Goal: Task Accomplishment & Management: Use online tool/utility

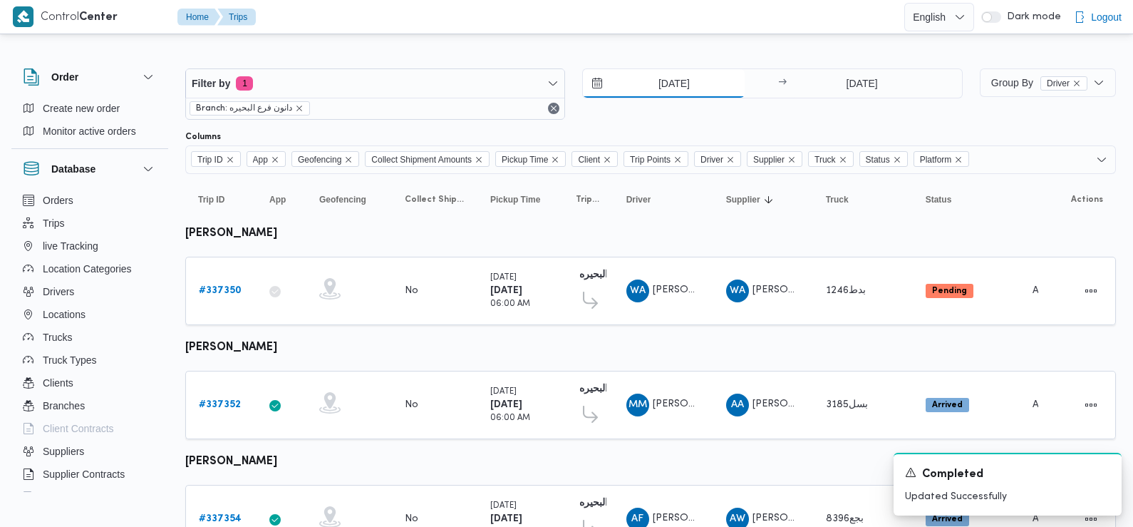
click at [679, 83] on input "[DATE]" at bounding box center [664, 83] width 162 height 29
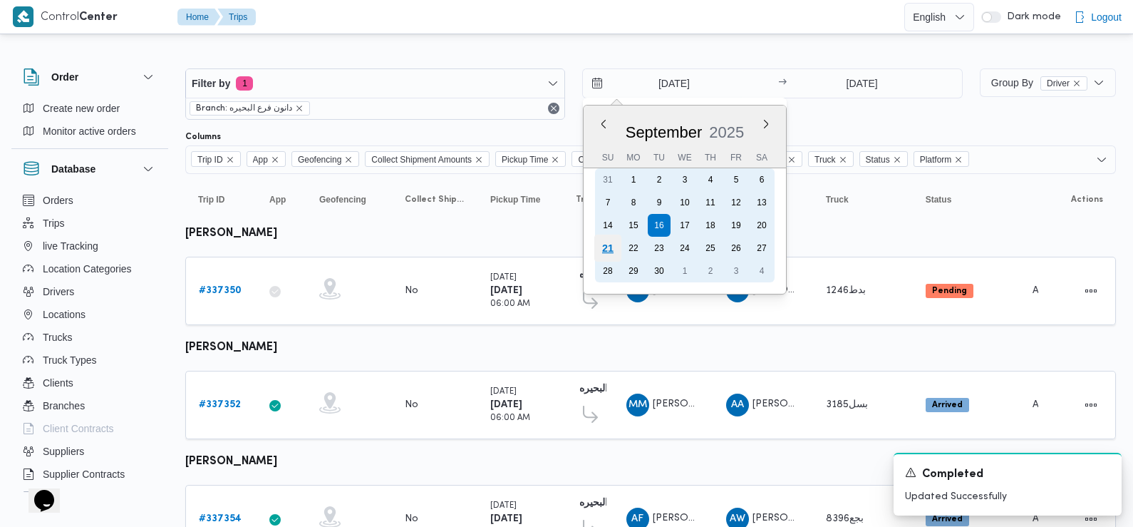
click at [606, 255] on div "21" at bounding box center [607, 248] width 27 height 27
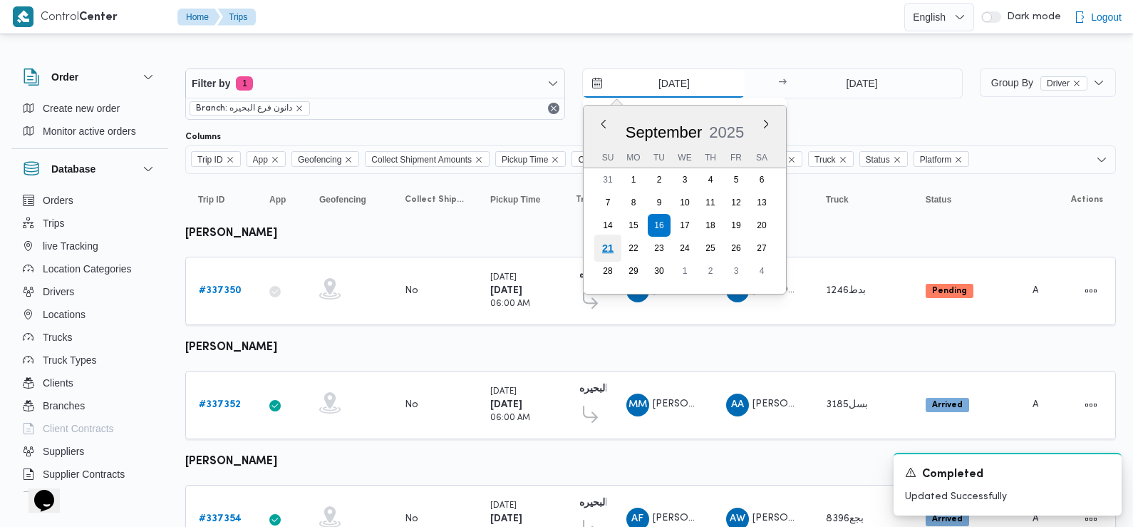
type input "[DATE]"
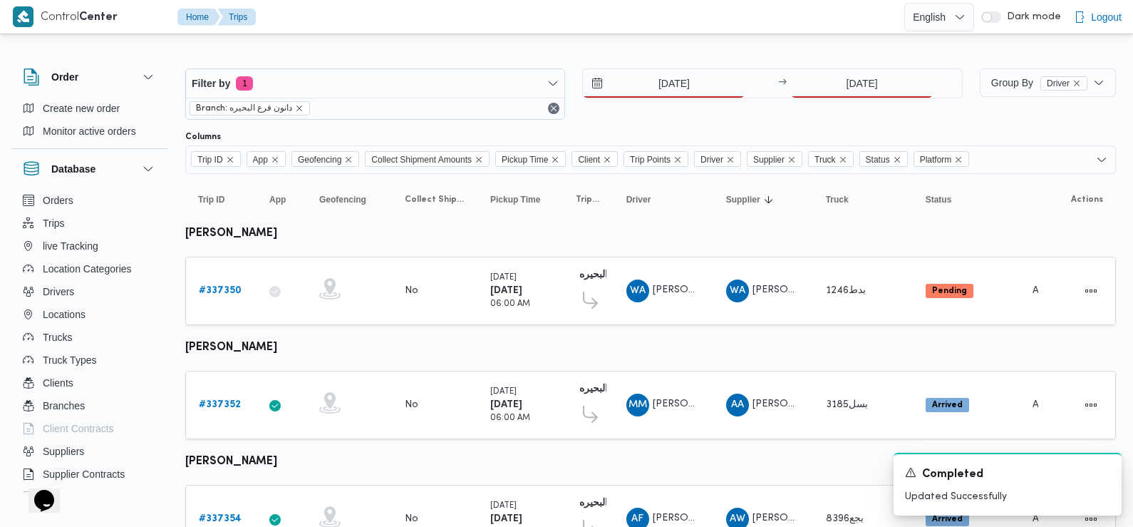
click at [860, 68] on div "[DATE] → [DATE]" at bounding box center [772, 83] width 380 height 30
click at [860, 84] on input "[DATE]" at bounding box center [862, 83] width 142 height 29
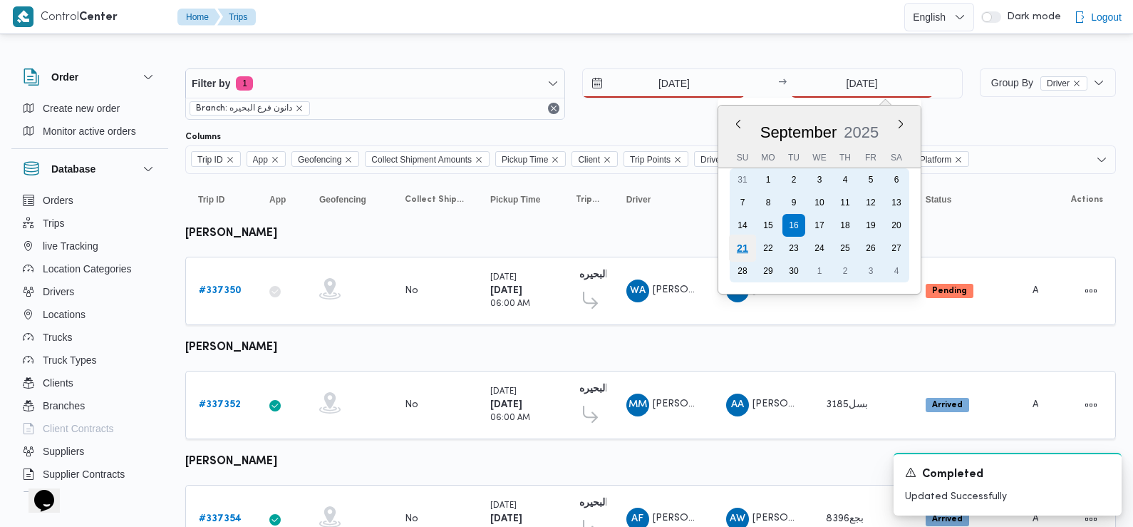
click at [747, 240] on div "21" at bounding box center [742, 248] width 27 height 27
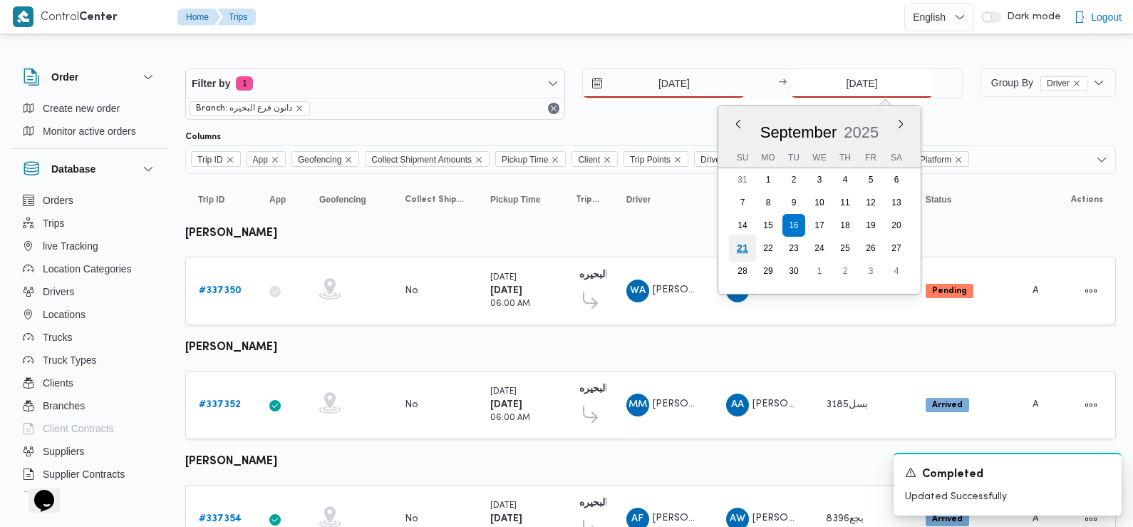
type input "[DATE]"
click at [666, 128] on div at bounding box center [650, 125] width 931 height 11
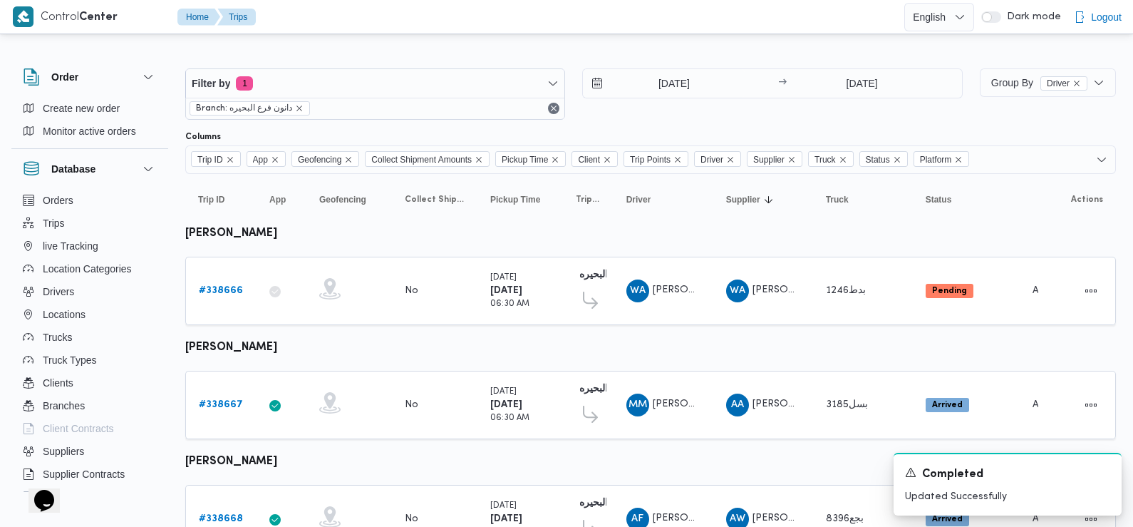
click at [704, 123] on div "Filter by 1 Branch: دانون فرع البحيره 21/9/2025 → 21/9/2025" at bounding box center [574, 94] width 795 height 68
click at [1108, 473] on icon "Dismiss toast" at bounding box center [1104, 470] width 11 height 11
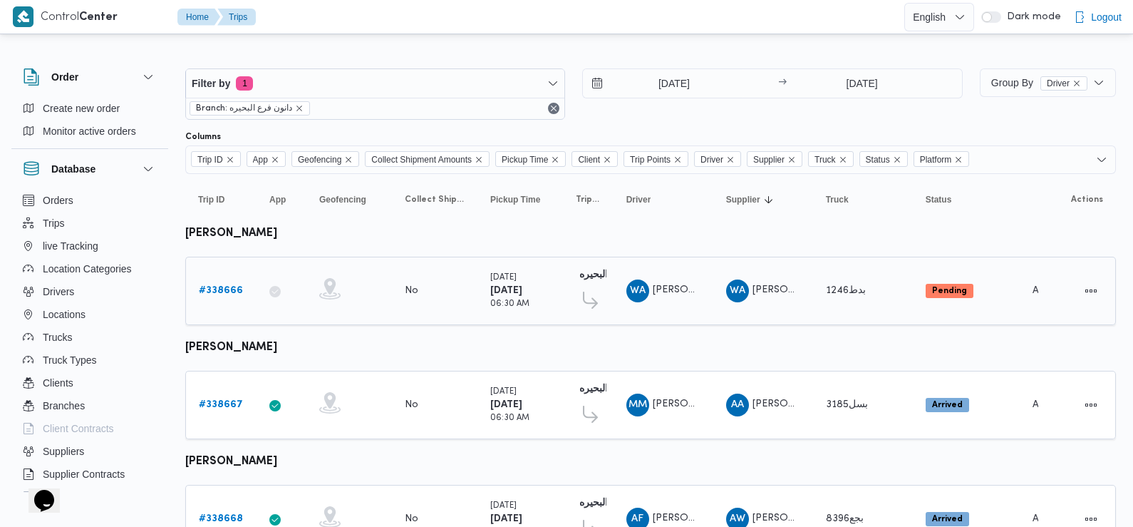
click at [220, 290] on b "# 338666" at bounding box center [221, 290] width 44 height 9
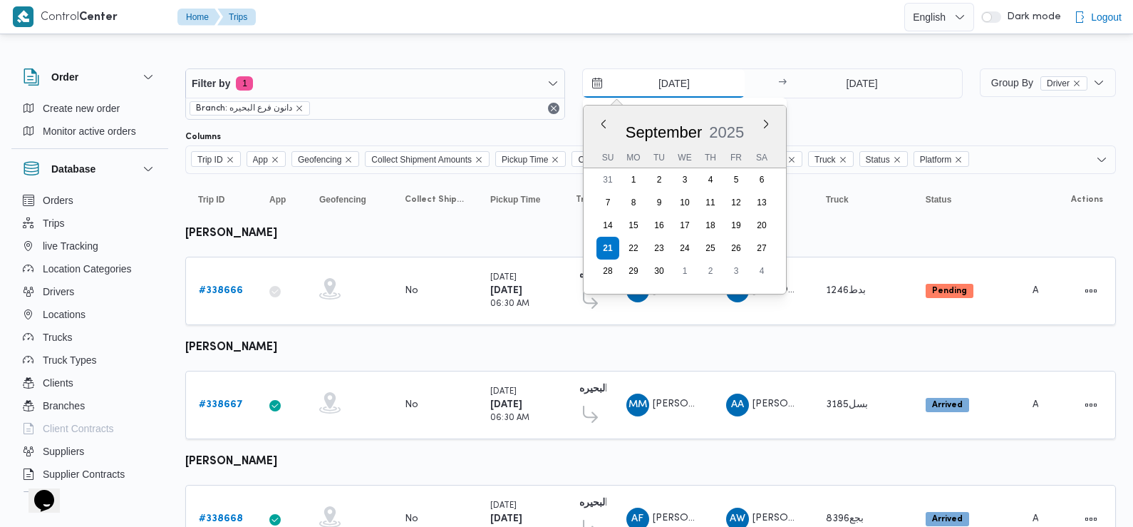
click at [659, 92] on input "[DATE]" at bounding box center [664, 83] width 162 height 29
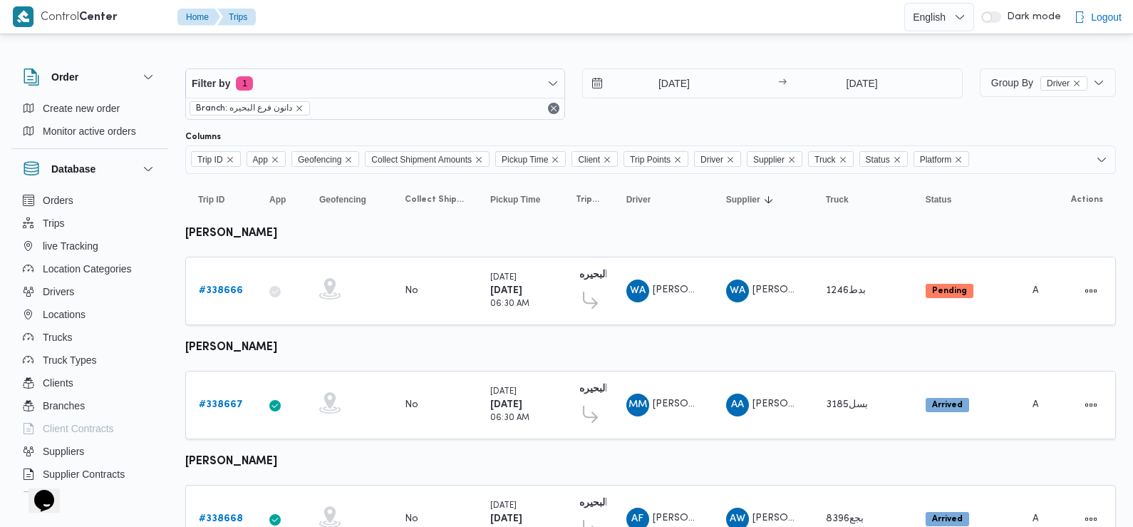
click at [828, 109] on div "[DATE] → [DATE]" at bounding box center [772, 93] width 380 height 51
click at [235, 291] on b "# 338666" at bounding box center [221, 290] width 44 height 9
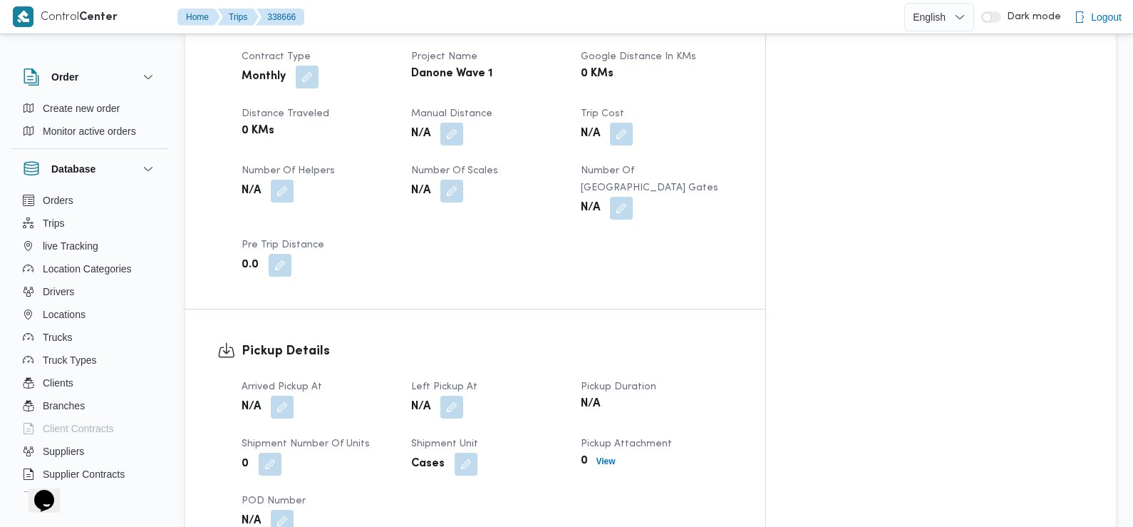
scroll to position [689, 0]
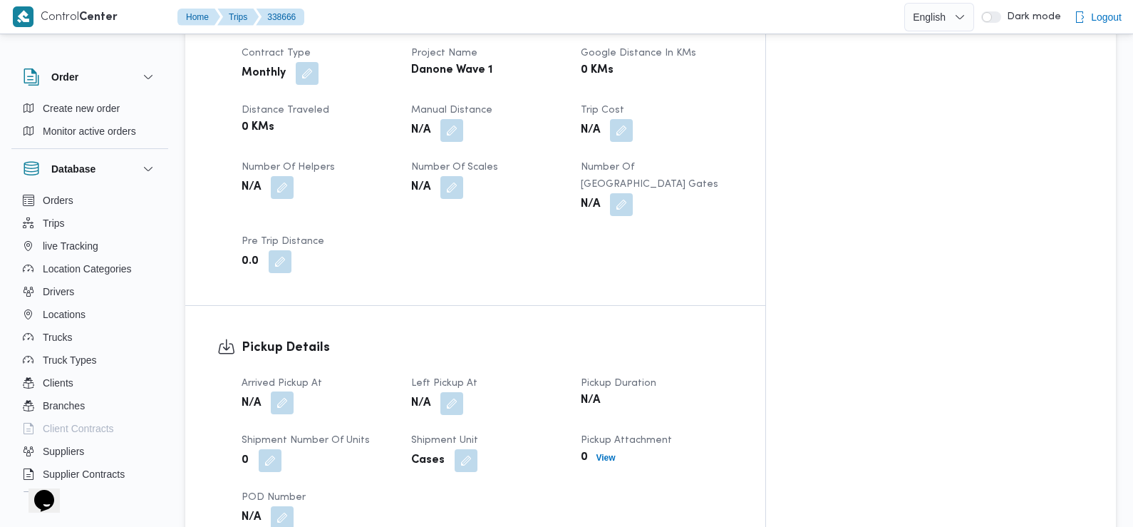
click at [285, 391] on button "button" at bounding box center [282, 402] width 23 height 23
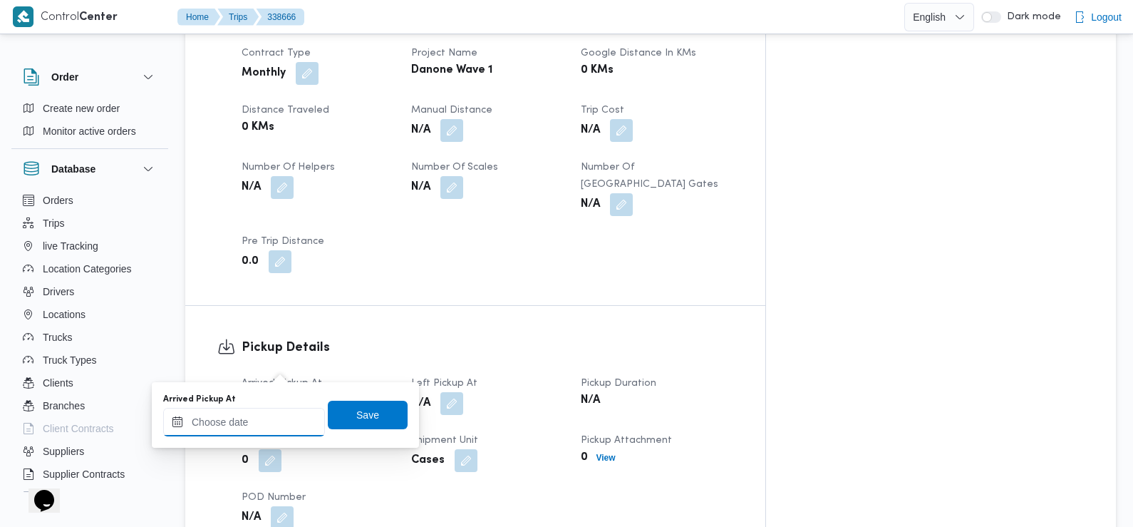
click at [284, 426] on input "Arrived Pickup At" at bounding box center [244, 422] width 162 height 29
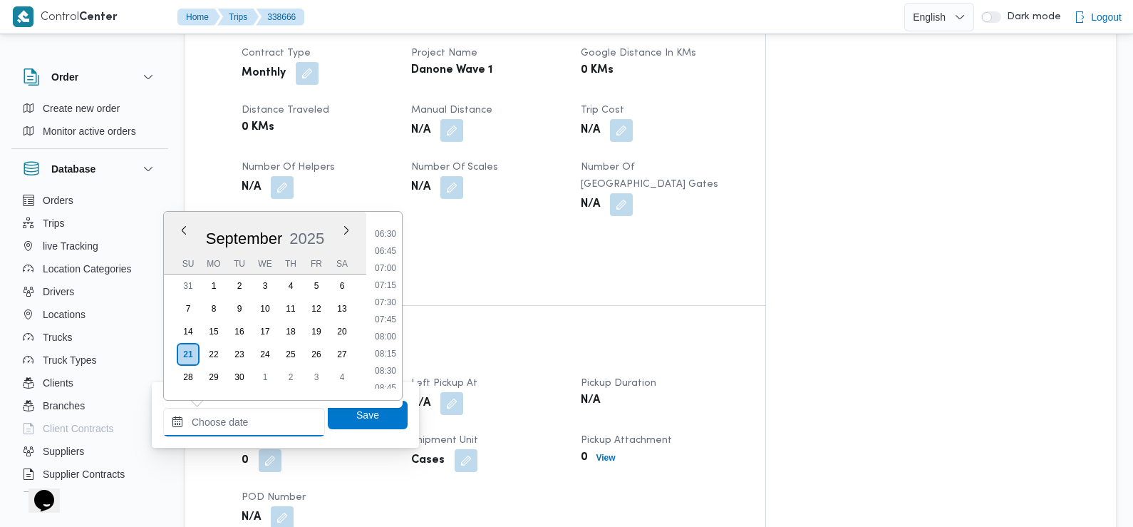
scroll to position [440, 0]
click at [381, 308] on li "07:30" at bounding box center [385, 304] width 33 height 14
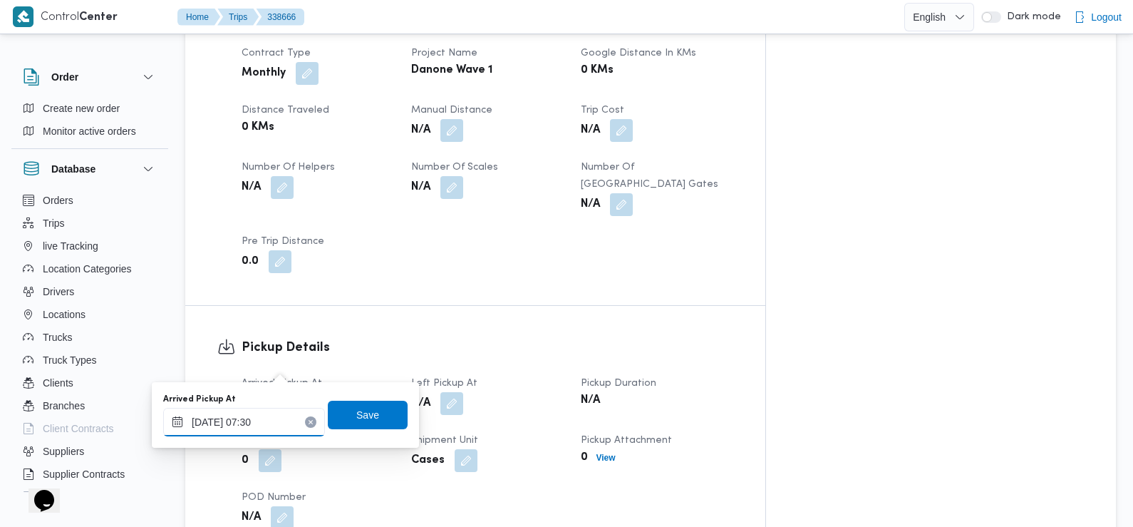
type input "21/09/2025 07:30"
click at [371, 411] on span "Save" at bounding box center [368, 414] width 80 height 29
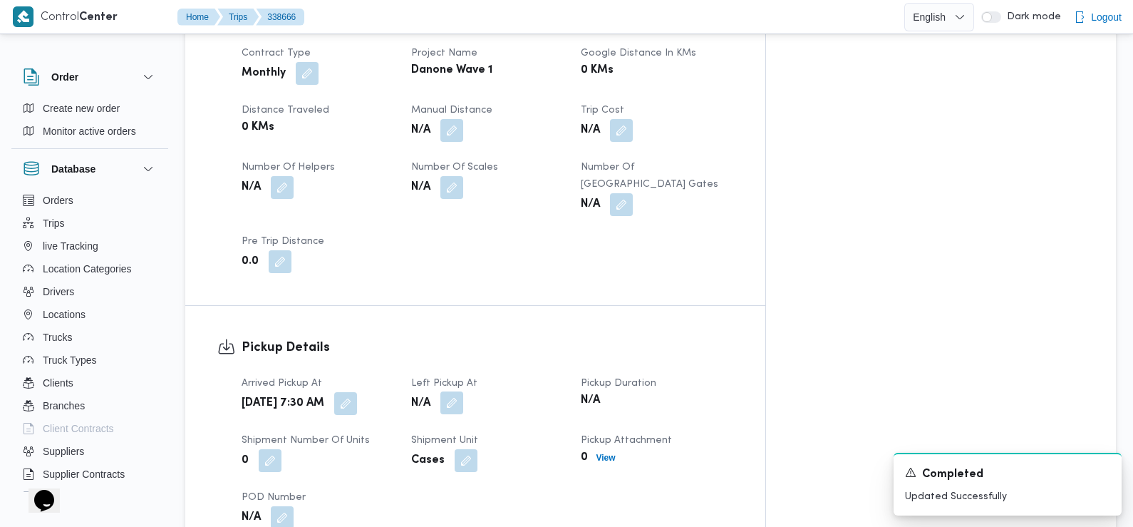
click at [463, 391] on button "button" at bounding box center [452, 402] width 23 height 23
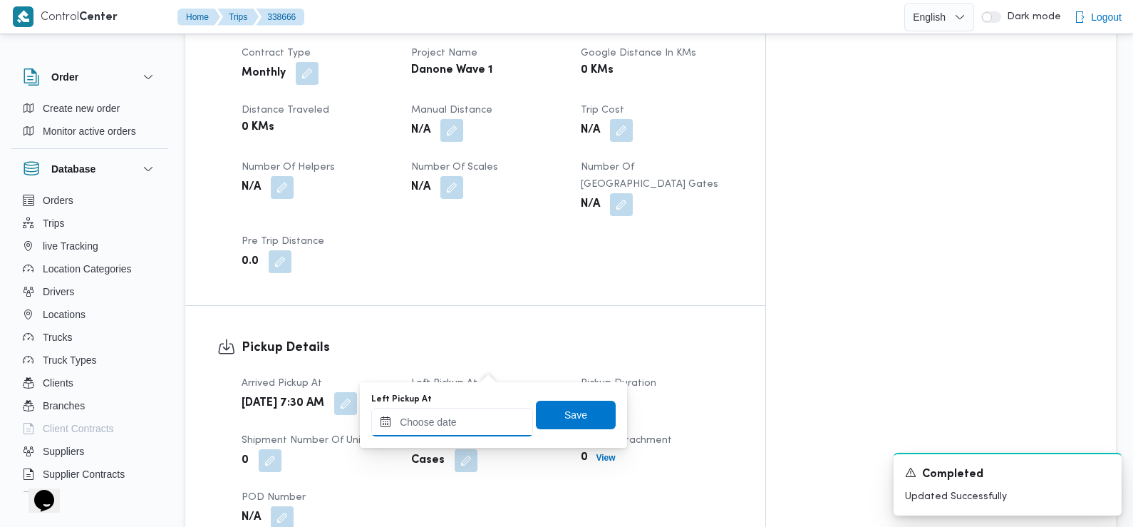
click at [468, 435] on input "Left Pickup At" at bounding box center [452, 422] width 162 height 29
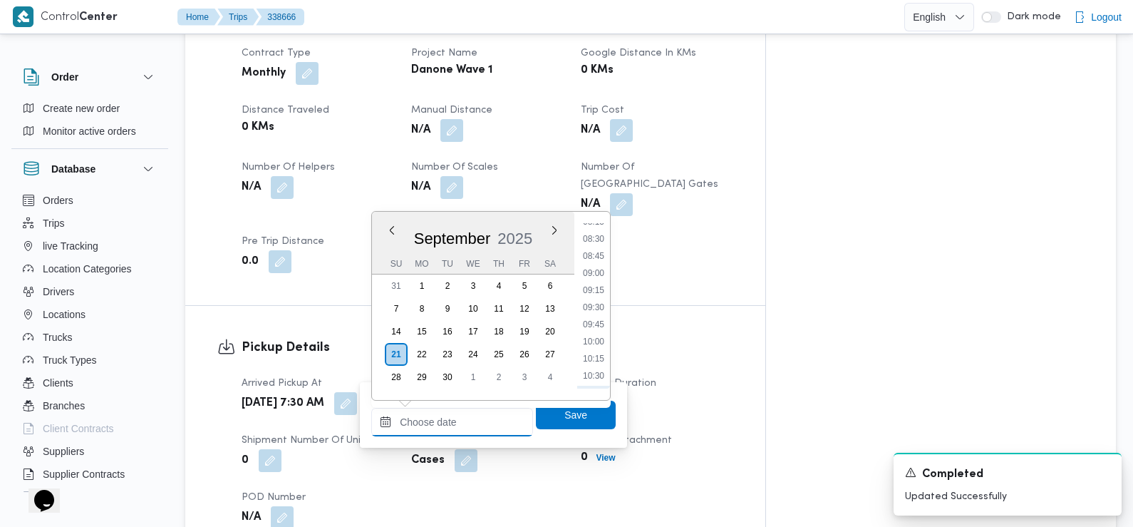
scroll to position [572, 0]
click at [597, 259] on li "08:45" at bounding box center [593, 256] width 33 height 14
type input "21/09/2025 08:45"
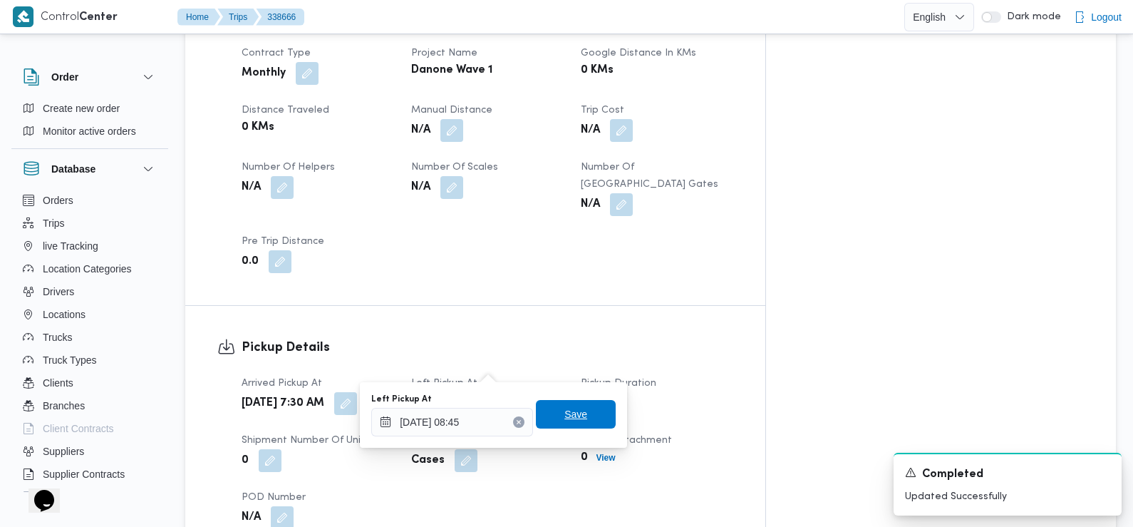
click at [572, 416] on span "Save" at bounding box center [576, 414] width 23 height 17
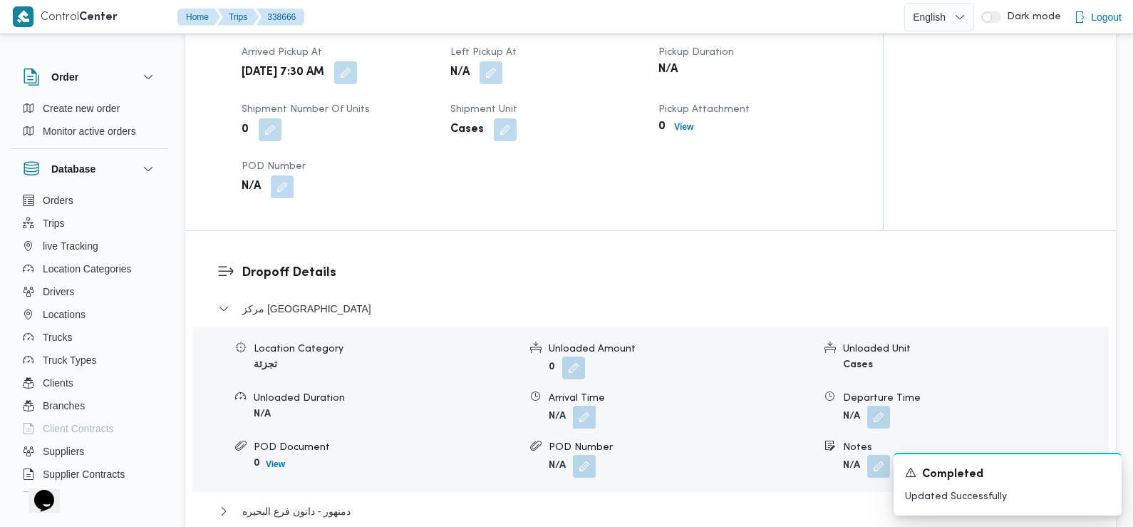
scroll to position [998, 0]
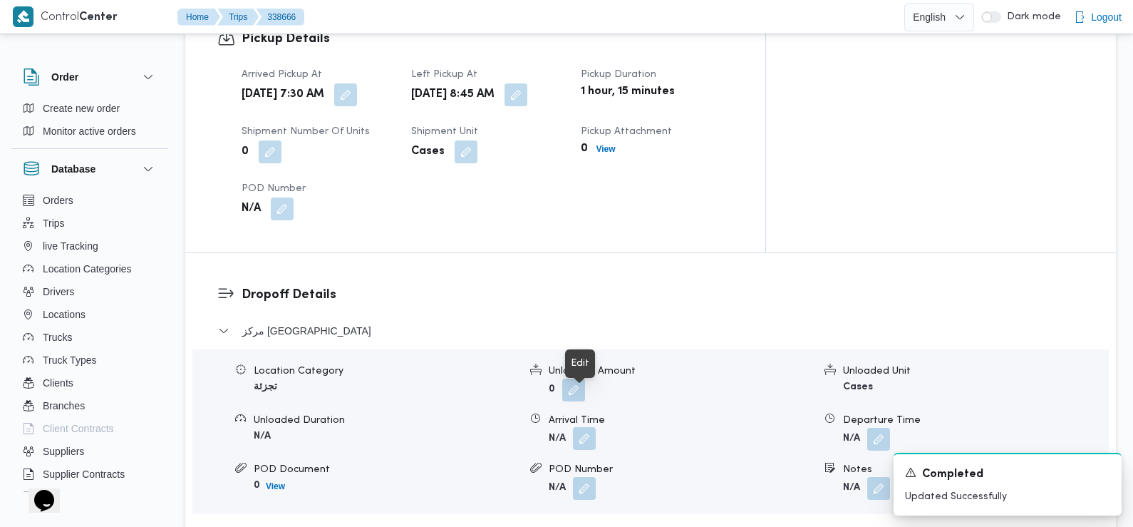
click at [582, 427] on button "button" at bounding box center [584, 438] width 23 height 23
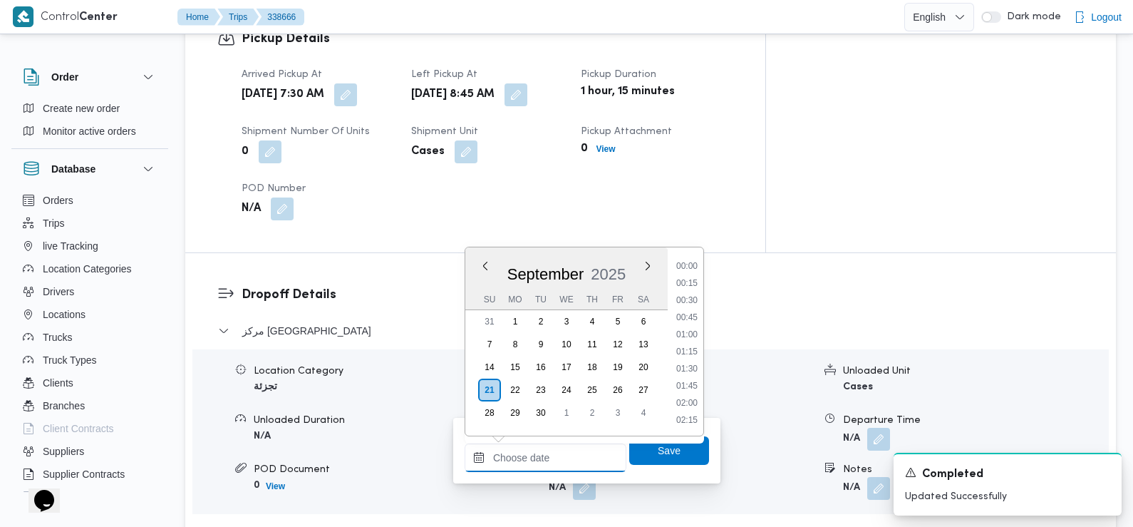
click at [556, 453] on input "Arrival Time" at bounding box center [546, 457] width 162 height 29
click at [694, 271] on li "09:30" at bounding box center [687, 267] width 33 height 14
type input "[DATE] 09:30"
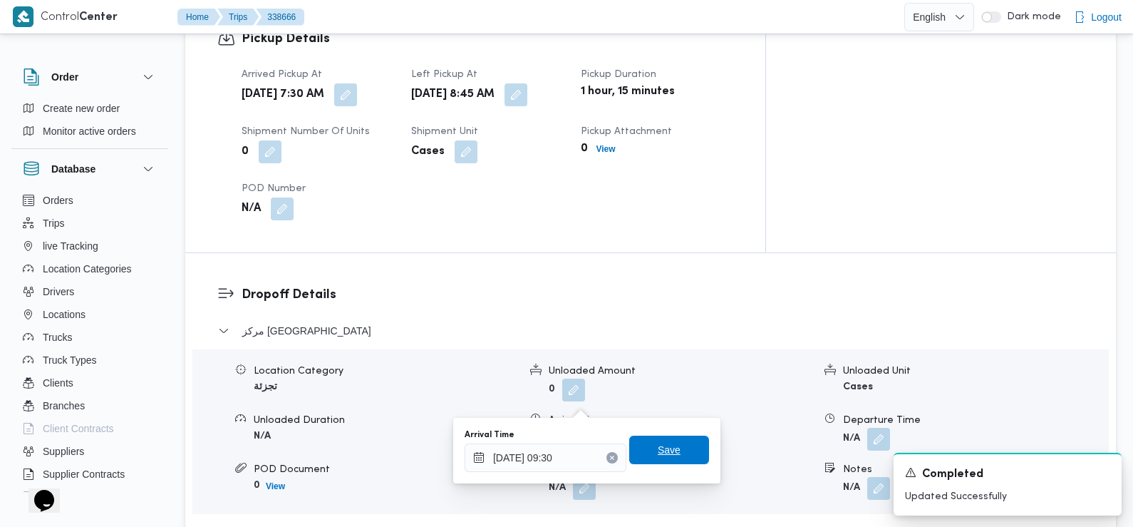
click at [668, 443] on span "Save" at bounding box center [669, 449] width 23 height 17
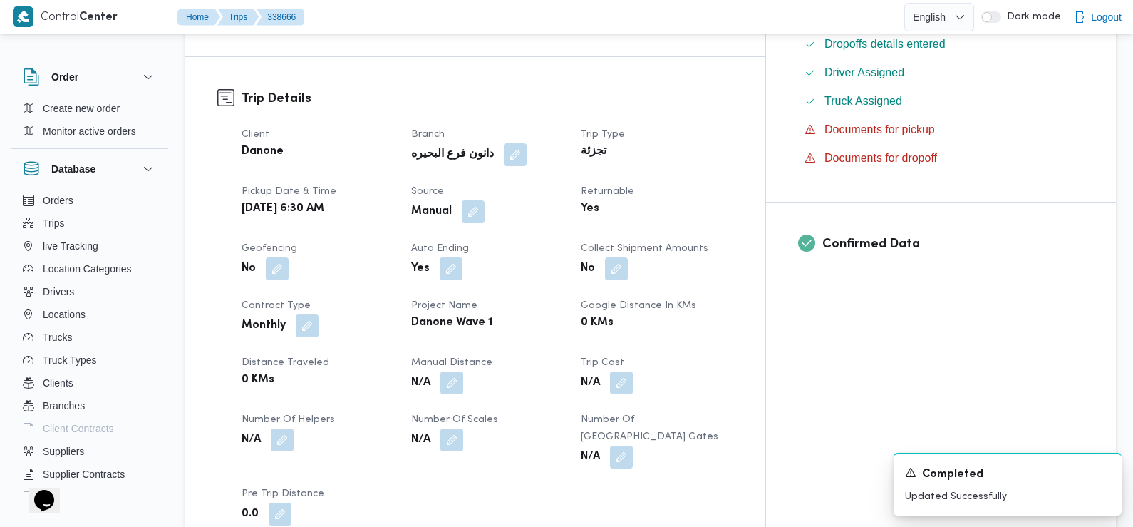
scroll to position [0, 0]
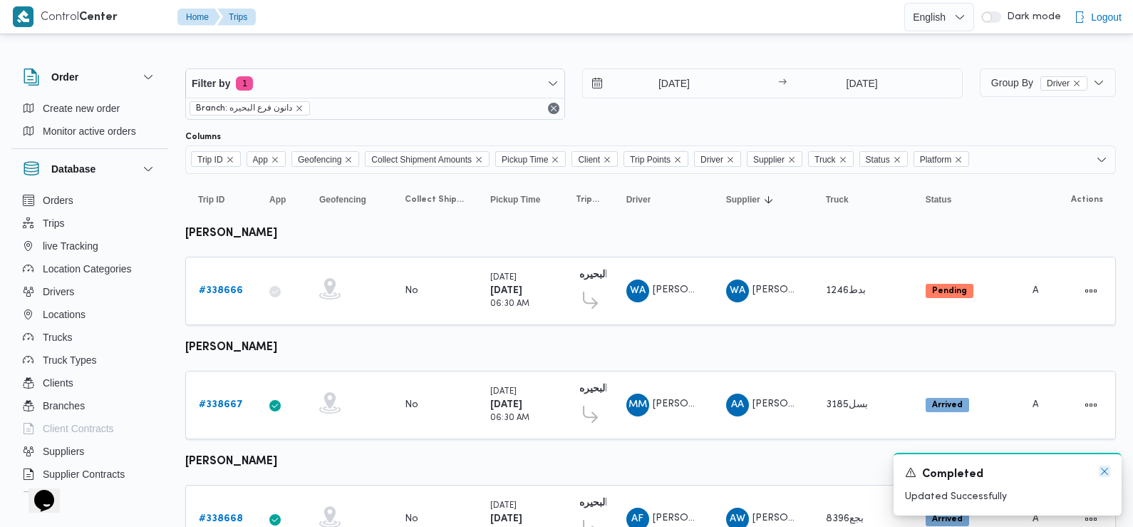
click at [1106, 470] on icon "Dismiss toast" at bounding box center [1104, 470] width 11 height 11
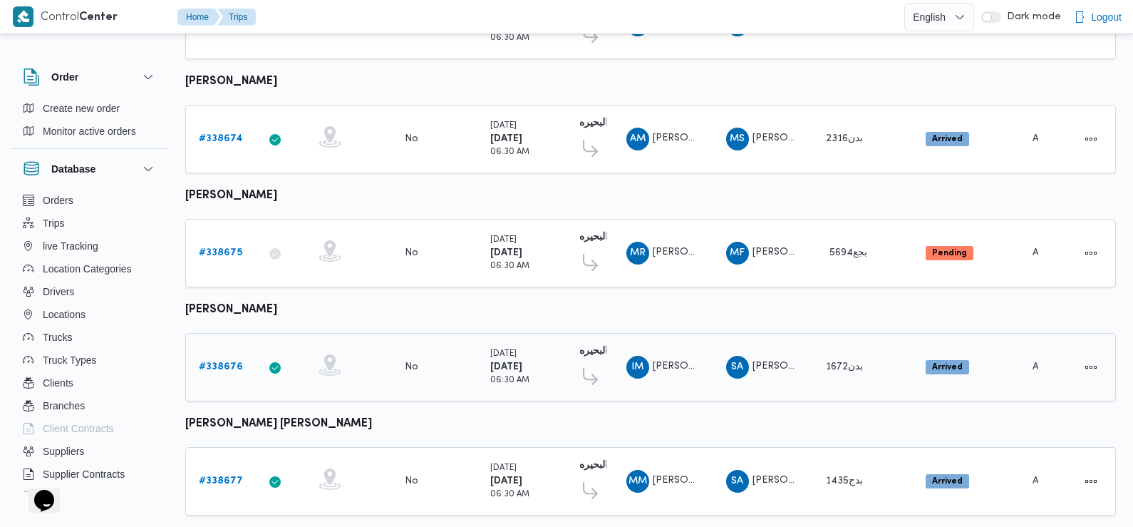
scroll to position [1198, 0]
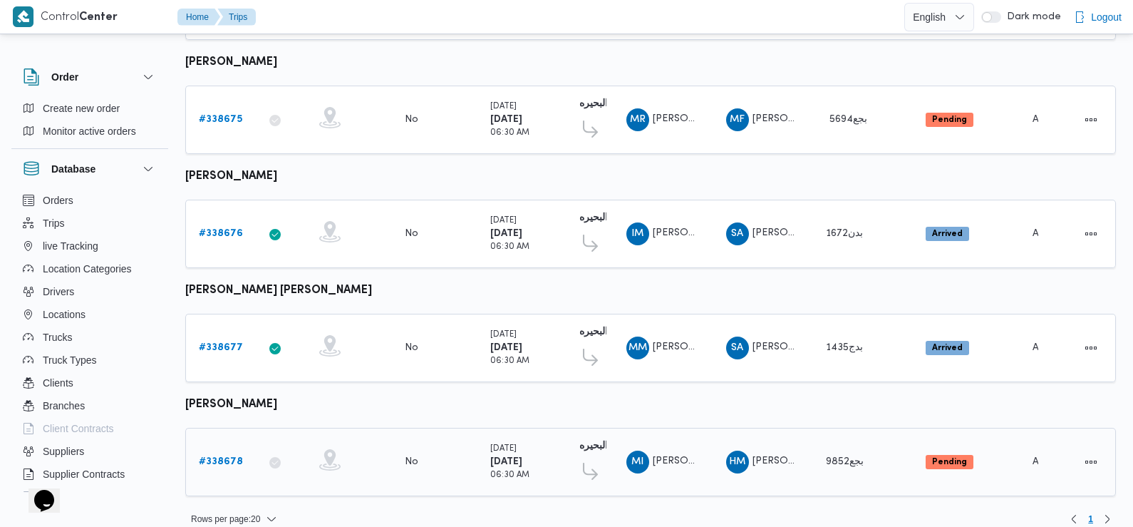
click at [231, 457] on b "# 338678" at bounding box center [221, 461] width 44 height 9
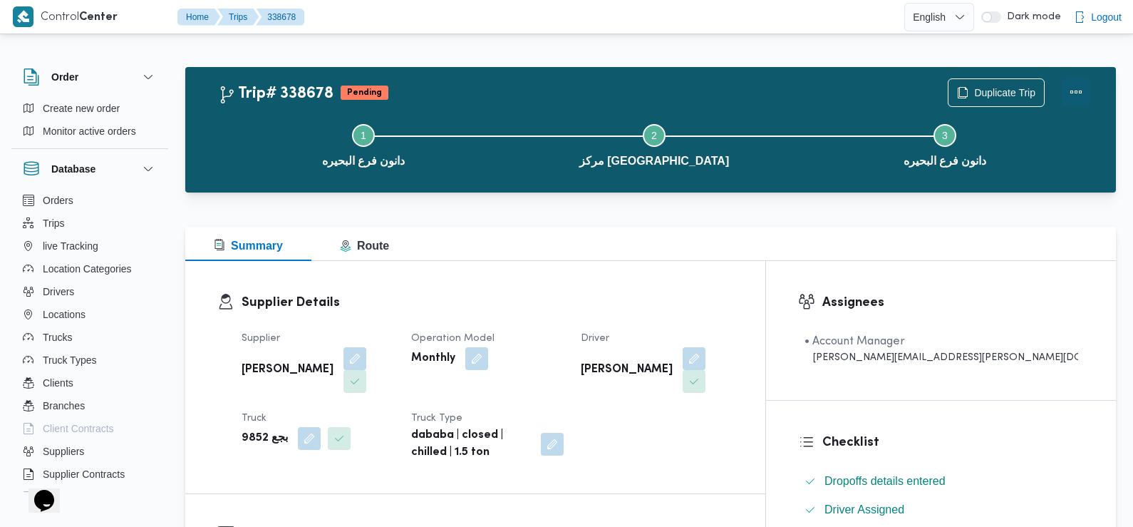
click at [1073, 93] on button "Actions" at bounding box center [1076, 92] width 29 height 29
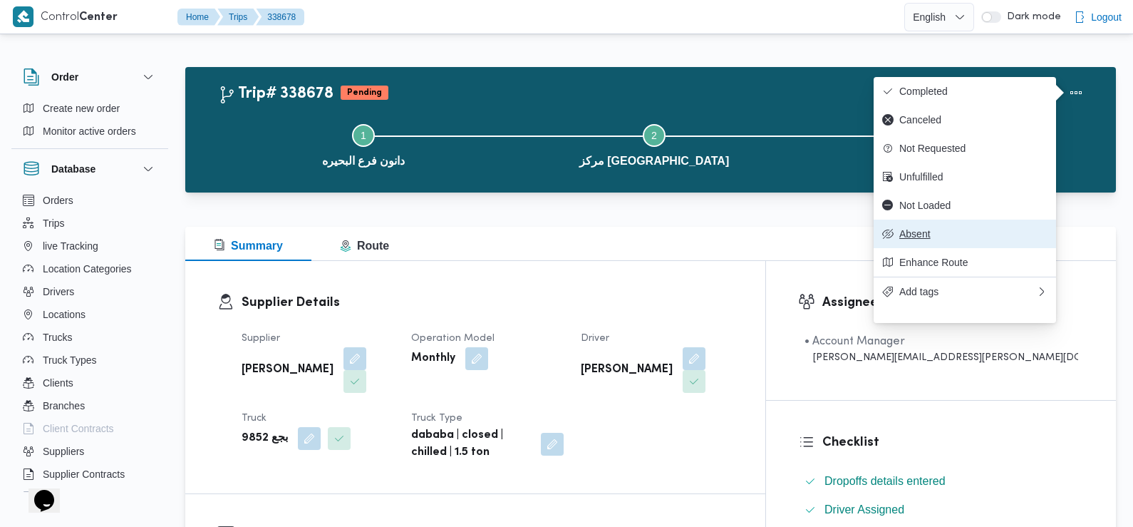
click at [934, 248] on button "Absent" at bounding box center [965, 234] width 182 height 29
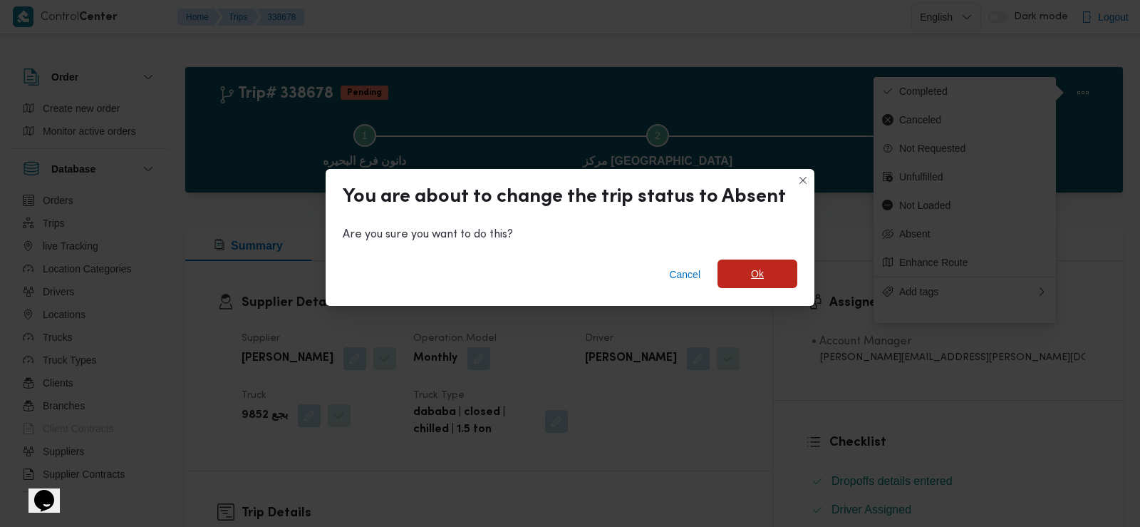
click at [763, 272] on span "Ok" at bounding box center [758, 273] width 80 height 29
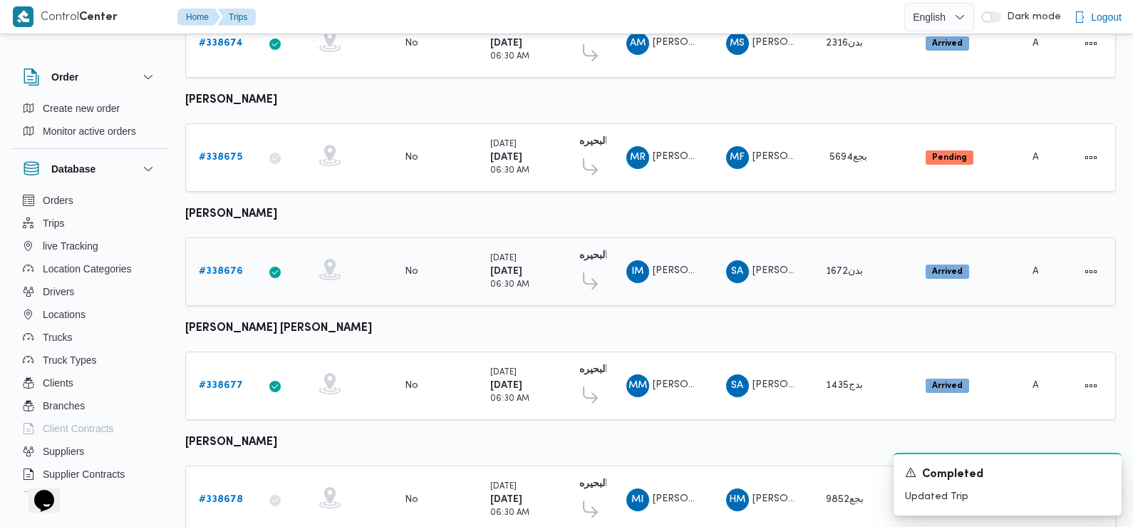
scroll to position [1198, 0]
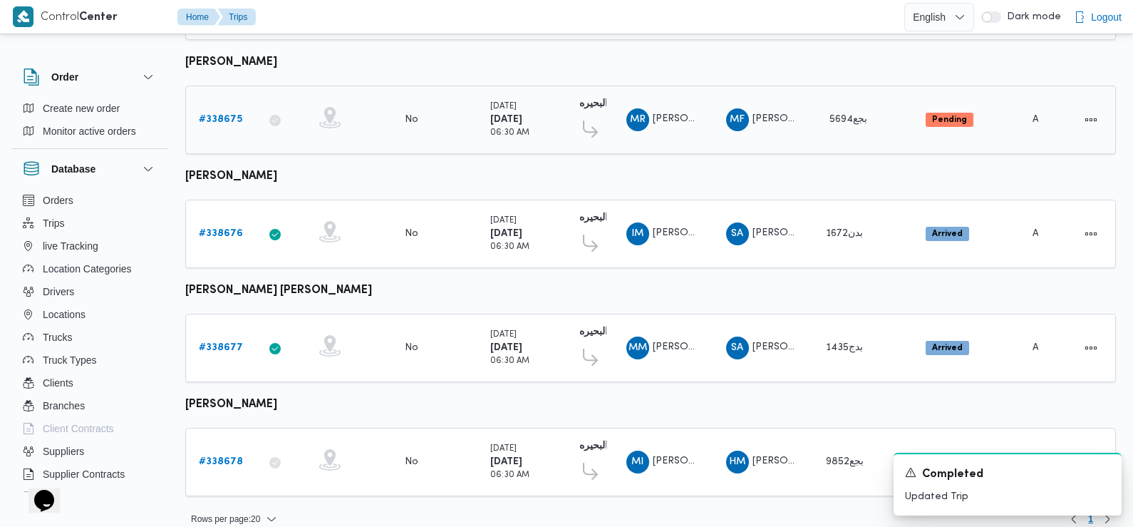
click at [220, 112] on link "# 338675" at bounding box center [220, 119] width 43 height 17
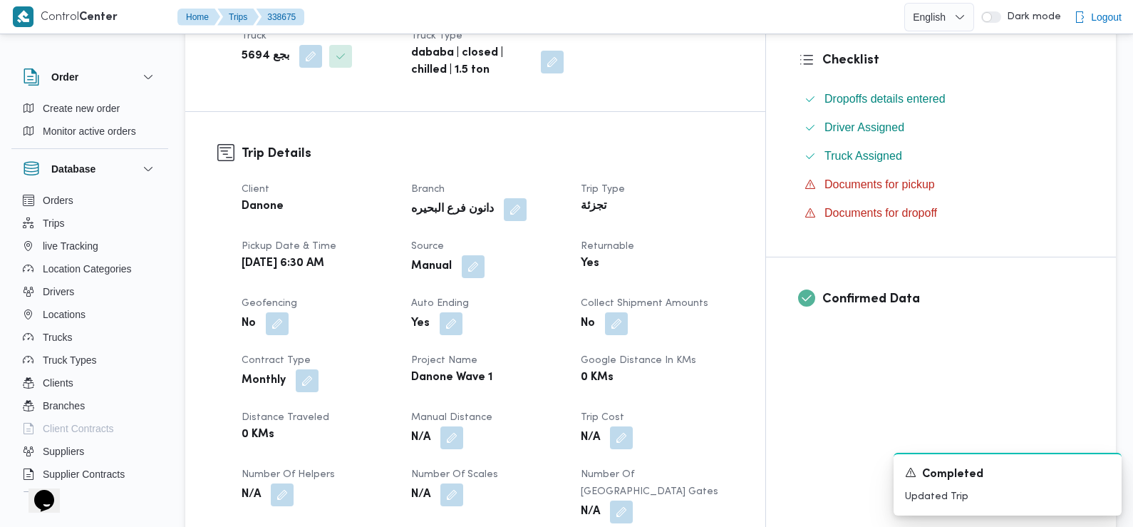
scroll to position [803, 0]
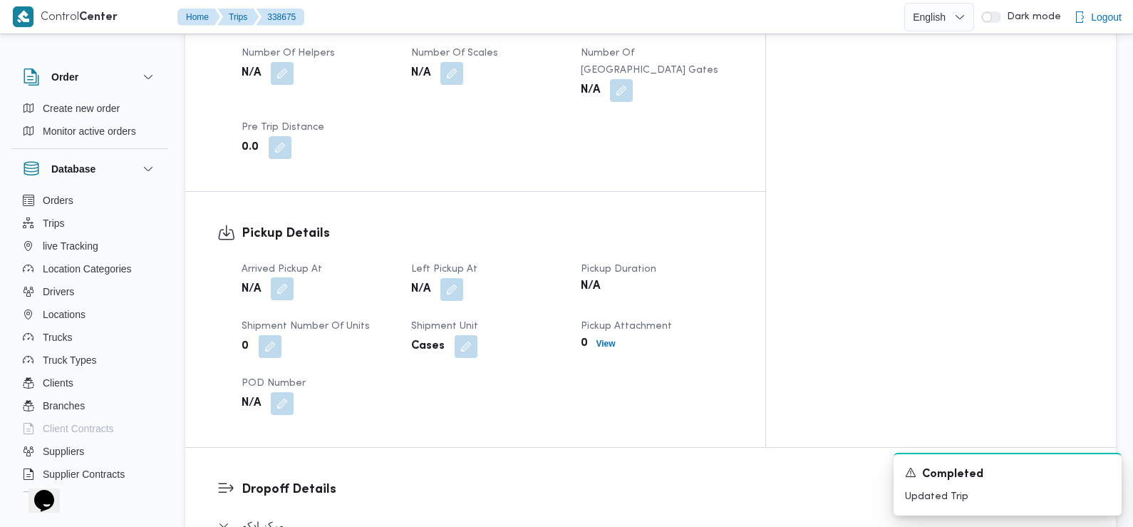
click at [289, 277] on button "button" at bounding box center [282, 288] width 23 height 23
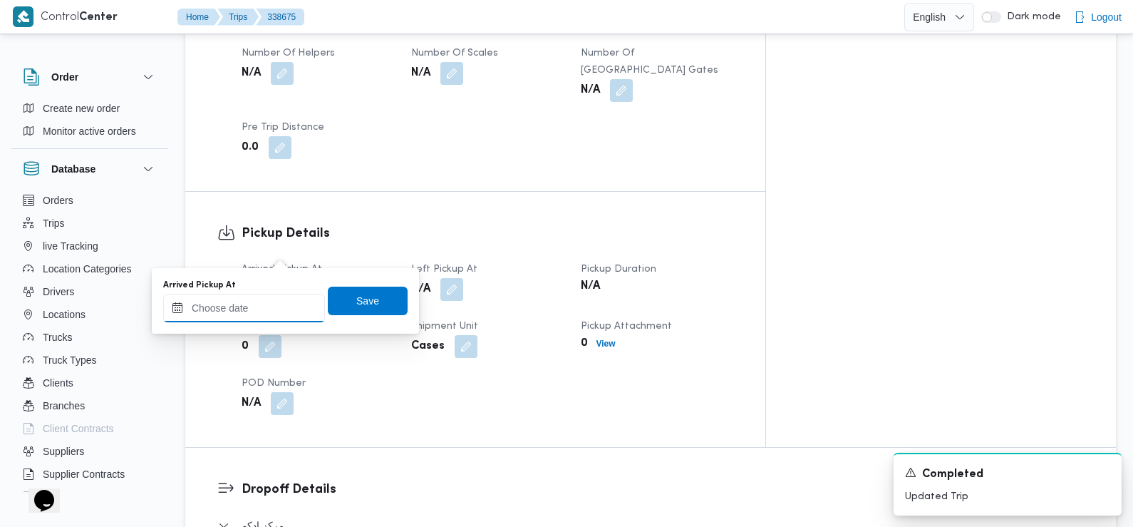
click at [277, 306] on input "Arrived Pickup At" at bounding box center [244, 308] width 162 height 29
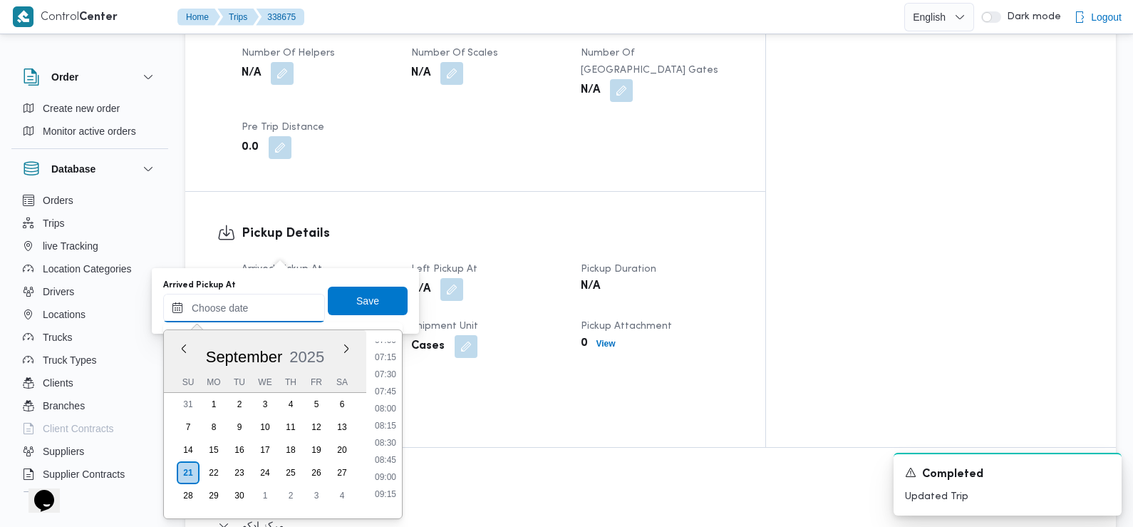
scroll to position [478, 0]
click at [389, 386] on li "07:30" at bounding box center [385, 384] width 33 height 14
type input "21/09/2025 07:30"
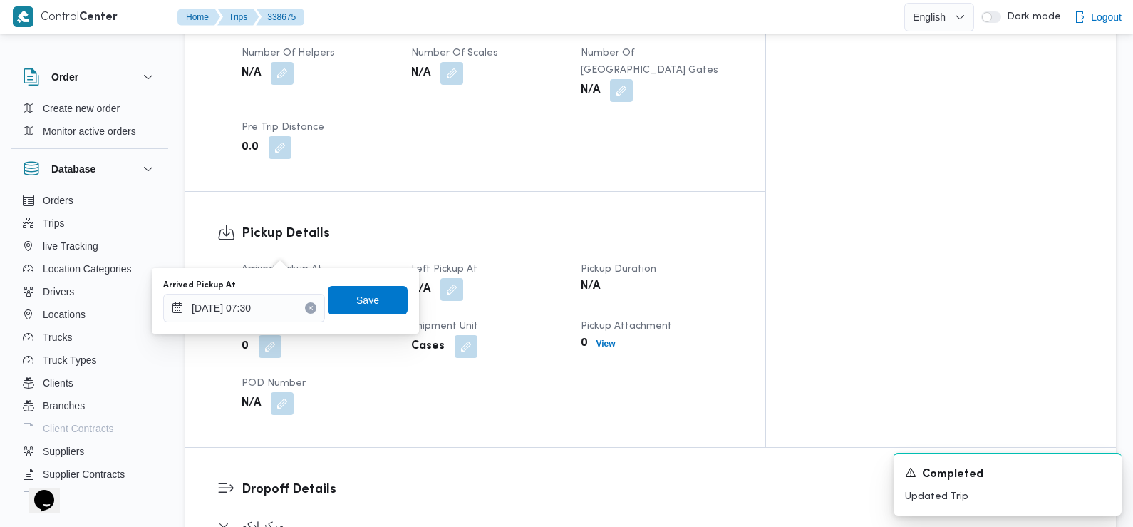
click at [373, 304] on span "Save" at bounding box center [368, 300] width 80 height 29
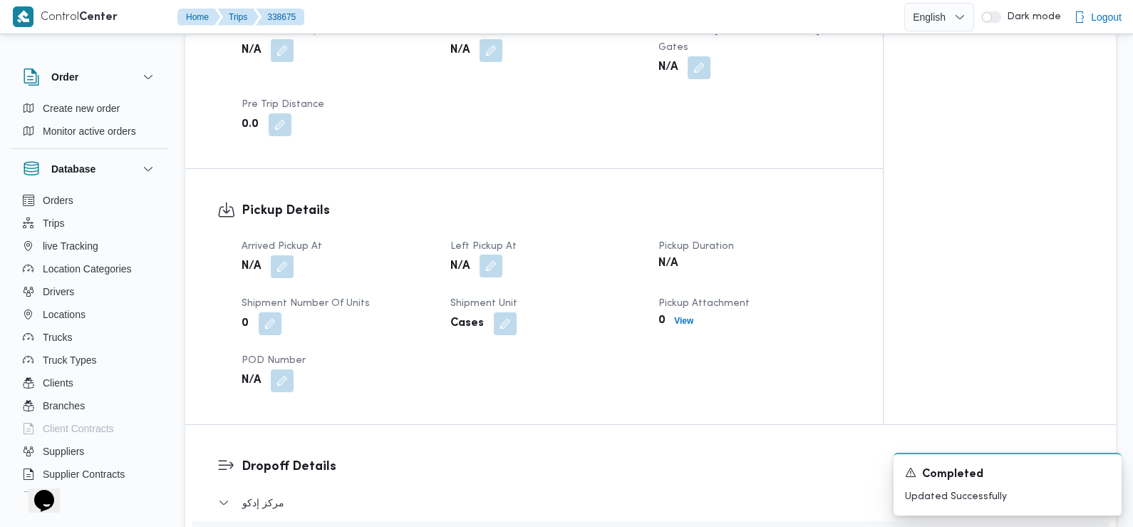
click at [490, 254] on button "button" at bounding box center [491, 265] width 23 height 23
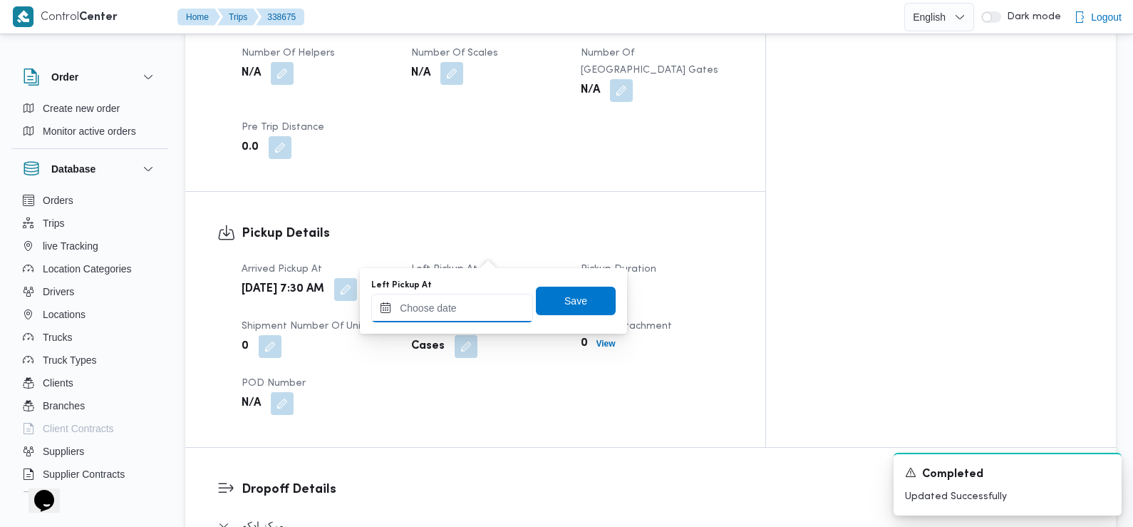
click at [484, 301] on input "Left Pickup At" at bounding box center [452, 308] width 162 height 29
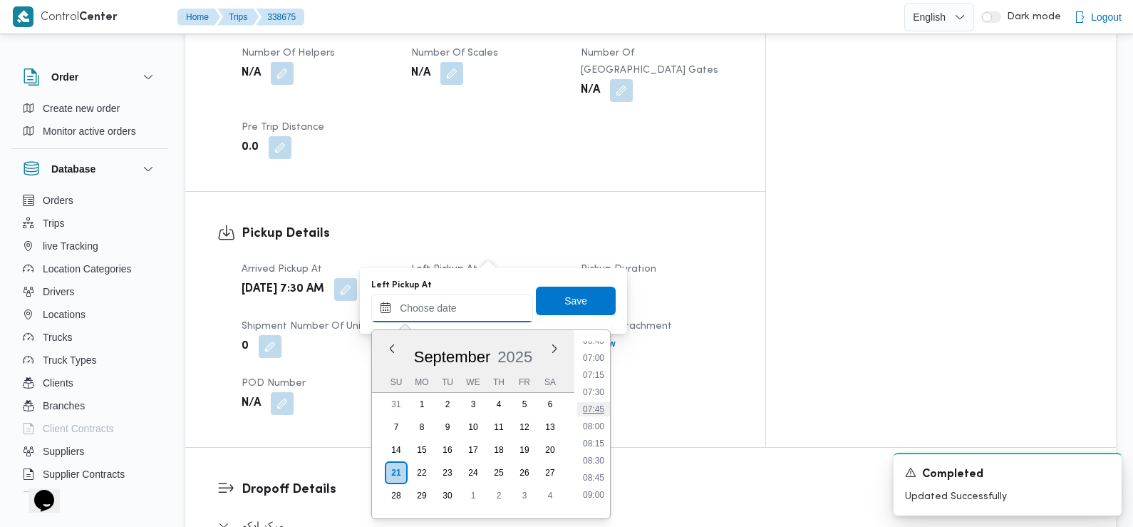
scroll to position [473, 0]
click at [599, 476] on li "08:45" at bounding box center [593, 475] width 33 height 14
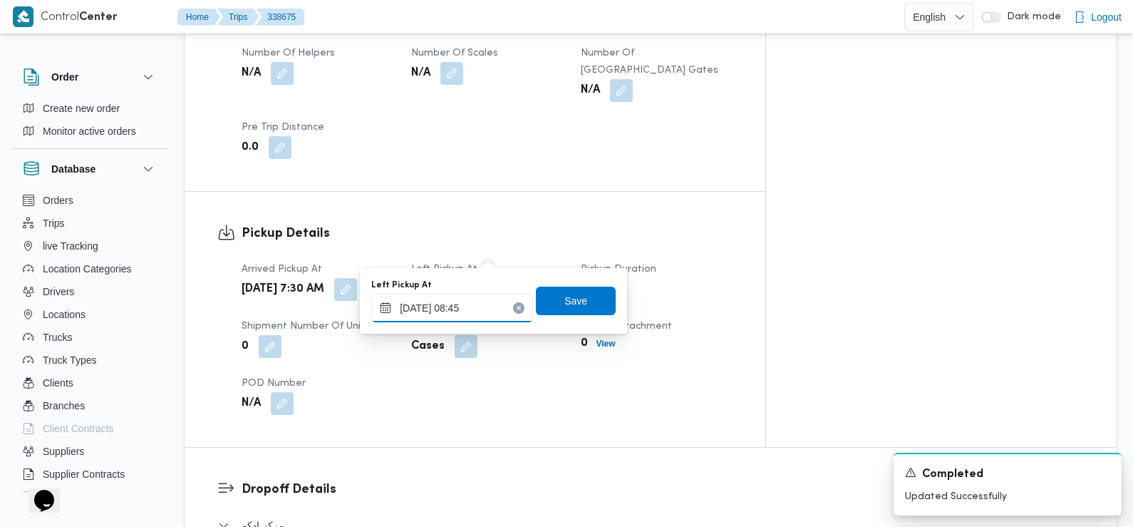
type input "21/09/2025 08:45"
click at [570, 309] on span "Save" at bounding box center [576, 300] width 80 height 29
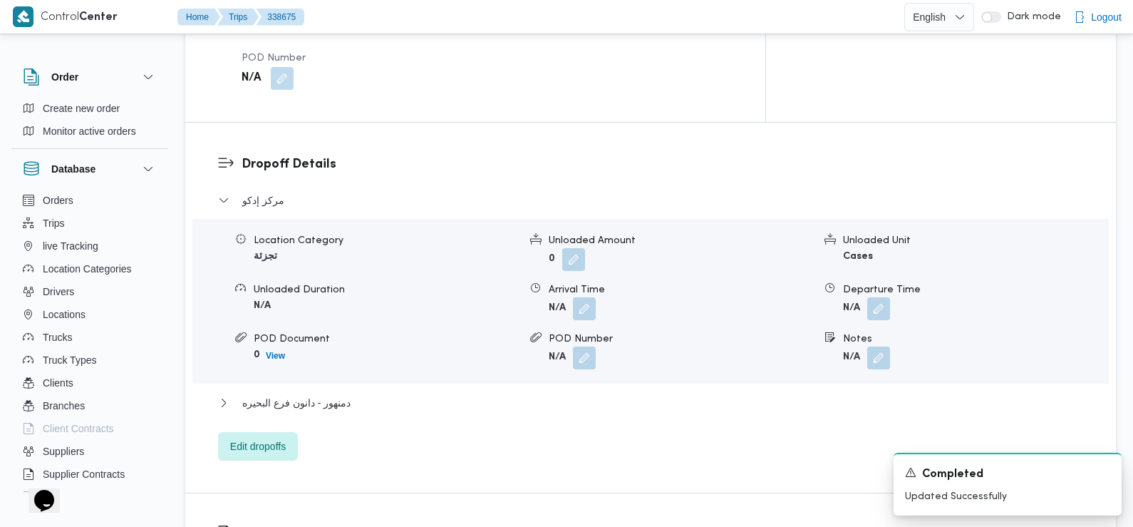
scroll to position [1131, 0]
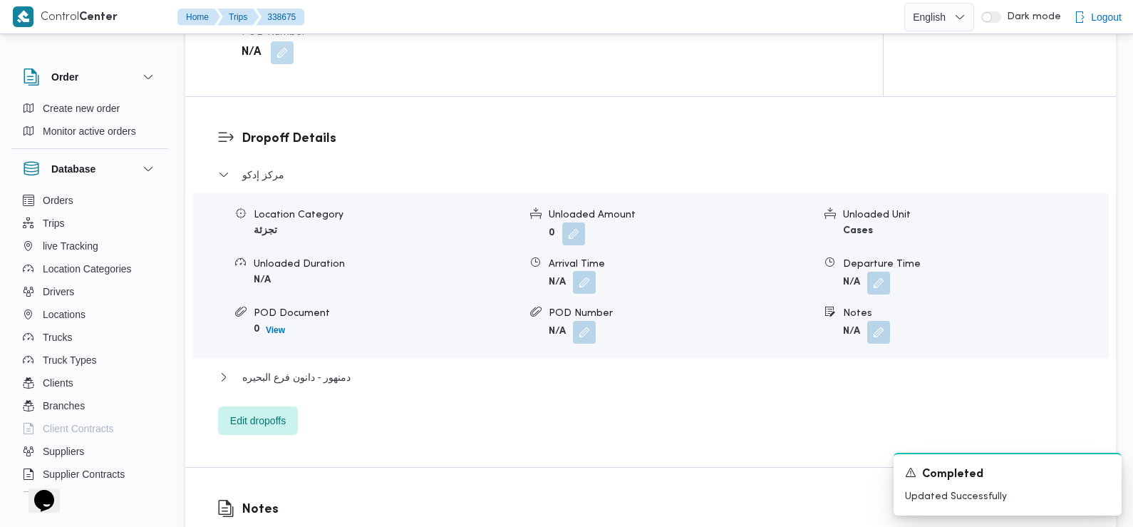
click at [585, 271] on button "button" at bounding box center [584, 282] width 23 height 23
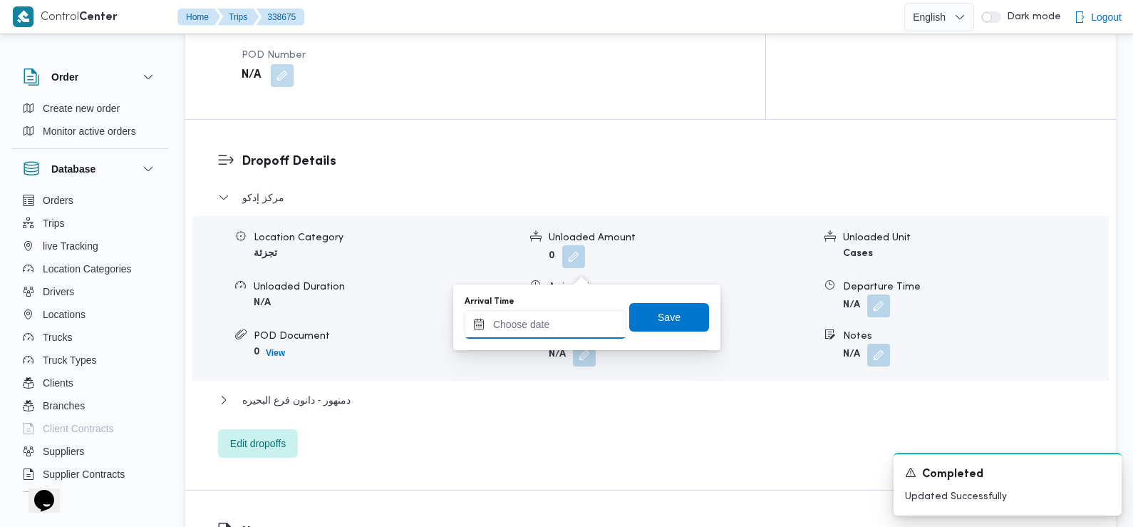
click at [557, 327] on input "Arrival Time" at bounding box center [546, 324] width 162 height 29
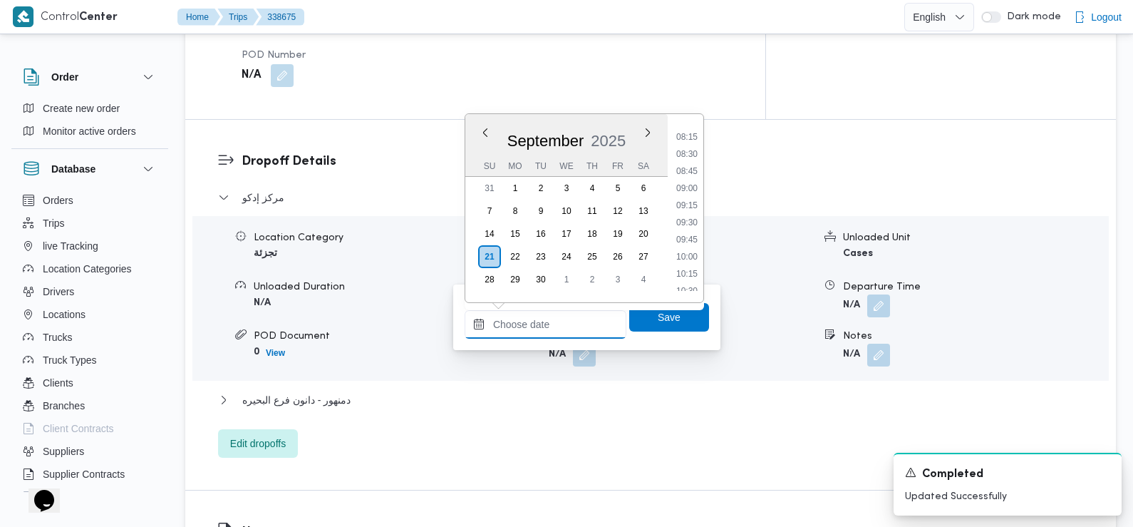
scroll to position [558, 0]
click at [694, 224] on li "09:30" at bounding box center [687, 224] width 33 height 14
type input "21/09/2025 09:30"
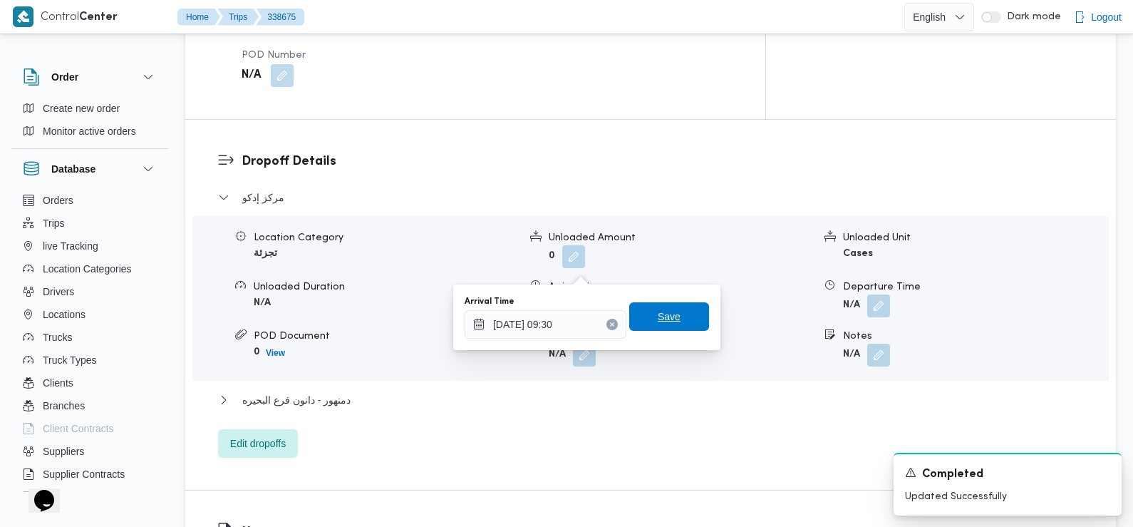
click at [658, 323] on span "Save" at bounding box center [669, 316] width 23 height 17
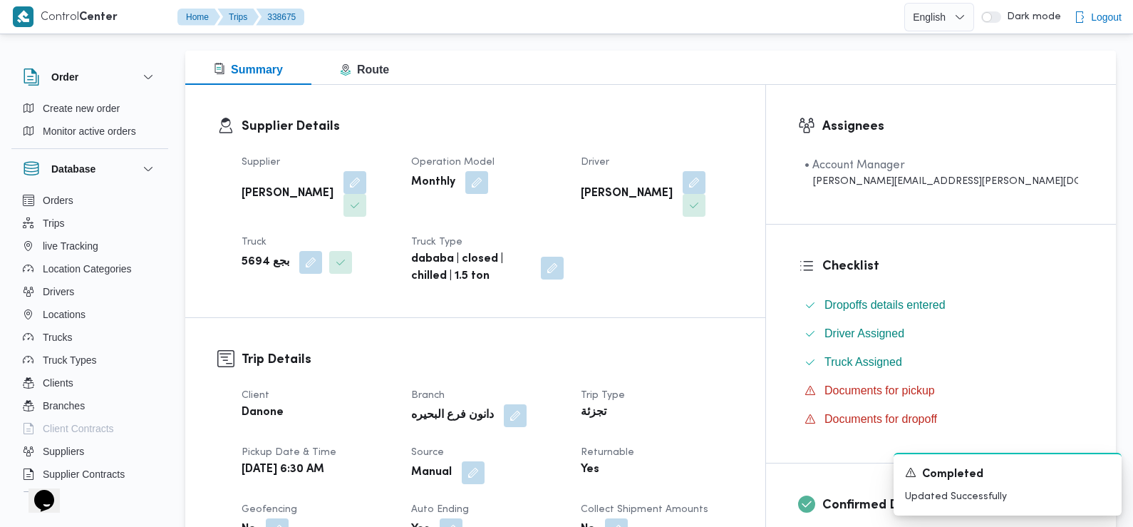
scroll to position [0, 0]
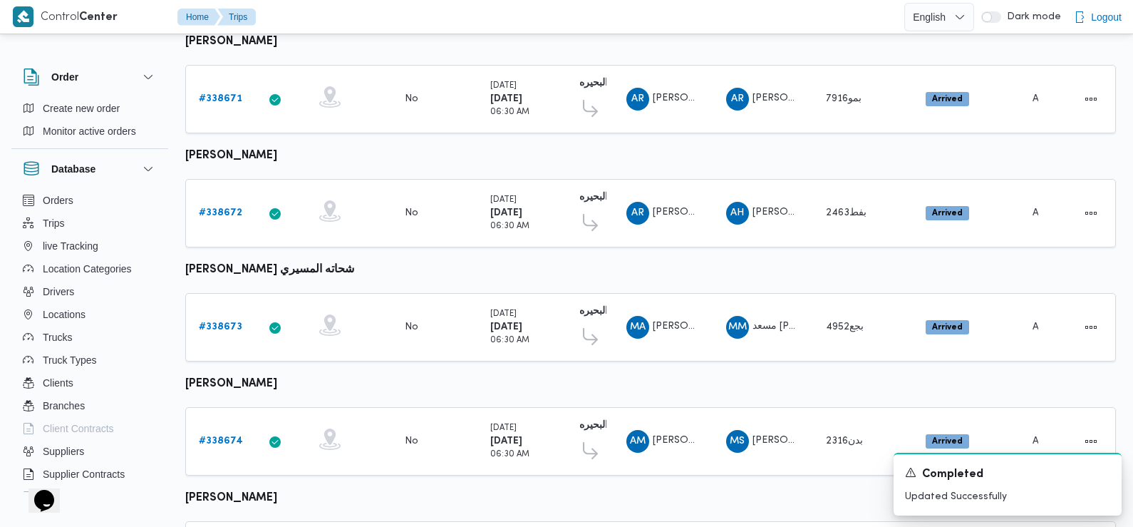
scroll to position [994, 0]
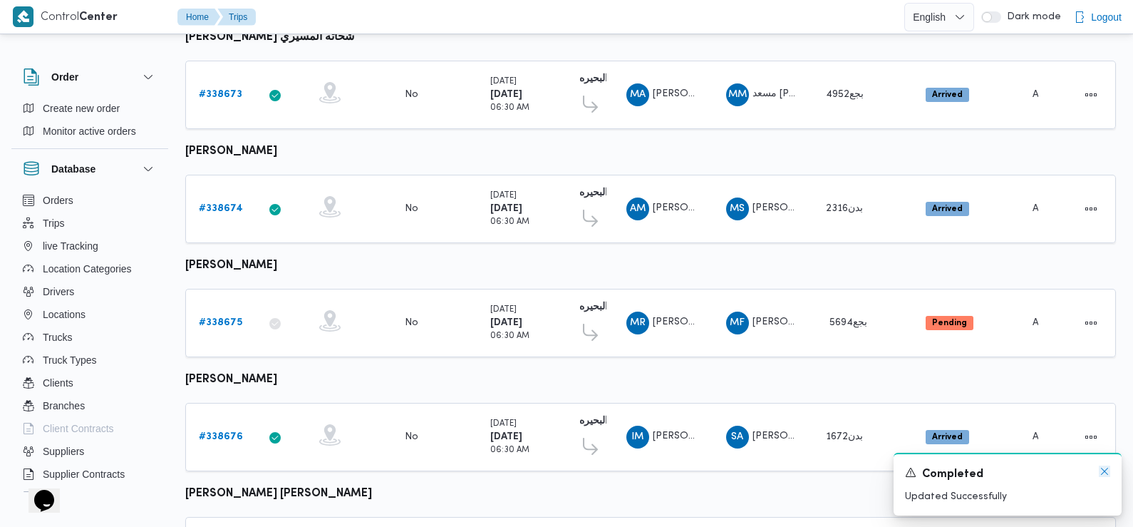
click at [1105, 470] on icon "Dismiss toast" at bounding box center [1104, 470] width 11 height 11
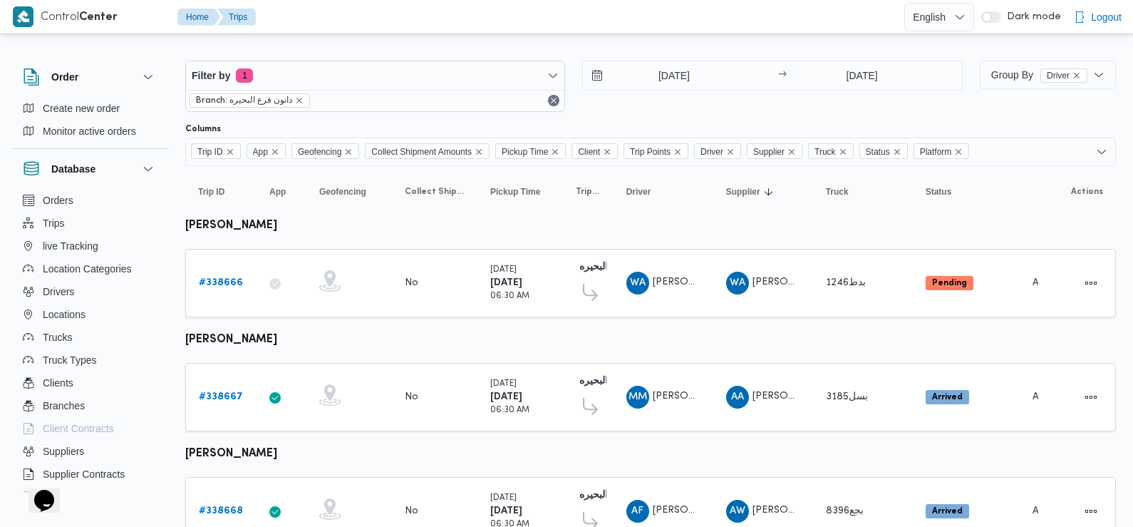
scroll to position [0, 0]
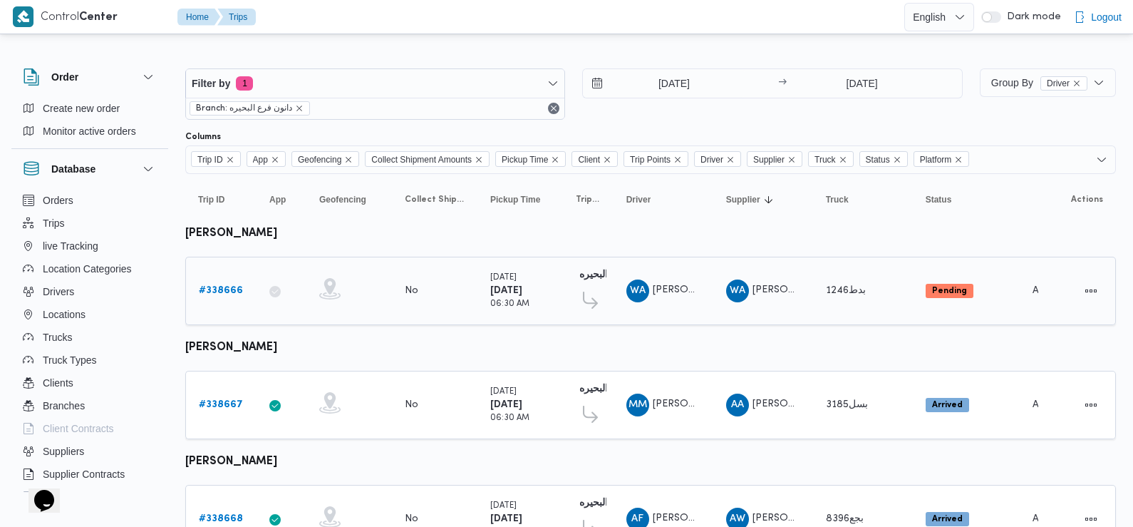
click at [224, 286] on b "# 338666" at bounding box center [221, 290] width 44 height 9
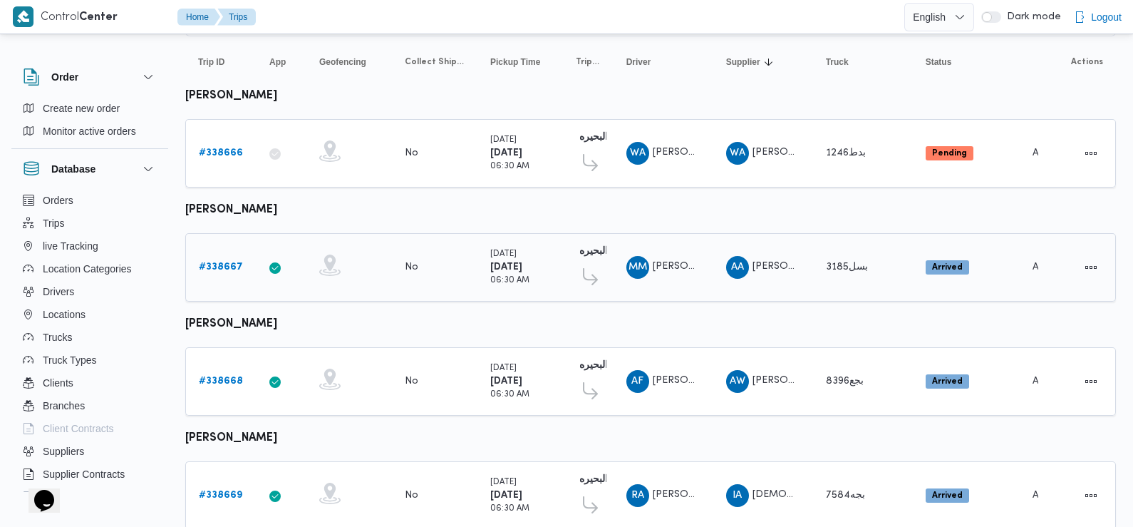
click at [230, 262] on b "# 338667" at bounding box center [221, 266] width 44 height 9
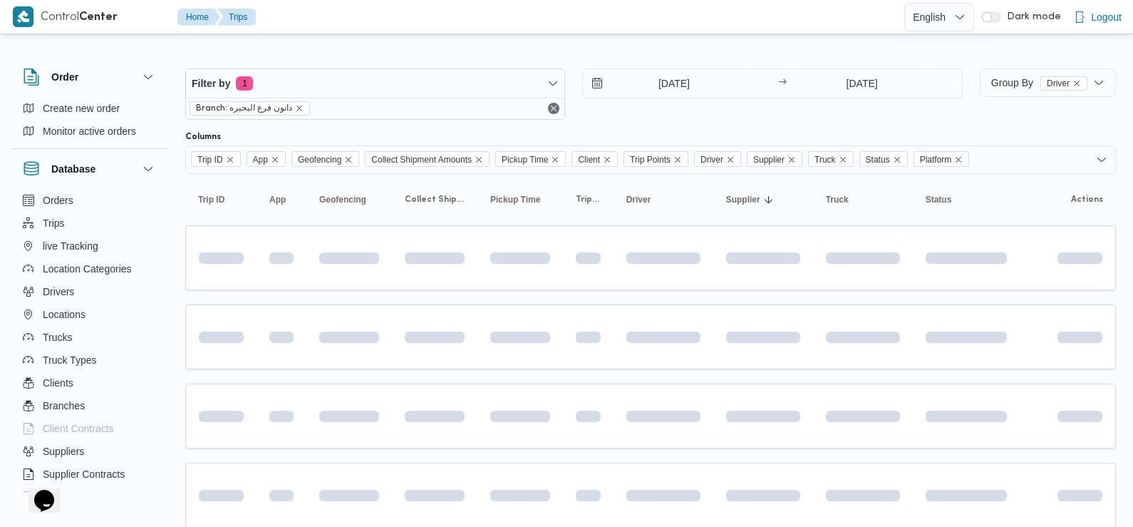
scroll to position [138, 0]
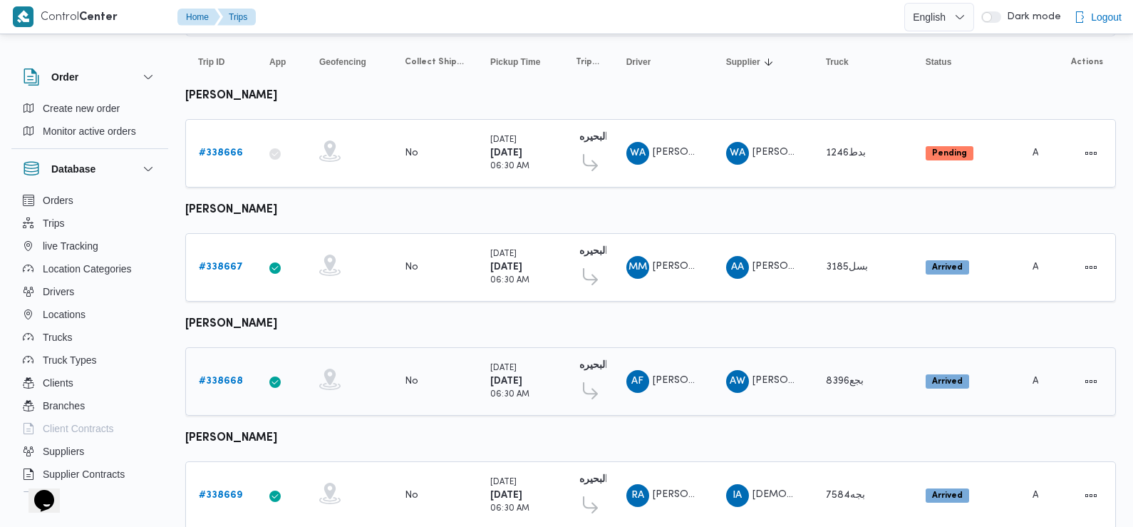
click at [228, 376] on b "# 338668" at bounding box center [221, 380] width 44 height 9
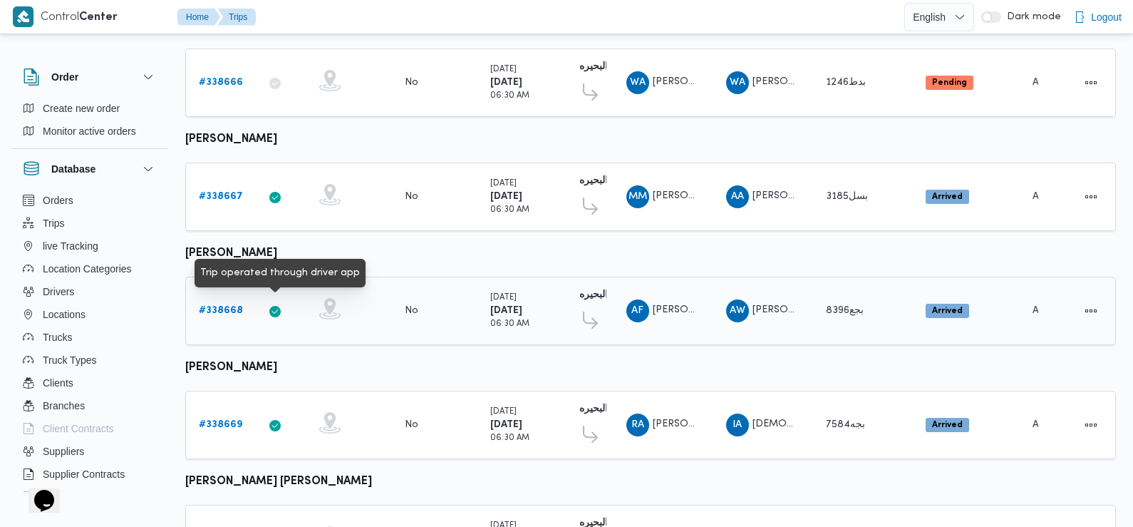
scroll to position [242, 0]
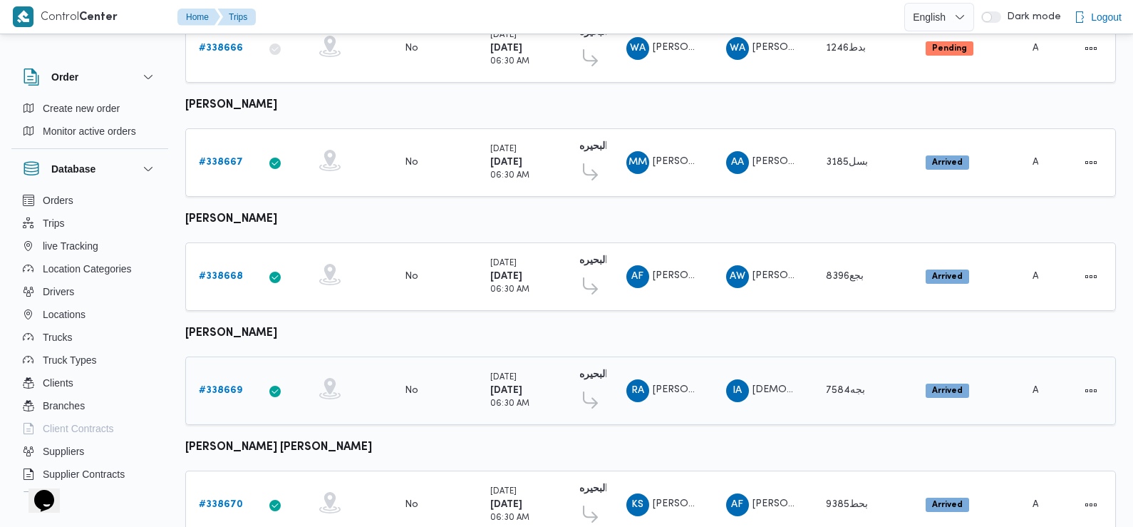
click at [224, 386] on b "# 338669" at bounding box center [220, 390] width 43 height 9
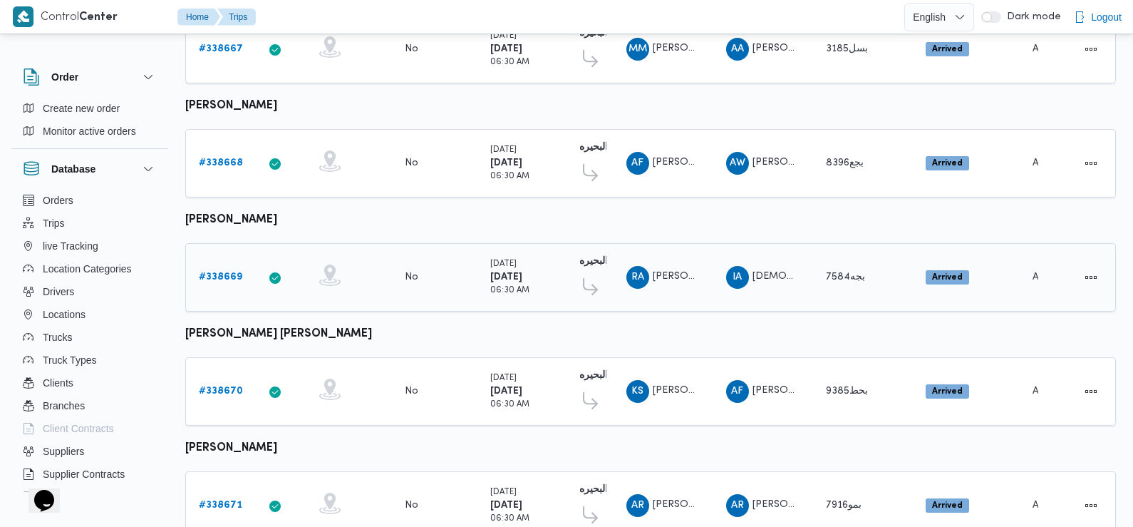
scroll to position [371, 0]
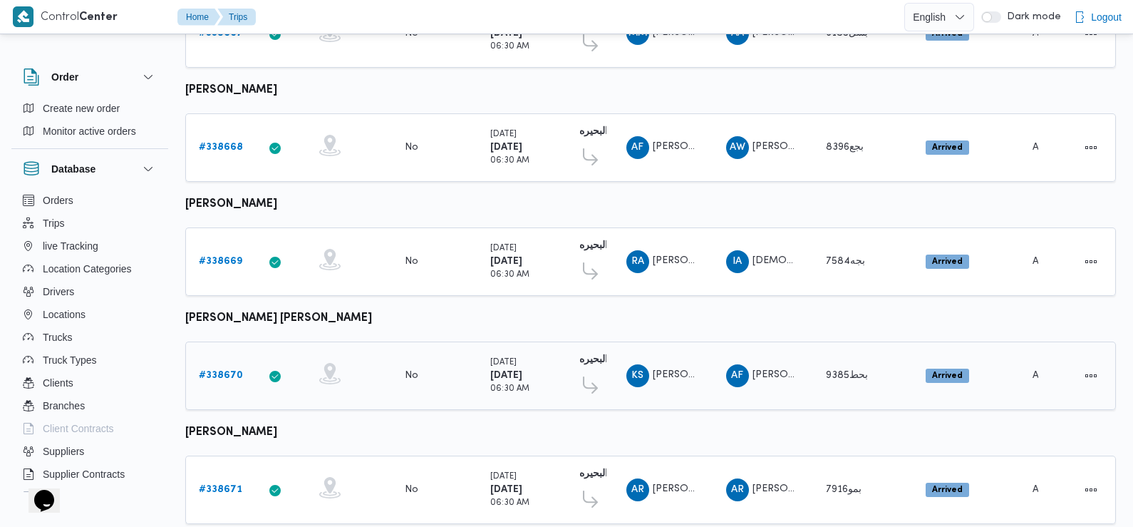
click at [227, 367] on link "# 338670" at bounding box center [221, 375] width 44 height 17
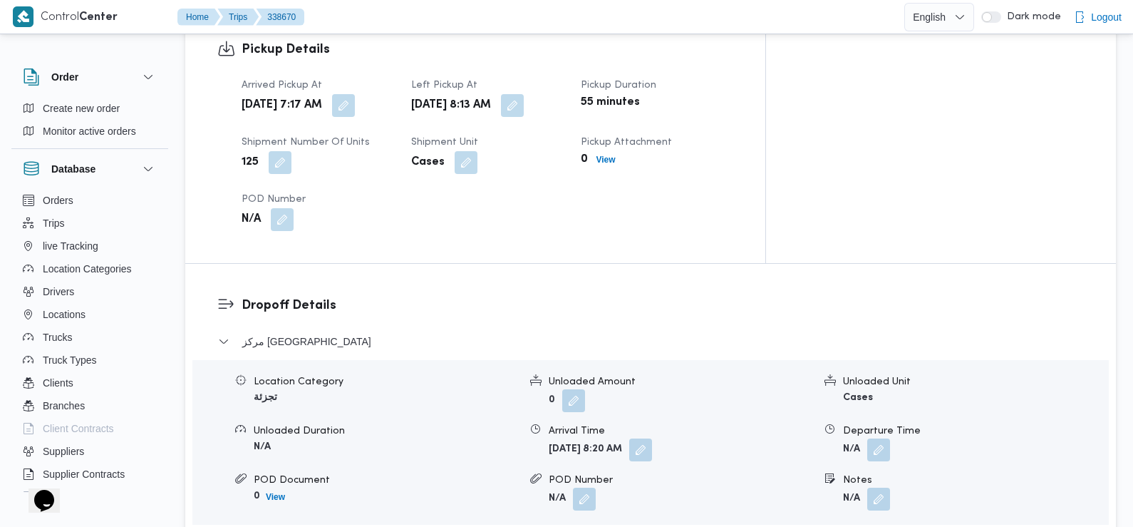
scroll to position [1013, 0]
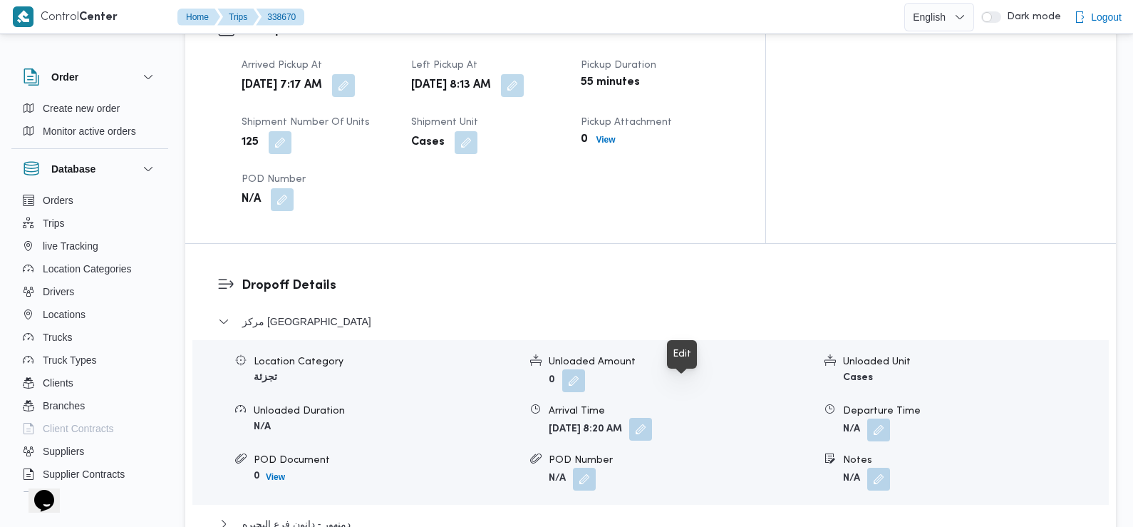
click at [652, 418] on button "button" at bounding box center [640, 429] width 23 height 23
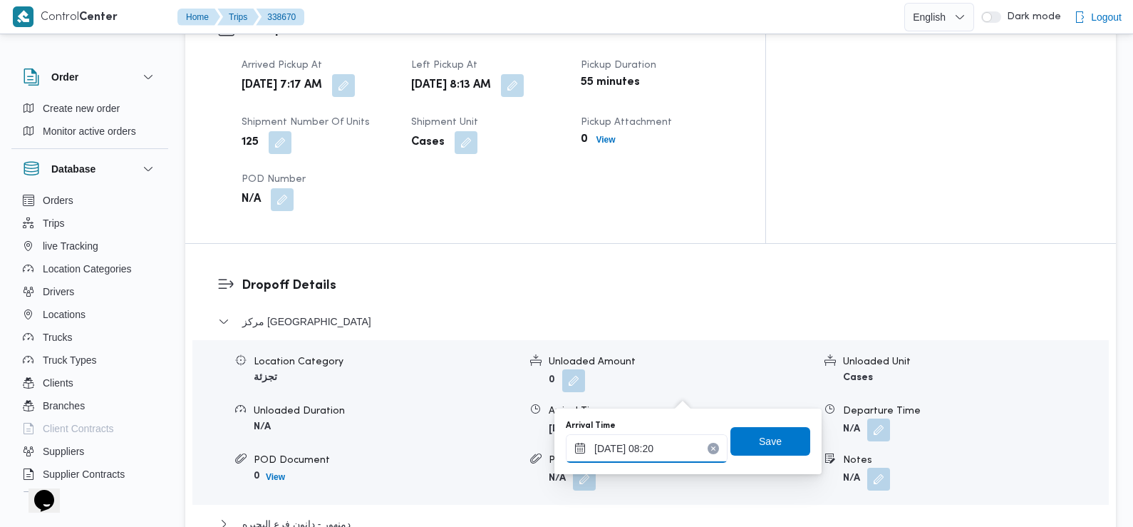
click at [669, 455] on input "21/09/2025 08:20" at bounding box center [647, 448] width 162 height 29
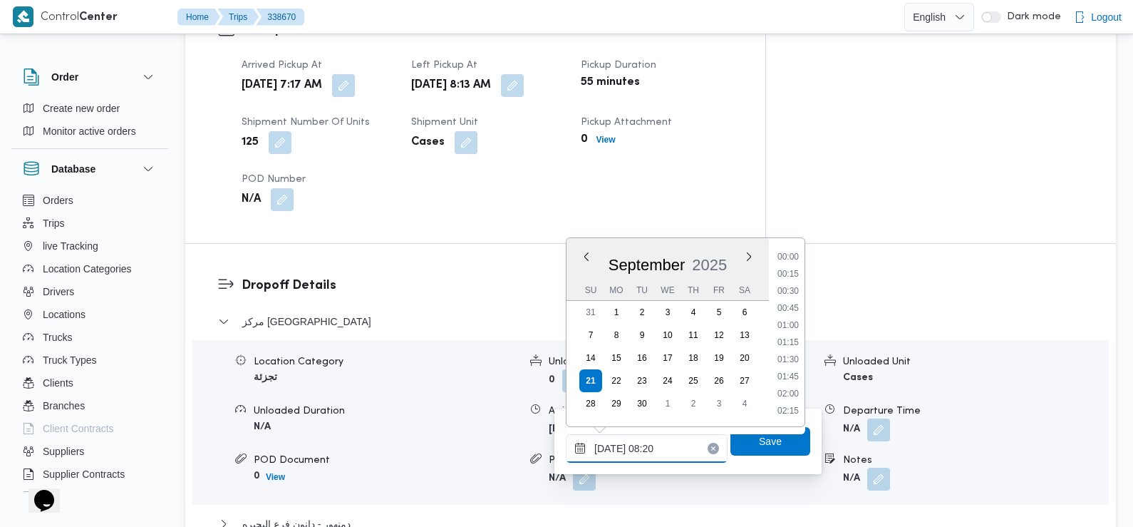
scroll to position [478, 0]
click at [792, 397] on li "09:00" at bounding box center [788, 395] width 33 height 14
type input "21/09/2025 09:00"
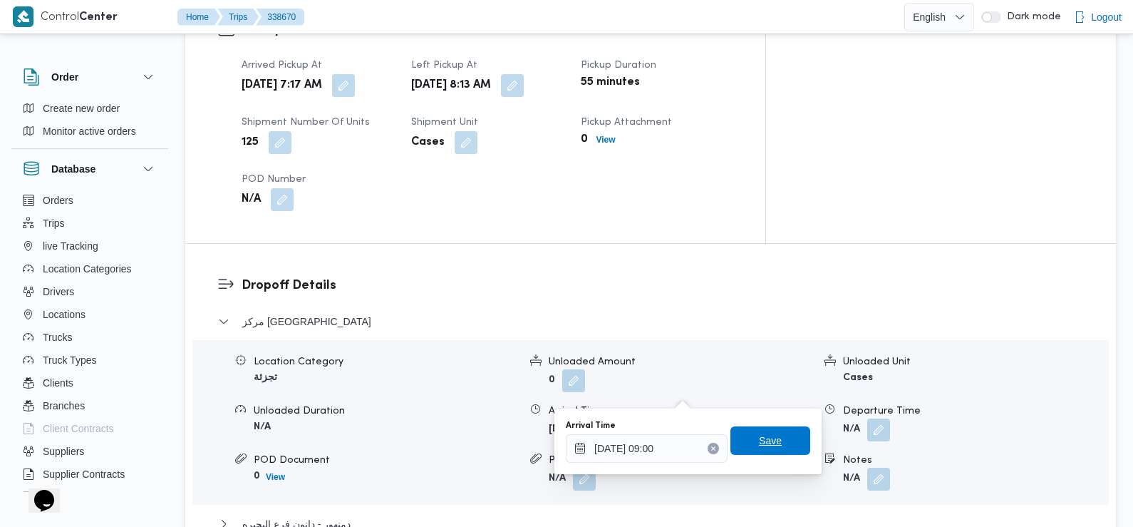
click at [781, 436] on span "Save" at bounding box center [771, 440] width 80 height 29
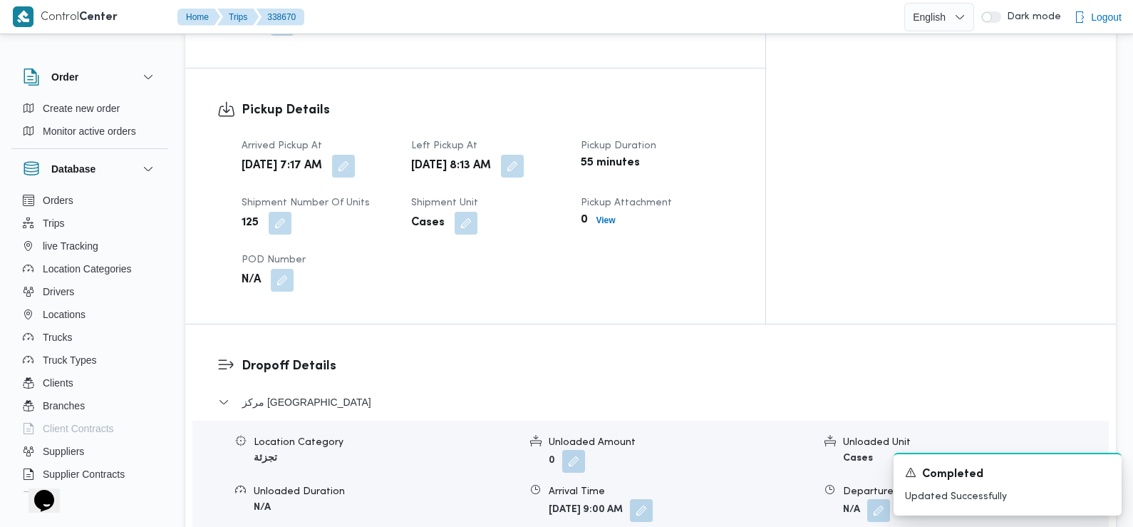
scroll to position [927, 0]
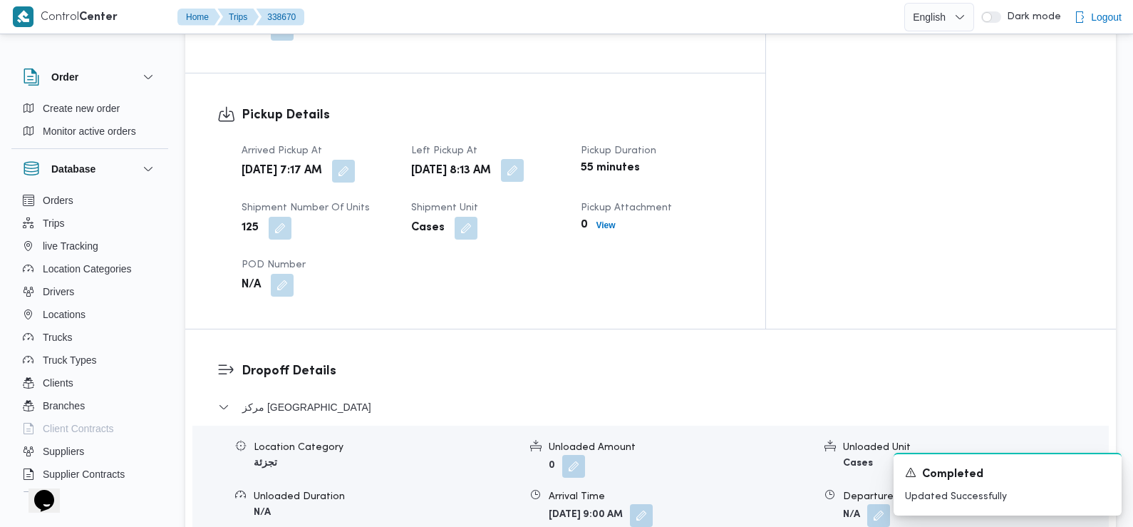
click at [524, 159] on button "button" at bounding box center [512, 170] width 23 height 23
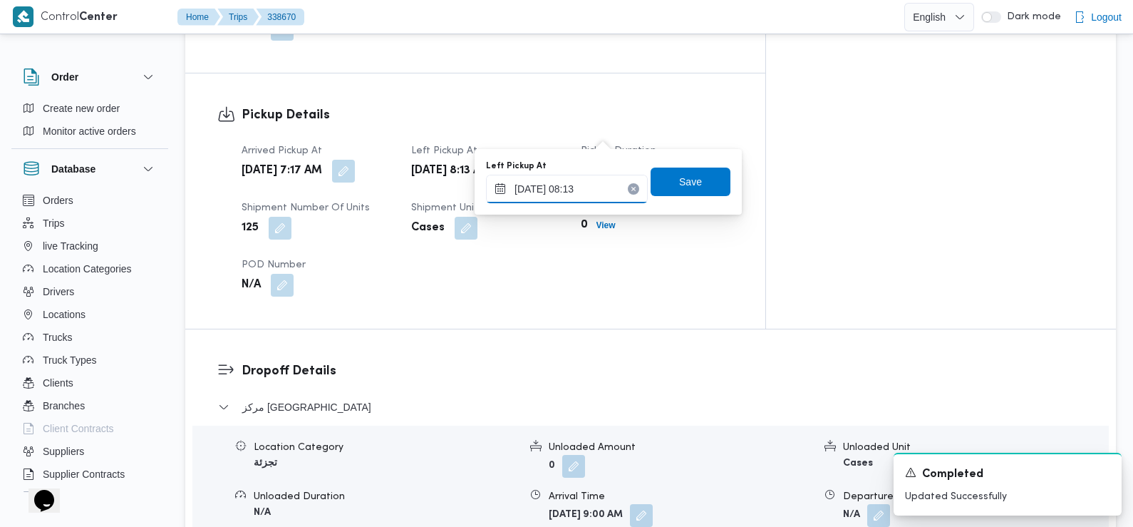
click at [606, 184] on input "21/09/2025 08:13" at bounding box center [567, 189] width 162 height 29
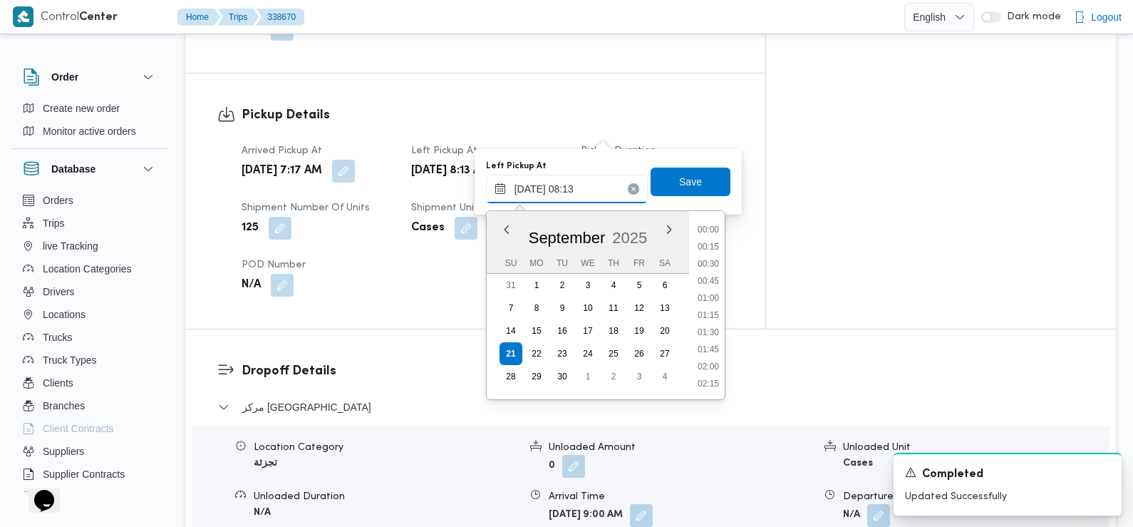
scroll to position [460, 0]
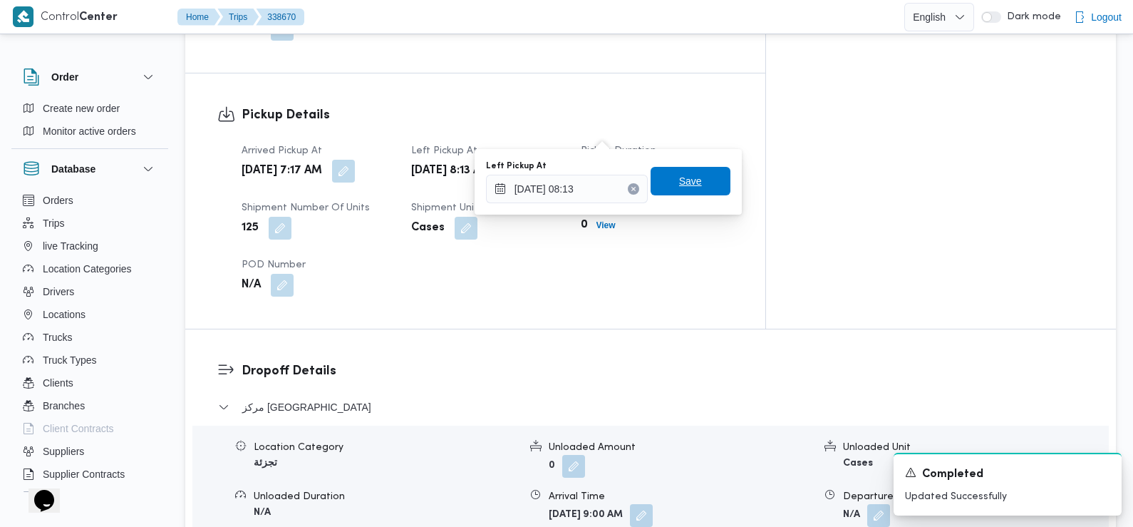
click at [679, 177] on span "Save" at bounding box center [690, 180] width 23 height 17
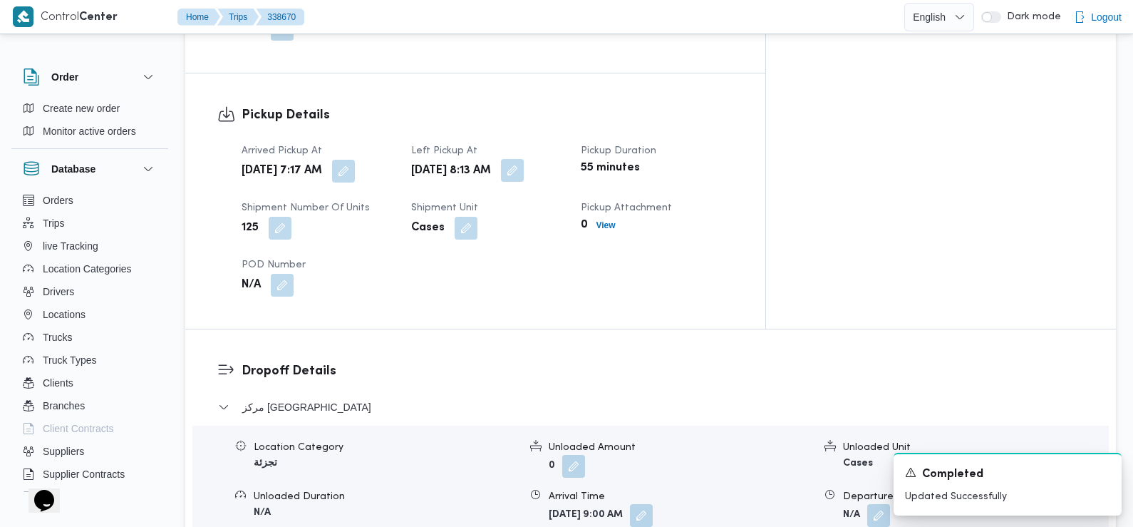
click at [524, 159] on button "button" at bounding box center [512, 170] width 23 height 23
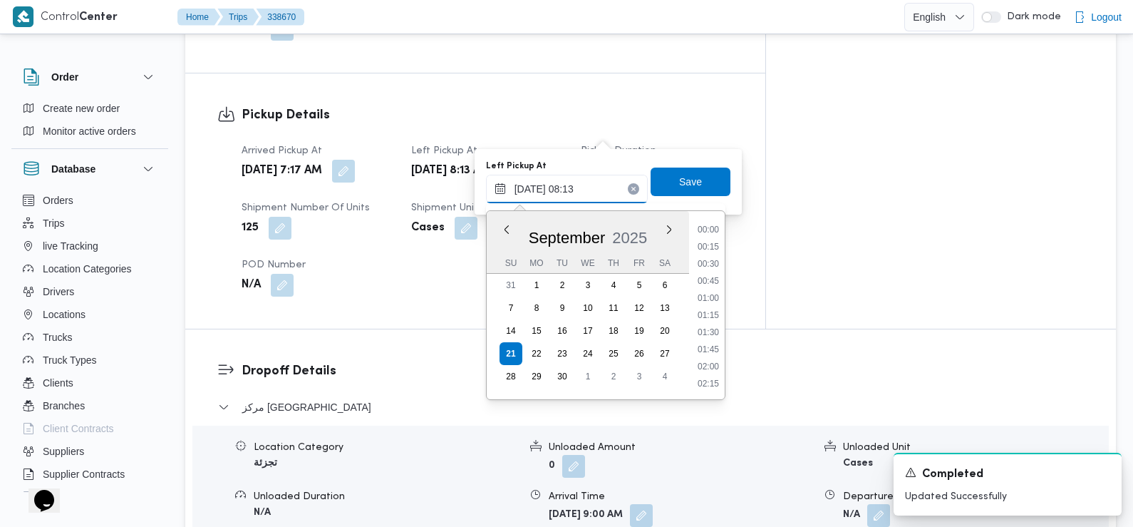
click at [568, 202] on input "21/09/2025 08:13" at bounding box center [567, 189] width 162 height 29
click at [712, 353] on li "08:30" at bounding box center [708, 351] width 33 height 14
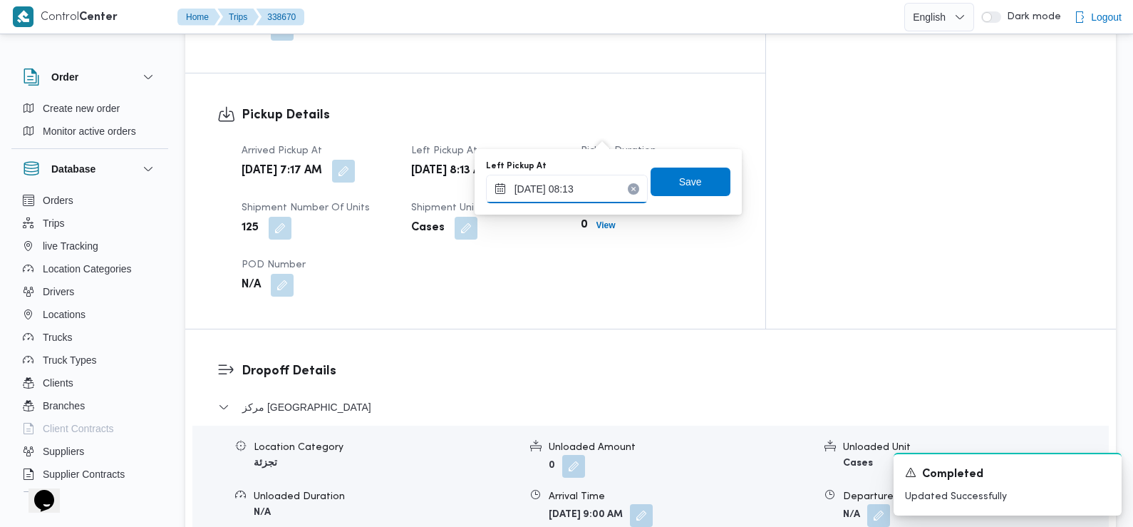
type input "21/09/2025 08:13"
click at [673, 192] on span "Save" at bounding box center [691, 181] width 80 height 29
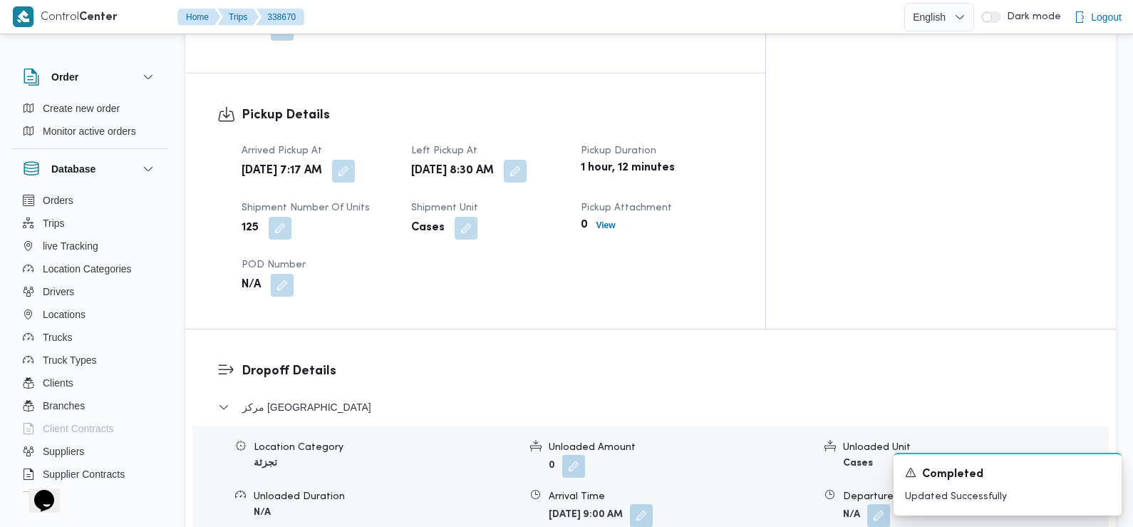
scroll to position [0, 0]
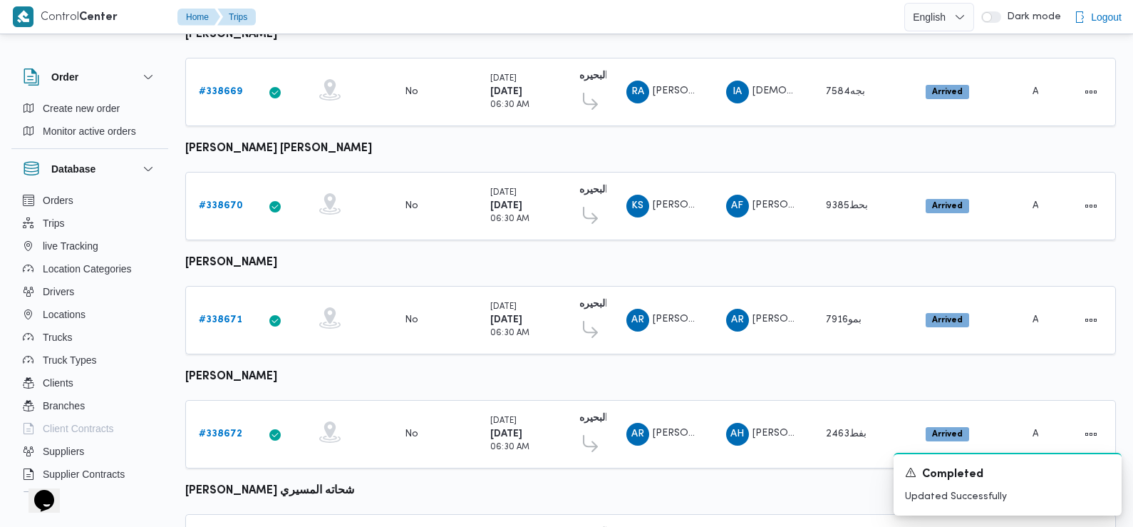
scroll to position [575, 0]
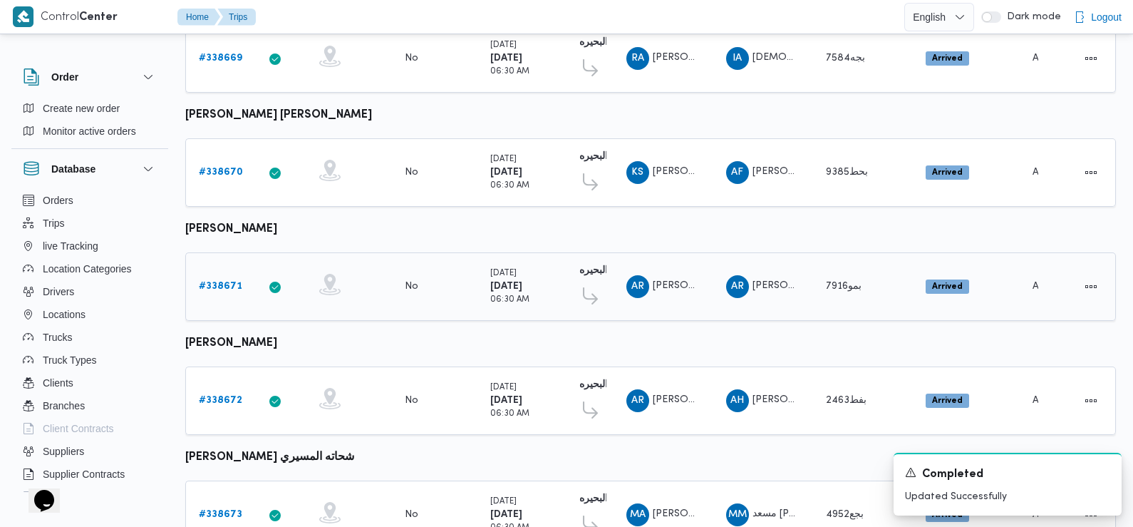
click at [224, 282] on b "# 338671" at bounding box center [220, 286] width 43 height 9
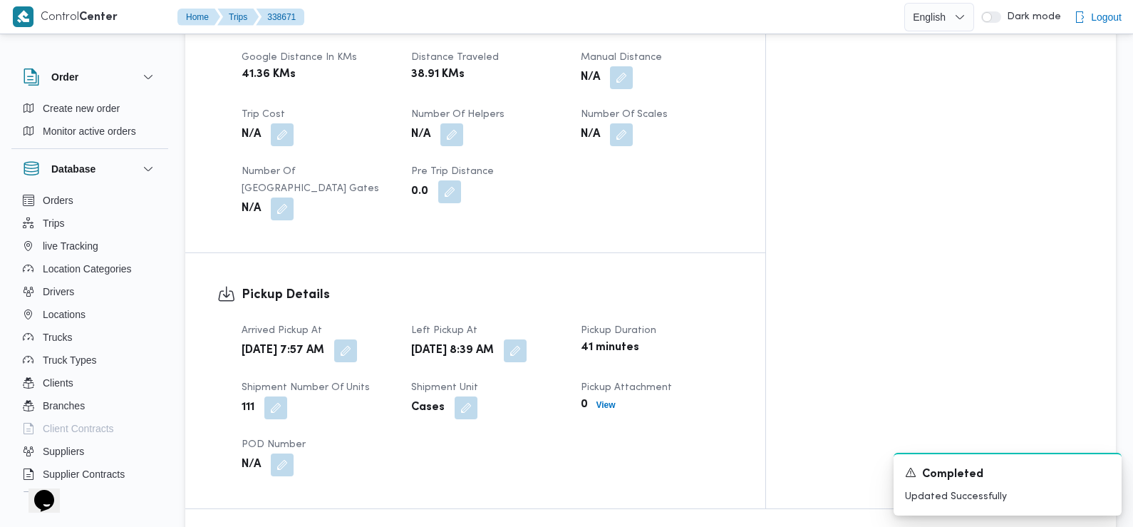
scroll to position [755, 0]
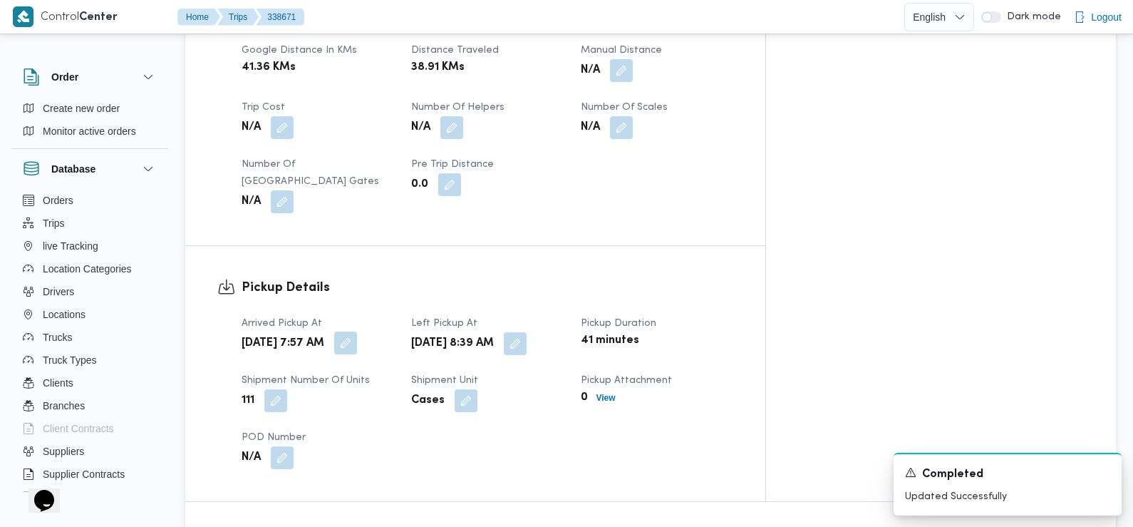
click at [357, 334] on button "button" at bounding box center [345, 342] width 23 height 23
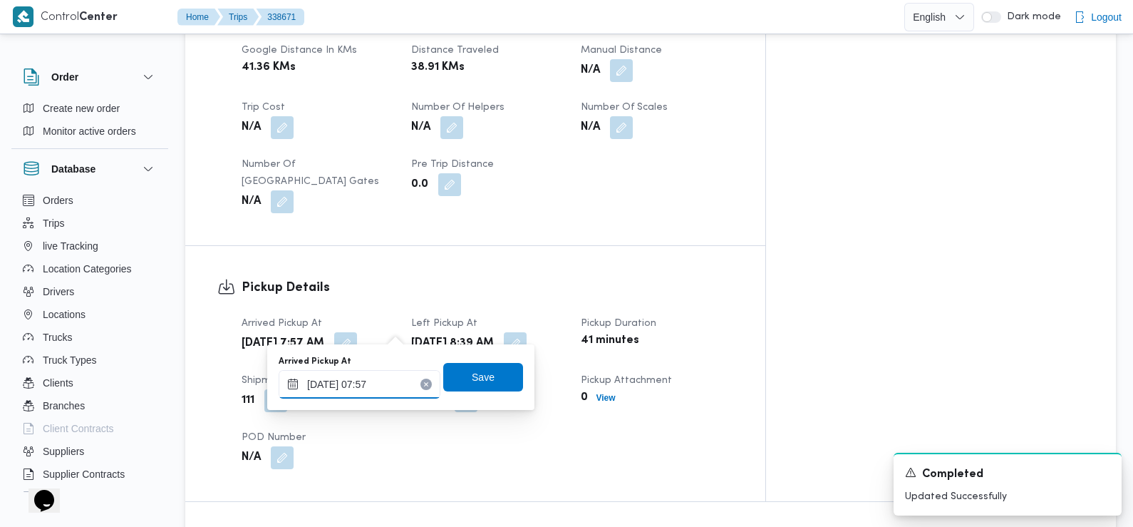
click at [379, 385] on input "21/09/2025 07:57" at bounding box center [360, 384] width 162 height 29
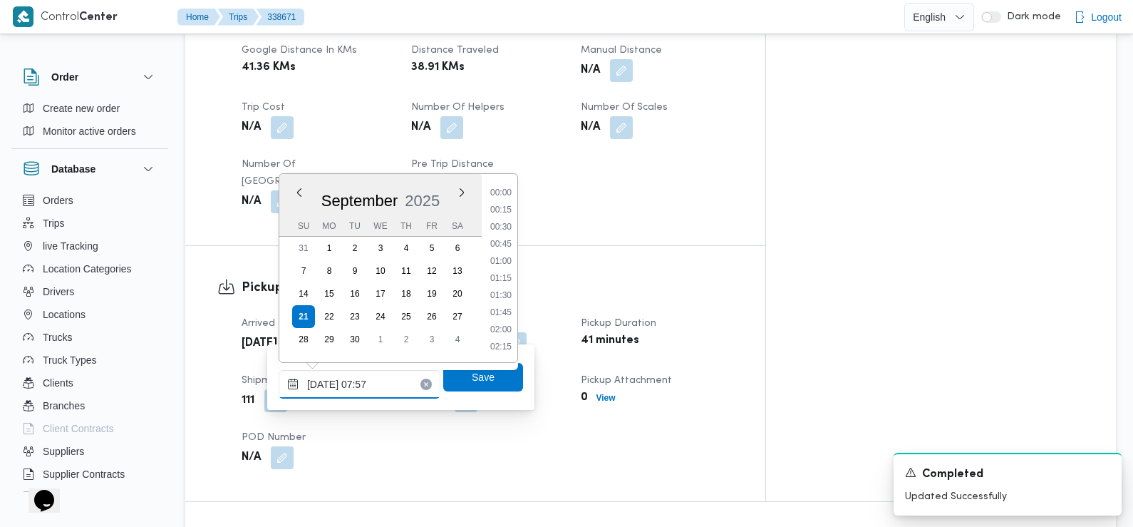
scroll to position [443, 0]
click at [505, 262] on li "07:30" at bounding box center [501, 262] width 33 height 14
type input "21/09/2025 07:30"
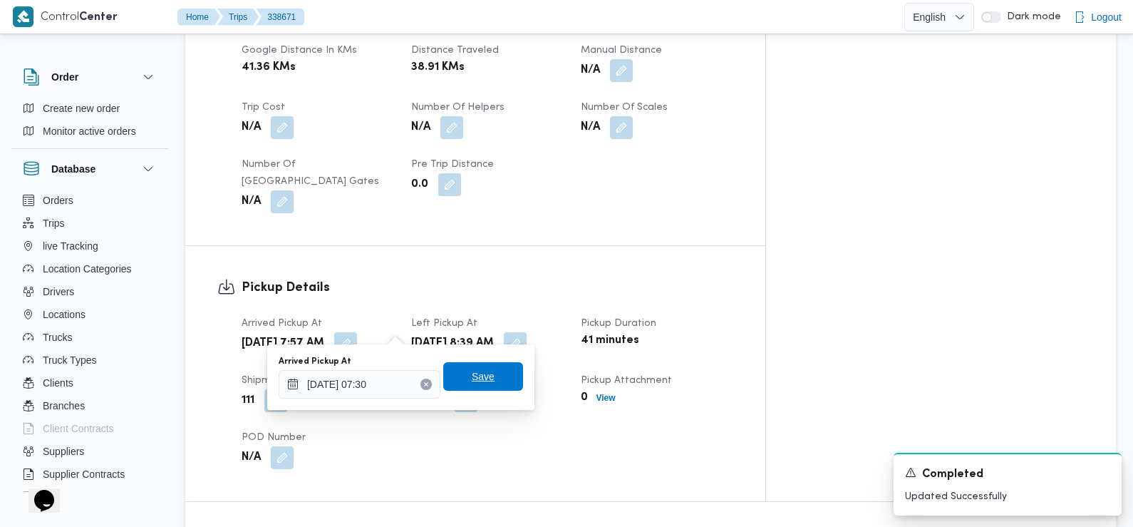
click at [488, 376] on span "Save" at bounding box center [483, 376] width 80 height 29
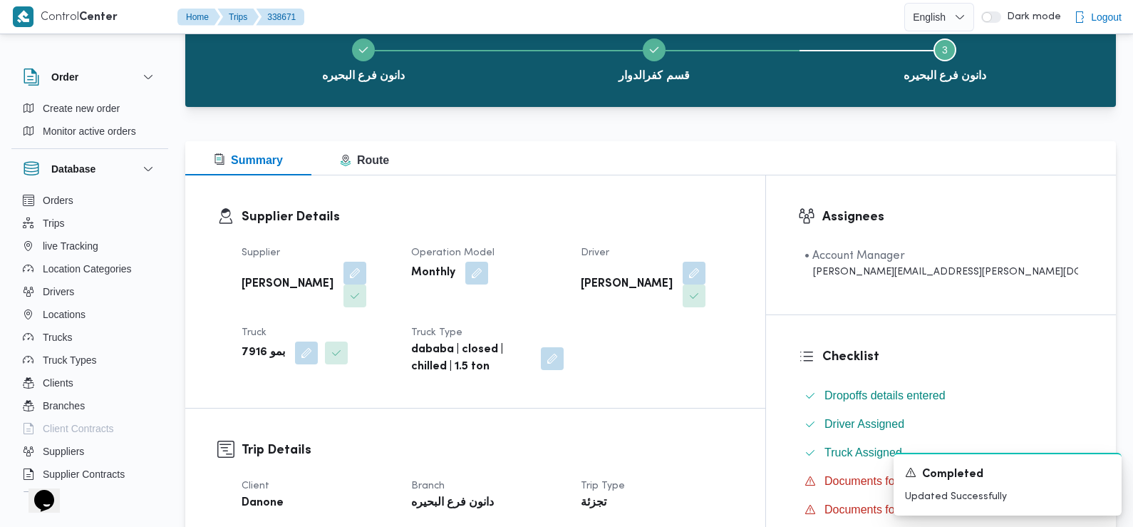
scroll to position [0, 0]
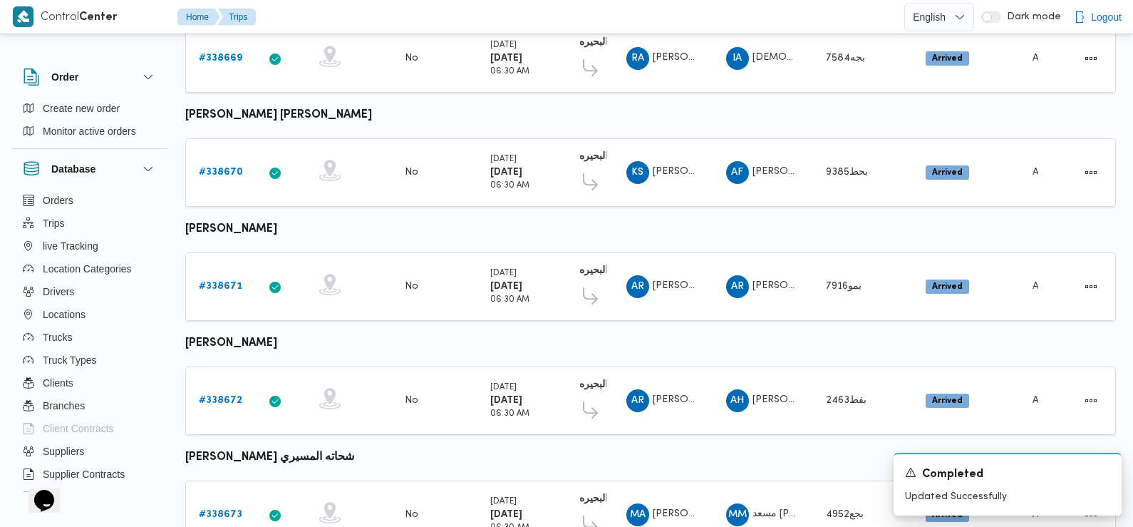
scroll to position [738, 0]
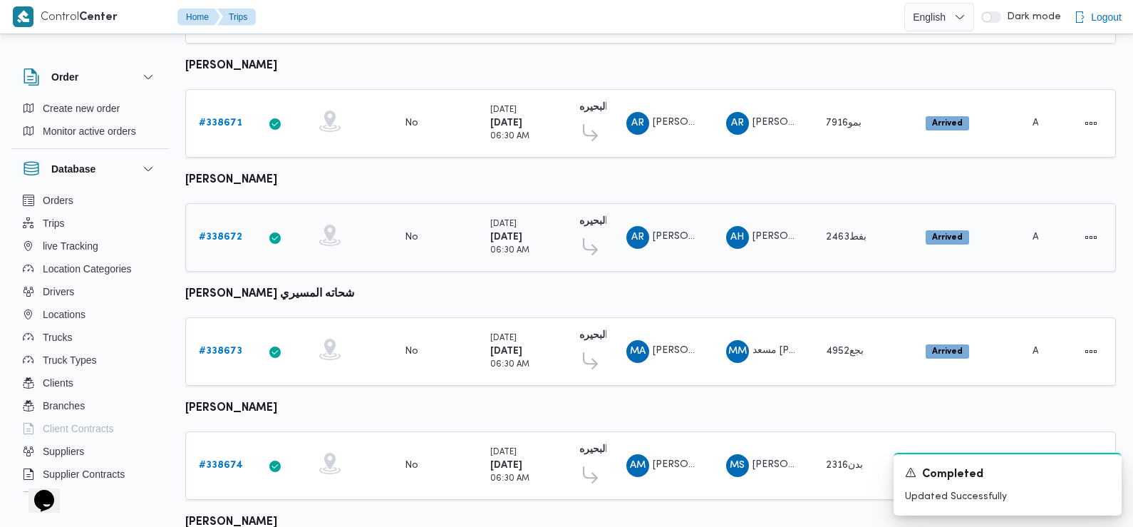
click at [217, 232] on b "# 338672" at bounding box center [220, 236] width 43 height 9
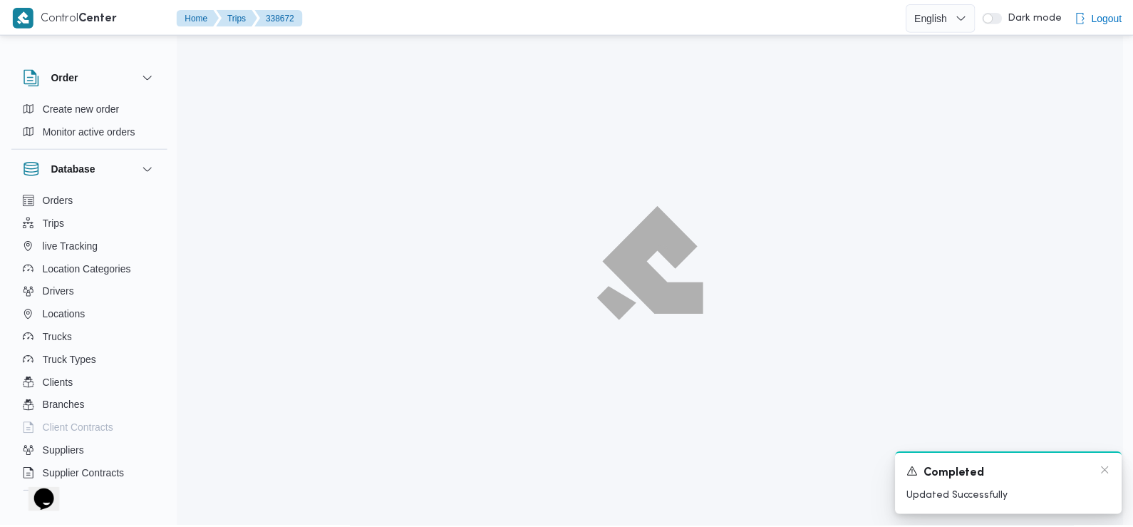
scroll to position [738, 0]
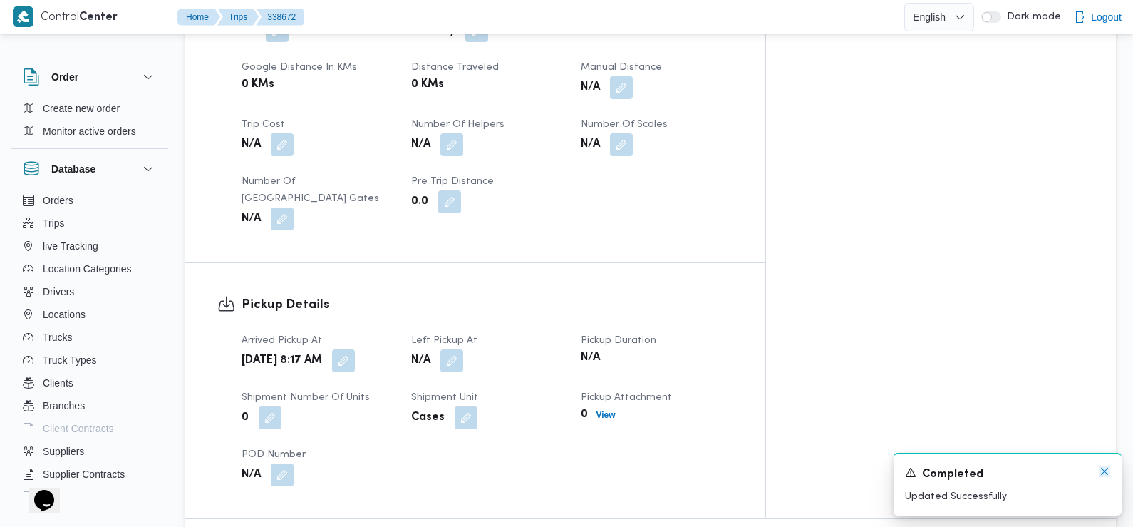
click at [1109, 468] on icon "Dismiss toast" at bounding box center [1104, 470] width 11 height 11
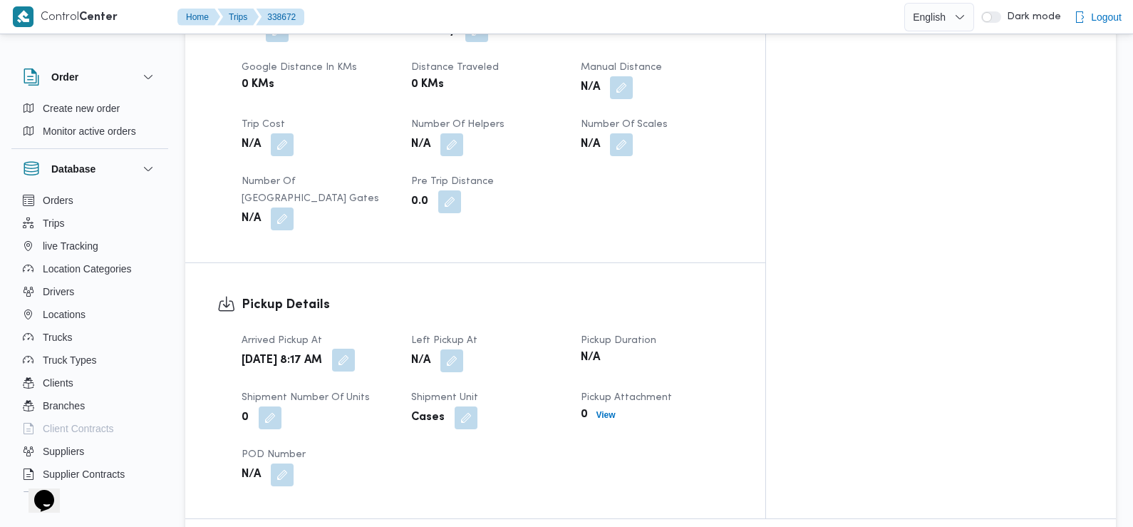
click at [355, 349] on button "button" at bounding box center [343, 360] width 23 height 23
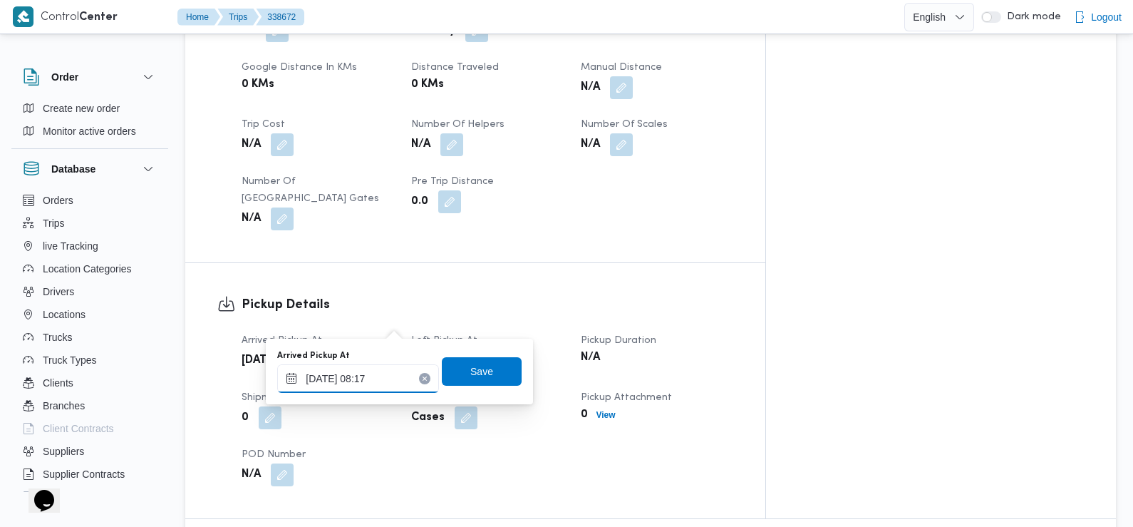
click at [373, 382] on input "21/09/2025 08:17" at bounding box center [358, 378] width 162 height 29
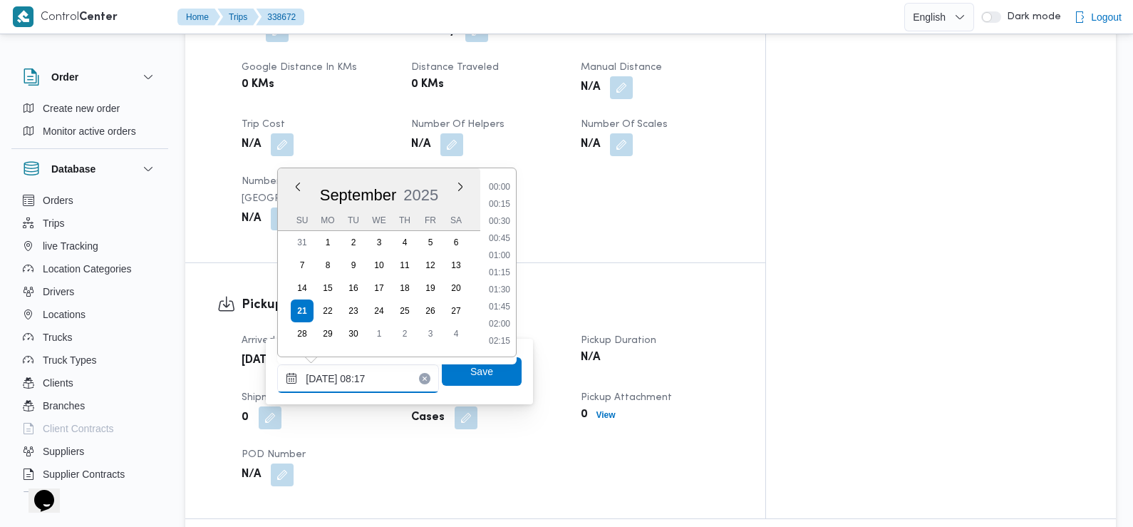
scroll to position [478, 0]
click at [507, 227] on li "07:30" at bounding box center [499, 222] width 33 height 14
type input "21/09/2025 07:30"
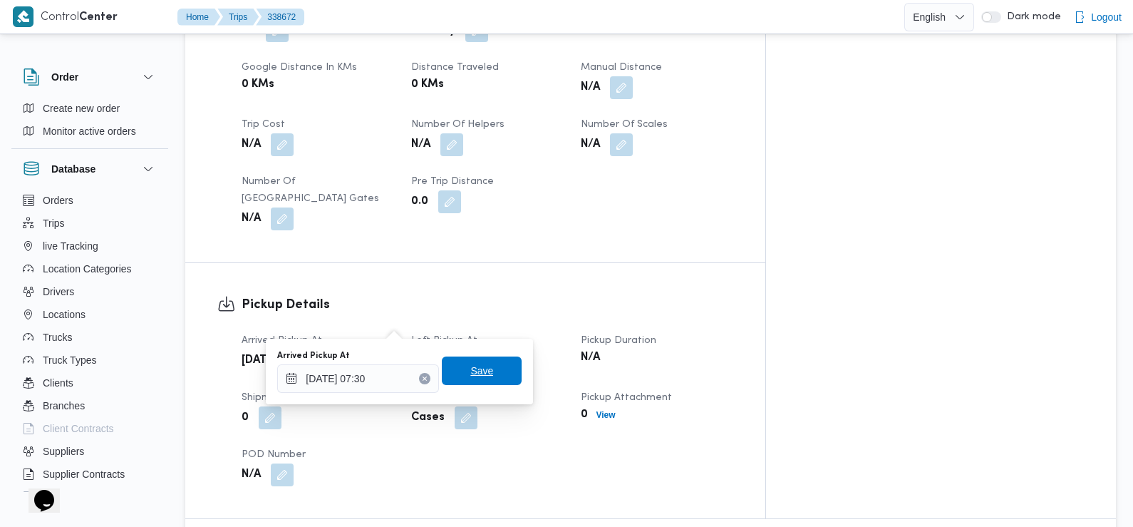
click at [490, 380] on span "Save" at bounding box center [482, 370] width 80 height 29
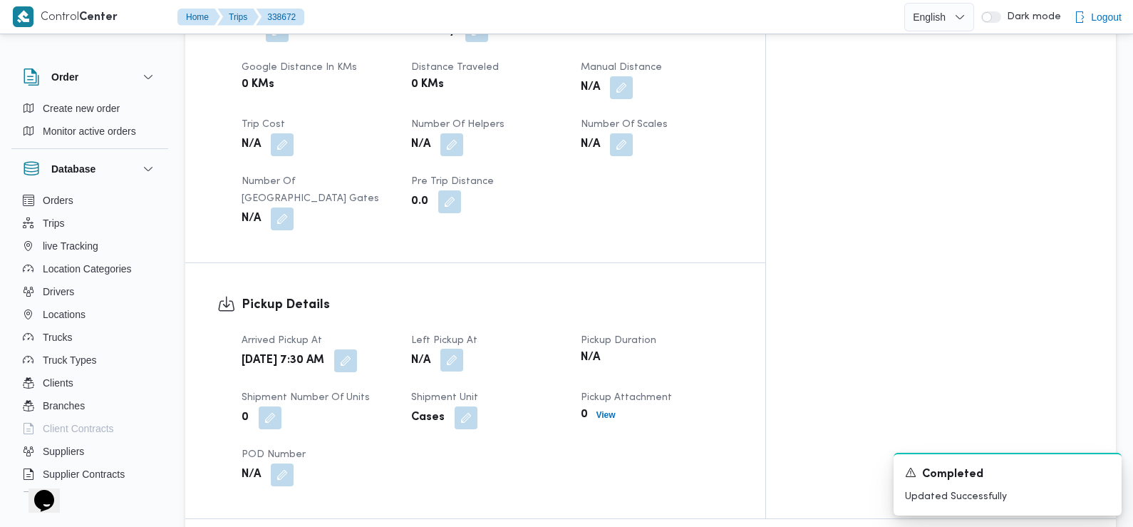
click at [463, 349] on button "button" at bounding box center [452, 360] width 23 height 23
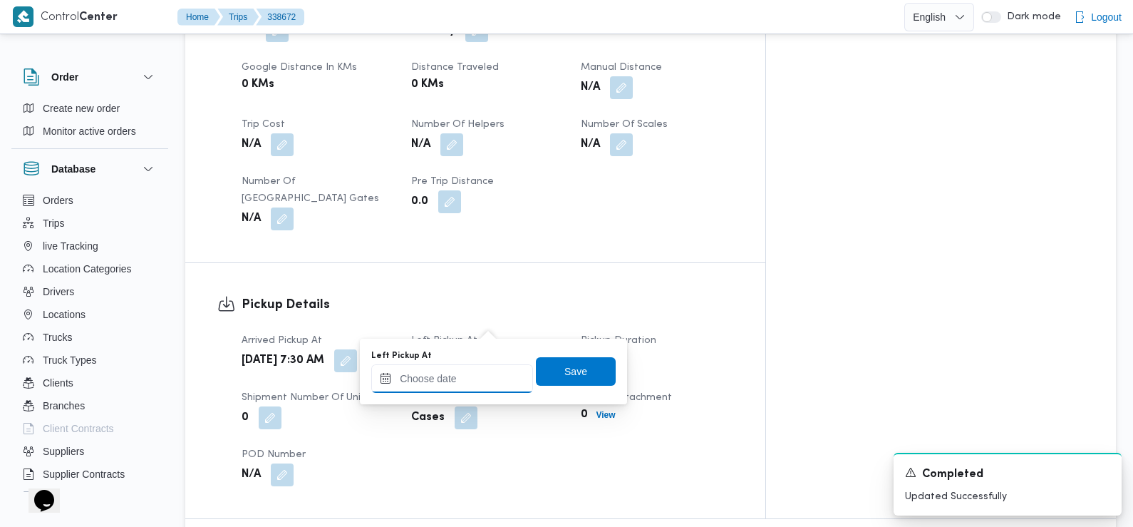
click at [470, 380] on input "Left Pickup At" at bounding box center [452, 378] width 162 height 29
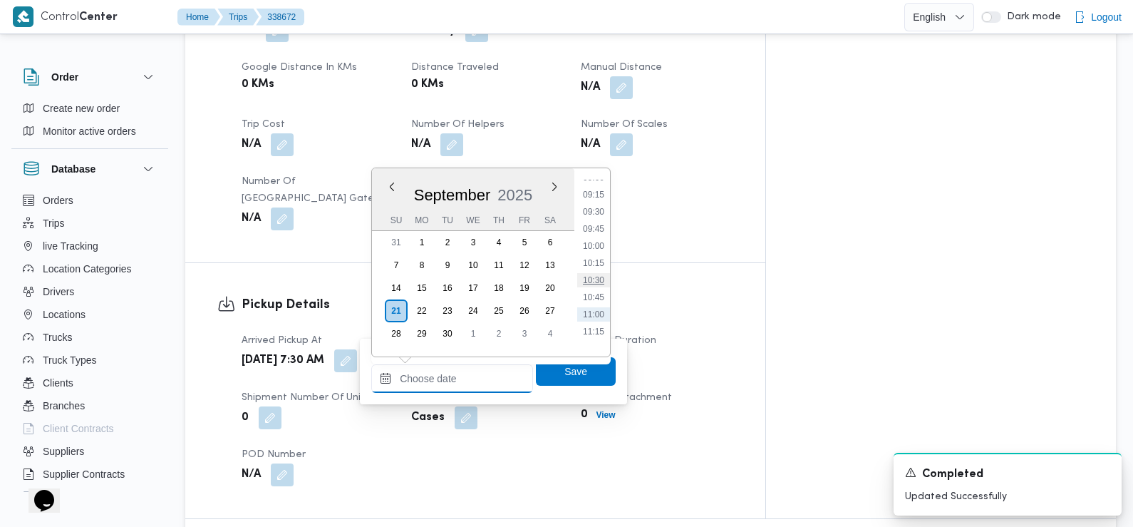
scroll to position [623, 0]
drag, startPoint x: 598, startPoint y: 212, endPoint x: 599, endPoint y: 237, distance: 24.2
click at [598, 212] on li "09:30" at bounding box center [593, 214] width 33 height 14
type input "21/09/2025 09:30"
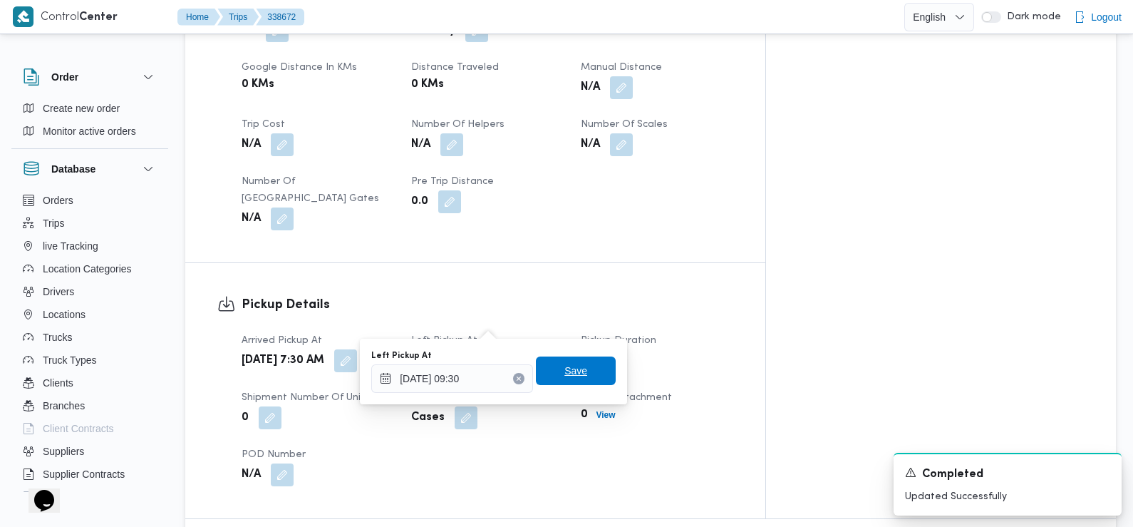
click at [565, 373] on span "Save" at bounding box center [576, 370] width 23 height 17
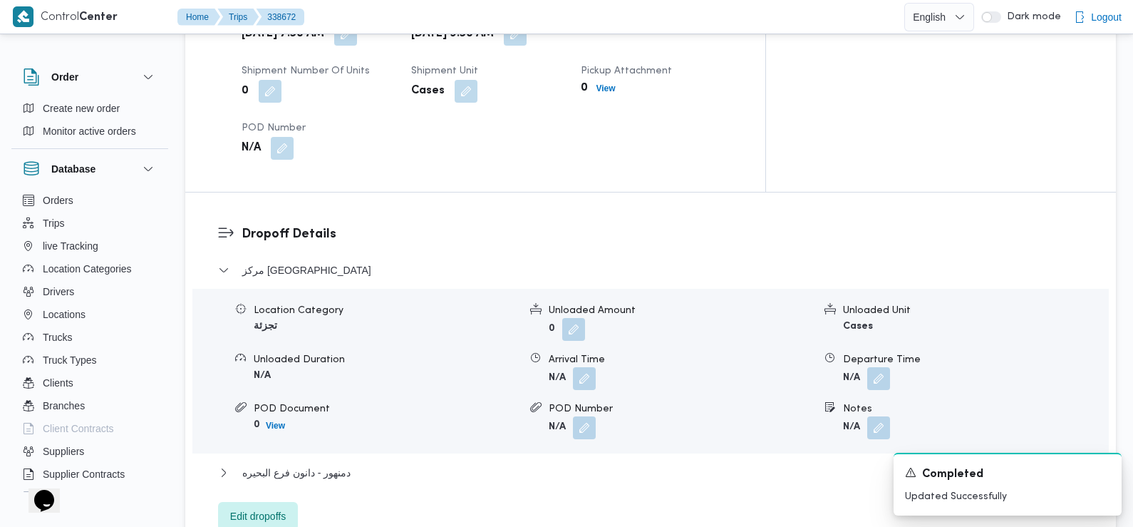
scroll to position [1066, 0]
click at [584, 365] on button "button" at bounding box center [584, 376] width 23 height 23
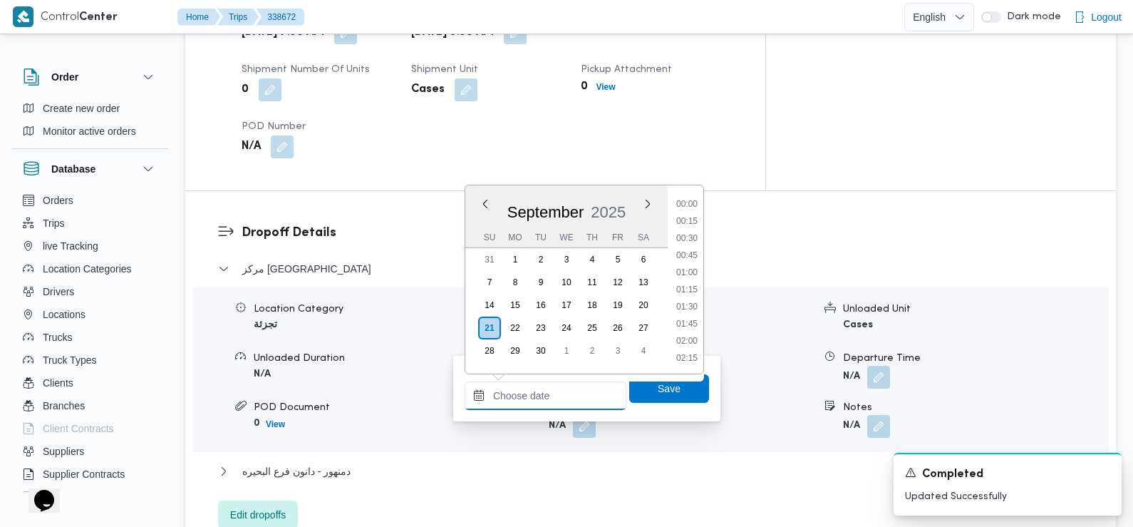
click at [578, 394] on input "Arrival Time" at bounding box center [546, 395] width 162 height 29
click at [692, 206] on li "09:45" at bounding box center [687, 205] width 33 height 14
type input "21/09/2025 09:45"
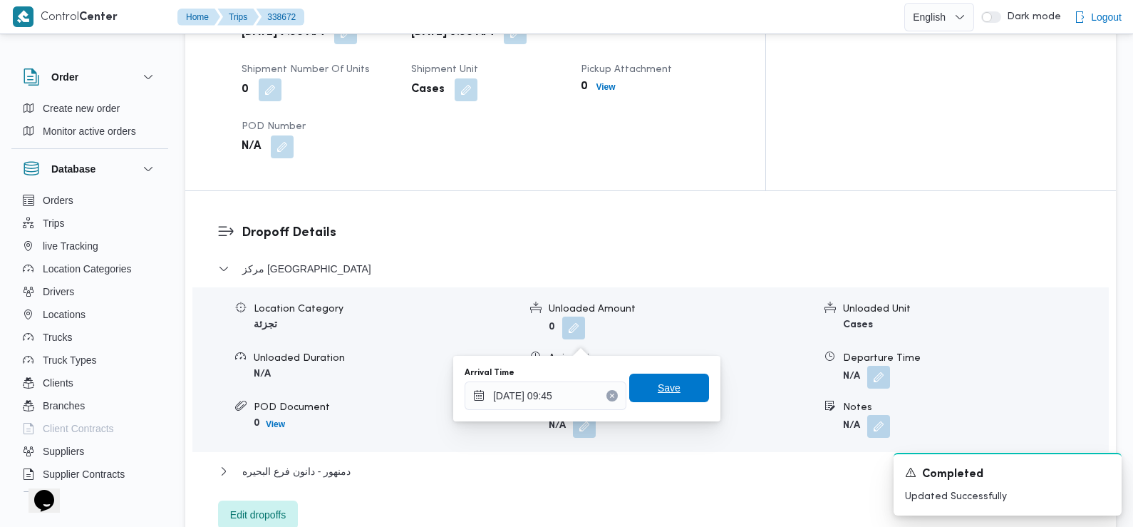
click at [658, 386] on span "Save" at bounding box center [669, 387] width 23 height 17
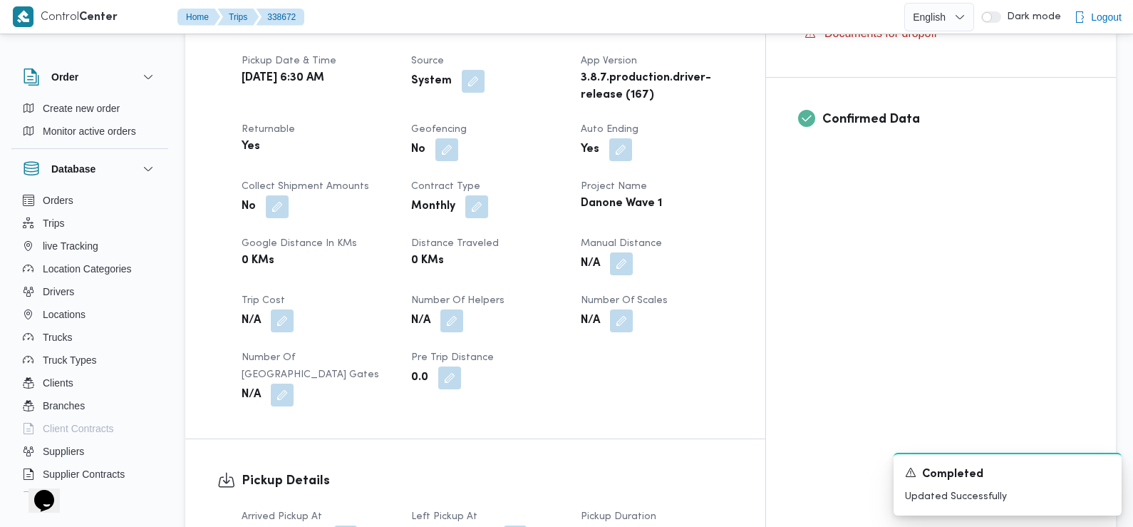
scroll to position [0, 0]
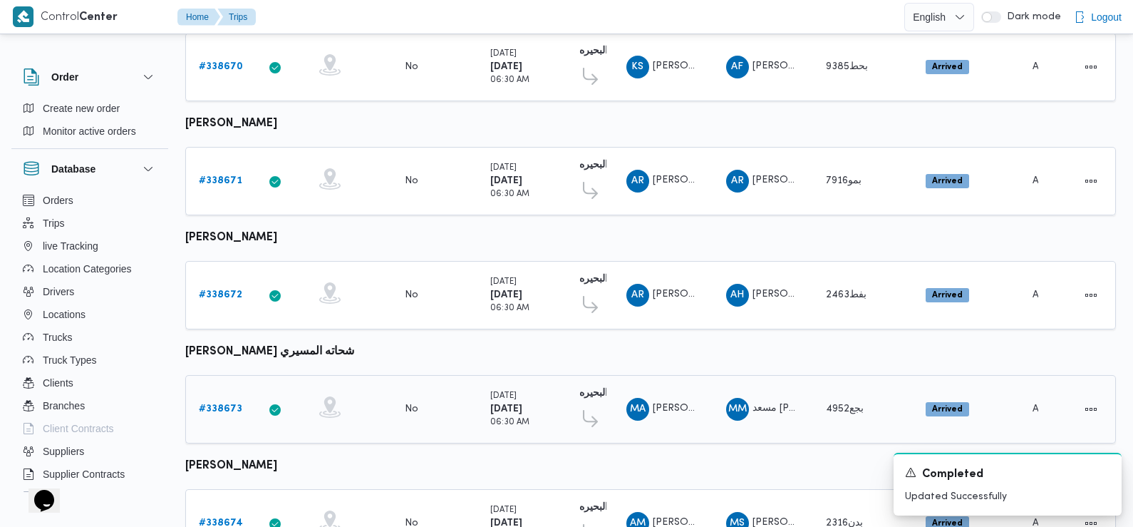
scroll to position [654, 0]
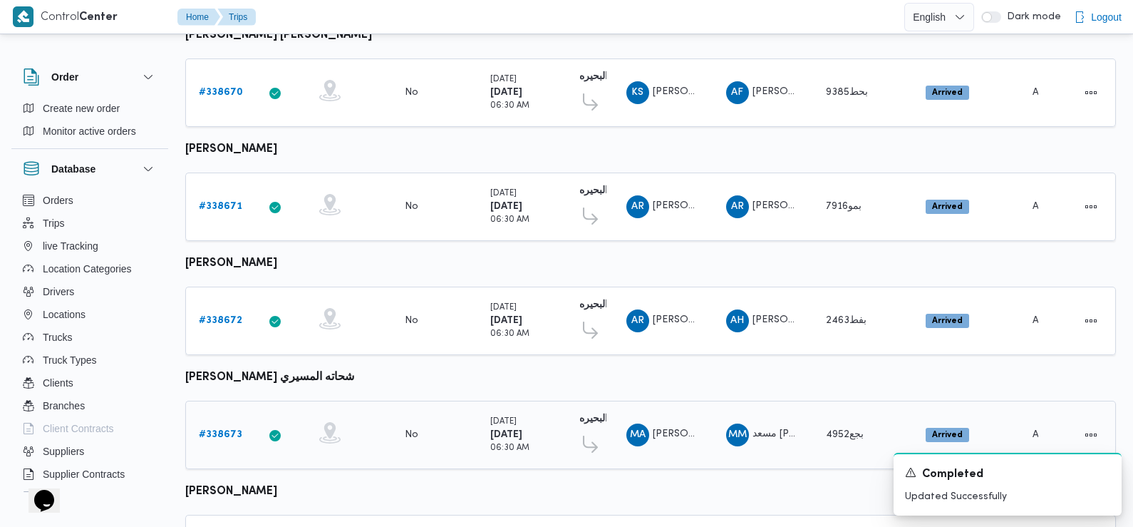
click at [224, 430] on b "# 338673" at bounding box center [220, 434] width 43 height 9
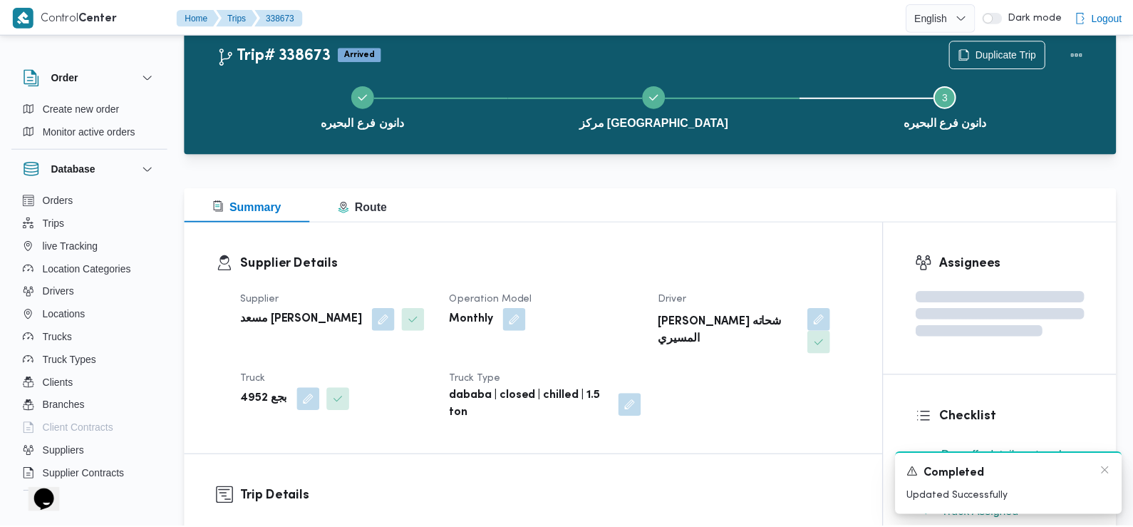
scroll to position [654, 0]
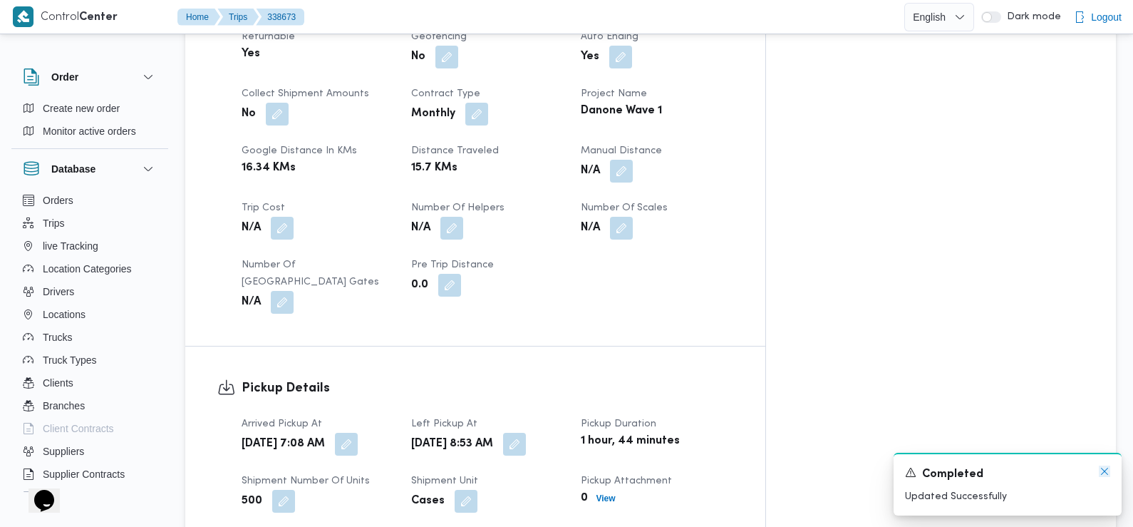
click at [1101, 470] on icon "Dismiss toast" at bounding box center [1104, 470] width 11 height 11
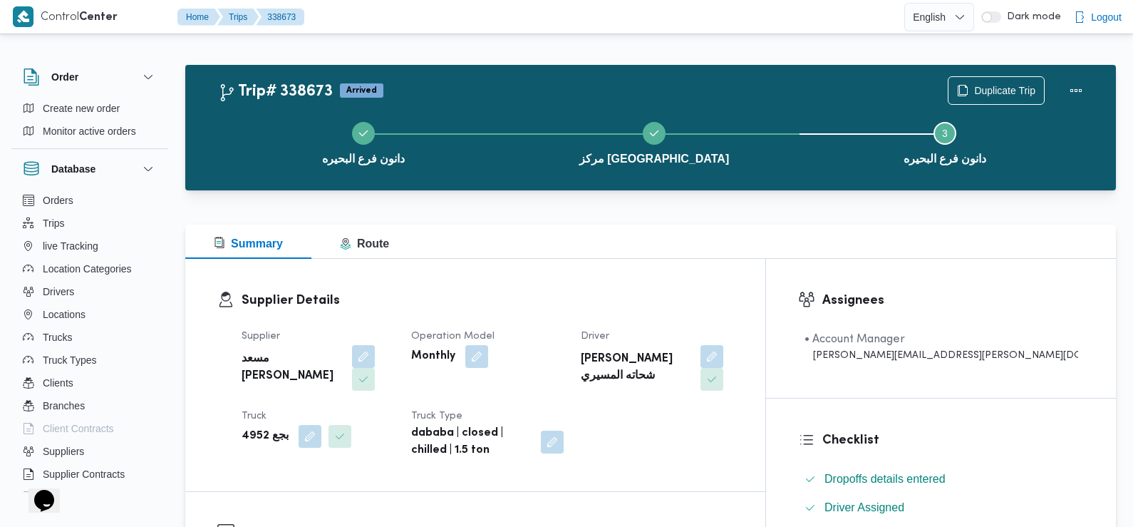
scroll to position [0, 0]
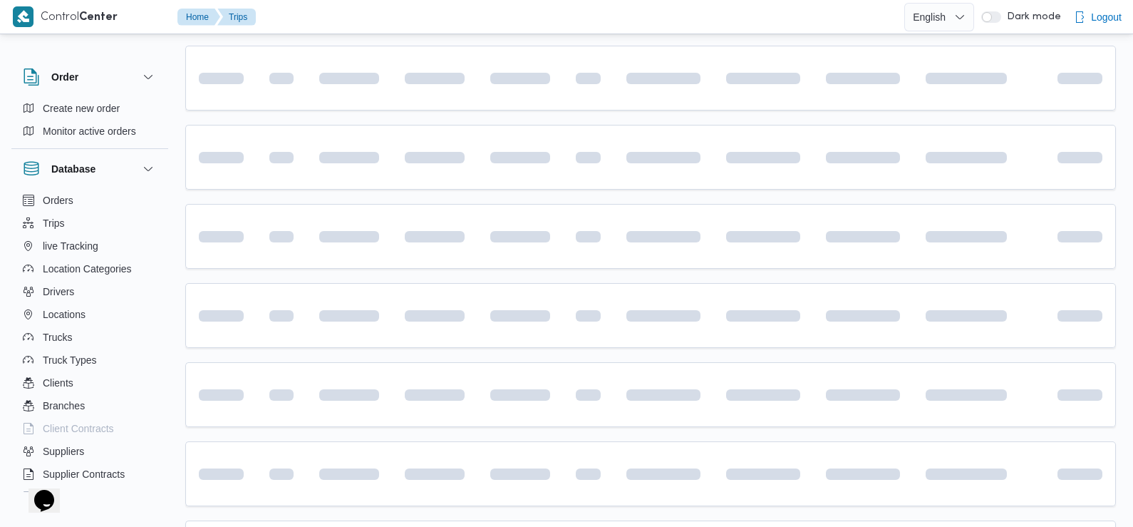
scroll to position [851, 0]
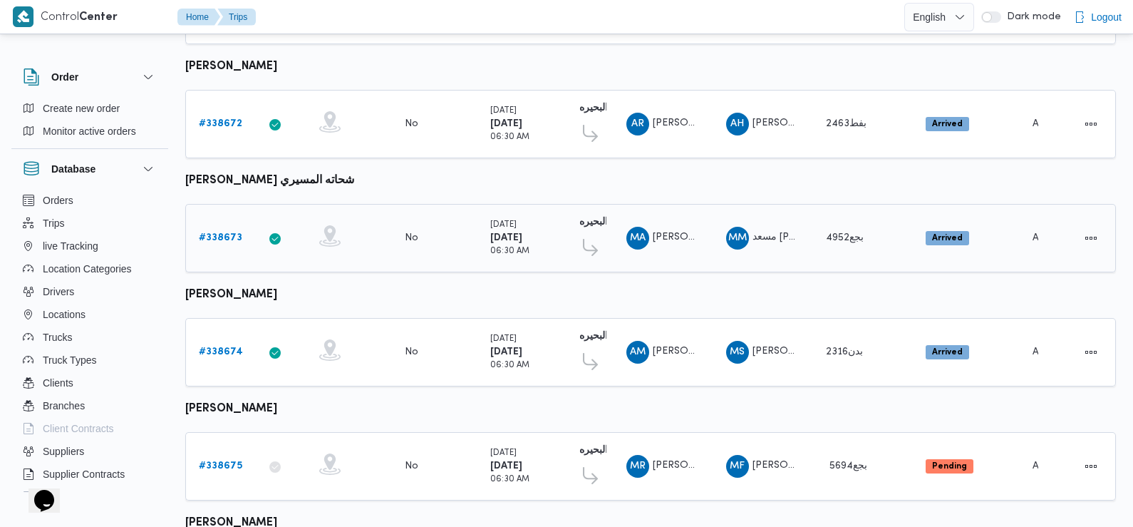
click at [220, 233] on b "# 338673" at bounding box center [220, 237] width 43 height 9
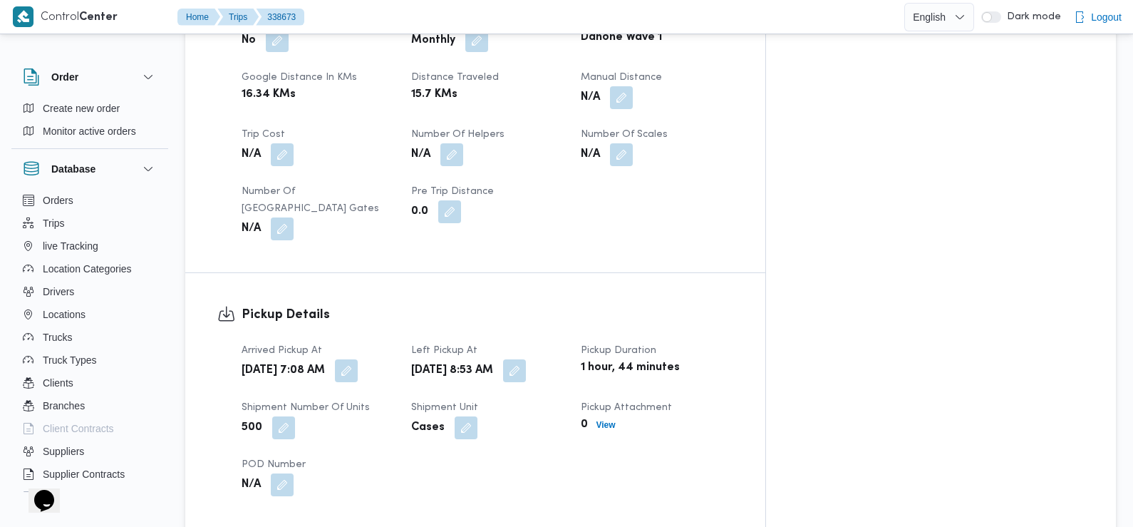
scroll to position [656, 0]
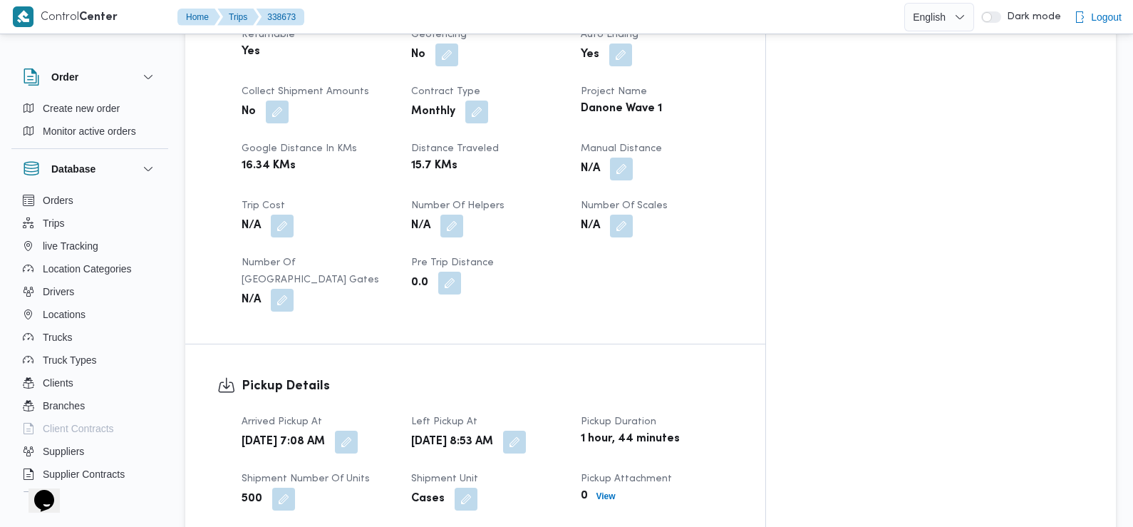
click at [415, 344] on div "Pickup Details Arrived Pickup At Sun, Sep 21, 2025 7:08 AM Left Pickup At Sun, …" at bounding box center [475, 471] width 580 height 255
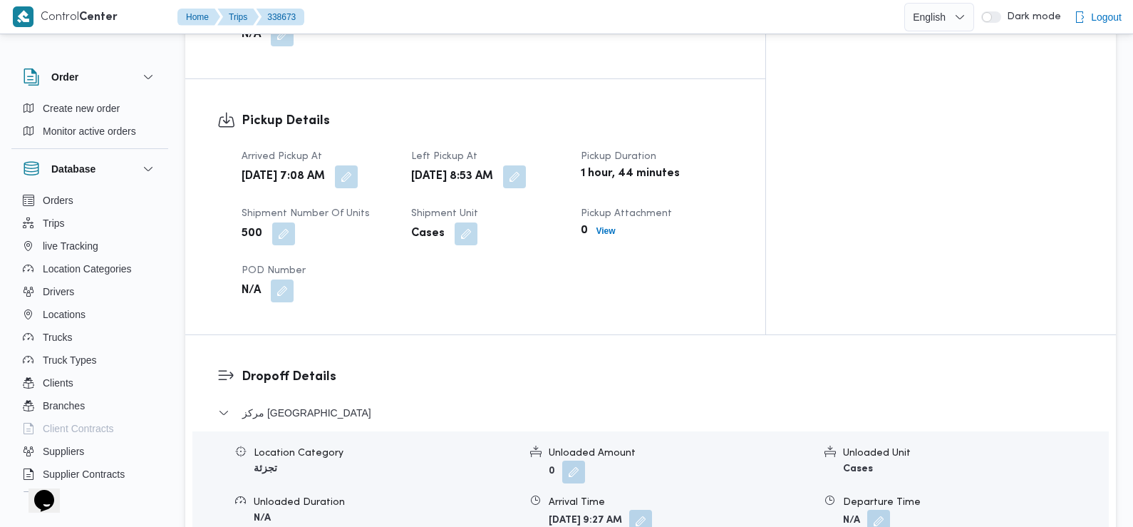
scroll to position [0, 0]
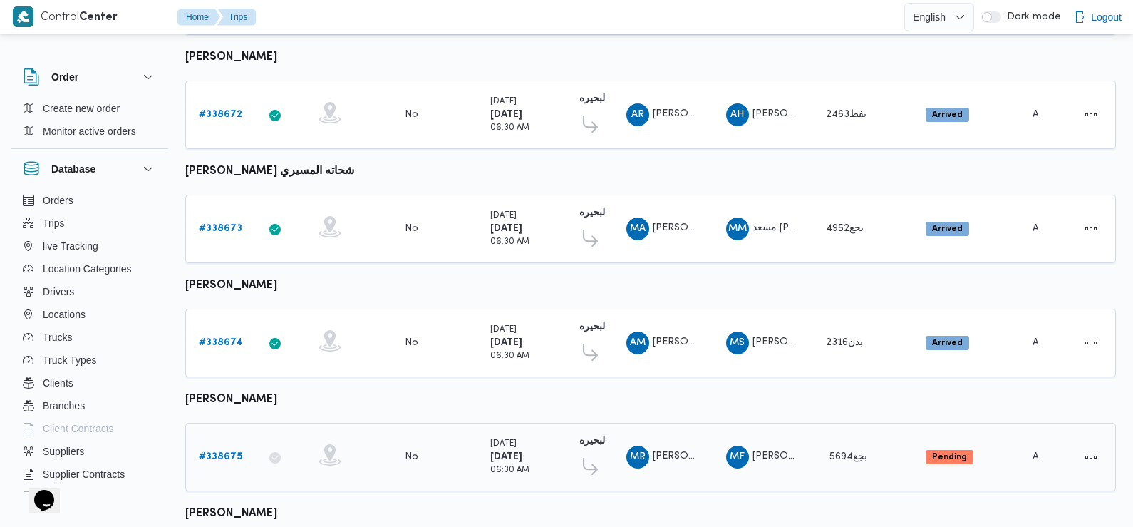
scroll to position [857, 0]
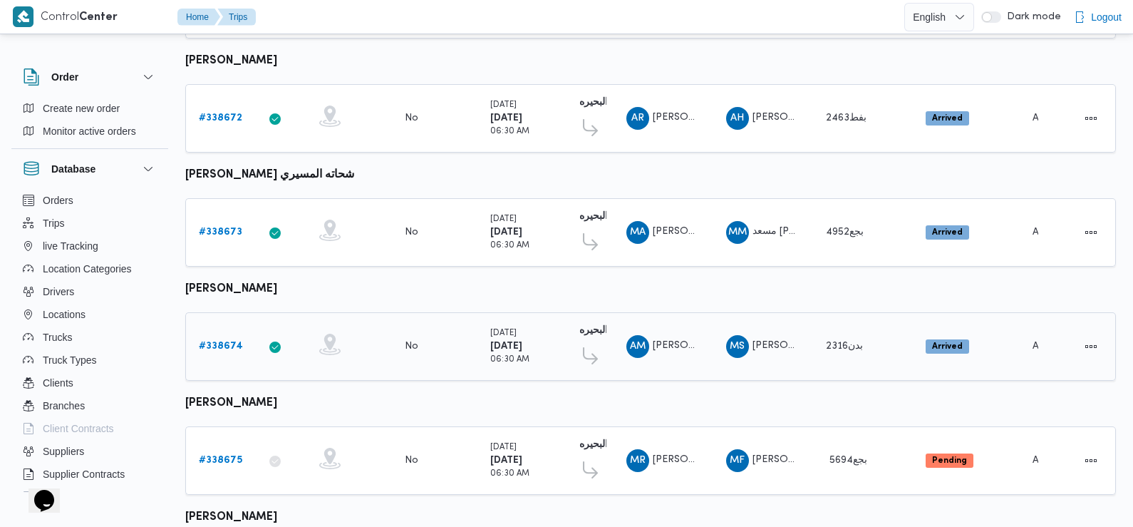
click at [227, 341] on b "# 338674" at bounding box center [221, 345] width 44 height 9
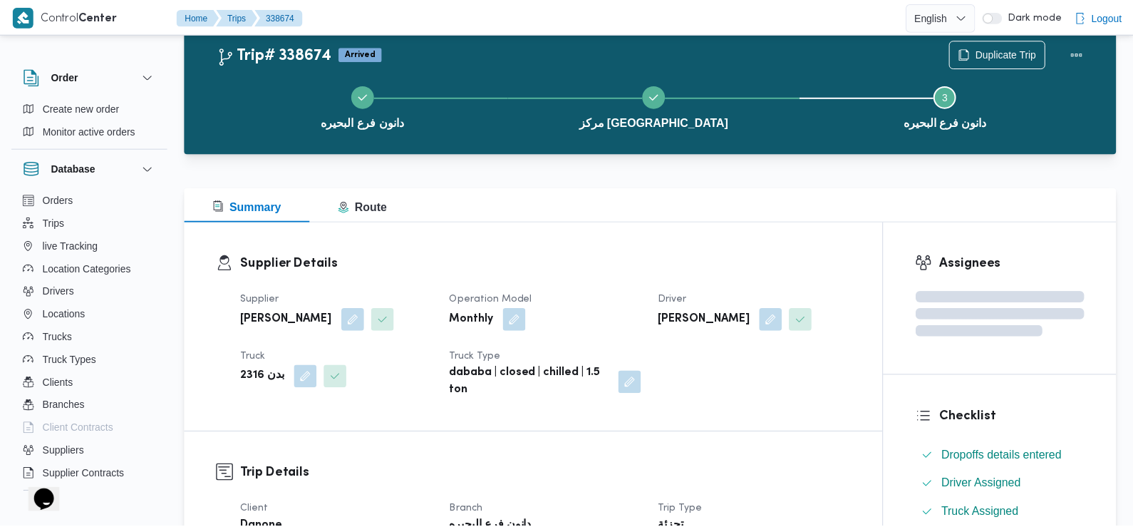
scroll to position [857, 0]
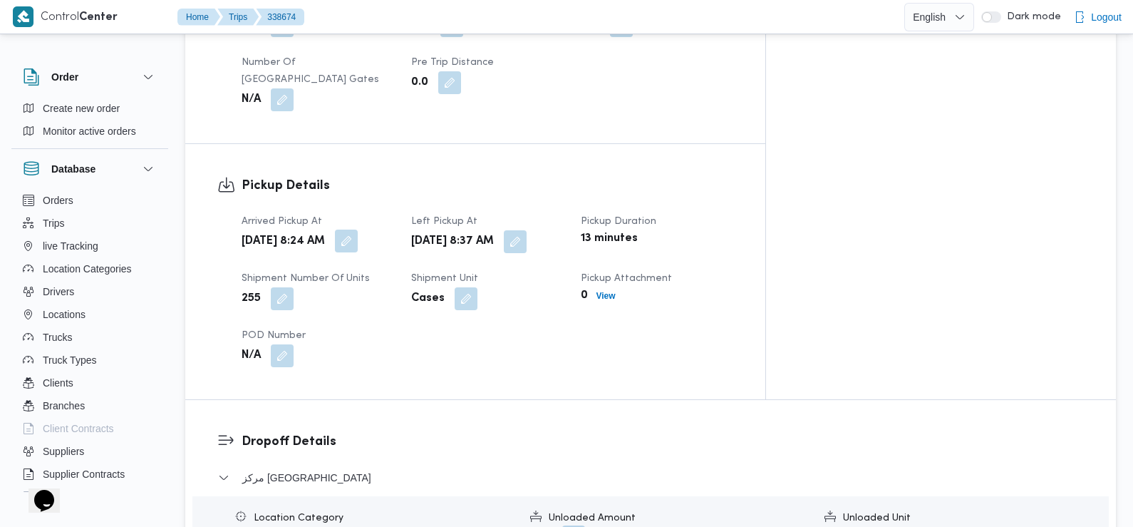
click at [358, 231] on button "button" at bounding box center [346, 241] width 23 height 23
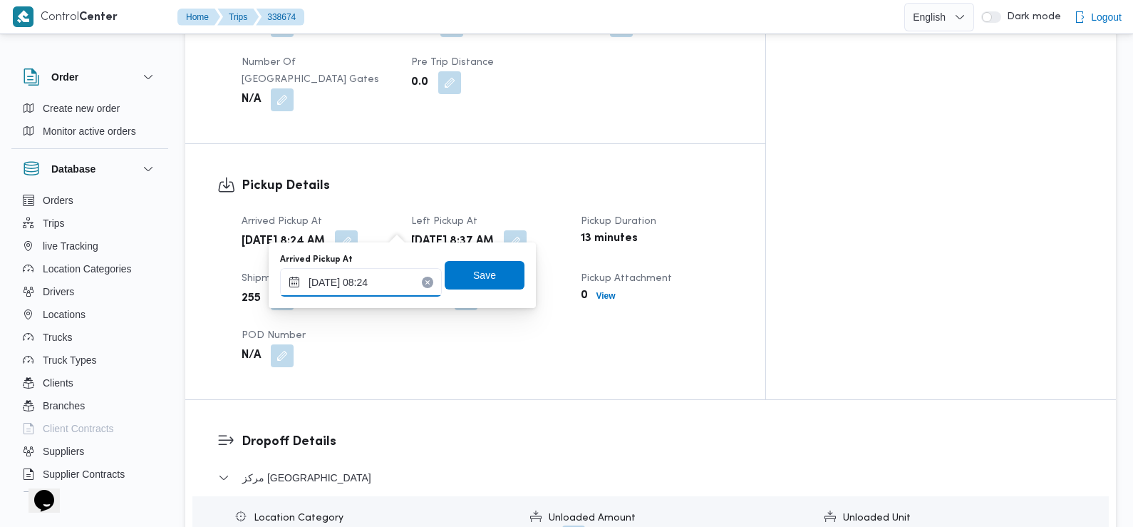
click at [386, 272] on input "21/09/2025 08:24" at bounding box center [361, 282] width 162 height 29
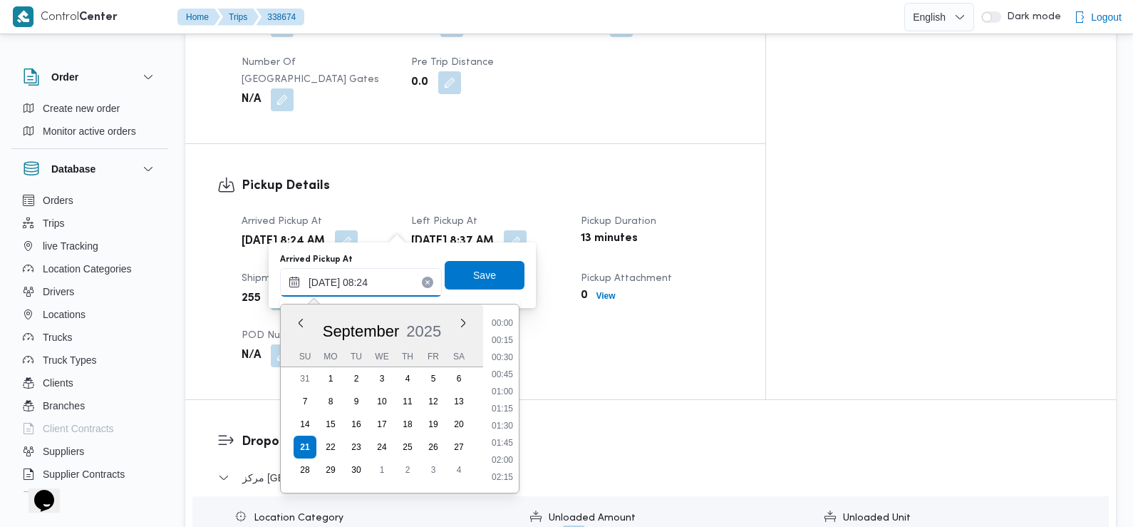
scroll to position [478, 0]
click at [505, 341] on li "07:15" at bounding box center [502, 341] width 33 height 14
type input "21/09/2025 07:15"
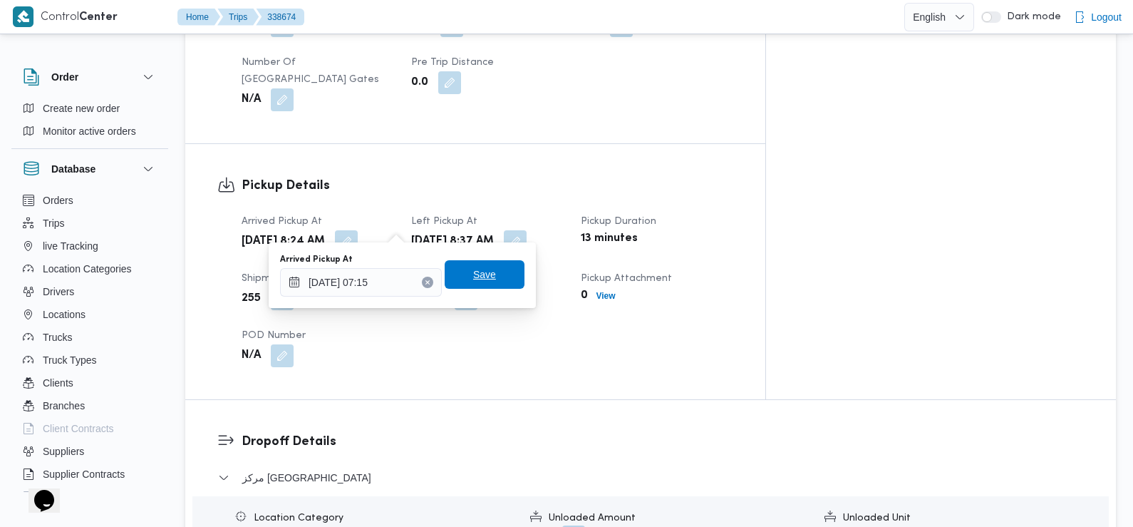
click at [497, 274] on span "Save" at bounding box center [485, 274] width 80 height 29
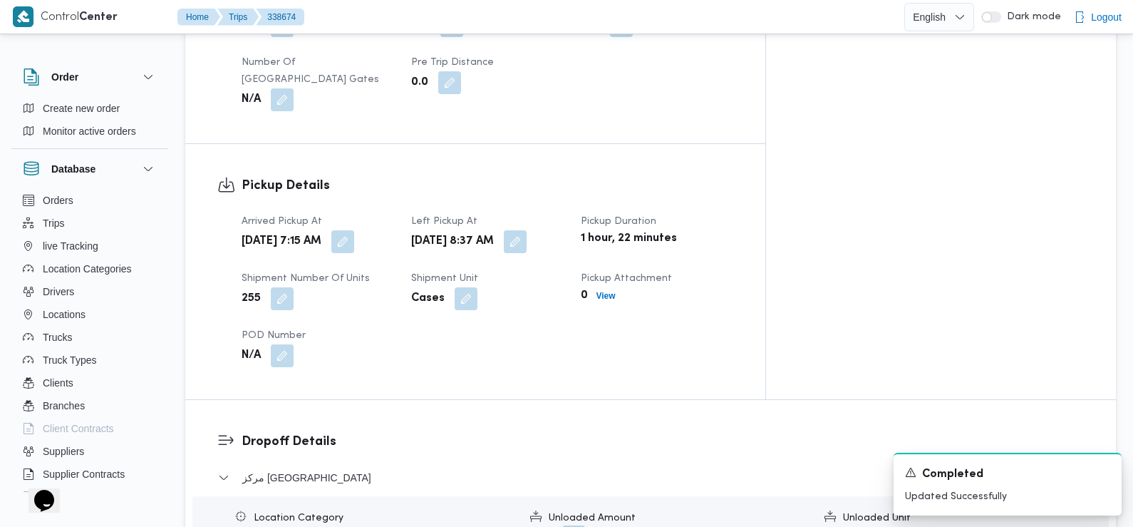
scroll to position [0, 0]
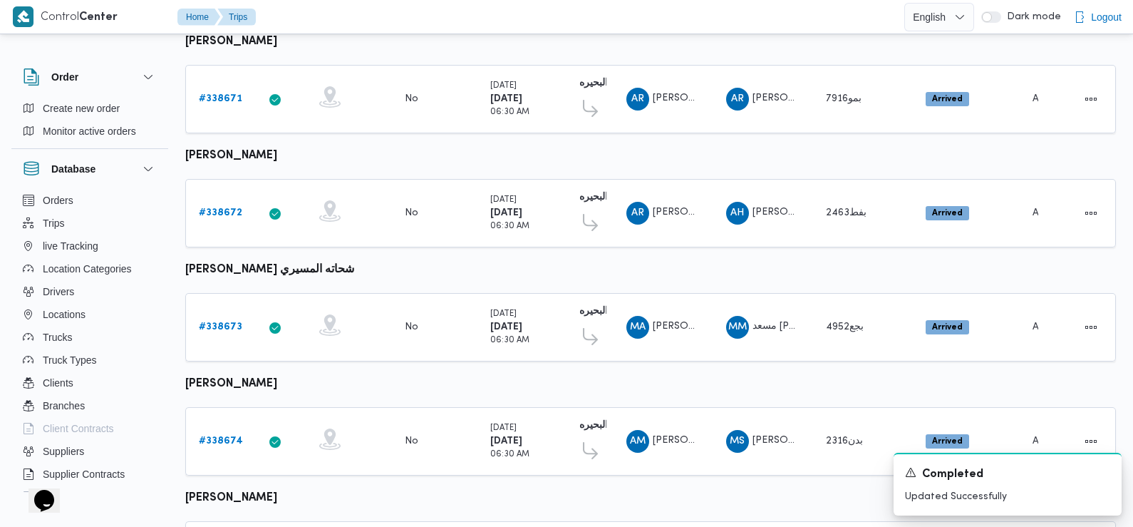
scroll to position [994, 0]
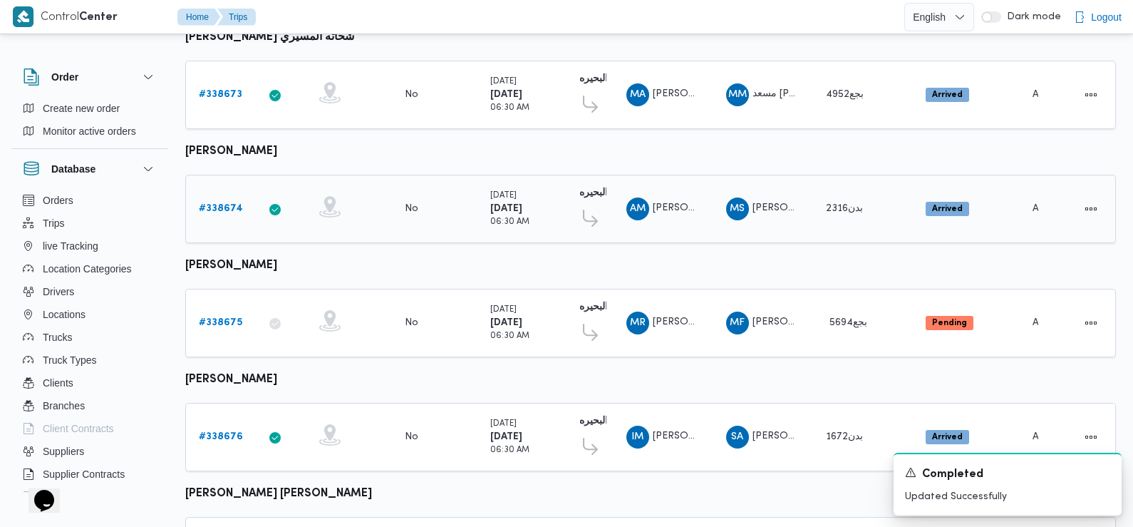
click at [212, 204] on b "# 338674" at bounding box center [221, 208] width 44 height 9
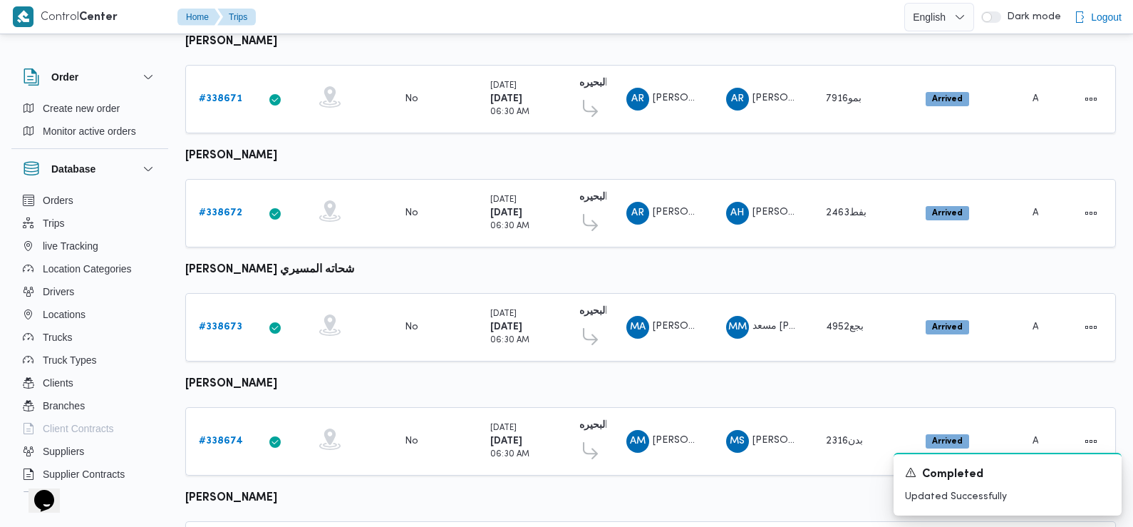
scroll to position [994, 0]
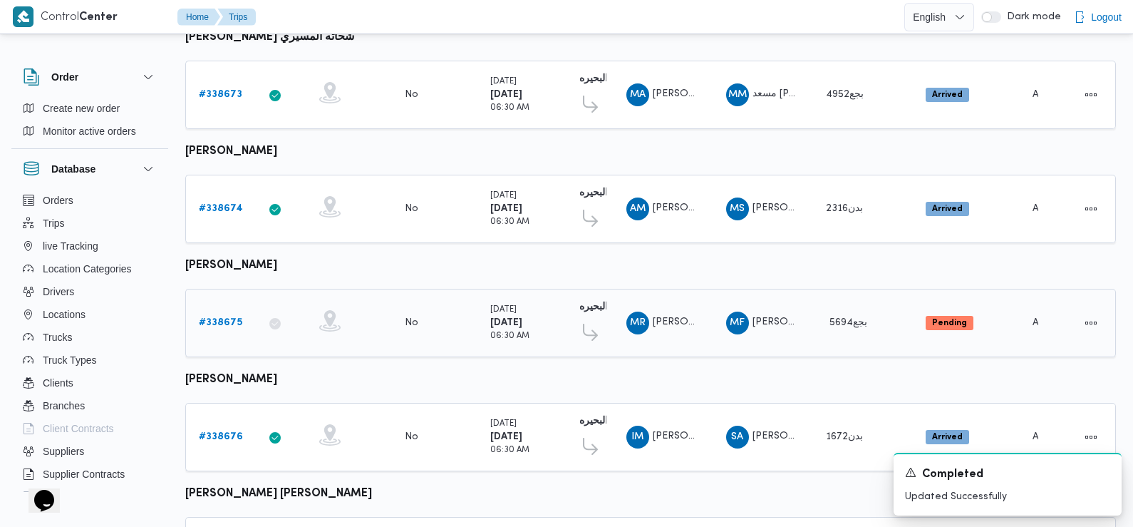
click at [221, 318] on b "# 338675" at bounding box center [220, 322] width 43 height 9
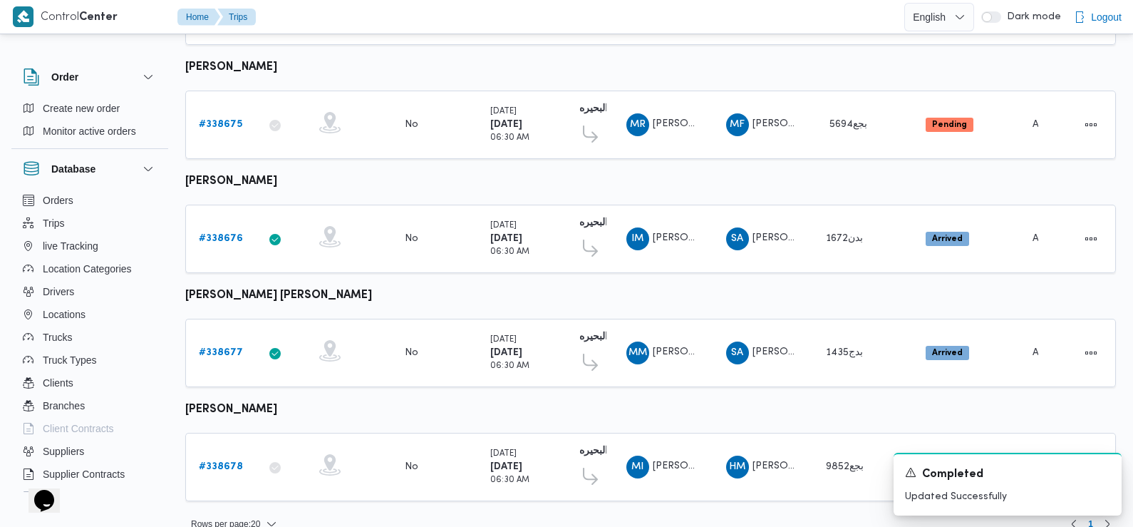
scroll to position [1198, 0]
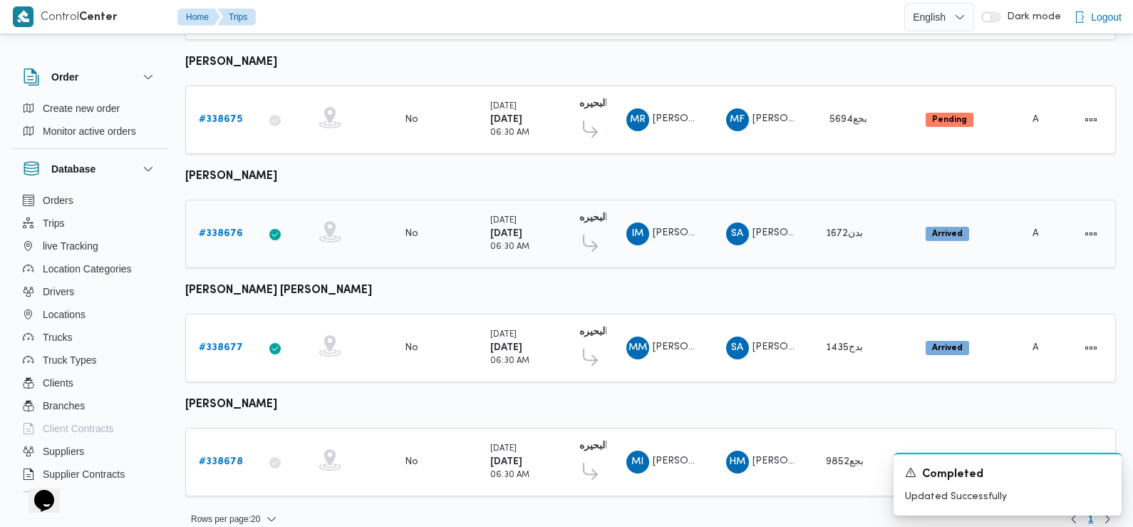
click at [215, 229] on b "# 338676" at bounding box center [221, 233] width 44 height 9
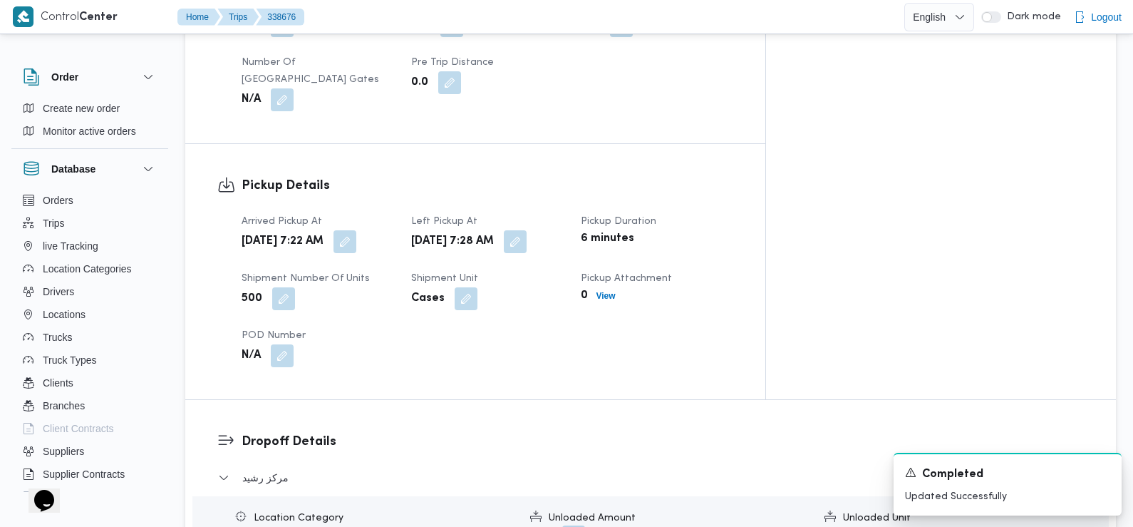
scroll to position [808, 0]
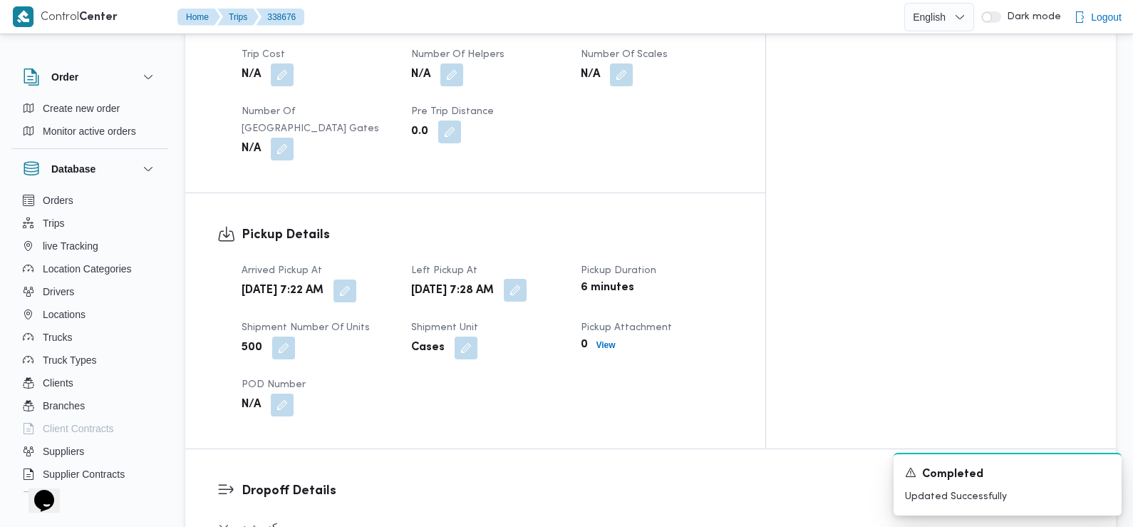
click at [527, 279] on button "button" at bounding box center [515, 290] width 23 height 23
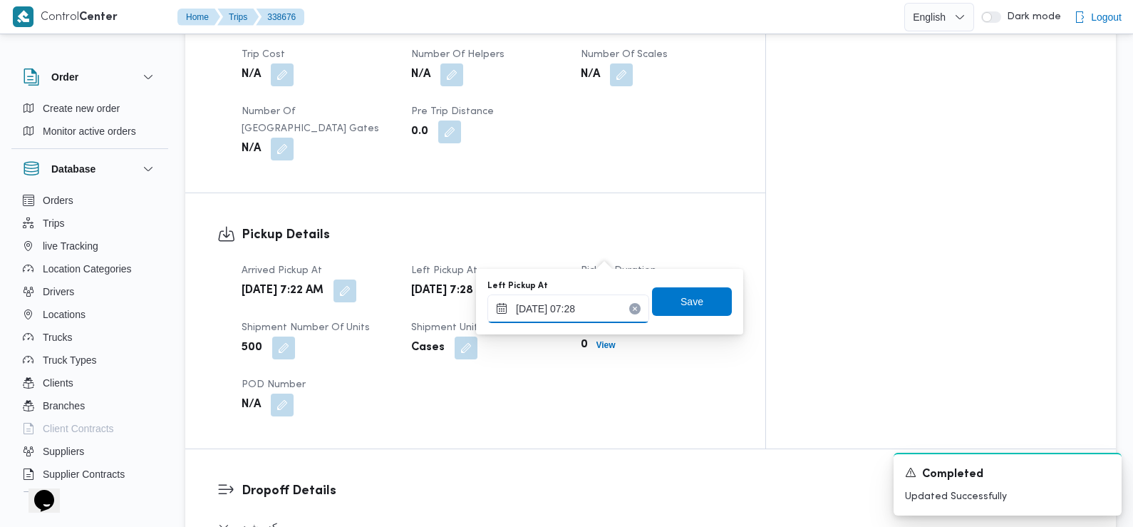
click at [593, 311] on input "21/09/2025 07:28" at bounding box center [569, 308] width 162 height 29
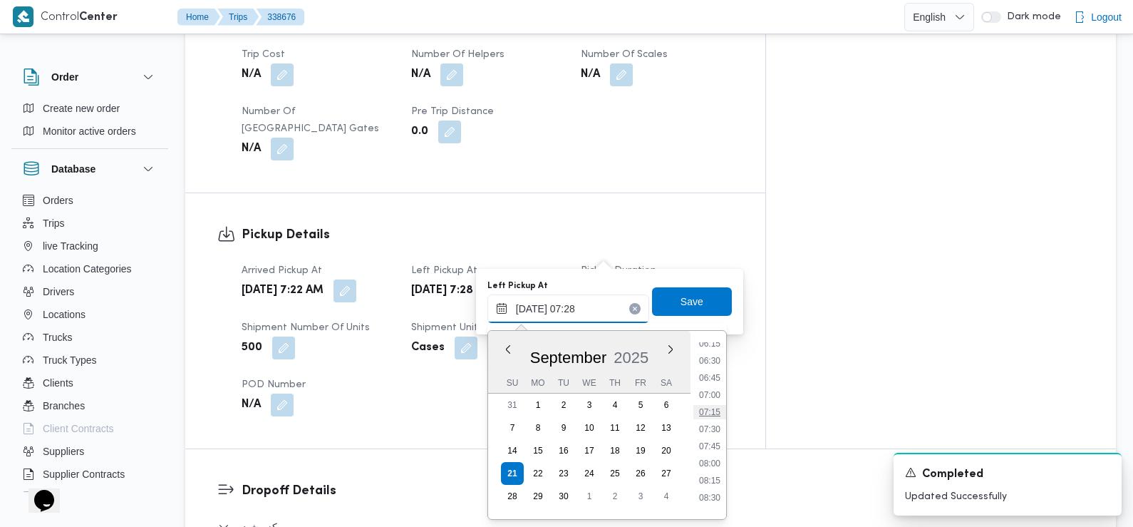
scroll to position [490, 0]
click at [715, 457] on li "08:45" at bounding box center [710, 458] width 33 height 14
type input "21/09/2025 08:45"
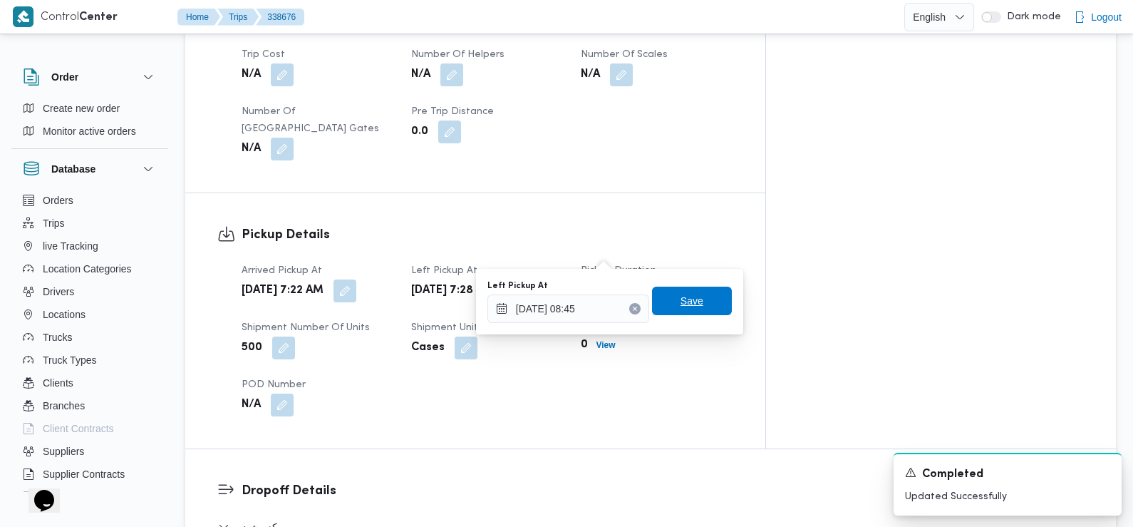
click at [691, 300] on span "Save" at bounding box center [692, 301] width 80 height 29
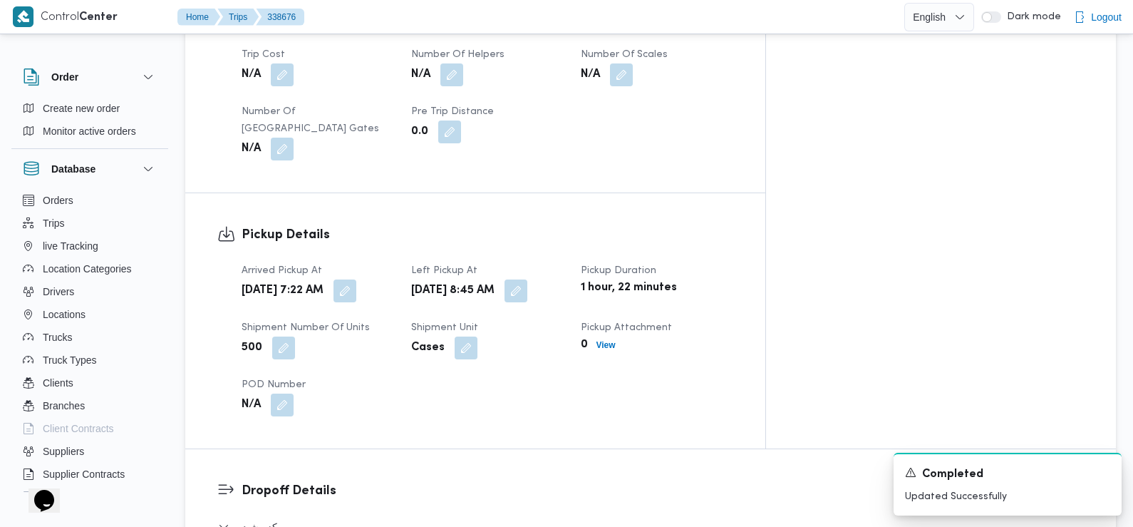
scroll to position [1121, 0]
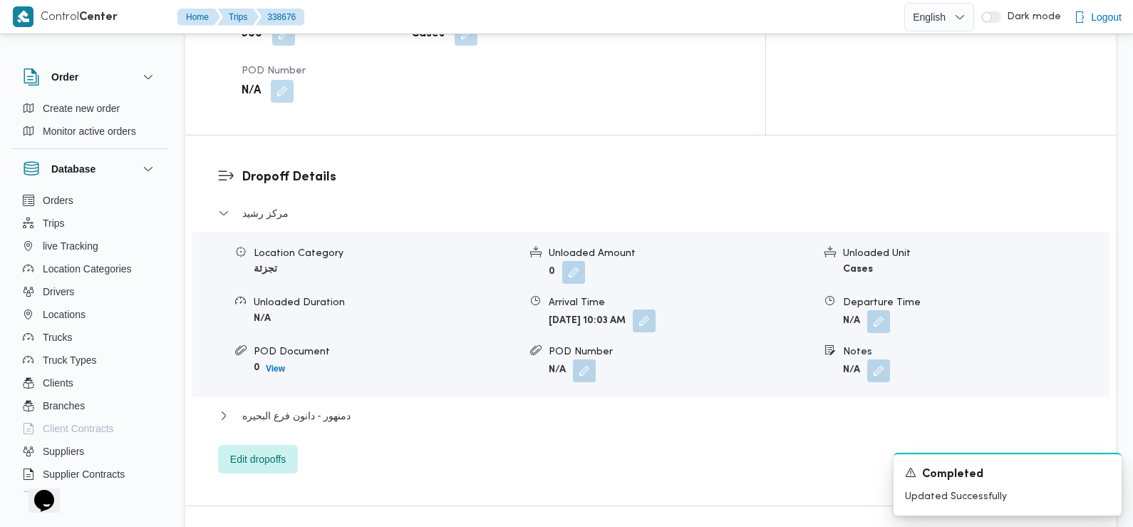
click at [656, 309] on button "button" at bounding box center [644, 320] width 23 height 23
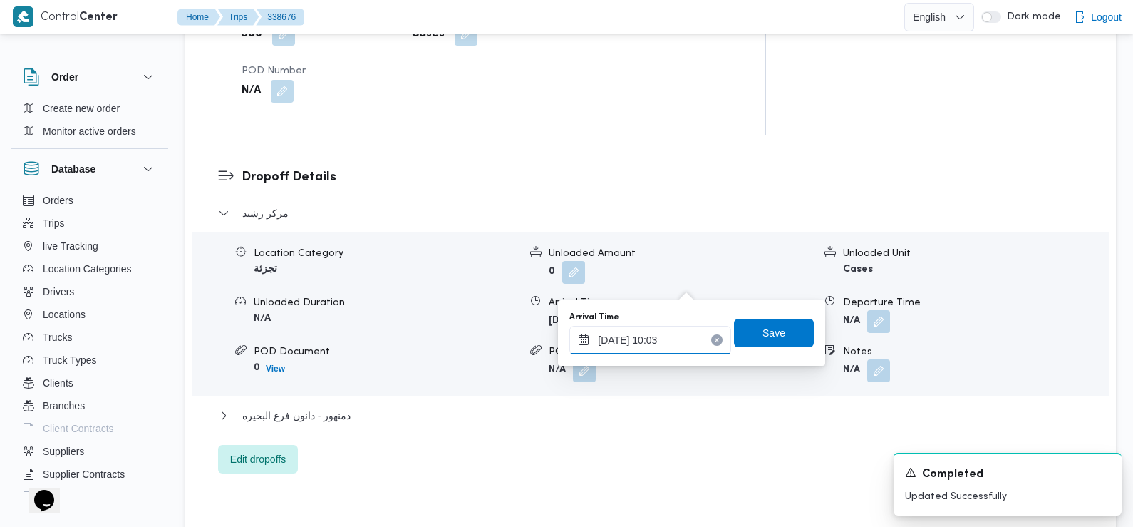
click at [676, 347] on input "21/09/2025 10:03" at bounding box center [651, 340] width 162 height 29
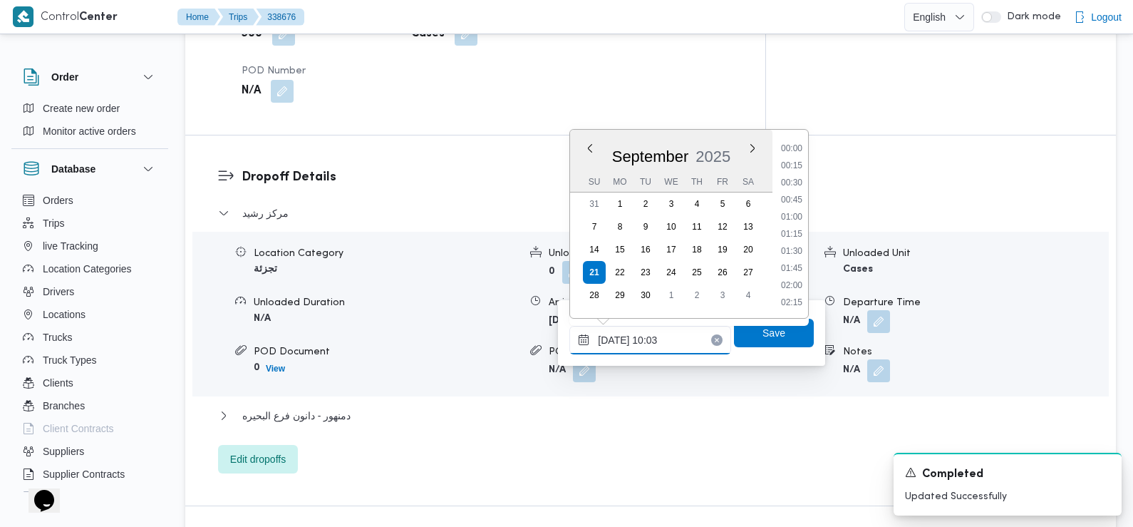
scroll to position [597, 0]
click at [793, 201] on li "09:30" at bounding box center [792, 201] width 33 height 14
type input "21/09/2025 09:30"
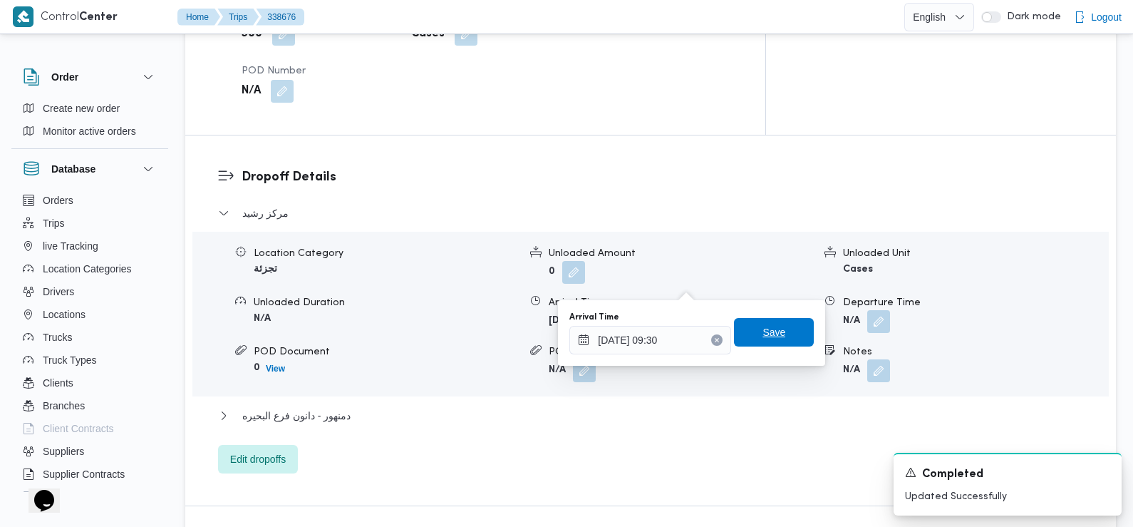
click at [763, 339] on span "Save" at bounding box center [774, 332] width 23 height 17
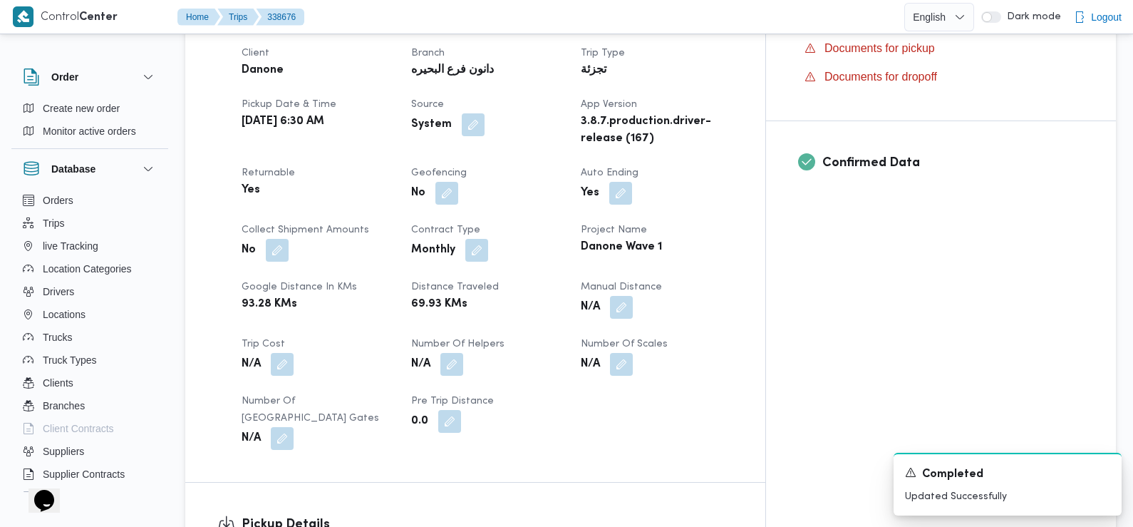
scroll to position [0, 0]
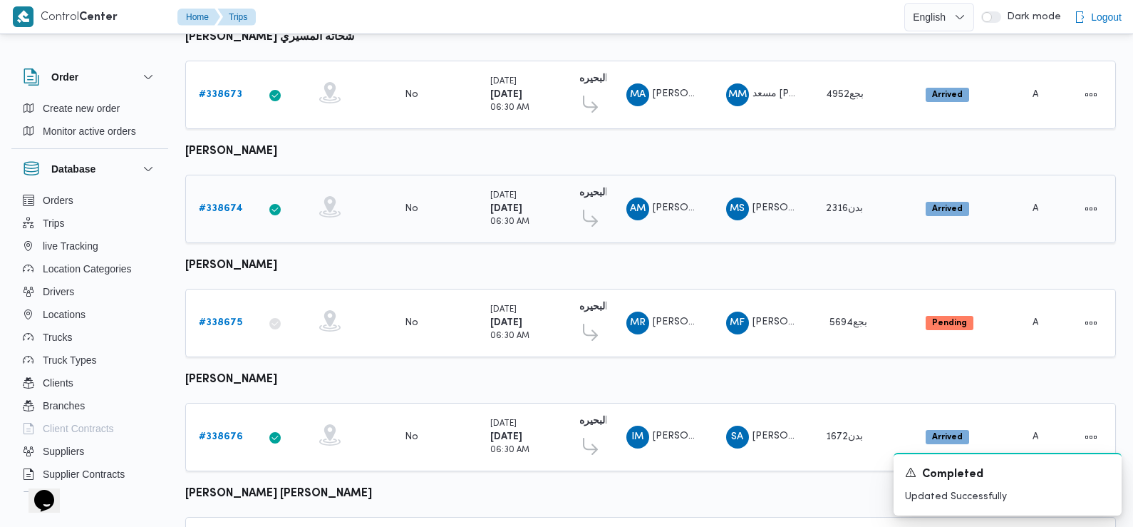
scroll to position [1198, 0]
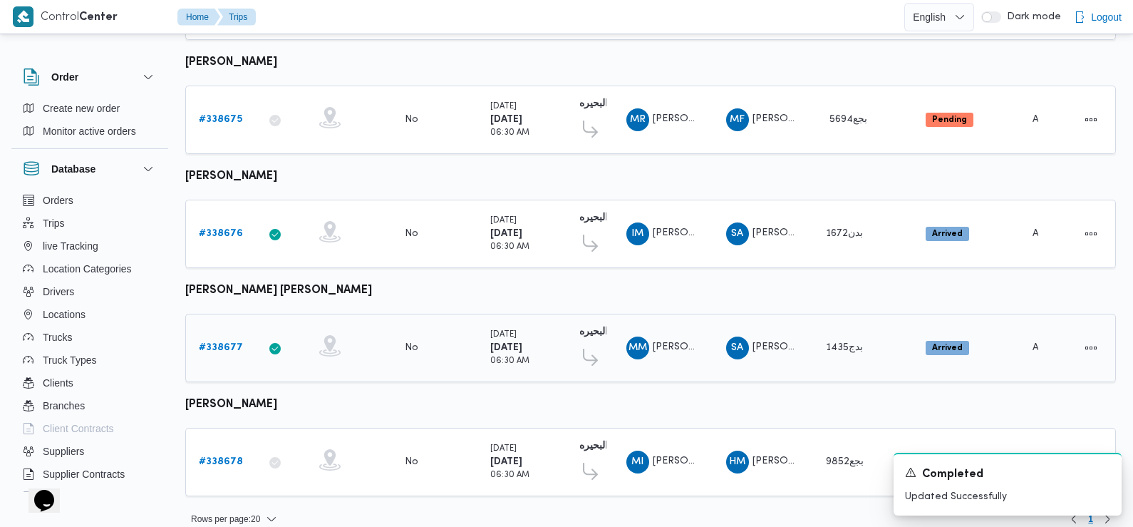
click at [231, 343] on b "# 338677" at bounding box center [221, 347] width 44 height 9
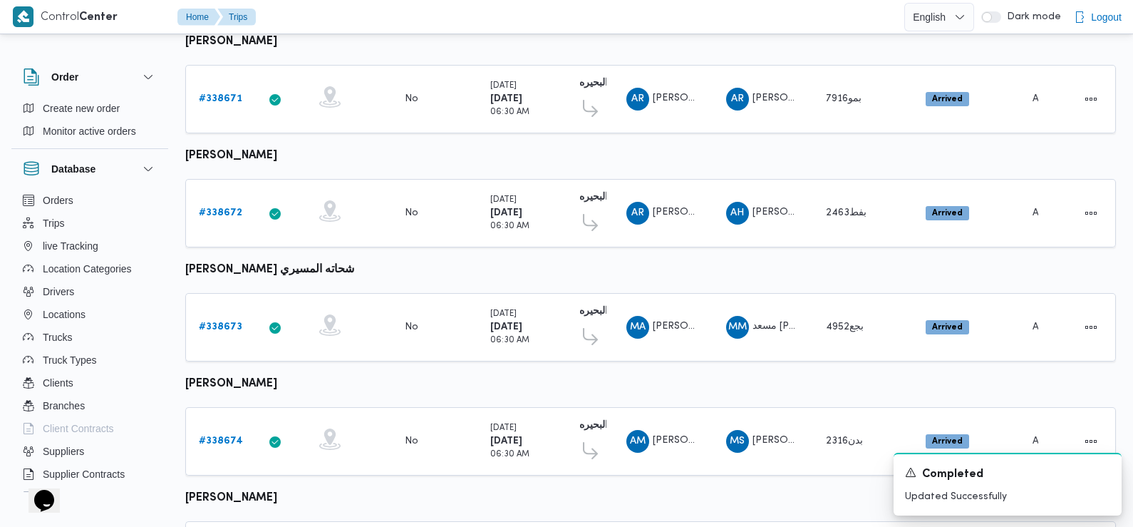
scroll to position [994, 0]
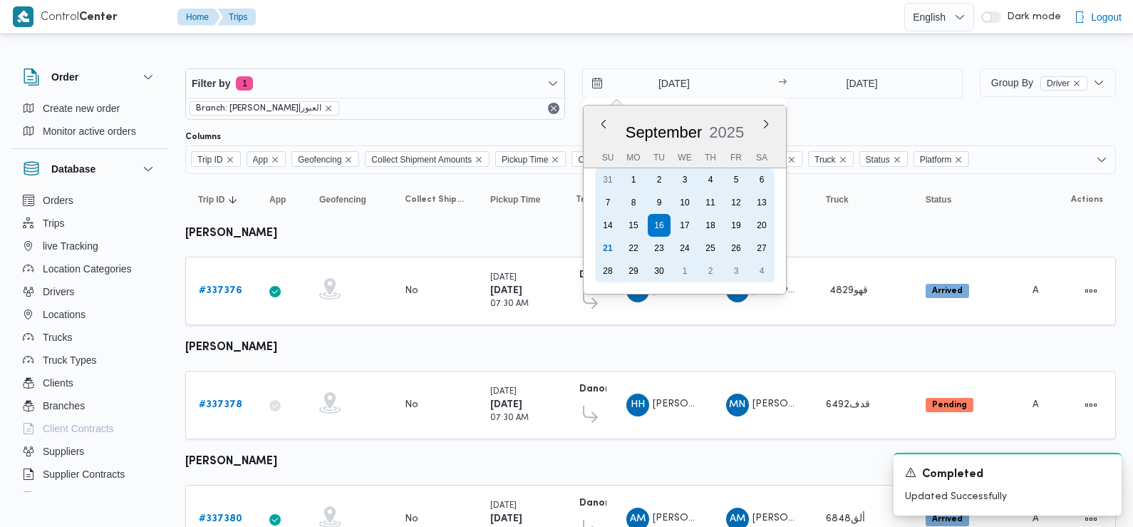
click at [602, 247] on div "21" at bounding box center [608, 248] width 23 height 23
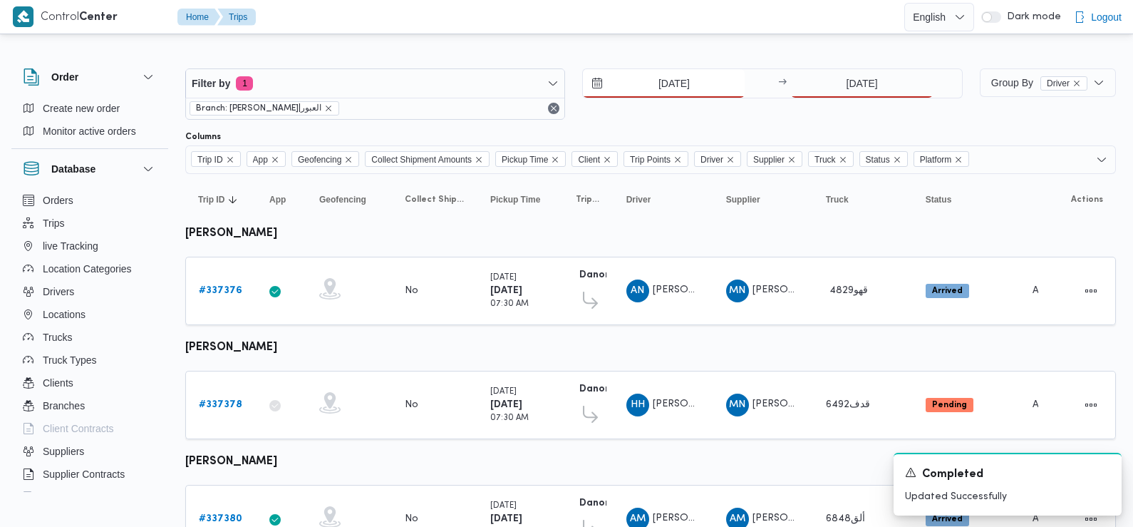
type input "[DATE]"
click at [875, 71] on input "[DATE]" at bounding box center [862, 83] width 142 height 29
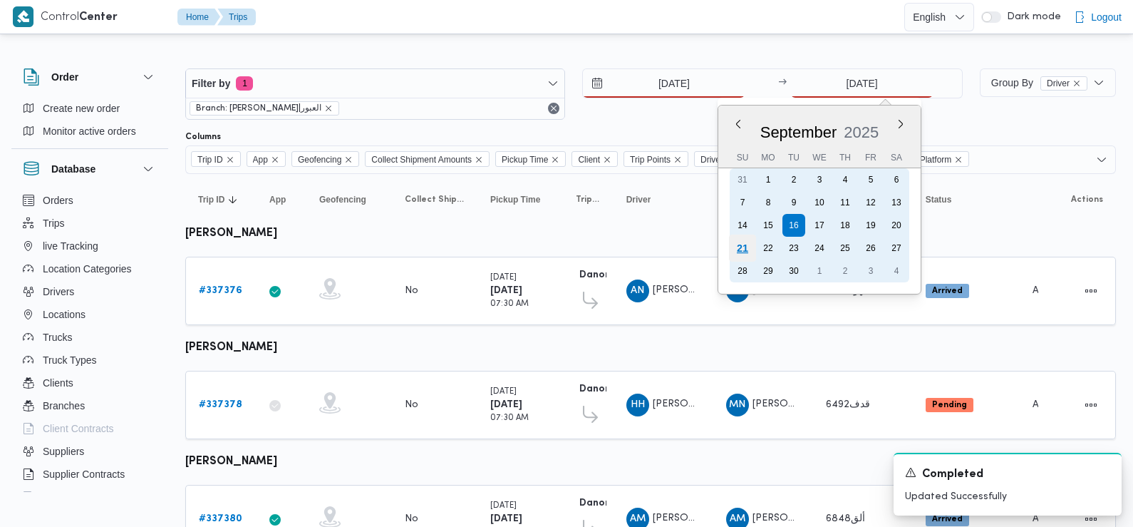
click at [741, 247] on div "21" at bounding box center [742, 248] width 27 height 27
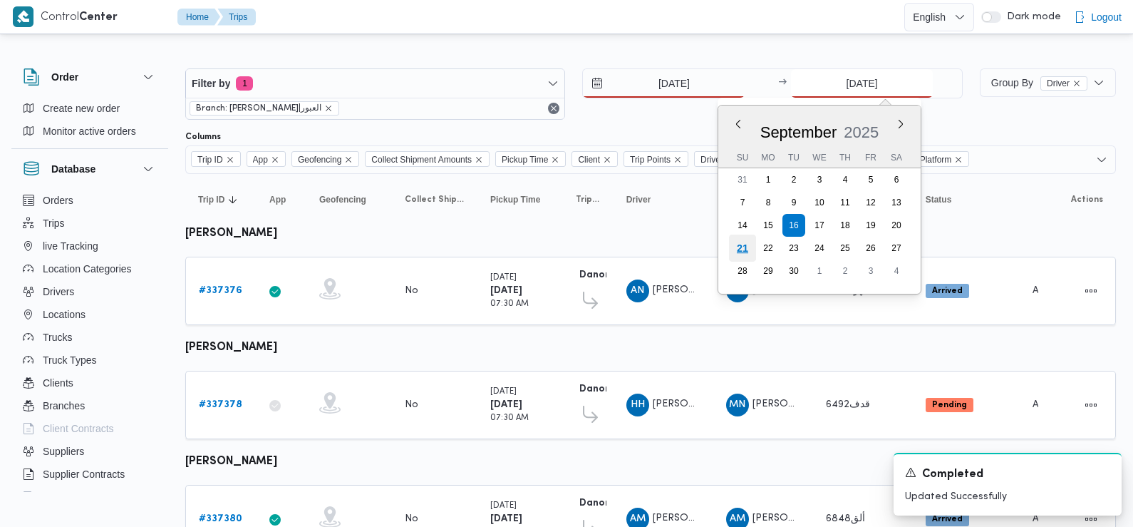
type input "[DATE]"
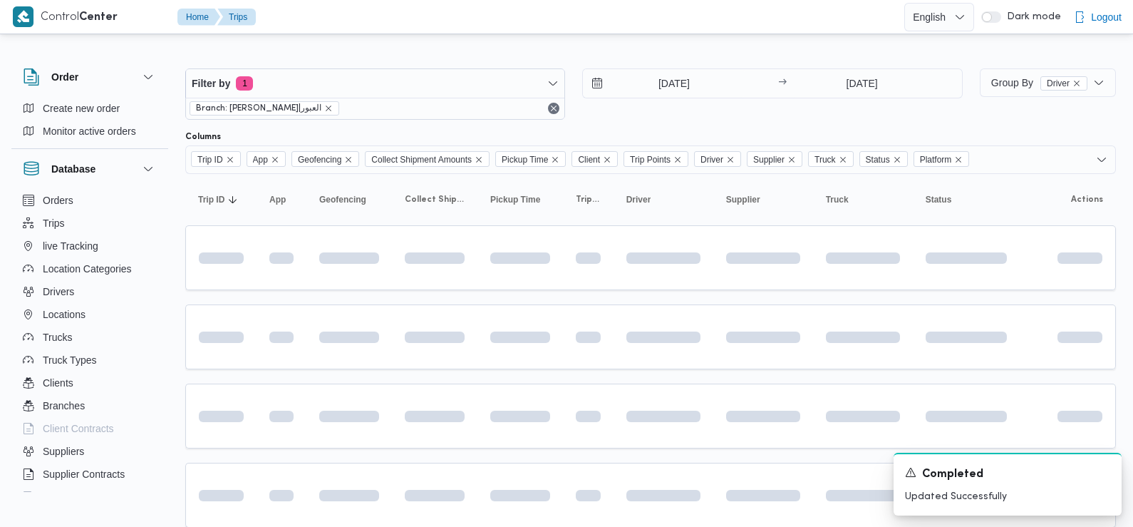
click at [743, 134] on div "Columns" at bounding box center [650, 136] width 931 height 11
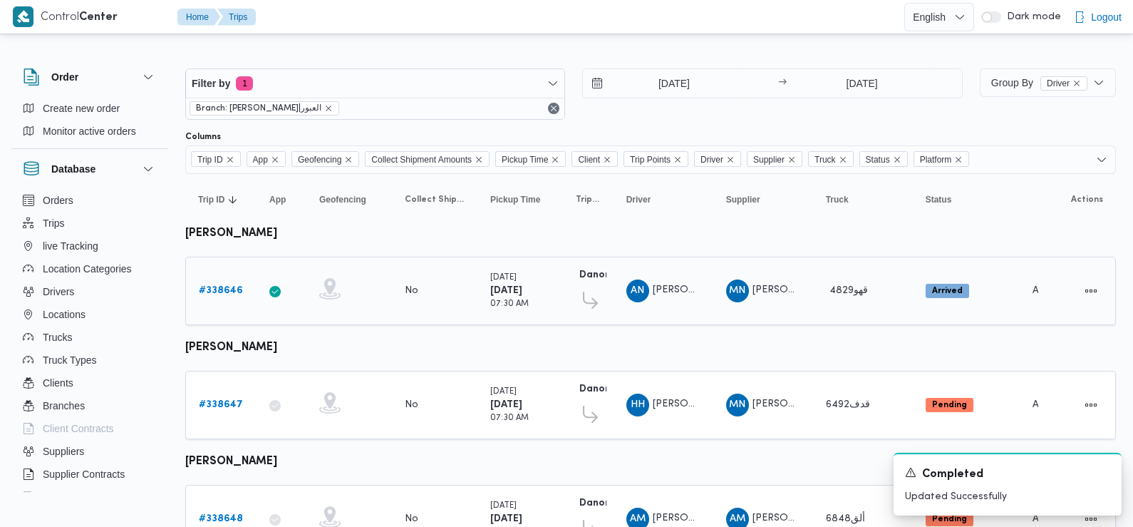
click at [214, 289] on b "# 338646" at bounding box center [221, 290] width 44 height 9
click at [1106, 475] on icon "Dismiss toast" at bounding box center [1104, 470] width 11 height 11
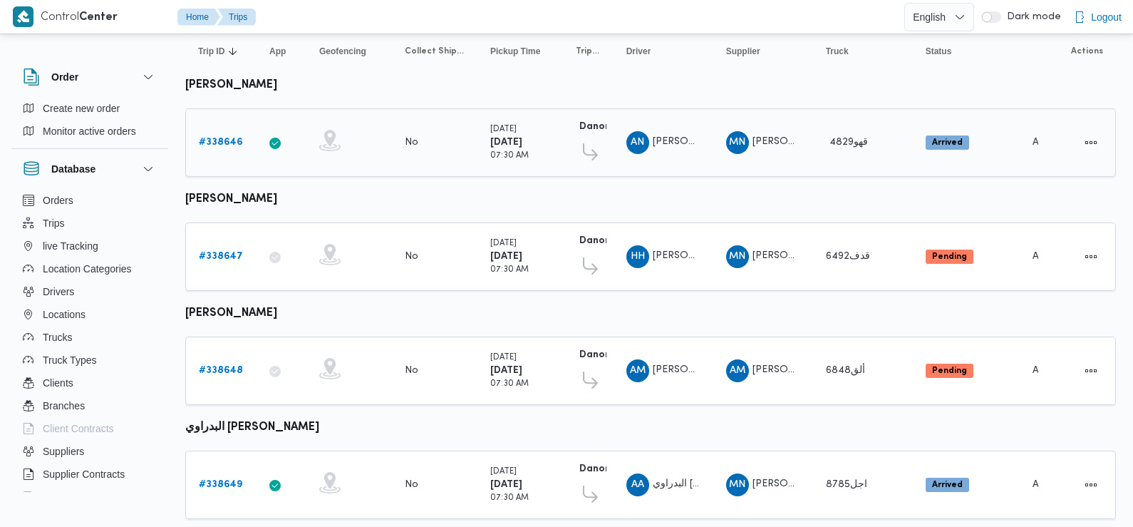
scroll to position [162, 0]
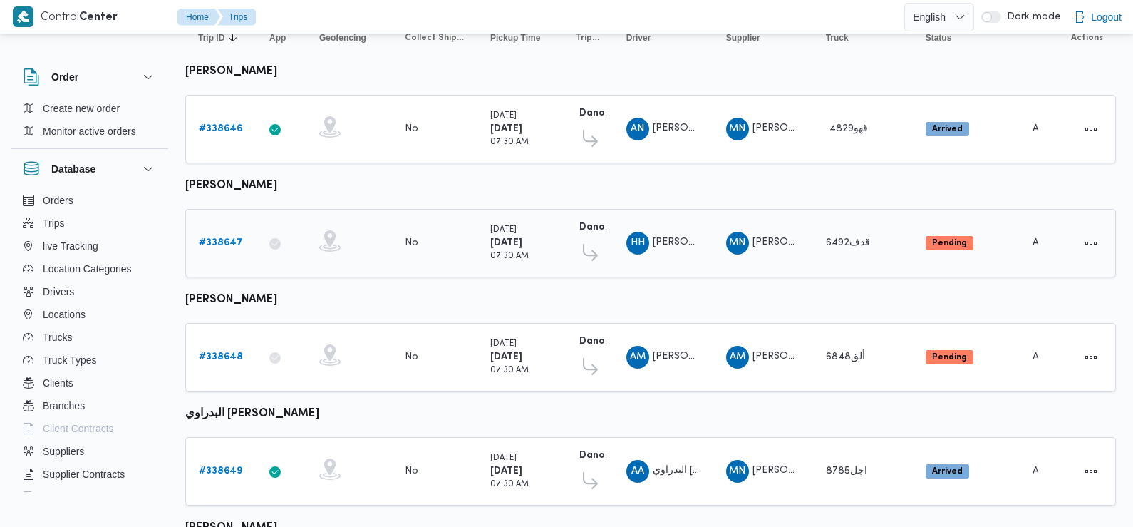
click at [212, 240] on b "# 338647" at bounding box center [221, 242] width 44 height 9
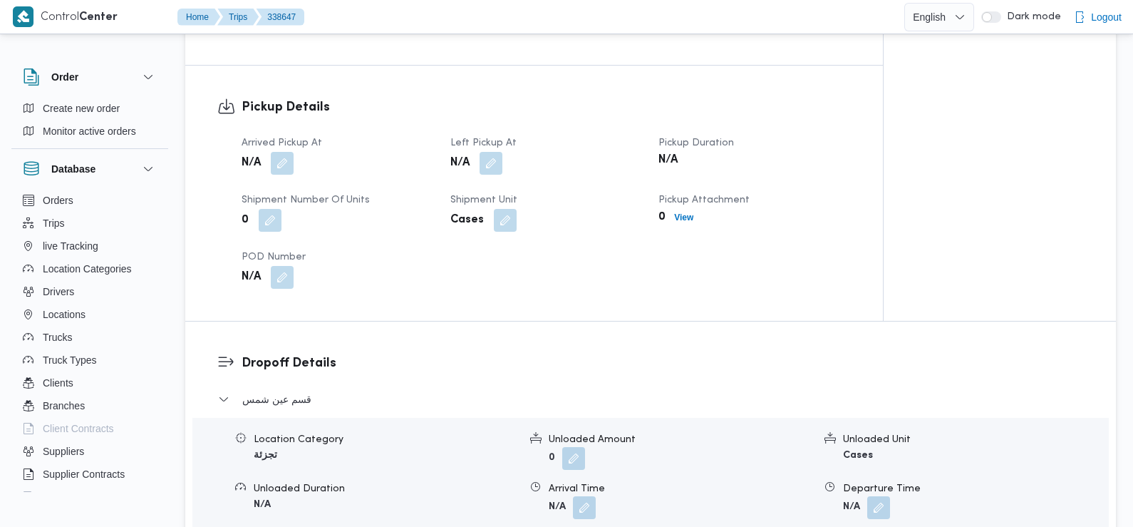
scroll to position [907, 0]
click at [278, 150] on button "button" at bounding box center [282, 161] width 23 height 23
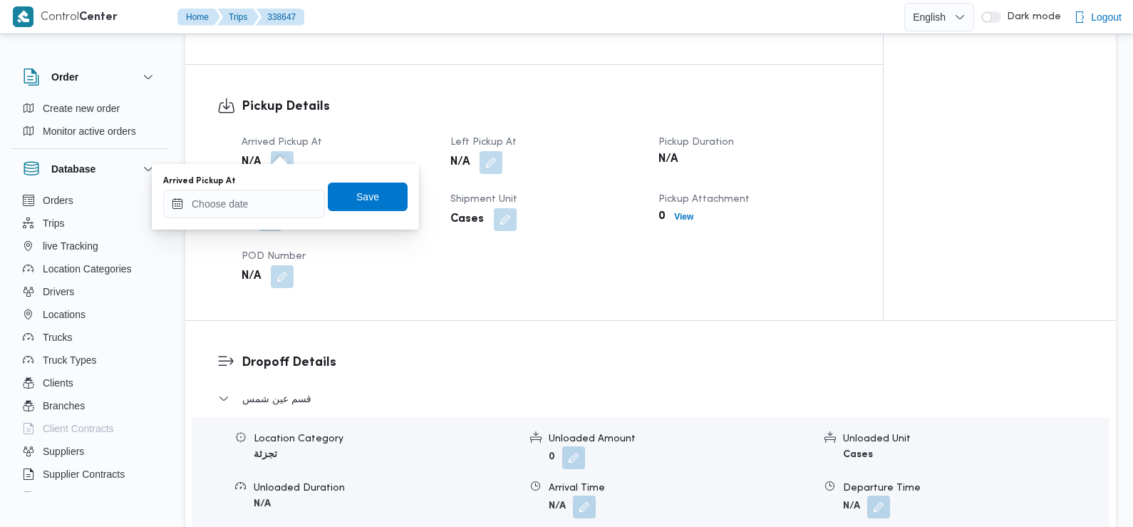
click at [271, 188] on div "Arrived Pickup At" at bounding box center [244, 196] width 162 height 43
click at [270, 195] on input "Arrived Pickup At" at bounding box center [244, 204] width 162 height 29
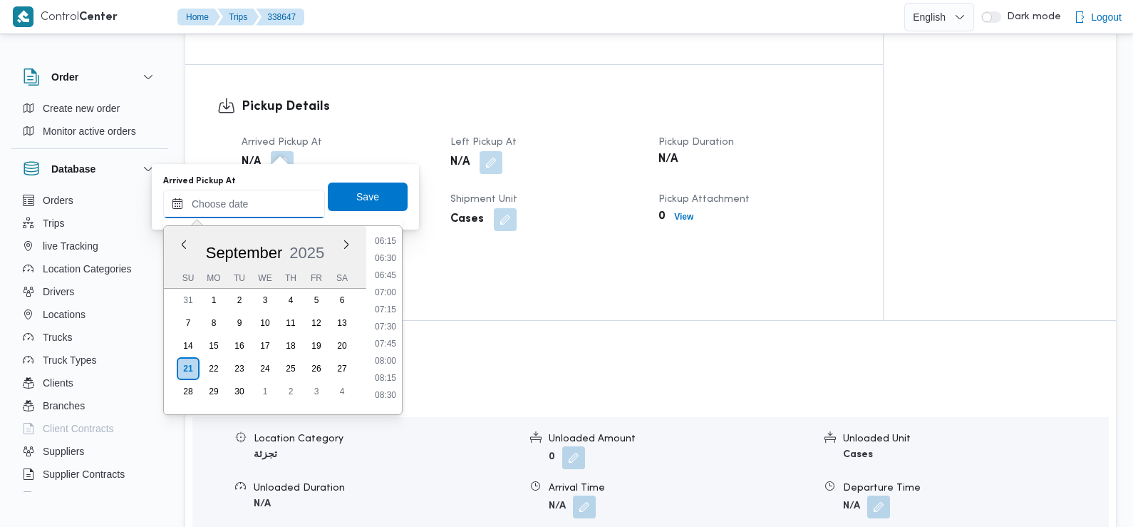
scroll to position [428, 0]
click at [390, 349] on li "07:45" at bounding box center [385, 346] width 33 height 14
type input "21/09/2025 07:45"
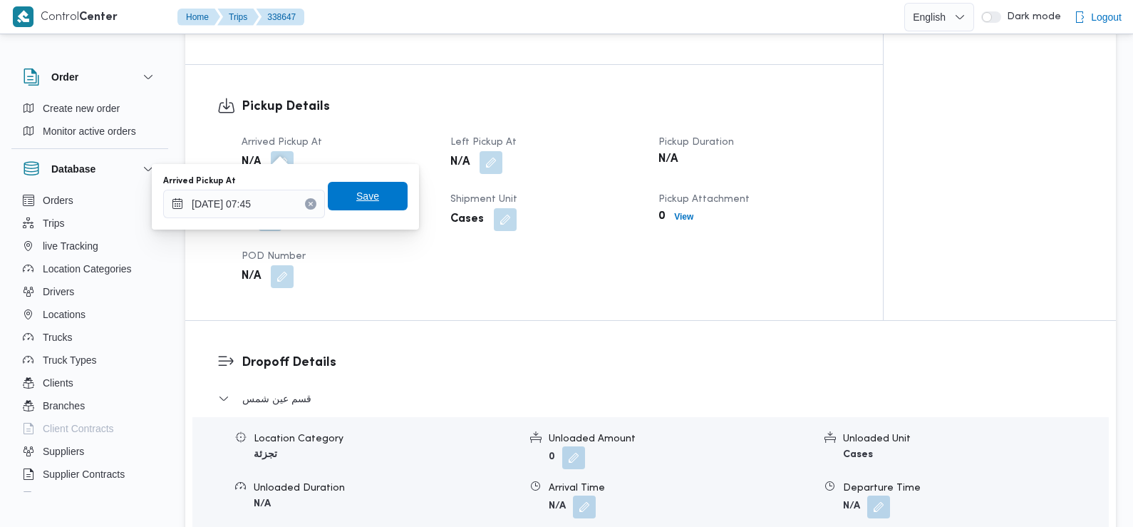
click at [356, 192] on span "Save" at bounding box center [367, 195] width 23 height 17
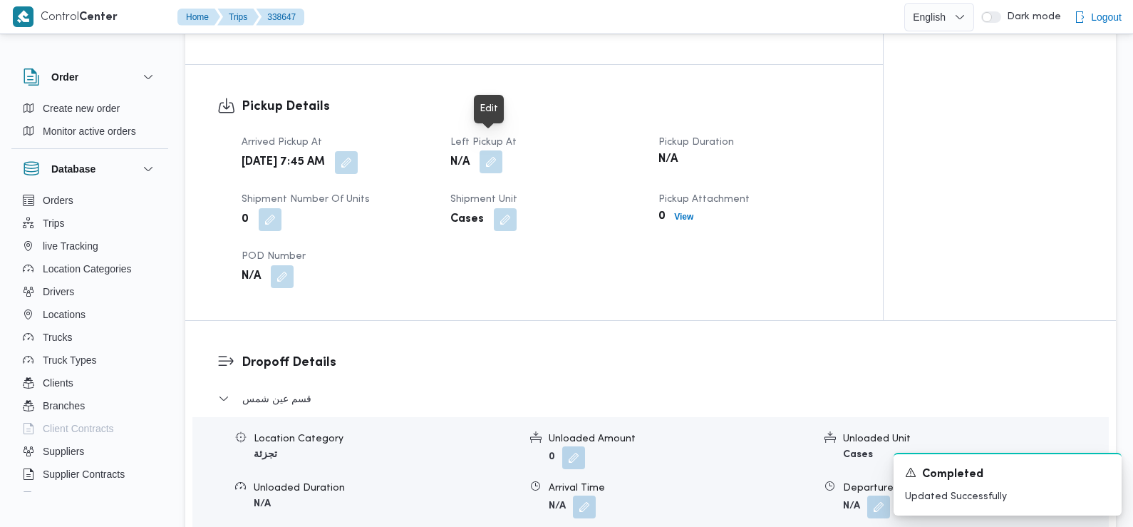
click at [492, 151] on button "button" at bounding box center [491, 161] width 23 height 23
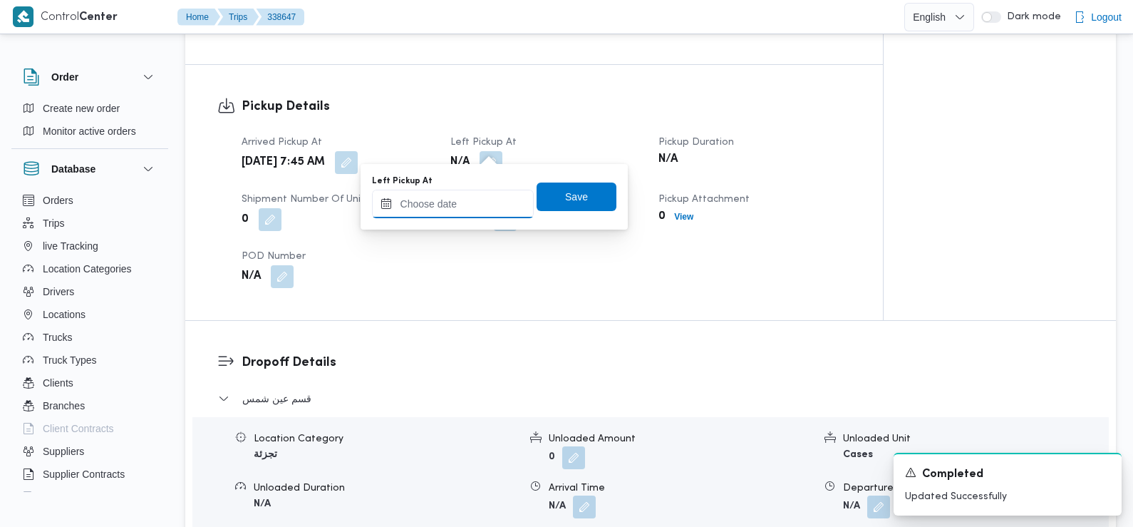
click at [485, 208] on input "Left Pickup At" at bounding box center [453, 204] width 162 height 29
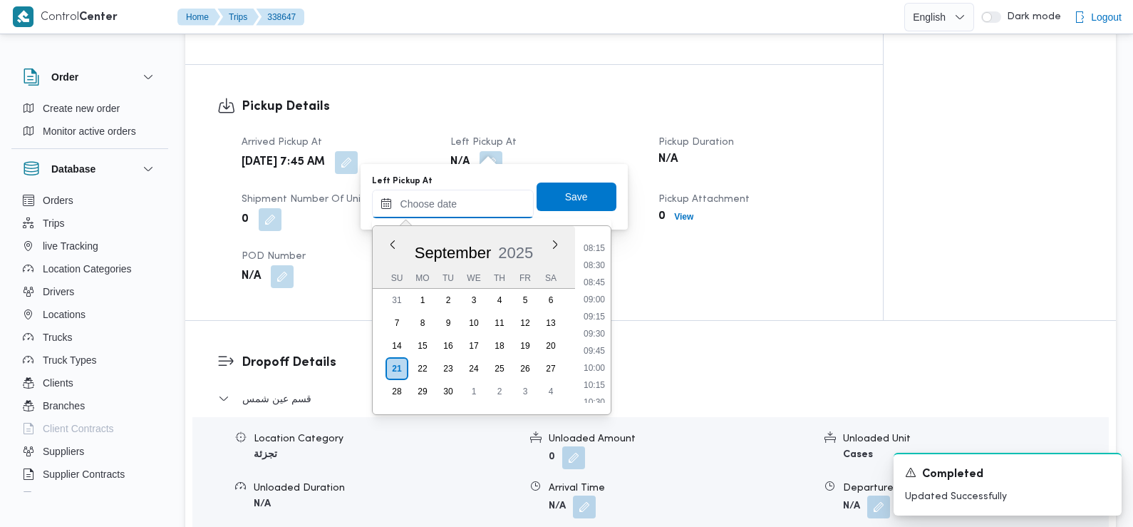
scroll to position [557, 0]
click at [588, 283] on li "08:45" at bounding box center [594, 286] width 33 height 14
type input "21/09/2025 08:45"
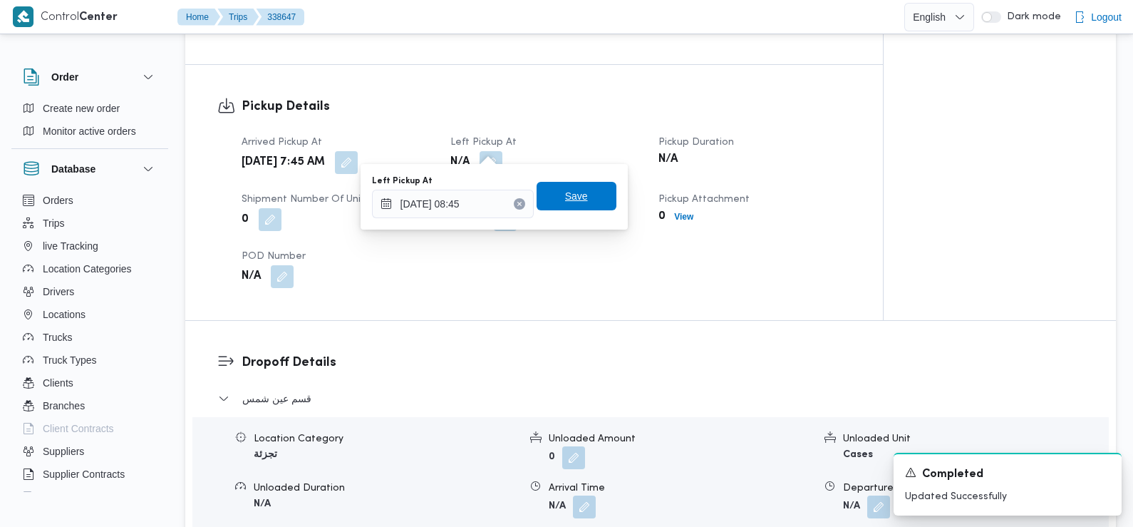
click at [582, 200] on span "Save" at bounding box center [577, 196] width 80 height 29
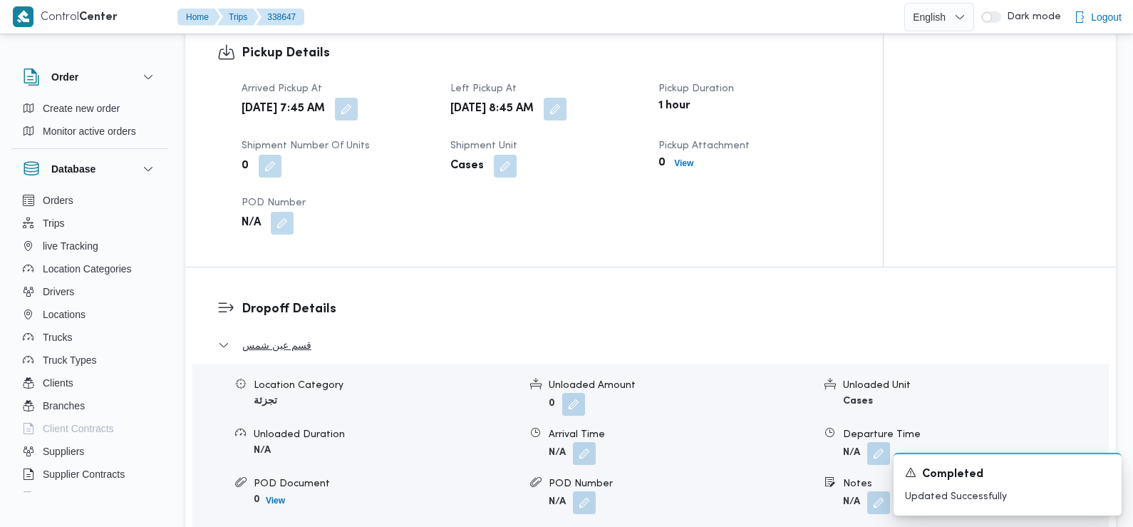
scroll to position [1017, 0]
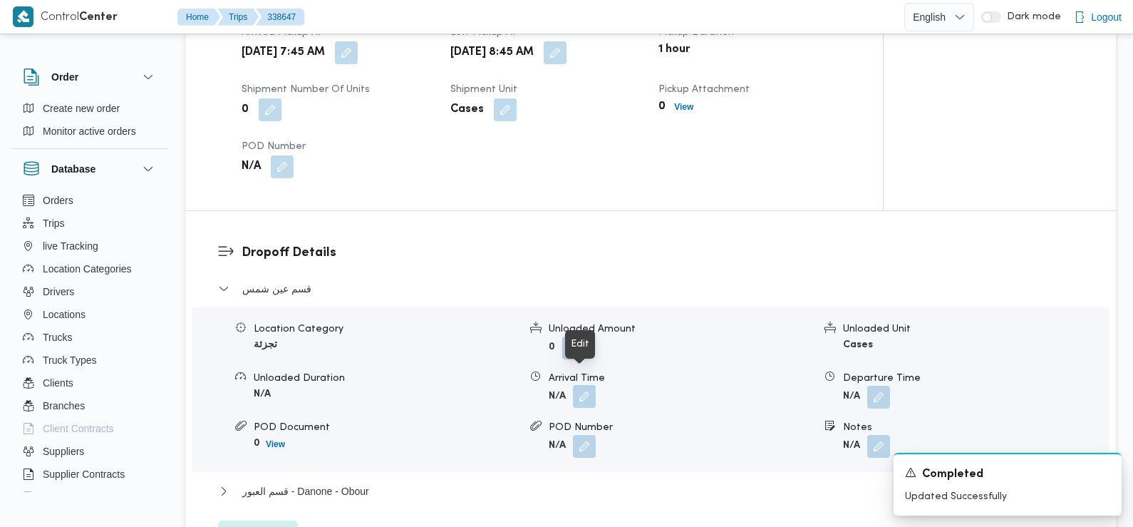
click at [582, 385] on button "button" at bounding box center [584, 396] width 23 height 23
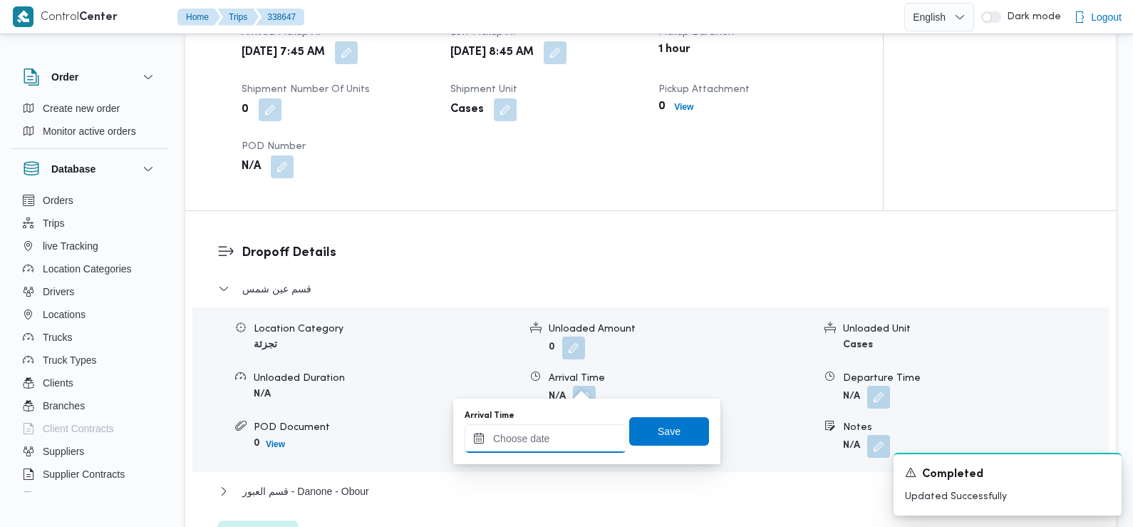
click at [574, 430] on input "Arrival Time" at bounding box center [546, 438] width 162 height 29
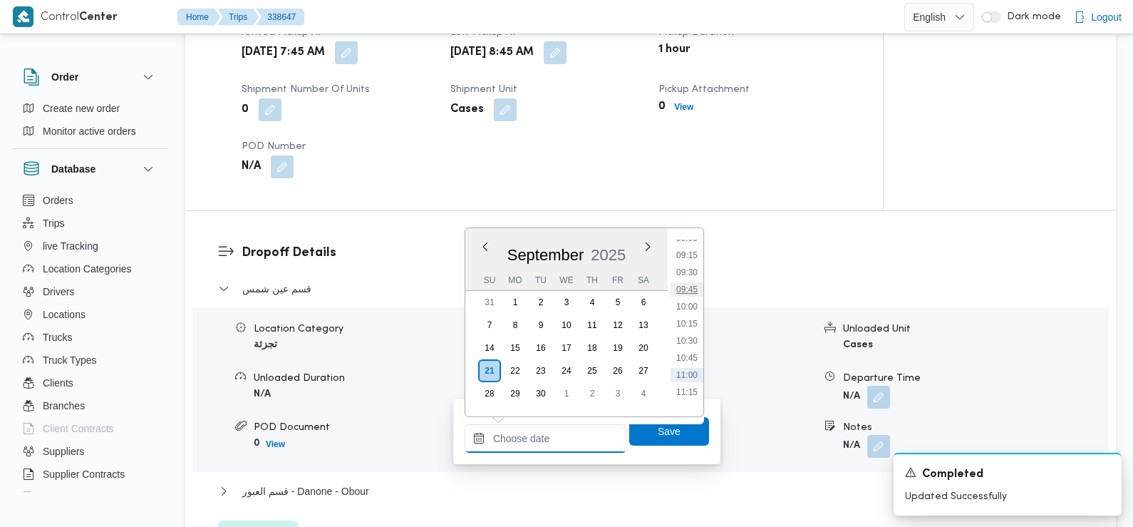
scroll to position [618, 0]
click at [692, 278] on li "09:30" at bounding box center [687, 279] width 33 height 14
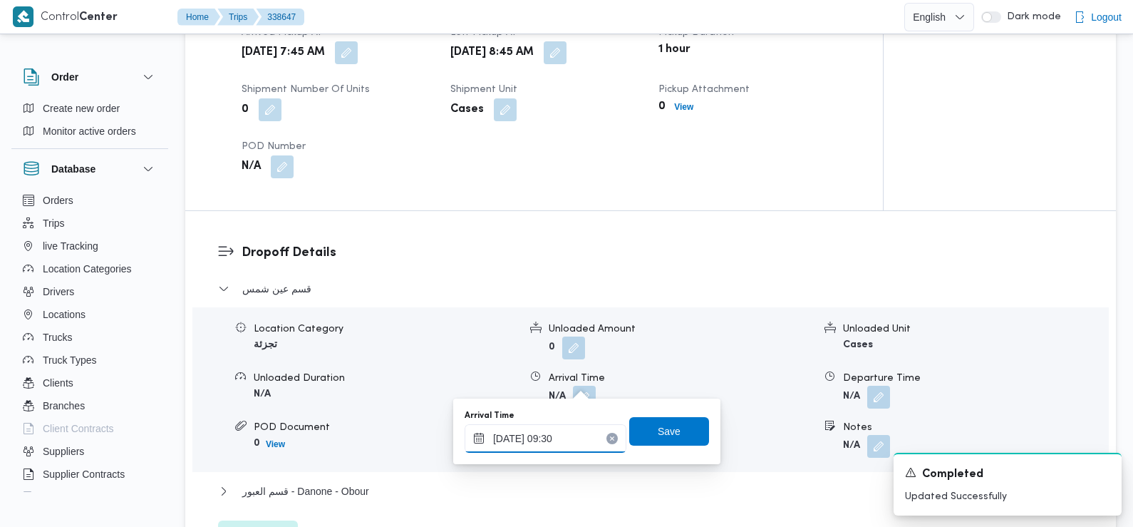
type input "21/09/2025 09:30"
click at [665, 426] on span "Save" at bounding box center [669, 430] width 23 height 17
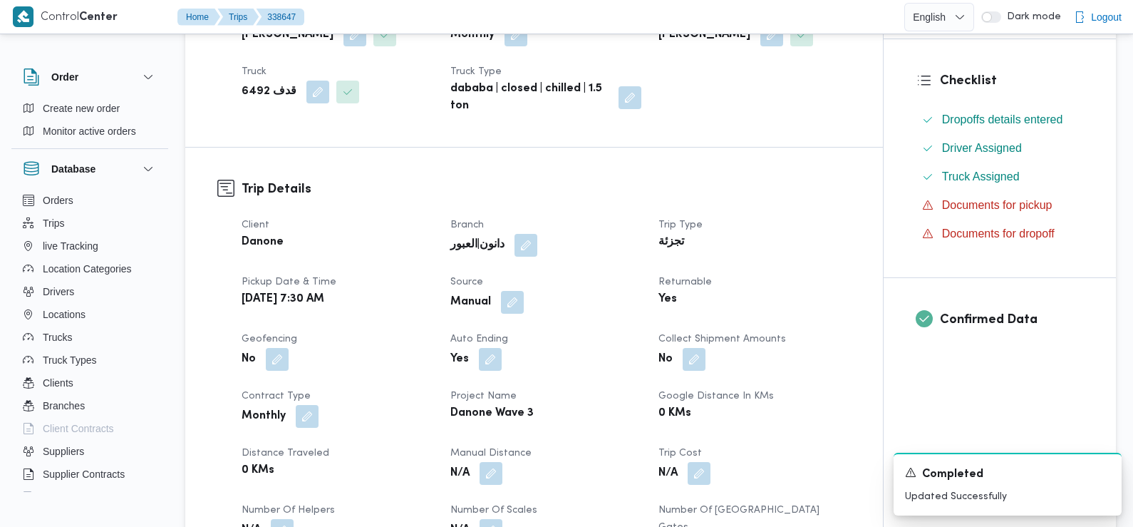
scroll to position [0, 0]
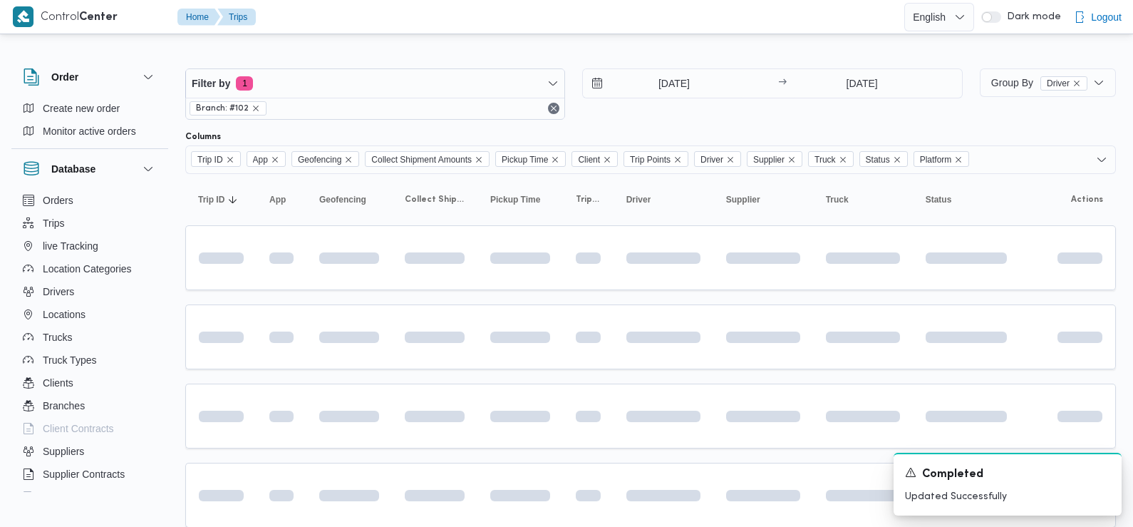
scroll to position [162, 0]
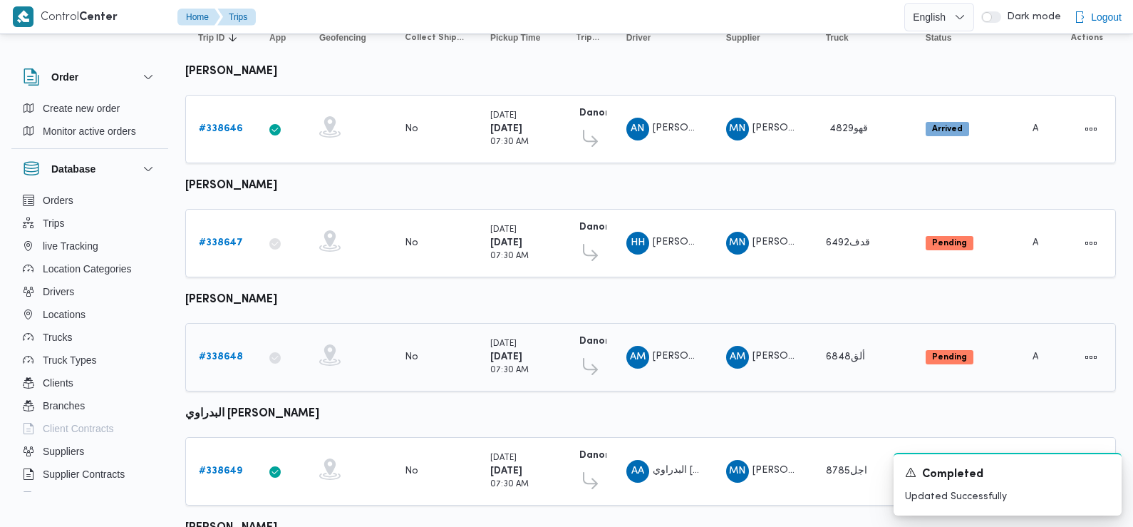
click at [215, 355] on b "# 338648" at bounding box center [221, 356] width 44 height 9
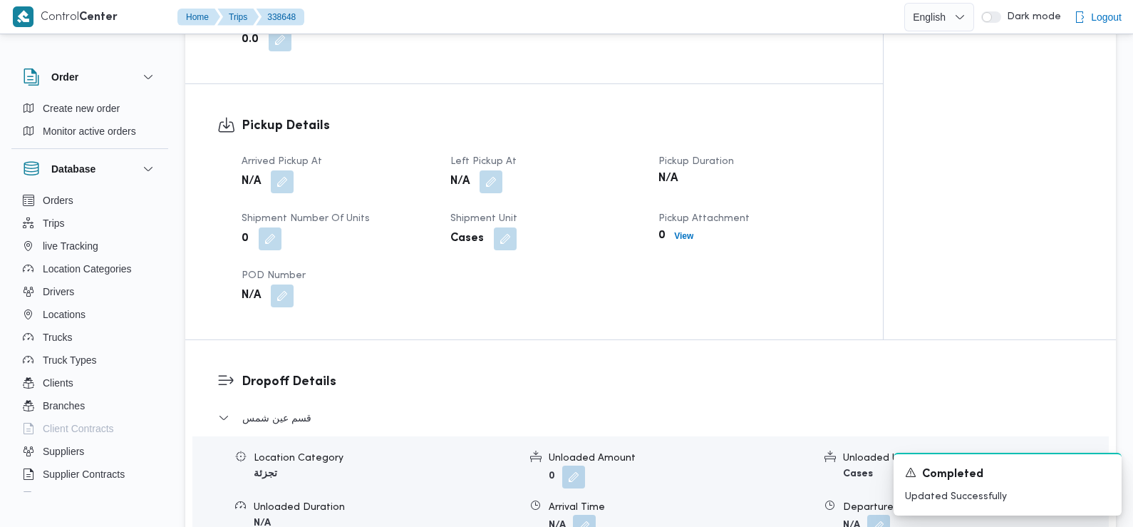
scroll to position [893, 0]
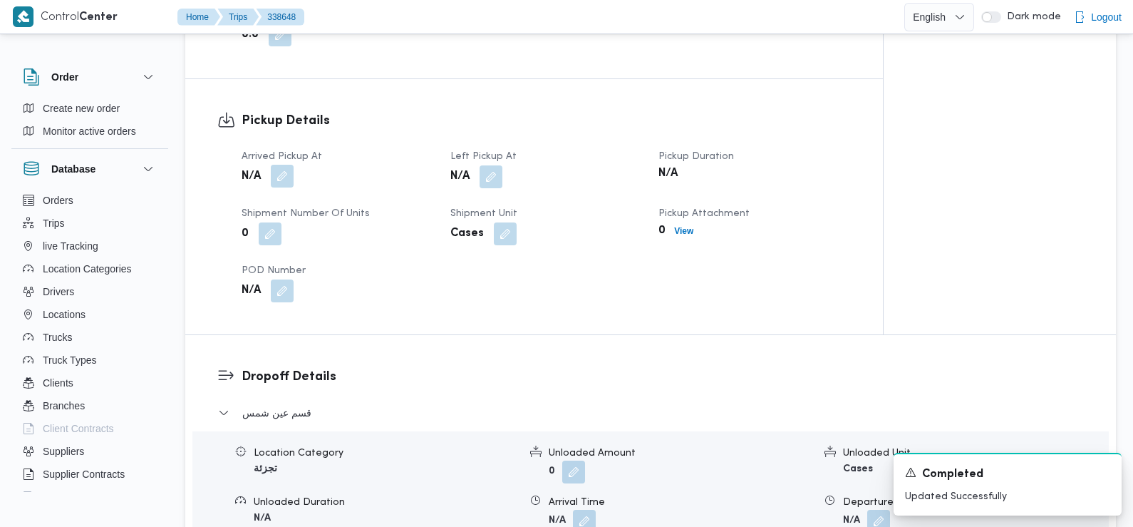
click at [287, 165] on button "button" at bounding box center [282, 176] width 23 height 23
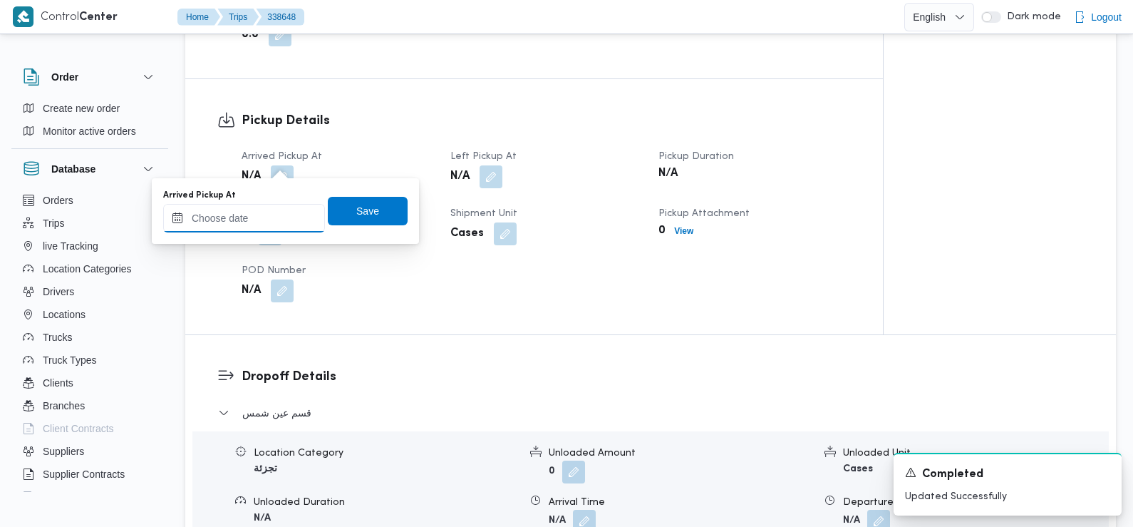
click at [287, 217] on input "Arrived Pickup At" at bounding box center [244, 218] width 162 height 29
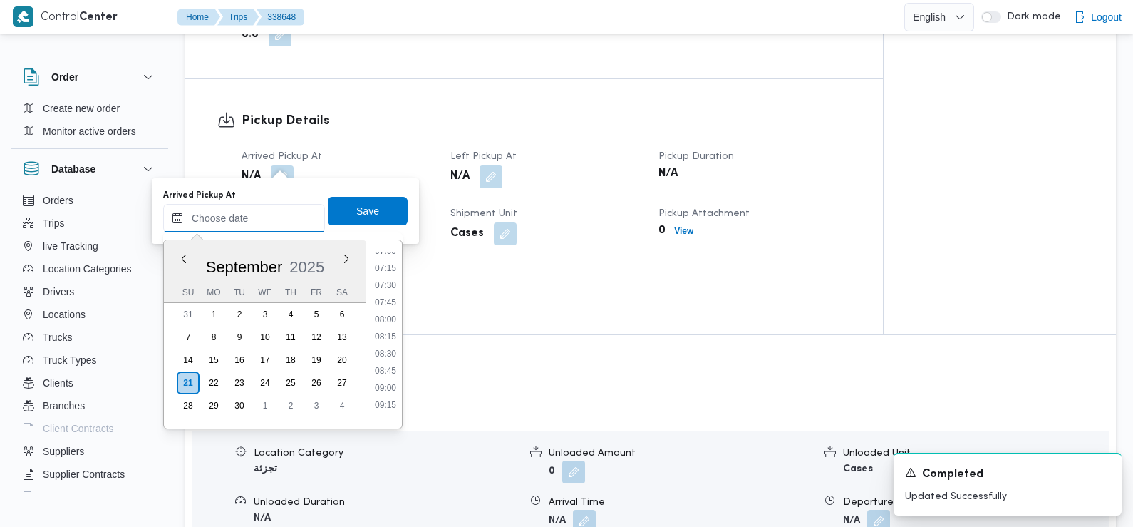
scroll to position [471, 0]
click at [390, 299] on li "07:30" at bounding box center [385, 301] width 33 height 14
type input "21/09/2025 07:30"
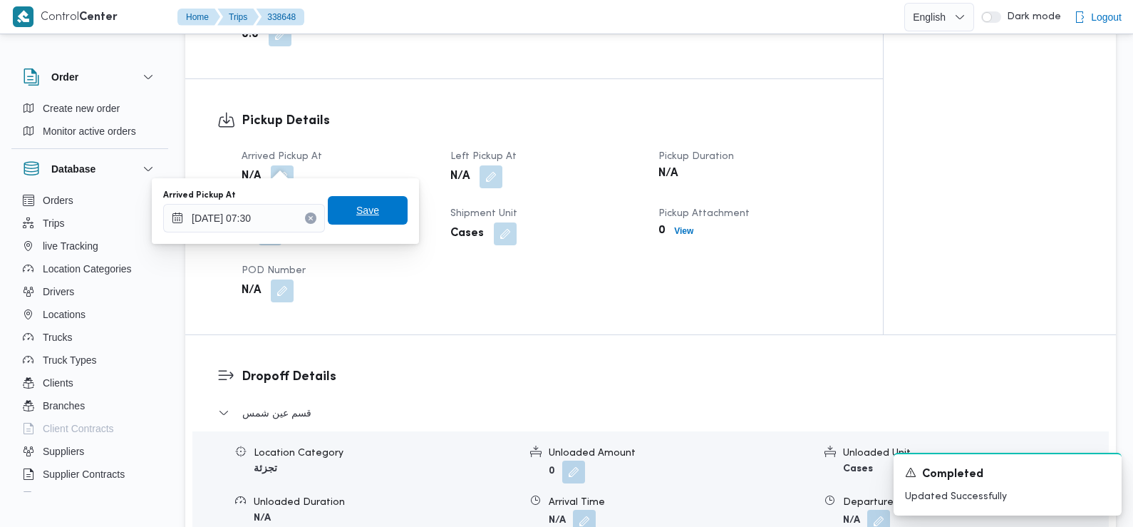
click at [376, 213] on span "Save" at bounding box center [368, 210] width 80 height 29
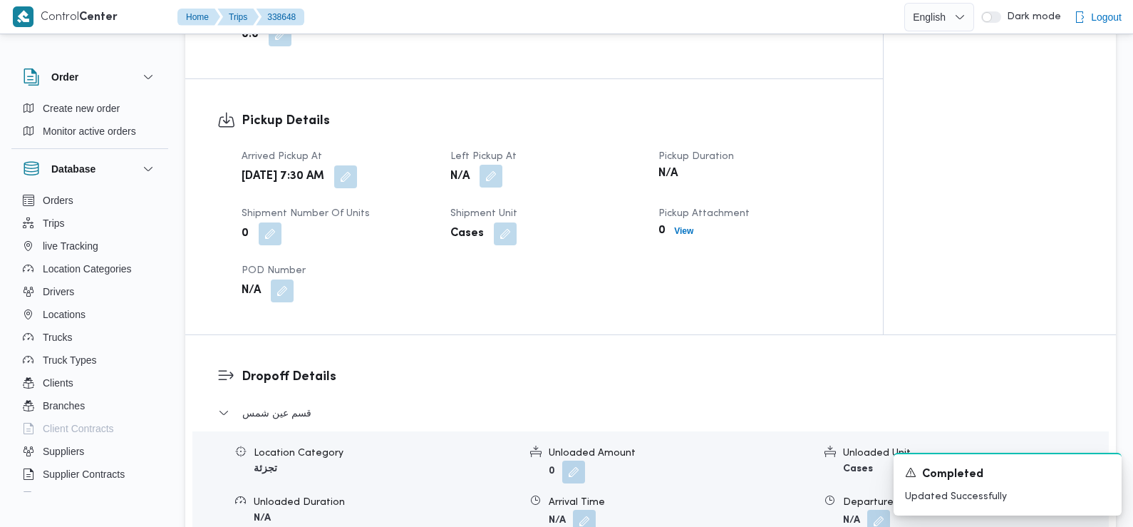
click at [492, 165] on button "button" at bounding box center [491, 176] width 23 height 23
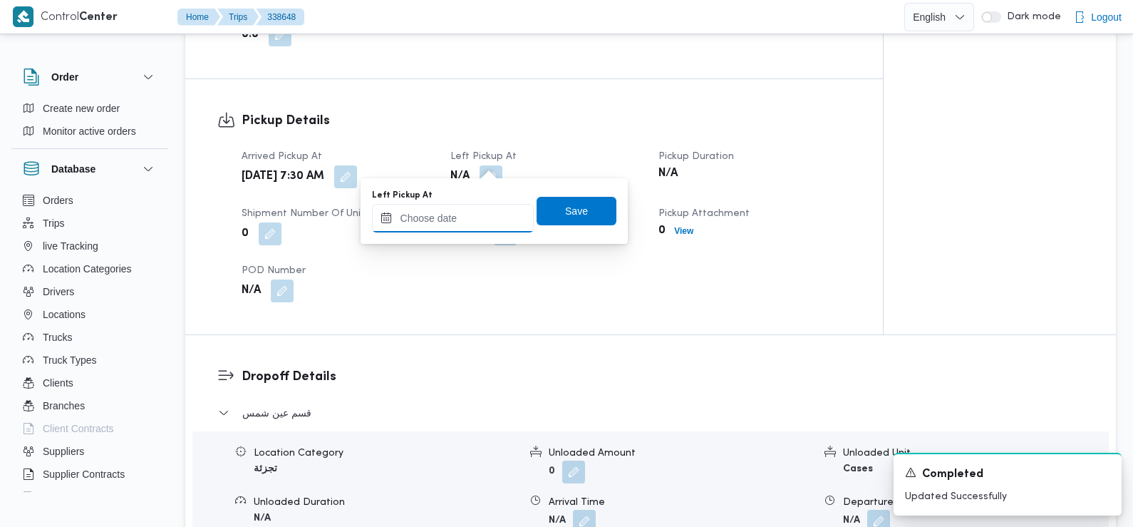
click at [470, 221] on input "Left Pickup At" at bounding box center [453, 218] width 162 height 29
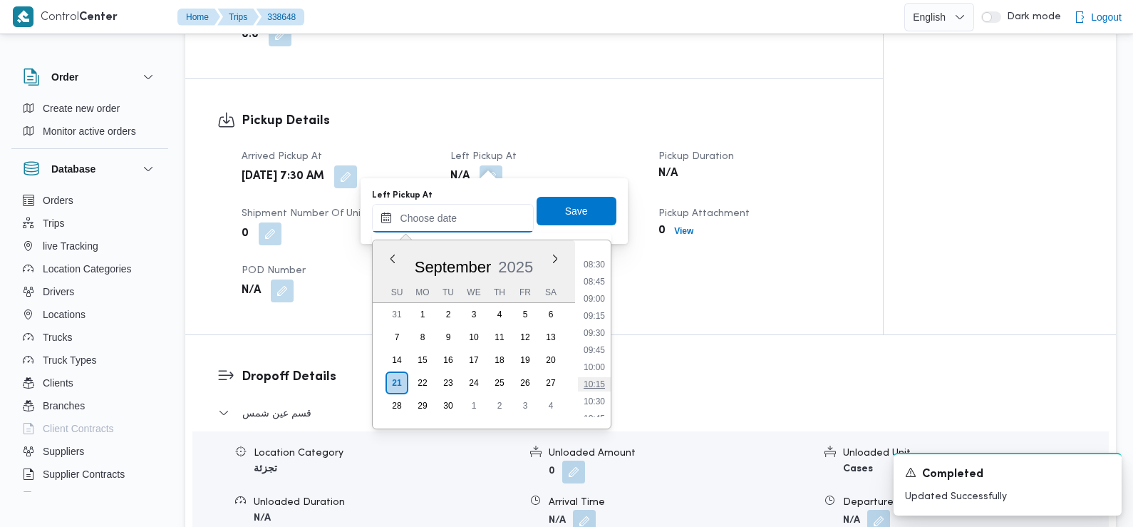
scroll to position [575, 0]
click at [597, 282] on li "08:45" at bounding box center [594, 282] width 33 height 14
type input "21/09/2025 08:45"
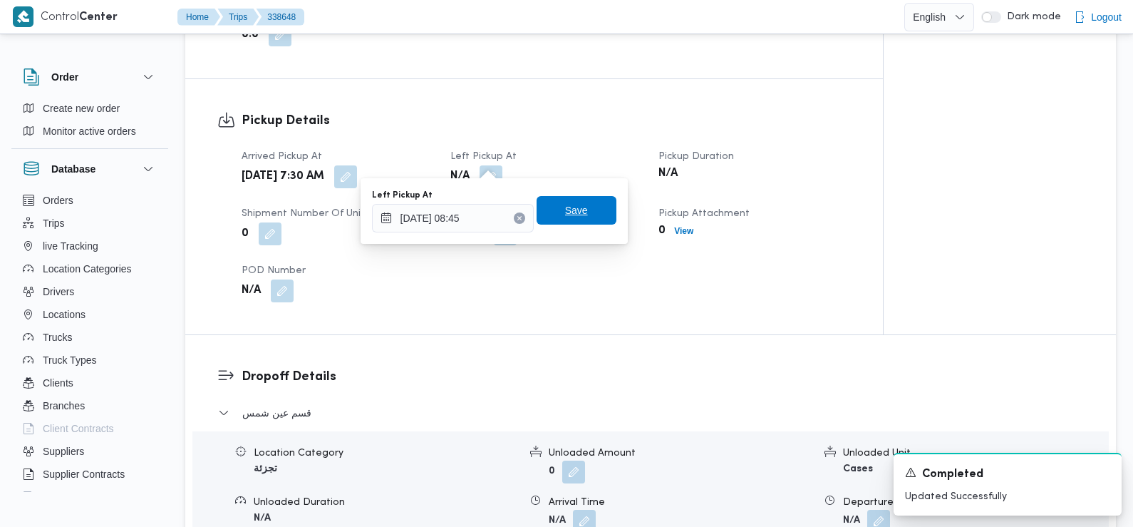
click at [577, 208] on span "Save" at bounding box center [577, 210] width 80 height 29
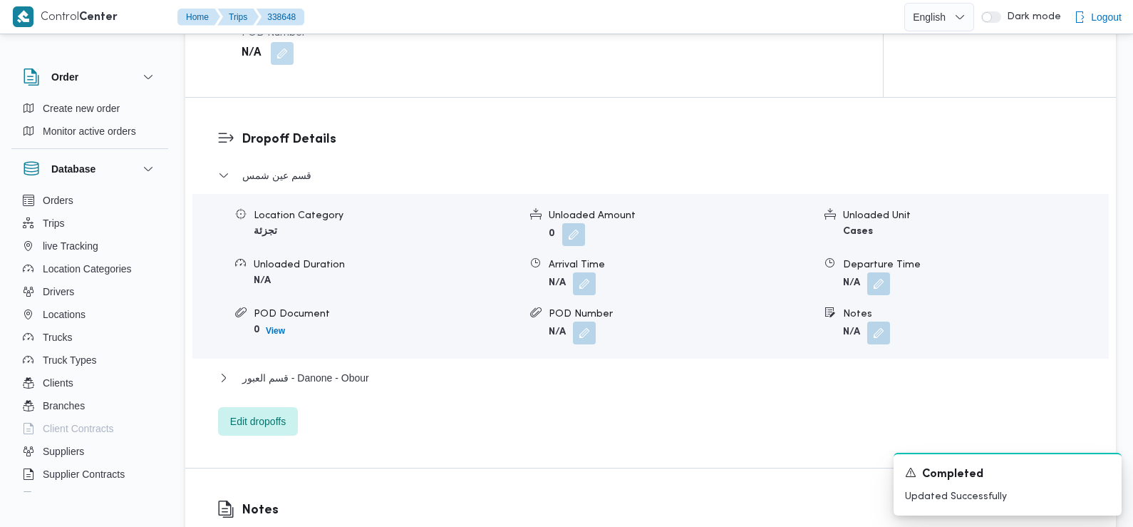
scroll to position [1164, 0]
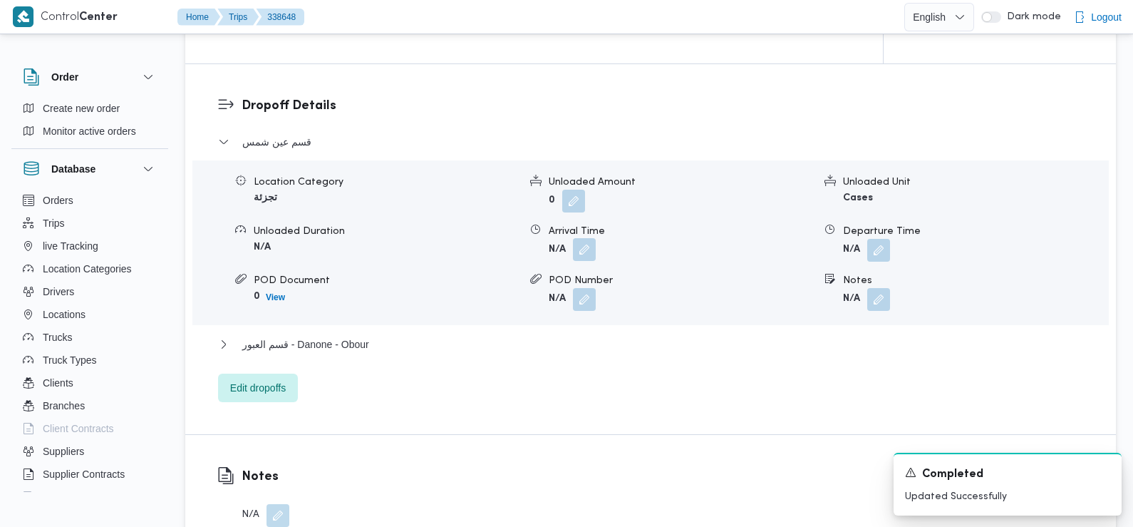
click at [585, 238] on button "button" at bounding box center [584, 249] width 23 height 23
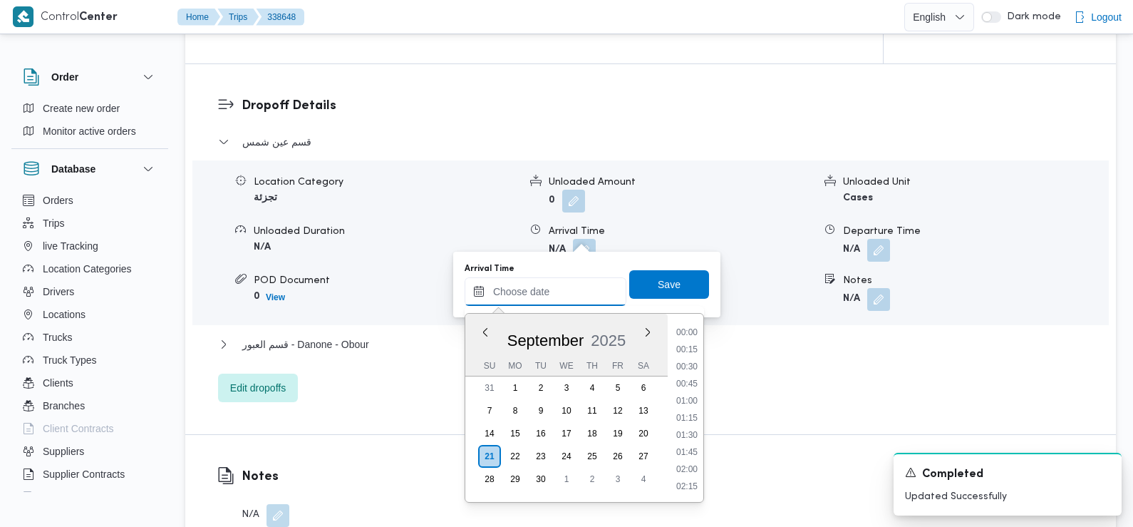
click at [582, 294] on input "Arrival Time" at bounding box center [546, 291] width 162 height 29
click at [687, 408] on li "09:30" at bounding box center [687, 411] width 33 height 14
type input "21/09/2025 09:30"
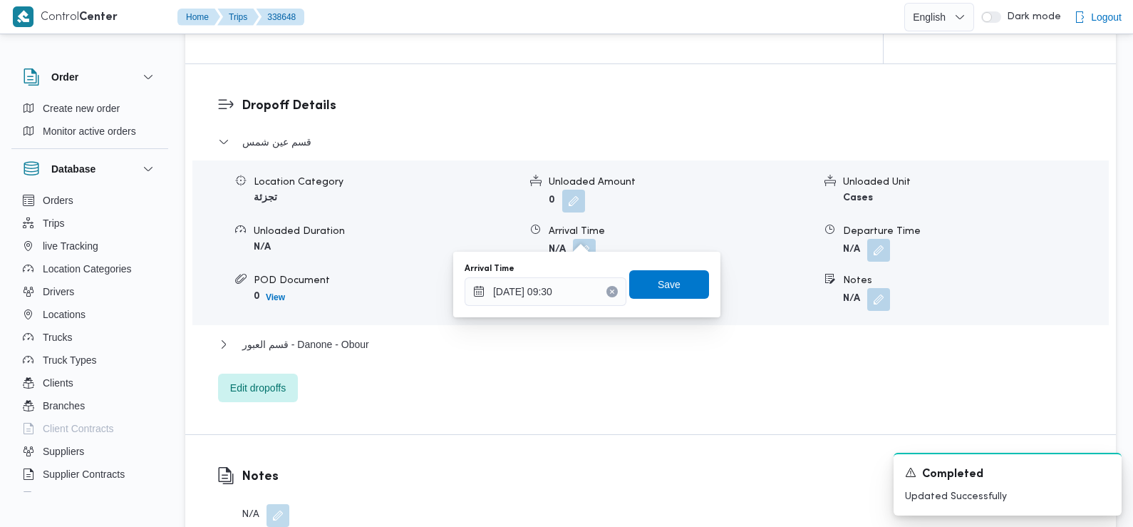
click at [667, 299] on div "Arrival Time 21/09/2025 09:30 Save" at bounding box center [586, 285] width 247 height 46
click at [667, 284] on span "Save" at bounding box center [669, 283] width 23 height 17
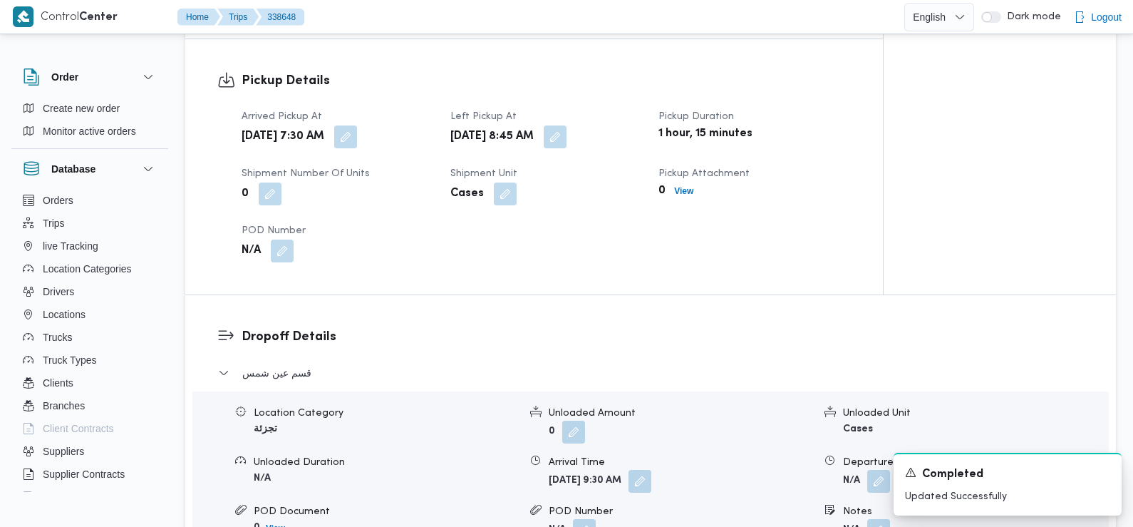
scroll to position [884, 0]
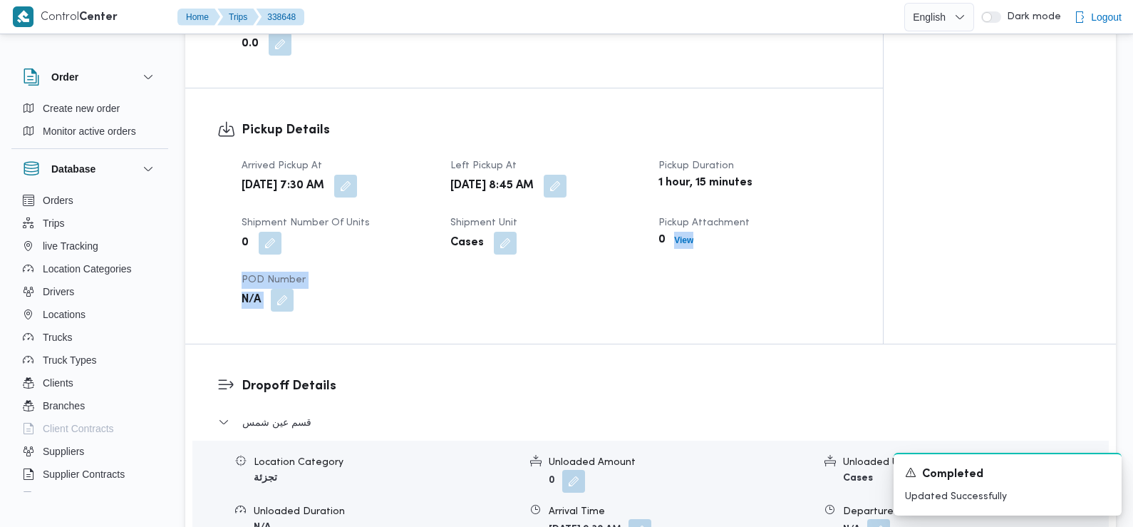
drag, startPoint x: 667, startPoint y: 284, endPoint x: 437, endPoint y: 289, distance: 230.3
click at [437, 289] on div "Arrived Pickup At Sun, Sep 21, 2025 7:30 AM Left Pickup At Sun, Sep 21, 2025 8:…" at bounding box center [546, 234] width 627 height 171
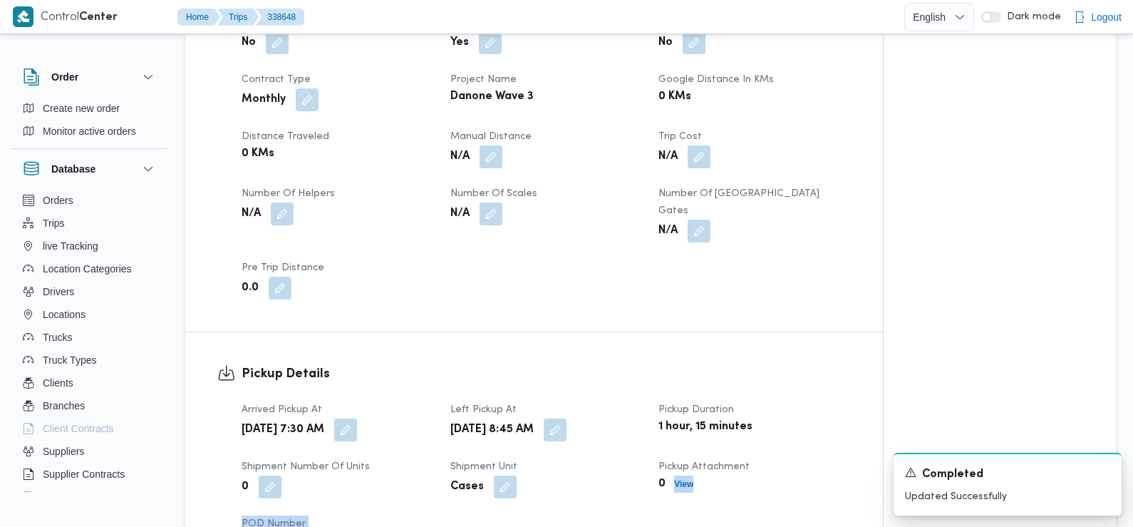
scroll to position [0, 0]
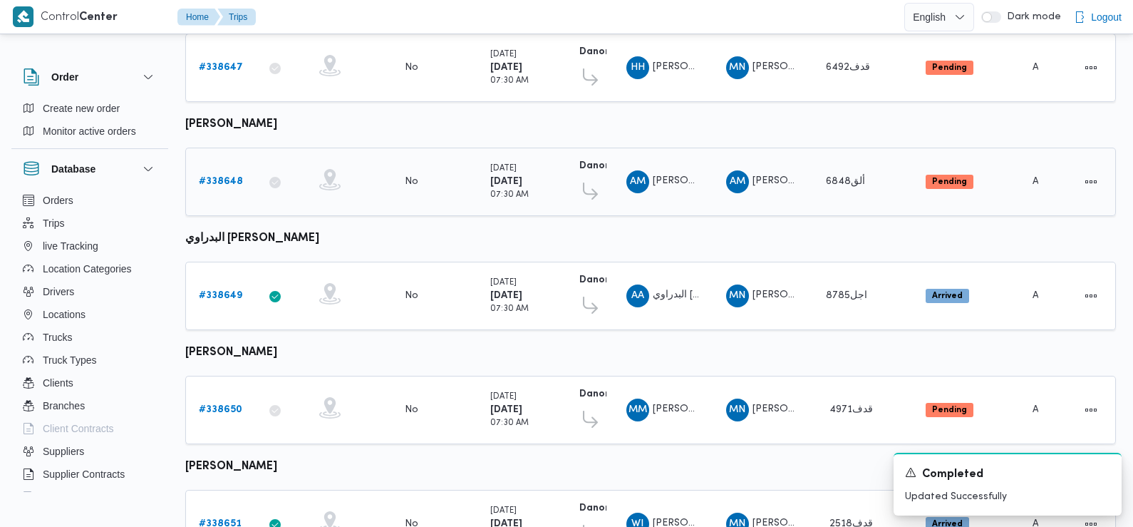
scroll to position [342, 0]
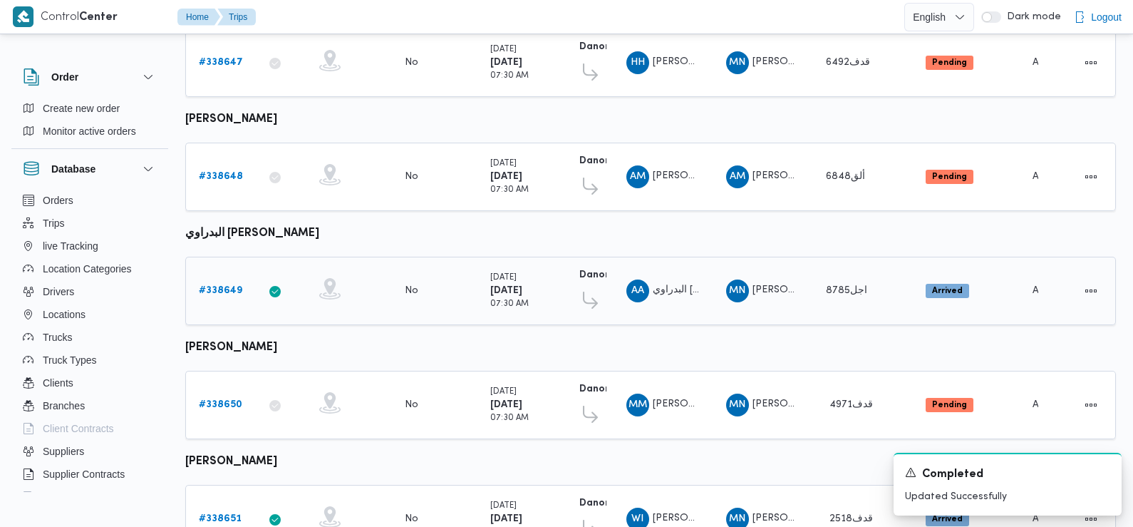
click at [210, 286] on b "# 338649" at bounding box center [220, 290] width 43 height 9
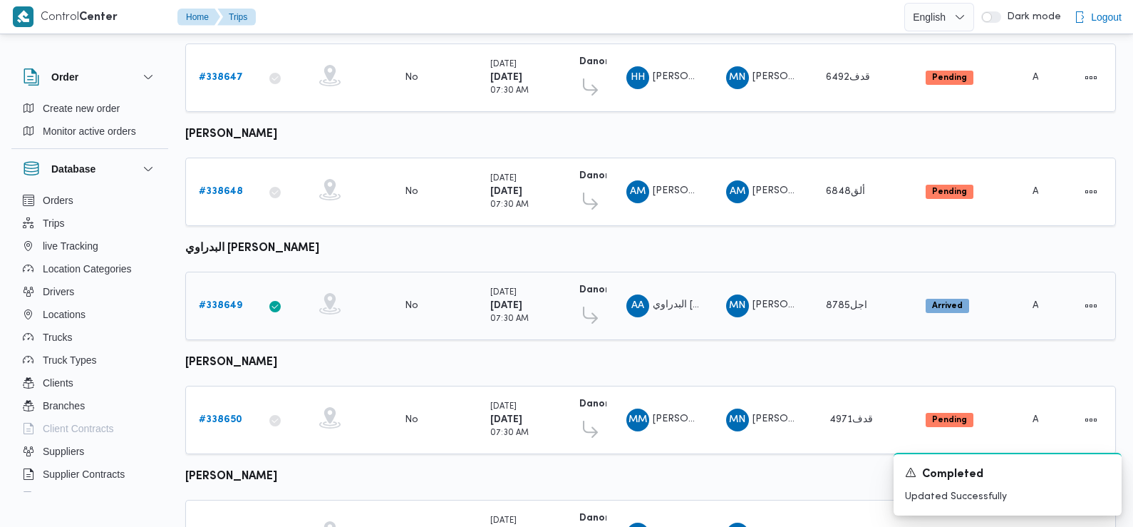
scroll to position [522, 0]
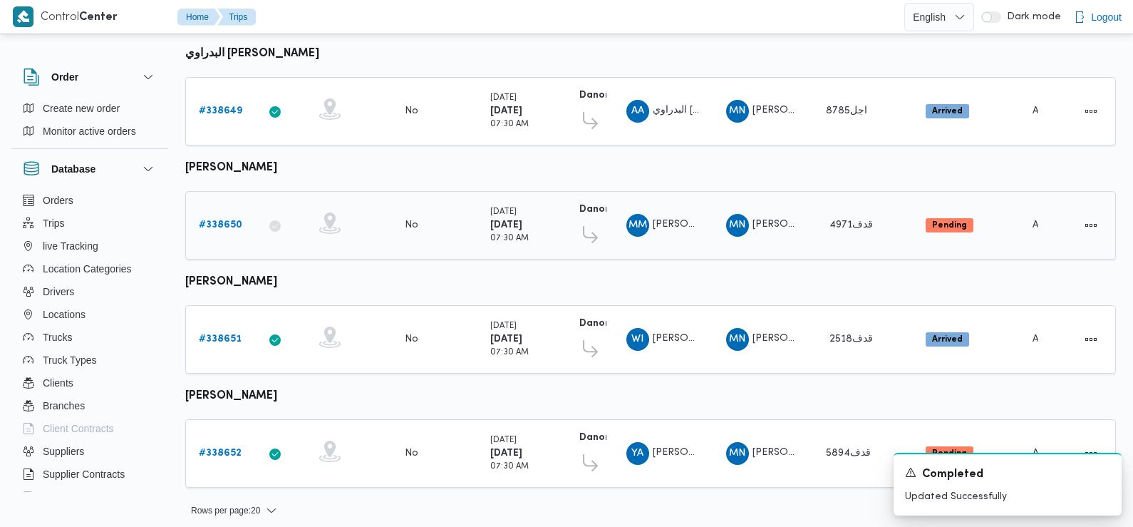
click at [234, 220] on b "# 338650" at bounding box center [220, 224] width 43 height 9
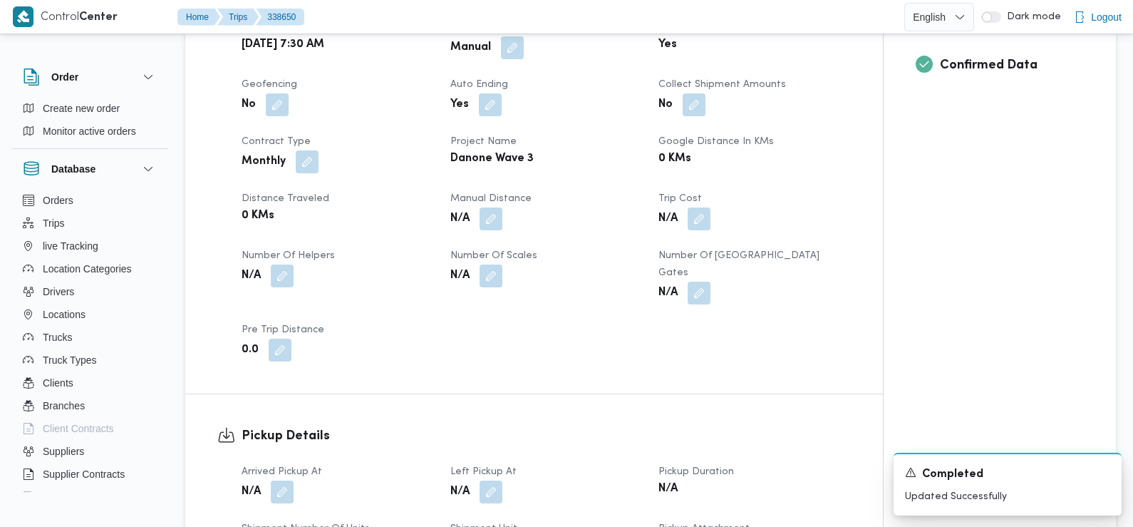
scroll to position [722, 0]
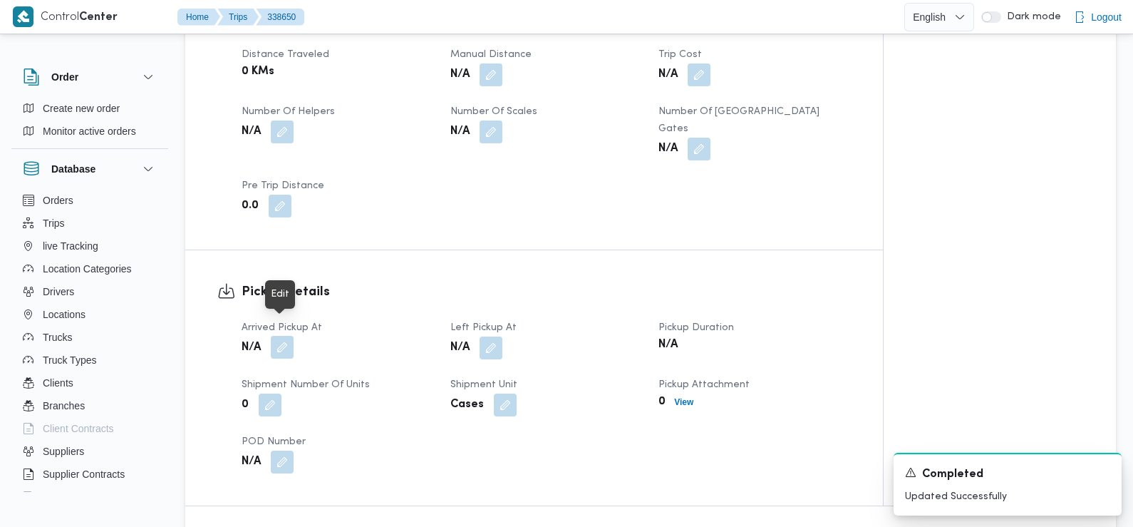
click at [284, 336] on button "button" at bounding box center [282, 347] width 23 height 23
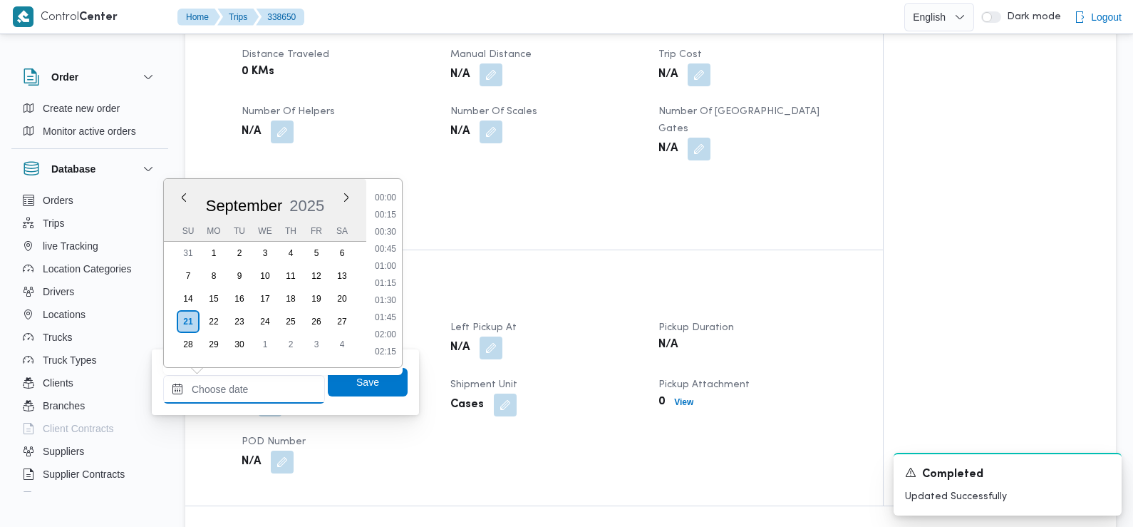
click at [268, 396] on input "Arrived Pickup At" at bounding box center [244, 389] width 162 height 29
click at [391, 296] on li "07:30" at bounding box center [385, 296] width 33 height 14
type input "21/09/2025 07:30"
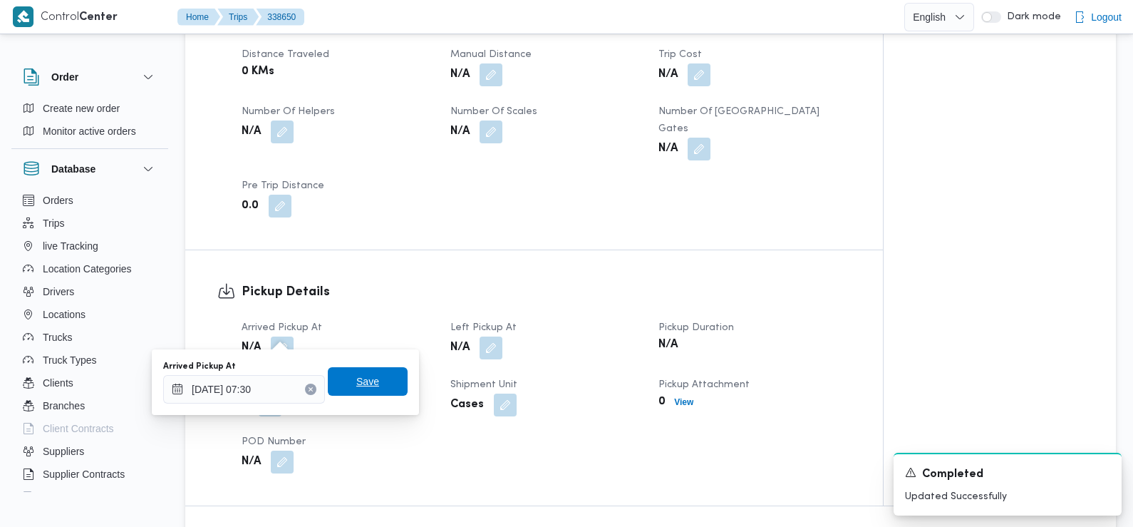
click at [369, 381] on span "Save" at bounding box center [368, 381] width 80 height 29
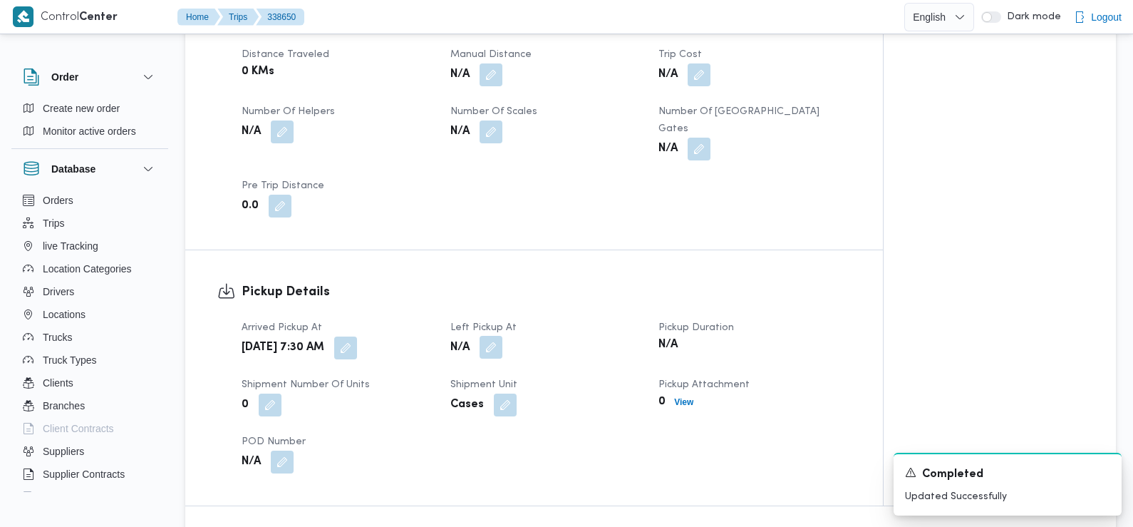
click at [494, 336] on button "button" at bounding box center [491, 347] width 23 height 23
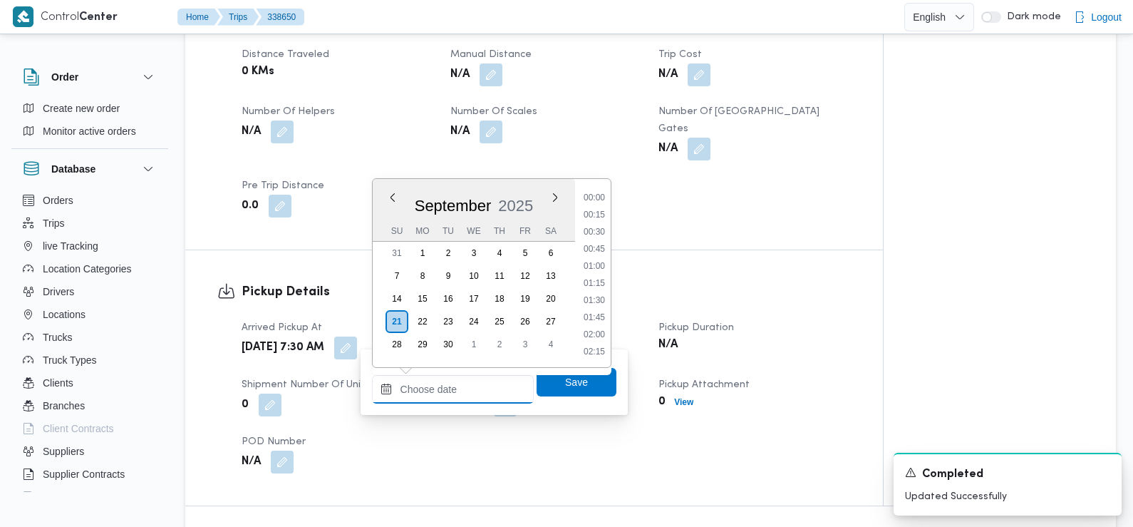
click at [479, 393] on input "Left Pickup At" at bounding box center [453, 389] width 162 height 29
click at [593, 292] on li "08:45" at bounding box center [594, 292] width 33 height 14
type input "21/09/2025 08:45"
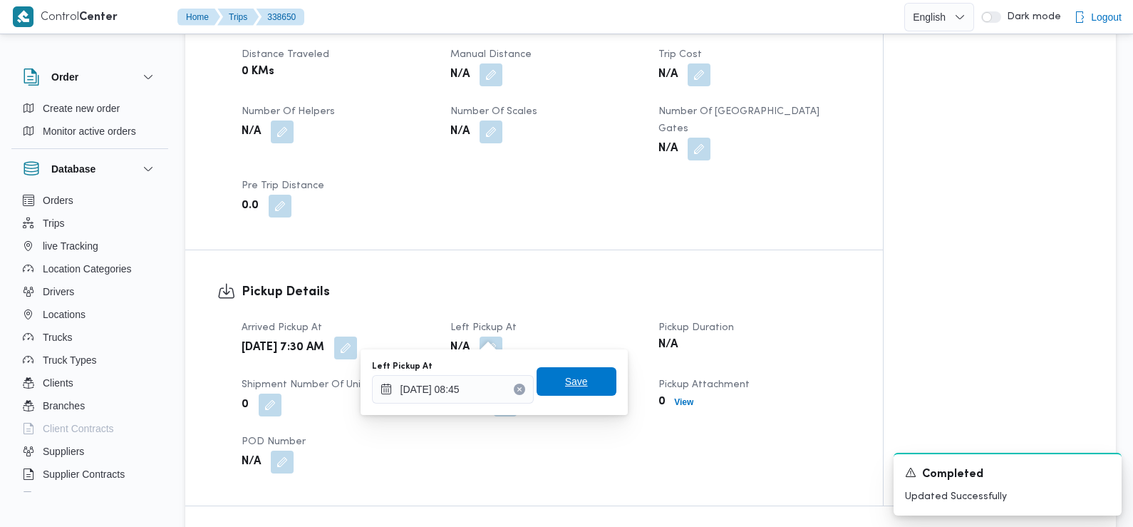
click at [584, 376] on span "Save" at bounding box center [577, 381] width 80 height 29
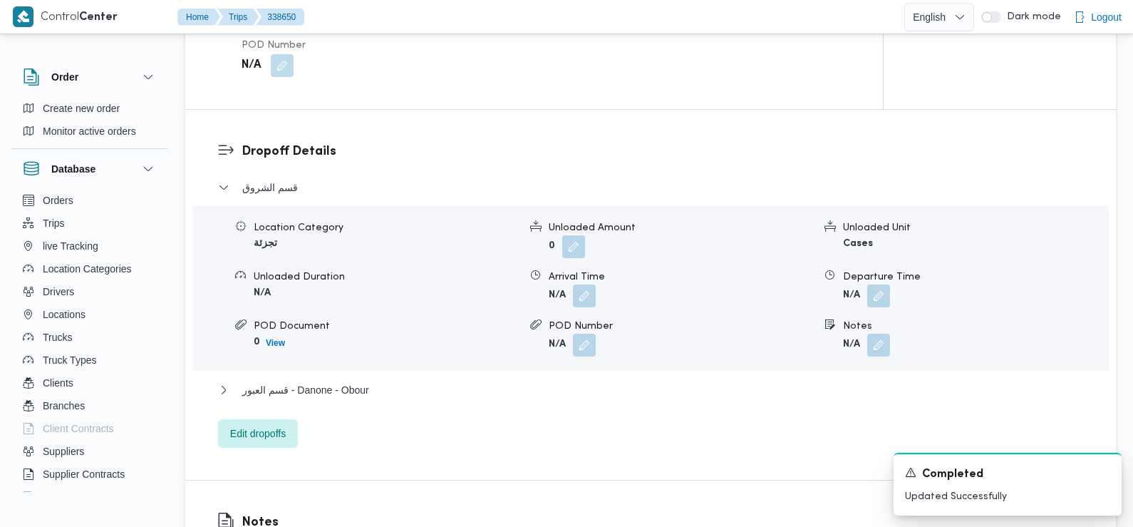
scroll to position [1121, 0]
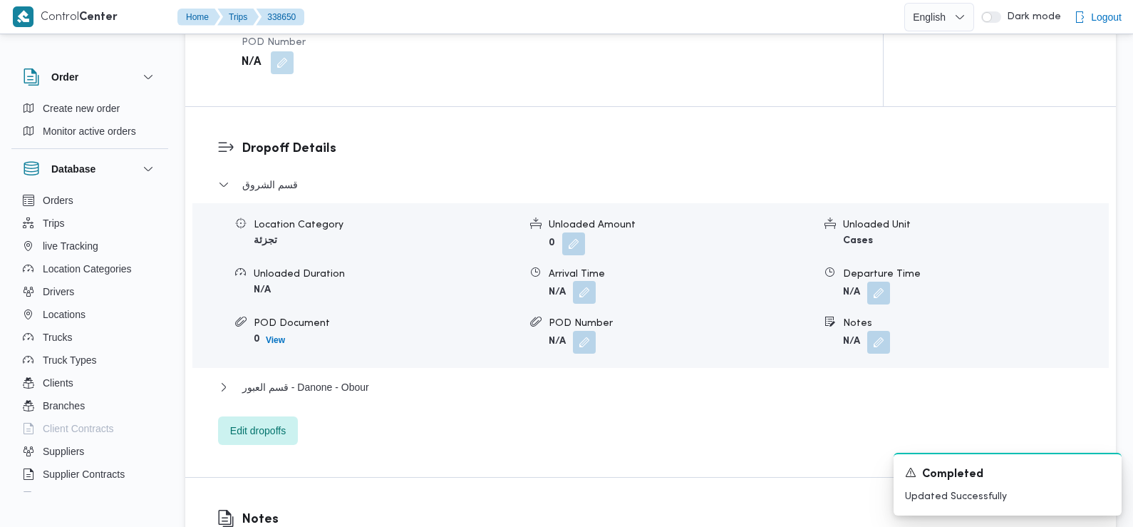
click at [586, 281] on button "button" at bounding box center [584, 292] width 23 height 23
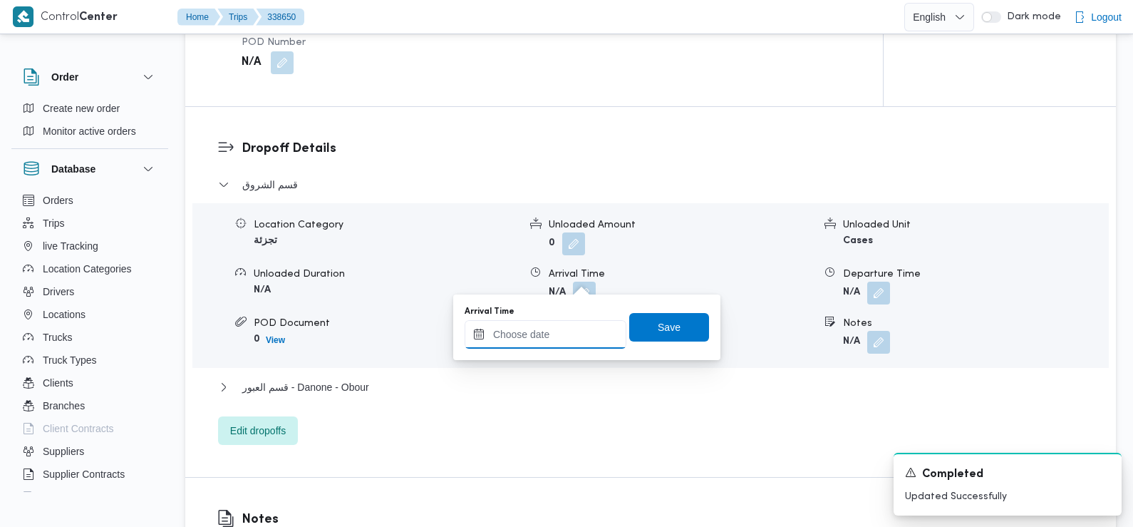
click at [550, 337] on input "Arrival Time" at bounding box center [546, 334] width 162 height 29
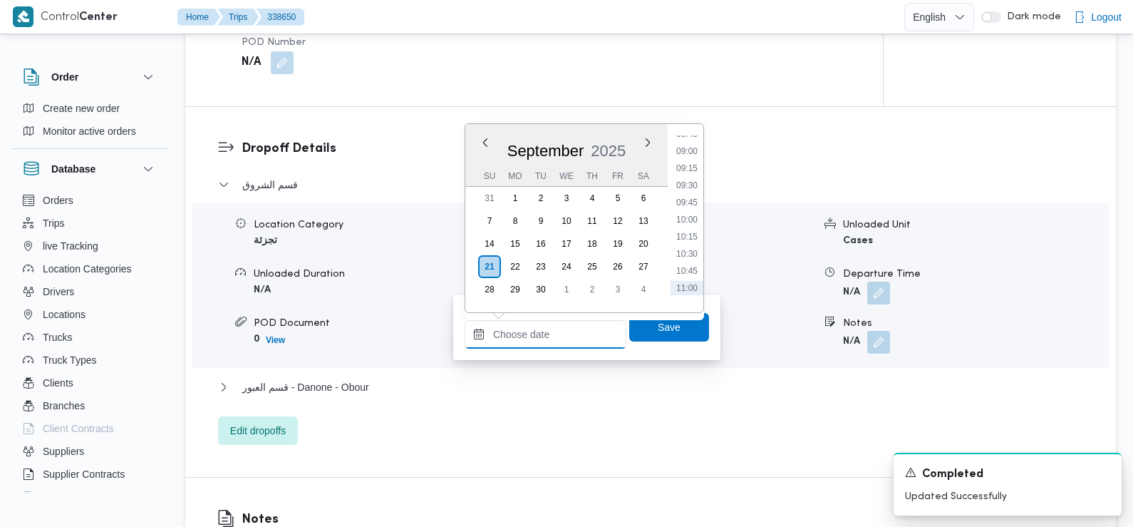
scroll to position [599, 0]
click at [689, 197] on li "09:30" at bounding box center [687, 193] width 33 height 14
type input "21/09/2025 09:30"
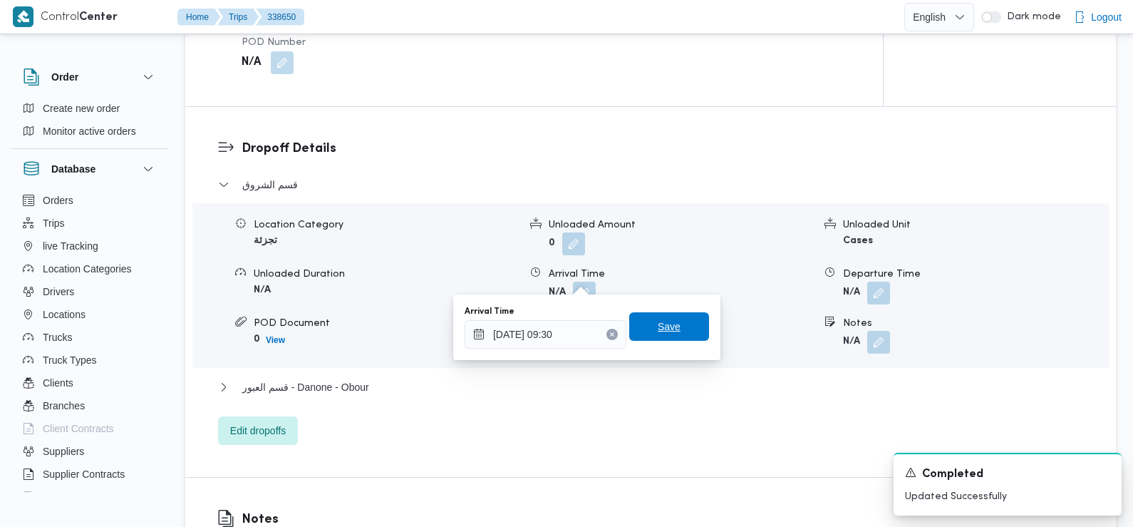
click at [658, 334] on span "Save" at bounding box center [669, 326] width 23 height 17
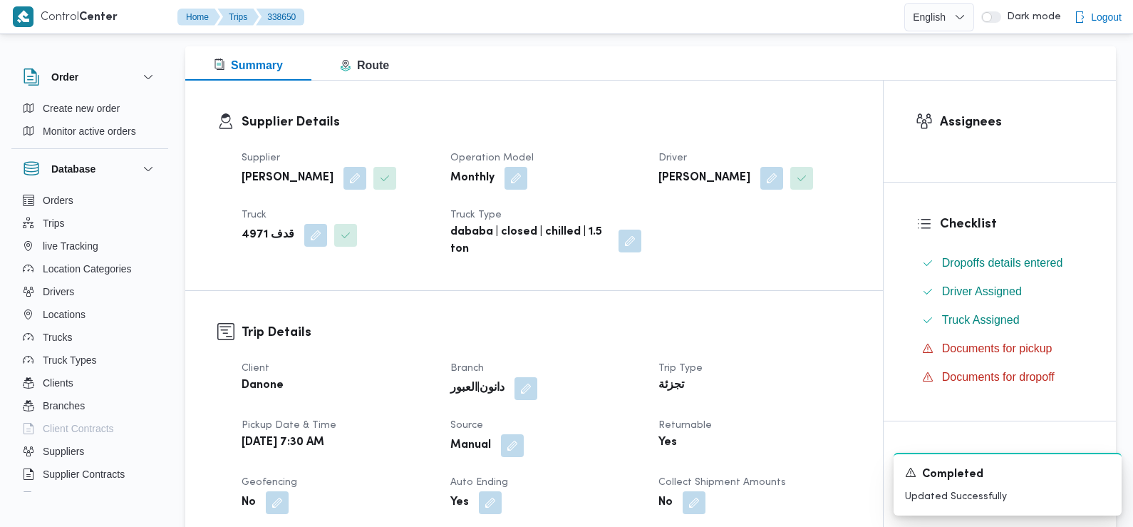
scroll to position [0, 0]
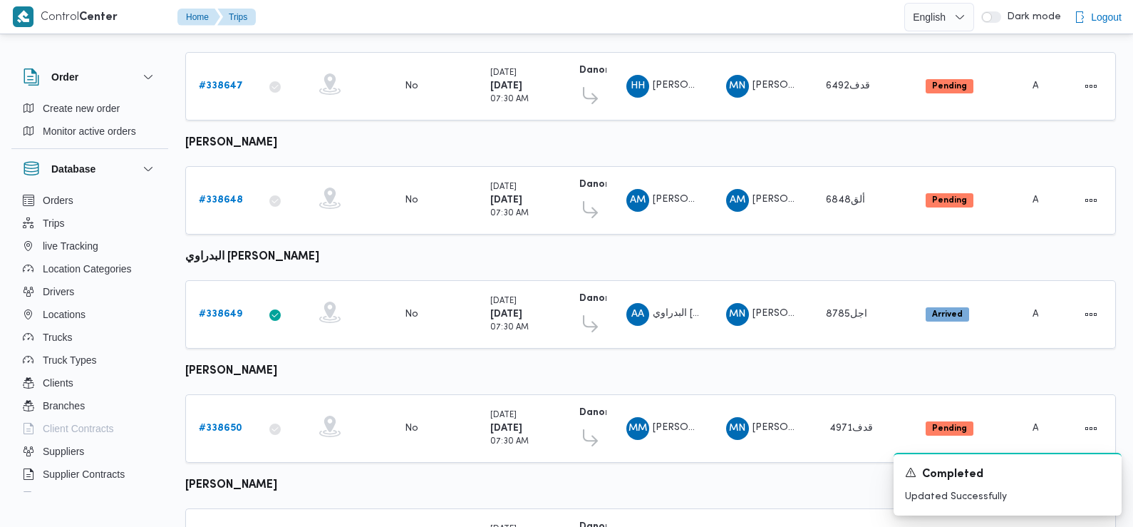
scroll to position [522, 0]
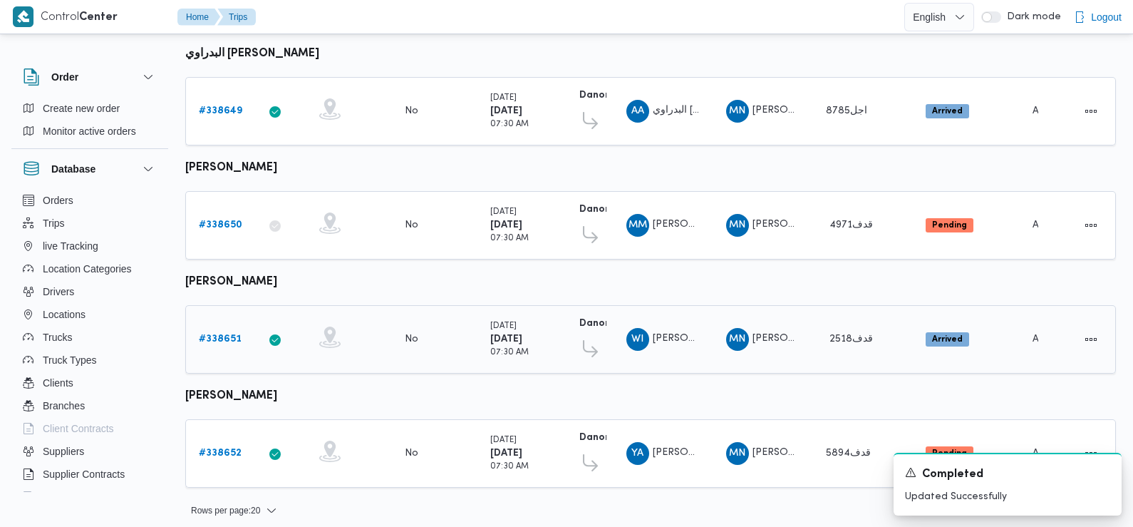
click at [227, 334] on b "# 338651" at bounding box center [220, 338] width 43 height 9
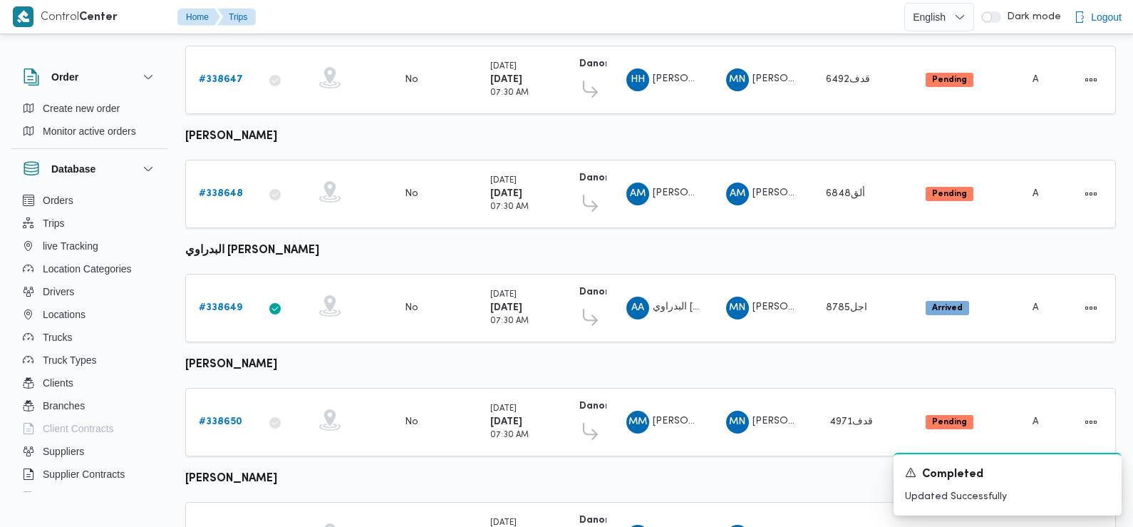
scroll to position [522, 0]
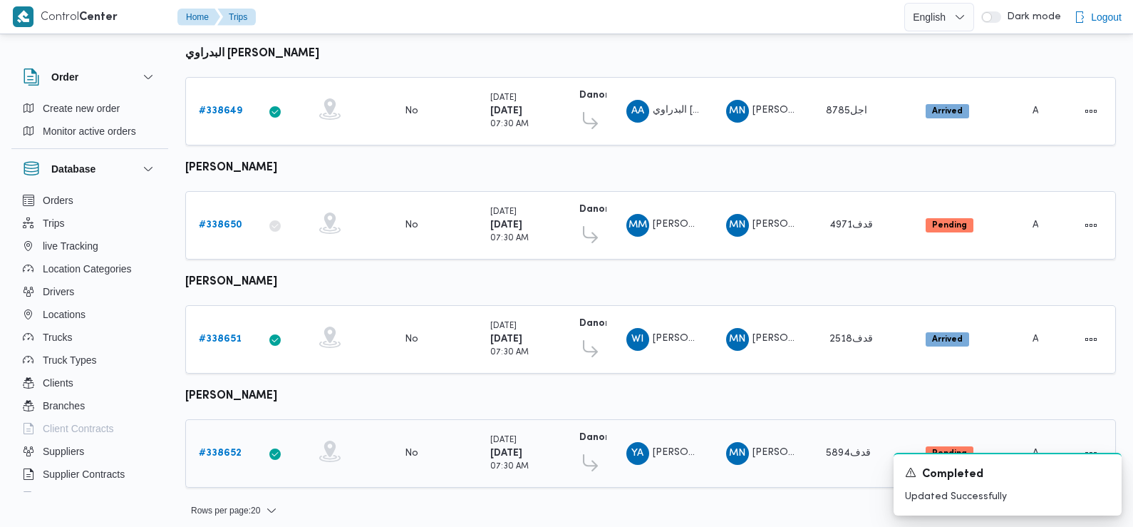
click at [220, 448] on b "# 338652" at bounding box center [220, 452] width 43 height 9
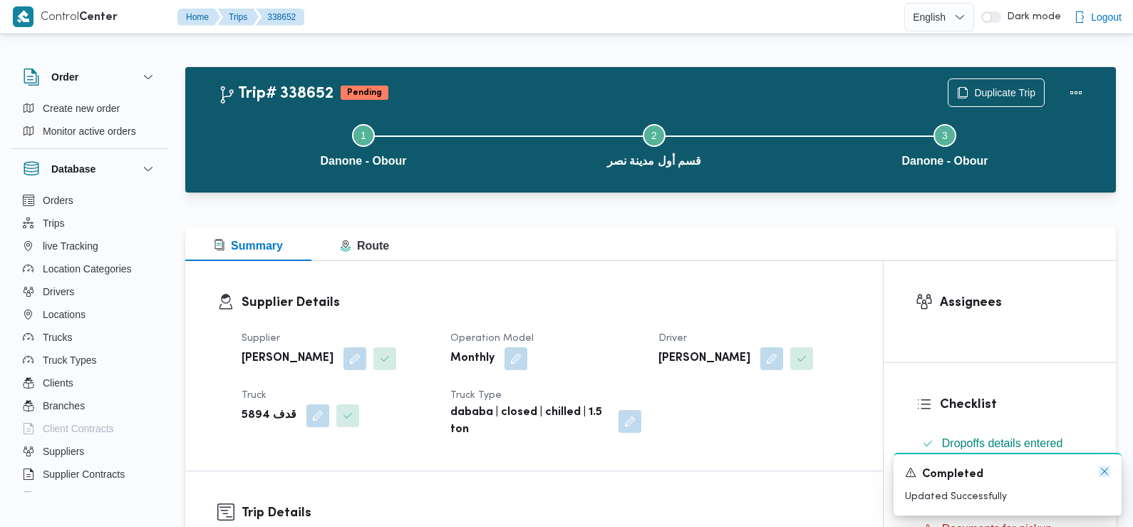
click at [1107, 475] on icon "Dismiss toast" at bounding box center [1104, 470] width 11 height 11
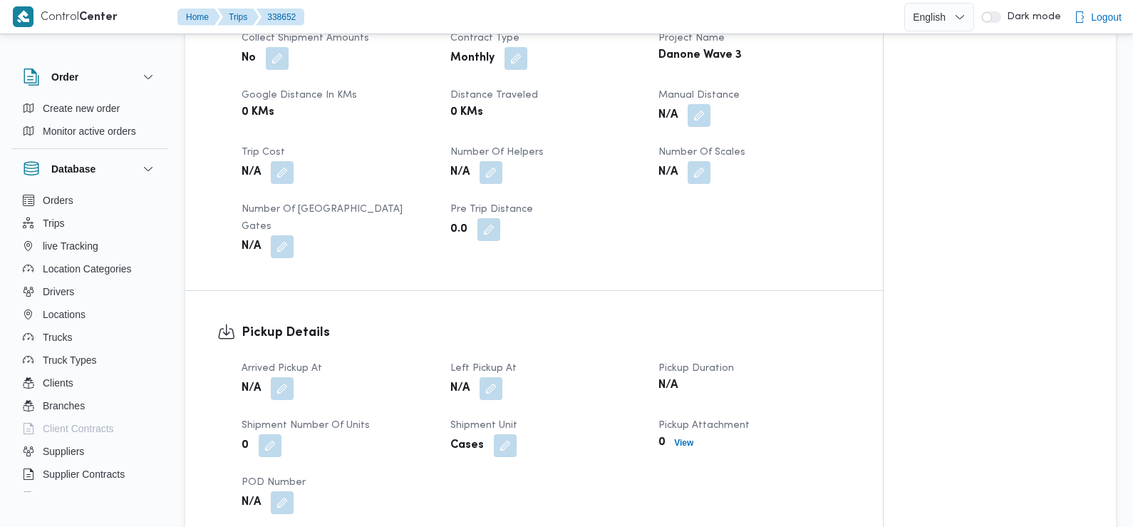
scroll to position [699, 0]
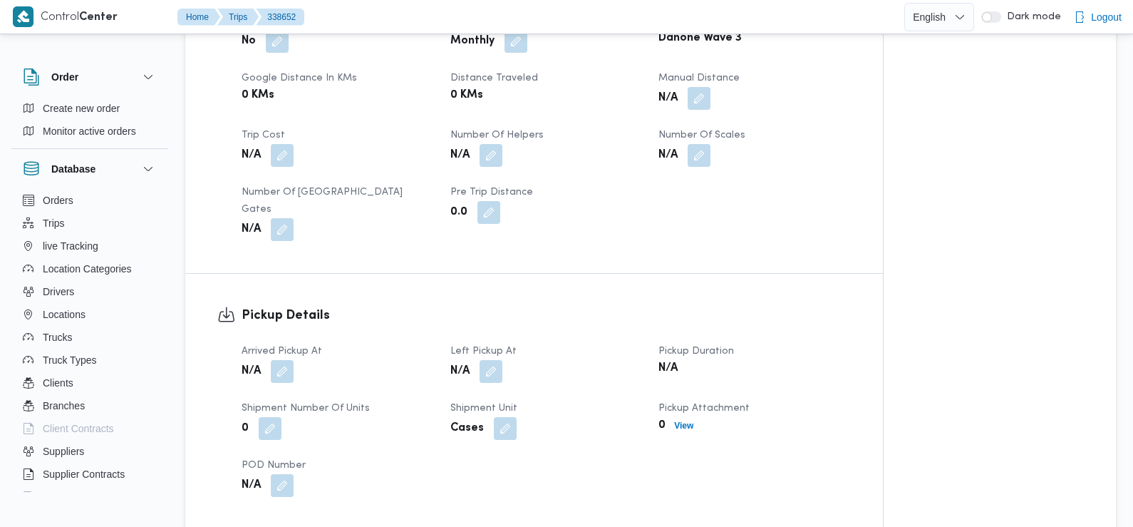
click at [397, 416] on div "0" at bounding box center [337, 429] width 195 height 26
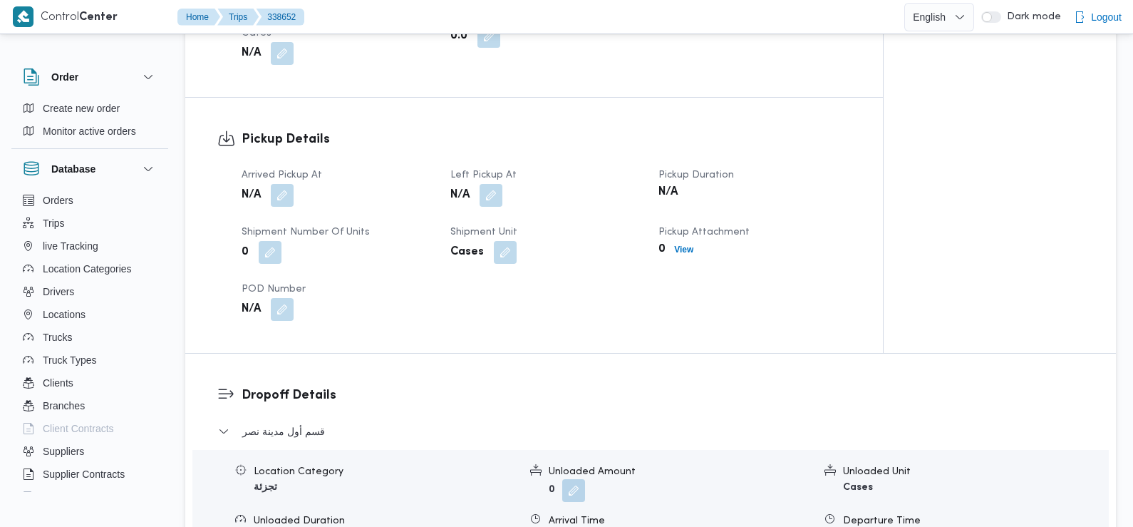
scroll to position [879, 0]
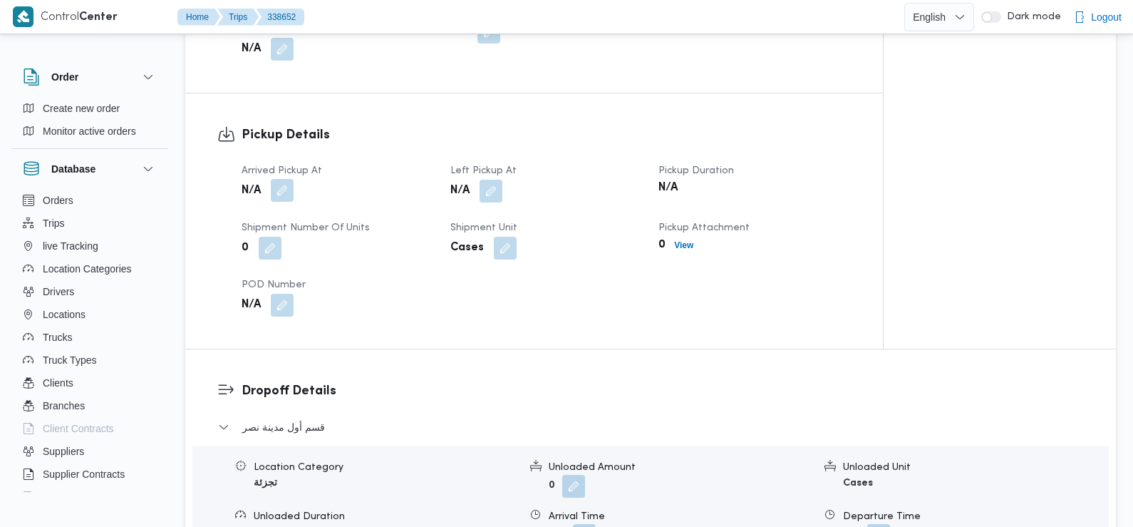
click at [279, 179] on button "button" at bounding box center [282, 190] width 23 height 23
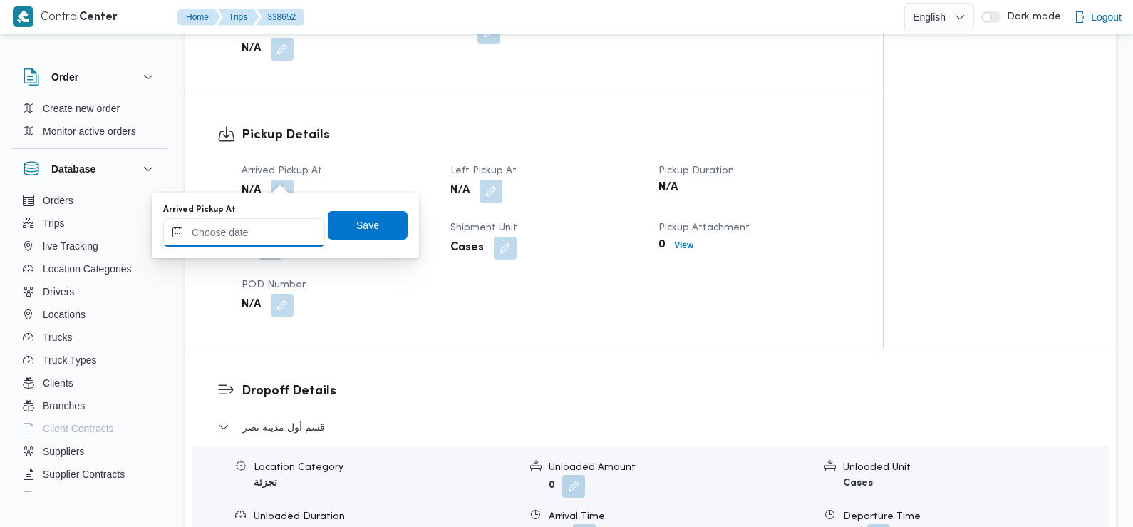
click at [279, 232] on input "Arrived Pickup At" at bounding box center [244, 232] width 162 height 29
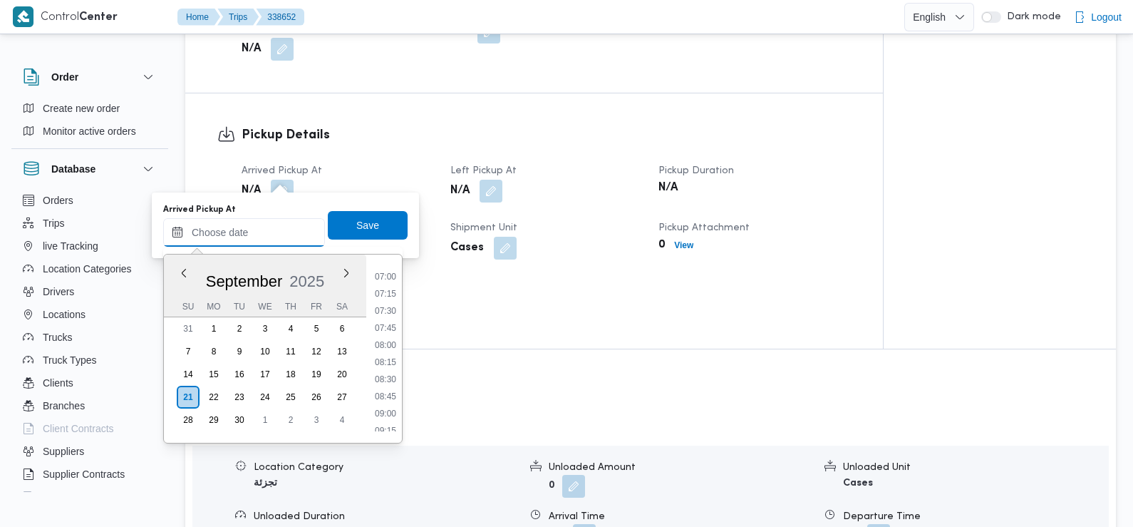
scroll to position [474, 0]
click at [390, 296] on li "07:15" at bounding box center [385, 295] width 33 height 14
type input "[DATE] 07:15"
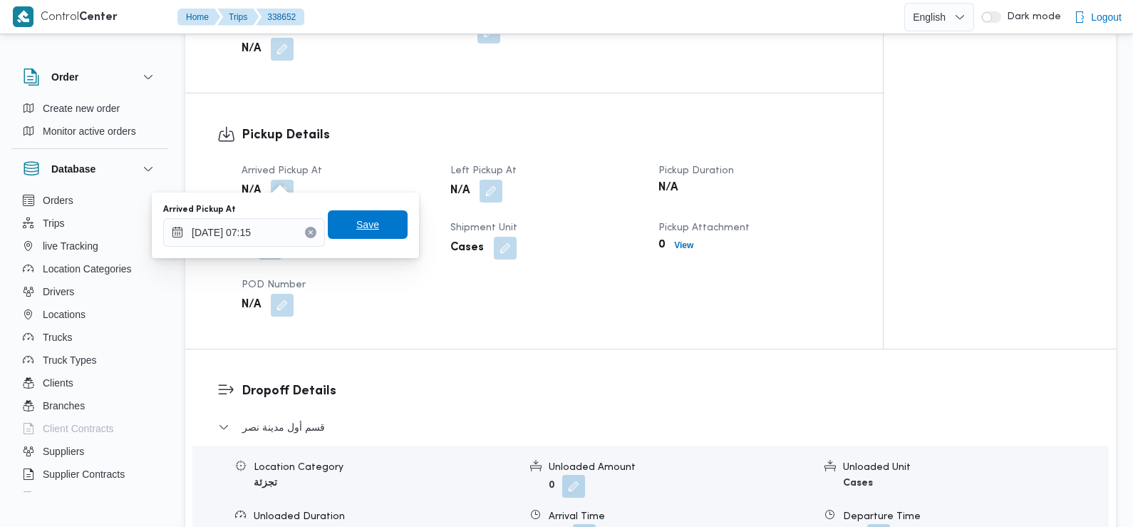
click at [371, 226] on span "Save" at bounding box center [368, 224] width 80 height 29
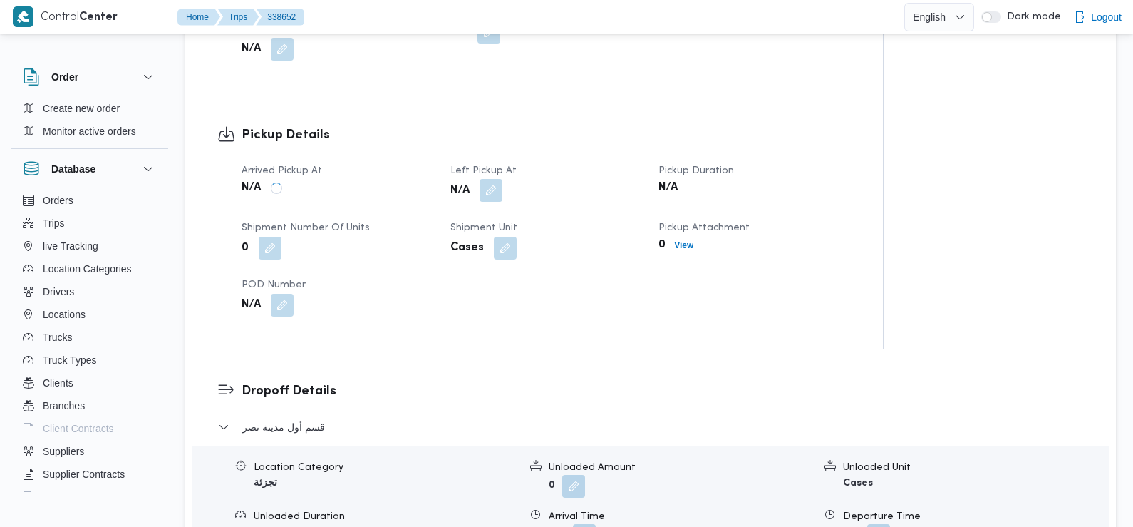
click at [493, 179] on button "button" at bounding box center [491, 190] width 23 height 23
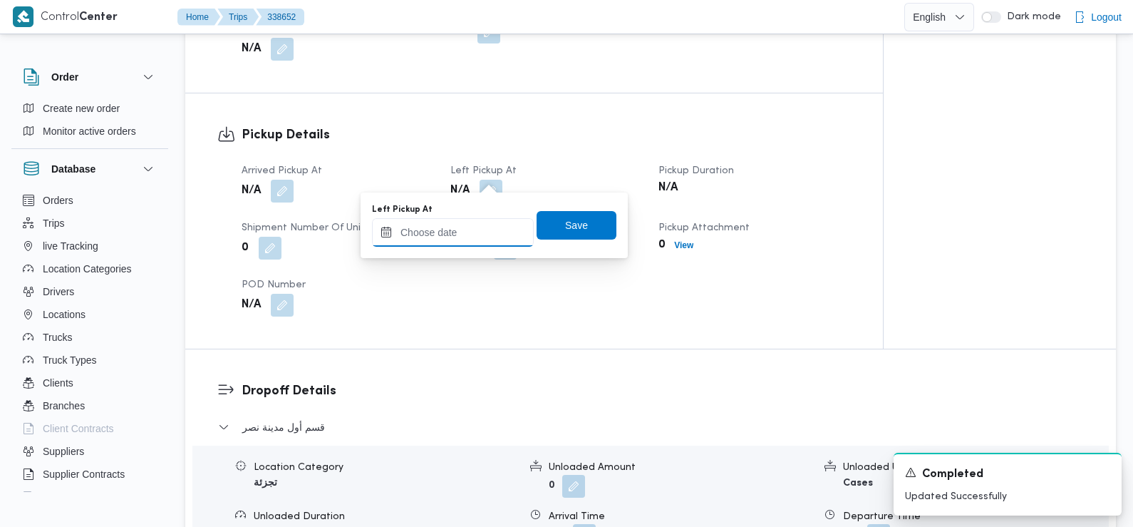
click at [482, 235] on input "Left Pickup At" at bounding box center [453, 232] width 162 height 29
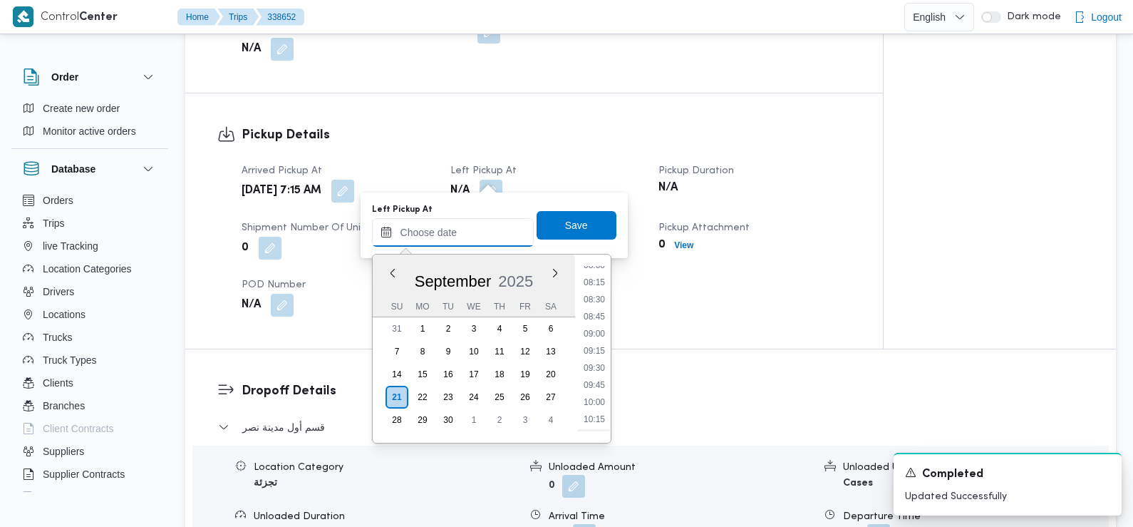
scroll to position [555, 0]
click at [598, 302] on li "08:30" at bounding box center [594, 300] width 33 height 14
type input "21/09/2025 08:30"
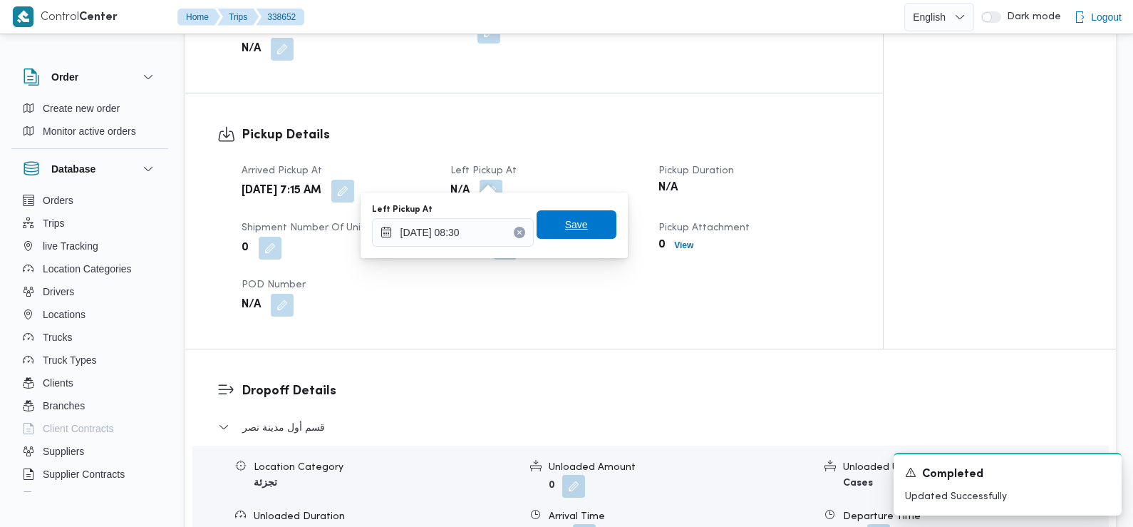
click at [593, 222] on span "Save" at bounding box center [577, 224] width 80 height 29
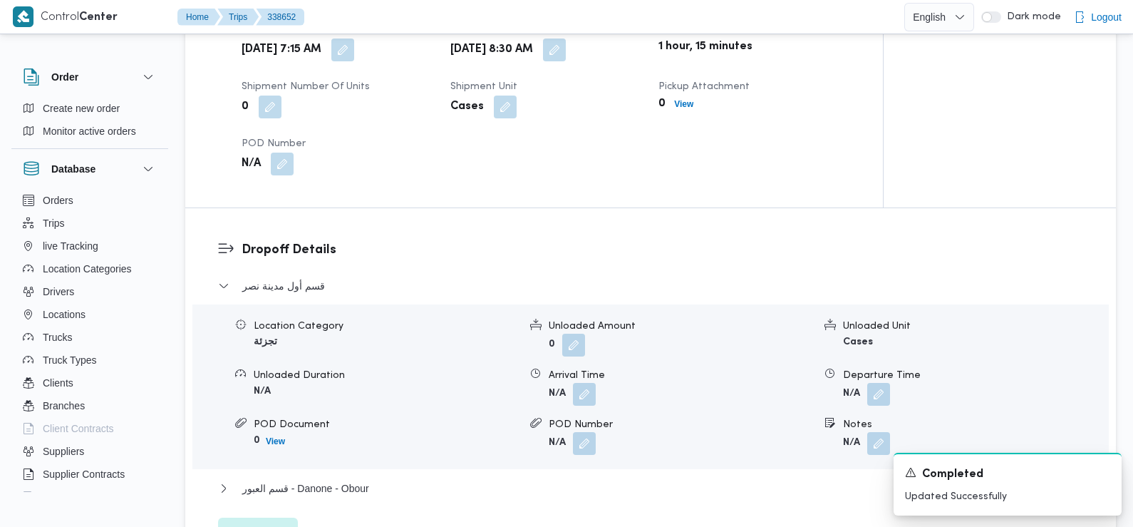
scroll to position [1036, 0]
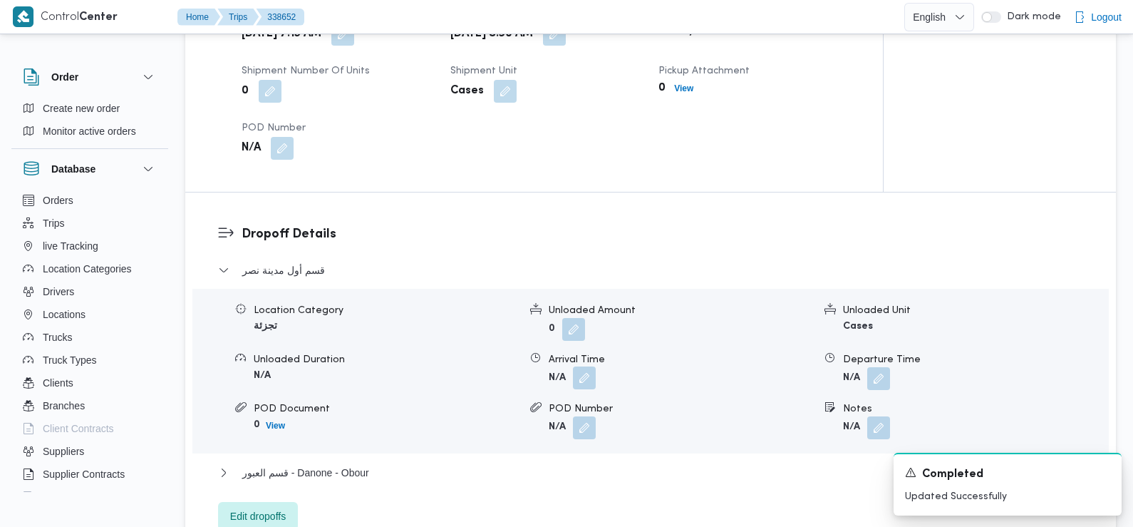
click at [583, 366] on button "button" at bounding box center [584, 377] width 23 height 23
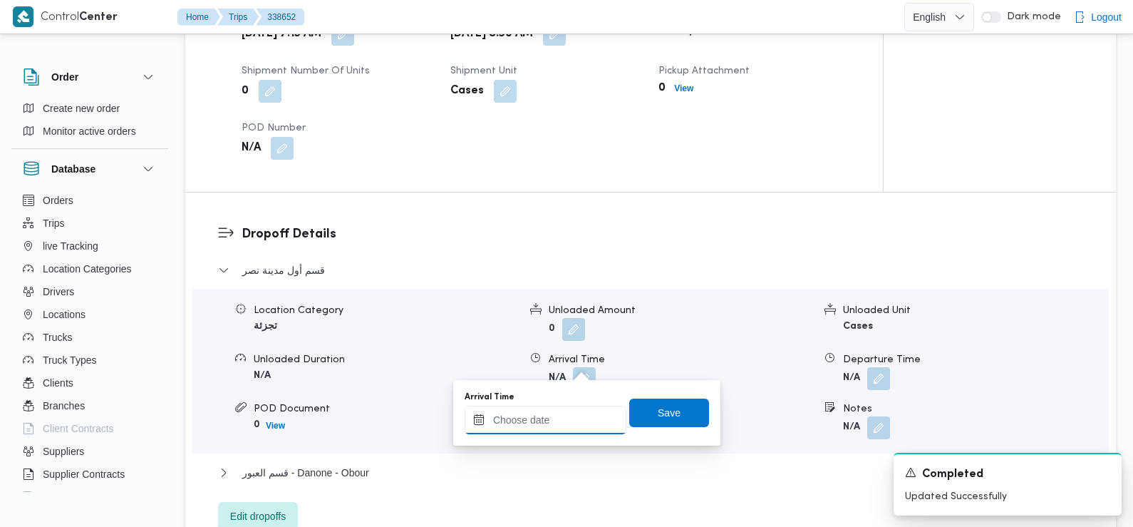
click at [561, 419] on input "Arrival Time" at bounding box center [546, 420] width 162 height 29
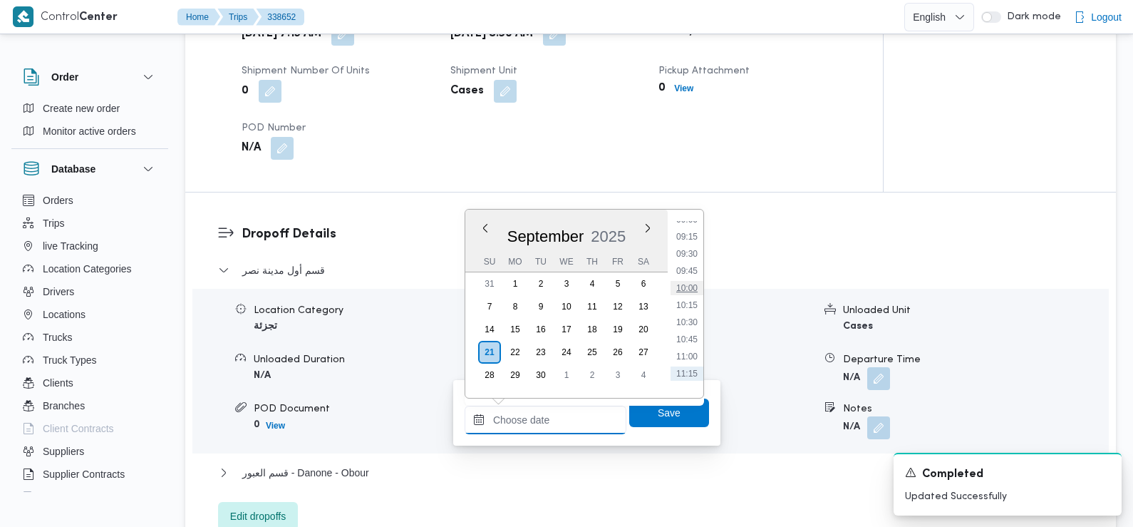
scroll to position [617, 0]
click at [692, 261] on li "09:30" at bounding box center [687, 261] width 33 height 14
type input "[DATE] 09:30"
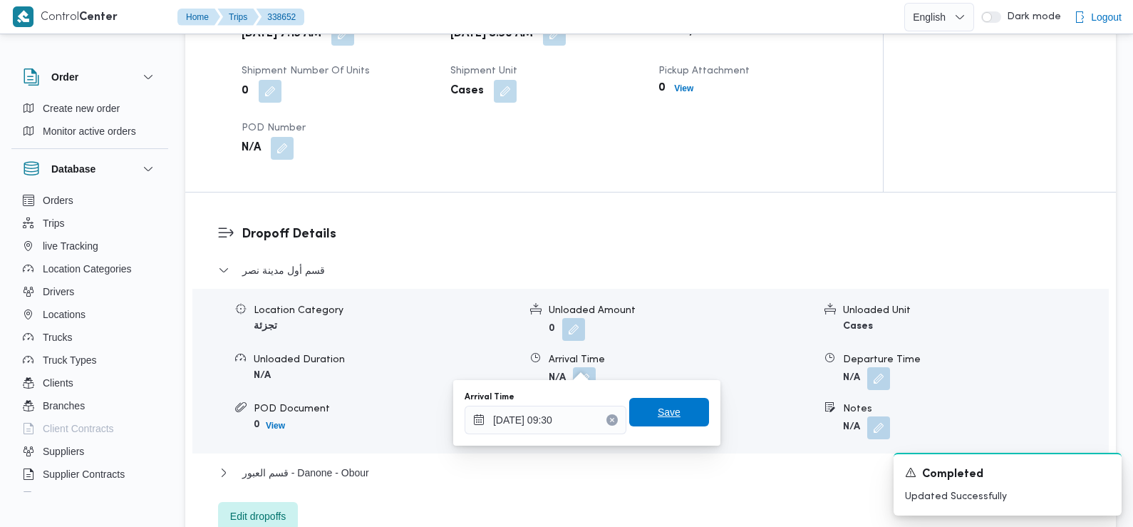
click at [676, 418] on span "Save" at bounding box center [669, 412] width 80 height 29
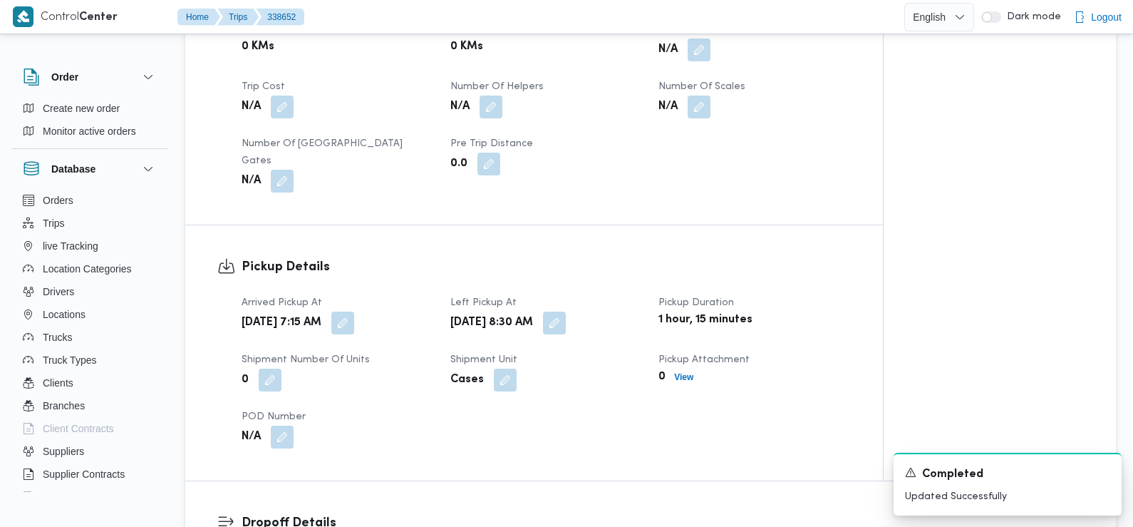
scroll to position [0, 0]
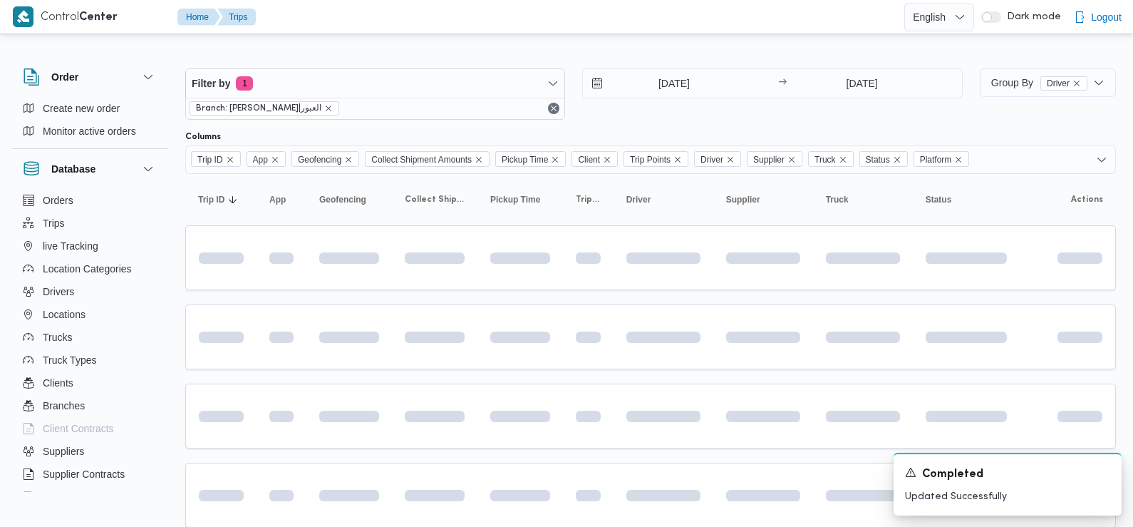
scroll to position [287, 0]
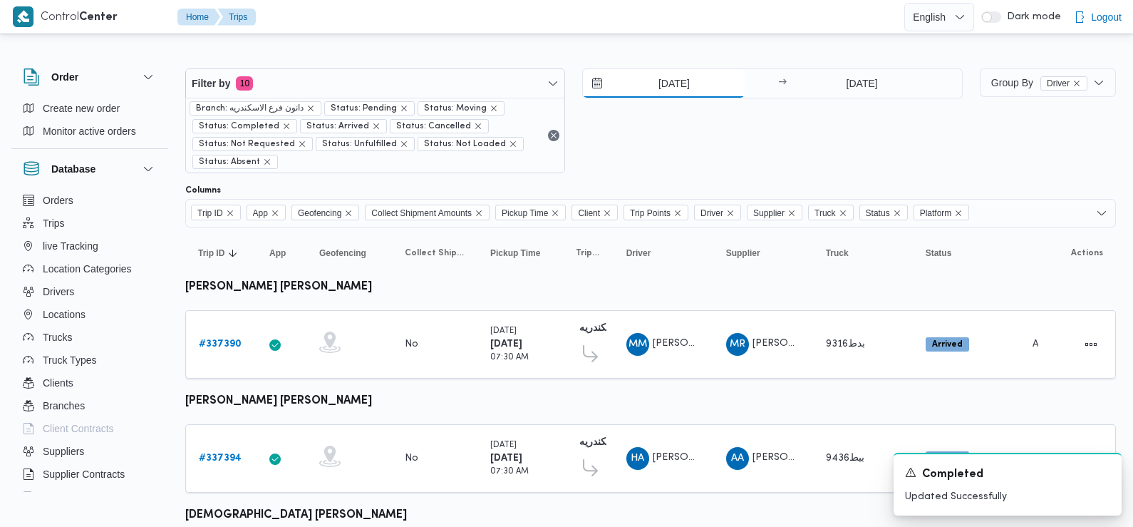
click at [686, 83] on input "[DATE]" at bounding box center [664, 83] width 162 height 29
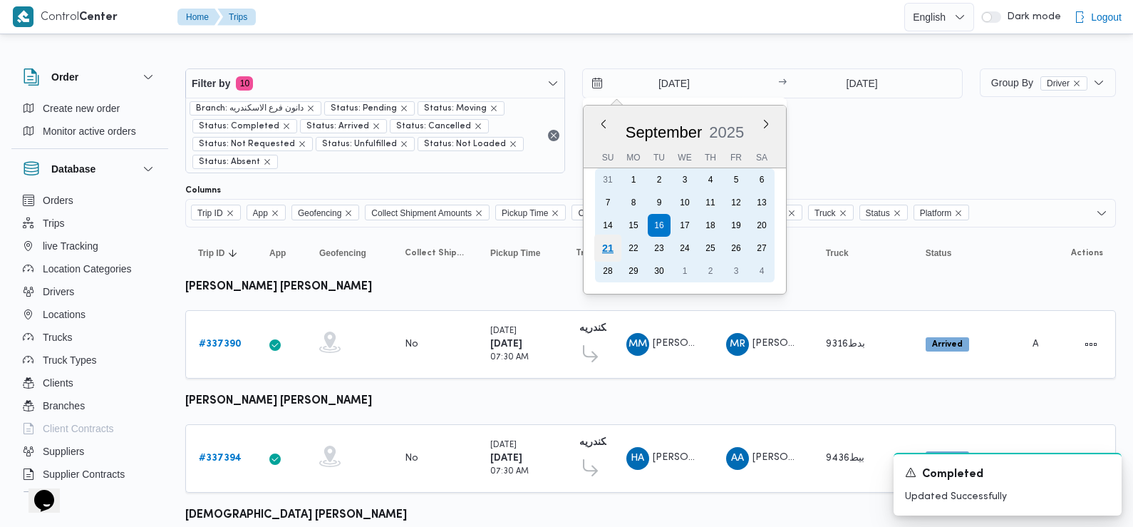
click at [594, 257] on div "21" at bounding box center [607, 248] width 27 height 27
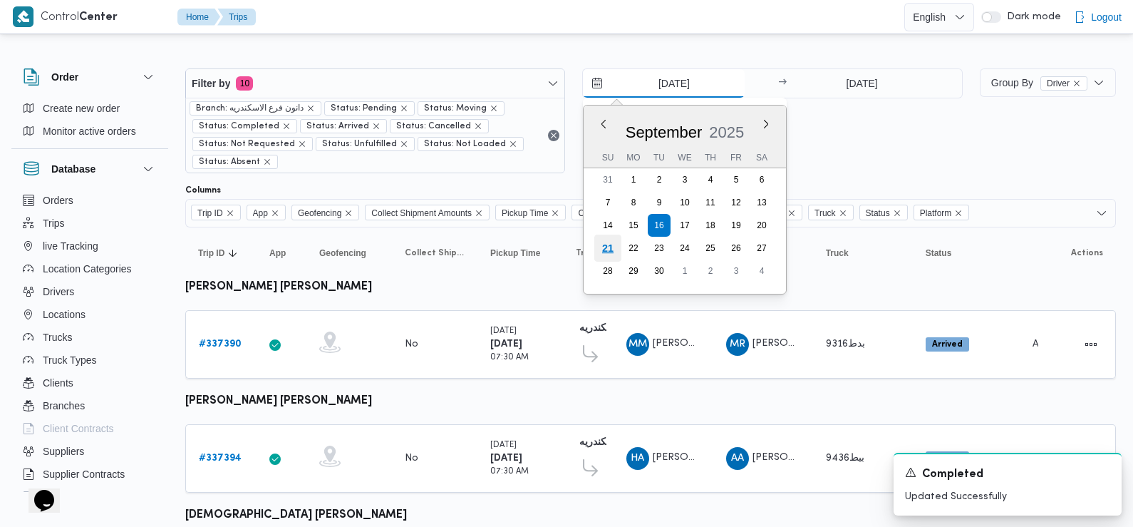
type input "[DATE]"
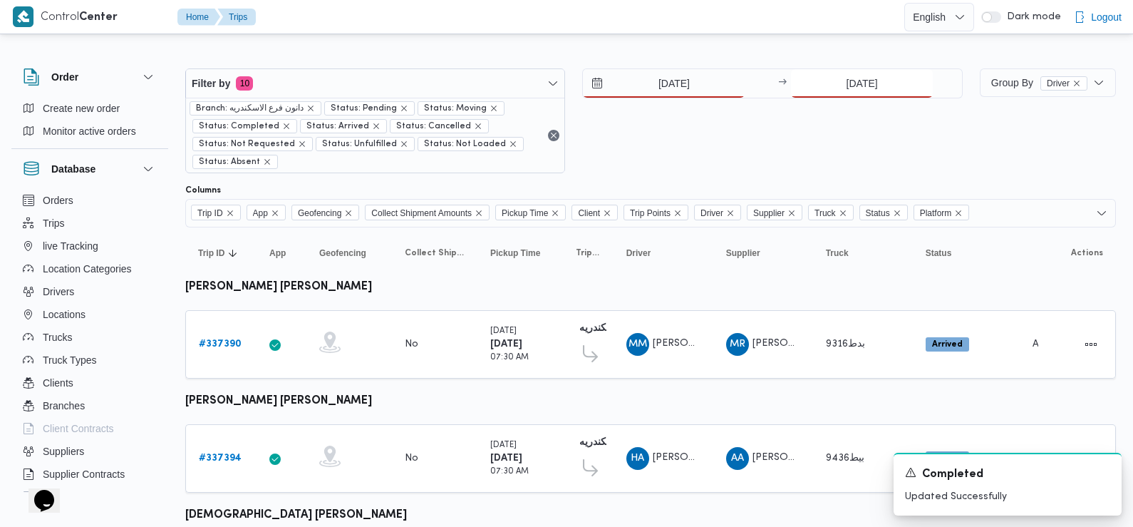
click at [842, 83] on input "16/9/2025" at bounding box center [862, 83] width 142 height 29
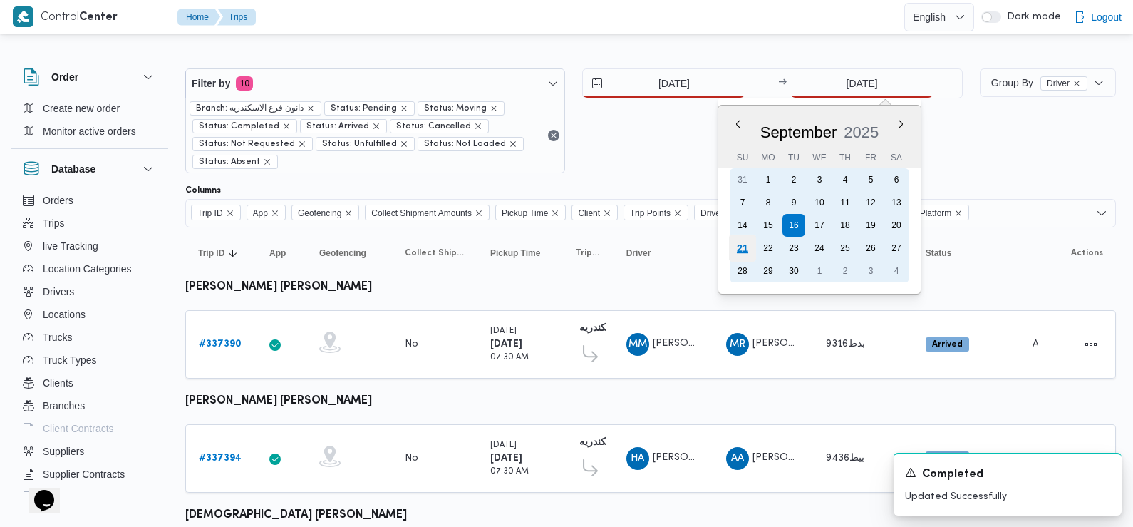
click at [742, 250] on div "21" at bounding box center [742, 248] width 27 height 27
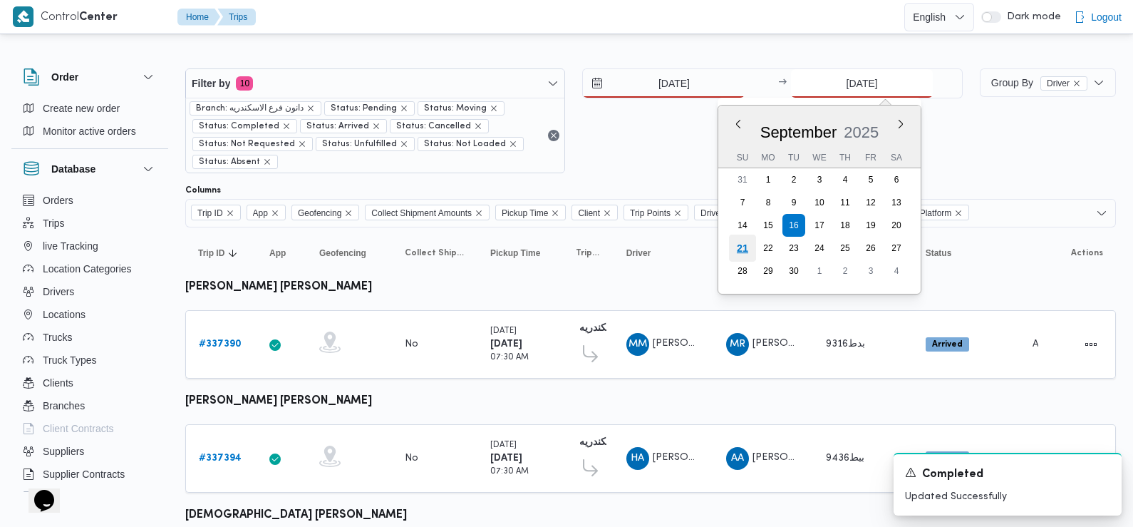
type input "[DATE]"
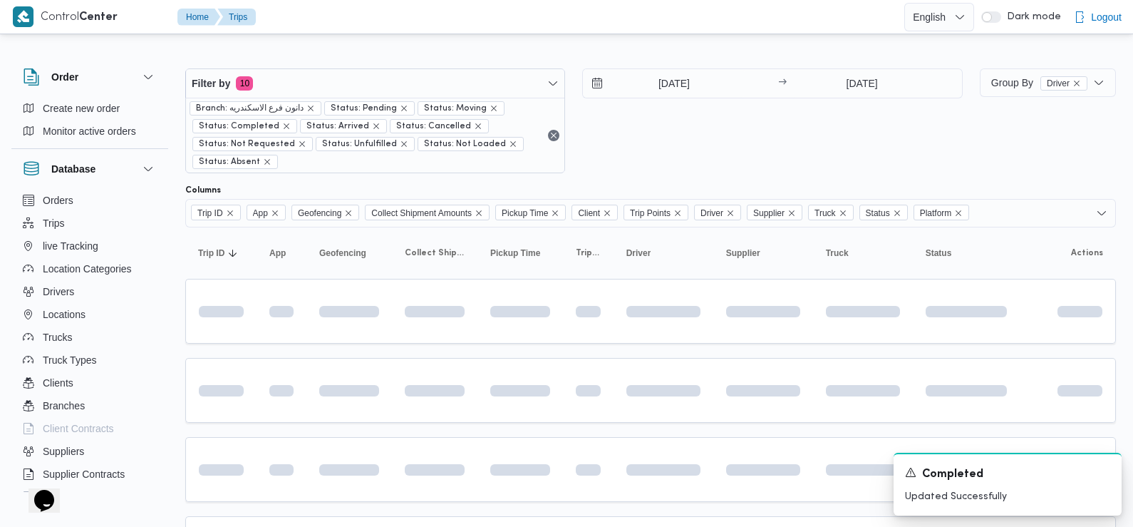
click at [679, 107] on div "21/9/2025 → 21/9/2025" at bounding box center [772, 120] width 380 height 105
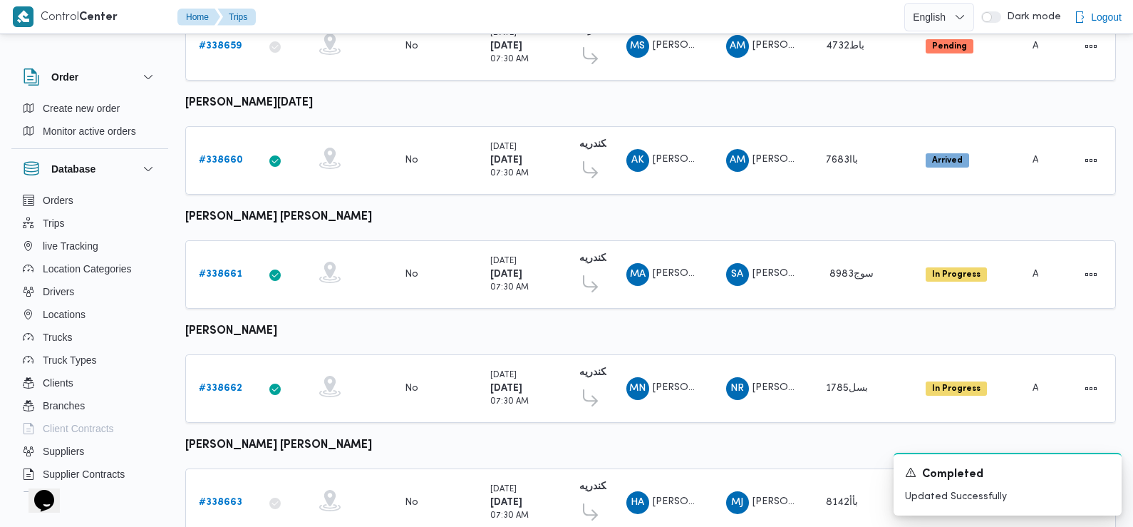
scroll to position [1251, 0]
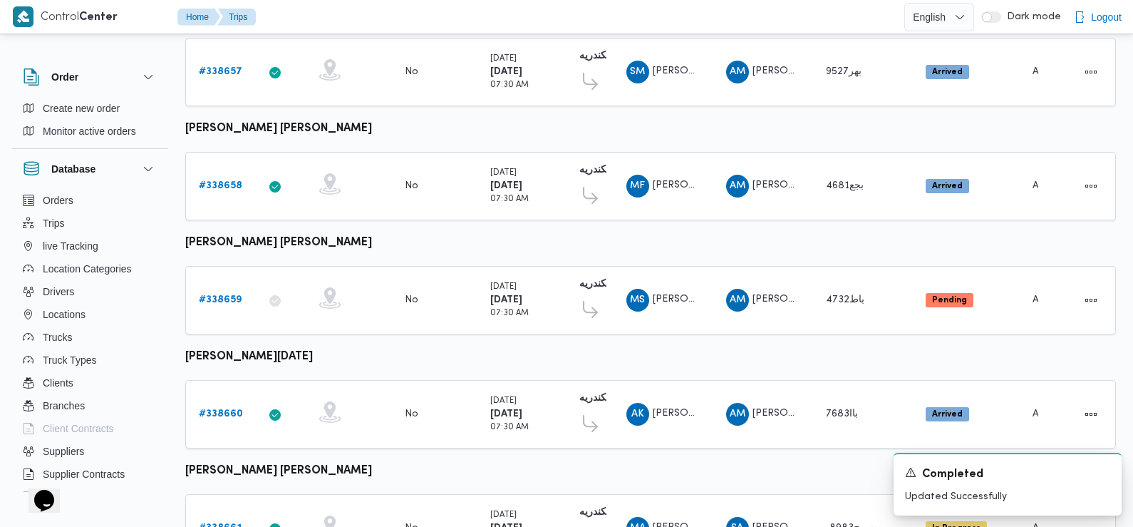
click at [282, 380] on td "App" at bounding box center [282, 414] width 50 height 68
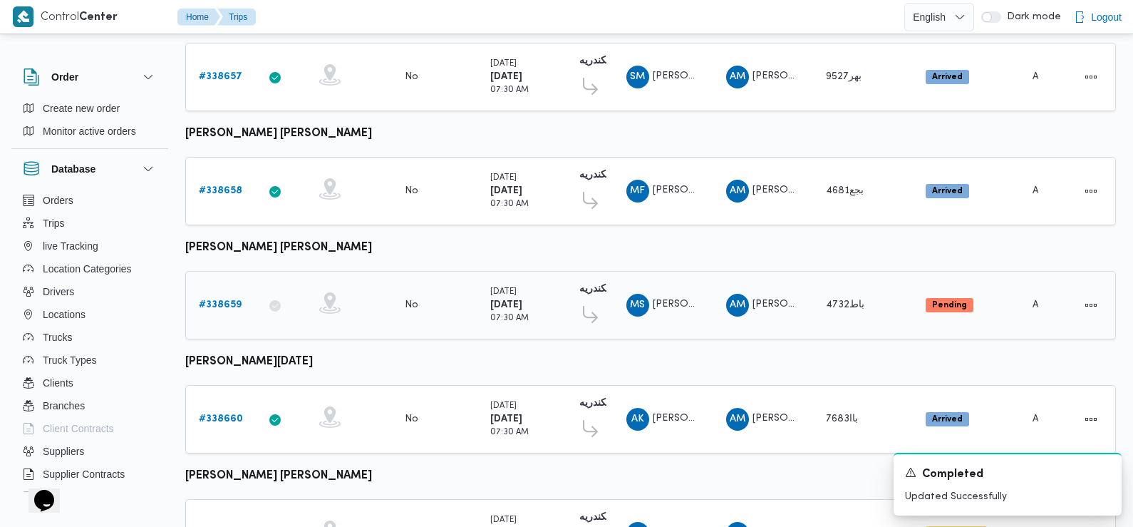
click at [220, 300] on b "# 338659" at bounding box center [220, 304] width 43 height 9
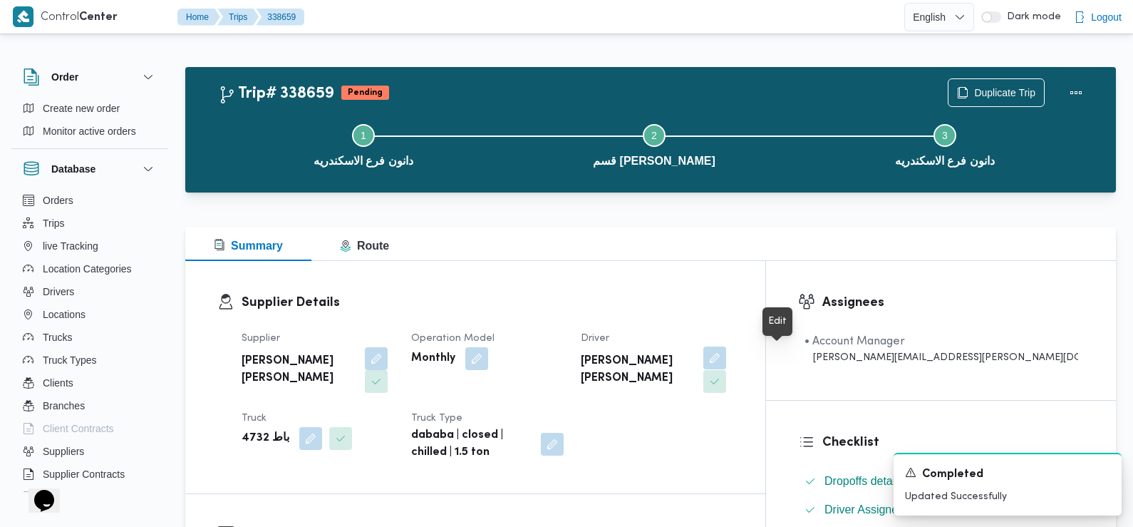
click at [726, 361] on button "button" at bounding box center [715, 357] width 23 height 23
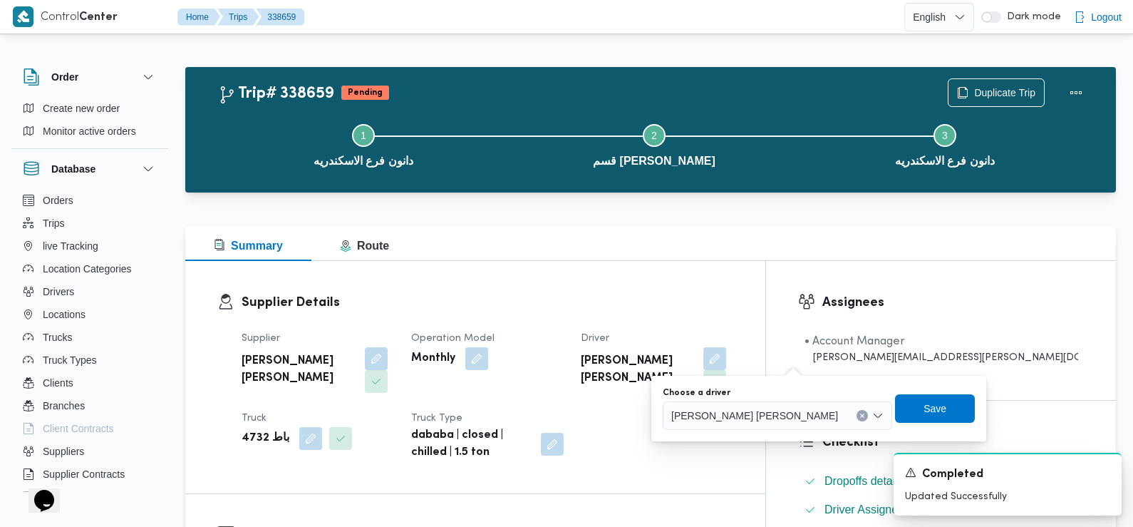
click at [739, 415] on span "محمد صبحي محمد اسماعيل" at bounding box center [754, 415] width 167 height 16
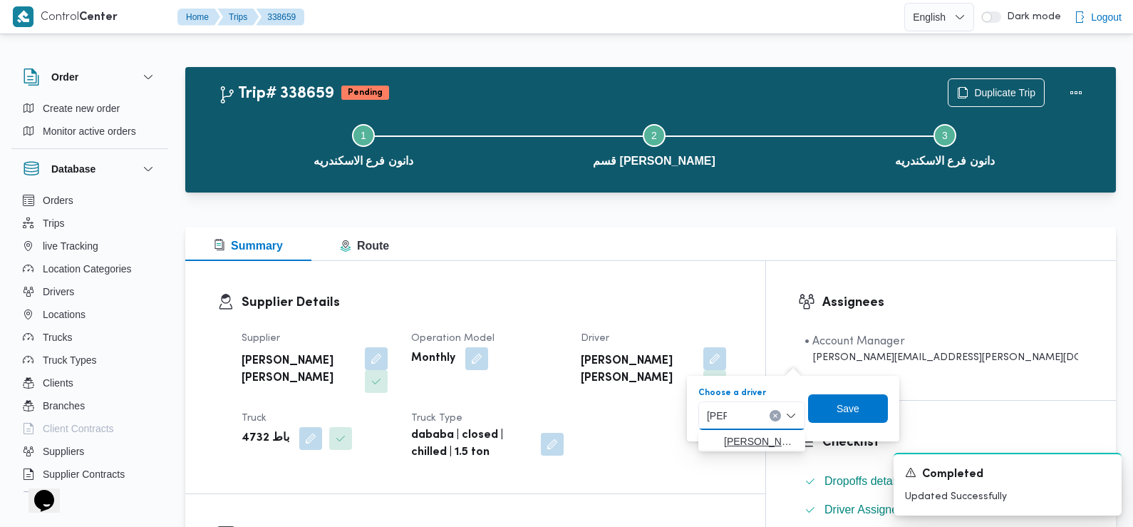
type input "جواد"
click at [740, 437] on span "محمد محمود عبدال جواد علي محمود حسن" at bounding box center [760, 441] width 73 height 17
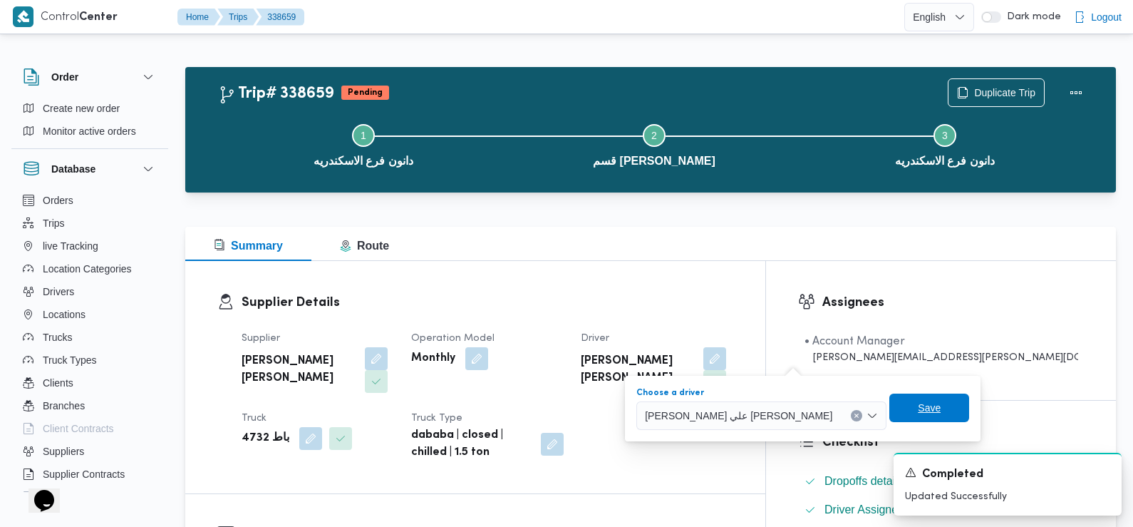
click at [918, 408] on span "Save" at bounding box center [929, 407] width 23 height 17
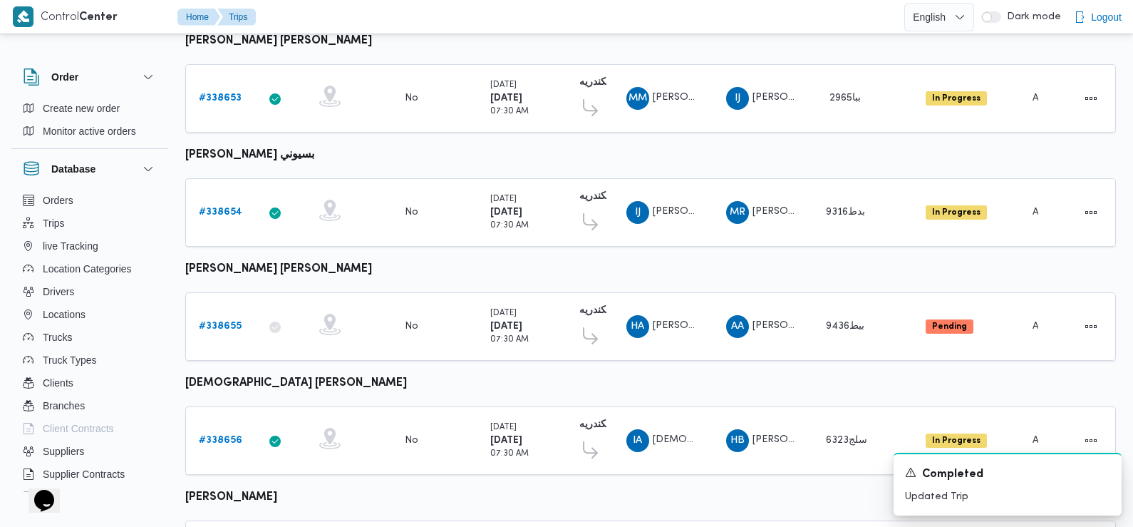
scroll to position [247, 0]
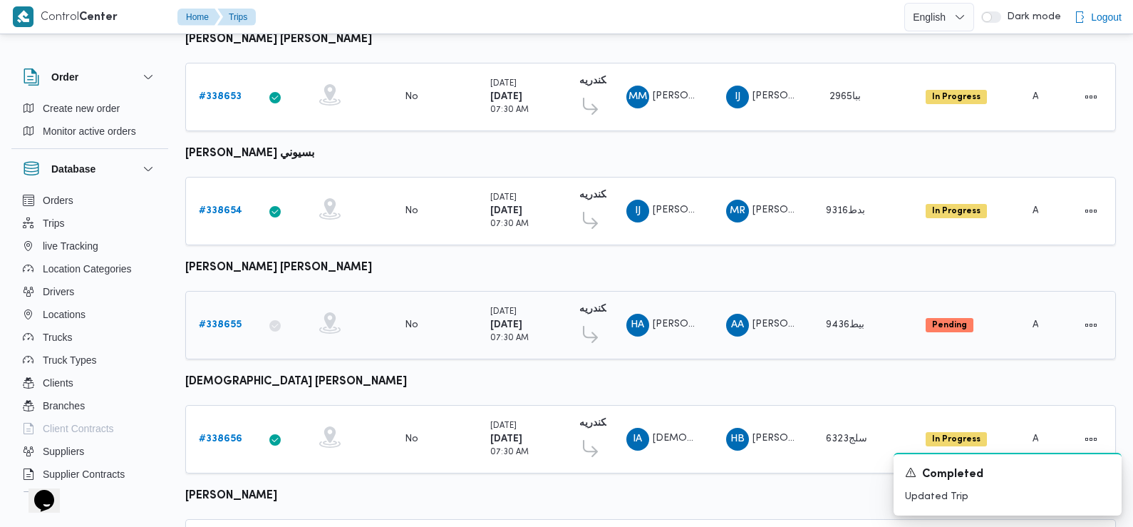
click at [225, 320] on b "# 338655" at bounding box center [220, 324] width 43 height 9
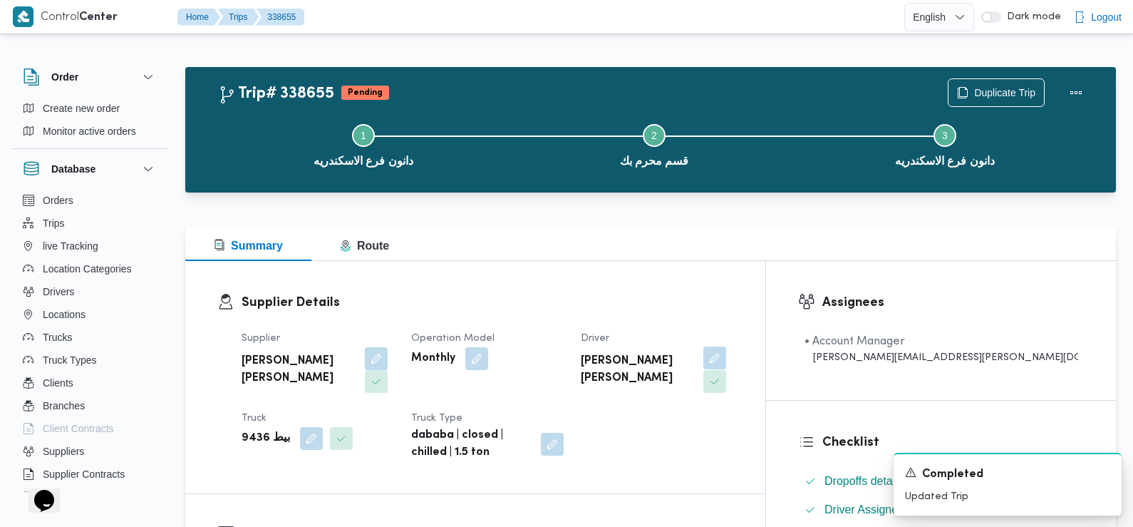
click at [726, 362] on button "button" at bounding box center [715, 357] width 23 height 23
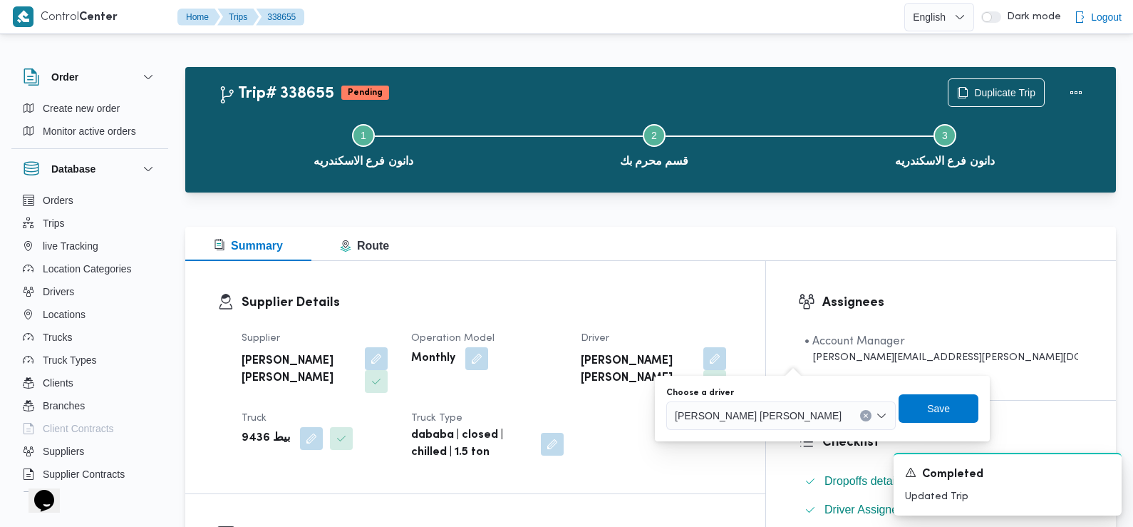
click at [763, 408] on span "حازم احمد الشعراوي موسى" at bounding box center [758, 415] width 167 height 16
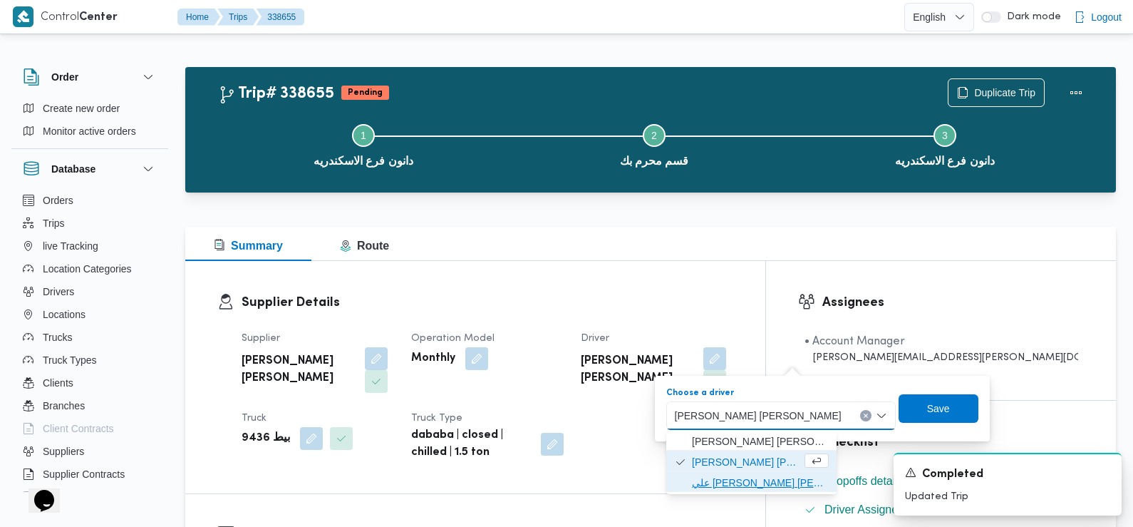
click at [763, 481] on span "[PERSON_NAME]" at bounding box center [760, 482] width 137 height 17
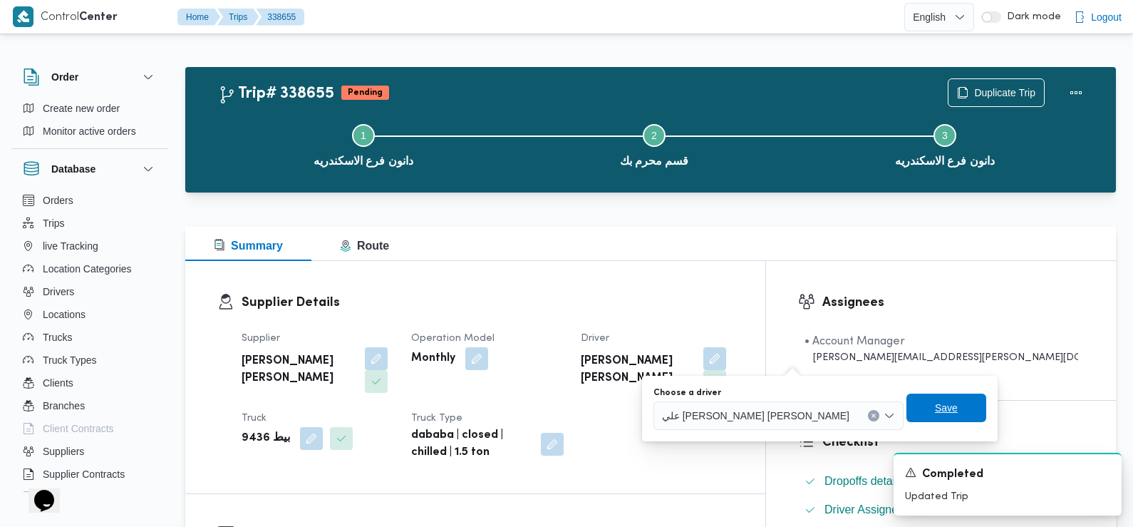
click at [935, 408] on span "Save" at bounding box center [946, 407] width 23 height 17
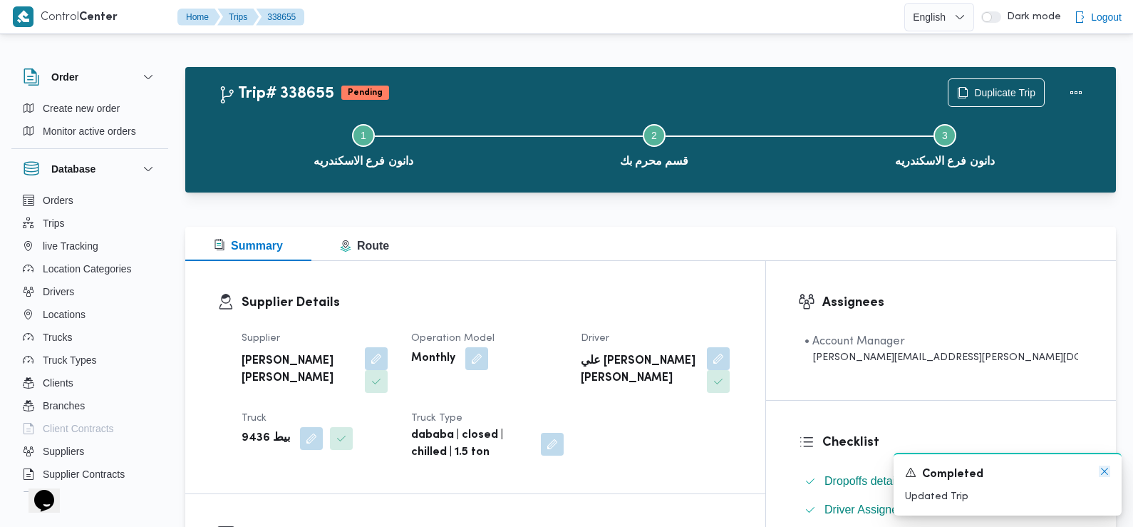
click at [1108, 471] on icon "Dismiss toast" at bounding box center [1104, 470] width 11 height 11
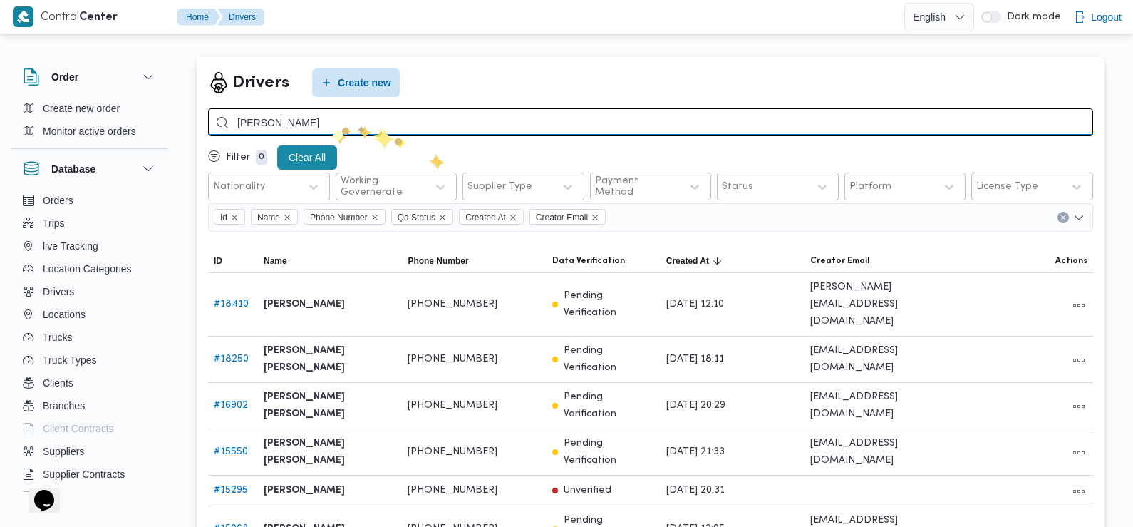
click at [327, 130] on input "عبدالرحمن ابراهيم" at bounding box center [650, 122] width 885 height 28
type input "علي مصطفي"
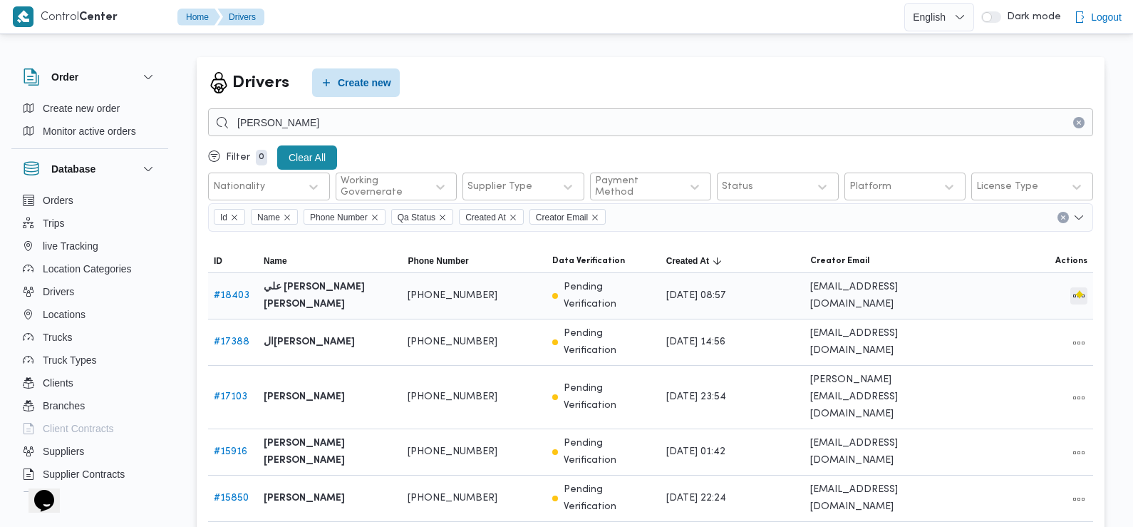
click at [1076, 290] on button "All actions" at bounding box center [1079, 295] width 17 height 17
click at [1016, 294] on span "Edit" at bounding box center [1034, 288] width 46 height 11
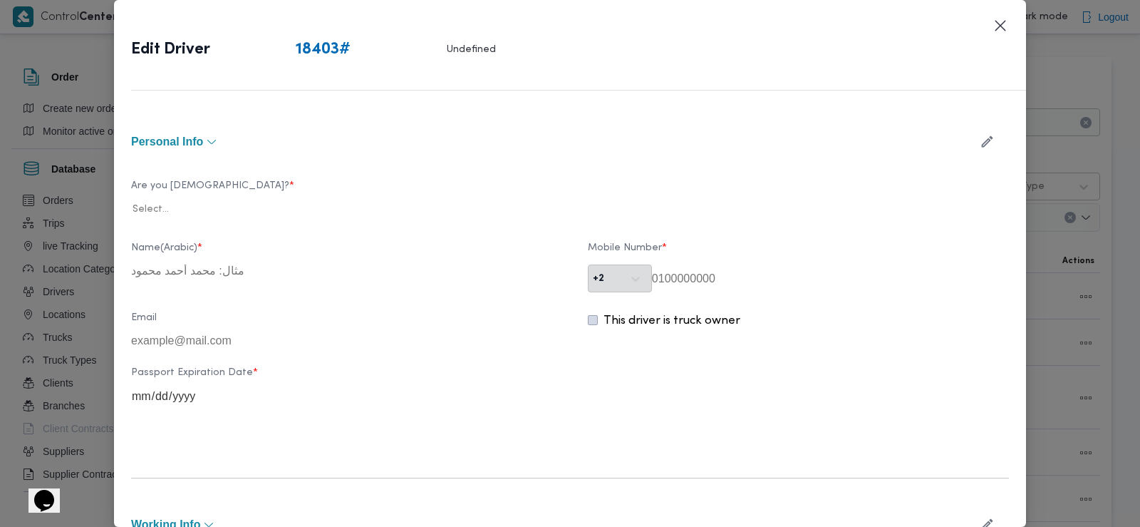
type input "علي مصطفي علي محمد رضوان"
type input "01208054388"
type input "2027-03-12"
type input "2028-03-12"
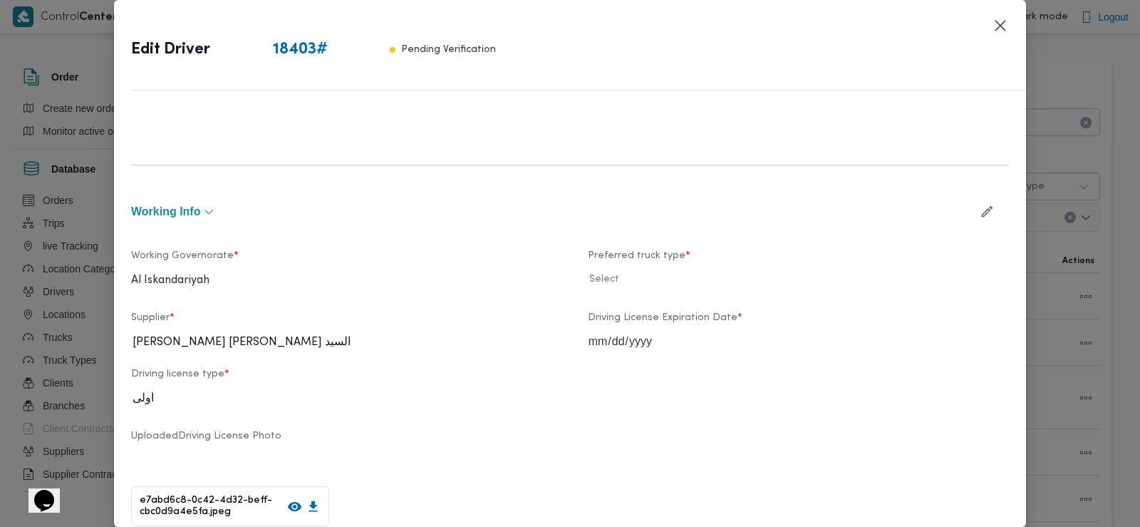
scroll to position [442, 0]
click at [980, 217] on icon "button" at bounding box center [987, 212] width 15 height 15
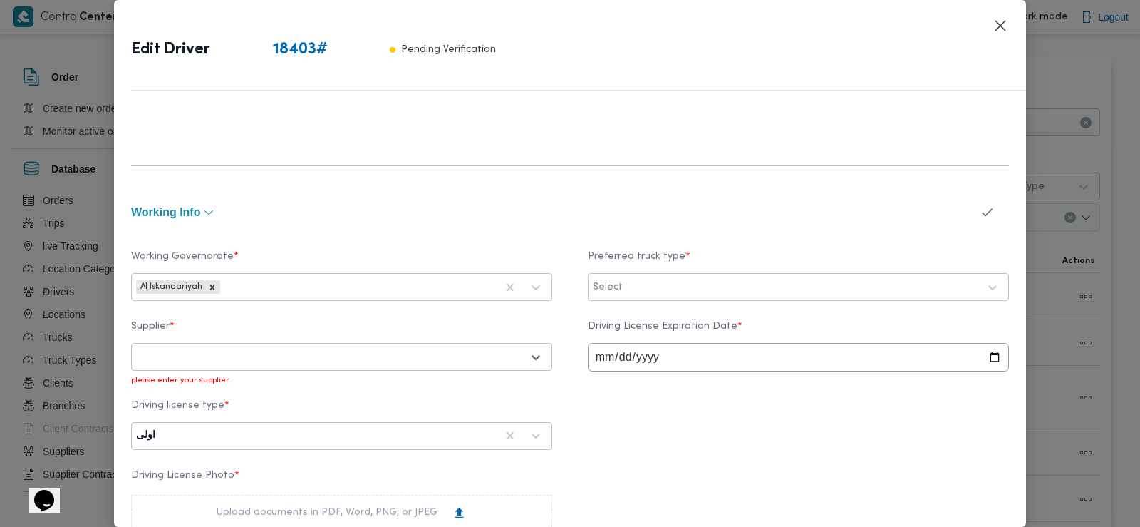
click at [452, 354] on div at bounding box center [329, 357] width 386 height 14
type input "عبدالحكيم عوض"
drag, startPoint x: 284, startPoint y: 398, endPoint x: 260, endPoint y: 346, distance: 57.4
click at [260, 347] on div "Select..." at bounding box center [329, 357] width 388 height 20
type input "عبدالحكيم عوض"
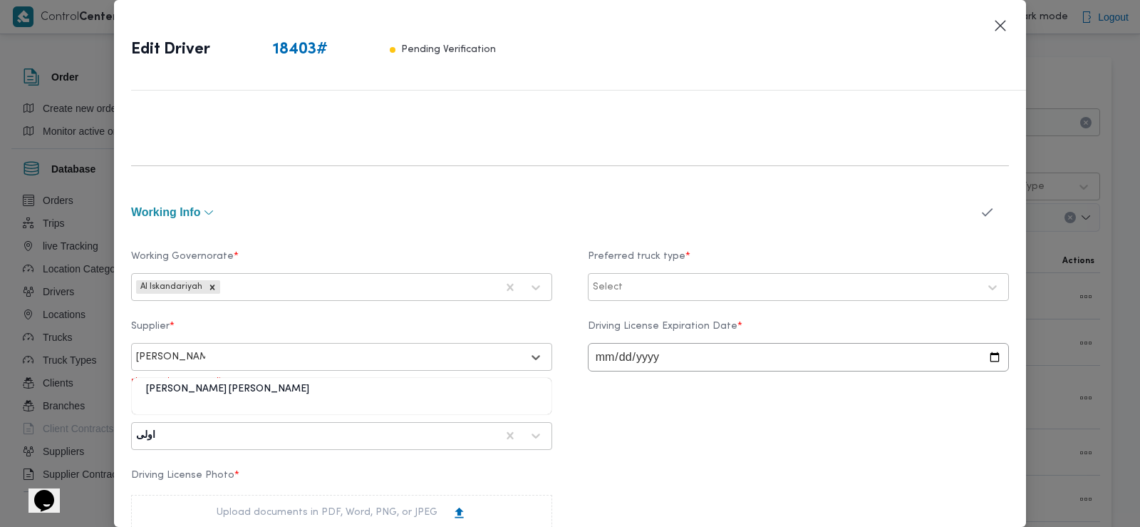
click at [210, 378] on div "عبدالحكيم عوض عامر محمد الفقي" at bounding box center [342, 396] width 420 height 36
click at [209, 387] on div "عبدالحكيم عوض عامر محمد الفقي" at bounding box center [342, 394] width 420 height 25
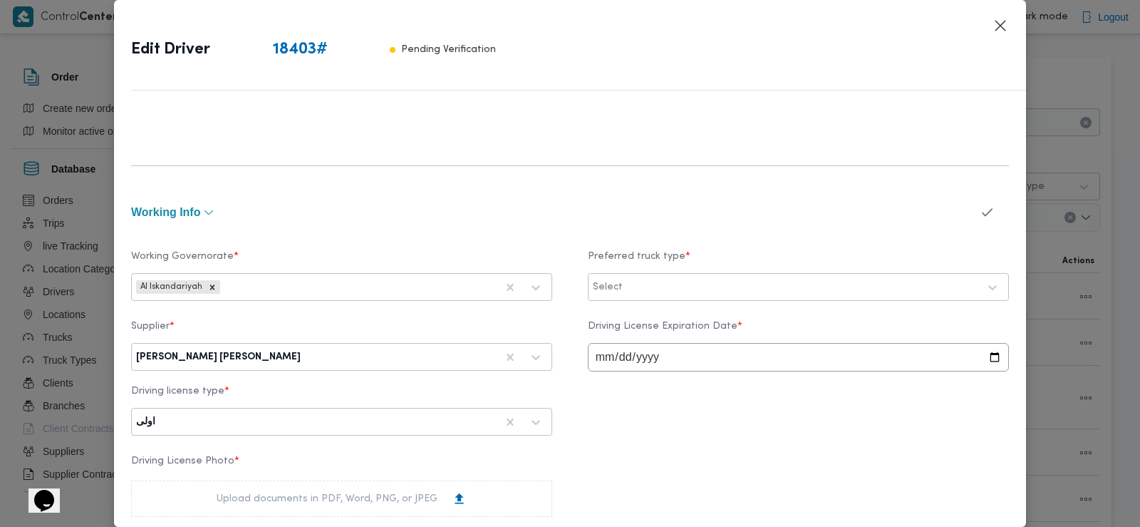
click at [982, 216] on icon "button" at bounding box center [987, 212] width 15 height 15
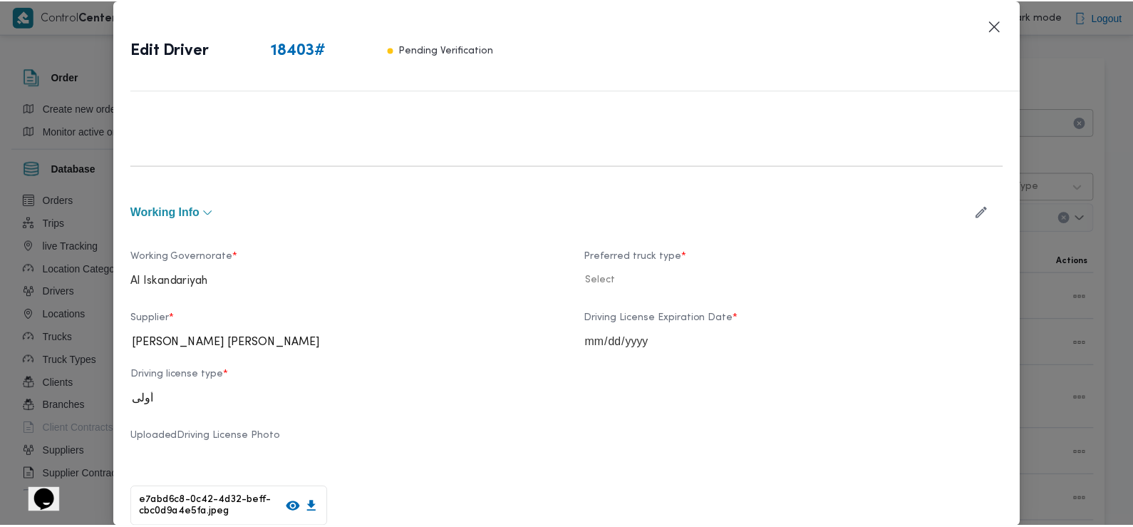
scroll to position [855, 0]
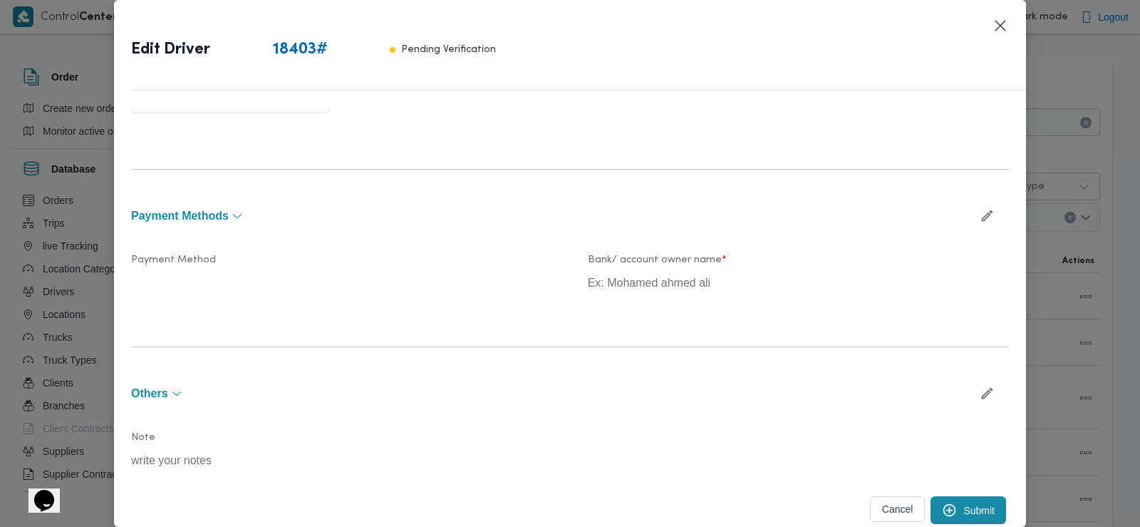
click at [952, 505] on button "Submit" at bounding box center [969, 510] width 76 height 28
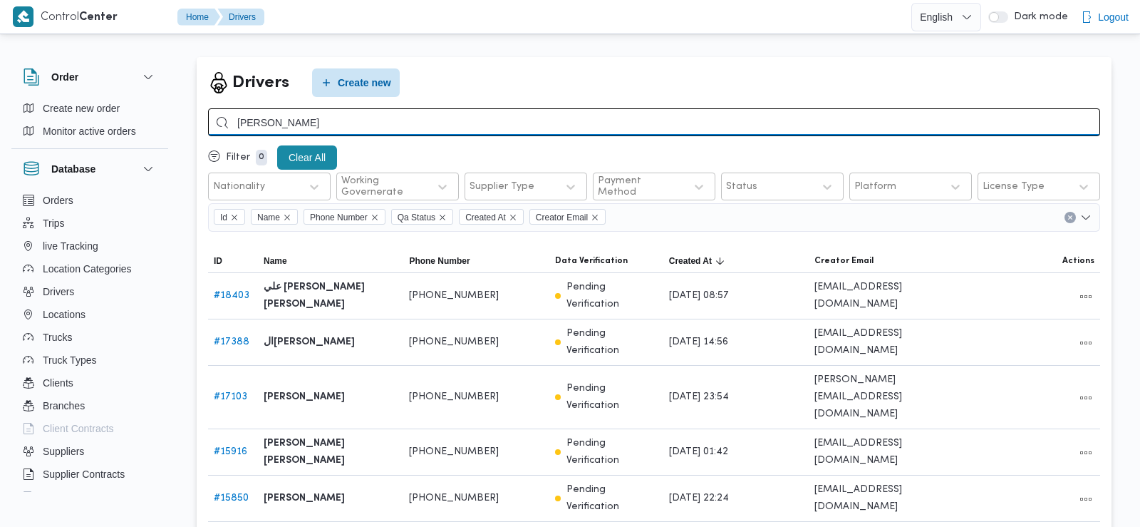
click at [654, 118] on input "علي مصطفي" at bounding box center [654, 122] width 892 height 28
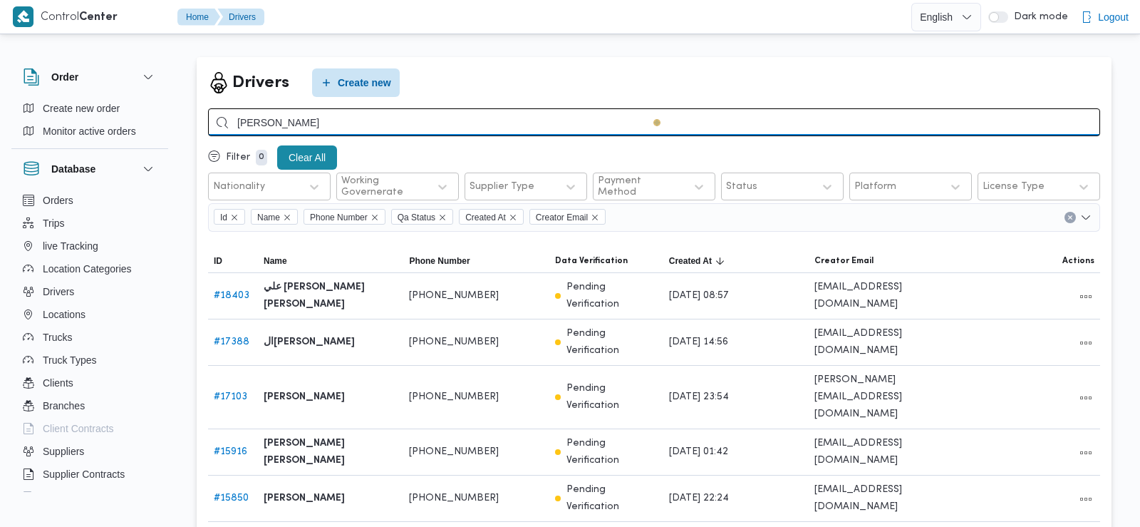
click at [654, 118] on input "علي مصطفي" at bounding box center [654, 122] width 892 height 28
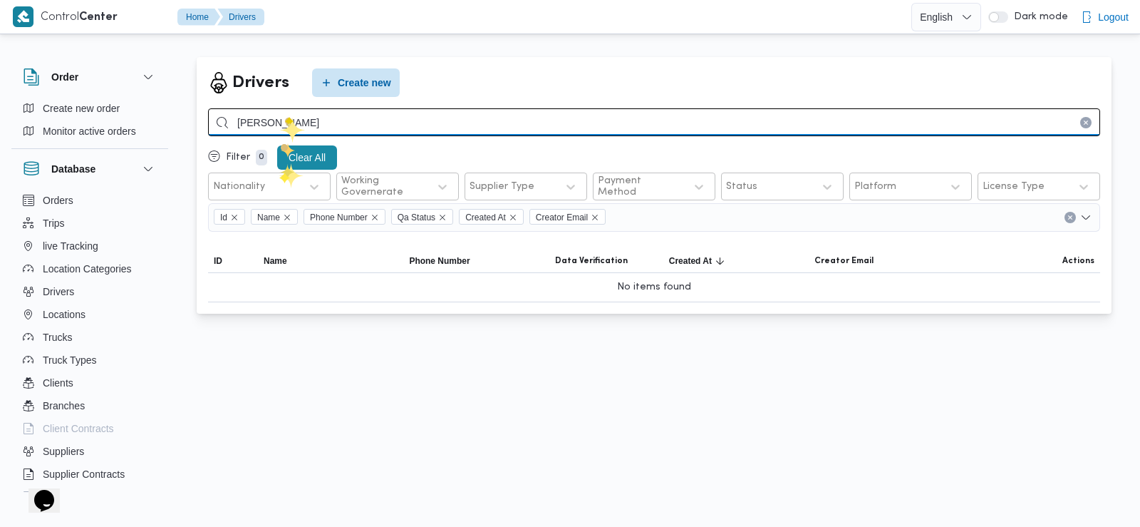
click at [267, 123] on input "محمد محمود عبدالجوالد" at bounding box center [654, 122] width 892 height 28
click at [334, 120] on input "محمد محمود عبد الجوالد" at bounding box center [654, 122] width 892 height 28
click at [359, 122] on input "محمد محمود عبد الجوالد" at bounding box center [654, 122] width 892 height 28
click at [265, 125] on input "محمد محمود عبد الجواد" at bounding box center [654, 122] width 892 height 28
type input "محمد محمود عبدالجواد"
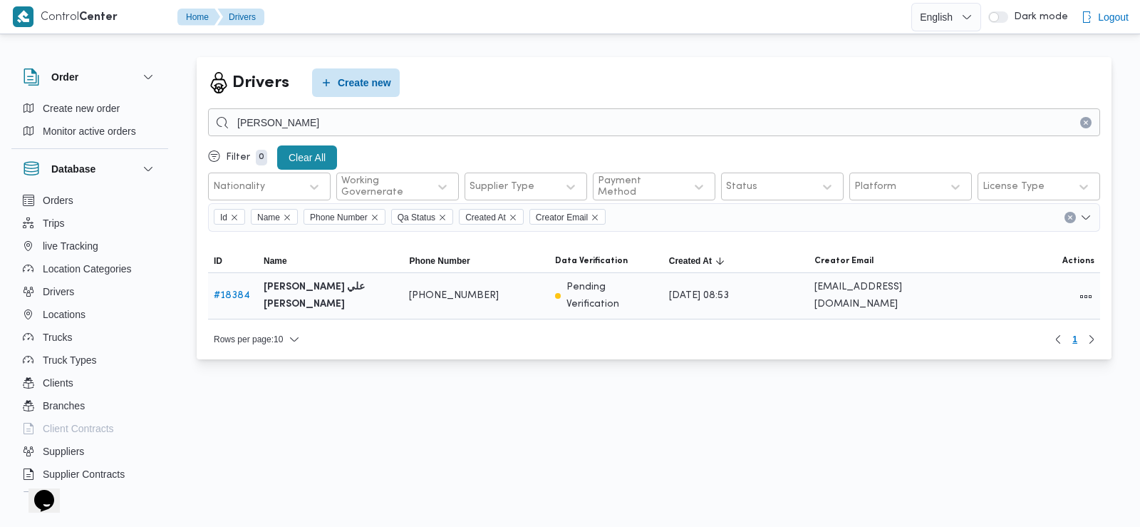
click at [1083, 290] on span at bounding box center [1086, 296] width 17 height 18
click at [1083, 302] on button "All actions" at bounding box center [1086, 295] width 17 height 17
click at [1006, 297] on icon "button" at bounding box center [1006, 294] width 11 height 11
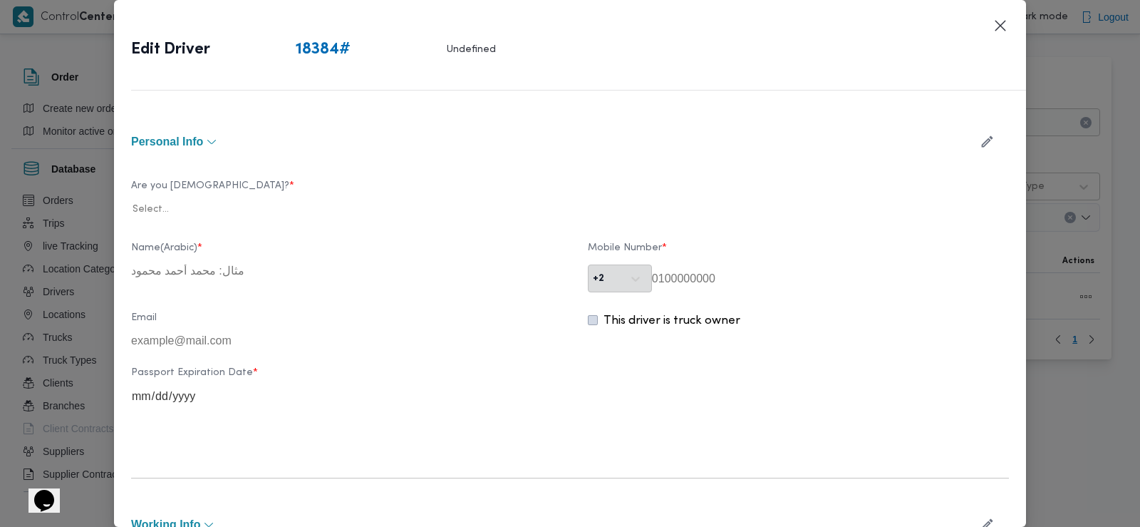
type input "[PERSON_NAME] علي [PERSON_NAME]"
type input "01203488327"
type input "2026-03-26"
type input "2026-07-22"
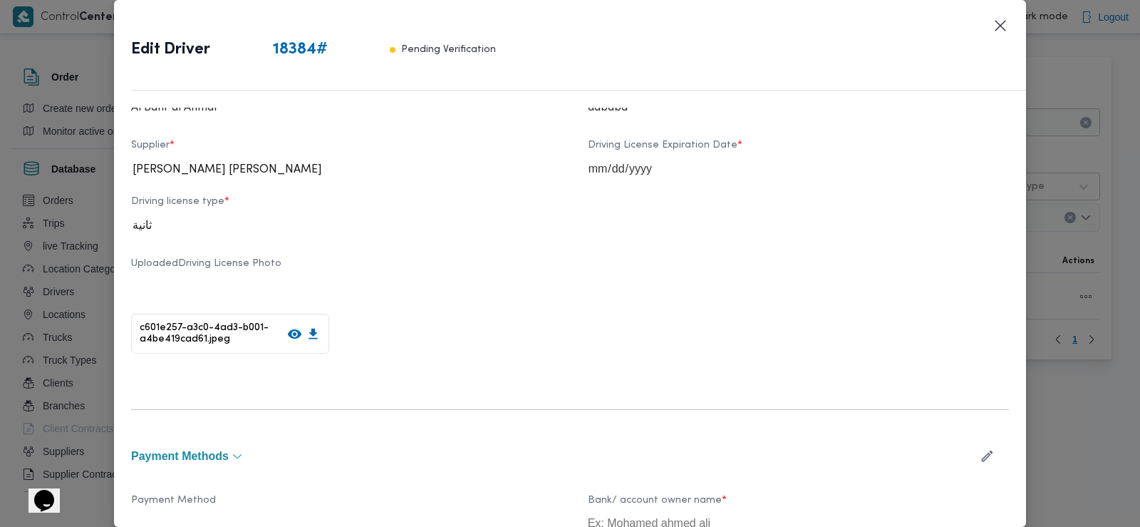
scroll to position [613, 0]
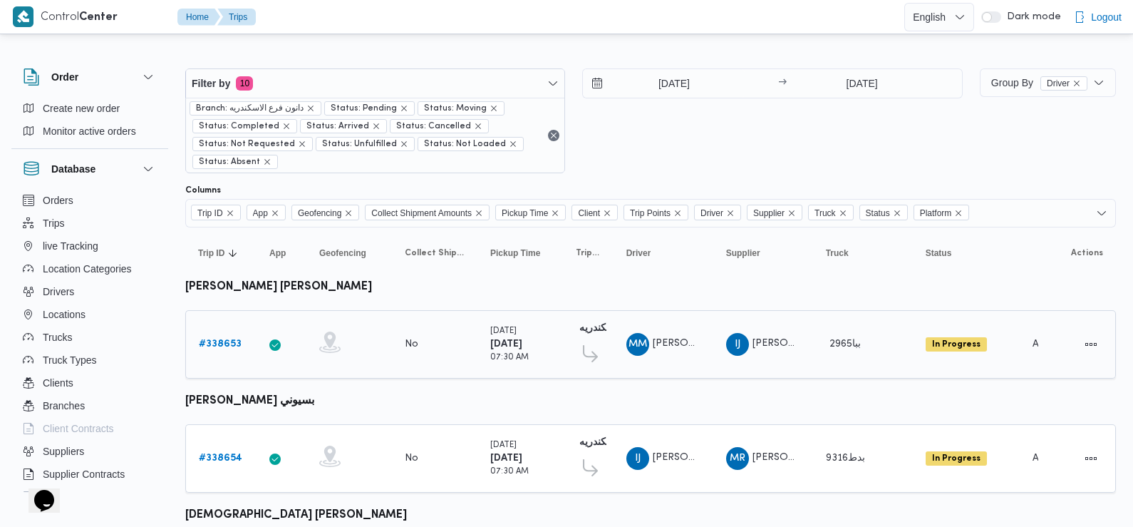
click at [225, 344] on b "# 338653" at bounding box center [220, 343] width 43 height 9
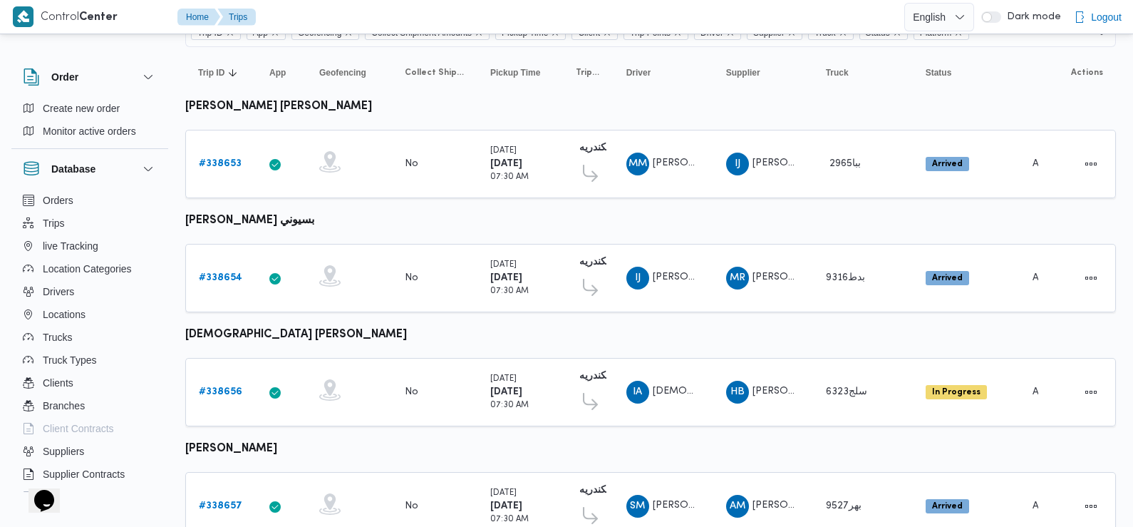
scroll to position [252, 0]
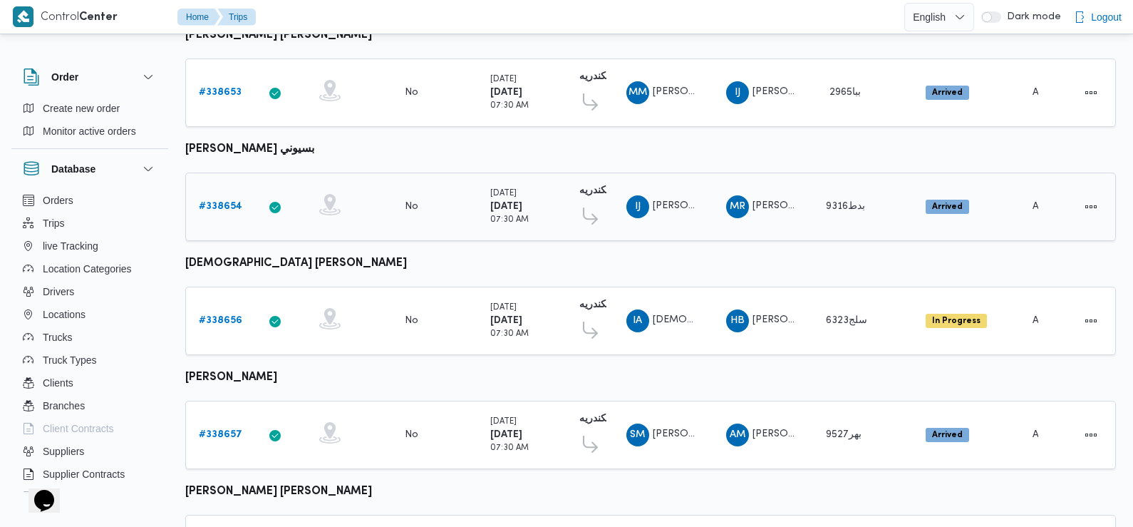
click at [225, 204] on b "# 338654" at bounding box center [220, 206] width 43 height 9
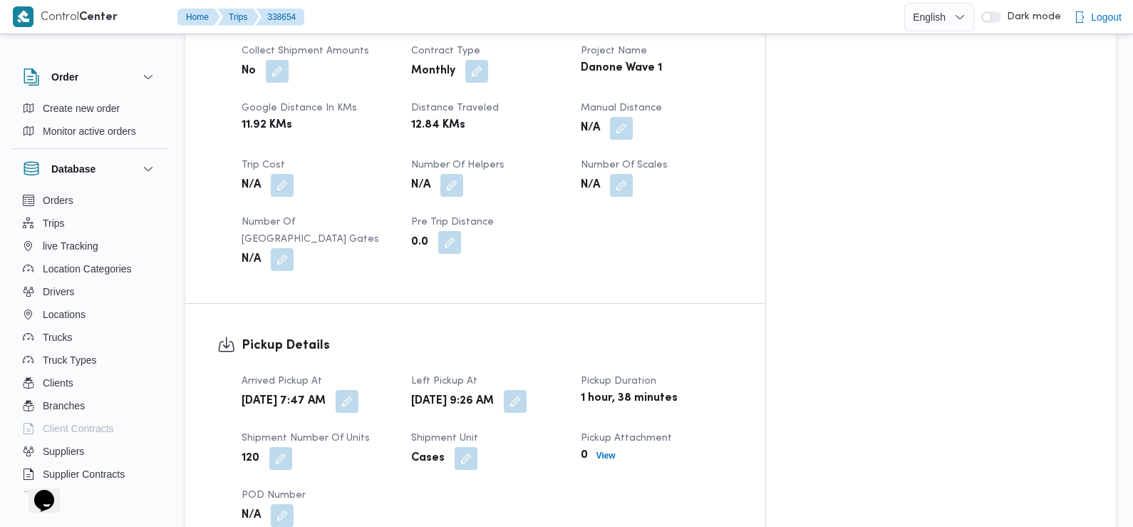
scroll to position [788, 0]
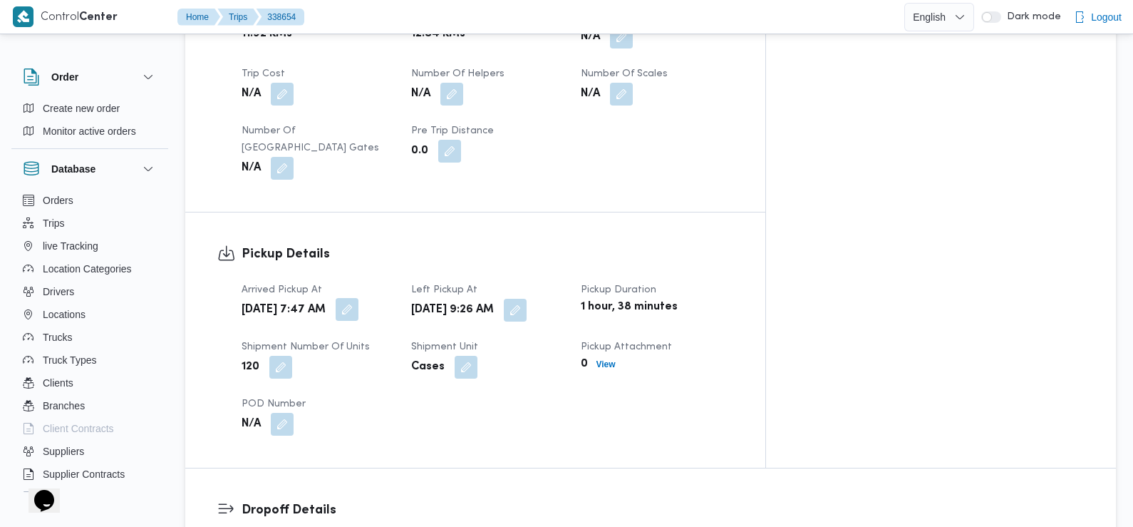
click at [359, 298] on button "button" at bounding box center [347, 309] width 23 height 23
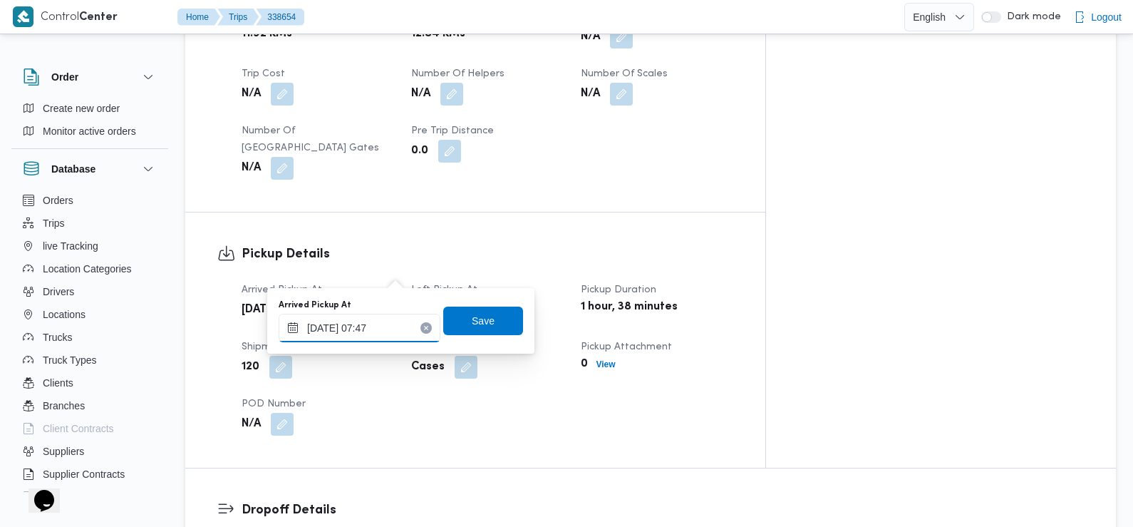
click at [385, 329] on input "[DATE] 07:47" at bounding box center [360, 328] width 162 height 29
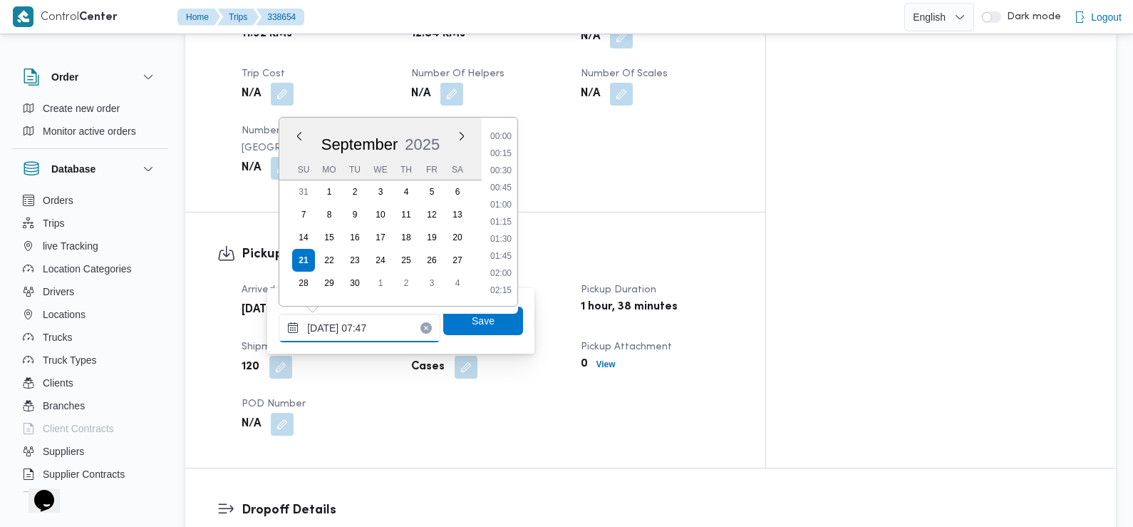
scroll to position [443, 0]
click at [507, 189] on li "07:15" at bounding box center [501, 189] width 33 height 14
type input "[DATE] 07:15"
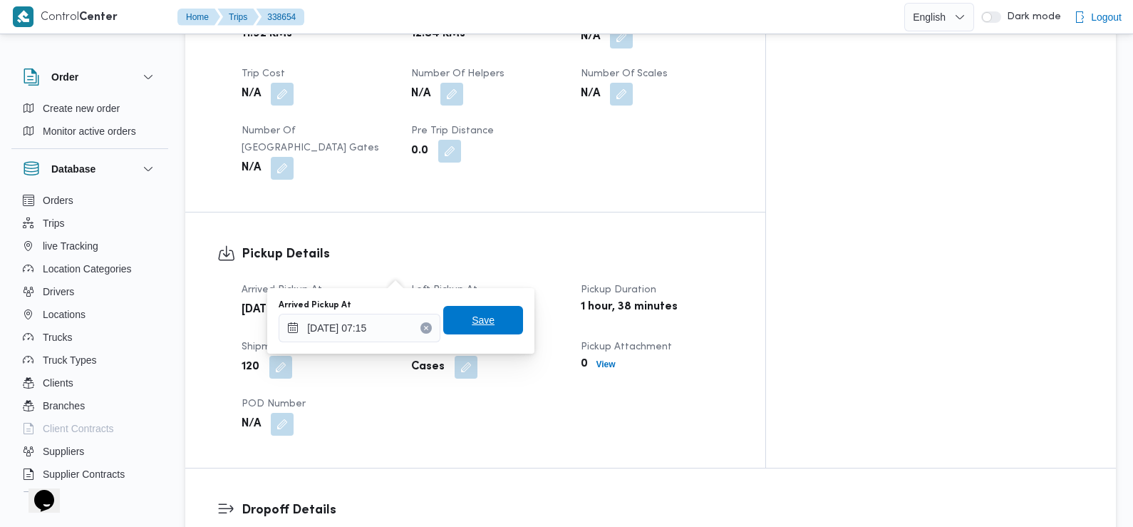
click at [493, 321] on span "Save" at bounding box center [483, 320] width 80 height 29
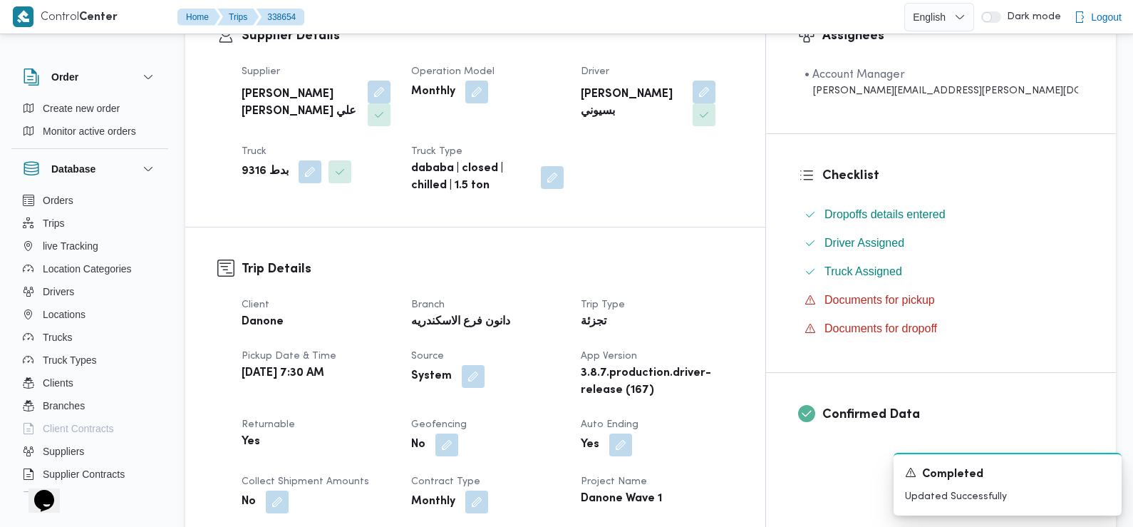
scroll to position [0, 0]
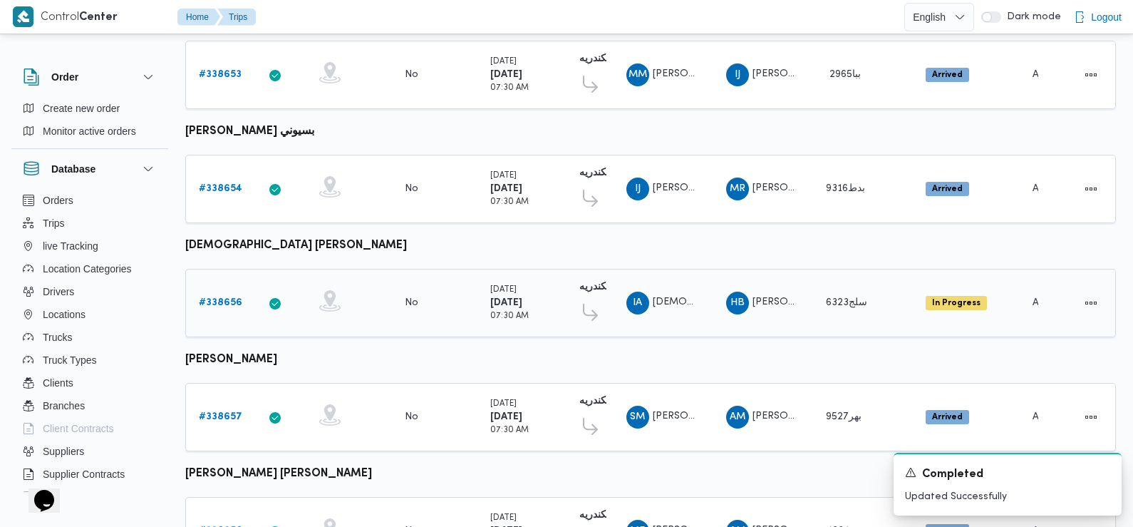
scroll to position [301, 0]
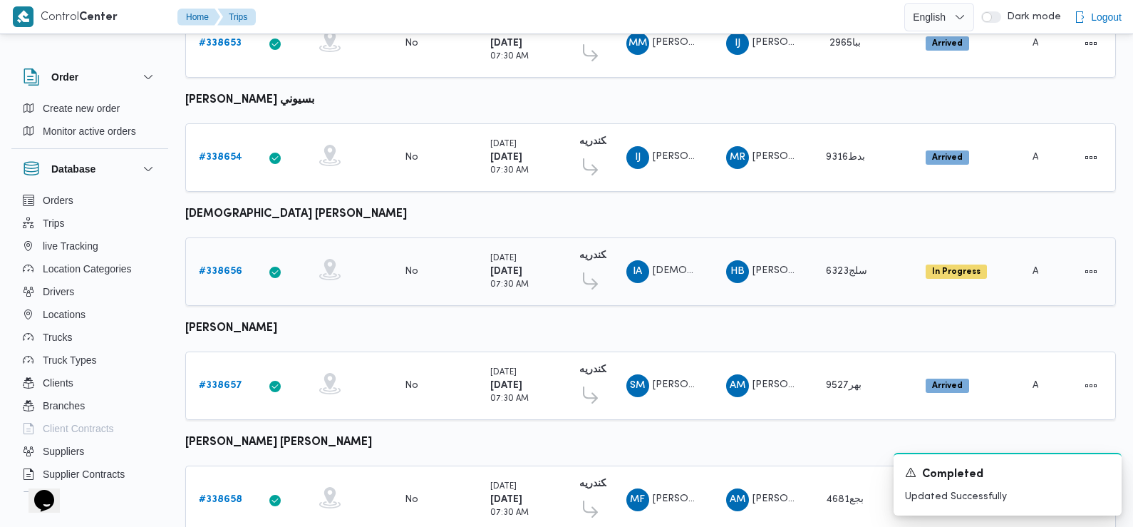
click at [221, 269] on b "# 338656" at bounding box center [220, 271] width 43 height 9
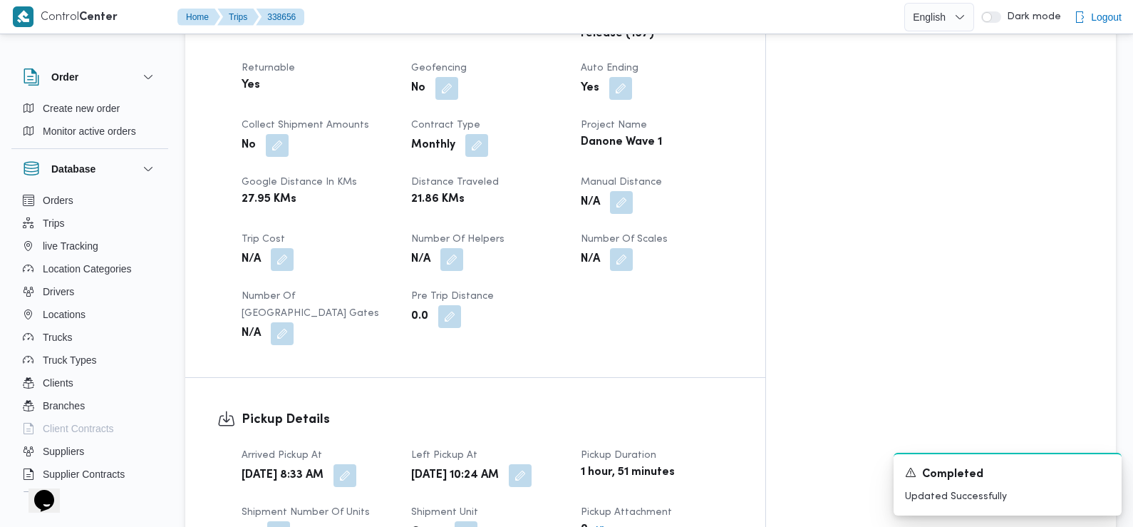
scroll to position [705, 0]
click at [356, 461] on button "button" at bounding box center [345, 472] width 23 height 23
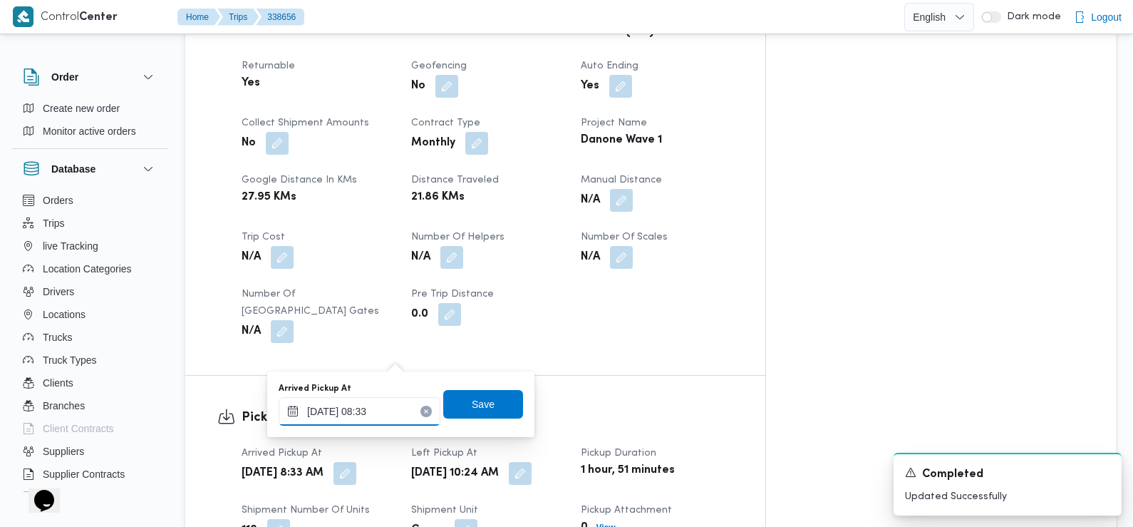
click at [383, 407] on input "[DATE] 08:33" at bounding box center [360, 411] width 162 height 29
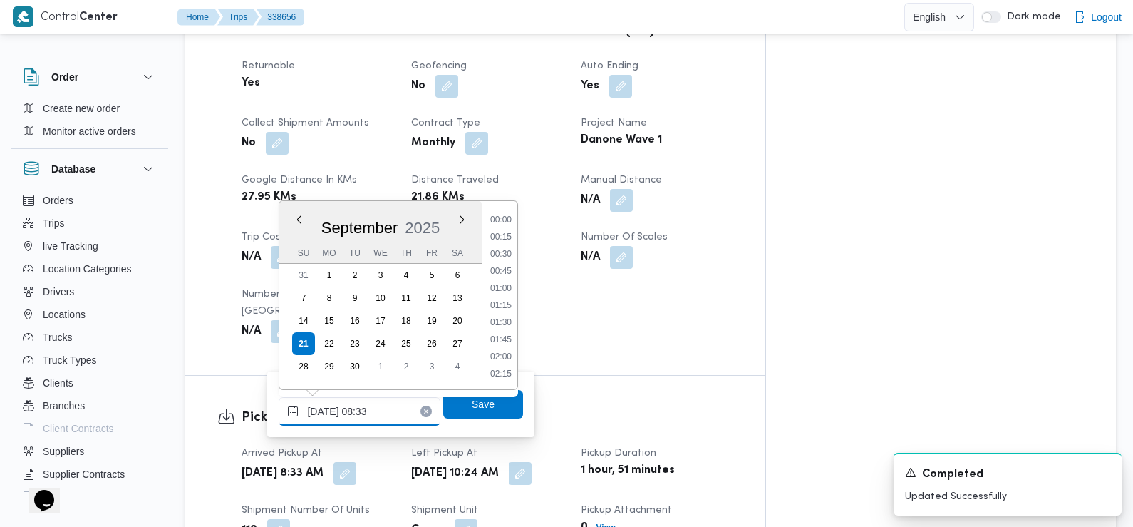
scroll to position [495, 0]
click at [499, 243] on li "07:30" at bounding box center [501, 238] width 33 height 14
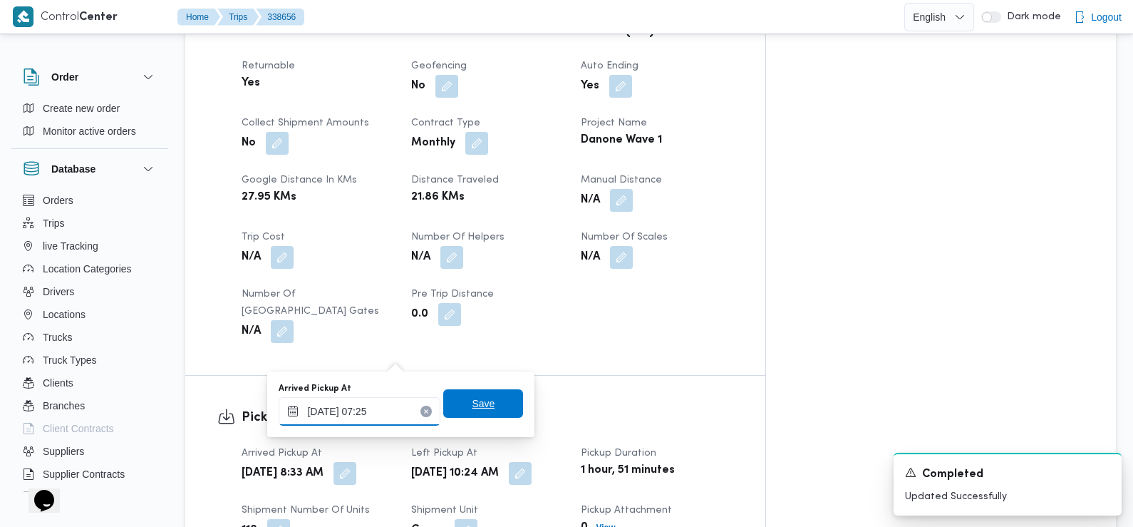
type input "[DATE] 07:25"
click at [472, 407] on span "Save" at bounding box center [483, 403] width 23 height 17
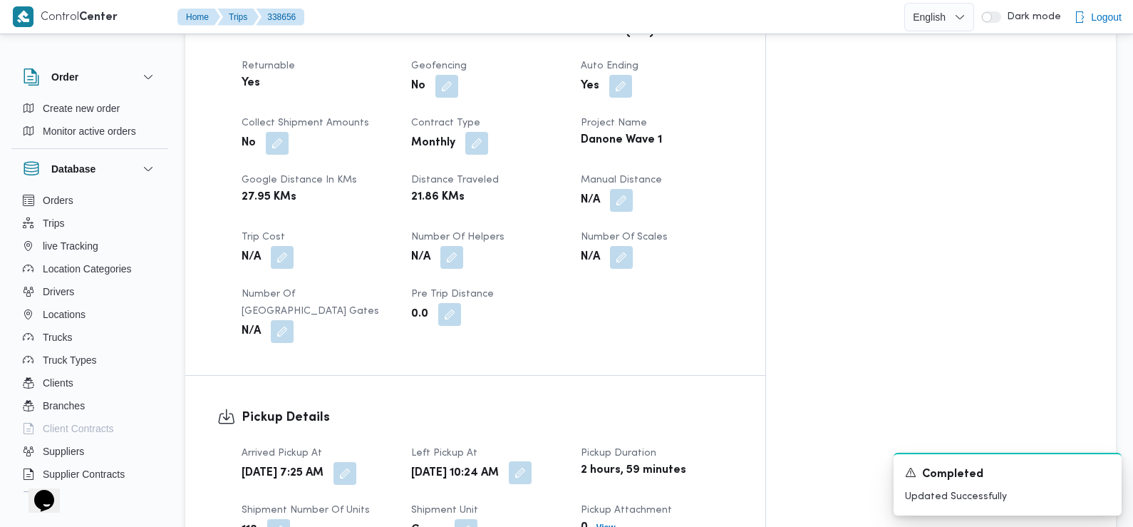
click at [532, 461] on button "button" at bounding box center [520, 472] width 23 height 23
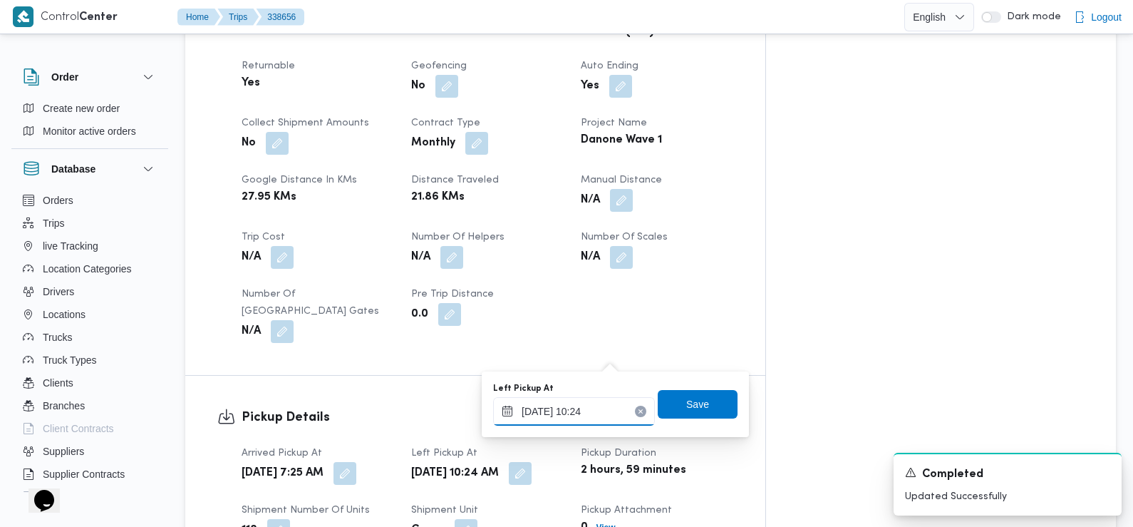
click at [587, 421] on input "21/09/2025 10:24" at bounding box center [574, 411] width 162 height 29
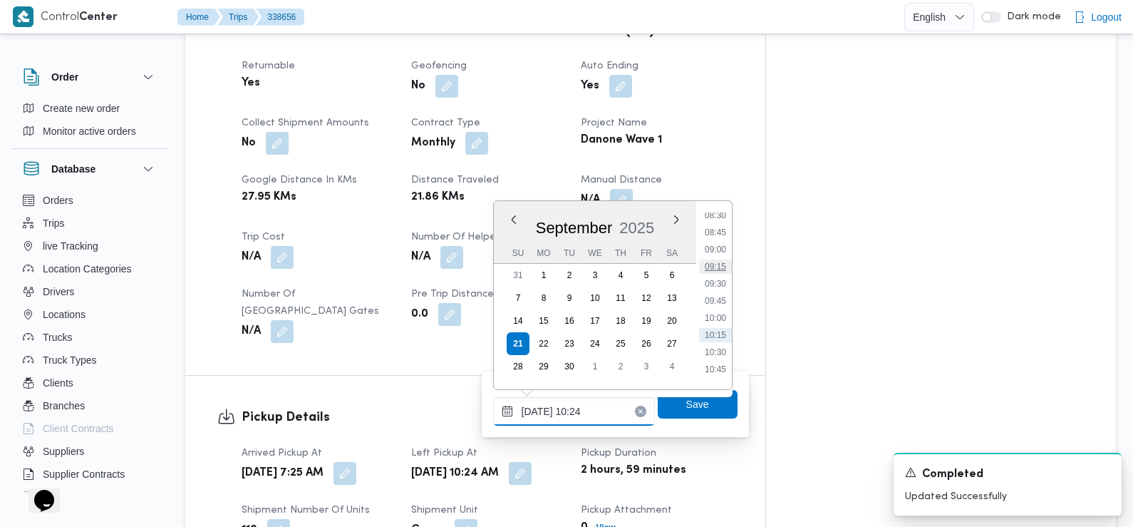
scroll to position [562, 0]
click at [716, 253] on li "08:45" at bounding box center [715, 256] width 33 height 14
type input "21/09/2025 08:45"
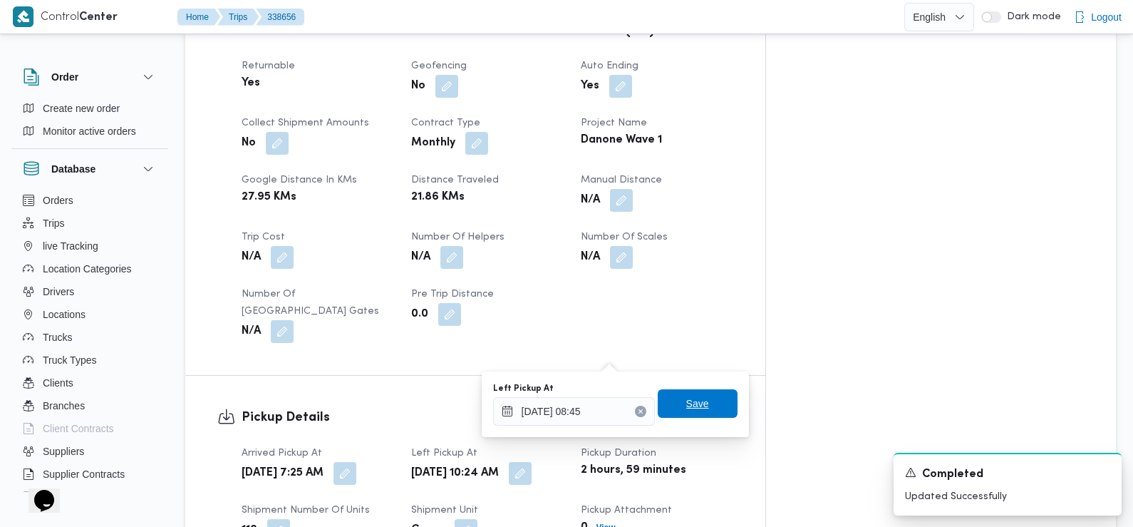
click at [689, 403] on span "Save" at bounding box center [697, 403] width 23 height 17
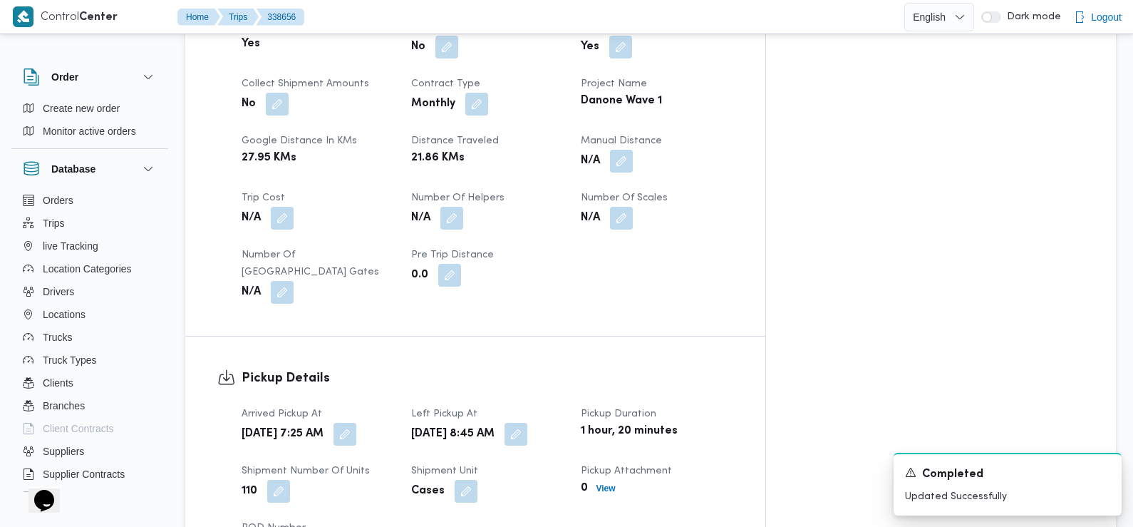
scroll to position [994, 0]
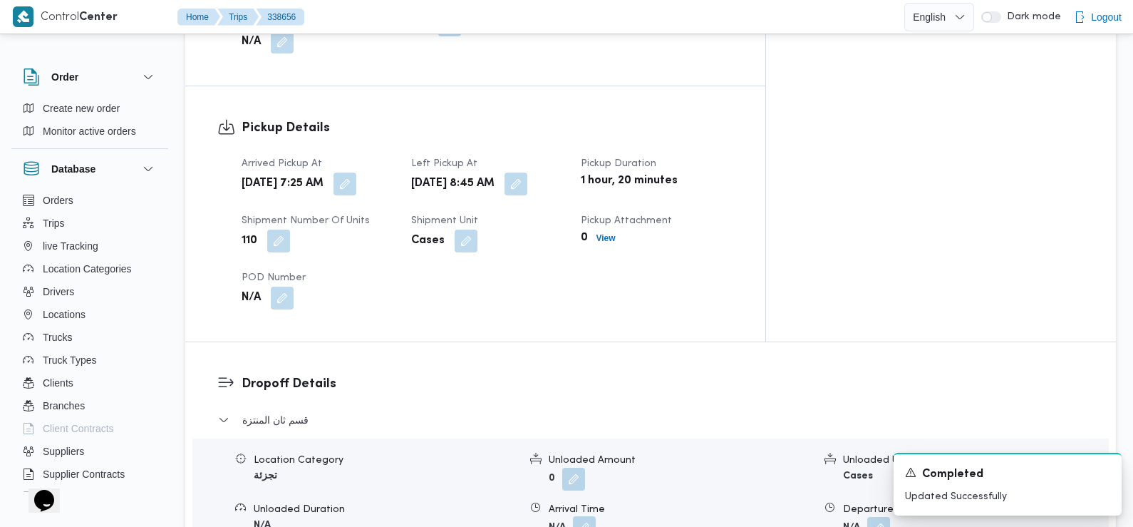
click at [585, 516] on button "button" at bounding box center [584, 527] width 23 height 23
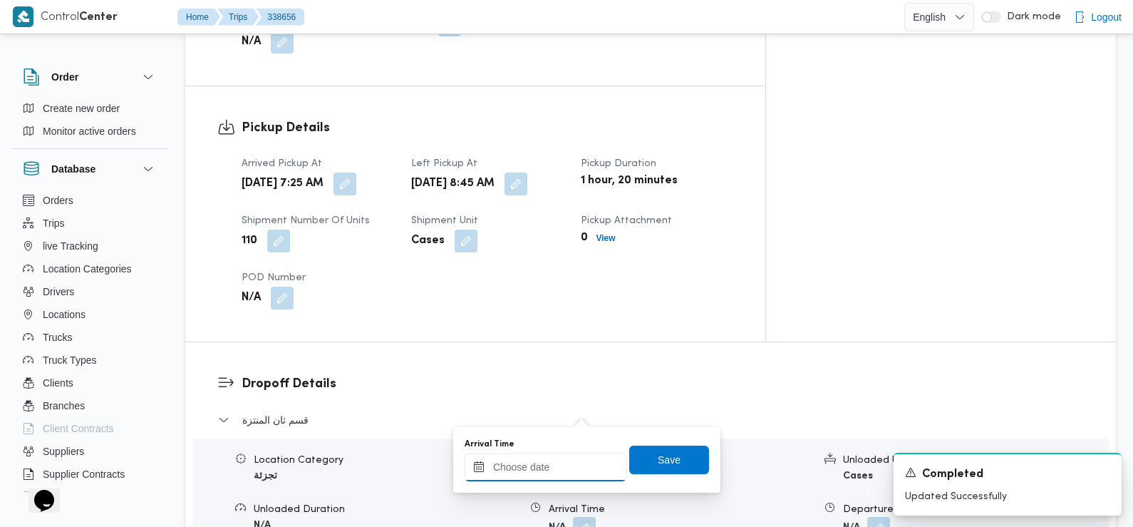
click at [577, 470] on input "Arrival Time" at bounding box center [546, 467] width 162 height 29
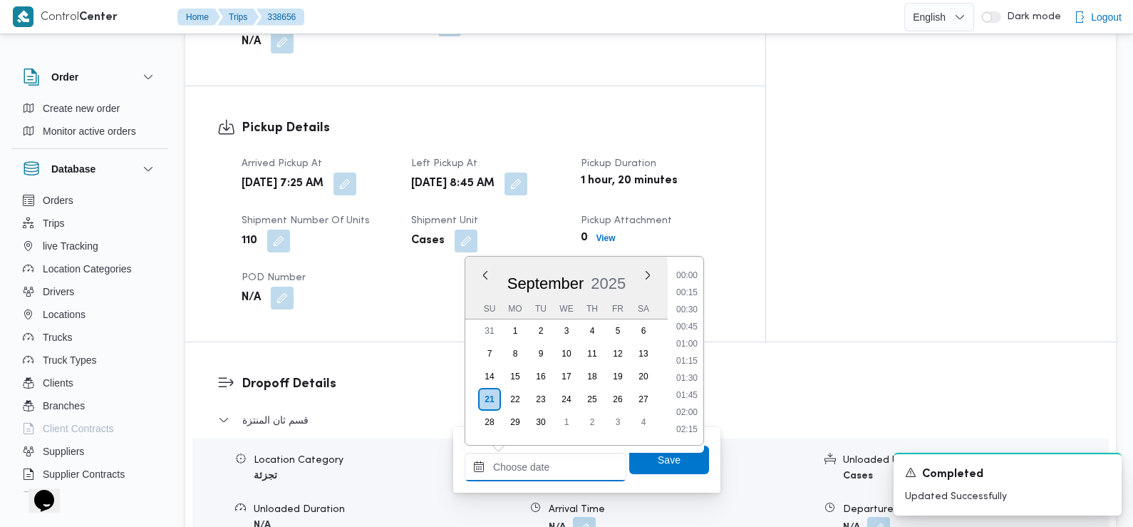
scroll to position [700, 0]
click at [691, 278] on li "10:15" at bounding box center [687, 276] width 33 height 14
type input "21/09/2025 10:15"
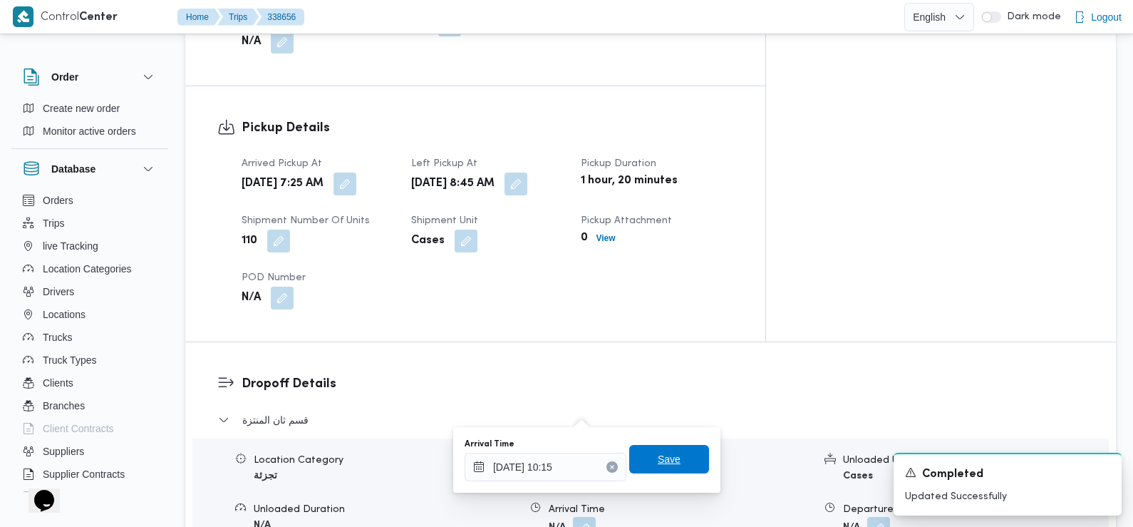
click at [645, 460] on span "Save" at bounding box center [669, 459] width 80 height 29
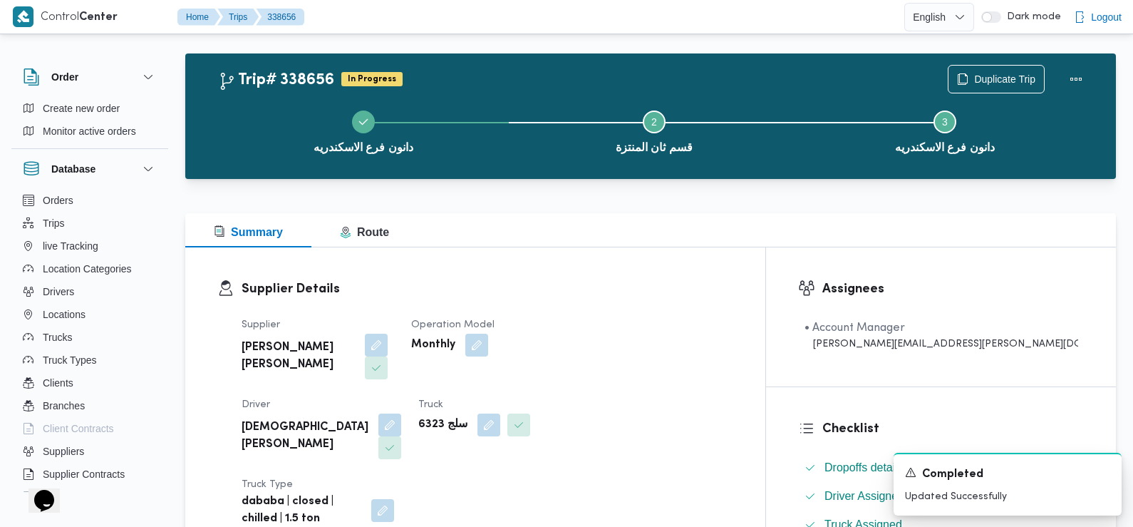
scroll to position [0, 0]
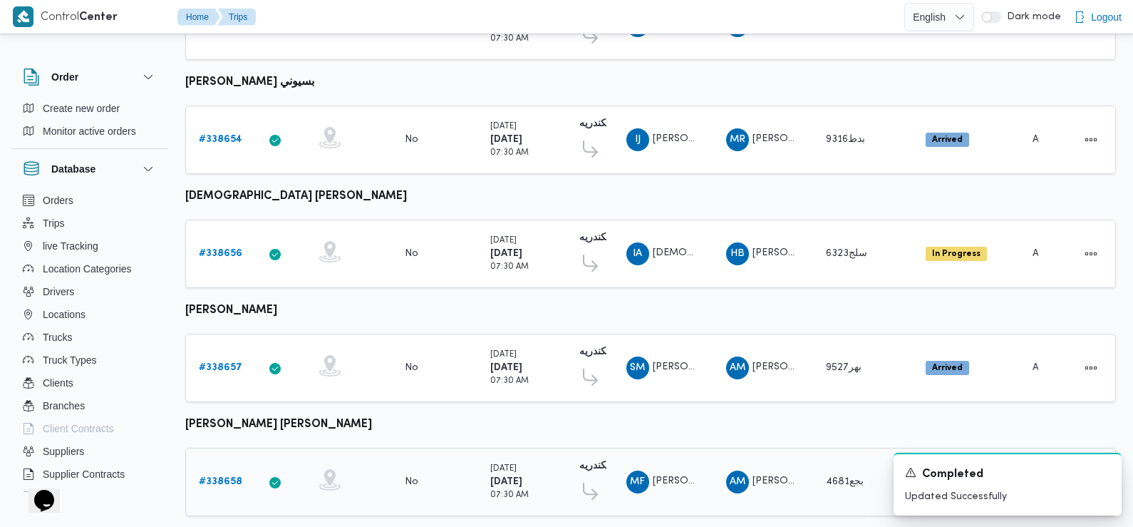
scroll to position [348, 0]
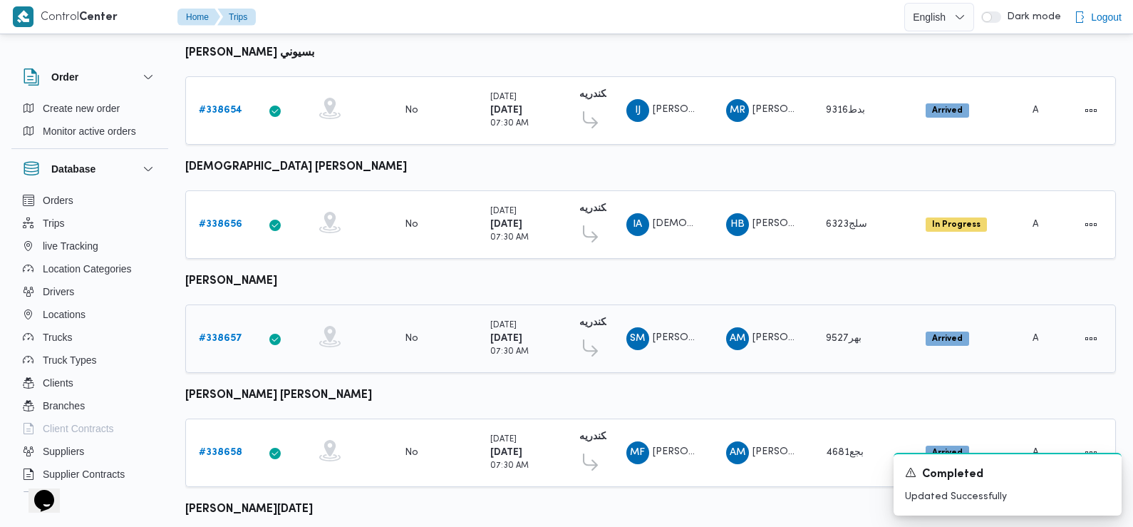
click at [220, 334] on b "# 338657" at bounding box center [220, 338] width 43 height 9
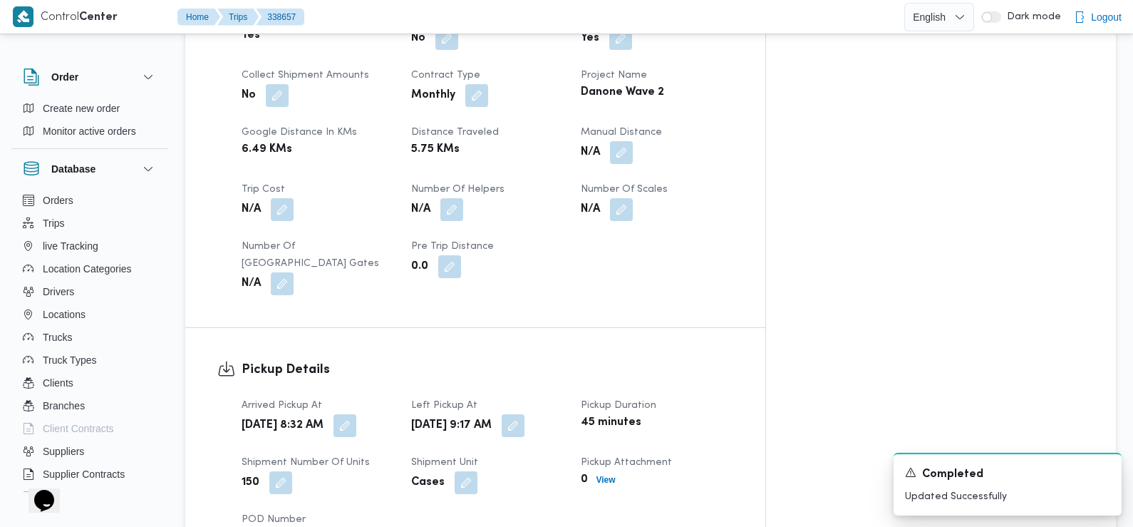
scroll to position [741, 0]
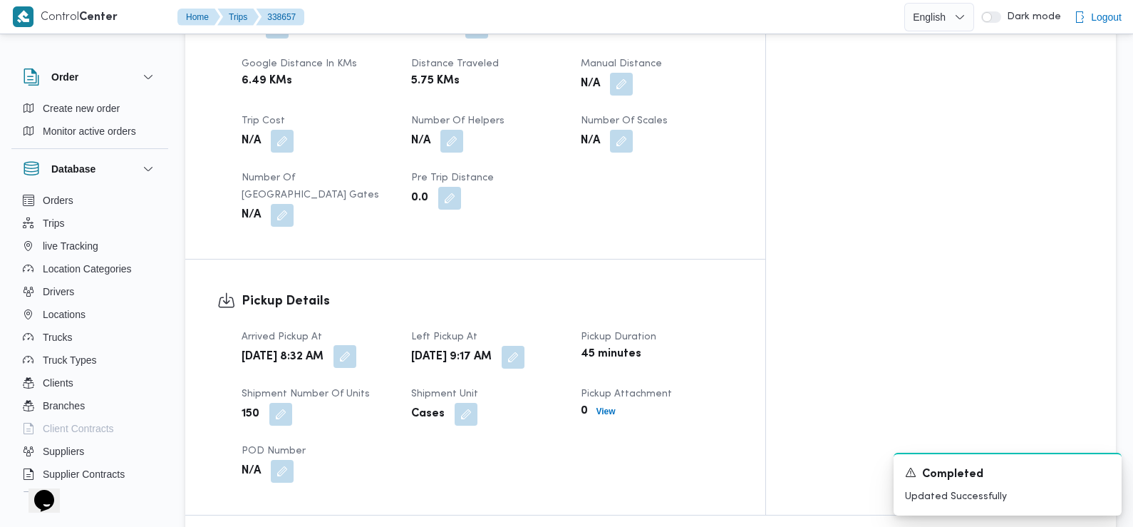
click at [356, 345] on button "button" at bounding box center [345, 356] width 23 height 23
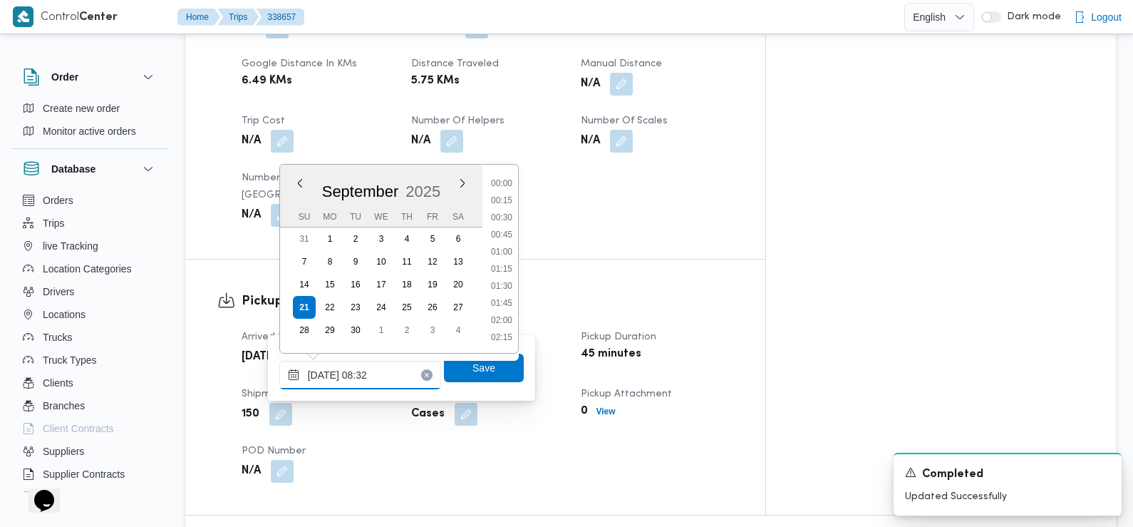
click at [387, 386] on input "21/09/2025 08:32" at bounding box center [360, 375] width 162 height 29
click at [503, 202] on li "07:30" at bounding box center [501, 202] width 33 height 14
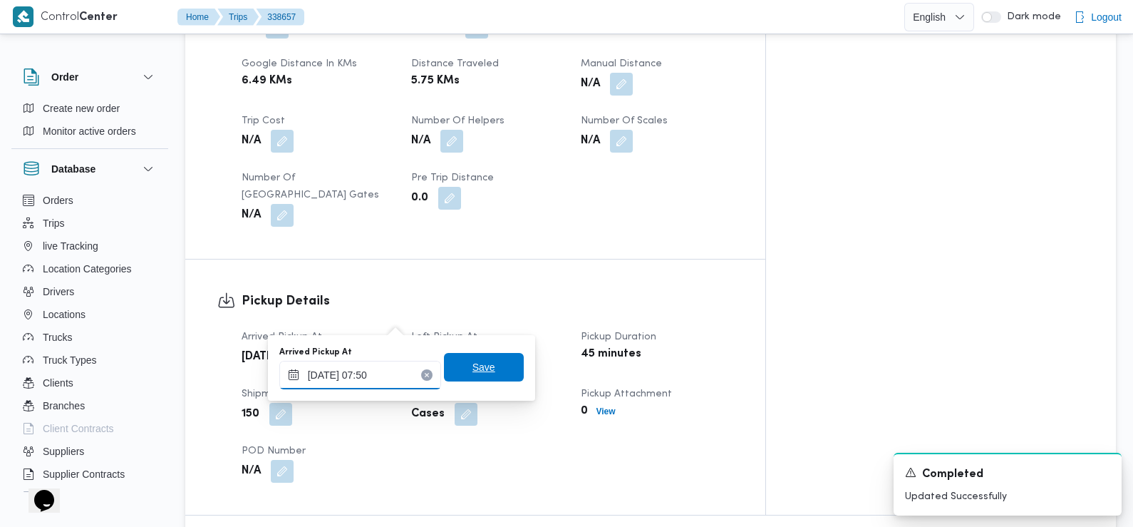
type input "21/09/2025 07:50"
click at [460, 376] on span "Save" at bounding box center [484, 367] width 80 height 29
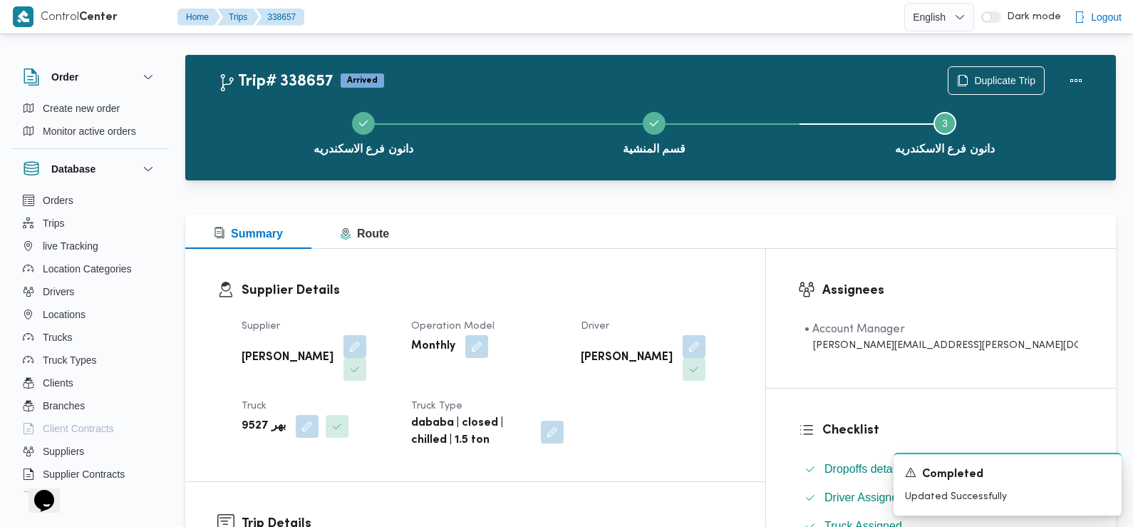
scroll to position [0, 0]
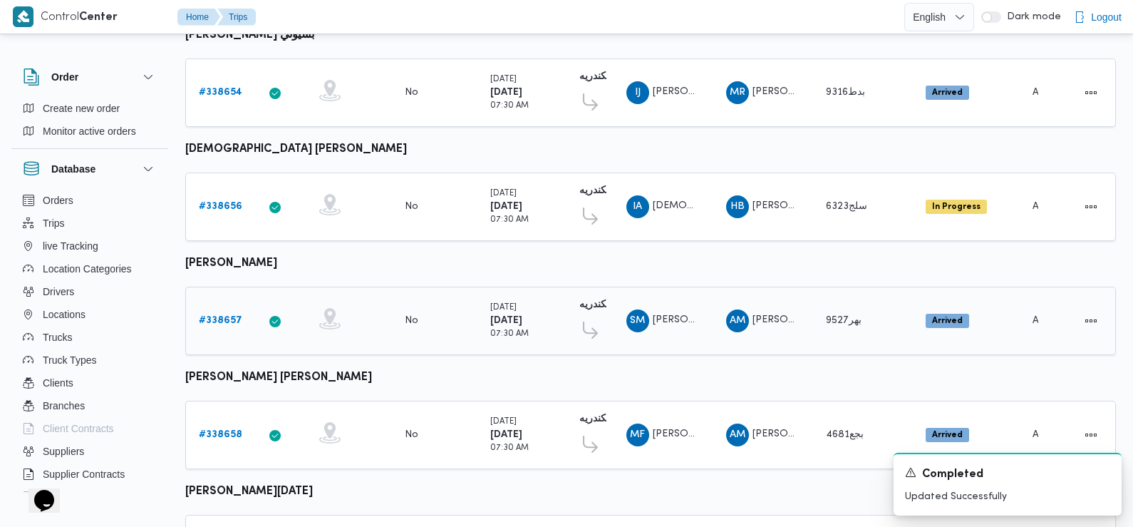
scroll to position [428, 0]
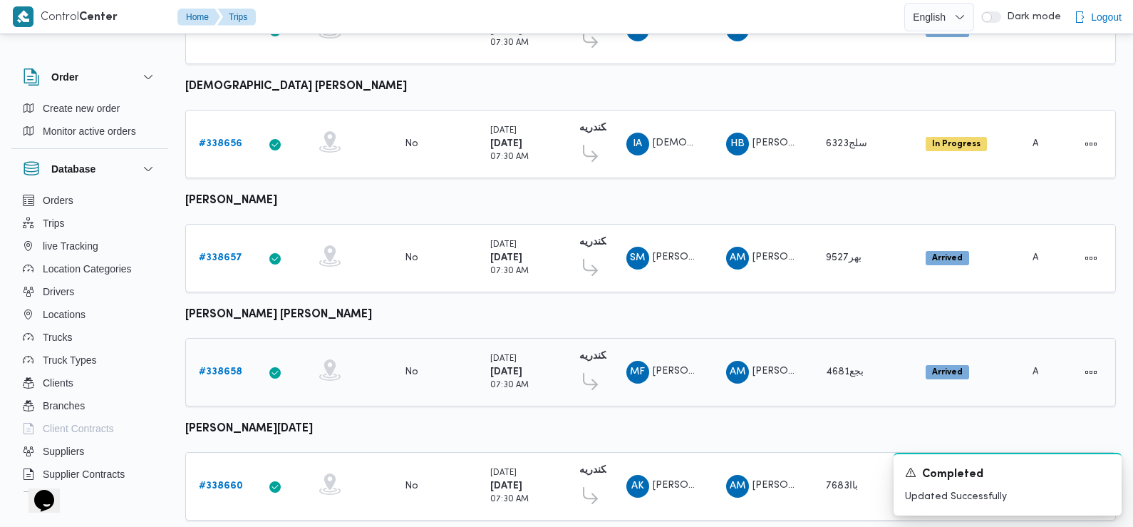
click at [207, 367] on b "# 338658" at bounding box center [220, 371] width 43 height 9
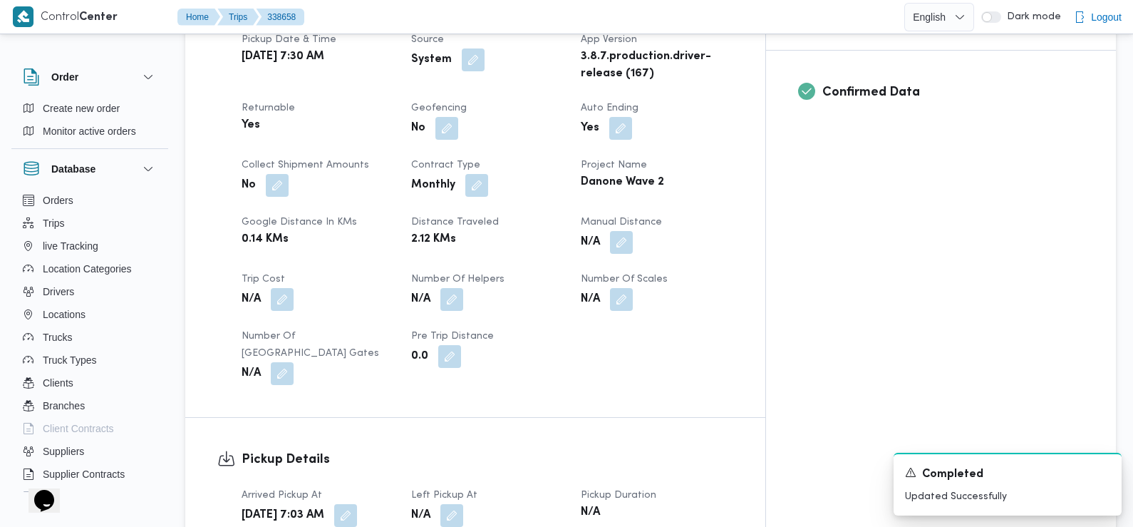
scroll to position [589, 0]
click at [463, 503] on button "button" at bounding box center [452, 514] width 23 height 23
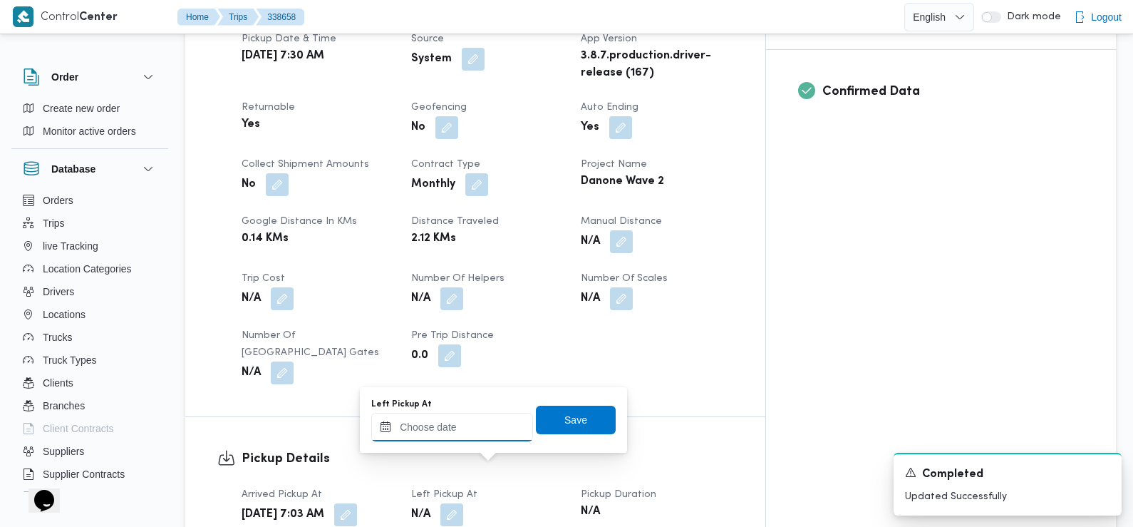
click at [476, 426] on input "Left Pickup At" at bounding box center [452, 427] width 162 height 29
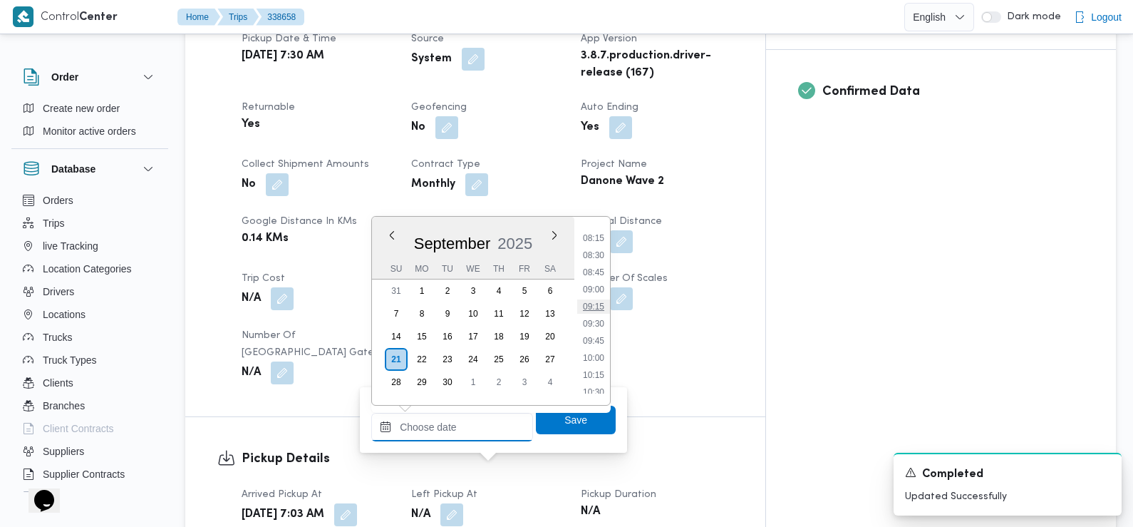
scroll to position [543, 0]
click at [594, 293] on li "08:45" at bounding box center [593, 291] width 33 height 14
type input "21/09/2025 08:45"
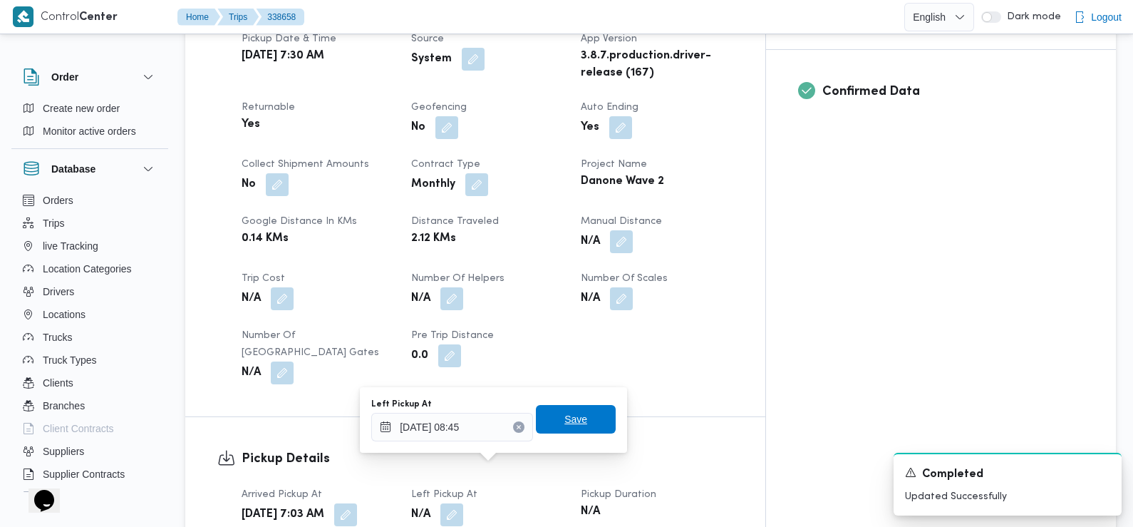
click at [573, 418] on span "Save" at bounding box center [576, 419] width 23 height 17
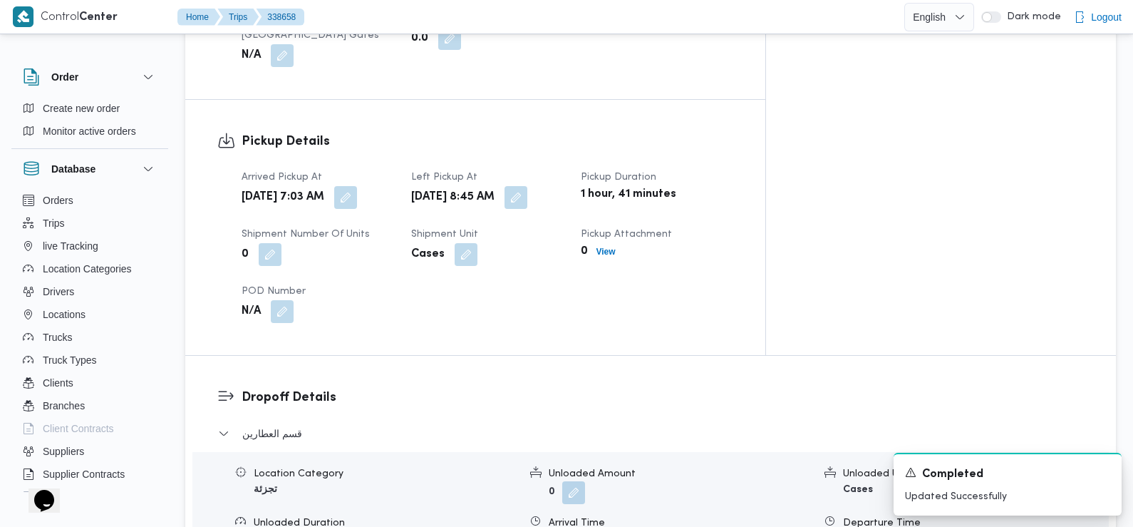
scroll to position [955, 0]
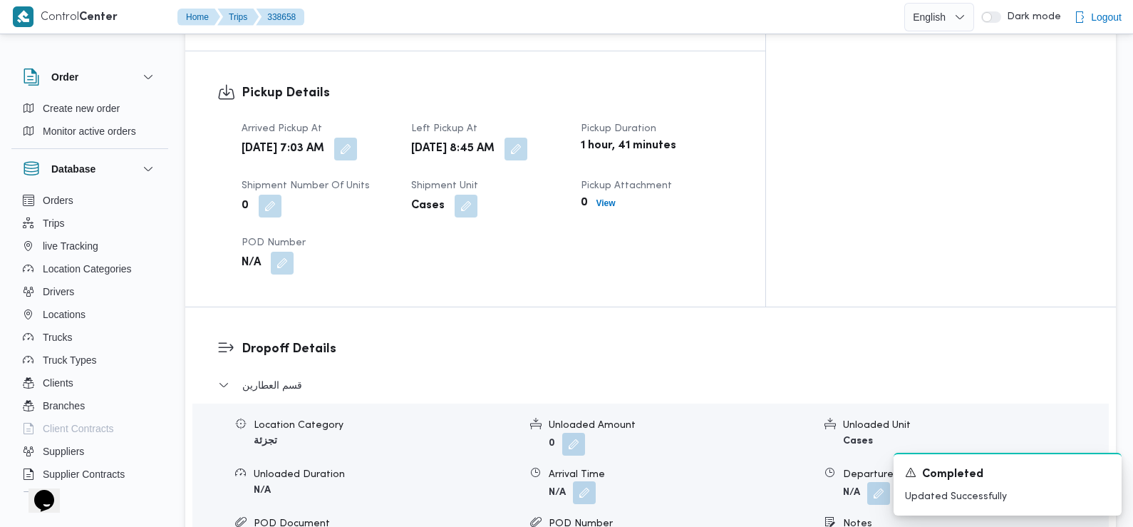
click at [582, 481] on button "button" at bounding box center [584, 492] width 23 height 23
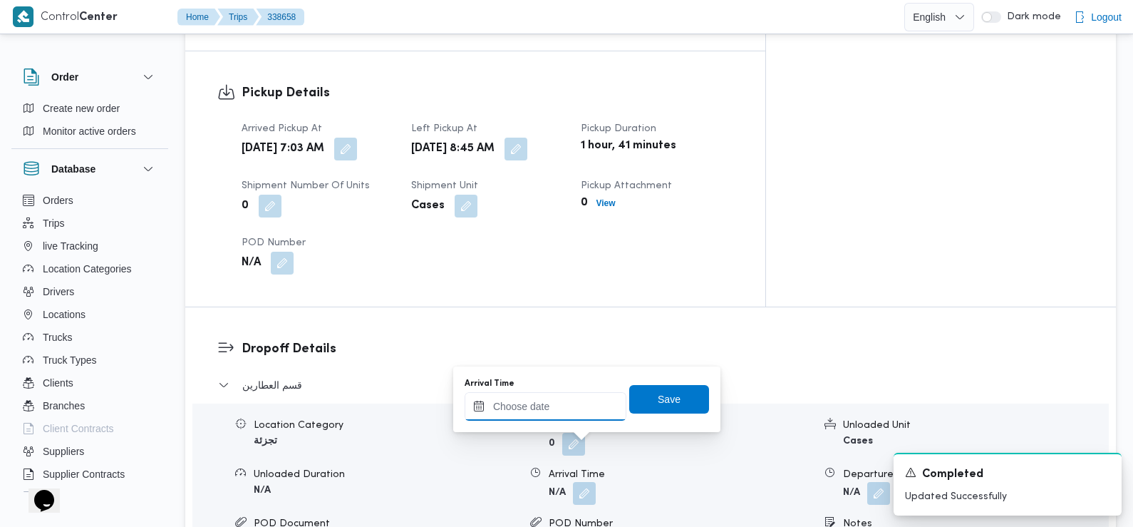
click at [568, 403] on input "Arrival Time" at bounding box center [546, 406] width 162 height 29
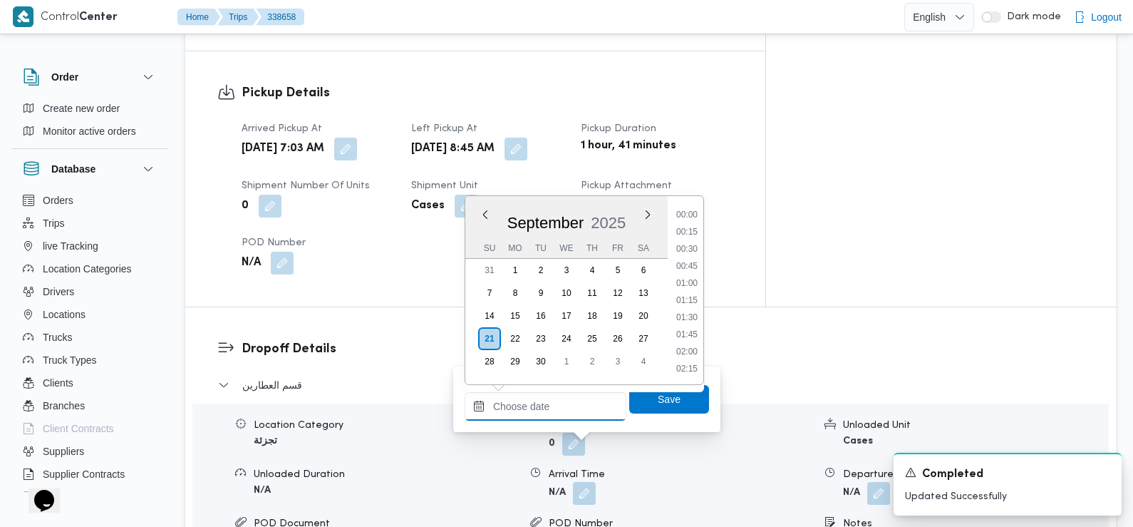
scroll to position [700, 0]
drag, startPoint x: 689, startPoint y: 215, endPoint x: 691, endPoint y: 223, distance: 8.0
click at [689, 215] on li "10:15" at bounding box center [687, 216] width 33 height 14
type input "21/09/2025 10:15"
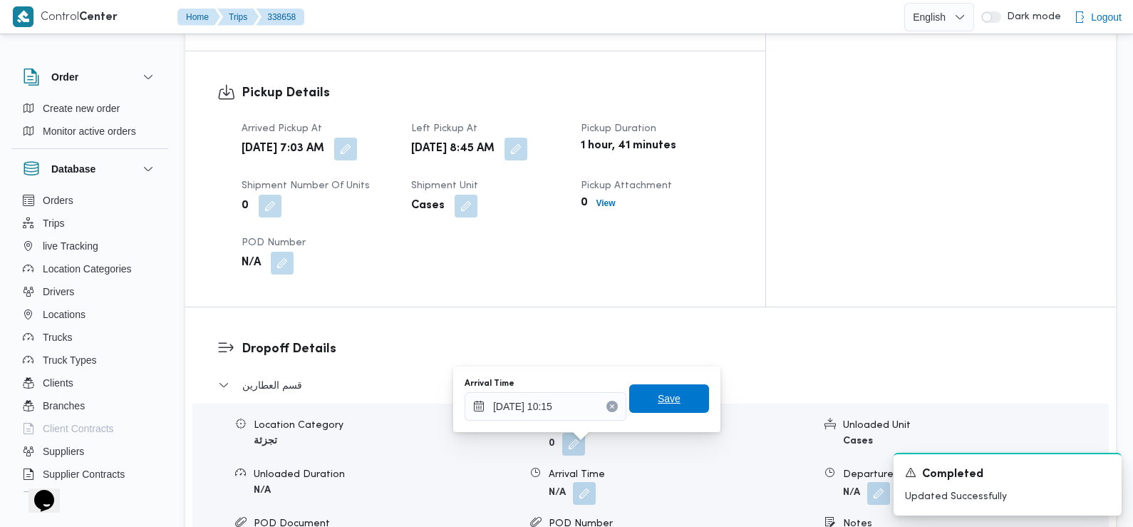
click at [677, 391] on span "Save" at bounding box center [669, 398] width 80 height 29
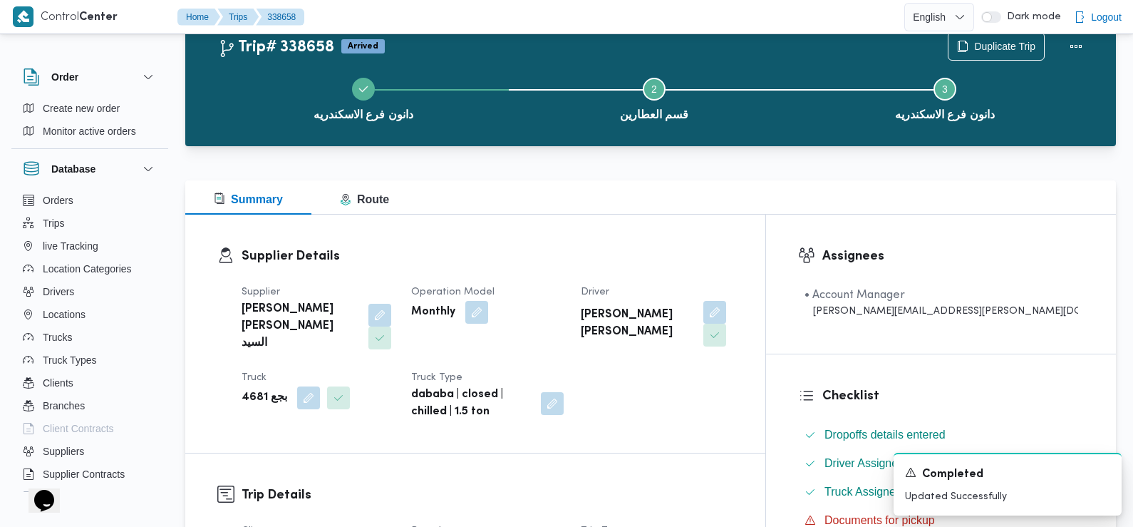
scroll to position [0, 0]
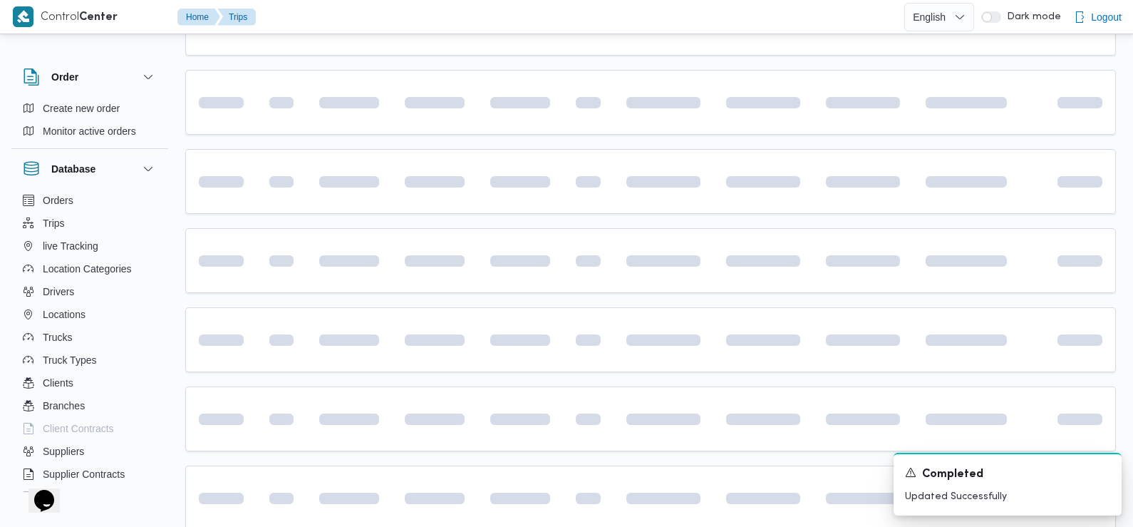
scroll to position [542, 0]
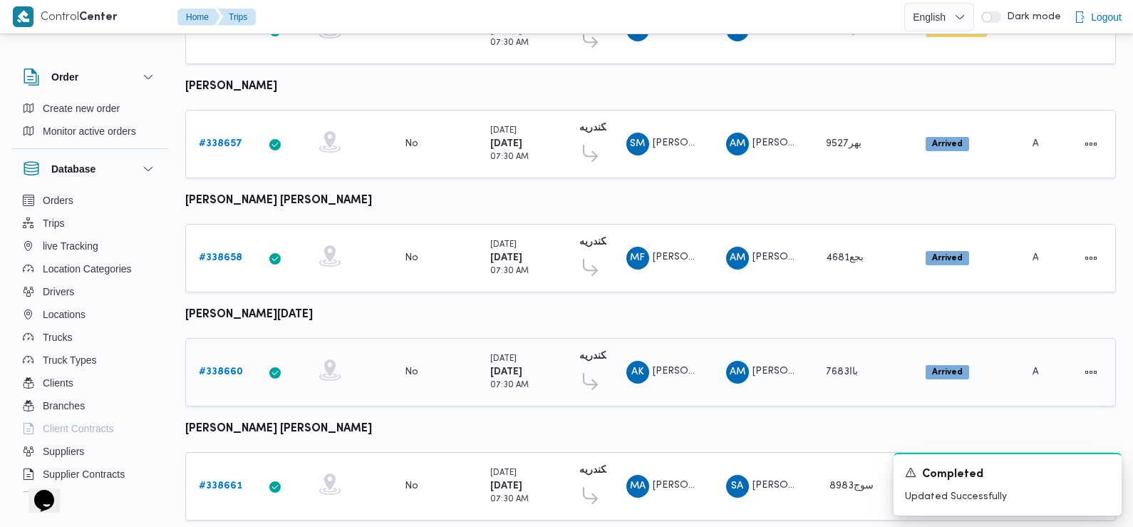
click at [212, 367] on b "# 338660" at bounding box center [221, 371] width 44 height 9
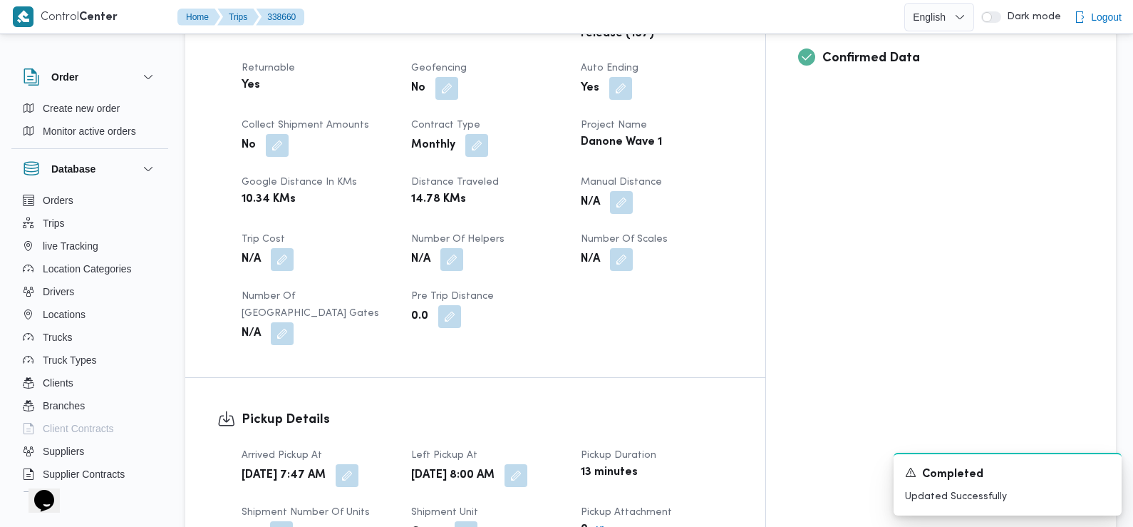
scroll to position [808, 0]
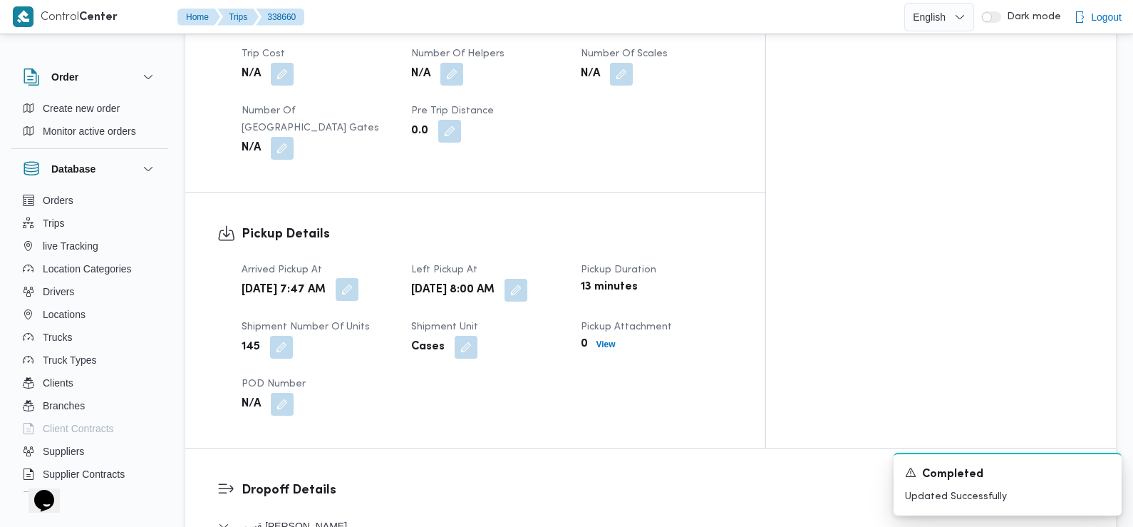
click at [359, 279] on button "button" at bounding box center [347, 289] width 23 height 23
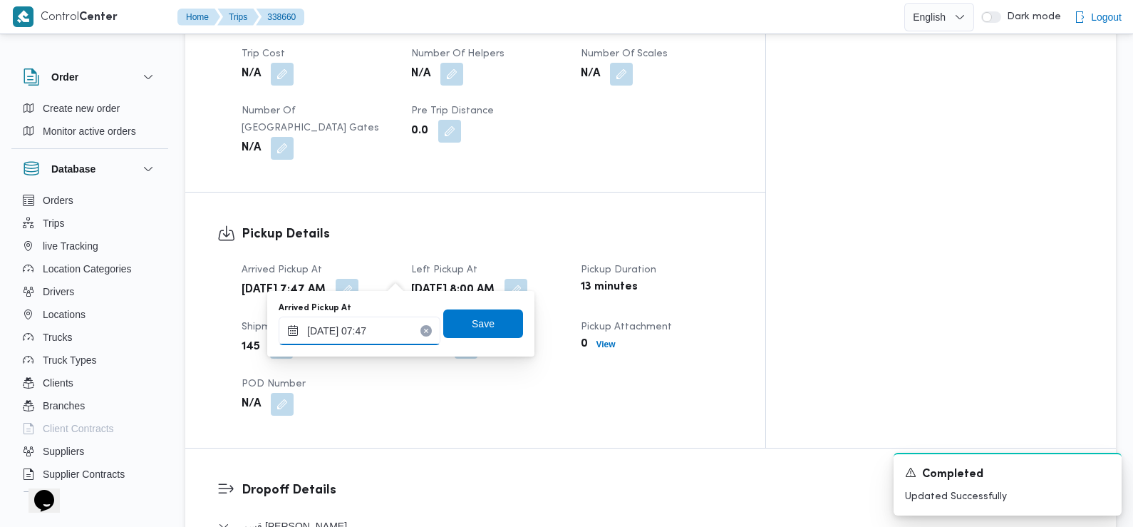
click at [386, 324] on input "21/09/2025 07:47" at bounding box center [360, 330] width 162 height 29
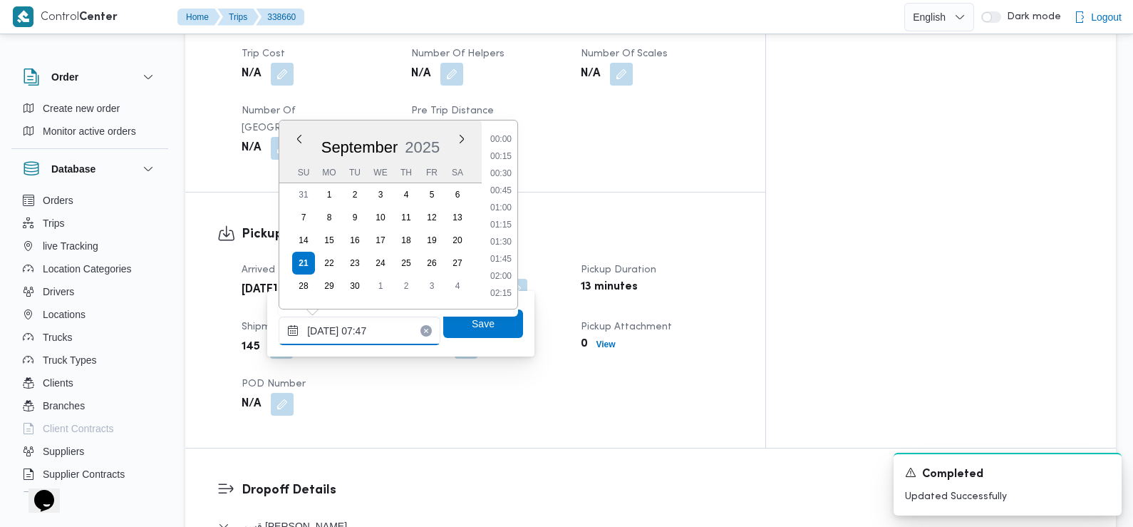
scroll to position [443, 0]
type input "21/09/2025 07:20"
click at [472, 329] on span "Save" at bounding box center [483, 322] width 23 height 17
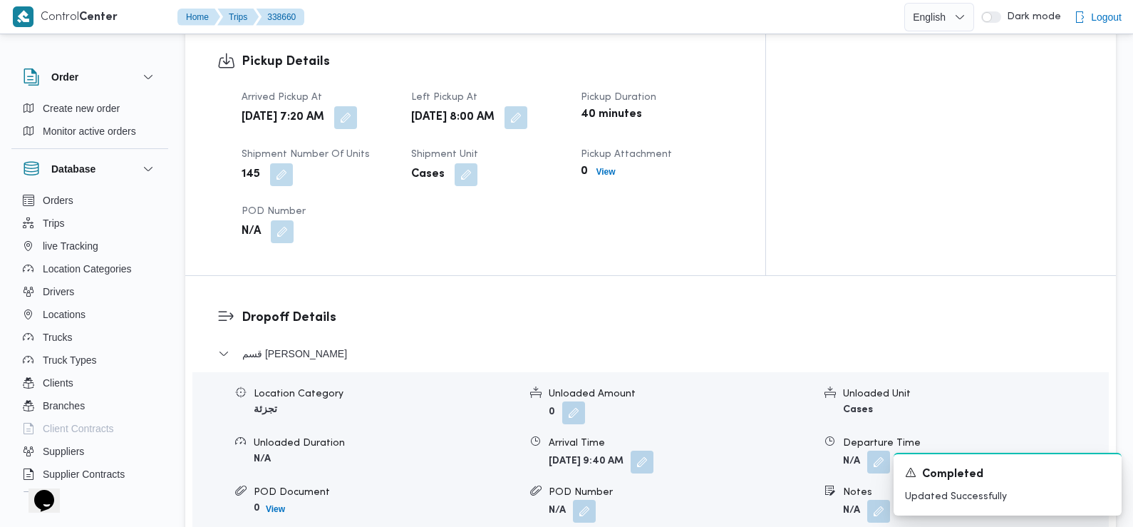
scroll to position [979, 0]
click at [527, 107] on button "button" at bounding box center [516, 118] width 23 height 23
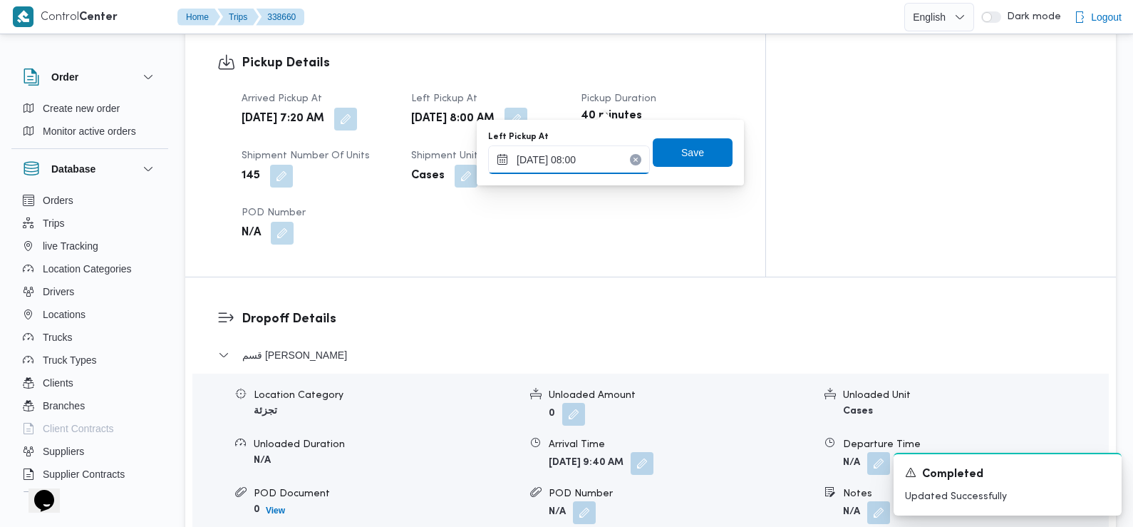
click at [583, 160] on input "21/09/2025 08:00" at bounding box center [569, 159] width 162 height 29
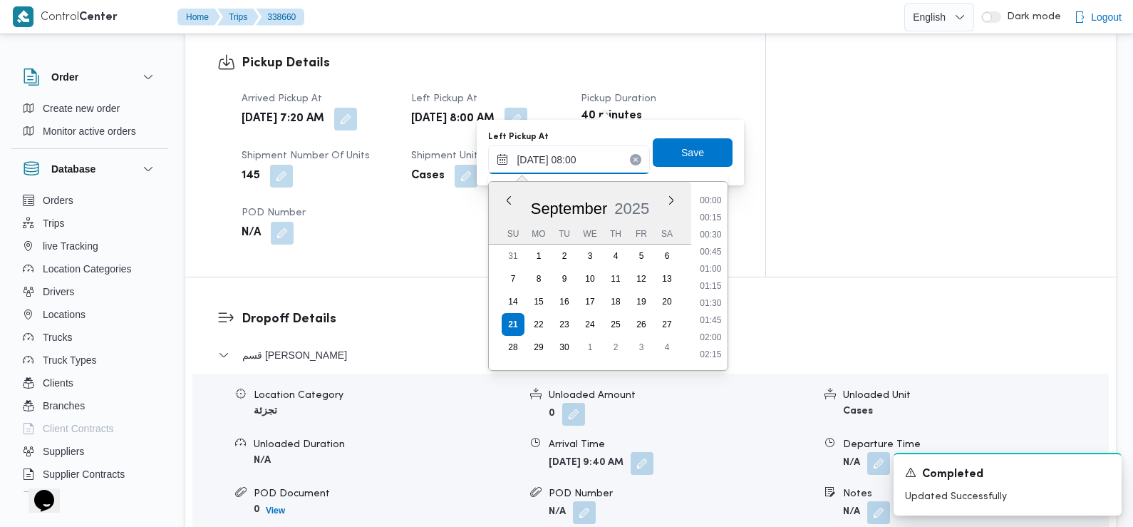
scroll to position [460, 0]
click at [715, 343] on li "08:45" at bounding box center [711, 338] width 33 height 14
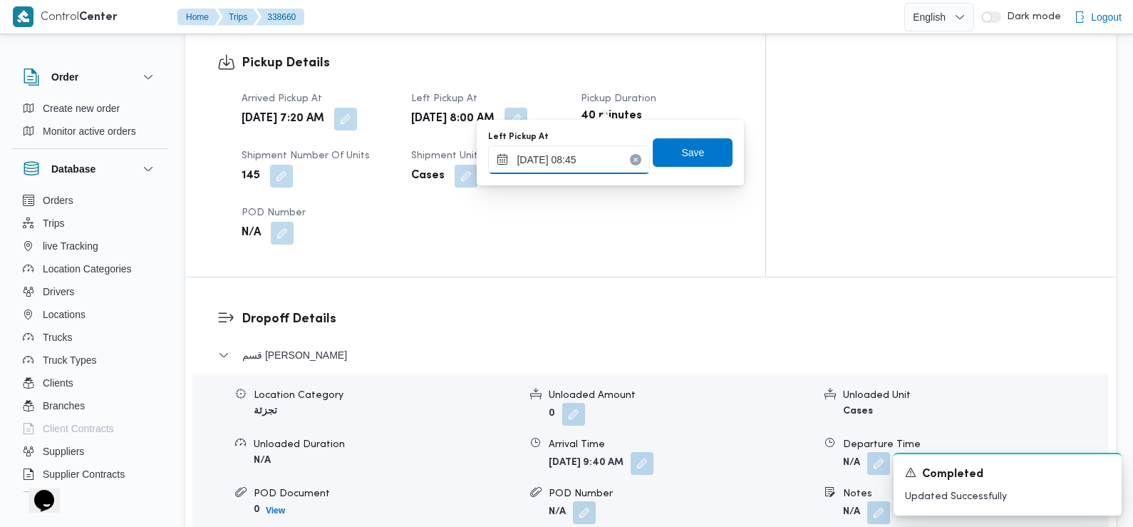
type input "21/09/2025 08:45"
click at [684, 147] on span "Save" at bounding box center [693, 151] width 23 height 17
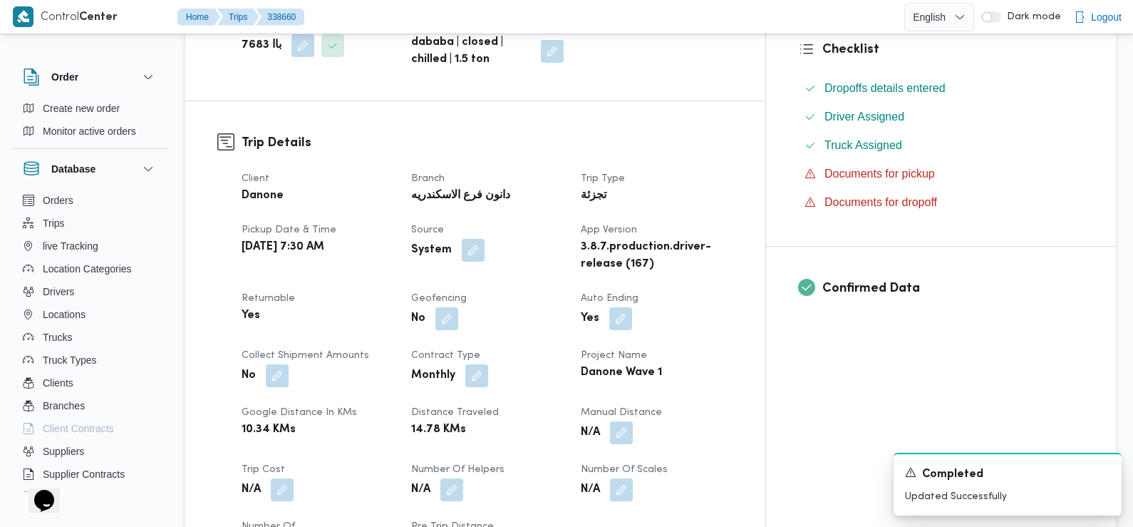
scroll to position [0, 0]
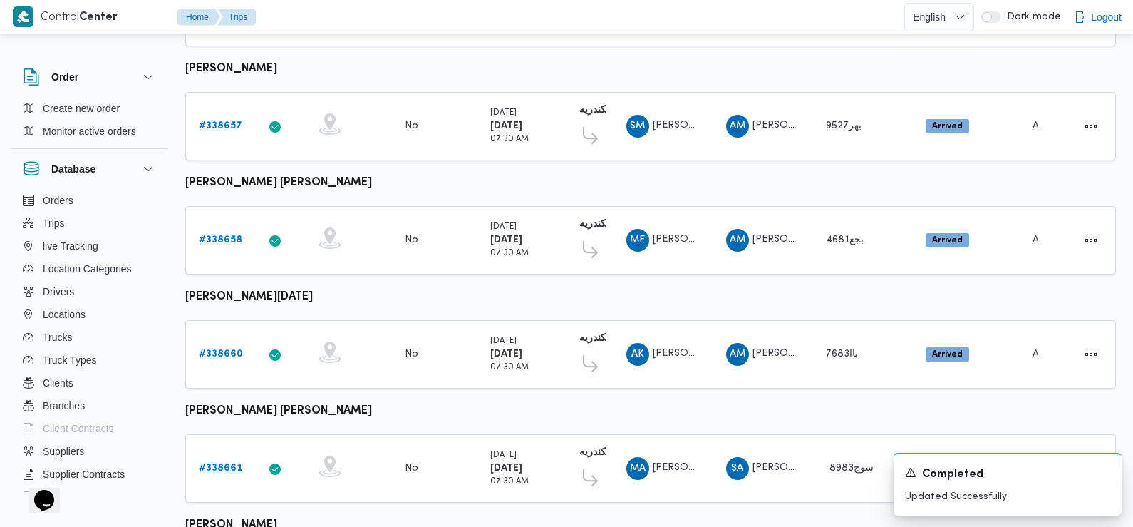
scroll to position [692, 0]
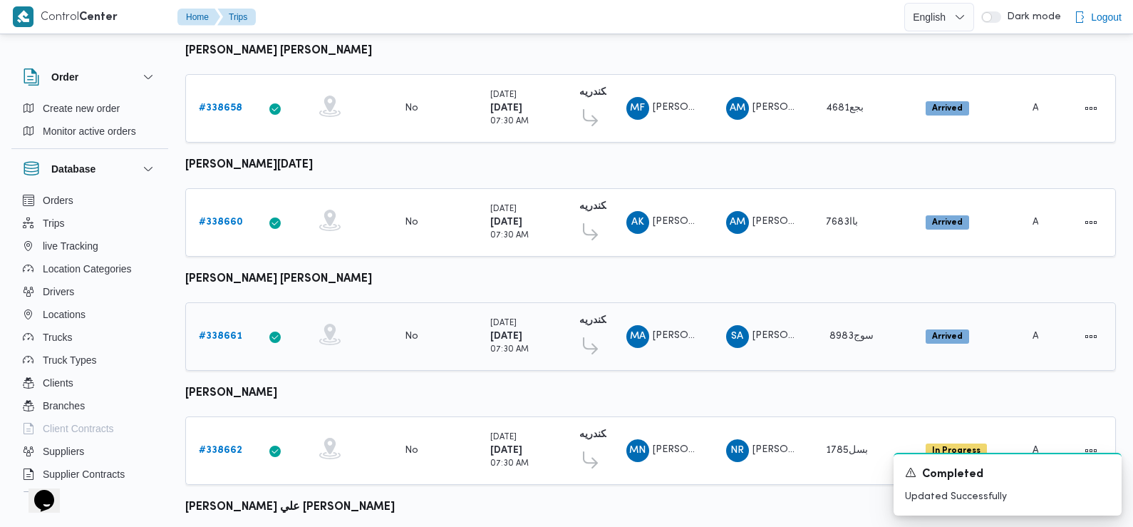
click at [220, 331] on b "# 338661" at bounding box center [220, 335] width 43 height 9
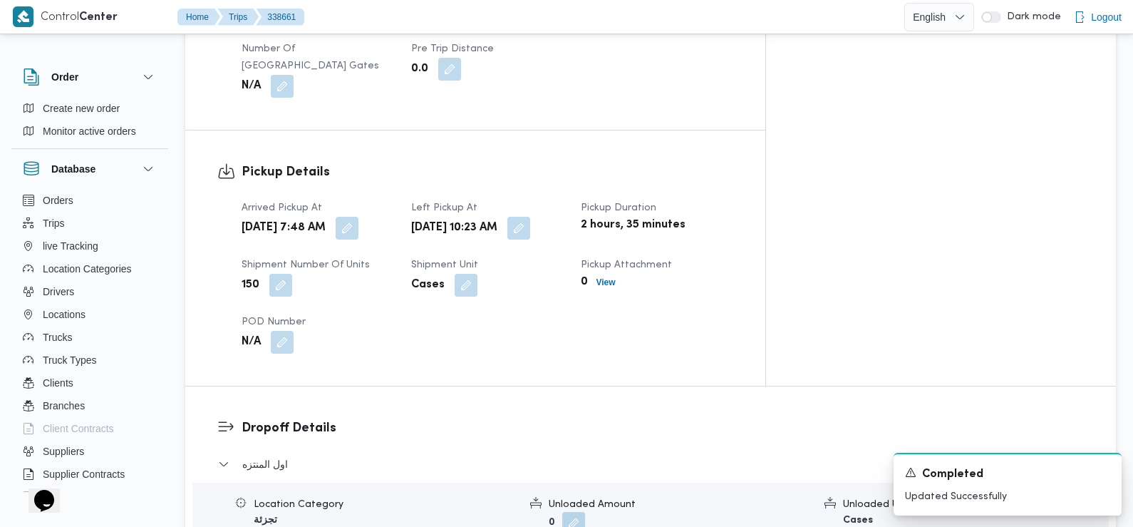
scroll to position [903, 0]
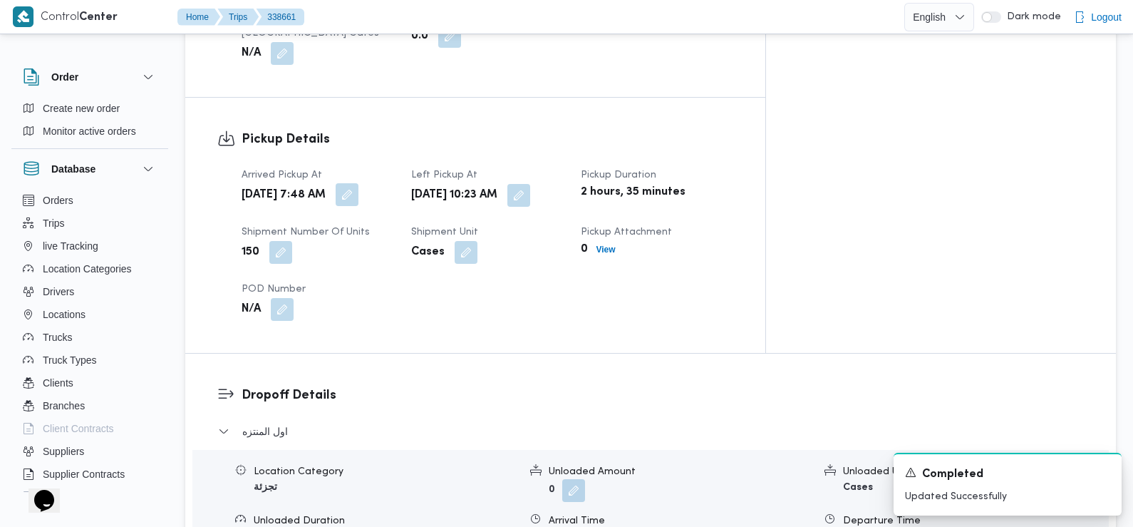
click at [359, 183] on button "button" at bounding box center [347, 194] width 23 height 23
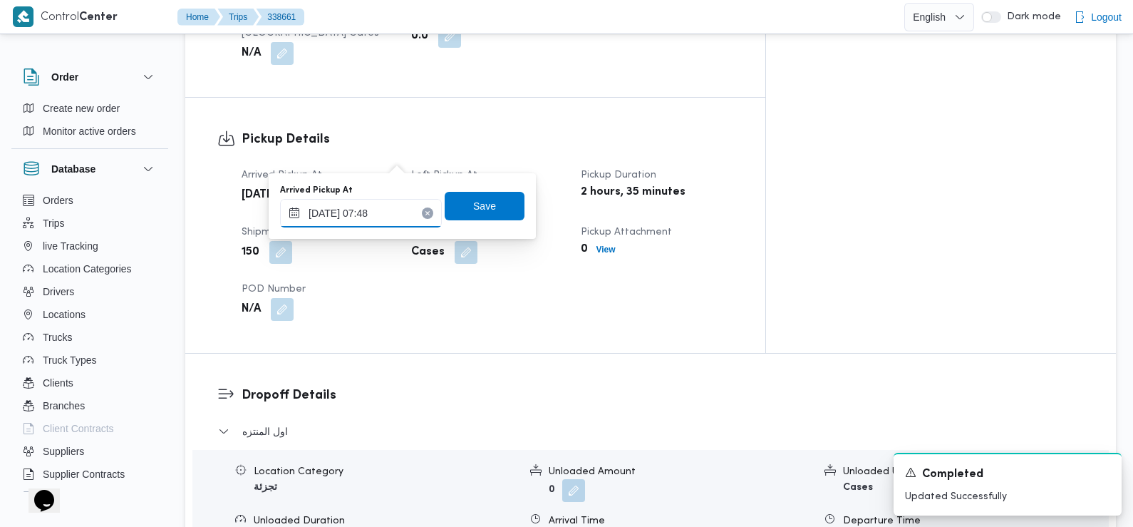
click at [380, 217] on input "21/09/2025 07:48" at bounding box center [361, 213] width 162 height 29
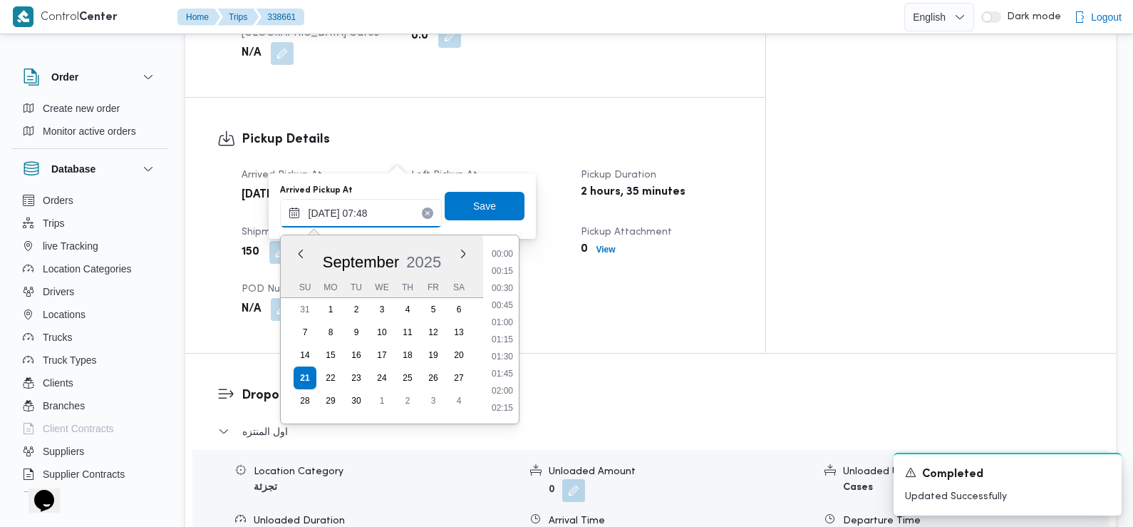
scroll to position [443, 0]
click at [509, 321] on li "07:30" at bounding box center [502, 323] width 33 height 14
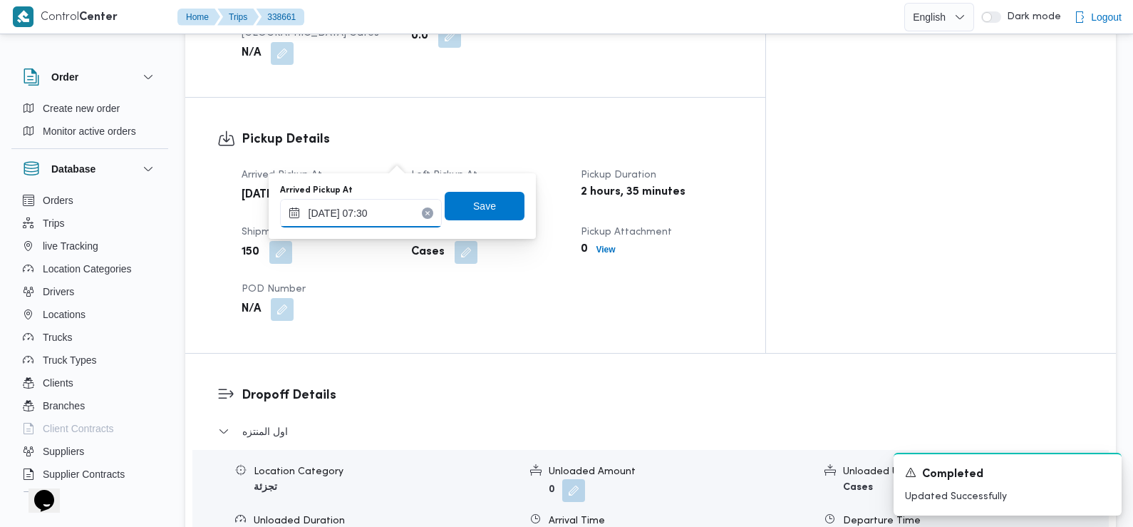
type input "21/09/2025 07:30"
click at [478, 203] on span "Save" at bounding box center [484, 205] width 23 height 17
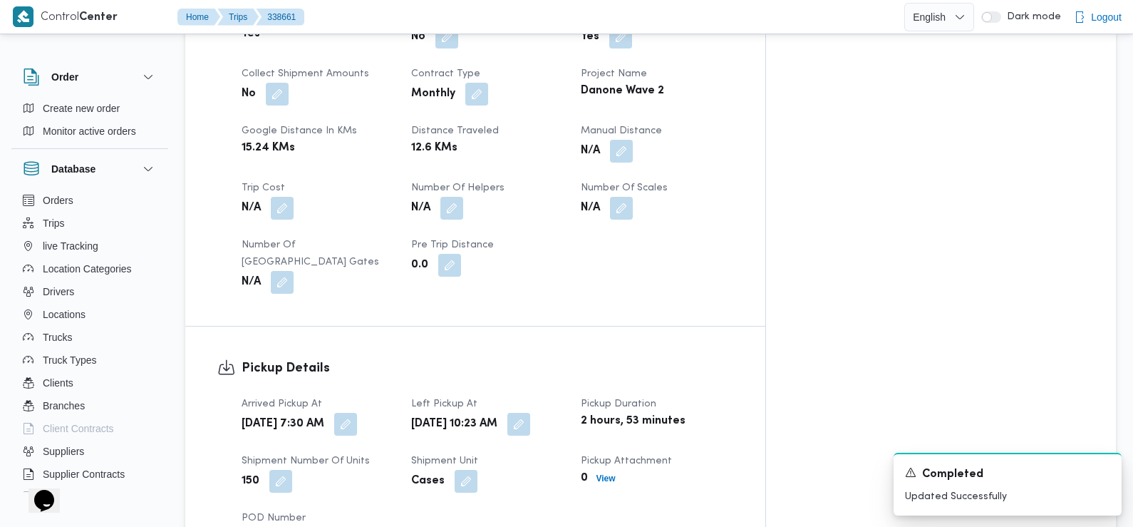
scroll to position [675, 0]
click at [530, 411] on button "button" at bounding box center [519, 422] width 23 height 23
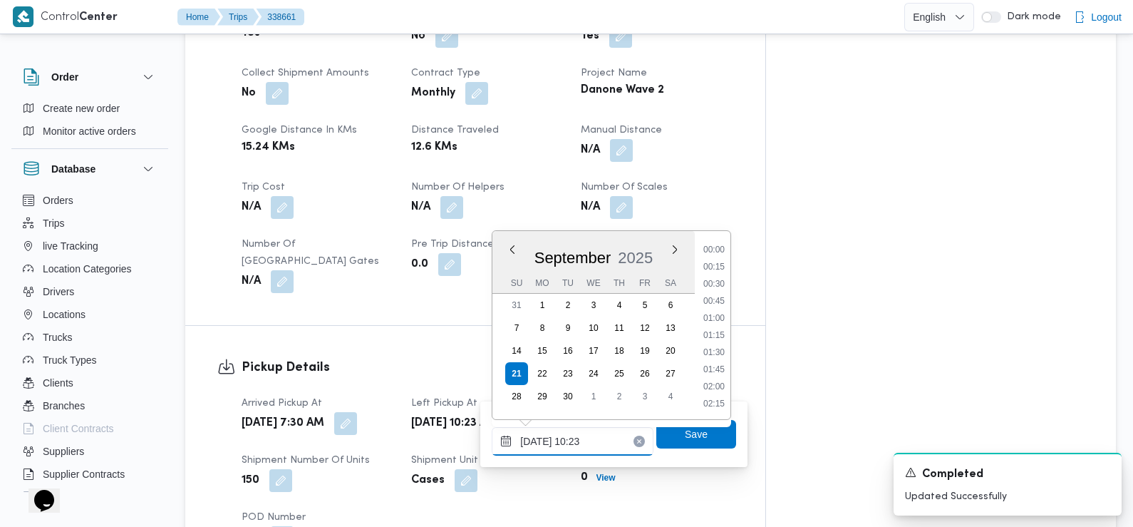
click at [587, 435] on input "21/09/2025 10:23" at bounding box center [573, 441] width 162 height 29
click at [719, 260] on ul "00:00 00:15 00:30 00:45 01:00 01:15 01:30 01:45 02:00 02:15 02:30 02:45 03:00 0…" at bounding box center [714, 324] width 33 height 165
click at [721, 272] on li "09:15" at bounding box center [714, 268] width 33 height 14
type input "21/09/2025 09:15"
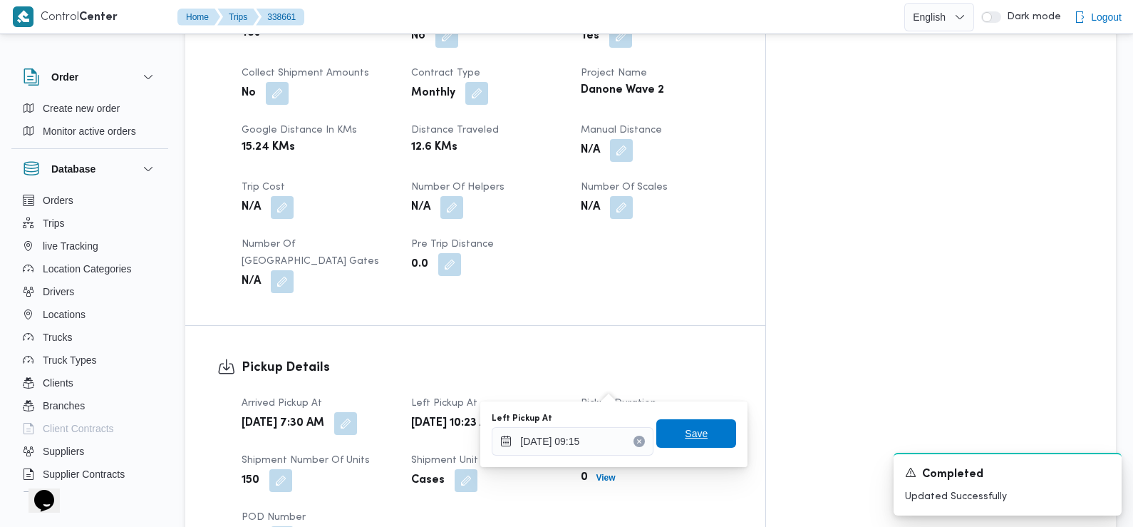
click at [673, 436] on span "Save" at bounding box center [696, 433] width 80 height 29
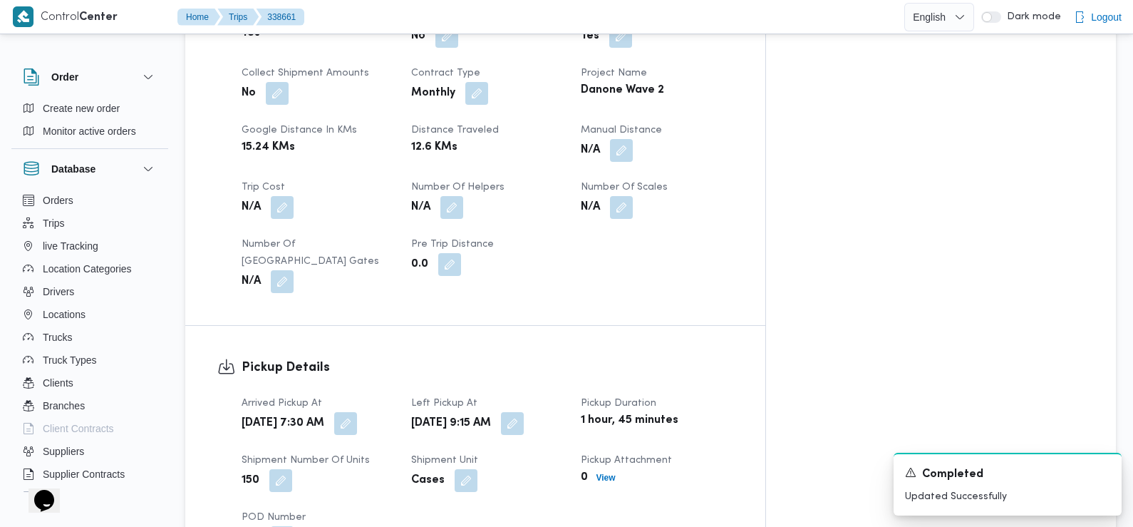
click at [435, 386] on div "Arrived Pickup At Sun, Sep 21, 2025 7:30 AM Left Pickup At Sun, Sep 21, 2025 9:…" at bounding box center [487, 471] width 509 height 171
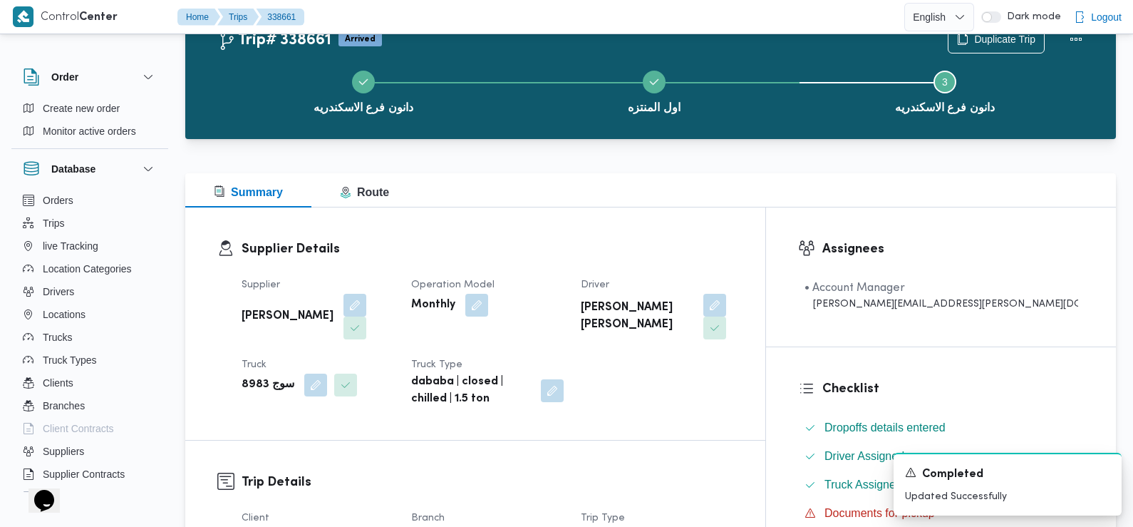
scroll to position [0, 0]
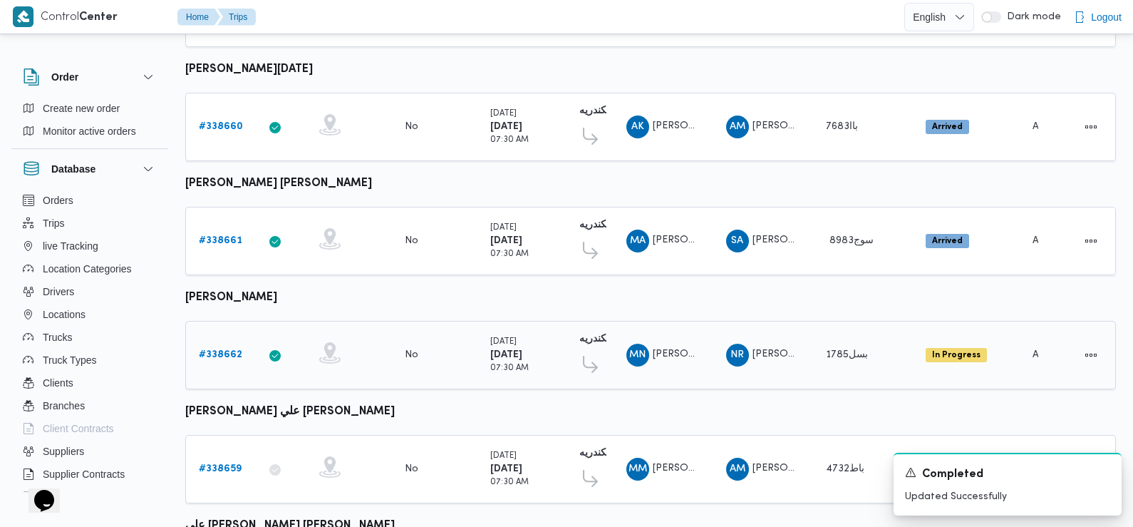
scroll to position [783, 0]
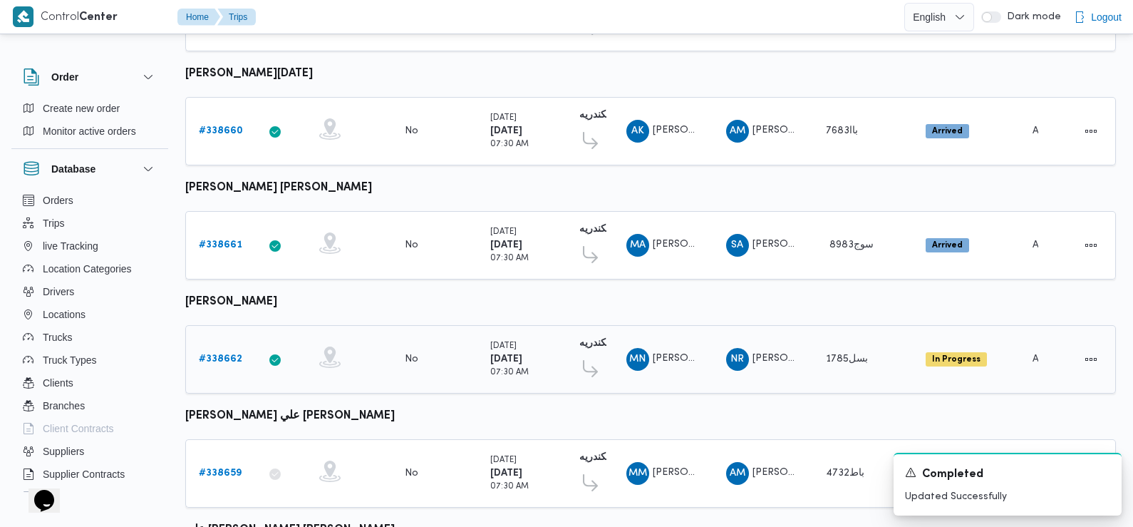
click at [214, 354] on b "# 338662" at bounding box center [220, 358] width 43 height 9
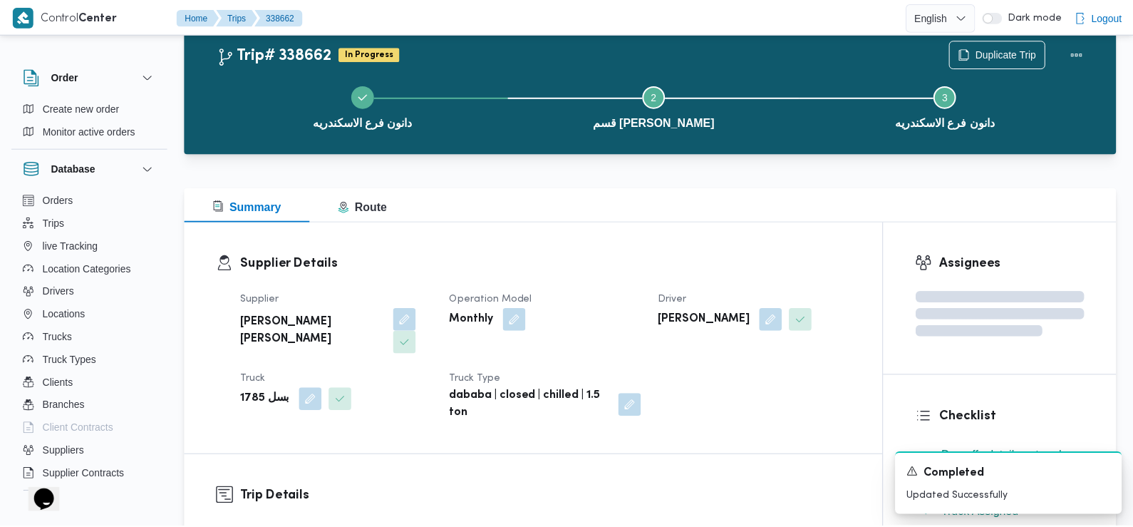
scroll to position [783, 0]
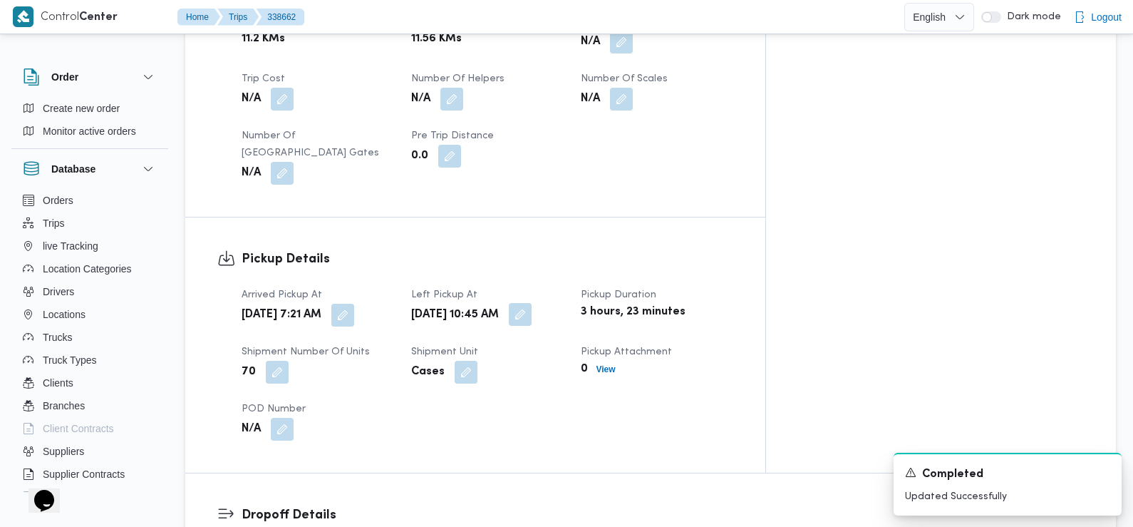
click at [532, 303] on button "button" at bounding box center [520, 314] width 23 height 23
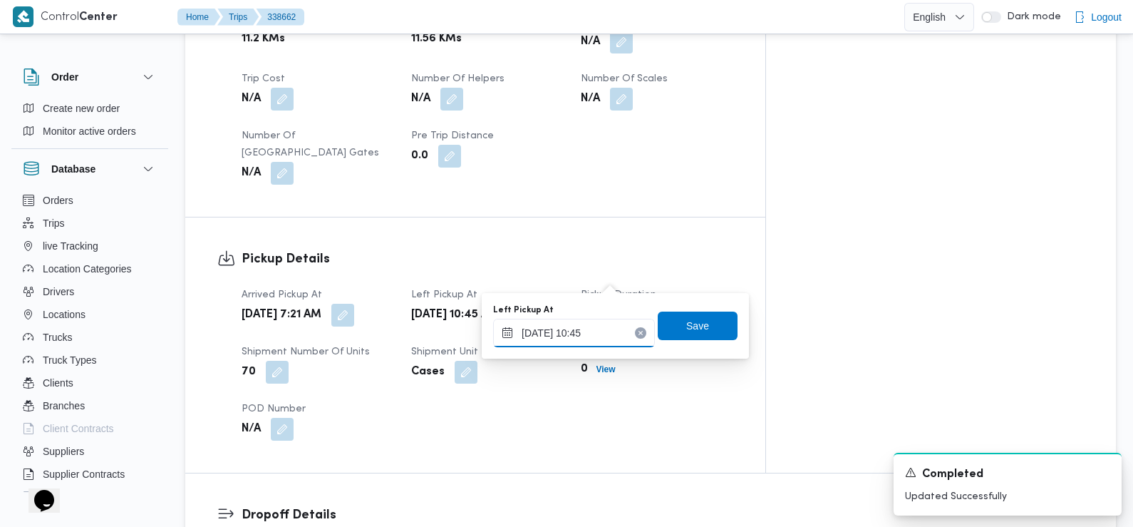
click at [600, 326] on input "21/09/2025 10:45" at bounding box center [574, 333] width 162 height 29
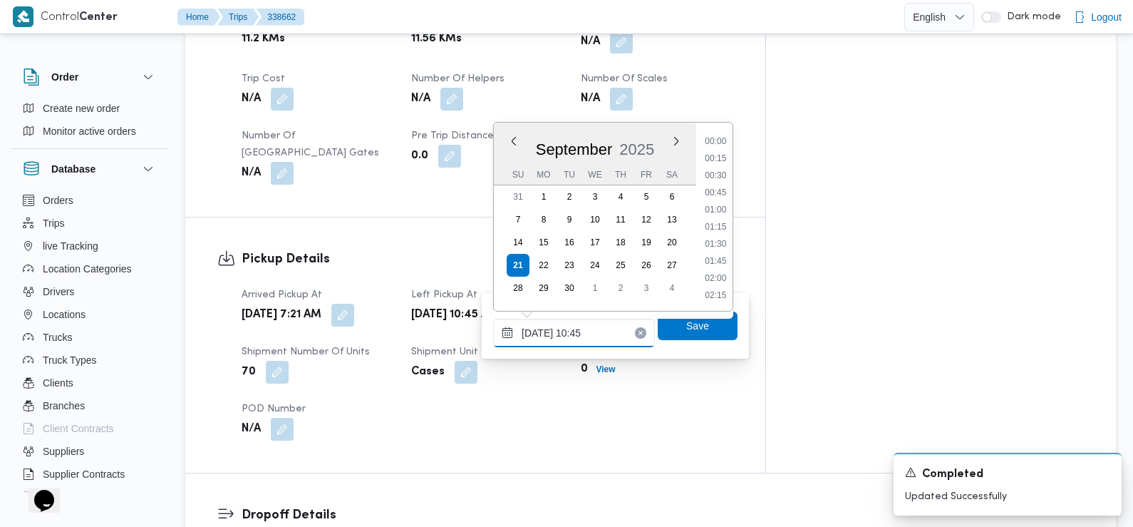
scroll to position [649, 0]
click at [721, 141] on li "09:30" at bounding box center [715, 142] width 33 height 14
type input "21/09/2025 09:30"
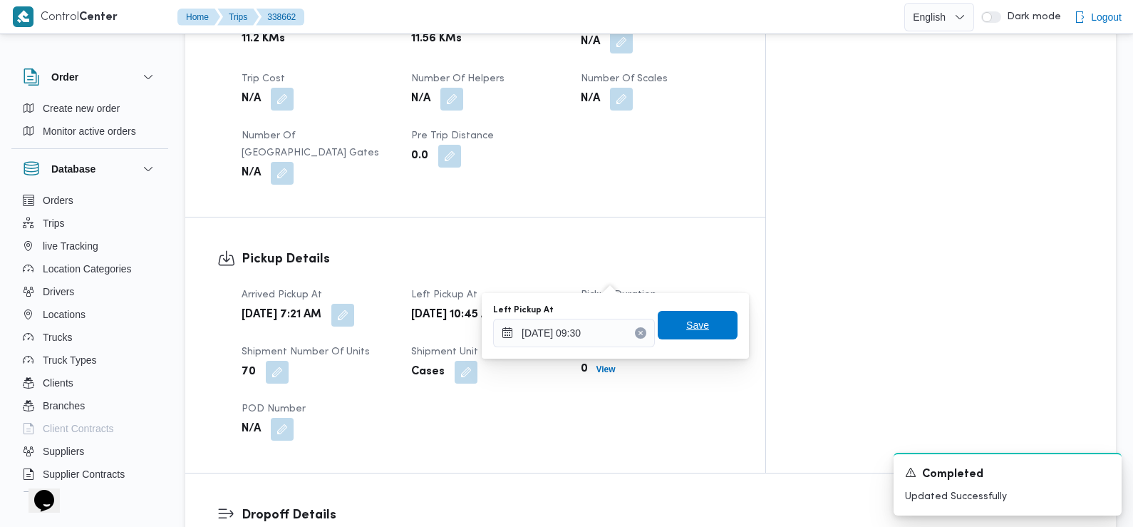
click at [696, 321] on span "Save" at bounding box center [697, 324] width 23 height 17
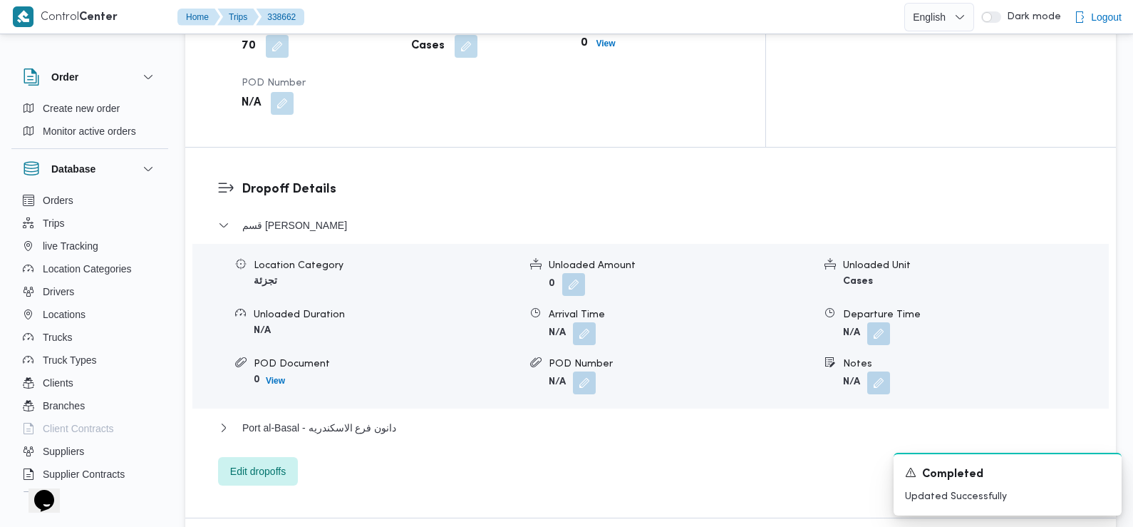
scroll to position [1111, 0]
click at [587, 319] on button "button" at bounding box center [584, 330] width 23 height 23
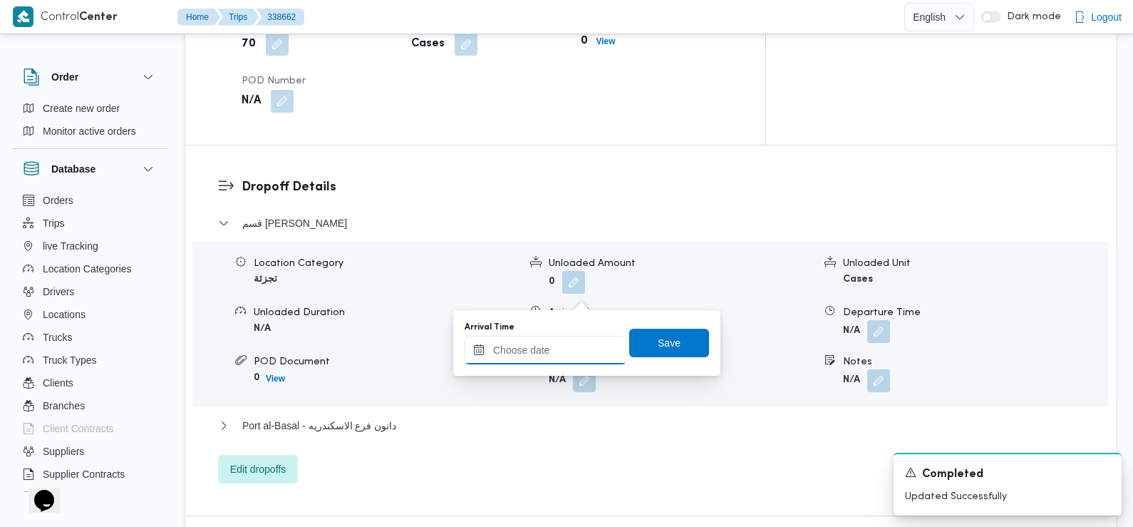
click at [580, 364] on input "Arrival Time" at bounding box center [546, 350] width 162 height 29
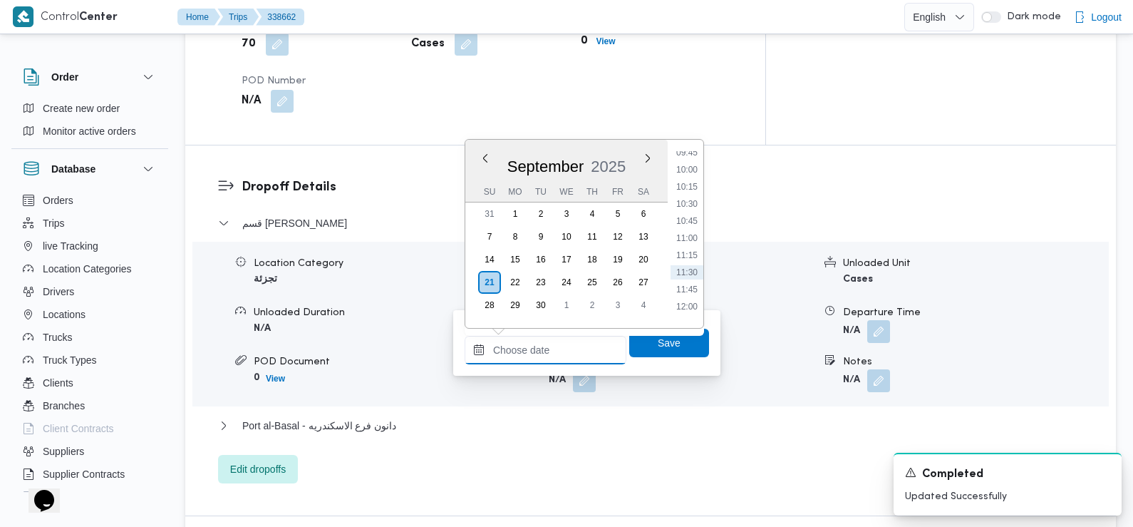
scroll to position [652, 0]
click at [688, 183] on li "10:00" at bounding box center [687, 190] width 33 height 14
type input "21/09/2025 10:00"
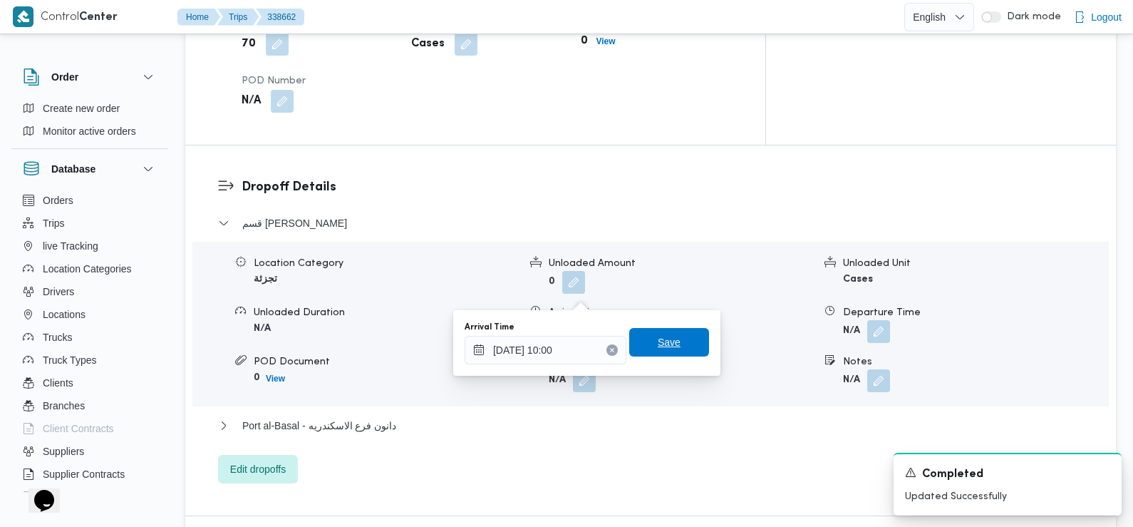
click at [673, 342] on span "Save" at bounding box center [669, 342] width 80 height 29
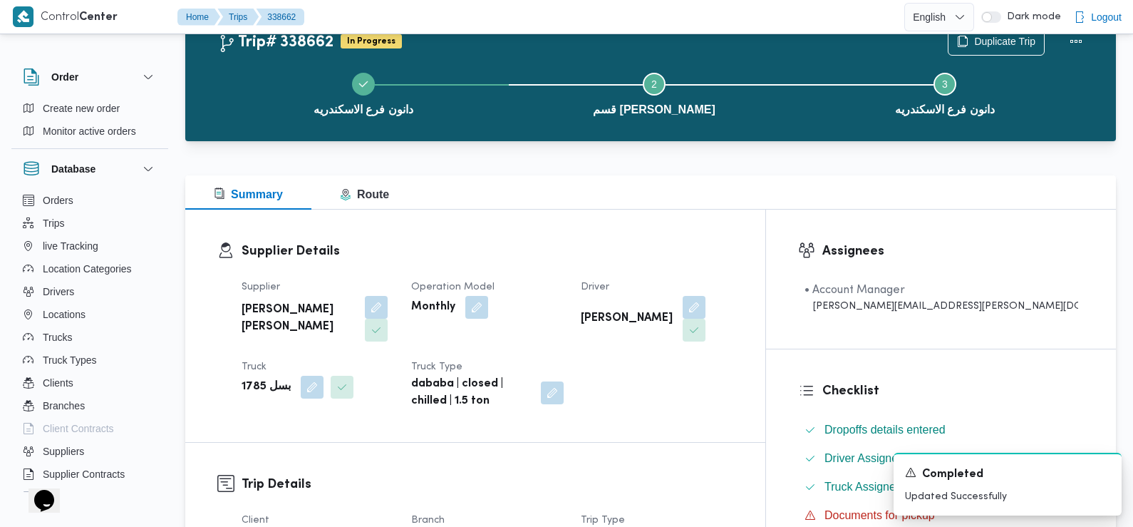
scroll to position [0, 0]
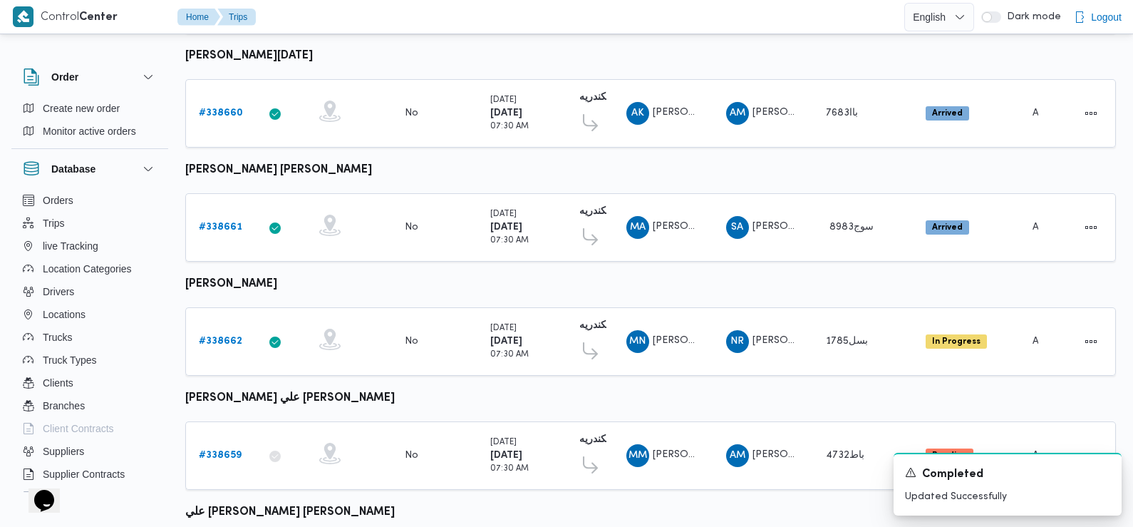
scroll to position [1034, 0]
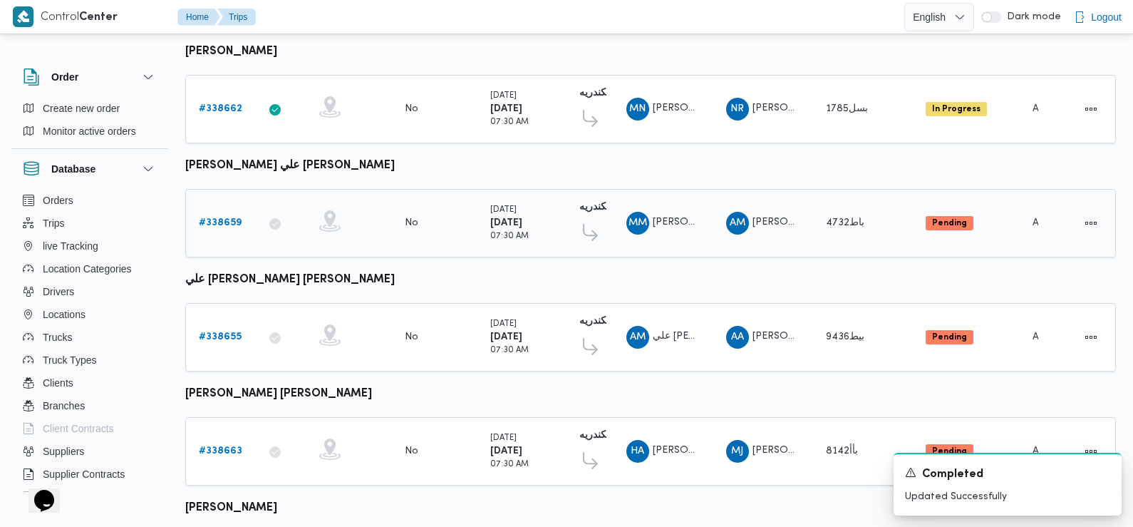
click at [219, 218] on b "# 338659" at bounding box center [220, 222] width 43 height 9
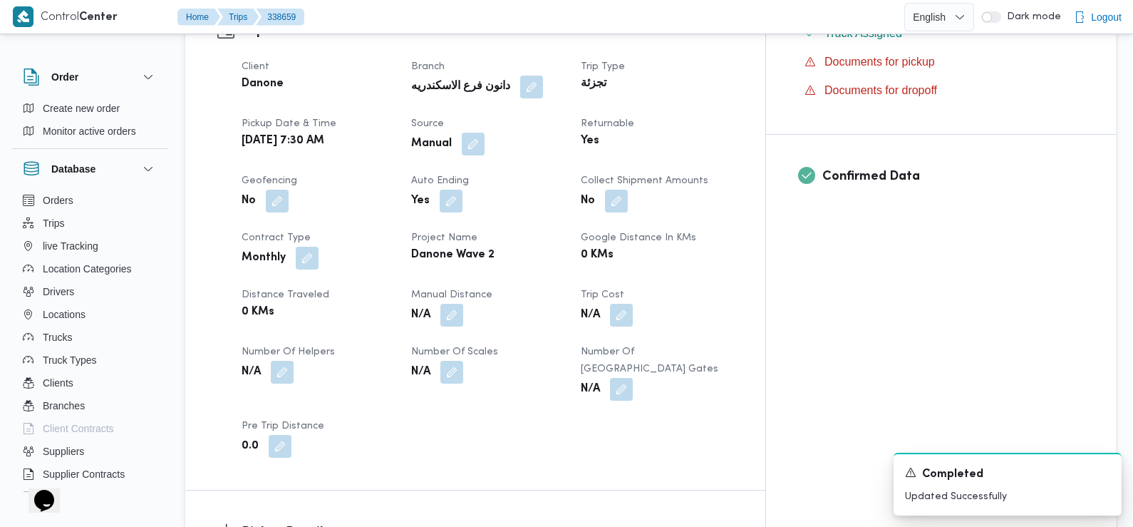
scroll to position [941, 0]
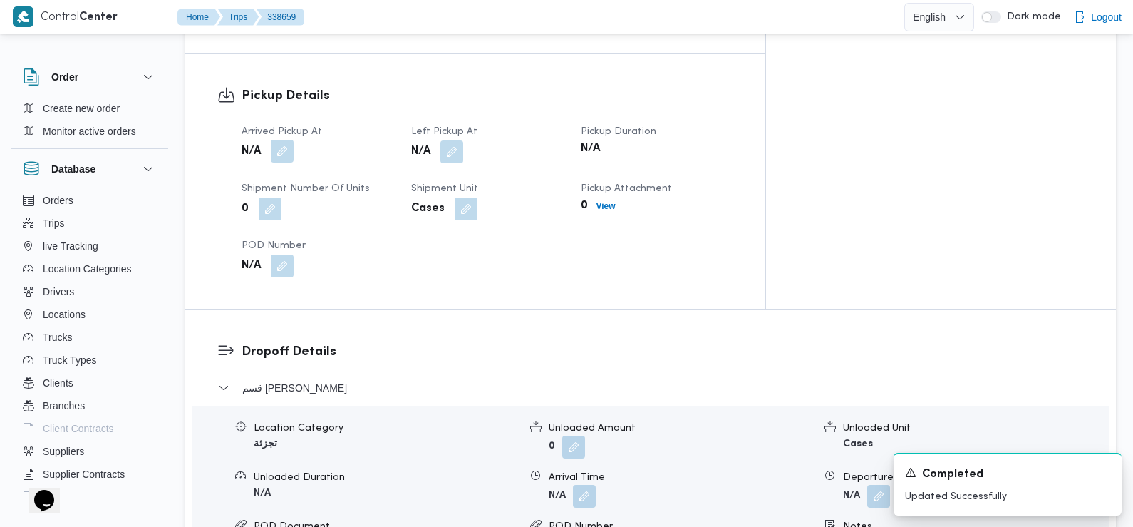
click at [287, 140] on button "button" at bounding box center [282, 151] width 23 height 23
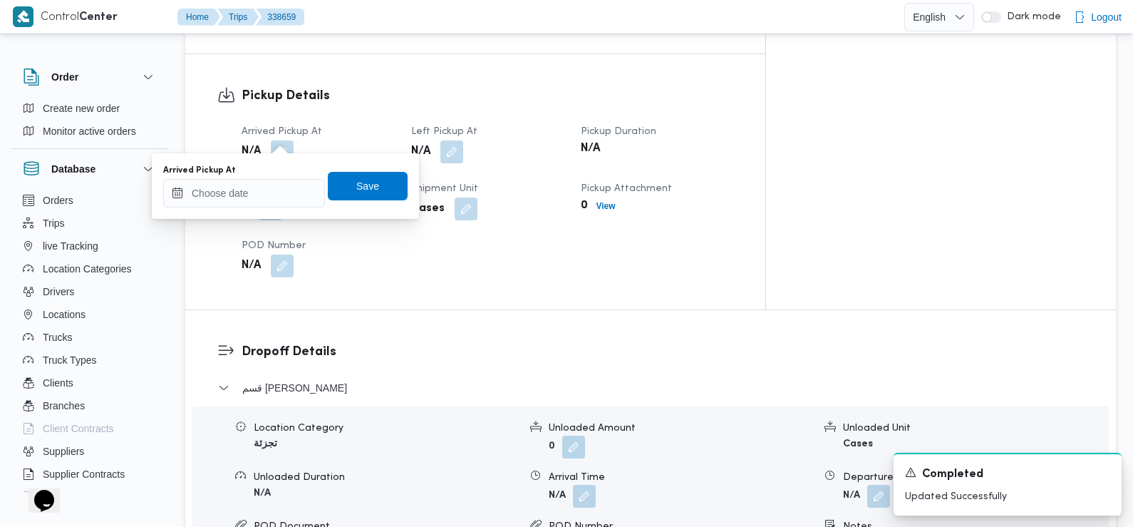
click at [253, 177] on div "Arrived Pickup At" at bounding box center [244, 186] width 162 height 43
click at [252, 191] on input "Arrived Pickup At" at bounding box center [244, 193] width 162 height 29
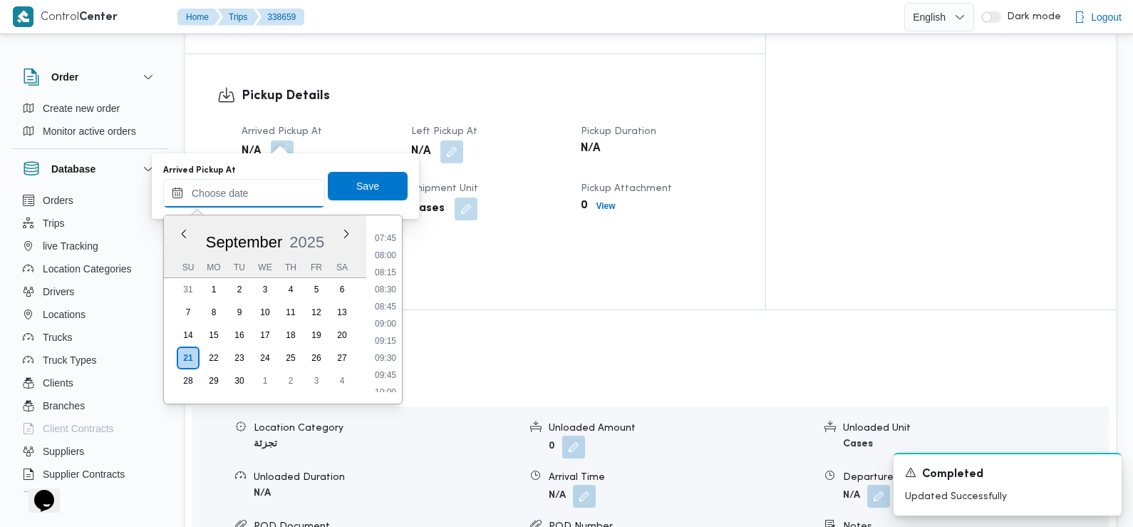
scroll to position [524, 0]
click at [386, 244] on li "07:45" at bounding box center [385, 240] width 33 height 14
type input "21/09/2025 07:45"
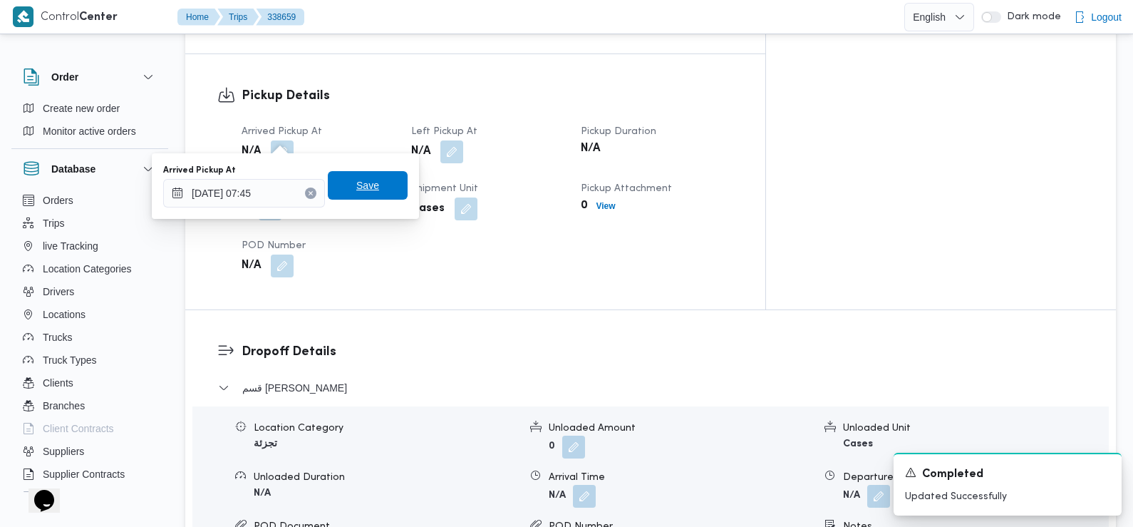
click at [379, 190] on span "Save" at bounding box center [368, 185] width 80 height 29
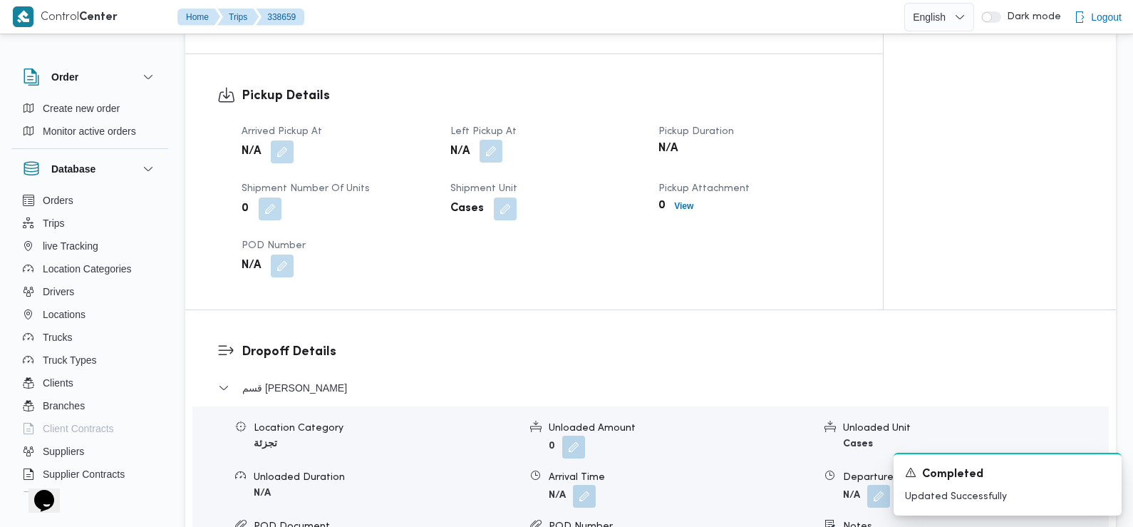
click at [494, 140] on button "button" at bounding box center [491, 151] width 23 height 23
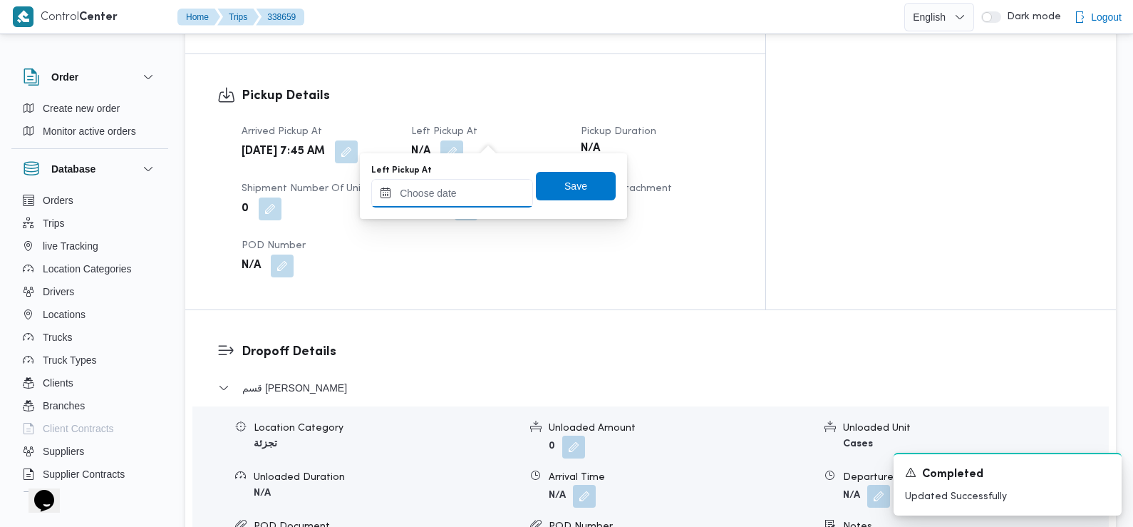
click at [486, 182] on input "Left Pickup At" at bounding box center [452, 193] width 162 height 29
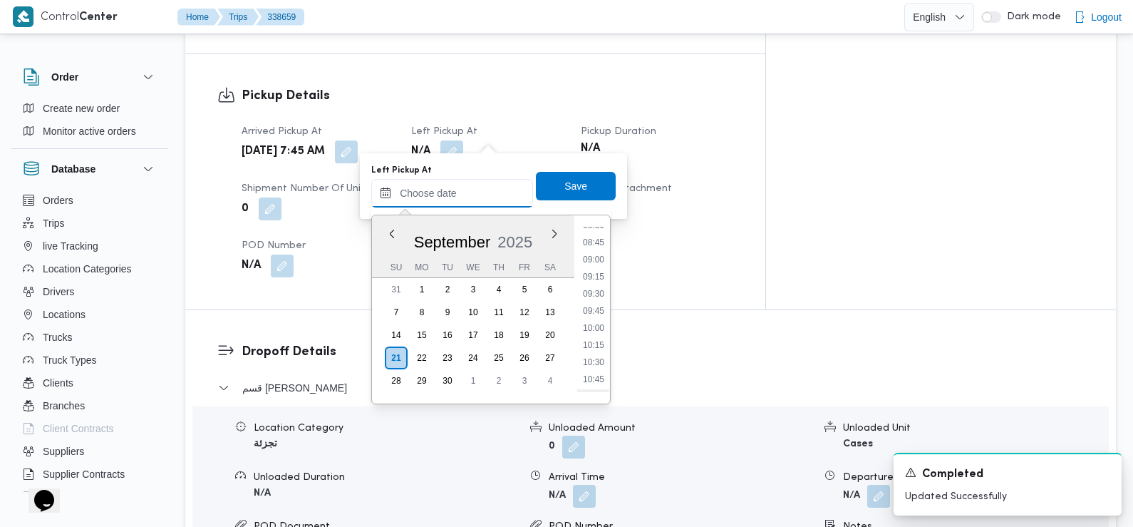
scroll to position [586, 0]
click at [594, 246] on li "08:45" at bounding box center [593, 247] width 33 height 14
type input "21/09/2025 08:45"
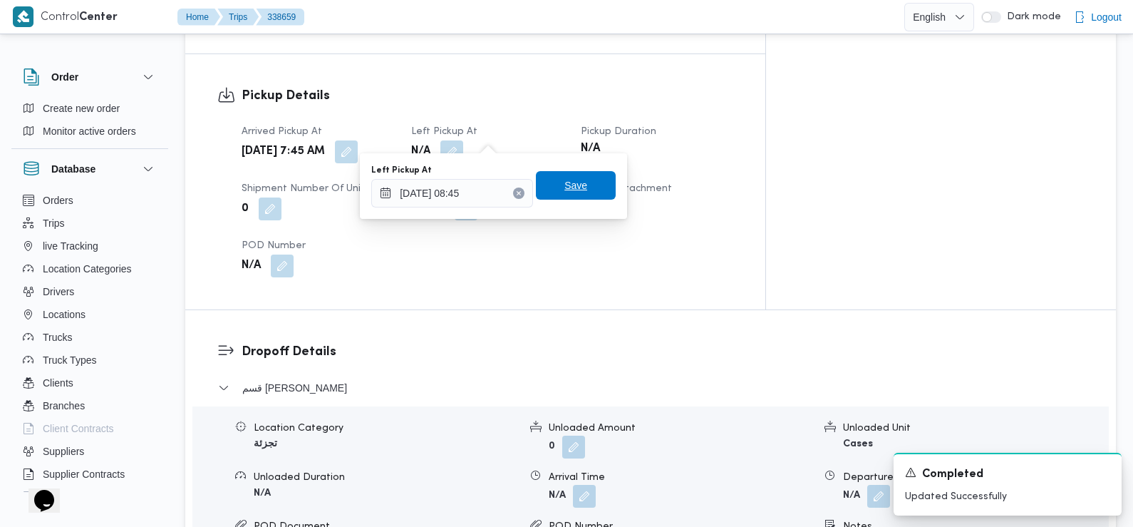
click at [582, 172] on div "Save" at bounding box center [576, 186] width 80 height 29
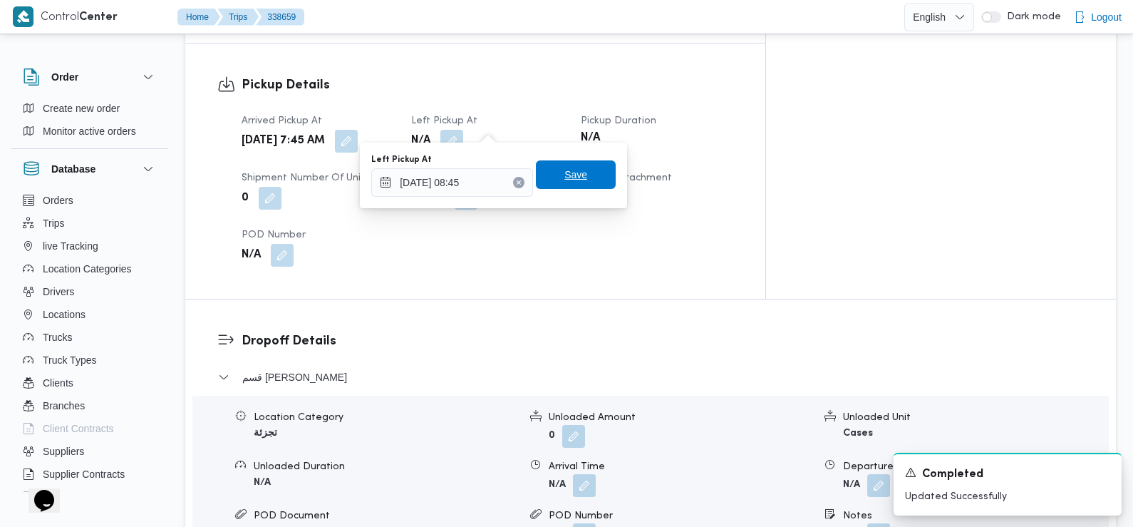
scroll to position [946, 0]
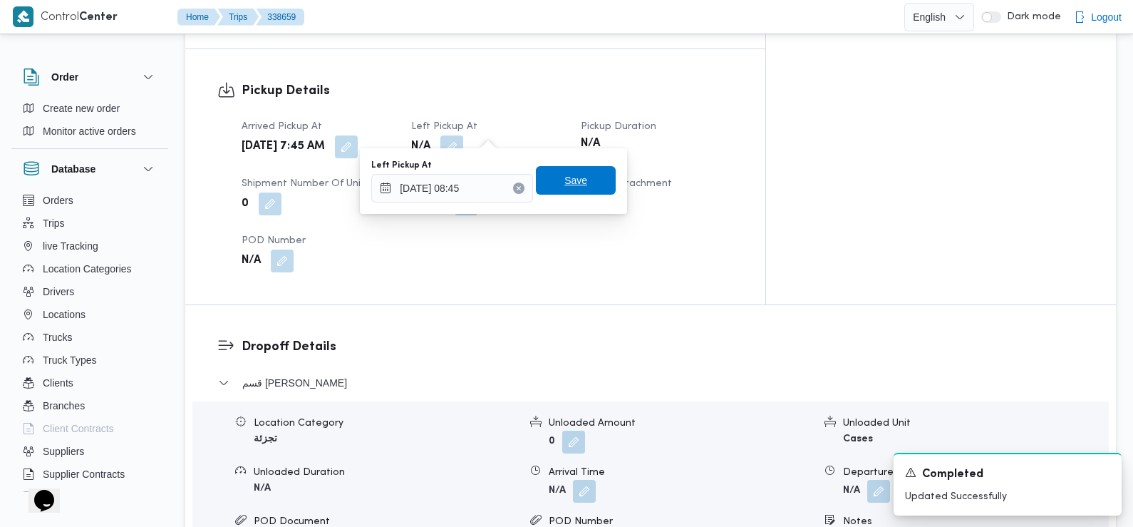
click at [567, 179] on span "Save" at bounding box center [576, 180] width 23 height 17
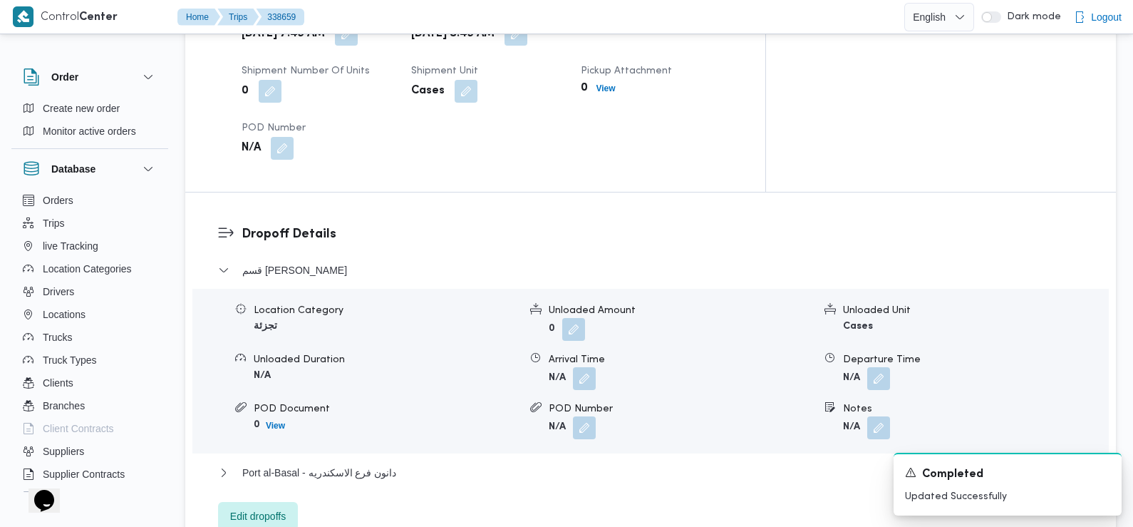
scroll to position [1060, 0]
click at [583, 365] on button "button" at bounding box center [584, 376] width 23 height 23
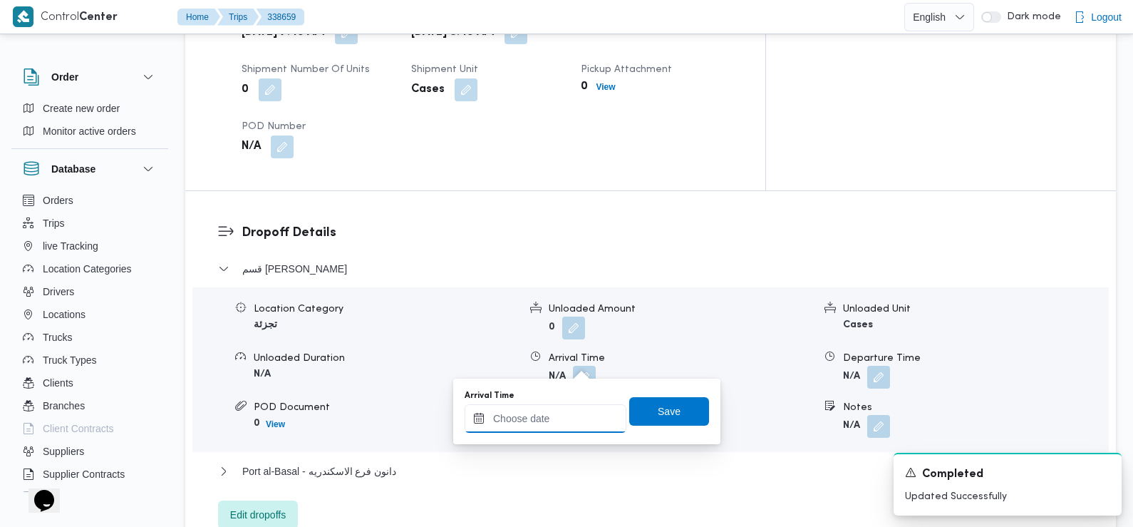
click at [571, 417] on input "Arrival Time" at bounding box center [546, 418] width 162 height 29
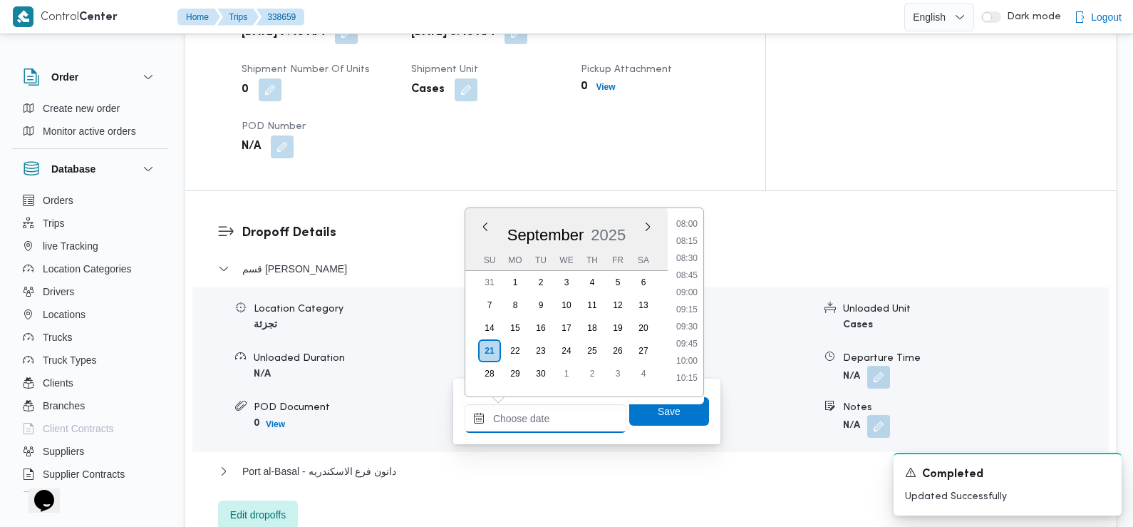
scroll to position [538, 0]
click at [687, 341] on li "09:30" at bounding box center [687, 338] width 33 height 14
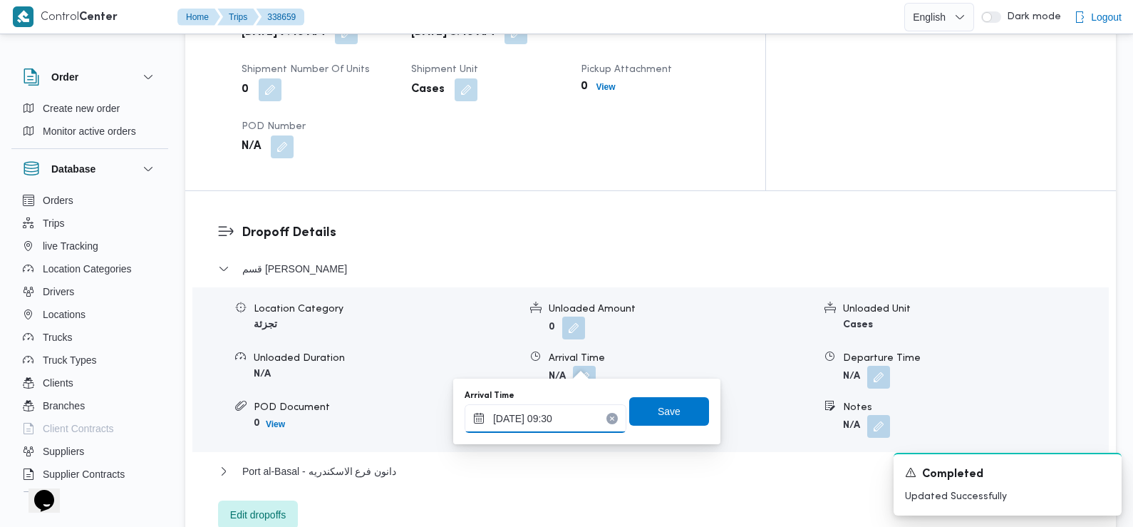
type input "21/09/2025 09:30"
click at [679, 412] on span "Save" at bounding box center [669, 410] width 80 height 29
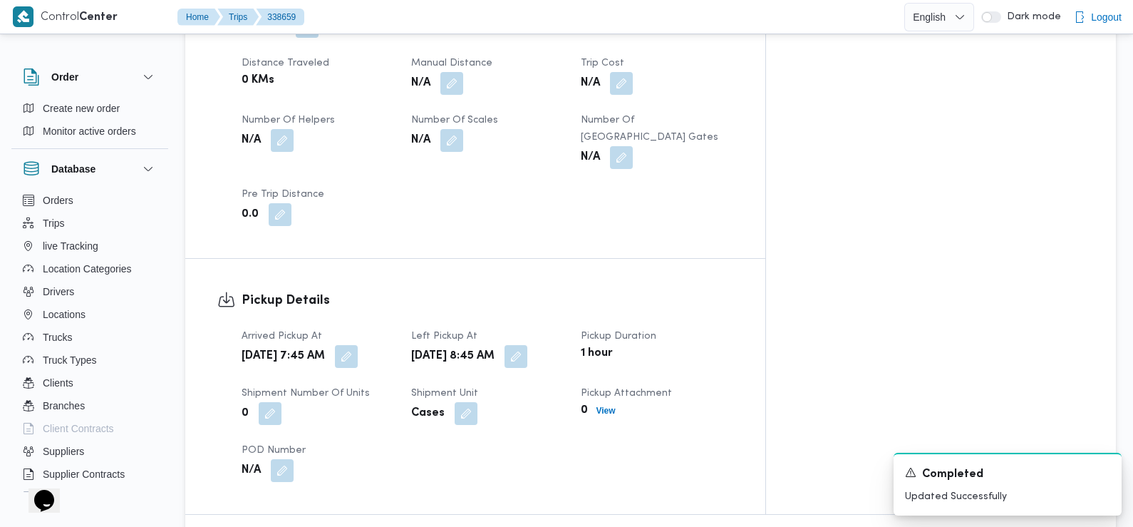
scroll to position [0, 0]
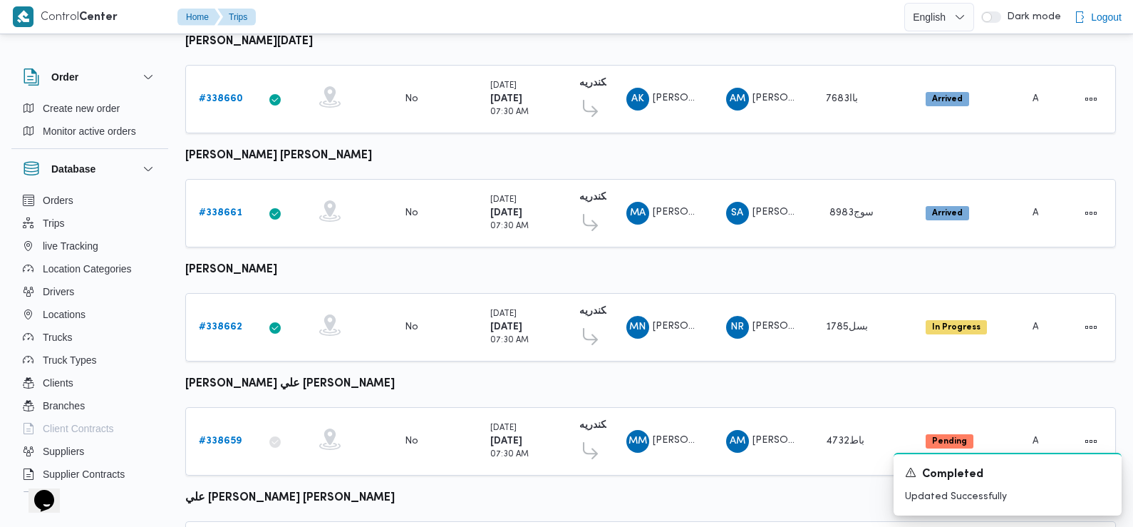
scroll to position [1048, 0]
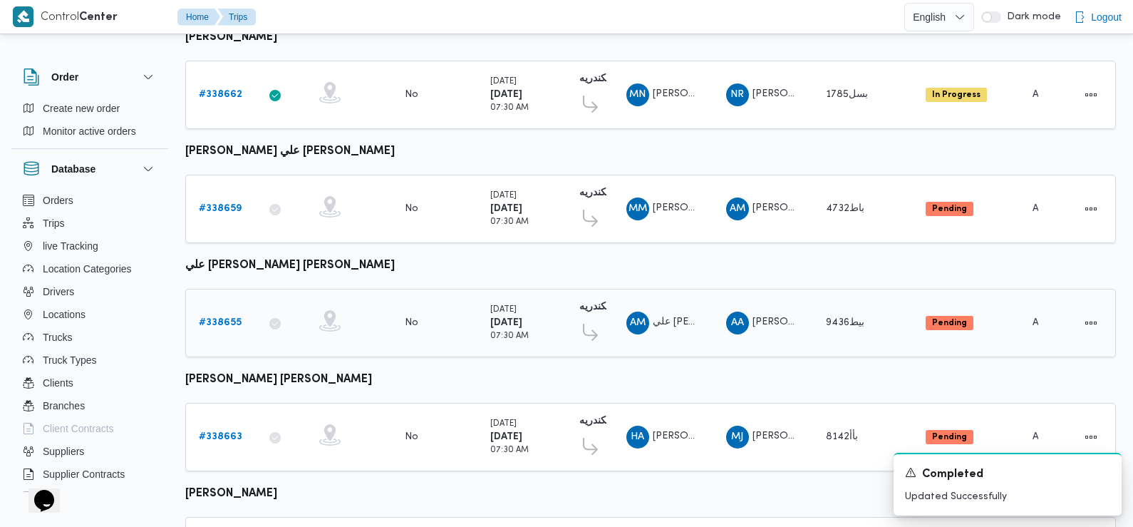
click at [219, 318] on b "# 338655" at bounding box center [220, 322] width 43 height 9
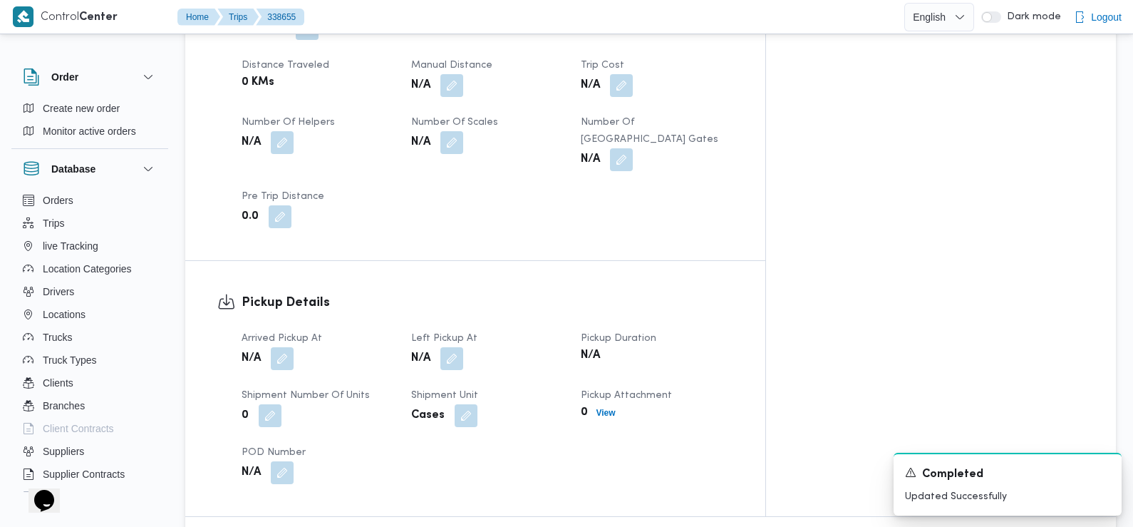
scroll to position [736, 0]
click at [274, 344] on button "button" at bounding box center [282, 355] width 23 height 23
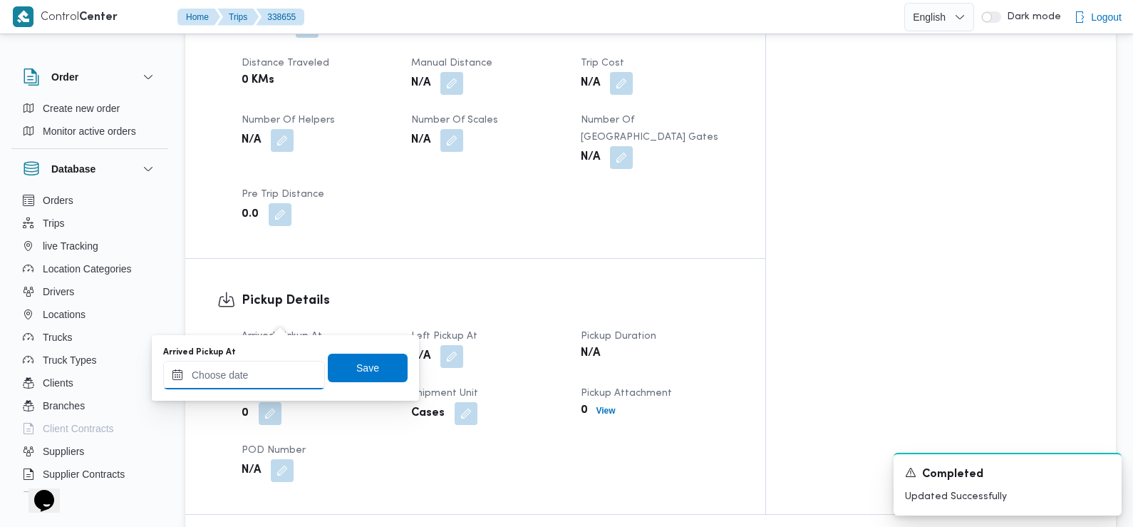
click at [259, 365] on input "Arrived Pickup At" at bounding box center [244, 375] width 162 height 29
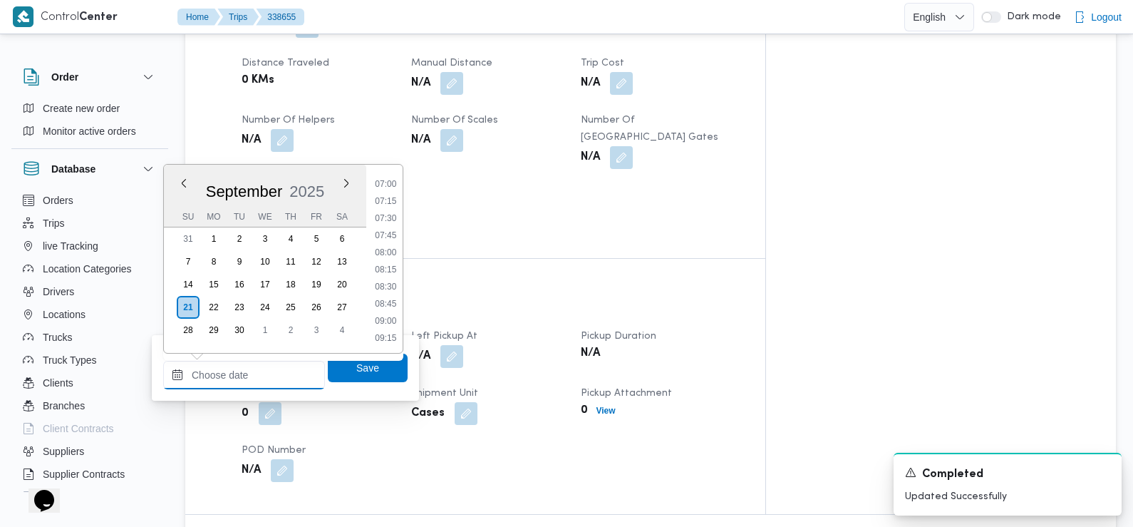
scroll to position [455, 0]
click at [390, 247] on li "07:30" at bounding box center [385, 241] width 33 height 14
type input "21/09/2025 07:30"
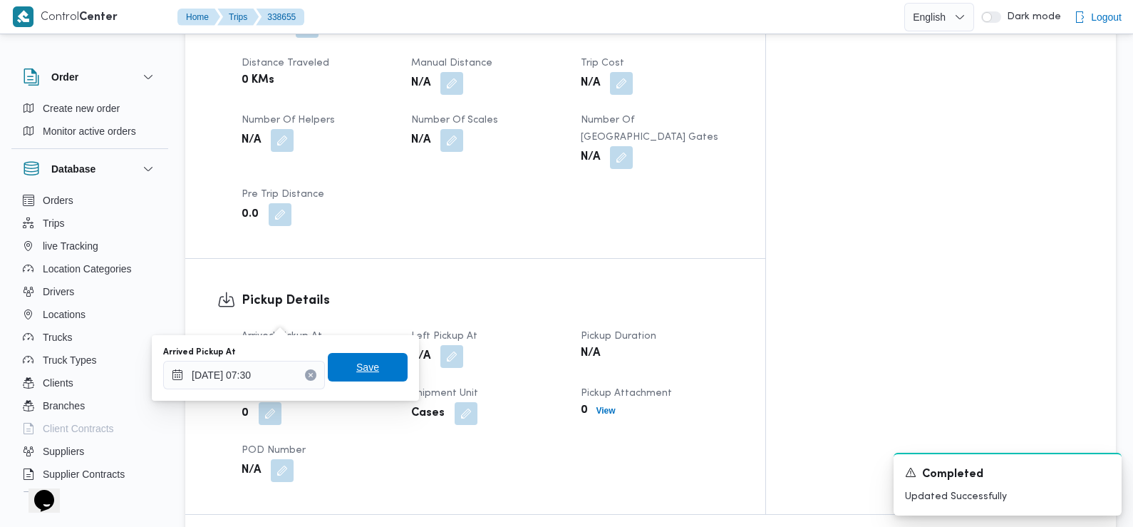
click at [360, 364] on span "Save" at bounding box center [367, 367] width 23 height 17
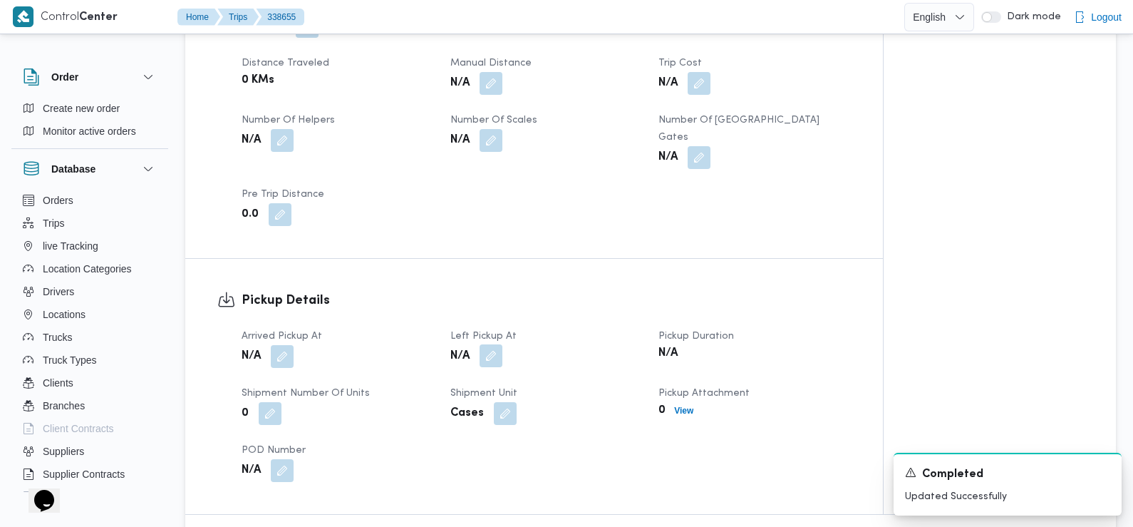
click at [488, 344] on button "button" at bounding box center [491, 355] width 23 height 23
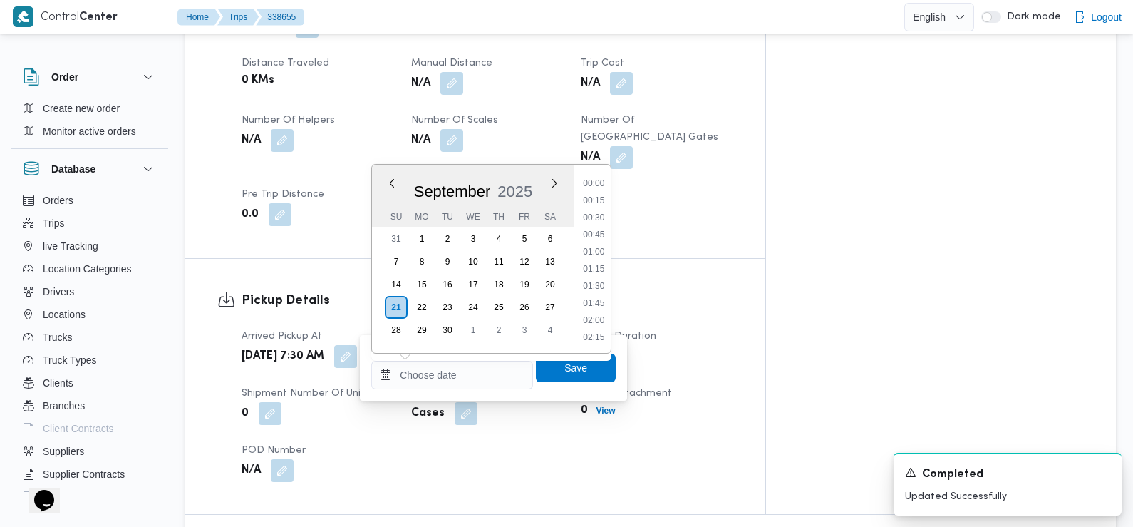
click at [443, 376] on input "Left Pickup At" at bounding box center [452, 375] width 162 height 29
click at [598, 230] on li "08:45" at bounding box center [594, 231] width 33 height 14
type input "21/09/2025 08:45"
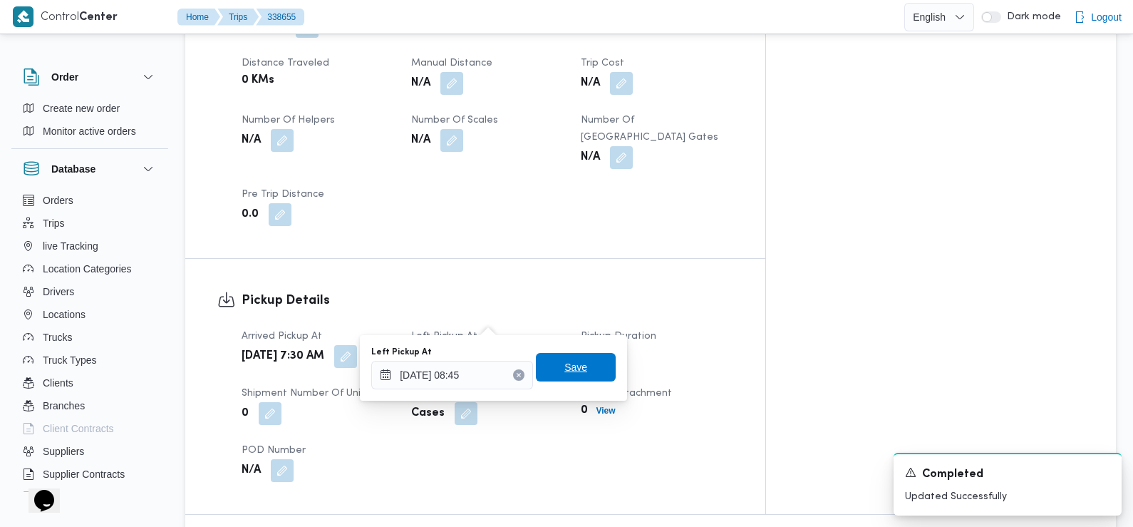
click at [582, 372] on span "Save" at bounding box center [576, 367] width 80 height 29
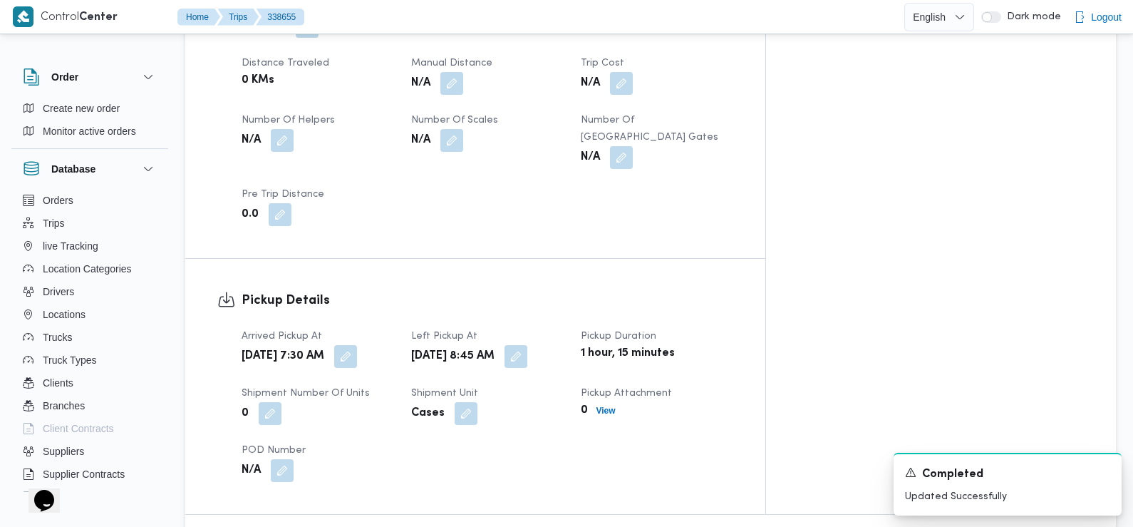
scroll to position [1041, 0]
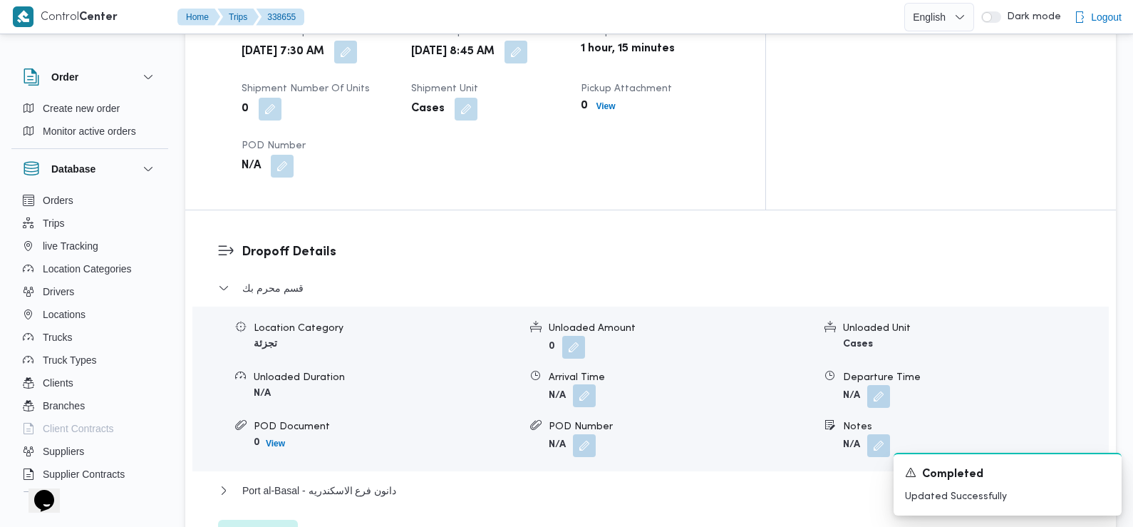
click at [586, 384] on button "button" at bounding box center [584, 395] width 23 height 23
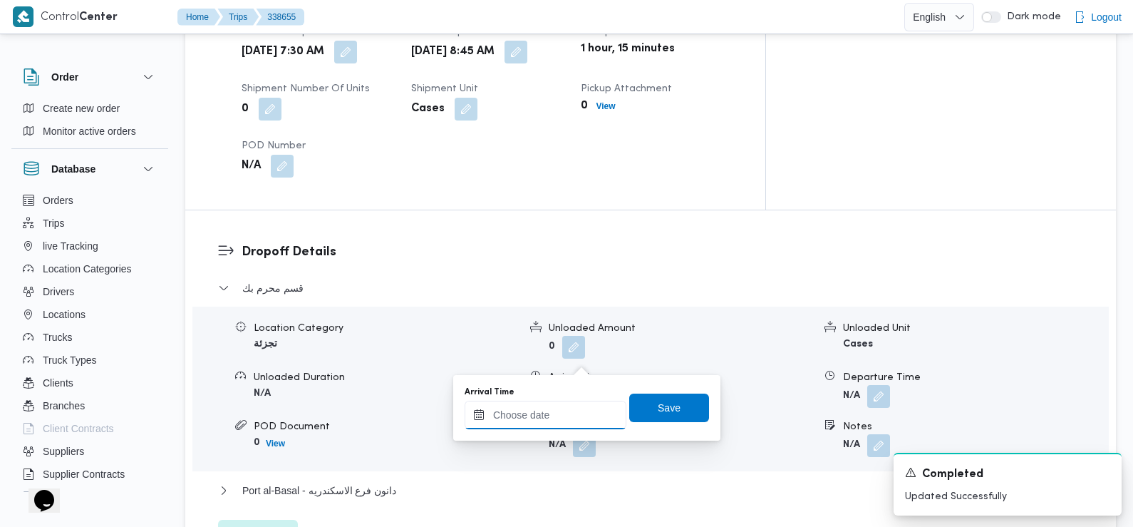
click at [564, 410] on input "Arrival Time" at bounding box center [546, 415] width 162 height 29
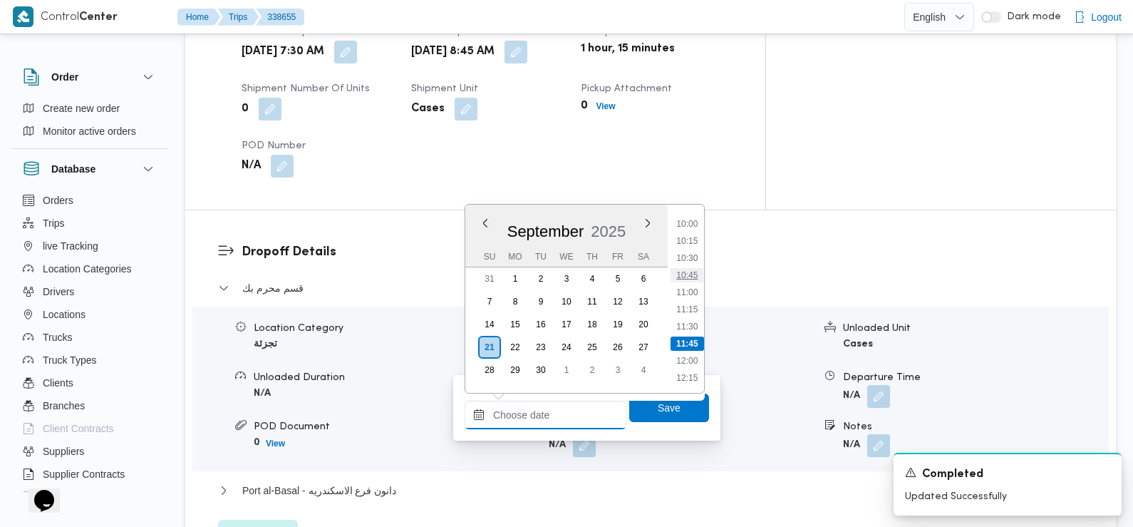
scroll to position [669, 0]
click at [691, 235] on li "10:00" at bounding box center [687, 238] width 33 height 14
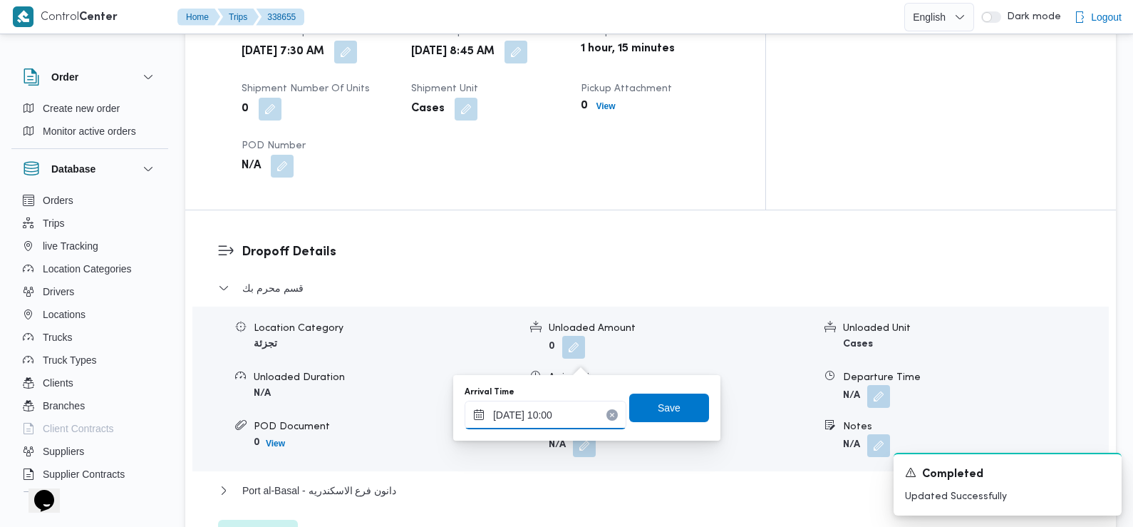
type input "21/09/2025 10:00"
click at [658, 402] on span "Save" at bounding box center [669, 406] width 23 height 17
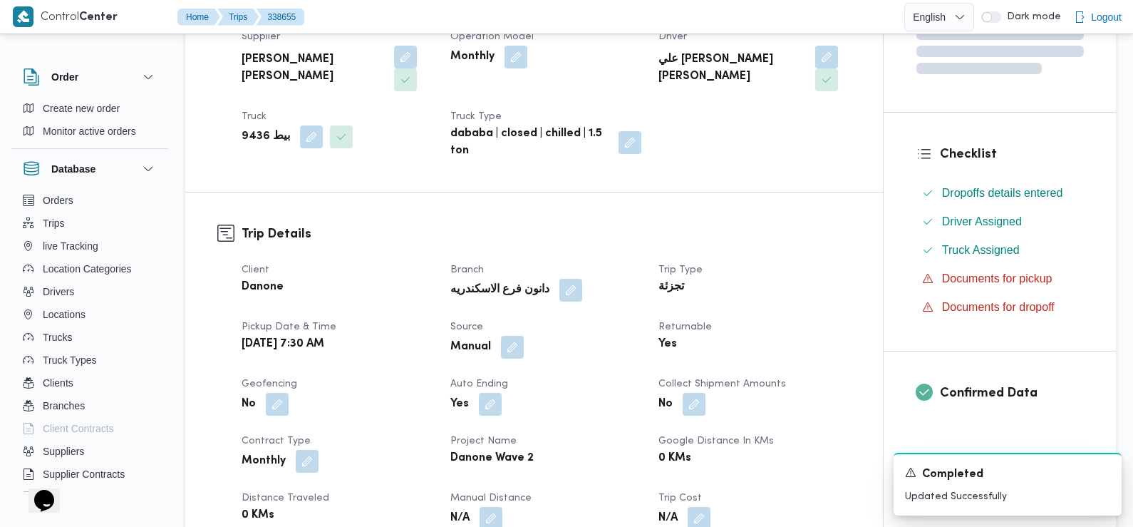
scroll to position [0, 0]
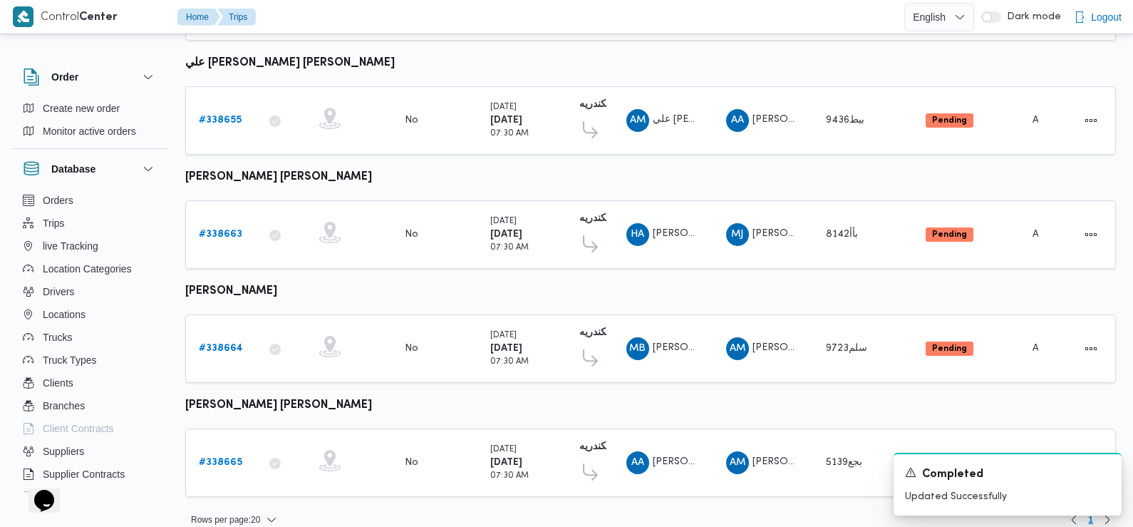
scroll to position [1251, 0]
click at [218, 229] on b "# 338663" at bounding box center [220, 233] width 43 height 9
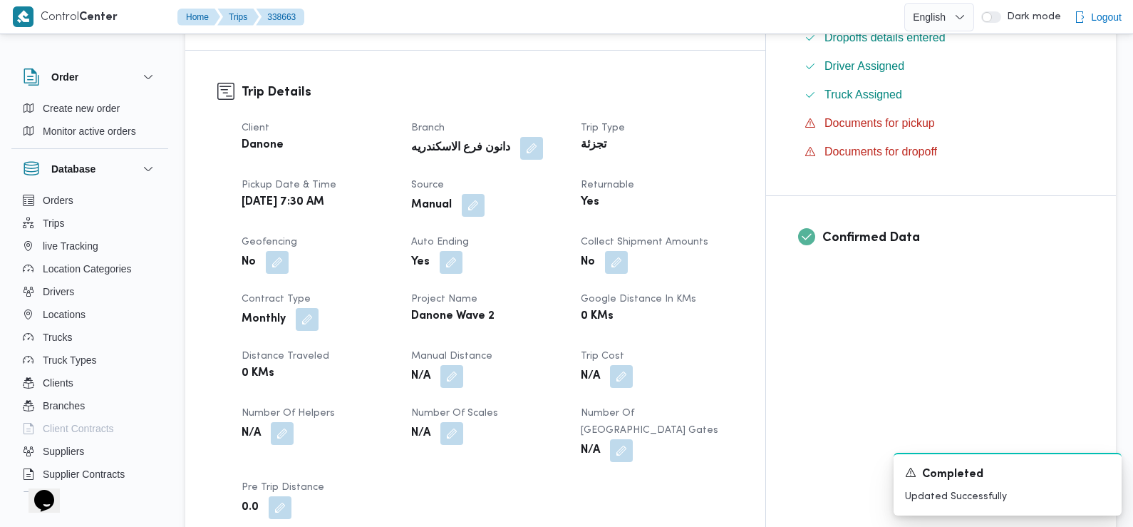
scroll to position [637, 0]
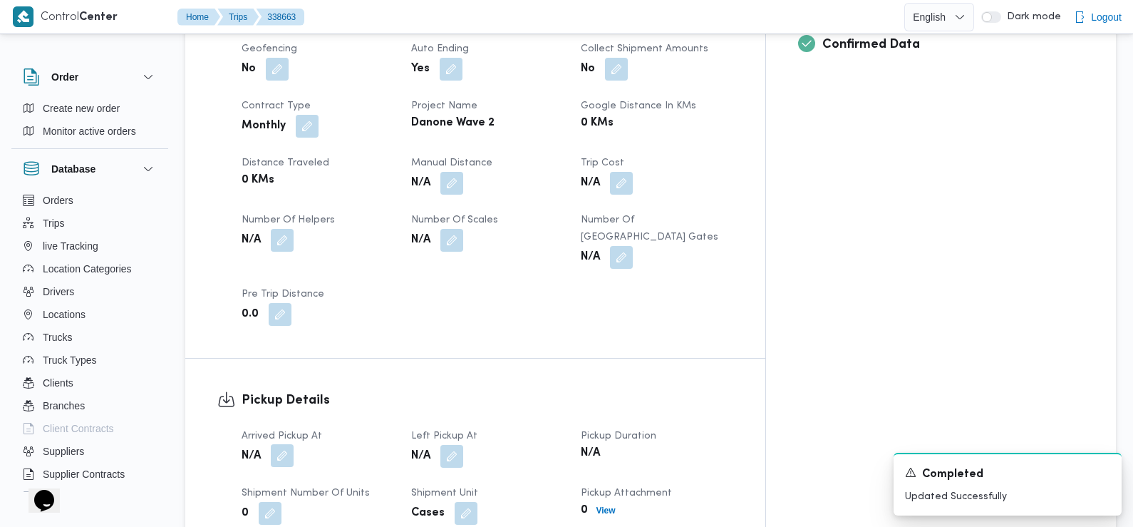
click at [281, 444] on button "button" at bounding box center [282, 455] width 23 height 23
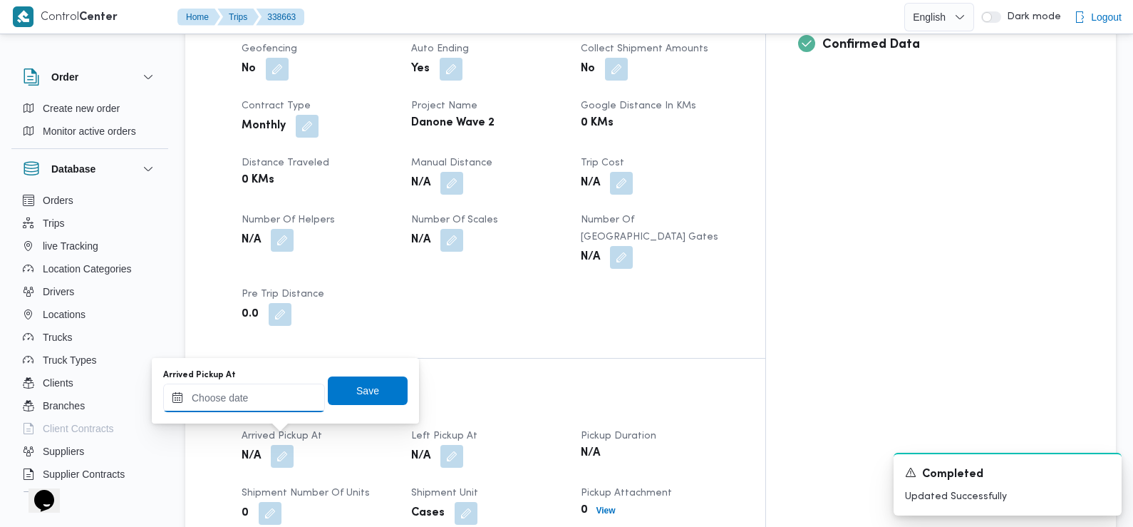
click at [284, 404] on input "Arrived Pickup At" at bounding box center [244, 397] width 162 height 29
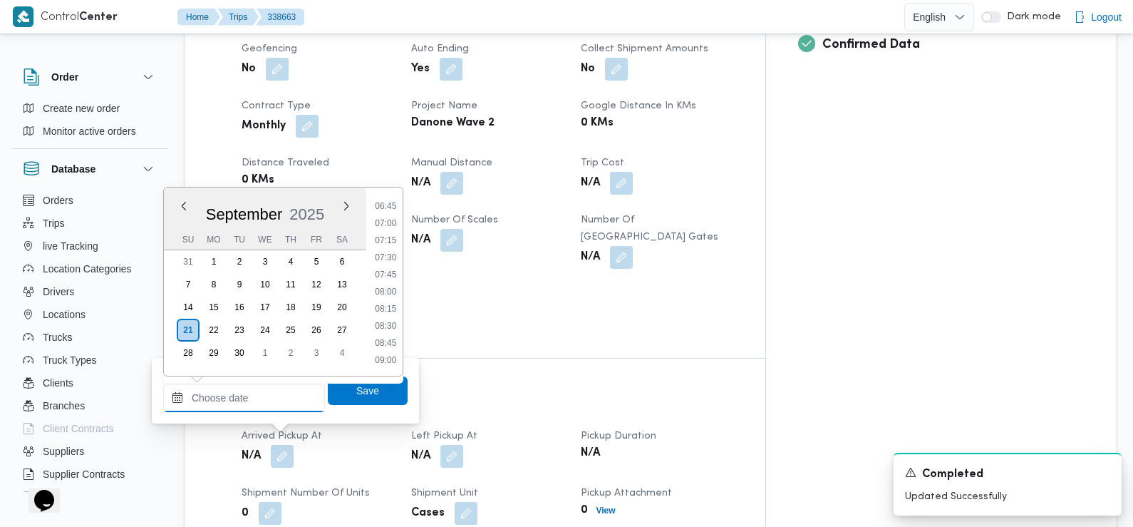
scroll to position [441, 0]
click at [393, 277] on li "07:30" at bounding box center [385, 278] width 33 height 14
type input "21/09/2025 07:30"
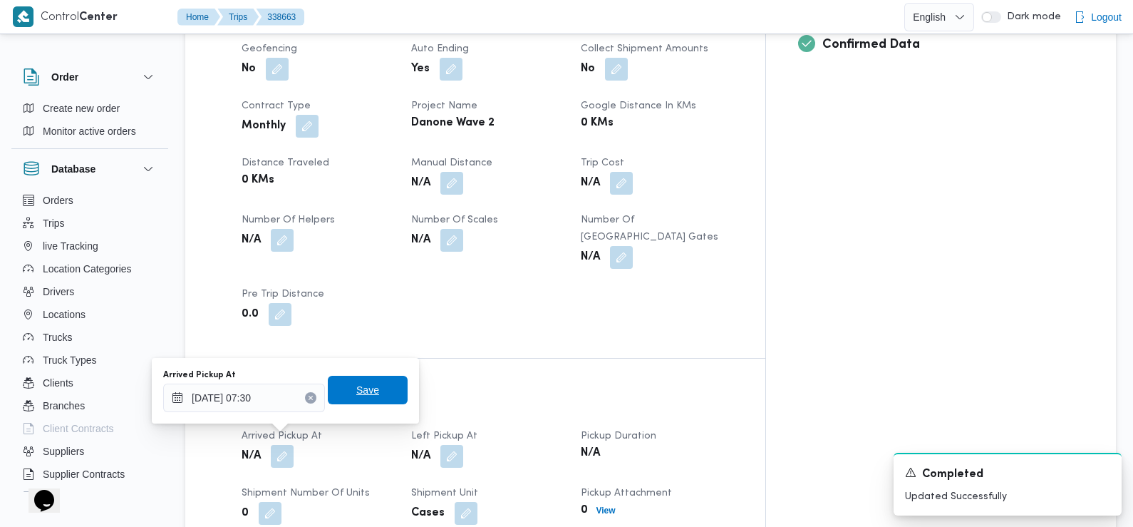
click at [371, 388] on span "Save" at bounding box center [368, 390] width 80 height 29
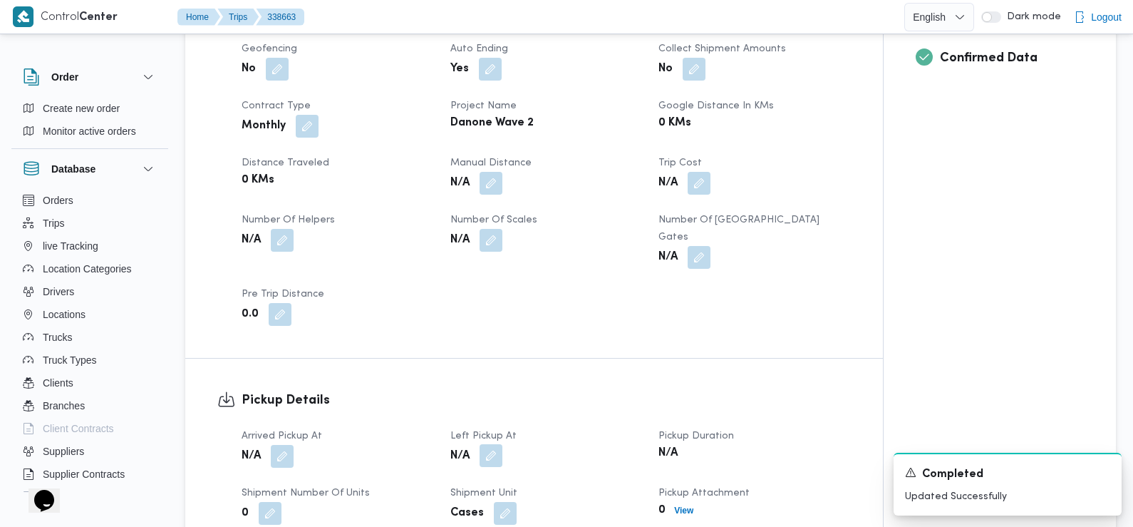
click at [488, 444] on button "button" at bounding box center [491, 455] width 23 height 23
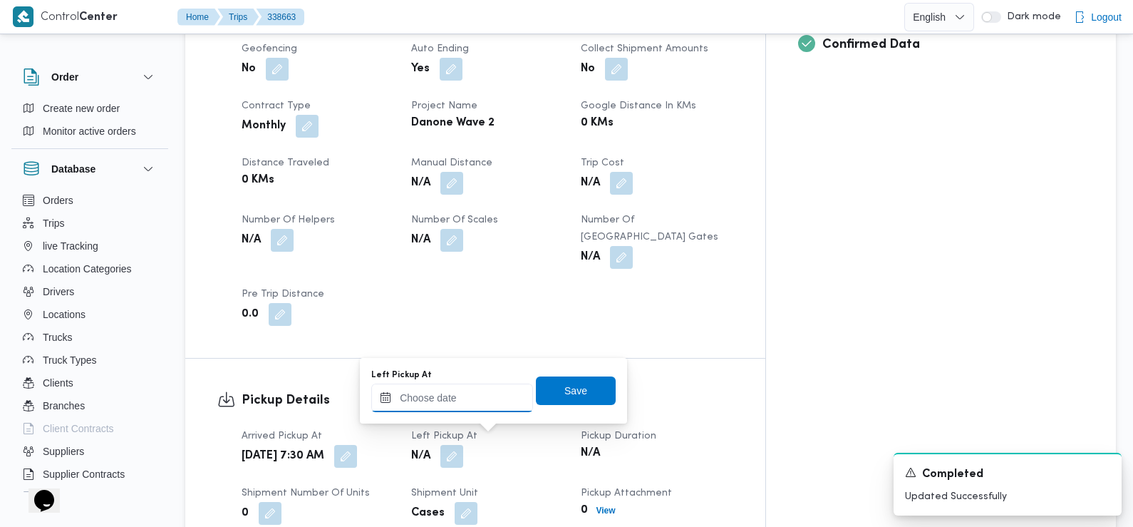
click at [463, 398] on input "Left Pickup At" at bounding box center [452, 397] width 162 height 29
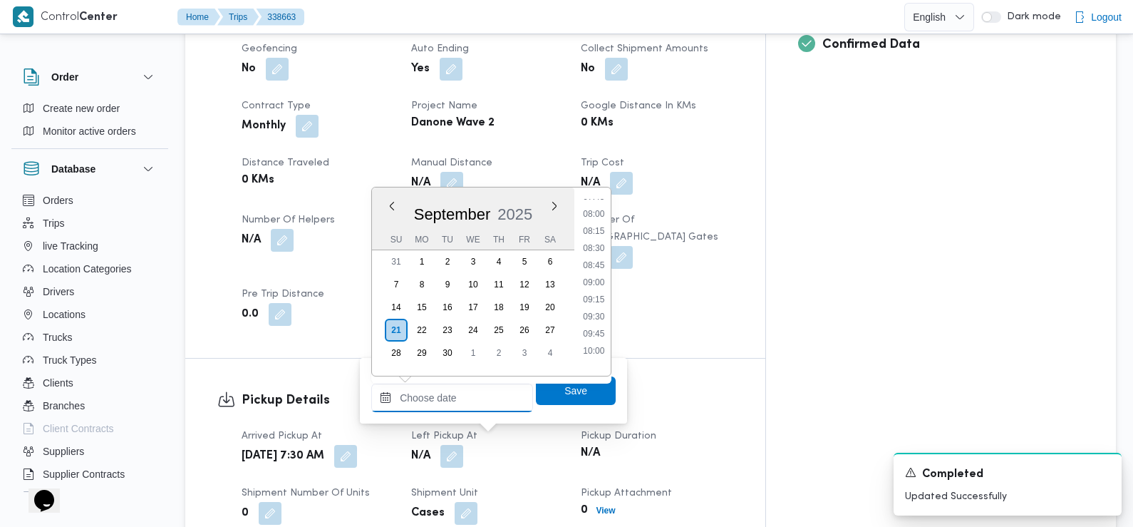
scroll to position [537, 0]
drag, startPoint x: 601, startPoint y: 280, endPoint x: 601, endPoint y: 289, distance: 8.6
click at [601, 280] on li "09:00" at bounding box center [594, 285] width 33 height 14
type input "21/09/2025 09:00"
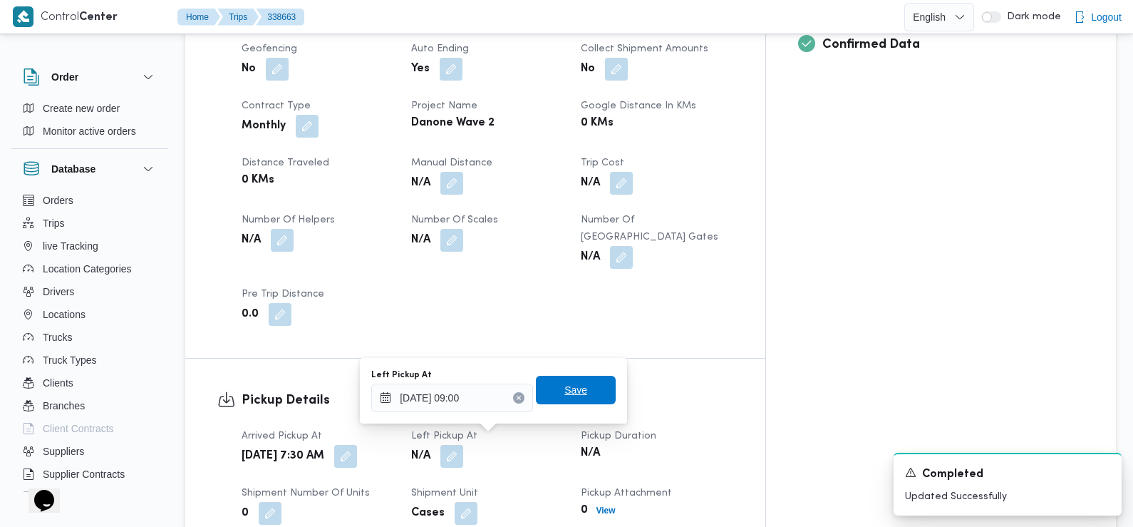
click at [580, 383] on span "Save" at bounding box center [576, 390] width 80 height 29
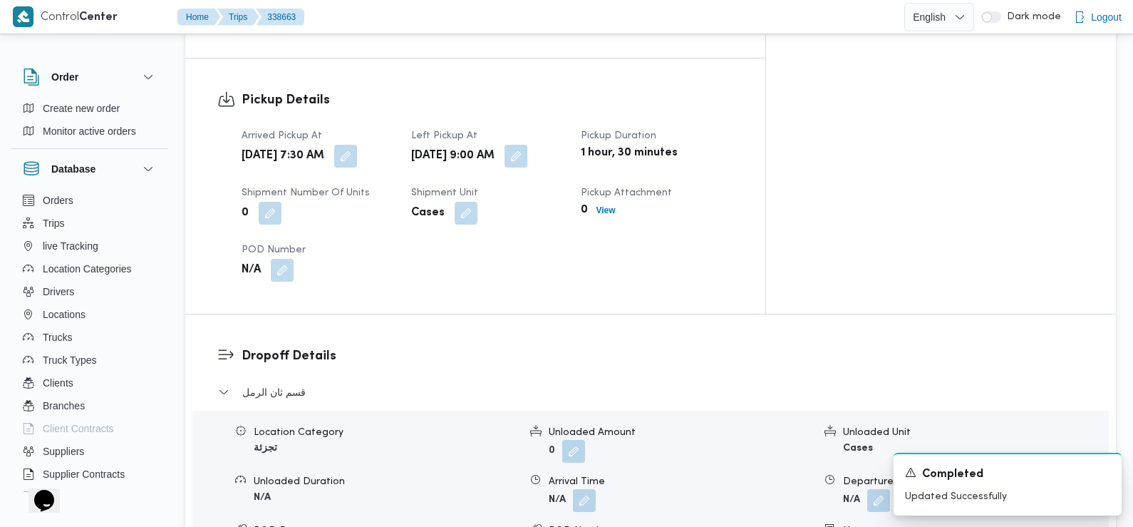
scroll to position [941, 0]
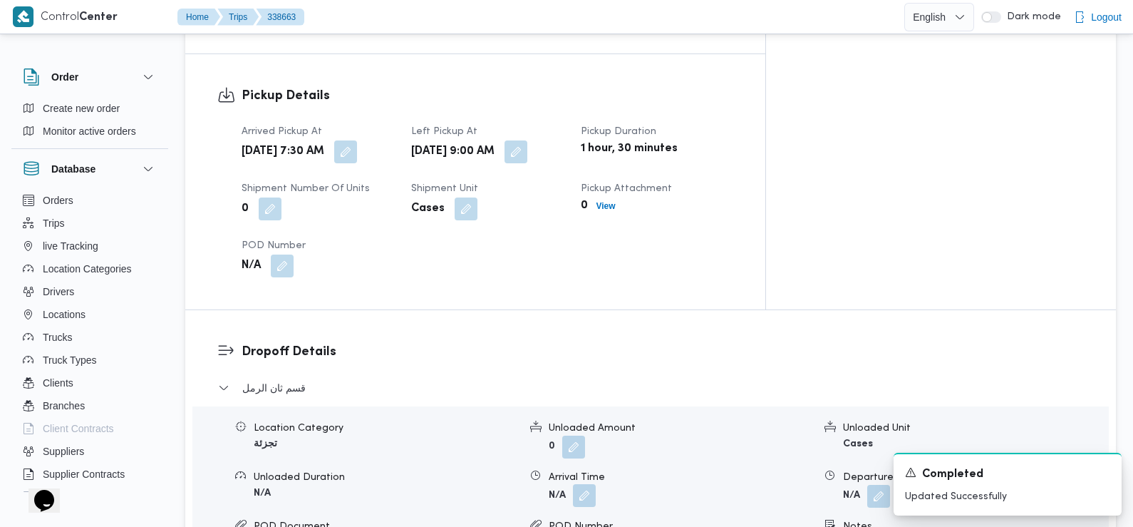
click at [580, 484] on button "button" at bounding box center [584, 495] width 23 height 23
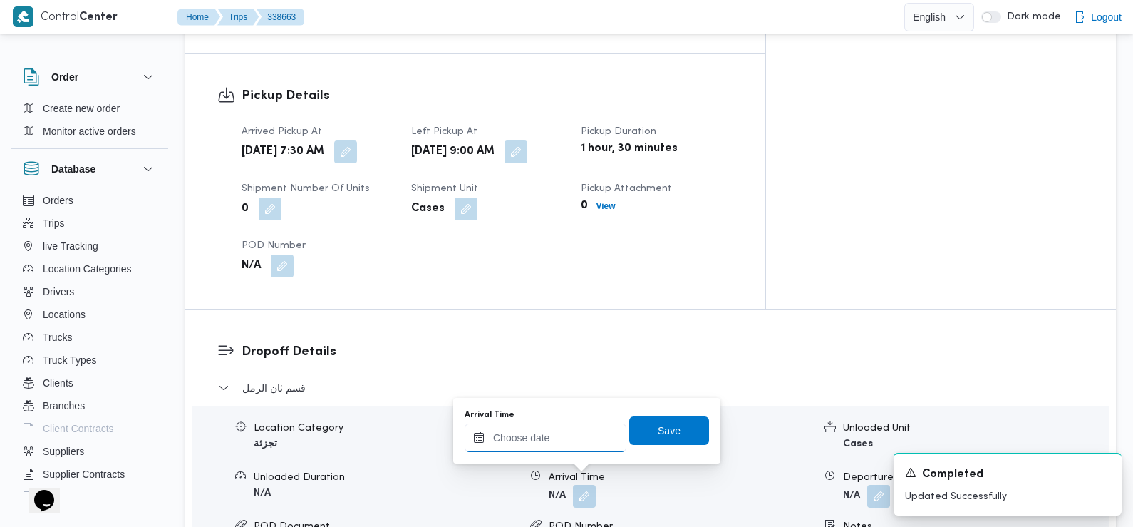
click at [577, 429] on input "Arrival Time" at bounding box center [546, 437] width 162 height 29
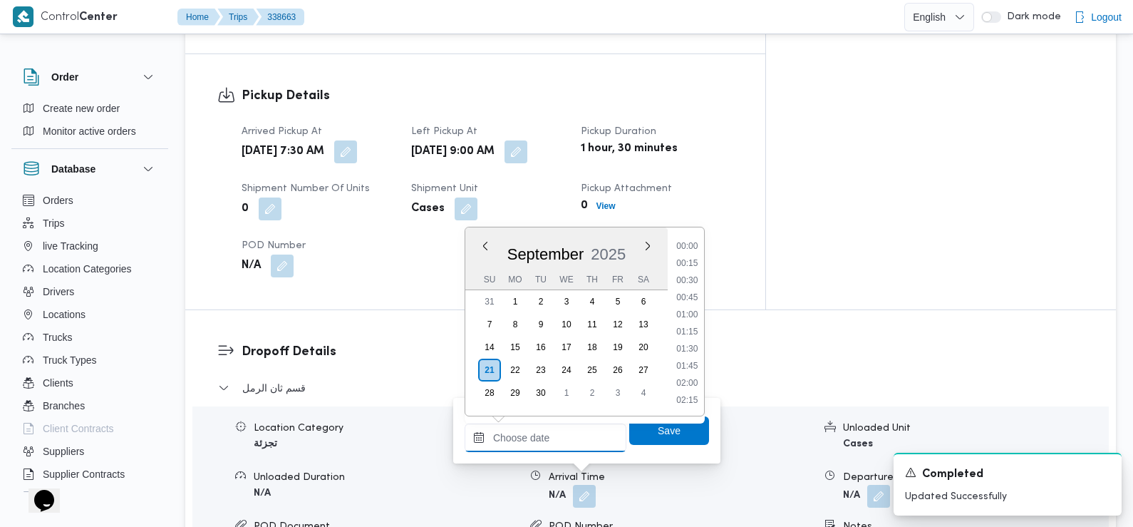
scroll to position [717, 0]
click at [688, 247] on li "10:30" at bounding box center [687, 247] width 33 height 14
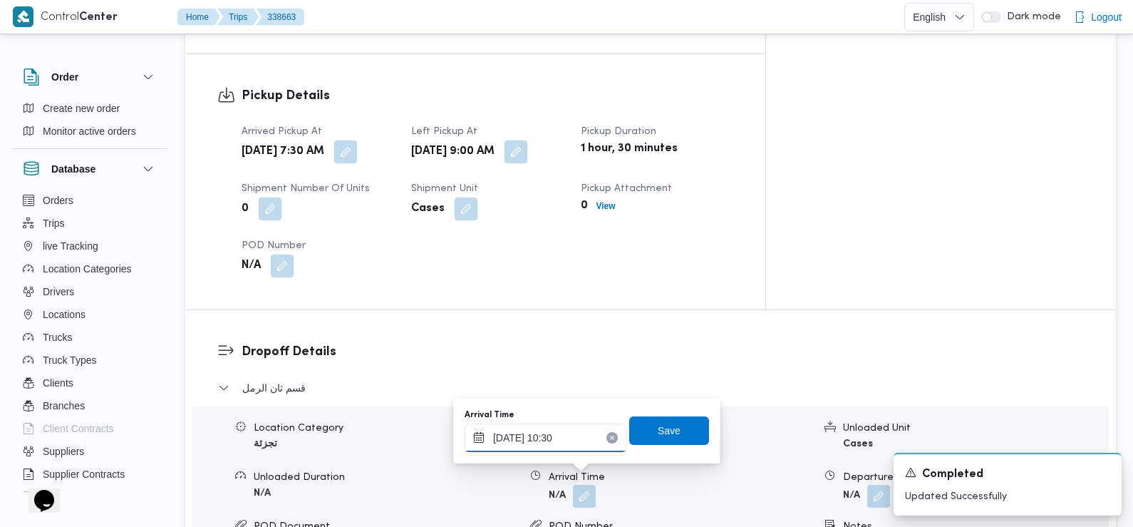
type input "21/09/2025 10:30"
click at [662, 427] on span "Save" at bounding box center [669, 429] width 23 height 17
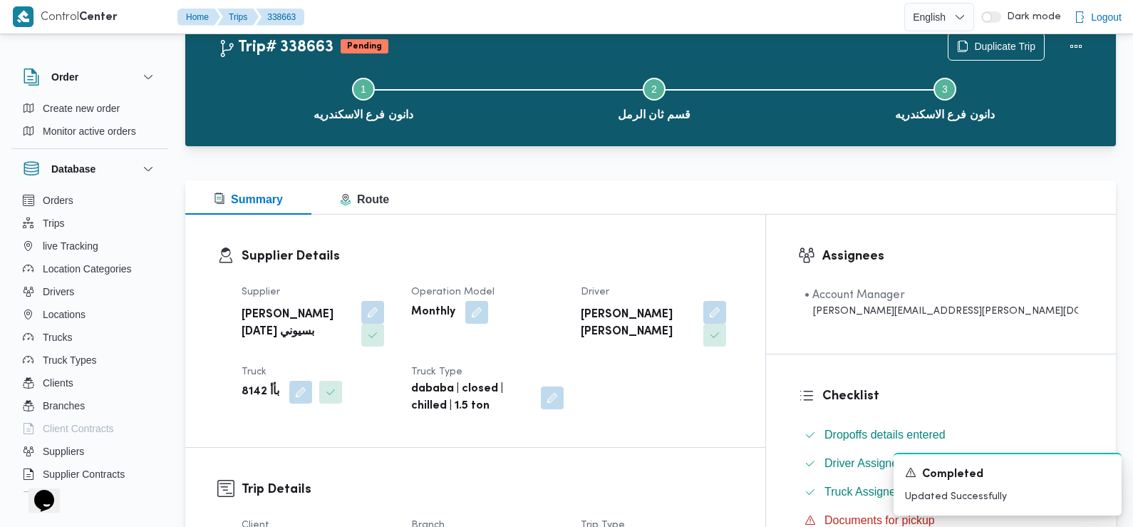
scroll to position [0, 0]
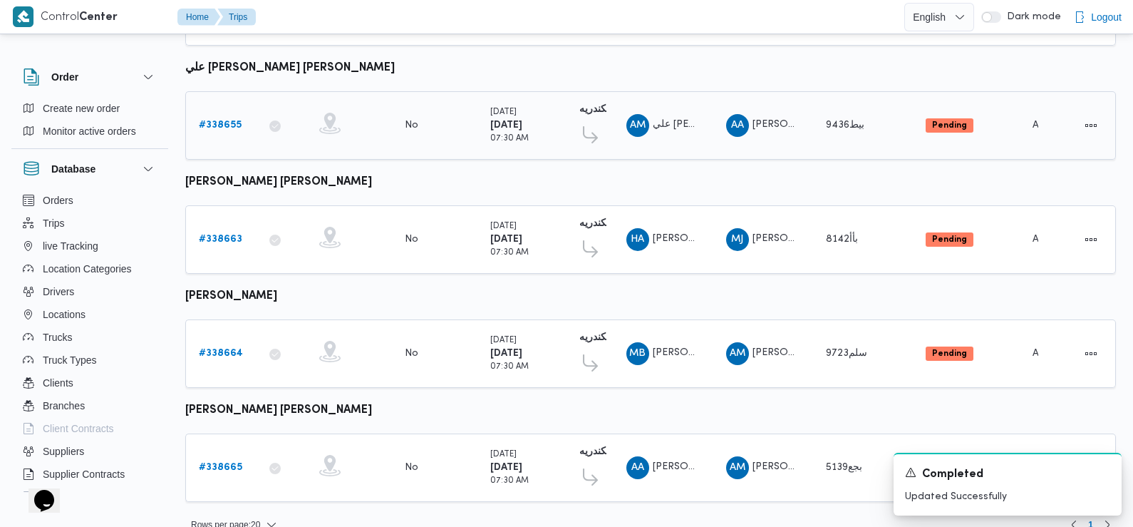
scroll to position [1251, 0]
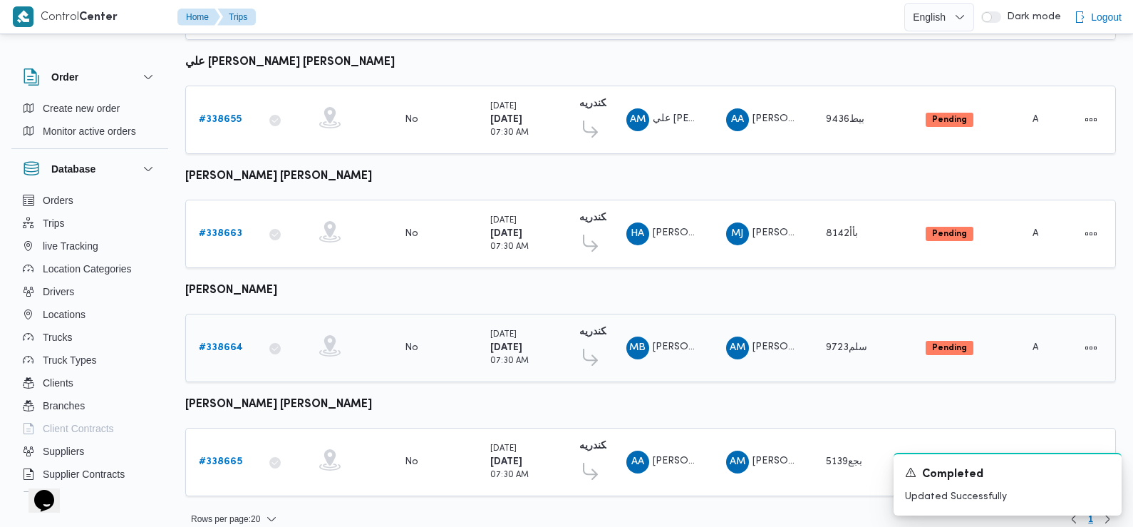
click at [209, 343] on b "# 338664" at bounding box center [221, 347] width 44 height 9
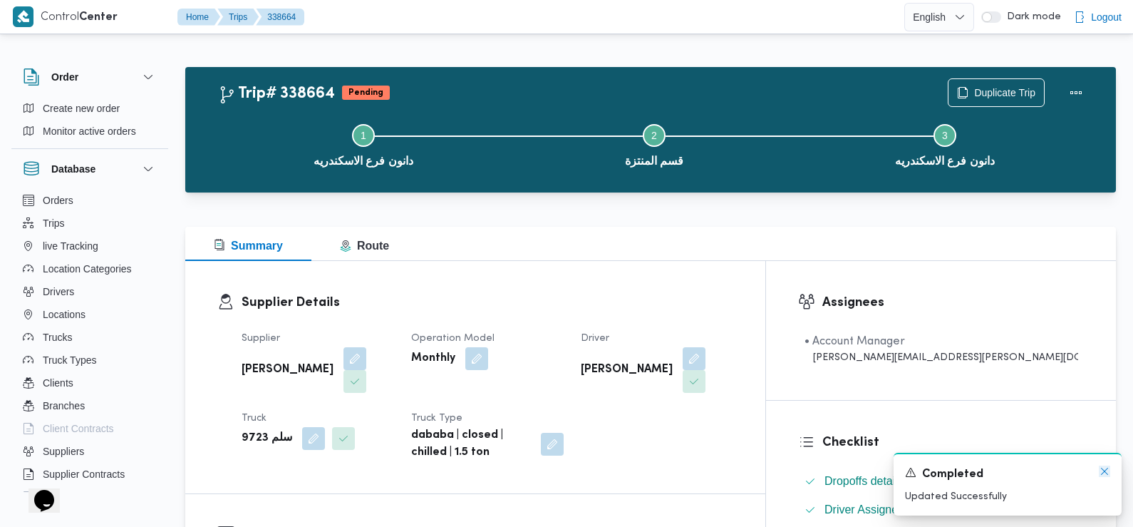
click at [1101, 471] on icon "Dismiss toast" at bounding box center [1104, 470] width 11 height 11
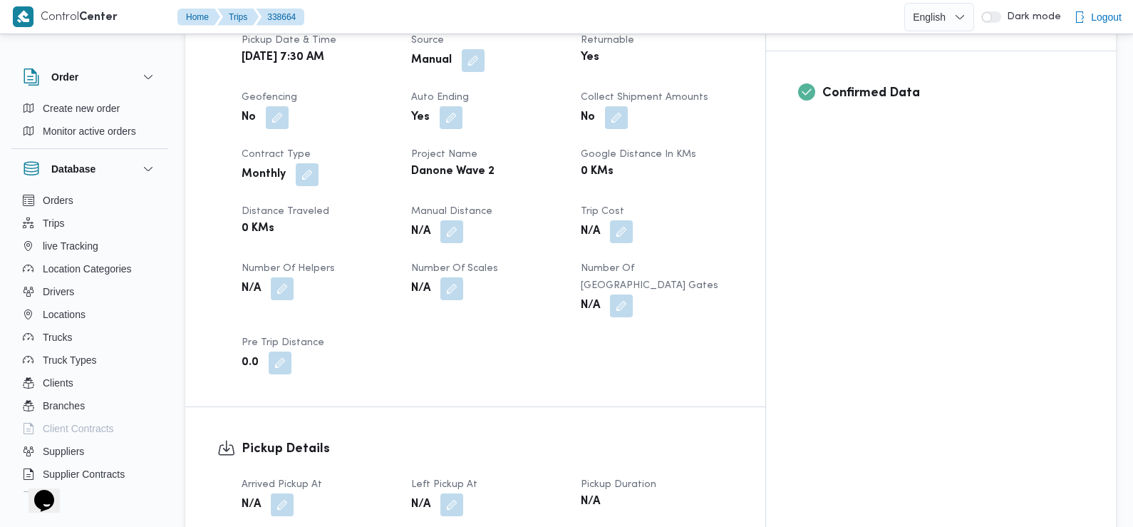
scroll to position [613, 0]
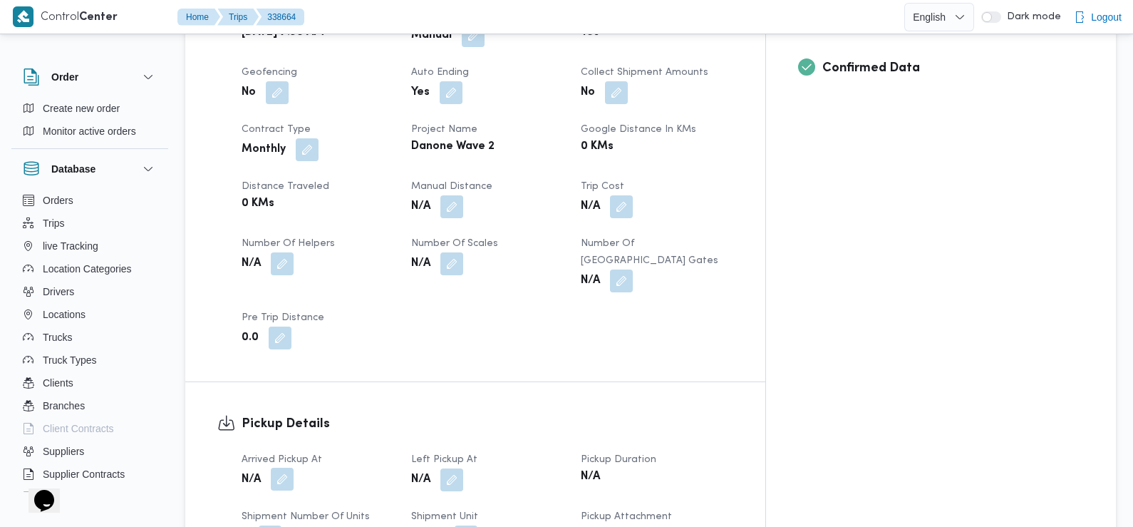
click at [282, 468] on button "button" at bounding box center [282, 479] width 23 height 23
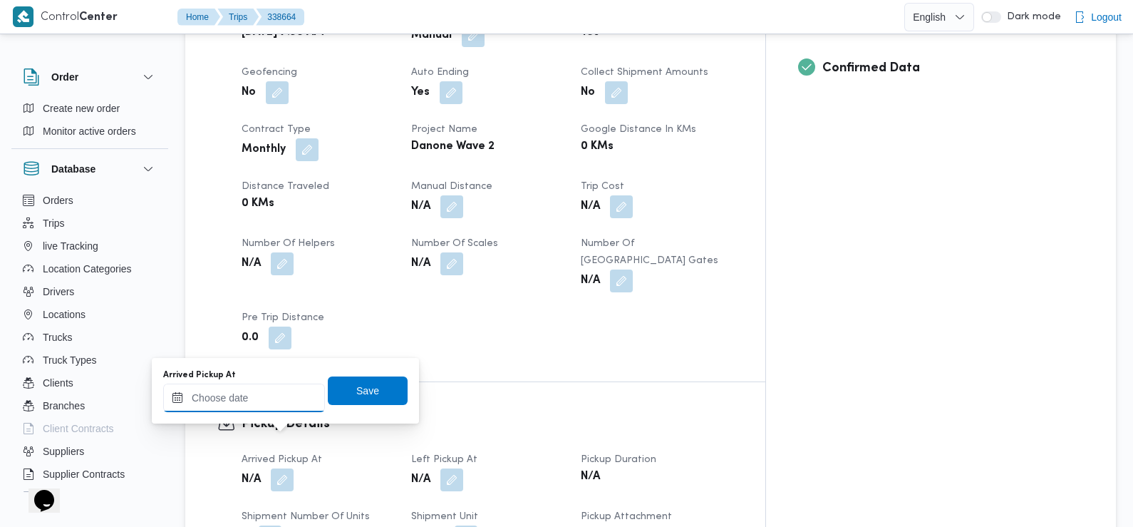
click at [292, 391] on input "Arrived Pickup At" at bounding box center [244, 397] width 162 height 29
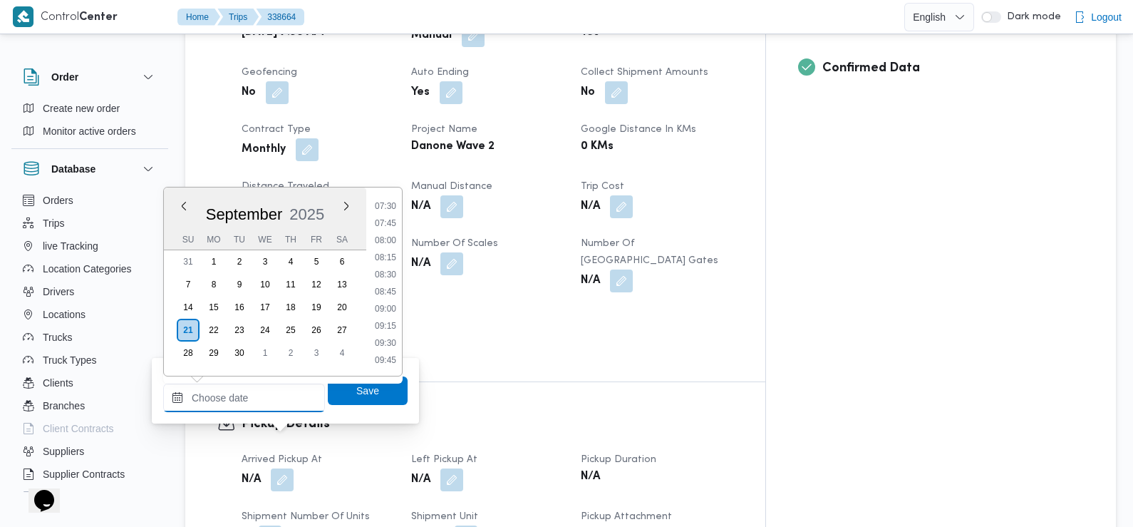
scroll to position [513, 0]
click at [388, 210] on li "07:30" at bounding box center [385, 207] width 33 height 14
type input "21/09/2025 07:30"
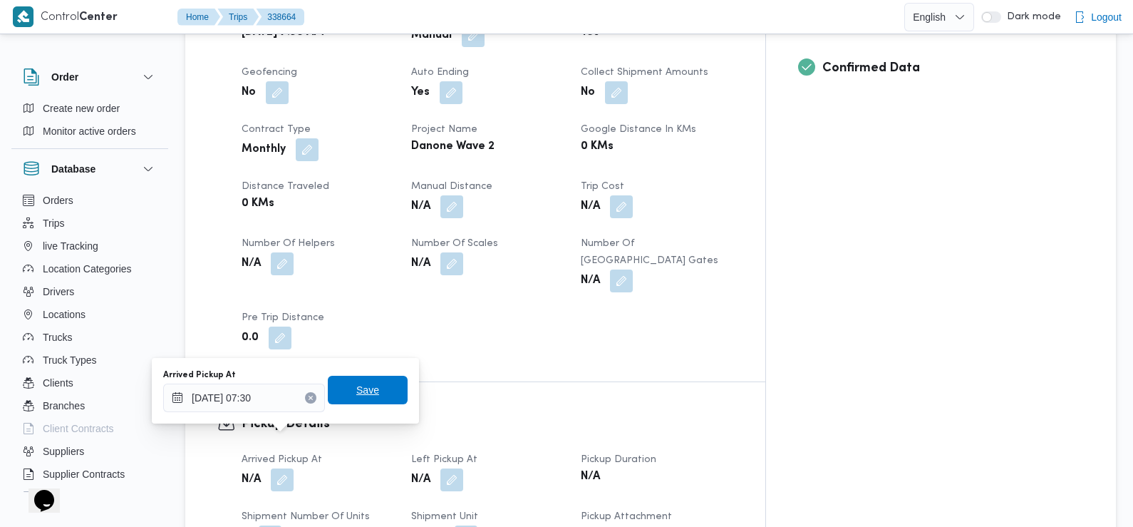
click at [357, 396] on span "Save" at bounding box center [367, 389] width 23 height 17
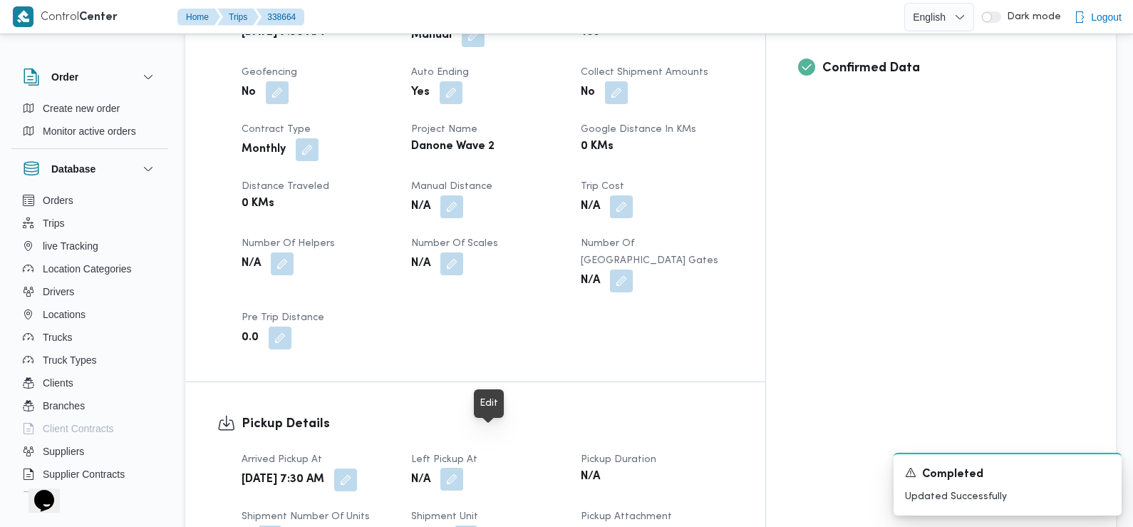
click at [463, 468] on button "button" at bounding box center [452, 479] width 23 height 23
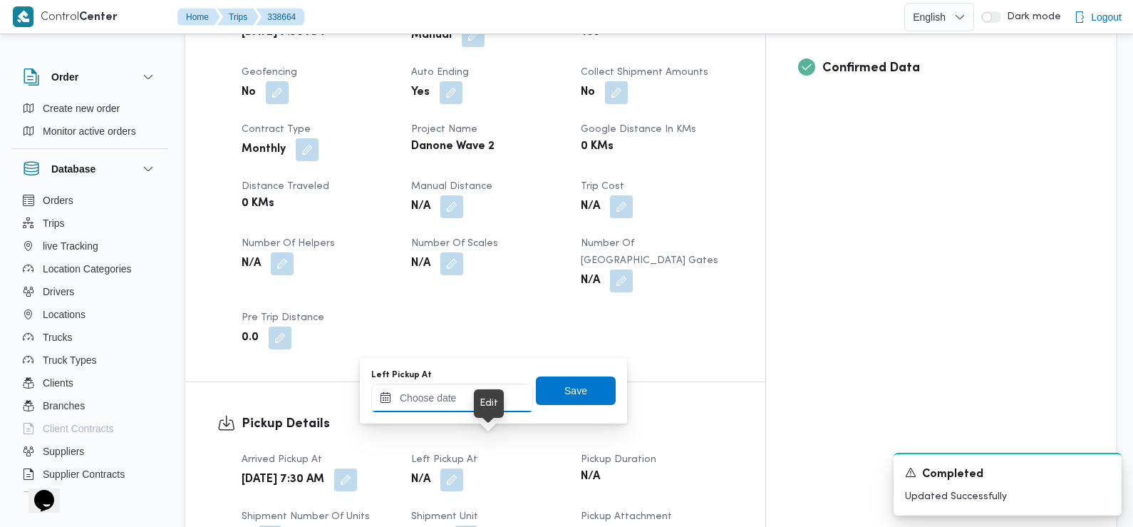
click at [469, 392] on input "Left Pickup At" at bounding box center [452, 397] width 162 height 29
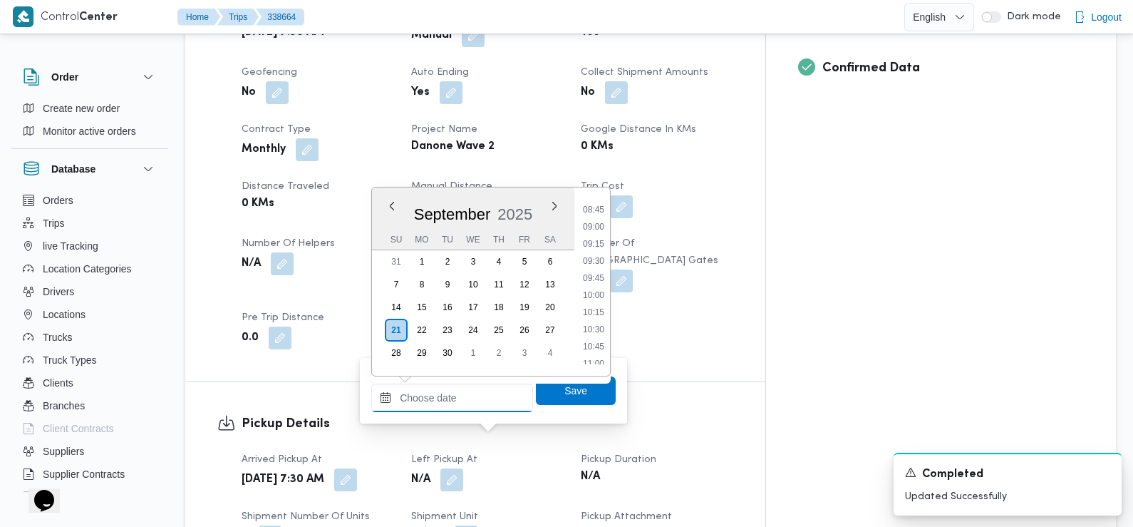
scroll to position [584, 0]
drag, startPoint x: 598, startPoint y: 222, endPoint x: 627, endPoint y: 351, distance: 133.0
click at [598, 222] on li "08:45" at bounding box center [593, 221] width 33 height 14
type input "21/09/2025 08:45"
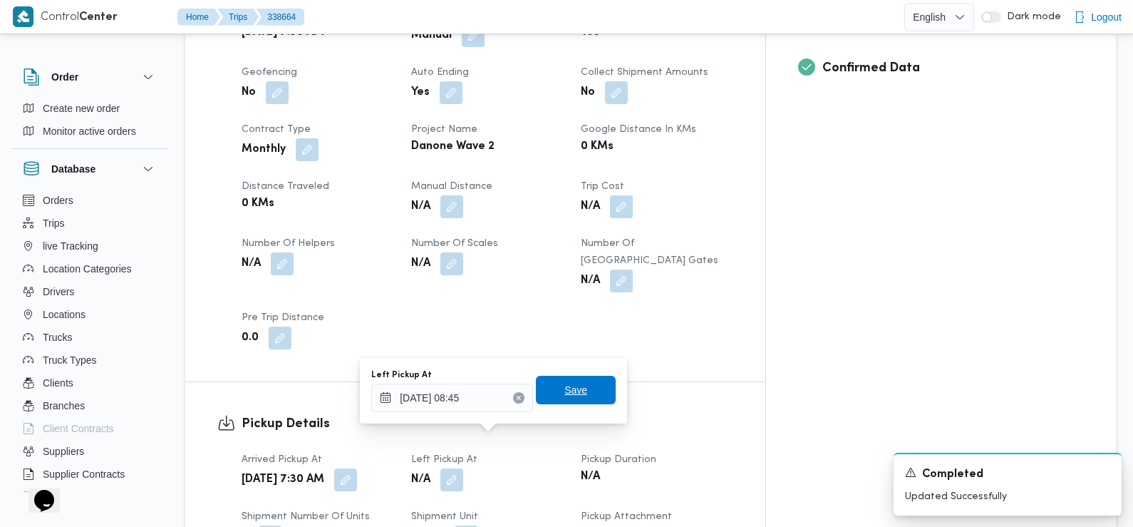
click at [570, 396] on span "Save" at bounding box center [576, 389] width 23 height 17
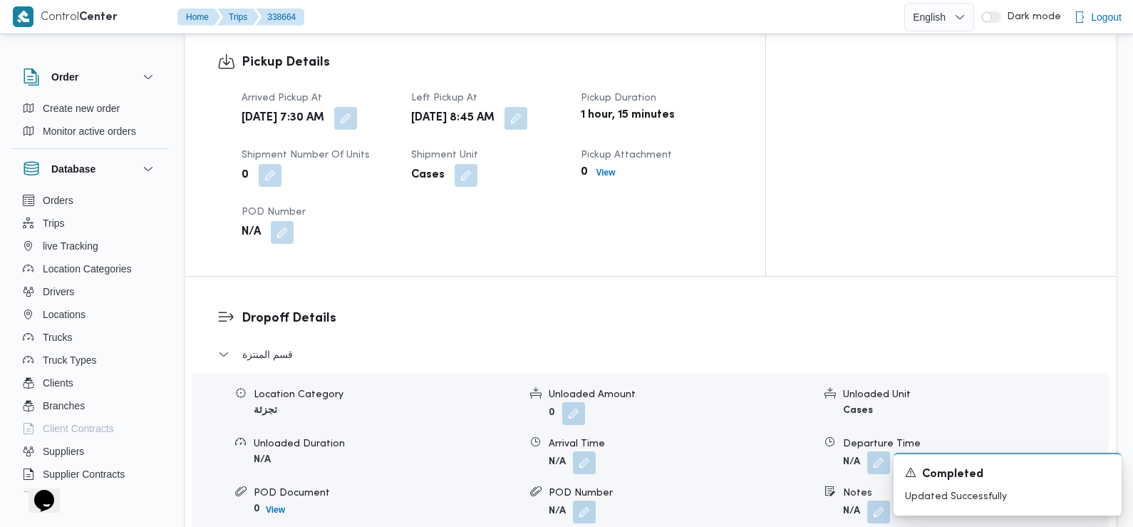
scroll to position [979, 0]
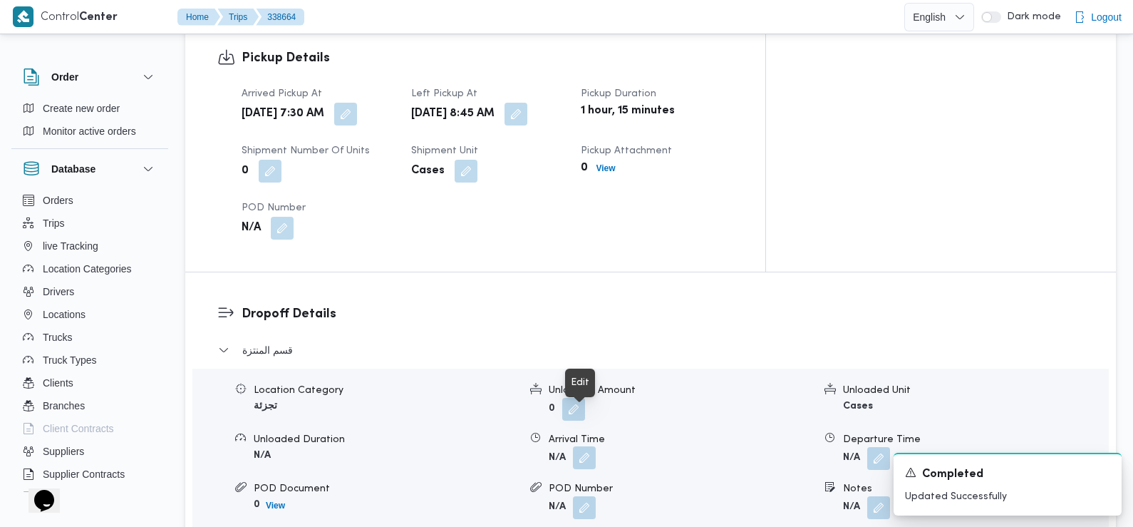
click at [589, 446] on button "button" at bounding box center [584, 457] width 23 height 23
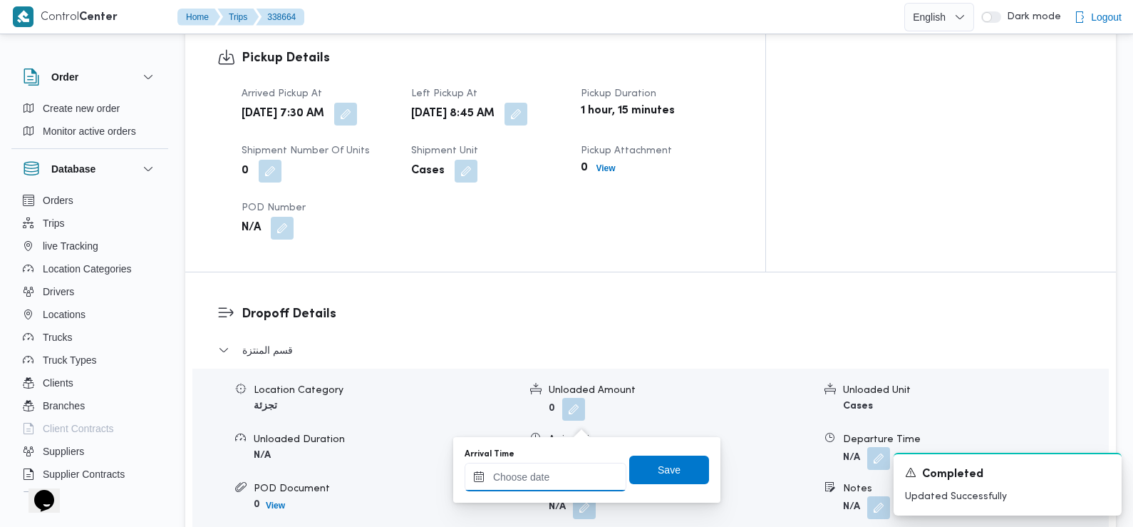
click at [546, 480] on input "Arrival Time" at bounding box center [546, 477] width 162 height 29
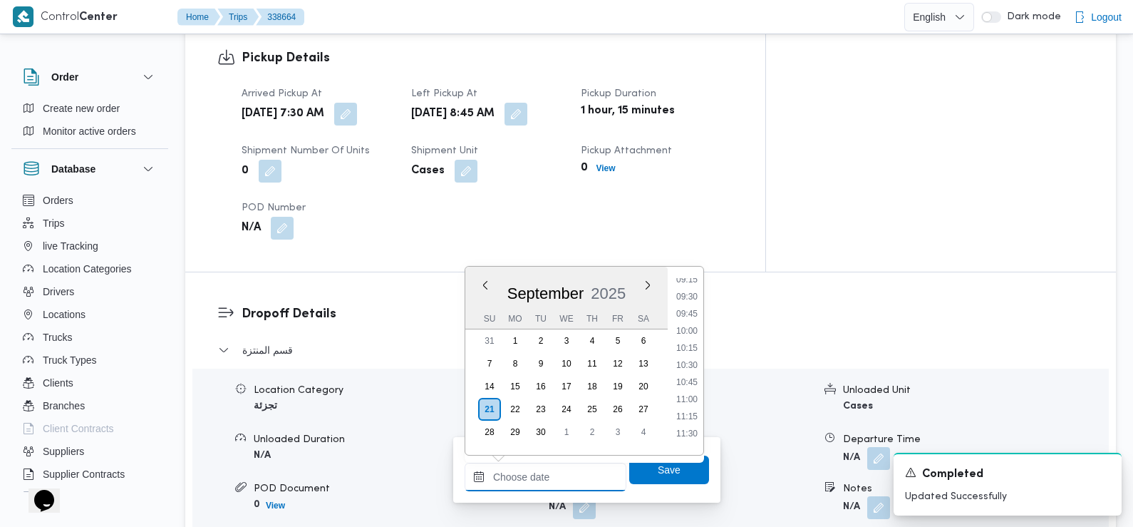
scroll to position [637, 0]
click at [686, 312] on li "09:45" at bounding box center [687, 316] width 33 height 14
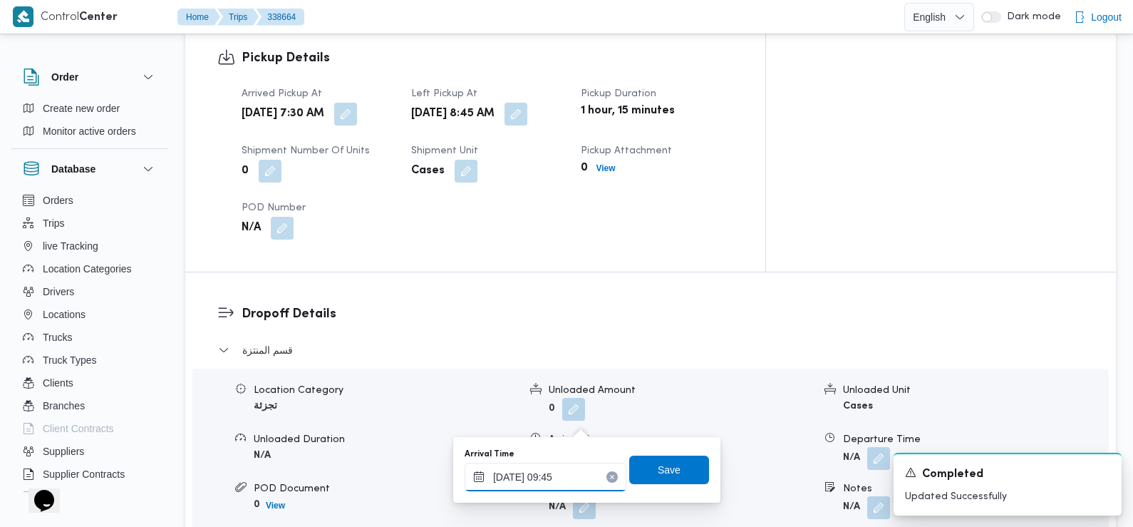
type input "21/09/2025 09:45"
click at [662, 468] on span "Save" at bounding box center [669, 468] width 23 height 17
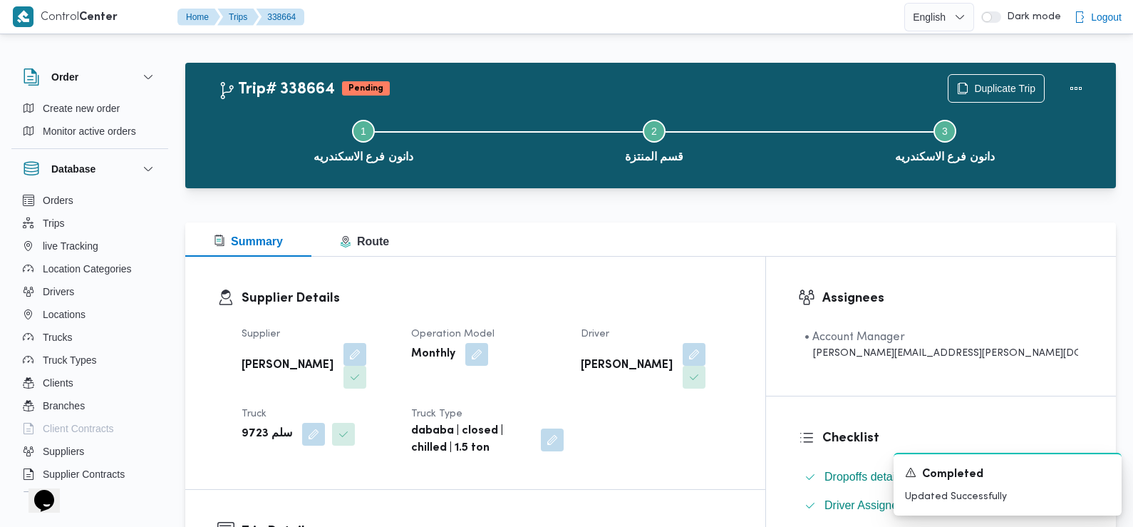
scroll to position [0, 0]
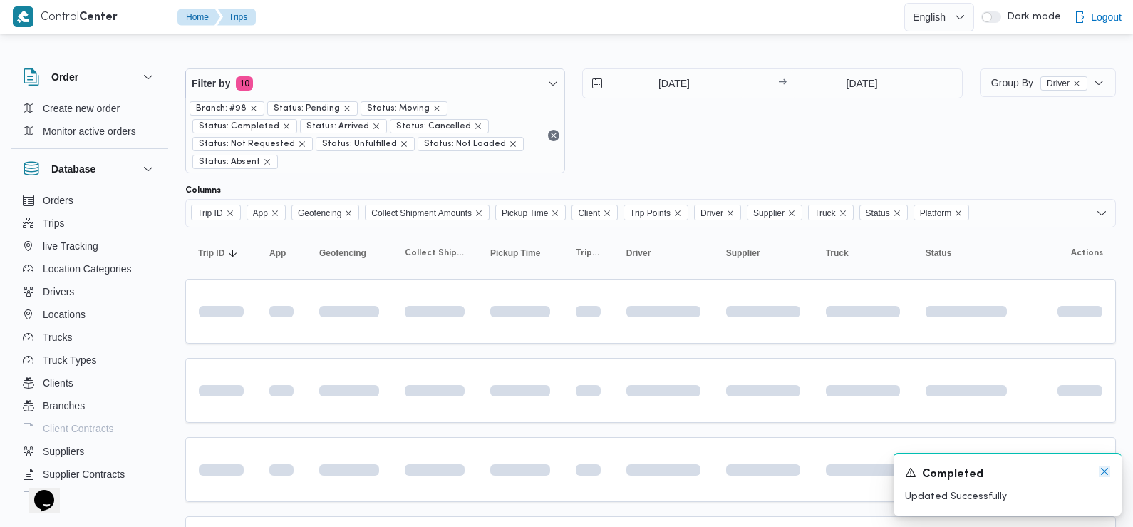
click at [1105, 473] on icon "Dismiss toast" at bounding box center [1104, 470] width 11 height 11
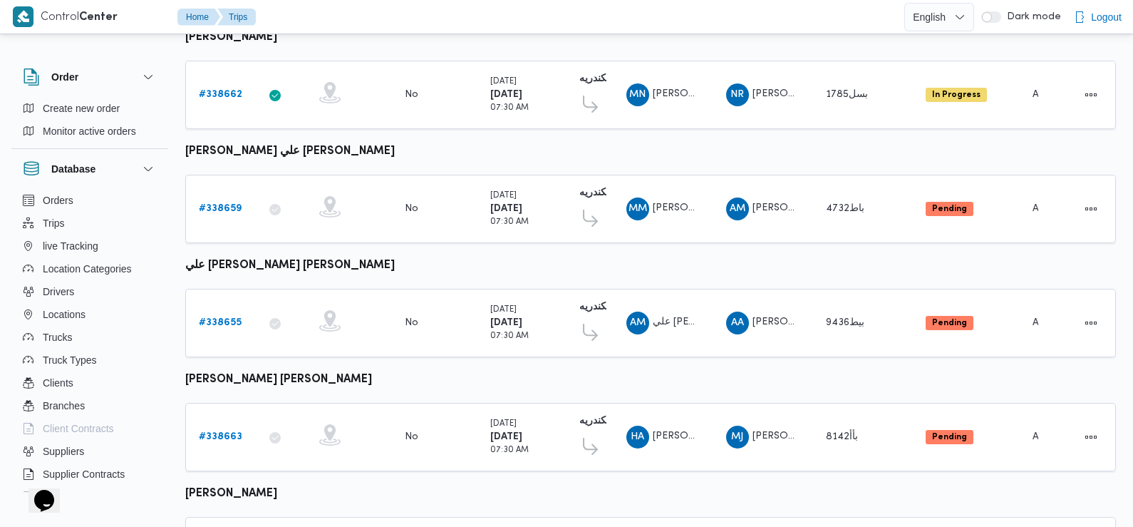
scroll to position [1251, 0]
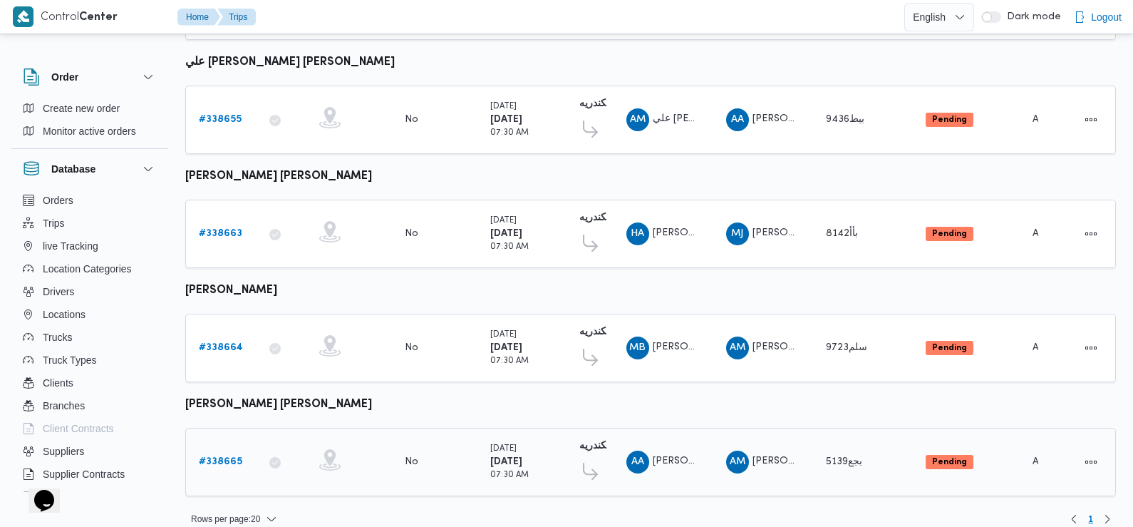
click at [223, 457] on b "# 338665" at bounding box center [220, 461] width 43 height 9
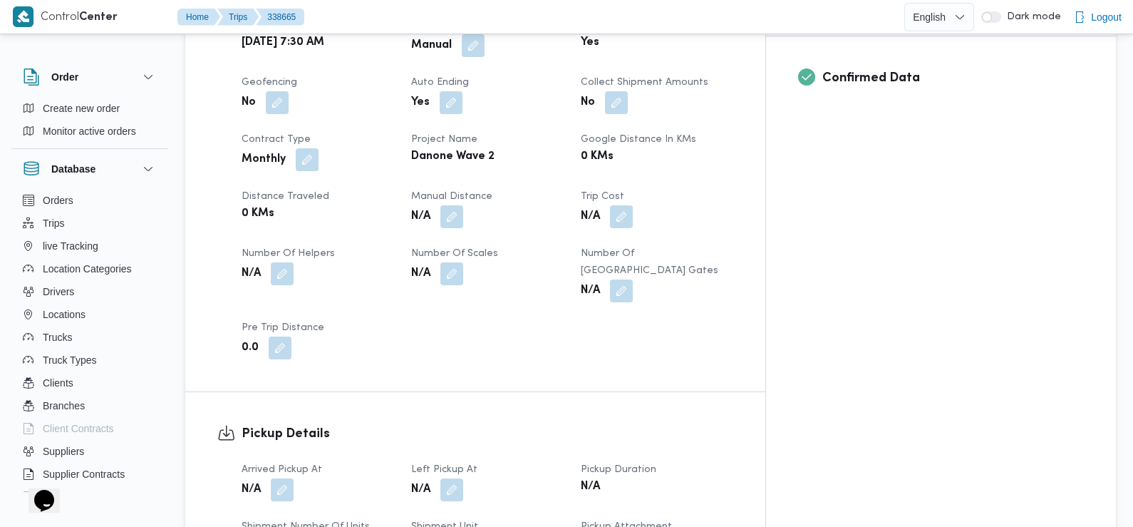
scroll to position [604, 0]
click at [281, 477] on button "button" at bounding box center [282, 488] width 23 height 23
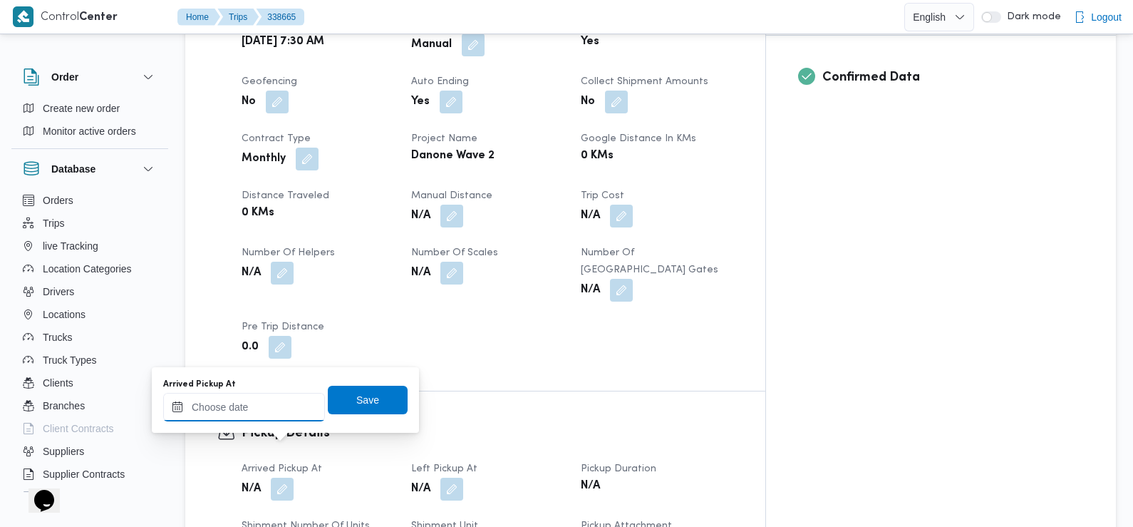
click at [277, 417] on input "Arrived Pickup At" at bounding box center [244, 407] width 162 height 29
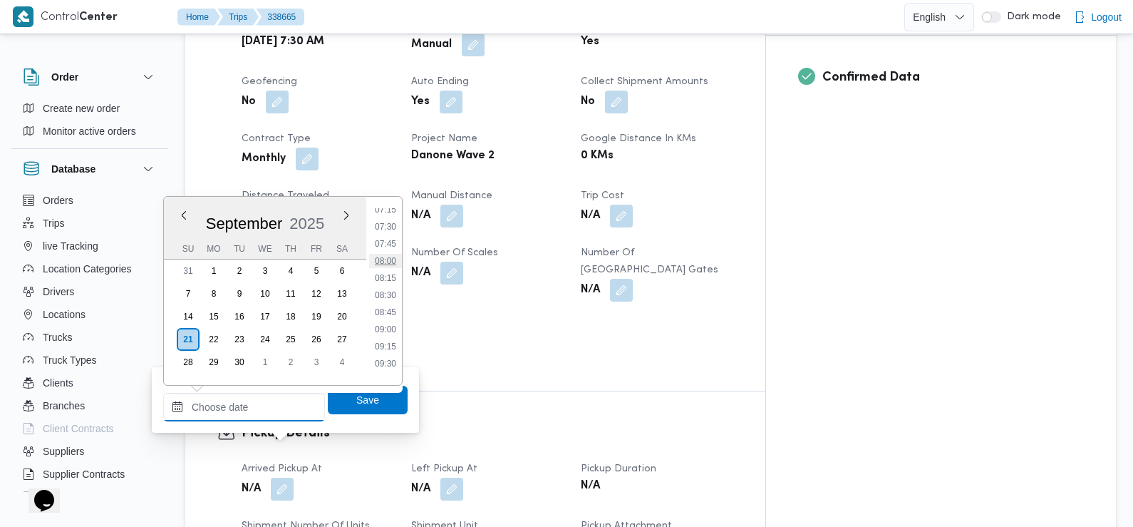
scroll to position [489, 0]
click at [390, 241] on li "07:30" at bounding box center [385, 239] width 33 height 14
type input "21/09/2025 07:30"
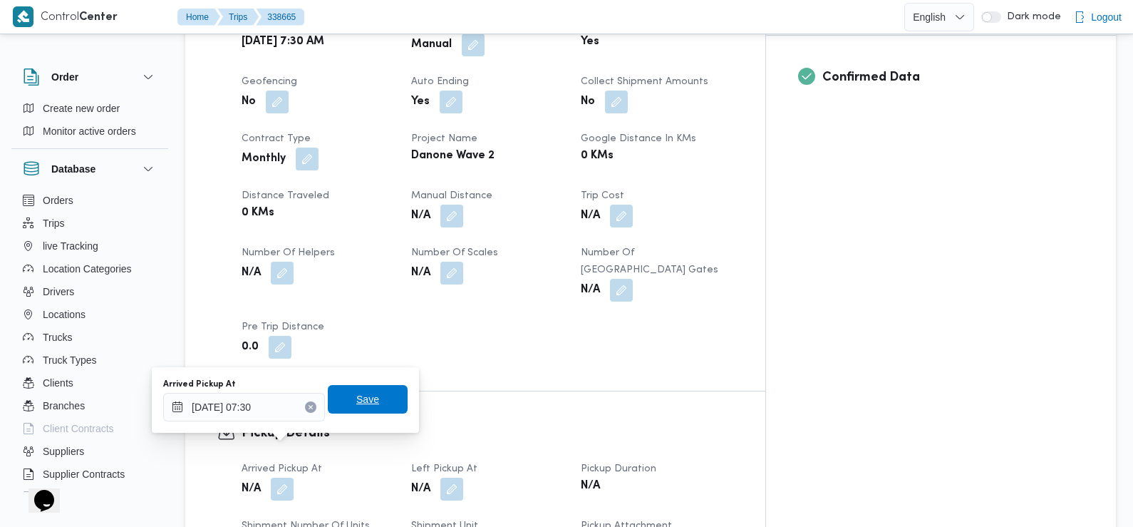
click at [368, 397] on span "Save" at bounding box center [368, 399] width 80 height 29
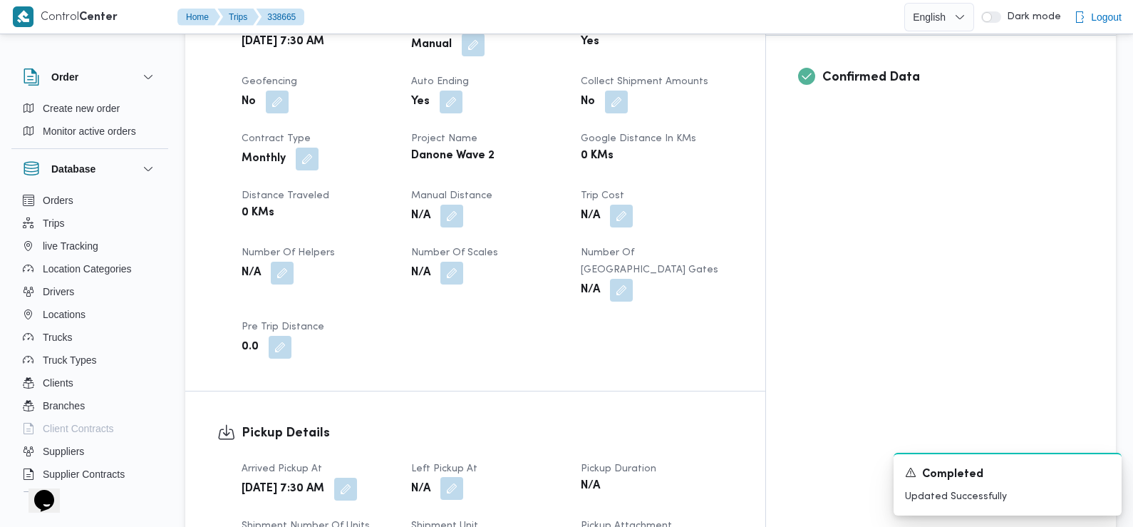
click at [463, 477] on button "button" at bounding box center [452, 488] width 23 height 23
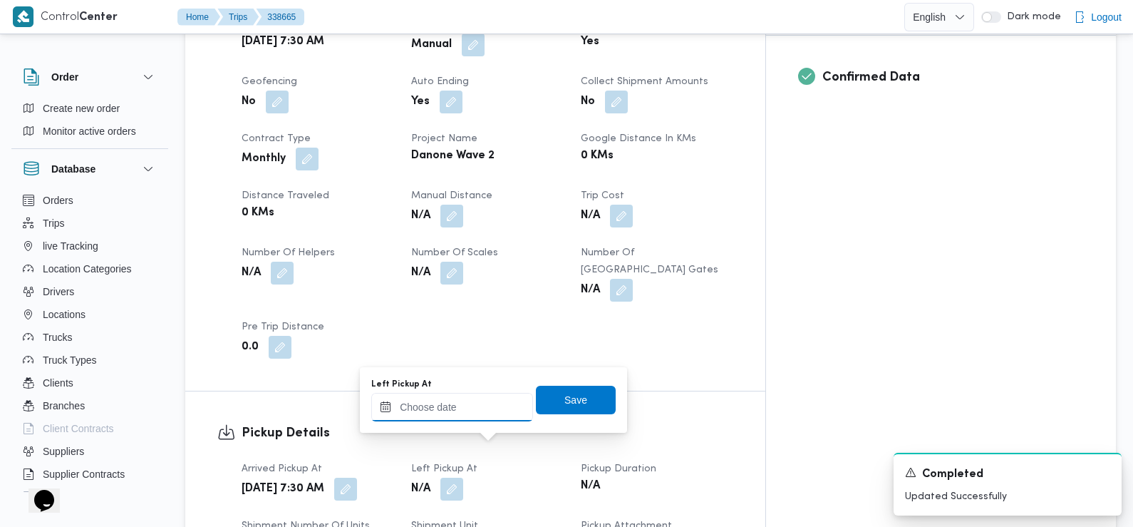
click at [480, 409] on input "Left Pickup At" at bounding box center [452, 407] width 162 height 29
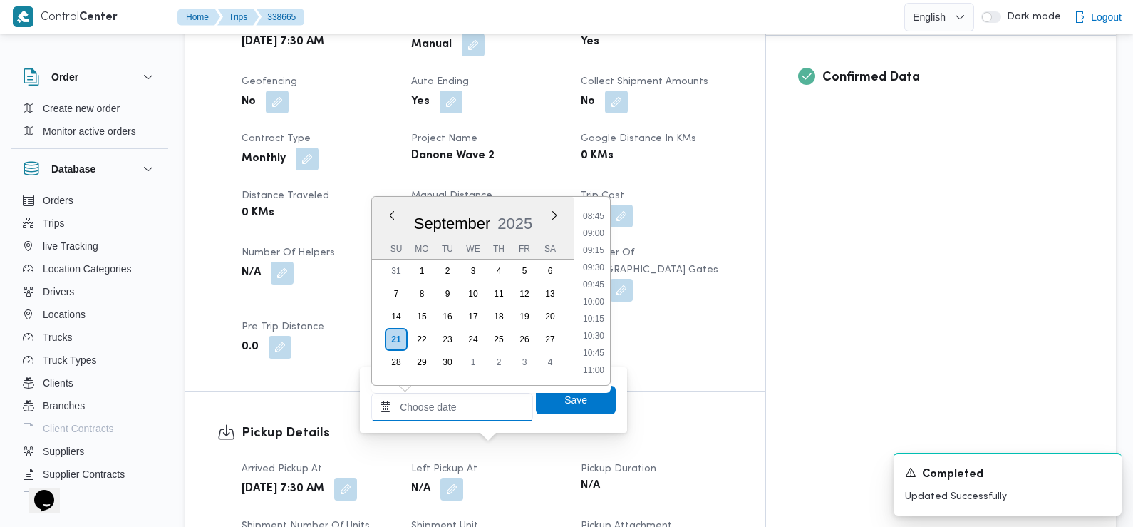
scroll to position [594, 0]
click at [599, 222] on li "08:45" at bounding box center [593, 220] width 33 height 14
type input "21/09/2025 08:45"
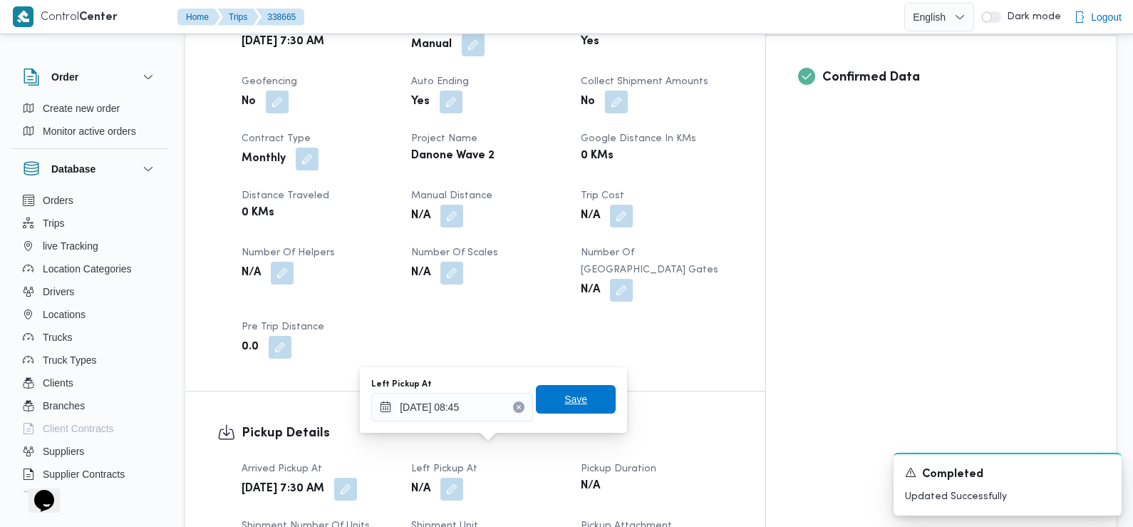
click at [572, 396] on span "Save" at bounding box center [576, 399] width 23 height 17
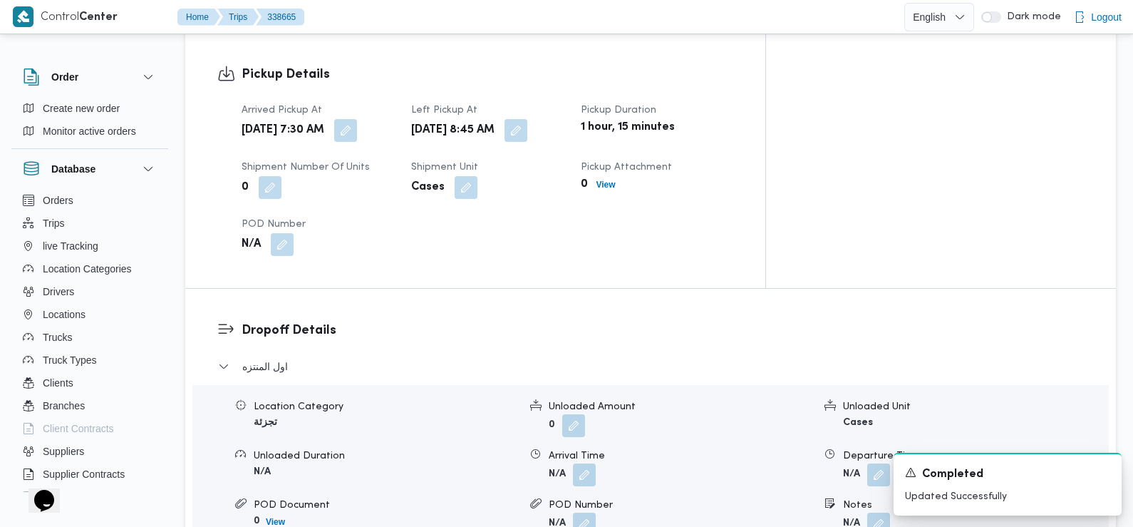
scroll to position [1041, 0]
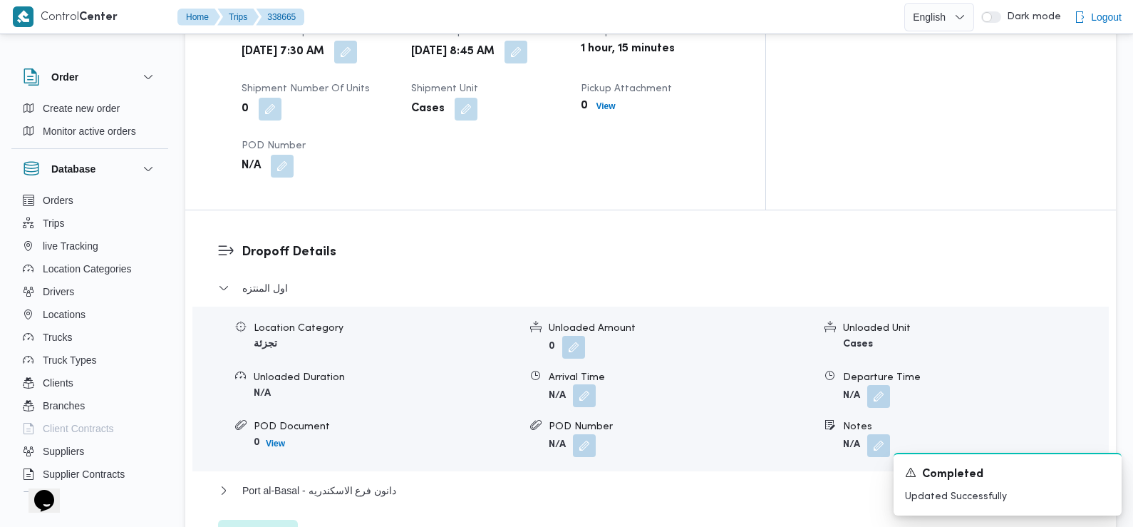
click at [584, 384] on button "button" at bounding box center [584, 395] width 23 height 23
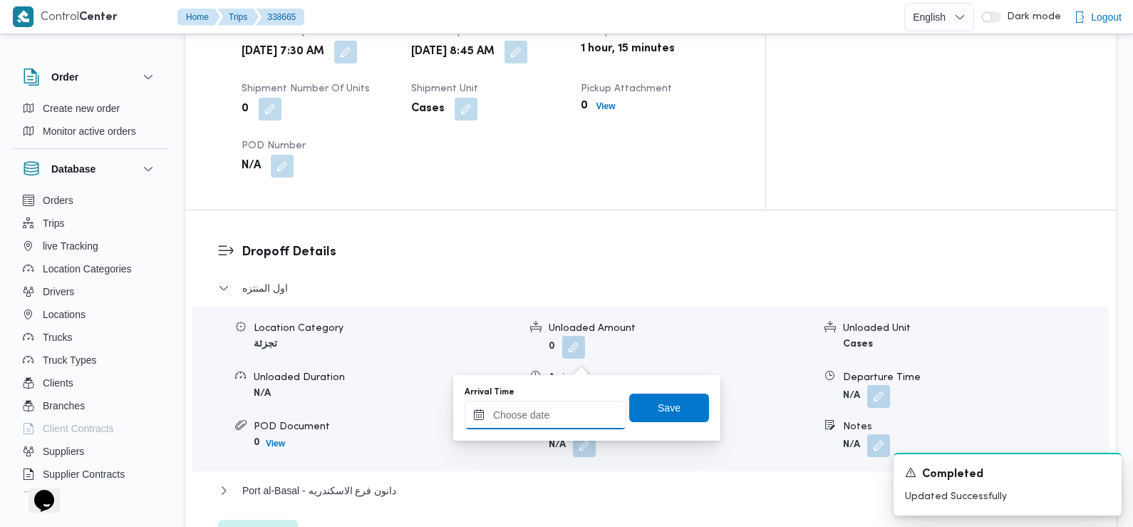
click at [558, 423] on input "Arrival Time" at bounding box center [546, 415] width 162 height 29
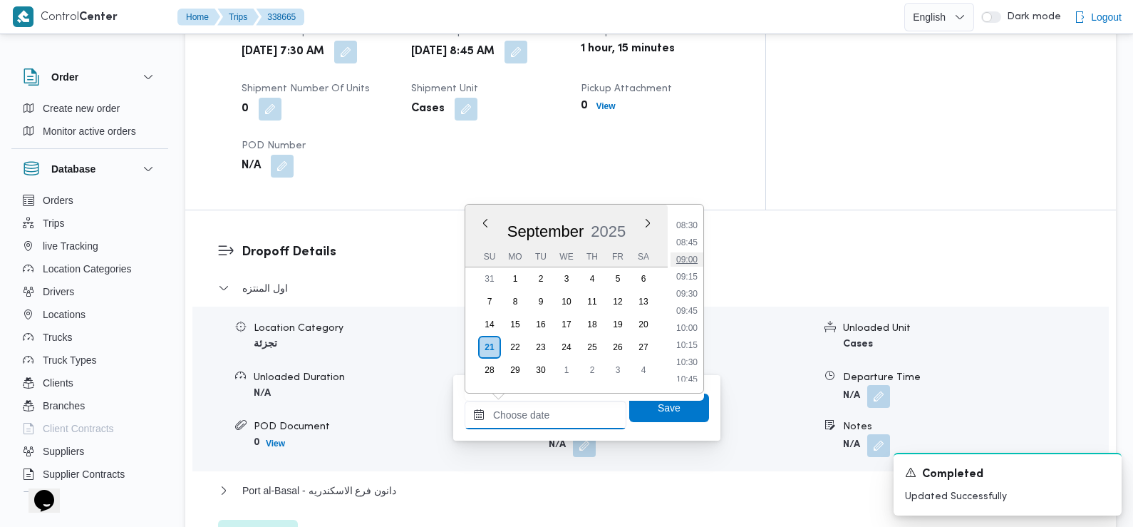
scroll to position [541, 0]
click at [684, 331] on li "09:30" at bounding box center [687, 332] width 33 height 14
type input "21/09/2025 09:30"
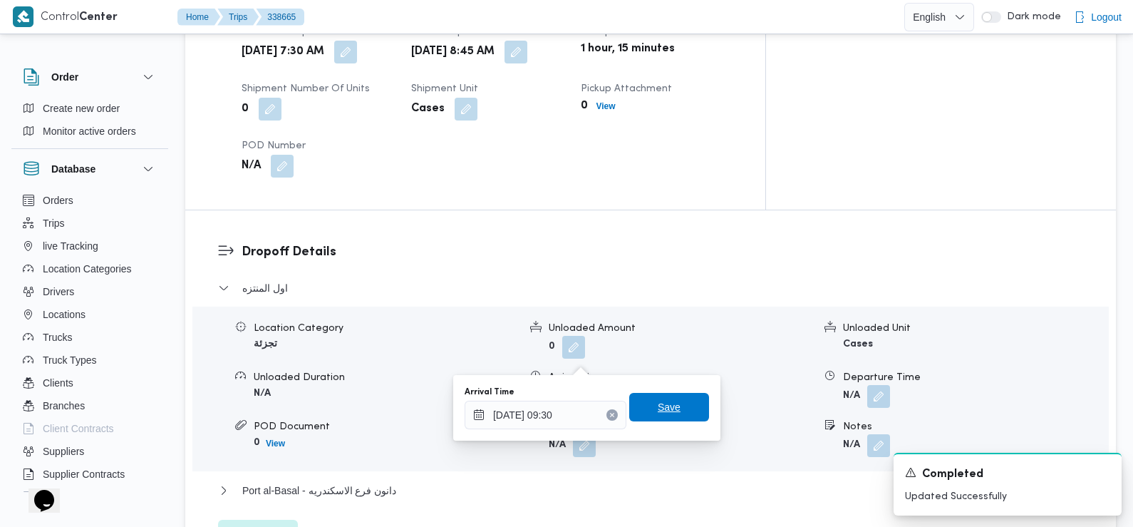
click at [671, 414] on span "Save" at bounding box center [669, 407] width 80 height 29
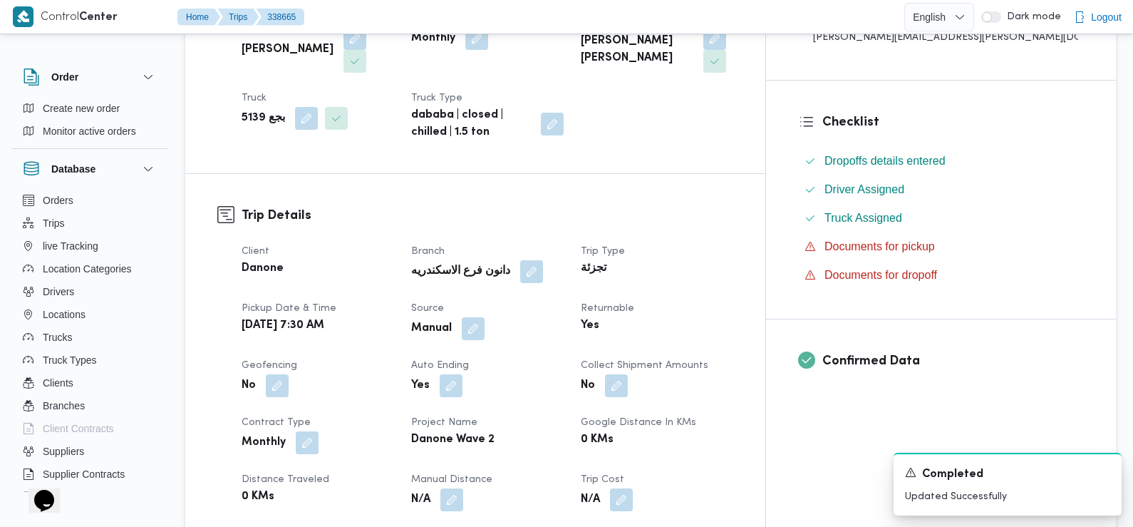
scroll to position [0, 0]
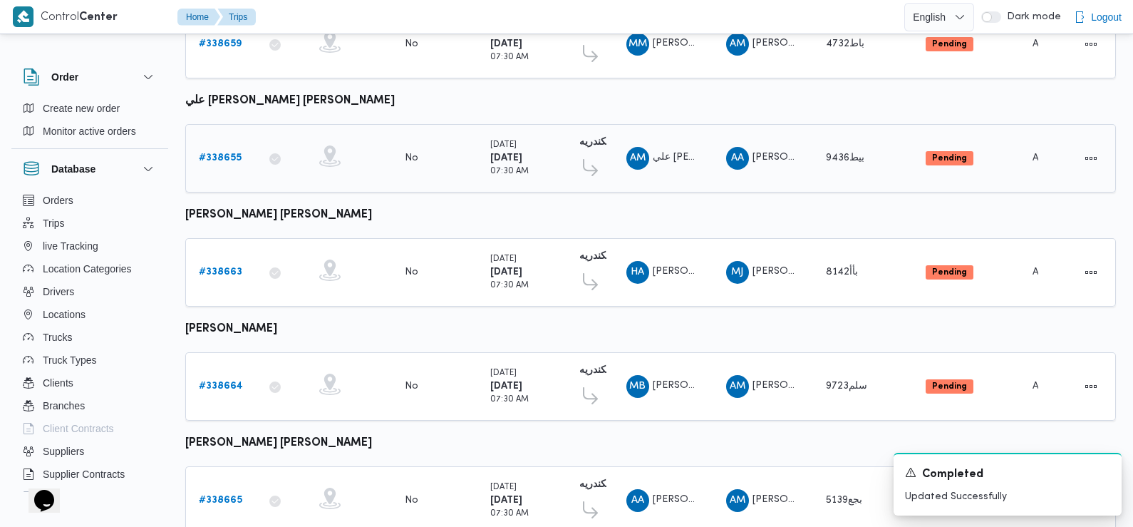
scroll to position [1251, 0]
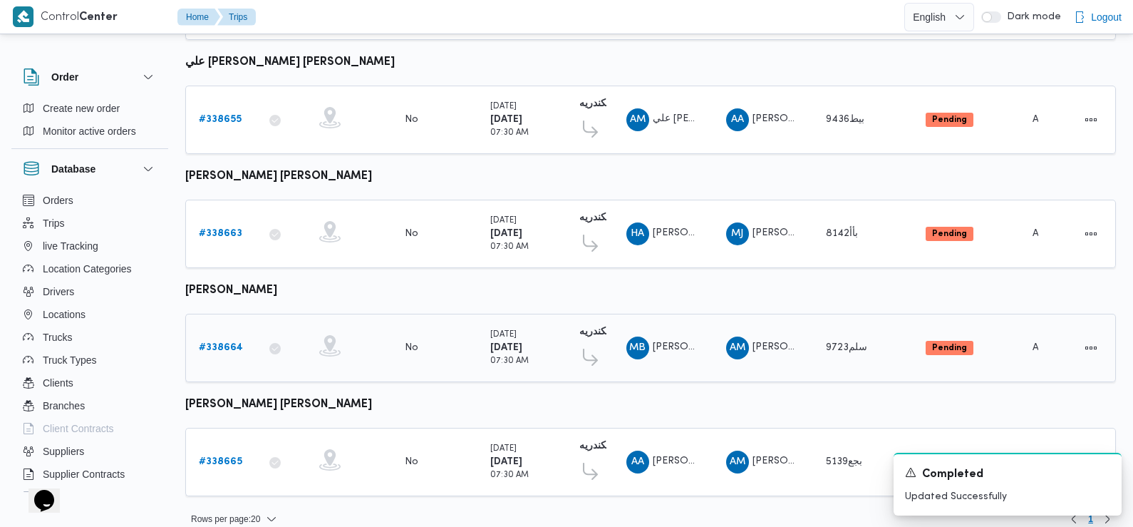
click at [224, 343] on b "# 338664" at bounding box center [221, 347] width 44 height 9
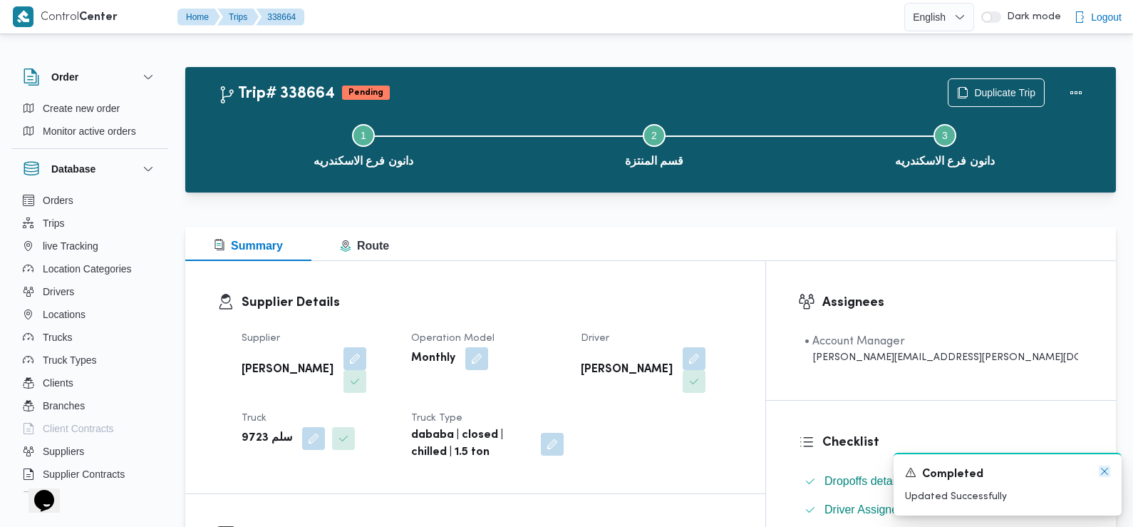
click at [1106, 472] on icon "Dismiss toast" at bounding box center [1104, 470] width 11 height 11
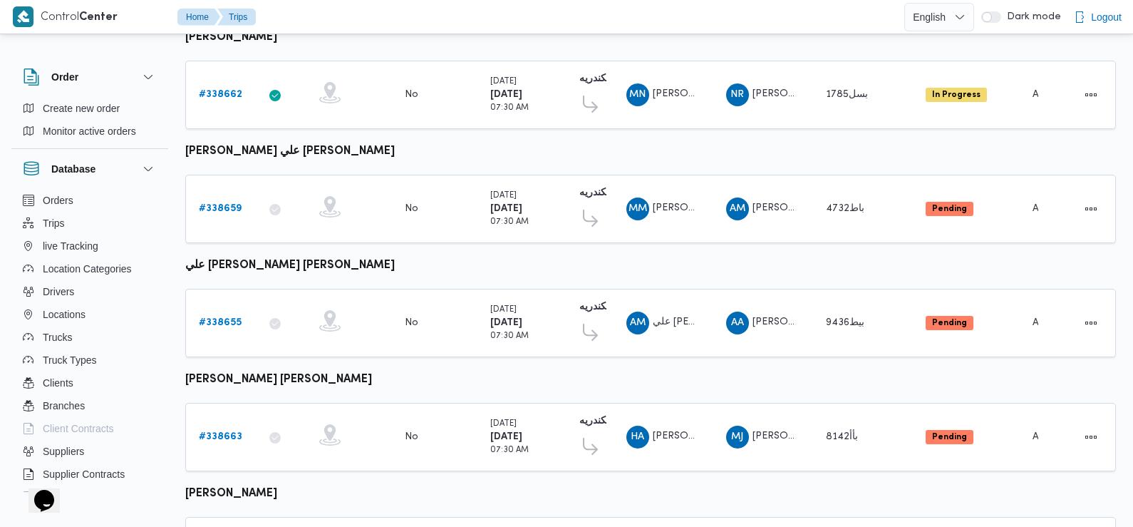
scroll to position [1251, 0]
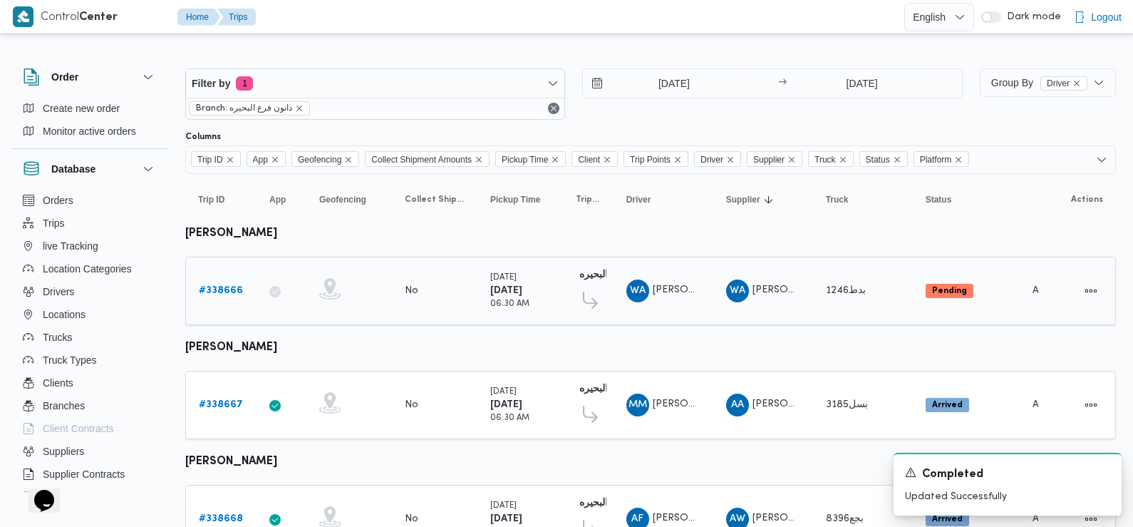
click at [229, 291] on b "# 338666" at bounding box center [221, 290] width 44 height 9
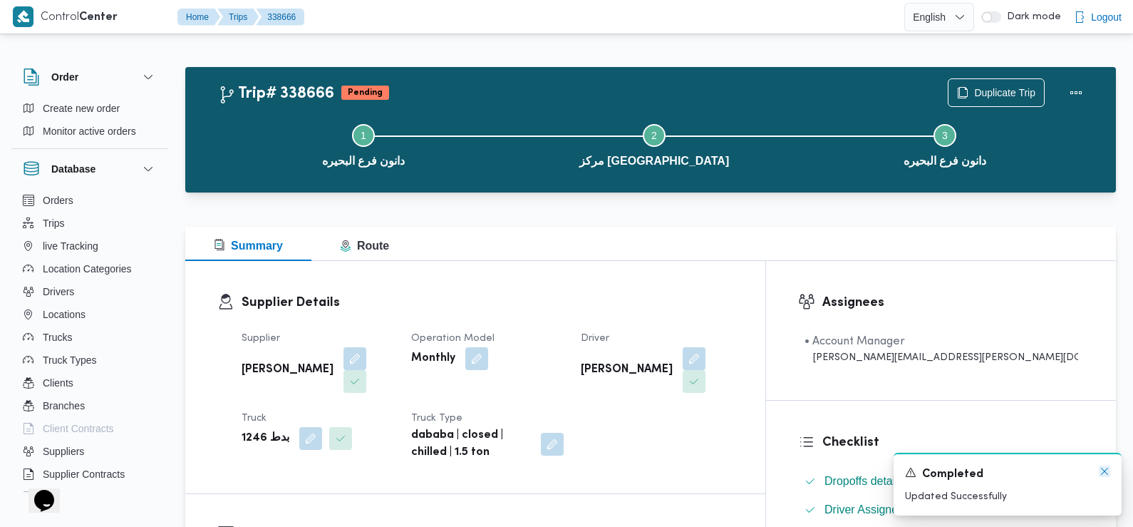
click at [1109, 469] on icon "Dismiss toast" at bounding box center [1104, 470] width 11 height 11
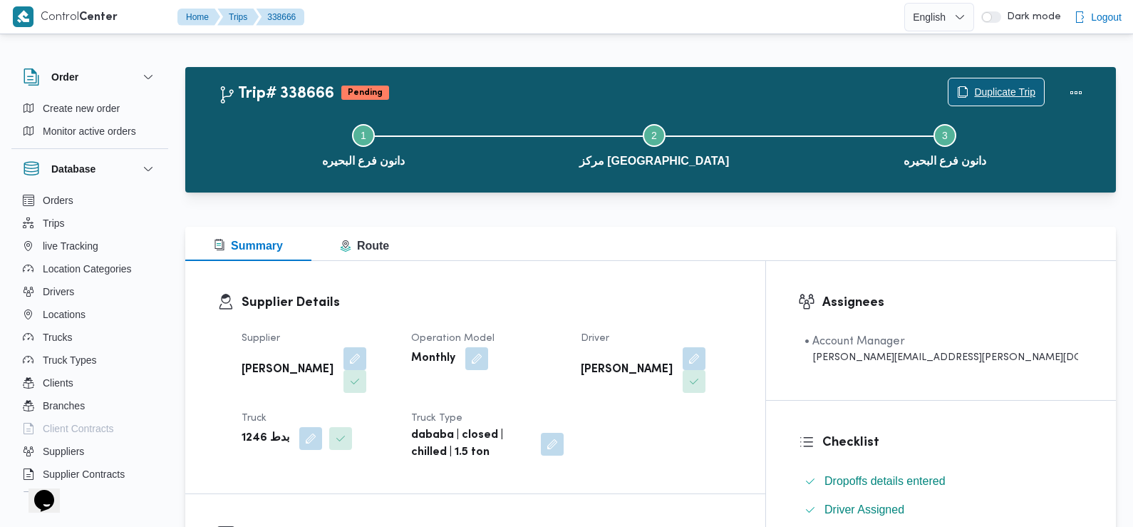
click at [1007, 95] on span "Duplicate Trip" at bounding box center [1004, 91] width 61 height 17
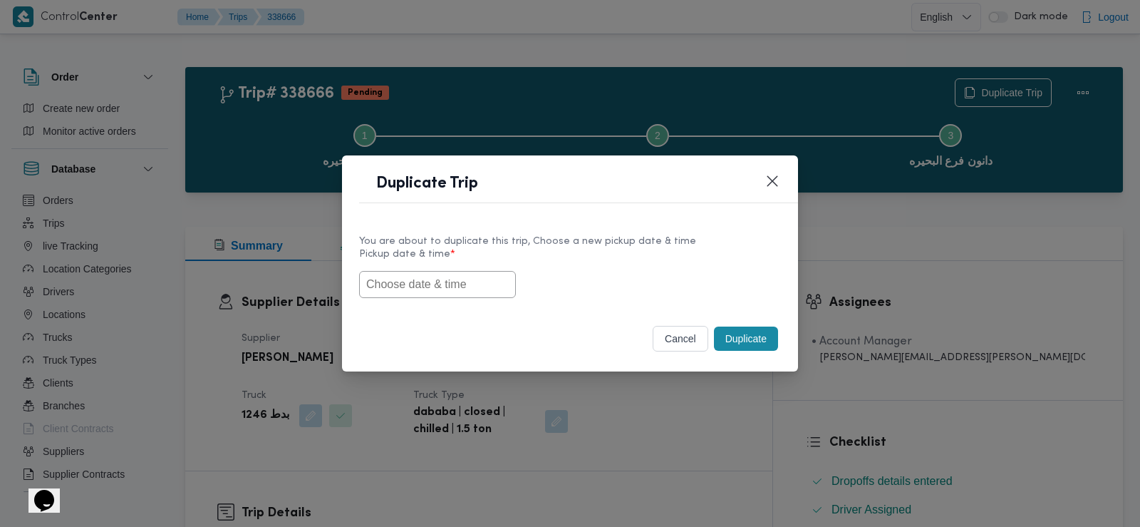
click at [399, 274] on input "text" at bounding box center [437, 284] width 157 height 27
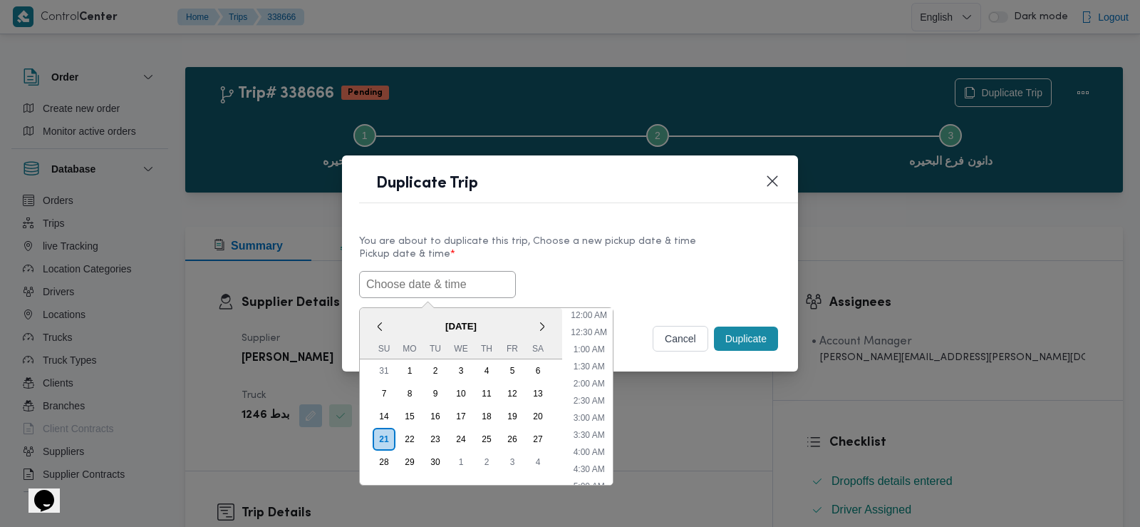
scroll to position [329, 0]
click at [394, 321] on span "[DATE]" at bounding box center [461, 326] width 202 height 25
click at [411, 436] on div "22" at bounding box center [409, 439] width 27 height 27
click at [597, 339] on li "6:00 AM" at bounding box center [589, 343] width 43 height 14
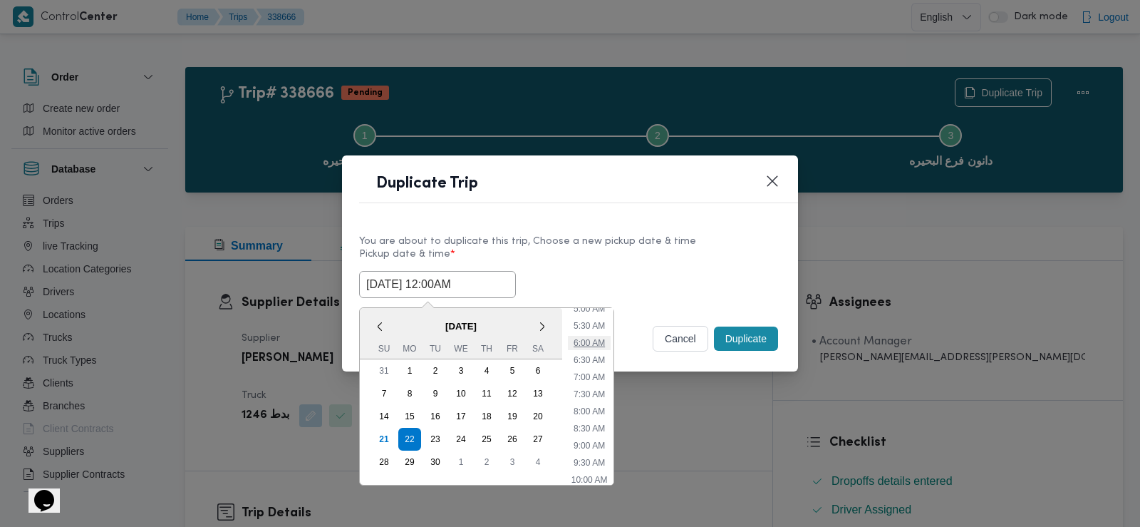
type input "[DATE] 6:00AM"
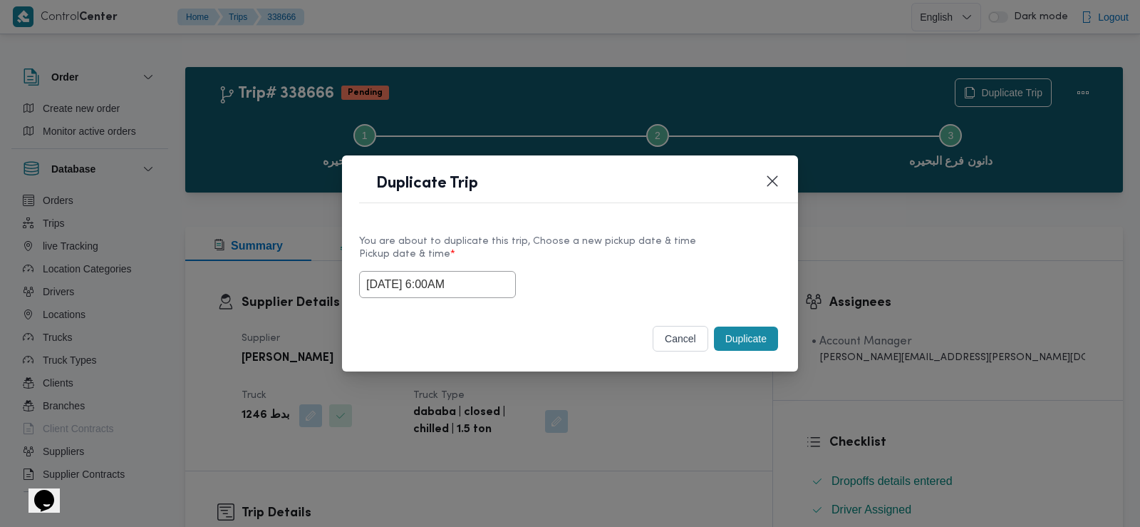
click at [428, 289] on input "[DATE] 6:00AM" at bounding box center [437, 284] width 157 height 27
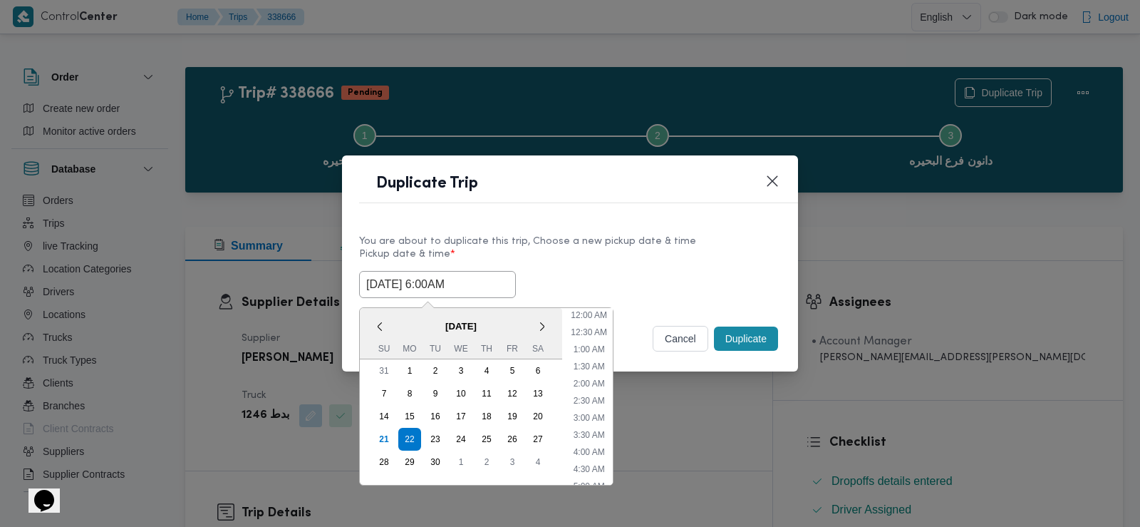
click at [428, 289] on input "[DATE] 6:00AM" at bounding box center [437, 284] width 157 height 27
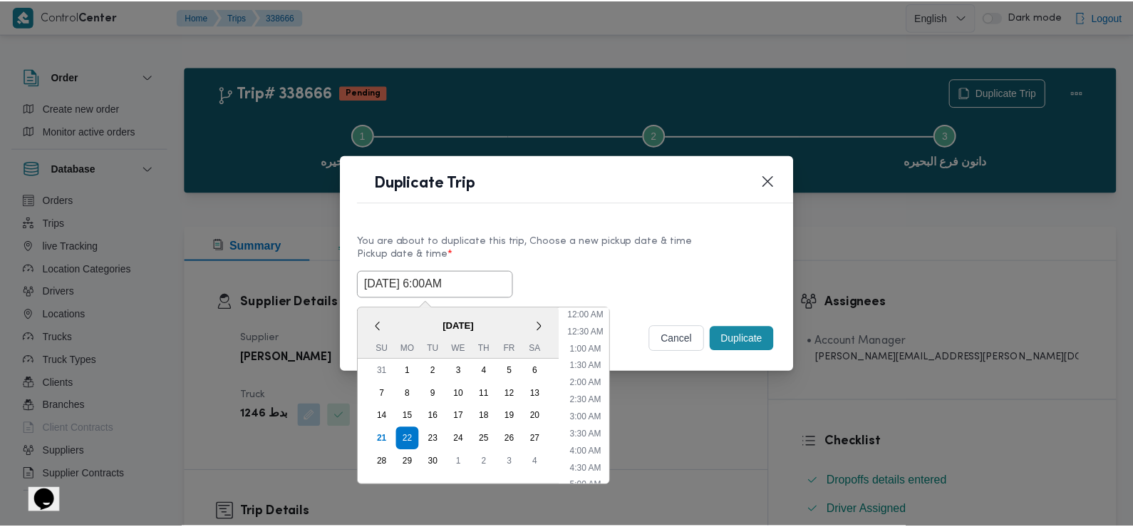
scroll to position [124, 0]
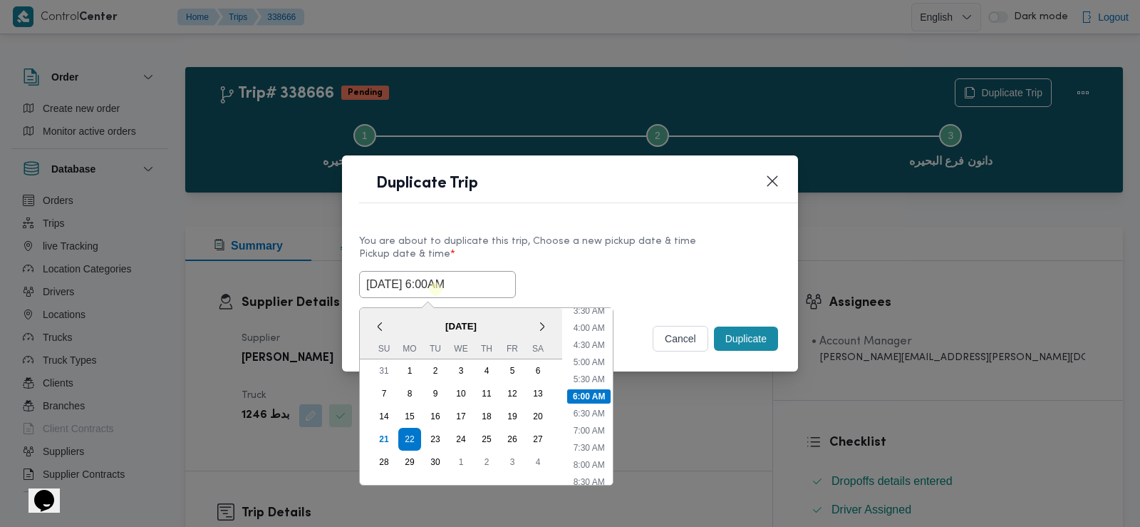
click at [428, 289] on input "[DATE] 6:00AM" at bounding box center [437, 284] width 157 height 27
click at [552, 282] on div "Selected date: [DATE] 6:00 AM [DATE] 6:00AM < [DATE] > Su Mo Tu We Th Fr Sa 31 …" at bounding box center [570, 284] width 422 height 27
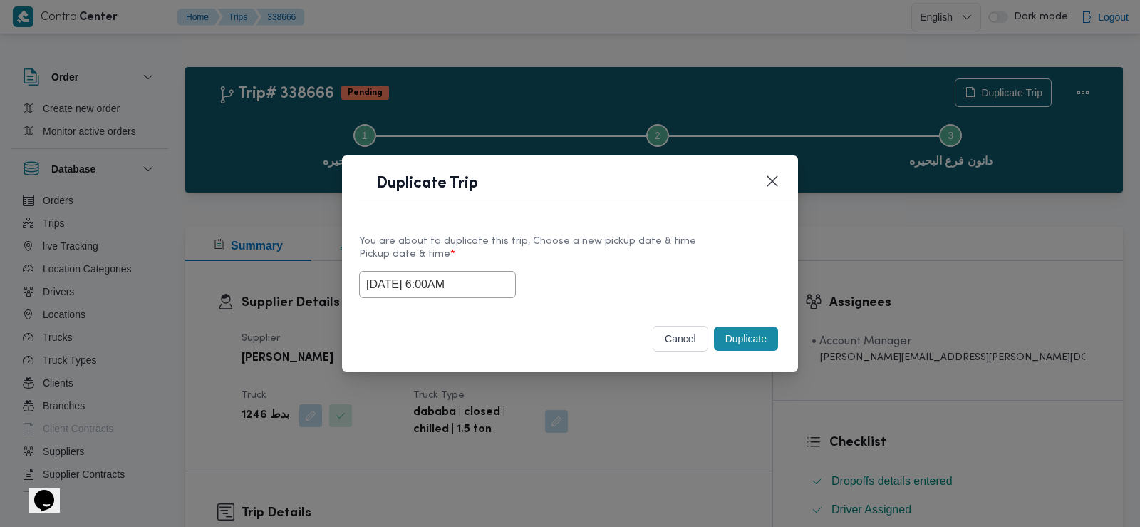
click at [746, 338] on button "Duplicate" at bounding box center [746, 338] width 64 height 24
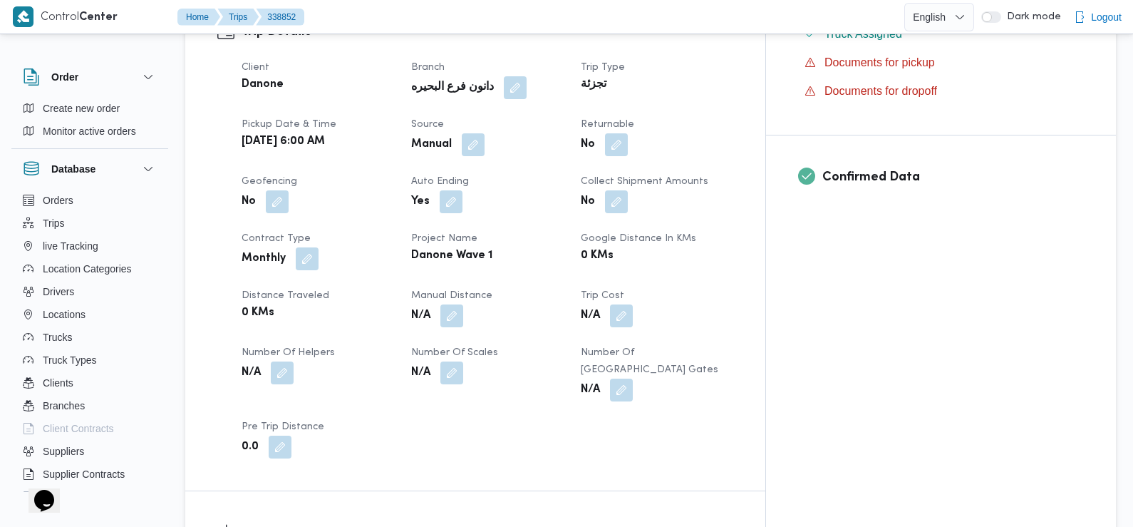
scroll to position [508, 0]
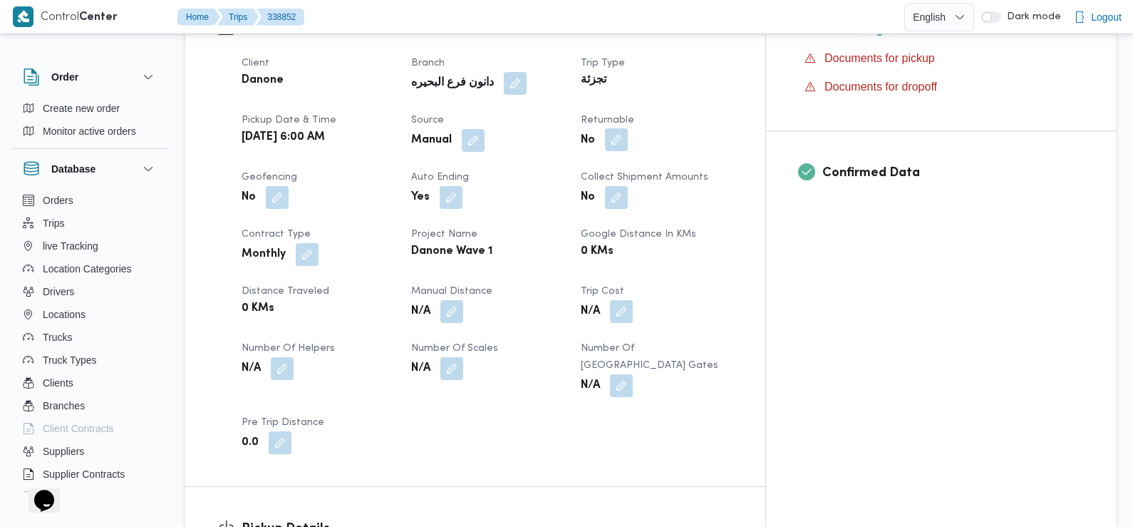
click at [628, 128] on button "button" at bounding box center [616, 139] width 23 height 23
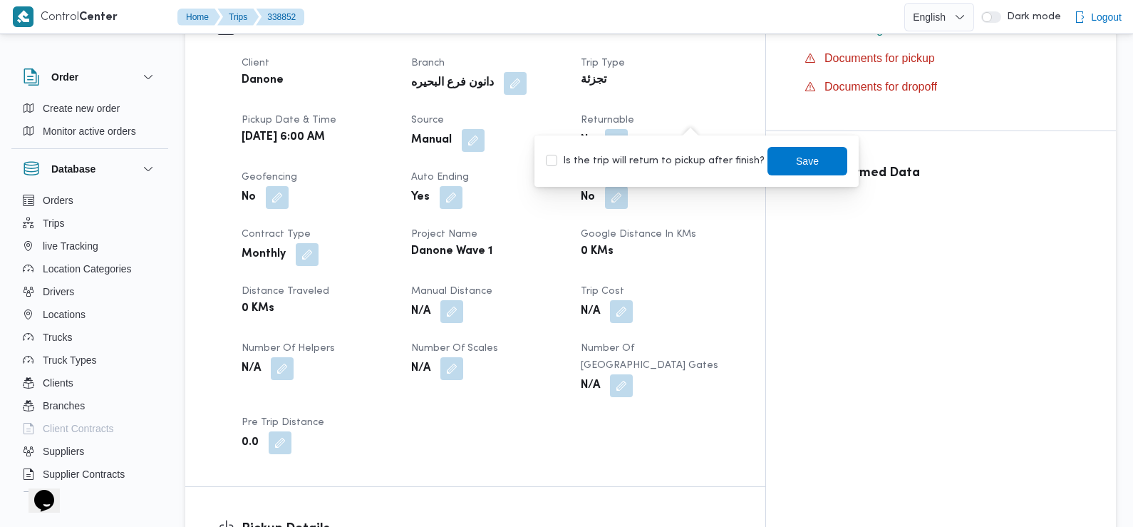
click at [679, 155] on label "Is the trip will return to pickup after finish?" at bounding box center [655, 161] width 219 height 17
checkbox input "true"
click at [805, 162] on span "Save" at bounding box center [807, 160] width 23 height 17
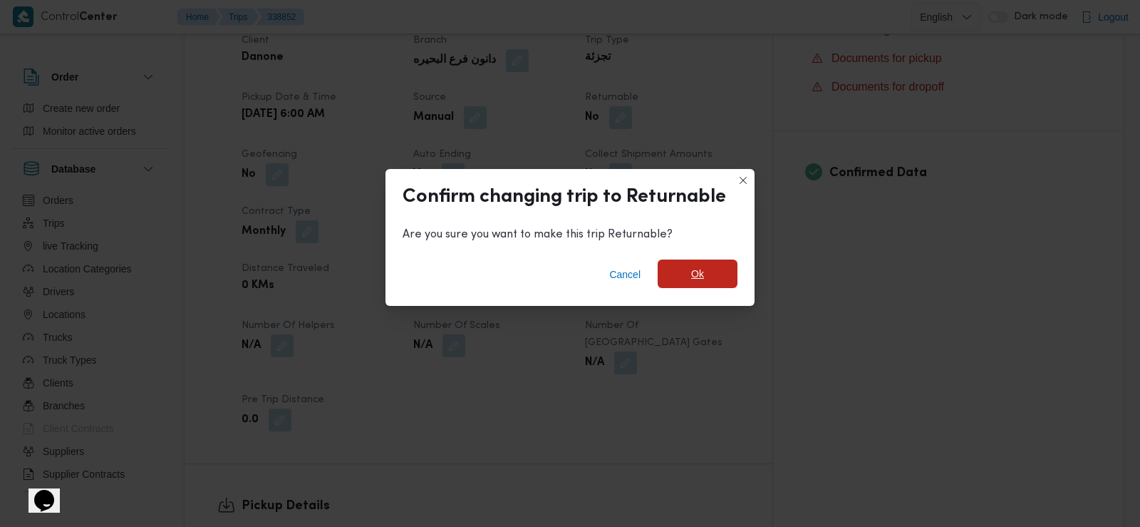
click at [716, 270] on span "Ok" at bounding box center [698, 273] width 80 height 29
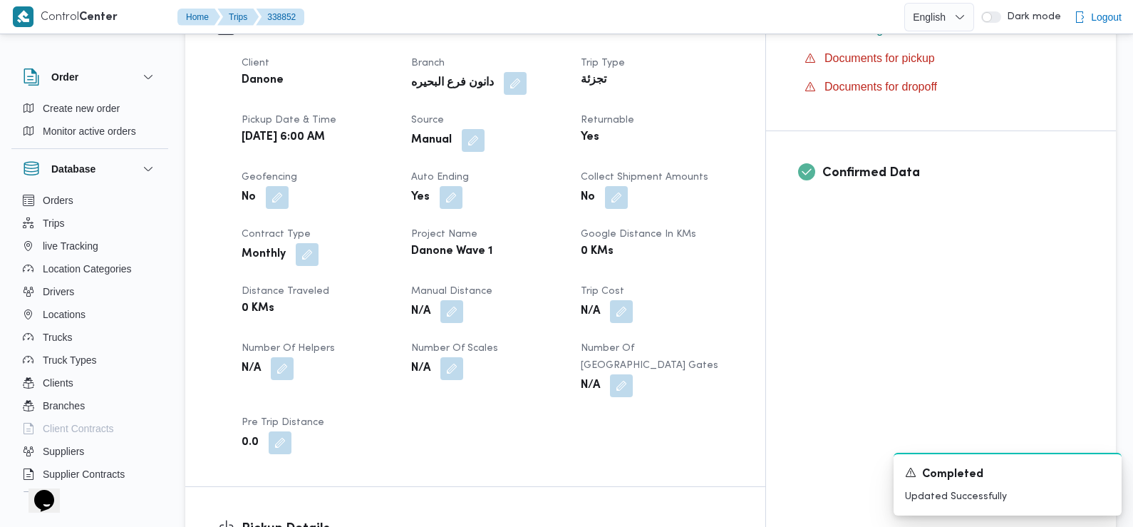
click at [383, 309] on div "Client Danone Branch دانون فرع البحيره Trip Type تجزئة Pickup date & time [DATE…" at bounding box center [487, 254] width 509 height 416
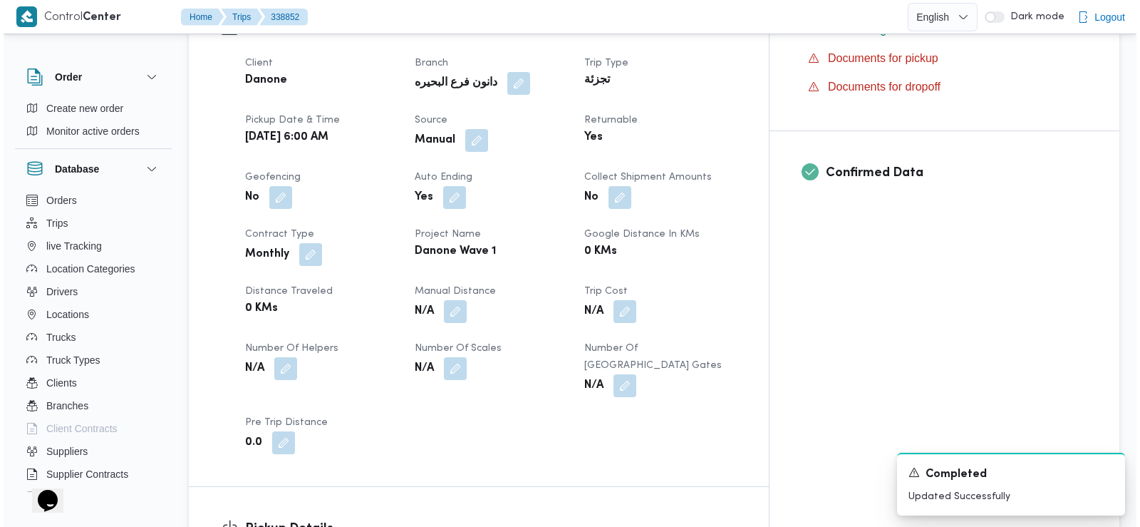
scroll to position [0, 0]
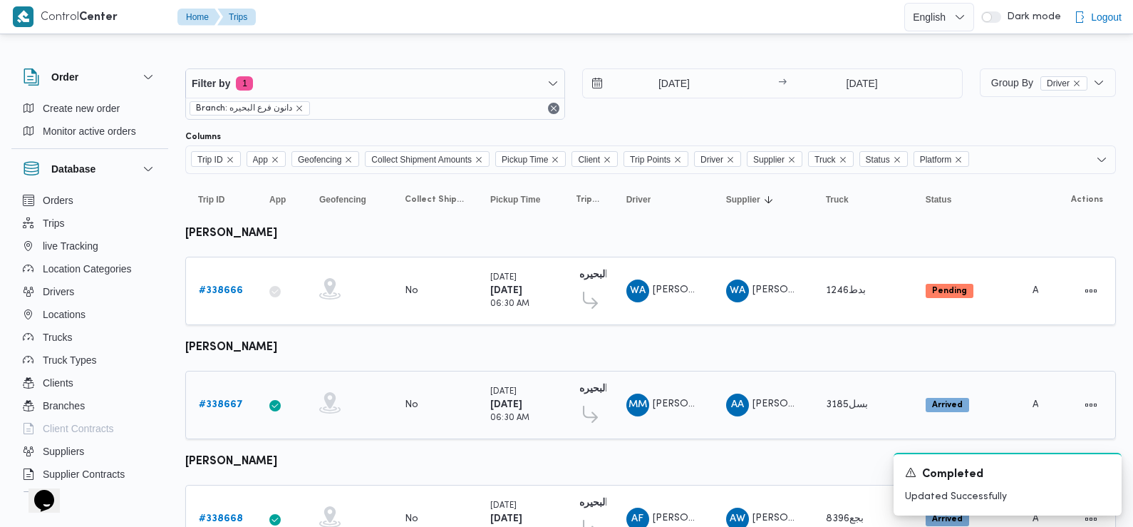
click at [214, 403] on b "# 338667" at bounding box center [221, 404] width 44 height 9
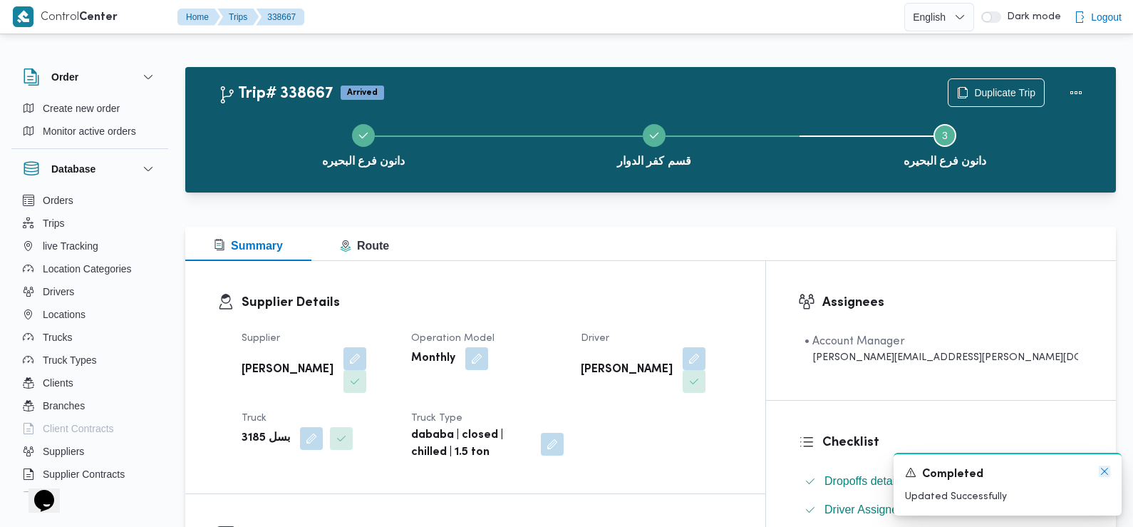
click at [1104, 472] on icon "Dismiss toast" at bounding box center [1104, 470] width 11 height 11
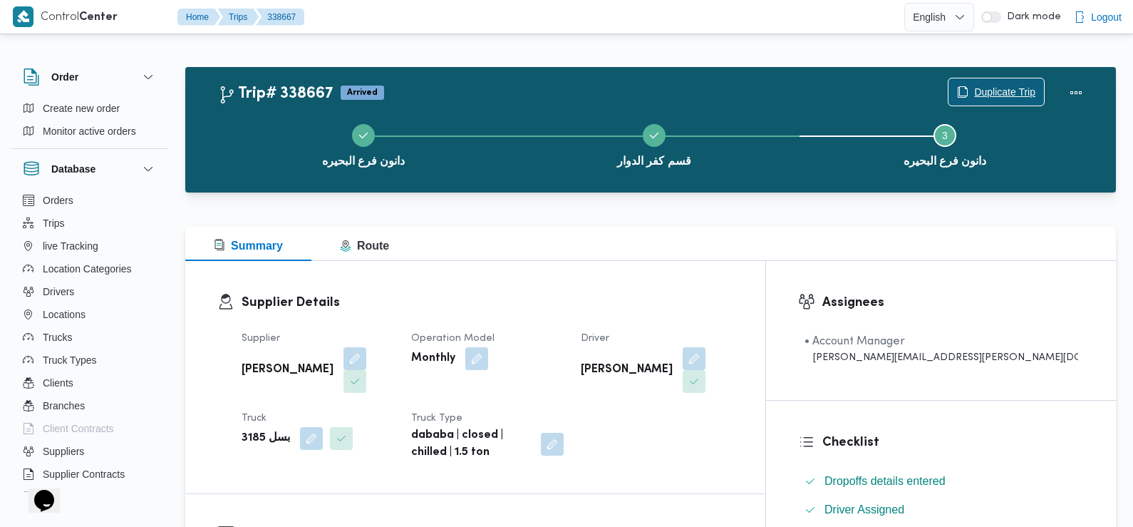
click at [993, 88] on span "Duplicate Trip" at bounding box center [1004, 91] width 61 height 17
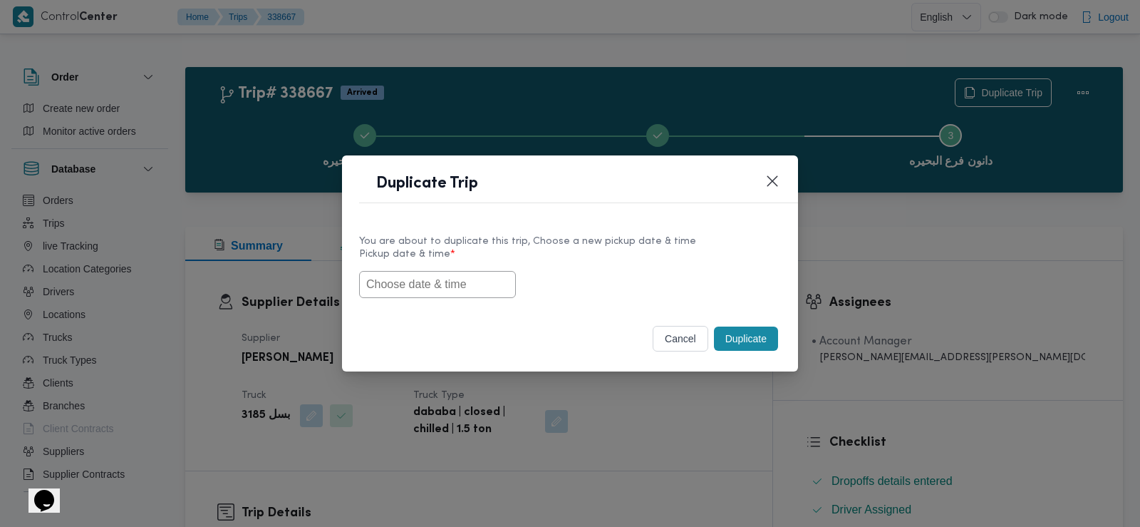
click at [452, 289] on input "text" at bounding box center [437, 284] width 157 height 27
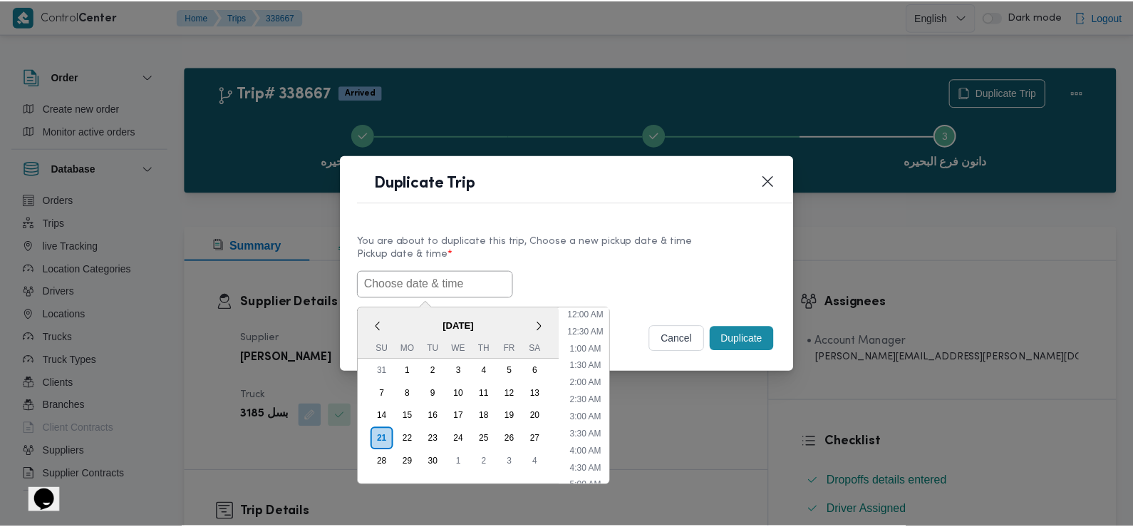
scroll to position [329, 0]
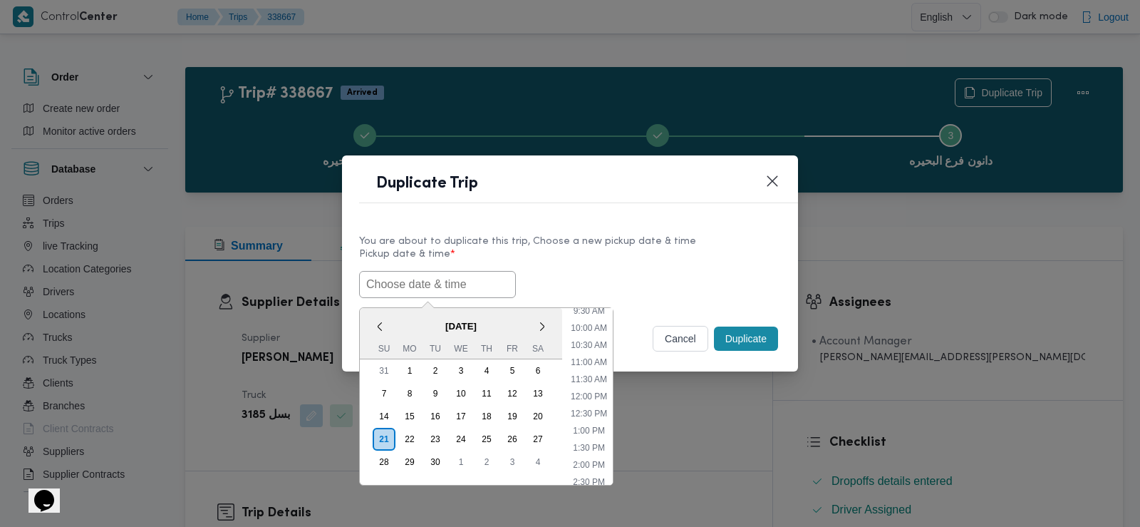
paste input "[DATE] 6:00AM"
type input "[DATE] 6:00AM"
click at [560, 282] on div "[DATE] 6:00AM < [DATE] > Su Mo Tu We Th Fr Sa 31 1 2 3 4 5 6 7 8 9 10 11 12 13 …" at bounding box center [570, 284] width 422 height 27
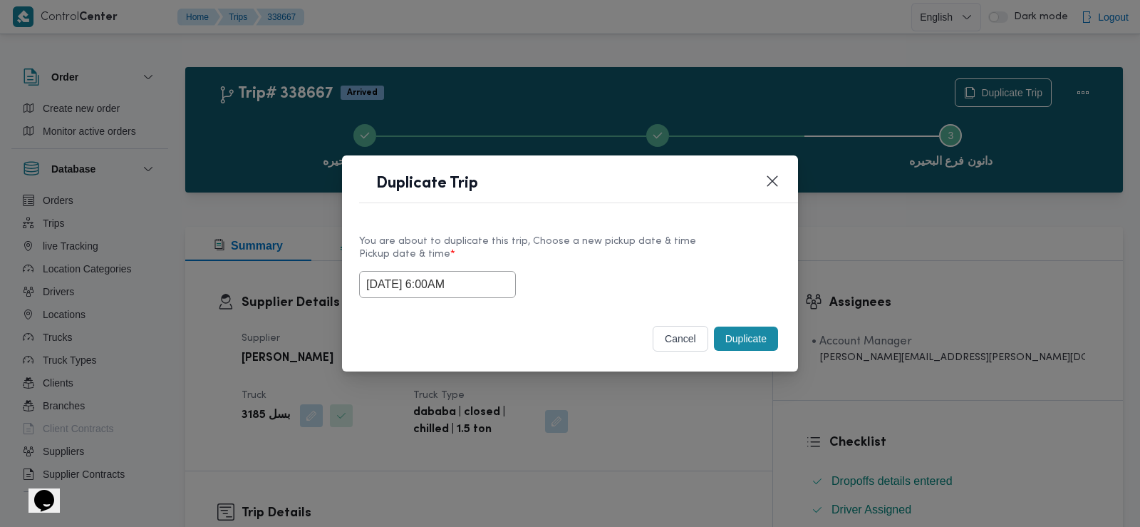
click at [743, 340] on button "Duplicate" at bounding box center [746, 338] width 64 height 24
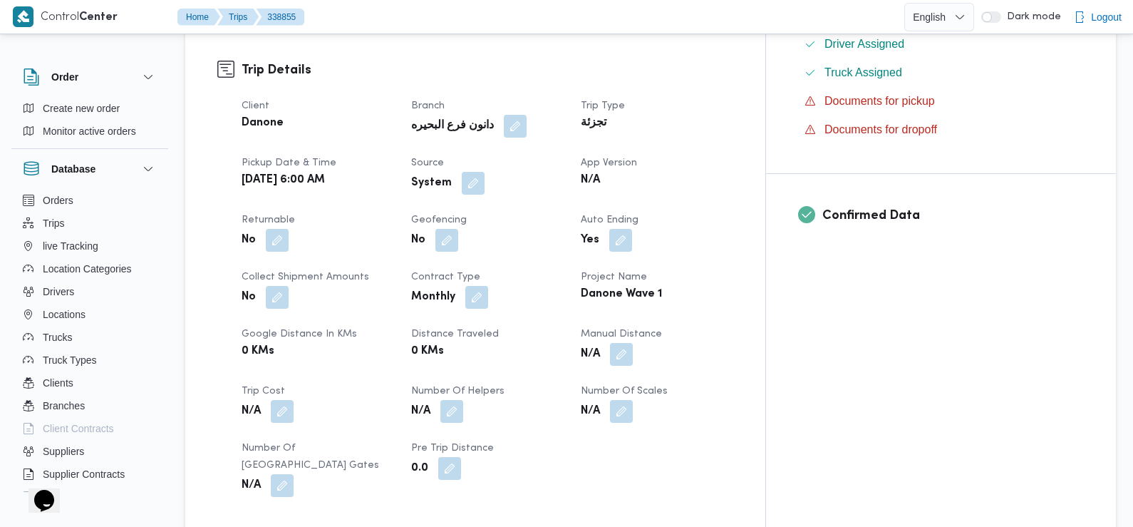
scroll to position [470, 0]
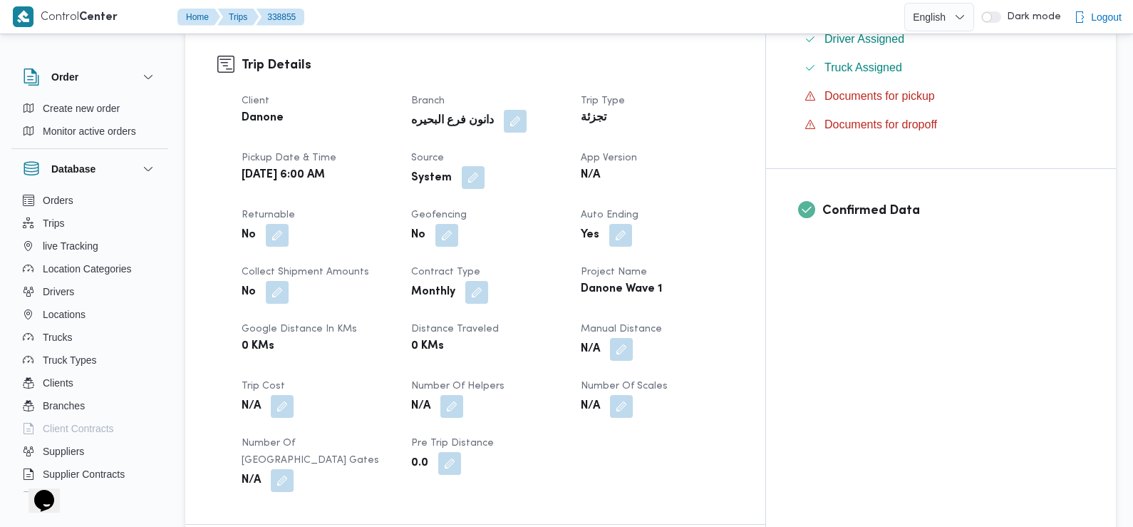
click at [485, 166] on button "button" at bounding box center [473, 177] width 23 height 23
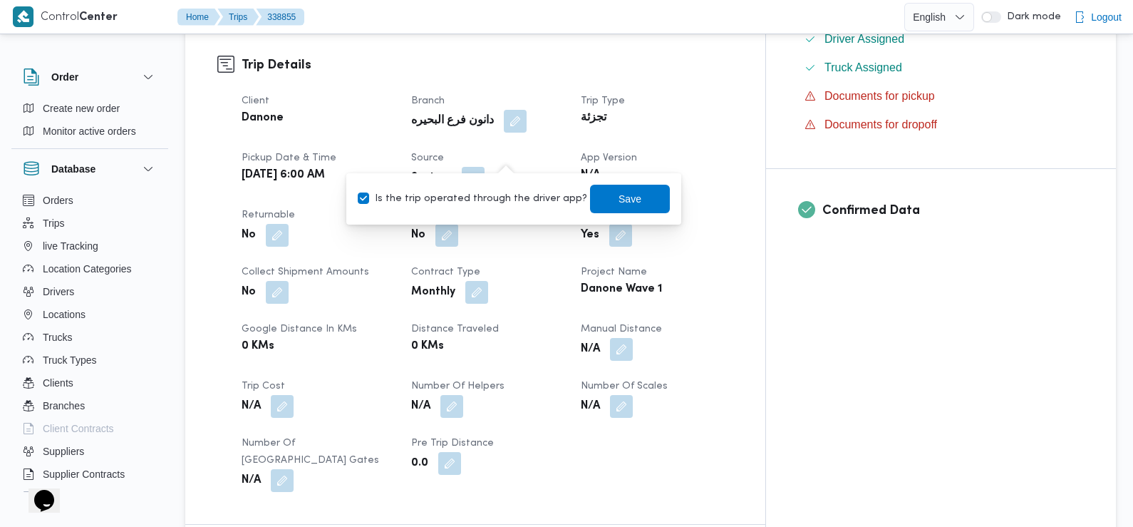
click at [522, 195] on label "Is the trip operated through the driver app?" at bounding box center [473, 198] width 230 height 17
checkbox input "false"
click at [602, 202] on span "Save" at bounding box center [630, 198] width 80 height 29
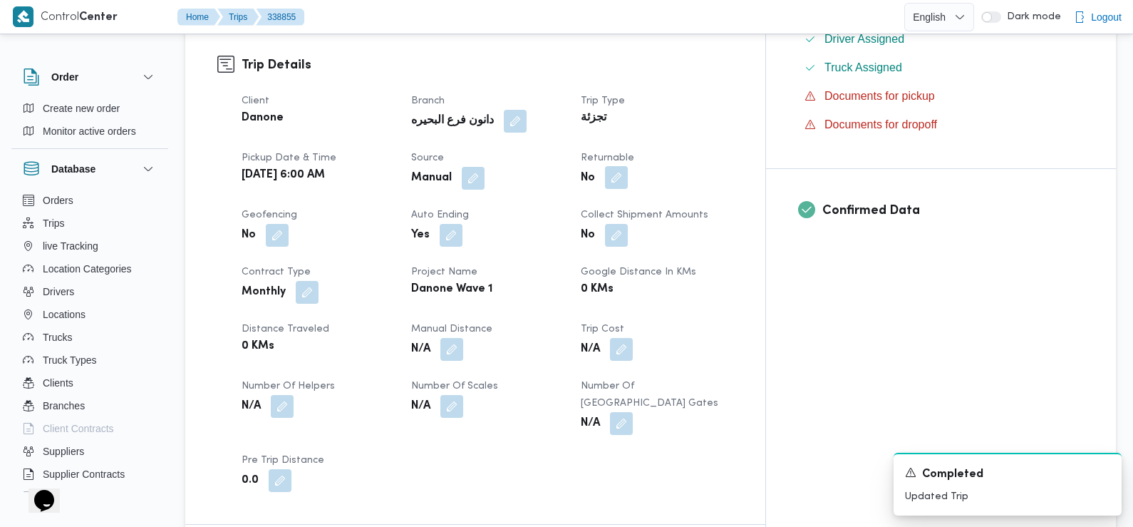
click at [628, 166] on button "button" at bounding box center [616, 177] width 23 height 23
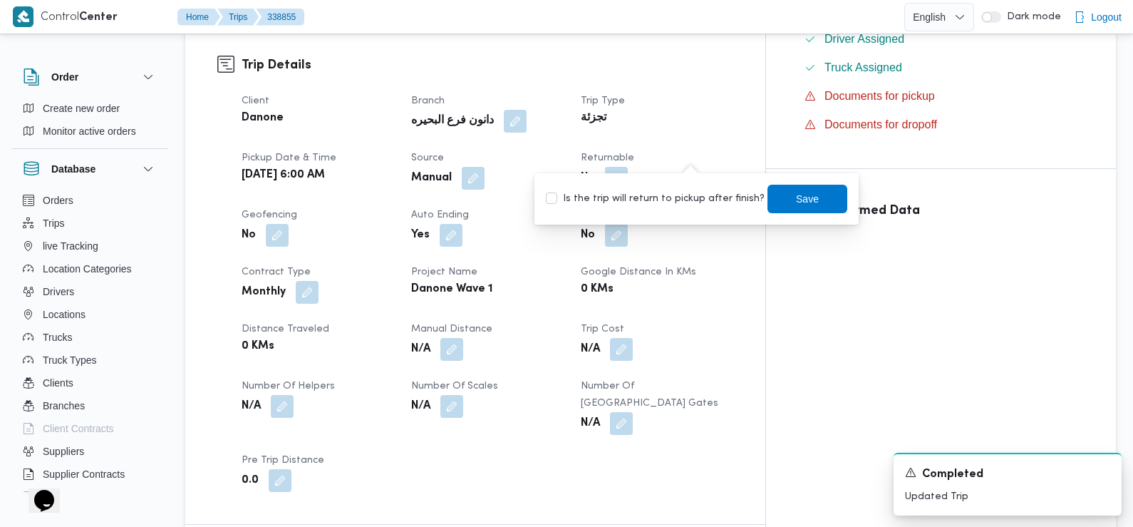
click at [696, 190] on label "Is the trip will return to pickup after finish?" at bounding box center [655, 198] width 219 height 17
checkbox input "true"
click at [796, 191] on span "Save" at bounding box center [807, 198] width 23 height 17
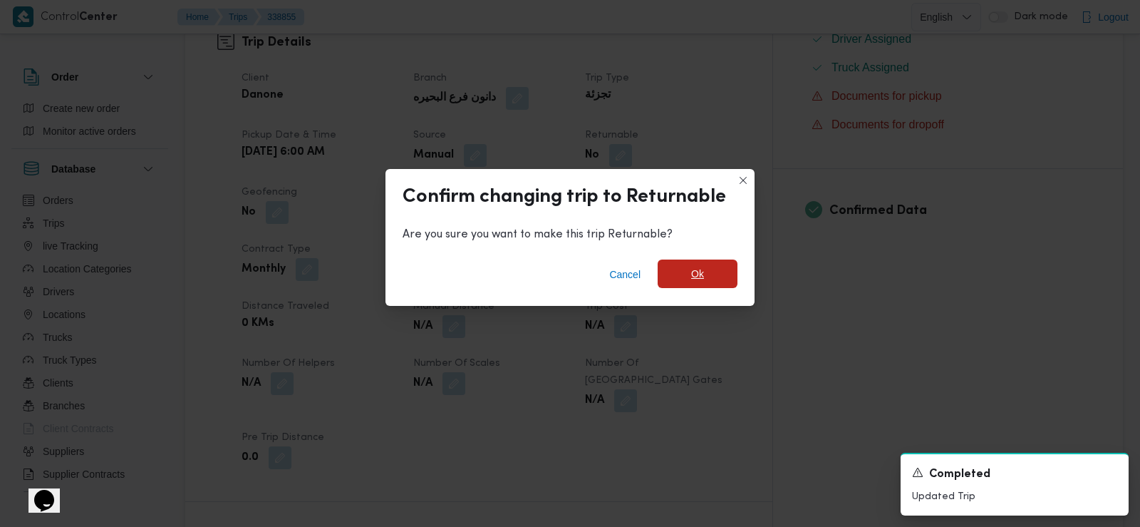
click at [721, 273] on span "Ok" at bounding box center [698, 273] width 80 height 29
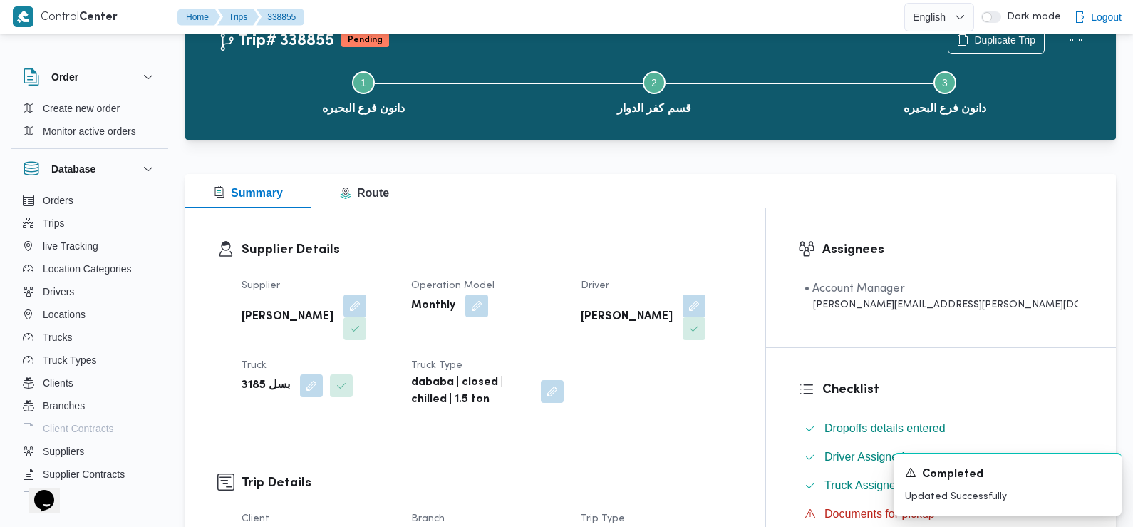
scroll to position [0, 0]
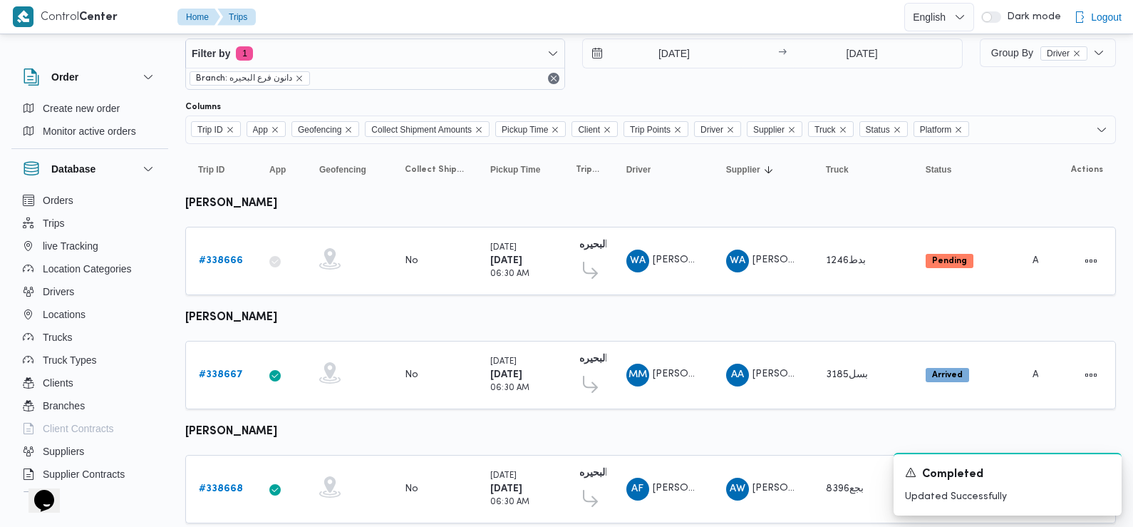
scroll to position [143, 0]
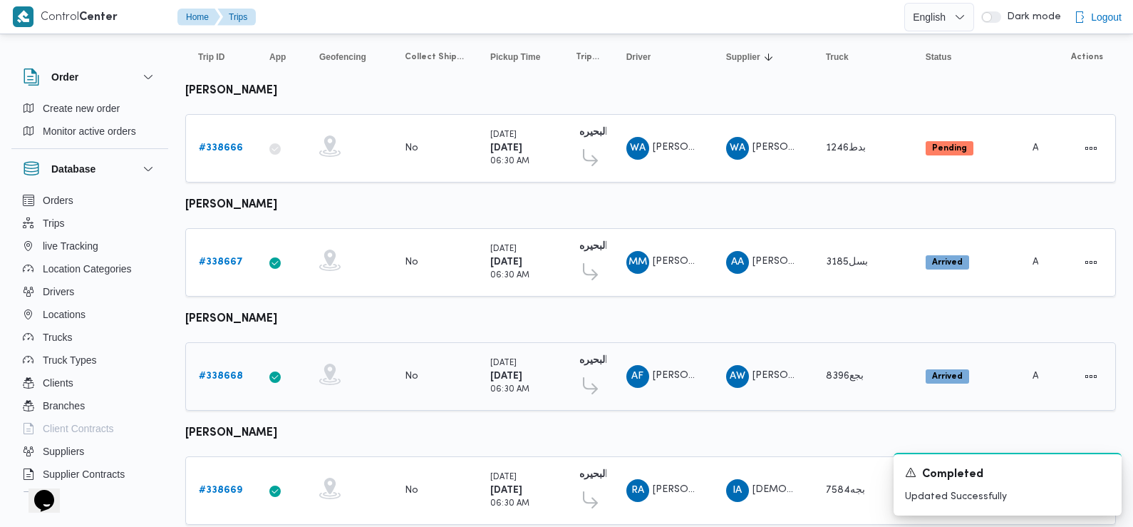
click at [229, 373] on b "# 338668" at bounding box center [221, 375] width 44 height 9
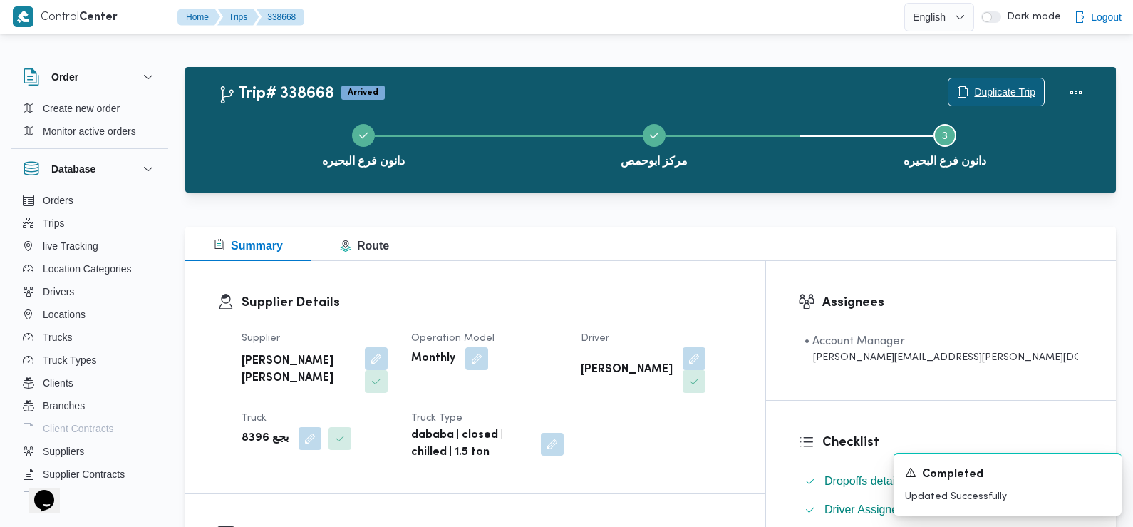
click at [988, 95] on span "Duplicate Trip" at bounding box center [1004, 91] width 61 height 17
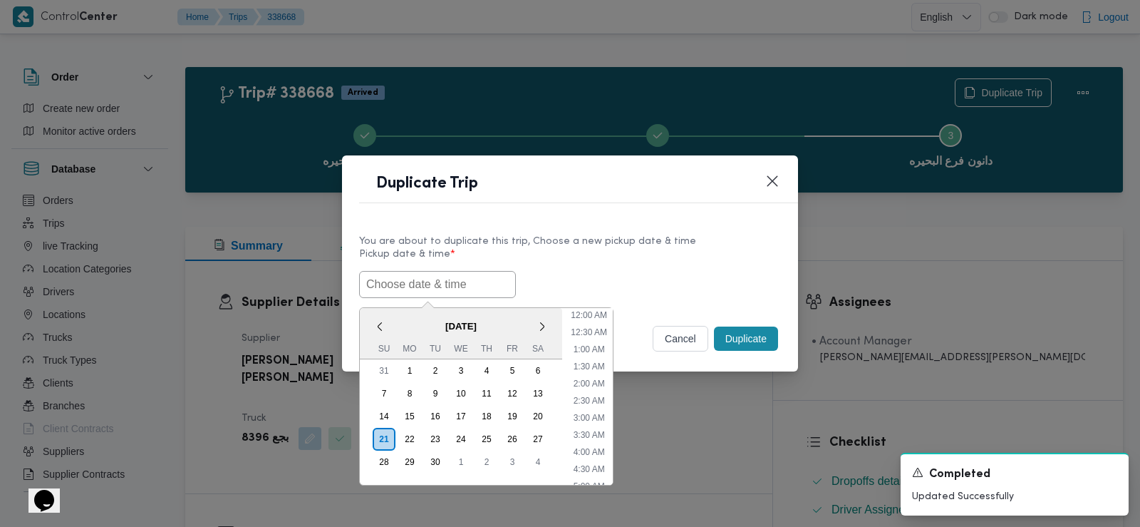
click at [477, 277] on input "text" at bounding box center [437, 284] width 157 height 27
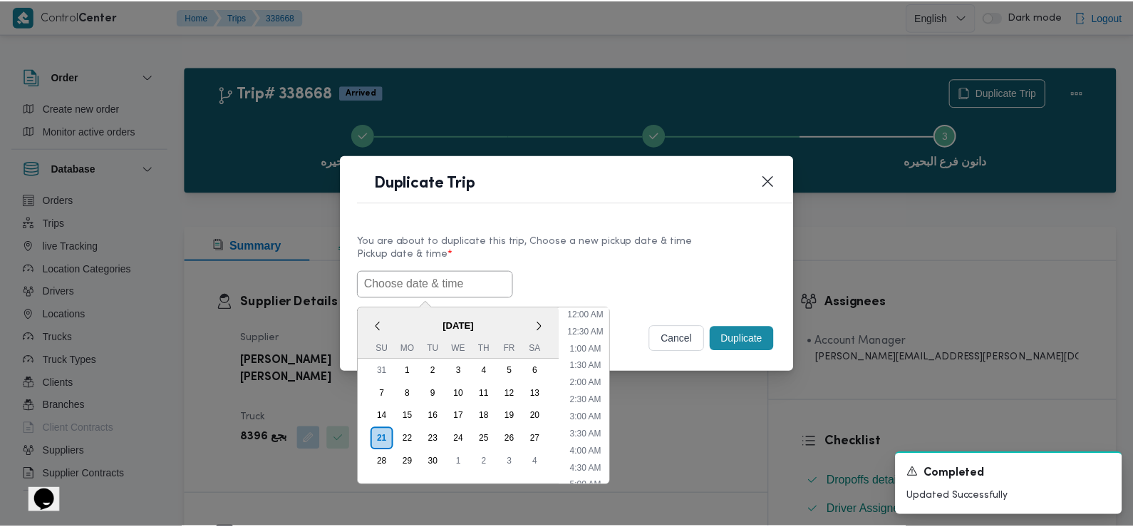
scroll to position [329, 0]
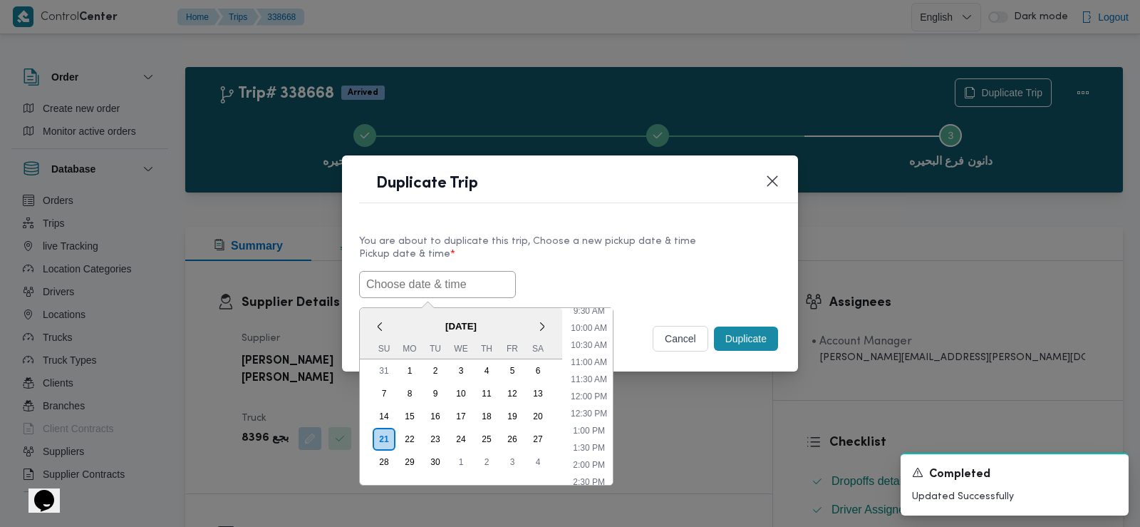
paste input "[DATE] 6:00AM"
type input "[DATE] 6:00AM"
click at [592, 274] on div "[DATE] 6:00AM < [DATE] > Su Mo Tu We Th Fr Sa 31 1 2 3 4 5 6 7 8 9 10 11 12 13 …" at bounding box center [570, 284] width 422 height 27
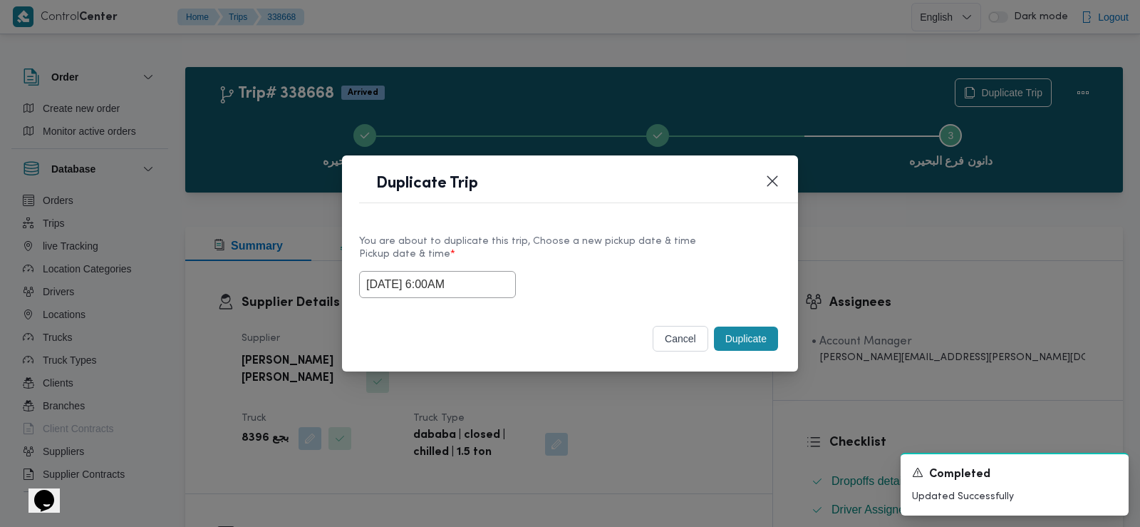
click at [750, 336] on button "Duplicate" at bounding box center [746, 338] width 64 height 24
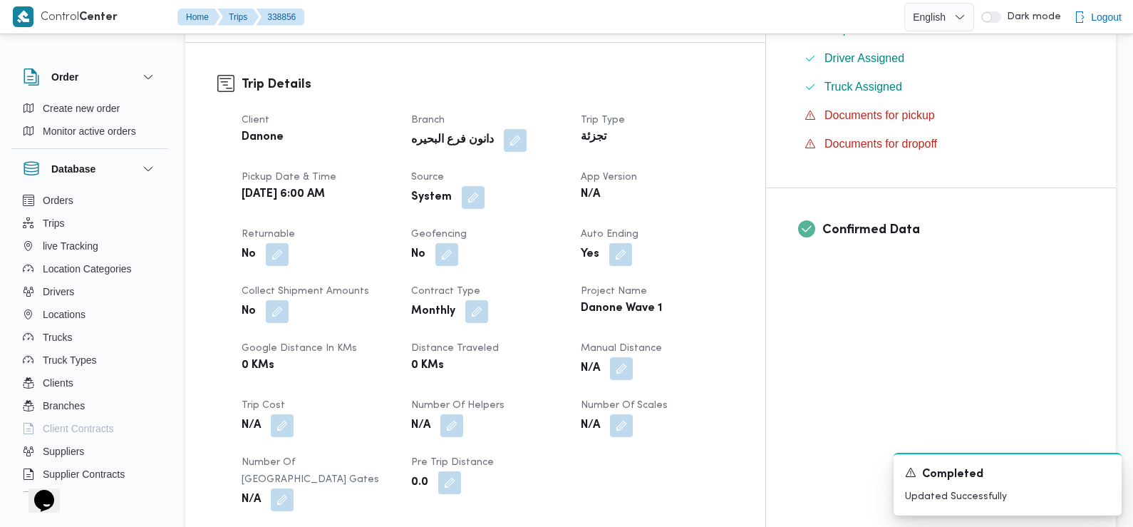
scroll to position [485, 0]
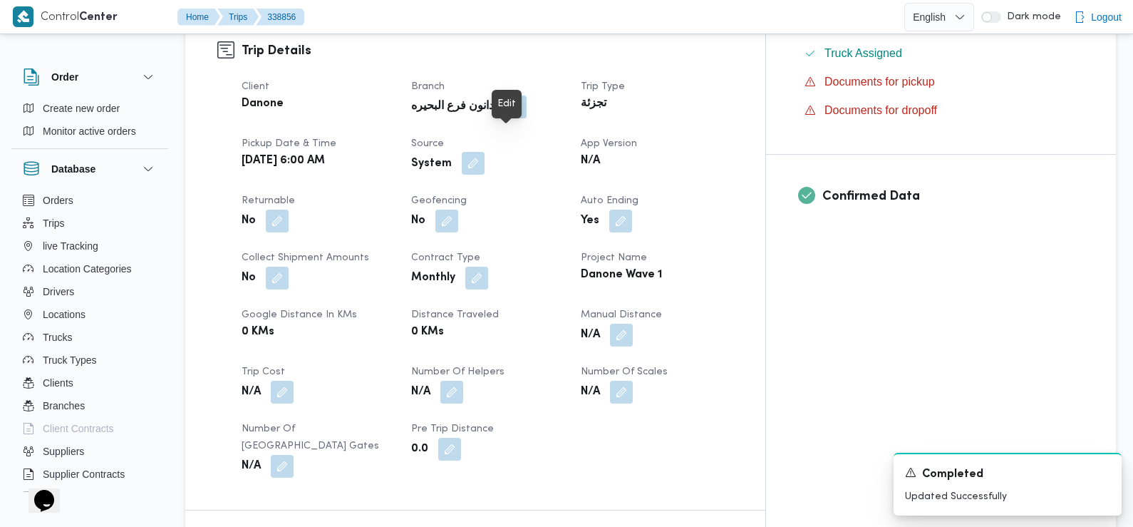
click at [485, 152] on button "button" at bounding box center [473, 163] width 23 height 23
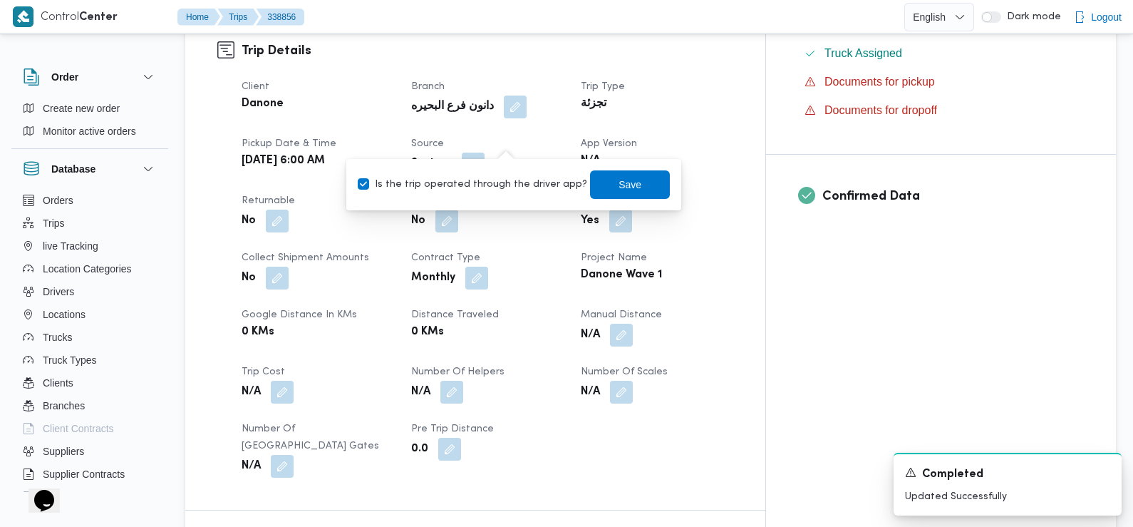
click at [526, 180] on label "Is the trip operated through the driver app?" at bounding box center [473, 184] width 230 height 17
checkbox input "false"
click at [622, 176] on span "Save" at bounding box center [630, 183] width 23 height 17
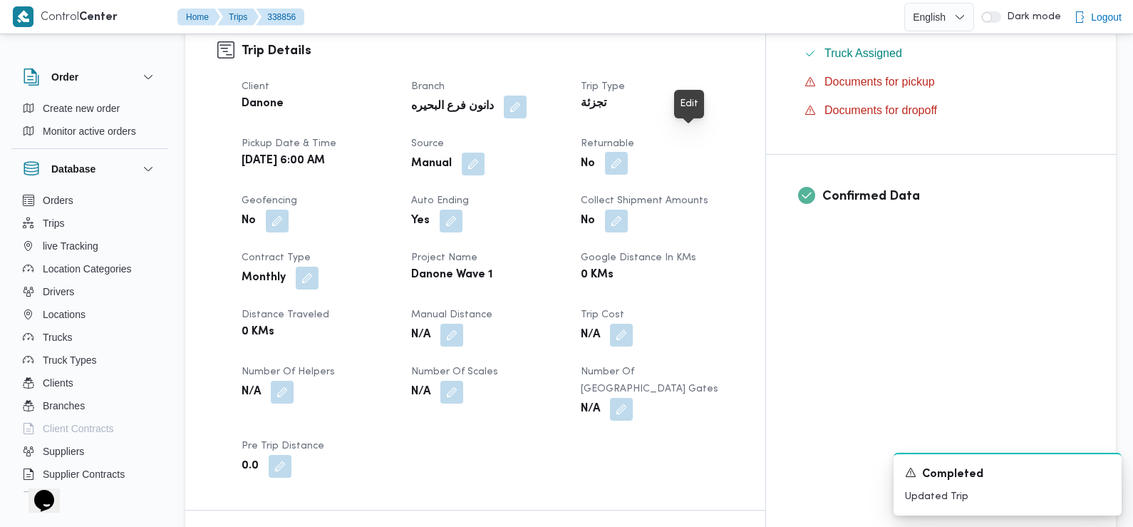
click at [628, 152] on button "button" at bounding box center [616, 163] width 23 height 23
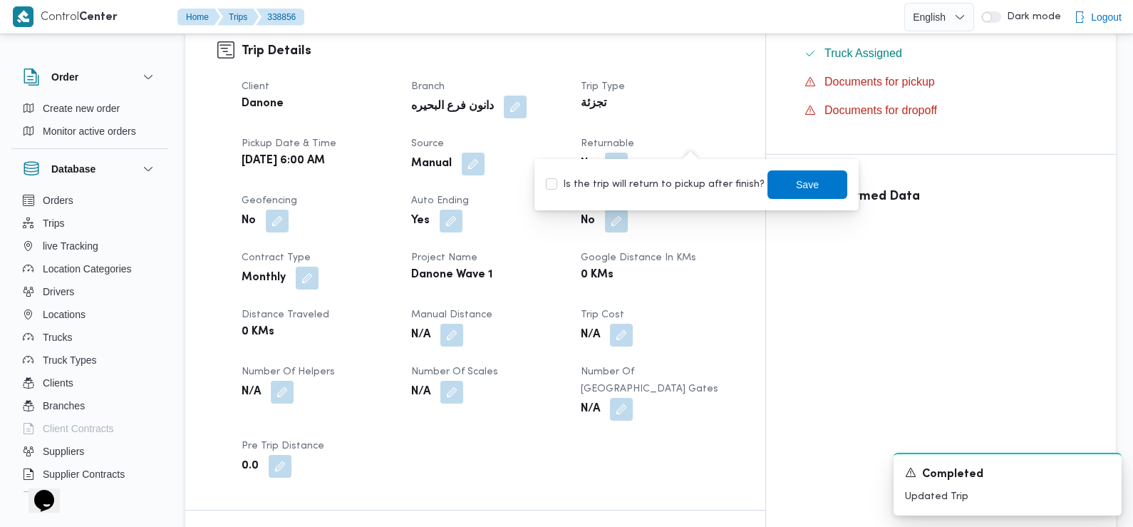
click at [699, 182] on label "Is the trip will return to pickup after finish?" at bounding box center [655, 184] width 219 height 17
checkbox input "true"
click at [796, 178] on span "Save" at bounding box center [807, 183] width 23 height 17
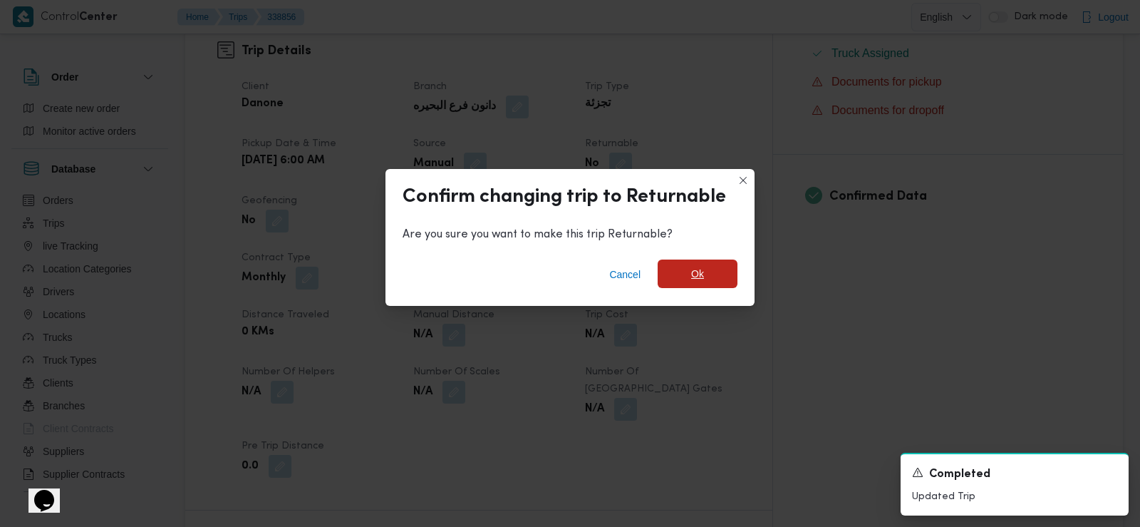
click at [674, 269] on span "Ok" at bounding box center [698, 273] width 80 height 29
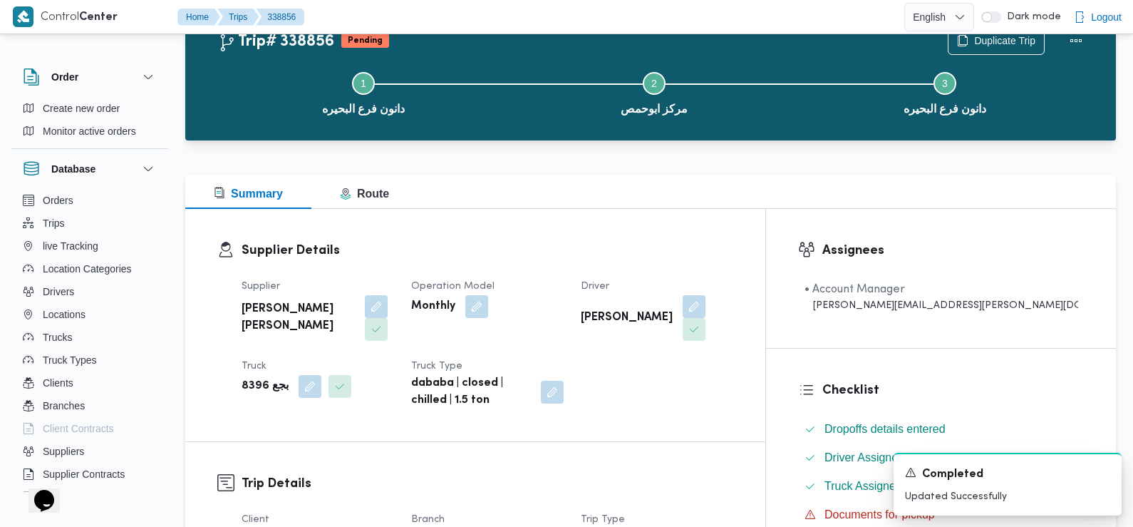
scroll to position [0, 0]
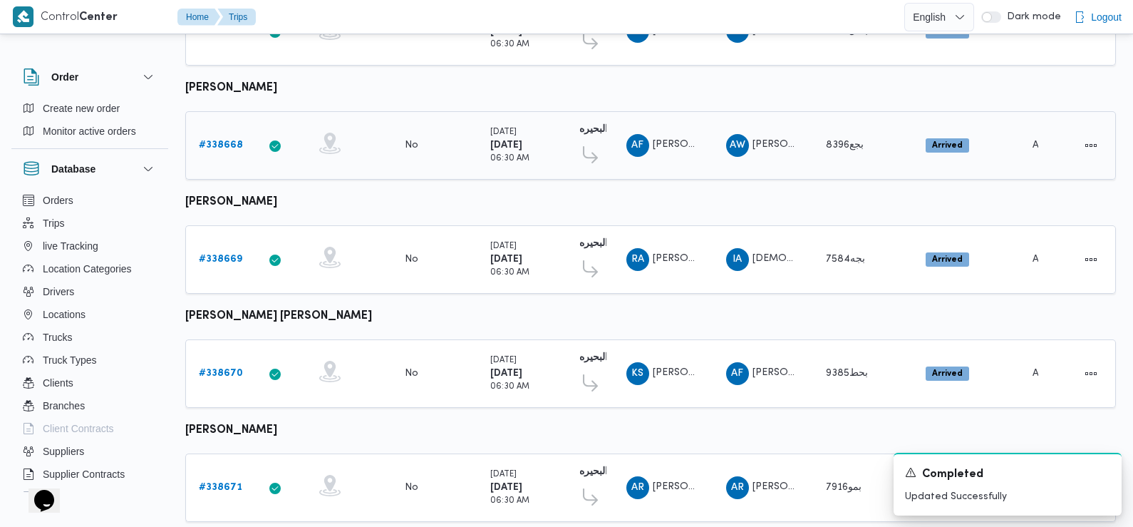
scroll to position [376, 0]
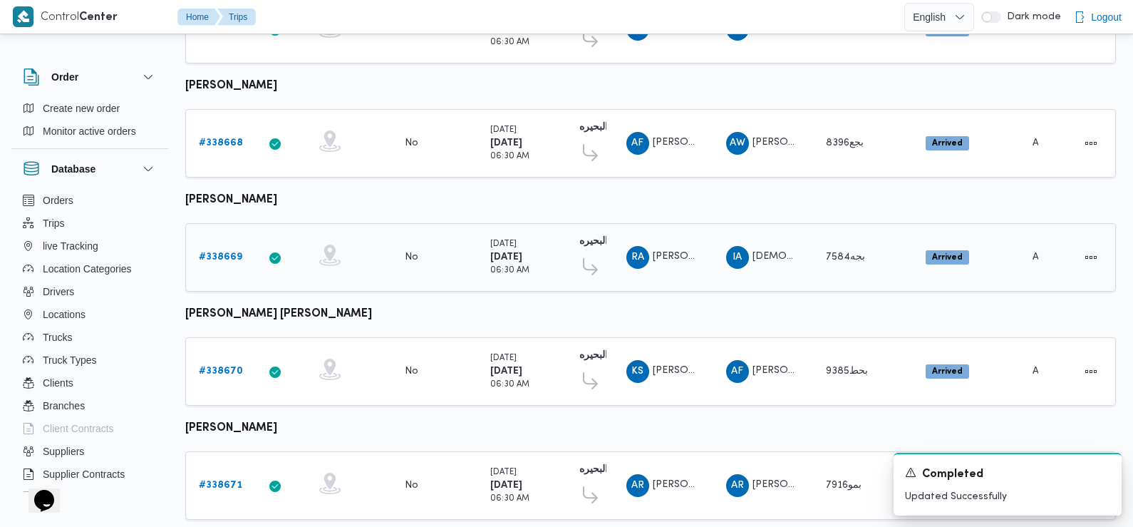
click at [215, 252] on b "# 338669" at bounding box center [220, 256] width 43 height 9
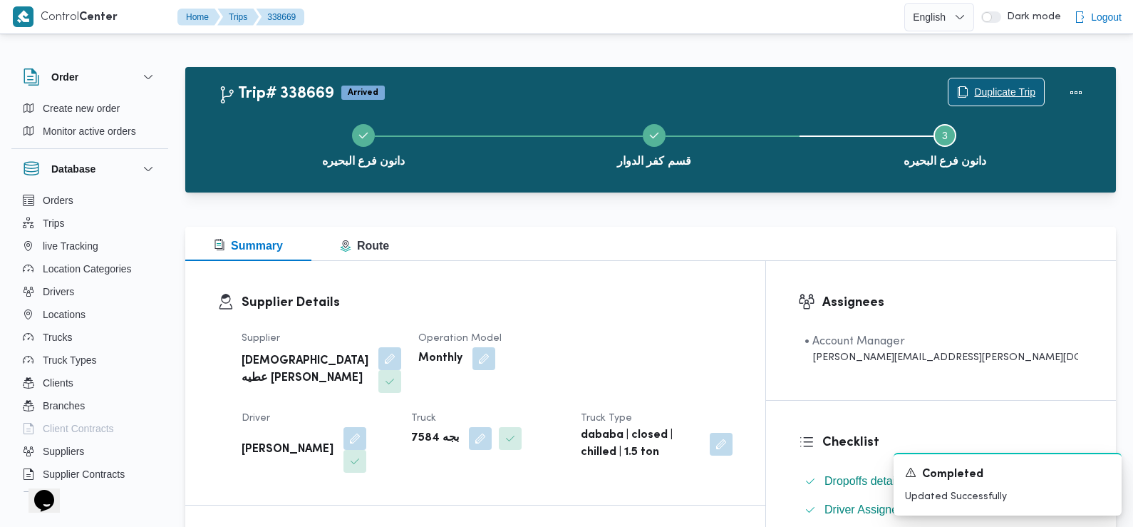
click at [995, 90] on span "Duplicate Trip" at bounding box center [1004, 91] width 61 height 17
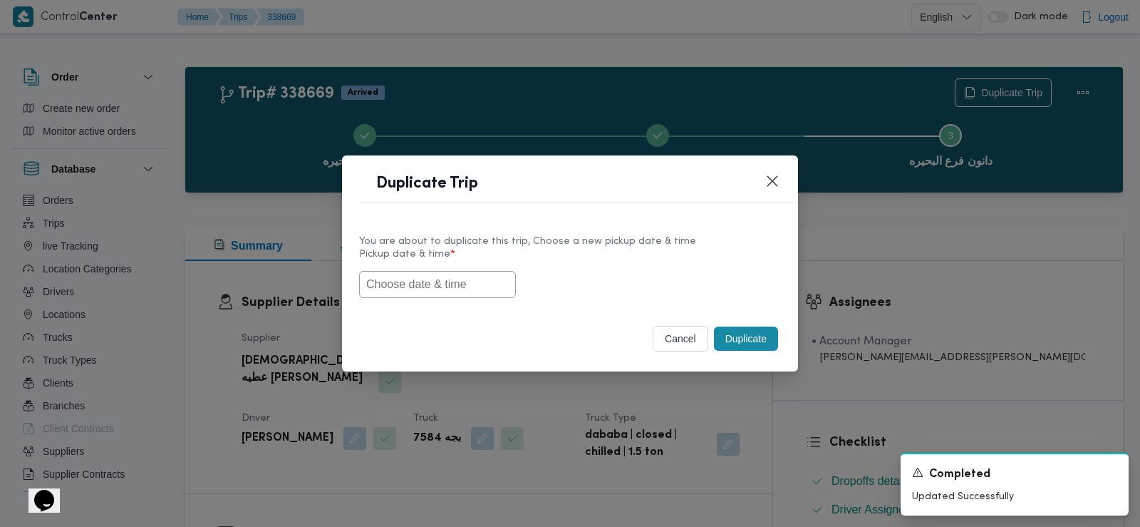
click at [478, 277] on input "text" at bounding box center [437, 284] width 157 height 27
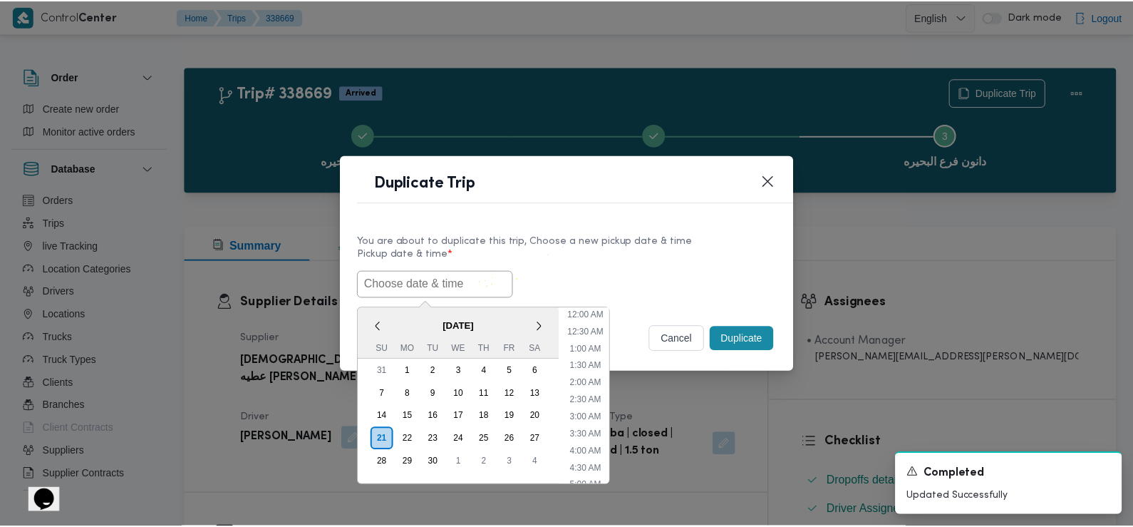
scroll to position [329, 0]
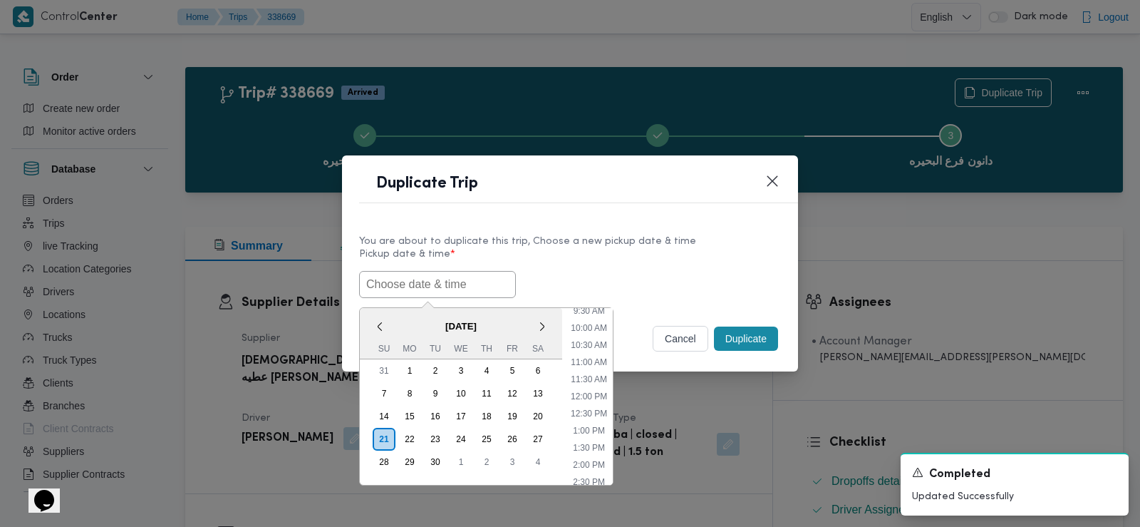
paste input "[DATE] 6:00AM"
type input "[DATE] 6:00AM"
click at [609, 267] on label "Pickup date & time *" at bounding box center [570, 260] width 422 height 22
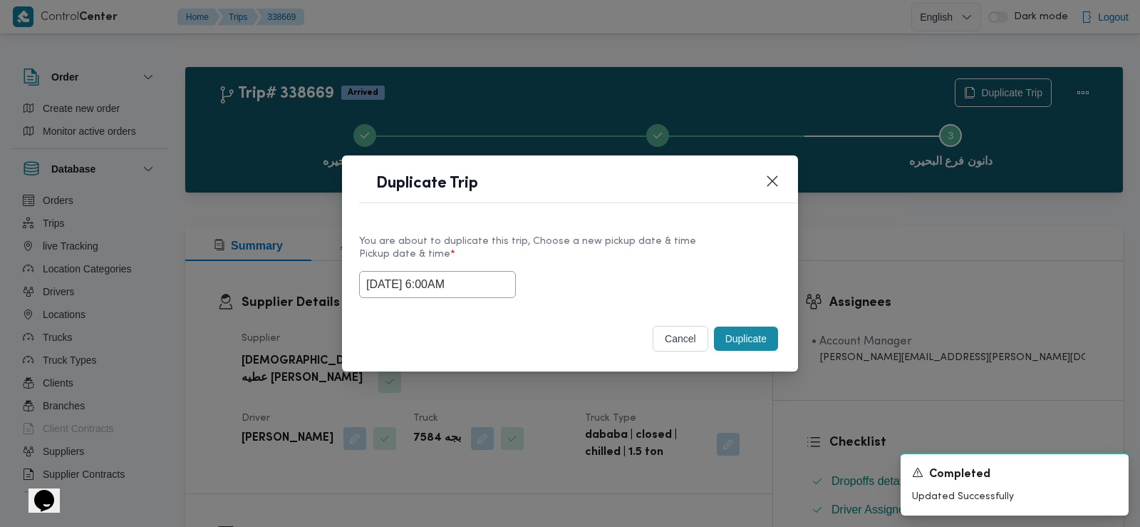
click at [736, 339] on button "Duplicate" at bounding box center [746, 338] width 64 height 24
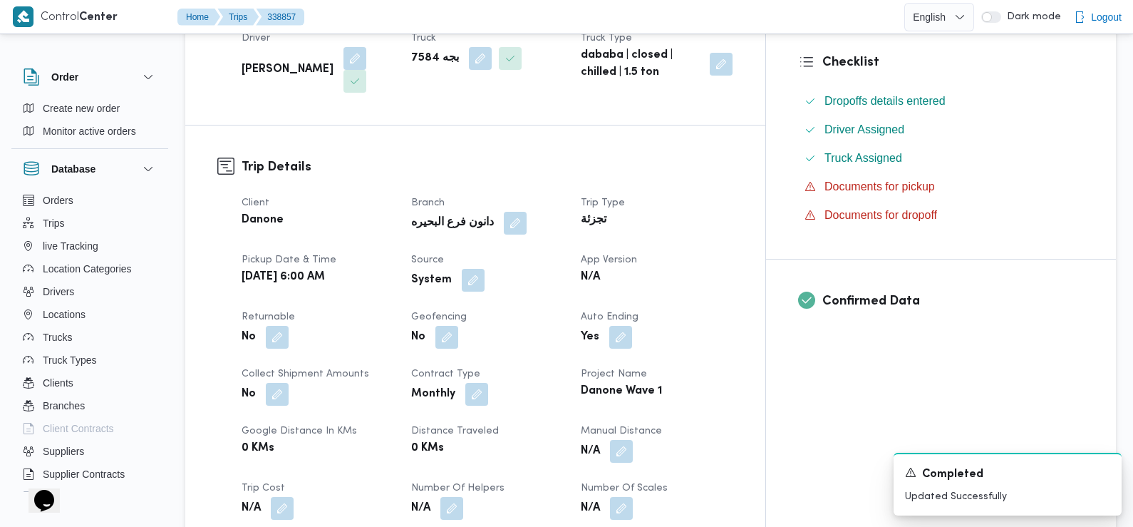
scroll to position [385, 0]
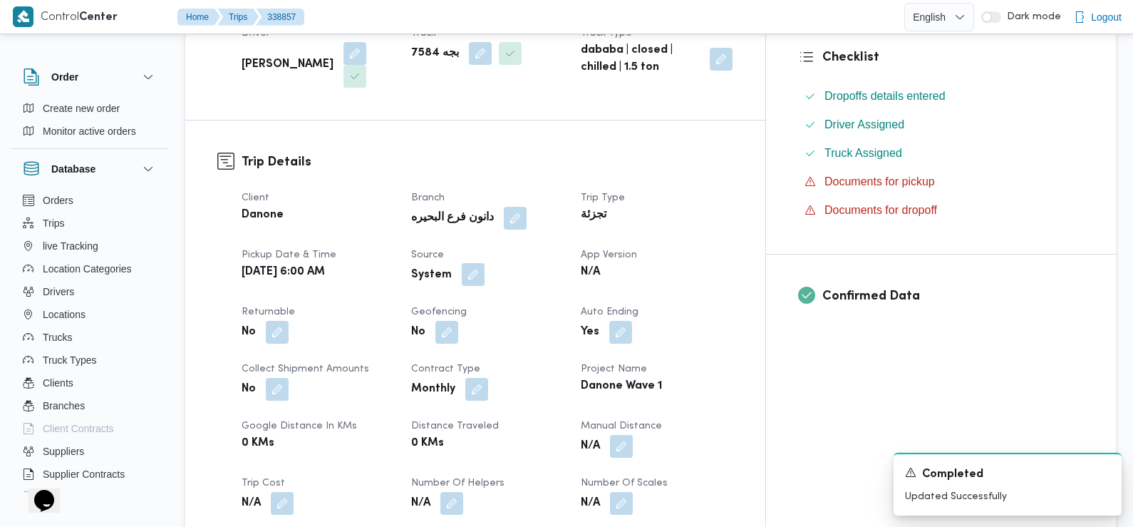
click at [485, 263] on button "button" at bounding box center [473, 274] width 23 height 23
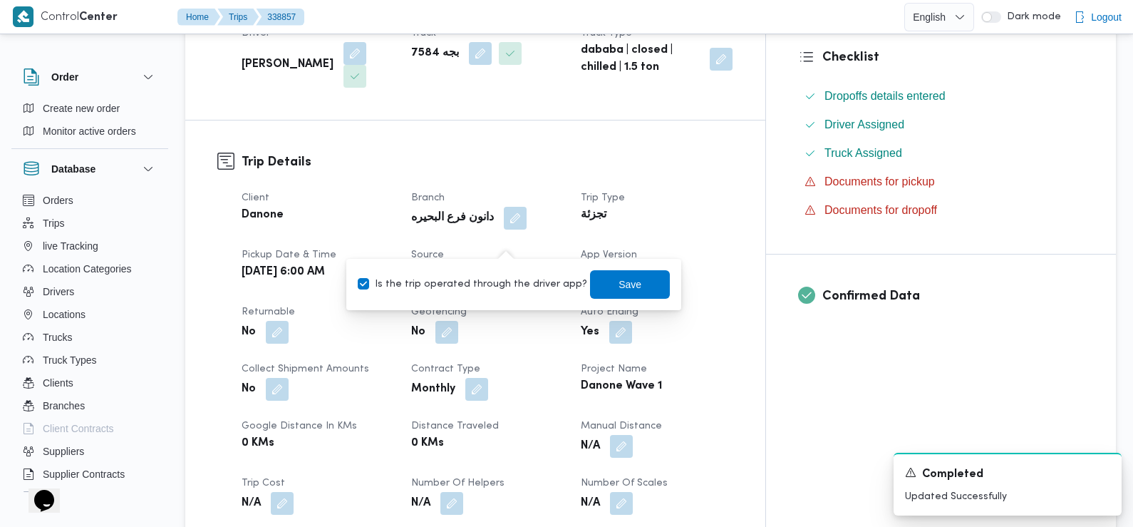
click at [522, 283] on label "Is the trip operated through the driver app?" at bounding box center [473, 284] width 230 height 17
checkbox input "false"
click at [600, 279] on span "Save" at bounding box center [630, 283] width 80 height 29
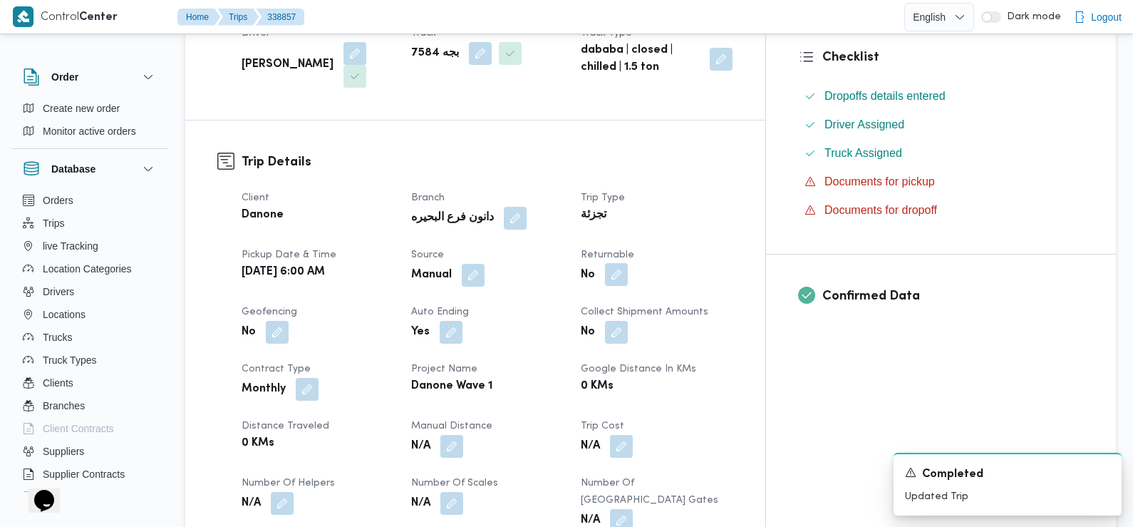
click at [628, 263] on button "button" at bounding box center [616, 274] width 23 height 23
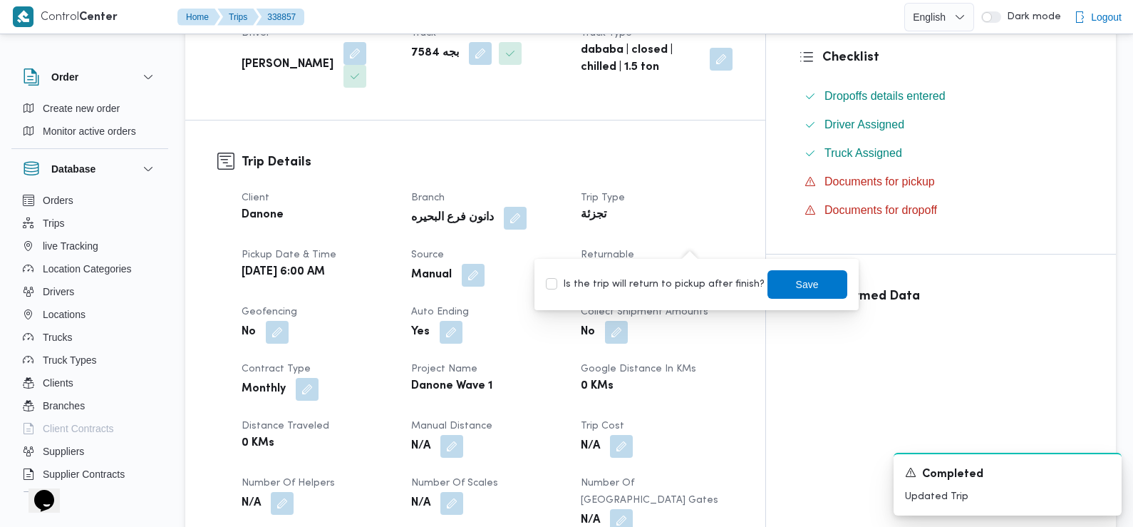
click at [687, 284] on label "Is the trip will return to pickup after finish?" at bounding box center [655, 284] width 219 height 17
checkbox input "true"
click at [783, 282] on span "Save" at bounding box center [808, 283] width 80 height 29
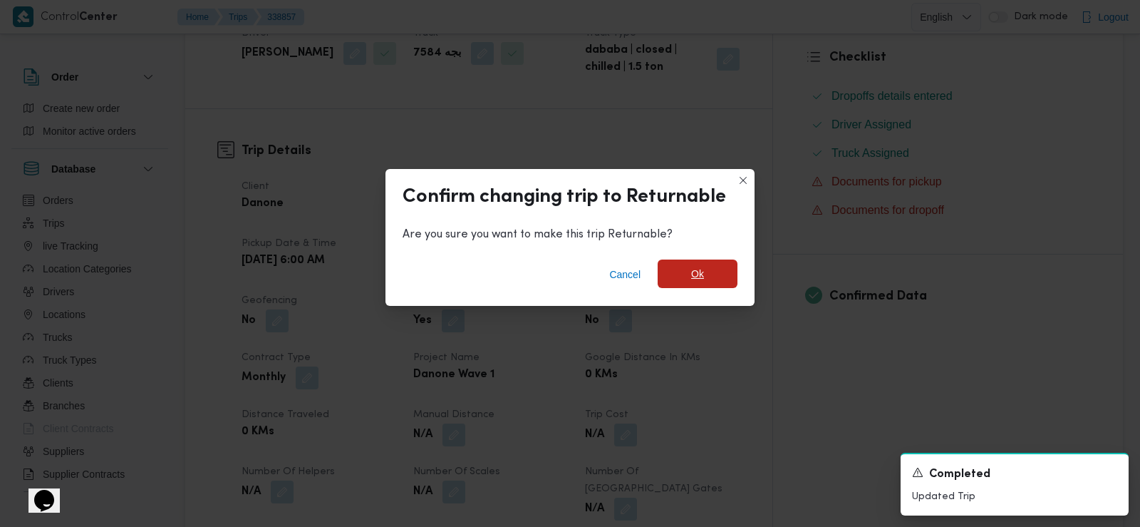
click at [702, 264] on span "Ok" at bounding box center [698, 273] width 80 height 29
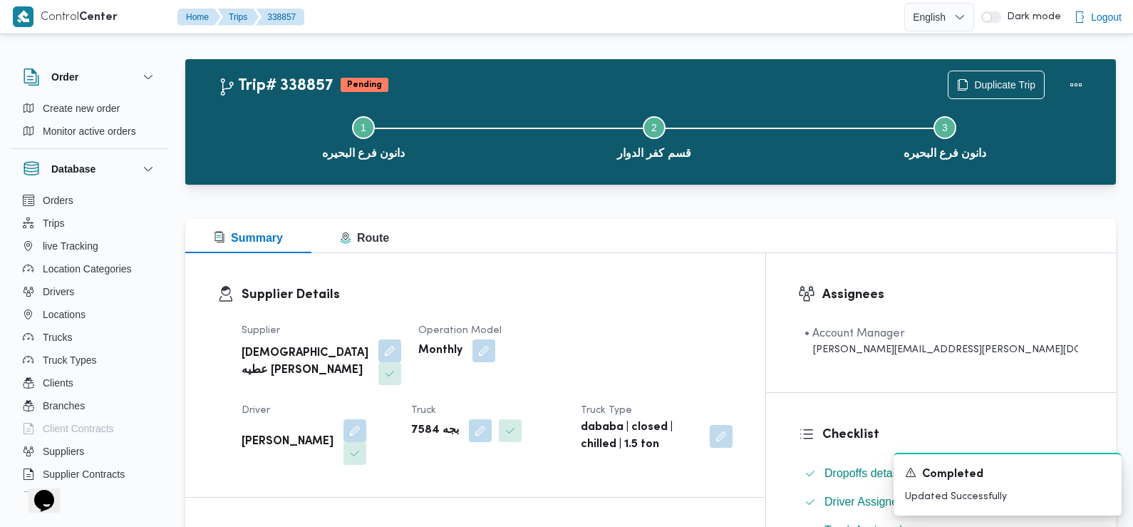
scroll to position [0, 0]
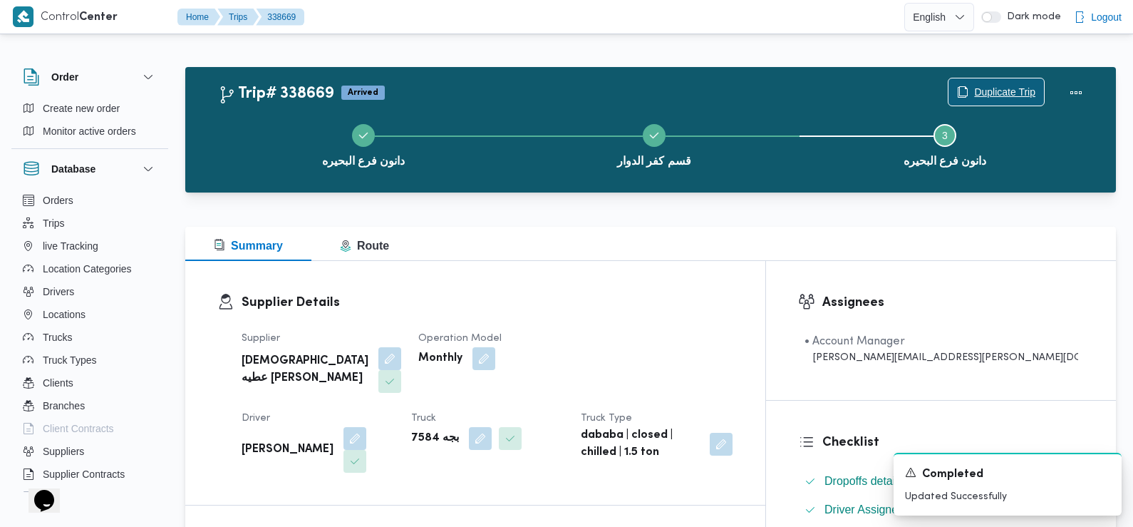
click at [997, 86] on span "Duplicate Trip" at bounding box center [1004, 91] width 61 height 17
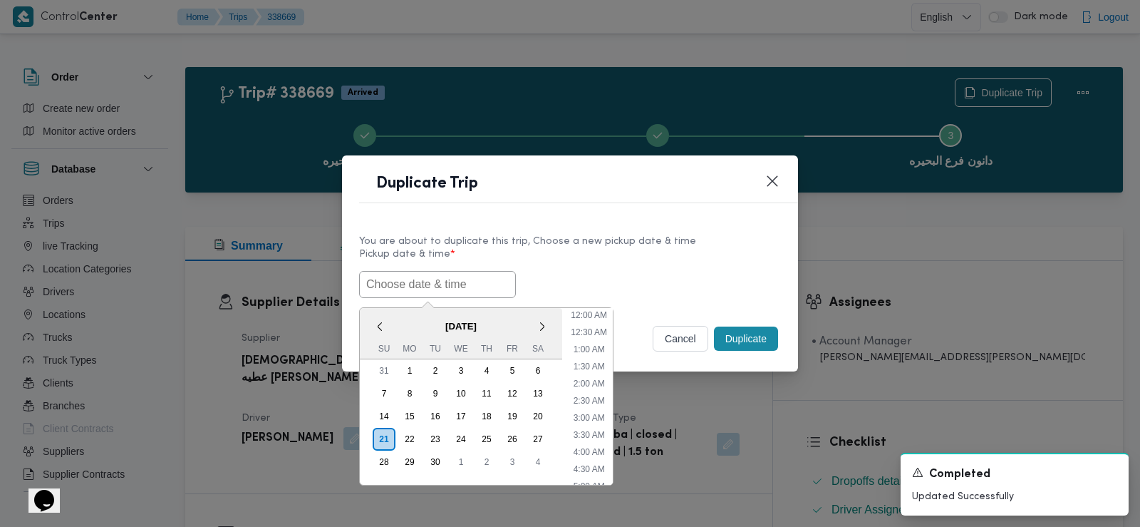
click at [457, 282] on input "text" at bounding box center [437, 284] width 157 height 27
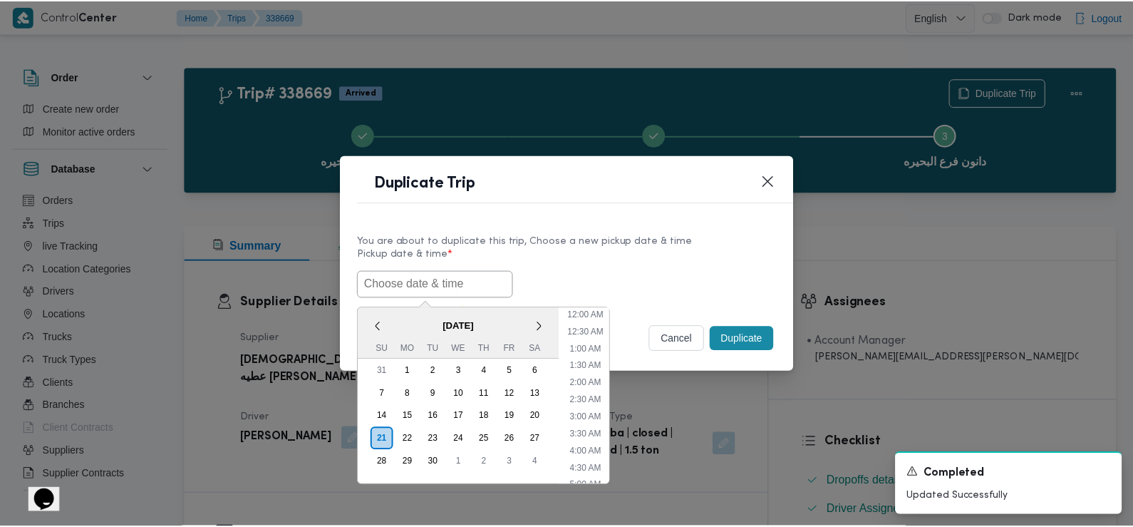
scroll to position [329, 0]
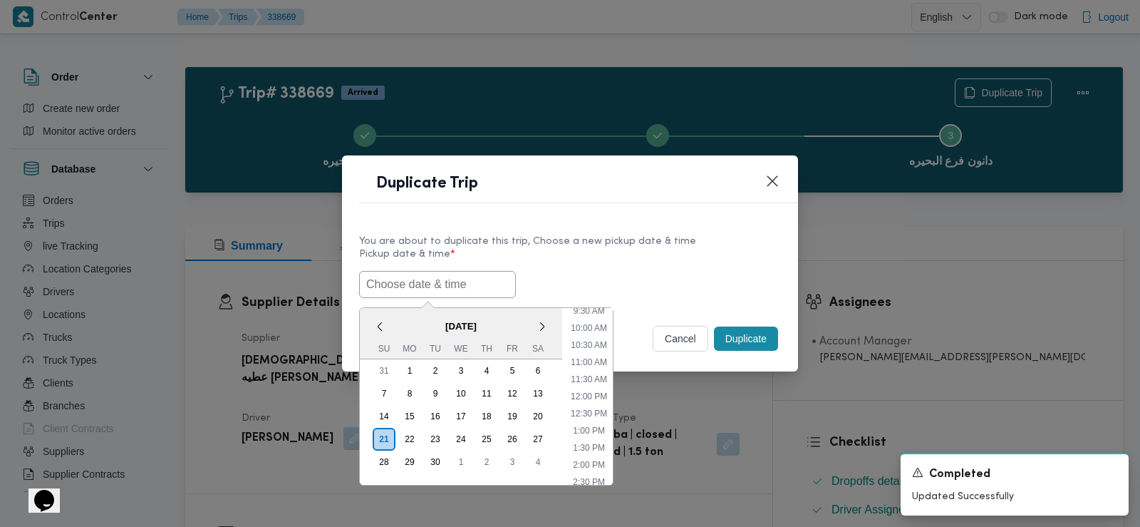
click at [404, 324] on span "[DATE]" at bounding box center [461, 326] width 202 height 25
click at [455, 288] on input "text" at bounding box center [437, 284] width 157 height 27
paste input "[DATE] 6:00AM"
type input "[DATE] 6:00AM"
click at [583, 277] on div "[DATE] 6:00AM < [DATE] > Su Mo Tu We Th Fr Sa 31 1 2 3 4 5 6 7 8 9 10 11 12 13 …" at bounding box center [570, 284] width 422 height 27
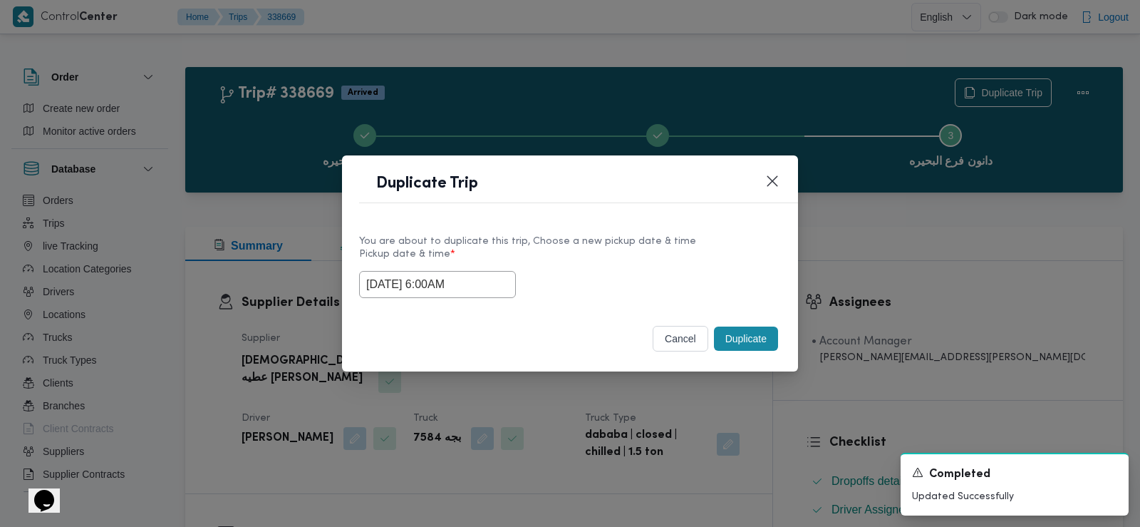
click at [738, 344] on button "Duplicate" at bounding box center [746, 338] width 64 height 24
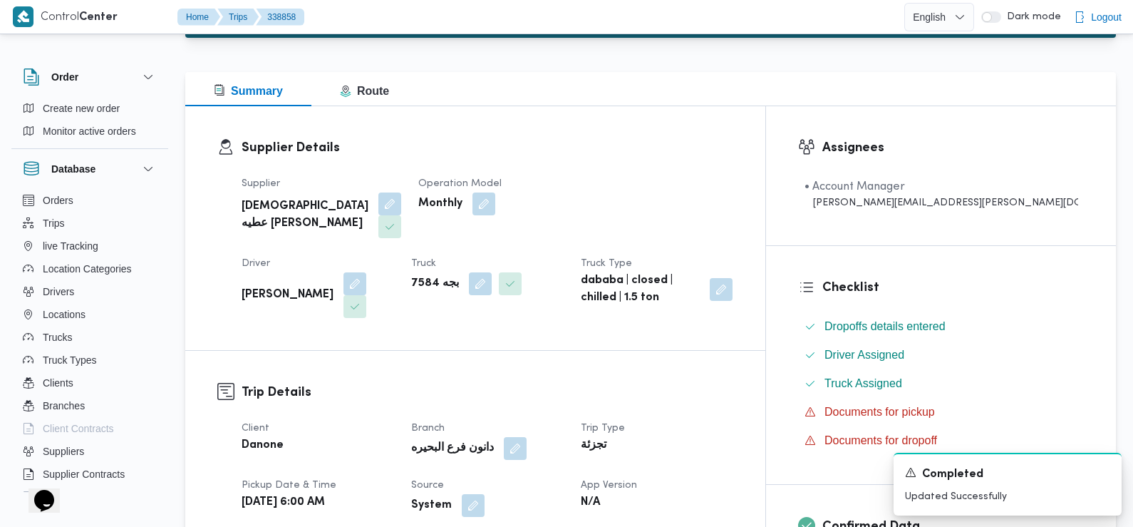
scroll to position [266, 0]
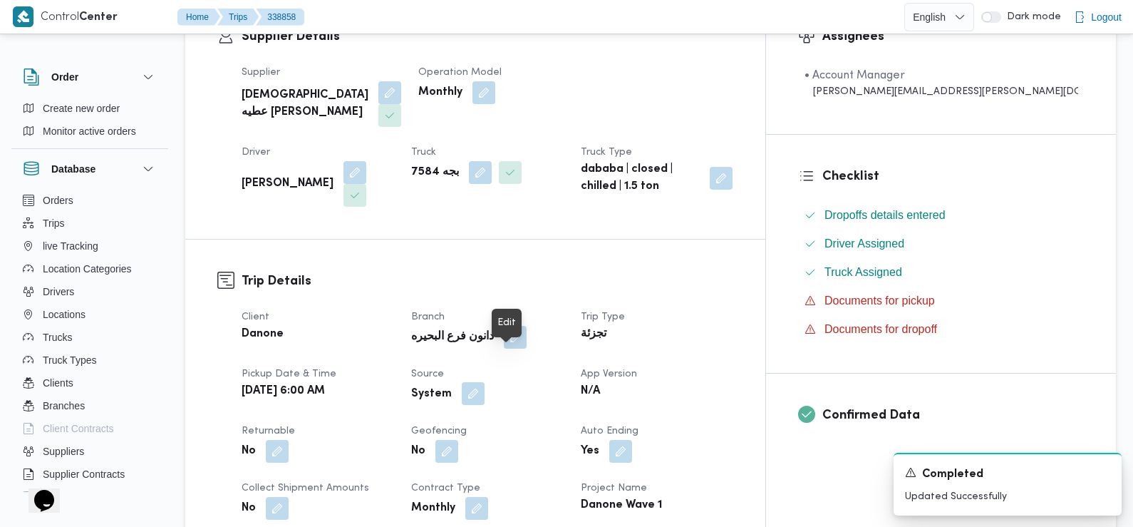
click at [485, 382] on button "button" at bounding box center [473, 393] width 23 height 23
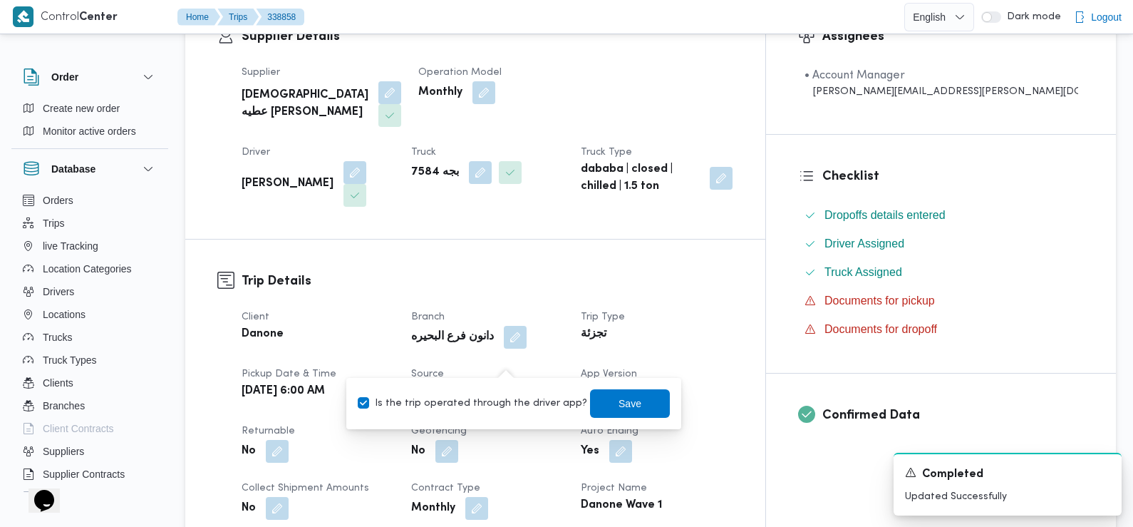
click at [515, 410] on label "Is the trip operated through the driver app?" at bounding box center [473, 403] width 230 height 17
checkbox input "false"
click at [619, 401] on span "Save" at bounding box center [630, 402] width 23 height 17
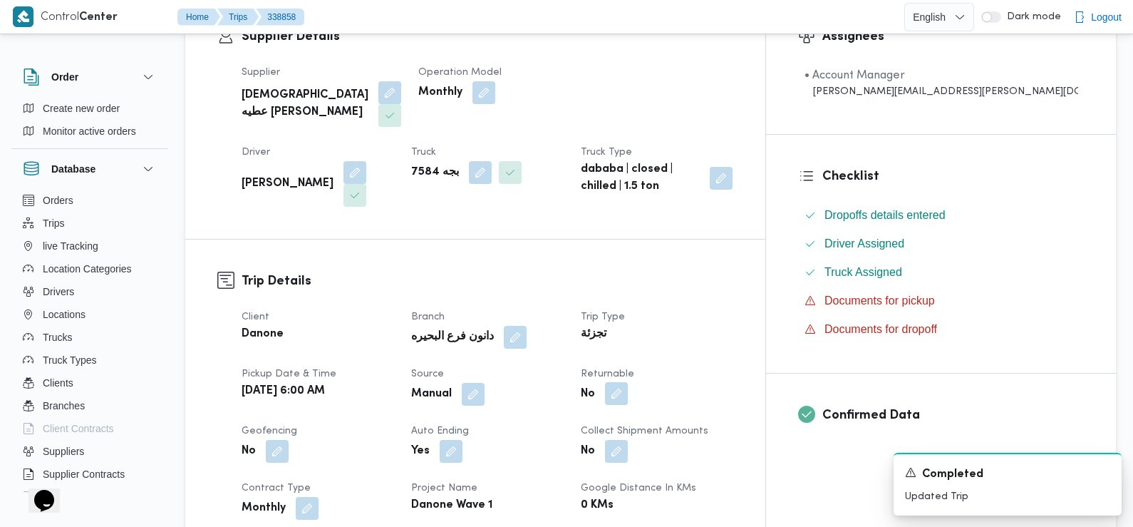
click at [628, 382] on button "button" at bounding box center [616, 393] width 23 height 23
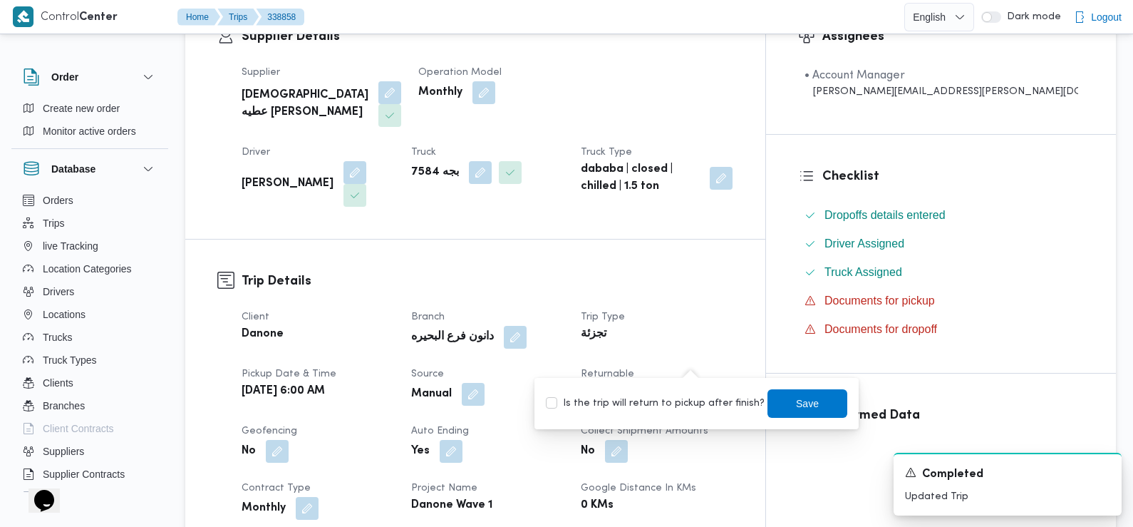
click at [711, 408] on label "Is the trip will return to pickup after finish?" at bounding box center [655, 403] width 219 height 17
checkbox input "true"
click at [806, 417] on div "Save" at bounding box center [808, 403] width 80 height 29
click at [799, 403] on span "Save" at bounding box center [807, 402] width 23 height 17
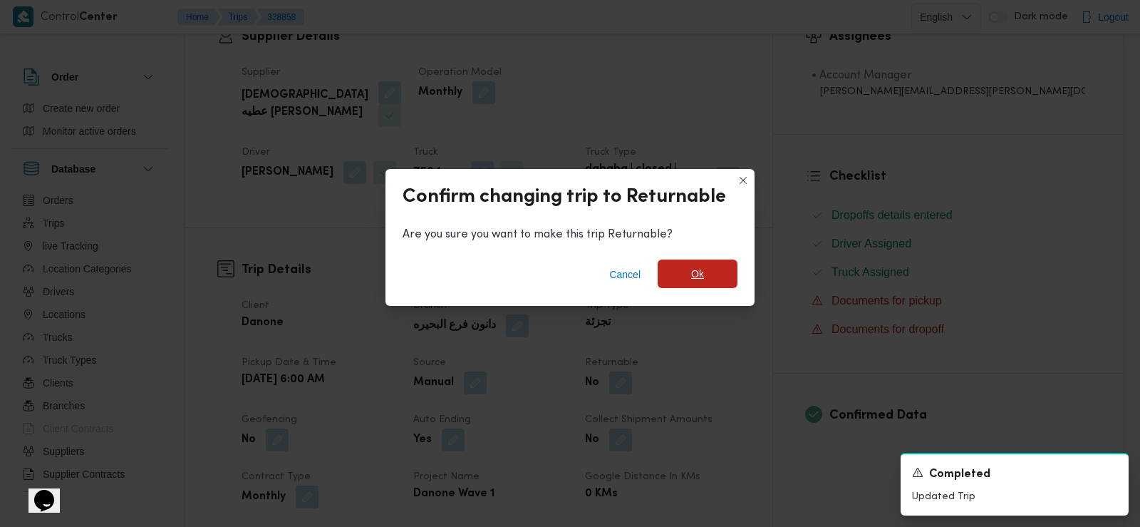
click at [691, 282] on span "Ok" at bounding box center [697, 273] width 13 height 17
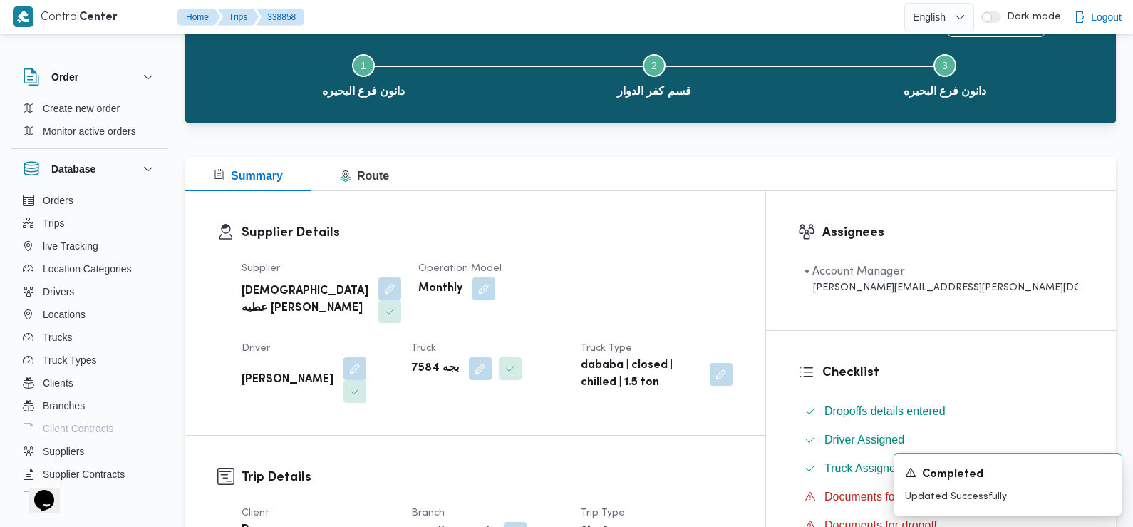
scroll to position [0, 0]
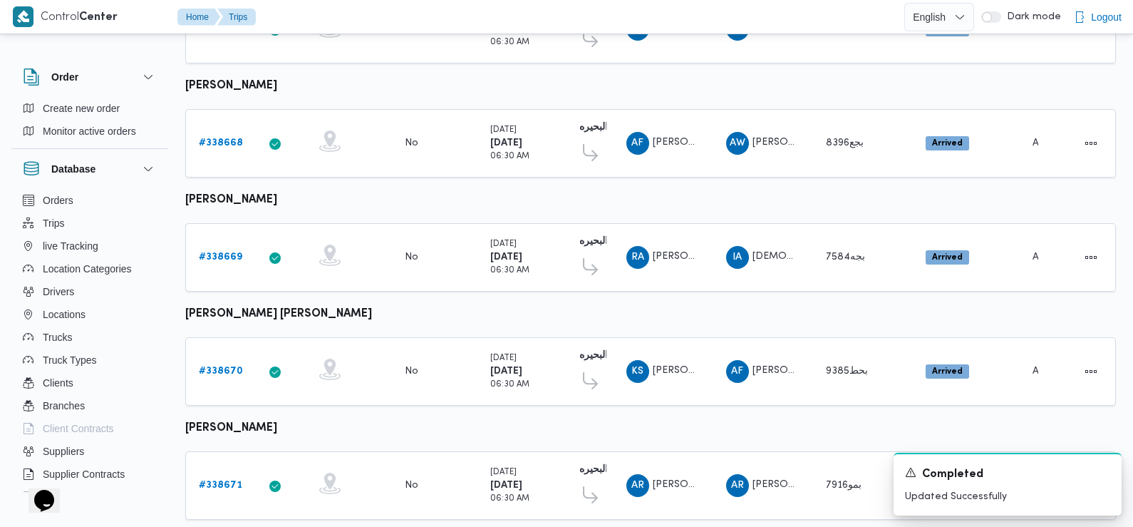
scroll to position [474, 0]
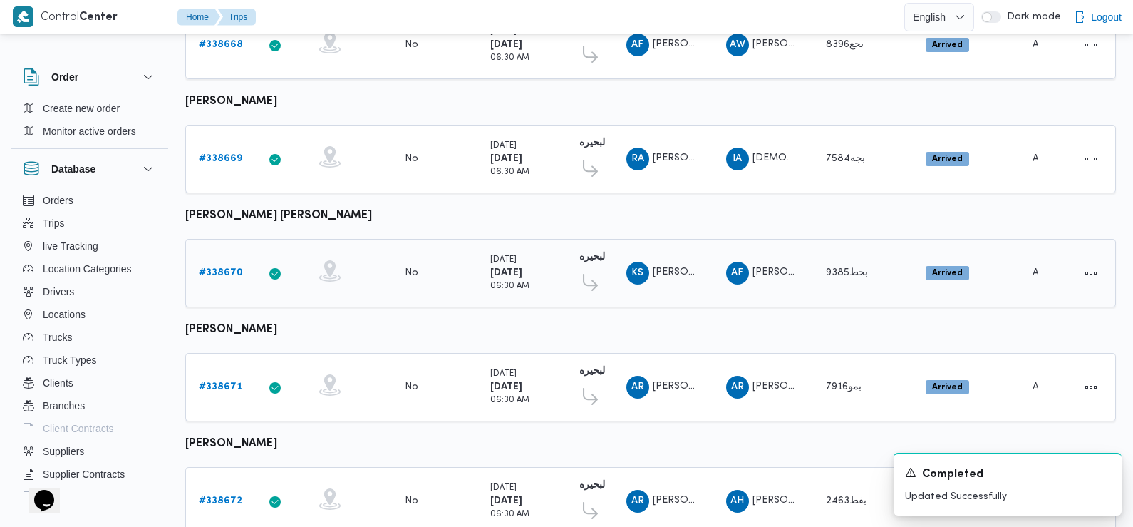
click at [225, 268] on b "# 338670" at bounding box center [221, 272] width 44 height 9
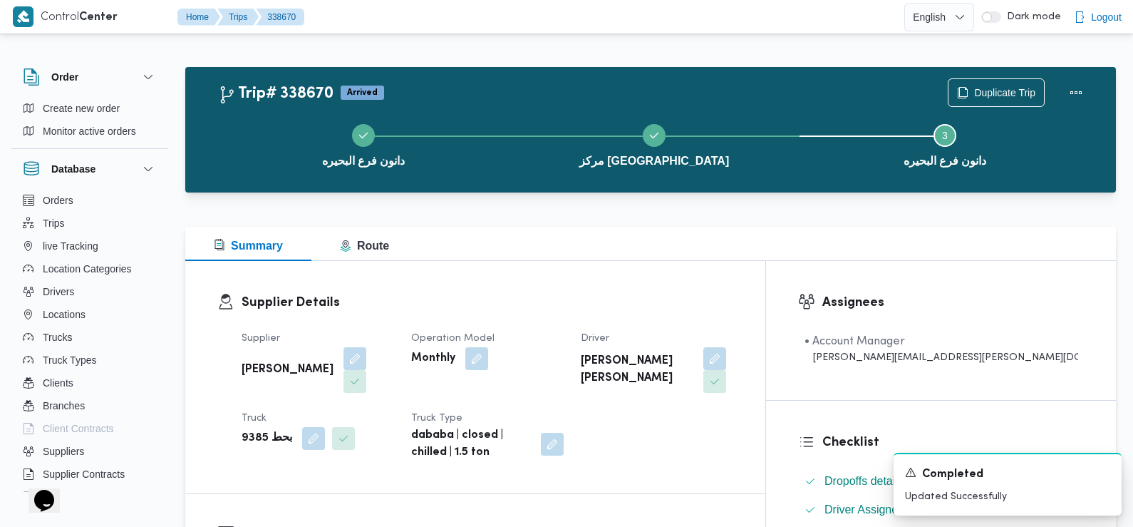
click at [301, 361] on b "[PERSON_NAME]" at bounding box center [288, 369] width 92 height 17
click at [301, 361] on b "احمد فاروق احمد جاب الله" at bounding box center [288, 369] width 92 height 17
copy div "احمد فاروق احمد جاب الله"
click at [254, 430] on b "بحط 9385" at bounding box center [267, 438] width 51 height 17
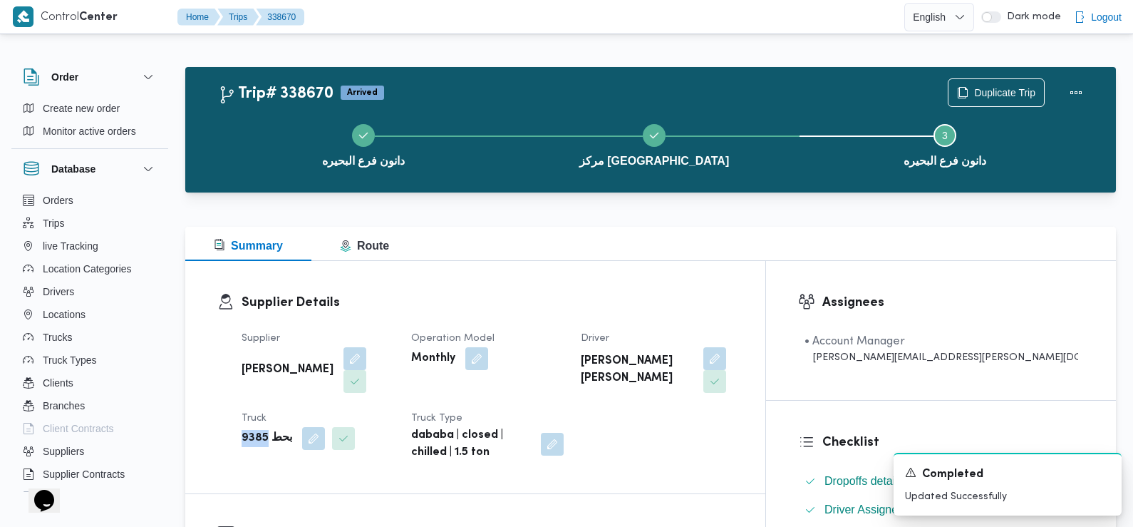
click at [254, 430] on b "بحط 9385" at bounding box center [267, 438] width 51 height 17
copy b "9385"
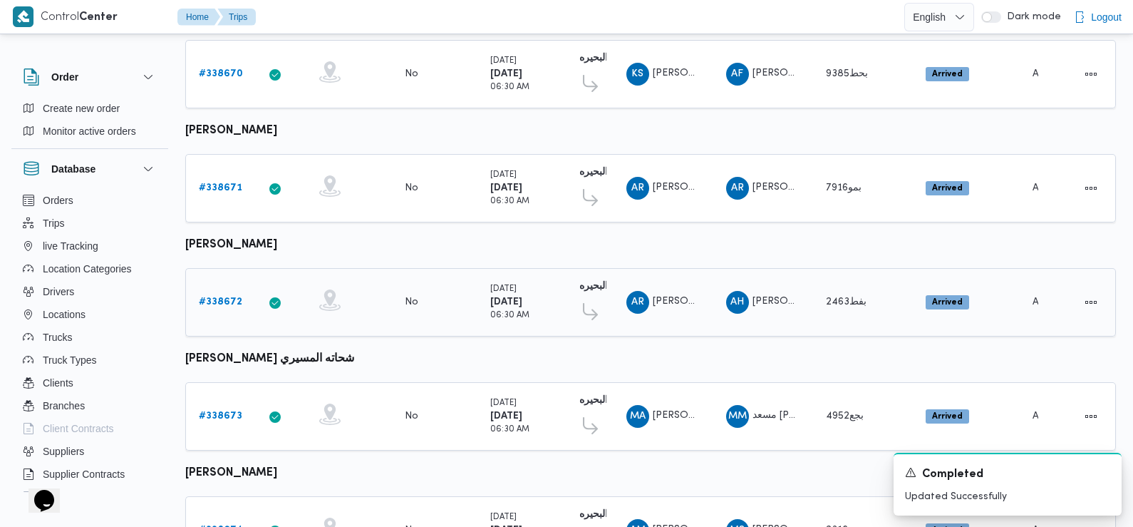
scroll to position [689, 0]
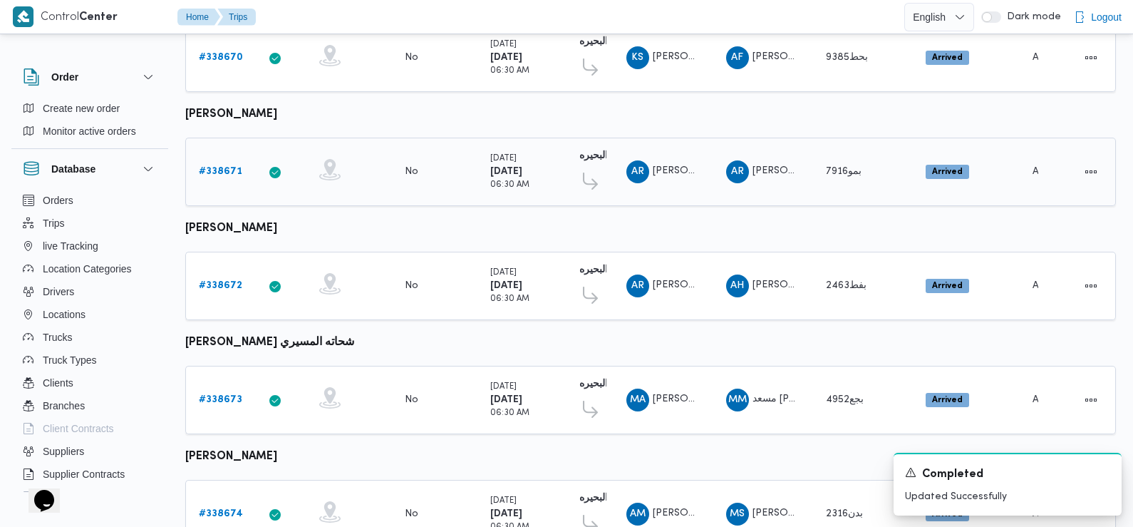
click at [217, 158] on div "# 338671" at bounding box center [221, 172] width 56 height 29
click at [217, 167] on b "# 338671" at bounding box center [220, 171] width 43 height 9
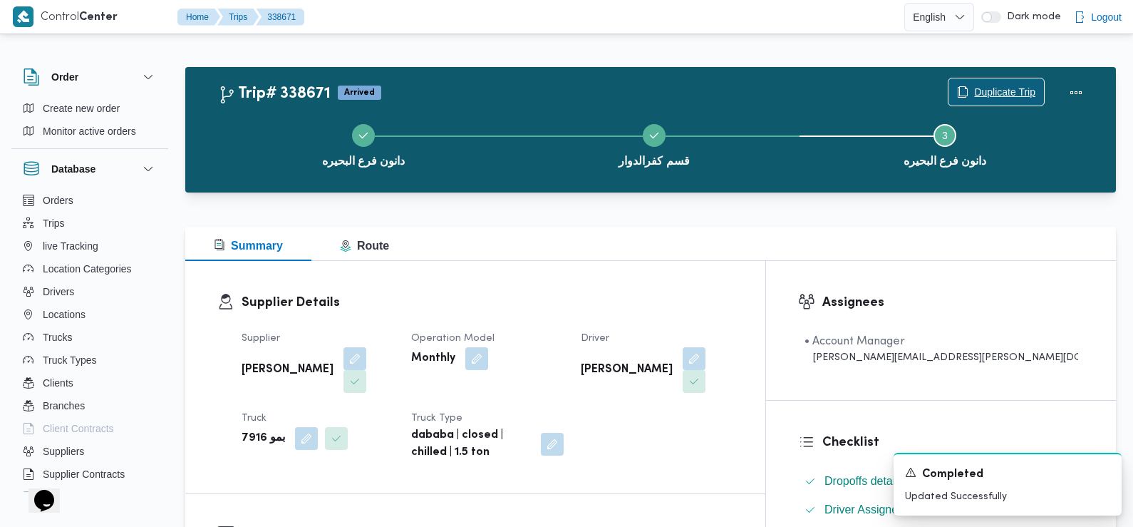
click at [995, 95] on span "Duplicate Trip" at bounding box center [1004, 91] width 61 height 17
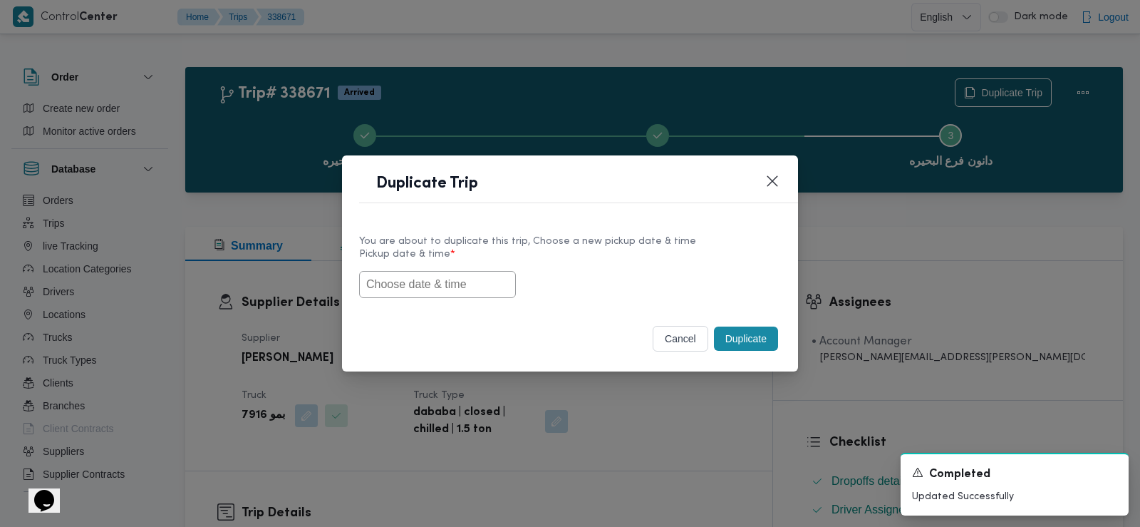
click at [460, 289] on input "text" at bounding box center [437, 284] width 157 height 27
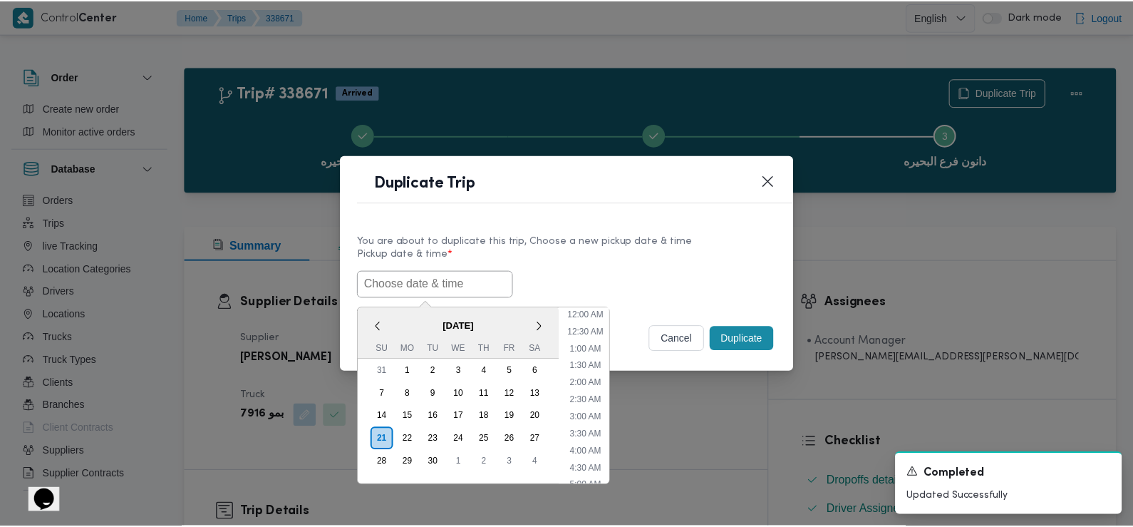
scroll to position [346, 0]
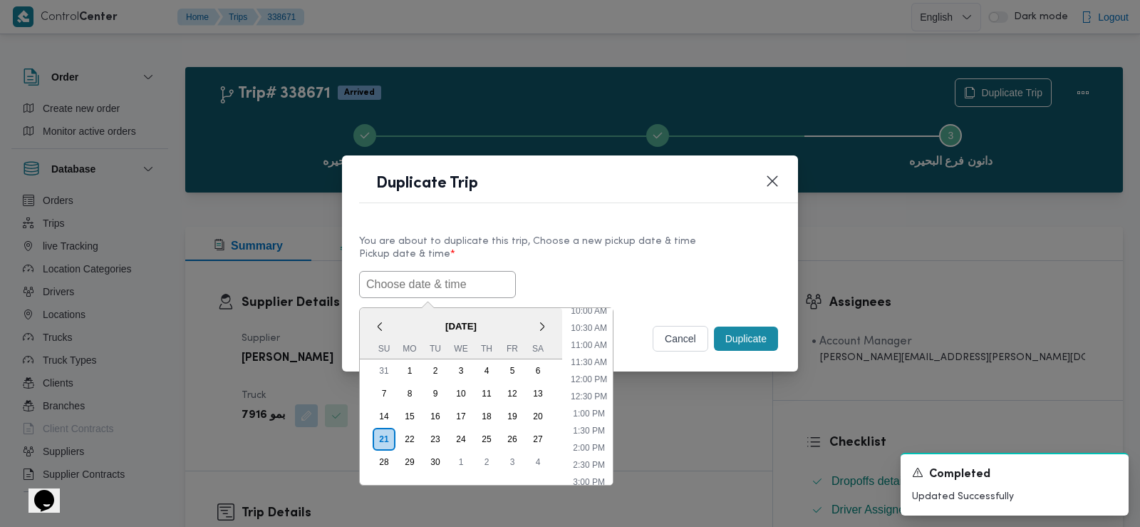
paste input "9385"
type input "9385"
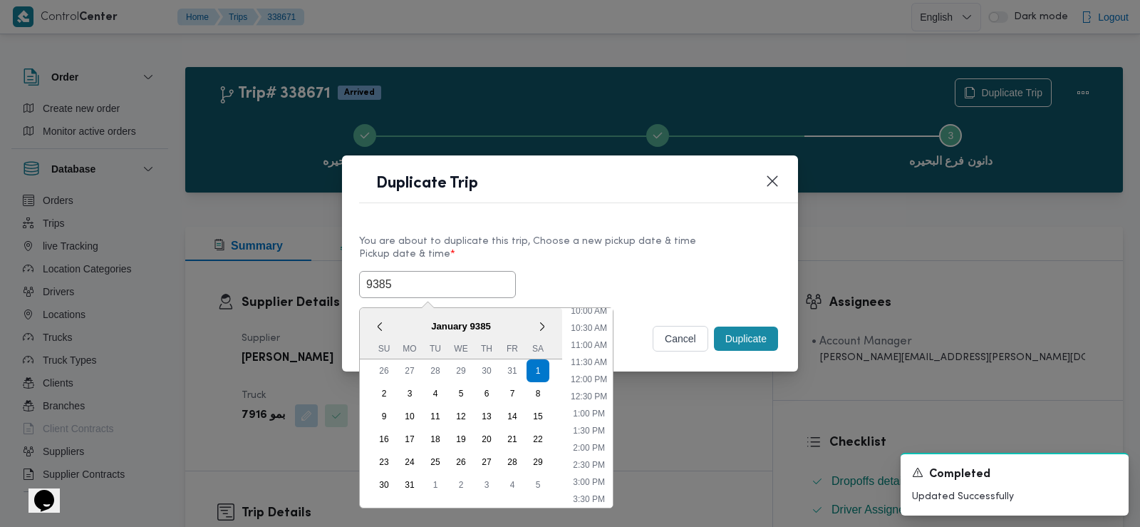
click at [375, 287] on input "9385" at bounding box center [437, 284] width 157 height 27
click at [375, 287] on input "text" at bounding box center [437, 284] width 157 height 27
click at [574, 246] on div "You are about to duplicate this trip, Choose a new pickup date & time" at bounding box center [570, 241] width 422 height 15
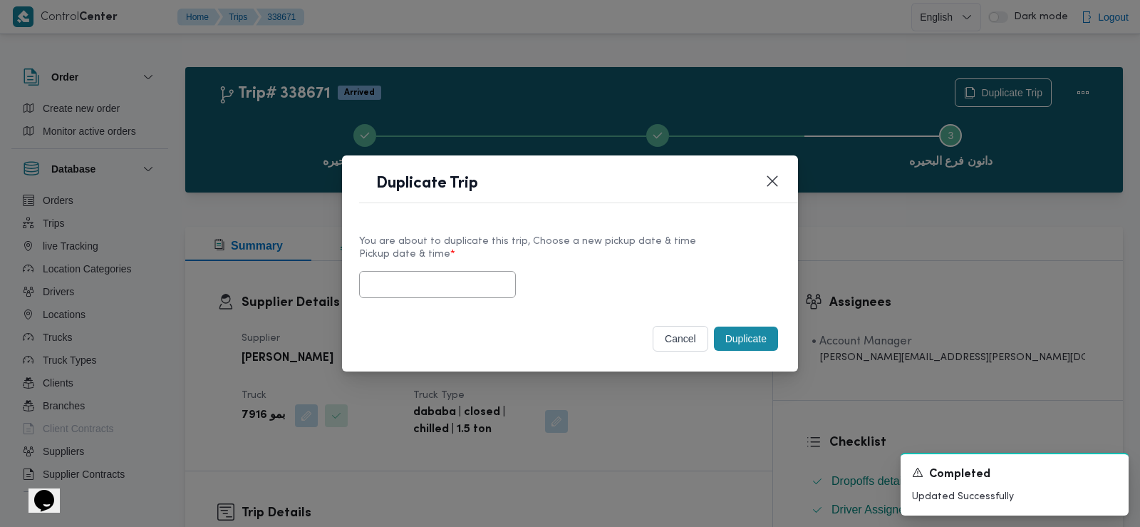
type input "01/01/9385 2:00AM"
click at [775, 177] on button "Closes this modal window" at bounding box center [772, 180] width 17 height 17
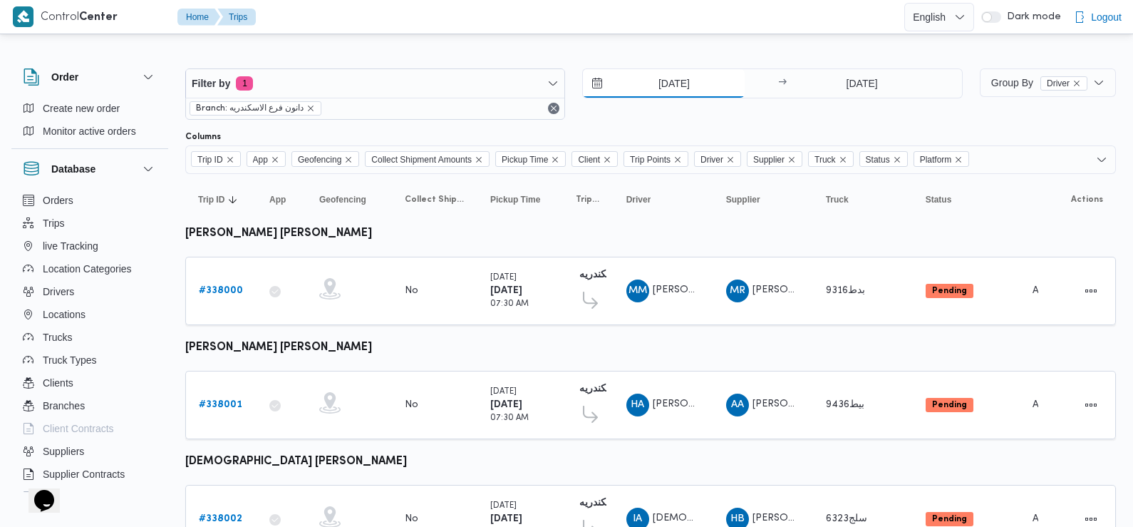
click at [651, 87] on input "[DATE]" at bounding box center [664, 83] width 162 height 29
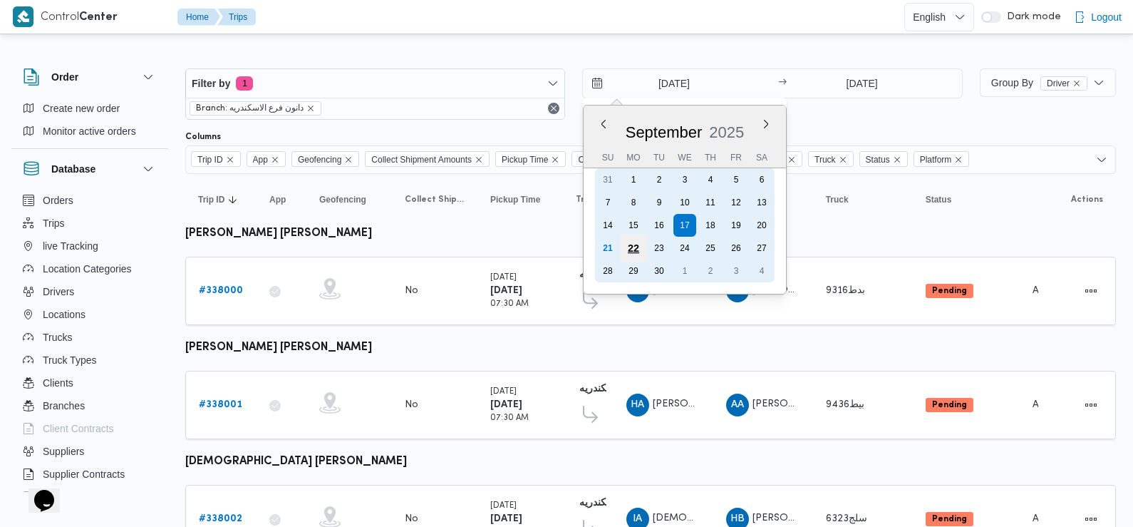
click at [638, 249] on div "22" at bounding box center [633, 248] width 27 height 27
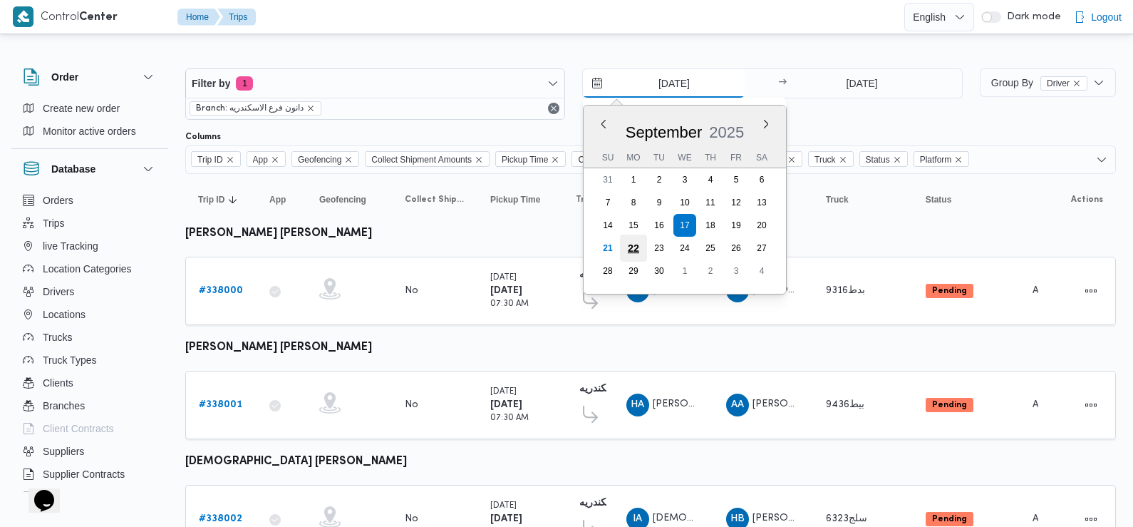
type input "[DATE]"
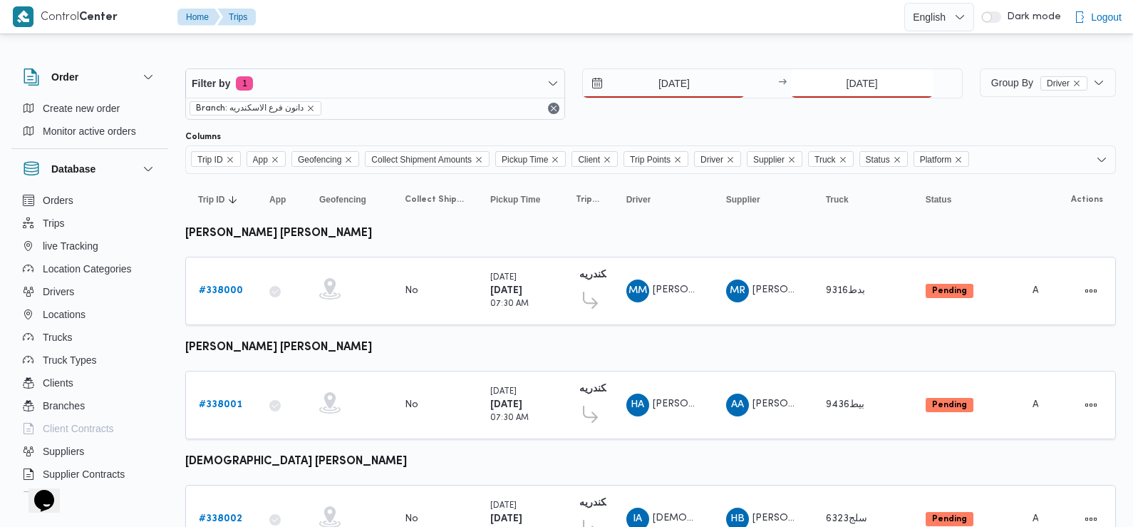
click at [867, 71] on input "[DATE]" at bounding box center [862, 83] width 142 height 29
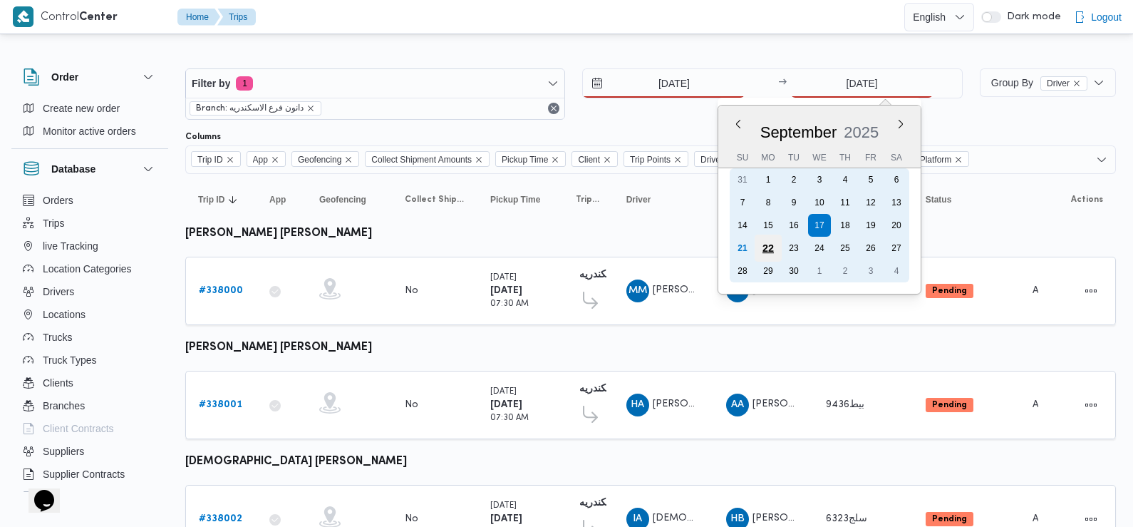
click at [772, 247] on div "22" at bounding box center [768, 248] width 27 height 27
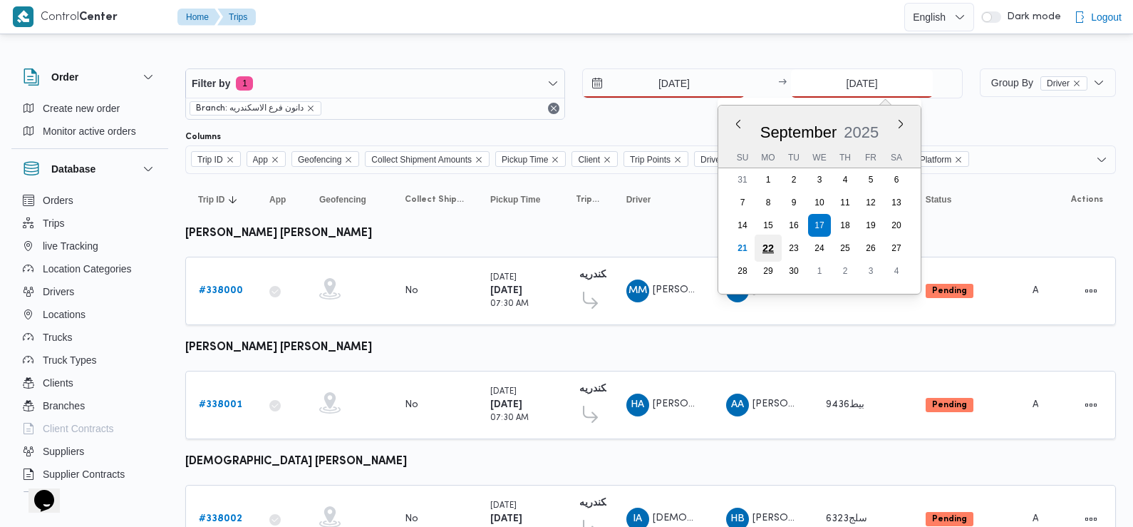
type input "[DATE]"
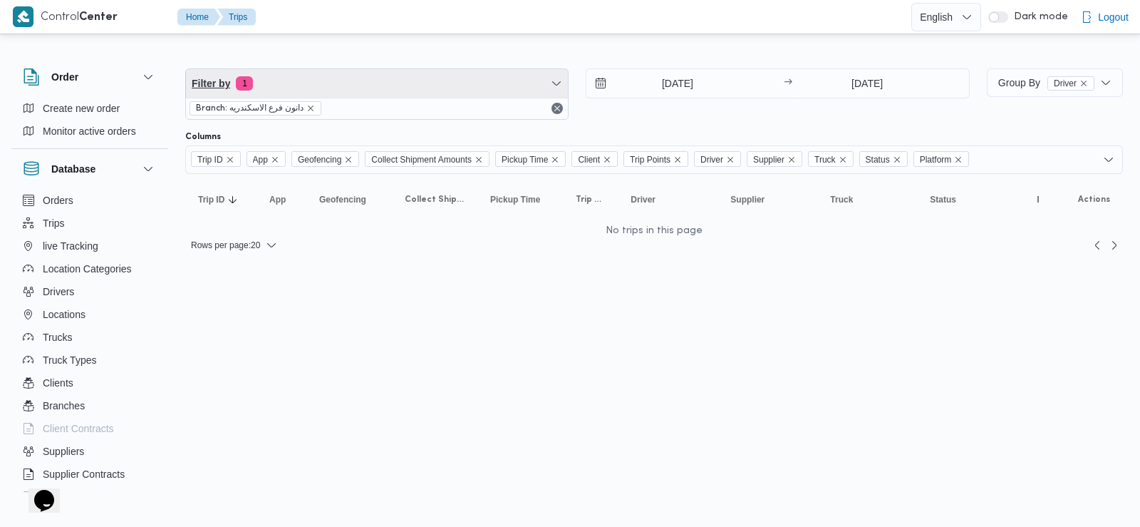
click at [488, 91] on span "Filter by 1" at bounding box center [377, 83] width 382 height 29
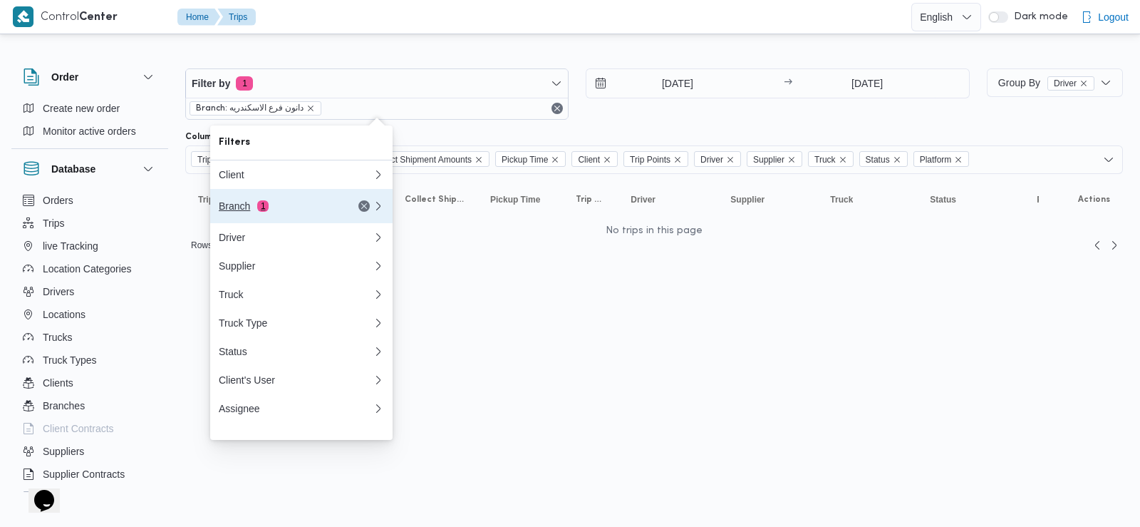
click at [303, 211] on div "Branch 1" at bounding box center [279, 205] width 120 height 11
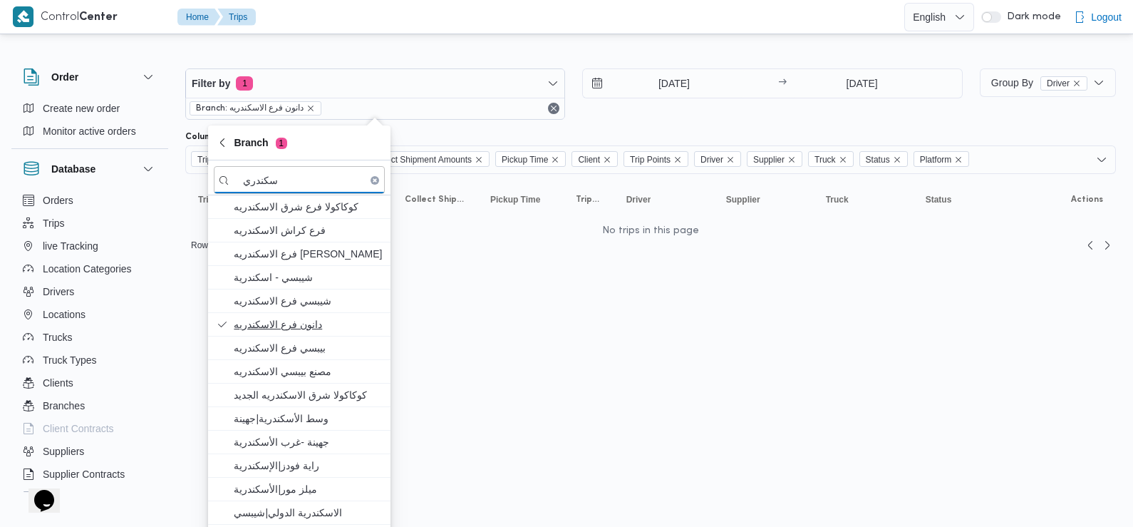
type input "سكندري"
click at [319, 323] on span "دانون فرع الاسكندريه" at bounding box center [308, 324] width 148 height 17
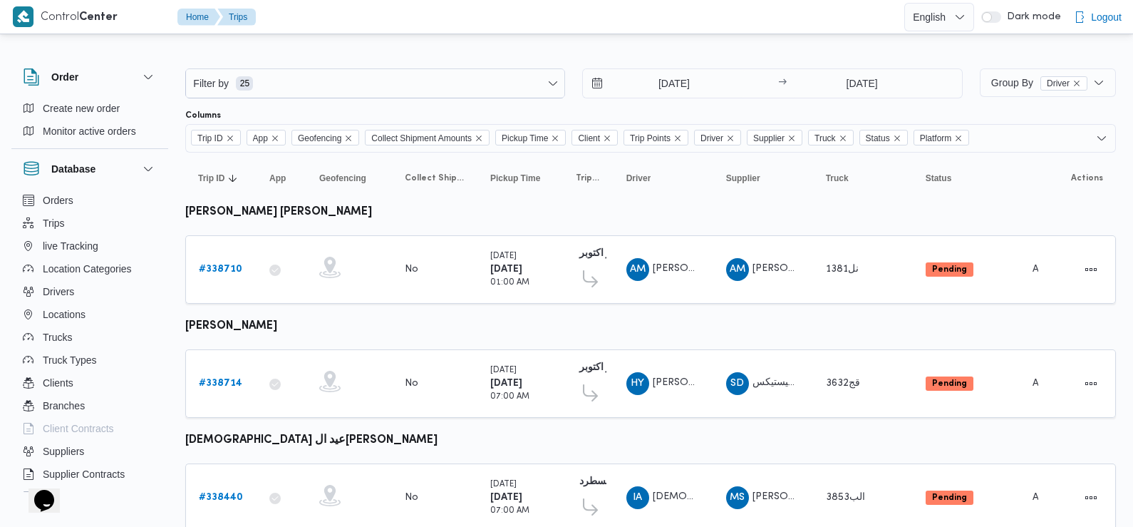
click at [574, 103] on div "Filter by 25 [DATE] → [DATE]" at bounding box center [574, 83] width 795 height 47
click at [336, 85] on span "Filter by 25" at bounding box center [375, 83] width 379 height 29
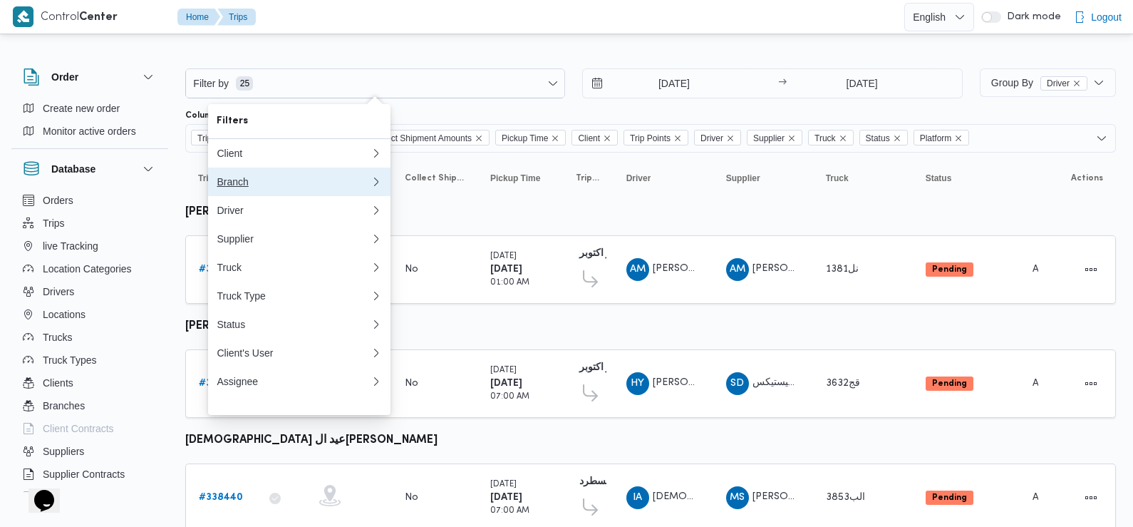
click at [262, 187] on div "Branch" at bounding box center [291, 181] width 148 height 11
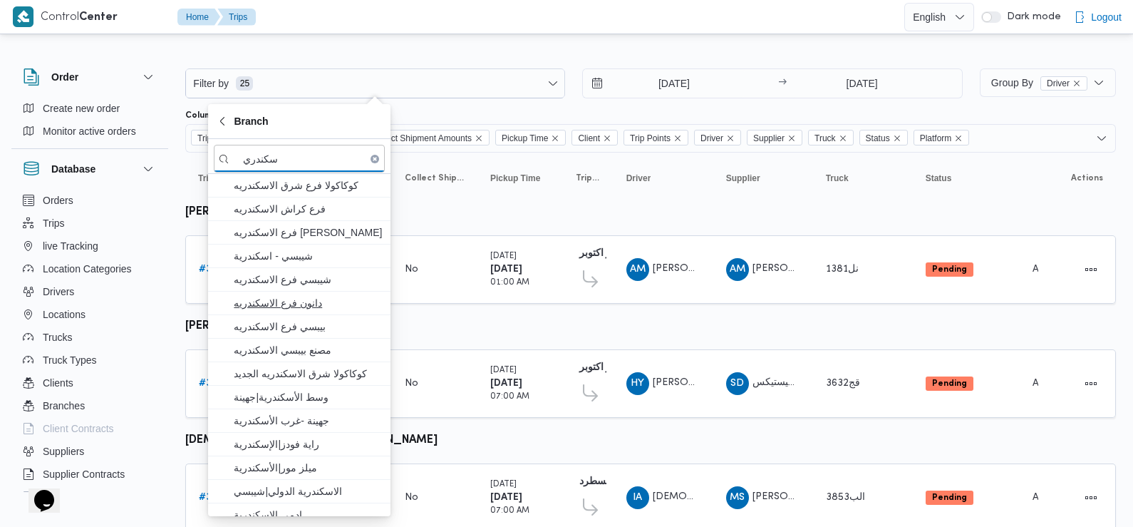
type input "سكندري"
click at [307, 297] on span "دانون فرع الاسكندريه" at bounding box center [308, 302] width 148 height 17
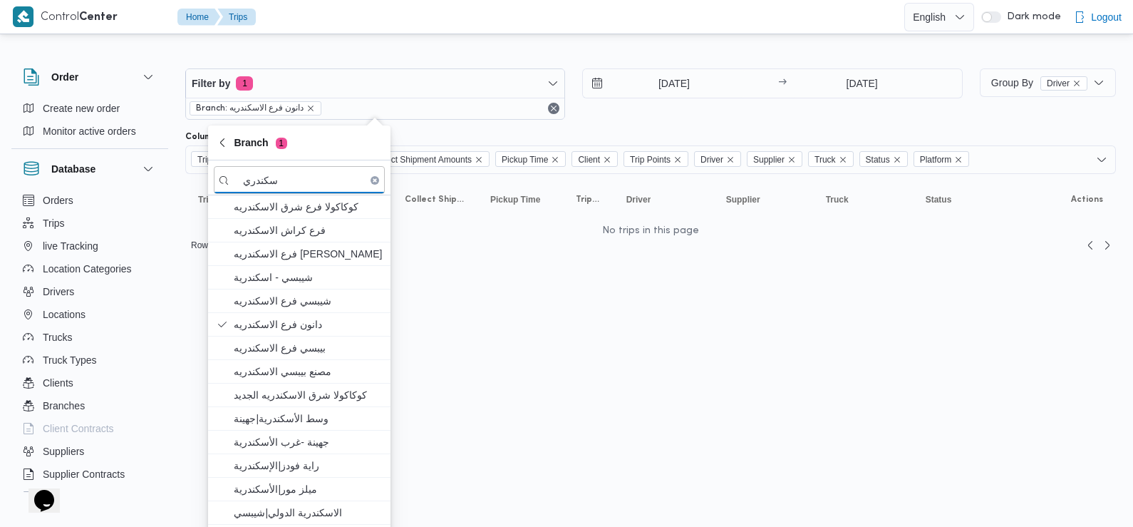
click at [619, 122] on div "Filter by 1 Branch: دانون فرع الاسكندريه [DATE] → [DATE]" at bounding box center [574, 94] width 795 height 68
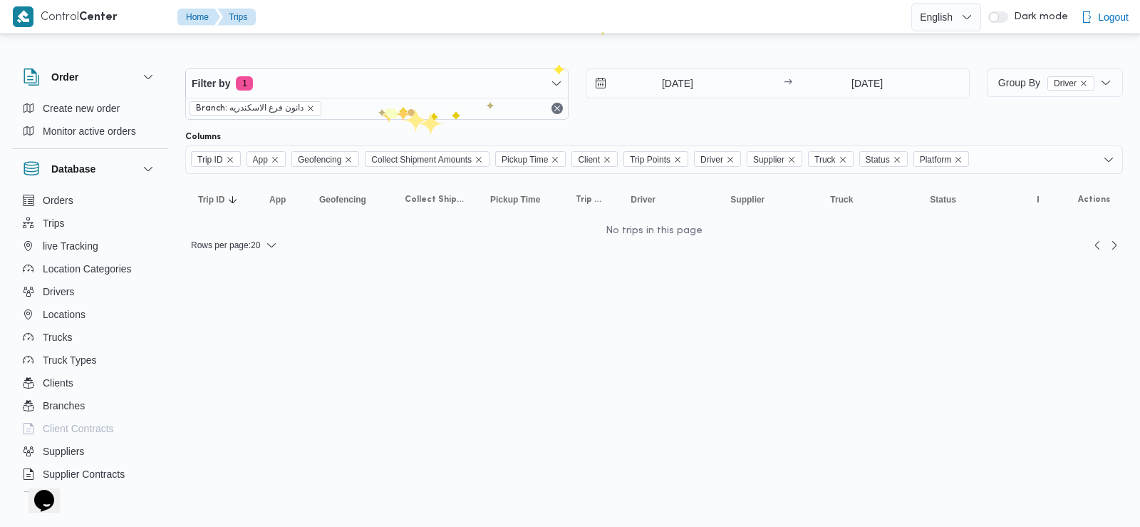
click at [373, 109] on div "Branch: دانون فرع الاسكندريه" at bounding box center [377, 108] width 382 height 21
click at [307, 104] on icon "remove selected entity" at bounding box center [311, 108] width 9 height 9
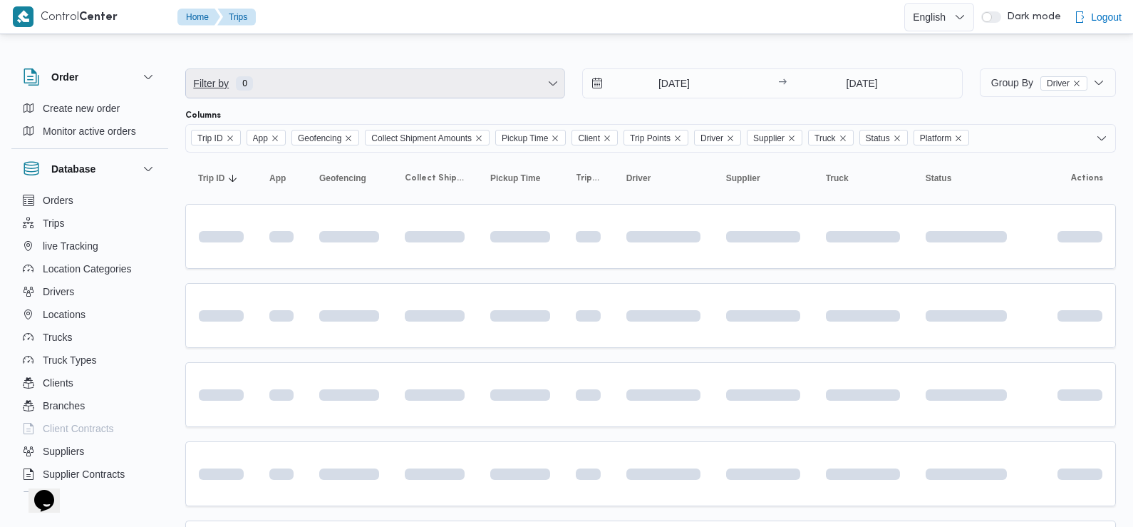
click at [311, 81] on span "Filter by 0" at bounding box center [375, 83] width 379 height 29
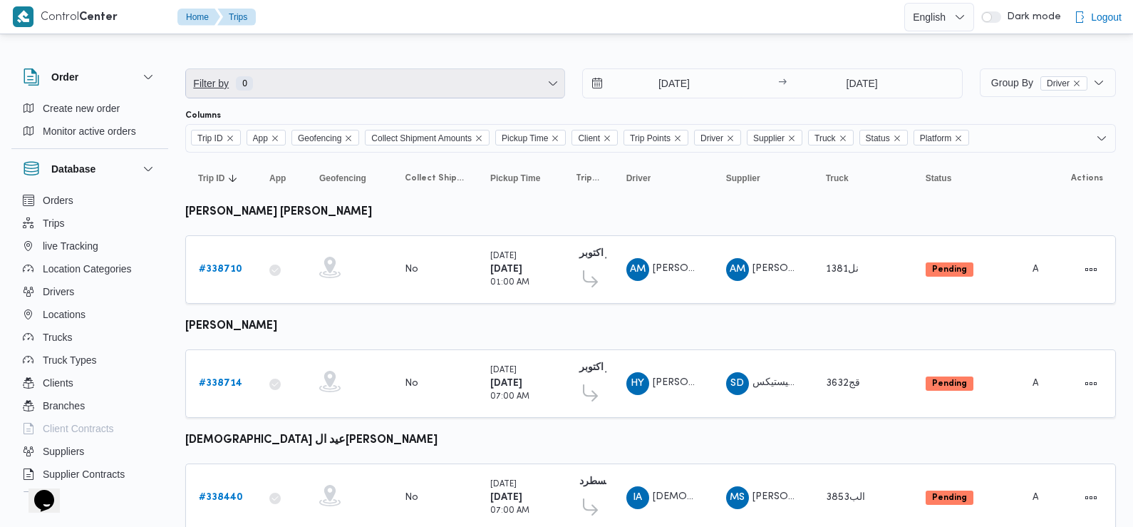
click at [317, 74] on span "Filter by 0" at bounding box center [375, 83] width 379 height 29
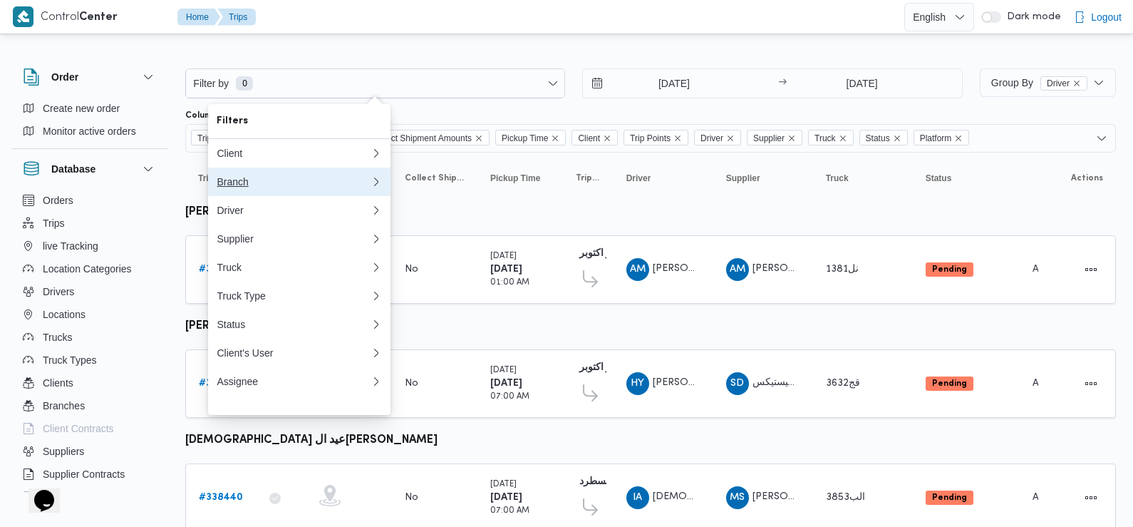
click at [294, 187] on div "Branch" at bounding box center [291, 181] width 148 height 11
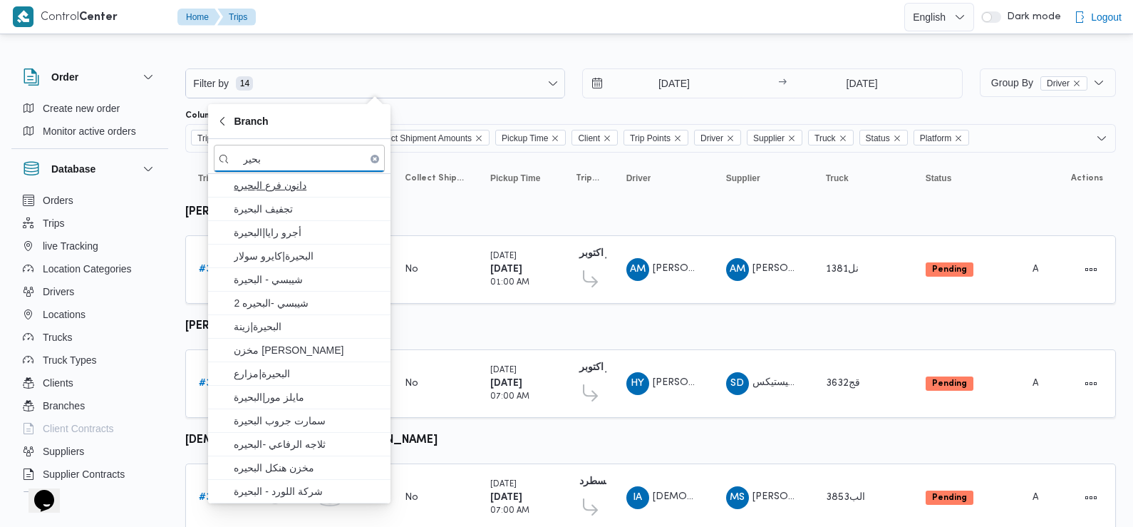
type input "بحير"
drag, startPoint x: 320, startPoint y: 177, endPoint x: 296, endPoint y: 185, distance: 25.5
click at [296, 185] on span "دانون فرع البحيره" at bounding box center [308, 185] width 148 height 17
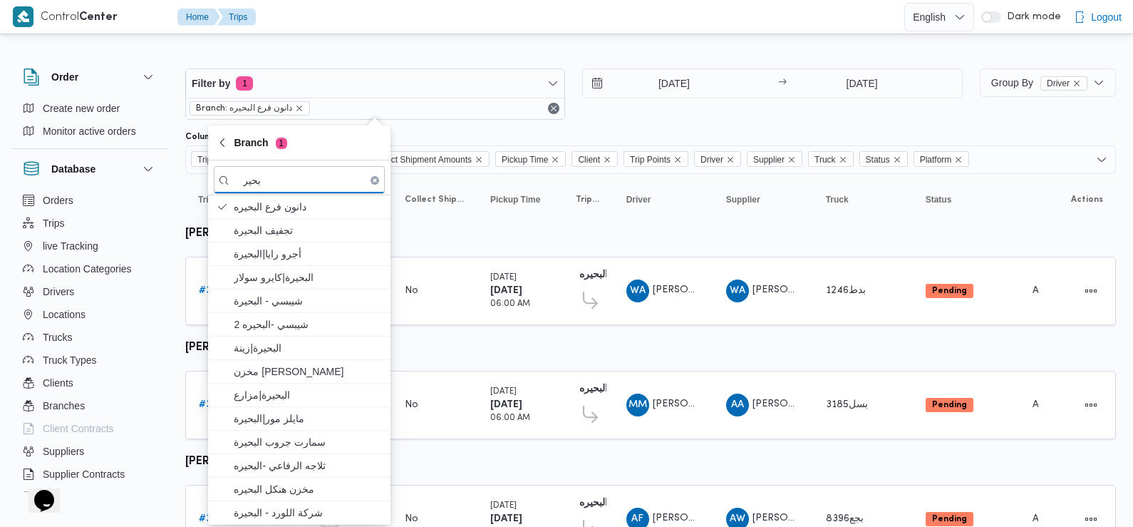
click at [635, 114] on div "22/9/2025 → 22/9/2025" at bounding box center [772, 93] width 380 height 51
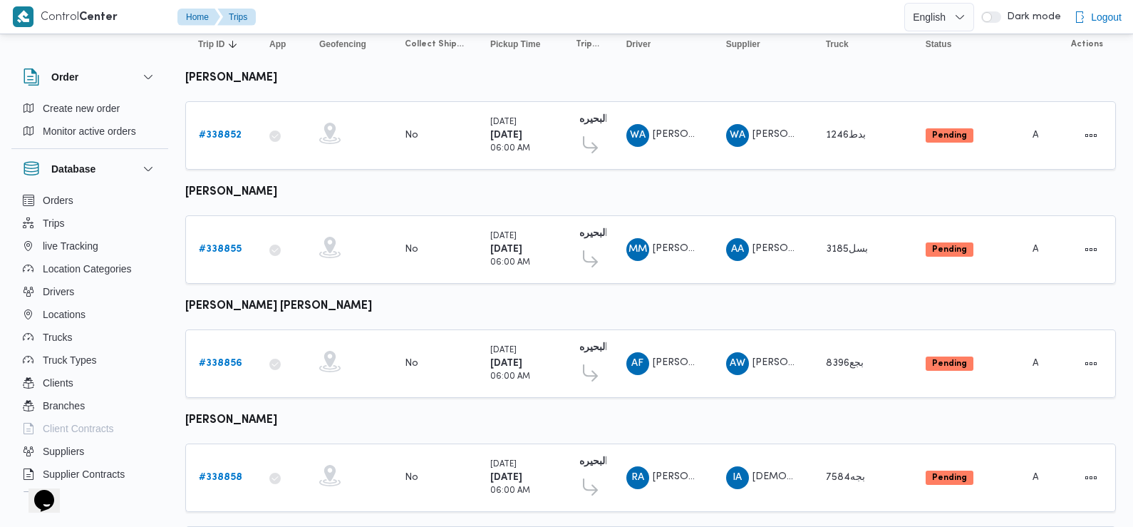
scroll to position [265, 0]
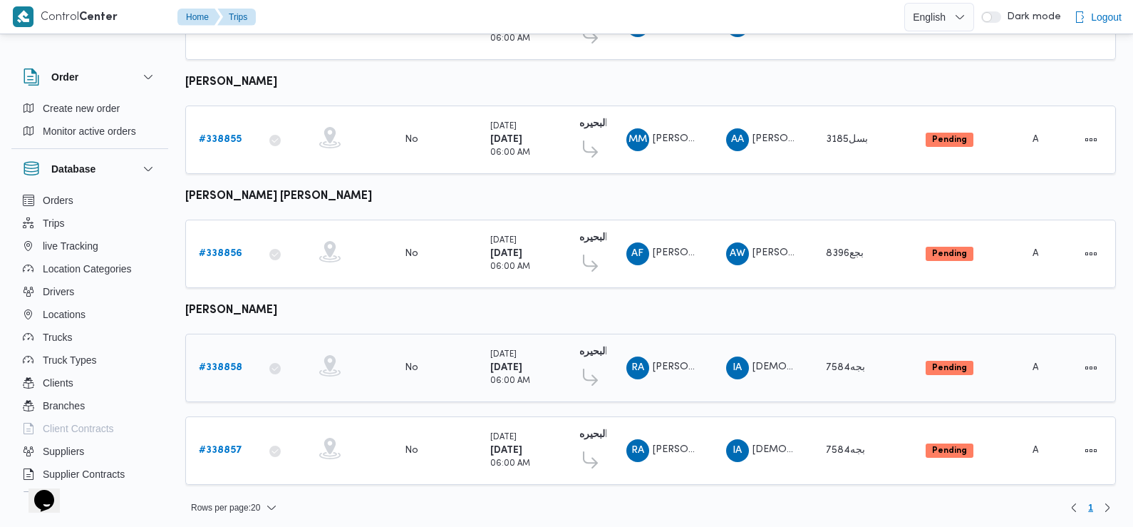
click at [212, 363] on b "# 338858" at bounding box center [220, 367] width 43 height 9
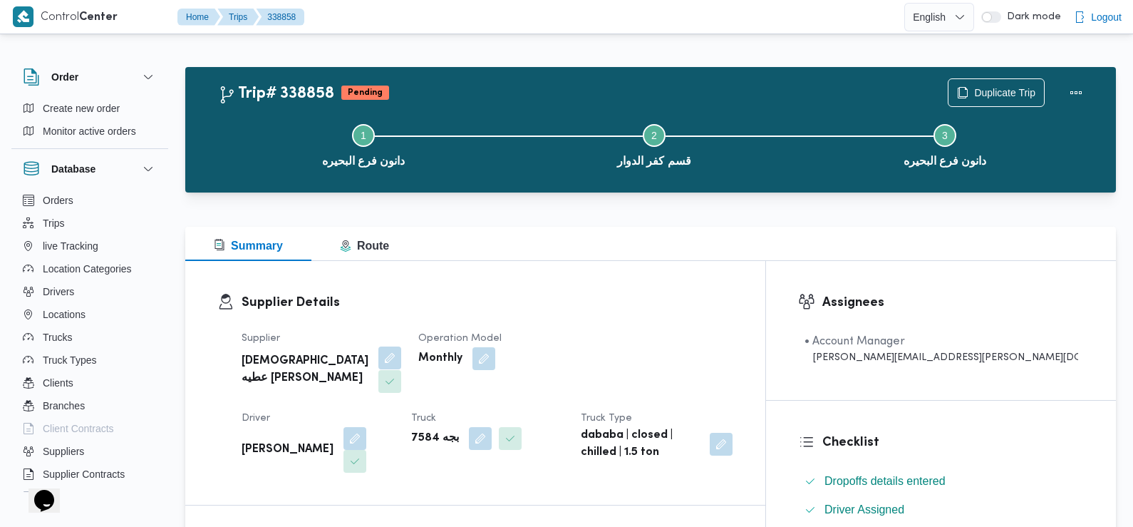
click at [379, 351] on button "button" at bounding box center [390, 357] width 23 height 23
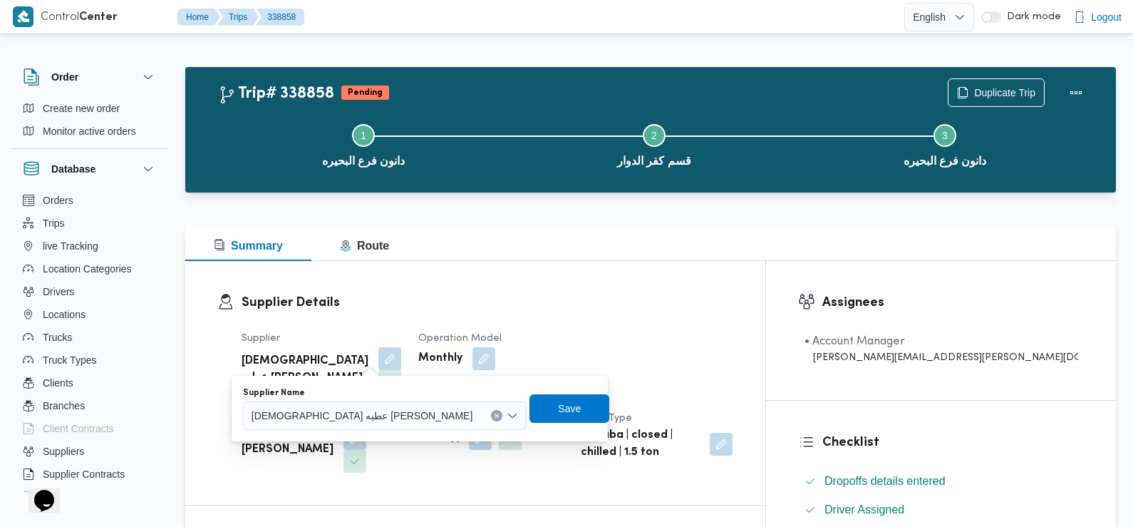
click at [389, 411] on div "اسلام عطيه جاب الله محمد" at bounding box center [385, 415] width 284 height 29
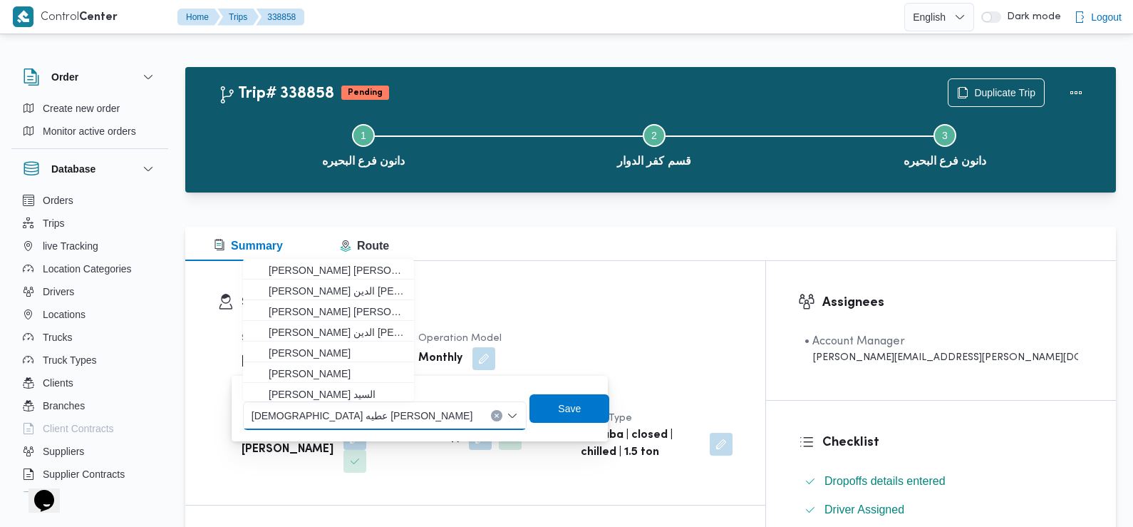
click at [494, 413] on icon "Clear input" at bounding box center [497, 416] width 6 height 6
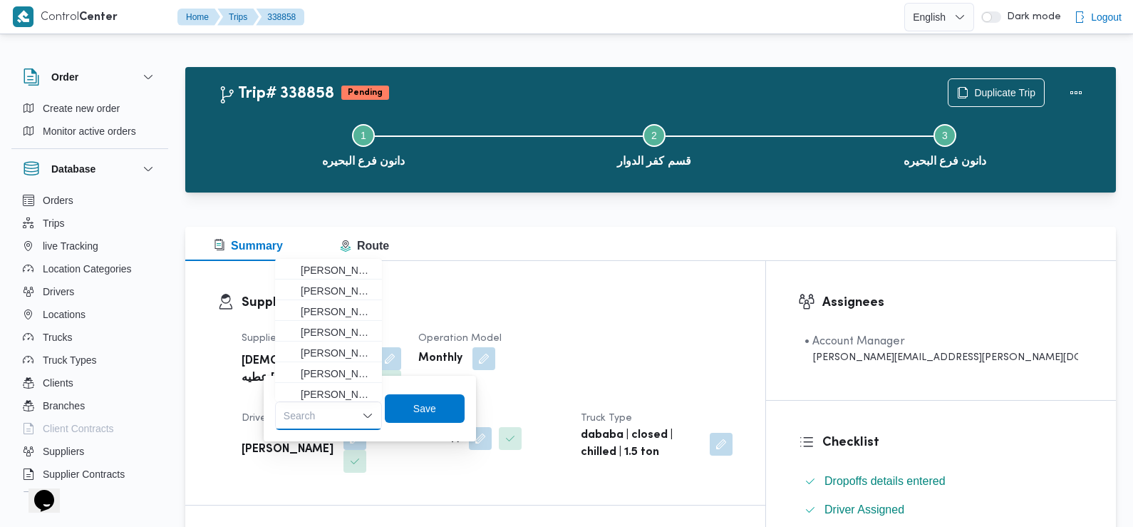
paste input "احمد فاروق احمد جاب الله"
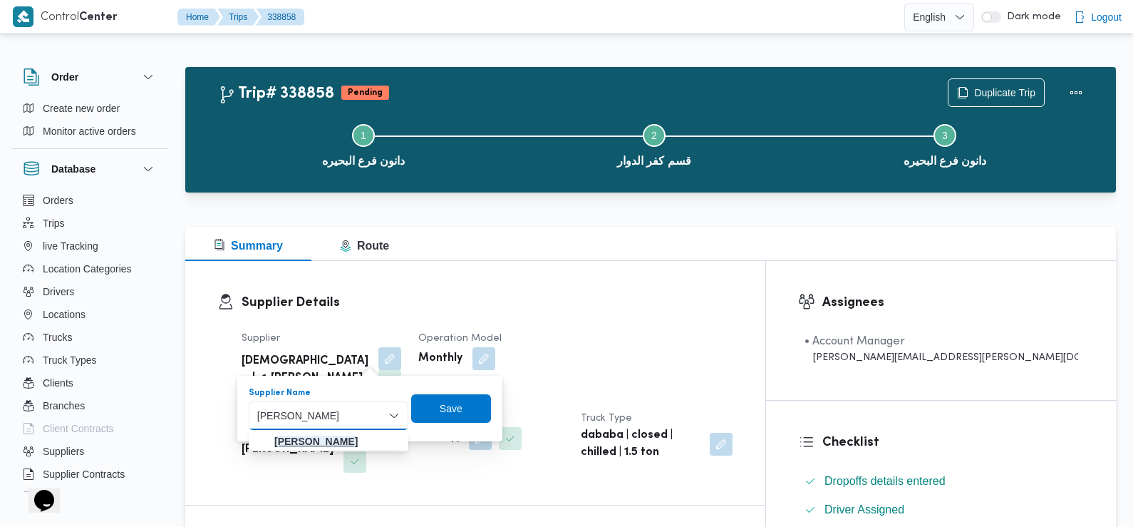
type input "احمد فاروق احمد جاب الله"
click at [352, 444] on mark "احمد فاروق احمد جاب الله" at bounding box center [315, 441] width 83 height 11
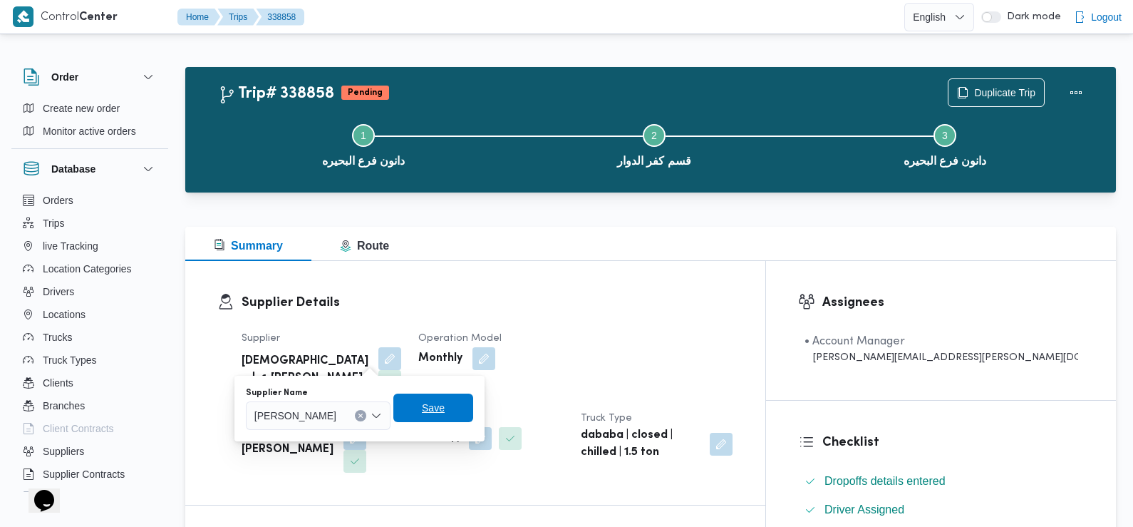
click at [445, 408] on span "Save" at bounding box center [433, 407] width 23 height 17
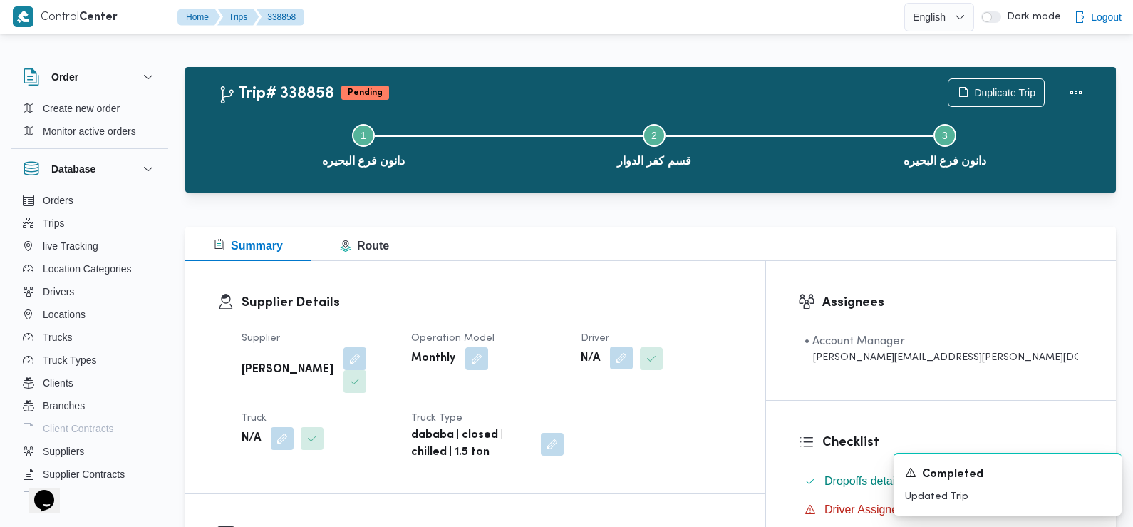
click at [633, 351] on button "button" at bounding box center [621, 357] width 23 height 23
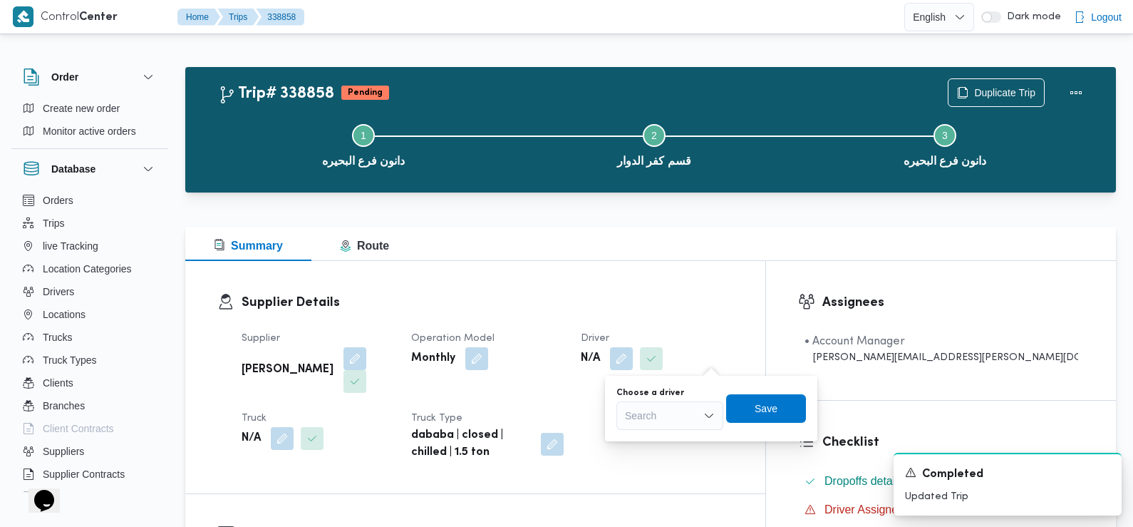
click at [681, 421] on div "Search" at bounding box center [670, 415] width 107 height 29
type input "خالد"
click at [633, 438] on icon "button" at bounding box center [630, 441] width 11 height 11
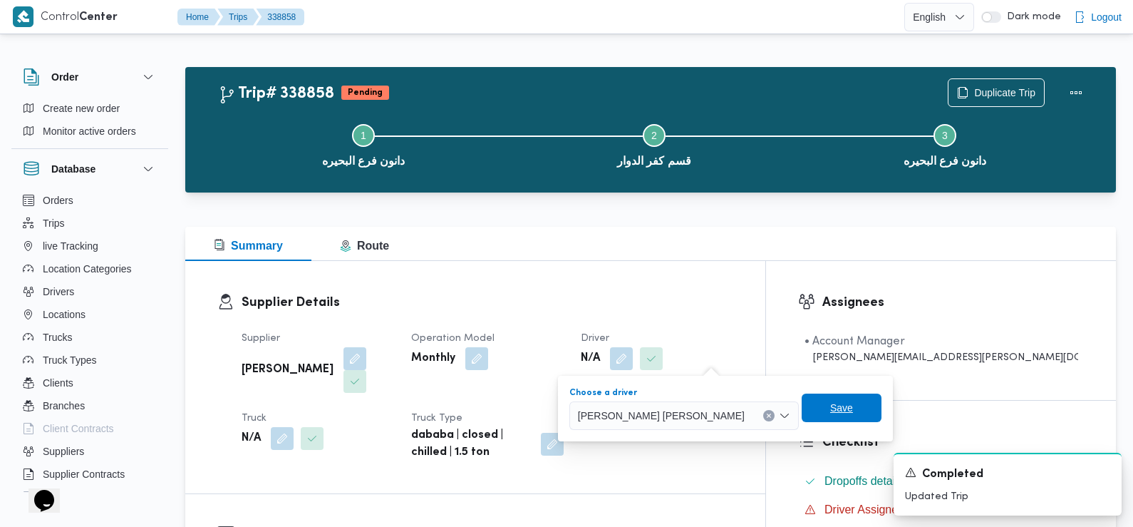
click at [802, 401] on span "Save" at bounding box center [842, 407] width 80 height 29
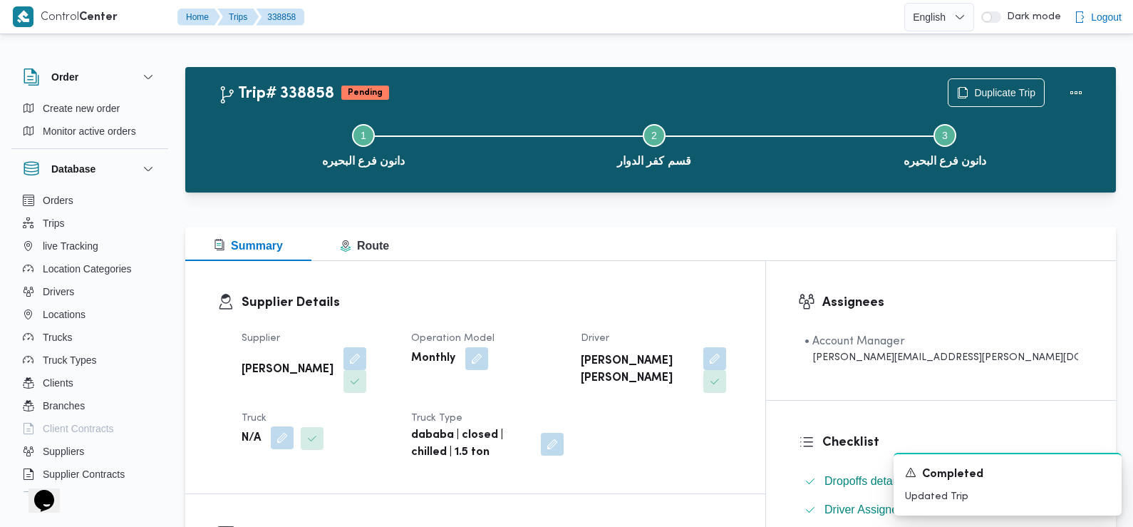
click at [281, 426] on button "button" at bounding box center [282, 437] width 23 height 23
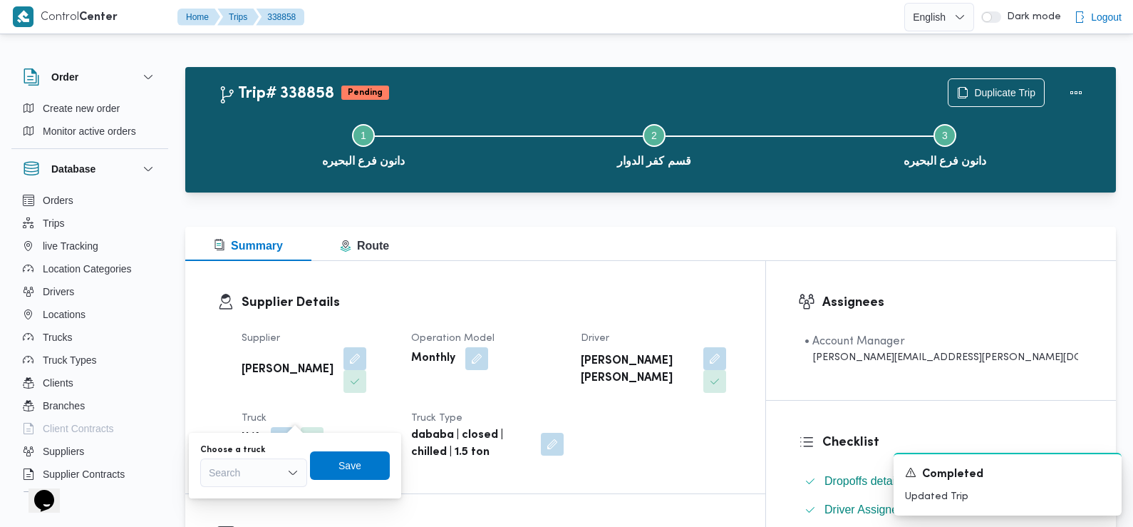
click at [259, 479] on div "Search" at bounding box center [253, 472] width 107 height 29
paste input "9385"
type input "9385"
click at [250, 496] on span "بحط 9385 | null" at bounding box center [262, 498] width 73 height 17
click at [383, 455] on span "Save" at bounding box center [361, 464] width 80 height 29
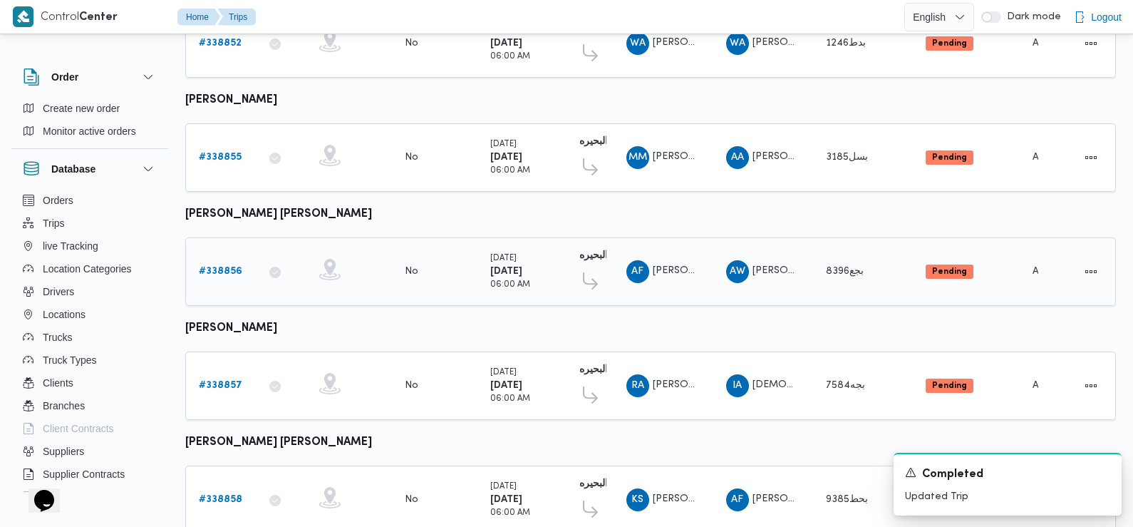
scroll to position [297, 0]
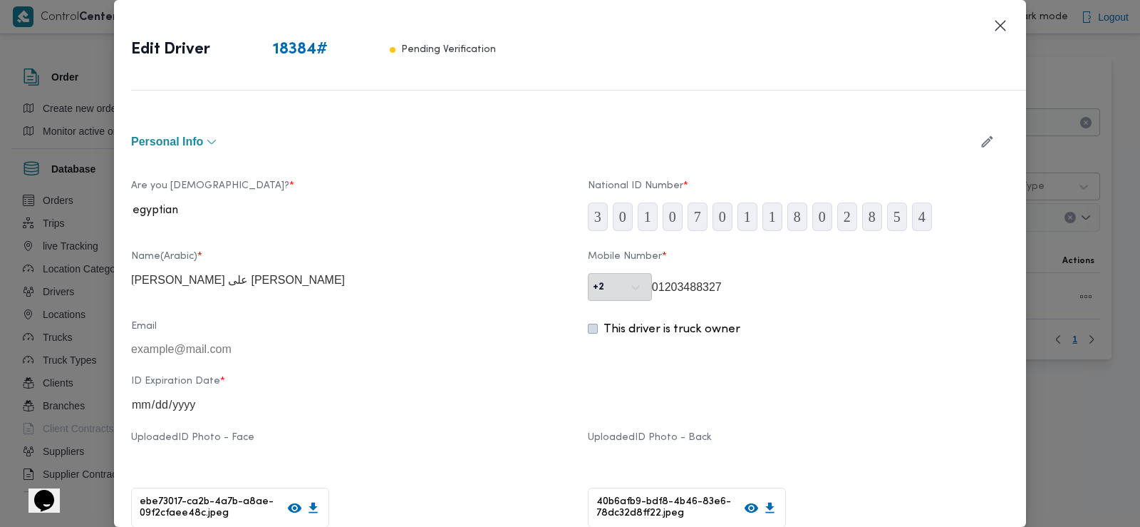
scroll to position [613, 0]
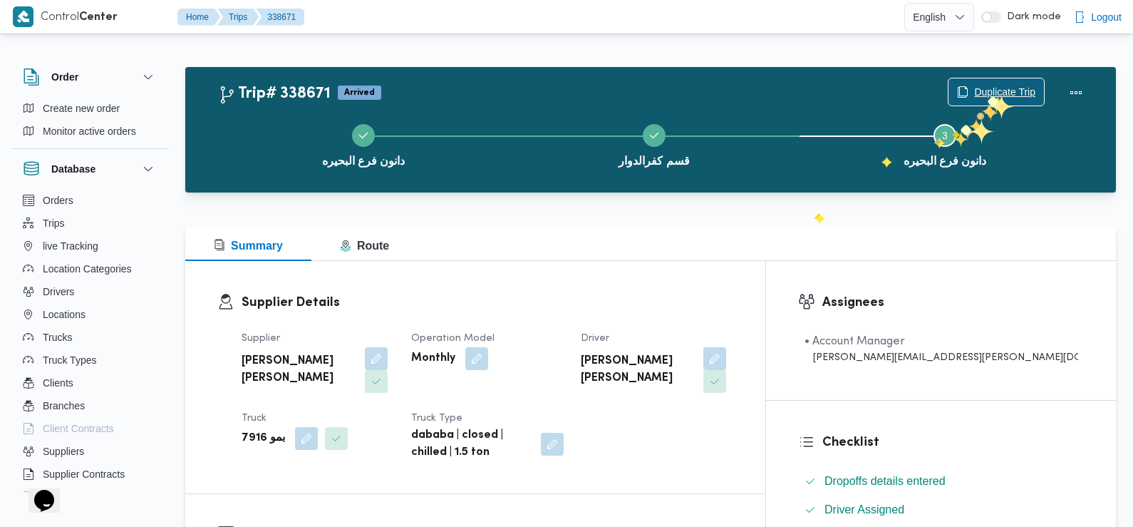
click at [990, 93] on span "Duplicate Trip" at bounding box center [1004, 91] width 61 height 17
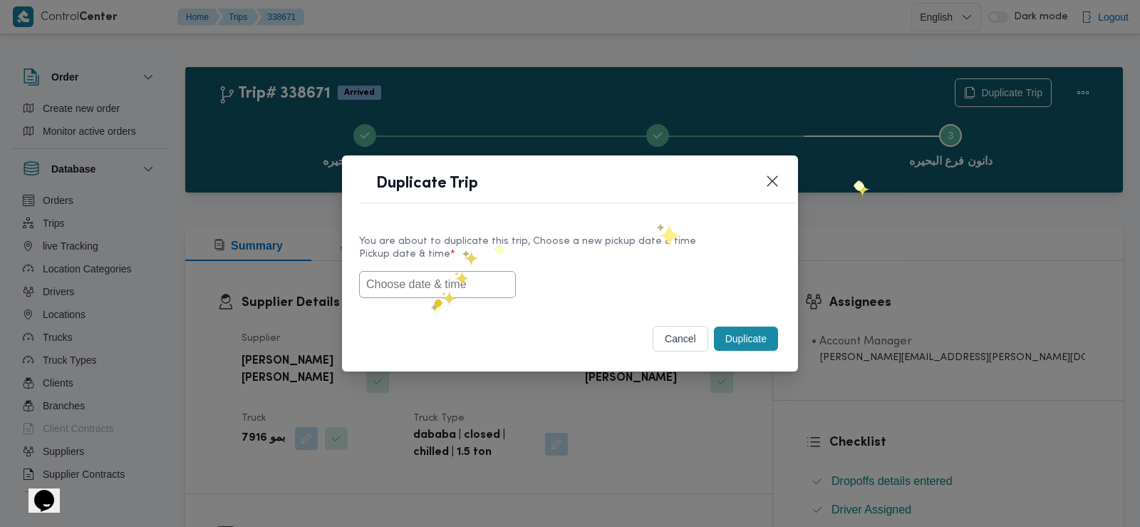
click at [431, 303] on div "You are about to duplicate this trip, Choose a new pickup date & time Pickup da…" at bounding box center [570, 265] width 456 height 91
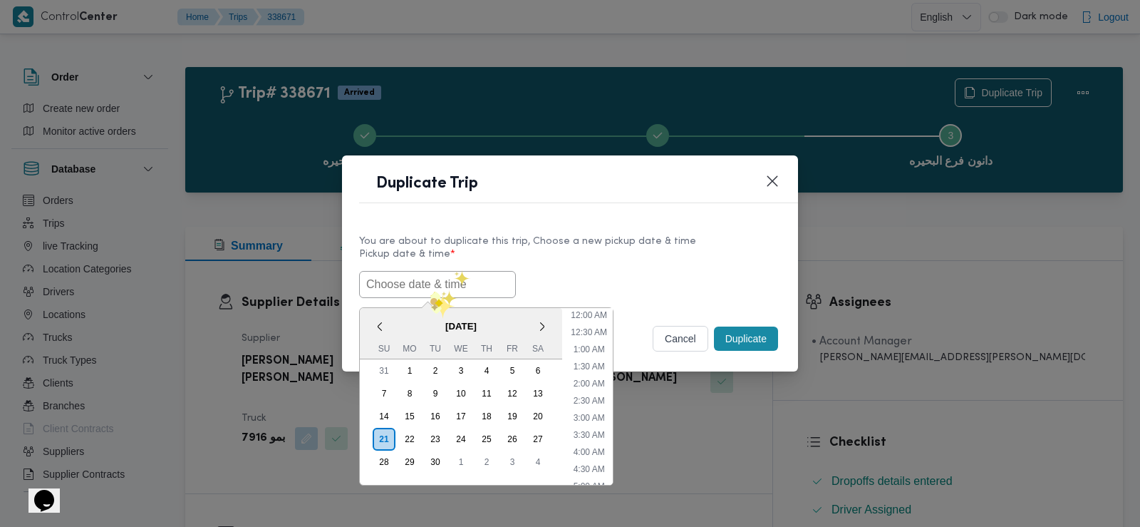
click at [431, 292] on input "text" at bounding box center [437, 284] width 157 height 27
click at [407, 436] on div "22" at bounding box center [409, 439] width 27 height 27
click at [594, 428] on li "6:00 AM" at bounding box center [589, 430] width 43 height 14
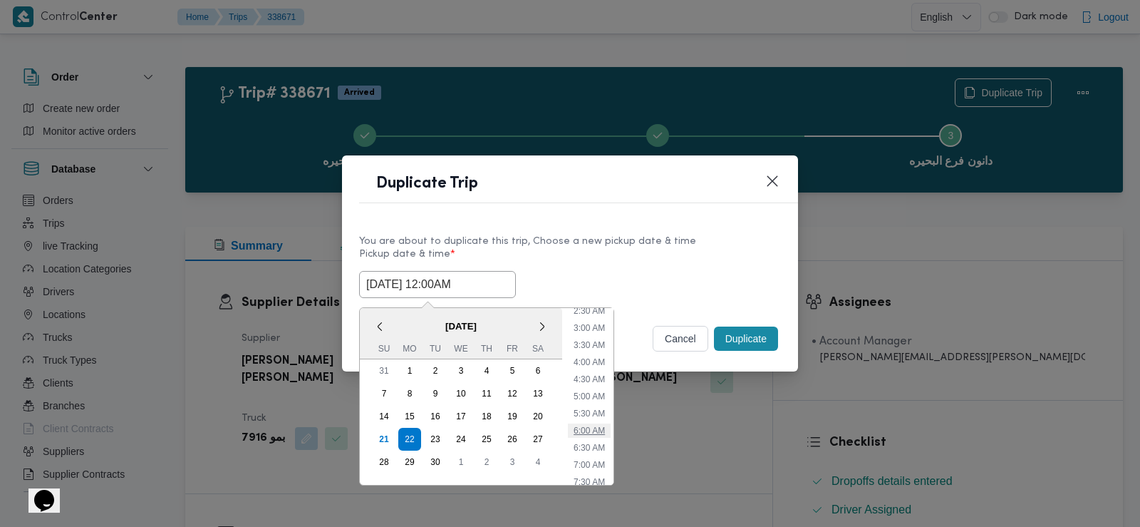
type input "[DATE] 6:00AM"
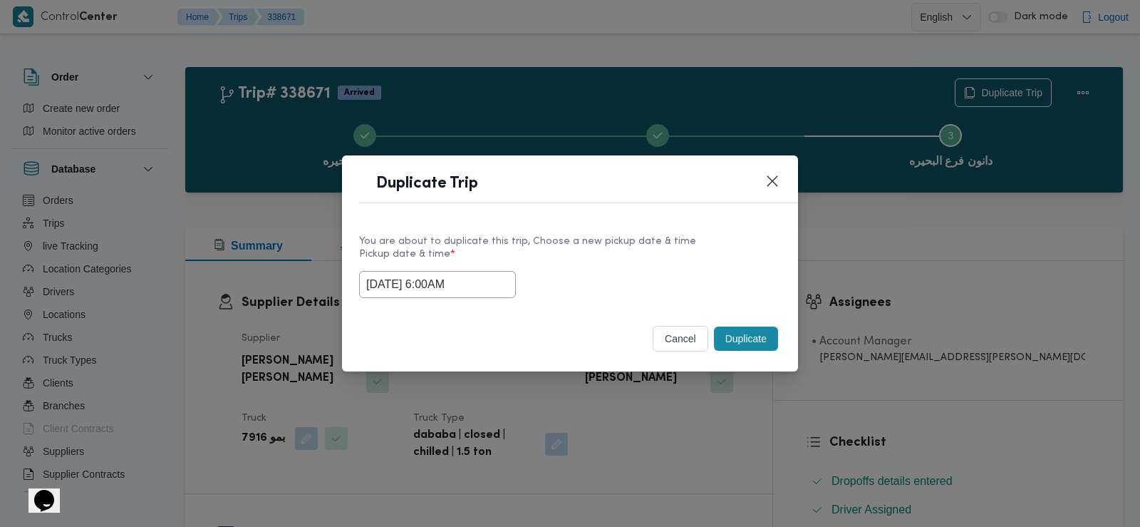
click at [397, 288] on input "[DATE] 6:00AM" at bounding box center [437, 284] width 157 height 27
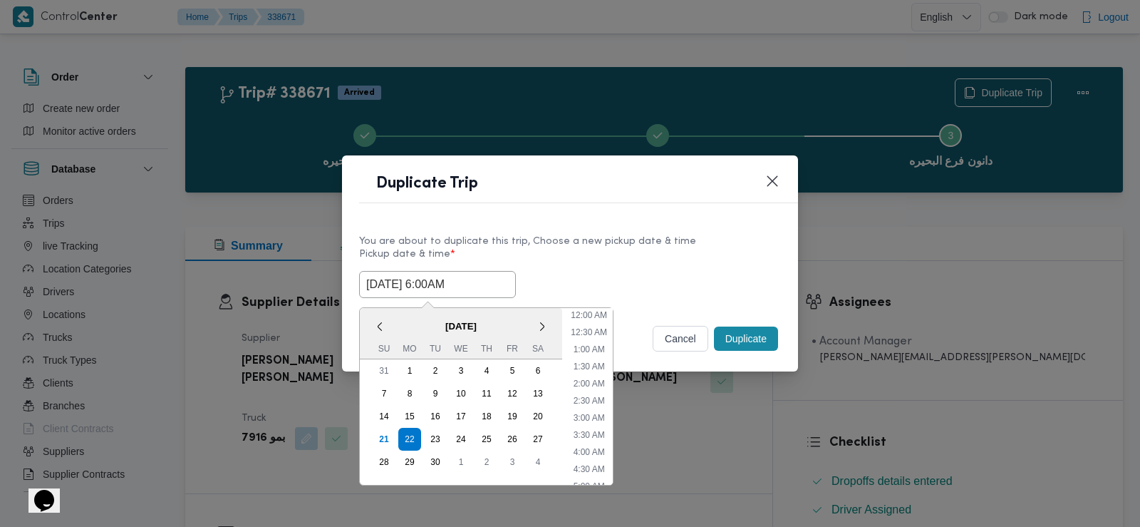
click at [397, 288] on input "[DATE] 6:00AM" at bounding box center [437, 284] width 157 height 27
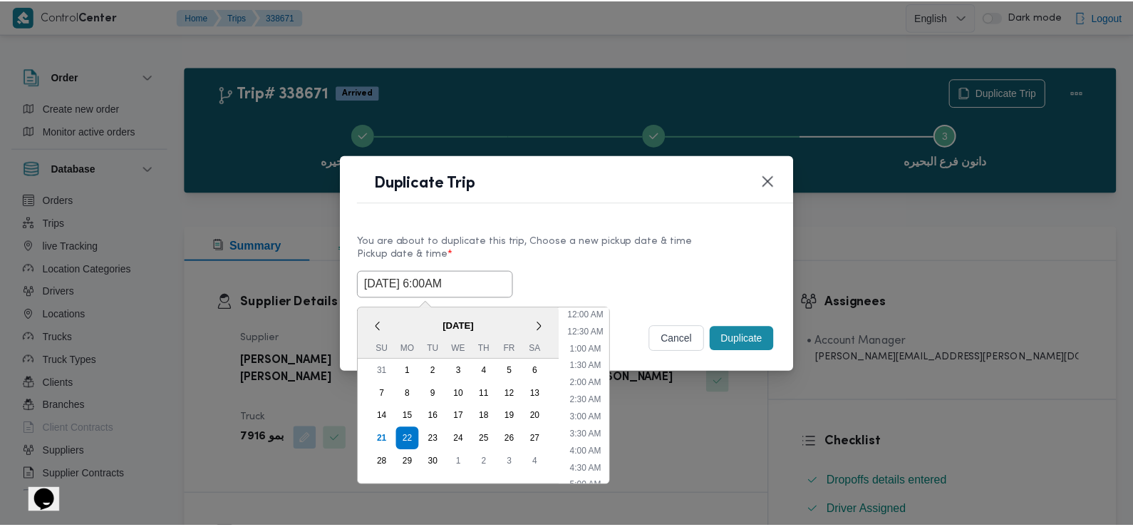
scroll to position [124, 0]
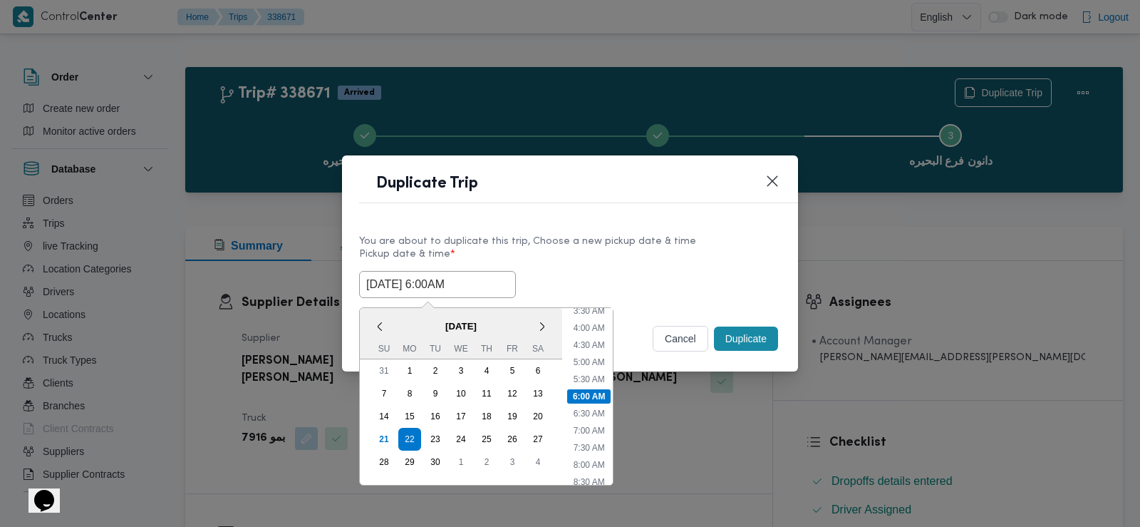
click at [397, 288] on input "[DATE] 6:00AM" at bounding box center [437, 284] width 157 height 27
click at [554, 275] on div "Selected date: [DATE] 6:00 AM [DATE] 6:00AM < [DATE] > Su Mo Tu We Th Fr Sa 31 …" at bounding box center [570, 284] width 422 height 27
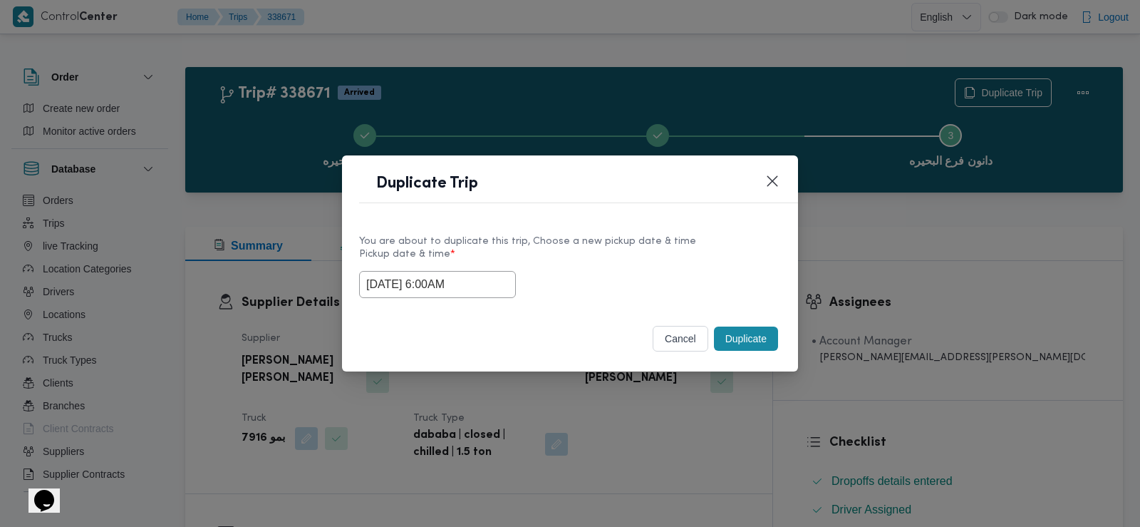
click at [733, 336] on button "Duplicate" at bounding box center [746, 338] width 64 height 24
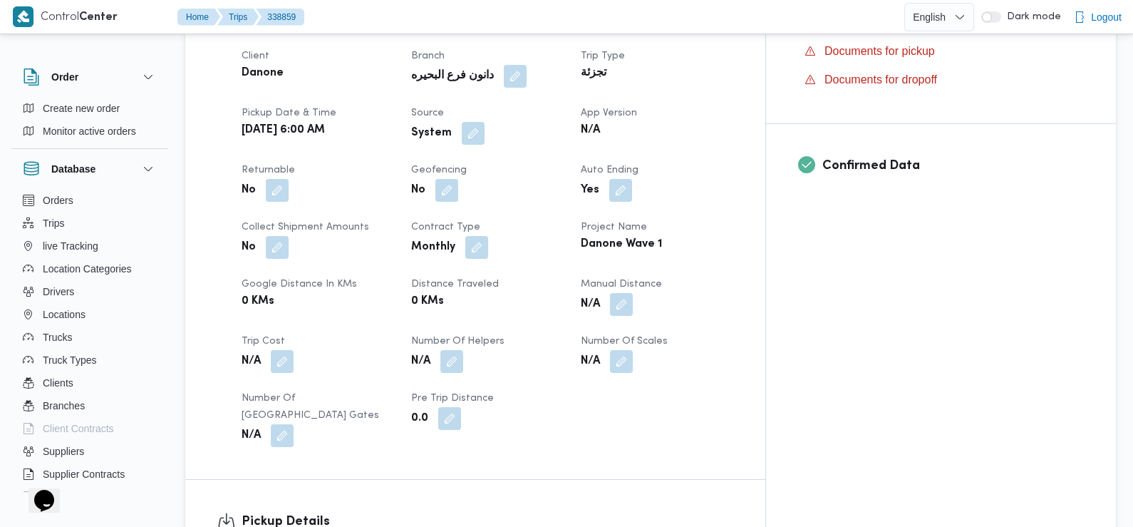
scroll to position [518, 0]
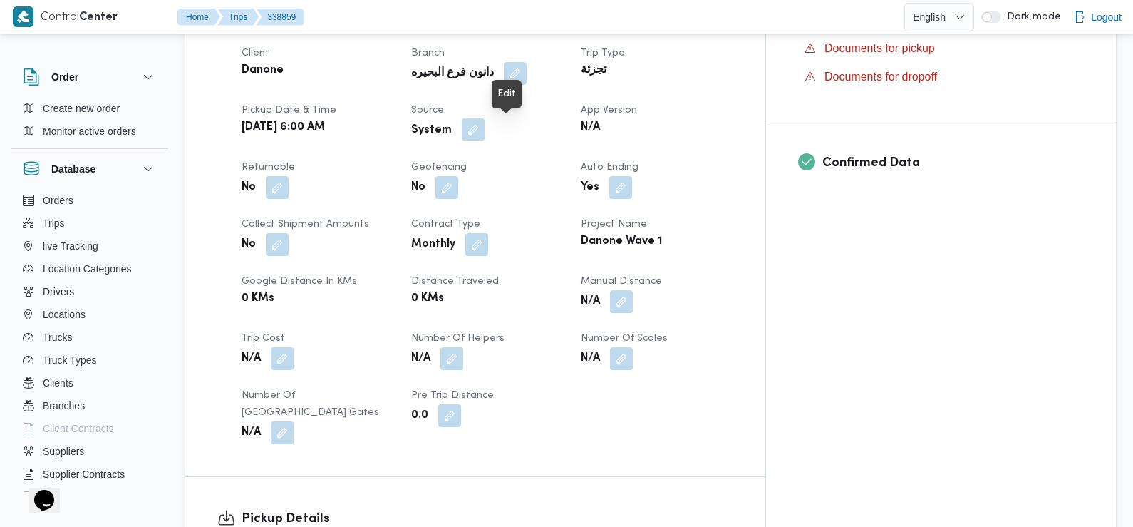
click at [485, 135] on button "button" at bounding box center [473, 129] width 23 height 23
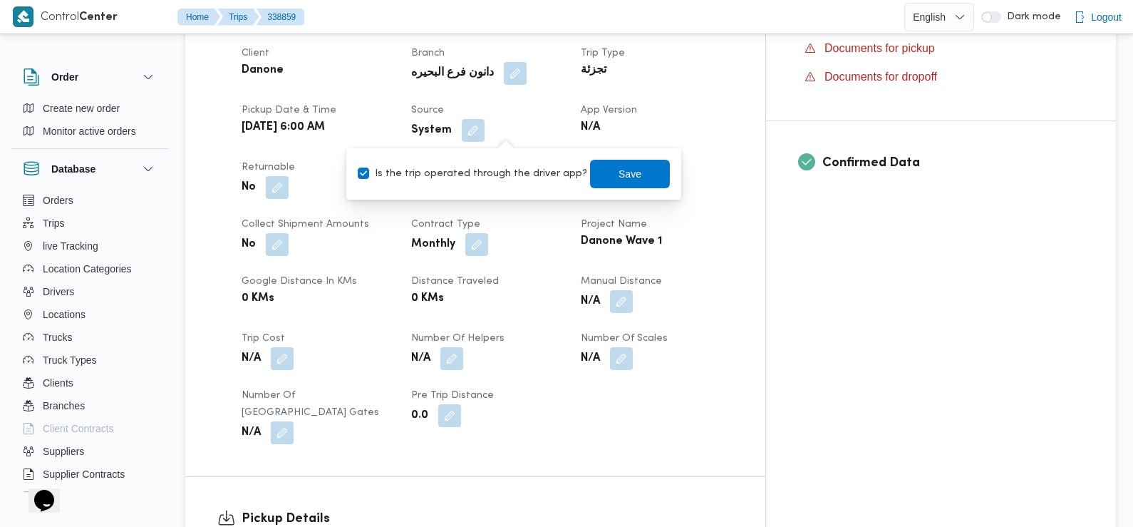
click at [492, 177] on label "Is the trip operated through the driver app?" at bounding box center [473, 173] width 230 height 17
checkbox input "false"
click at [603, 180] on span "Save" at bounding box center [630, 173] width 80 height 29
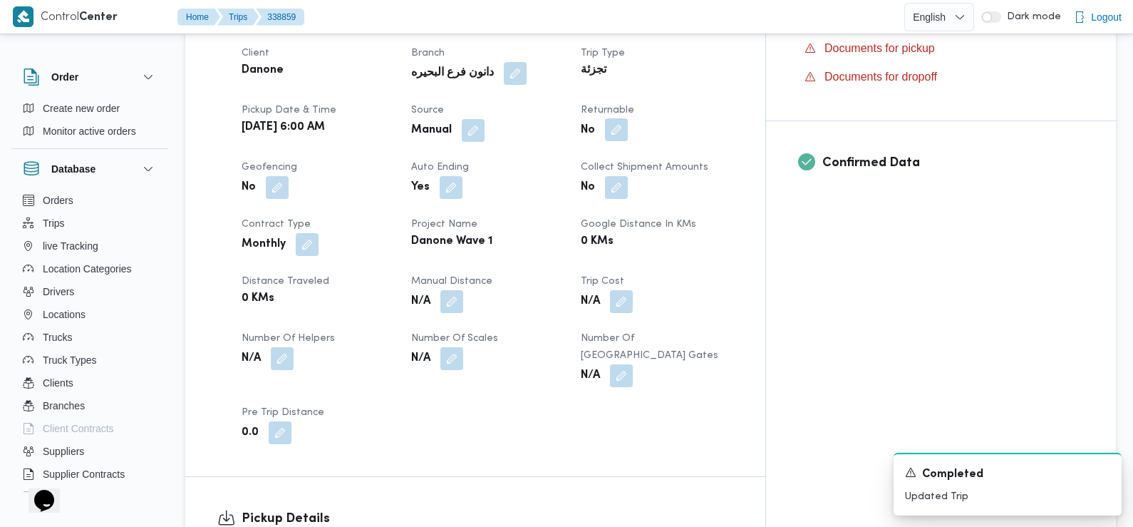
click at [628, 136] on button "button" at bounding box center [616, 129] width 23 height 23
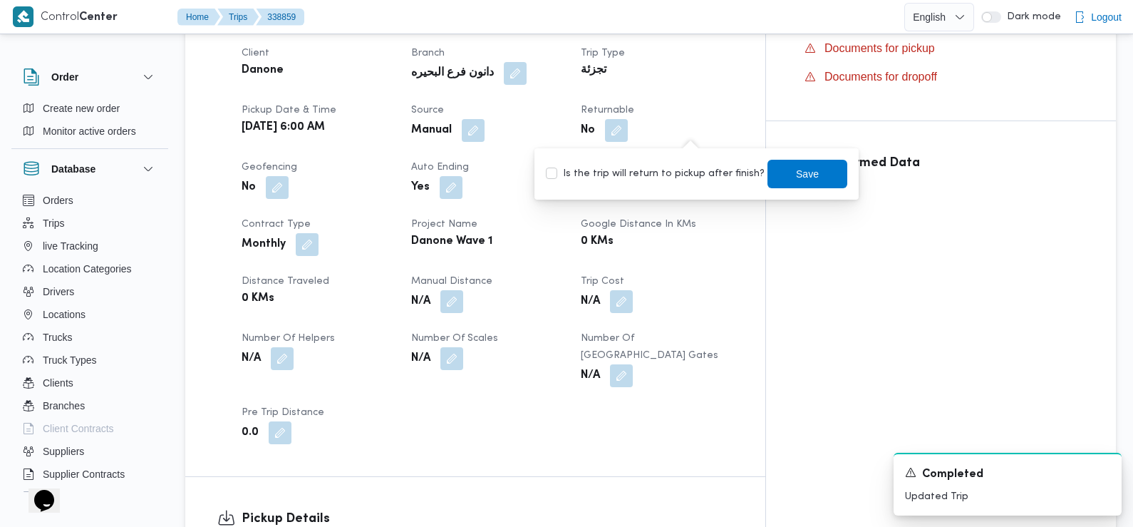
click at [696, 169] on label "Is the trip will return to pickup after finish?" at bounding box center [655, 173] width 219 height 17
checkbox input "true"
click at [796, 175] on span "Save" at bounding box center [807, 173] width 23 height 17
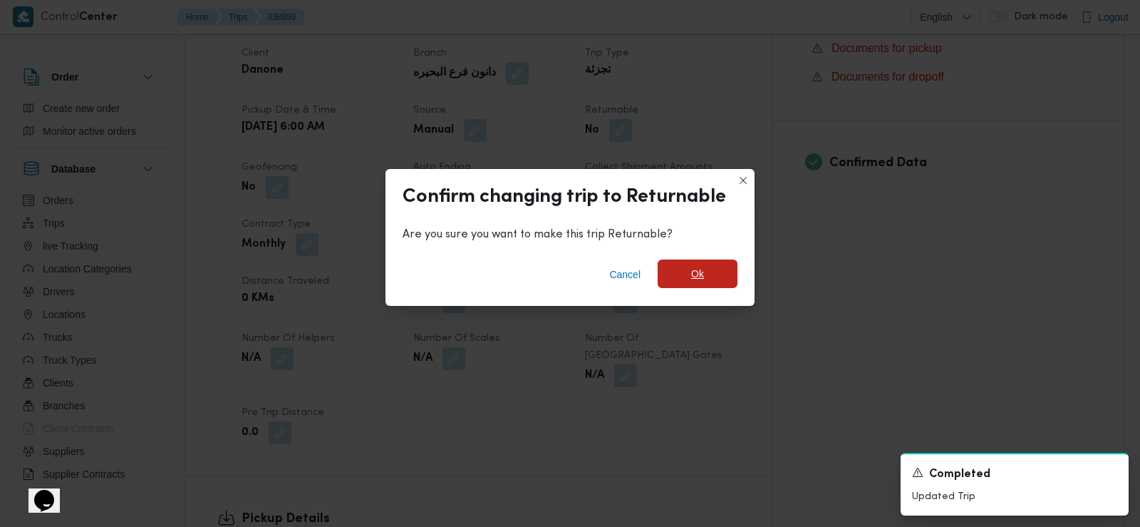
click at [698, 279] on span "Ok" at bounding box center [697, 273] width 13 height 17
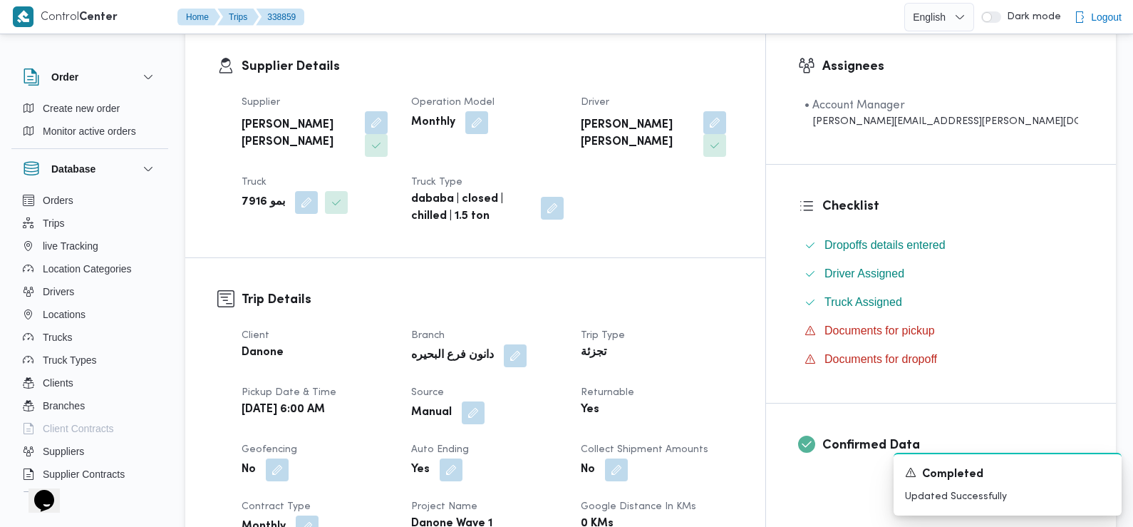
scroll to position [0, 0]
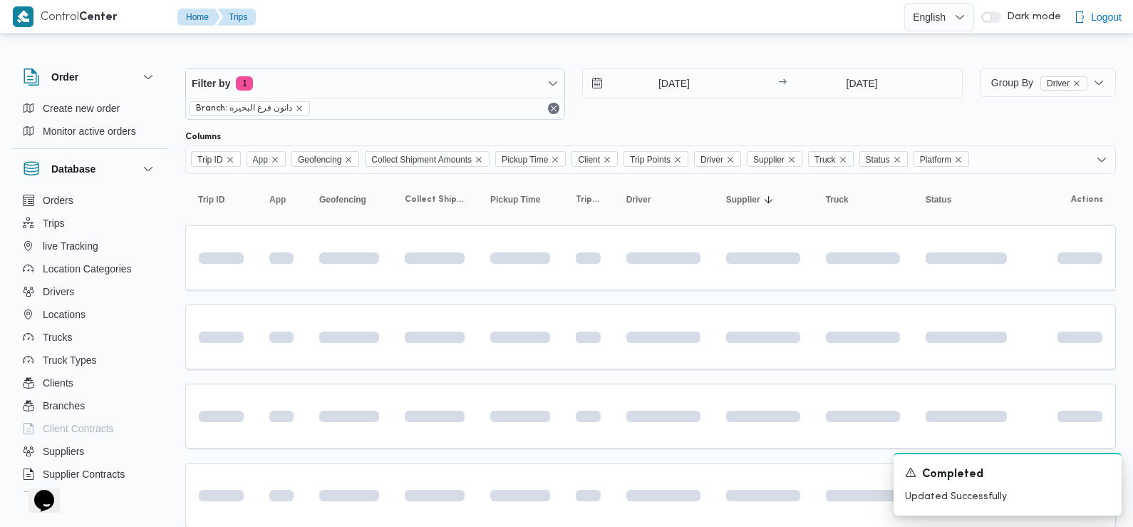
scroll to position [689, 0]
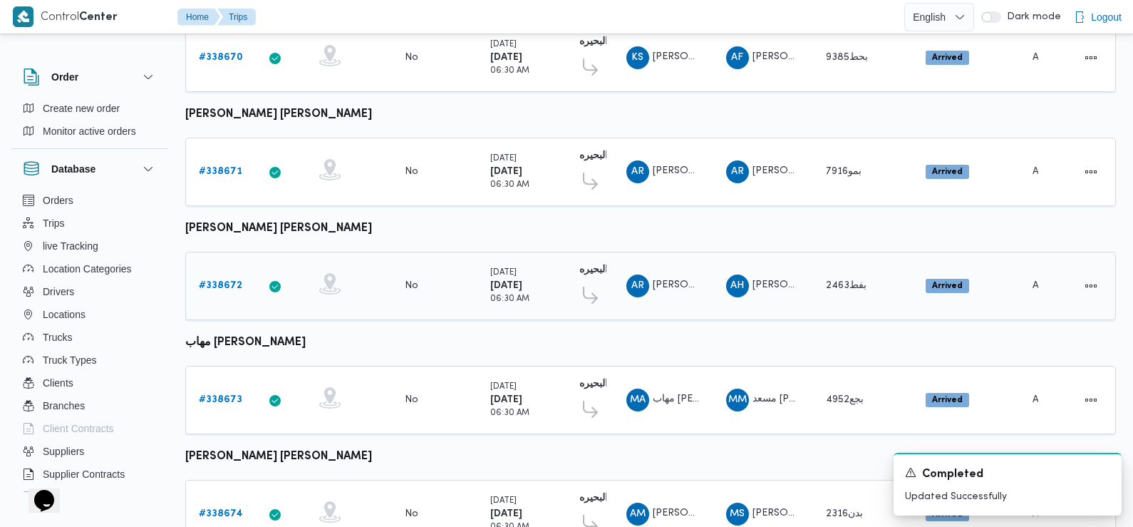
click at [230, 281] on b "# 338672" at bounding box center [220, 285] width 43 height 9
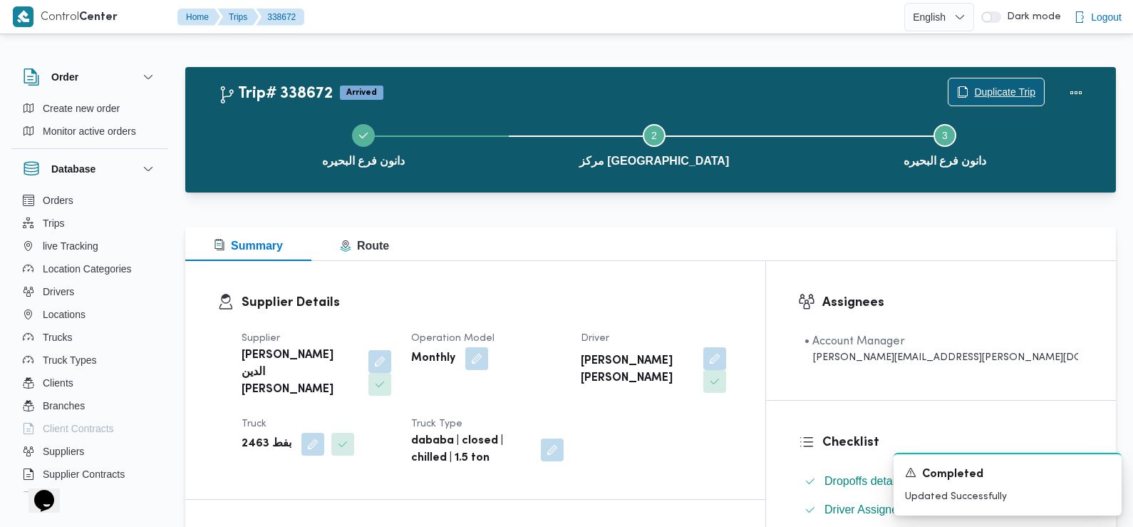
click at [994, 89] on span "Duplicate Trip" at bounding box center [1004, 91] width 61 height 17
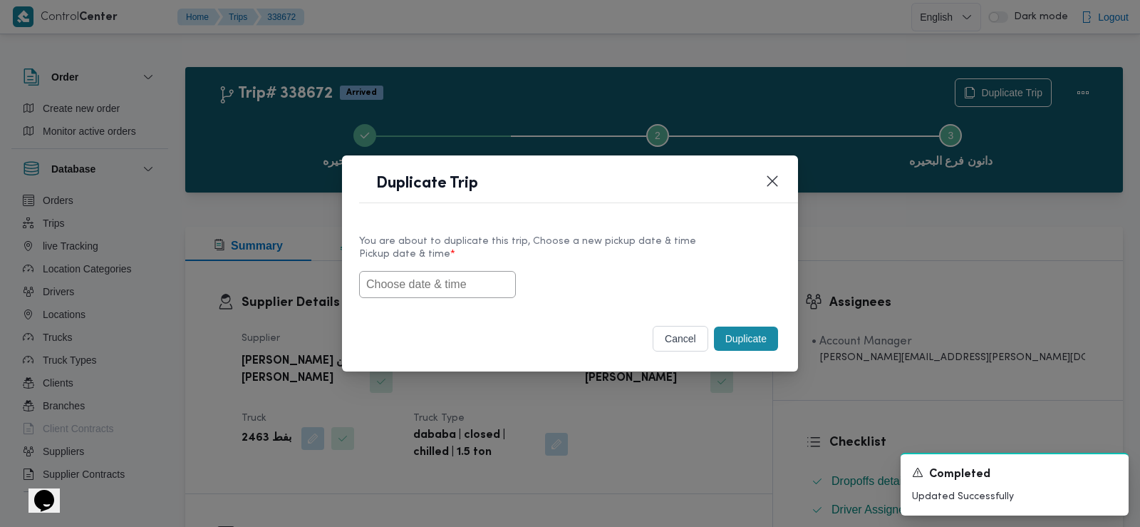
click at [388, 289] on input "text" at bounding box center [437, 284] width 157 height 27
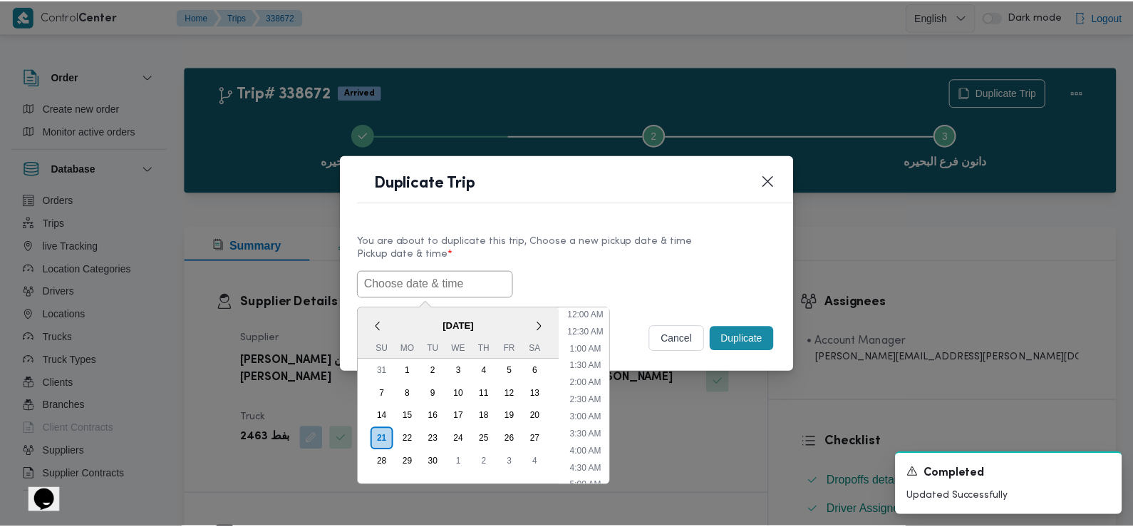
scroll to position [346, 0]
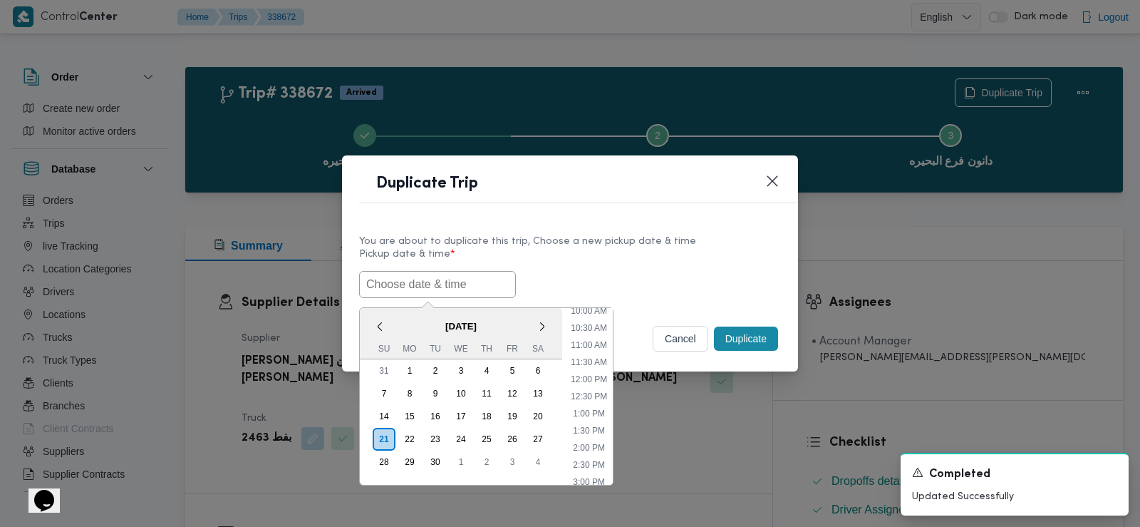
paste input "22/09/2025 6:00AM"
type input "22/09/2025 6:00AM"
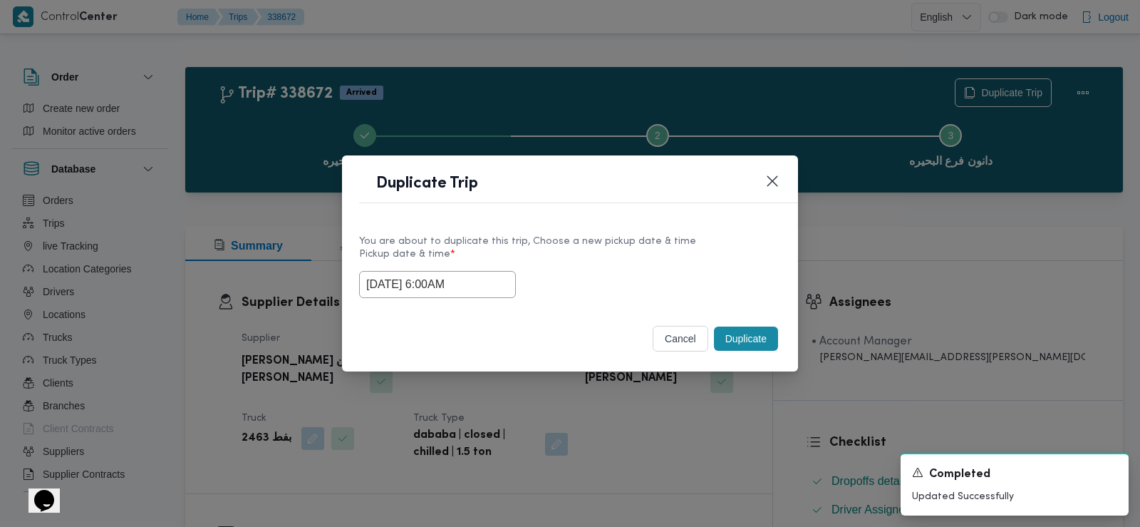
click at [562, 261] on label "Pickup date & time *" at bounding box center [570, 260] width 422 height 22
click at [736, 343] on button "Duplicate" at bounding box center [746, 338] width 64 height 24
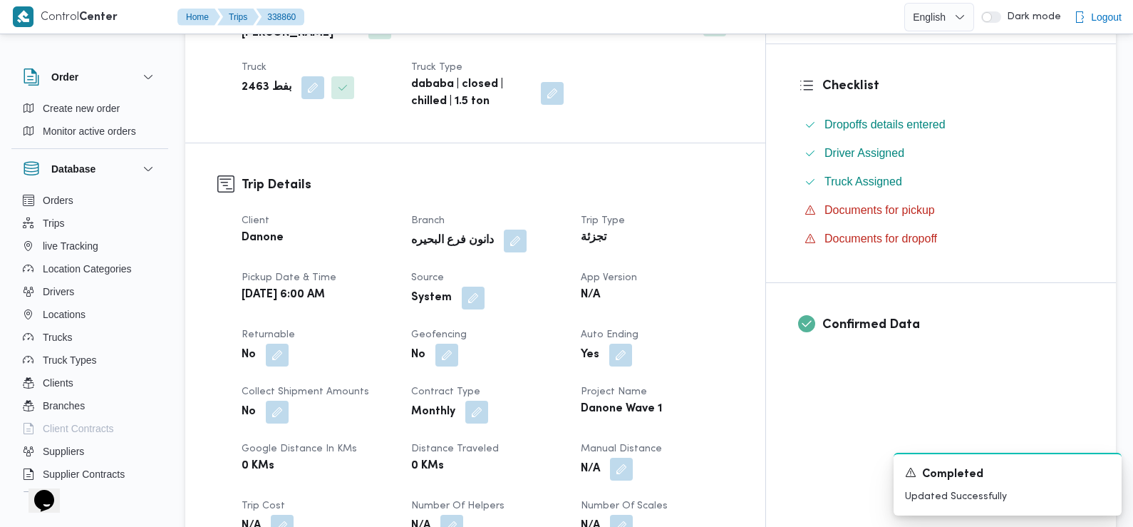
scroll to position [385, 0]
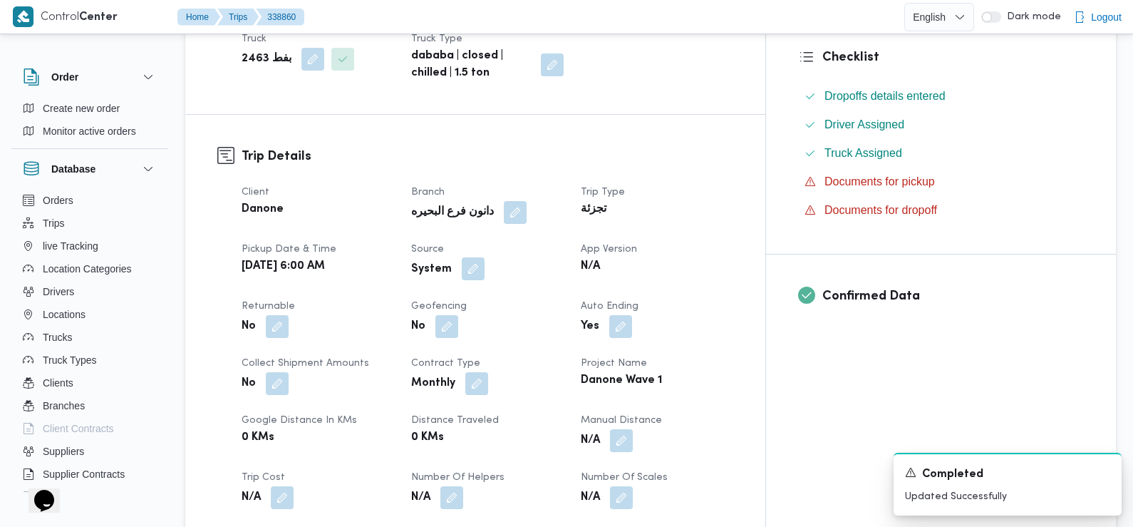
click at [485, 257] on button "button" at bounding box center [473, 268] width 23 height 23
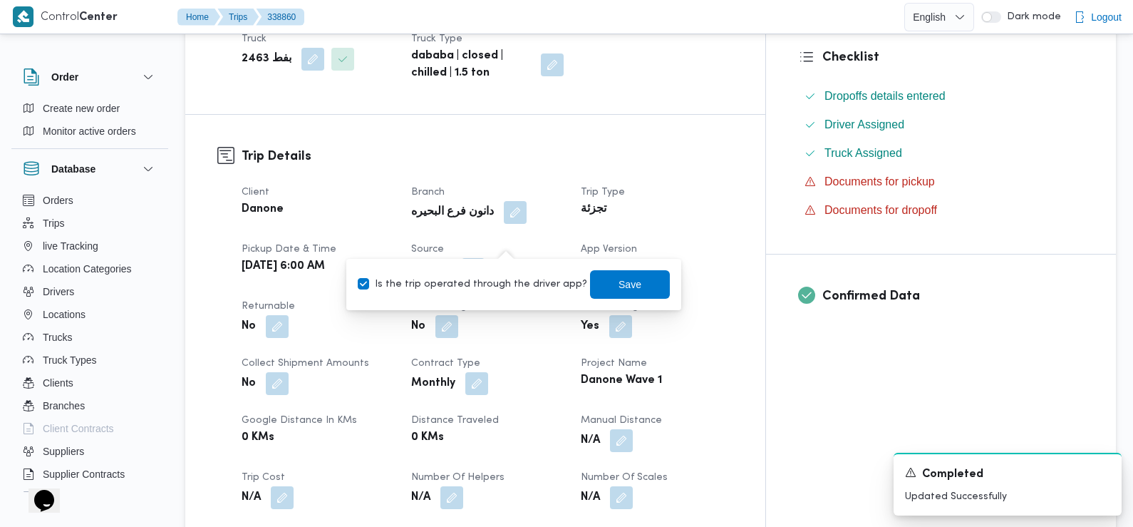
click at [506, 286] on label "Is the trip operated through the driver app?" at bounding box center [473, 284] width 230 height 17
checkbox input "false"
click at [604, 294] on span "Save" at bounding box center [630, 283] width 80 height 29
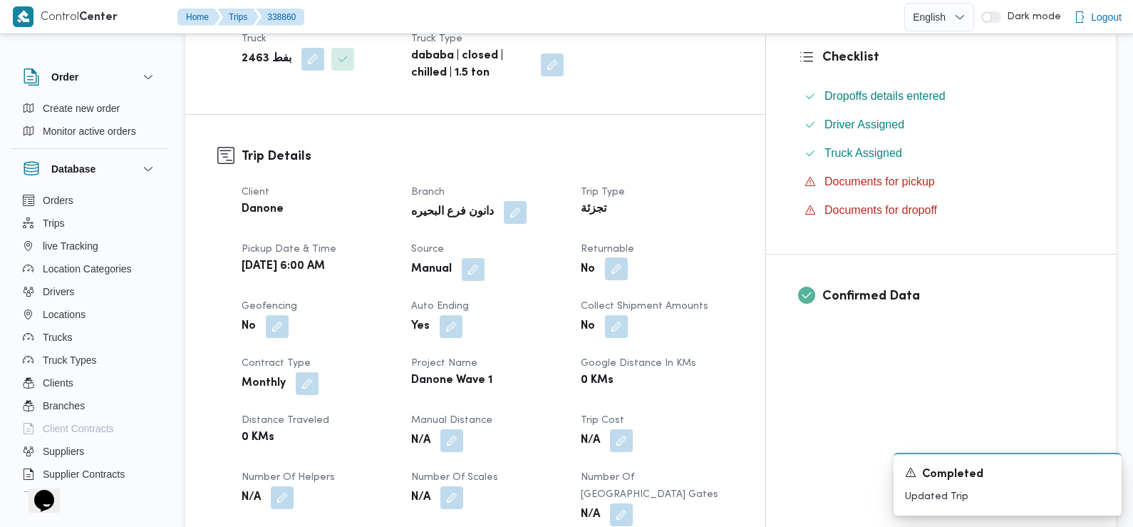
click at [628, 257] on button "button" at bounding box center [616, 268] width 23 height 23
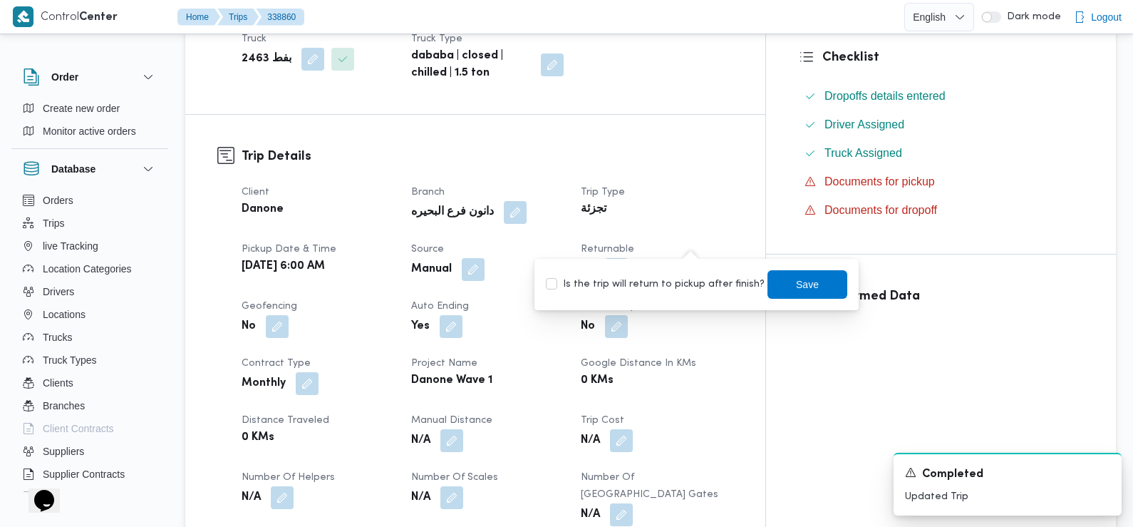
click at [701, 284] on label "Is the trip will return to pickup after finish?" at bounding box center [655, 284] width 219 height 17
checkbox input "true"
click at [799, 289] on span "Save" at bounding box center [807, 283] width 23 height 17
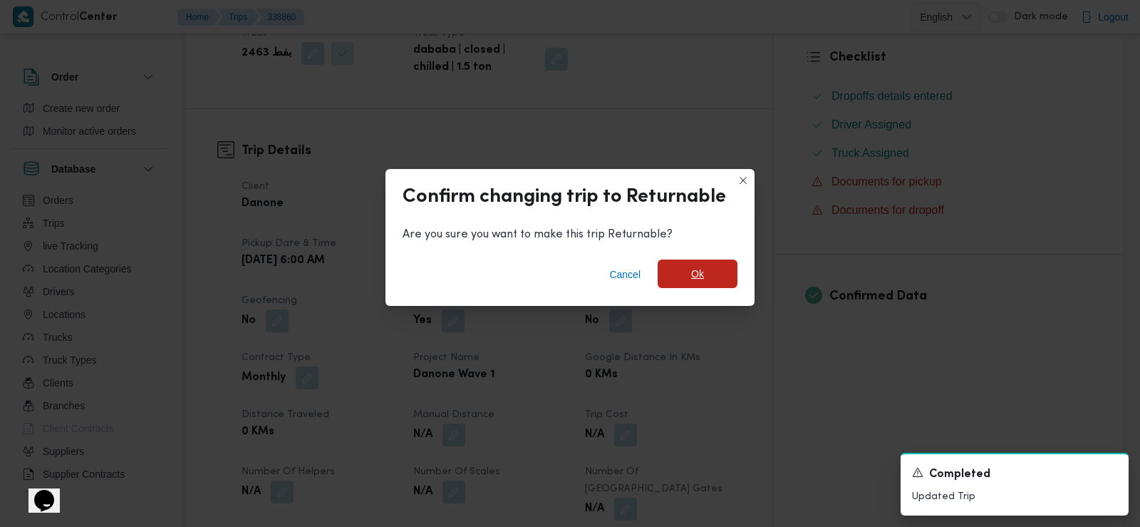
click at [727, 267] on span "Ok" at bounding box center [698, 273] width 80 height 29
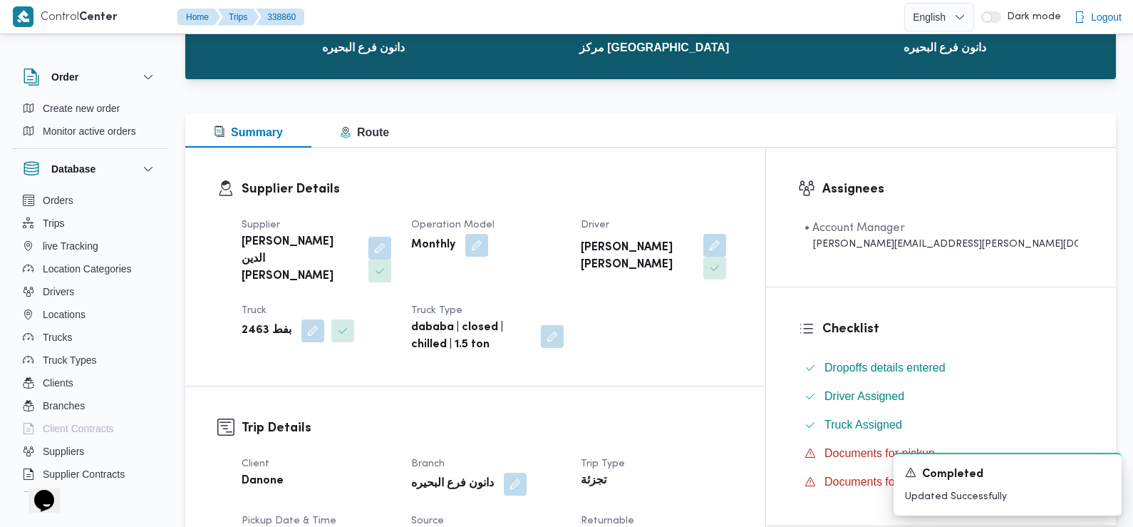
scroll to position [0, 0]
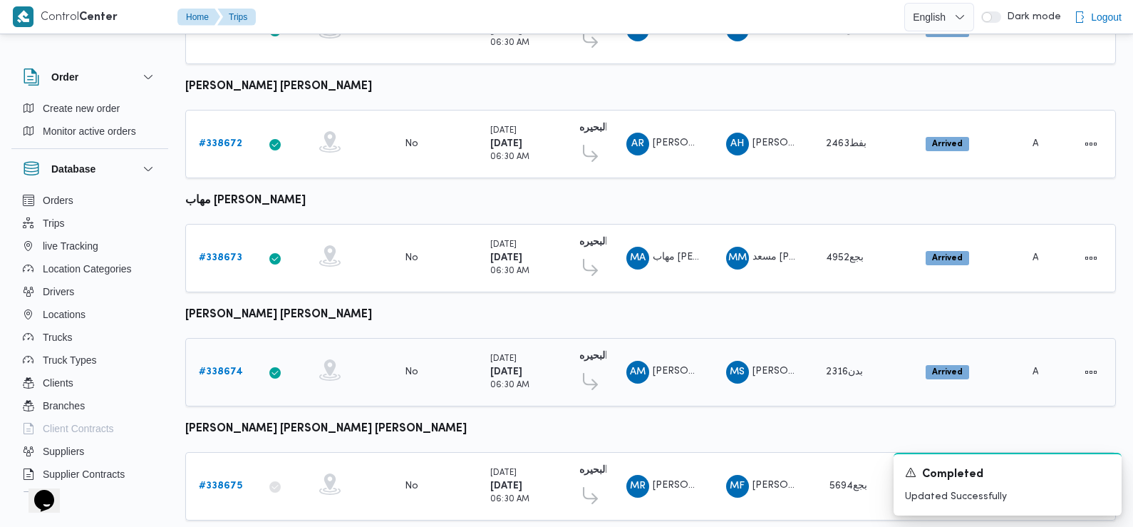
scroll to position [827, 0]
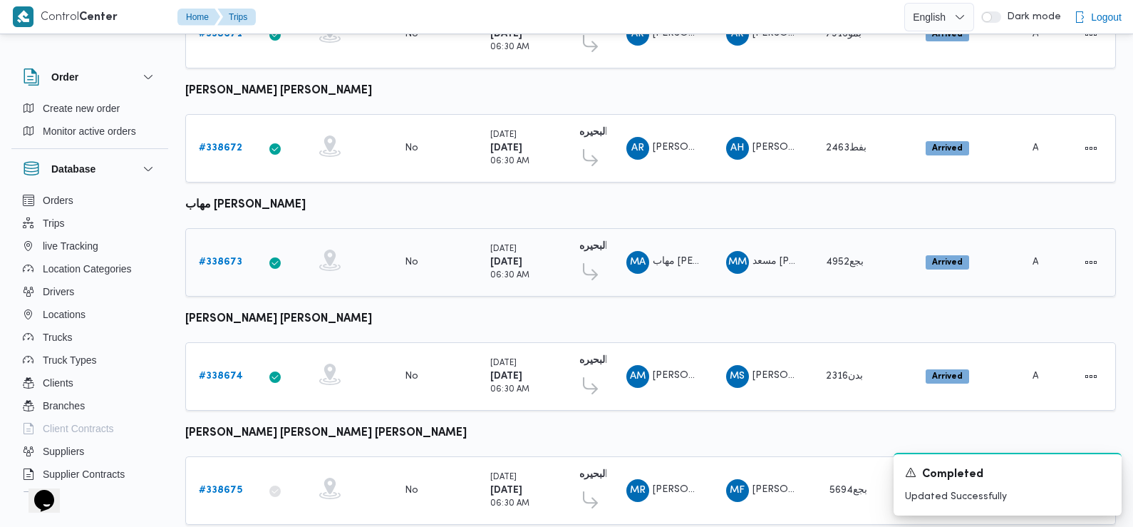
click at [229, 257] on b "# 338673" at bounding box center [220, 261] width 43 height 9
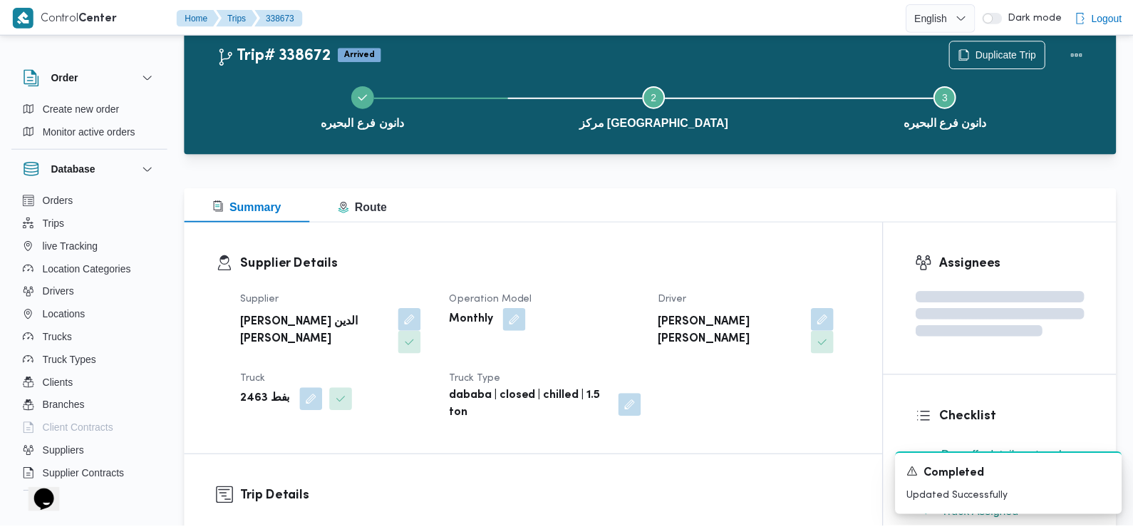
scroll to position [827, 0]
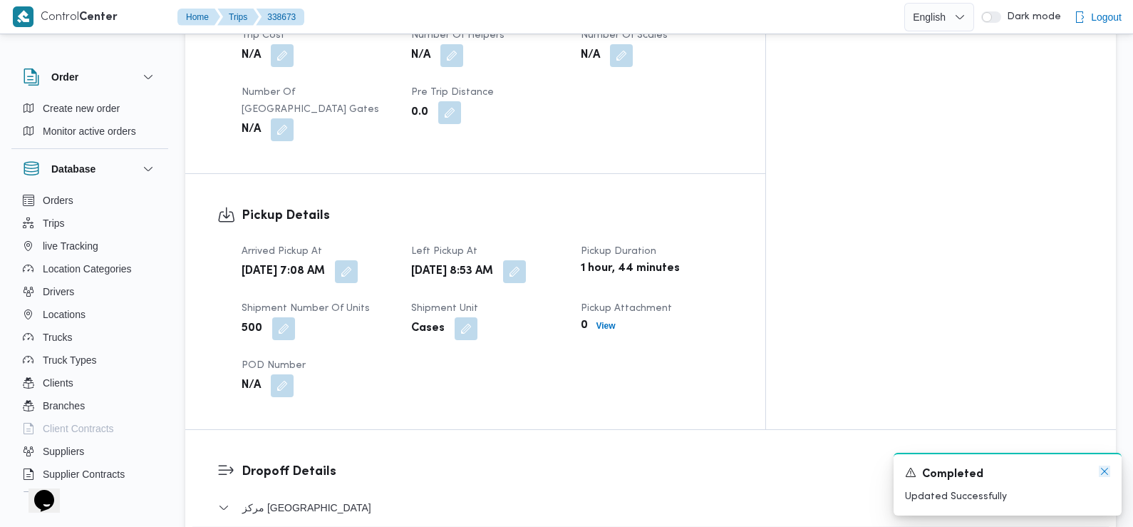
click at [1108, 471] on icon "Dismiss toast" at bounding box center [1104, 470] width 11 height 11
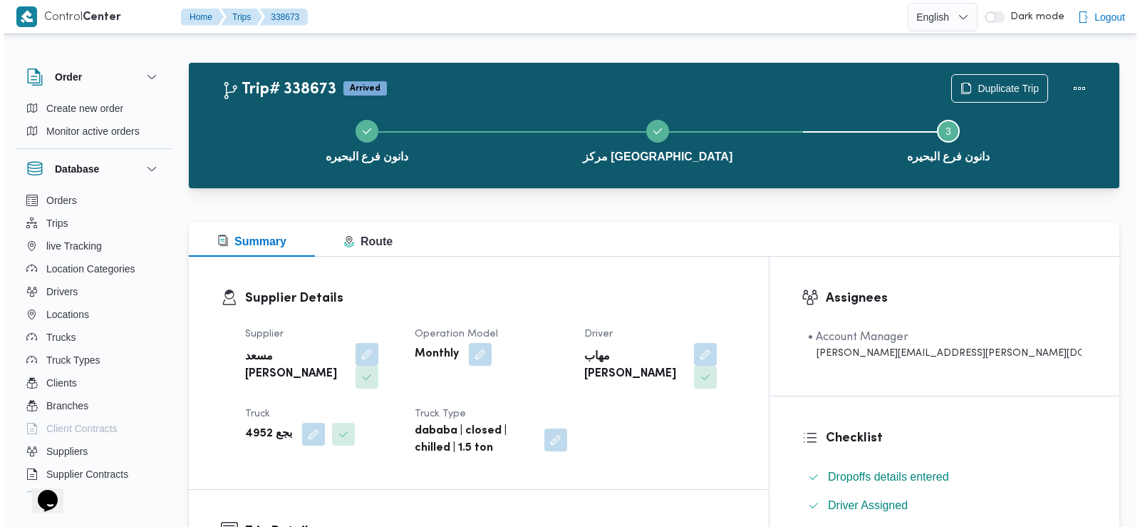
scroll to position [0, 0]
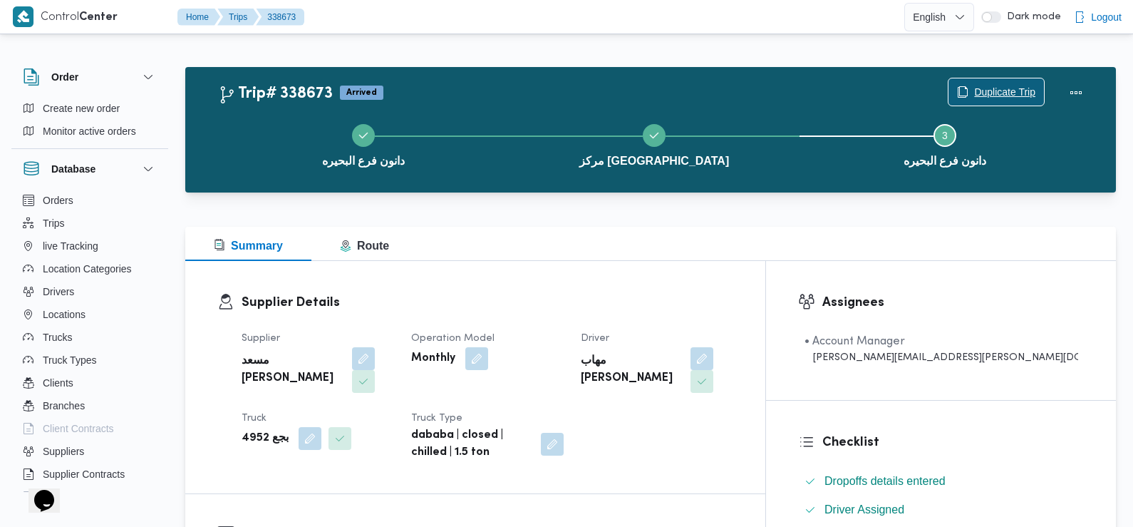
click at [979, 84] on span "Duplicate Trip" at bounding box center [997, 91] width 96 height 27
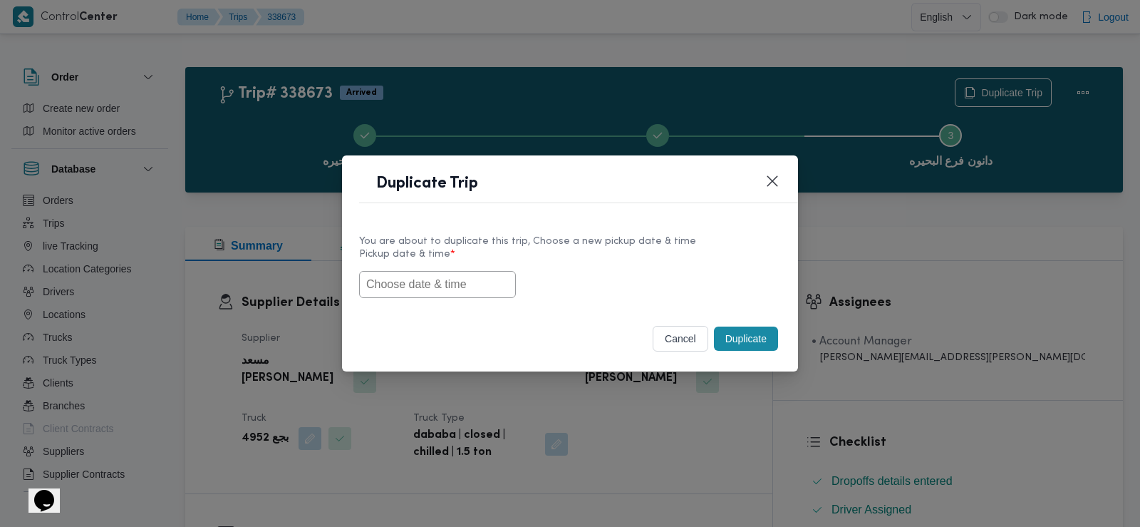
click at [421, 283] on input "text" at bounding box center [437, 284] width 157 height 27
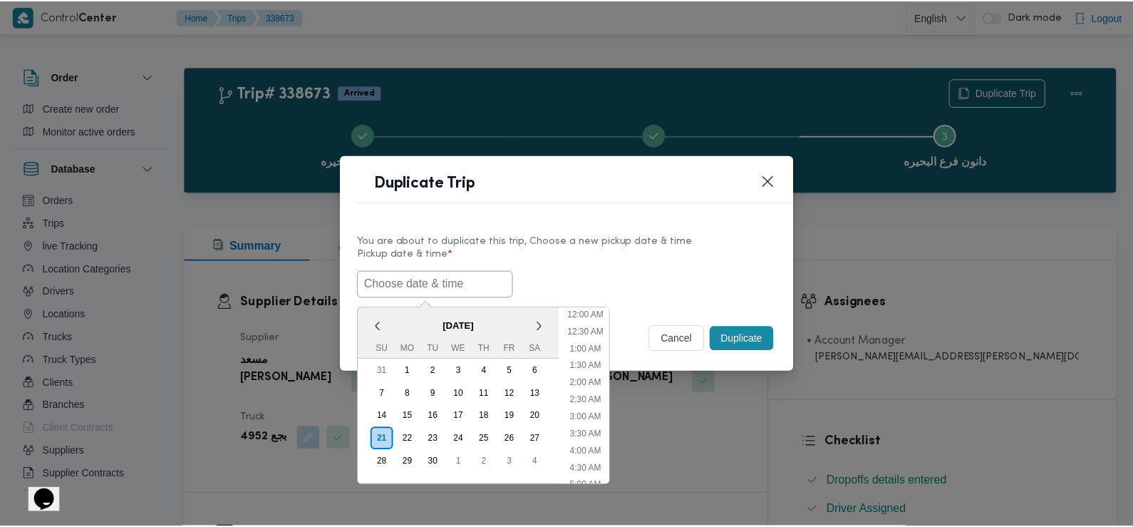
scroll to position [346, 0]
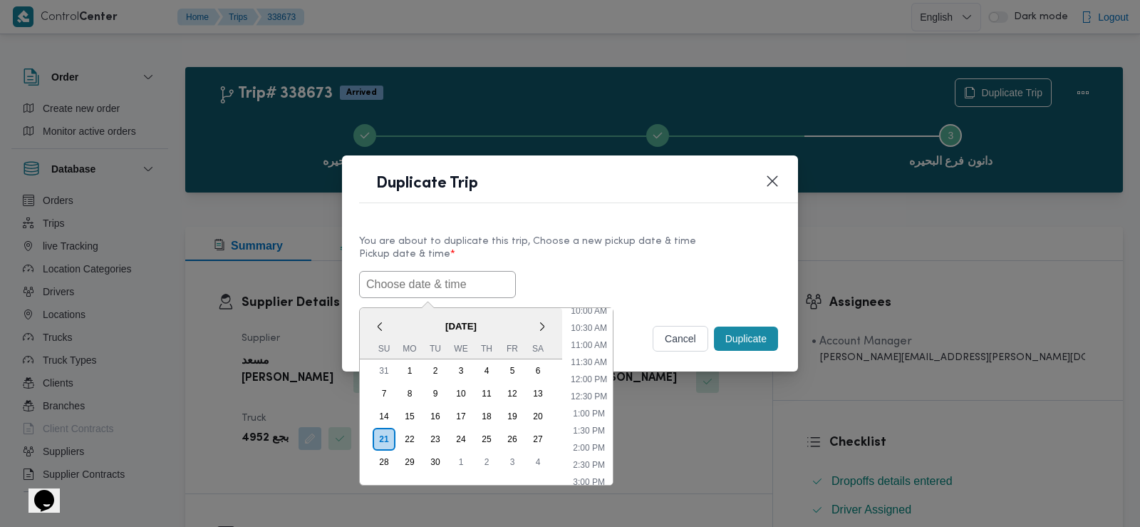
paste input "[DATE] 6:00AM"
type input "[DATE] 6:00AM"
click at [560, 267] on label "Pickup date & time *" at bounding box center [570, 260] width 422 height 22
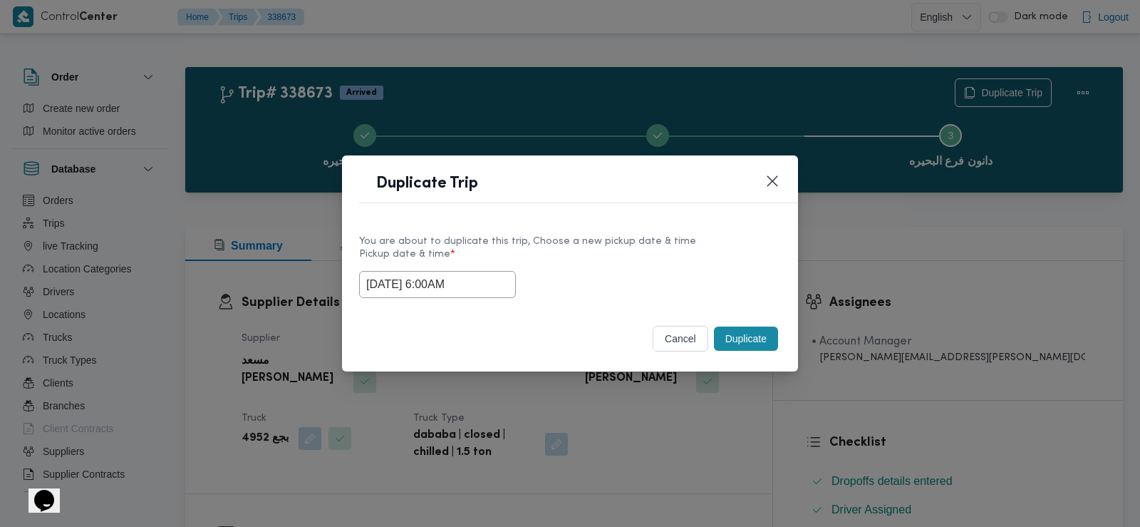
click at [754, 336] on button "Duplicate" at bounding box center [746, 338] width 64 height 24
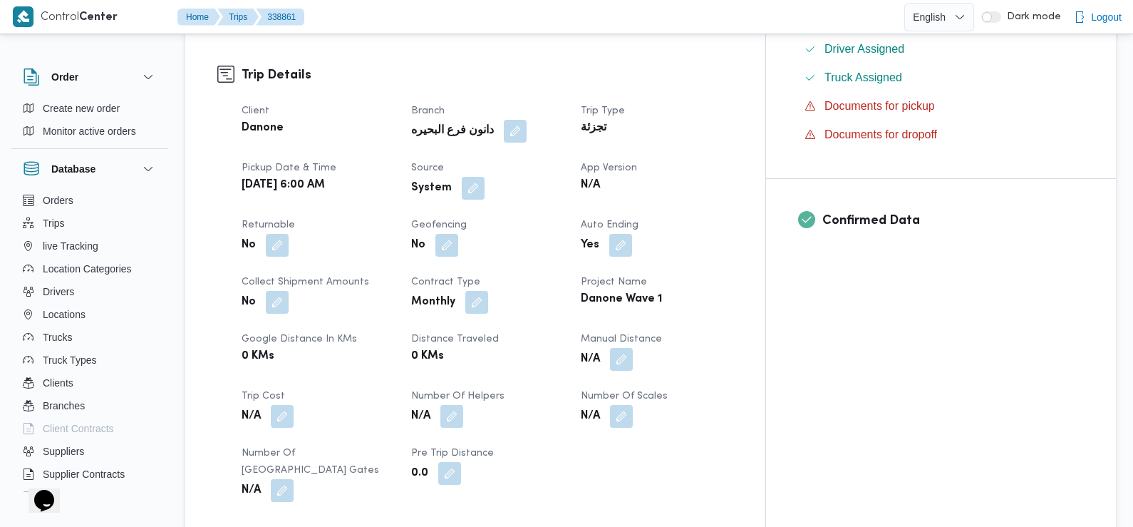
scroll to position [475, 0]
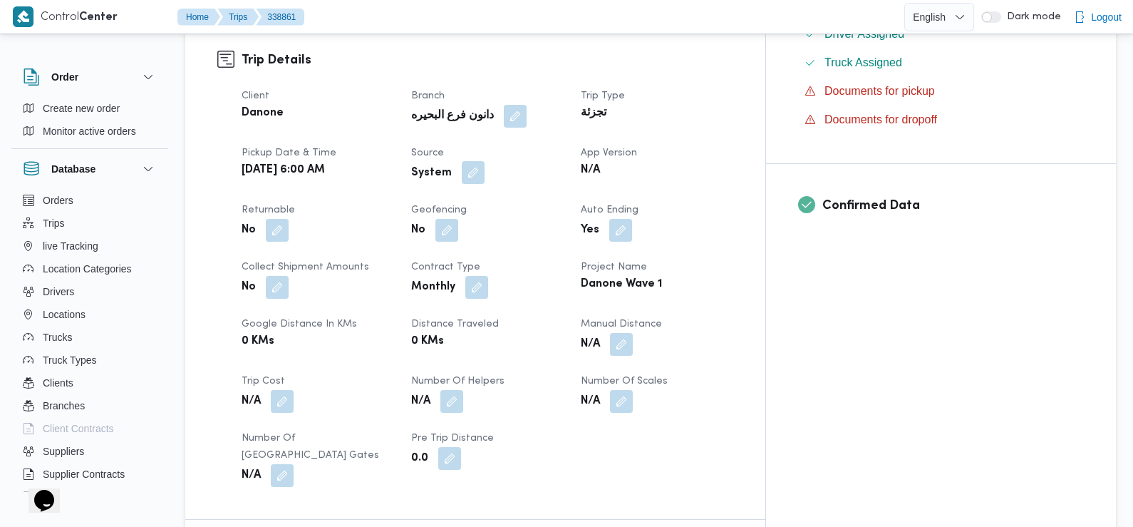
click at [485, 161] on button "button" at bounding box center [473, 172] width 23 height 23
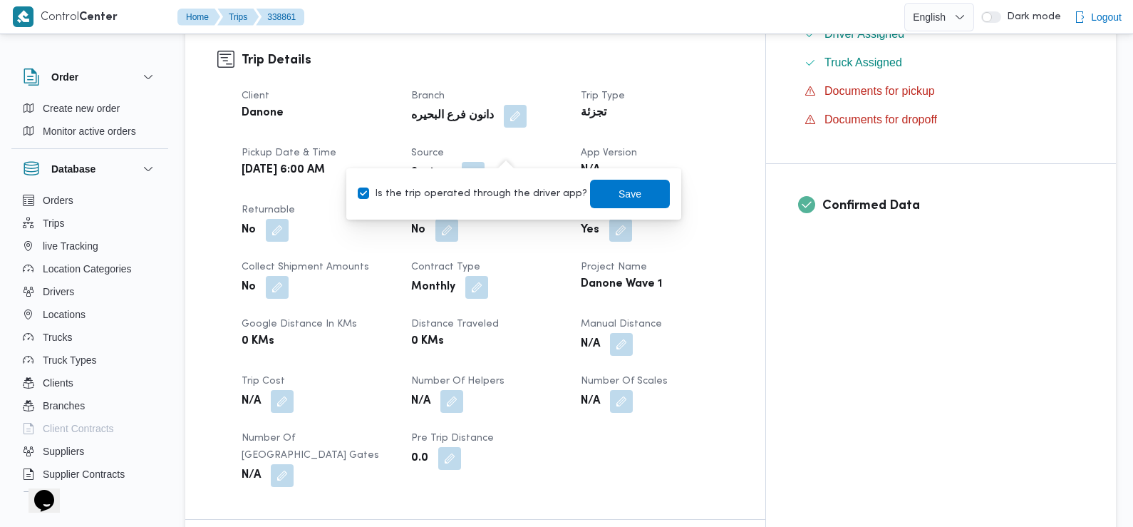
click at [520, 196] on label "Is the trip operated through the driver app?" at bounding box center [473, 193] width 230 height 17
checkbox input "false"
click at [619, 196] on span "Save" at bounding box center [630, 193] width 23 height 17
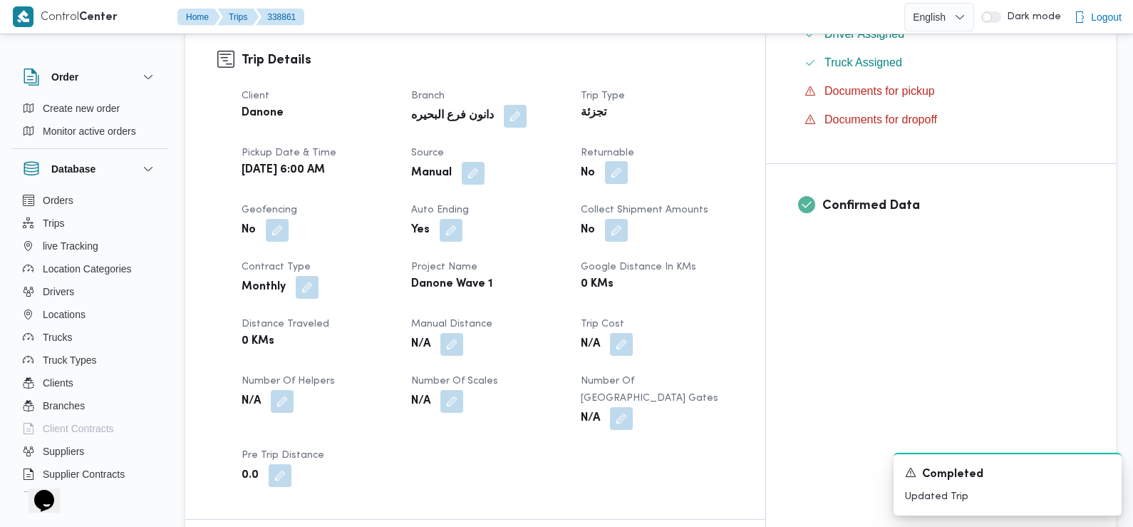
click at [628, 161] on button "button" at bounding box center [616, 172] width 23 height 23
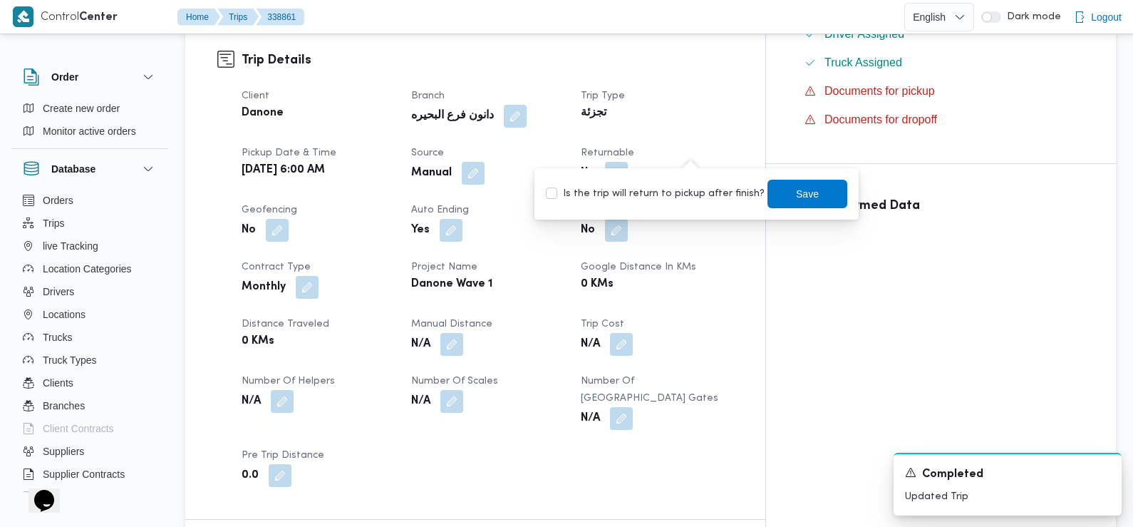
click at [702, 197] on label "Is the trip will return to pickup after finish?" at bounding box center [655, 193] width 219 height 17
checkbox input "true"
click at [810, 192] on span "Save" at bounding box center [808, 193] width 80 height 29
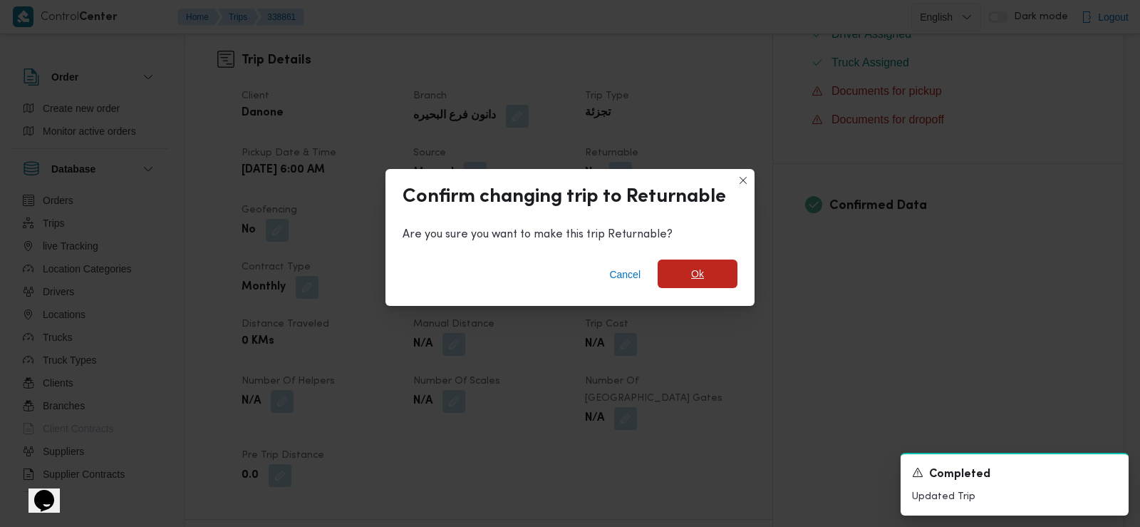
click at [694, 273] on span "Ok" at bounding box center [697, 273] width 13 height 17
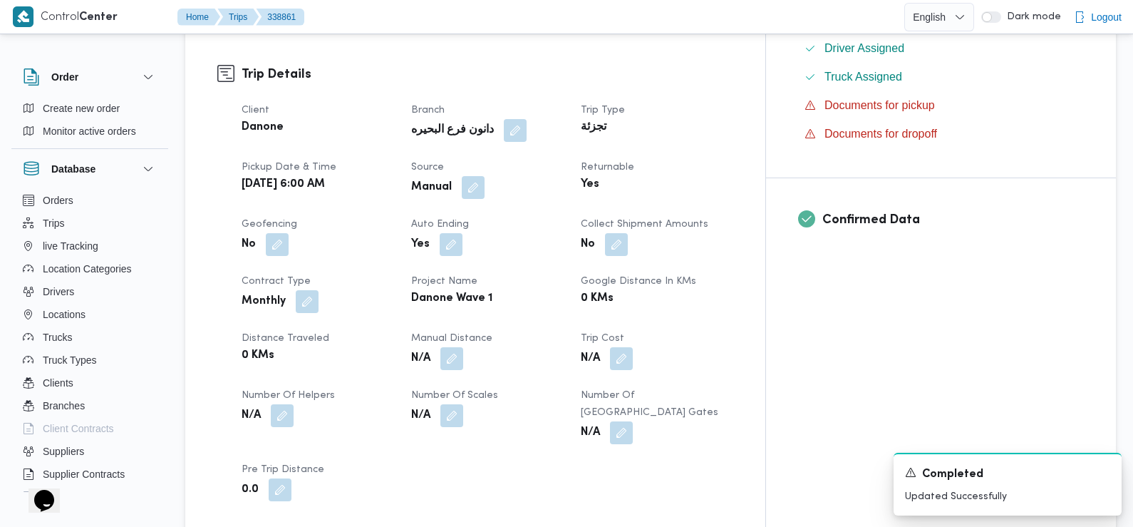
scroll to position [0, 0]
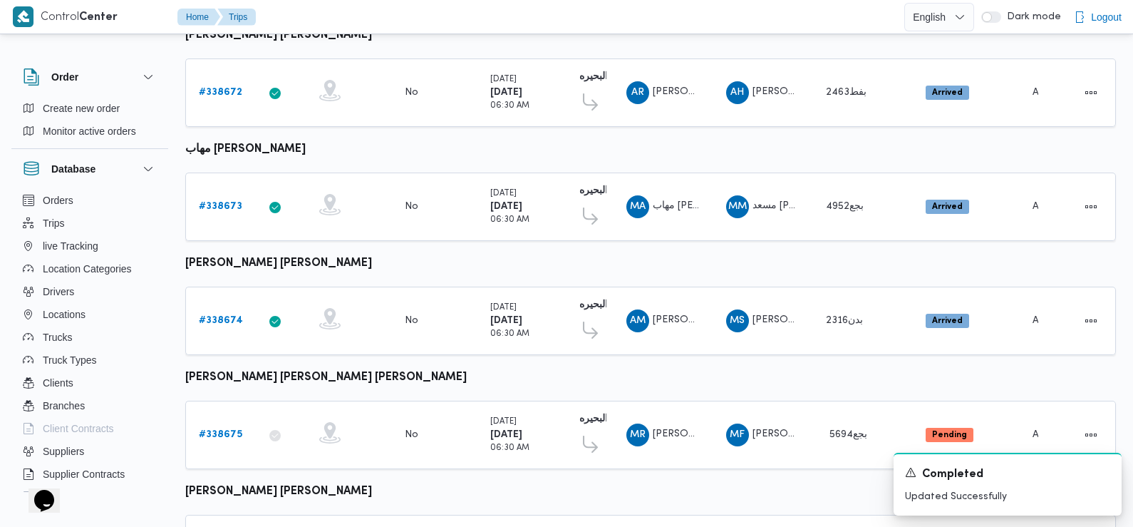
scroll to position [880, 0]
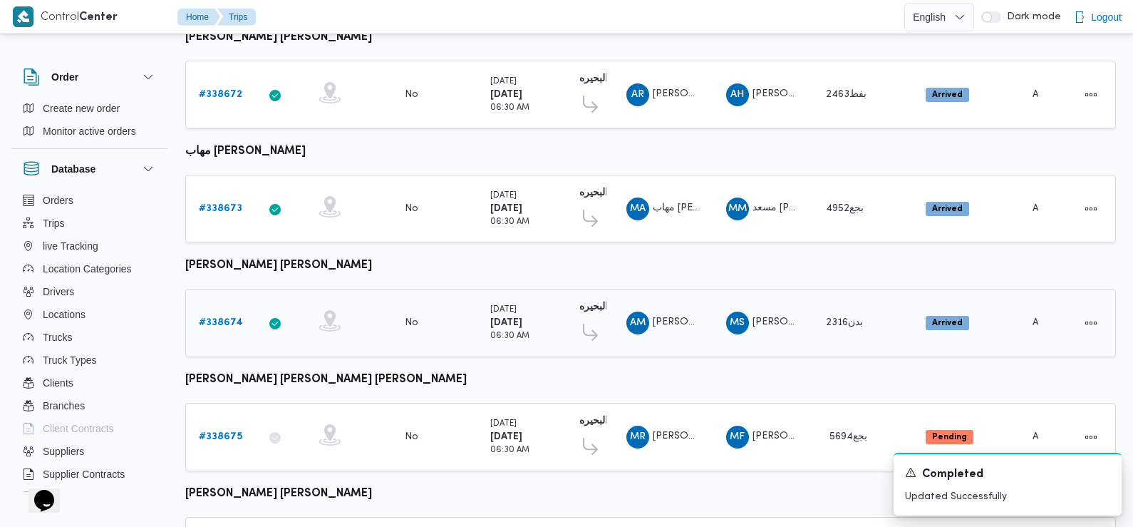
click at [226, 318] on b "# 338674" at bounding box center [221, 322] width 44 height 9
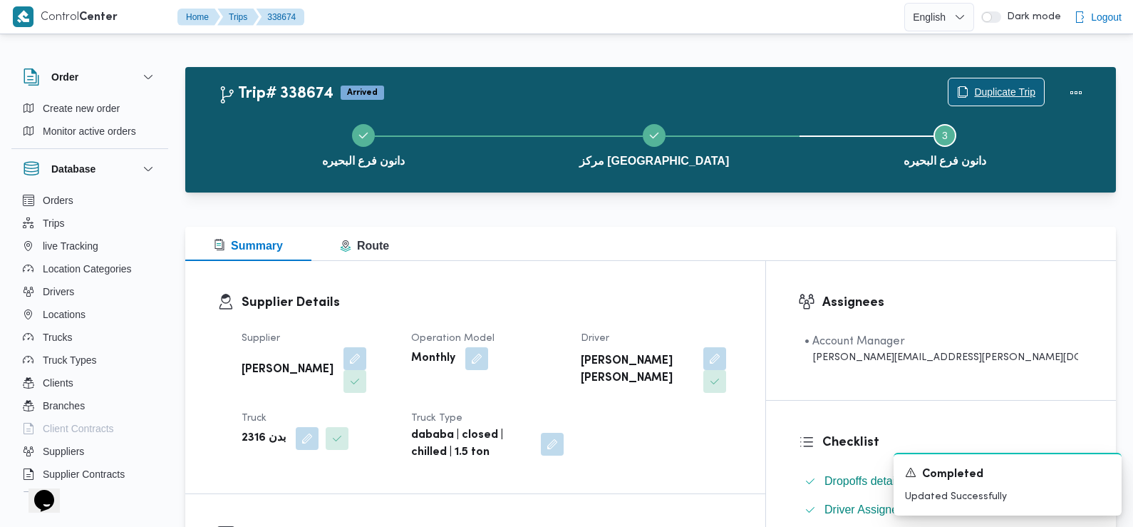
click at [1009, 83] on span "Duplicate Trip" at bounding box center [997, 91] width 96 height 27
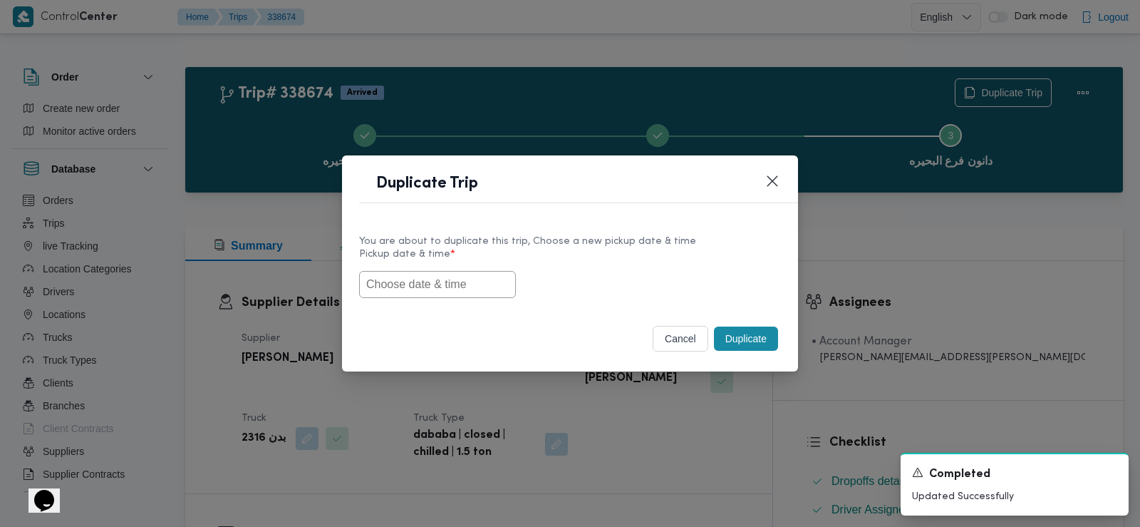
click at [457, 282] on input "text" at bounding box center [437, 284] width 157 height 27
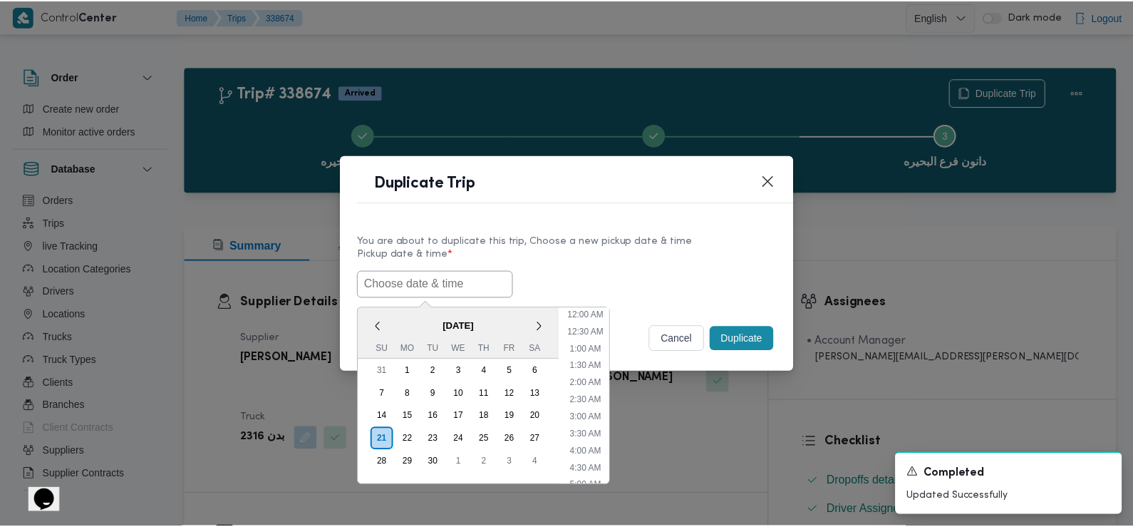
scroll to position [346, 0]
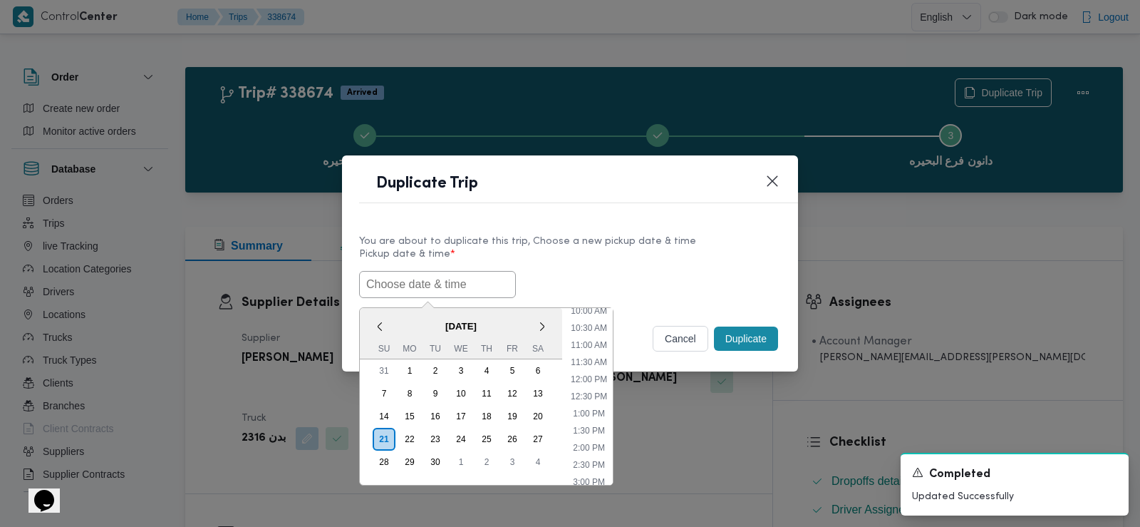
paste input "[DATE] 6:00AM"
type input "[DATE] 6:00AM"
click at [606, 268] on label "Pickup date & time *" at bounding box center [570, 260] width 422 height 22
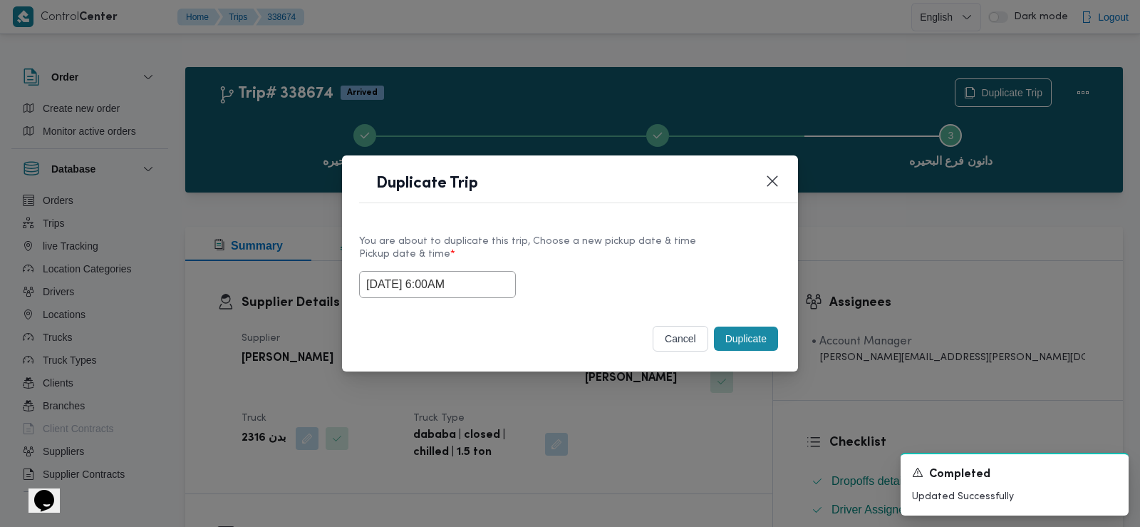
click at [737, 343] on button "Duplicate" at bounding box center [746, 338] width 64 height 24
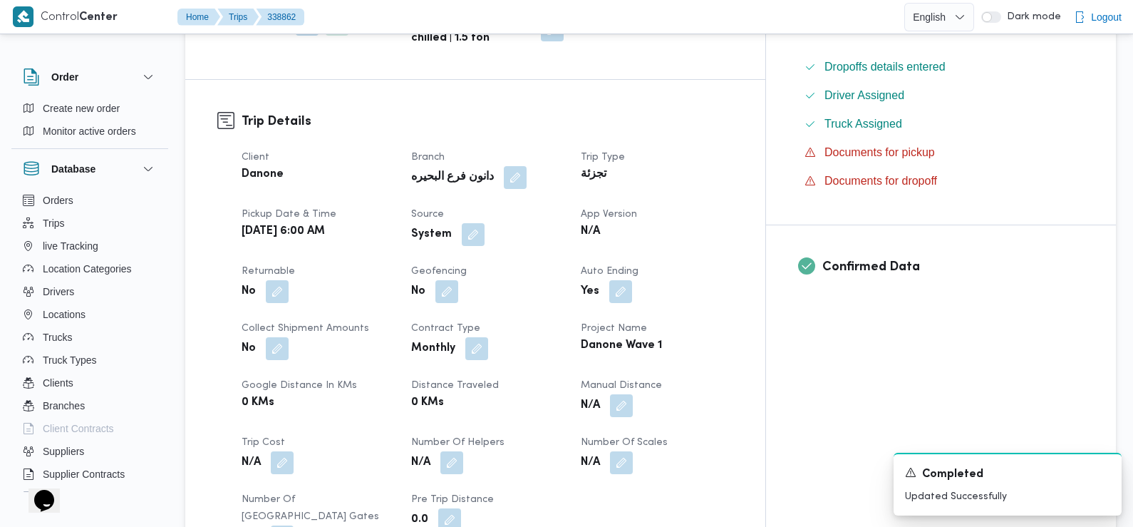
scroll to position [418, 0]
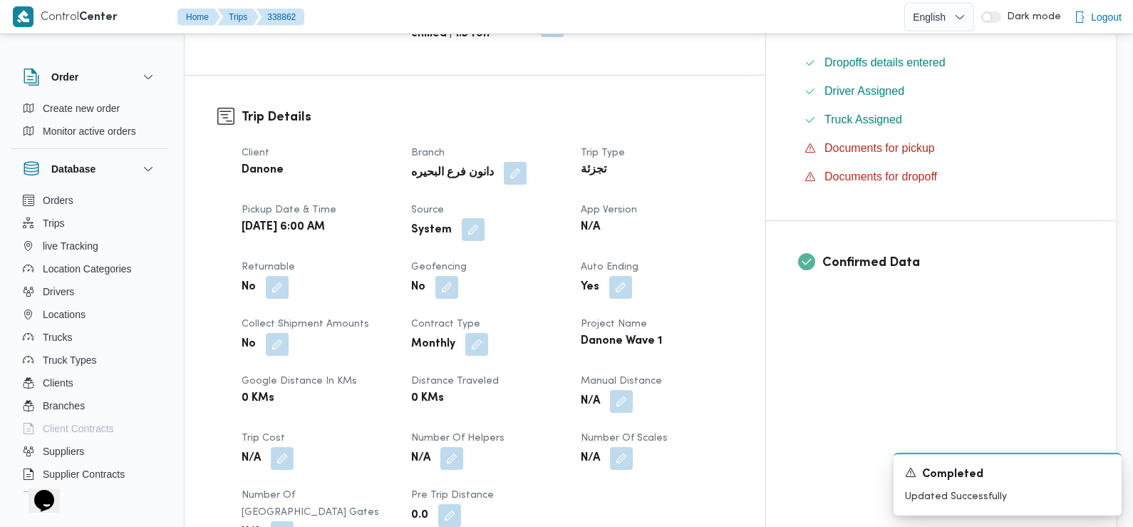
click at [485, 232] on button "button" at bounding box center [473, 229] width 23 height 23
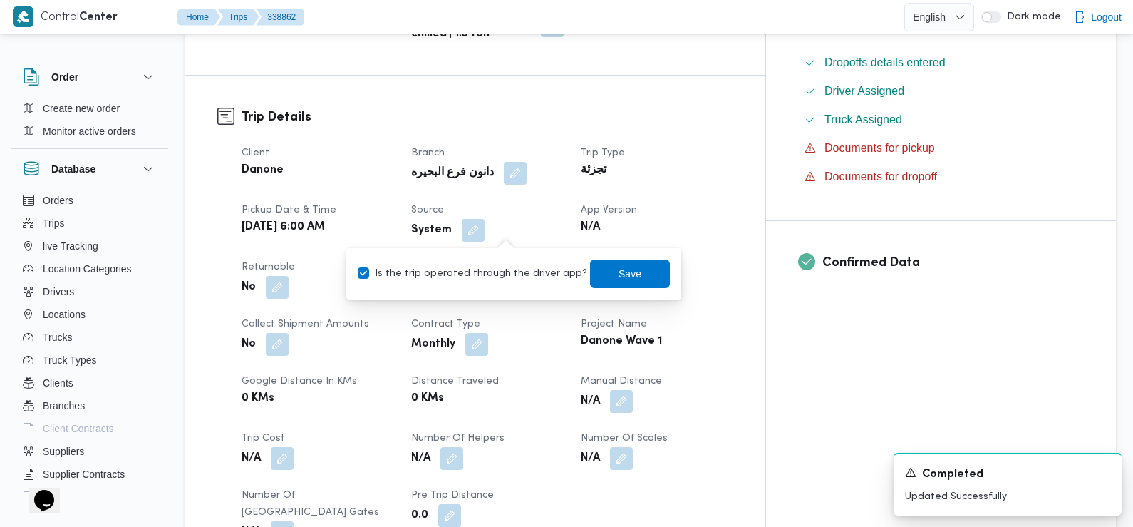
click at [512, 280] on label "Is the trip operated through the driver app?" at bounding box center [473, 273] width 230 height 17
checkbox input "false"
click at [590, 278] on span "Save" at bounding box center [630, 273] width 80 height 29
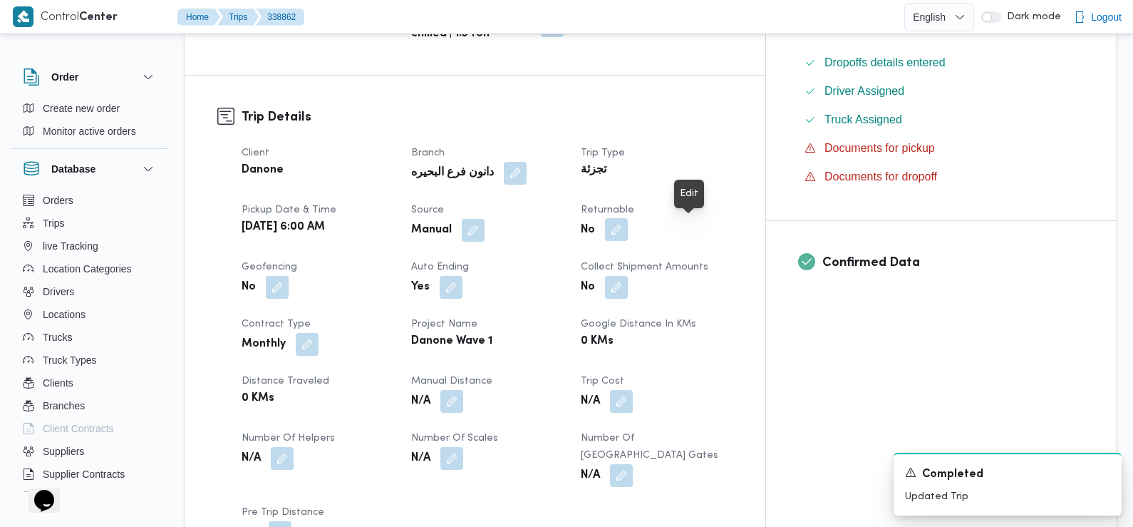
click at [628, 224] on button "button" at bounding box center [616, 229] width 23 height 23
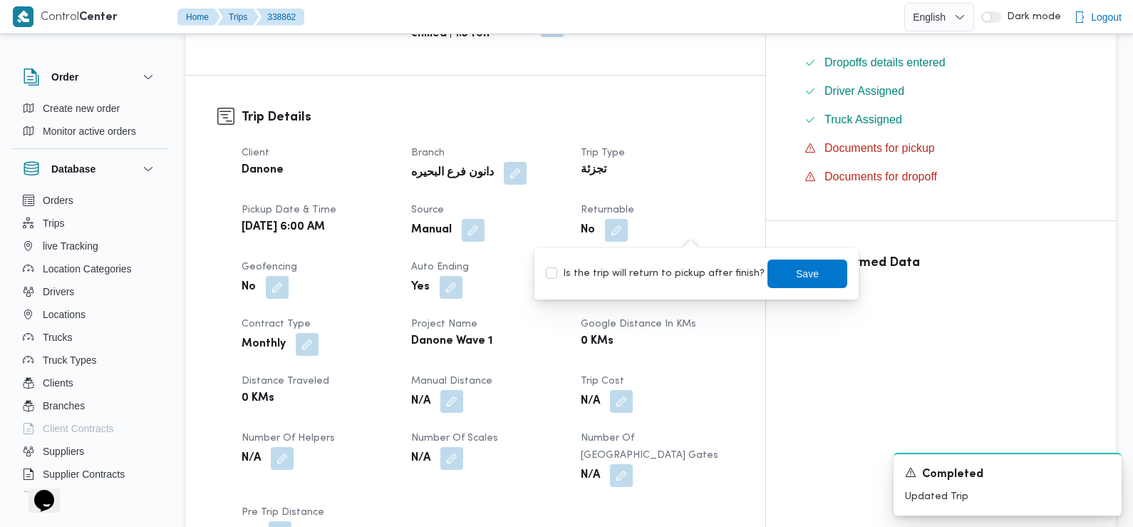
click at [684, 265] on label "Is the trip will return to pickup after finish?" at bounding box center [655, 273] width 219 height 17
checkbox input "true"
click at [776, 273] on span "Save" at bounding box center [808, 273] width 80 height 29
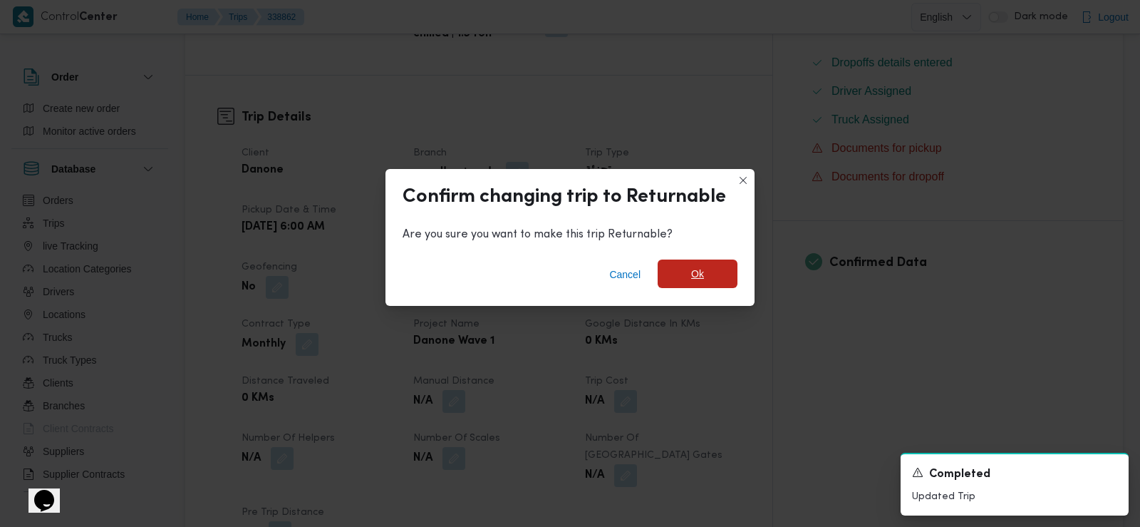
click at [709, 277] on span "Ok" at bounding box center [698, 273] width 80 height 29
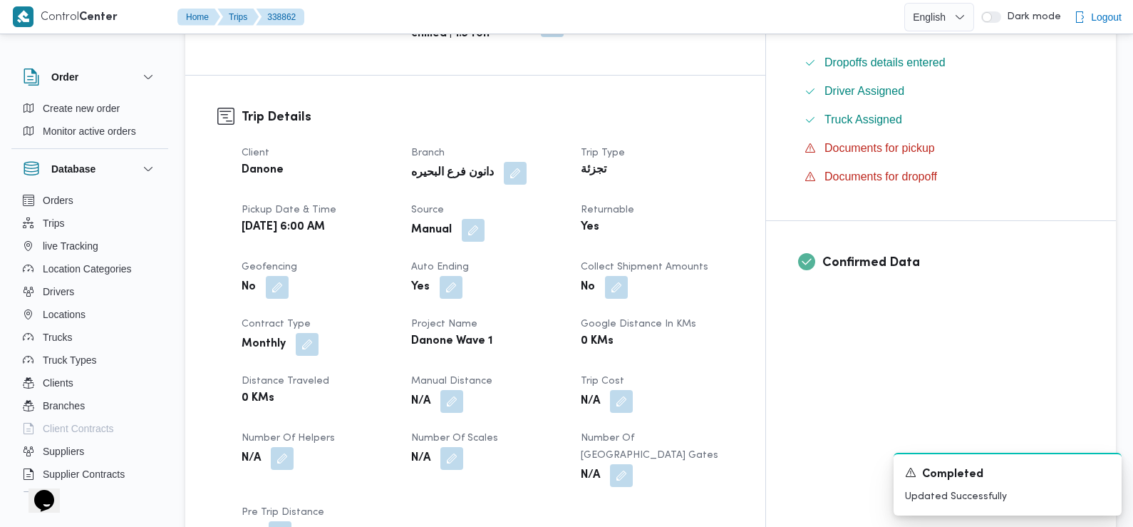
click at [733, 209] on dt "Returnable" at bounding box center [657, 210] width 153 height 17
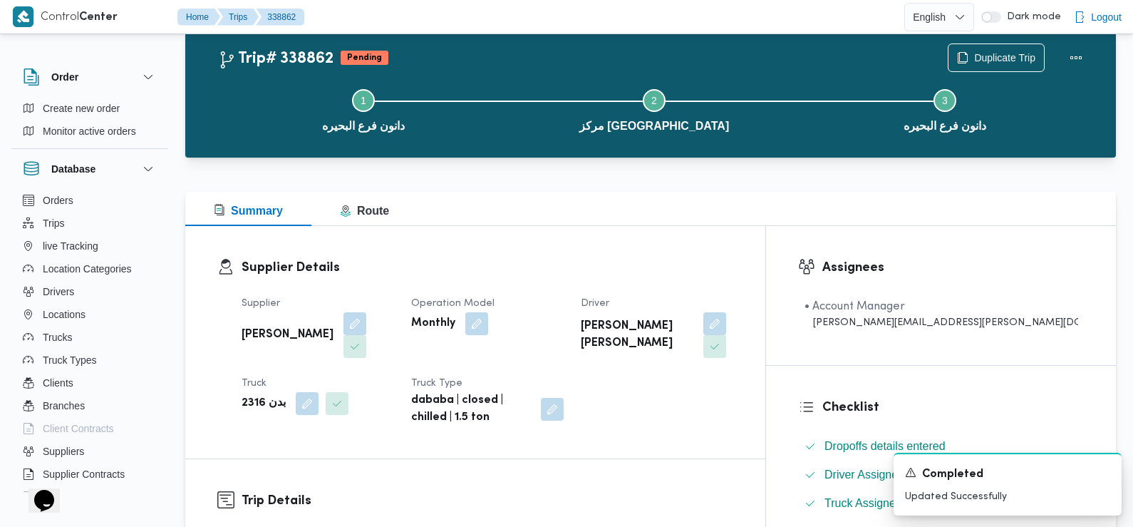
scroll to position [0, 0]
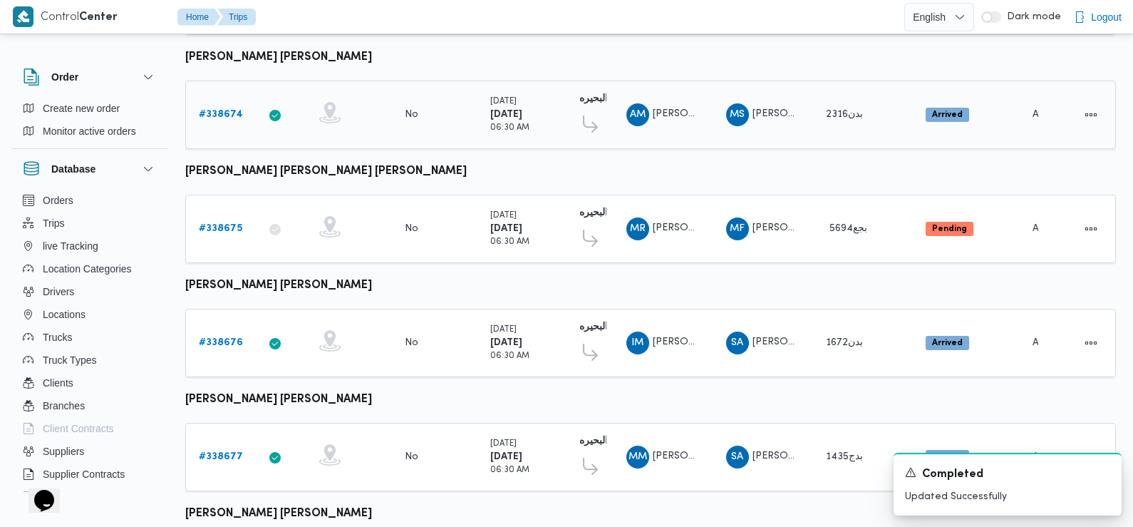
scroll to position [1093, 0]
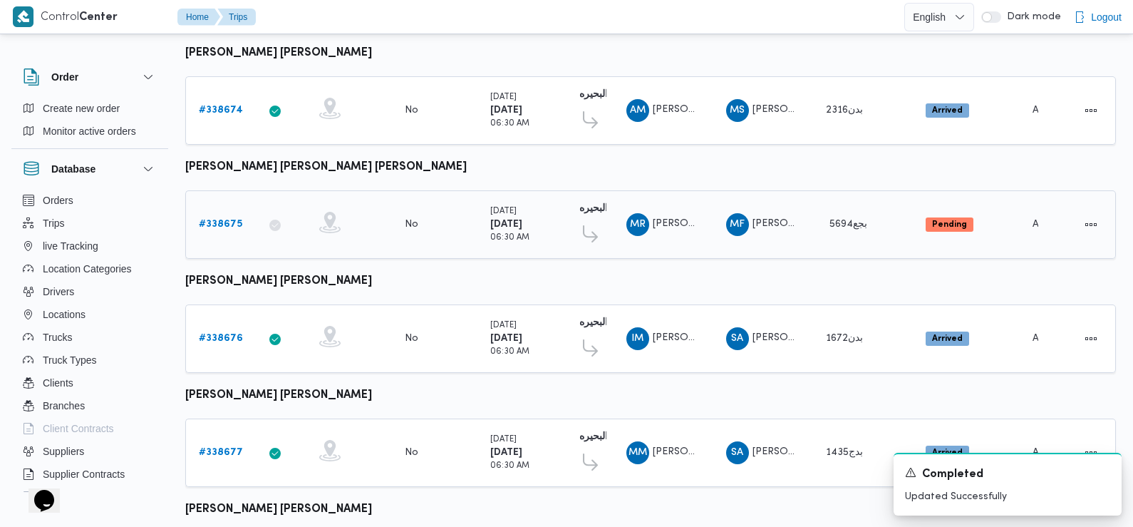
click at [210, 220] on b "# 338675" at bounding box center [220, 224] width 43 height 9
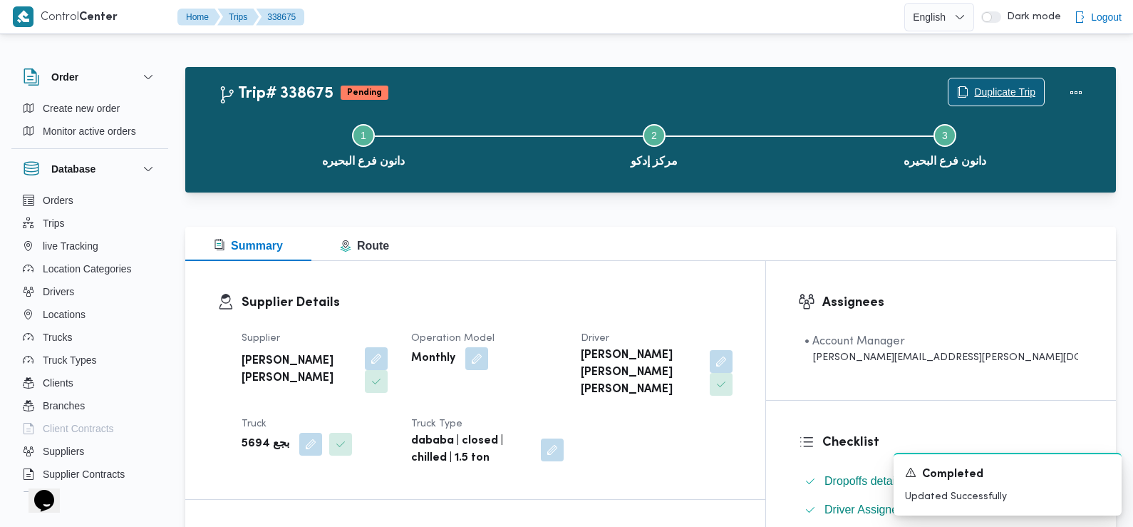
click at [985, 93] on span "Duplicate Trip" at bounding box center [1004, 91] width 61 height 17
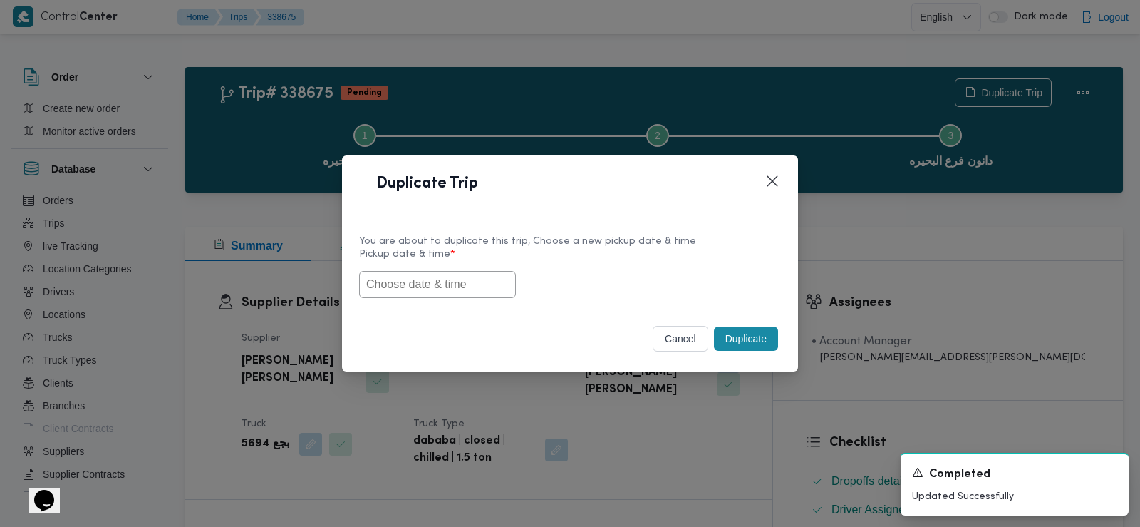
click at [404, 283] on input "text" at bounding box center [437, 284] width 157 height 27
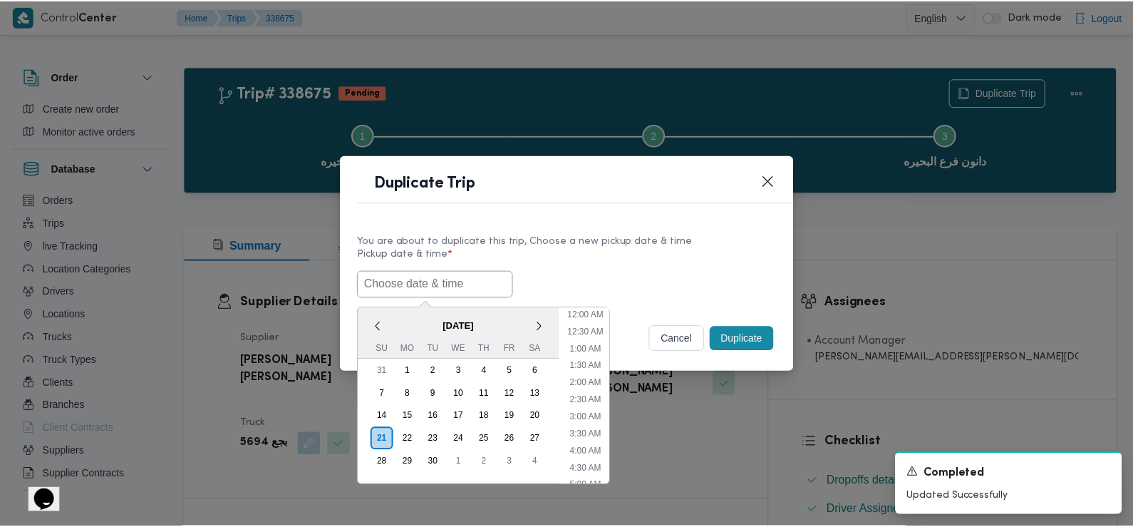
scroll to position [346, 0]
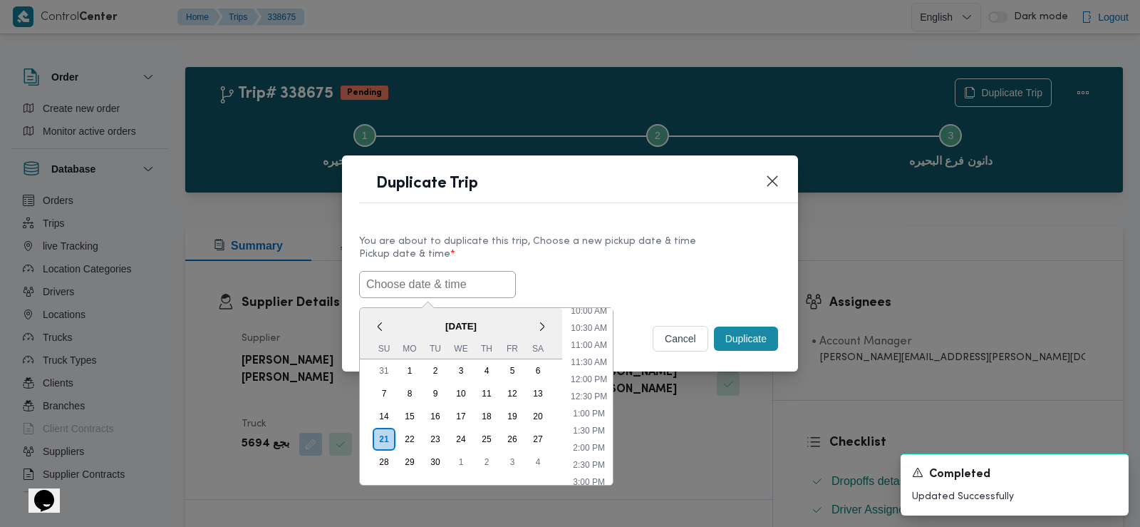
paste input "[DATE] 6:00AM"
type input "[DATE] 6:00AM"
click at [563, 277] on div "[DATE] 6:00AM < [DATE] > Su Mo Tu We Th Fr Sa 31 1 2 3 4 5 6 7 8 9 10 11 12 13 …" at bounding box center [570, 284] width 422 height 27
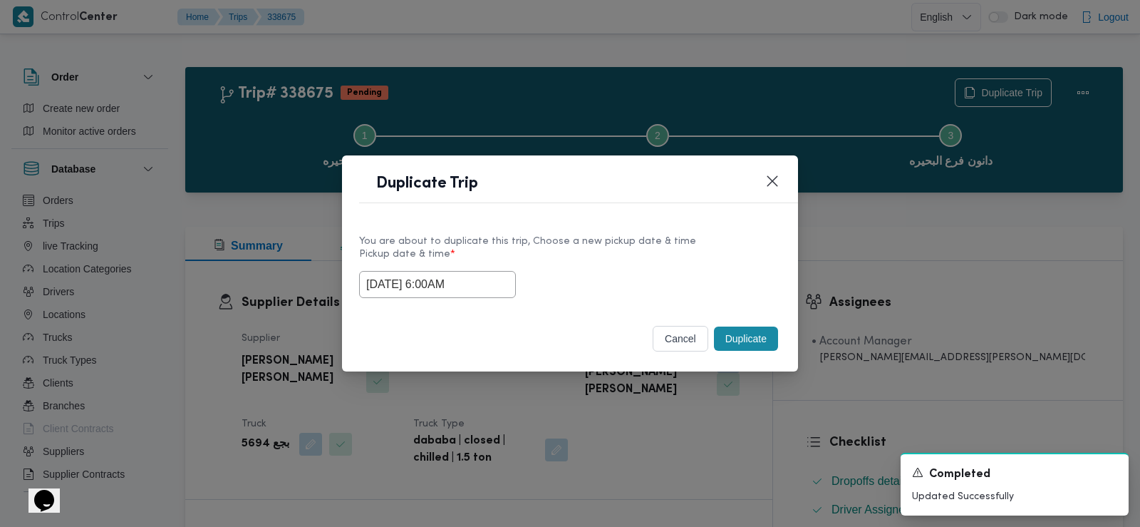
click at [747, 341] on button "Duplicate" at bounding box center [746, 338] width 64 height 24
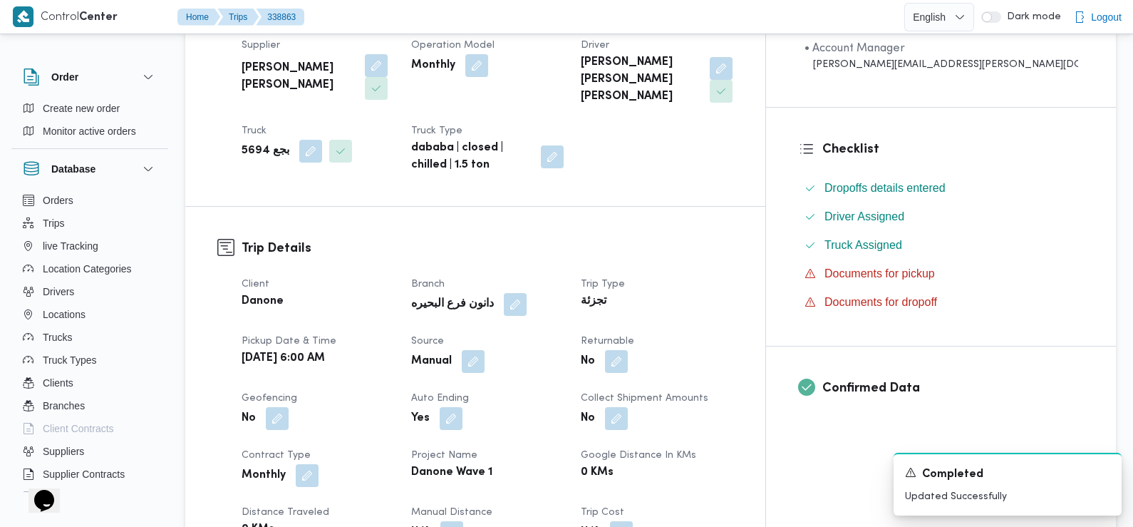
scroll to position [342, 0]
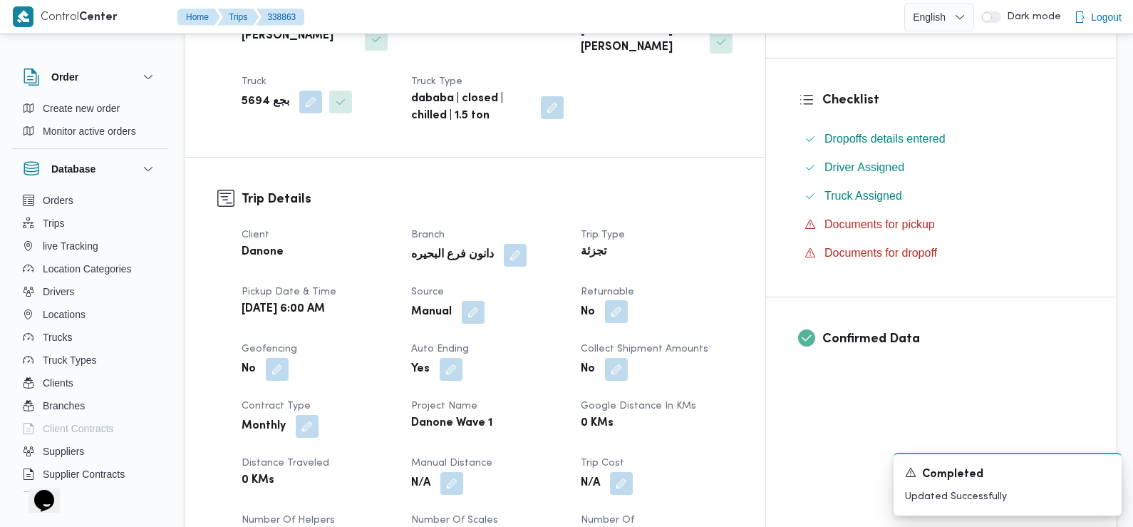
click at [628, 300] on button "button" at bounding box center [616, 311] width 23 height 23
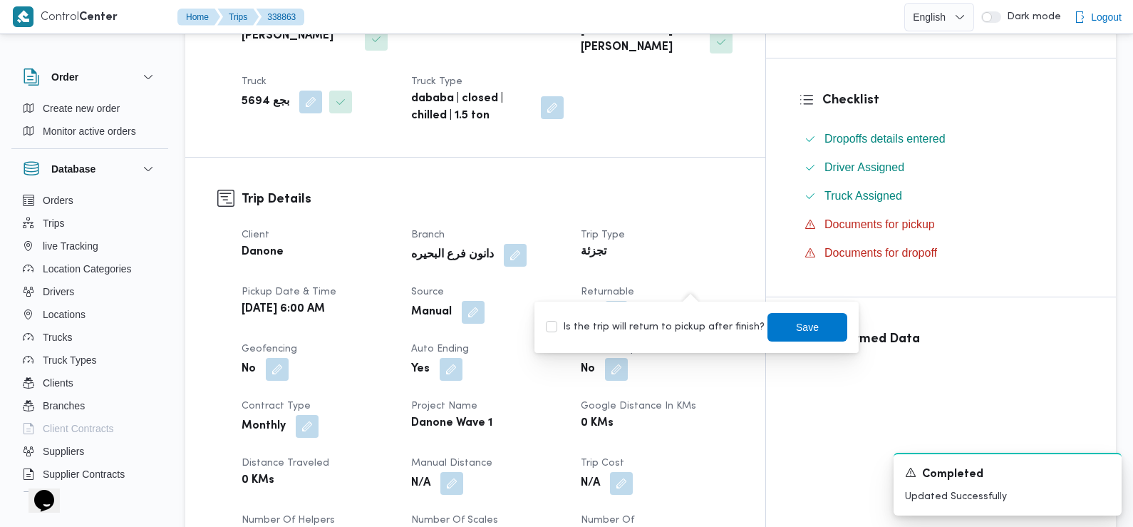
click at [695, 331] on label "Is the trip will return to pickup after finish?" at bounding box center [655, 327] width 219 height 17
checkbox input "true"
click at [796, 325] on span "Save" at bounding box center [807, 326] width 23 height 17
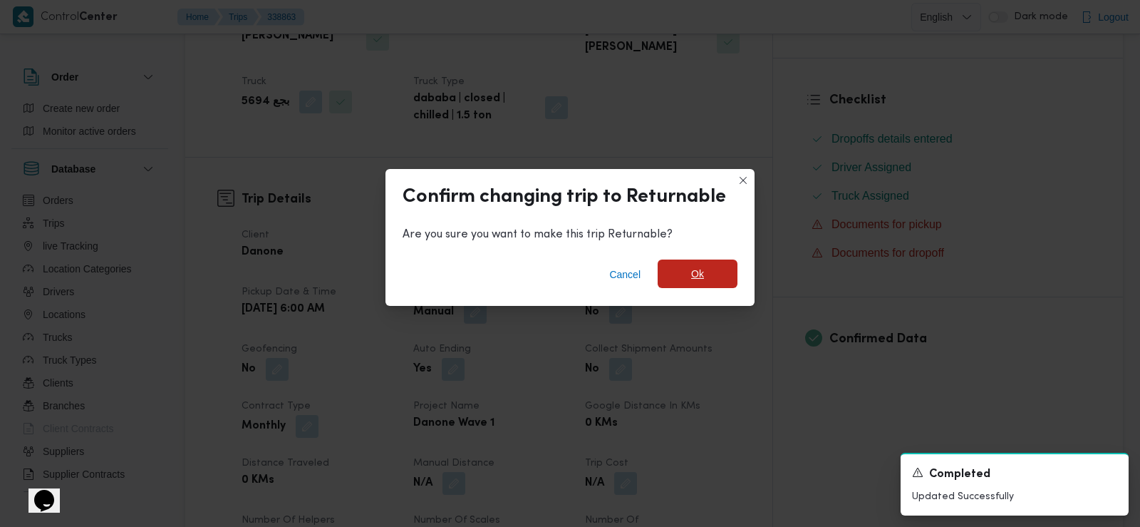
click at [713, 273] on span "Ok" at bounding box center [698, 273] width 80 height 29
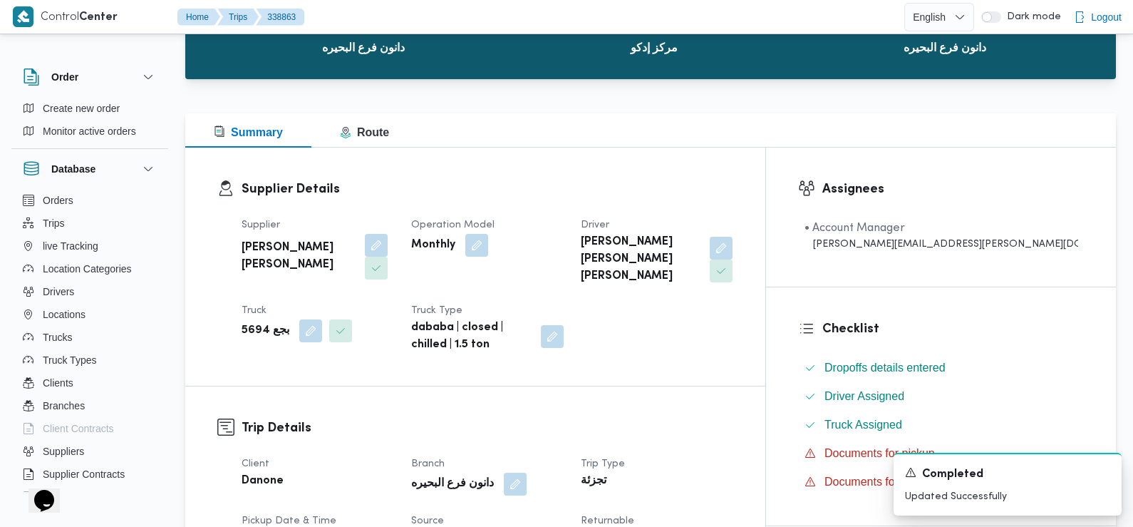
scroll to position [0, 0]
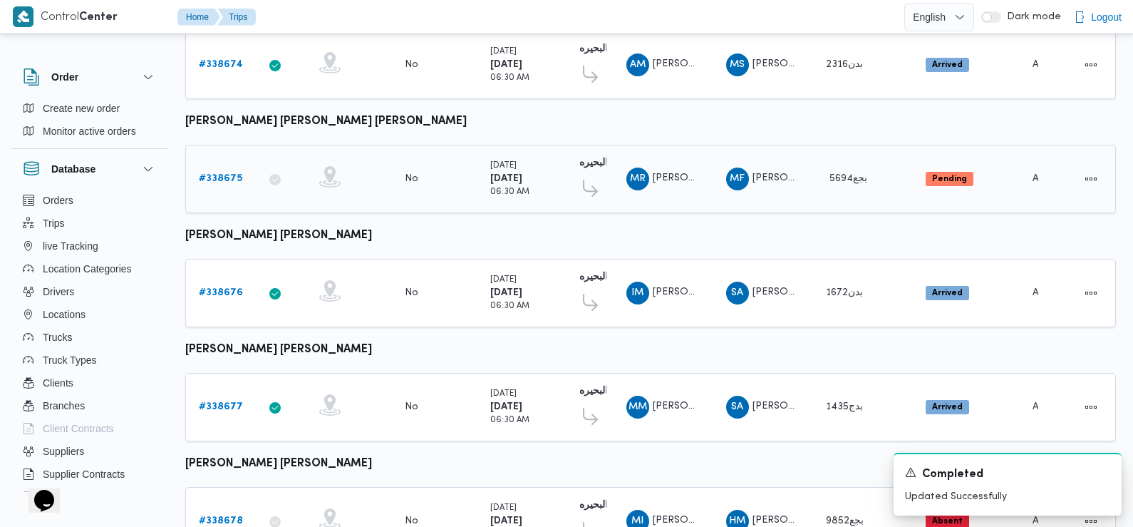
scroll to position [1198, 0]
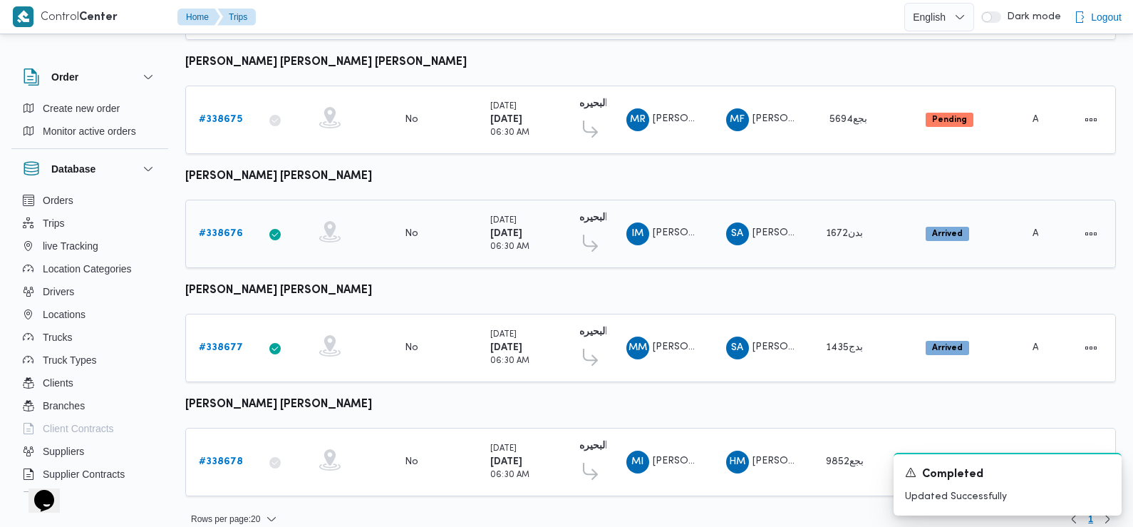
click at [223, 229] on b "# 338676" at bounding box center [221, 233] width 44 height 9
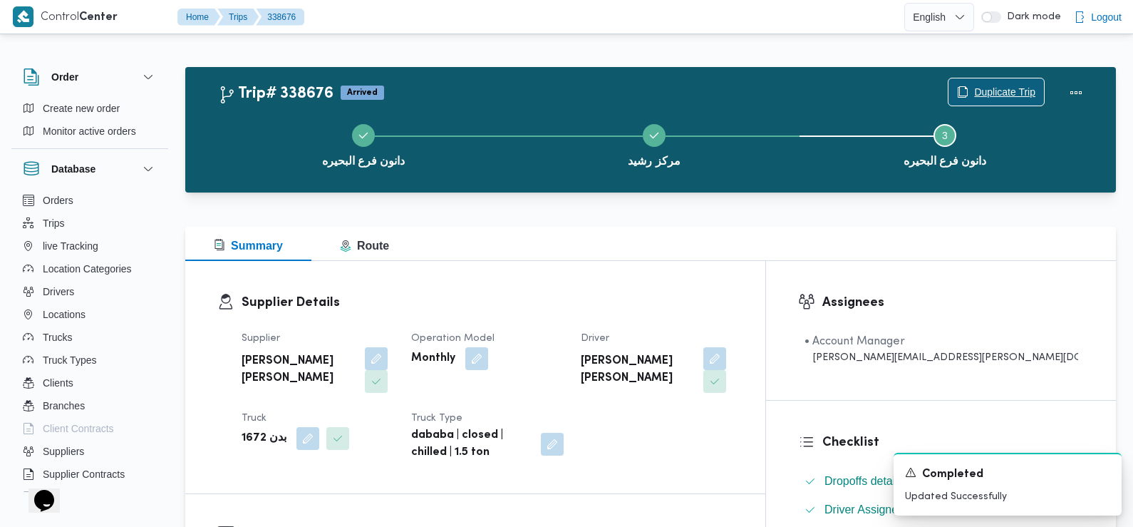
click at [1005, 88] on span "Duplicate Trip" at bounding box center [1004, 91] width 61 height 17
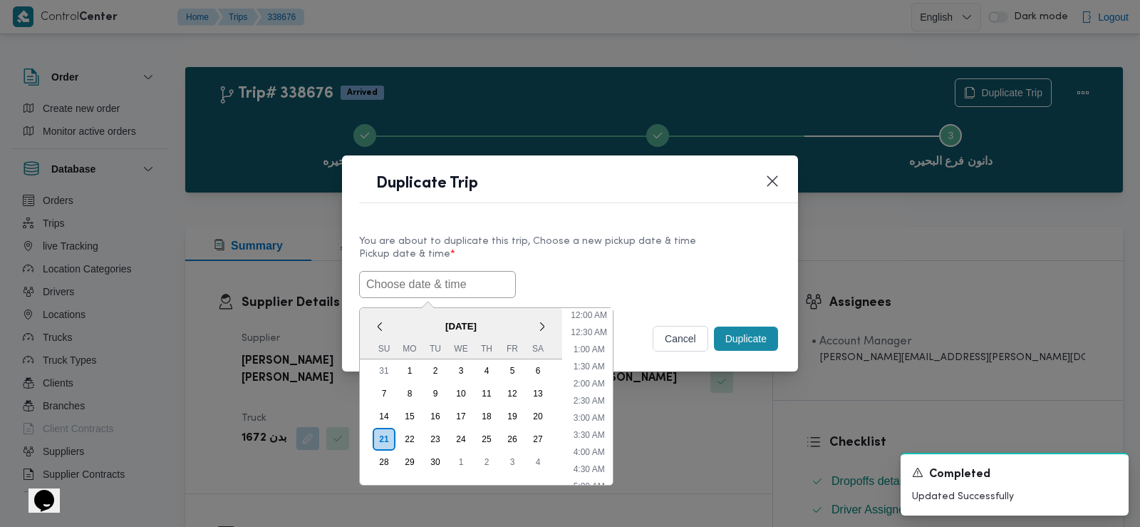
click at [441, 278] on input "text" at bounding box center [437, 284] width 157 height 27
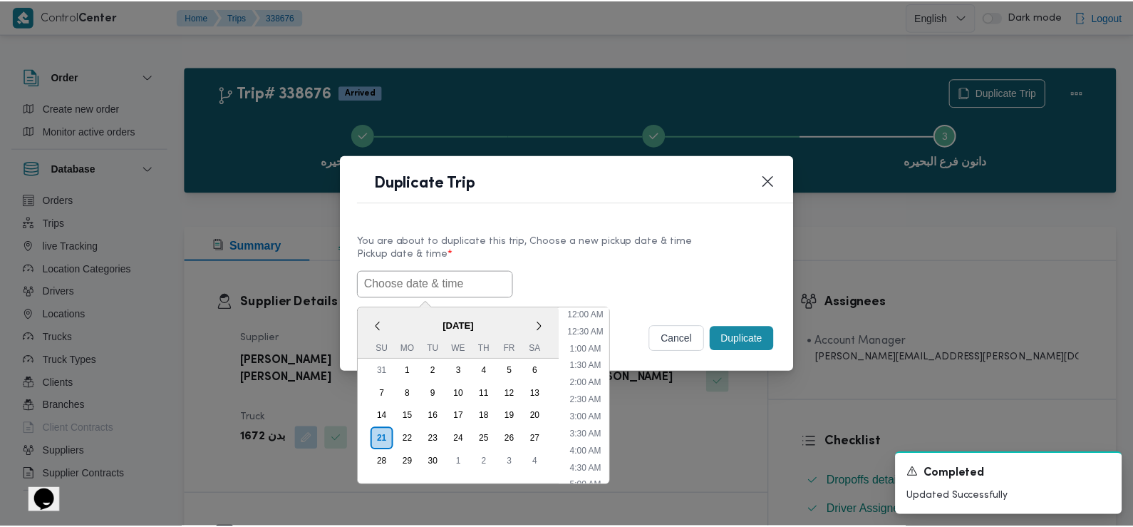
scroll to position [346, 0]
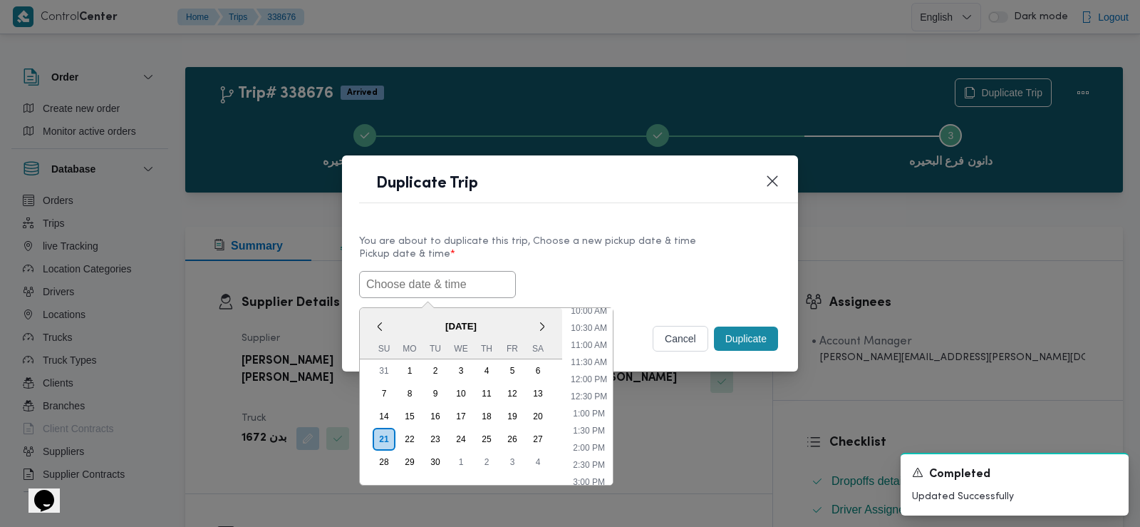
paste input "[DATE] 6:00AM"
type input "[DATE] 6:00AM"
click at [699, 306] on div "You are about to duplicate this trip, Choose a new pickup date & time Pickup da…" at bounding box center [570, 265] width 456 height 91
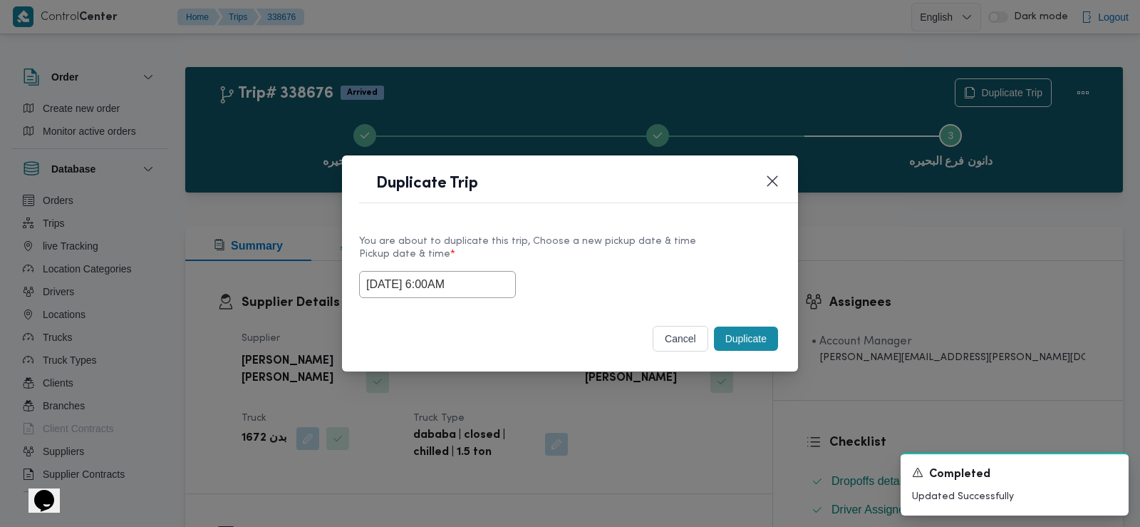
click at [741, 336] on button "Duplicate" at bounding box center [746, 338] width 64 height 24
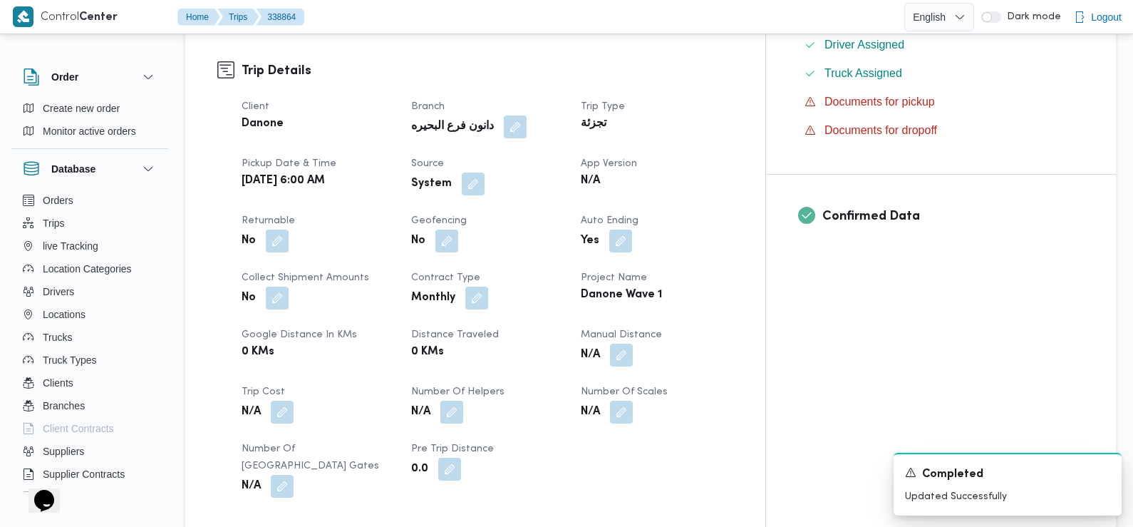
scroll to position [456, 0]
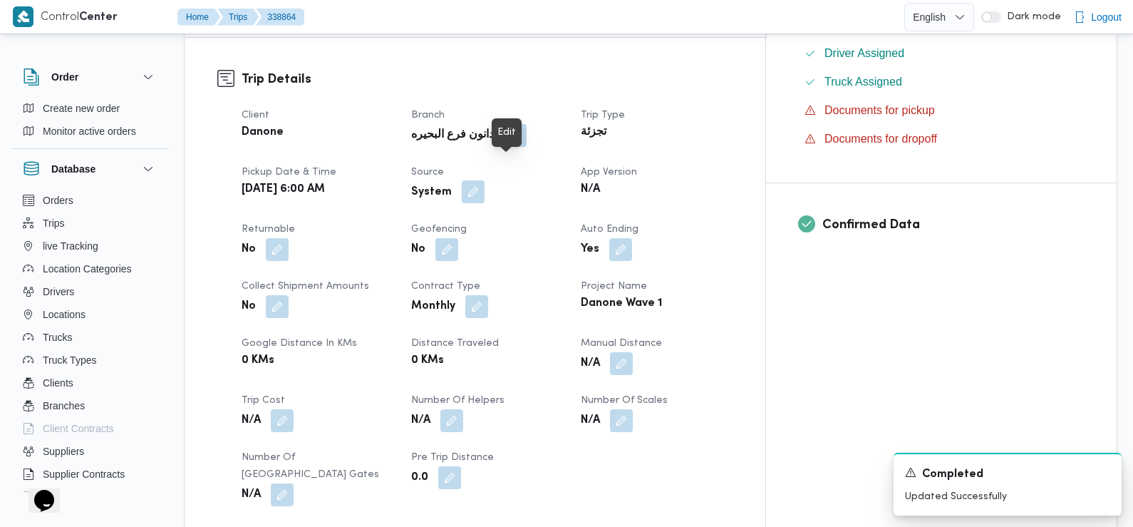
click at [485, 180] on button "button" at bounding box center [473, 191] width 23 height 23
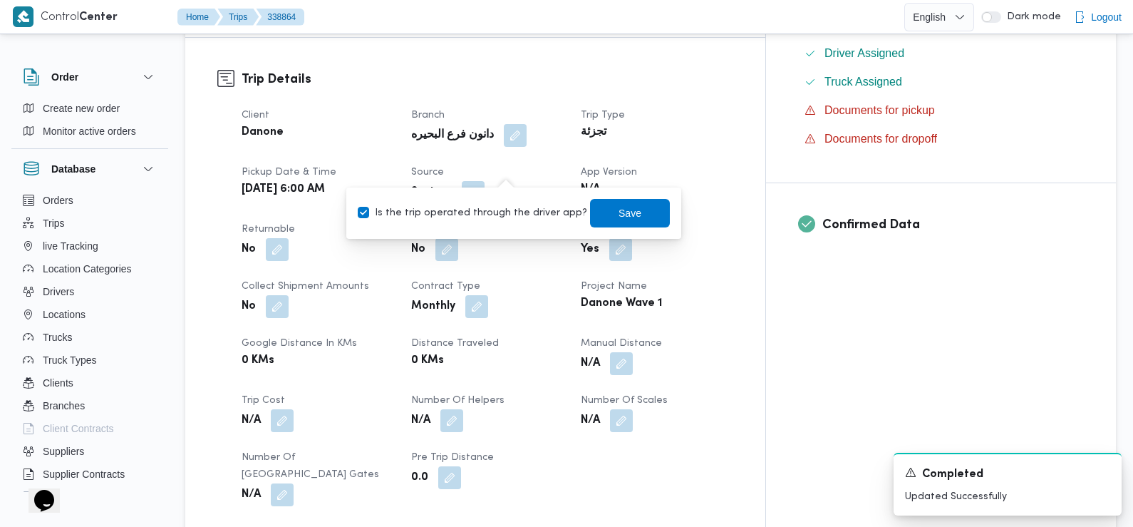
click at [505, 212] on label "Is the trip operated through the driver app?" at bounding box center [473, 213] width 230 height 17
checkbox input "false"
click at [619, 211] on span "Save" at bounding box center [630, 212] width 23 height 17
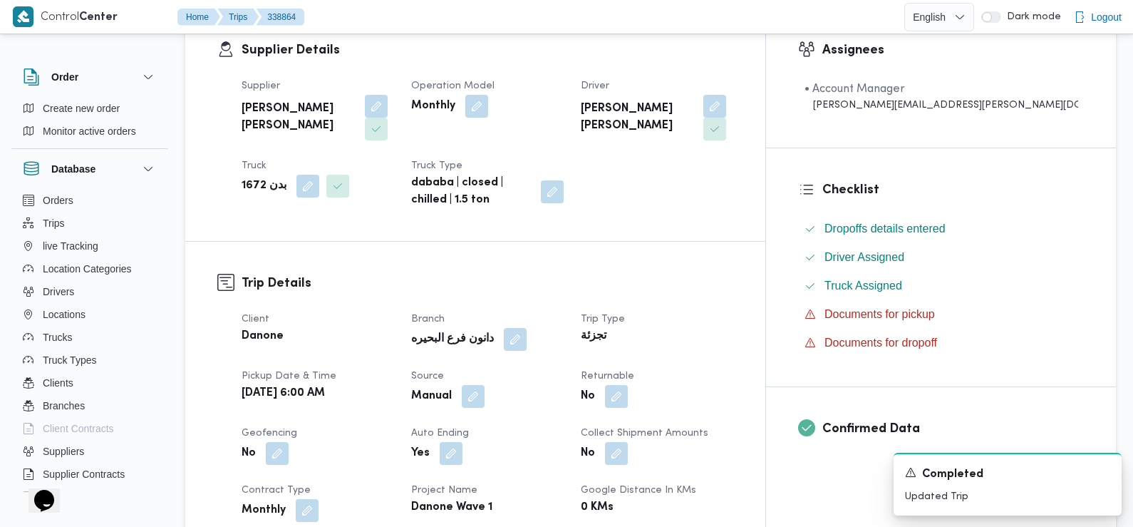
scroll to position [333, 0]
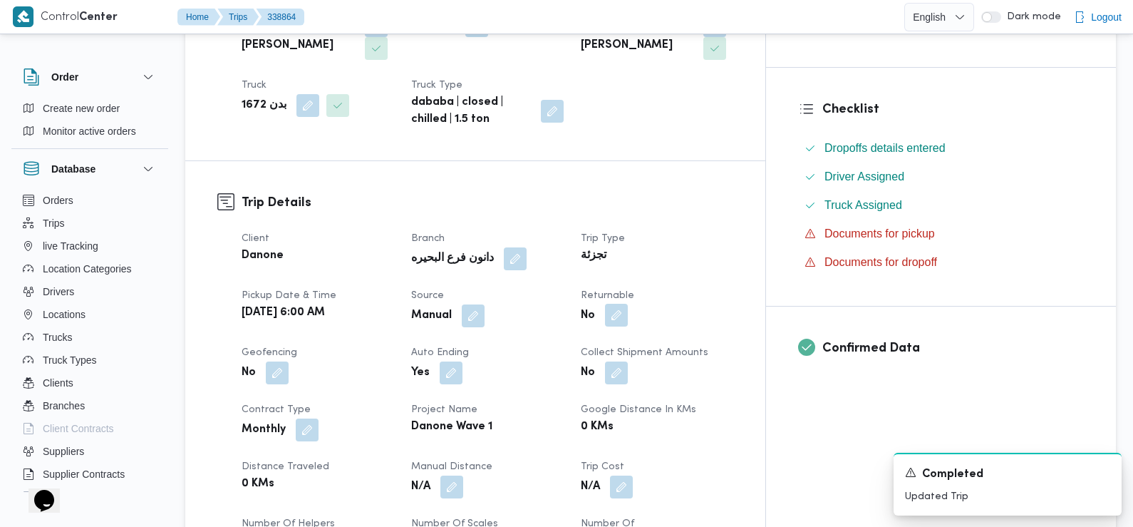
click at [628, 304] on button "button" at bounding box center [616, 315] width 23 height 23
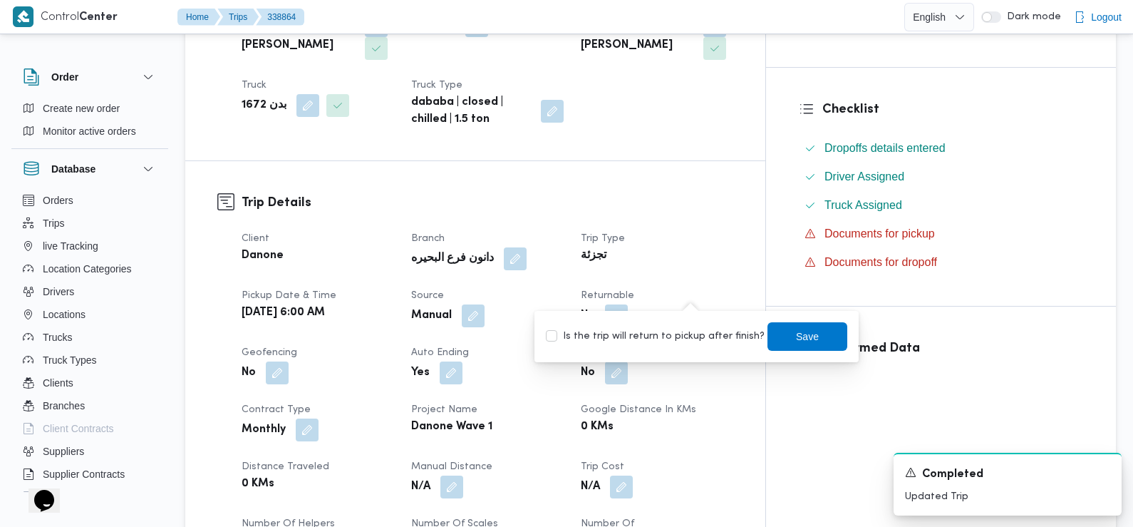
click at [689, 351] on div "Is the trip will return to pickup after finish? Save" at bounding box center [697, 336] width 304 height 31
click at [686, 344] on label "Is the trip will return to pickup after finish?" at bounding box center [655, 336] width 219 height 17
checkbox input "true"
click at [796, 336] on span "Save" at bounding box center [807, 335] width 23 height 17
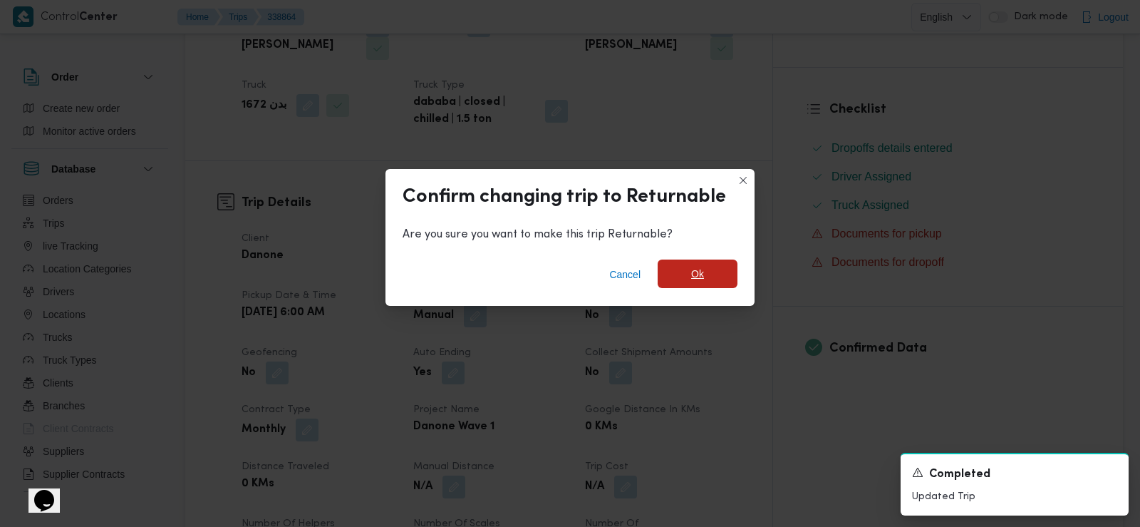
click at [695, 272] on span "Ok" at bounding box center [697, 273] width 13 height 17
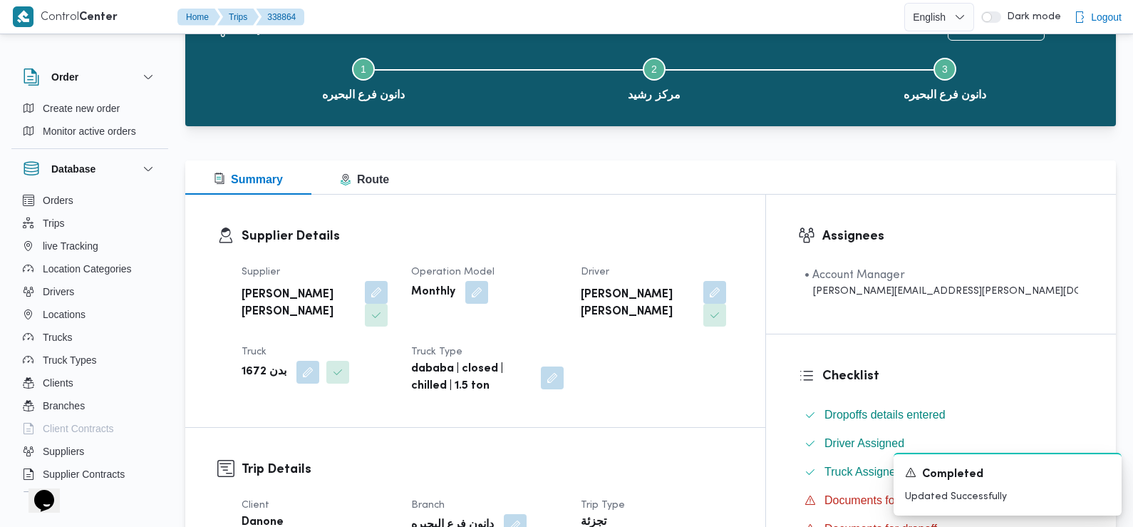
scroll to position [0, 0]
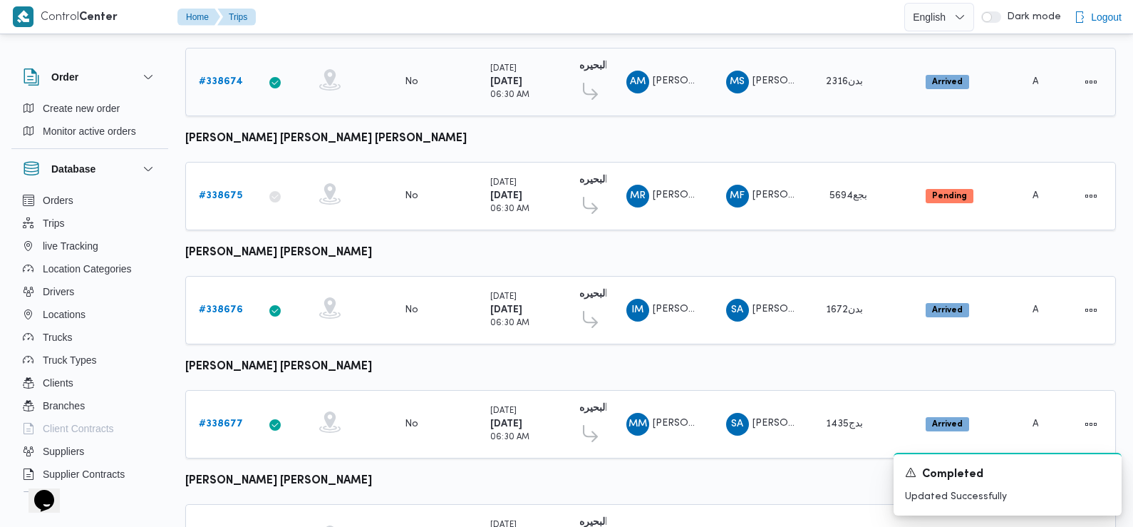
scroll to position [1198, 0]
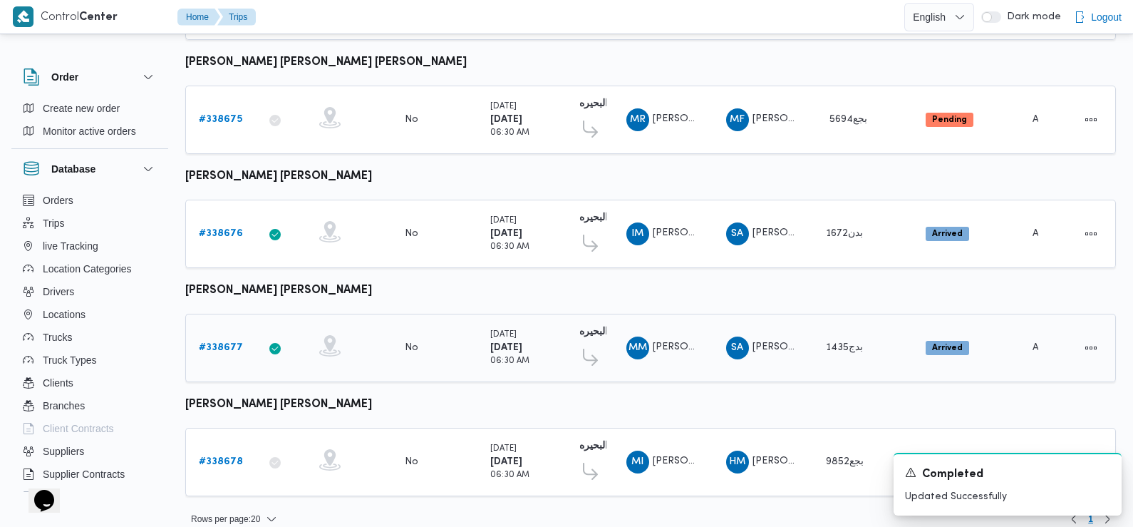
click at [209, 343] on b "# 338677" at bounding box center [221, 347] width 44 height 9
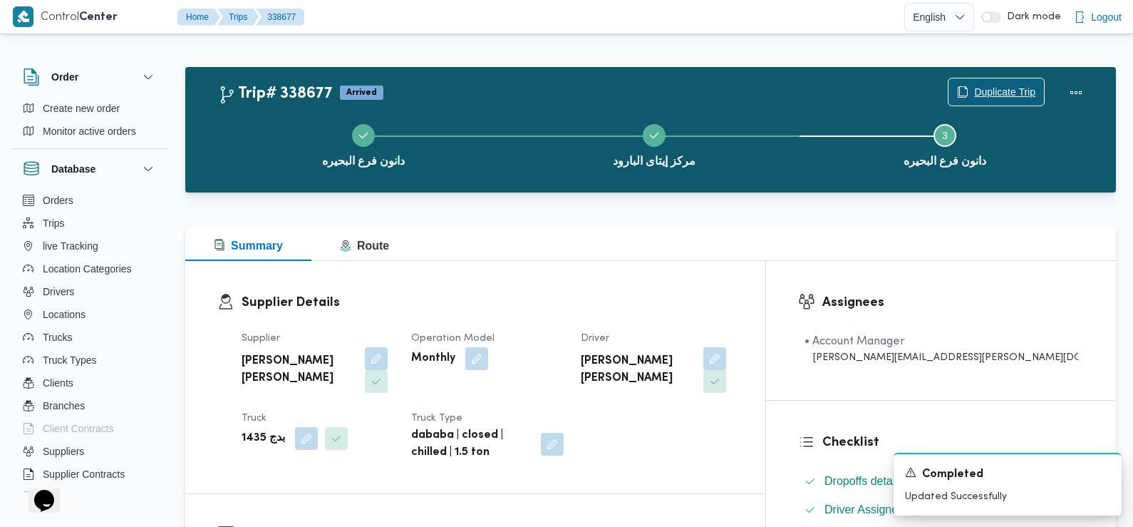
click at [1013, 86] on span "Duplicate Trip" at bounding box center [1004, 91] width 61 height 17
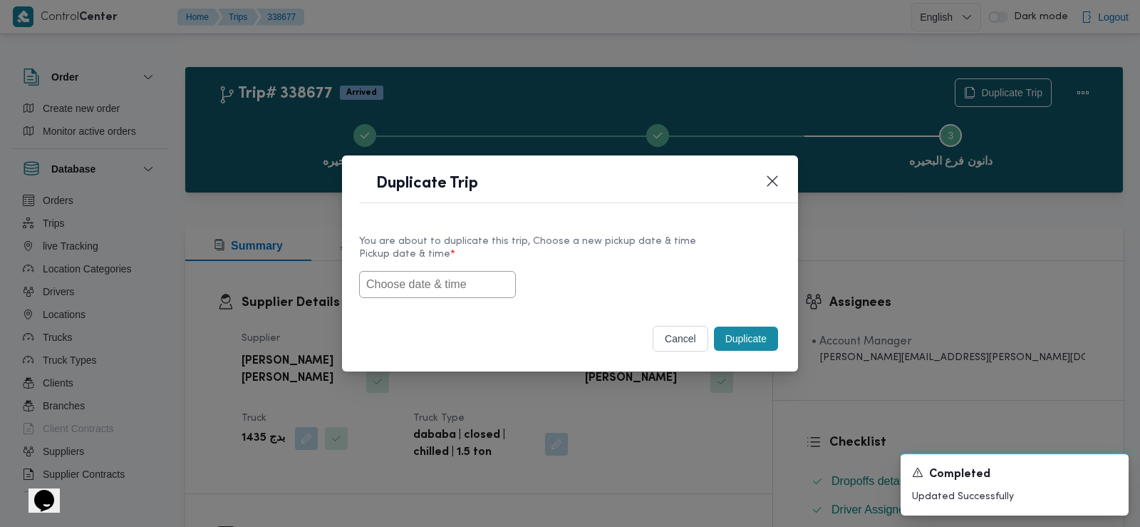
click at [399, 287] on input "text" at bounding box center [437, 284] width 157 height 27
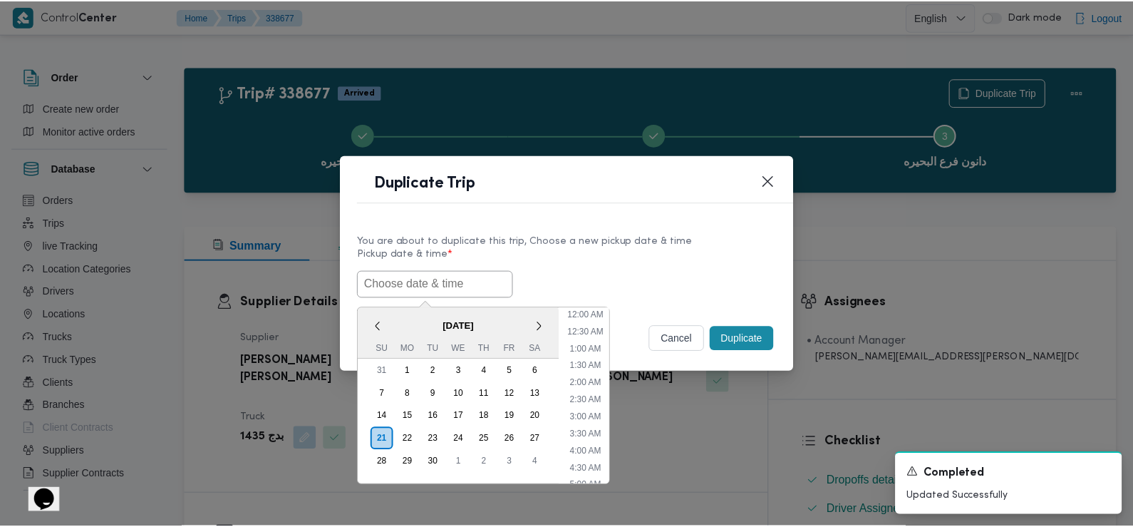
scroll to position [346, 0]
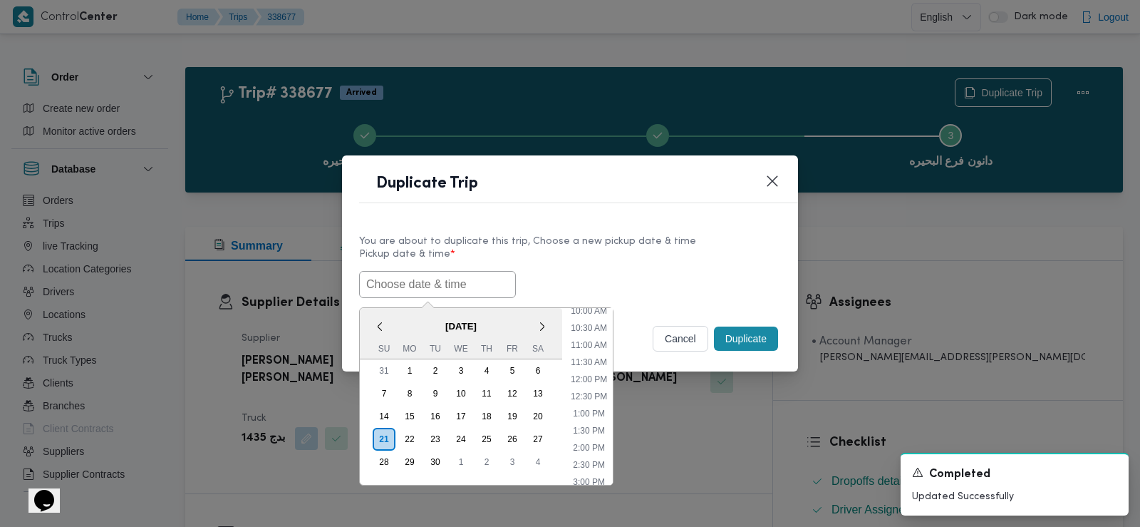
paste input "[DATE] 6:00AM"
type input "[DATE] 6:00AM"
click at [620, 278] on div "[DATE] 6:00AM < [DATE] > Su Mo Tu We Th Fr Sa 31 1 2 3 4 5 6 7 8 9 10 11 12 13 …" at bounding box center [570, 284] width 422 height 27
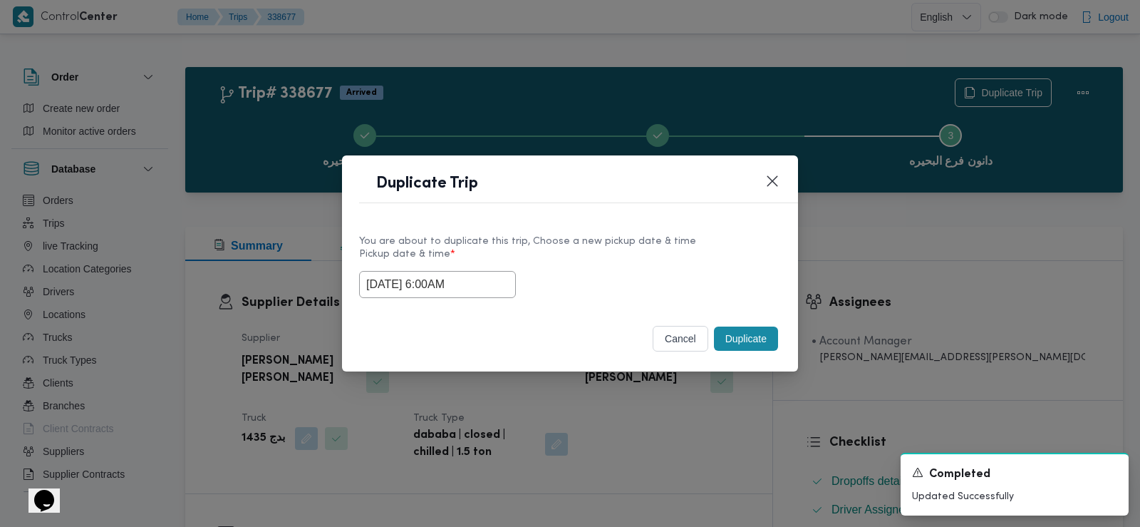
click at [752, 344] on button "Duplicate" at bounding box center [746, 338] width 64 height 24
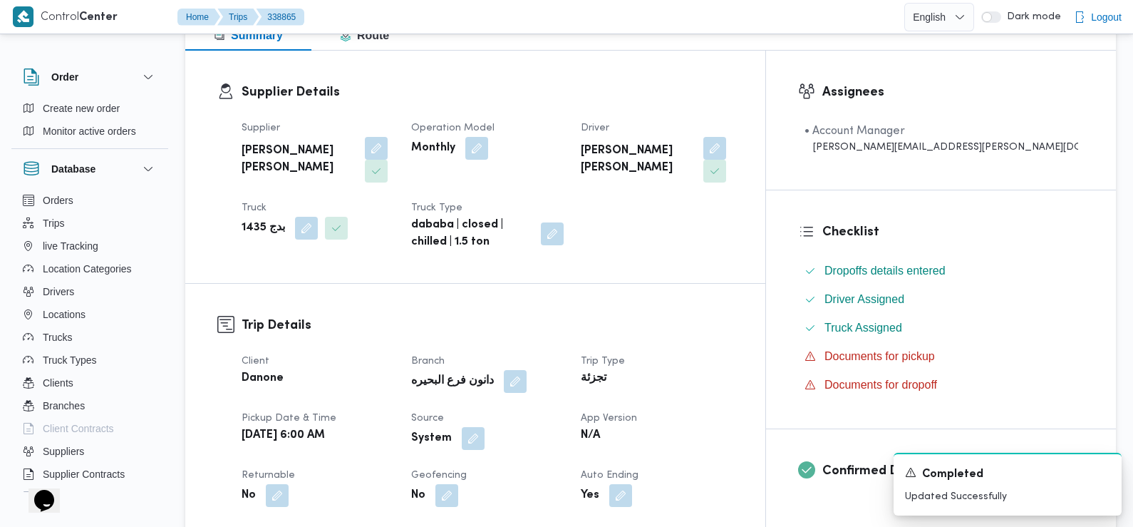
scroll to position [276, 0]
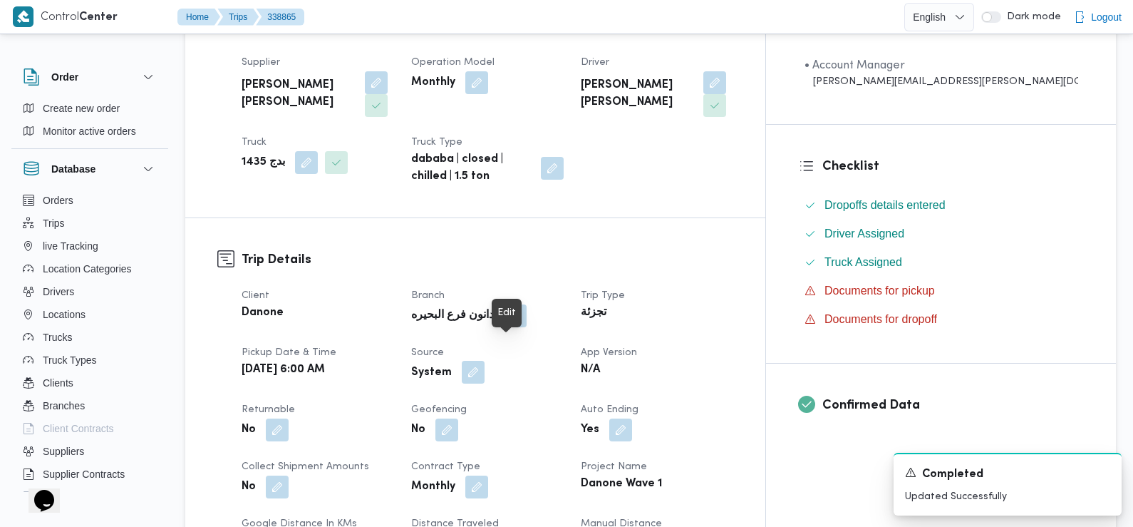
click at [485, 361] on button "button" at bounding box center [473, 372] width 23 height 23
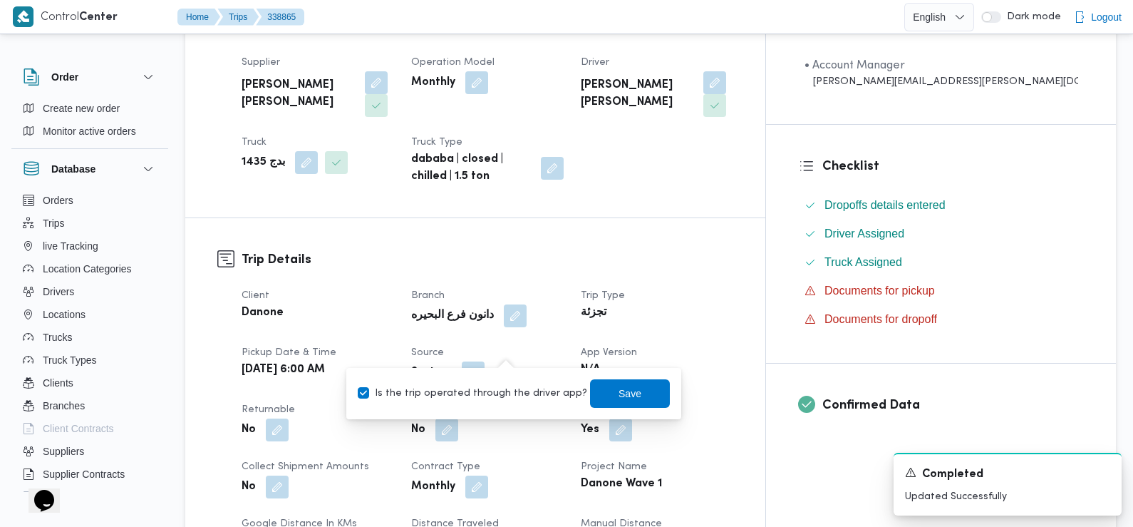
click at [473, 393] on label "Is the trip operated through the driver app?" at bounding box center [473, 393] width 230 height 17
checkbox input "false"
click at [599, 391] on span "Save" at bounding box center [630, 393] width 80 height 29
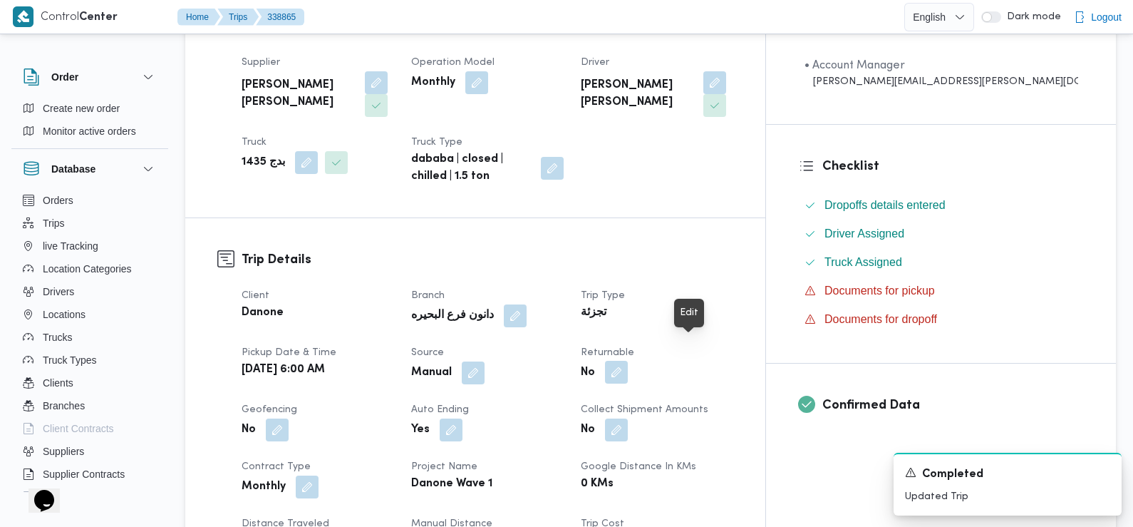
click at [628, 361] on button "button" at bounding box center [616, 372] width 23 height 23
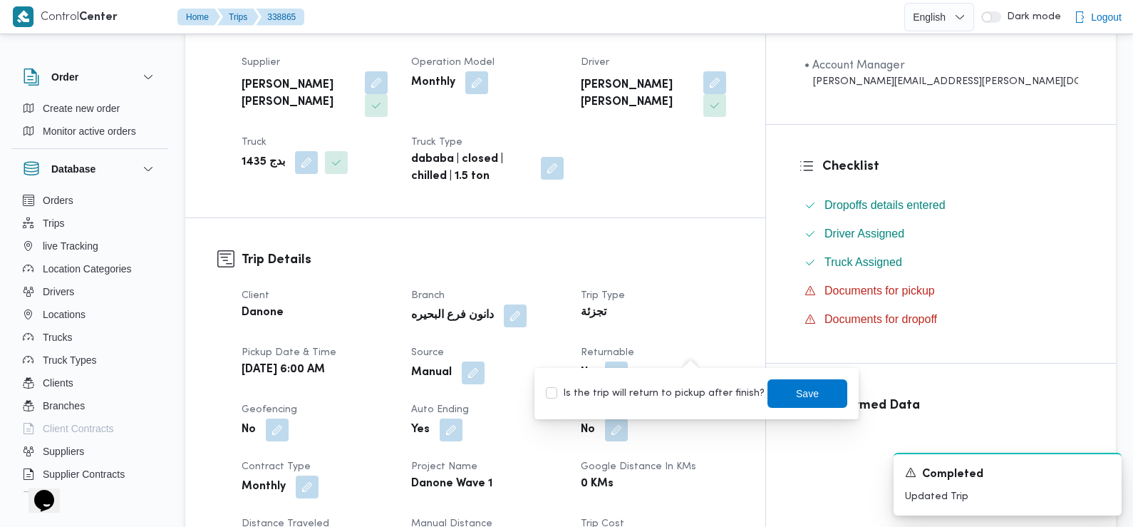
click at [673, 393] on label "Is the trip will return to pickup after finish?" at bounding box center [655, 393] width 219 height 17
checkbox input "true"
click at [796, 398] on span "Save" at bounding box center [807, 392] width 23 height 17
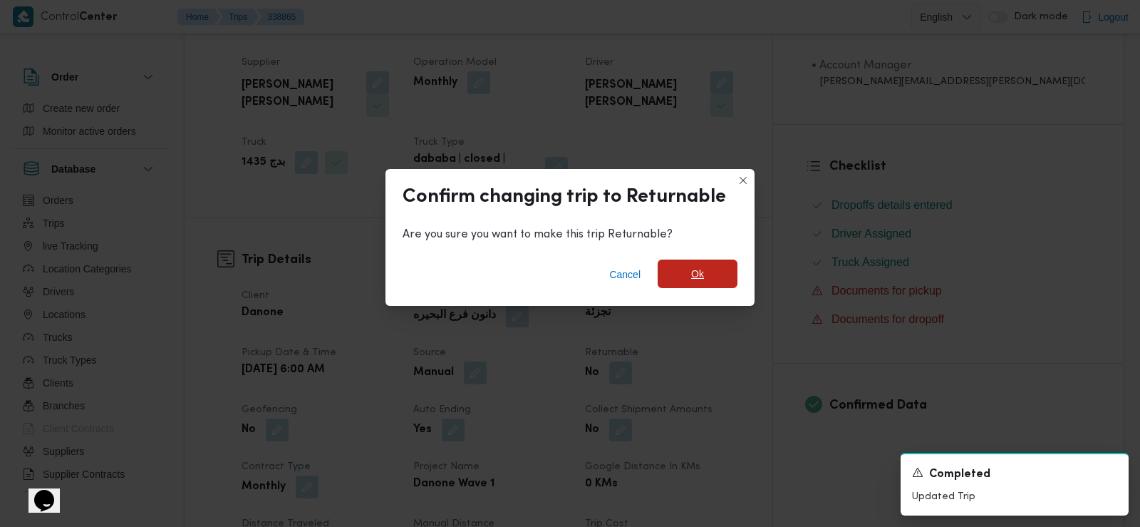
click at [686, 271] on span "Ok" at bounding box center [698, 273] width 80 height 29
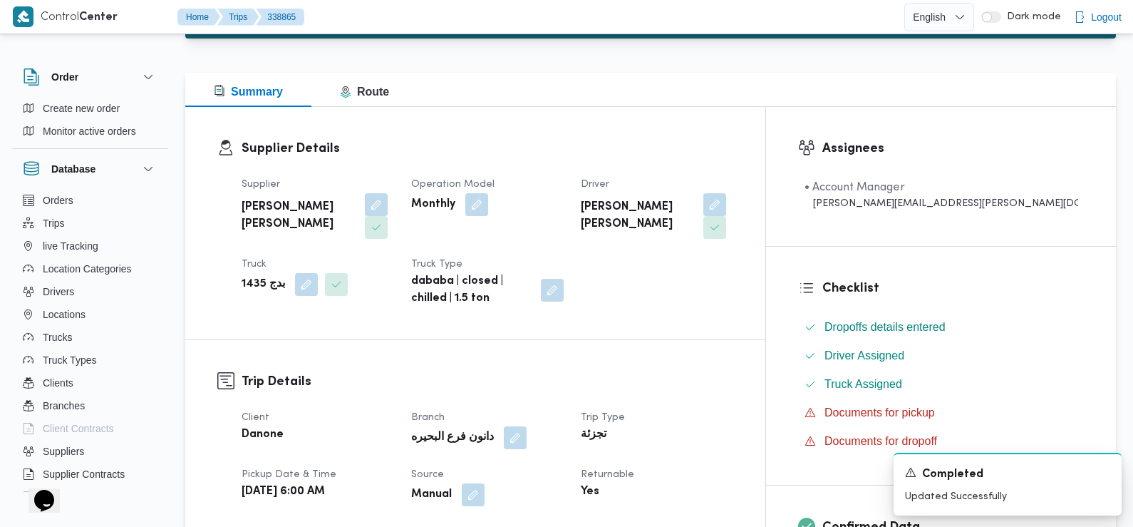
scroll to position [0, 0]
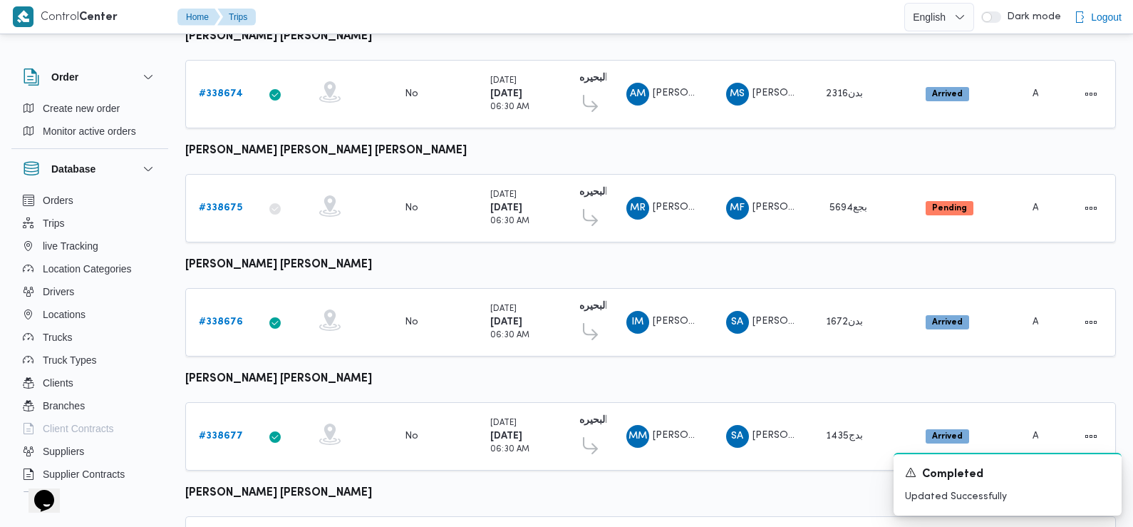
scroll to position [1198, 0]
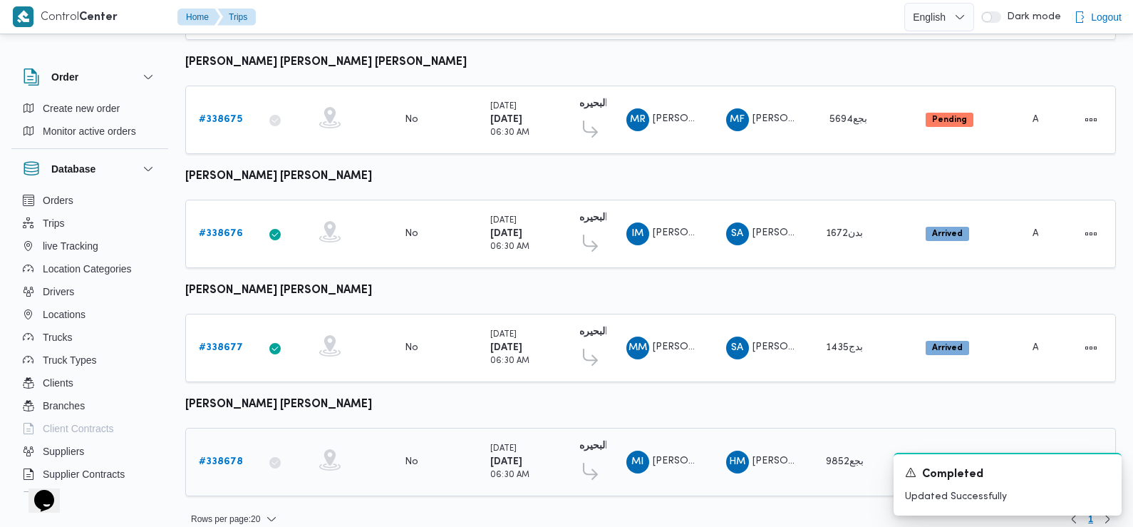
click at [225, 457] on b "# 338678" at bounding box center [221, 461] width 44 height 9
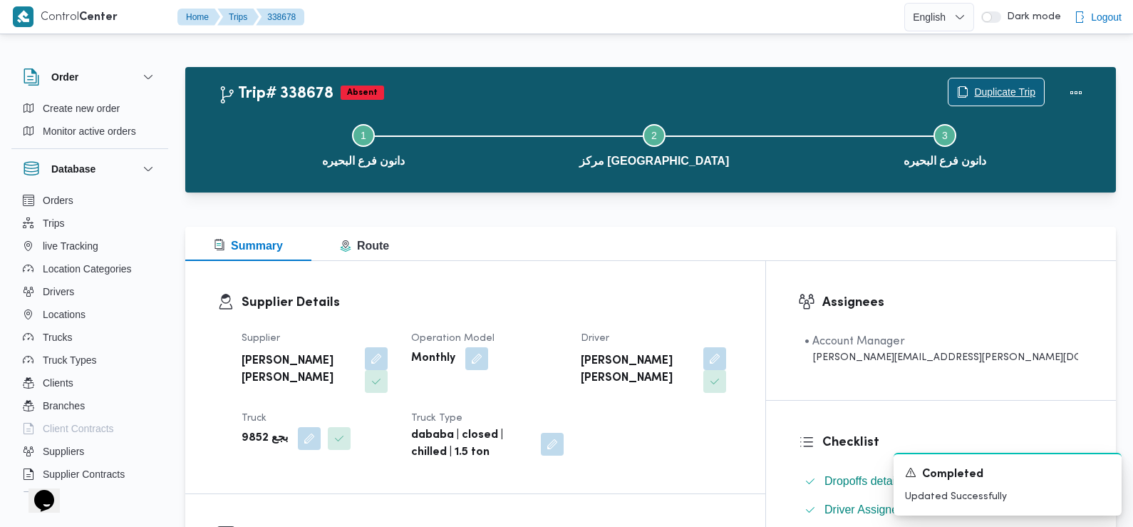
click at [1004, 82] on span "Duplicate Trip" at bounding box center [997, 91] width 96 height 27
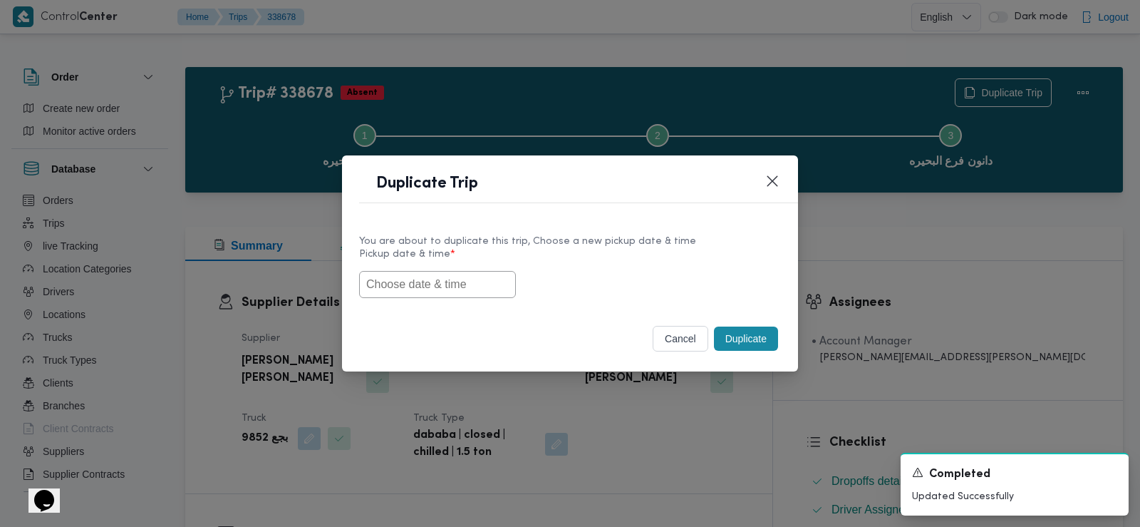
click at [463, 289] on input "text" at bounding box center [437, 284] width 157 height 27
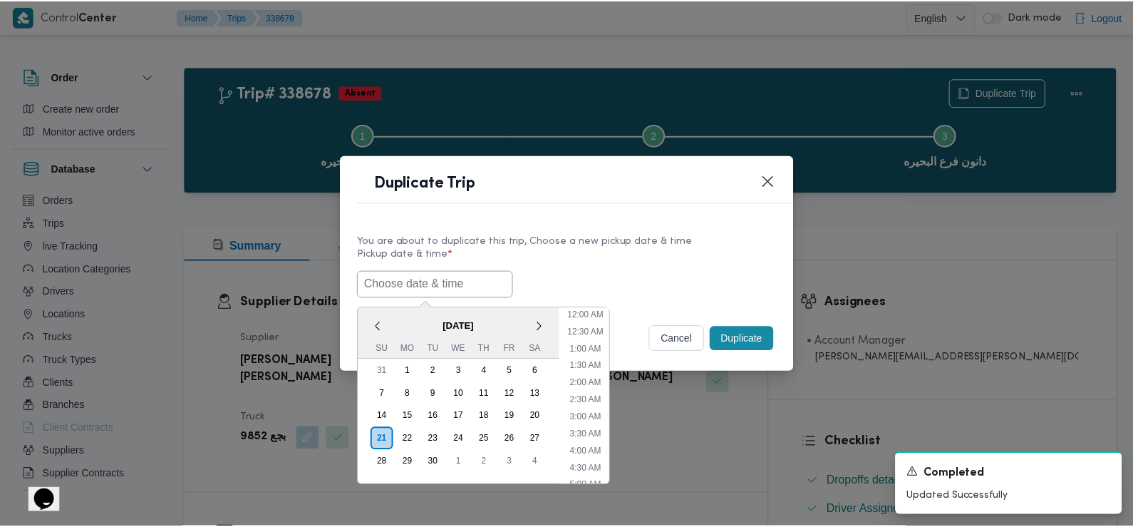
scroll to position [346, 0]
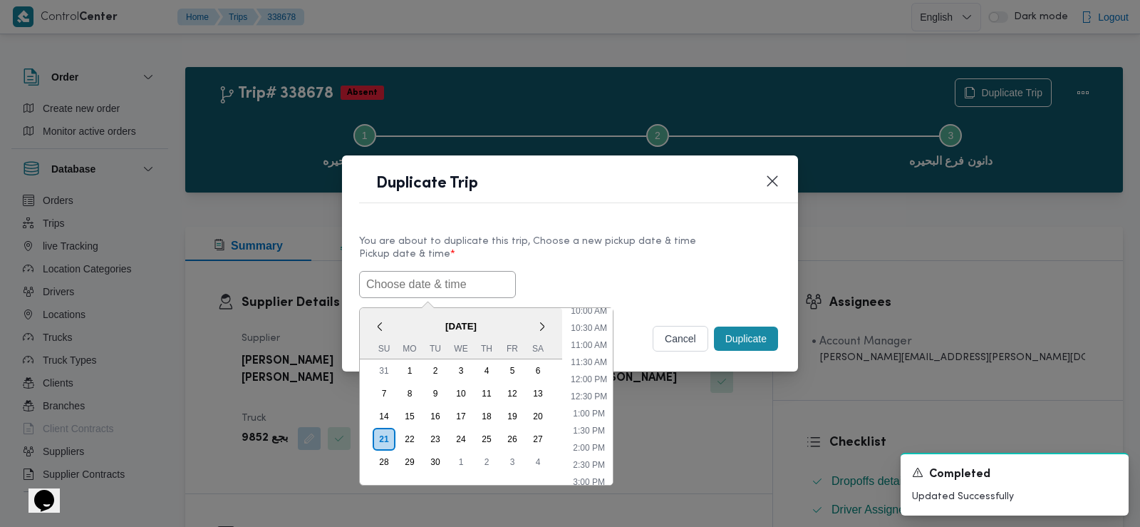
paste input "[DATE] 6:00AM"
type input "[DATE] 6:00AM"
click at [647, 244] on div "You are about to duplicate this trip, Choose a new pickup date & time" at bounding box center [570, 241] width 422 height 15
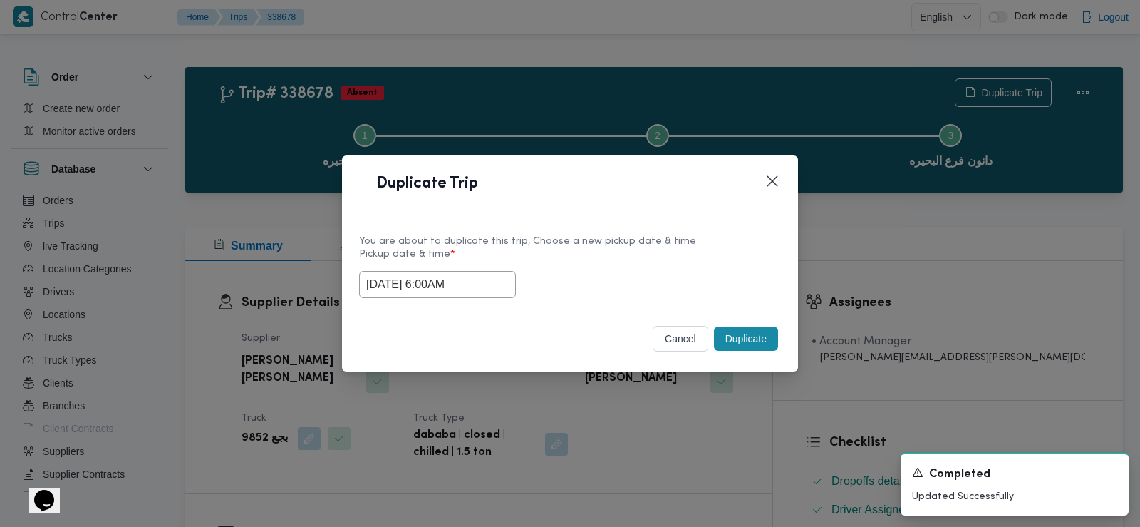
click at [758, 336] on button "Duplicate" at bounding box center [746, 338] width 64 height 24
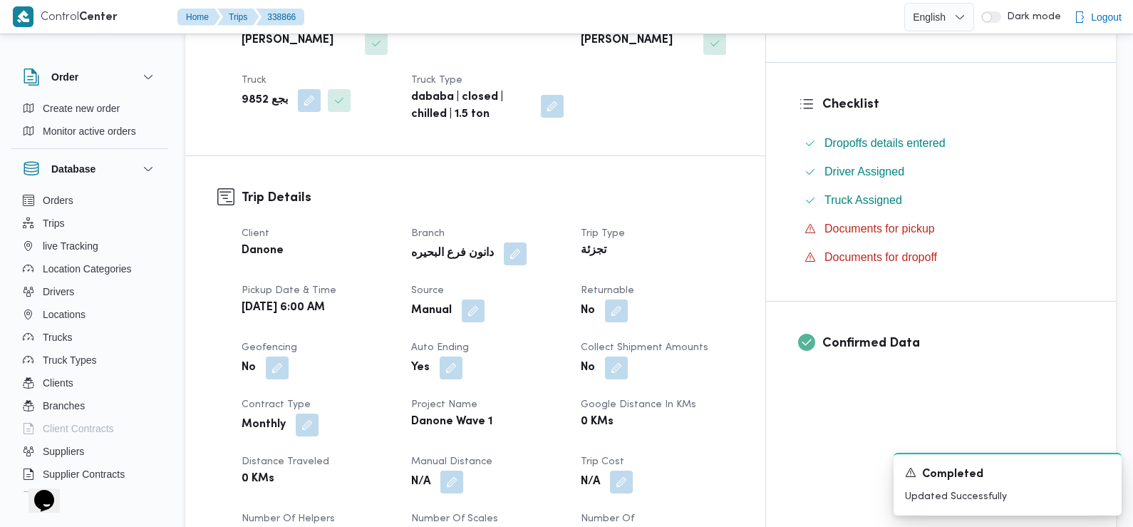
scroll to position [342, 0]
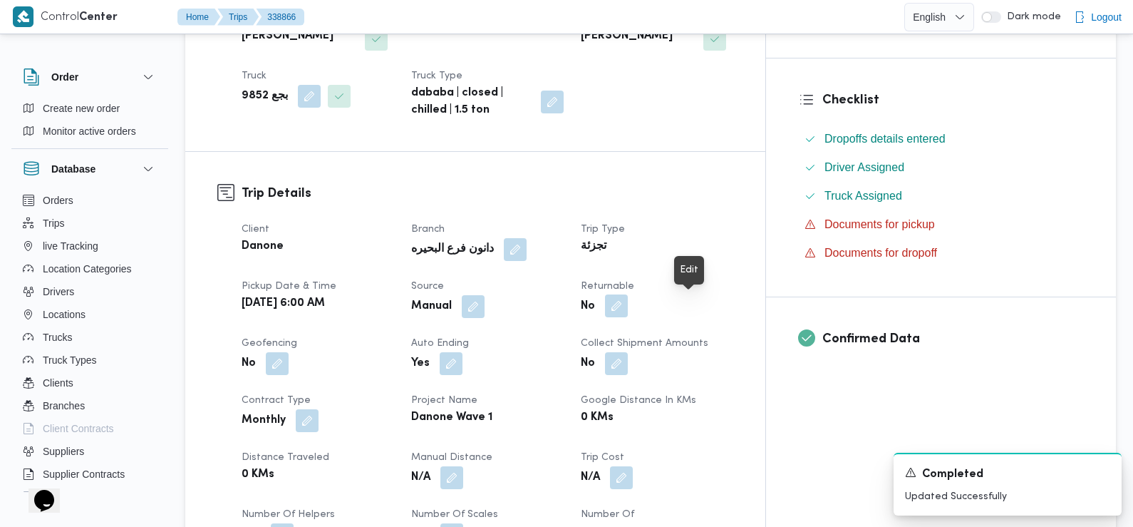
click at [628, 308] on button "button" at bounding box center [616, 305] width 23 height 23
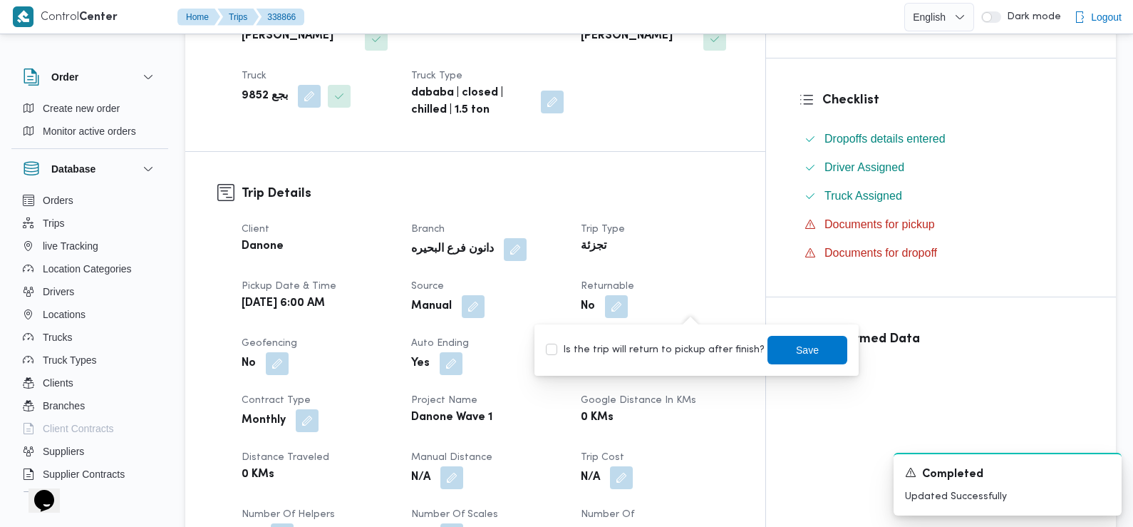
click at [667, 352] on label "Is the trip will return to pickup after finish?" at bounding box center [655, 349] width 219 height 17
checkbox input "true"
click at [801, 345] on span "Save" at bounding box center [807, 349] width 23 height 17
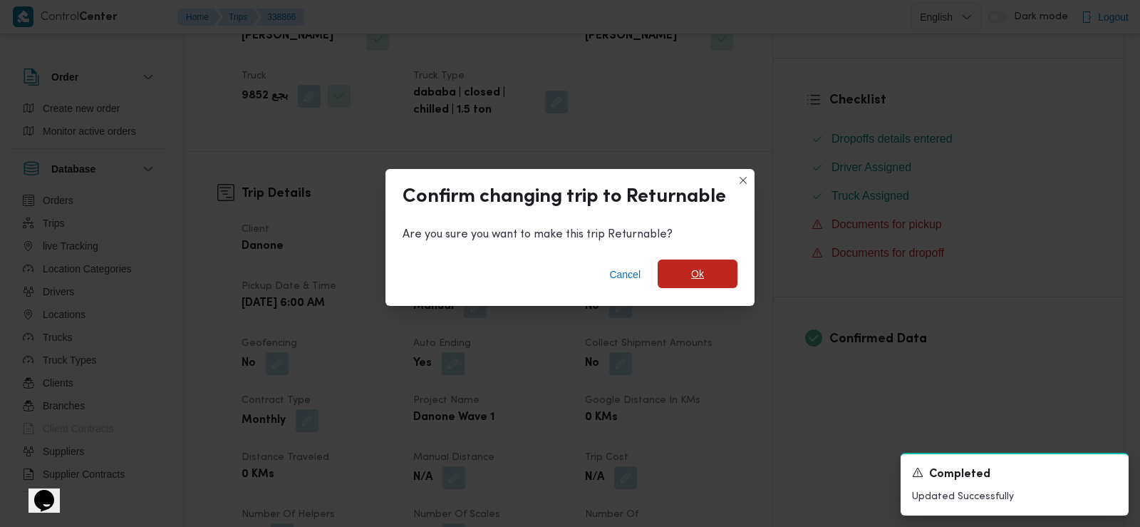
click at [706, 266] on span "Ok" at bounding box center [698, 273] width 80 height 29
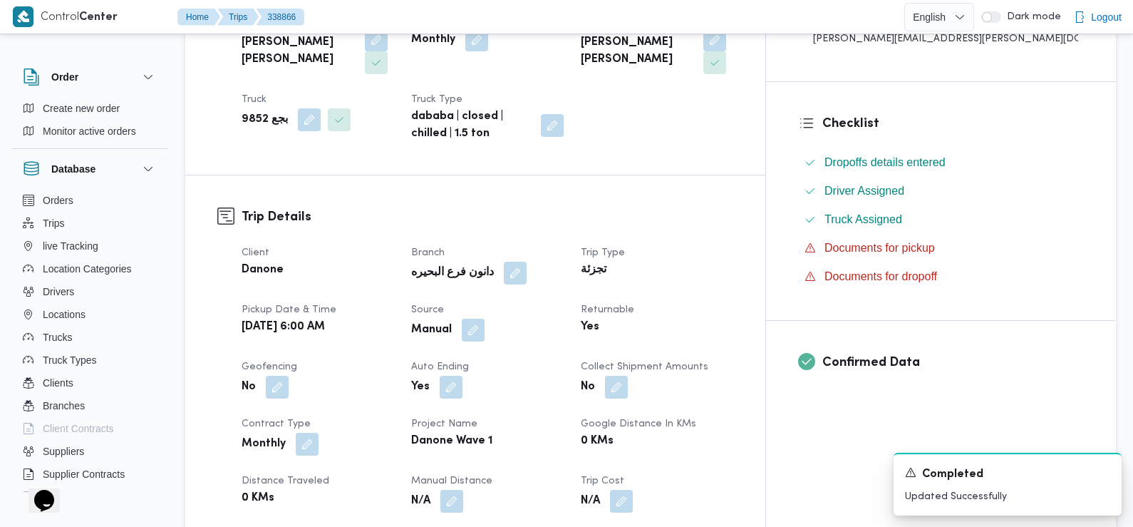
scroll to position [0, 0]
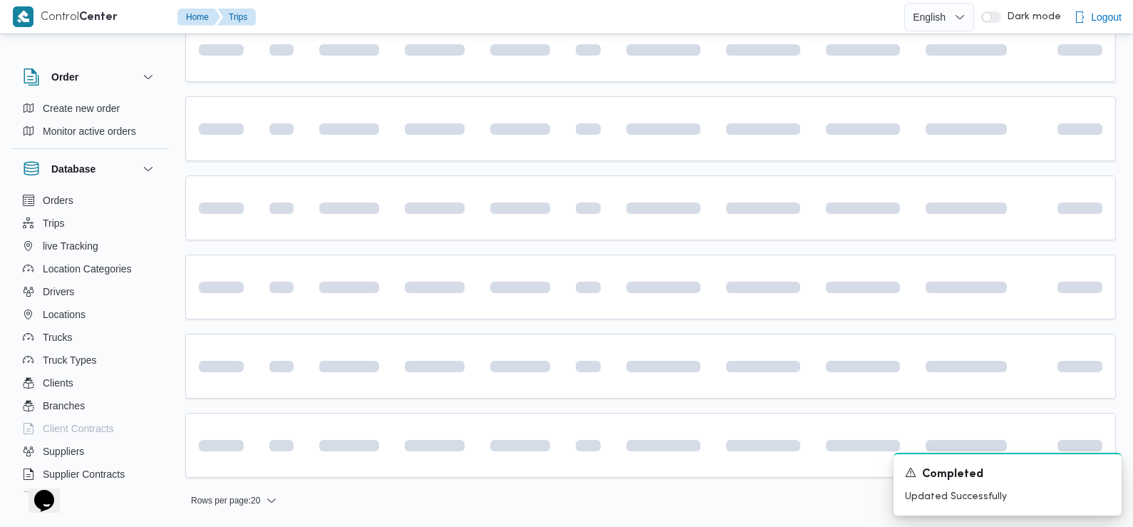
scroll to position [994, 0]
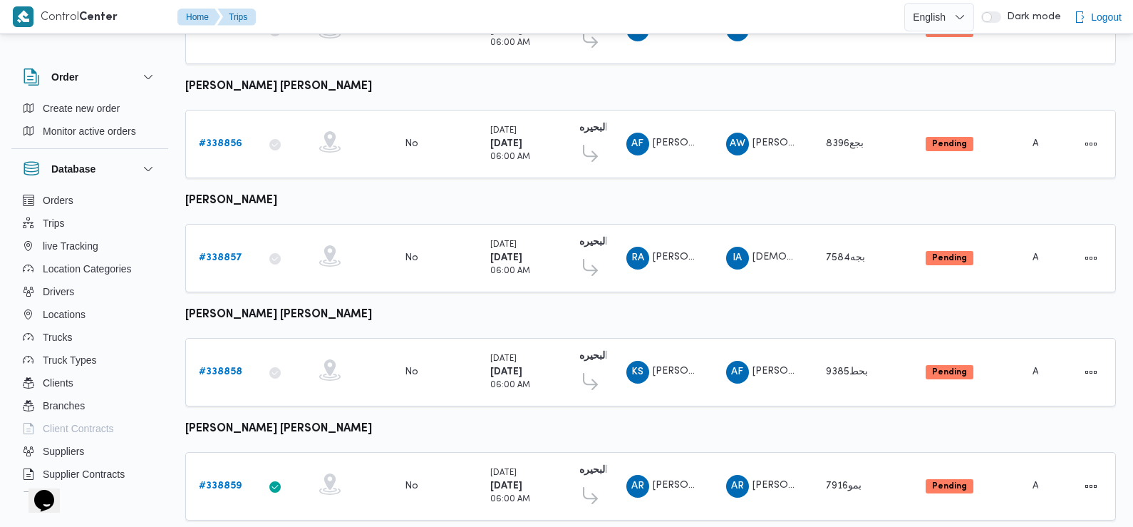
scroll to position [409, 0]
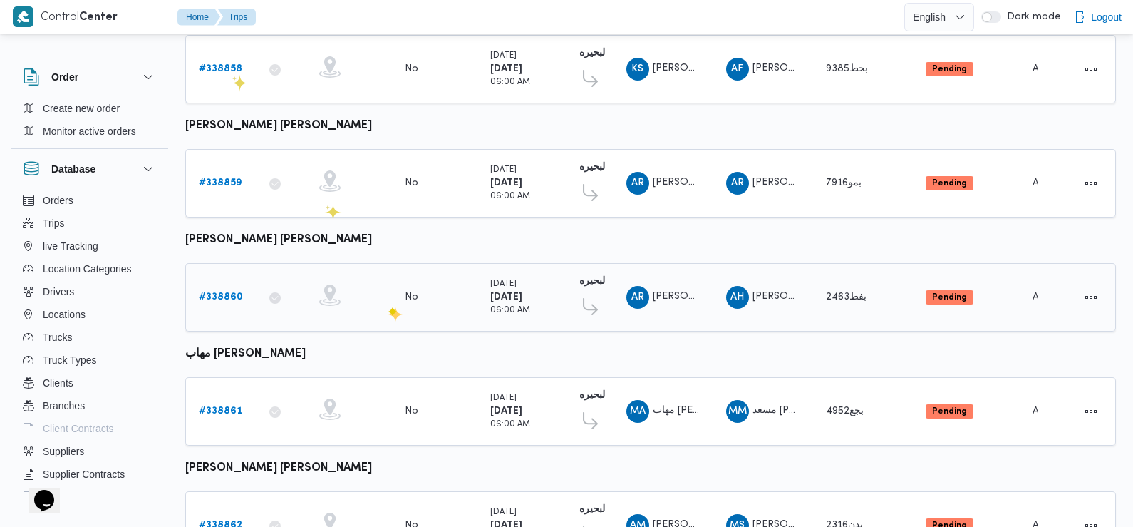
scroll to position [747, 0]
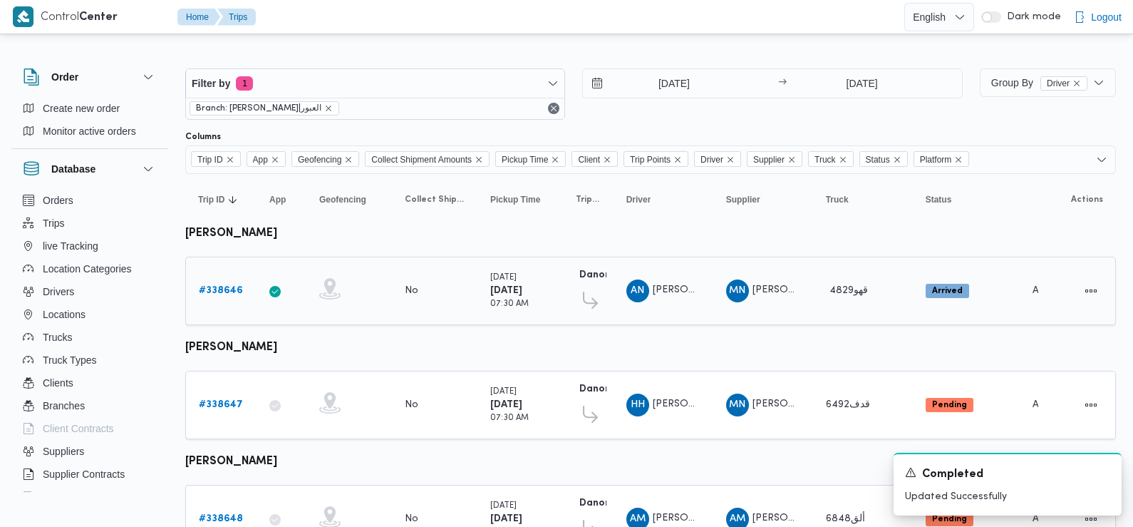
click at [225, 289] on b "# 338646" at bounding box center [221, 290] width 44 height 9
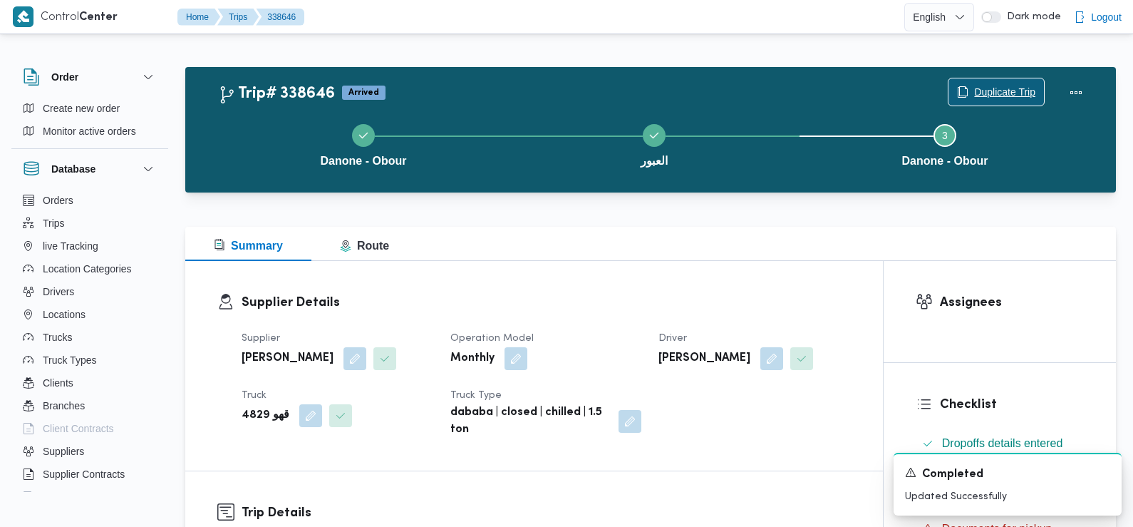
click at [1010, 86] on span "Duplicate Trip" at bounding box center [1004, 91] width 61 height 17
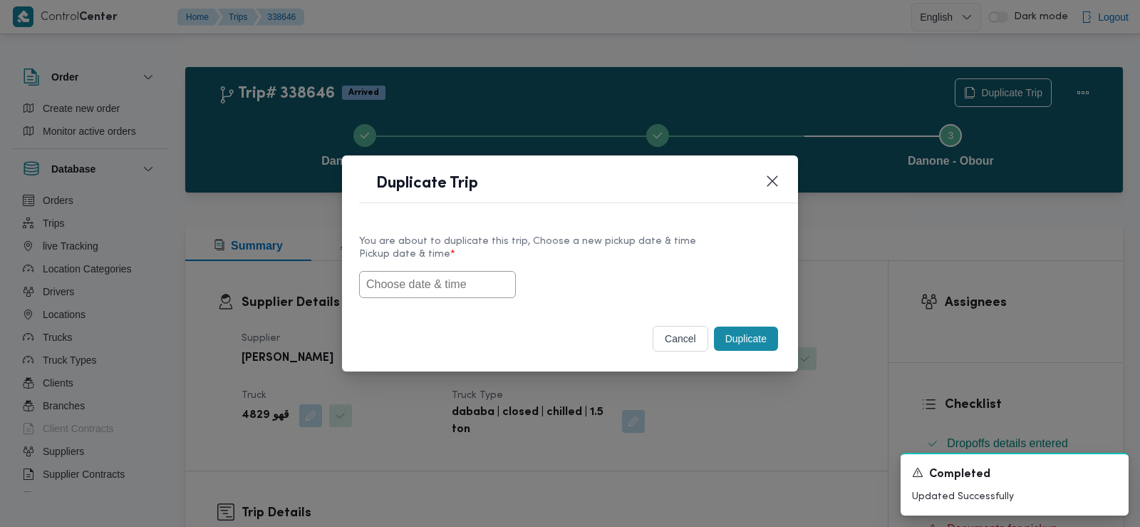
click at [430, 298] on div "You are about to duplicate this trip, Choose a new pickup date & time Pickup da…" at bounding box center [570, 265] width 456 height 91
click at [423, 289] on input "text" at bounding box center [437, 284] width 157 height 27
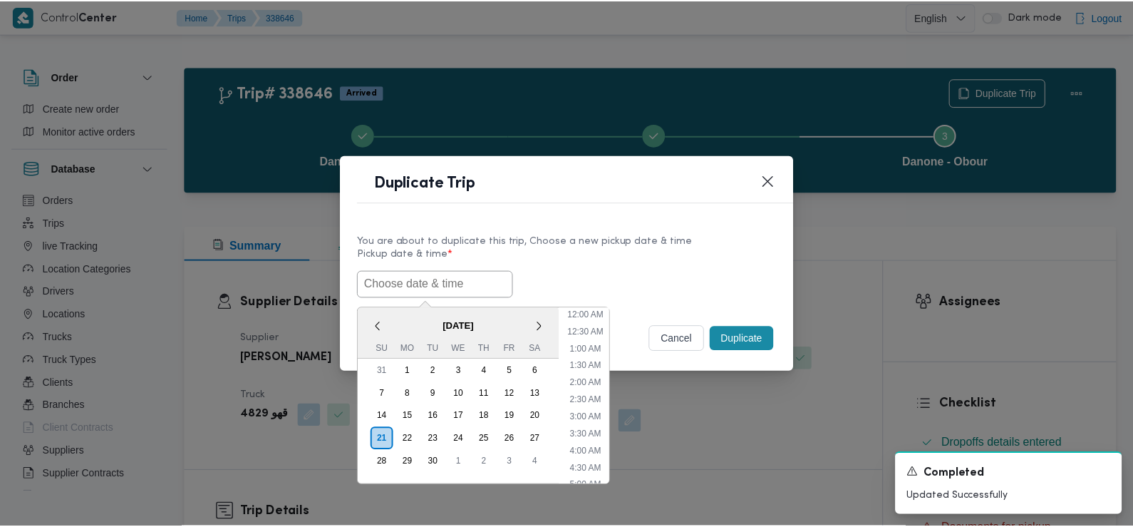
scroll to position [346, 0]
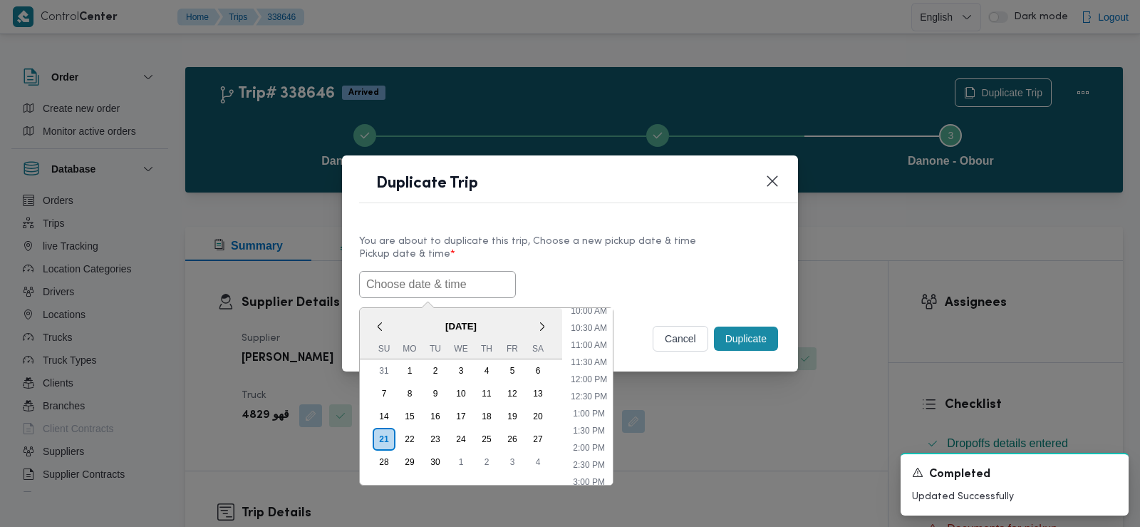
click at [402, 284] on input "text" at bounding box center [437, 284] width 157 height 27
paste input "[DATE] 6:00AM"
type input "[DATE] 6:00AM"
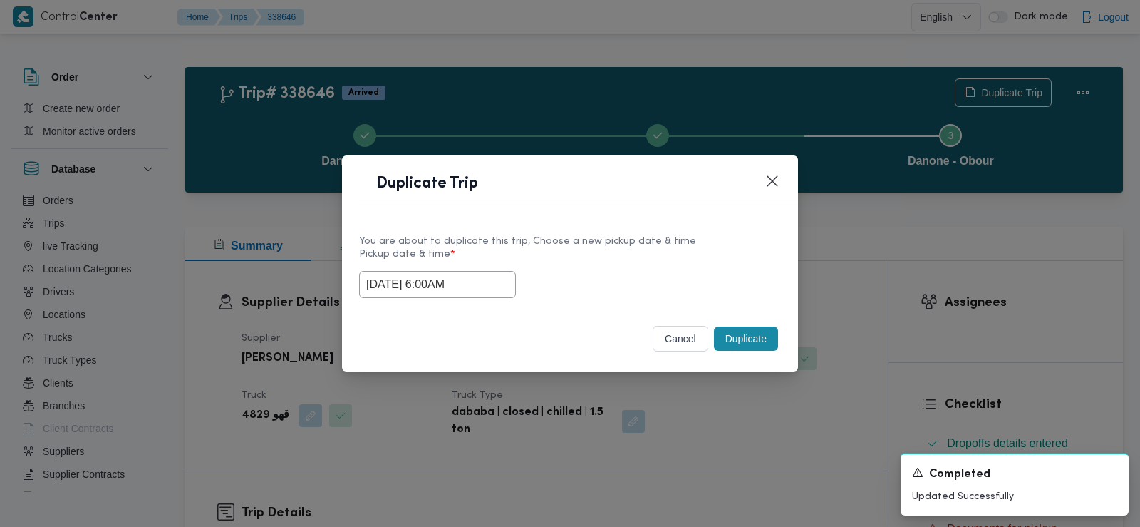
click at [641, 271] on div "[DATE] 6:00AM" at bounding box center [570, 284] width 422 height 27
click at [740, 340] on button "Duplicate" at bounding box center [746, 338] width 64 height 24
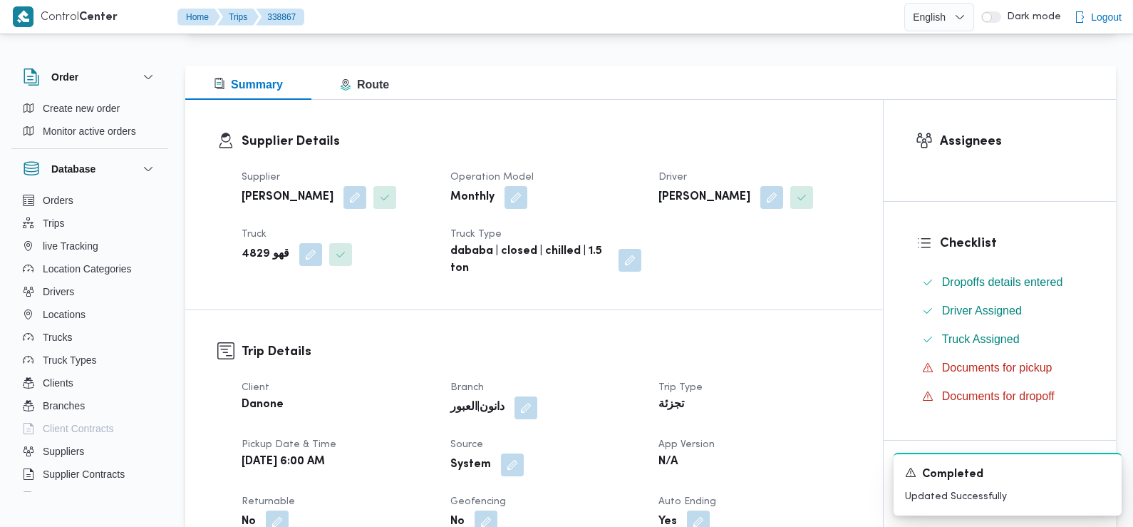
scroll to position [280, 0]
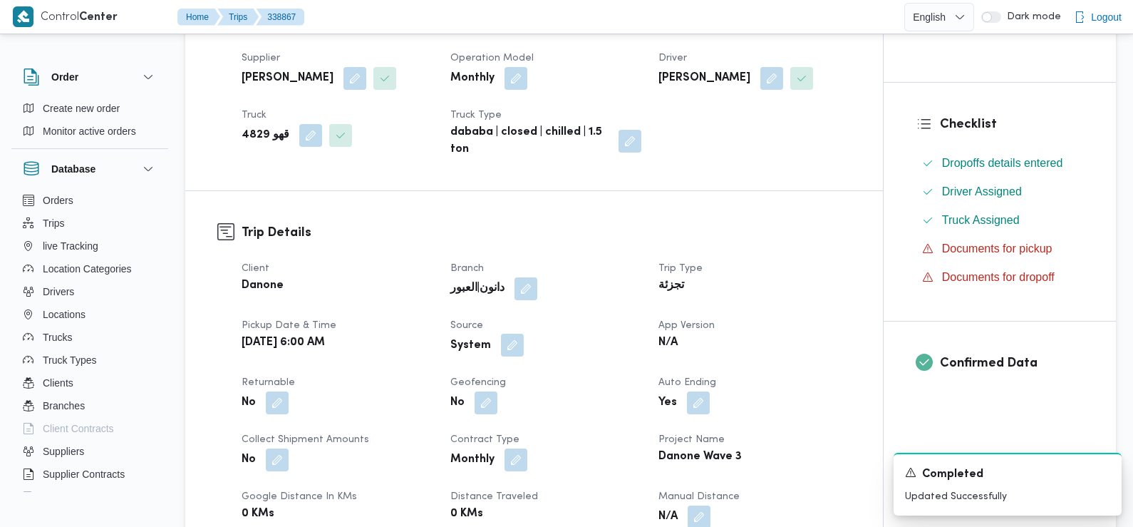
click at [510, 348] on button "button" at bounding box center [512, 345] width 23 height 23
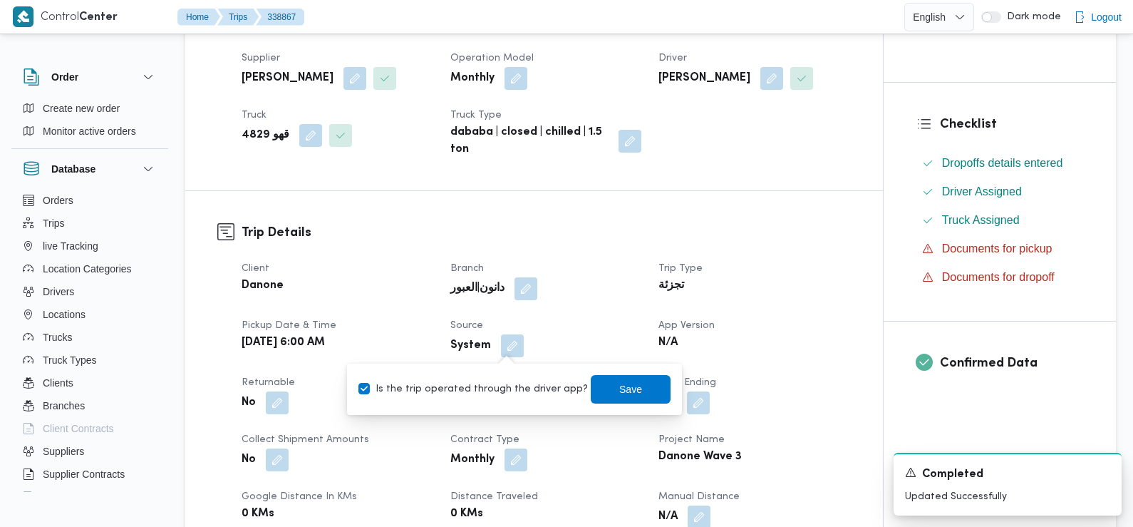
click at [517, 383] on label "Is the trip operated through the driver app?" at bounding box center [474, 389] width 230 height 17
checkbox input "false"
click at [619, 389] on span "Save" at bounding box center [630, 388] width 23 height 17
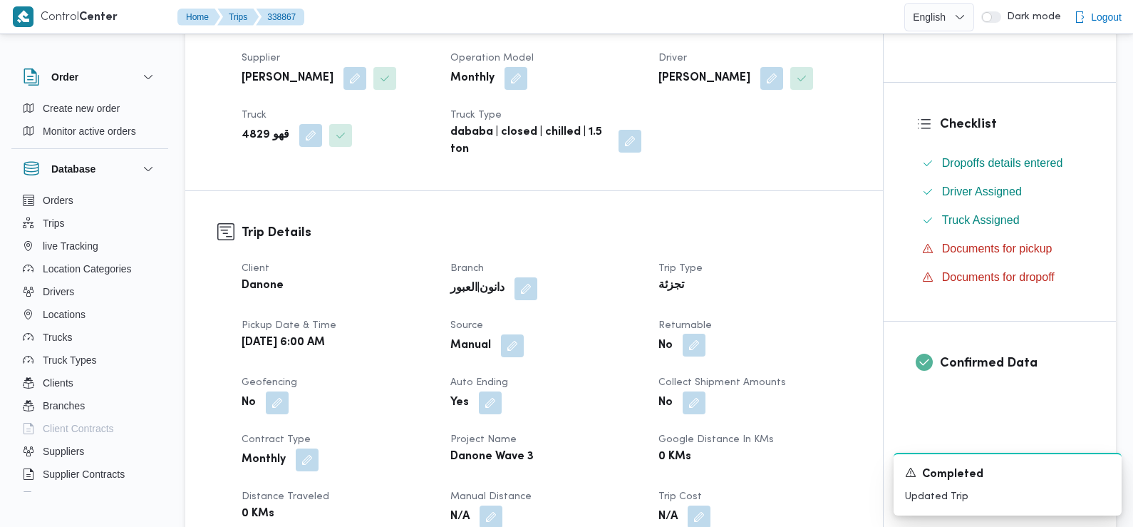
click at [692, 349] on button "button" at bounding box center [694, 345] width 23 height 23
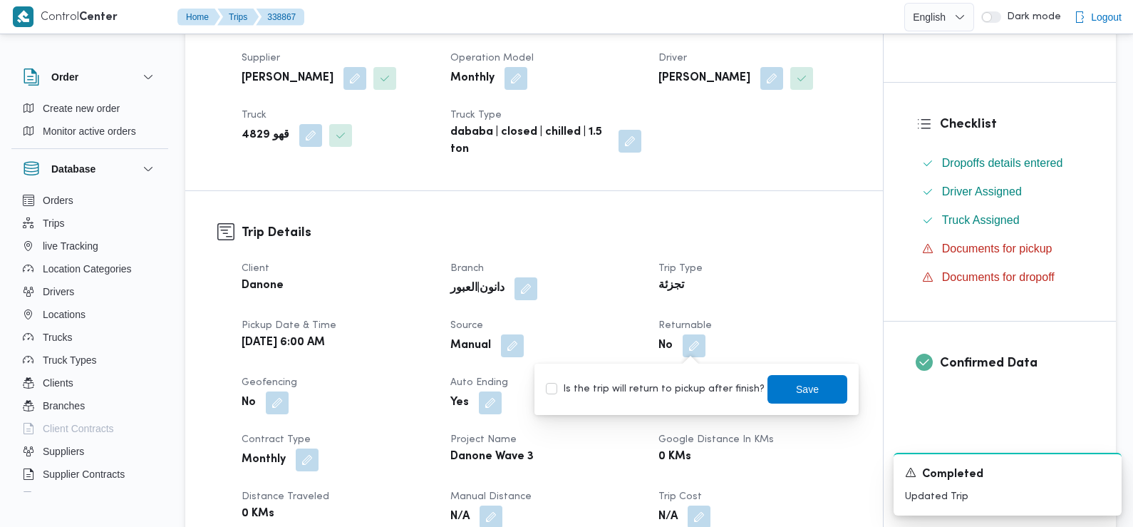
click at [701, 387] on label "Is the trip will return to pickup after finish?" at bounding box center [655, 389] width 219 height 17
checkbox input "true"
click at [781, 389] on span "Save" at bounding box center [808, 388] width 80 height 29
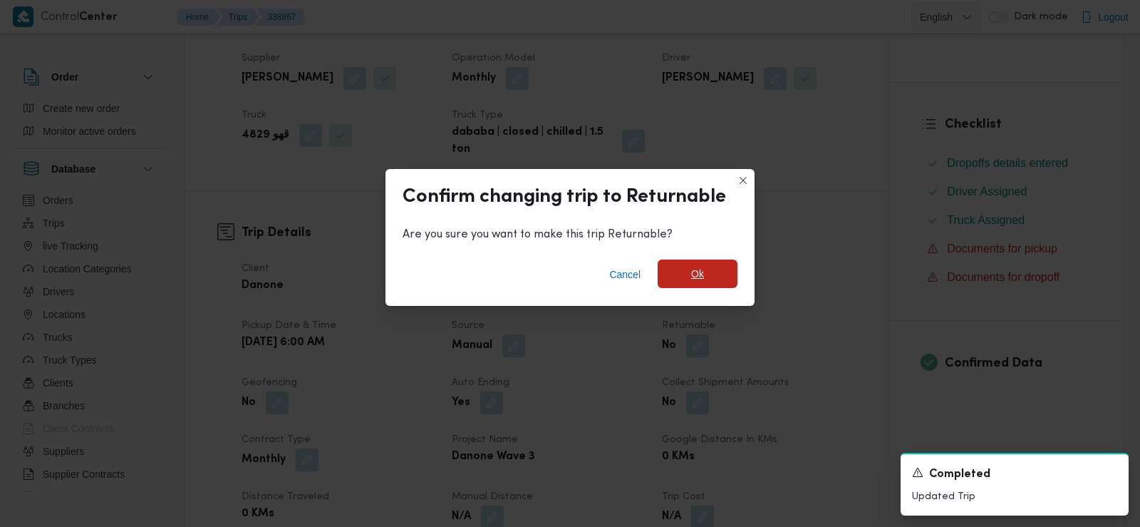
click at [707, 274] on span "Ok" at bounding box center [698, 273] width 80 height 29
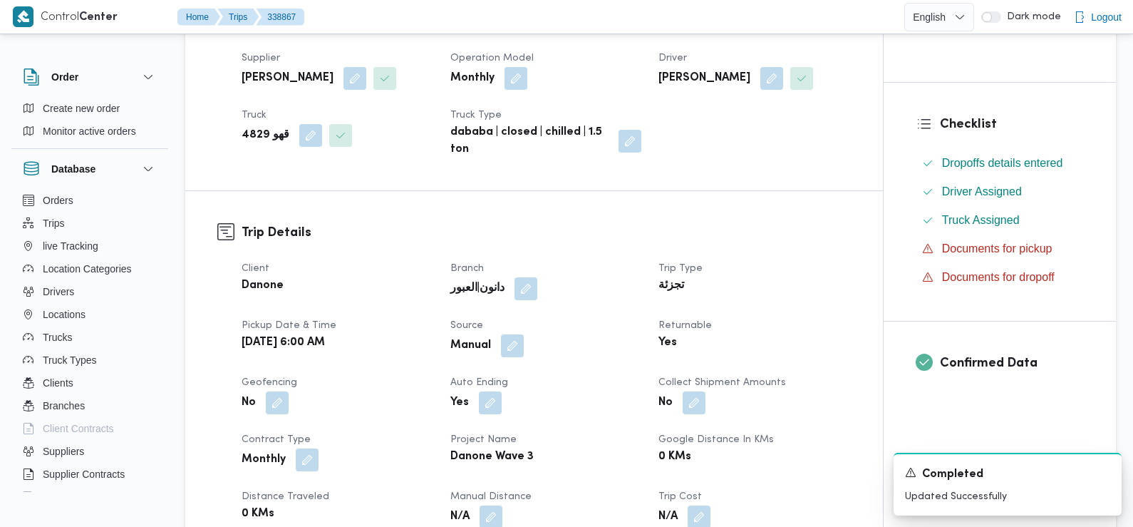
scroll to position [0, 0]
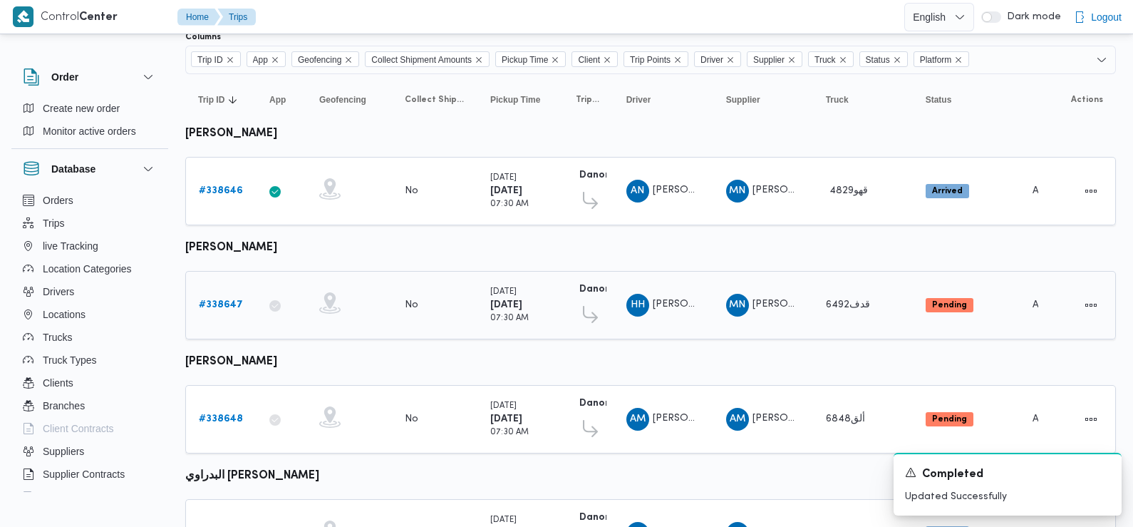
click at [225, 301] on b "# 338647" at bounding box center [221, 304] width 44 height 9
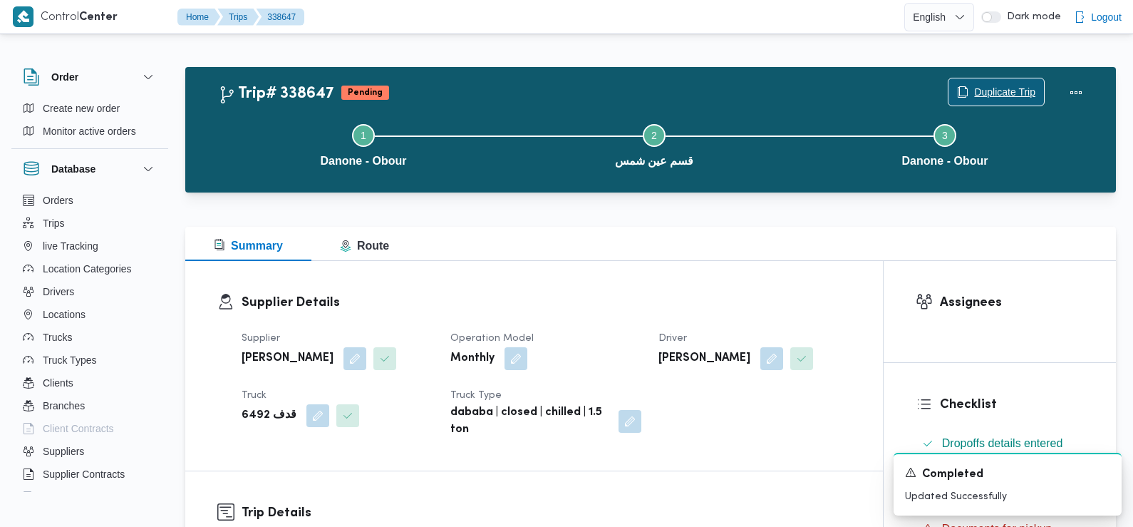
click at [1014, 84] on span "Duplicate Trip" at bounding box center [997, 91] width 96 height 27
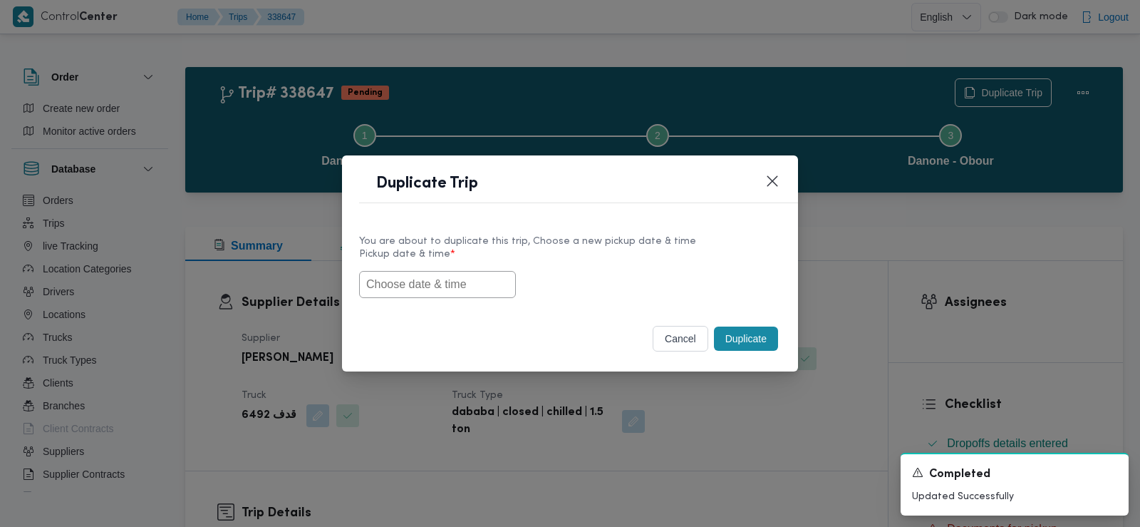
click at [440, 279] on input "text" at bounding box center [437, 284] width 157 height 27
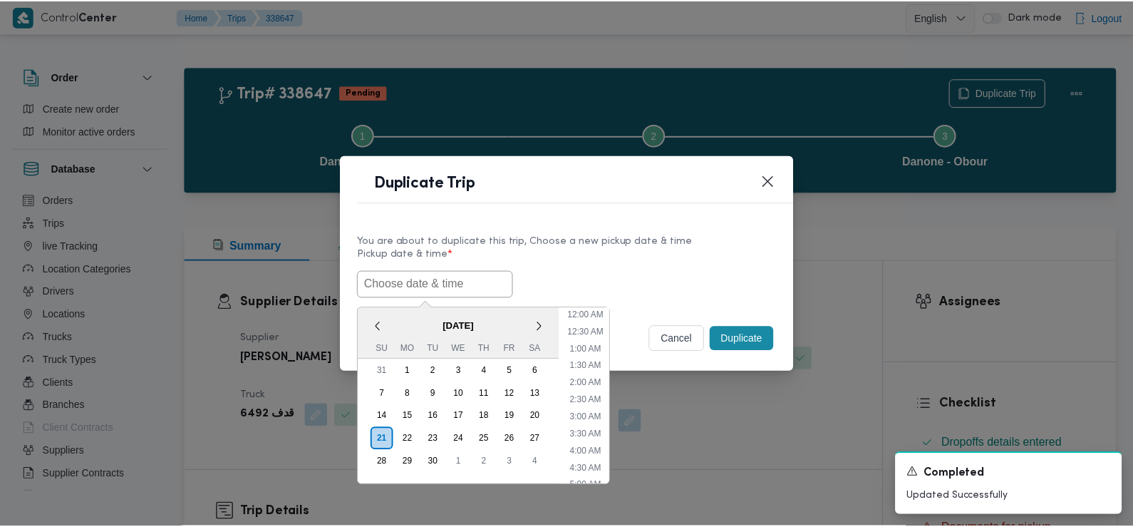
scroll to position [346, 0]
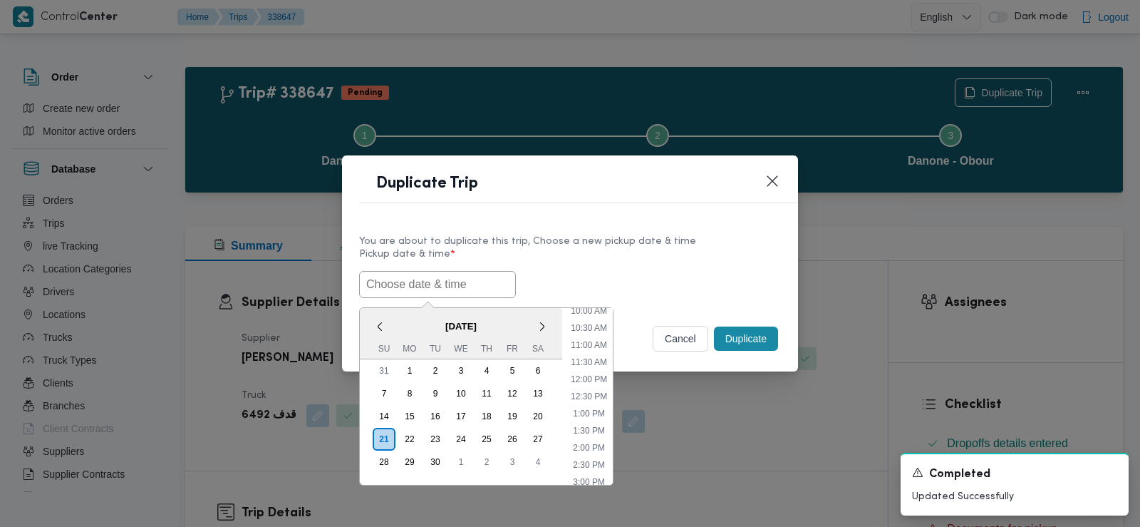
paste input "[DATE] 6:00AM"
type input "[DATE] 6:00AM"
click at [542, 266] on label "Pickup date & time *" at bounding box center [570, 260] width 422 height 22
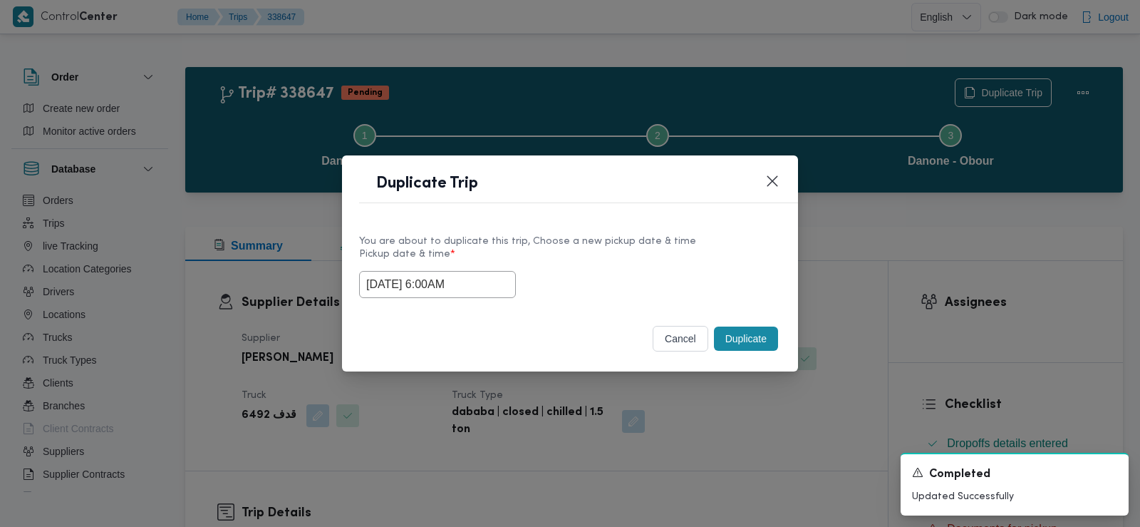
click at [752, 327] on button "Duplicate" at bounding box center [746, 338] width 64 height 24
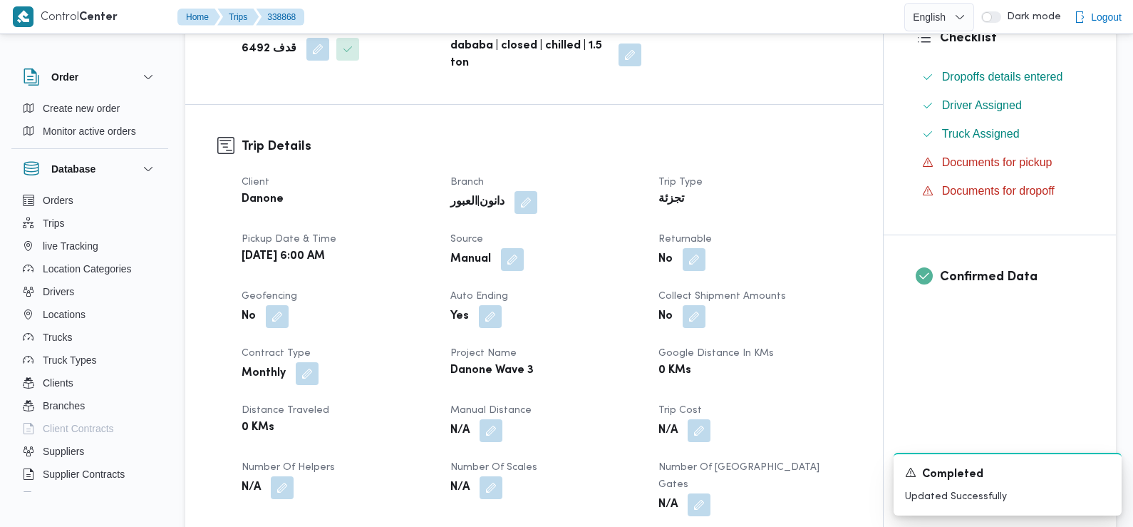
scroll to position [371, 0]
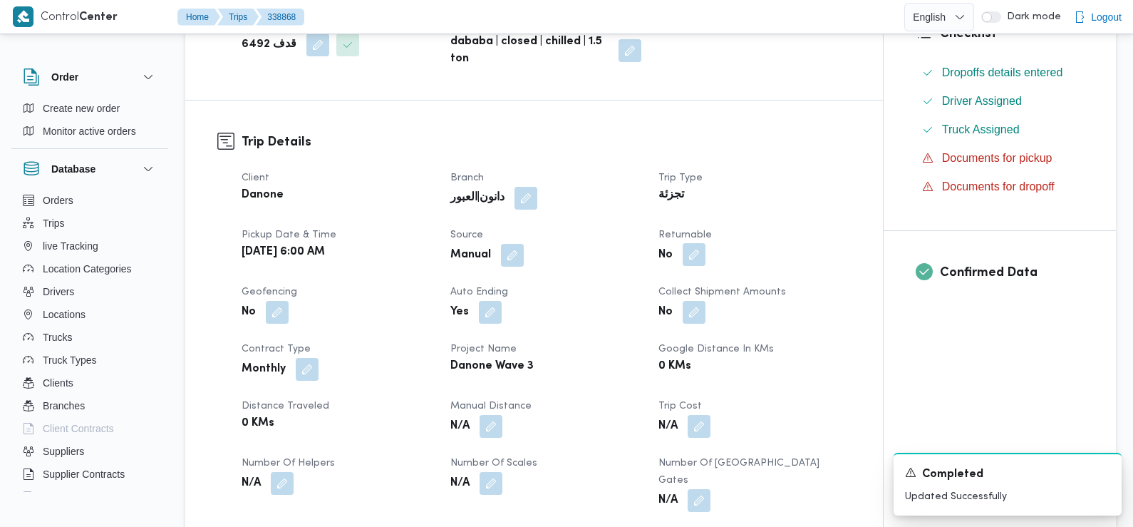
click at [695, 247] on button "button" at bounding box center [694, 254] width 23 height 23
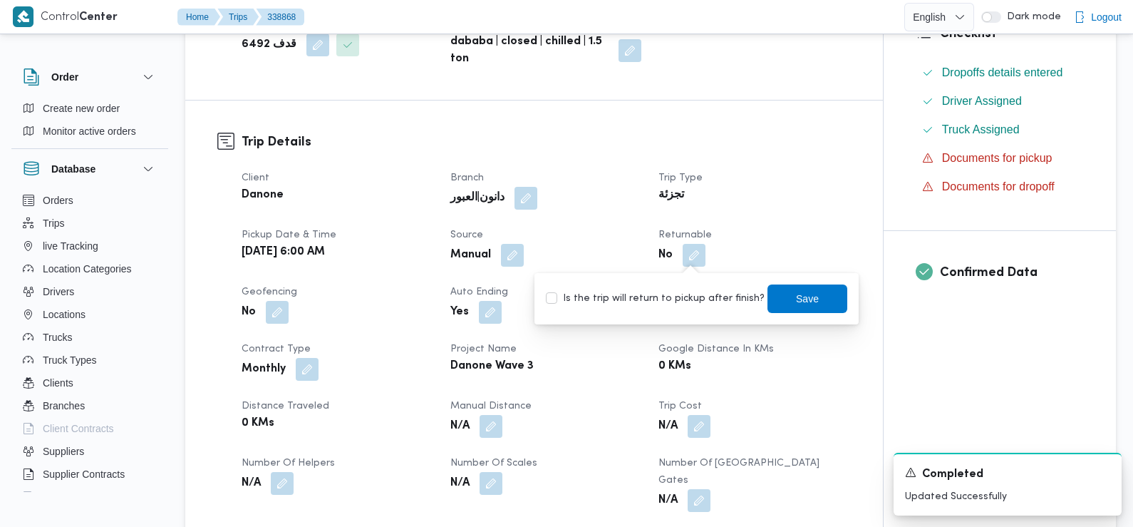
click at [691, 294] on label "Is the trip will return to pickup after finish?" at bounding box center [655, 298] width 219 height 17
checkbox input "true"
click at [796, 294] on span "Save" at bounding box center [807, 297] width 23 height 17
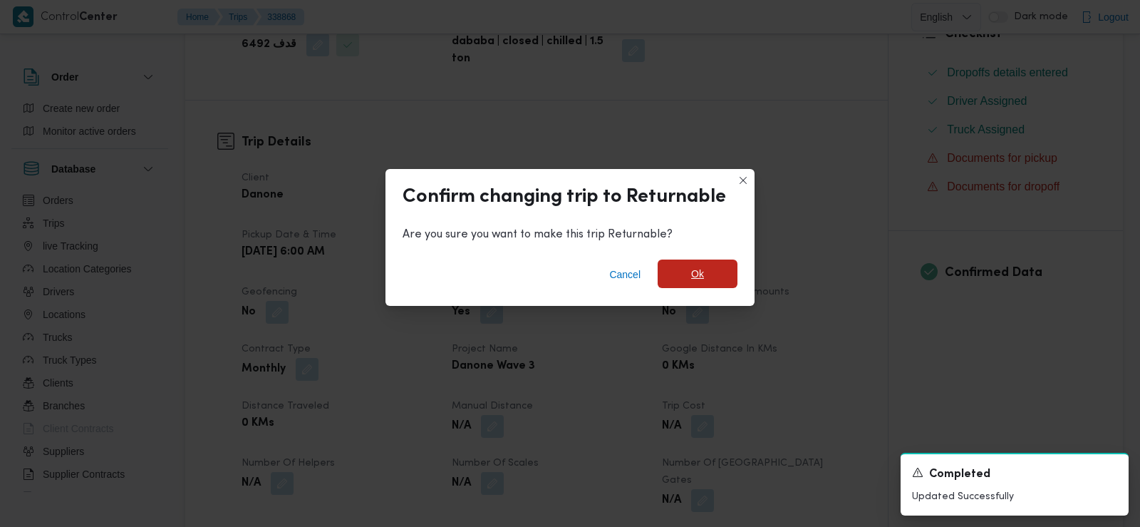
click at [706, 279] on span "Ok" at bounding box center [698, 273] width 80 height 29
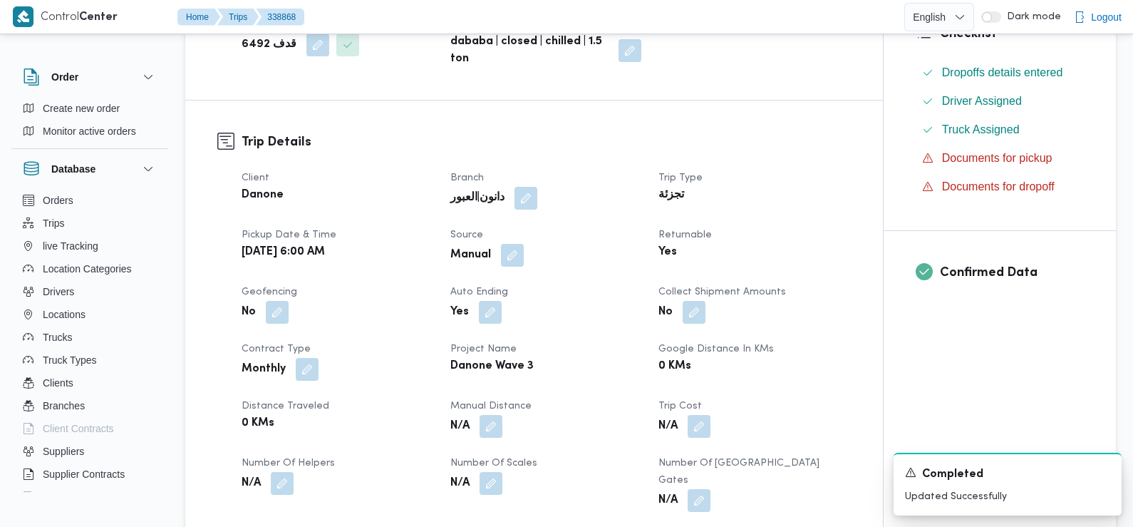
scroll to position [0, 0]
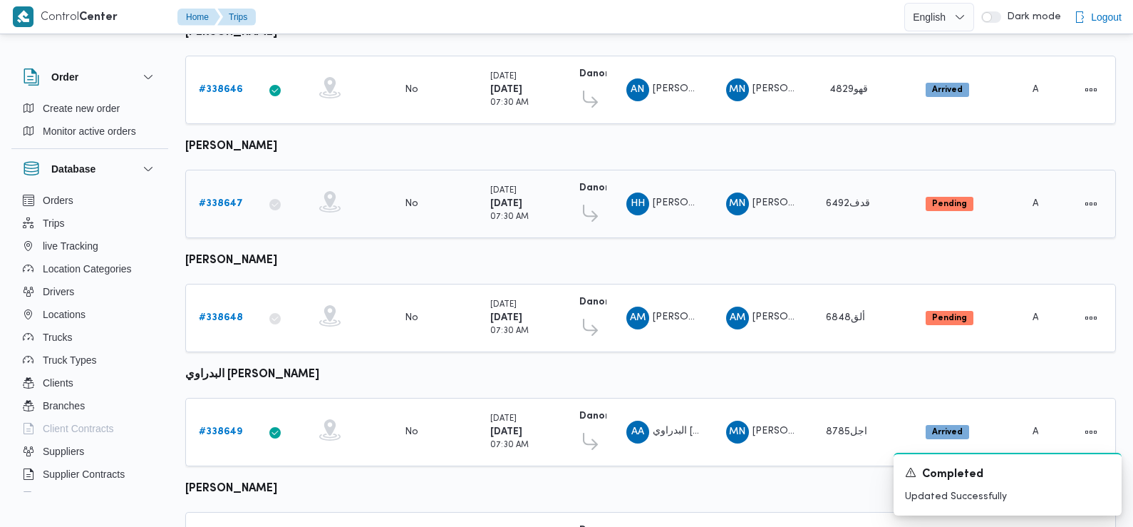
scroll to position [209, 0]
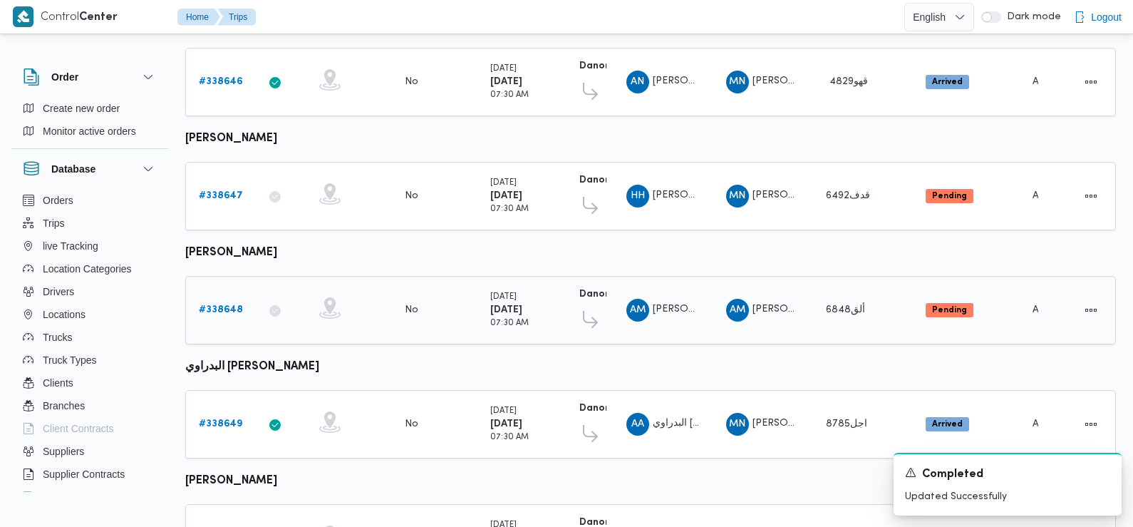
click at [222, 307] on b "# 338648" at bounding box center [221, 309] width 44 height 9
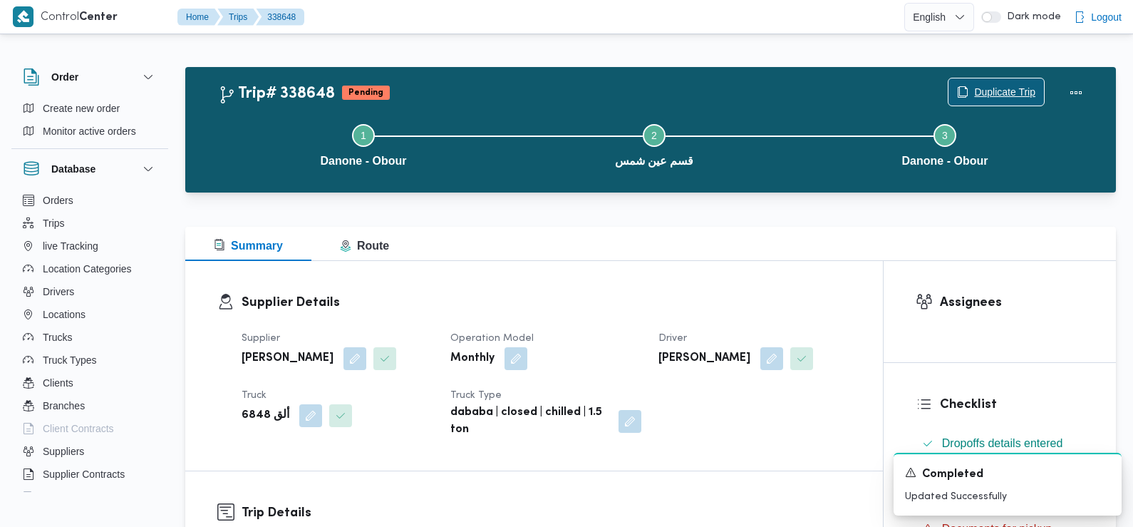
click at [1002, 87] on span "Duplicate Trip" at bounding box center [1004, 91] width 61 height 17
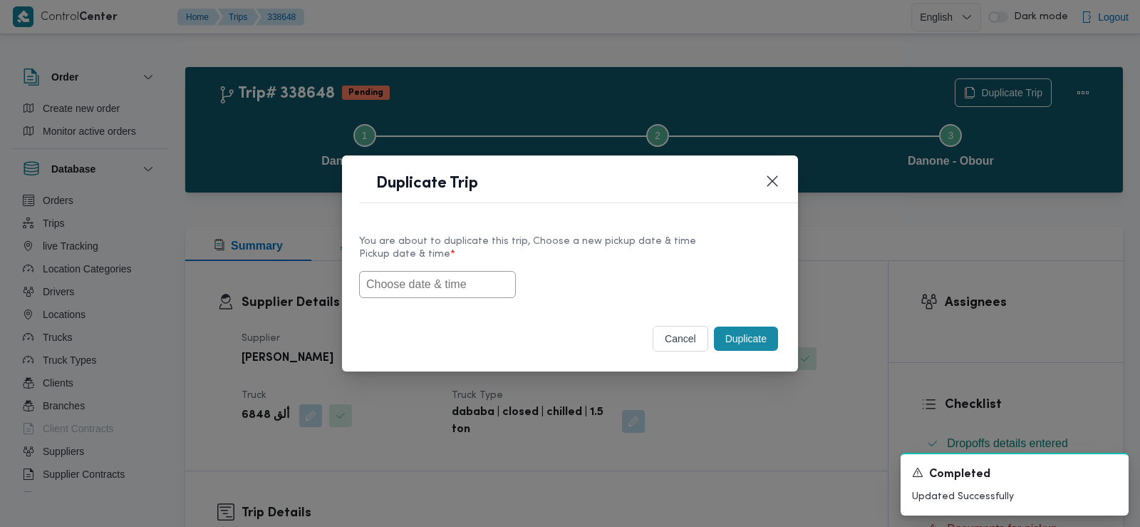
click at [407, 292] on input "text" at bounding box center [437, 284] width 157 height 27
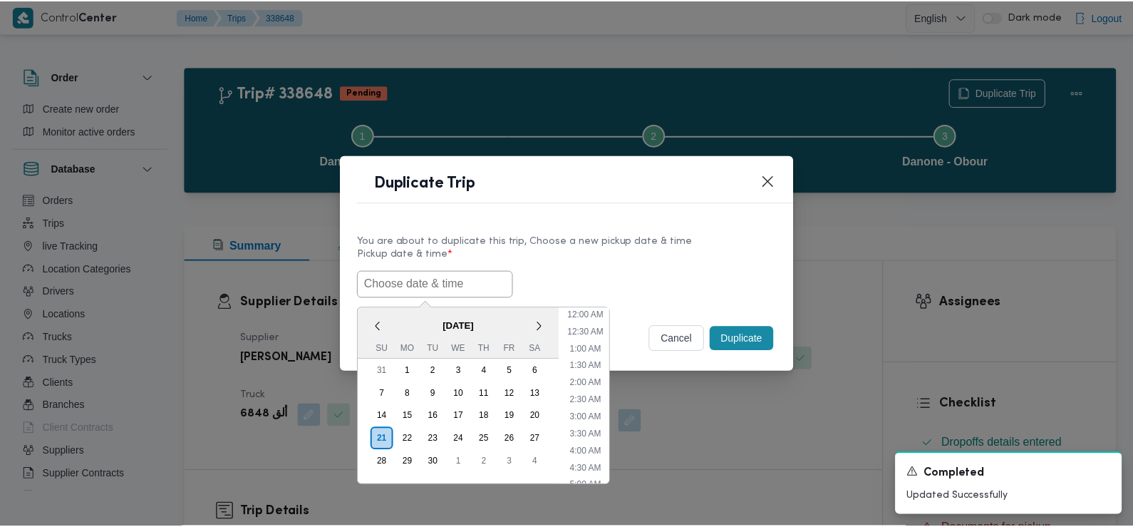
scroll to position [346, 0]
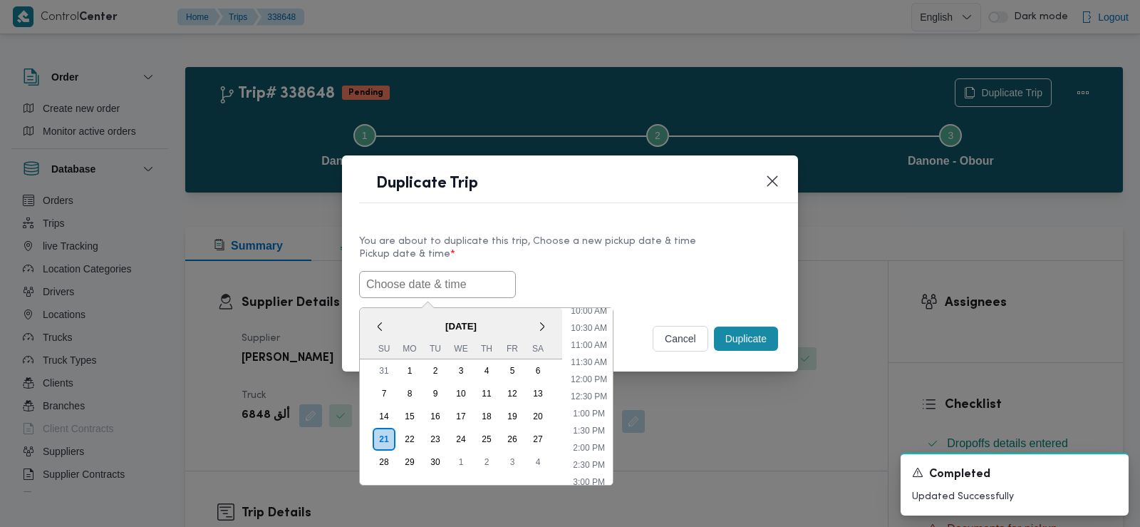
paste input "[DATE] 6:00AM"
type input "[DATE] 6:00AM"
click at [639, 279] on div "[DATE] 6:00AM < [DATE] > Su Mo Tu We Th Fr Sa 31 1 2 3 4 5 6 7 8 9 10 11 12 13 …" at bounding box center [570, 284] width 422 height 27
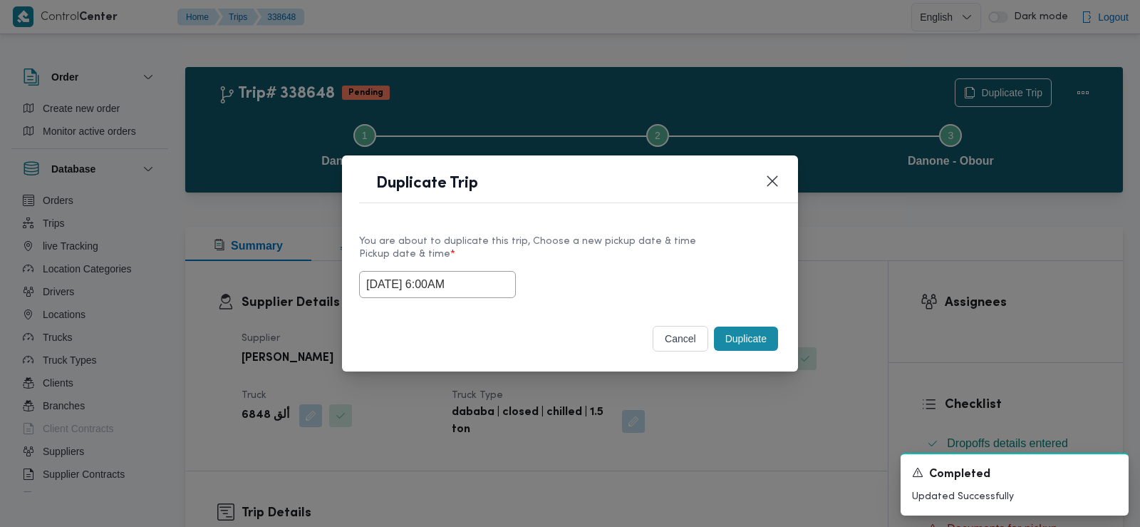
click at [745, 338] on button "Duplicate" at bounding box center [746, 338] width 64 height 24
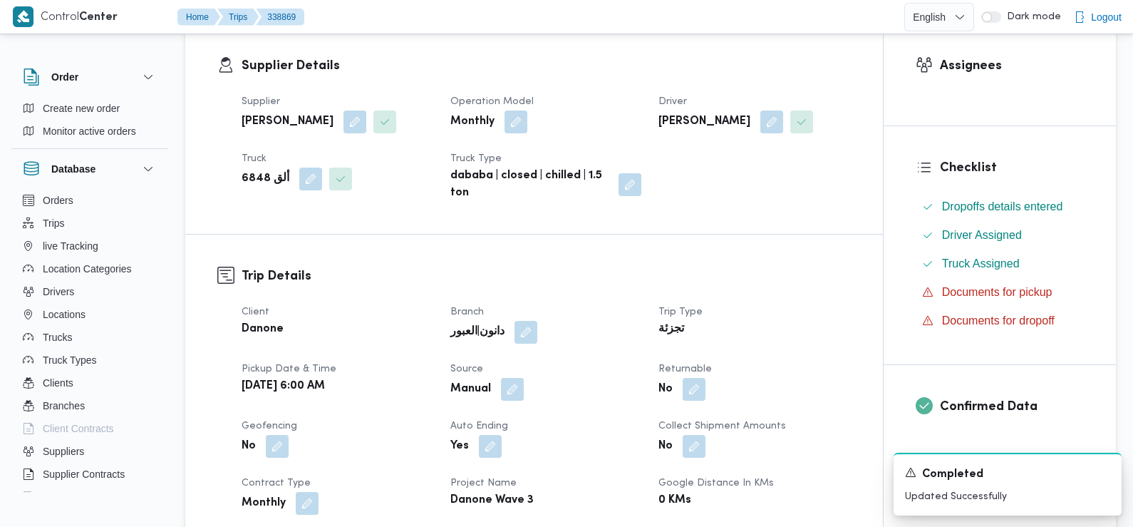
scroll to position [242, 0]
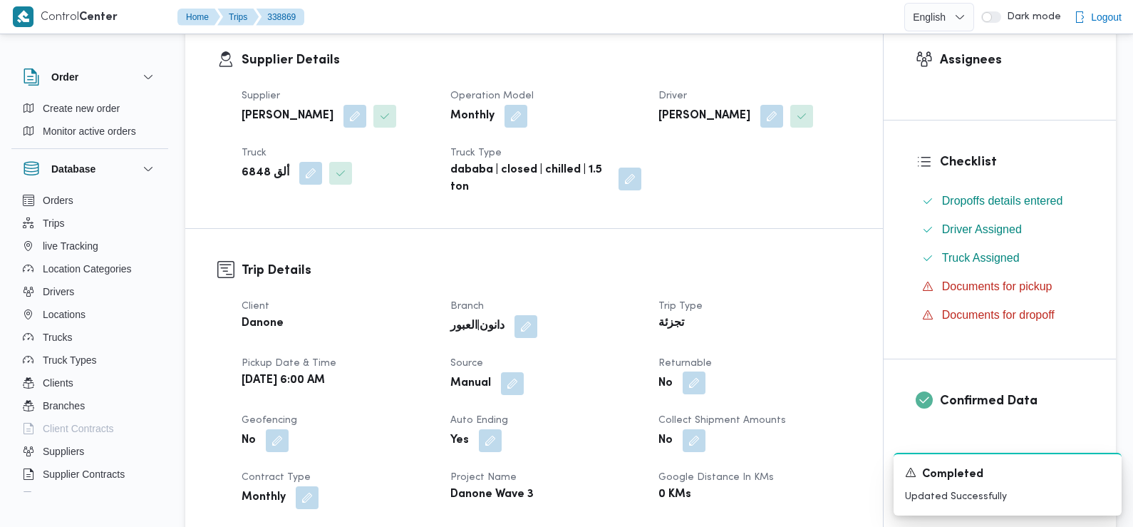
click at [686, 376] on button "button" at bounding box center [694, 382] width 23 height 23
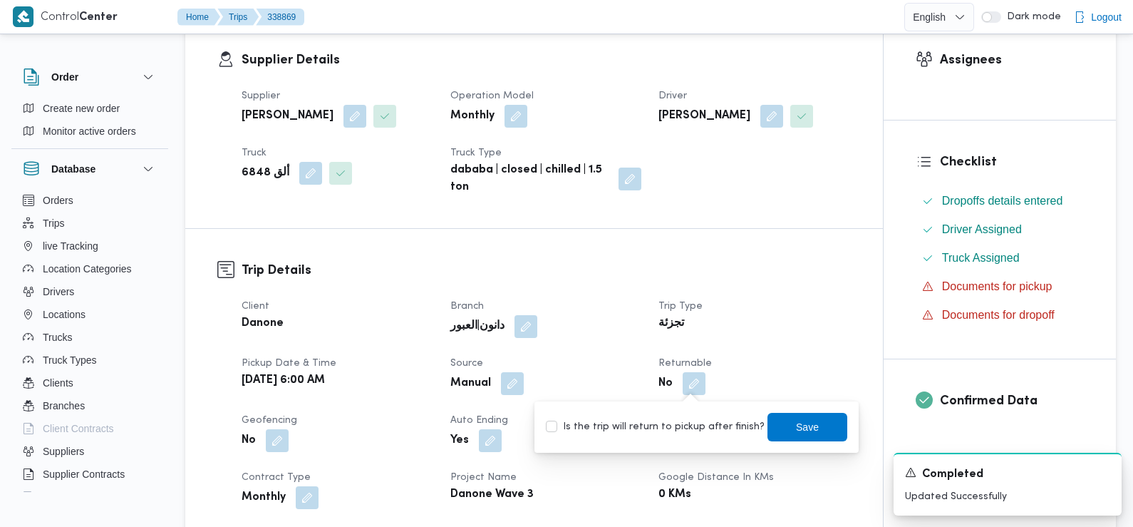
click at [664, 426] on label "Is the trip will return to pickup after finish?" at bounding box center [655, 426] width 219 height 17
checkbox input "true"
click at [803, 427] on span "Save" at bounding box center [807, 426] width 23 height 17
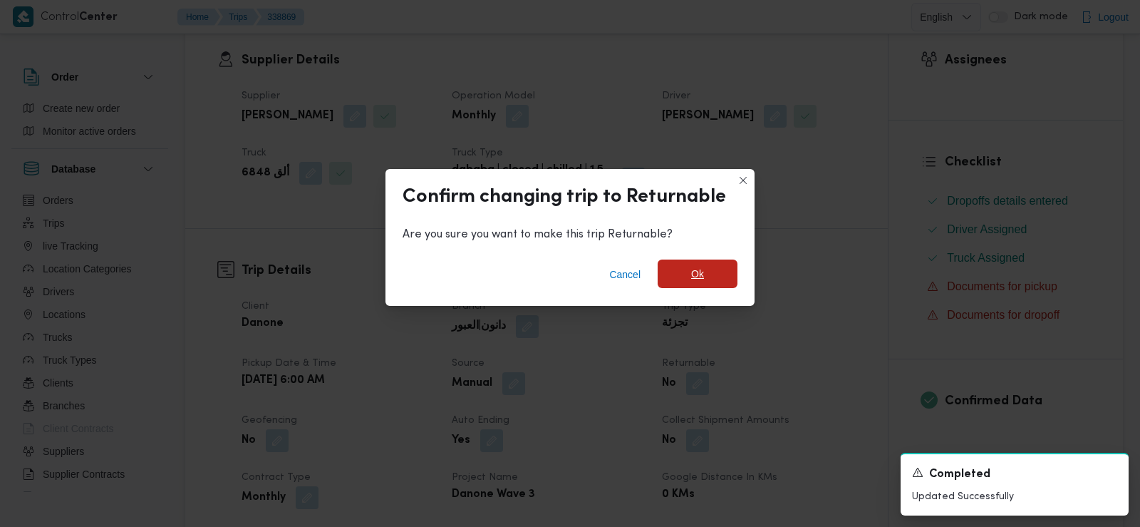
click at [719, 264] on span "Ok" at bounding box center [698, 273] width 80 height 29
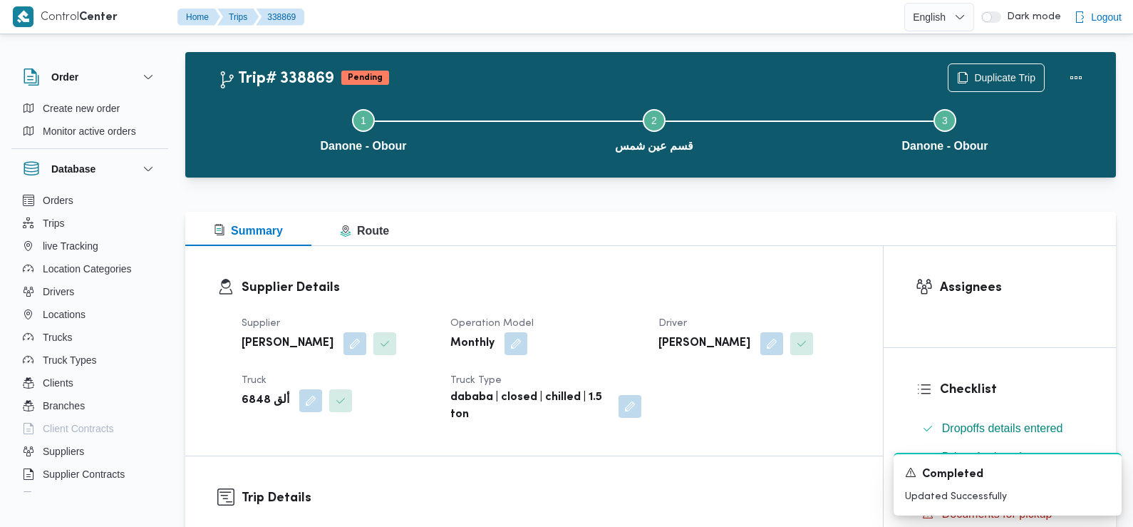
scroll to position [0, 0]
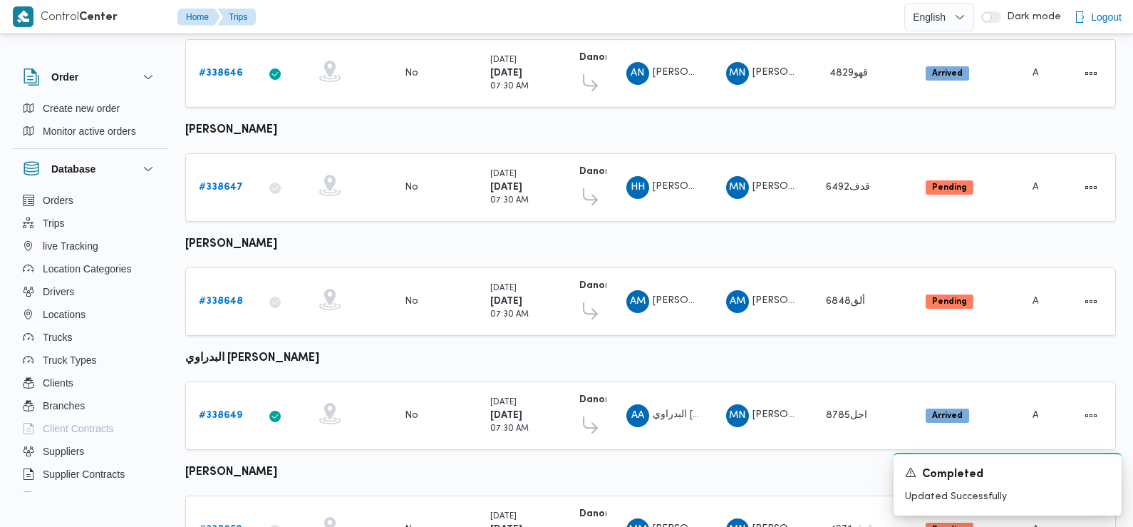
scroll to position [309, 0]
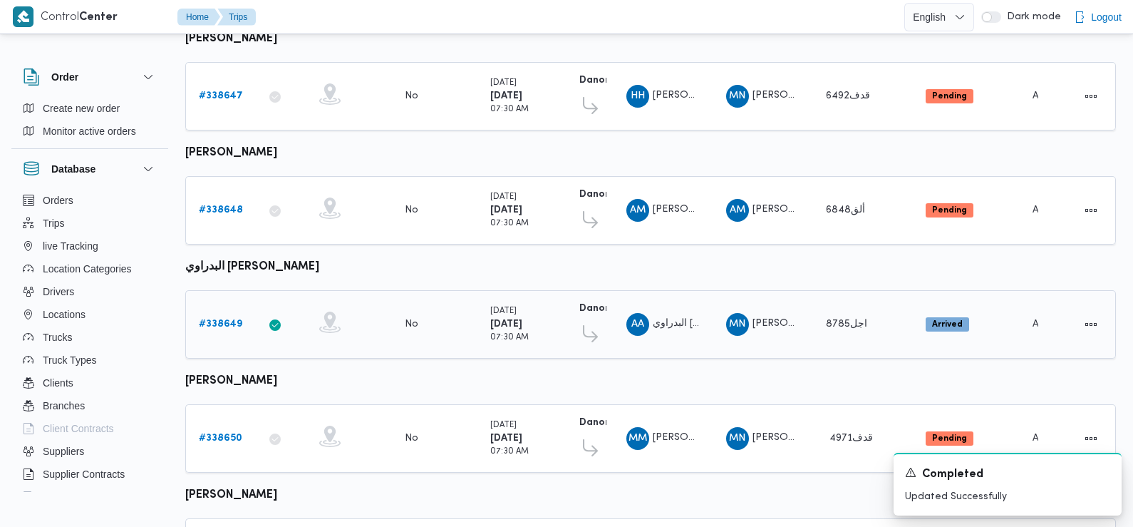
click at [213, 319] on b "# 338649" at bounding box center [220, 323] width 43 height 9
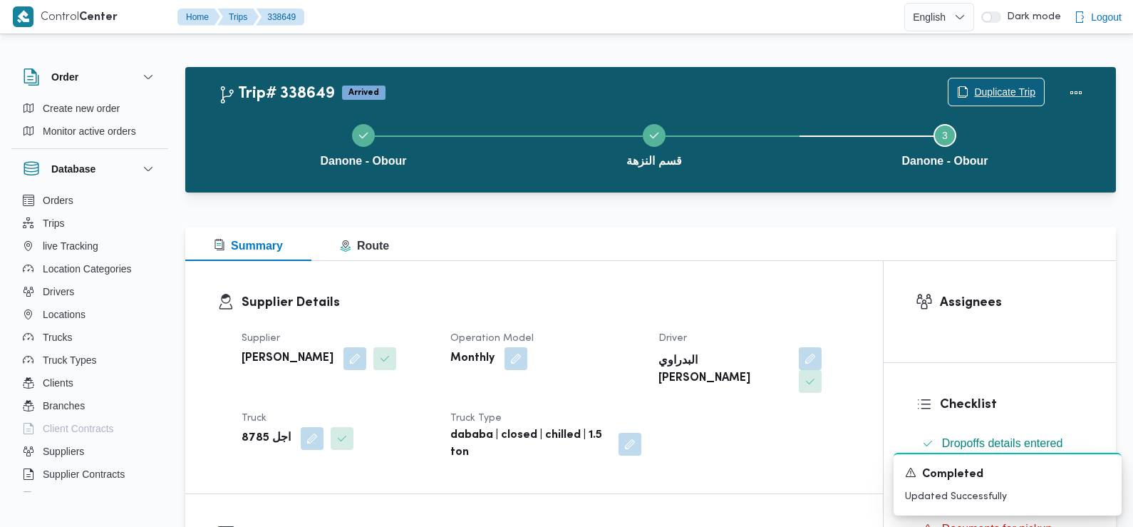
click at [1007, 87] on span "Duplicate Trip" at bounding box center [1004, 91] width 61 height 17
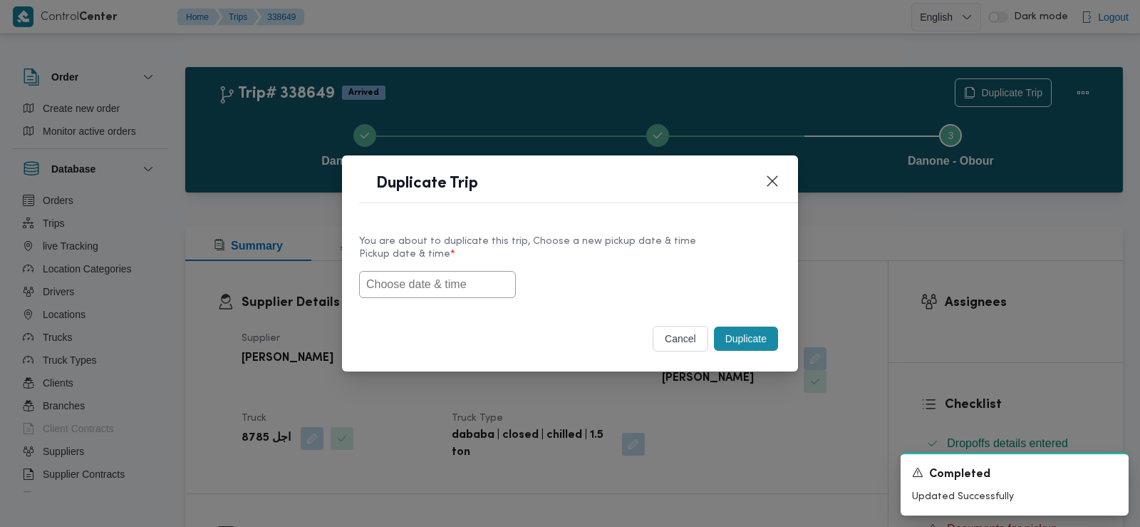
click at [475, 289] on input "text" at bounding box center [437, 284] width 157 height 27
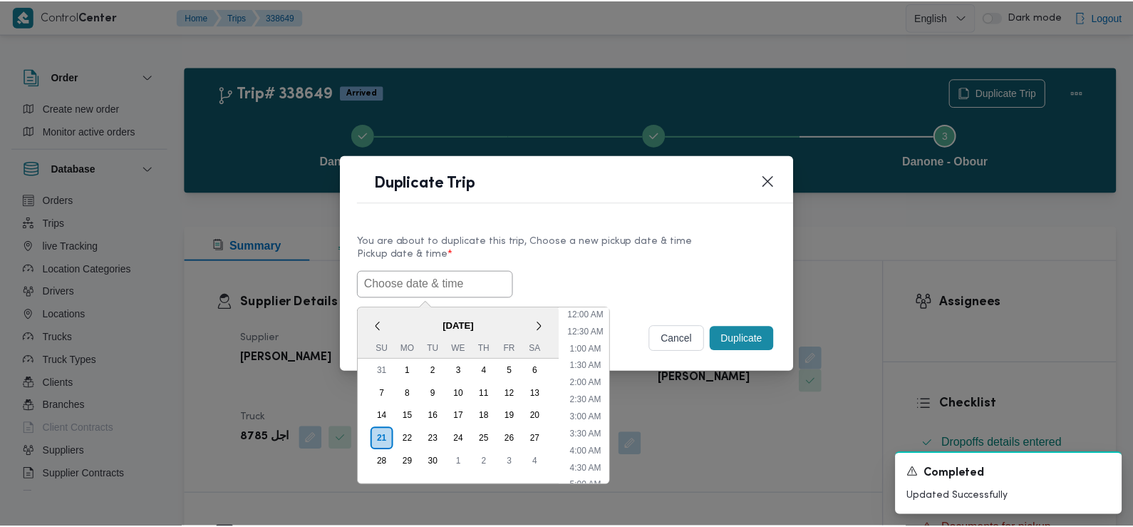
scroll to position [364, 0]
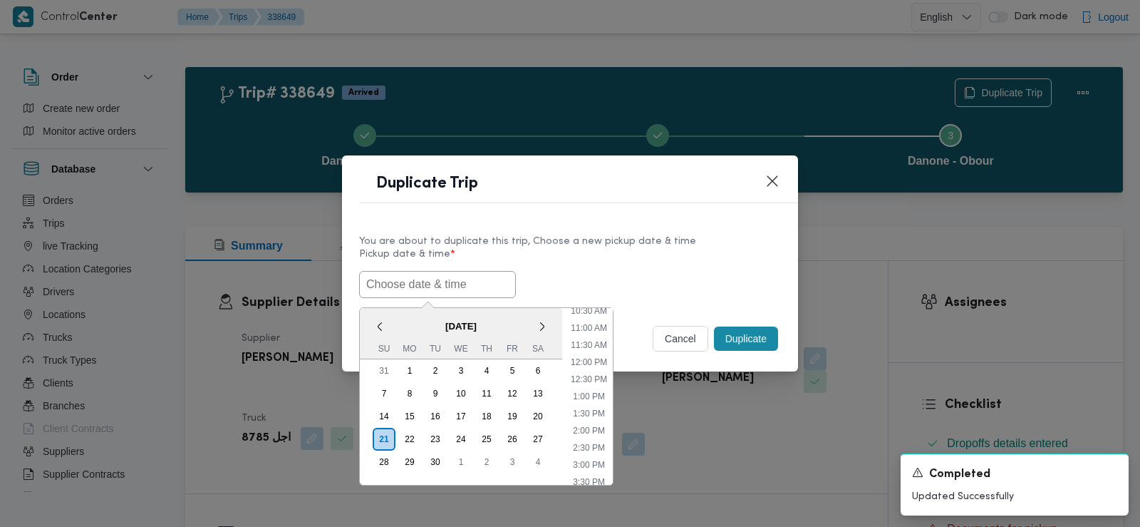
paste input "[DATE] 6:00AM"
type input "[DATE] 6:00AM"
click at [609, 267] on label "Pickup date & time *" at bounding box center [570, 260] width 422 height 22
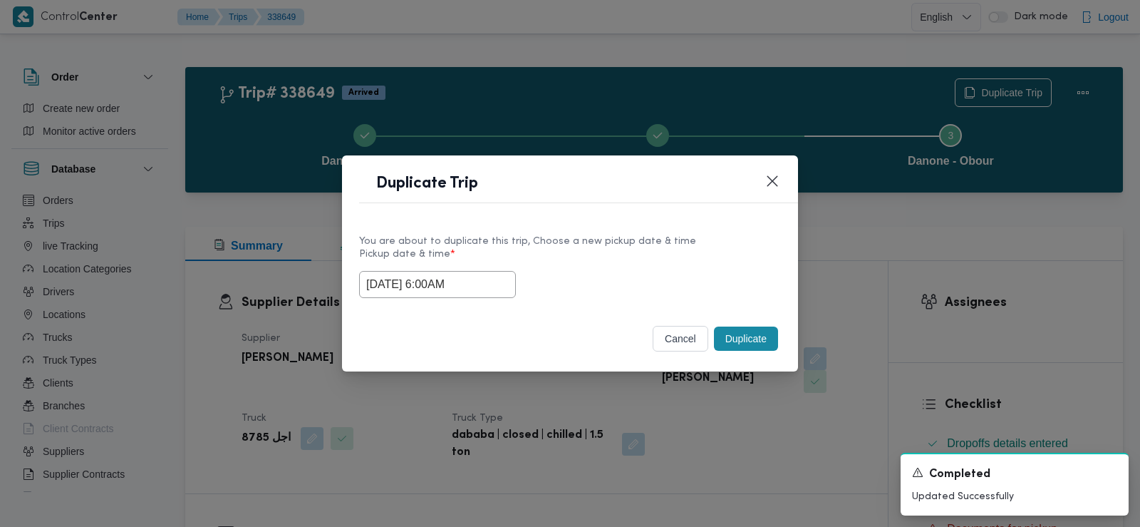
click at [742, 338] on button "Duplicate" at bounding box center [746, 338] width 64 height 24
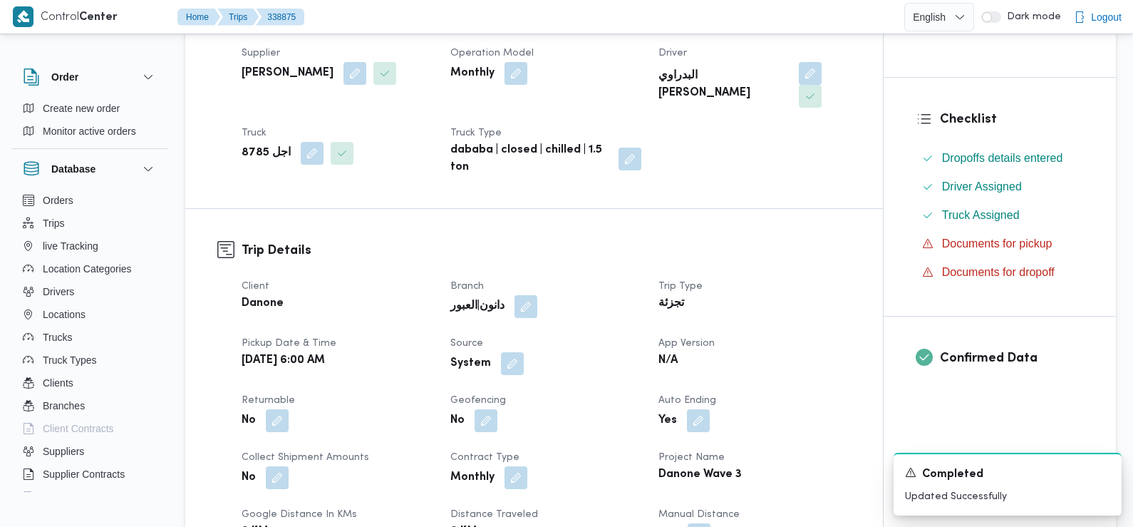
scroll to position [314, 0]
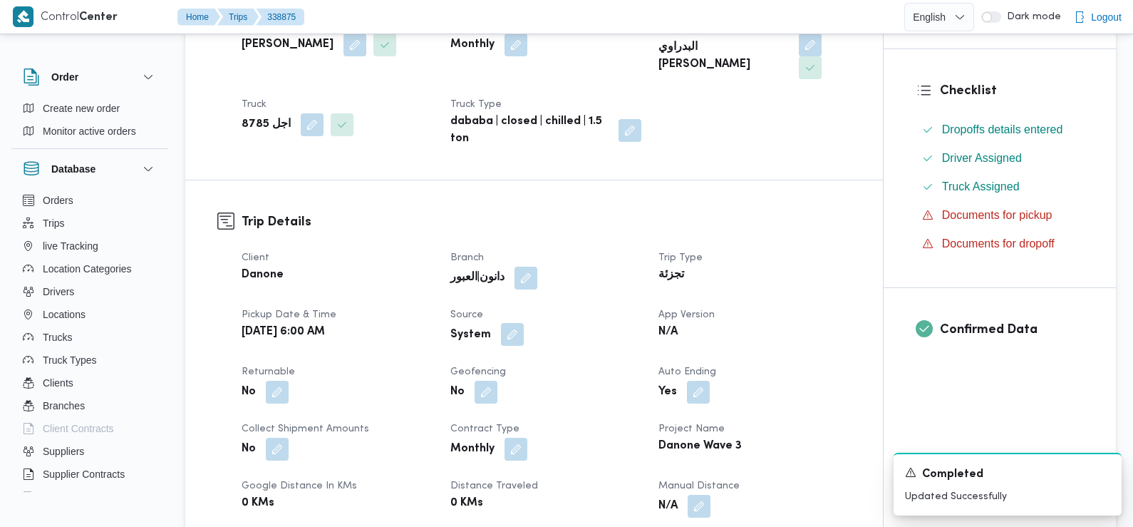
click at [511, 323] on button "button" at bounding box center [512, 334] width 23 height 23
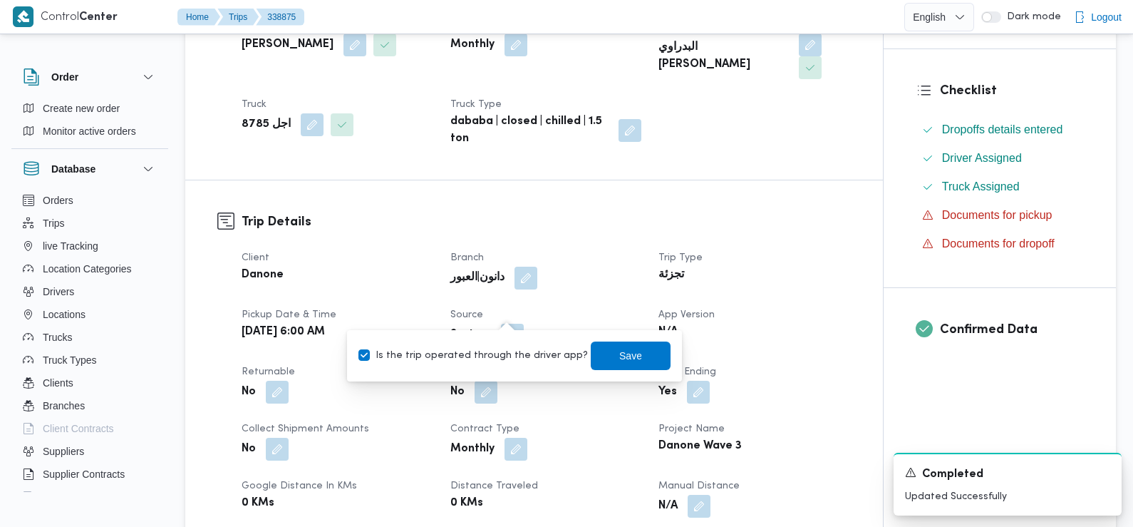
click at [515, 356] on label "Is the trip operated through the driver app?" at bounding box center [474, 355] width 230 height 17
checkbox input "false"
click at [604, 365] on span "Save" at bounding box center [631, 355] width 80 height 29
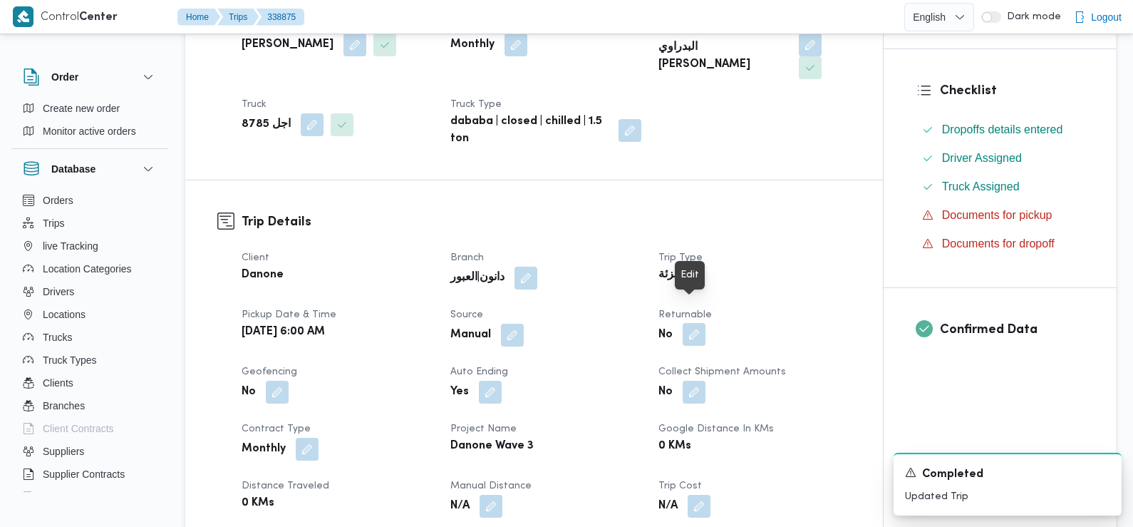
click at [694, 323] on button "button" at bounding box center [694, 334] width 23 height 23
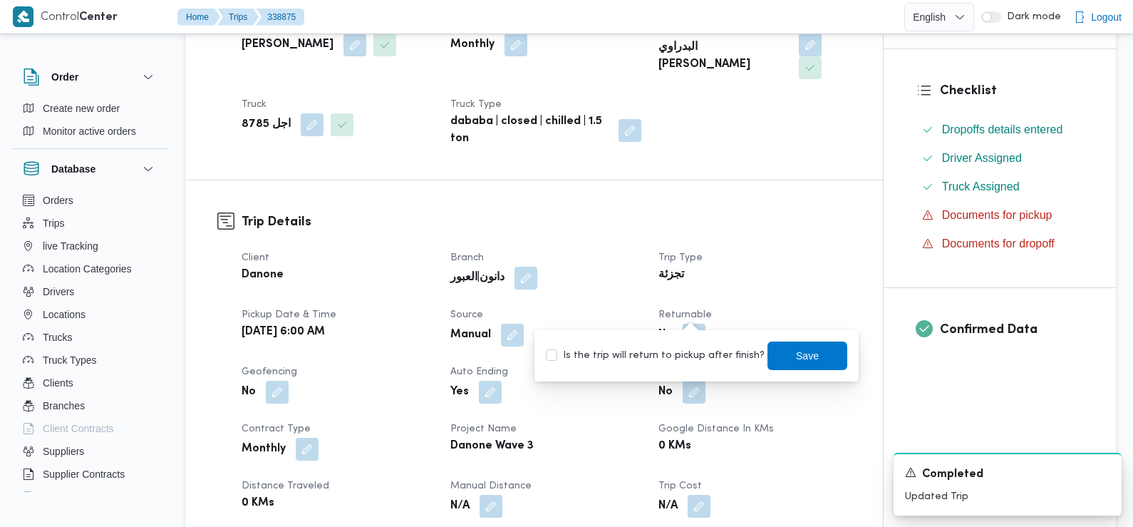
click at [689, 356] on label "Is the trip will return to pickup after finish?" at bounding box center [655, 355] width 219 height 17
checkbox input "true"
click at [777, 352] on span "Save" at bounding box center [808, 355] width 80 height 29
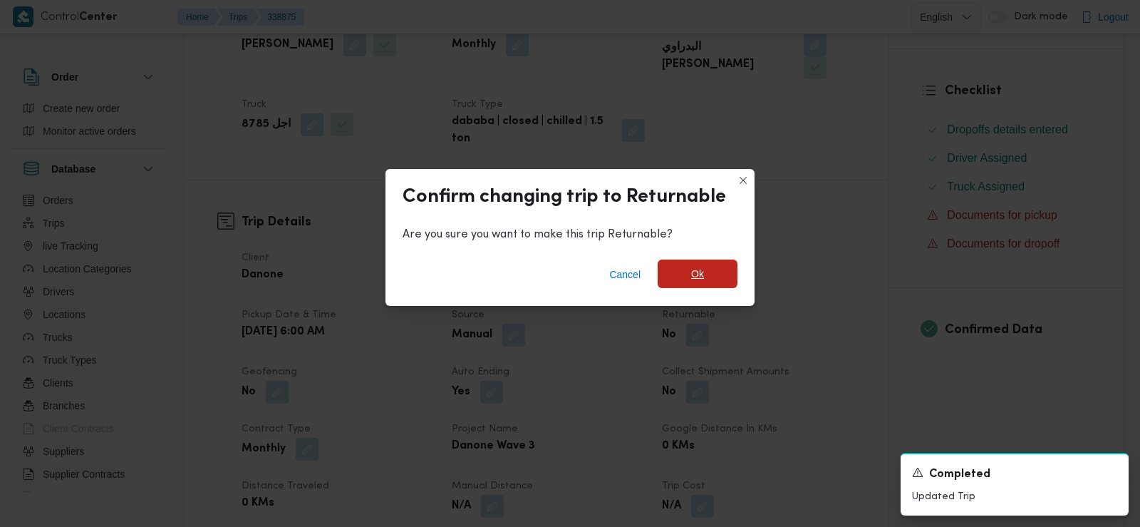
click at [706, 272] on span "Ok" at bounding box center [698, 273] width 80 height 29
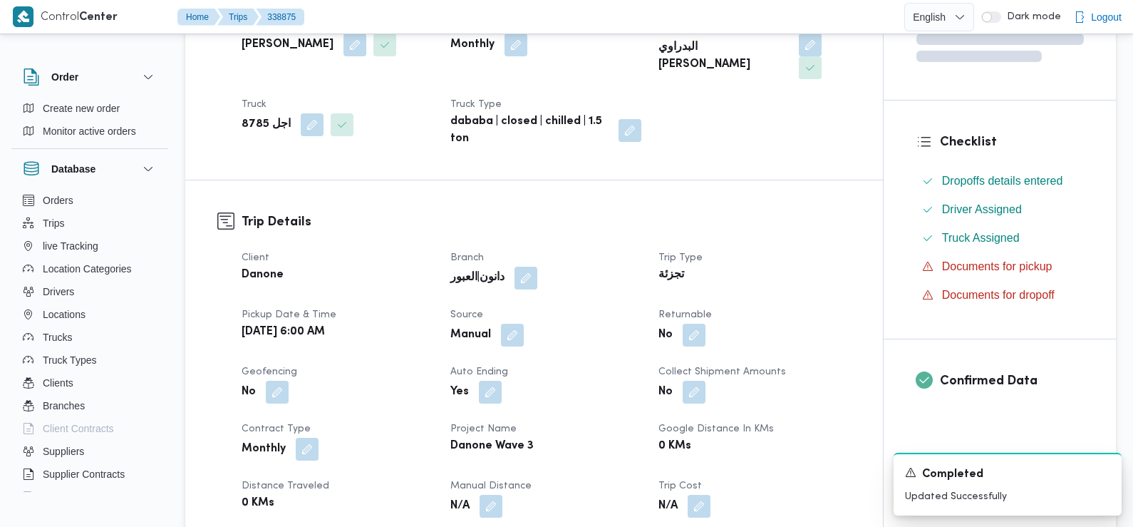
click at [625, 322] on div "Manual" at bounding box center [546, 335] width 195 height 26
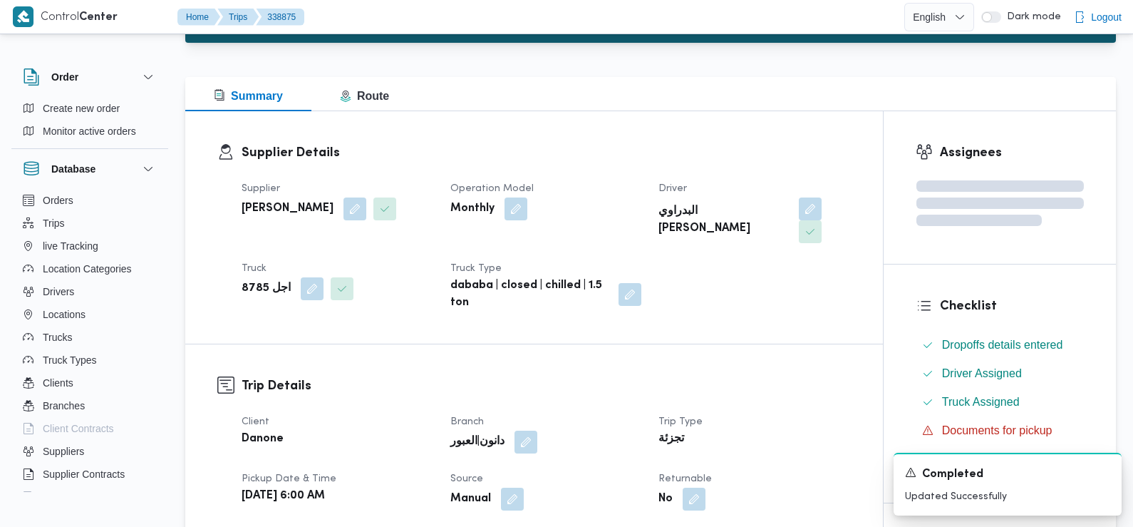
scroll to position [0, 0]
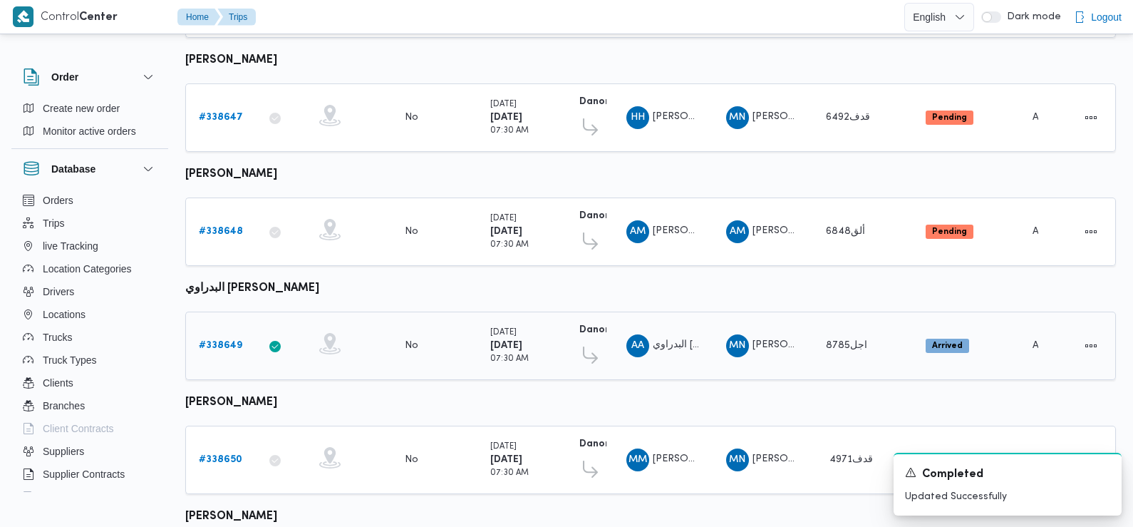
scroll to position [319, 0]
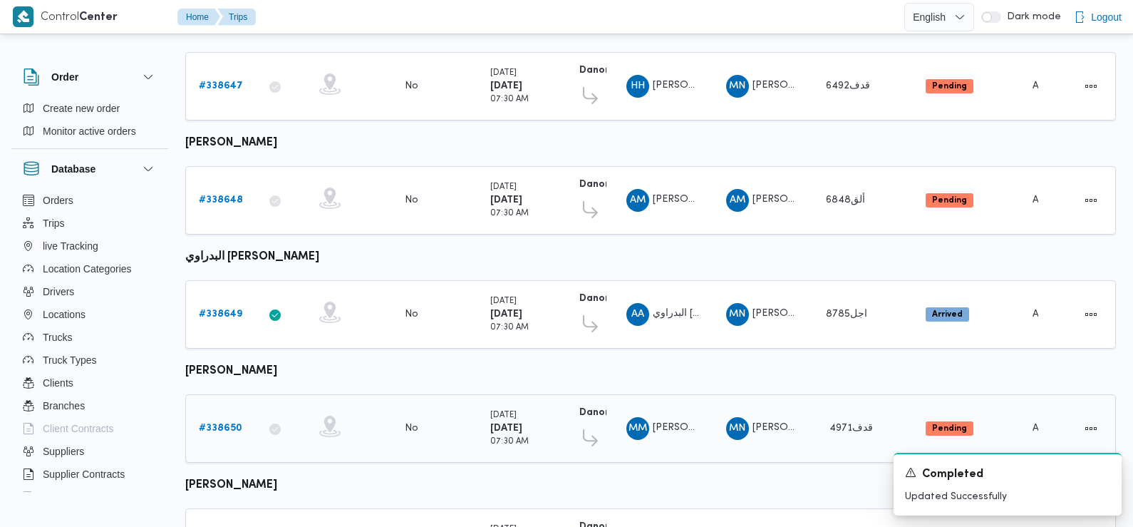
click at [212, 428] on link "# 338650" at bounding box center [220, 428] width 43 height 17
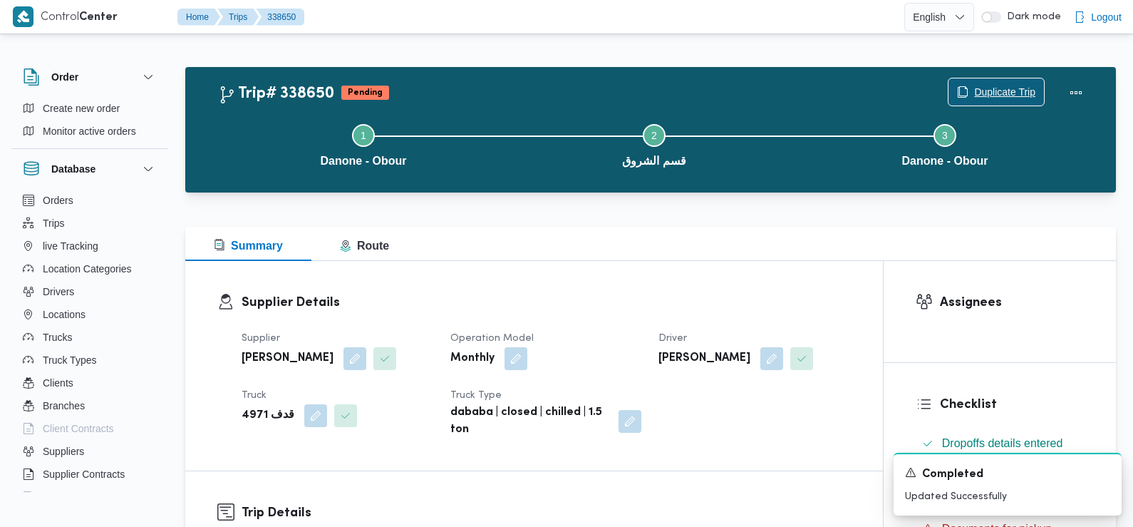
click at [1018, 82] on span "Duplicate Trip" at bounding box center [997, 91] width 96 height 27
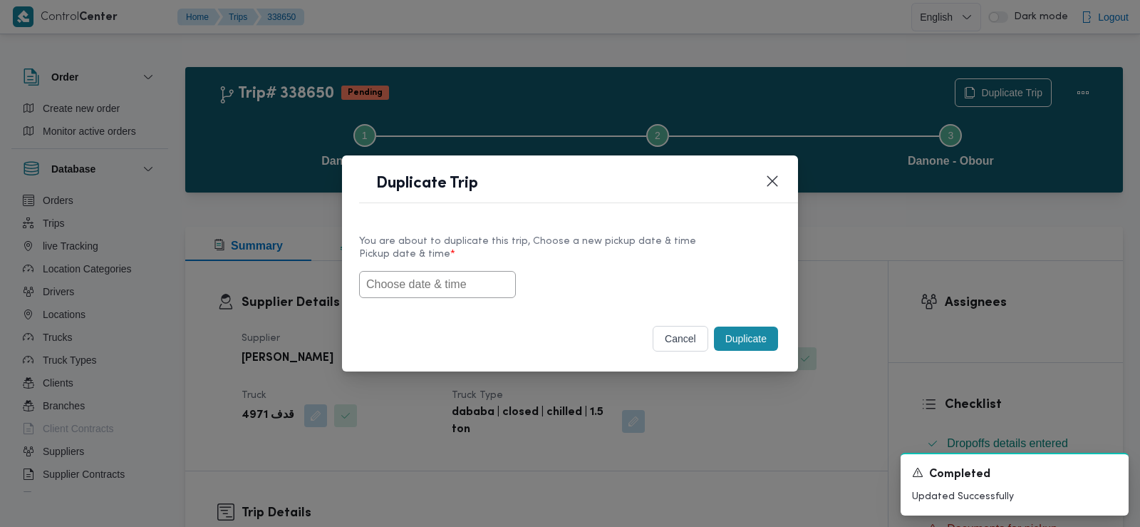
click at [421, 284] on input "text" at bounding box center [437, 284] width 157 height 27
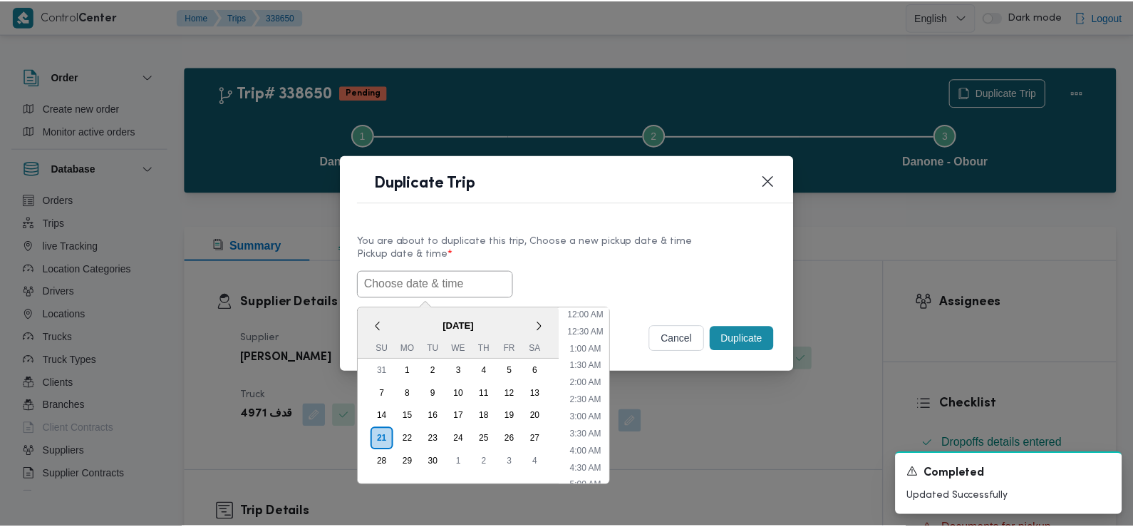
scroll to position [364, 0]
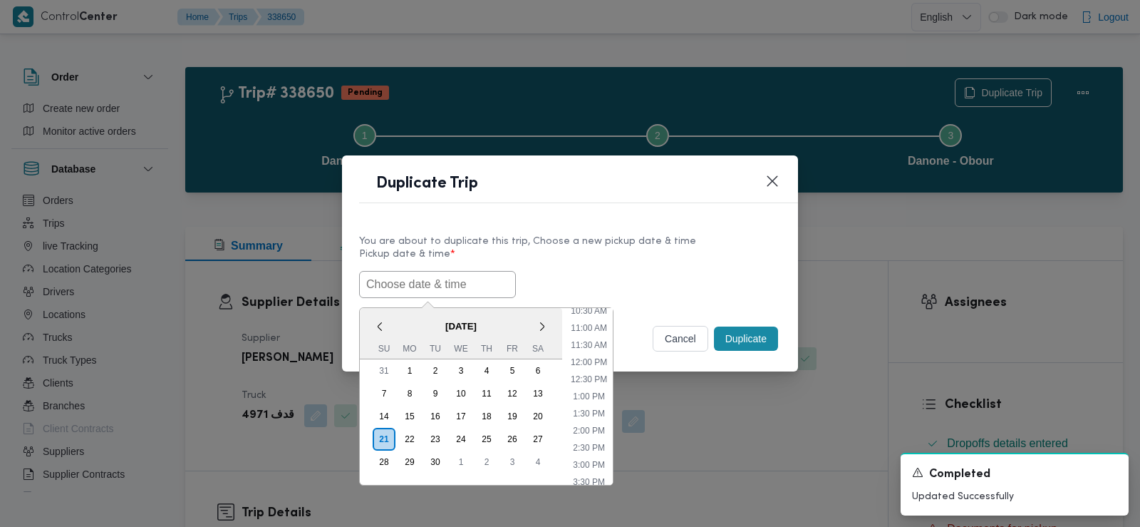
paste input "[DATE] 6:00AM"
type input "[DATE] 6:00AM"
click at [563, 279] on div "[DATE] 6:00AM < [DATE] > Su Mo Tu We Th Fr Sa 31 1 2 3 4 5 6 7 8 9 10 11 12 13 …" at bounding box center [570, 284] width 422 height 27
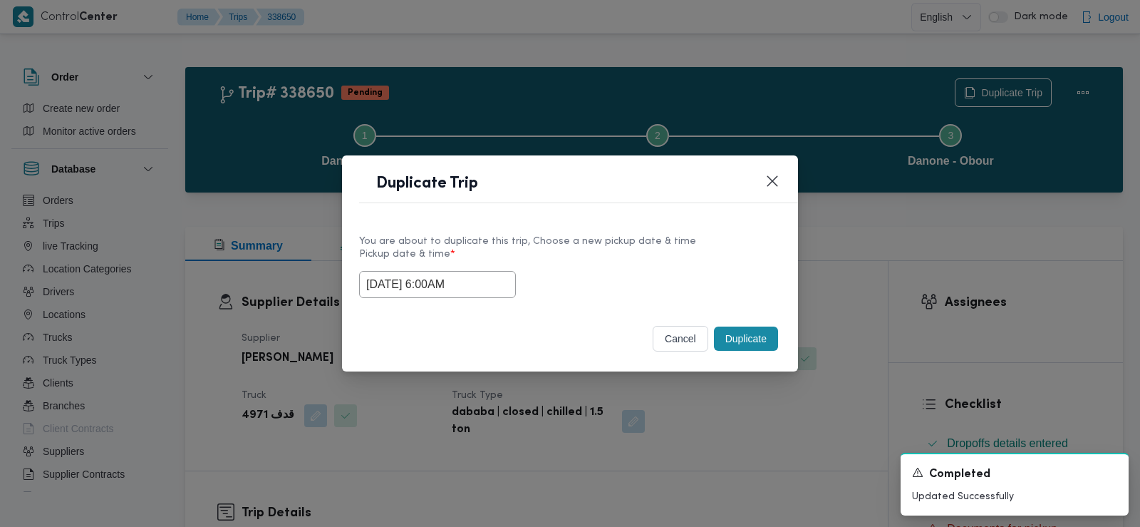
click at [728, 343] on button "Duplicate" at bounding box center [746, 338] width 64 height 24
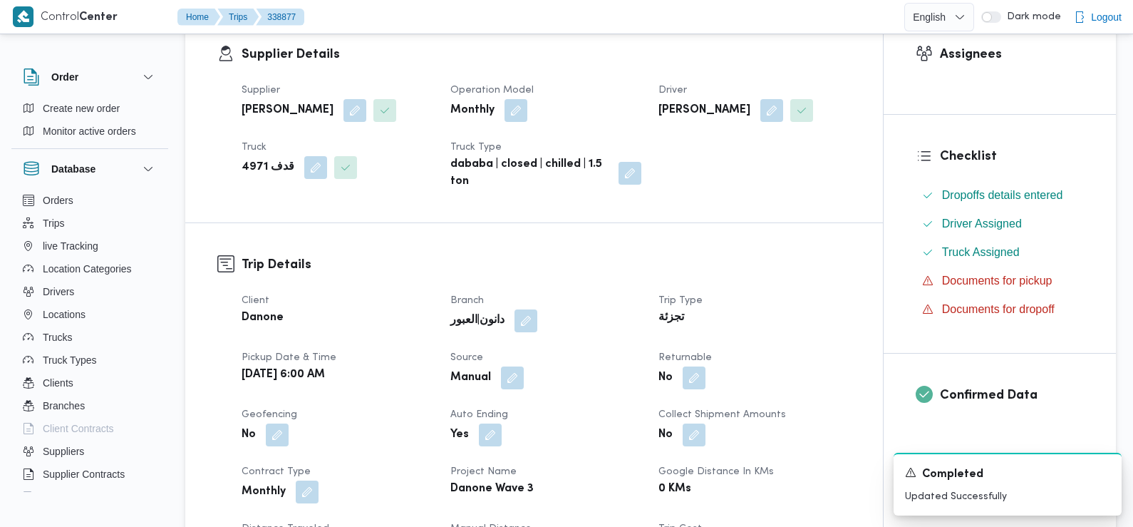
scroll to position [266, 0]
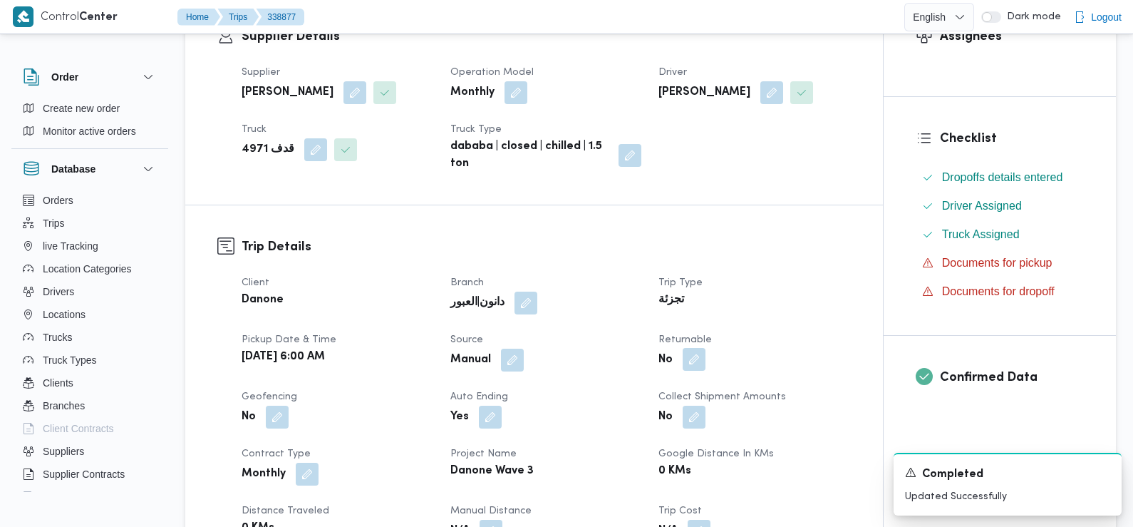
click at [687, 366] on button "button" at bounding box center [694, 359] width 23 height 23
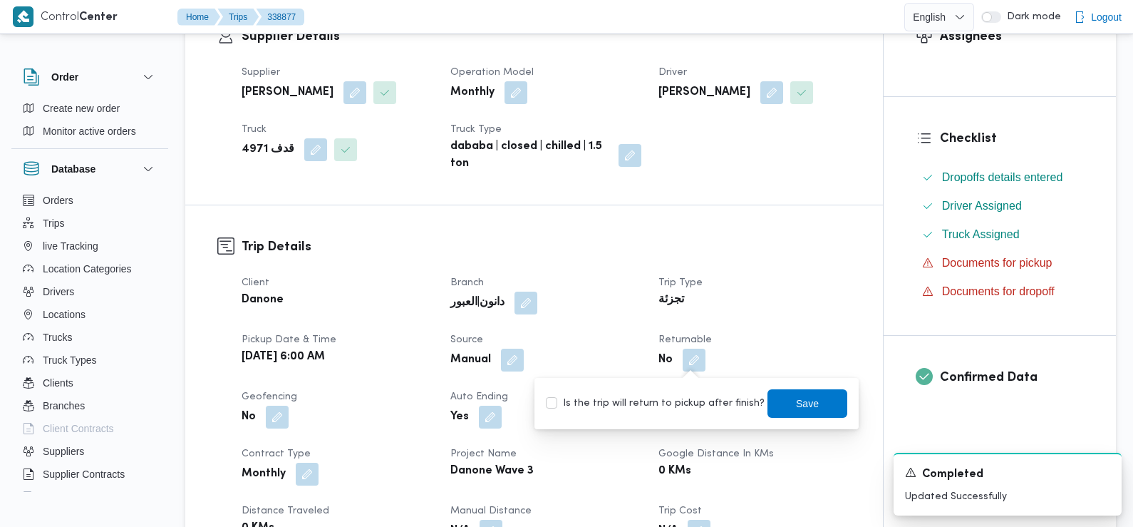
click at [679, 401] on label "Is the trip will return to pickup after finish?" at bounding box center [655, 403] width 219 height 17
checkbox input "true"
click at [783, 404] on span "Save" at bounding box center [808, 402] width 80 height 29
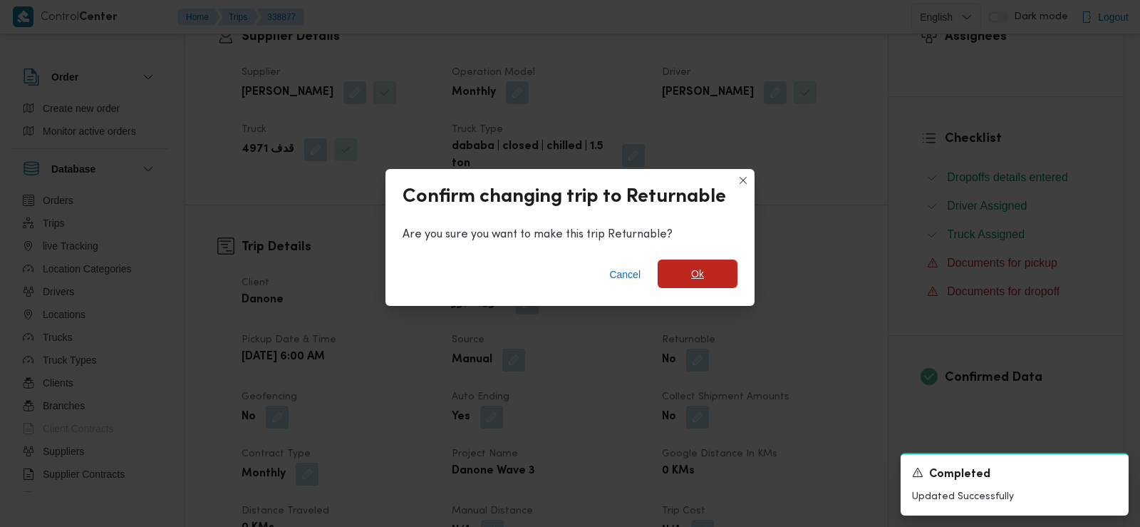
click at [724, 274] on span "Ok" at bounding box center [698, 273] width 80 height 29
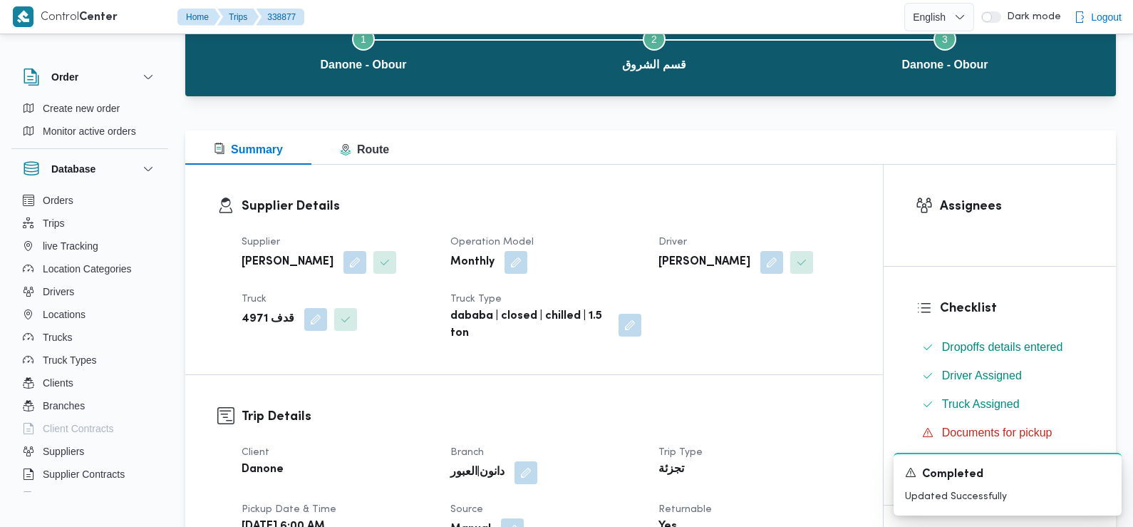
scroll to position [0, 0]
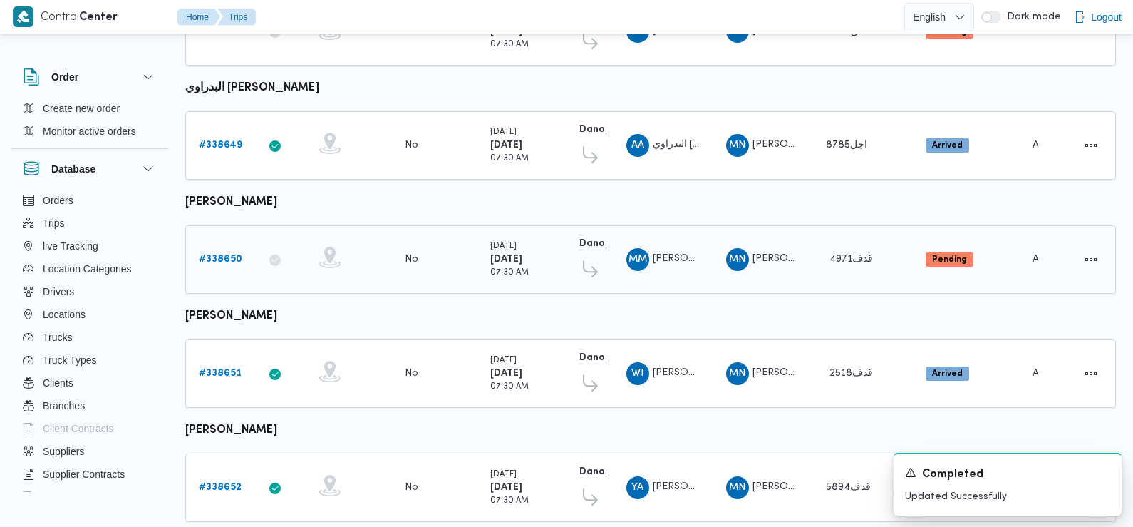
scroll to position [522, 0]
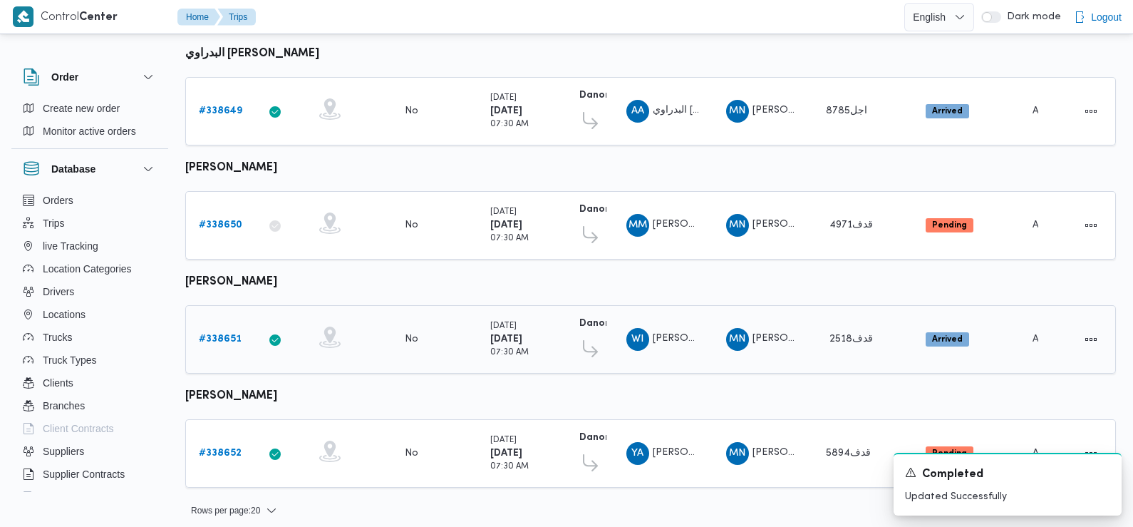
click at [222, 334] on b "# 338651" at bounding box center [220, 338] width 43 height 9
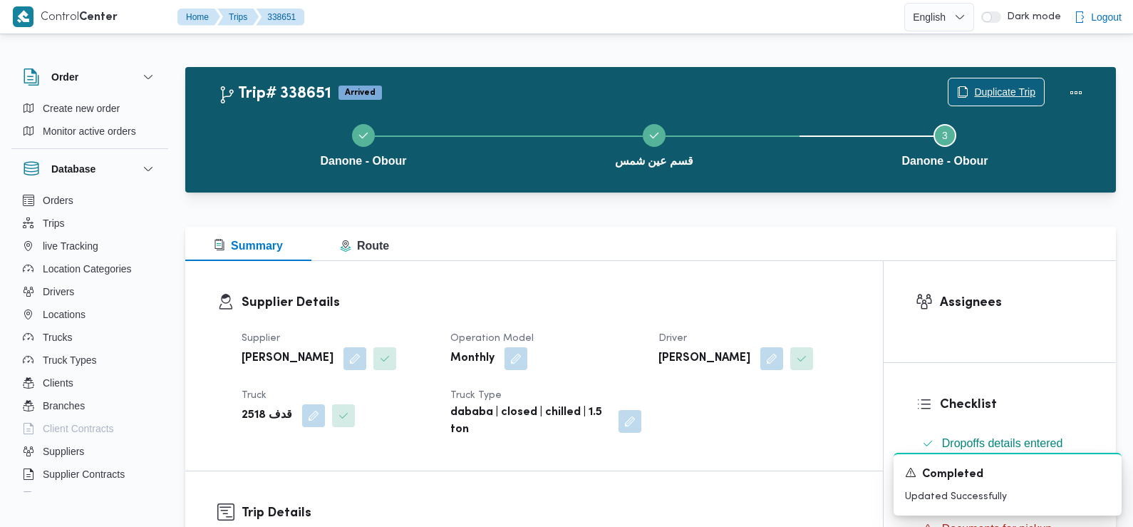
click at [976, 95] on span "Duplicate Trip" at bounding box center [1004, 91] width 61 height 17
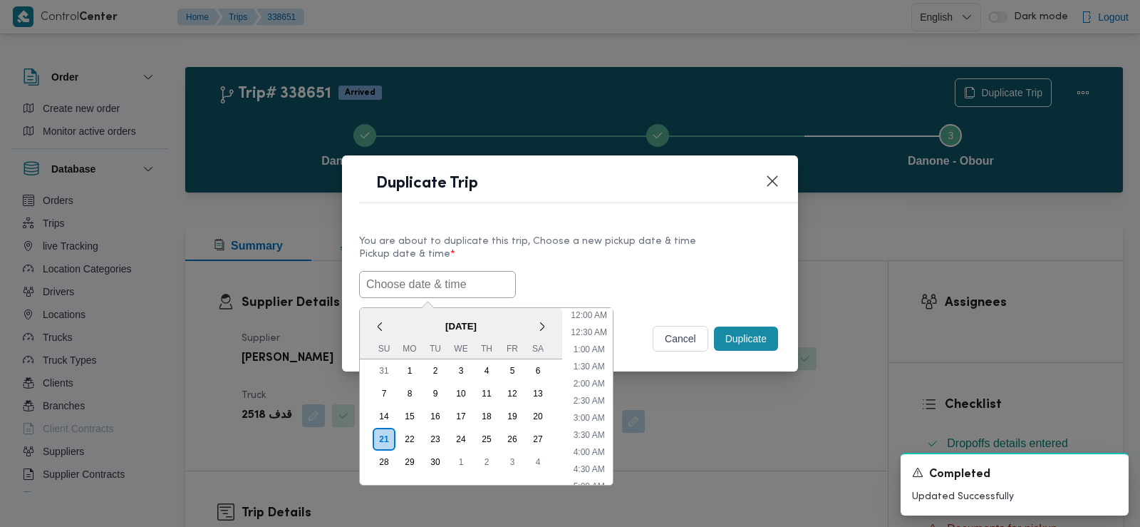
click at [492, 280] on input "text" at bounding box center [437, 284] width 157 height 27
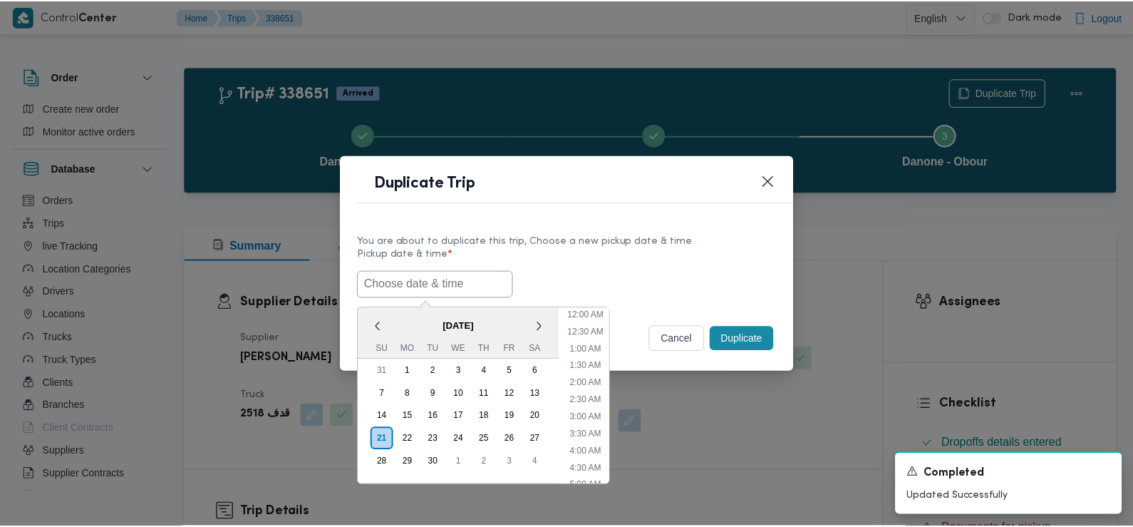
scroll to position [364, 0]
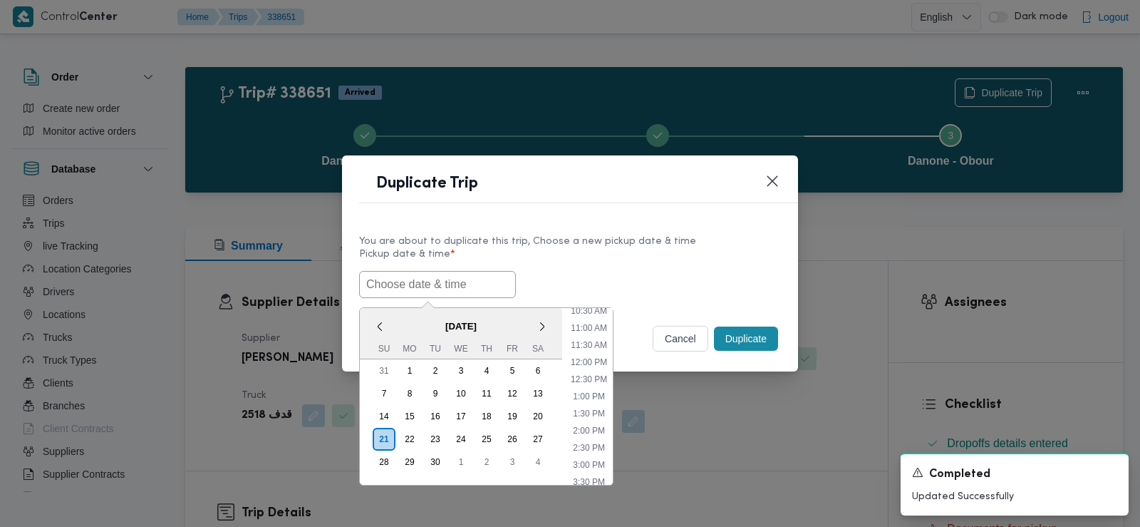
paste input "[DATE] 6:00AM"
type input "[DATE] 6:00AM"
click at [614, 272] on div "[DATE] 6:00AM < [DATE] > Su Mo Tu We Th Fr Sa 31 1 2 3 4 5 6 7 8 9 10 11 12 13 …" at bounding box center [570, 284] width 422 height 27
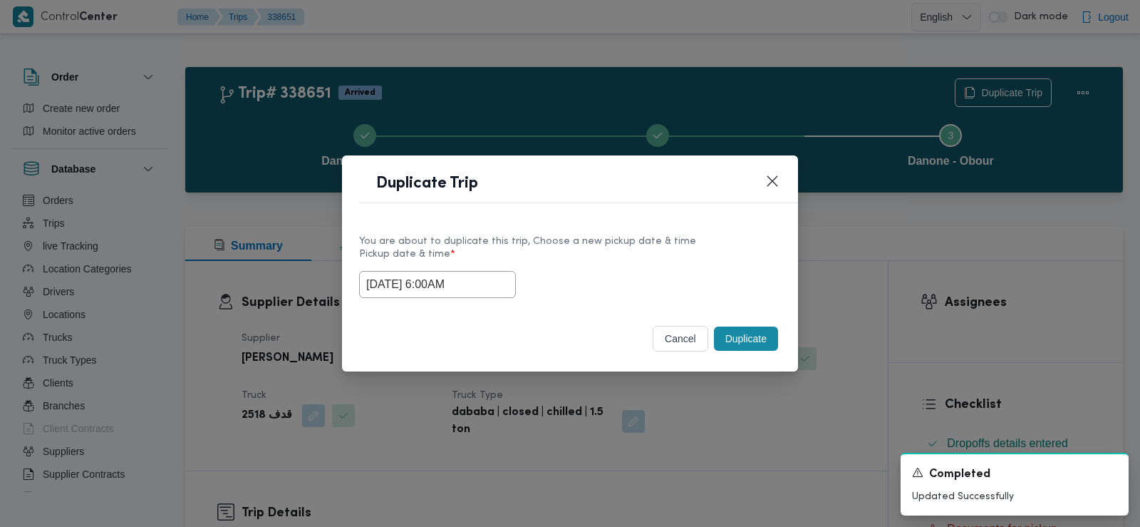
click at [761, 336] on button "Duplicate" at bounding box center [746, 338] width 64 height 24
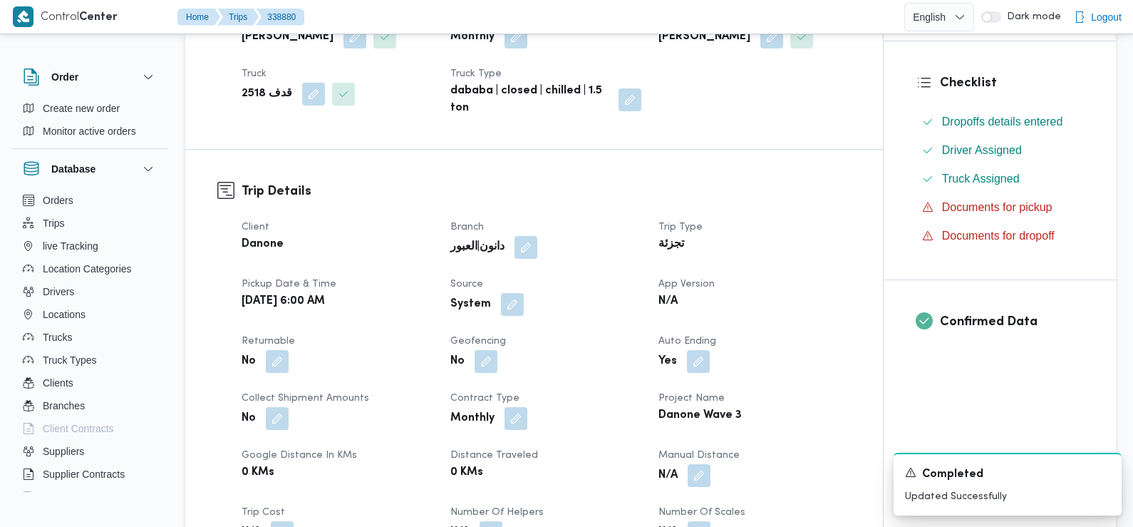
scroll to position [356, 0]
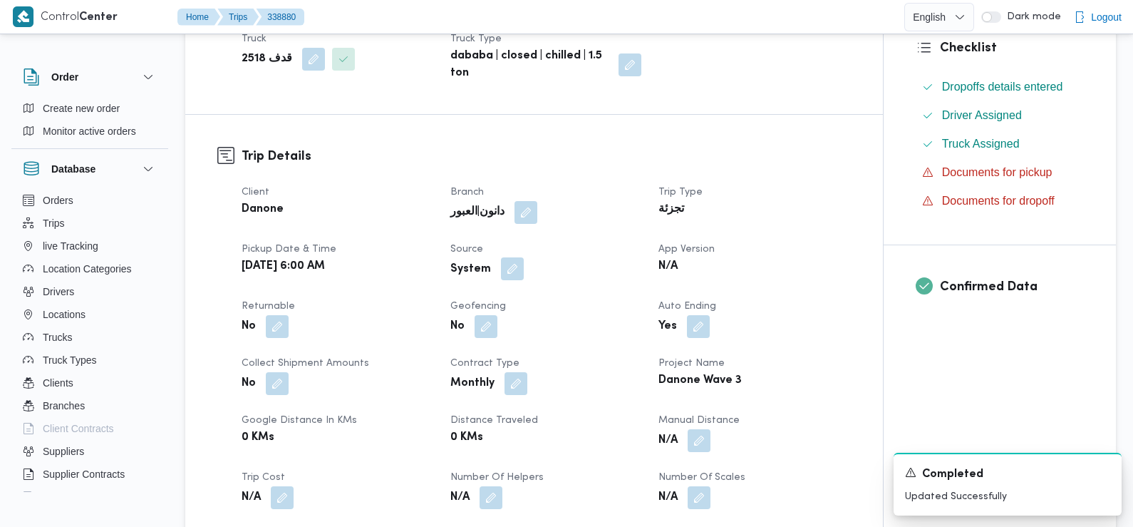
click at [510, 269] on button "button" at bounding box center [512, 268] width 23 height 23
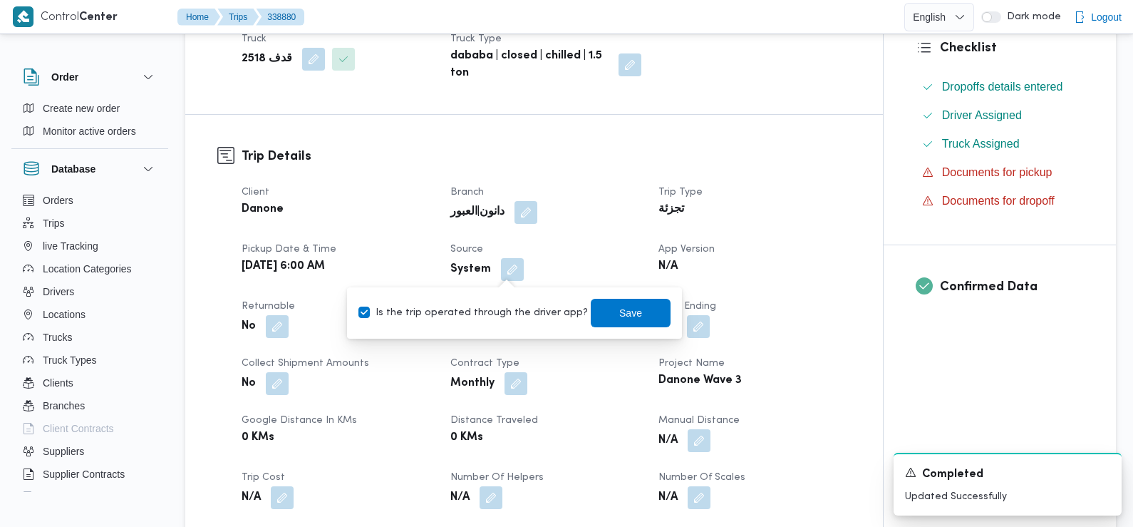
click at [514, 316] on label "Is the trip operated through the driver app?" at bounding box center [474, 312] width 230 height 17
checkbox input "false"
click at [620, 311] on span "Save" at bounding box center [630, 312] width 23 height 17
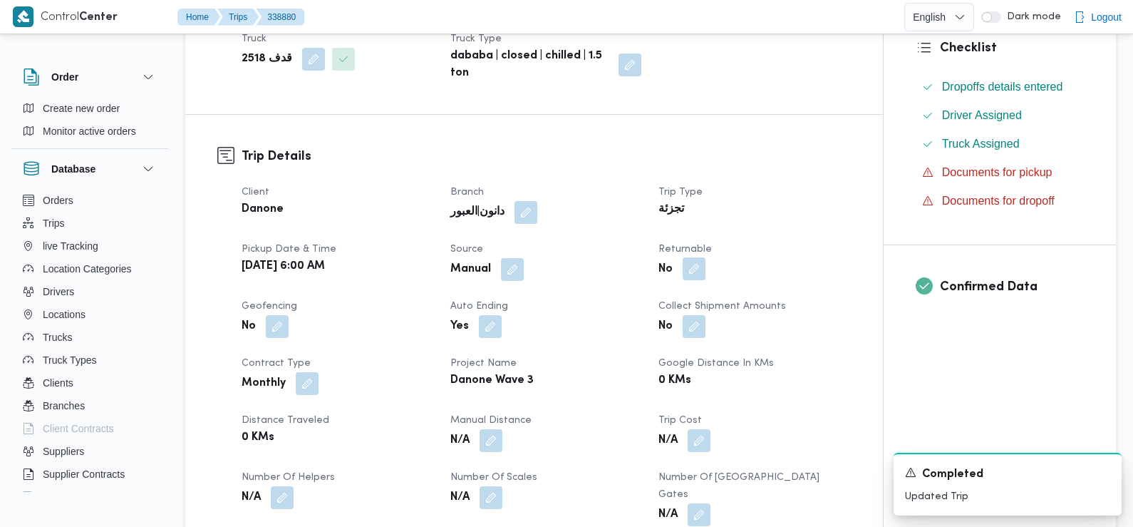
click at [694, 275] on button "button" at bounding box center [694, 268] width 23 height 23
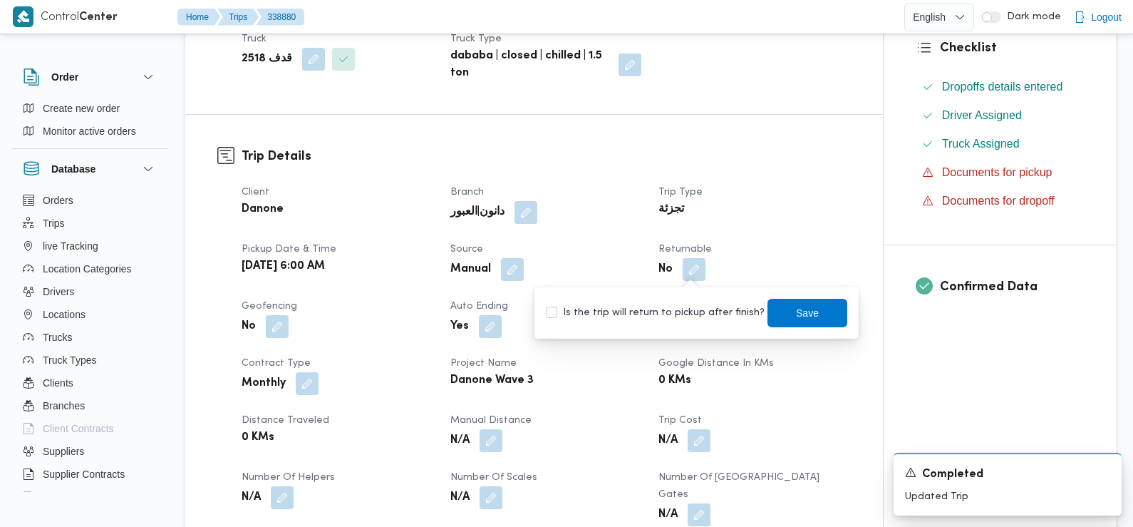
click at [701, 311] on label "Is the trip will return to pickup after finish?" at bounding box center [655, 312] width 219 height 17
checkbox input "true"
click at [777, 314] on span "Save" at bounding box center [808, 312] width 80 height 29
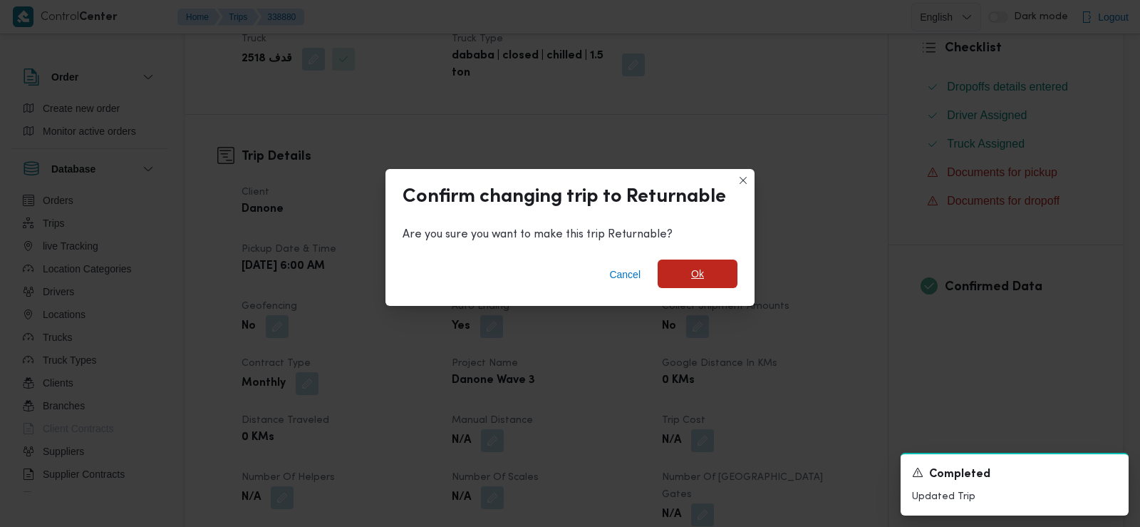
click at [701, 262] on span "Ok" at bounding box center [698, 273] width 80 height 29
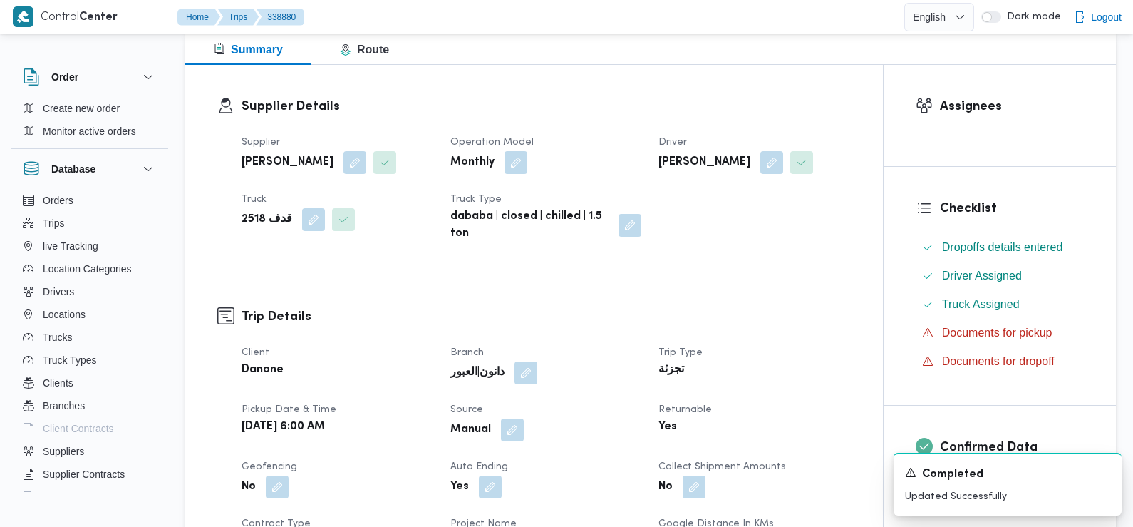
scroll to position [0, 0]
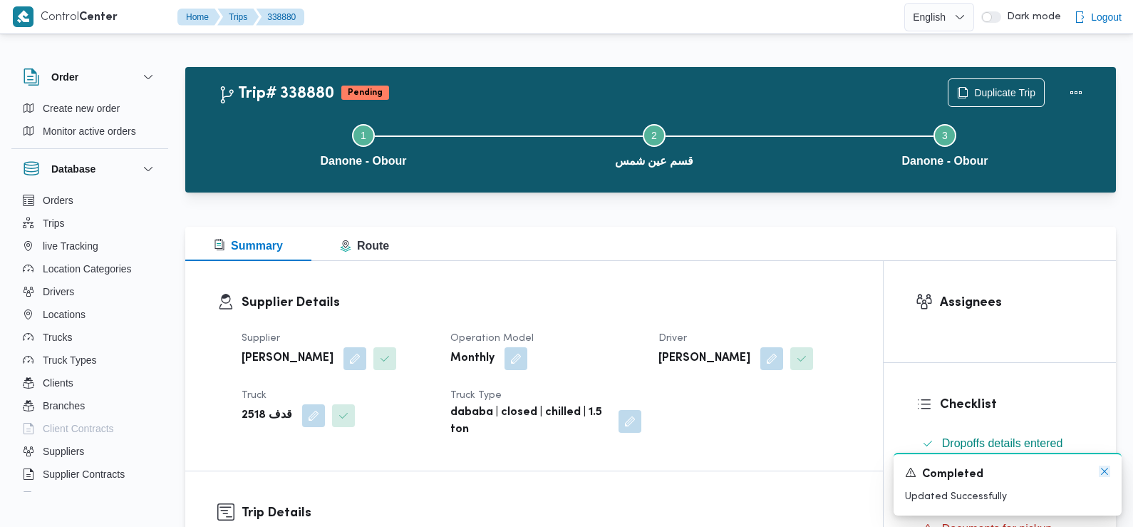
click at [1104, 471] on icon "Dismiss toast" at bounding box center [1104, 471] width 7 height 7
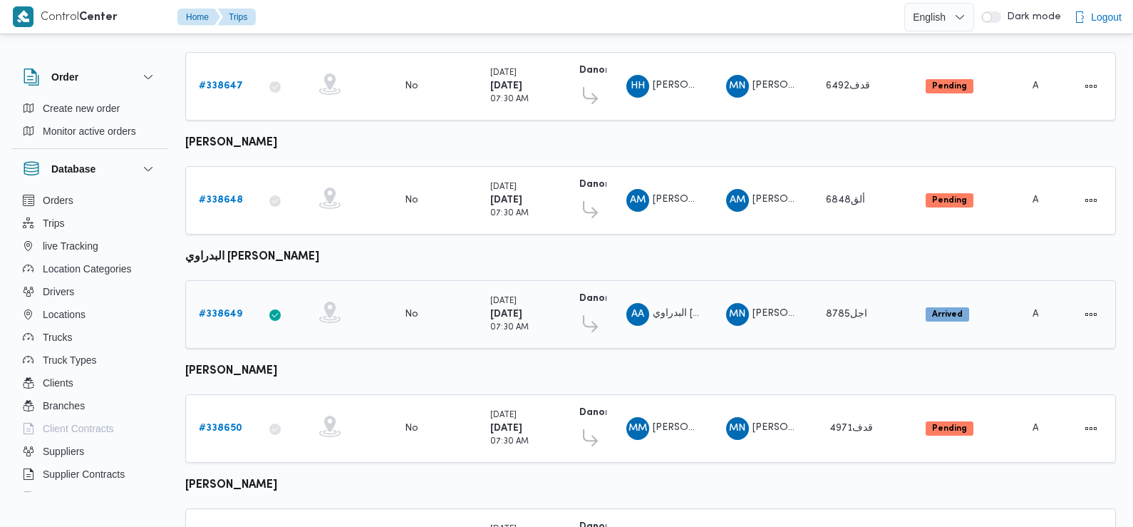
scroll to position [522, 0]
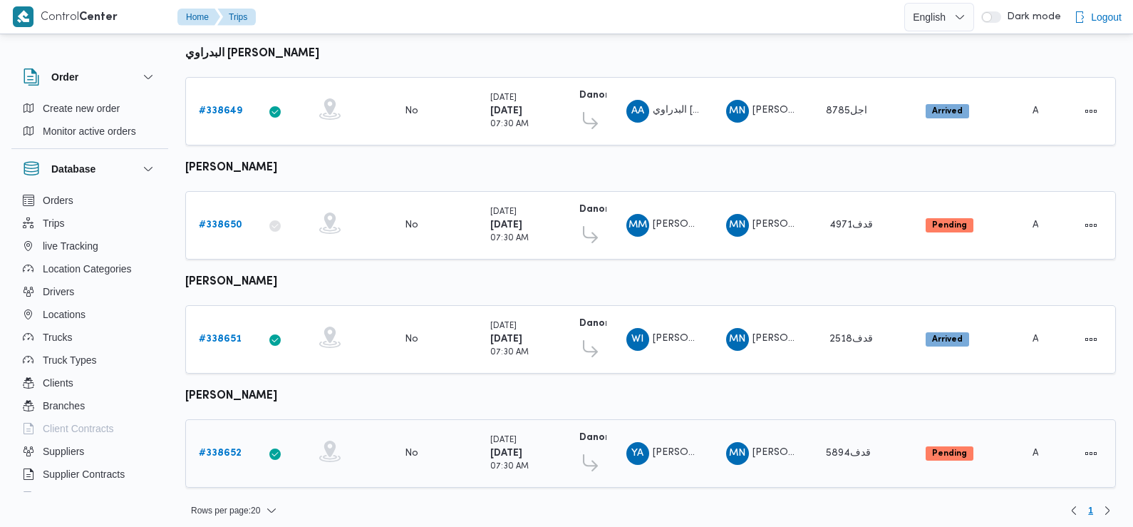
click at [216, 448] on b "# 338652" at bounding box center [220, 452] width 43 height 9
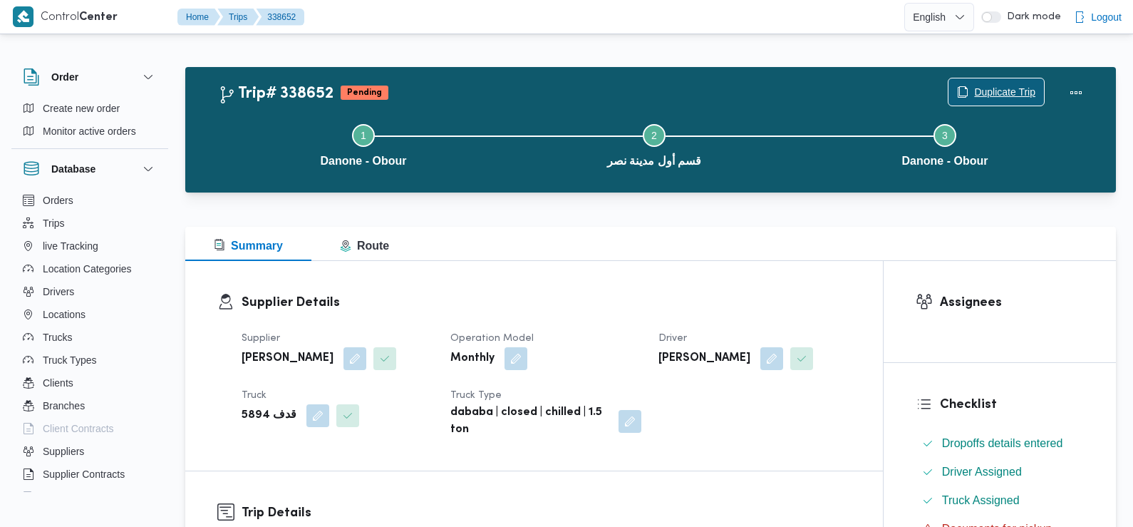
click at [1009, 95] on span "Duplicate Trip" at bounding box center [1004, 91] width 61 height 17
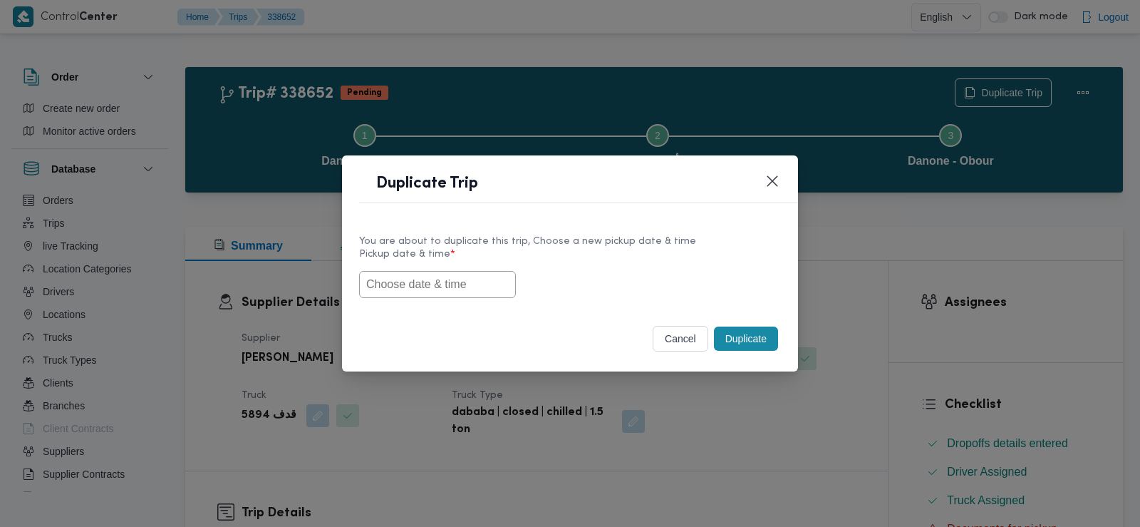
click at [423, 282] on input "text" at bounding box center [437, 284] width 157 height 27
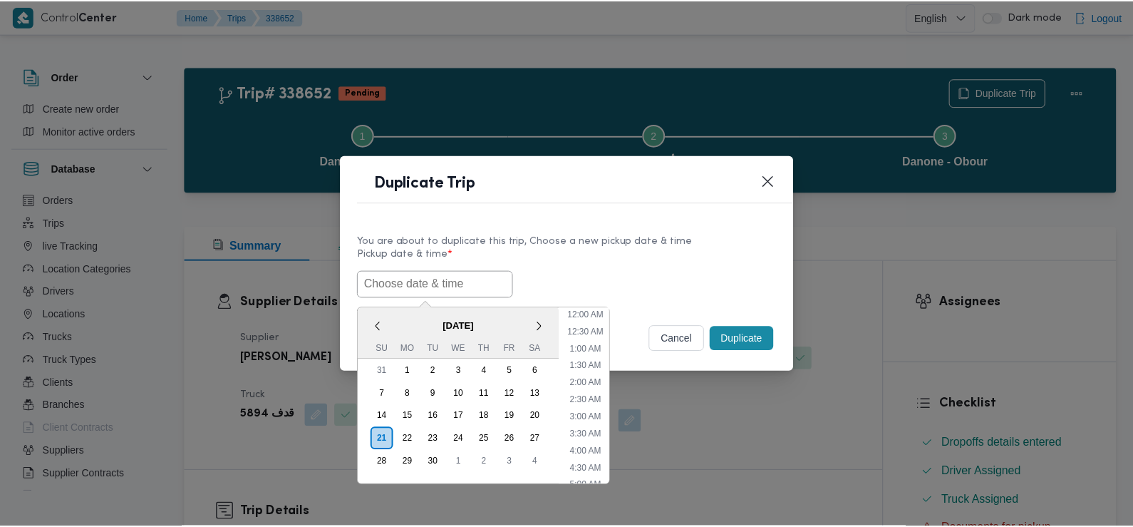
scroll to position [364, 0]
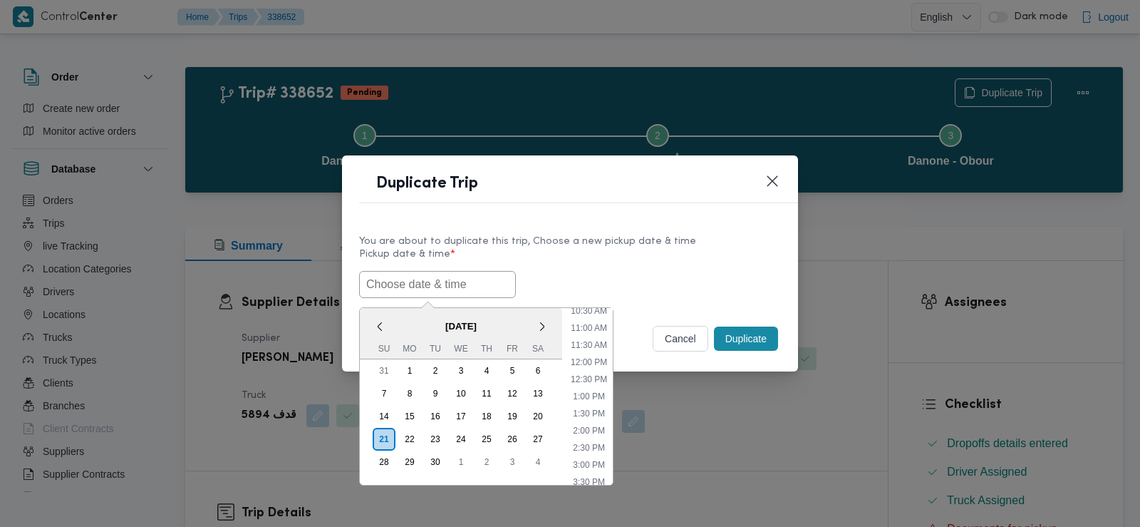
click at [403, 282] on input "text" at bounding box center [437, 284] width 157 height 27
paste input "[DATE] 6:00AM"
type input "[DATE] 6:00AM"
click at [700, 281] on div "22/09/2025 6:00AM < September 2025 > Su Mo Tu We Th Fr Sa 31 1 2 3 4 5 6 7 8 9 …" at bounding box center [570, 284] width 422 height 27
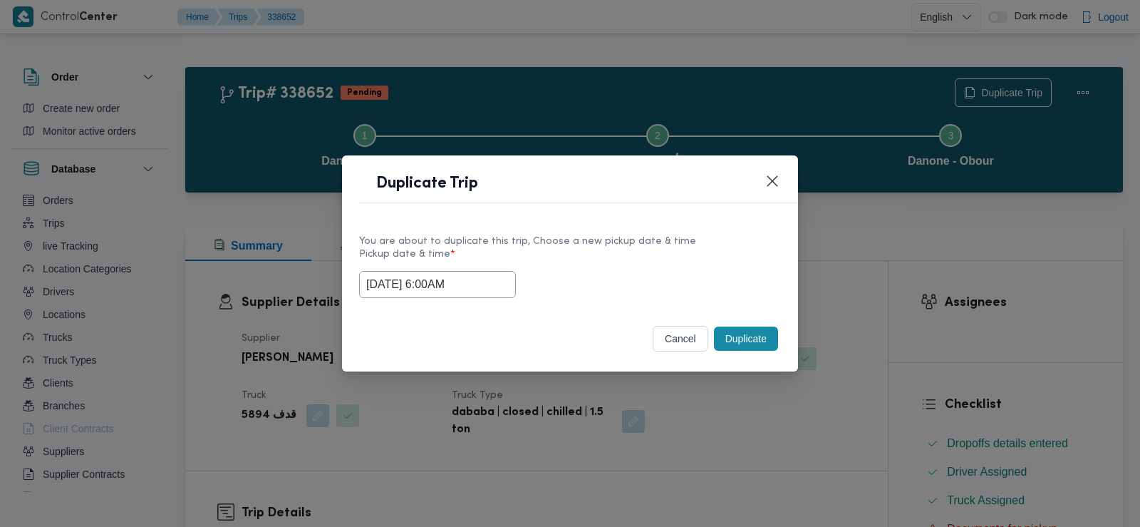
click at [741, 337] on button "Duplicate" at bounding box center [746, 338] width 64 height 24
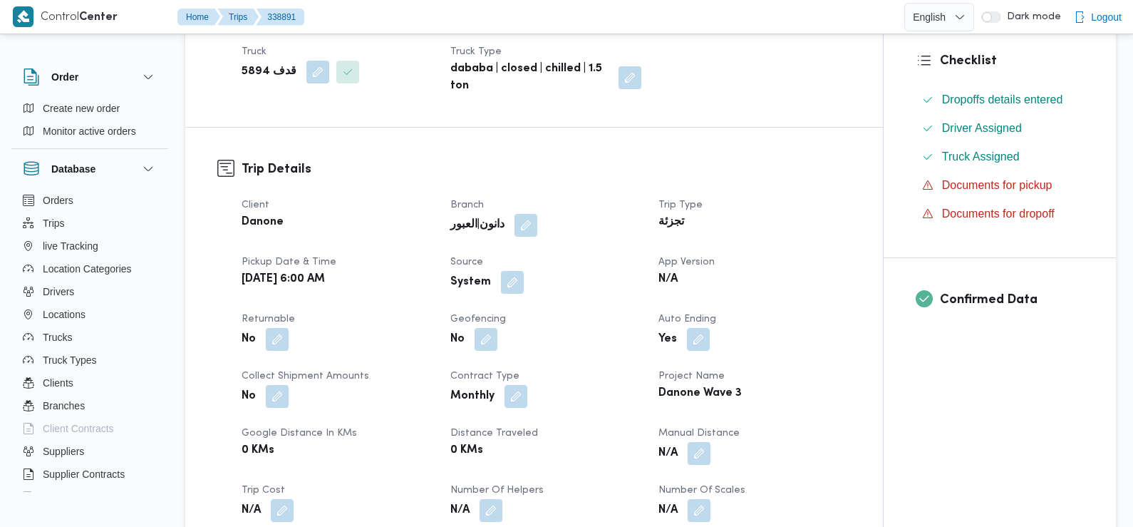
scroll to position [380, 0]
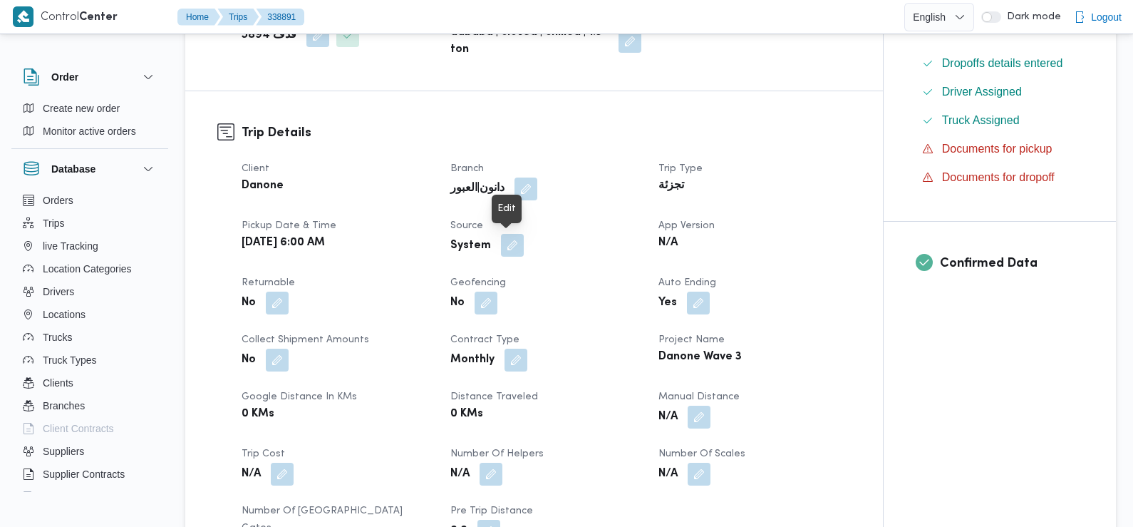
click at [512, 248] on button "button" at bounding box center [512, 245] width 23 height 23
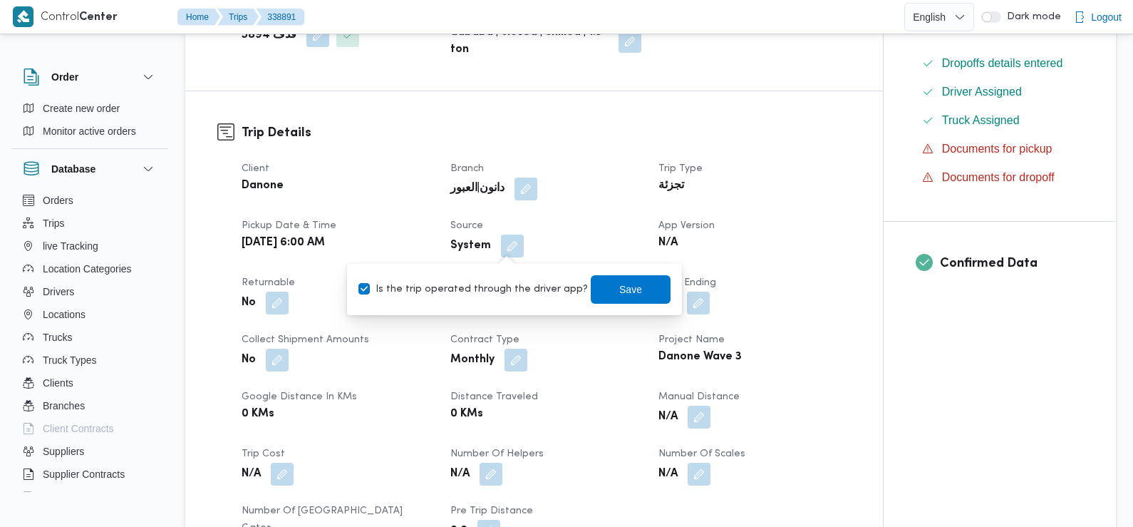
click at [522, 287] on label "Is the trip operated through the driver app?" at bounding box center [474, 289] width 230 height 17
checkbox input "false"
click at [640, 295] on span "Save" at bounding box center [631, 288] width 80 height 29
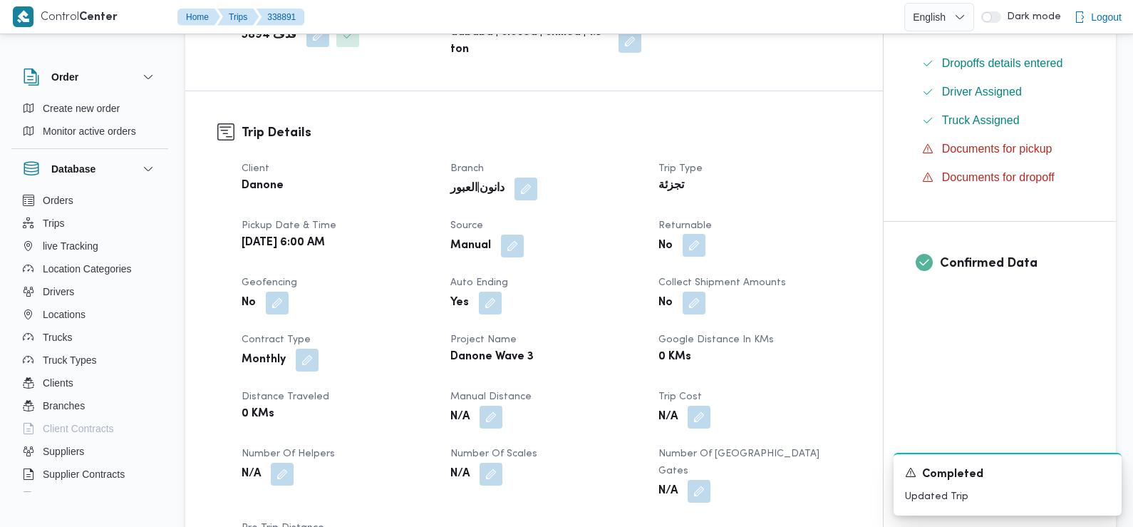
click at [689, 255] on button "button" at bounding box center [694, 245] width 23 height 23
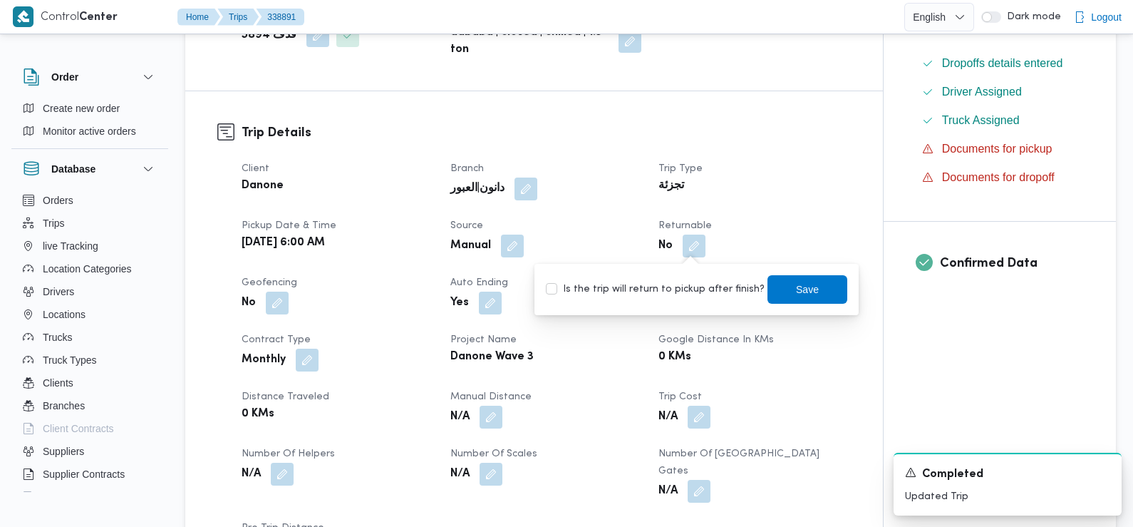
click at [694, 284] on label "Is the trip will return to pickup after finish?" at bounding box center [655, 289] width 219 height 17
checkbox input "true"
click at [796, 289] on span "Save" at bounding box center [807, 288] width 23 height 17
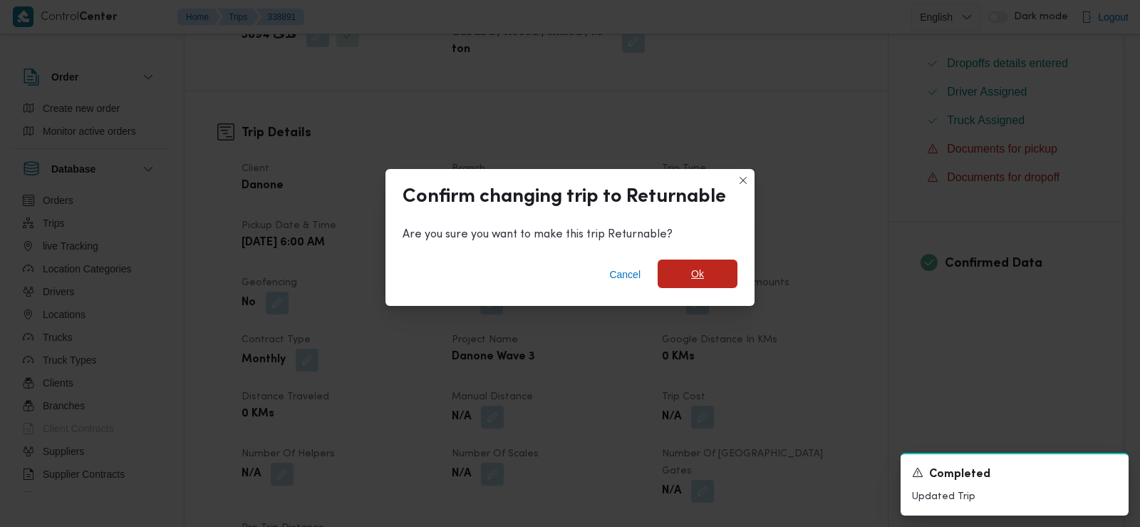
click at [714, 262] on span "Ok" at bounding box center [698, 273] width 80 height 29
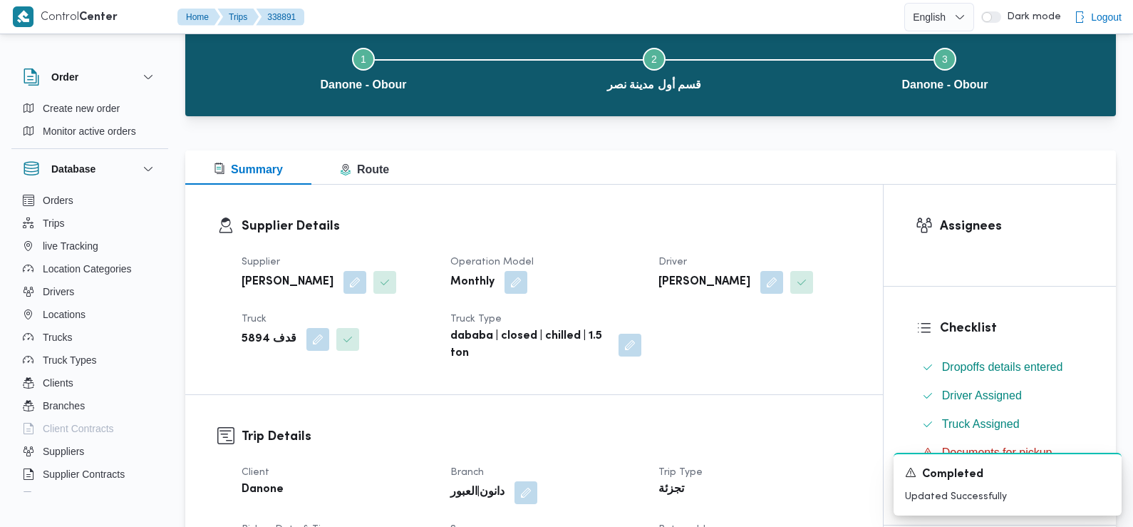
scroll to position [0, 0]
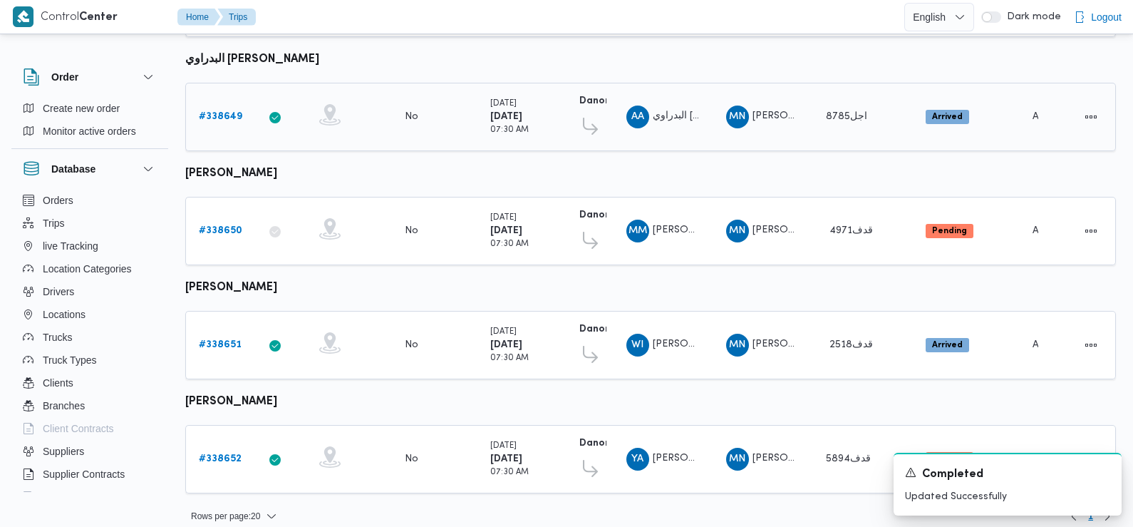
scroll to position [522, 0]
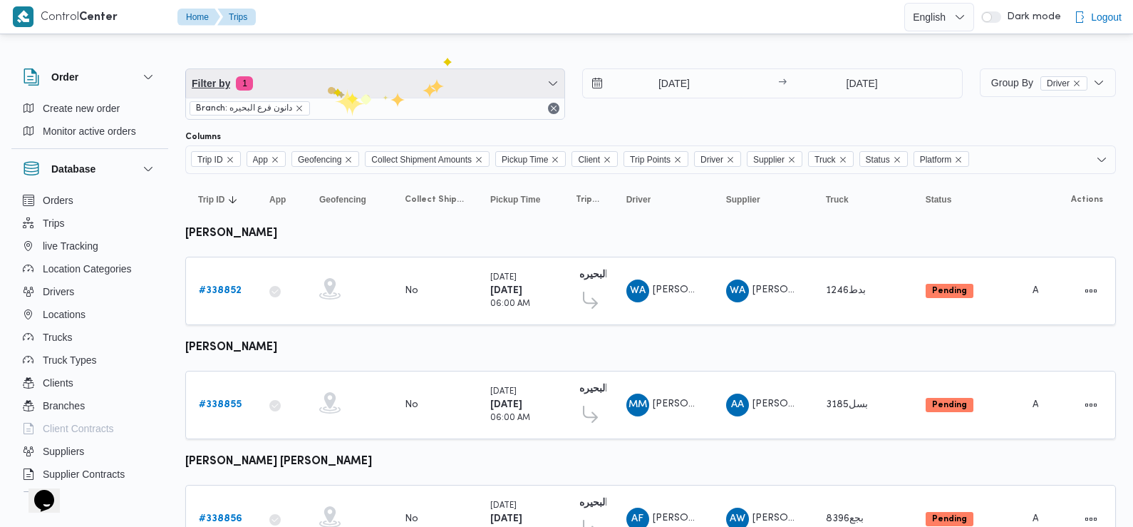
click at [326, 86] on span "Filter by 1" at bounding box center [375, 83] width 379 height 29
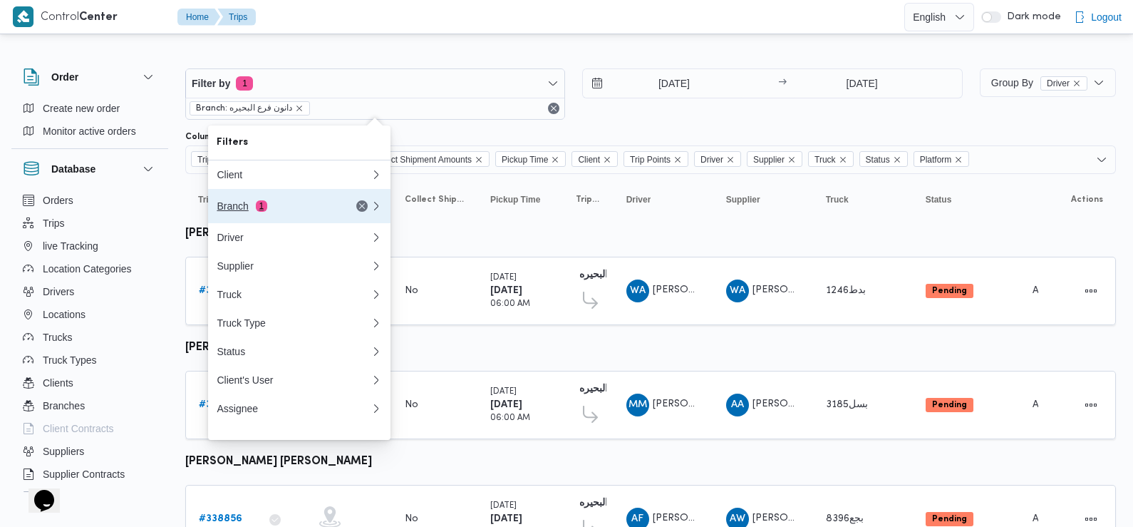
click at [277, 218] on button "Branch 1" at bounding box center [299, 206] width 182 height 34
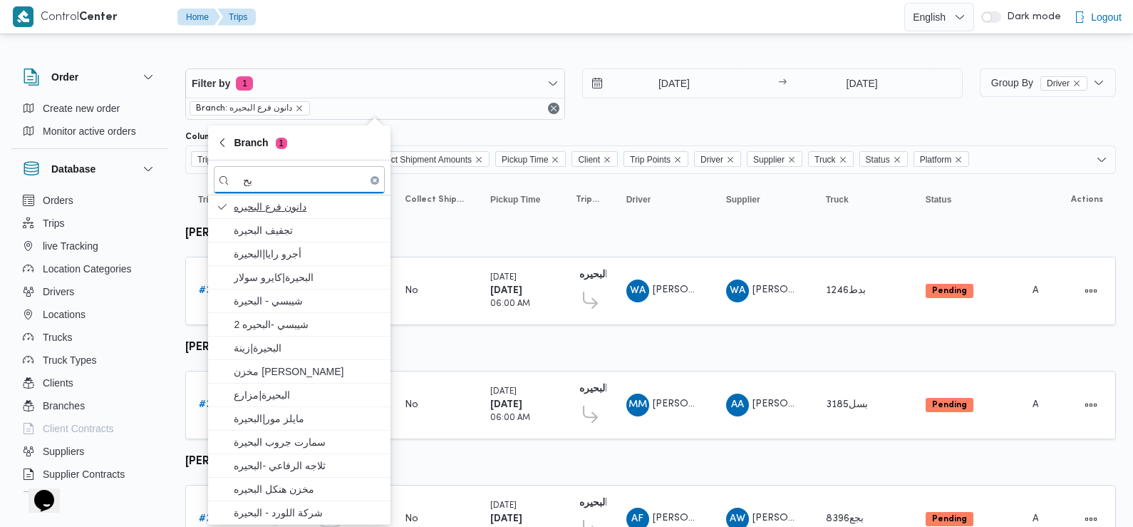
type input "ب"
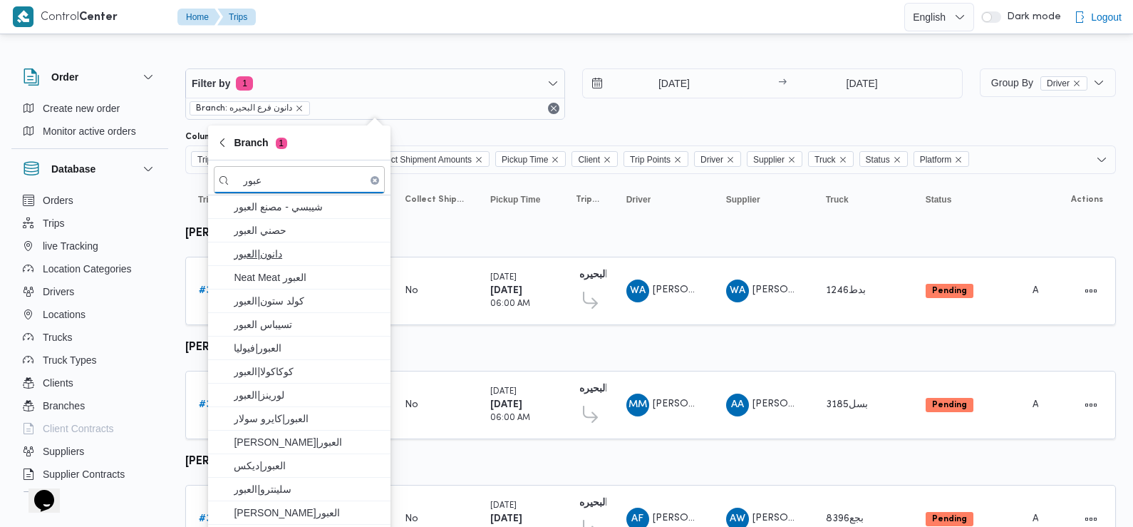
type input "عبور"
click at [290, 262] on span "دانون|العبور" at bounding box center [308, 253] width 148 height 17
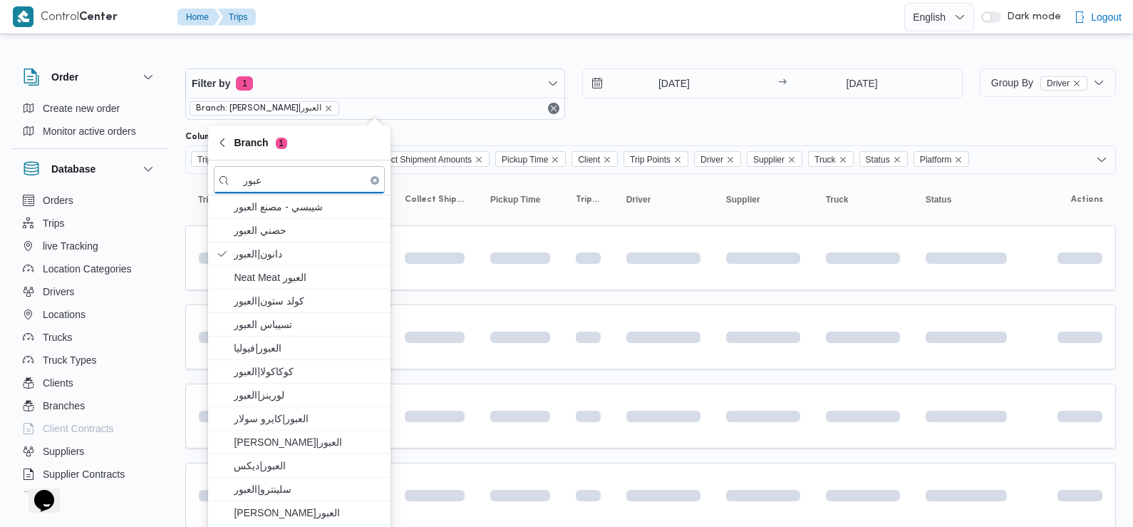
click at [667, 121] on div "Filter by 1 Branch: دانون|العبور [DATE] → [DATE]" at bounding box center [574, 94] width 795 height 68
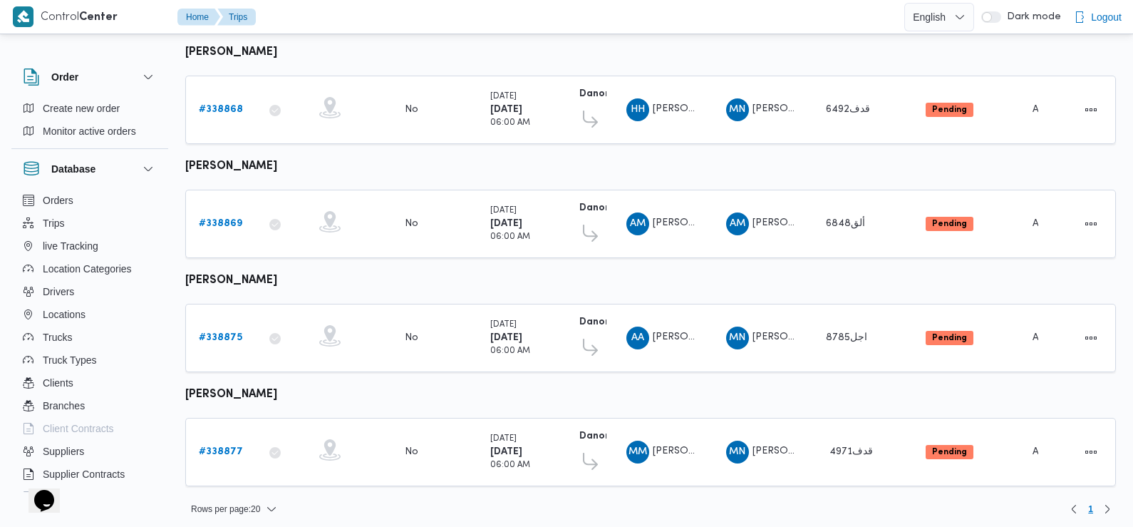
scroll to position [297, 0]
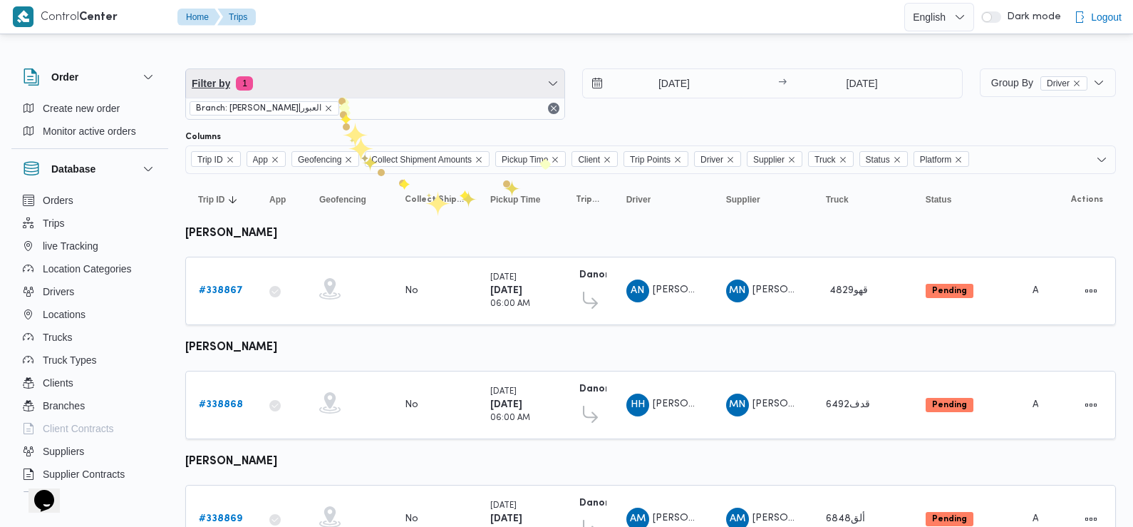
click at [338, 96] on span "Filter by 1" at bounding box center [375, 83] width 379 height 29
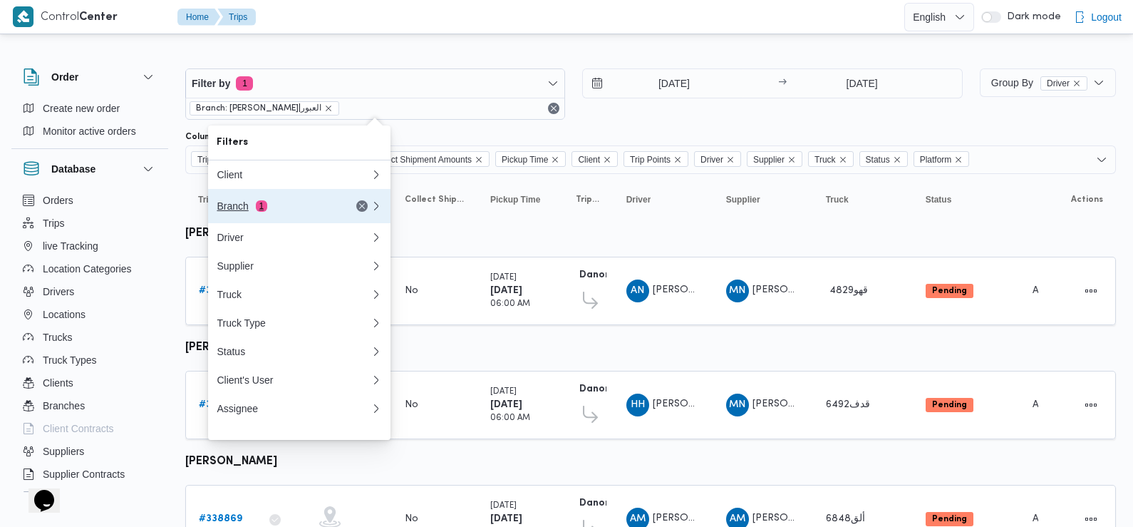
click at [262, 217] on button "Branch 1" at bounding box center [299, 206] width 182 height 34
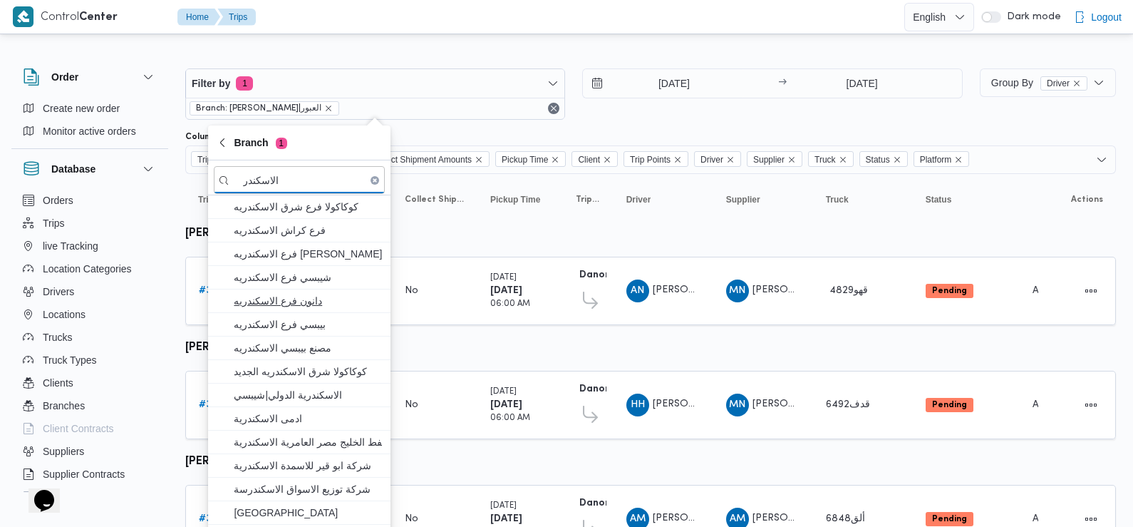
type input "الاسكندر"
click at [311, 303] on span "دانون فرع الاسكندريه" at bounding box center [308, 300] width 148 height 17
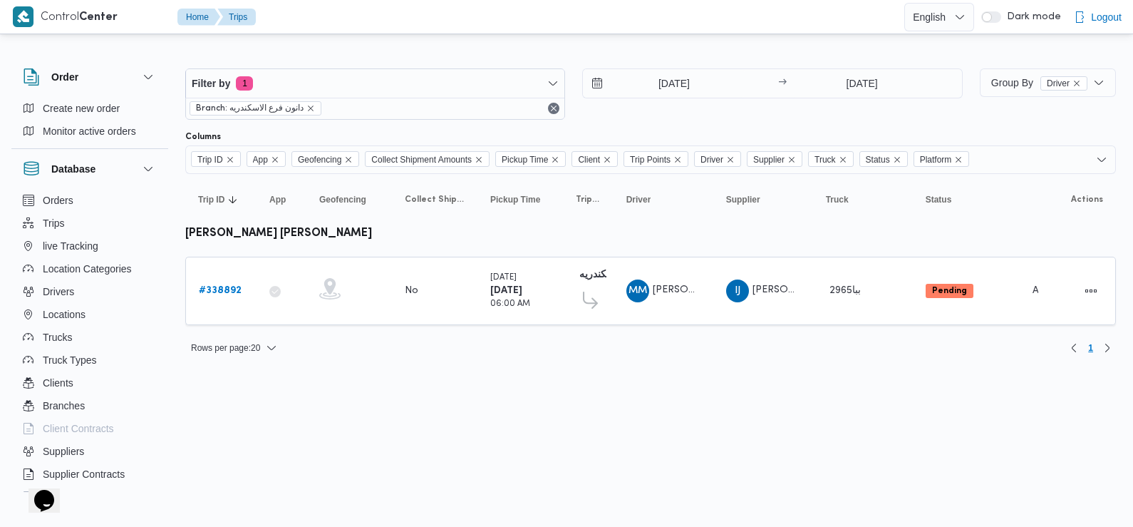
click at [672, 123] on div "Filter by 1 Branch: دانون فرع الاسكندريه [DATE] → [DATE]" at bounding box center [574, 94] width 795 height 68
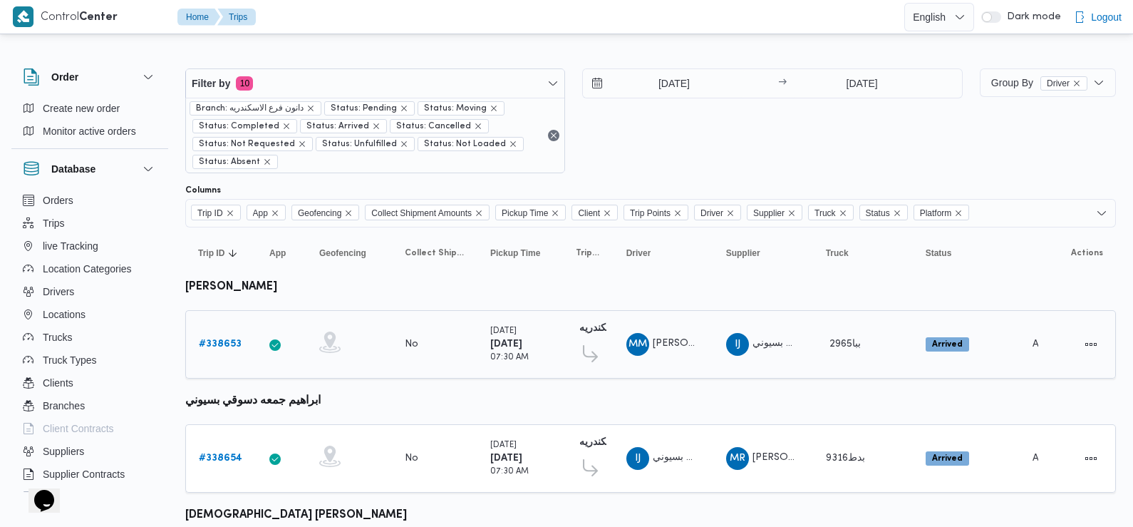
click at [232, 346] on b "# 338653" at bounding box center [220, 343] width 43 height 9
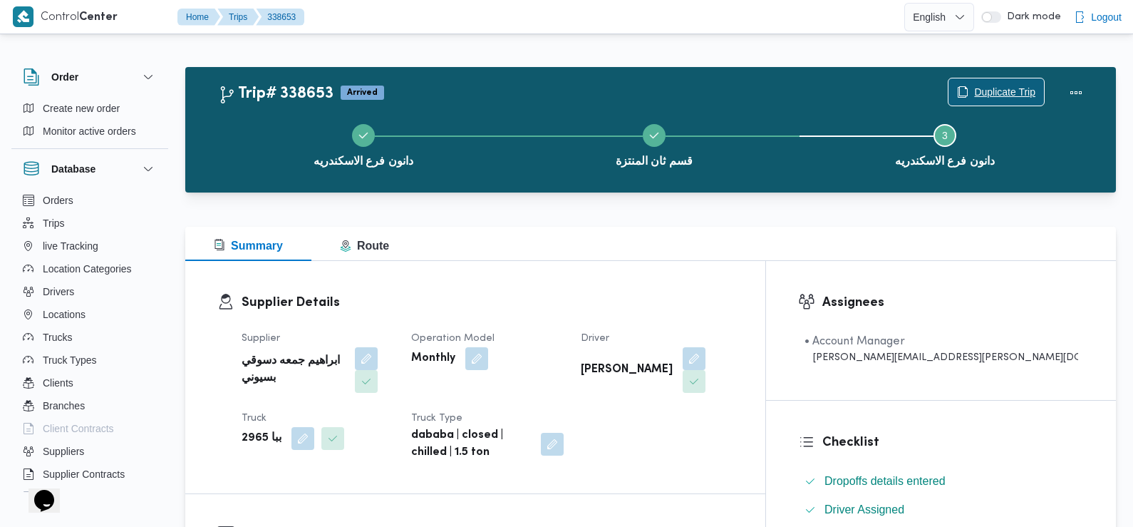
click at [988, 92] on span "Duplicate Trip" at bounding box center [1004, 91] width 61 height 17
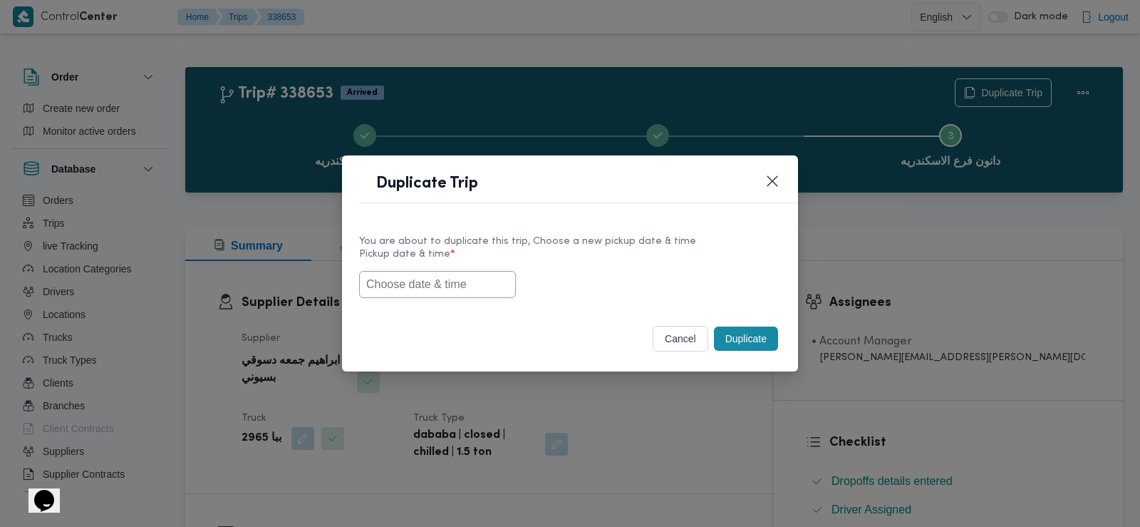
click at [416, 289] on input "text" at bounding box center [437, 284] width 157 height 27
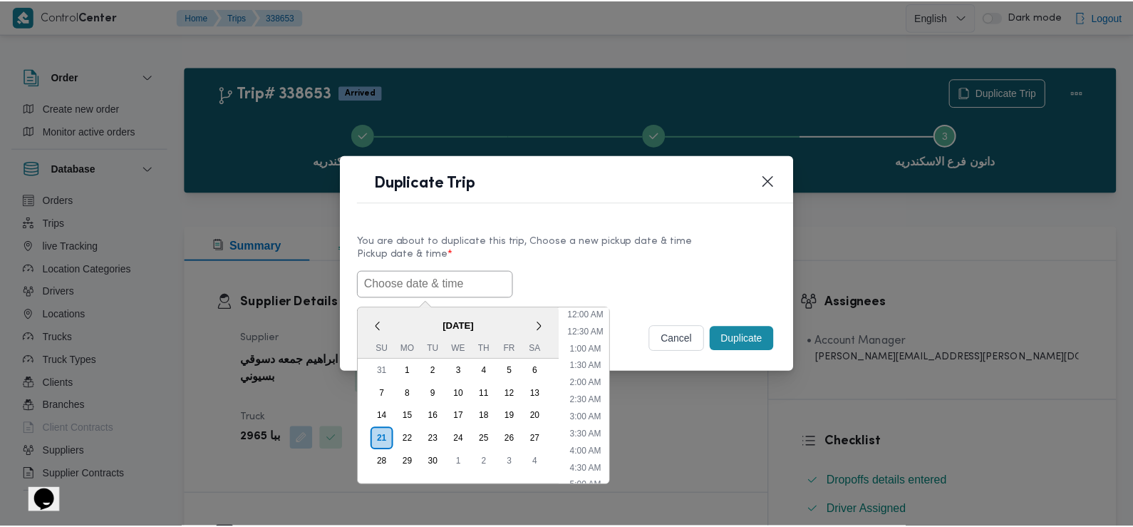
scroll to position [364, 0]
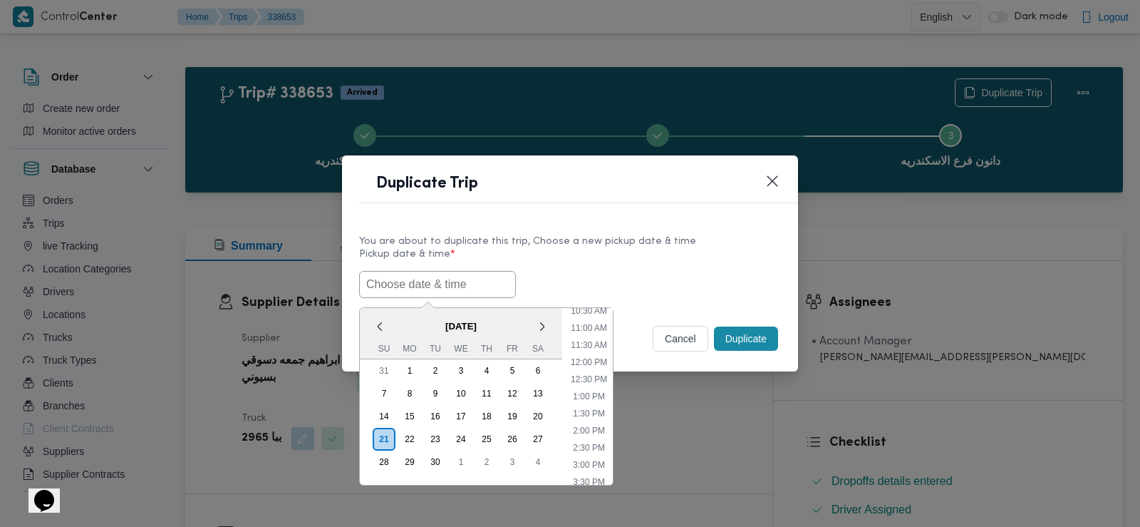
click at [403, 284] on input "text" at bounding box center [437, 284] width 157 height 27
paste input "[DATE] 6:00AM"
type input "[DATE] 6:00AM"
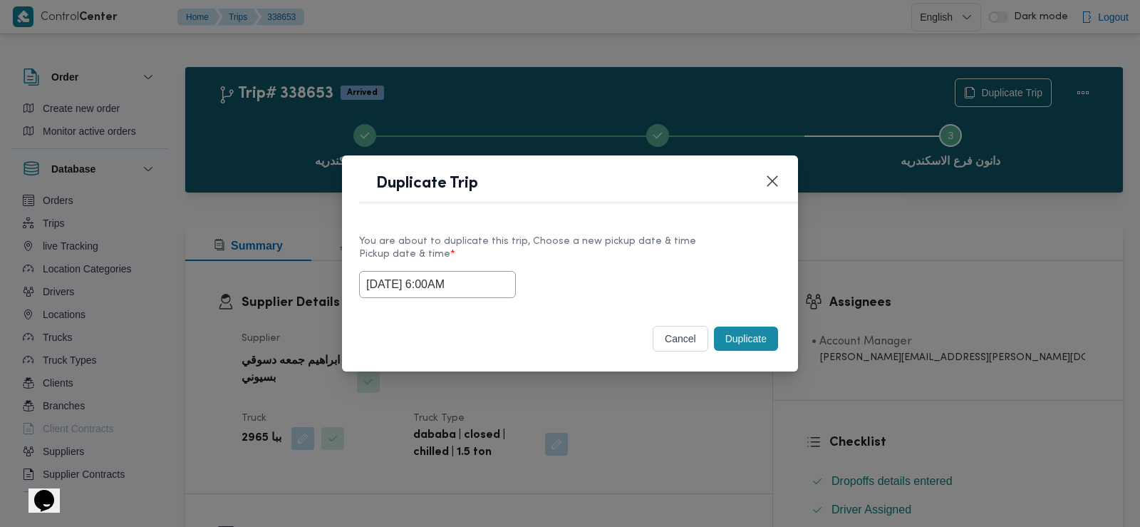
click at [583, 287] on div "[DATE] 6:00AM" at bounding box center [570, 284] width 422 height 27
click at [757, 334] on button "Duplicate" at bounding box center [746, 338] width 64 height 24
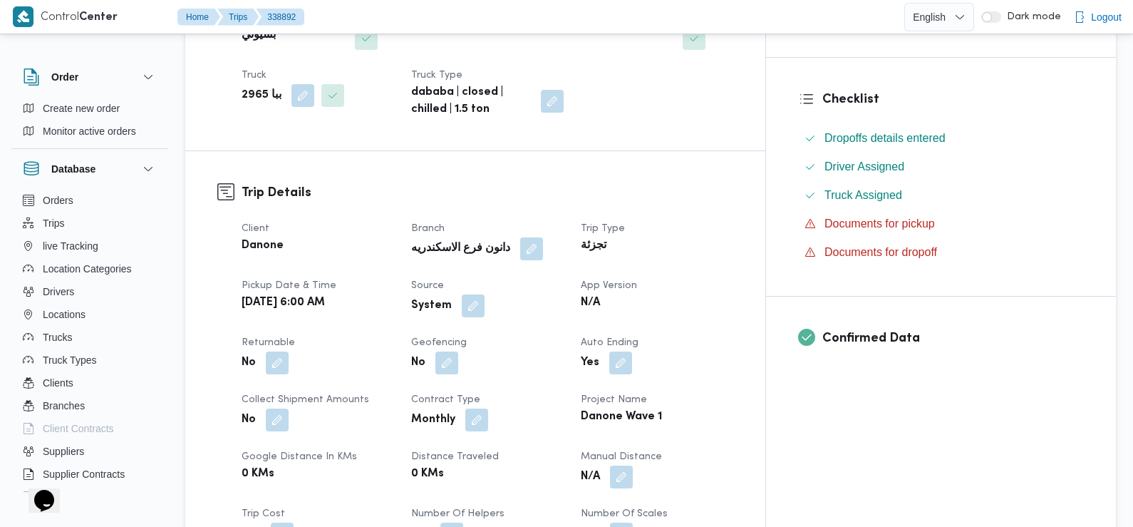
scroll to position [366, 0]
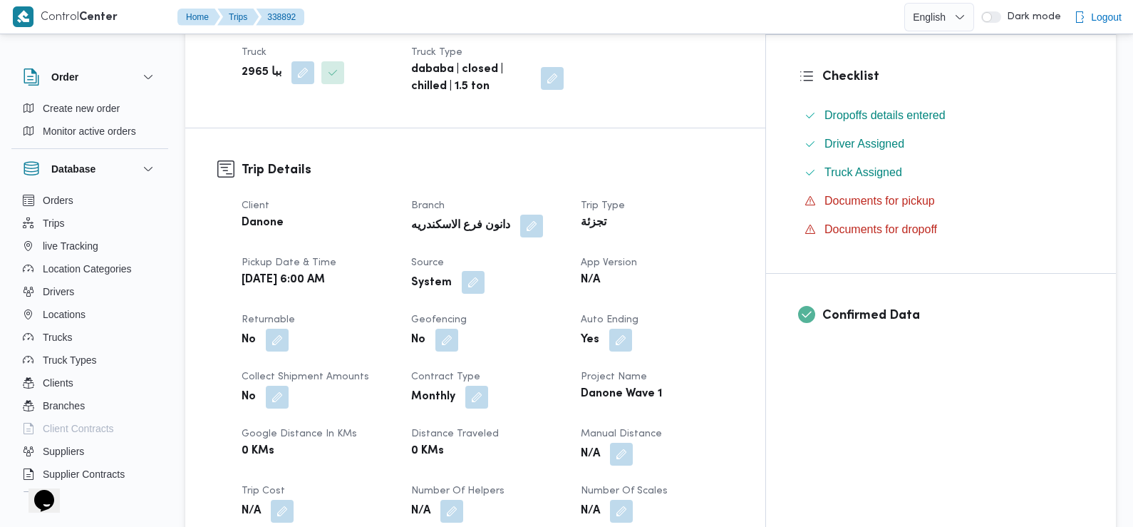
click at [485, 271] on button "button" at bounding box center [473, 282] width 23 height 23
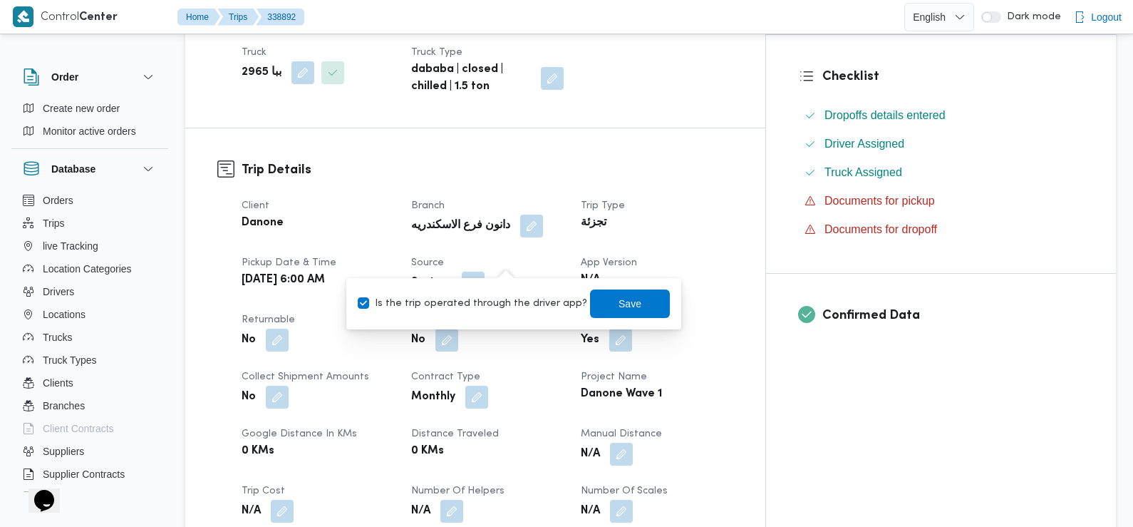
click at [517, 293] on div "Is the trip operated through the driver app? Save" at bounding box center [513, 303] width 315 height 31
click at [517, 302] on label "Is the trip operated through the driver app?" at bounding box center [473, 303] width 230 height 17
checkbox input "false"
click at [593, 312] on span "Save" at bounding box center [630, 303] width 80 height 29
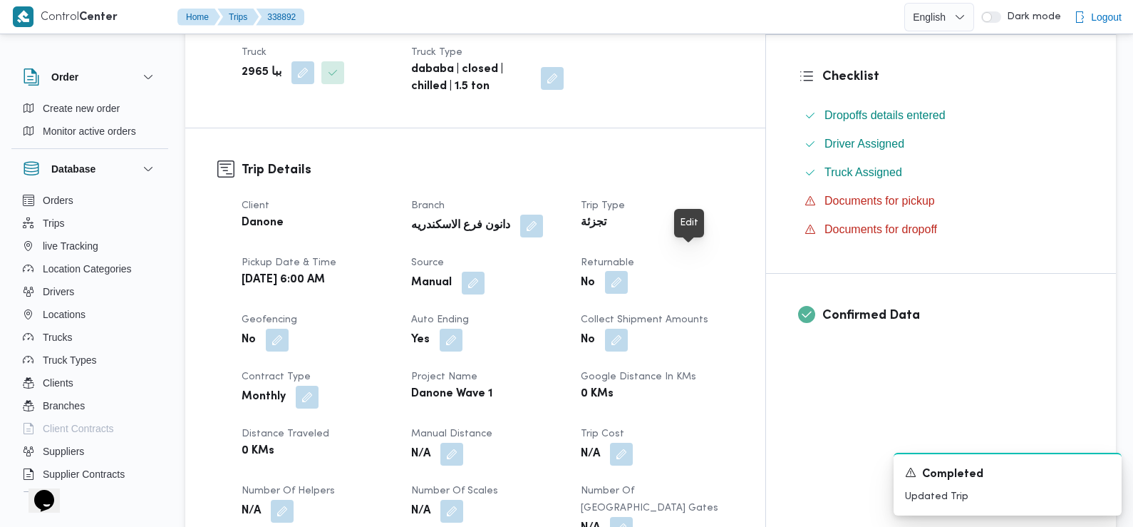
click at [628, 271] on button "button" at bounding box center [616, 282] width 23 height 23
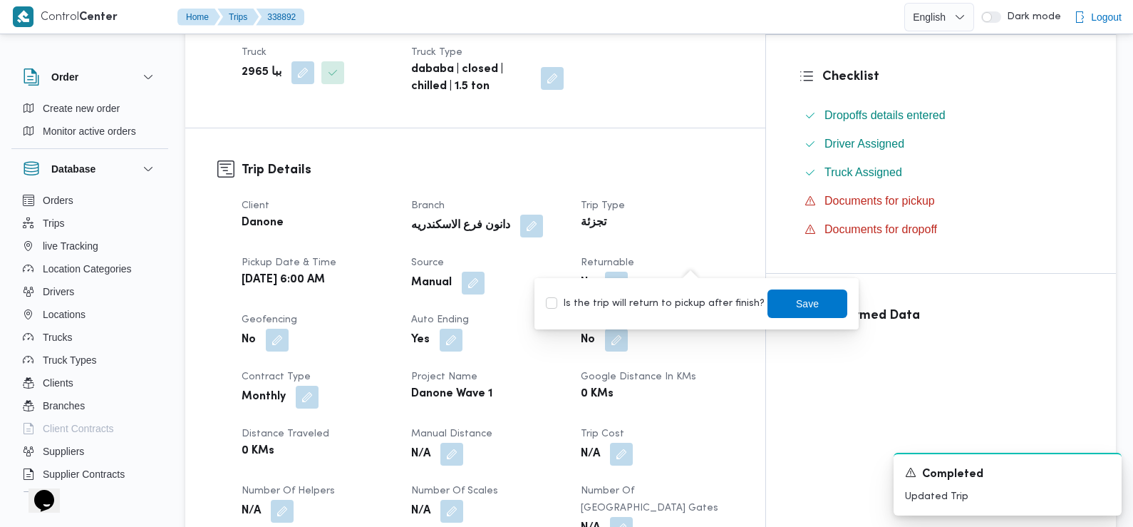
click at [682, 307] on label "Is the trip will return to pickup after finish?" at bounding box center [655, 303] width 219 height 17
checkbox input "true"
click at [796, 310] on span "Save" at bounding box center [807, 302] width 23 height 17
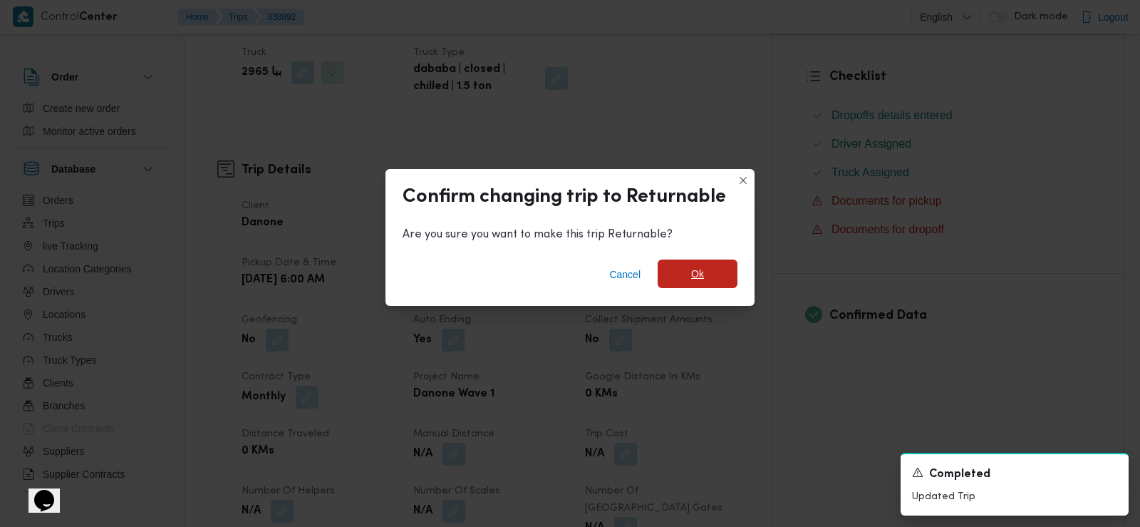
click at [695, 270] on span "Ok" at bounding box center [697, 273] width 13 height 17
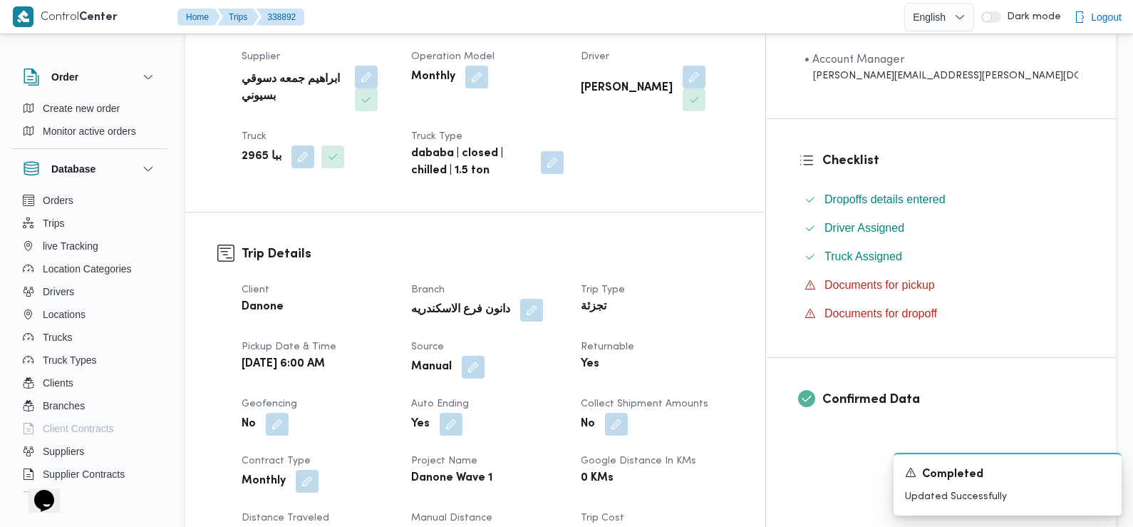
scroll to position [0, 0]
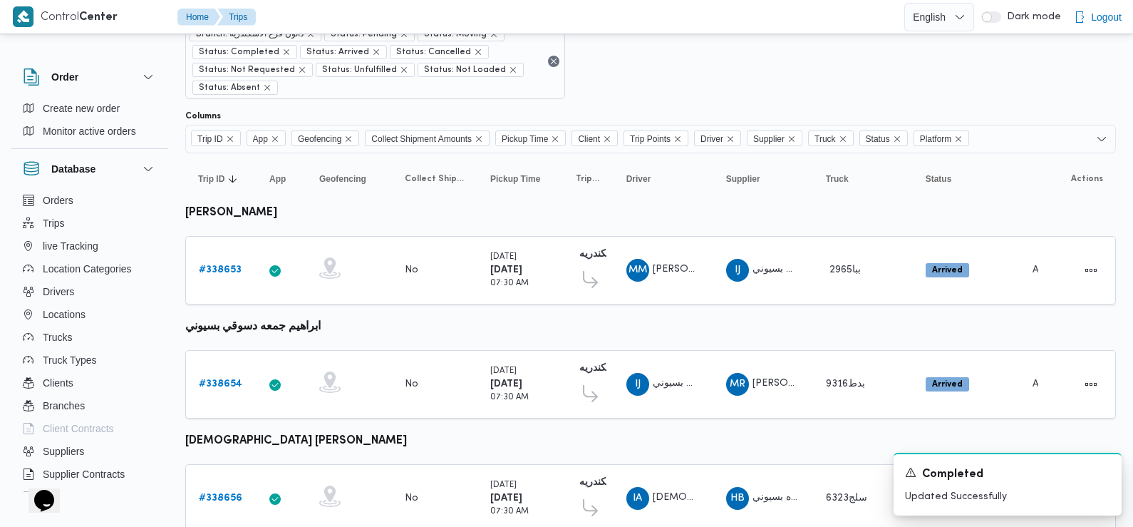
scroll to position [76, 0]
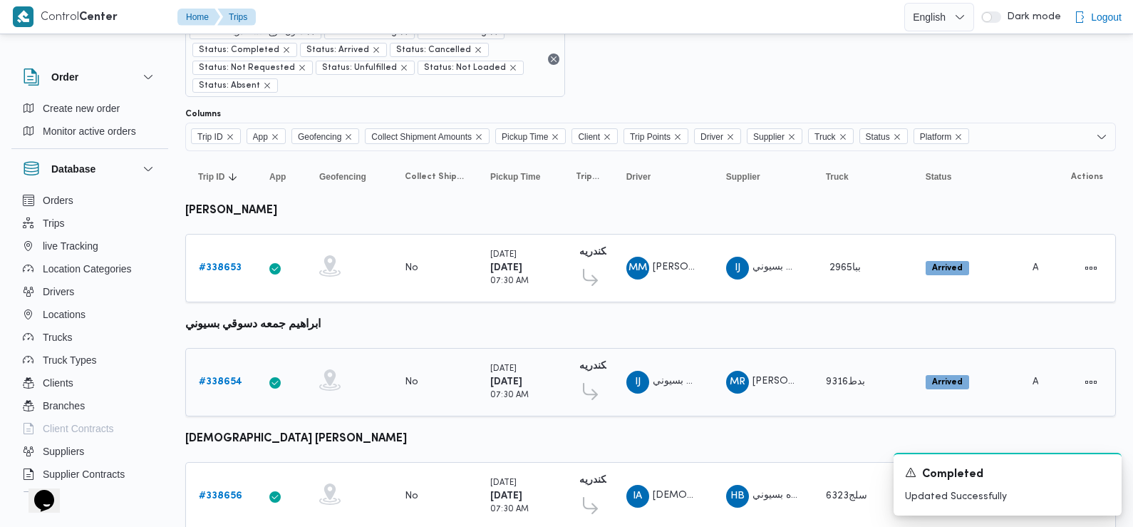
click at [223, 377] on b "# 338654" at bounding box center [220, 381] width 43 height 9
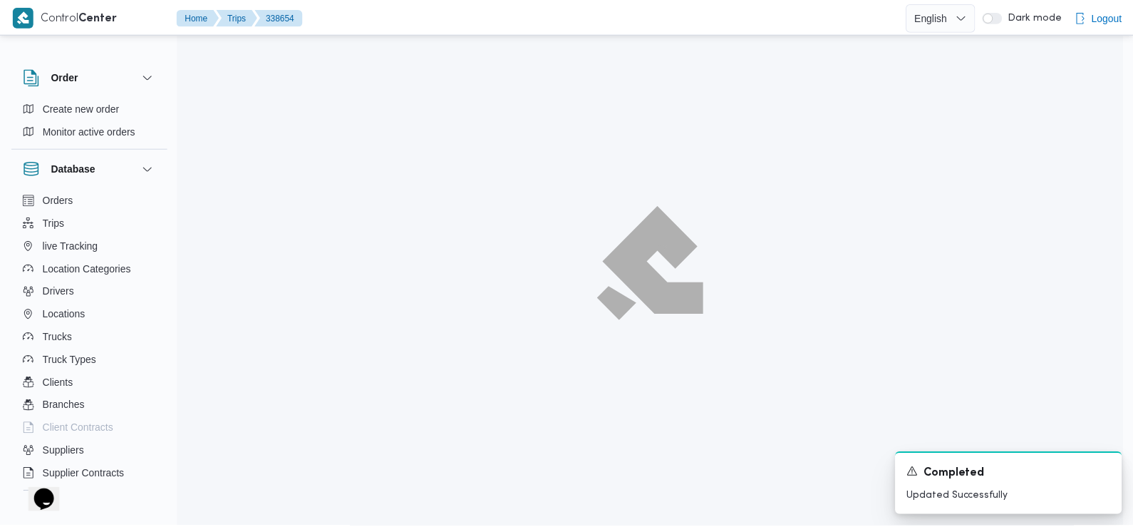
scroll to position [76, 0]
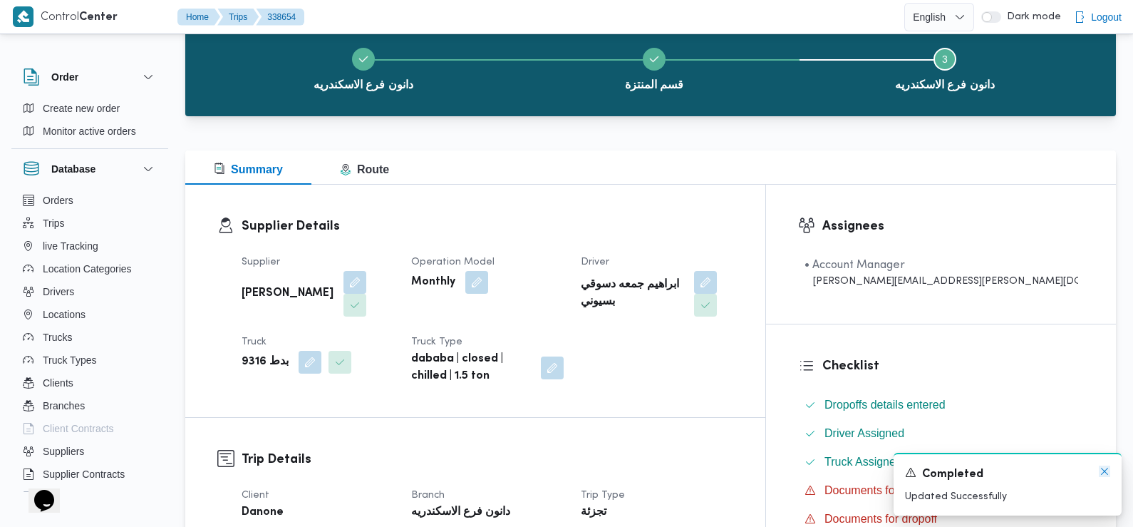
click at [1105, 473] on icon "Dismiss toast" at bounding box center [1104, 470] width 11 height 11
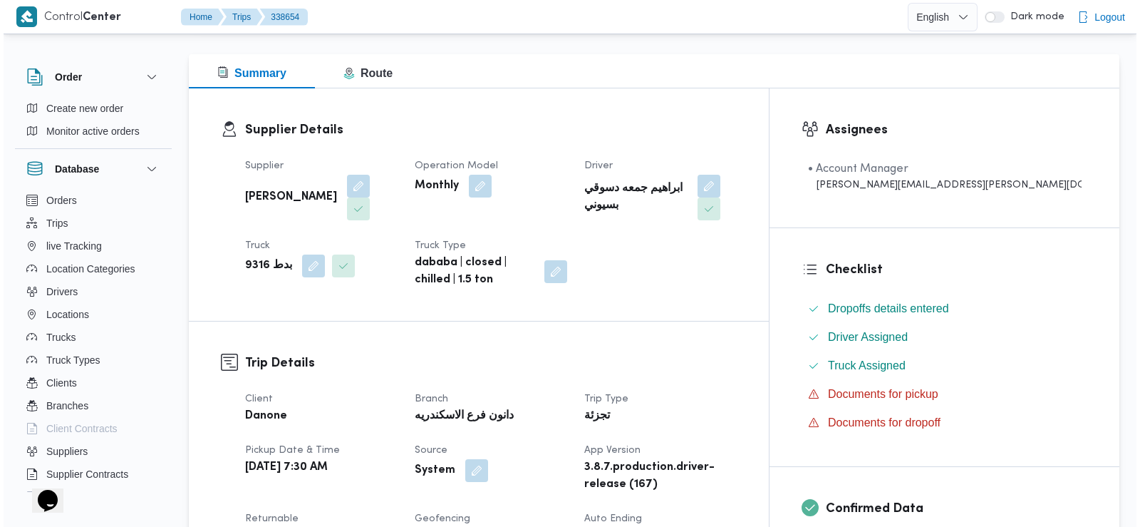
scroll to position [0, 0]
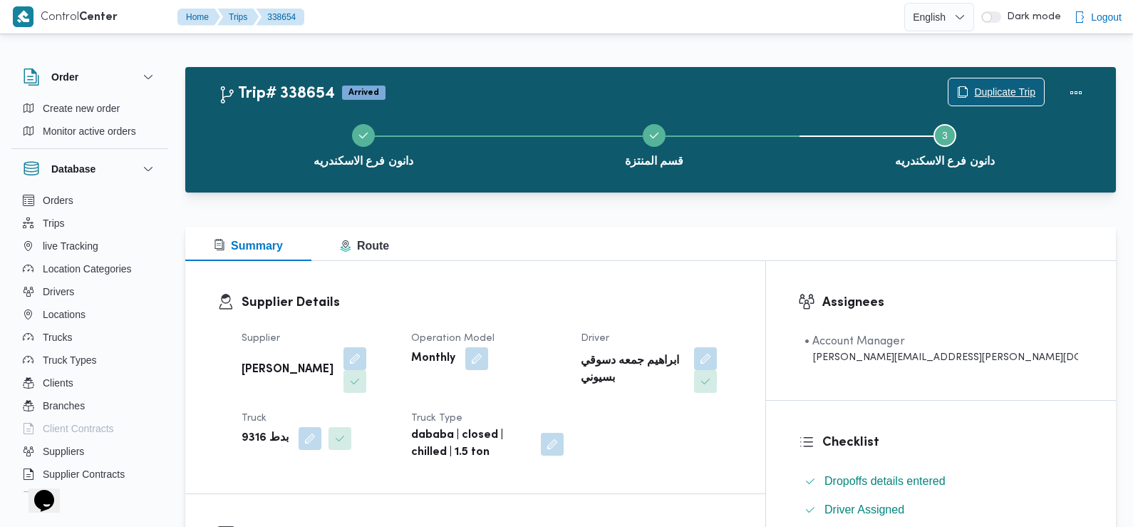
click at [1002, 85] on span "Duplicate Trip" at bounding box center [1004, 91] width 61 height 17
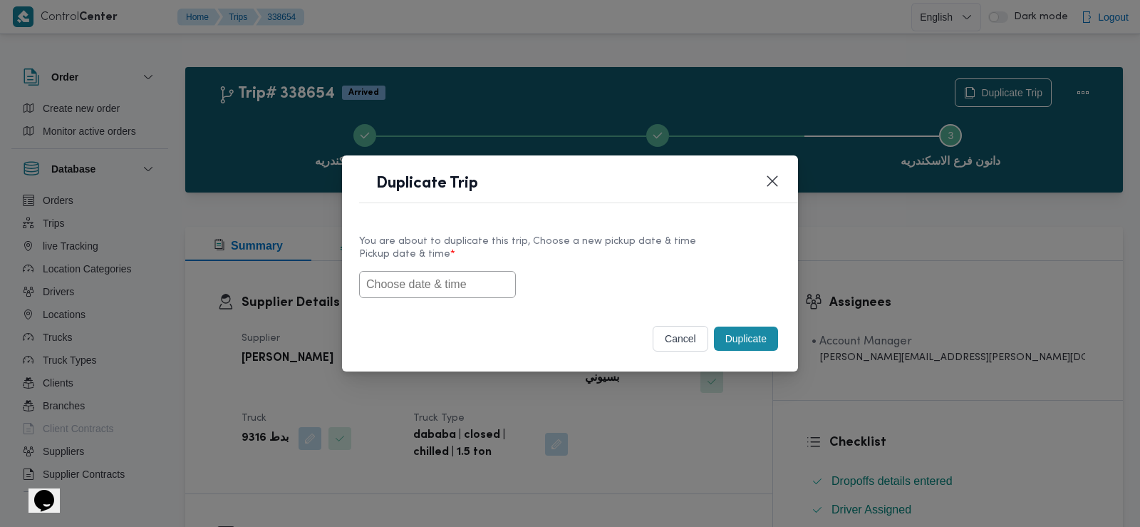
click at [455, 279] on input "text" at bounding box center [437, 284] width 157 height 27
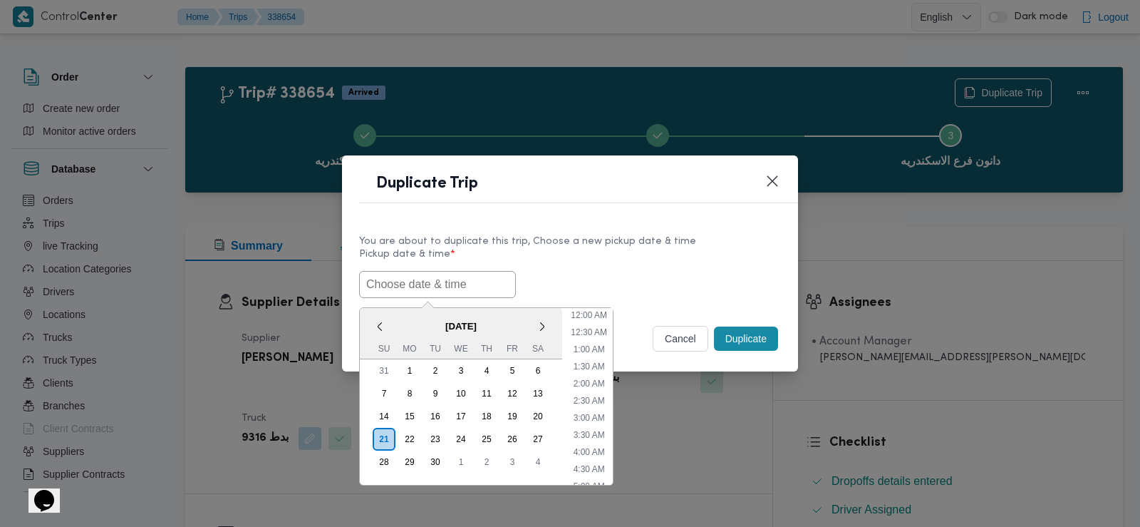
scroll to position [364, 0]
paste input "22/09/2025 6:00AM"
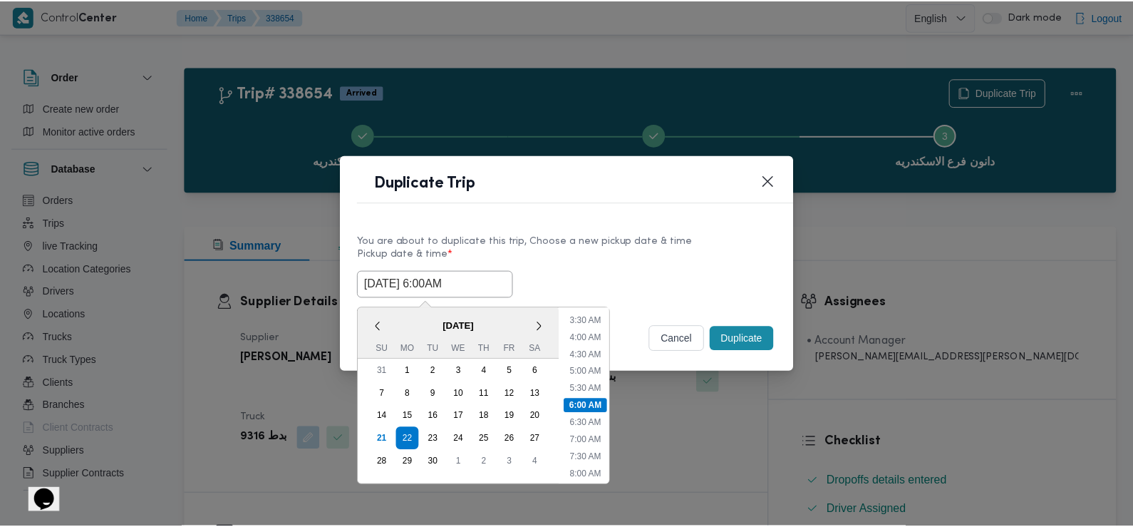
scroll to position [112, 0]
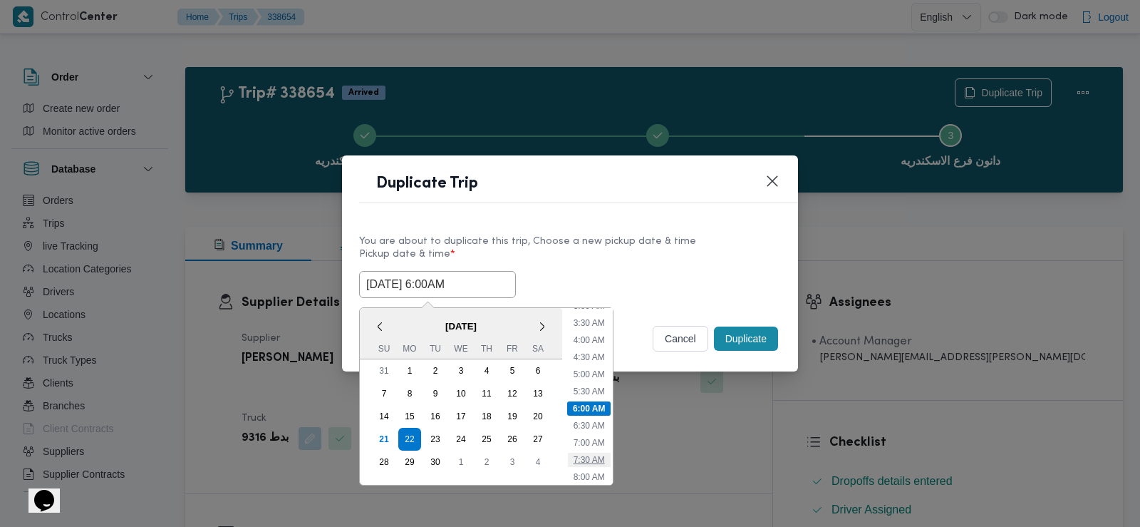
click at [585, 456] on li "7:30 AM" at bounding box center [589, 460] width 43 height 14
type input "22/09/2025 7:30AM"
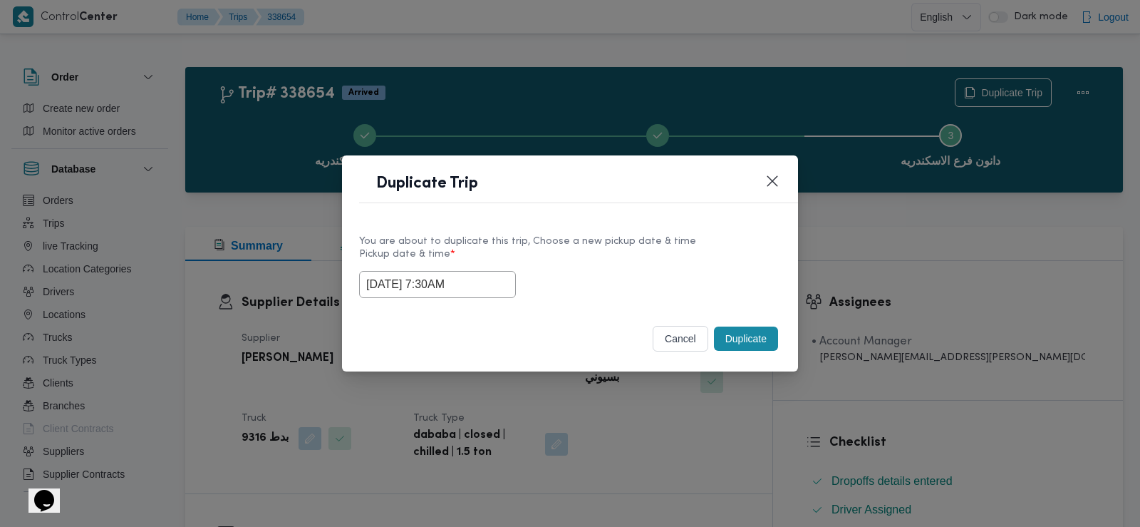
click at [552, 271] on div "Selected date: Monday, September 22nd, 2025 at 7:30 AM 22/09/2025 7:30AM" at bounding box center [570, 284] width 422 height 27
click at [742, 338] on button "Duplicate" at bounding box center [746, 338] width 64 height 24
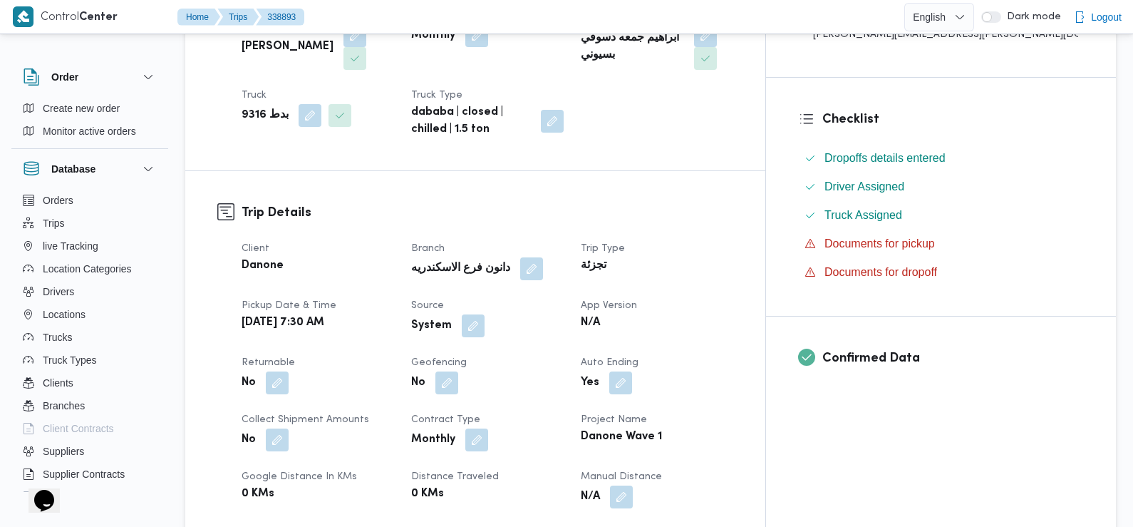
scroll to position [342, 0]
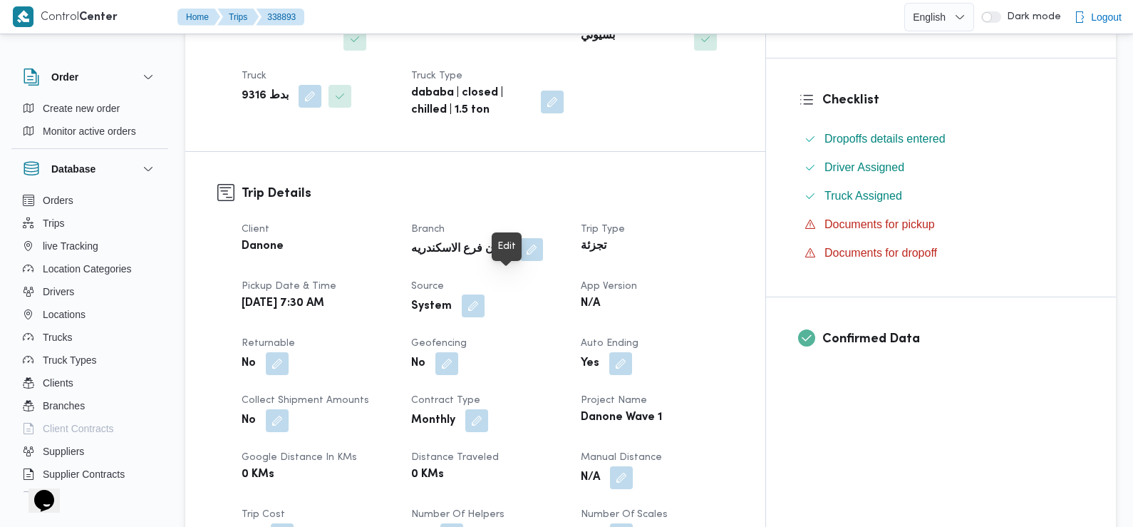
click at [485, 294] on button "button" at bounding box center [473, 305] width 23 height 23
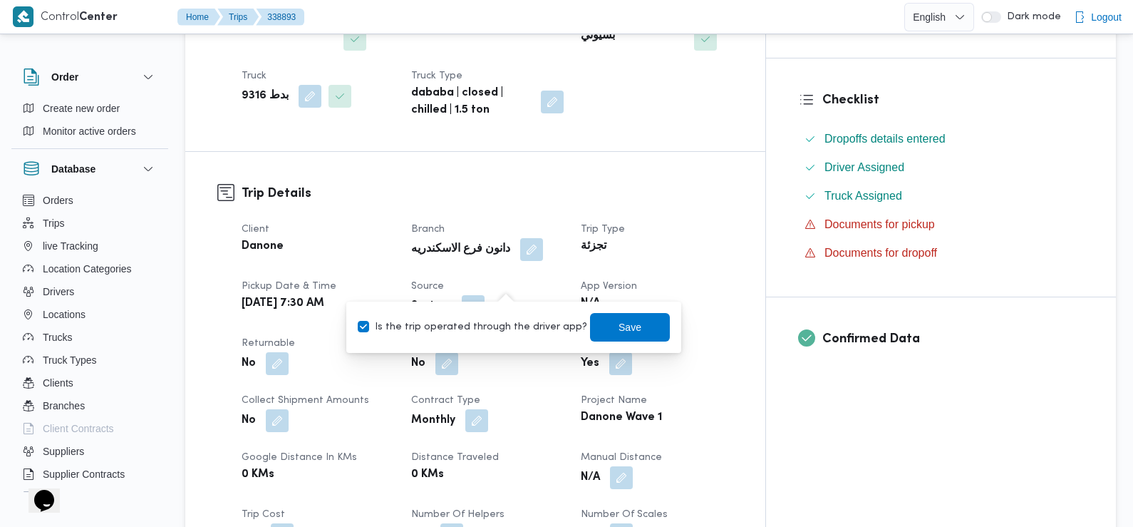
click at [512, 324] on label "Is the trip operated through the driver app?" at bounding box center [473, 327] width 230 height 17
checkbox input "false"
click at [619, 322] on span "Save" at bounding box center [630, 326] width 23 height 17
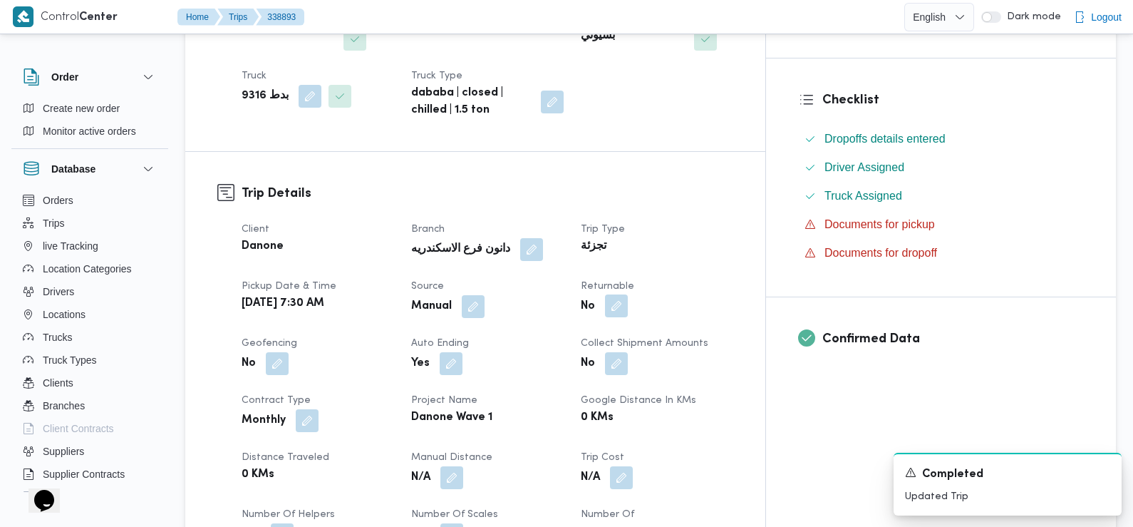
click at [628, 294] on button "button" at bounding box center [616, 305] width 23 height 23
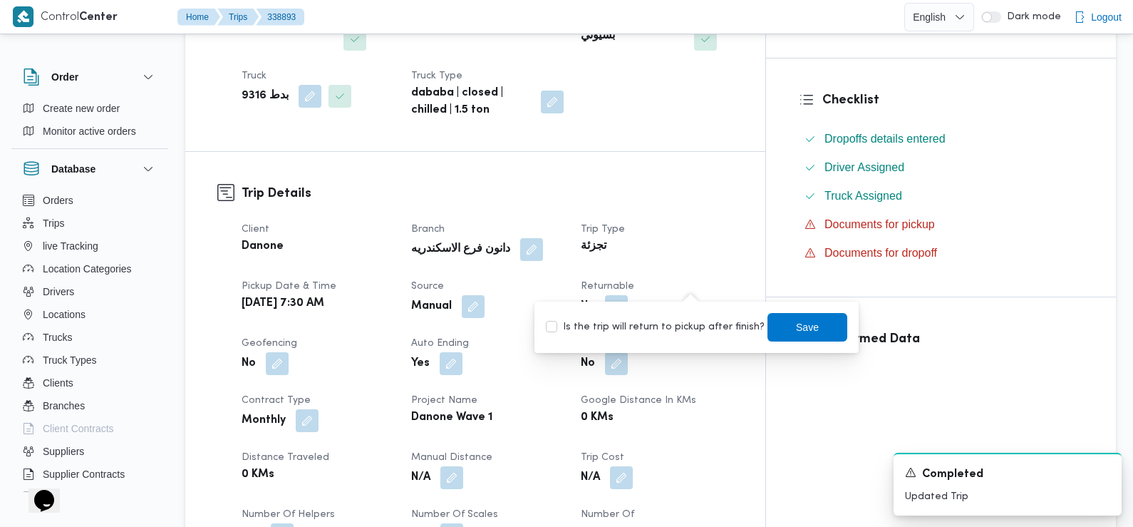
click at [699, 321] on label "Is the trip will return to pickup after finish?" at bounding box center [655, 327] width 219 height 17
checkbox input "true"
click at [800, 335] on span "Save" at bounding box center [808, 326] width 80 height 29
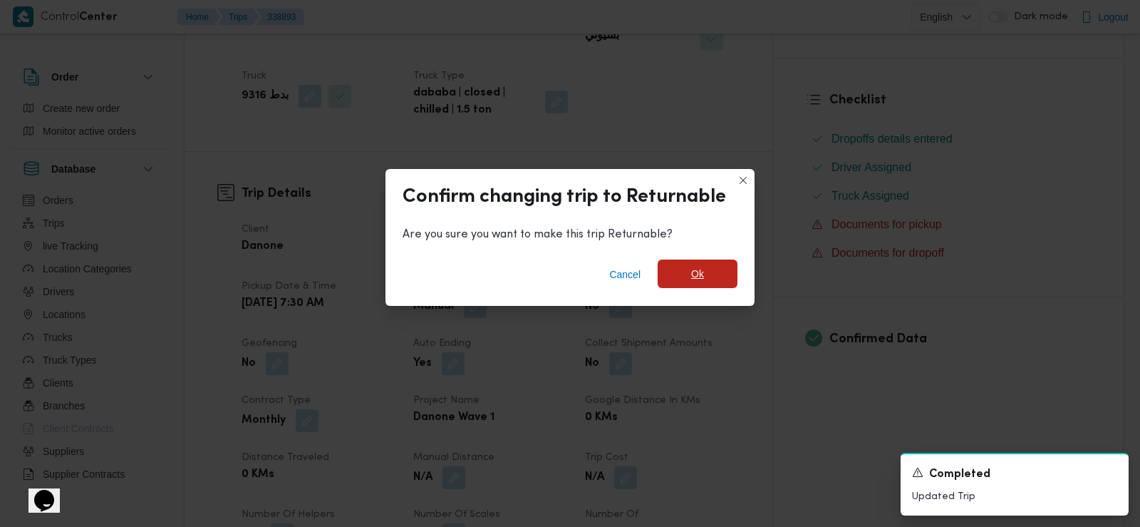
click at [703, 272] on span "Ok" at bounding box center [697, 273] width 13 height 17
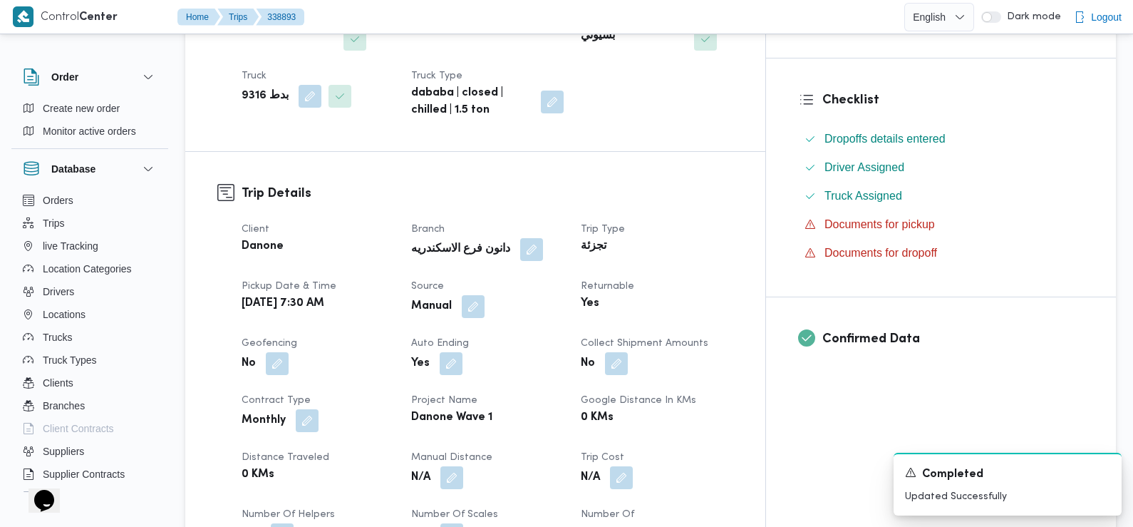
scroll to position [0, 0]
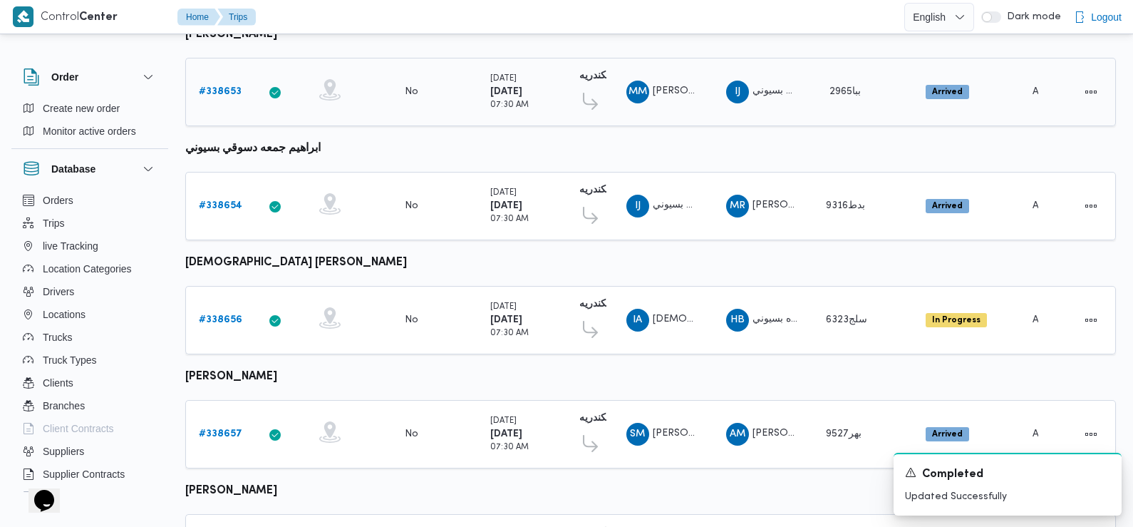
scroll to position [257, 0]
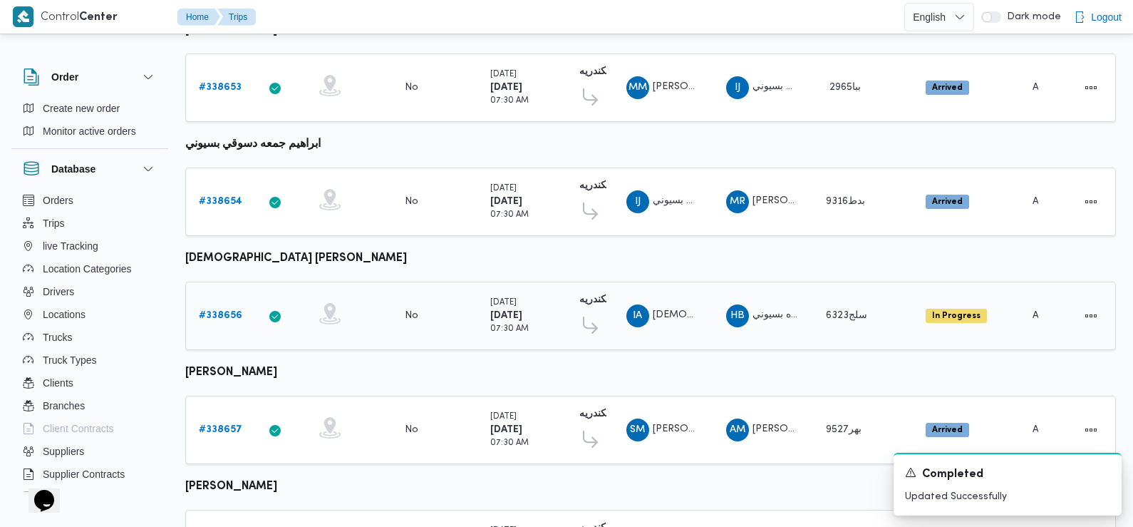
click at [217, 311] on b "# 338656" at bounding box center [220, 315] width 43 height 9
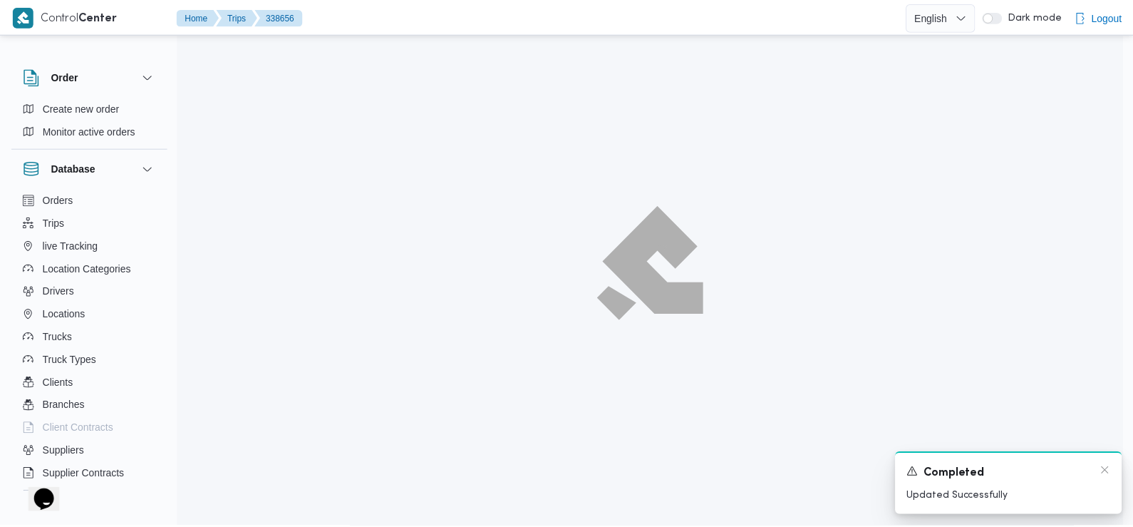
scroll to position [257, 0]
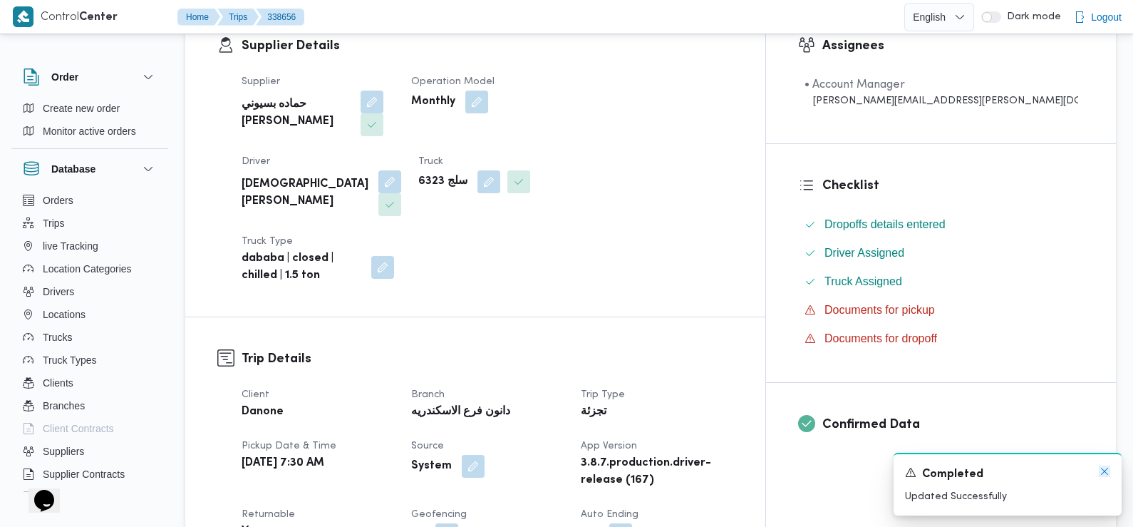
click at [1110, 470] on icon "Dismiss toast" at bounding box center [1104, 470] width 11 height 11
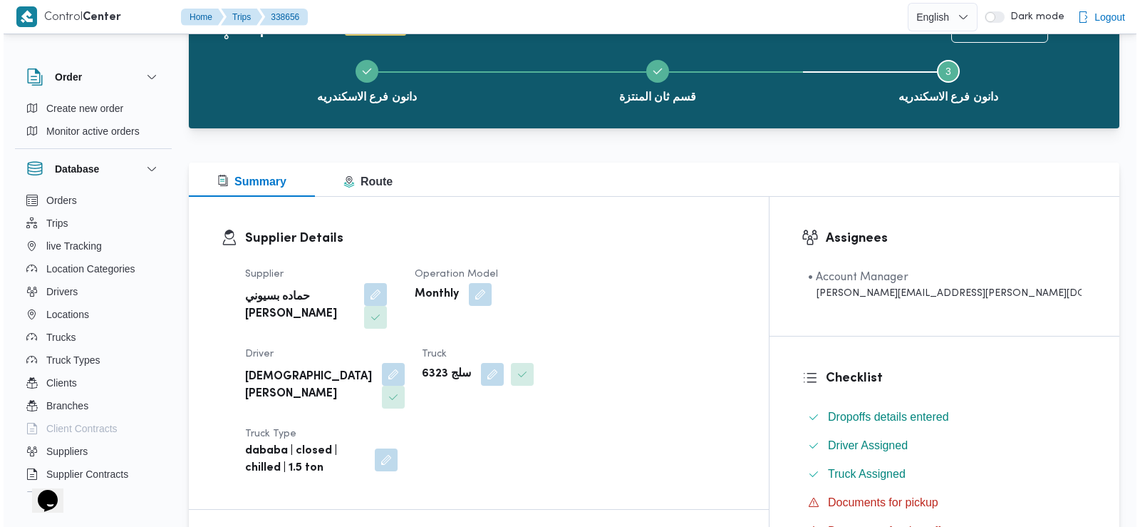
scroll to position [0, 0]
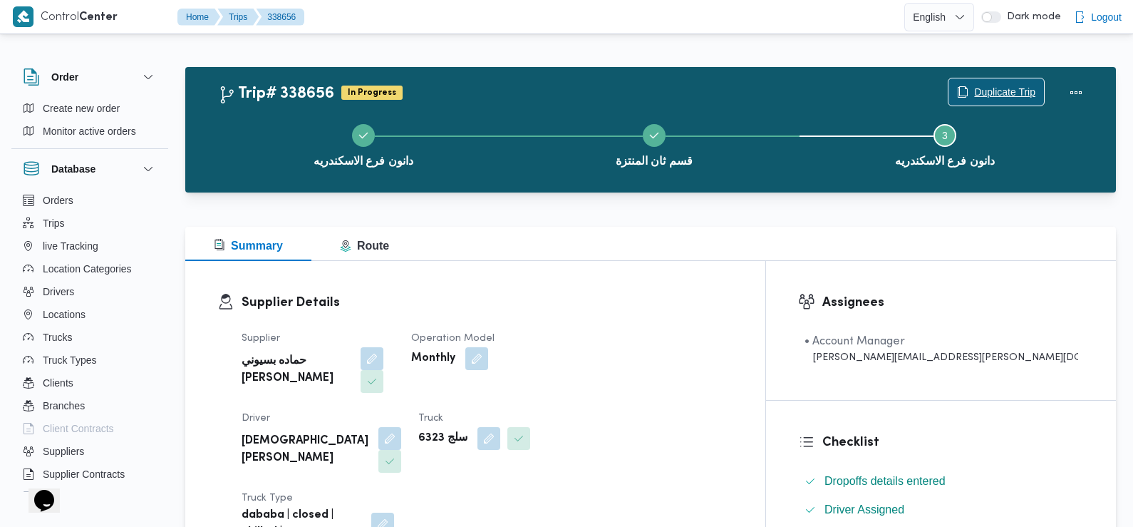
click at [1014, 87] on span "Duplicate Trip" at bounding box center [1004, 91] width 61 height 17
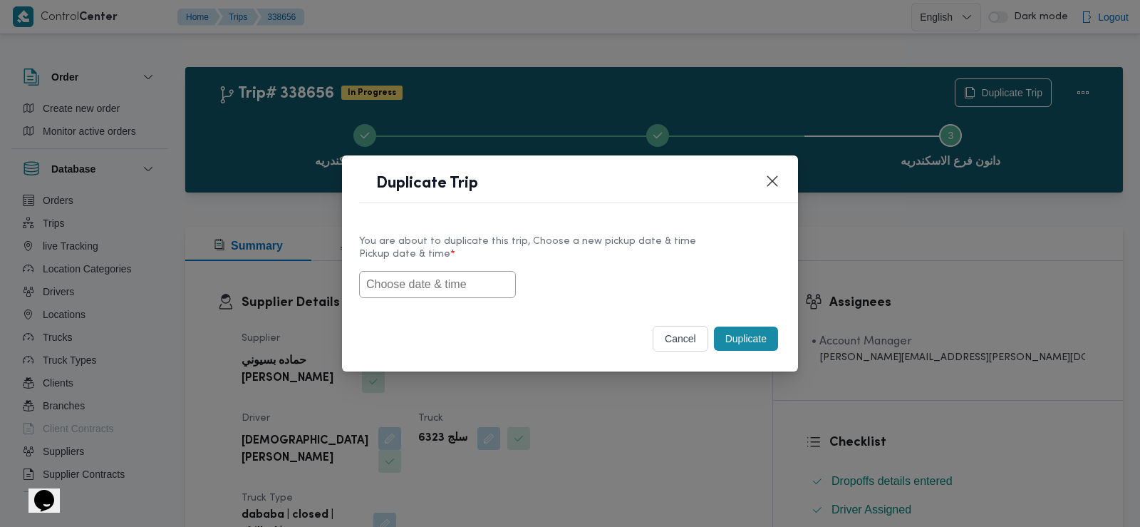
click at [431, 280] on input "text" at bounding box center [437, 284] width 157 height 27
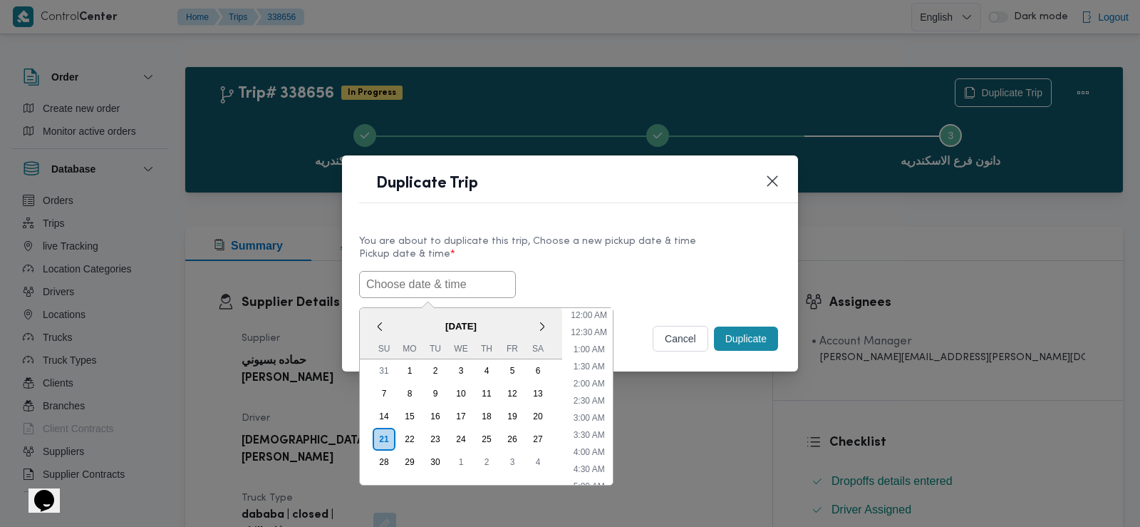
scroll to position [364, 0]
paste input "22/09/2025 6:00AM"
click at [604, 265] on label "Pickup date & time *" at bounding box center [570, 260] width 422 height 22
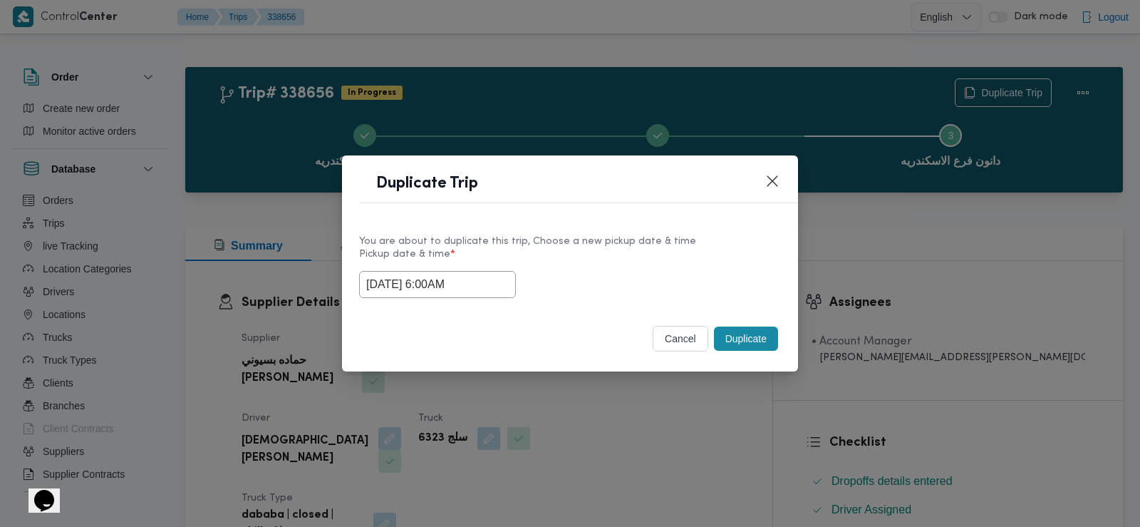
click at [419, 289] on input "22/09/2025 6:00AM" at bounding box center [437, 284] width 157 height 27
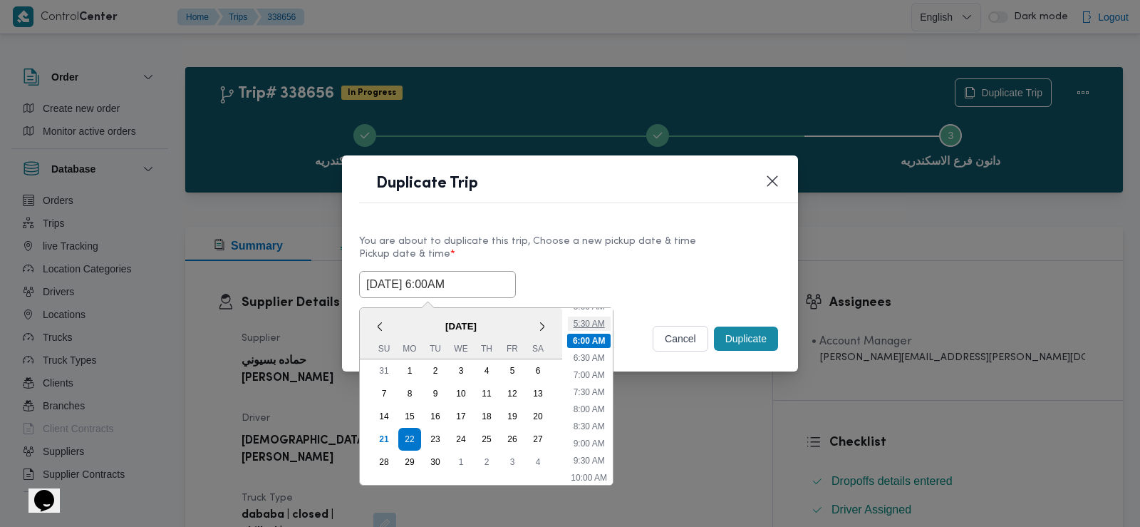
scroll to position [185, 0]
click at [592, 383] on li "7:30 AM" at bounding box center [589, 386] width 43 height 14
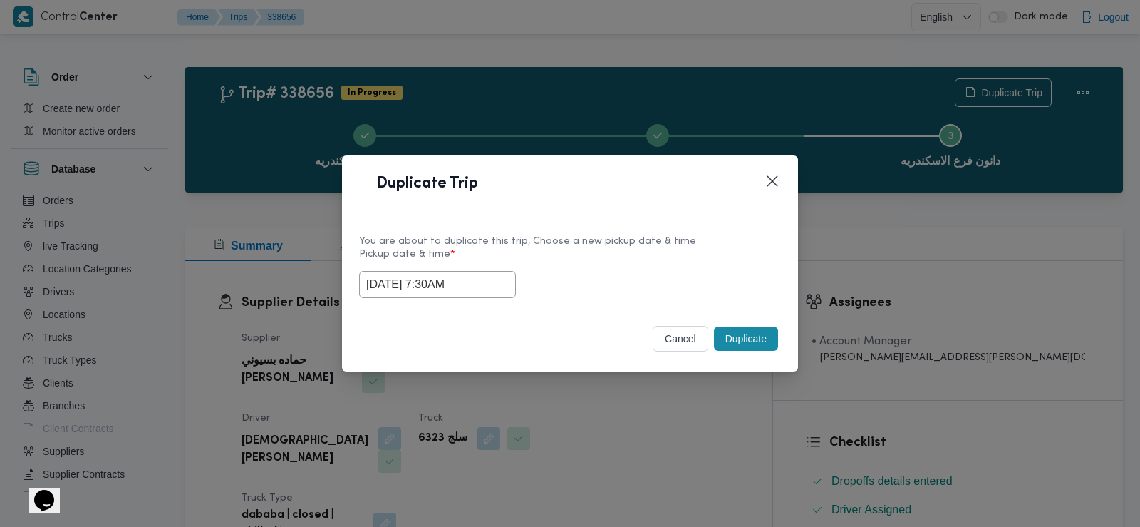
click at [399, 288] on input "[DATE] 7:30AM" at bounding box center [437, 284] width 157 height 27
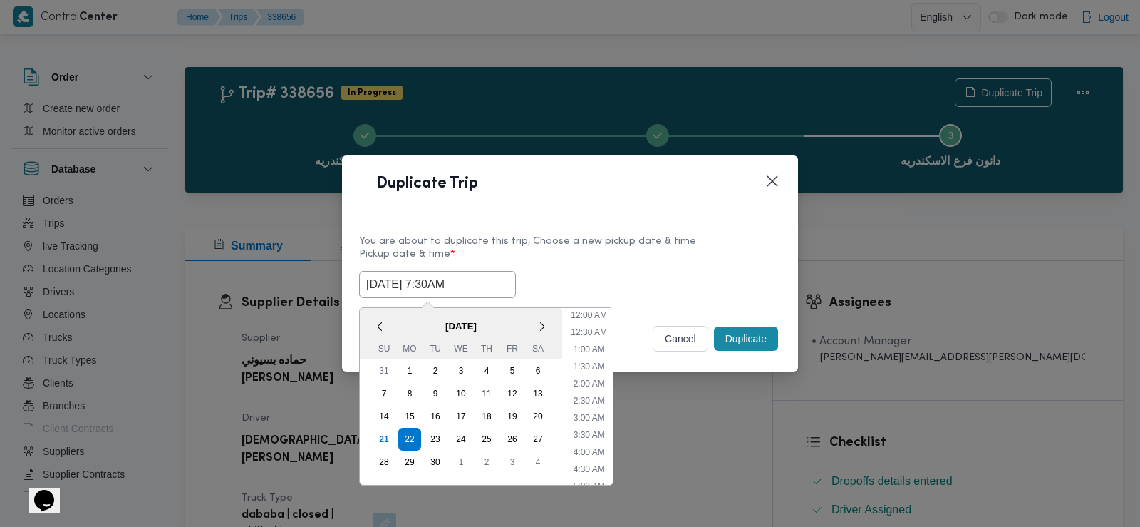
click at [399, 288] on input "[DATE] 7:30AM" at bounding box center [437, 284] width 157 height 27
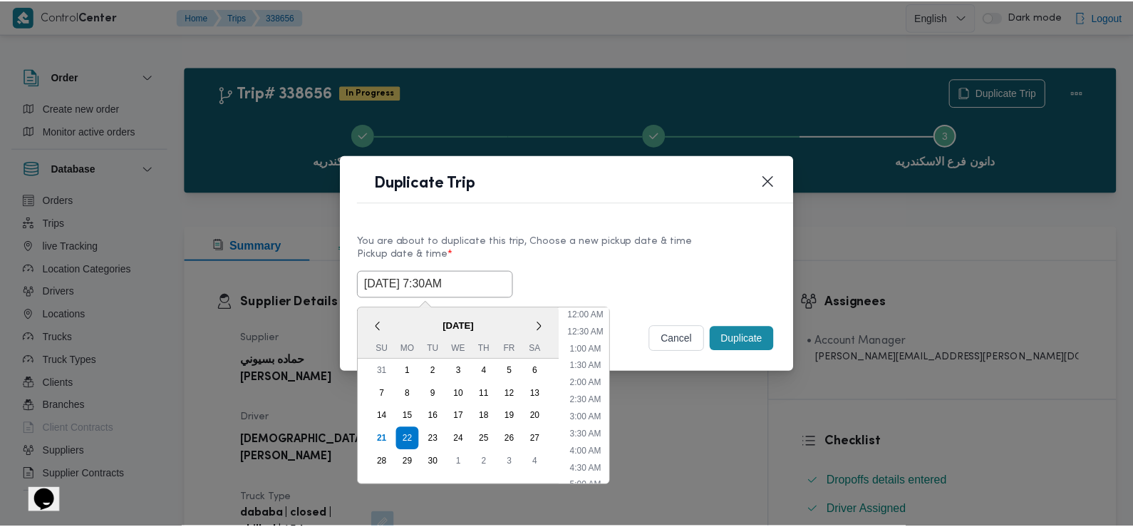
scroll to position [175, 0]
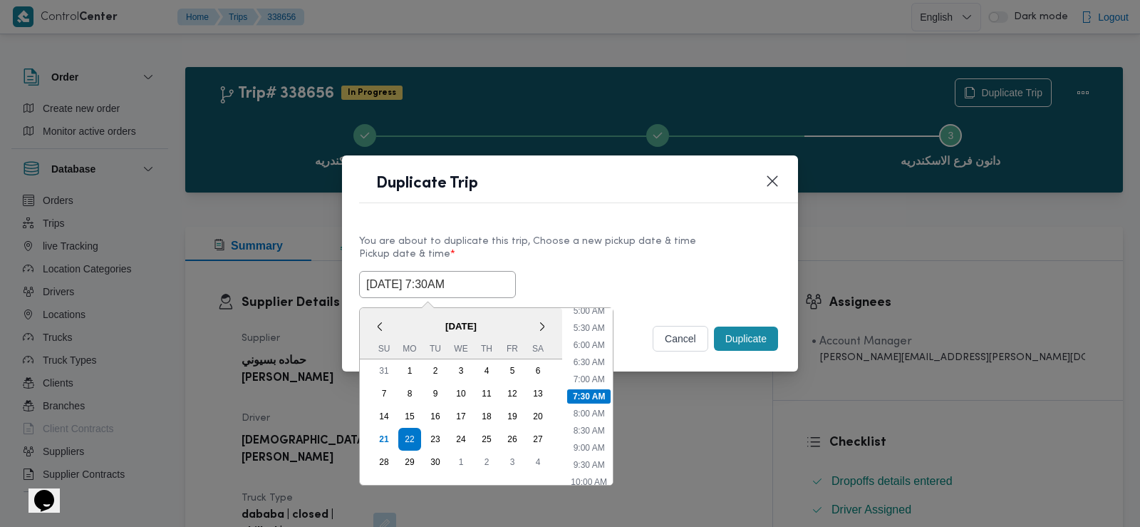
click at [399, 288] on input "[DATE] 7:30AM" at bounding box center [437, 284] width 157 height 27
paste input "6:0"
type input "[DATE] 7:30AM"
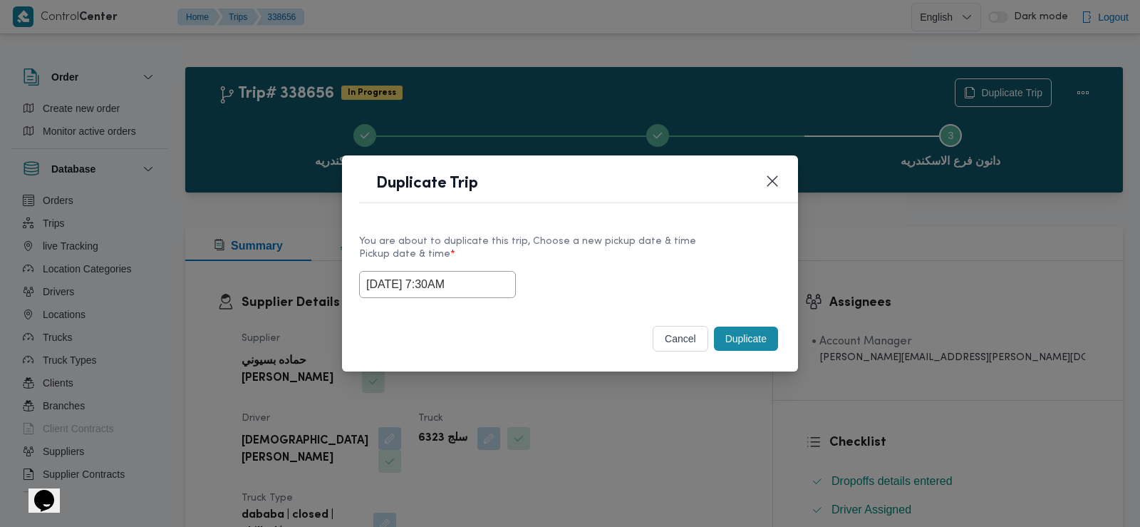
click at [570, 287] on div "Selected date: Monday, September 22nd, 2025 at 7:30 AM 22/09/2025 7:30AM" at bounding box center [570, 284] width 422 height 27
click at [751, 338] on button "Duplicate" at bounding box center [746, 338] width 64 height 24
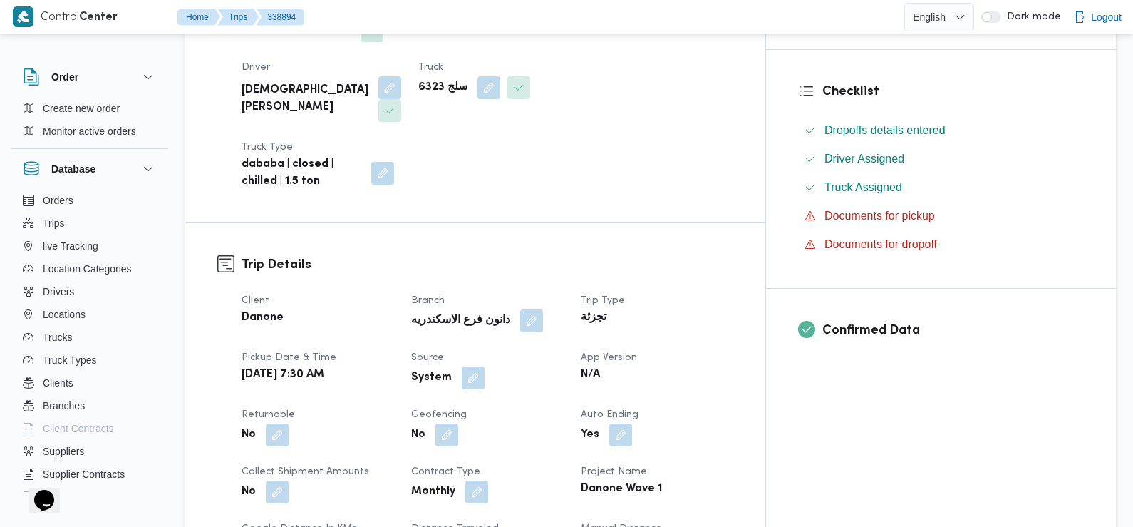
scroll to position [394, 0]
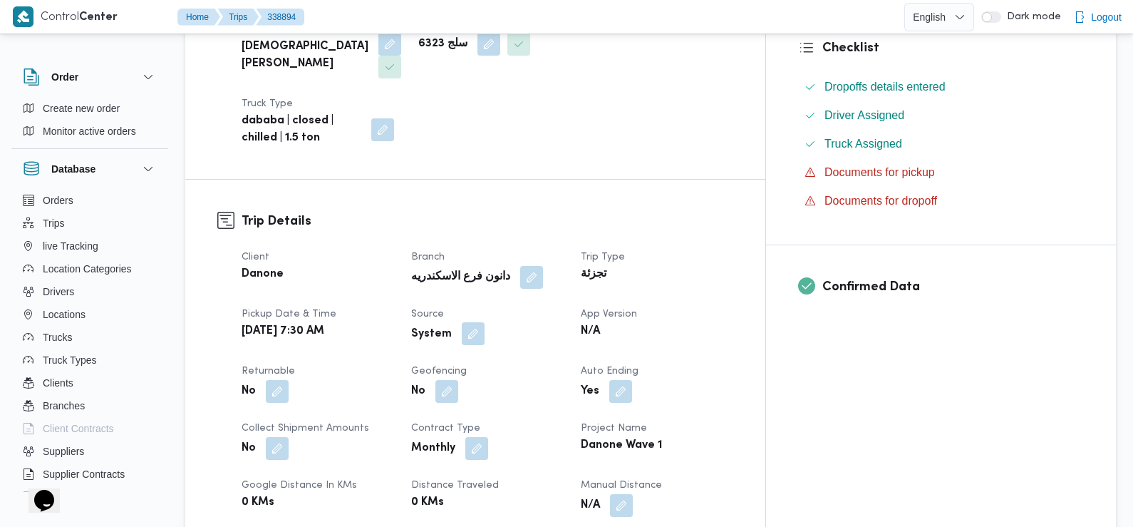
click at [485, 322] on button "button" at bounding box center [473, 333] width 23 height 23
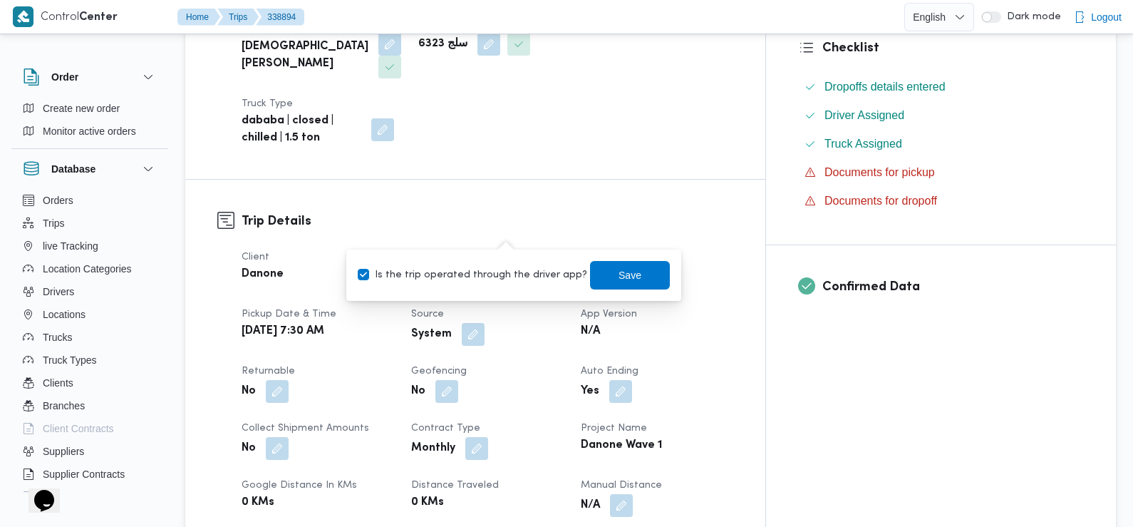
click at [506, 275] on label "Is the trip operated through the driver app?" at bounding box center [473, 275] width 230 height 17
checkbox input "false"
click at [592, 279] on span "Save" at bounding box center [630, 274] width 80 height 29
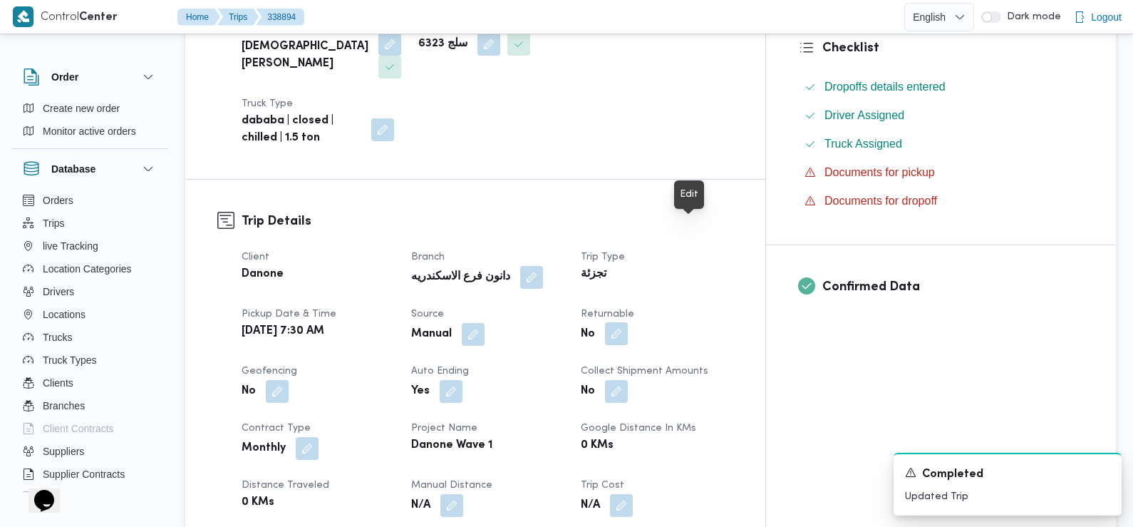
click at [628, 322] on button "button" at bounding box center [616, 333] width 23 height 23
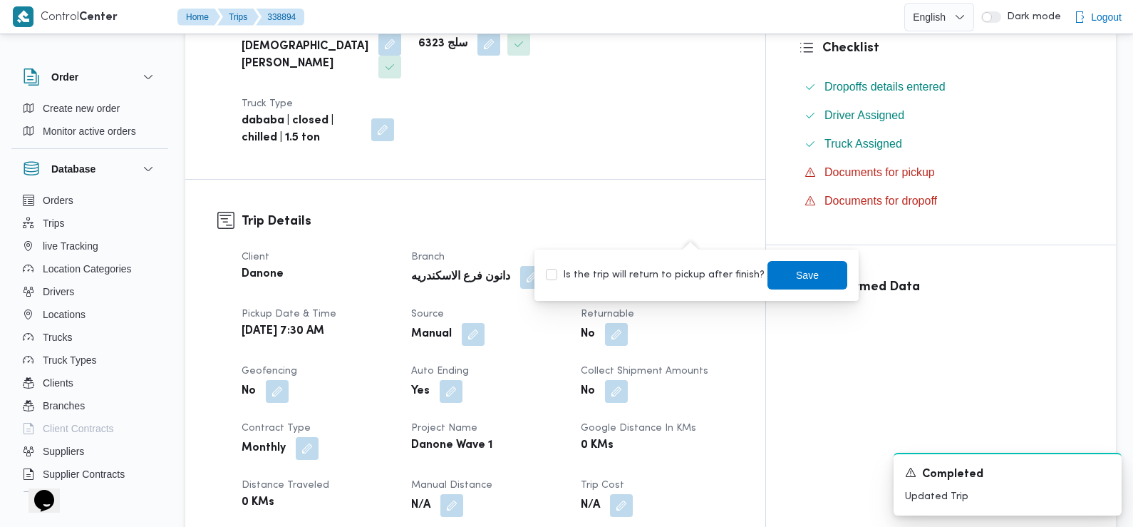
click at [689, 274] on label "Is the trip will return to pickup after finish?" at bounding box center [655, 275] width 219 height 17
checkbox input "true"
click at [774, 279] on span "Save" at bounding box center [808, 274] width 80 height 29
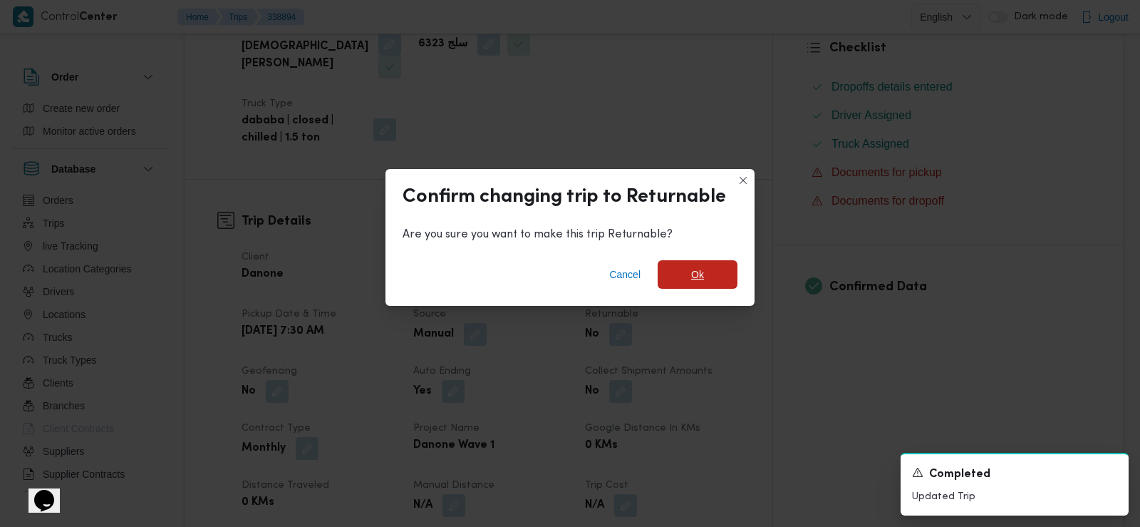
click at [679, 278] on span "Ok" at bounding box center [698, 274] width 80 height 29
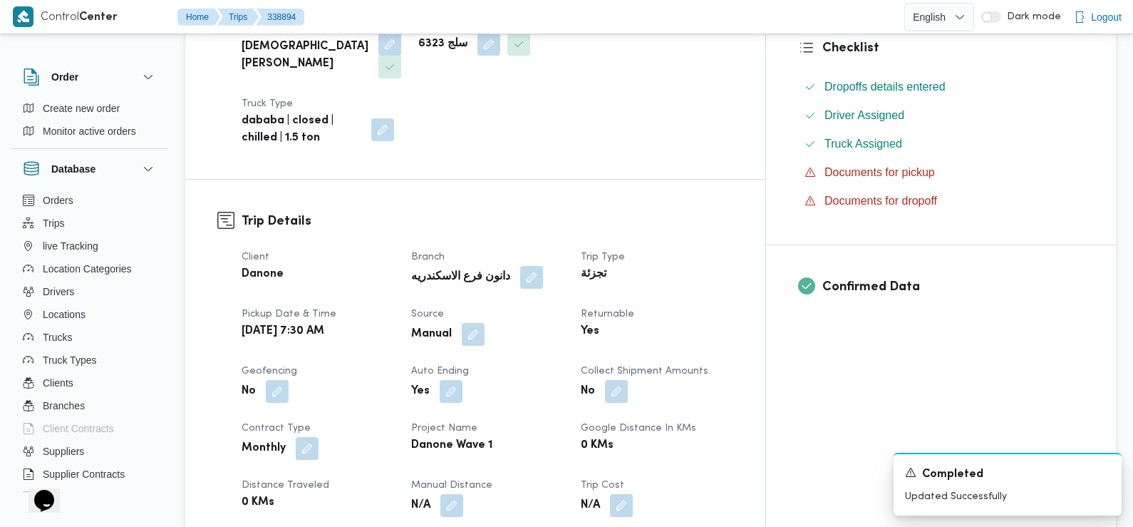
scroll to position [0, 0]
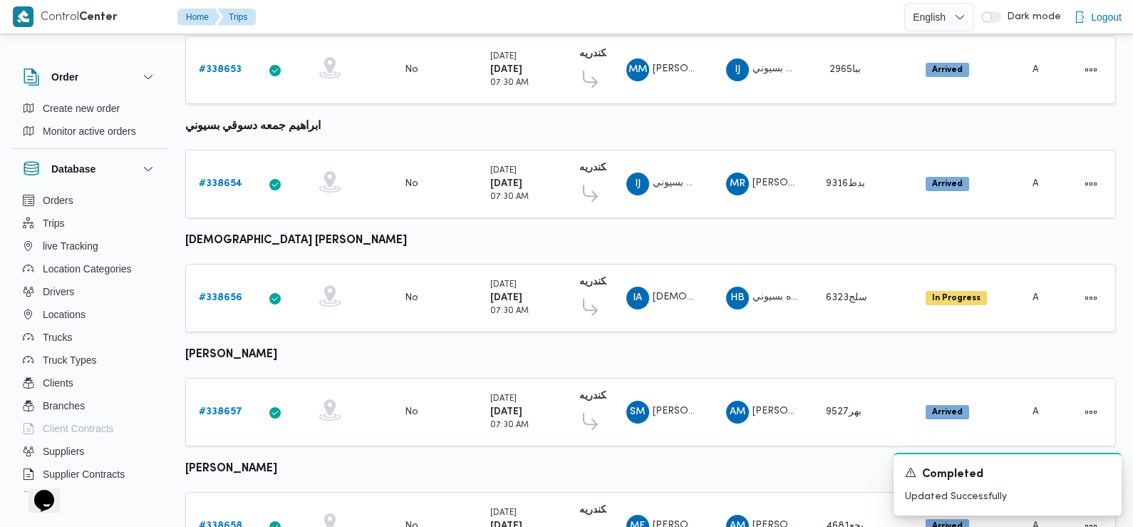
scroll to position [306, 0]
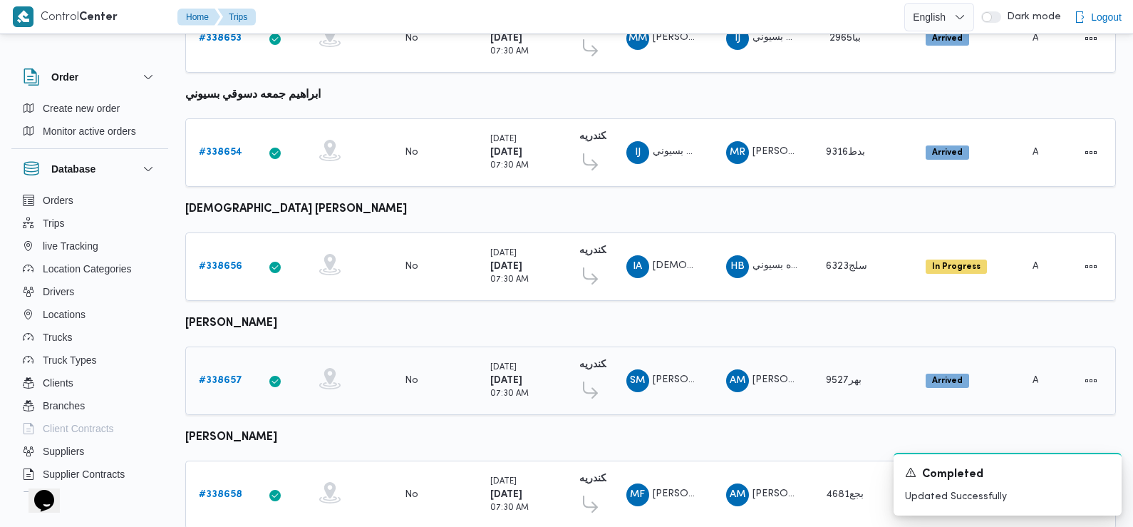
click at [229, 376] on b "# 338657" at bounding box center [220, 380] width 43 height 9
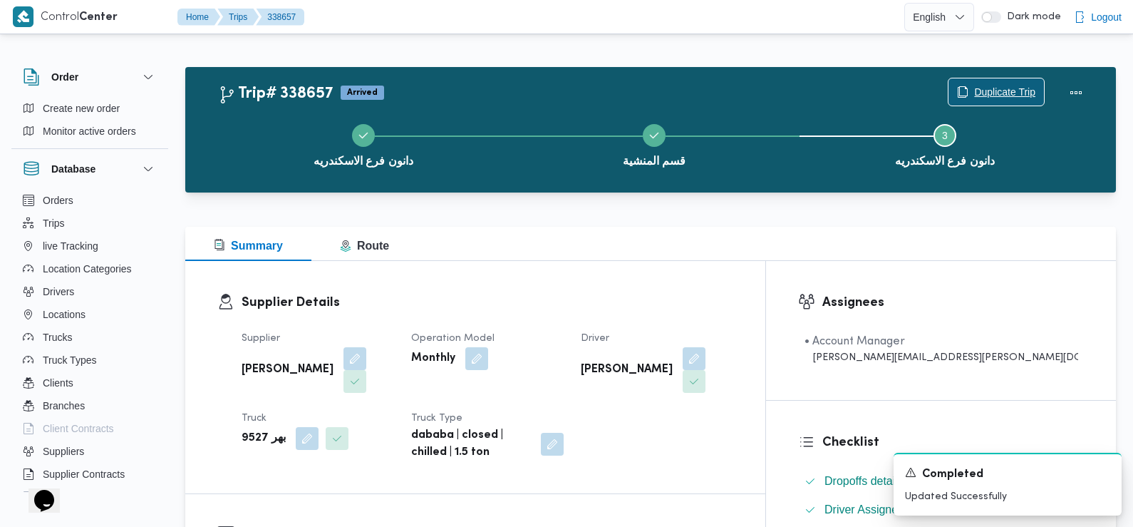
click at [1005, 93] on span "Duplicate Trip" at bounding box center [1004, 91] width 61 height 17
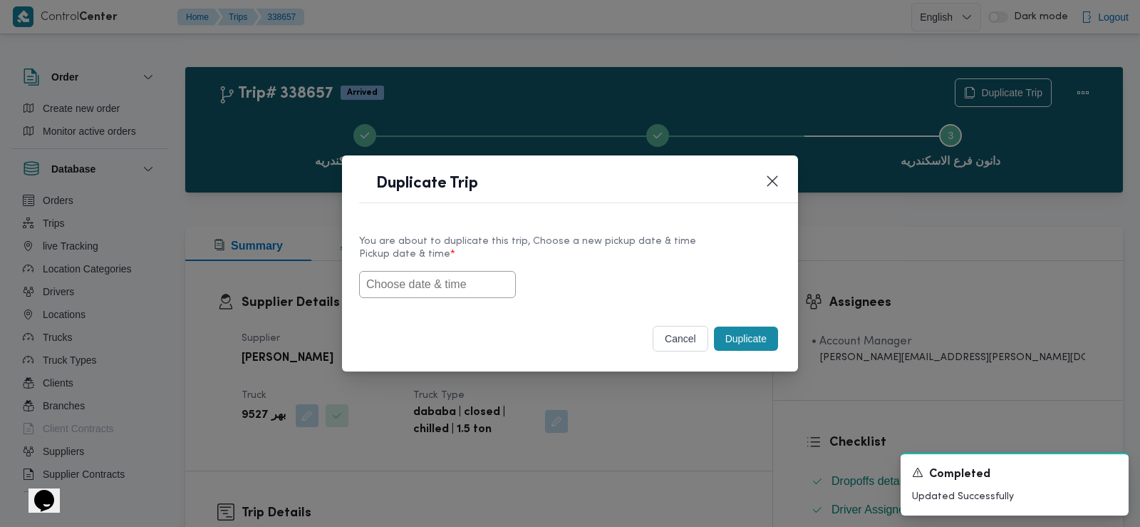
click at [435, 289] on input "text" at bounding box center [437, 284] width 157 height 27
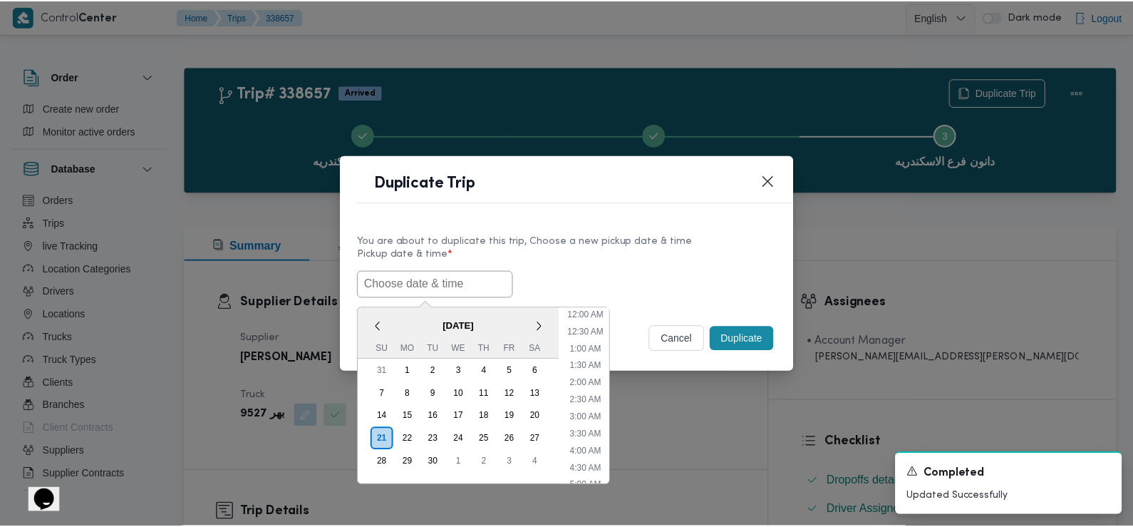
scroll to position [381, 0]
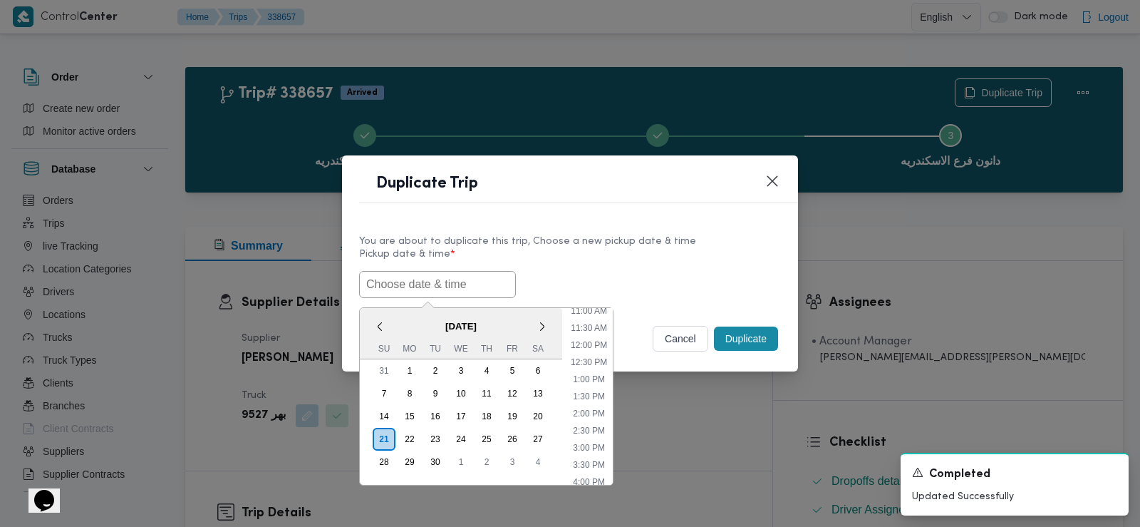
paste input "[DATE] 7:30AM"
type input "[DATE] 7:30AM"
click at [565, 277] on div "22/09/2025 7:30AM < September 2025 > Su Mo Tu We Th Fr Sa 31 1 2 3 4 5 6 7 8 9 …" at bounding box center [570, 284] width 422 height 27
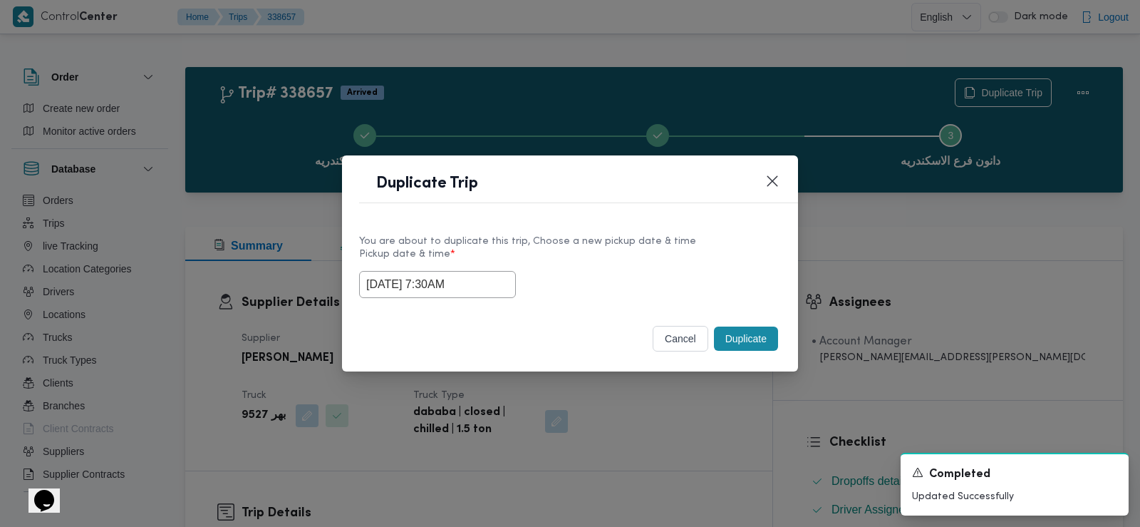
click at [743, 338] on button "Duplicate" at bounding box center [746, 338] width 64 height 24
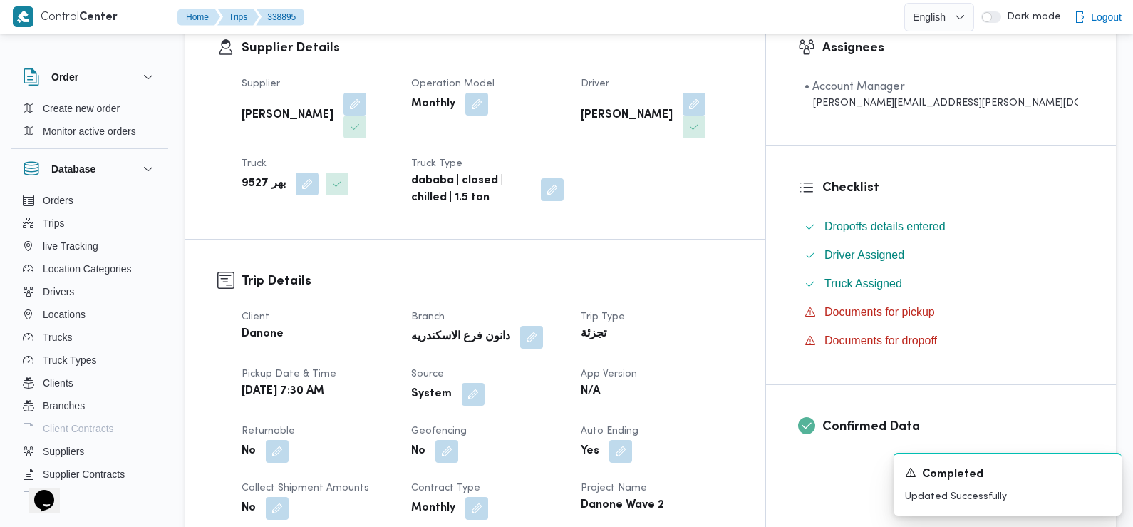
scroll to position [314, 0]
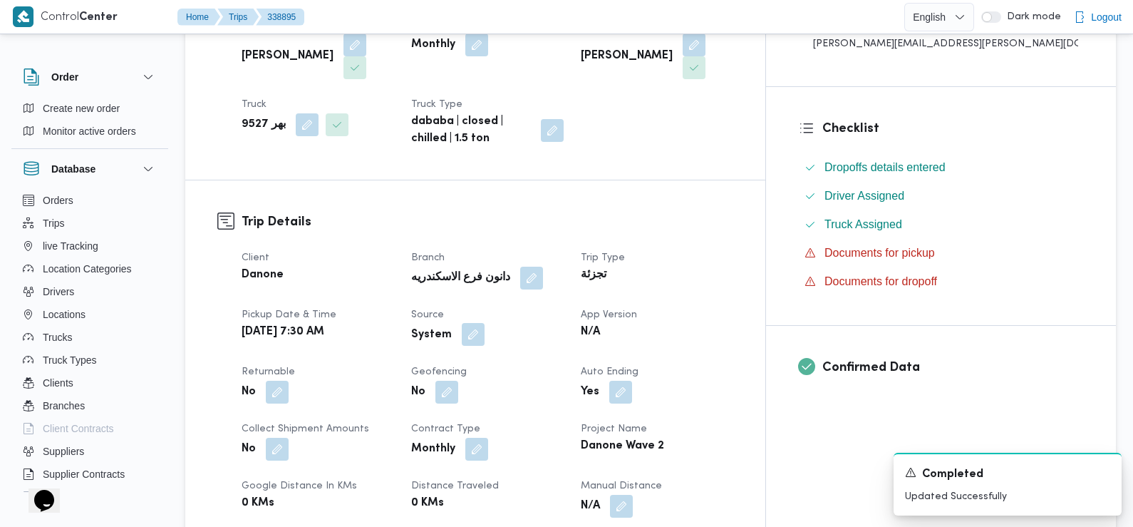
click at [485, 323] on button "button" at bounding box center [473, 334] width 23 height 23
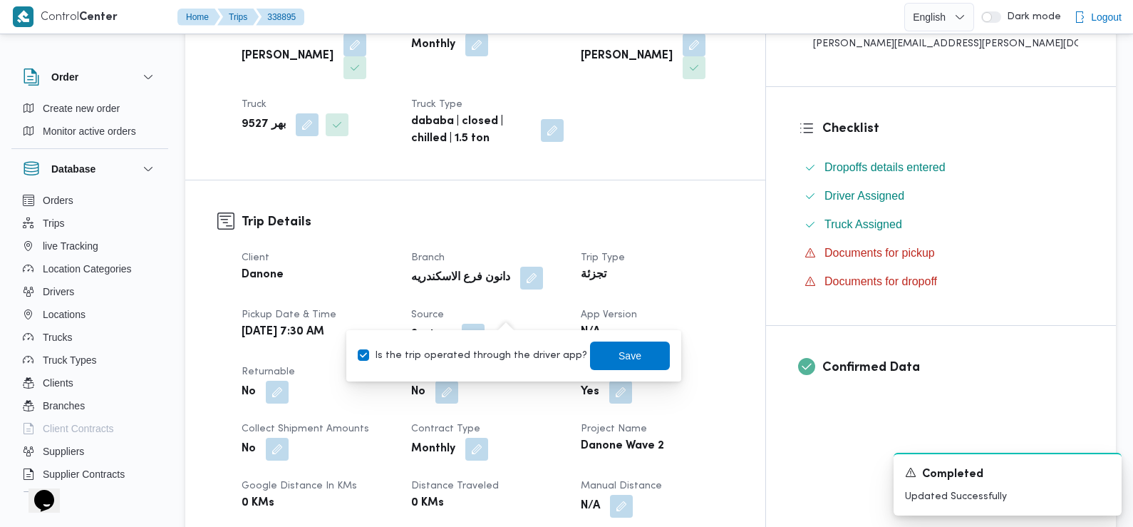
click at [502, 359] on label "Is the trip operated through the driver app?" at bounding box center [473, 355] width 230 height 17
checkbox input "false"
click at [591, 349] on span "Save" at bounding box center [630, 355] width 80 height 29
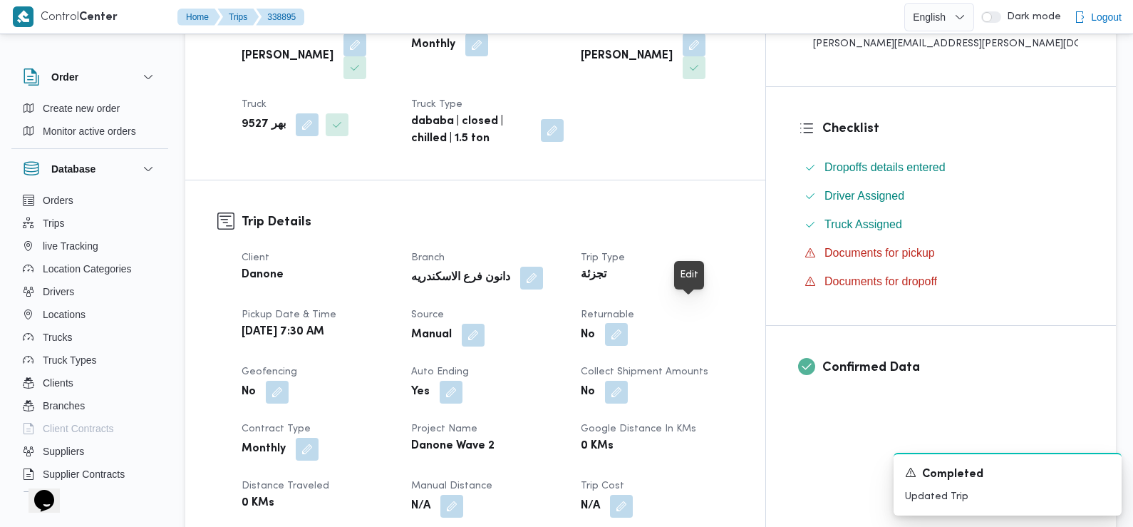
click at [628, 323] on button "button" at bounding box center [616, 334] width 23 height 23
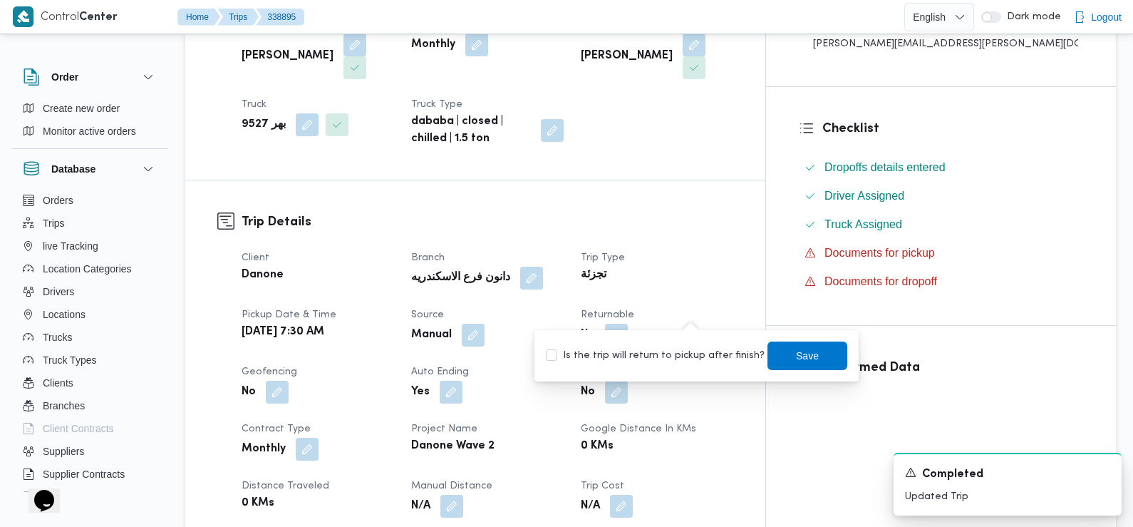
click at [674, 347] on label "Is the trip will return to pickup after finish?" at bounding box center [655, 355] width 219 height 17
checkbox input "true"
click at [753, 346] on div "Is the trip will return to pickup after finish? Save" at bounding box center [697, 355] width 304 height 31
click at [768, 349] on span "Save" at bounding box center [808, 355] width 80 height 29
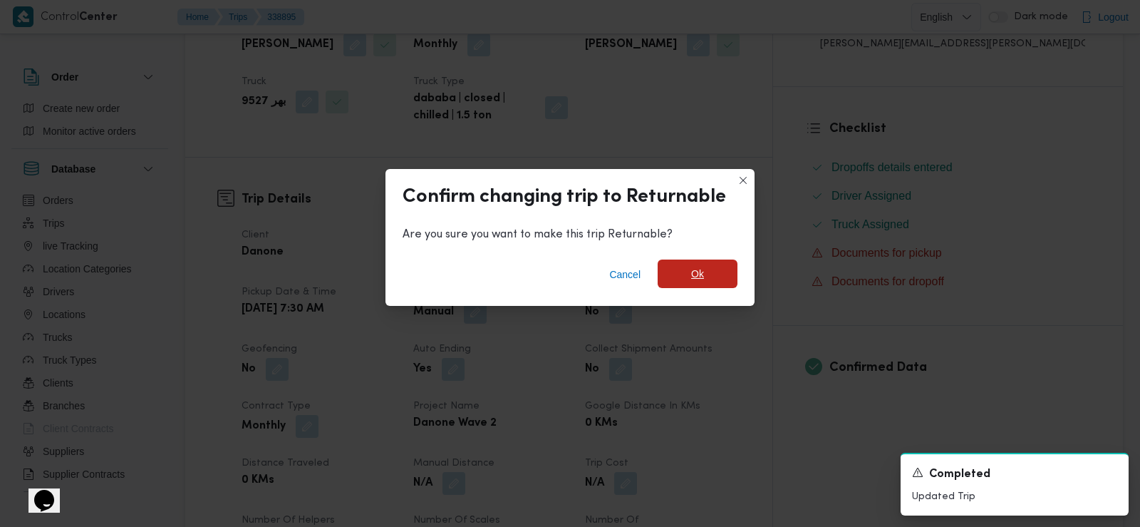
click at [703, 267] on span "Ok" at bounding box center [697, 273] width 13 height 17
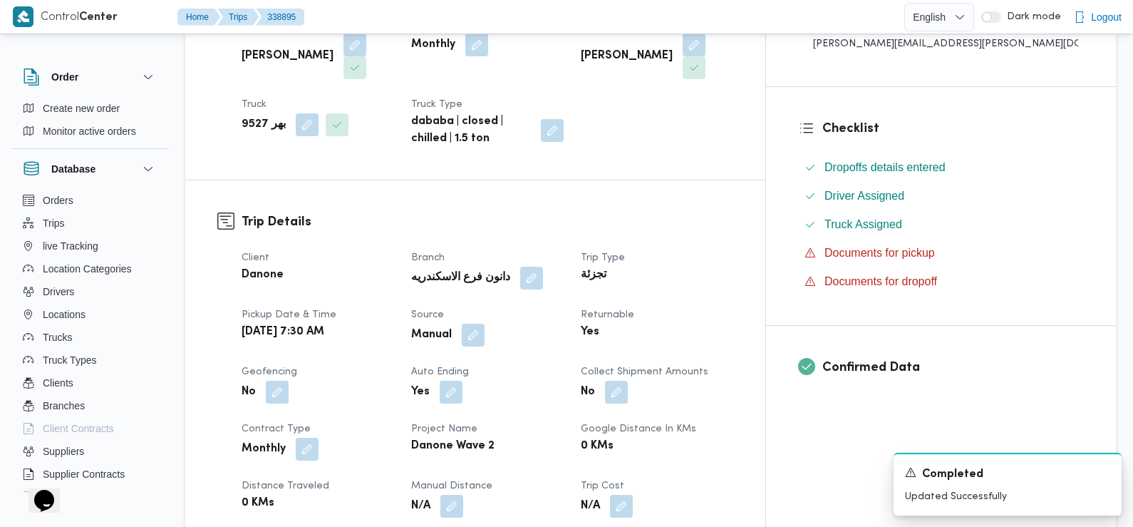
scroll to position [0, 0]
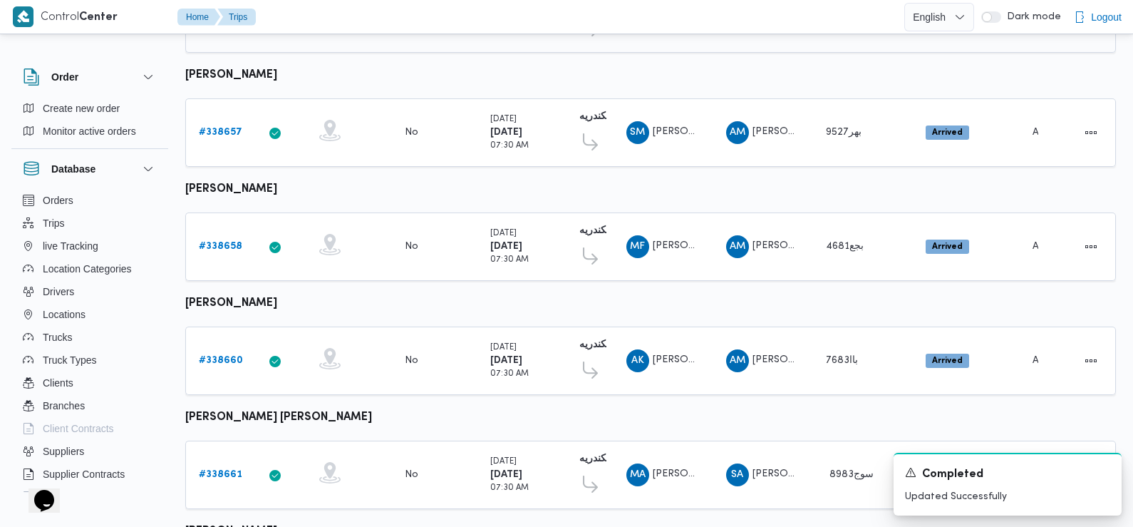
scroll to position [555, 0]
click at [225, 241] on b "# 338658" at bounding box center [220, 245] width 43 height 9
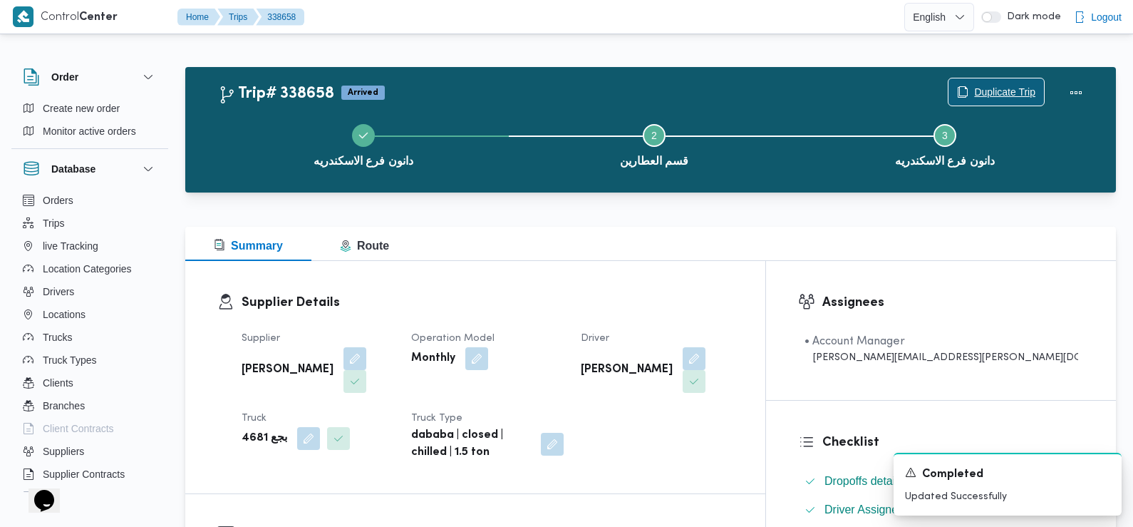
click at [1004, 88] on span "Duplicate Trip" at bounding box center [1004, 91] width 61 height 17
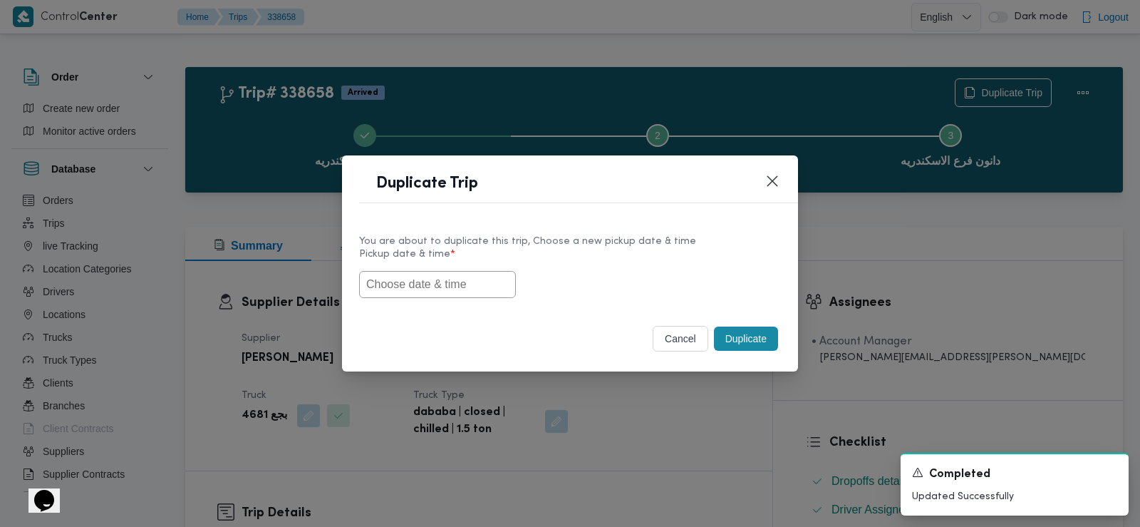
click at [455, 280] on input "text" at bounding box center [437, 284] width 157 height 27
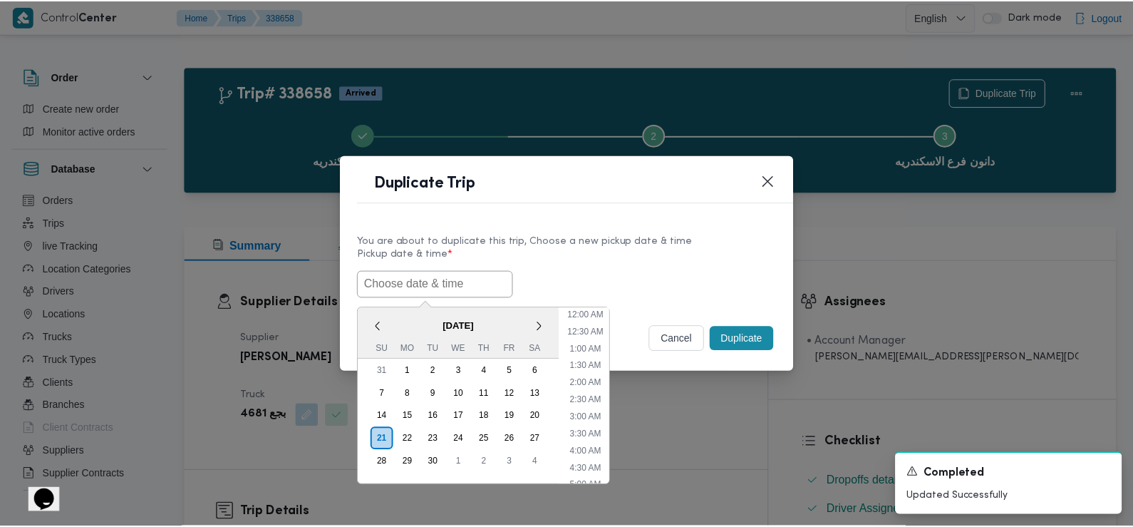
scroll to position [381, 0]
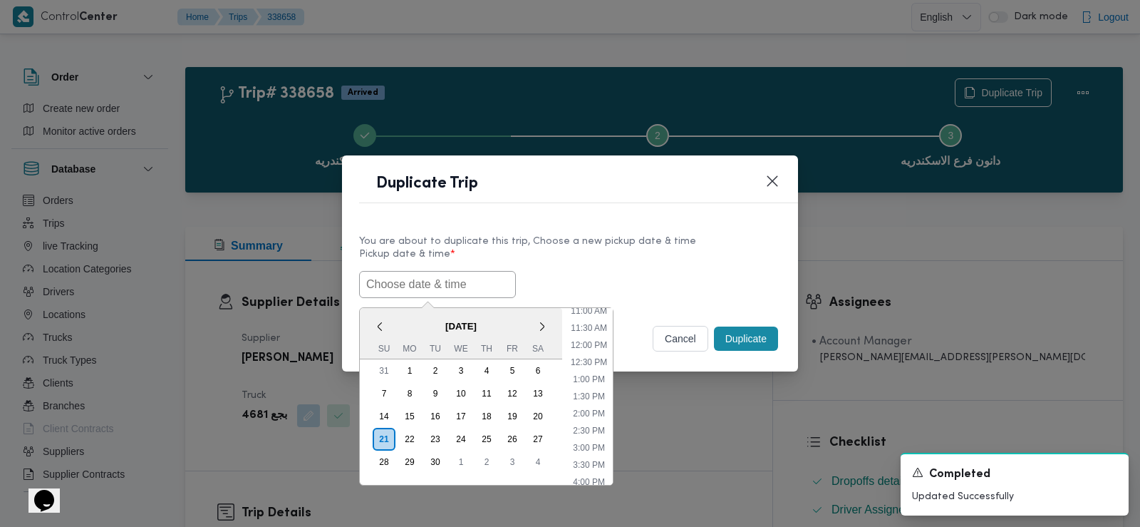
paste input "[DATE] 7:30AM"
type input "[DATE] 7:30AM"
click at [634, 280] on div "22/09/2025 7:30AM < September 2025 > Su Mo Tu We Th Fr Sa 31 1 2 3 4 5 6 7 8 9 …" at bounding box center [570, 284] width 422 height 27
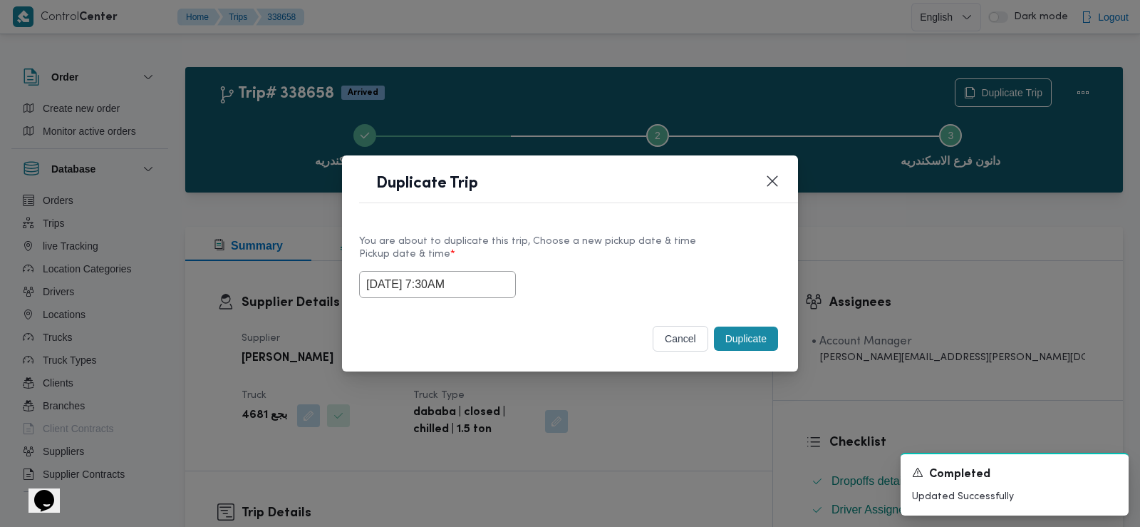
click at [753, 340] on button "Duplicate" at bounding box center [746, 338] width 64 height 24
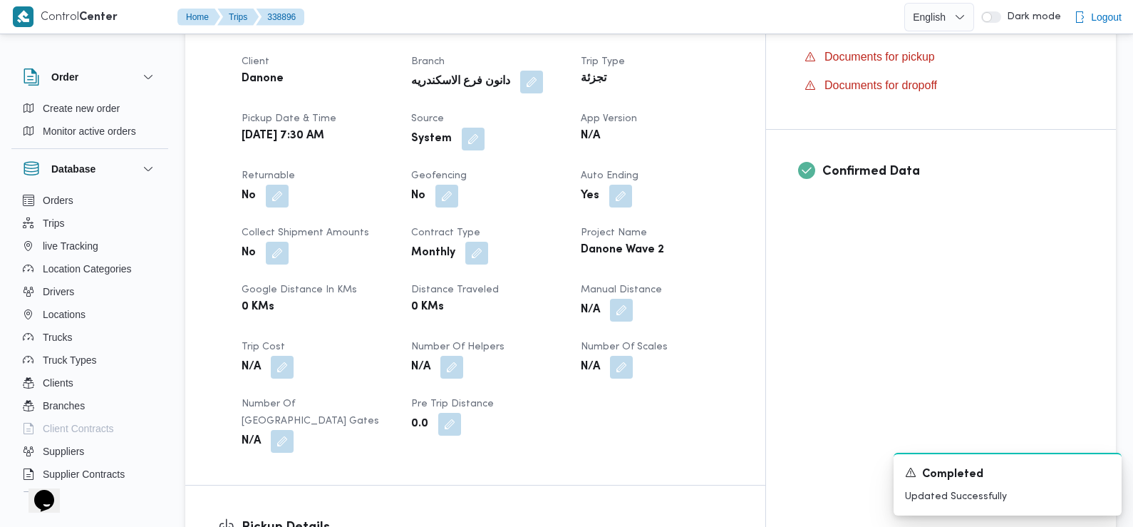
scroll to position [404, 0]
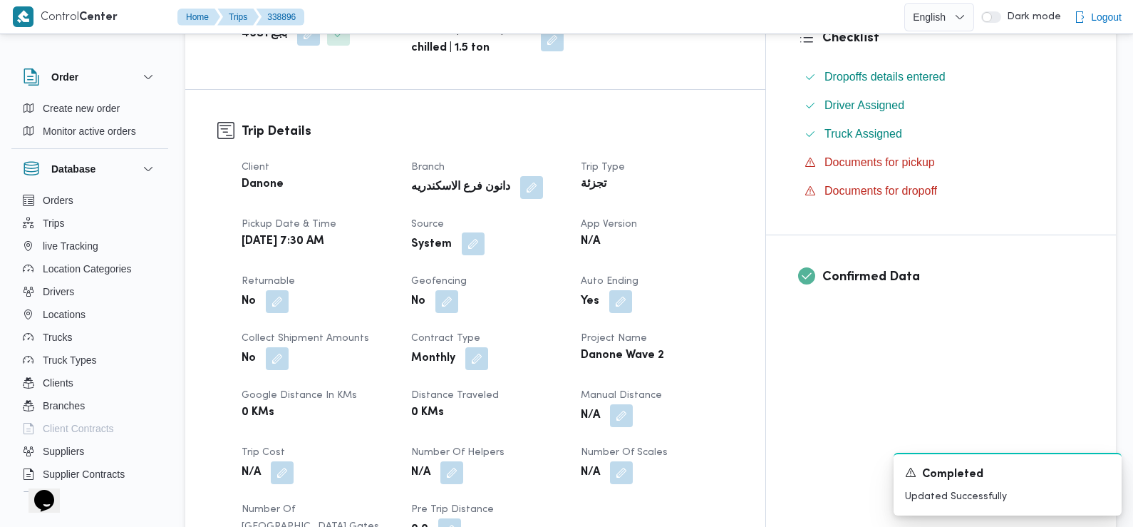
click at [485, 232] on button "button" at bounding box center [473, 243] width 23 height 23
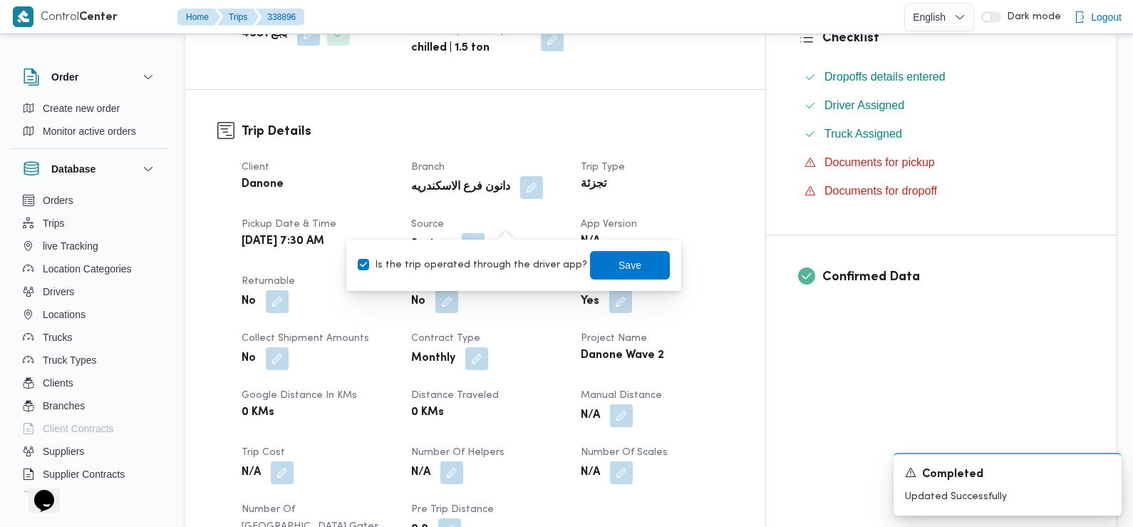
click at [506, 260] on label "Is the trip operated through the driver app?" at bounding box center [473, 265] width 230 height 17
checkbox input "false"
click at [619, 265] on span "Save" at bounding box center [630, 264] width 23 height 17
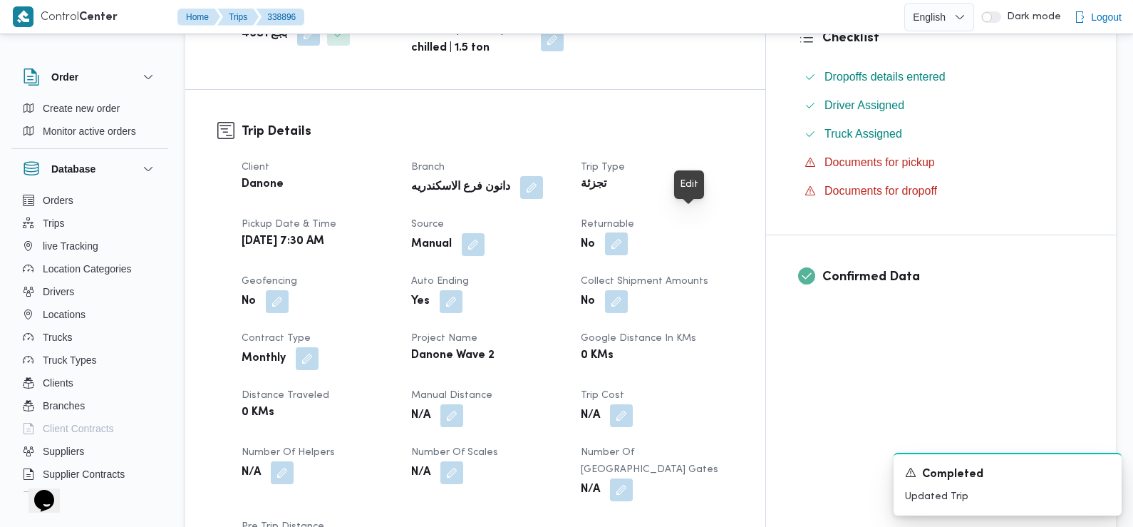
click at [628, 232] on button "button" at bounding box center [616, 243] width 23 height 23
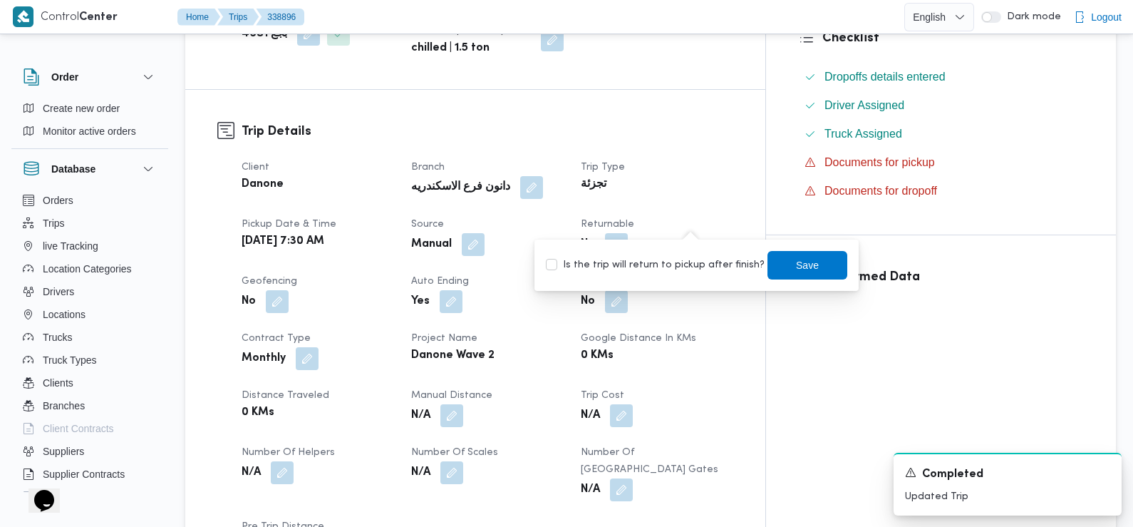
click at [707, 262] on label "Is the trip will return to pickup after finish?" at bounding box center [655, 265] width 219 height 17
checkbox input "true"
click at [778, 269] on span "Save" at bounding box center [808, 264] width 80 height 29
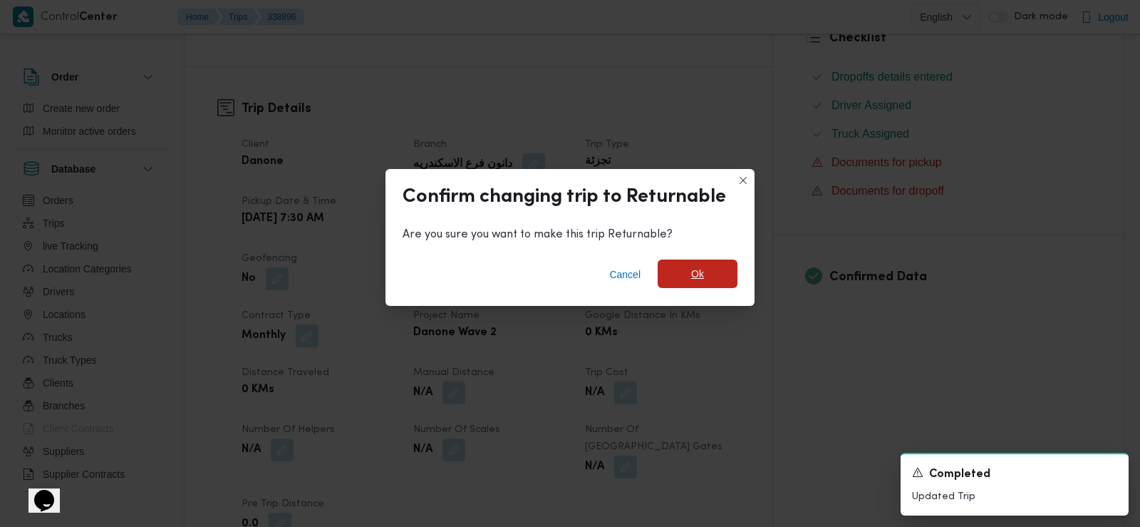
click at [722, 272] on span "Ok" at bounding box center [698, 273] width 80 height 29
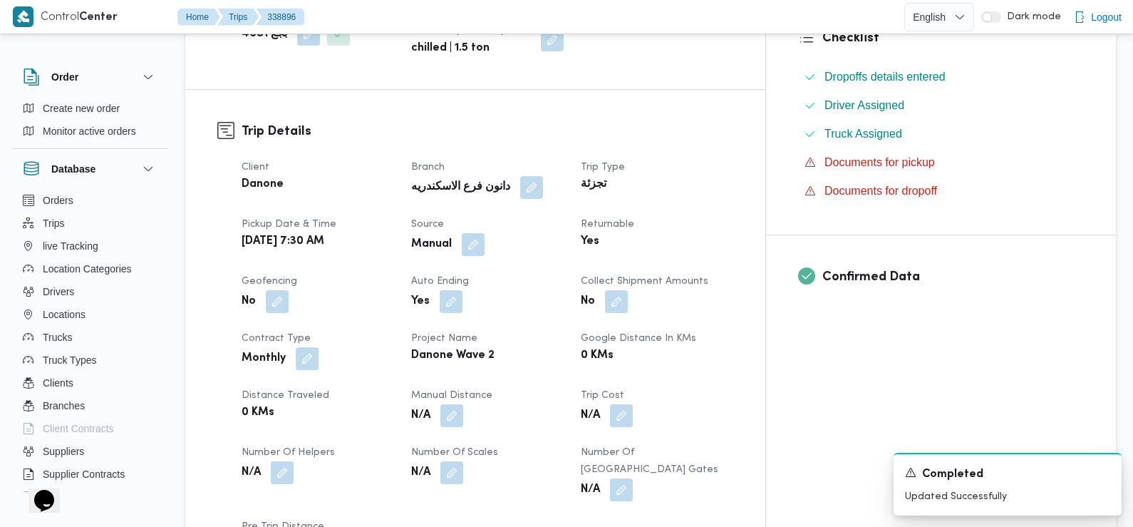
click at [733, 273] on dt "Collect Shipment Amounts" at bounding box center [657, 281] width 153 height 17
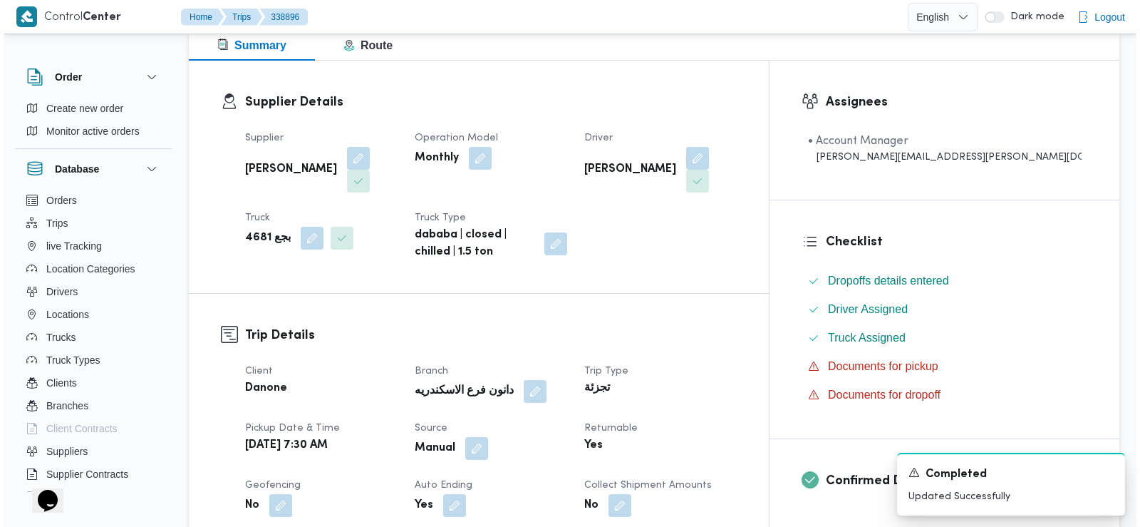
scroll to position [0, 0]
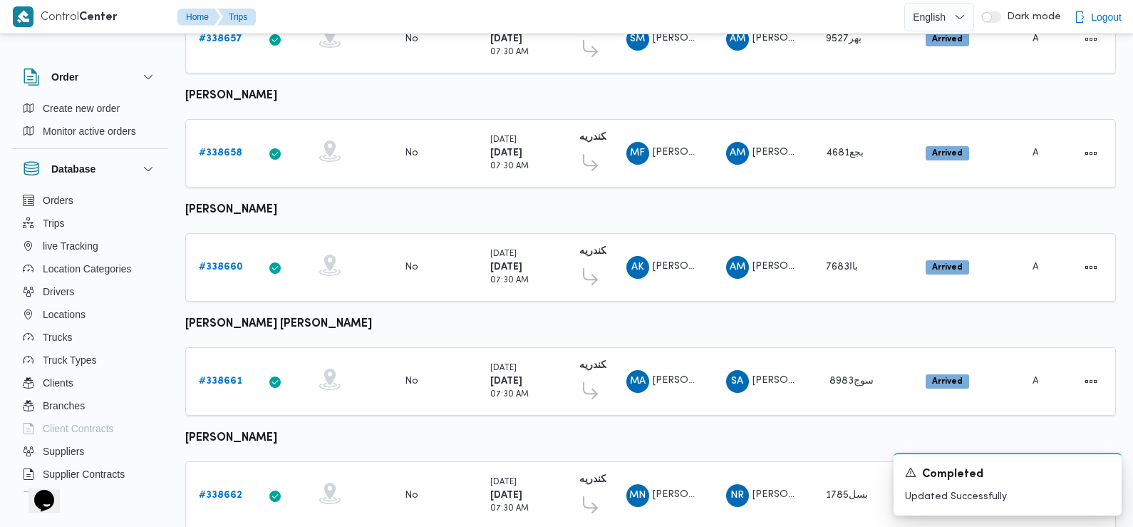
scroll to position [638, 0]
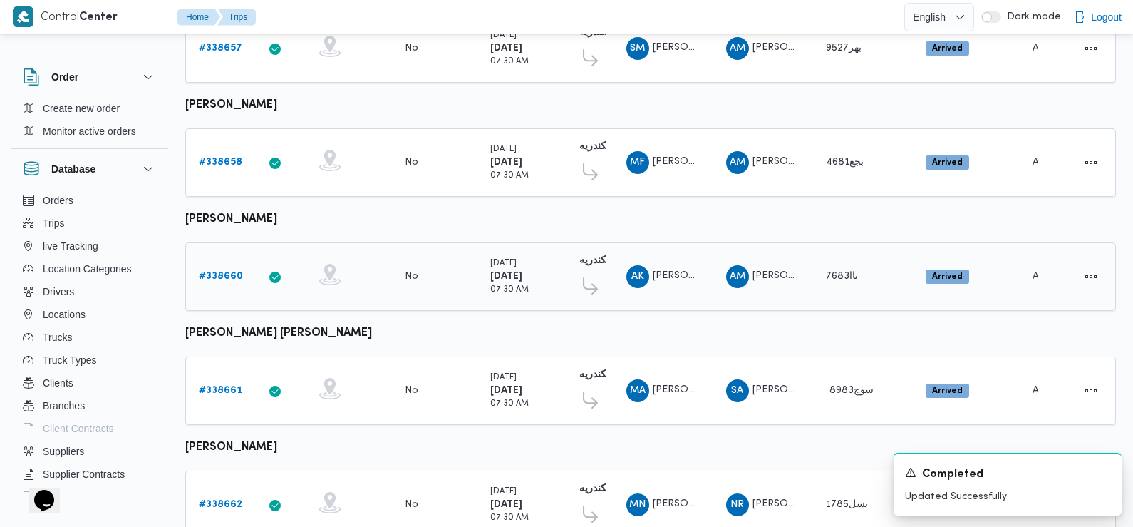
click at [220, 268] on link "# 338660" at bounding box center [221, 276] width 44 height 17
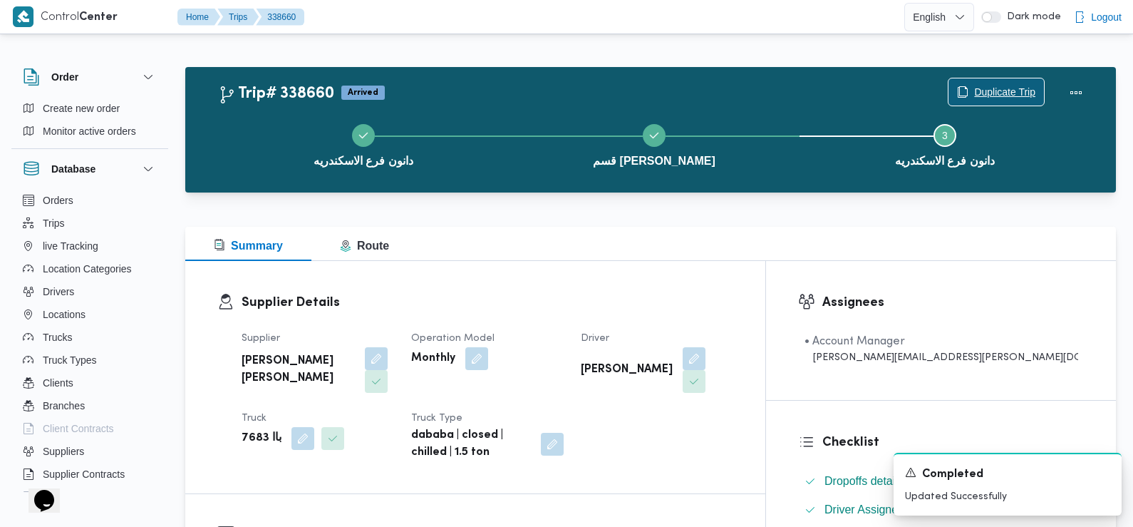
click at [987, 97] on span "Duplicate Trip" at bounding box center [1004, 91] width 61 height 17
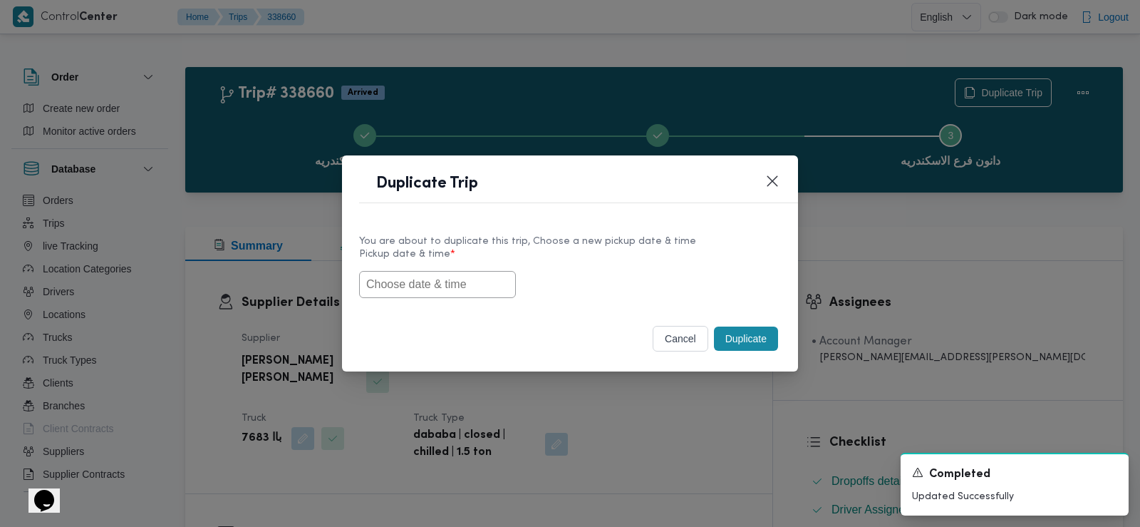
click at [441, 281] on input "text" at bounding box center [437, 284] width 157 height 27
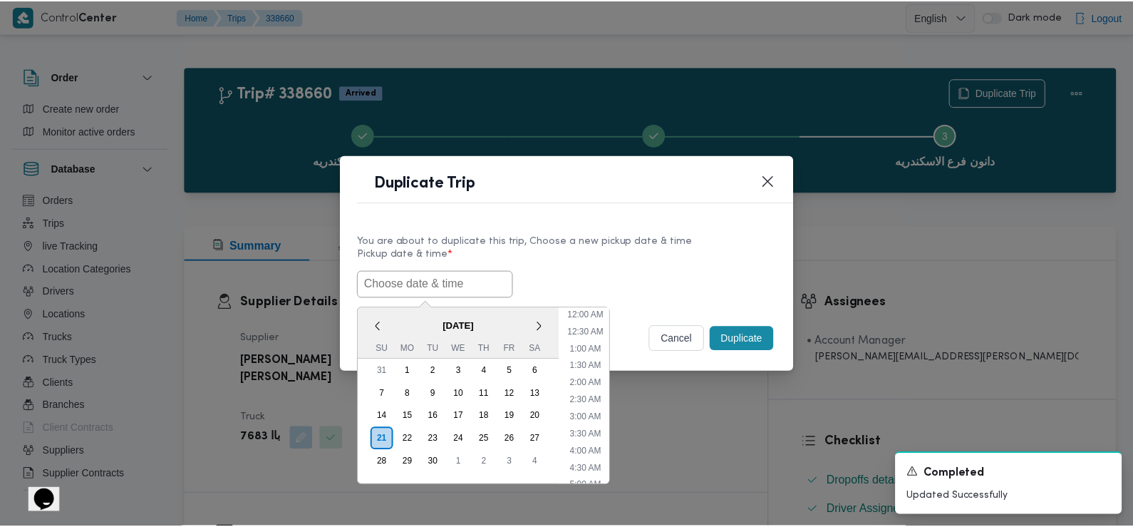
scroll to position [381, 0]
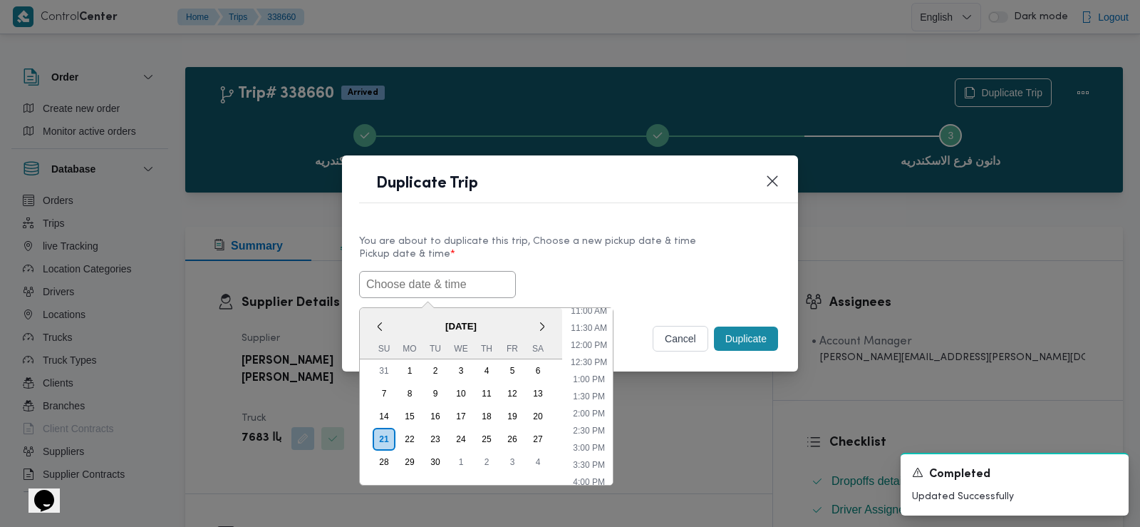
paste input "[DATE] 7:30AM"
type input "[DATE] 7:30AM"
click at [577, 289] on div "22/09/2025 7:30AM < September 2025 > Su Mo Tu We Th Fr Sa 31 1 2 3 4 5 6 7 8 9 …" at bounding box center [570, 284] width 422 height 27
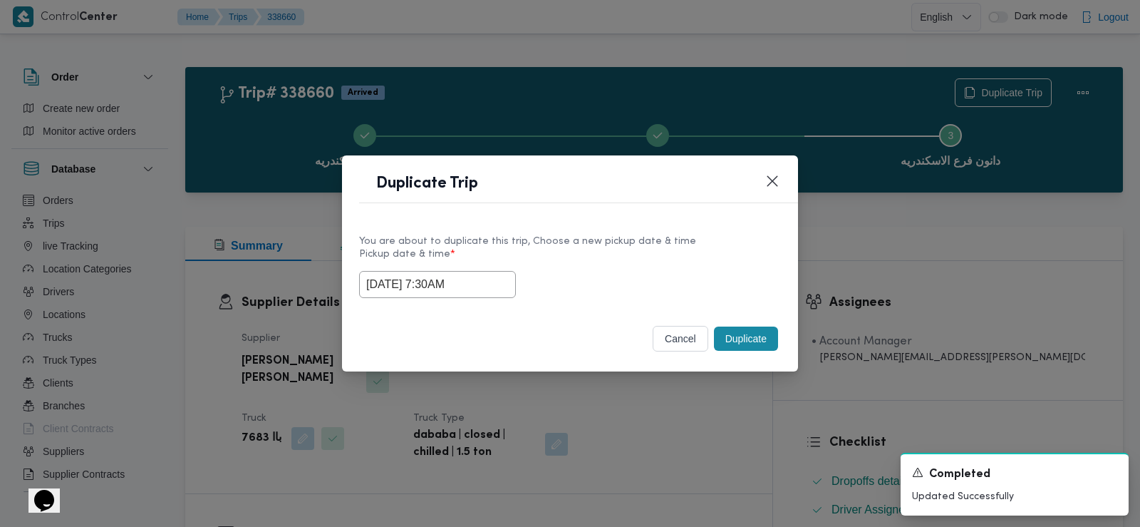
click at [763, 344] on button "Duplicate" at bounding box center [746, 338] width 64 height 24
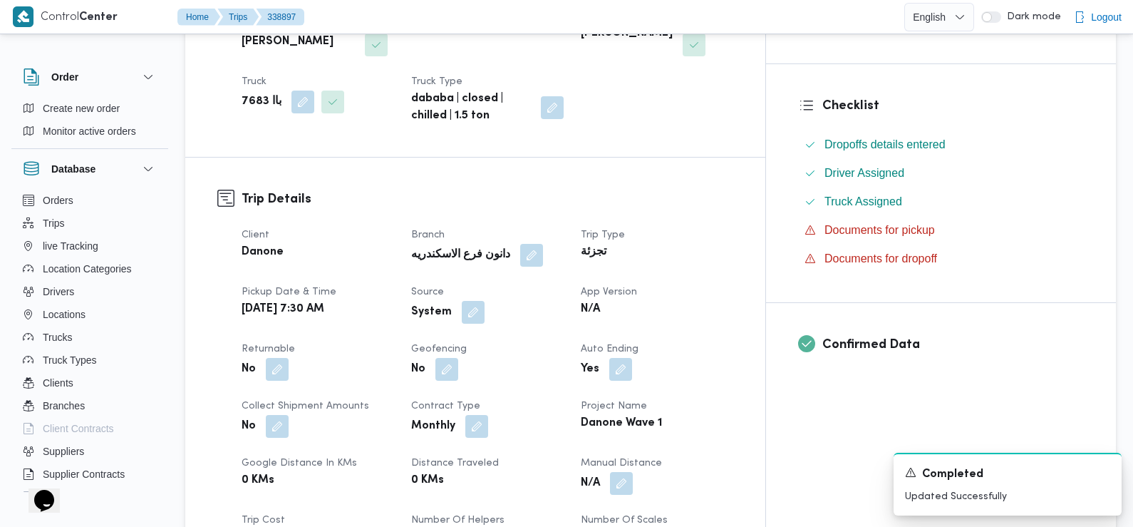
scroll to position [366, 0]
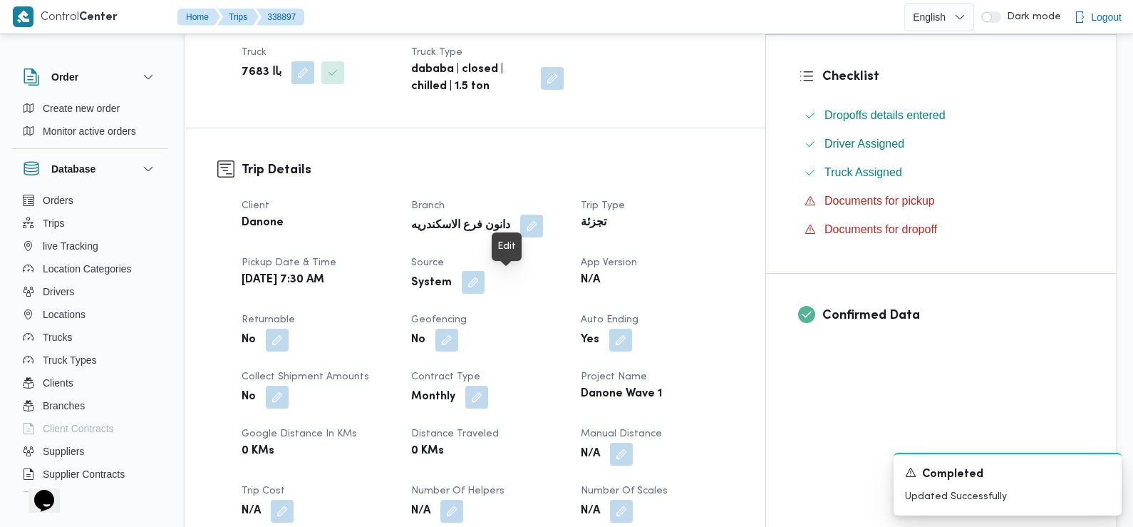
click at [485, 283] on button "button" at bounding box center [473, 282] width 23 height 23
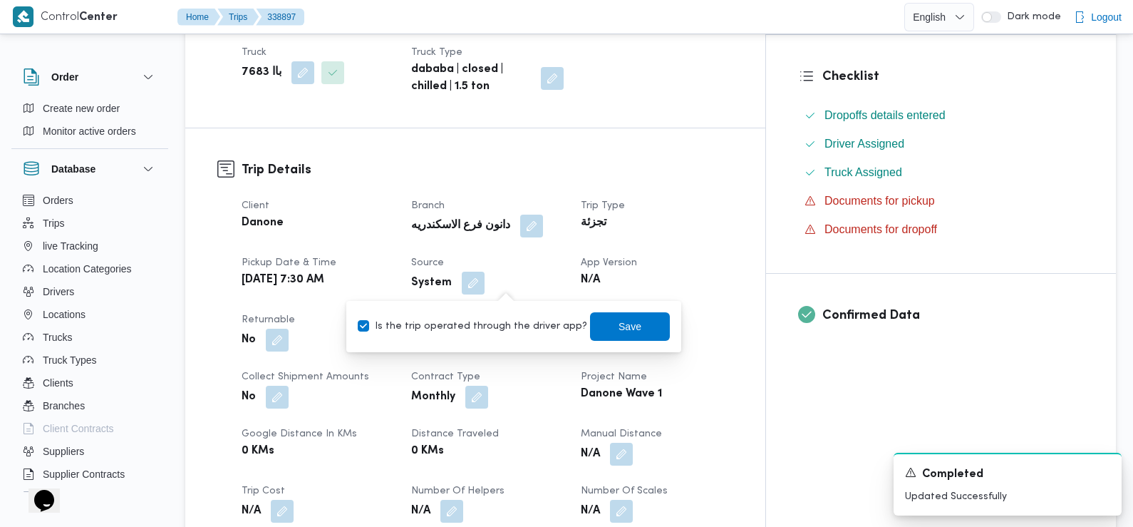
click at [514, 330] on label "Is the trip operated through the driver app?" at bounding box center [473, 326] width 230 height 17
checkbox input "false"
click at [602, 312] on span "Save" at bounding box center [630, 325] width 80 height 29
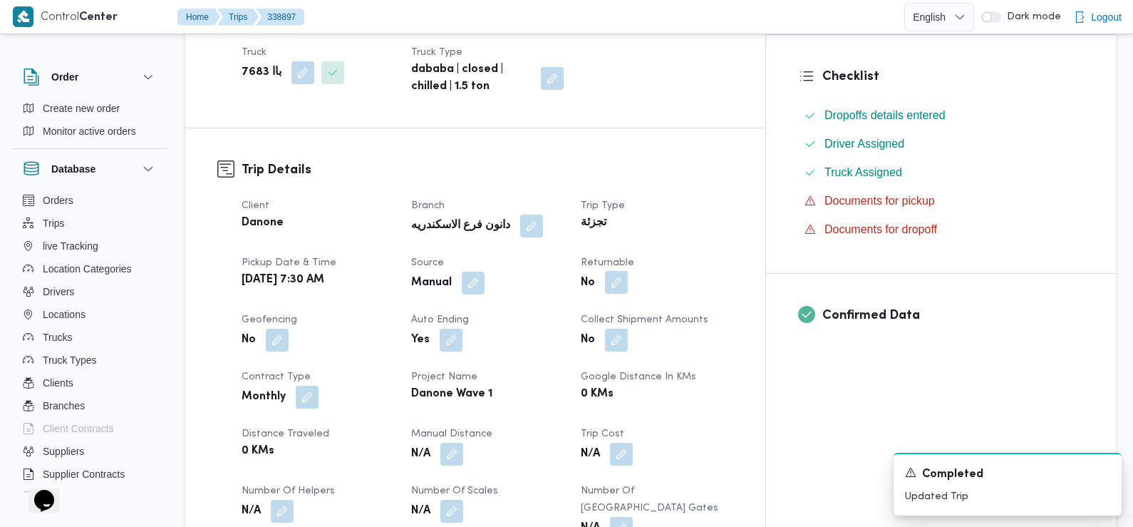
click at [628, 285] on button "button" at bounding box center [616, 282] width 23 height 23
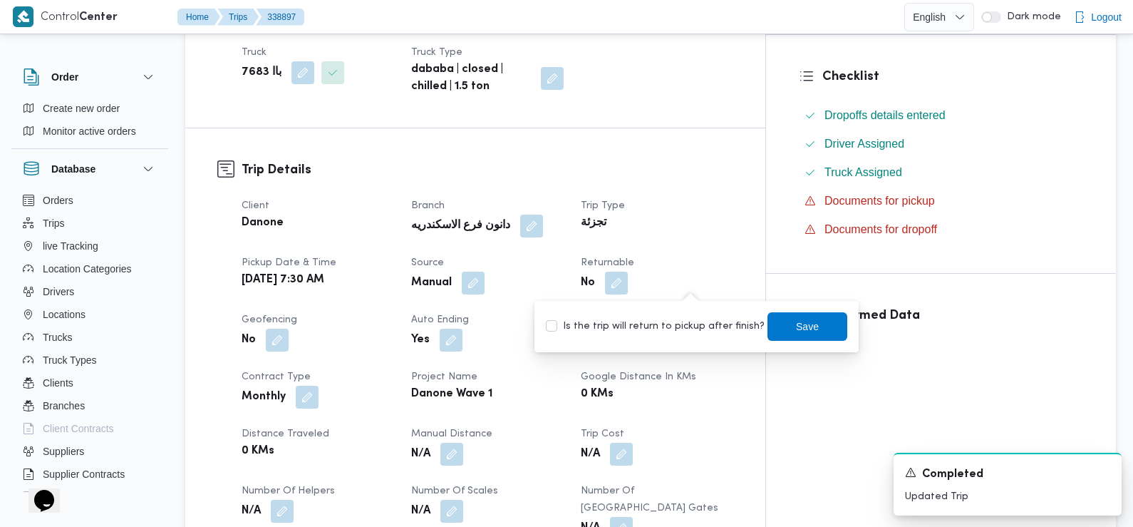
click at [694, 323] on label "Is the trip will return to pickup after finish?" at bounding box center [655, 326] width 219 height 17
checkbox input "true"
click at [810, 329] on span "Save" at bounding box center [808, 325] width 80 height 29
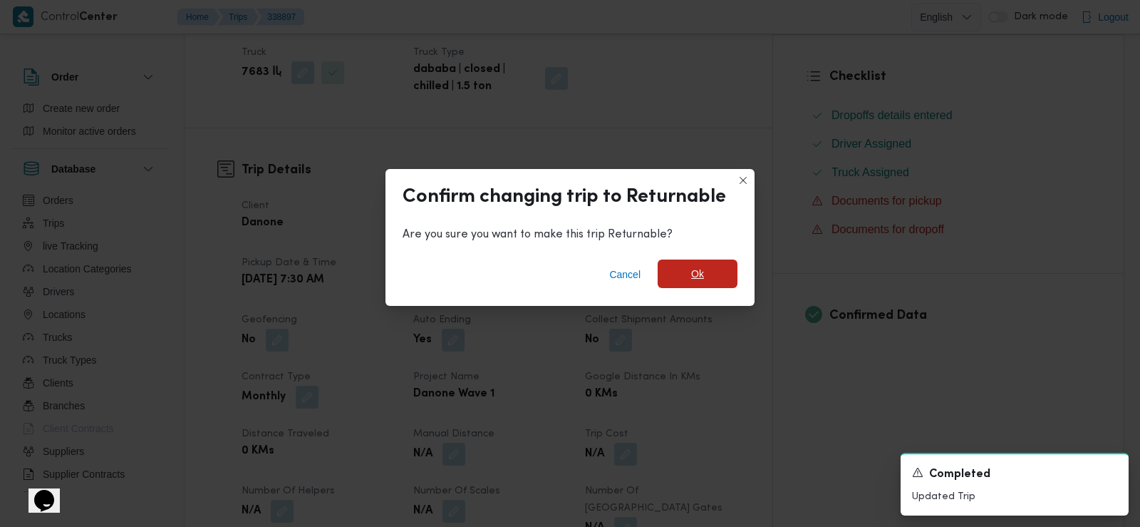
click at [709, 261] on span "Ok" at bounding box center [698, 273] width 80 height 29
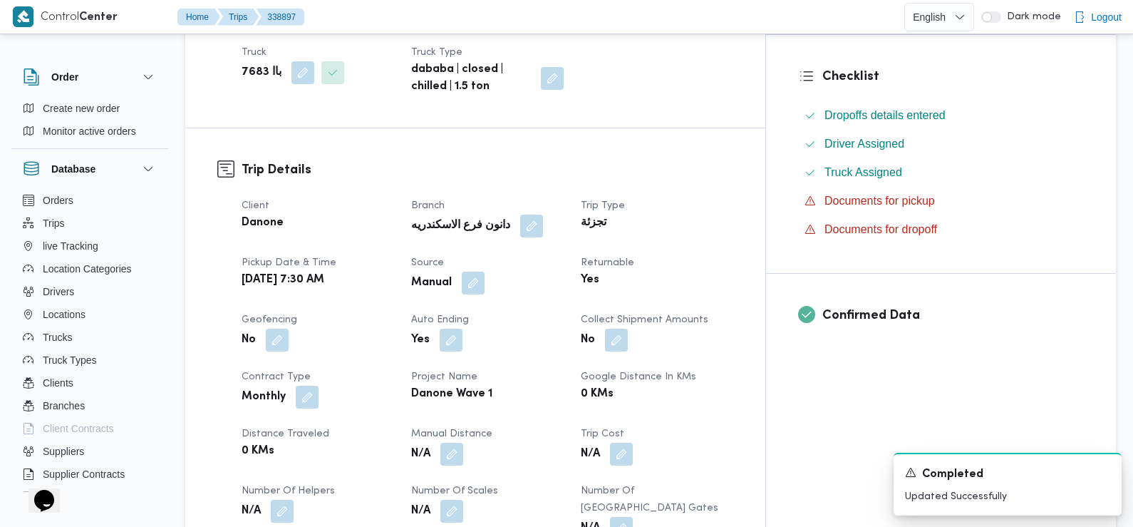
scroll to position [0, 0]
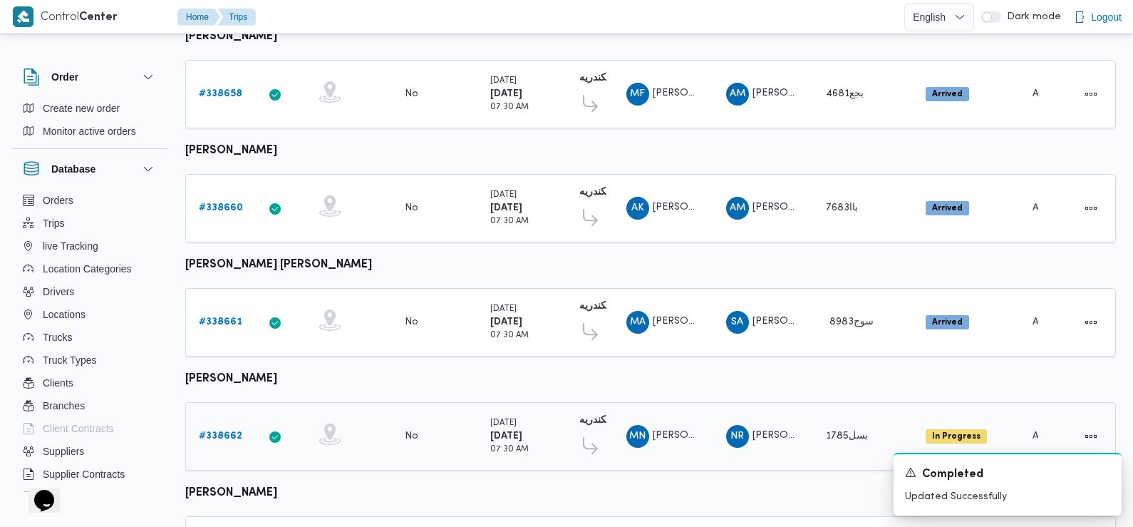
scroll to position [688, 0]
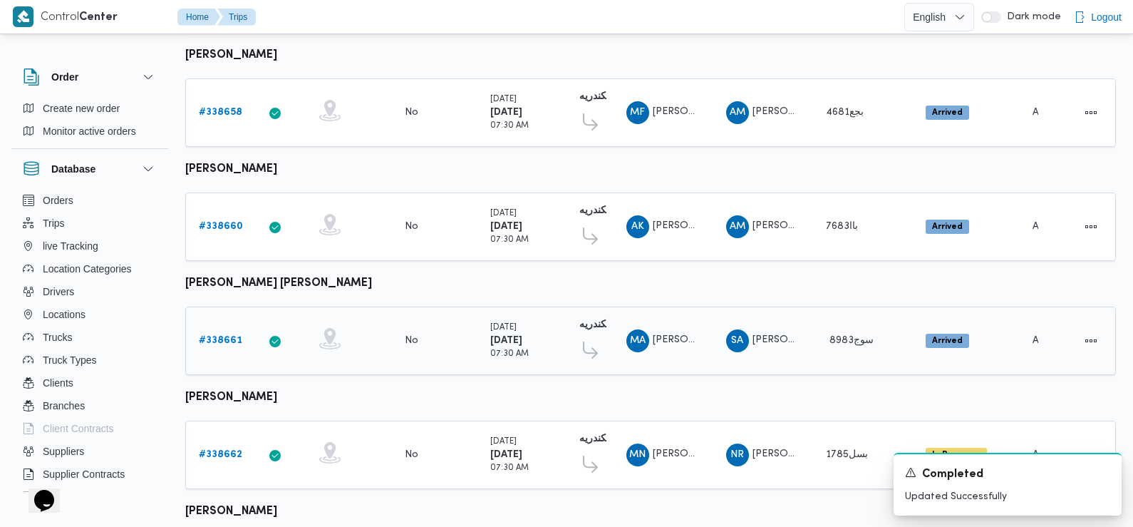
click at [230, 336] on b "# 338661" at bounding box center [220, 340] width 43 height 9
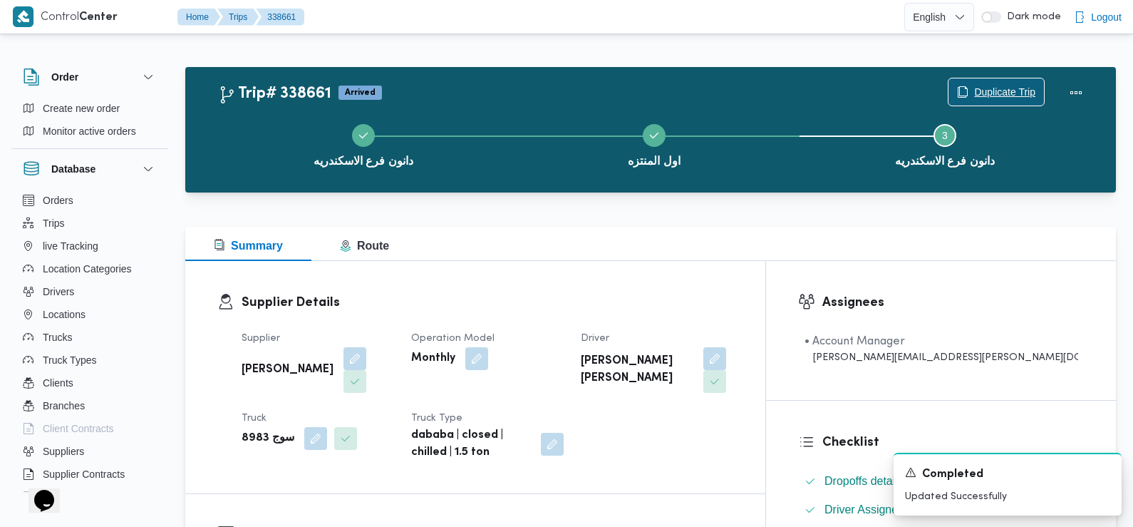
click at [1001, 92] on span "Duplicate Trip" at bounding box center [1004, 91] width 61 height 17
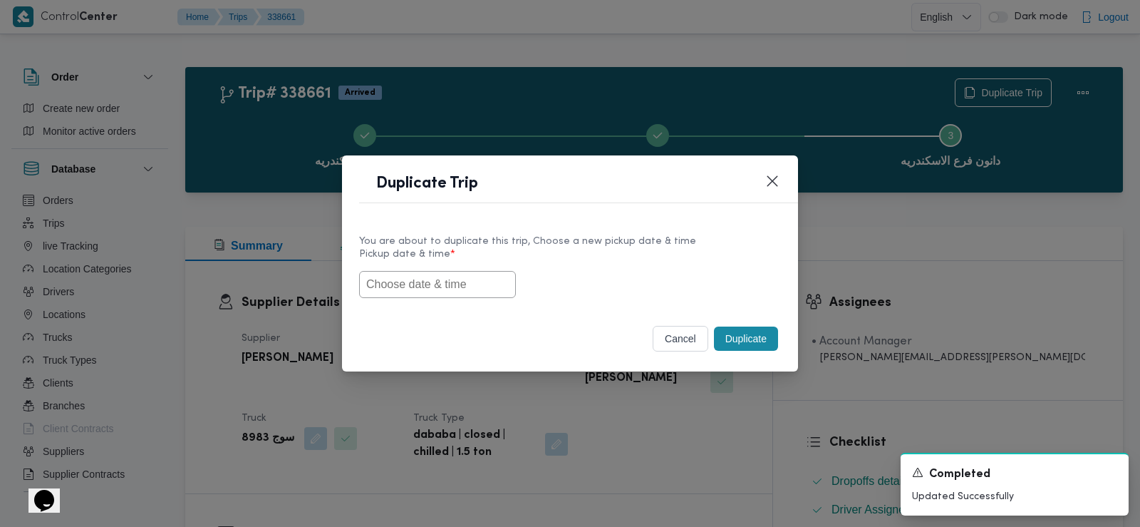
click at [436, 284] on input "text" at bounding box center [437, 284] width 157 height 27
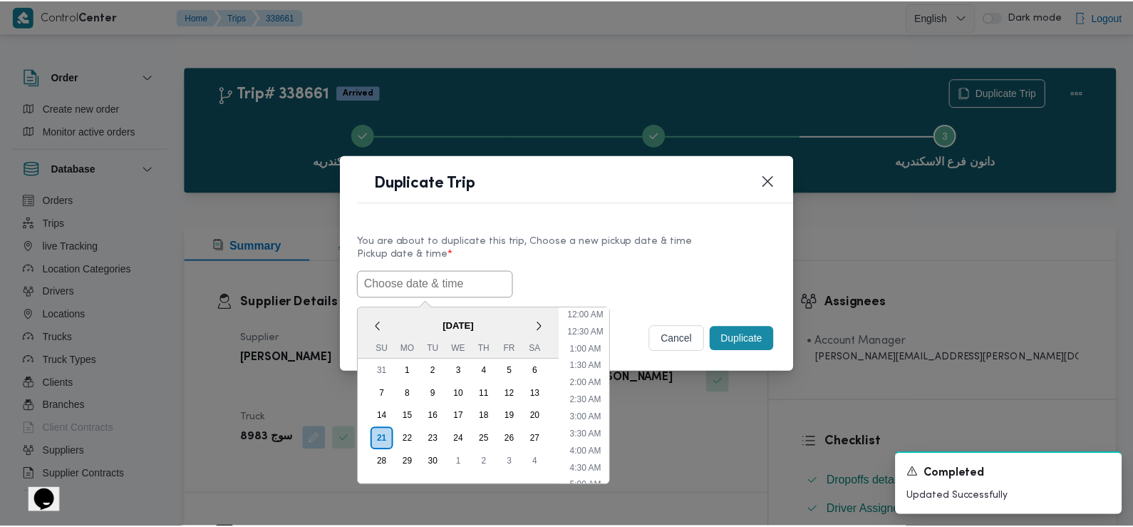
scroll to position [381, 0]
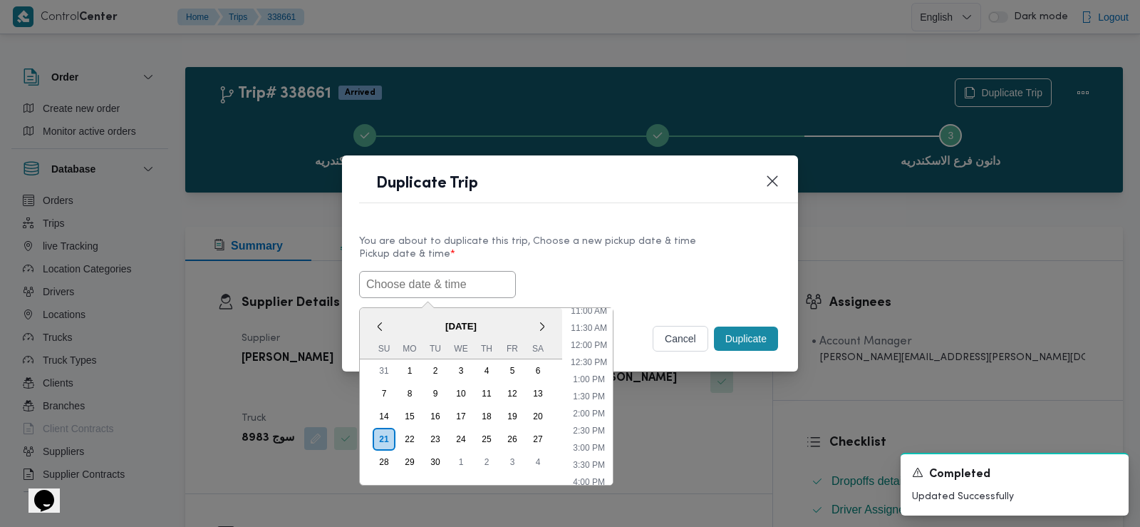
paste input "[DATE] 7:30AM"
type input "[DATE] 7:30AM"
click at [580, 260] on label "Pickup date & time *" at bounding box center [570, 260] width 422 height 22
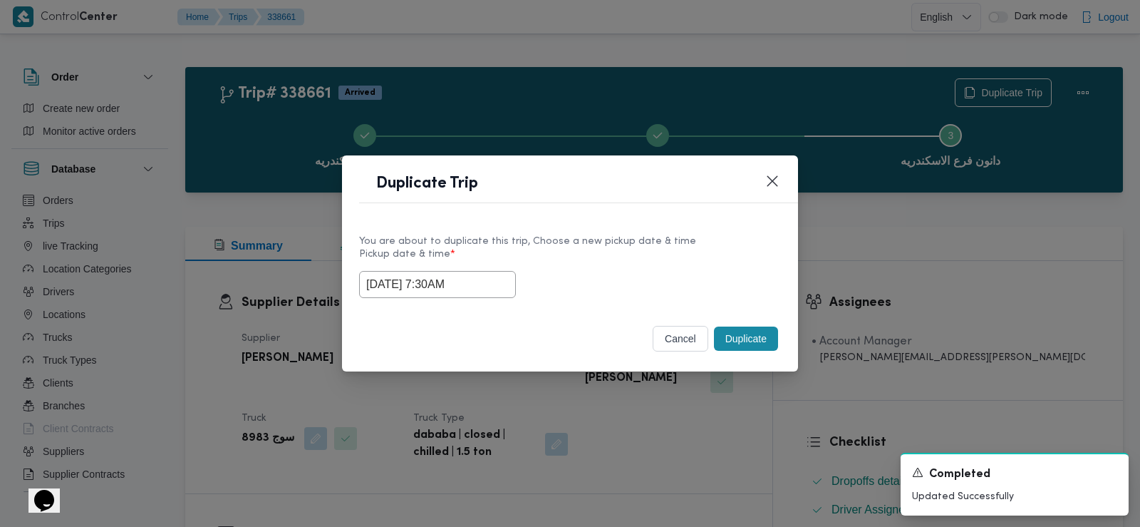
click at [736, 336] on button "Duplicate" at bounding box center [746, 338] width 64 height 24
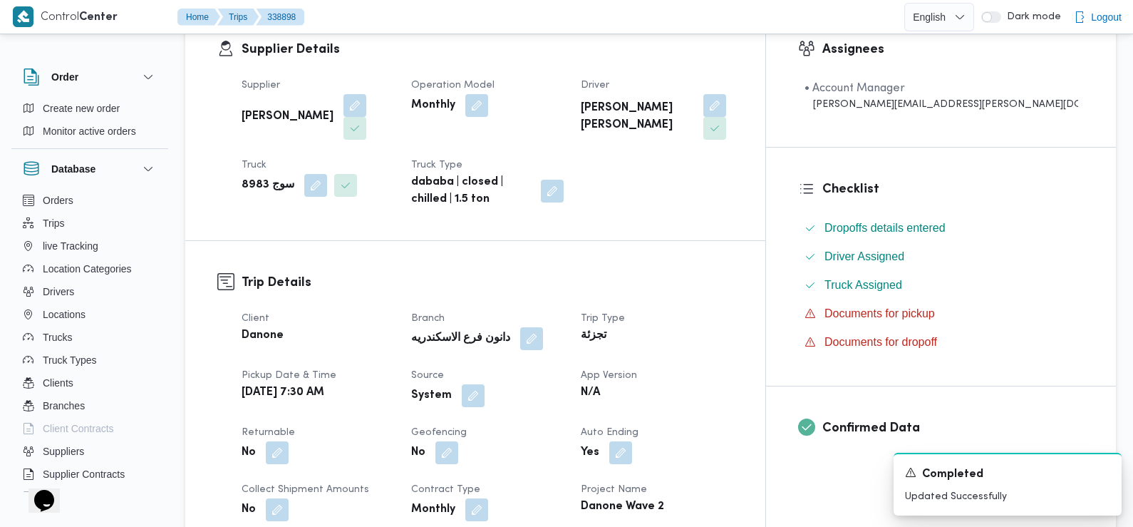
scroll to position [356, 0]
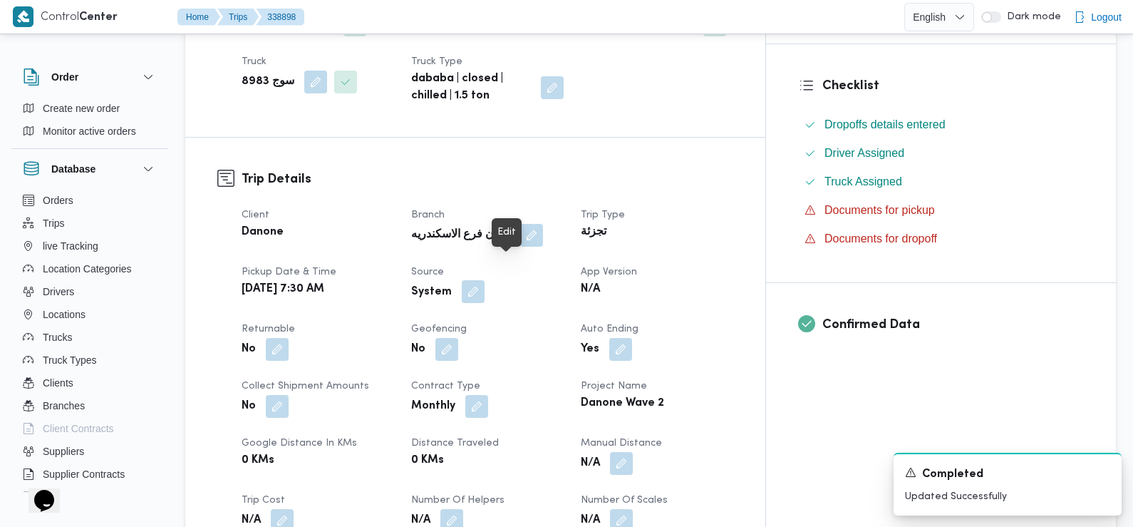
click at [485, 280] on button "button" at bounding box center [473, 291] width 23 height 23
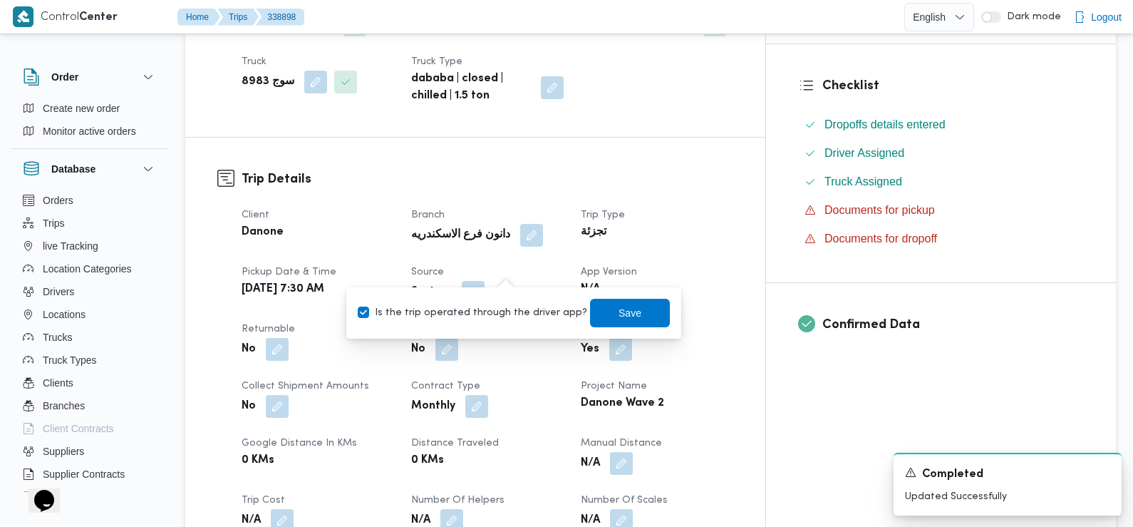
click at [521, 317] on label "Is the trip operated through the driver app?" at bounding box center [473, 312] width 230 height 17
checkbox input "false"
click at [603, 314] on span "Save" at bounding box center [630, 312] width 80 height 29
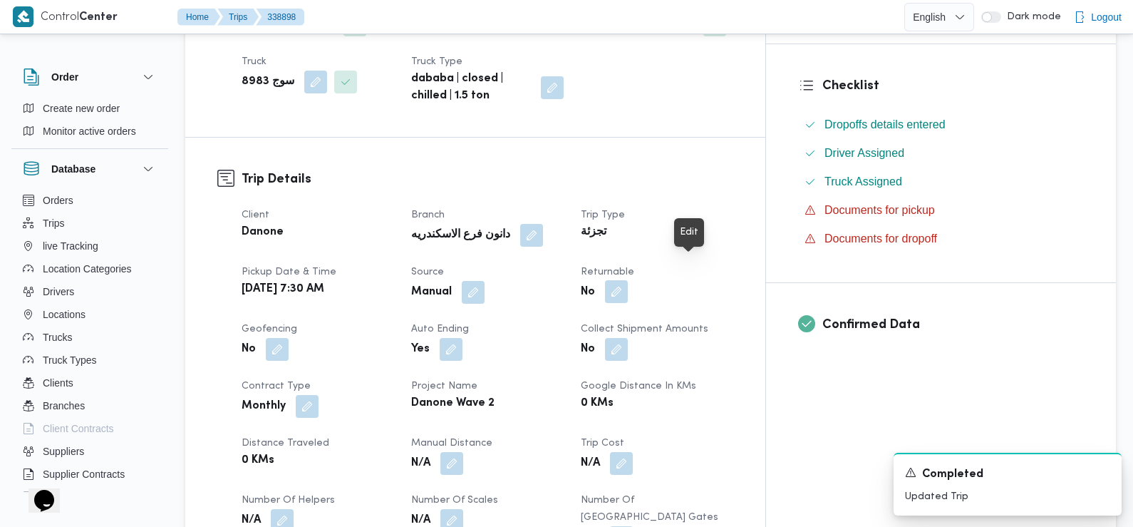
click at [628, 280] on button "button" at bounding box center [616, 291] width 23 height 23
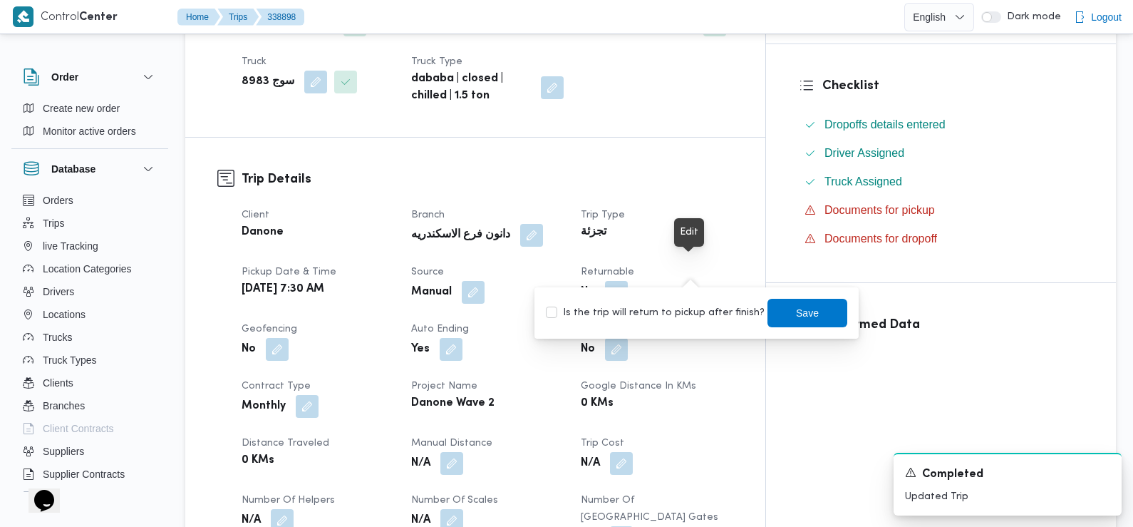
click at [695, 316] on label "Is the trip will return to pickup after finish?" at bounding box center [655, 312] width 219 height 17
checkbox input "true"
click at [796, 317] on span "Save" at bounding box center [807, 312] width 23 height 17
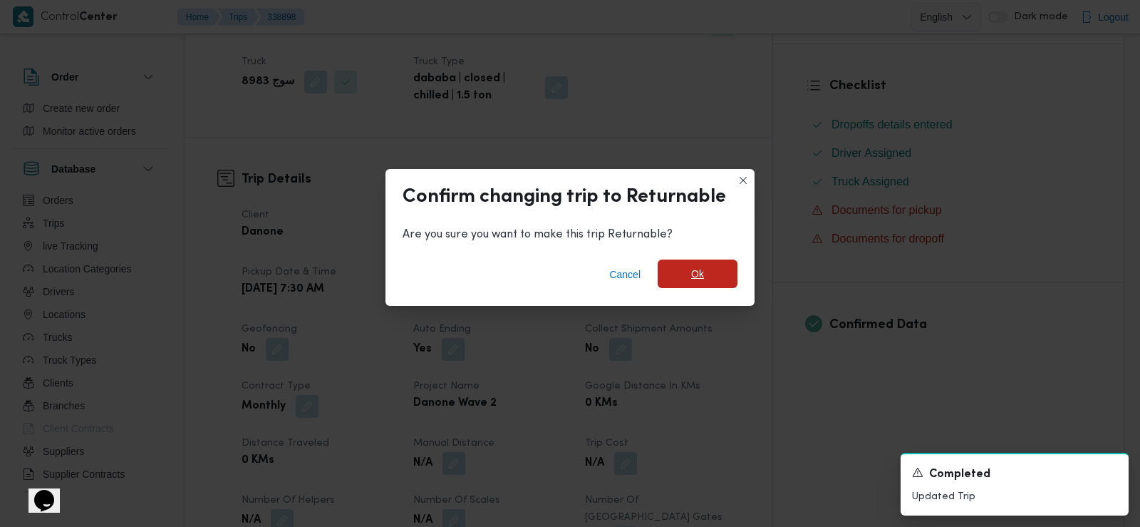
click at [693, 267] on span "Ok" at bounding box center [697, 273] width 13 height 17
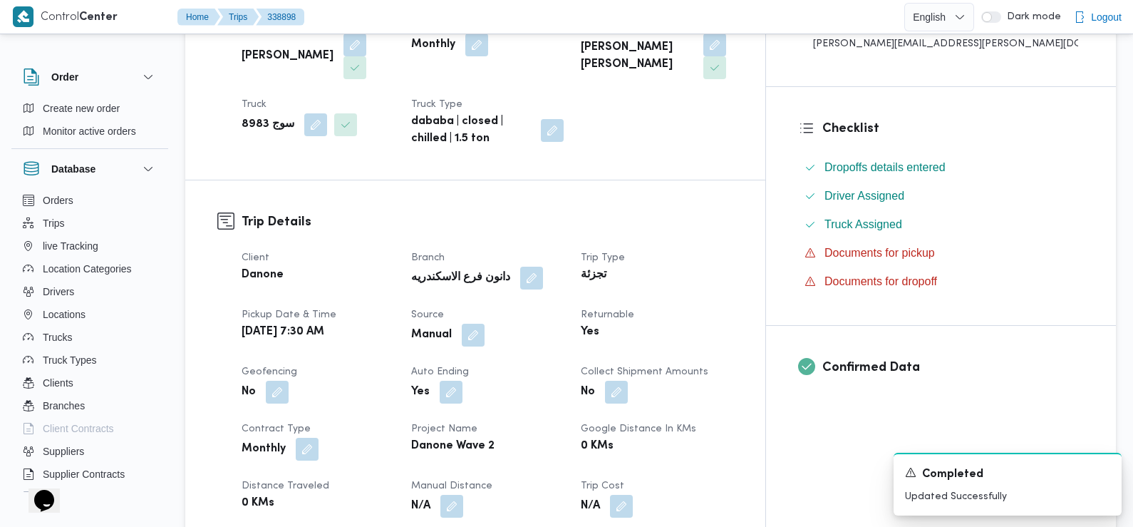
scroll to position [0, 0]
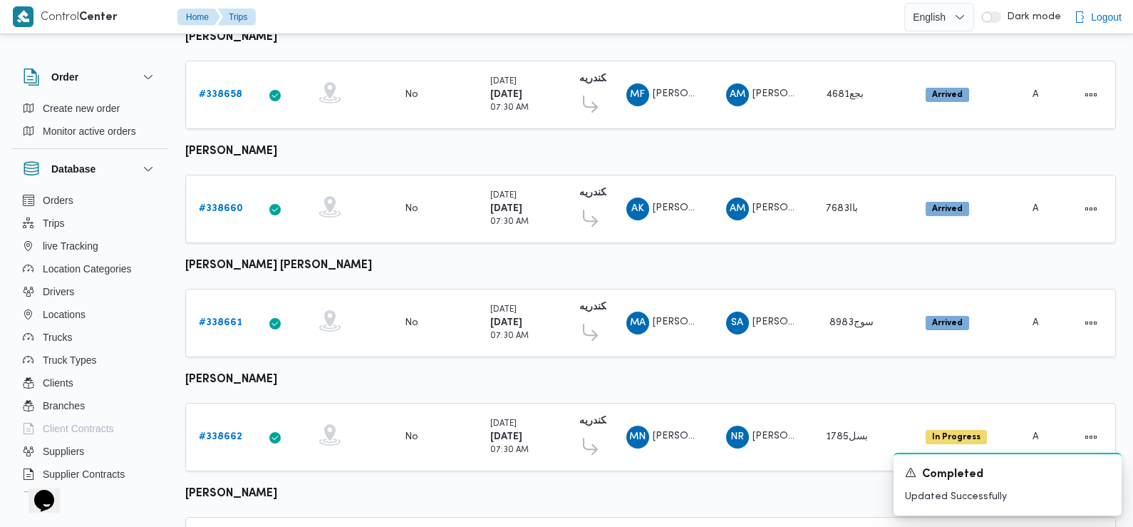
scroll to position [902, 0]
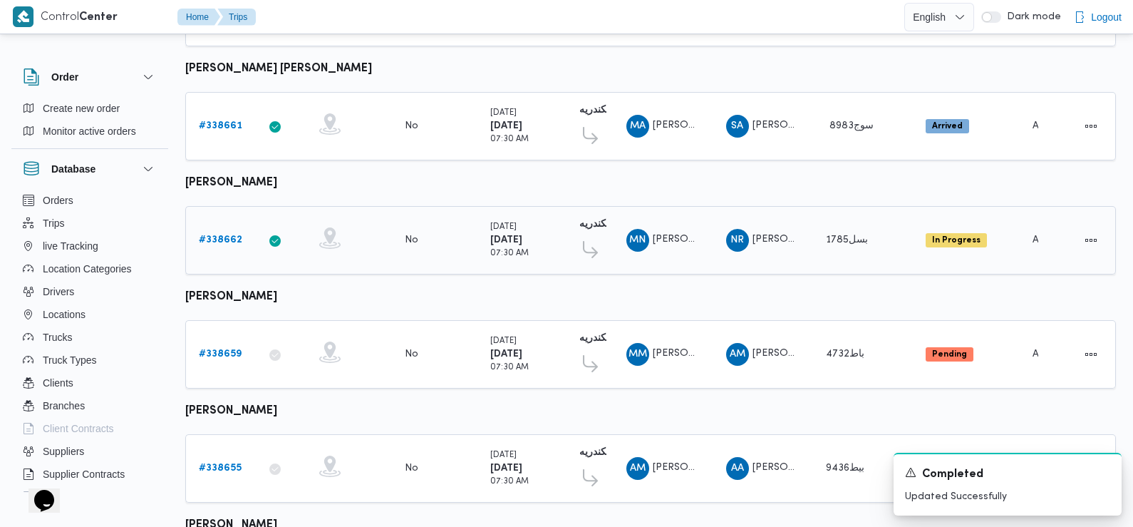
click at [215, 235] on b "# 338662" at bounding box center [220, 239] width 43 height 9
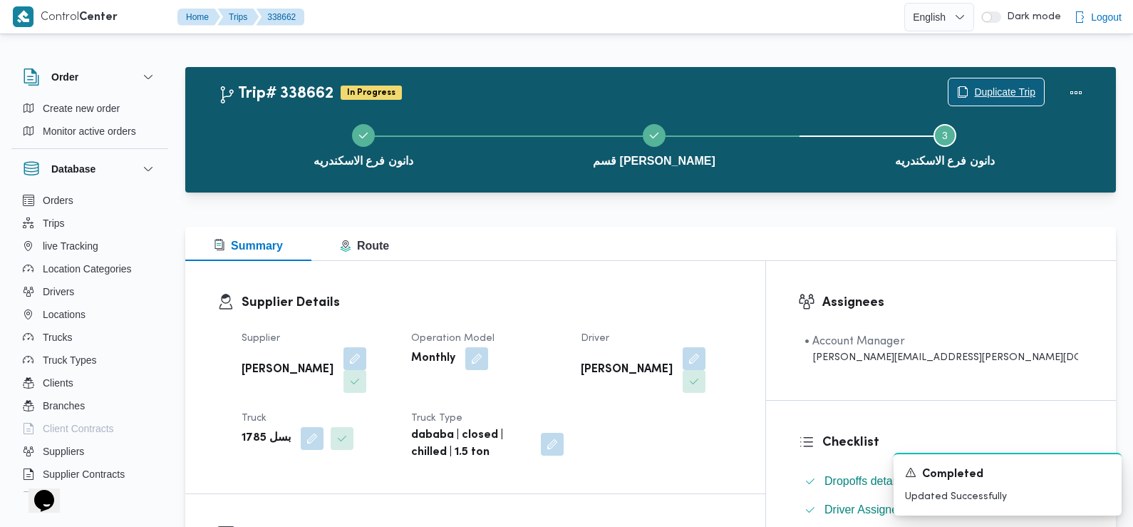
click at [983, 89] on span "Duplicate Trip" at bounding box center [1004, 91] width 61 height 17
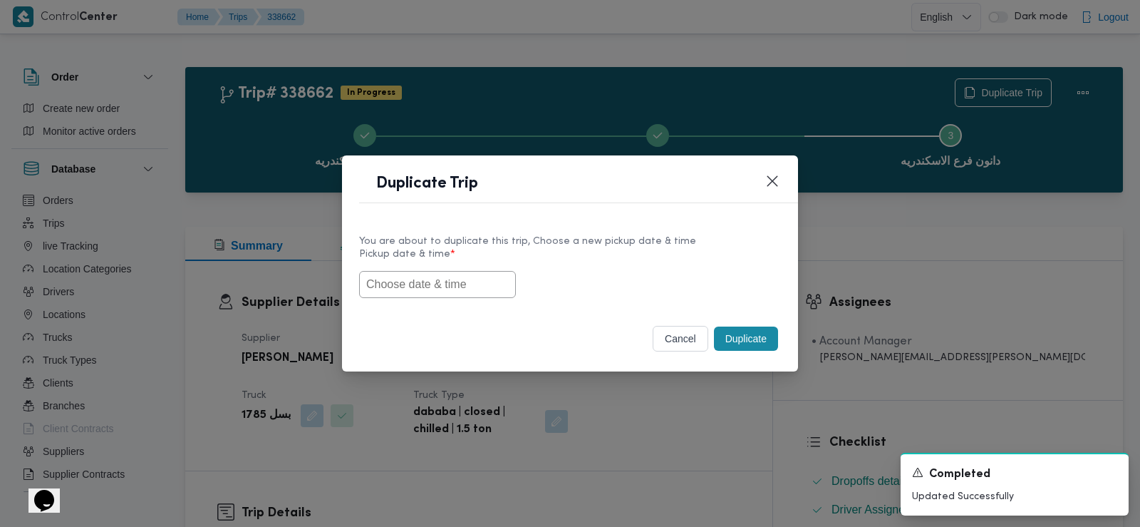
click at [429, 286] on input "text" at bounding box center [437, 284] width 157 height 27
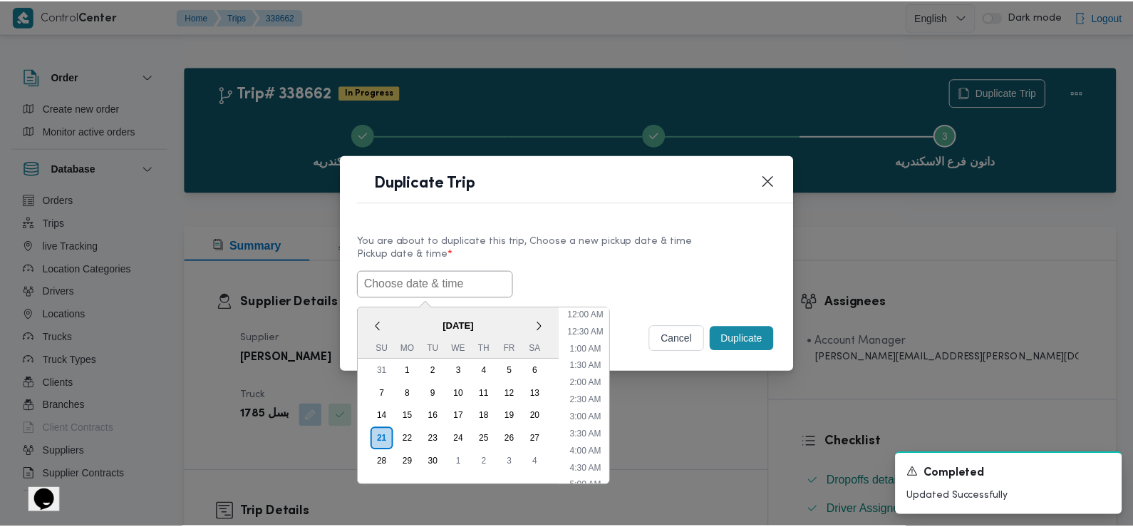
scroll to position [381, 0]
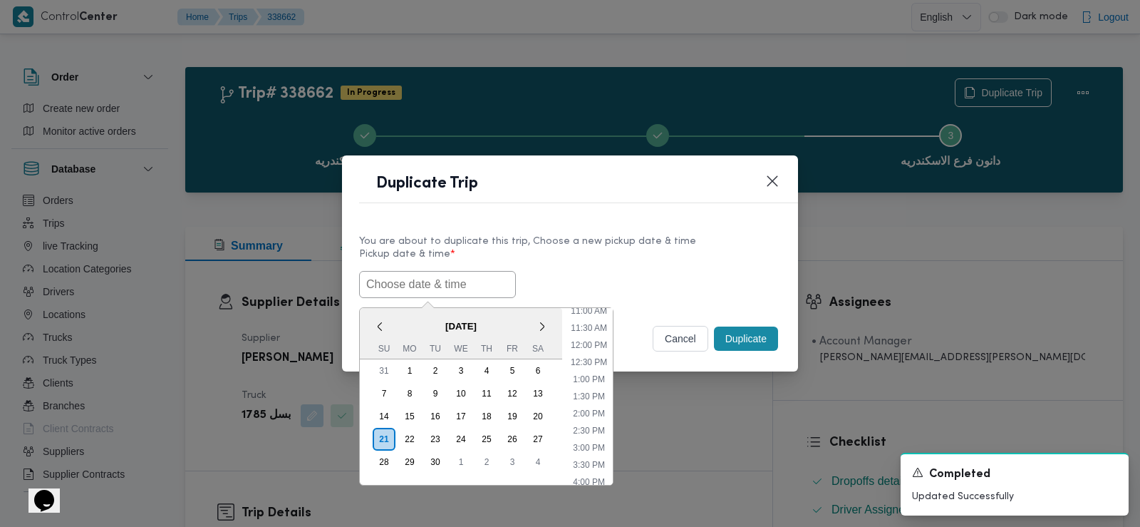
paste input "[DATE] 7:30AM"
type input "[DATE] 7:30AM"
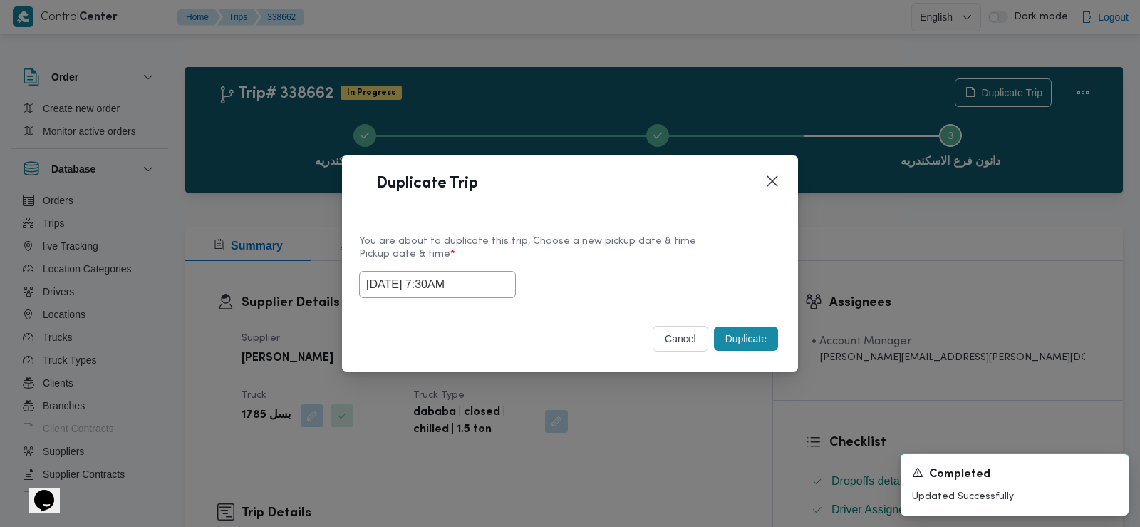
click at [561, 279] on div "[DATE] 7:30AM" at bounding box center [570, 284] width 422 height 27
click at [746, 336] on button "Duplicate" at bounding box center [746, 338] width 64 height 24
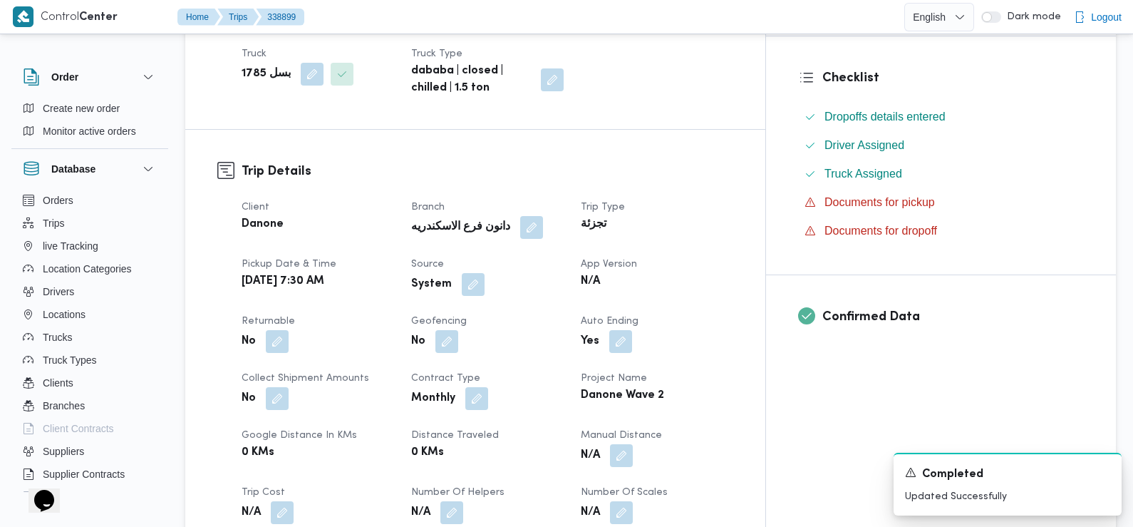
scroll to position [376, 0]
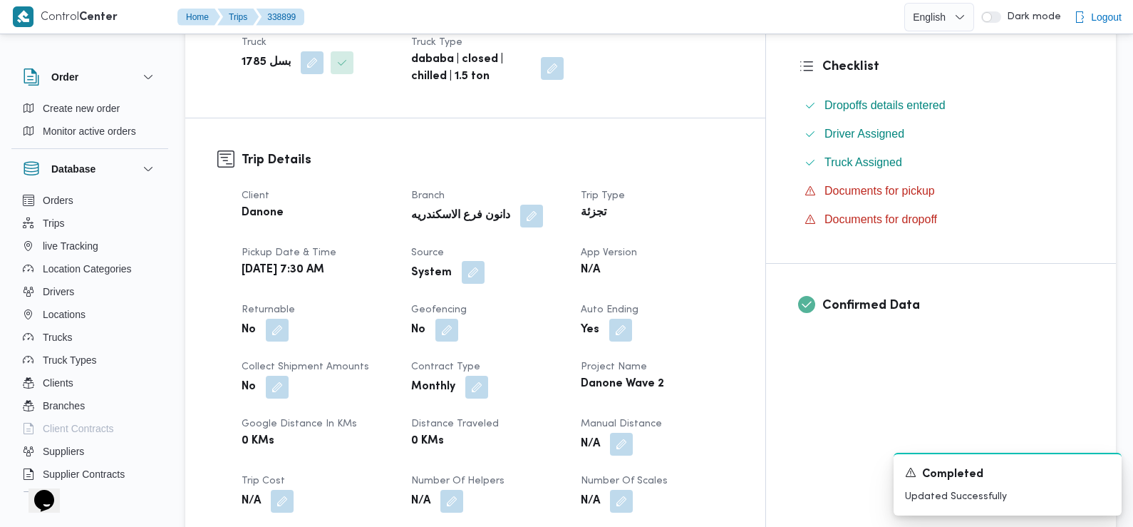
click at [485, 261] on button "button" at bounding box center [473, 272] width 23 height 23
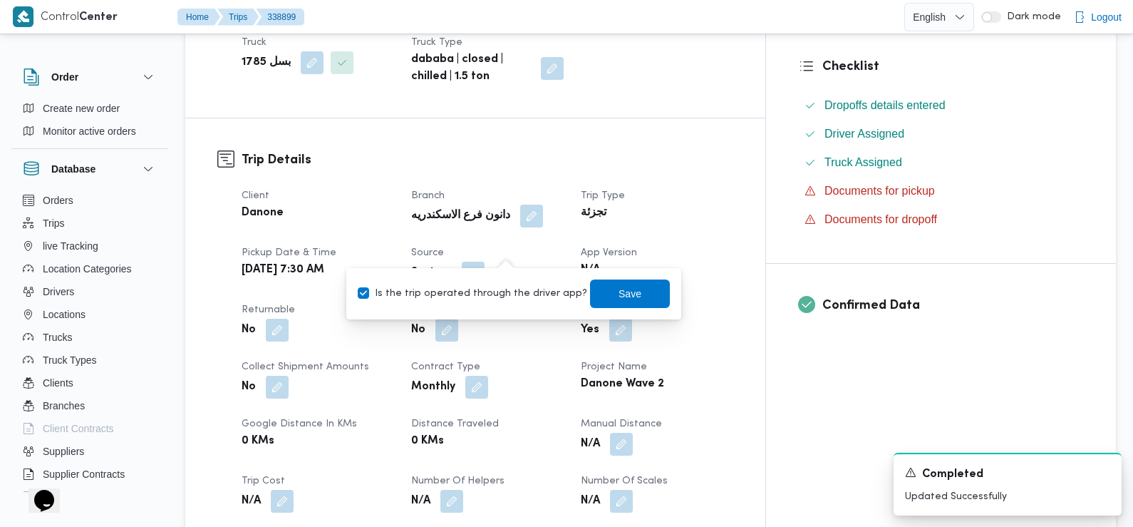
click at [515, 292] on label "Is the trip operated through the driver app?" at bounding box center [473, 293] width 230 height 17
checkbox input "false"
click at [619, 294] on span "Save" at bounding box center [630, 292] width 23 height 17
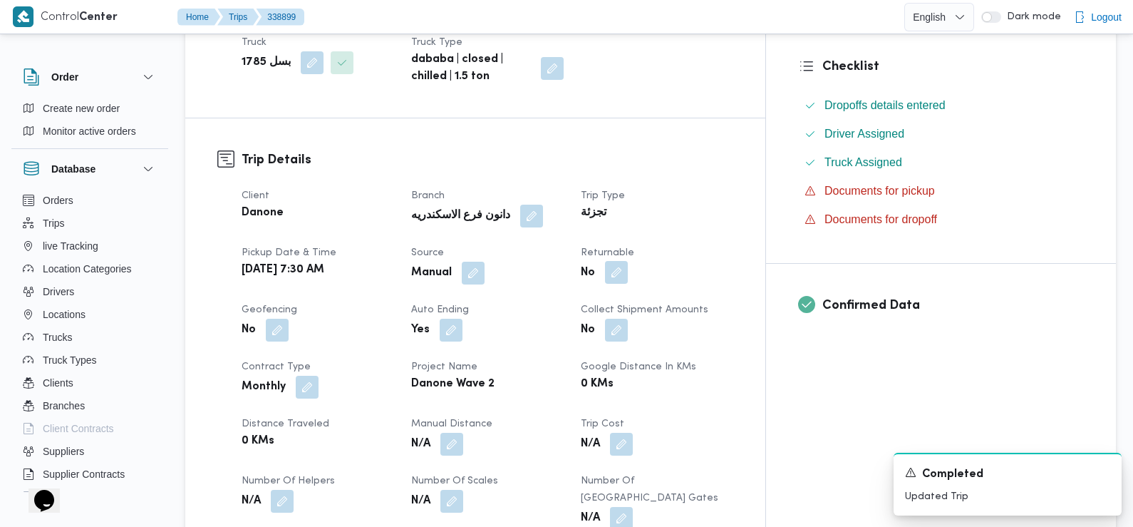
click at [628, 261] on button "button" at bounding box center [616, 272] width 23 height 23
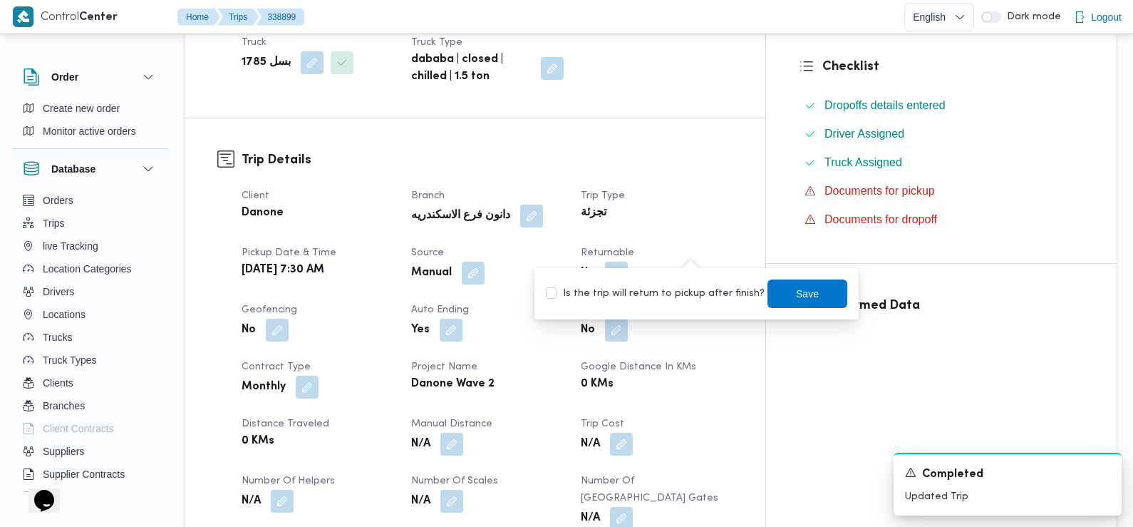
click at [696, 304] on div "Is the trip will return to pickup after finish? Save" at bounding box center [697, 293] width 304 height 31
click at [692, 293] on label "Is the trip will return to pickup after finish?" at bounding box center [655, 293] width 219 height 17
checkbox input "true"
click at [796, 288] on span "Save" at bounding box center [807, 292] width 23 height 17
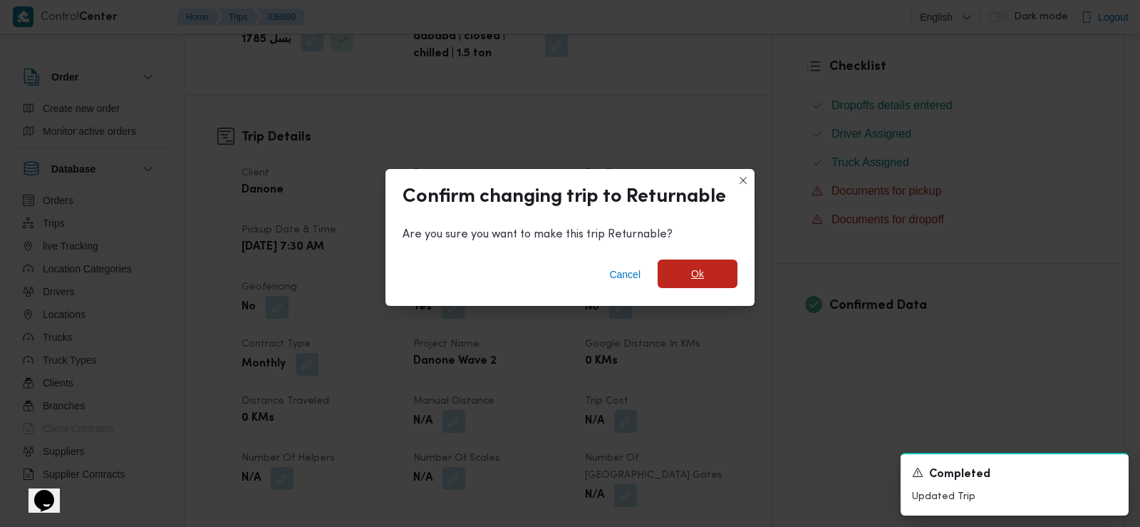
click at [698, 269] on span "Ok" at bounding box center [697, 273] width 13 height 17
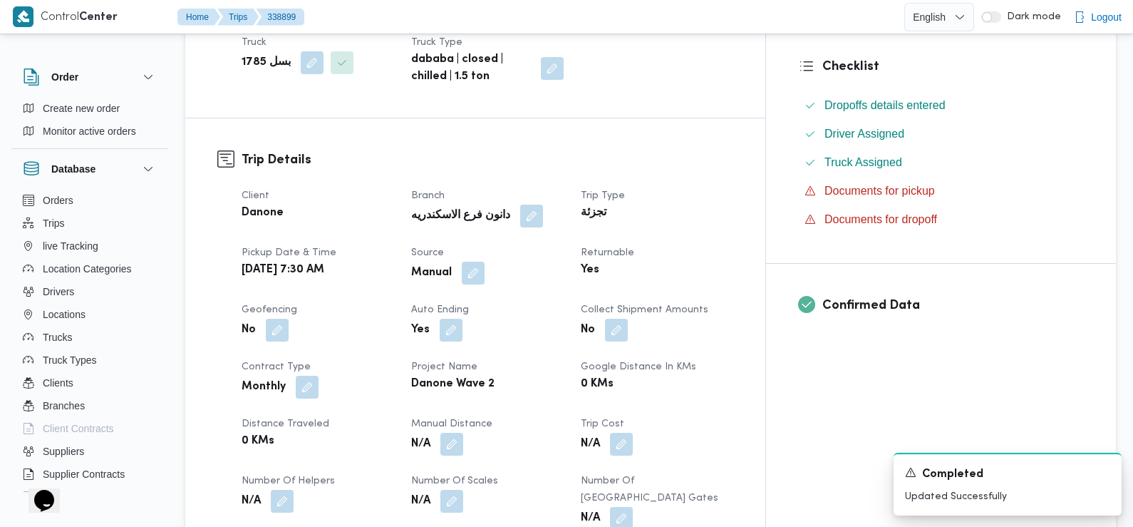
click at [412, 270] on div "Client Danone Branch دانون فرع الاسكندريه Trip Type تجزئة Pickup date & time Mo…" at bounding box center [487, 387] width 509 height 416
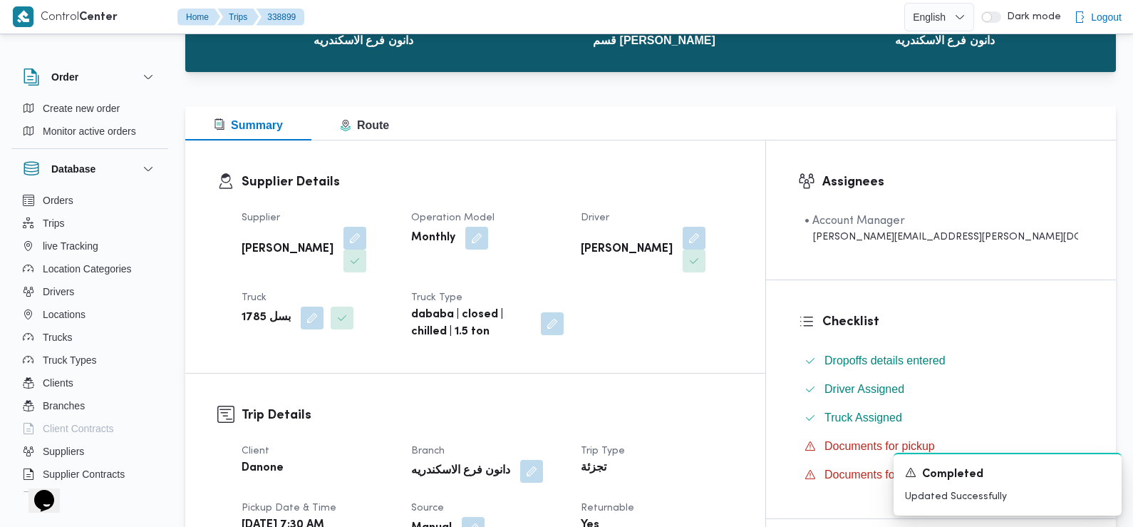
scroll to position [0, 0]
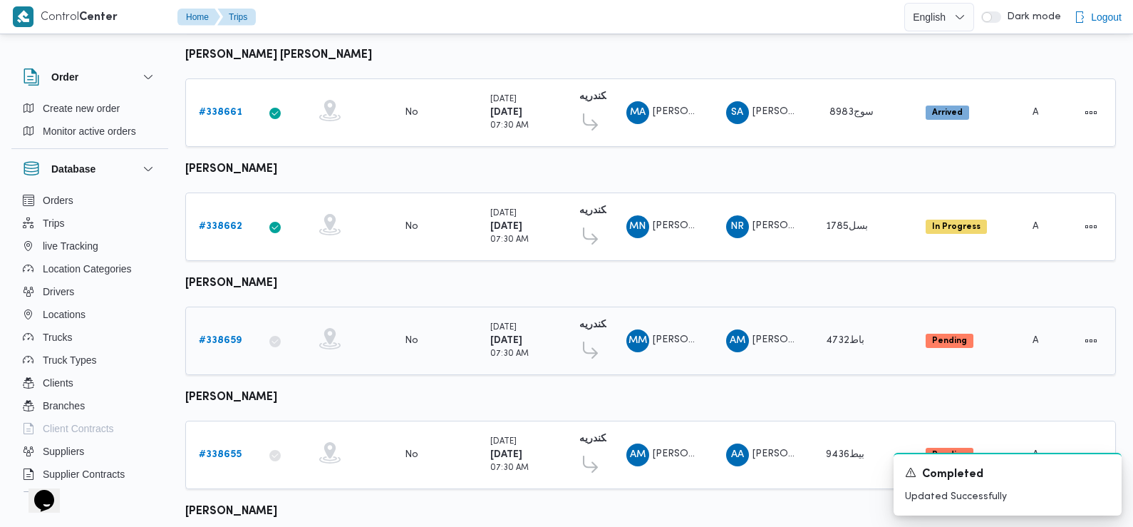
scroll to position [915, 0]
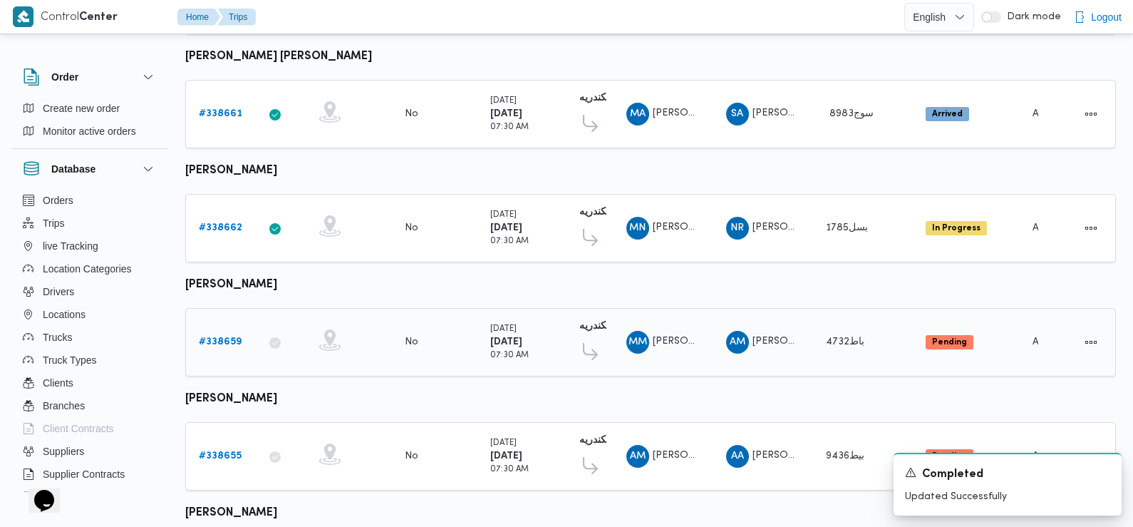
click at [222, 337] on b "# 338659" at bounding box center [220, 341] width 43 height 9
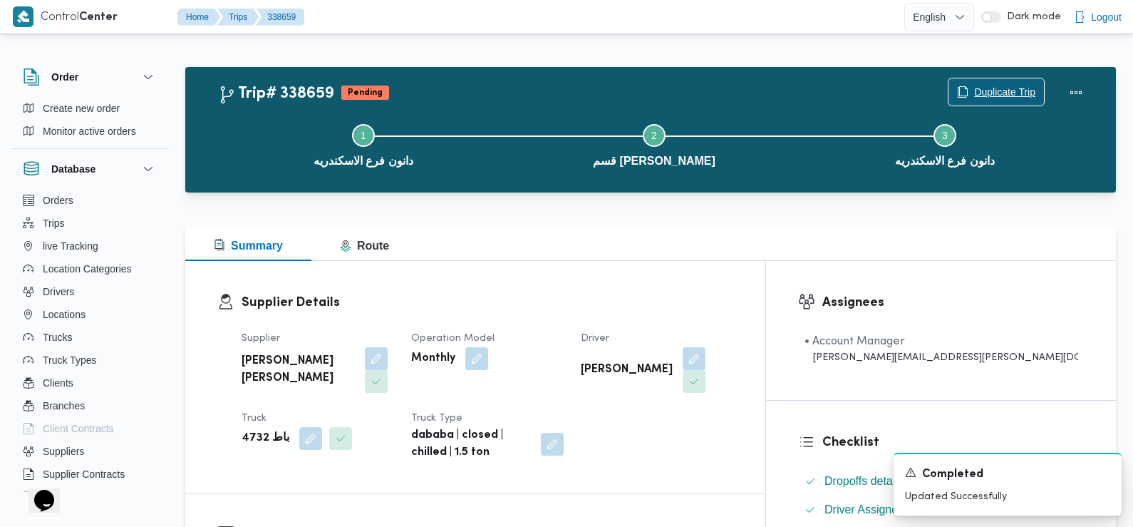
click at [1004, 84] on span "Duplicate Trip" at bounding box center [997, 91] width 96 height 27
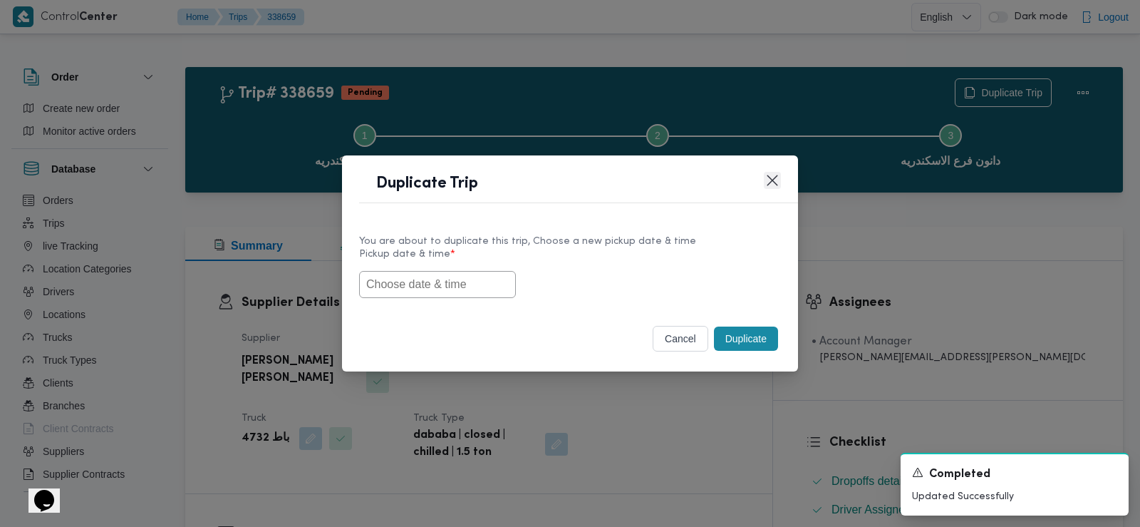
click at [766, 181] on button "Closes this modal window" at bounding box center [772, 180] width 17 height 17
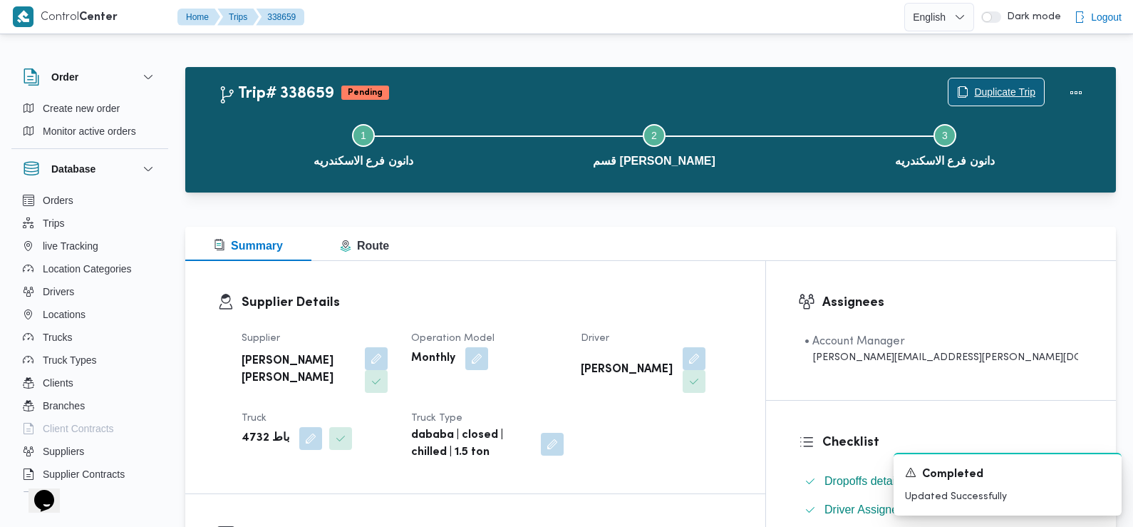
click at [999, 90] on span "Duplicate Trip" at bounding box center [1004, 91] width 61 height 17
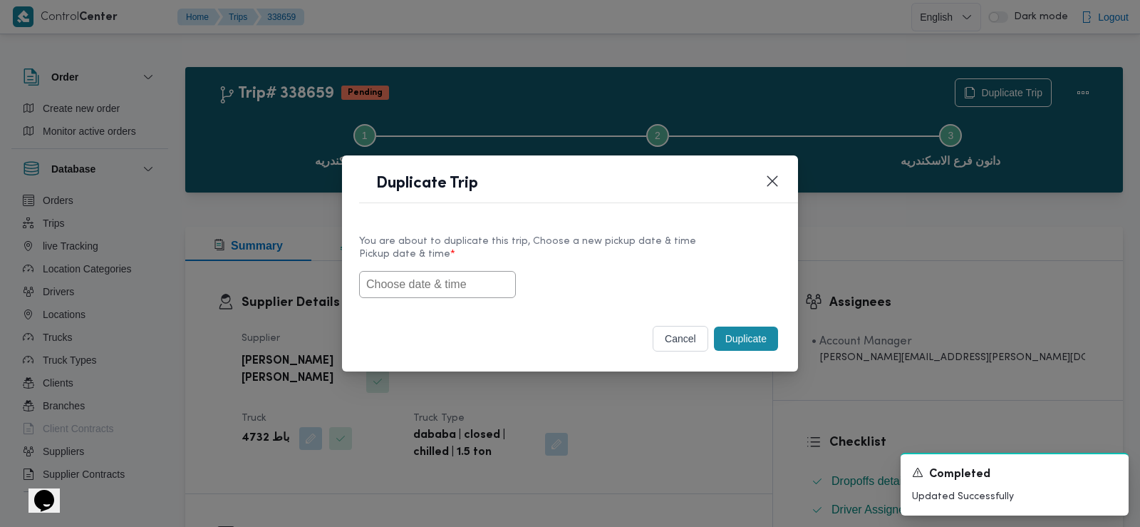
click at [396, 292] on input "text" at bounding box center [437, 284] width 157 height 27
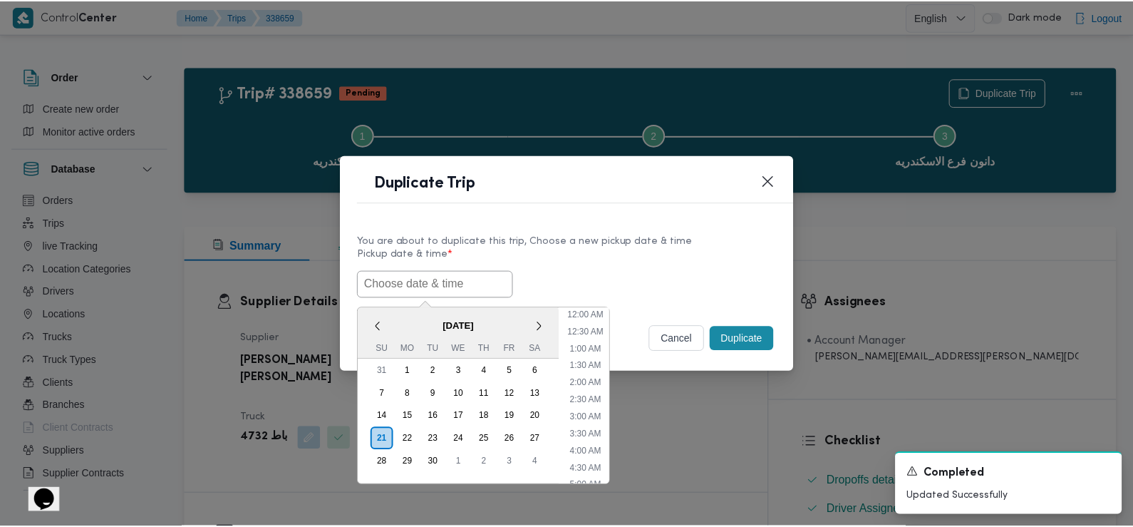
scroll to position [381, 0]
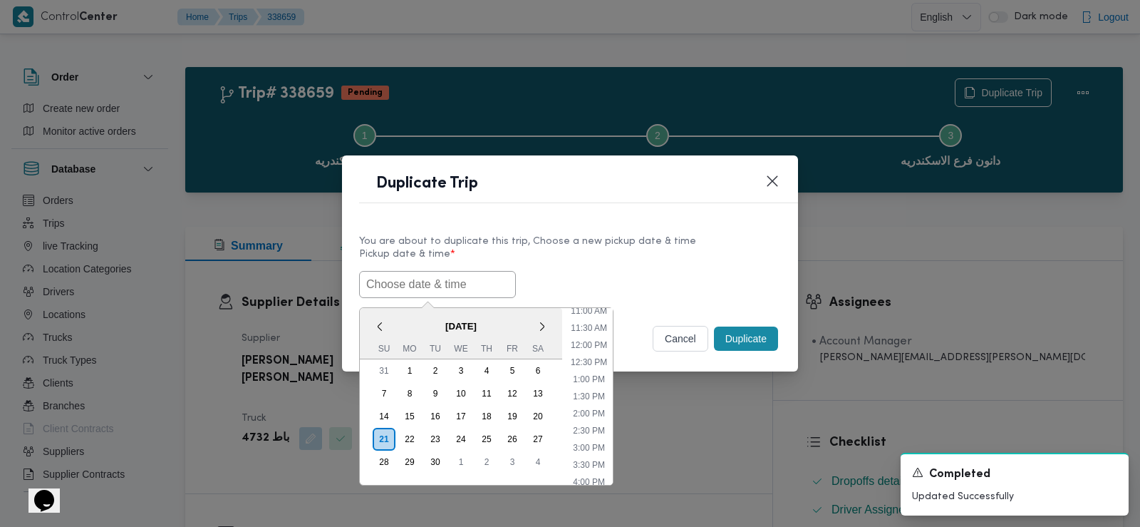
paste input "[DATE] 7:30AM"
type input "[DATE] 7:30AM"
click at [595, 277] on div "22/09/2025 7:30AM < September 2025 > Su Mo Tu We Th Fr Sa 31 1 2 3 4 5 6 7 8 9 …" at bounding box center [570, 284] width 422 height 27
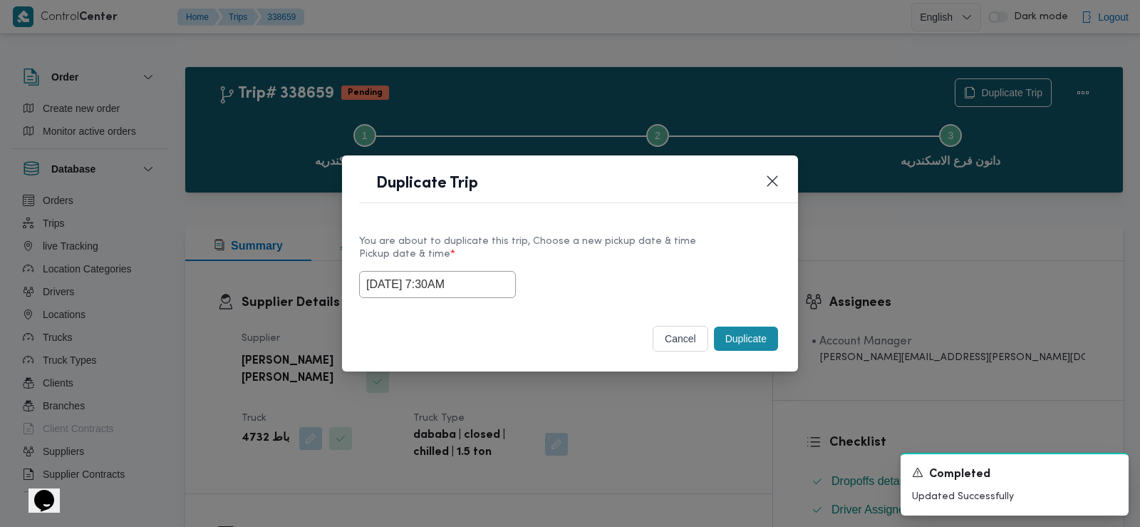
click at [748, 334] on button "Duplicate" at bounding box center [746, 338] width 64 height 24
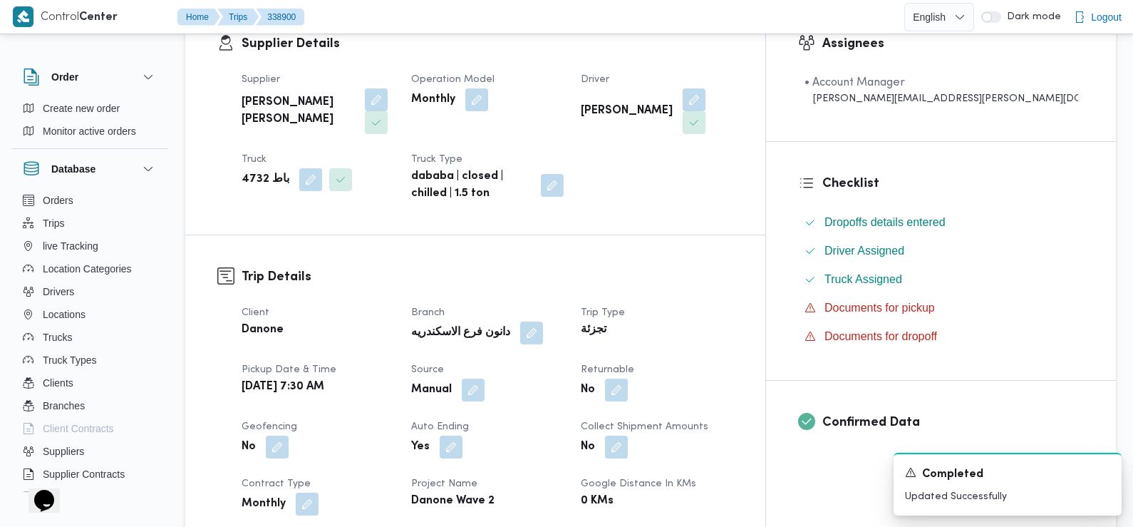
scroll to position [262, 0]
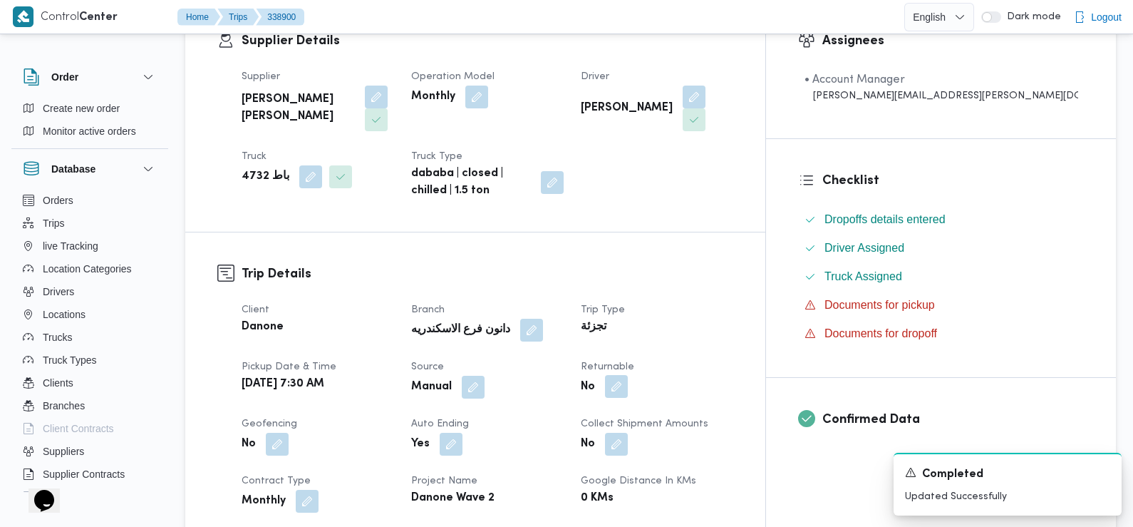
click at [628, 383] on button "button" at bounding box center [616, 386] width 23 height 23
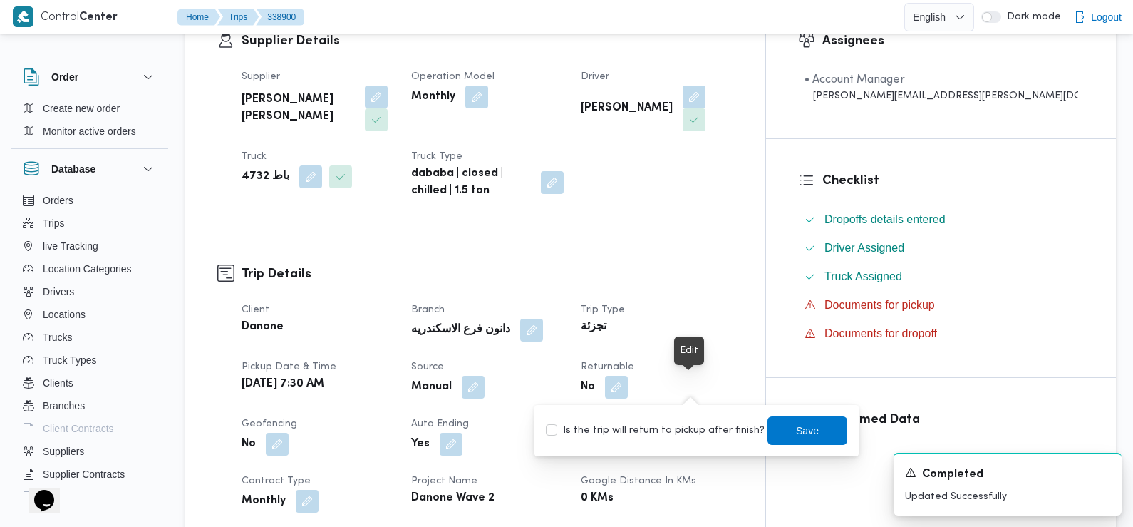
click at [670, 431] on label "Is the trip will return to pickup after finish?" at bounding box center [655, 430] width 219 height 17
checkbox input "true"
click at [789, 418] on span "Save" at bounding box center [808, 430] width 80 height 29
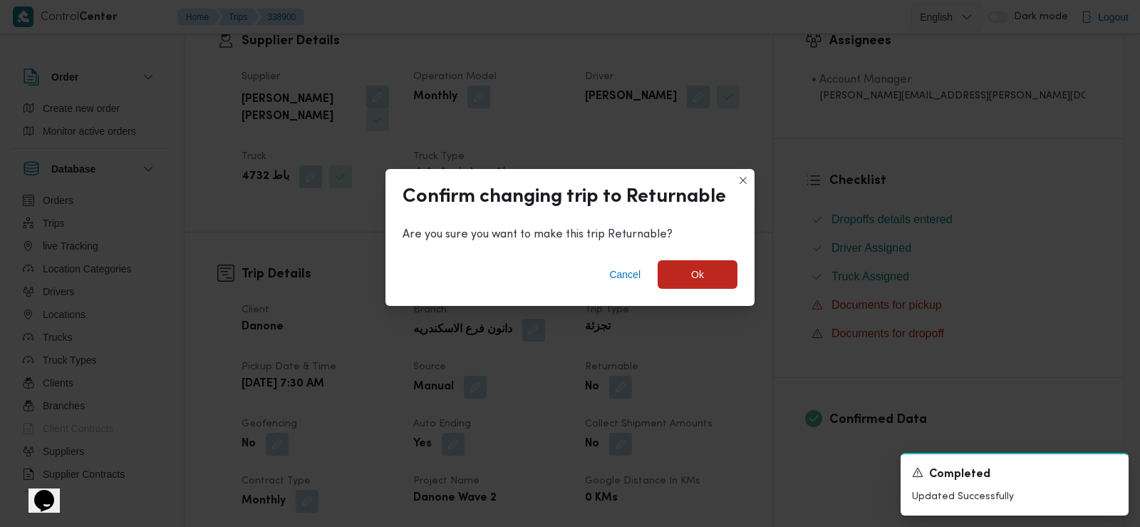
click at [784, 426] on div "Confirm changing trip to Returnable Are you sure you want to make this trip Ret…" at bounding box center [570, 263] width 1140 height 527
click at [686, 268] on span "Ok" at bounding box center [698, 273] width 80 height 29
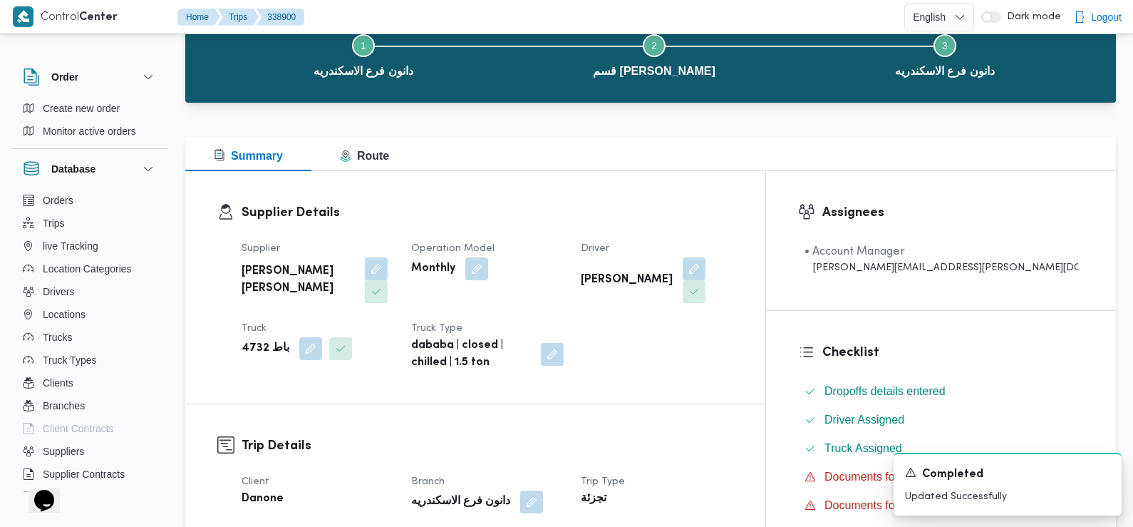
scroll to position [91, 0]
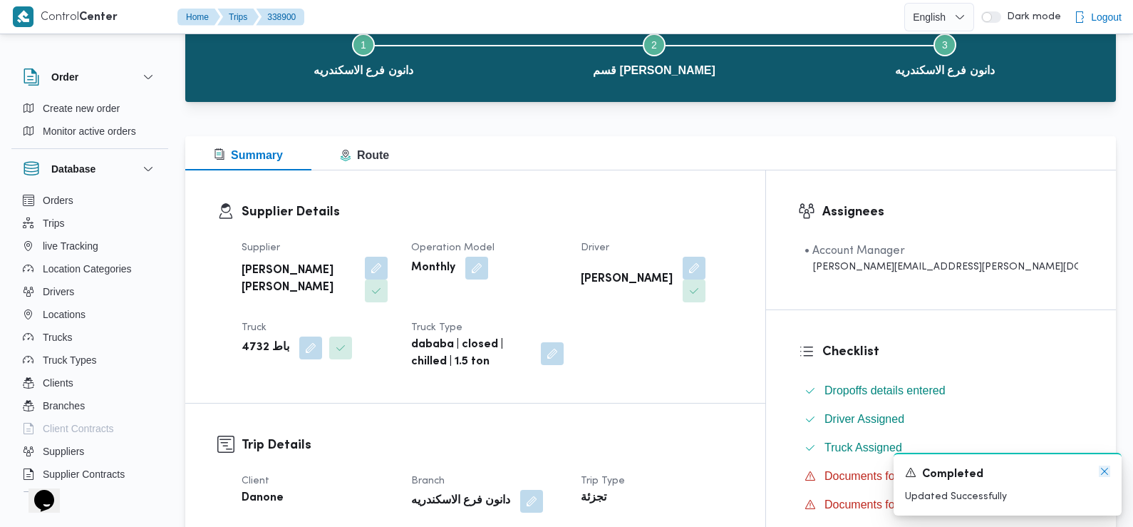
click at [1103, 470] on icon "Dismiss toast" at bounding box center [1104, 471] width 7 height 7
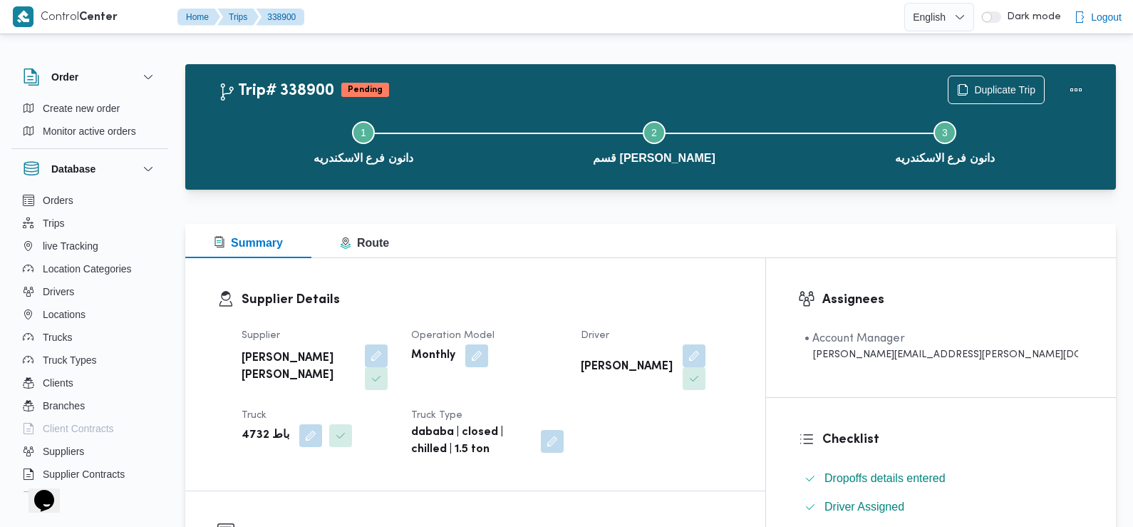
scroll to position [0, 0]
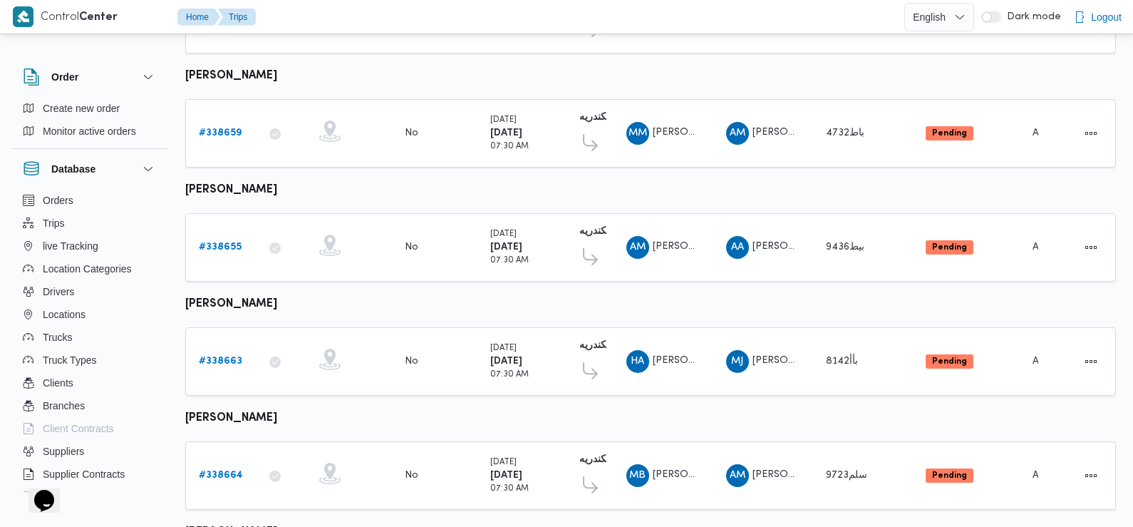
scroll to position [1124, 0]
click at [222, 242] on b "# 338655" at bounding box center [220, 246] width 43 height 9
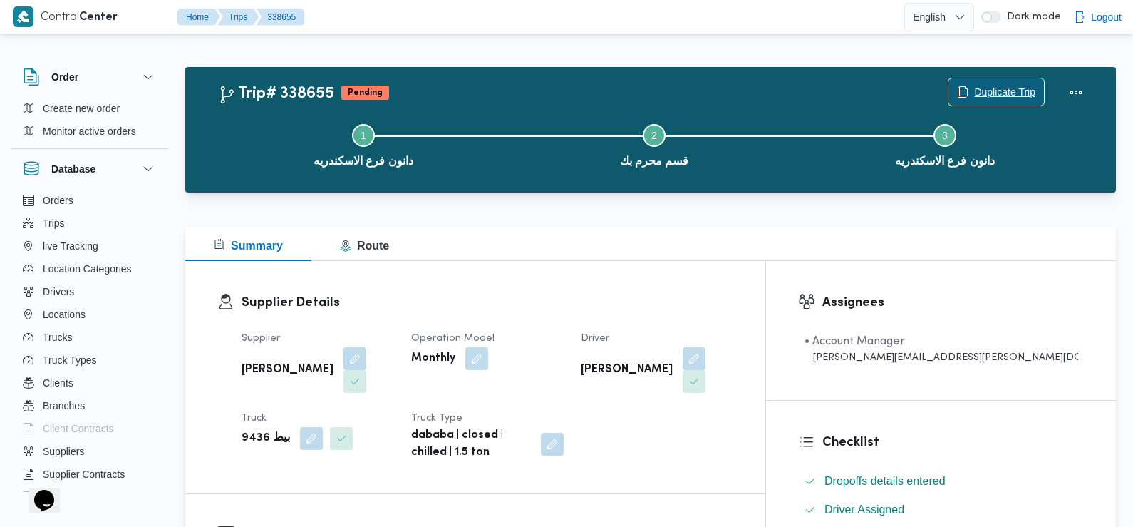
click at [1008, 88] on span "Duplicate Trip" at bounding box center [1004, 91] width 61 height 17
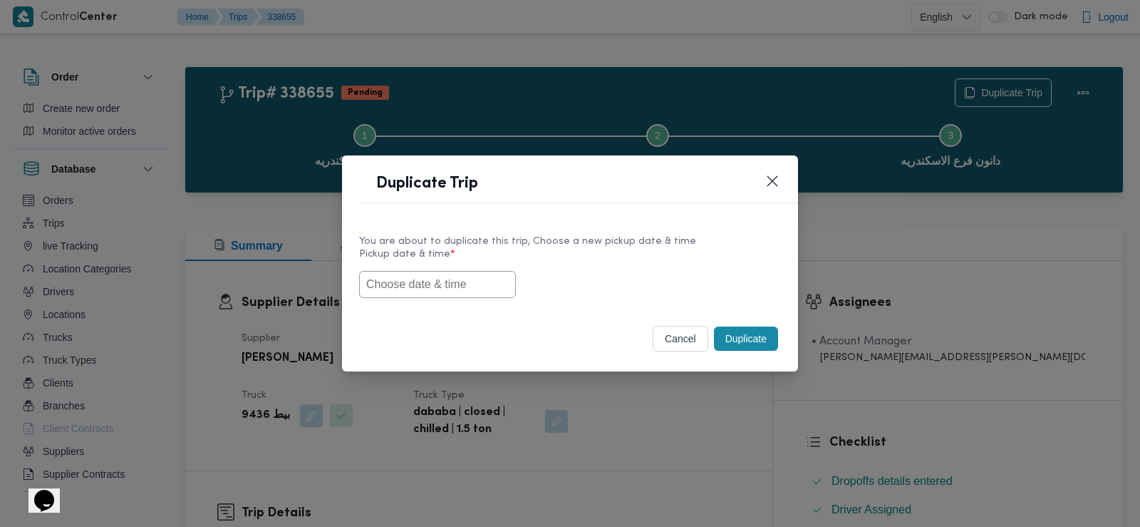
click at [424, 284] on input "text" at bounding box center [437, 284] width 157 height 27
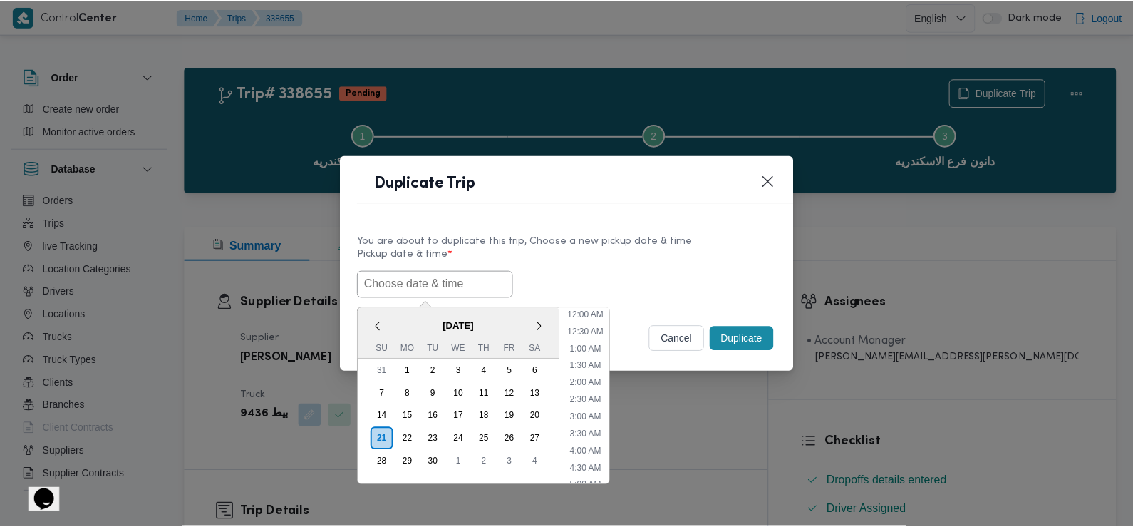
scroll to position [381, 0]
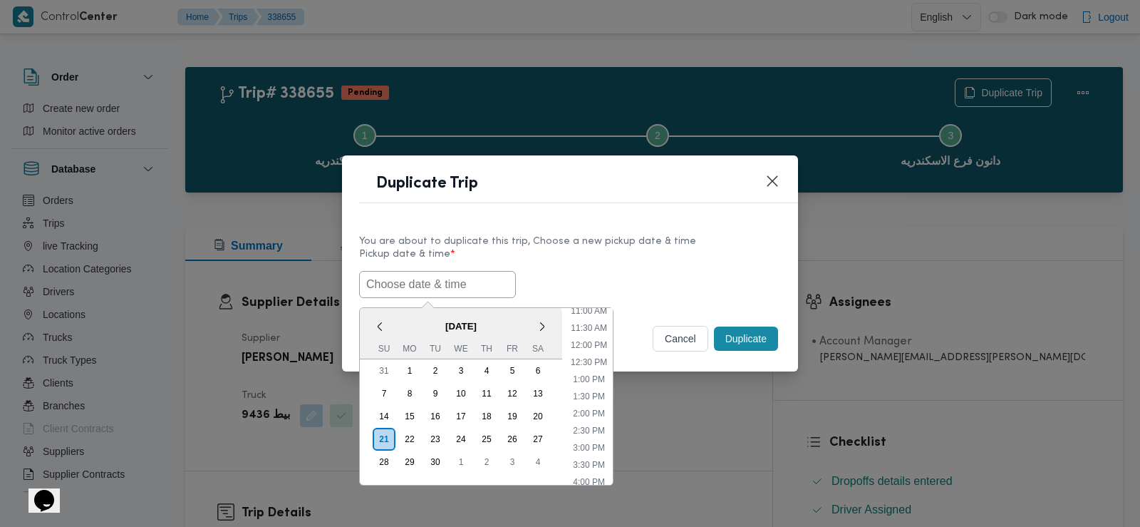
paste input "[DATE] 7:30AM"
type input "[DATE] 7:30AM"
click at [587, 264] on label "Pickup date & time *" at bounding box center [570, 260] width 422 height 22
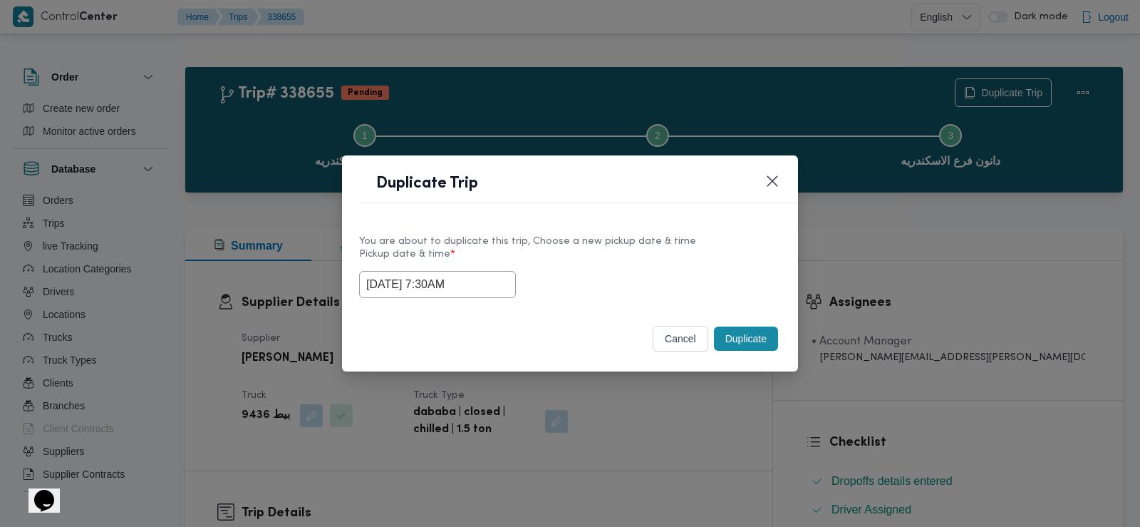
click at [748, 339] on button "Duplicate" at bounding box center [746, 338] width 64 height 24
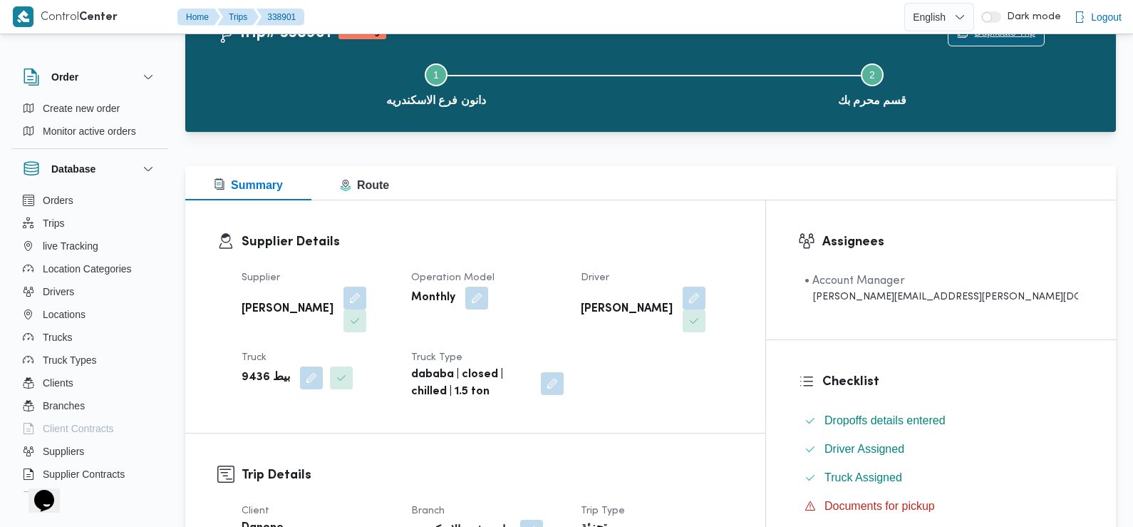
scroll to position [323, 0]
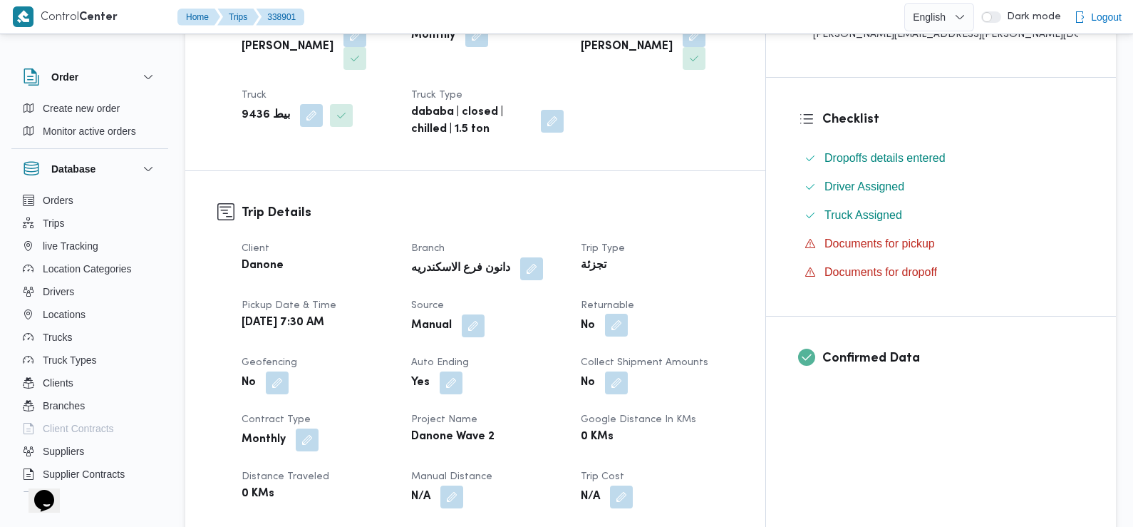
click at [628, 314] on button "button" at bounding box center [616, 325] width 23 height 23
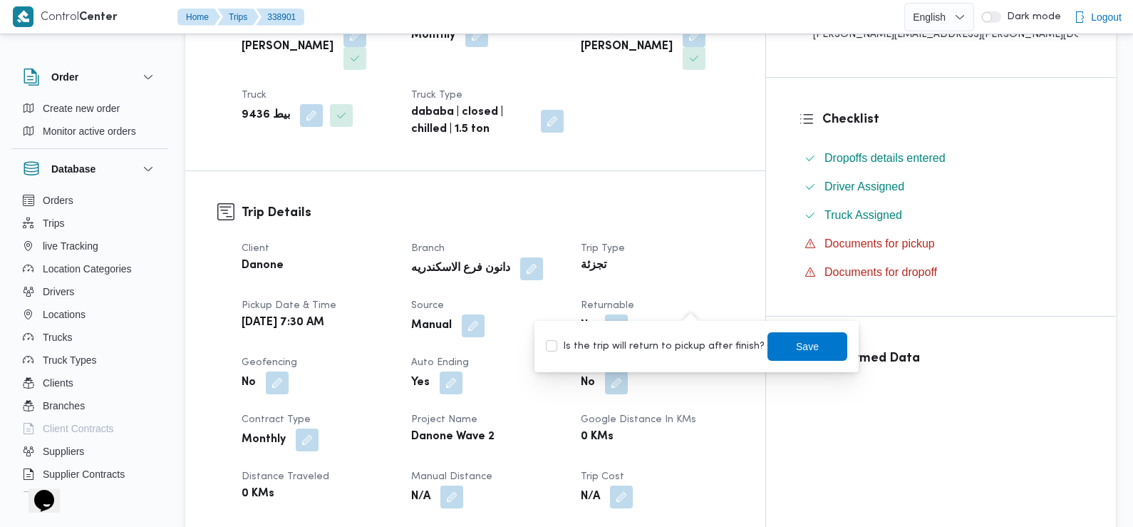
click at [678, 349] on label "Is the trip will return to pickup after finish?" at bounding box center [655, 346] width 219 height 17
checkbox input "true"
click at [796, 352] on span "Save" at bounding box center [807, 345] width 23 height 17
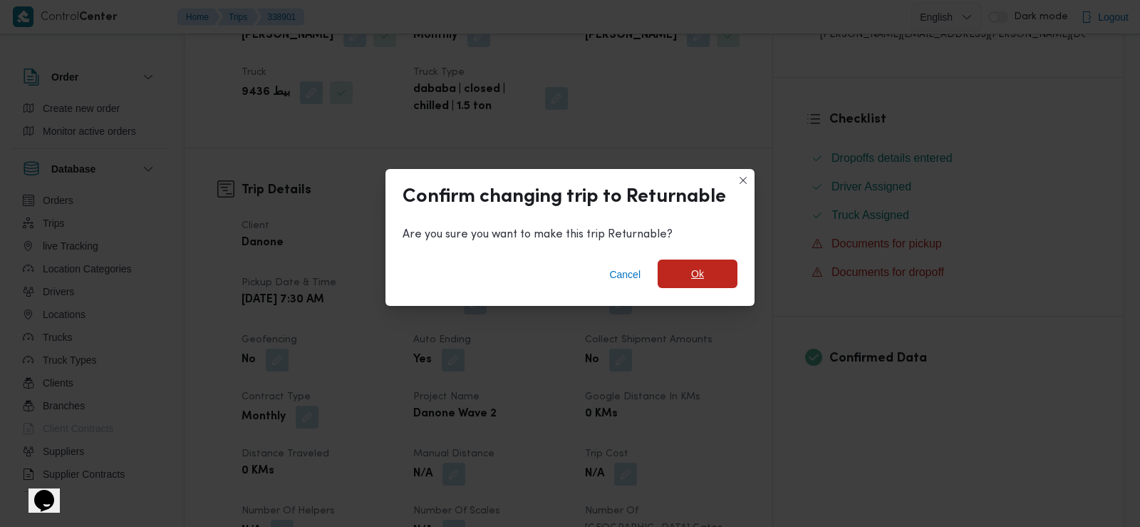
click at [676, 280] on span "Ok" at bounding box center [698, 273] width 80 height 29
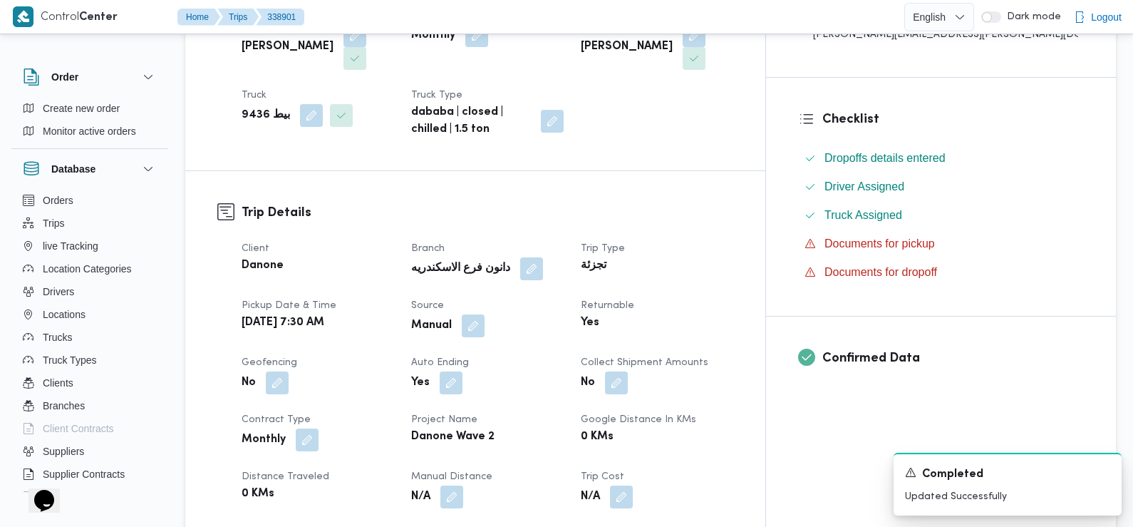
scroll to position [0, 0]
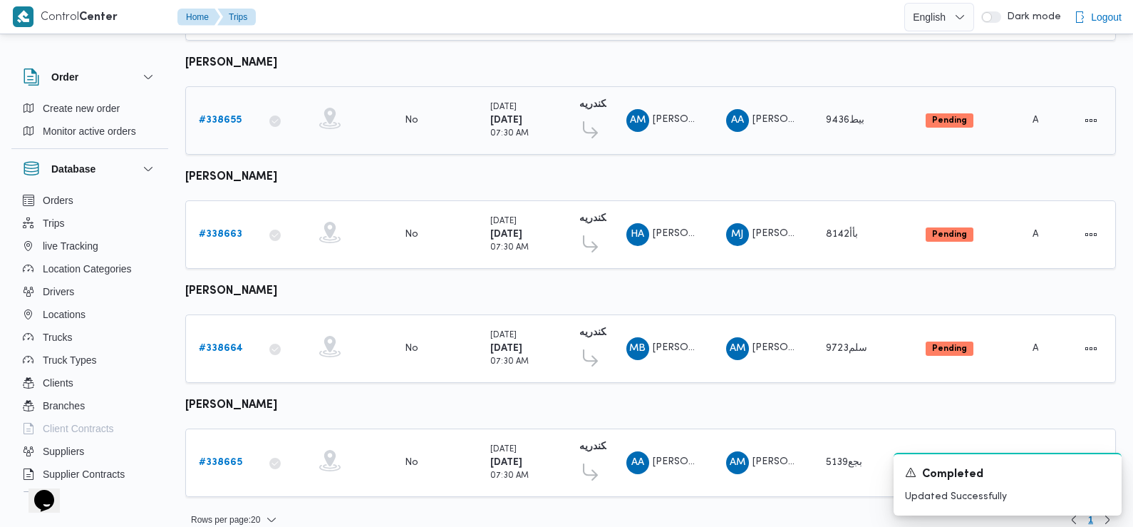
scroll to position [1251, 0]
click at [216, 229] on b "# 338663" at bounding box center [220, 233] width 43 height 9
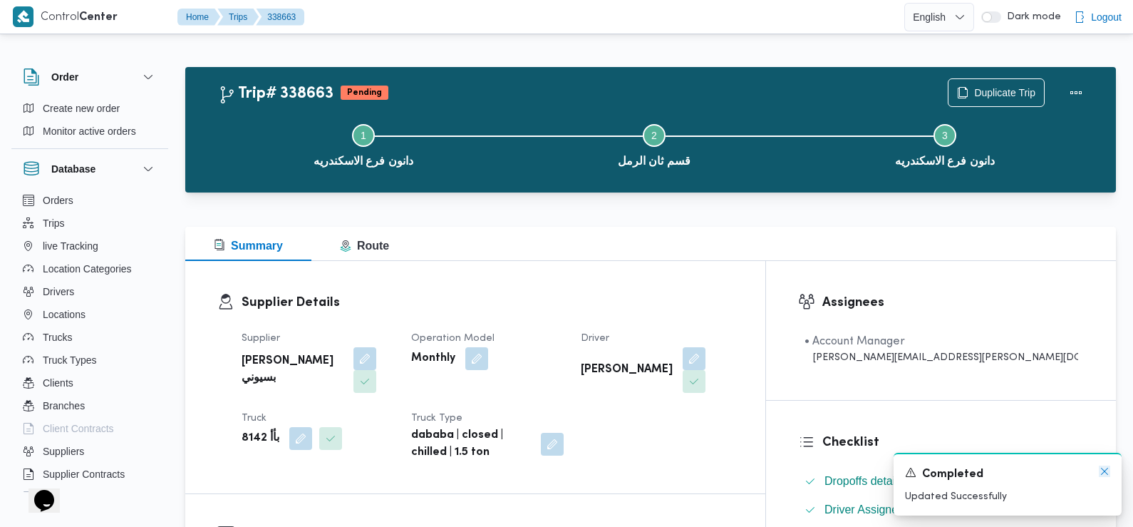
click at [1103, 473] on icon "Dismiss toast" at bounding box center [1104, 470] width 11 height 11
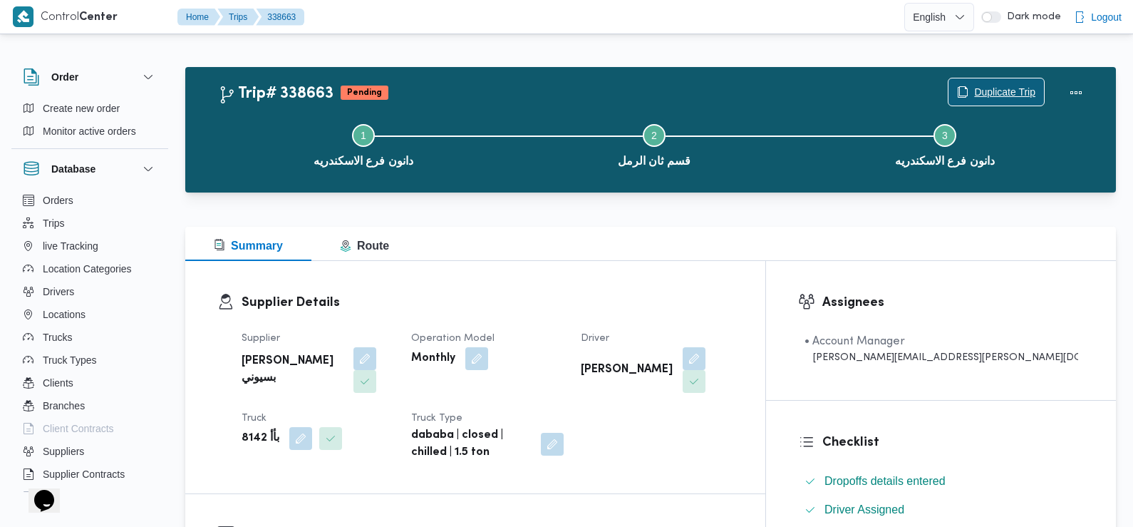
click at [1005, 90] on span "Duplicate Trip" at bounding box center [1004, 91] width 61 height 17
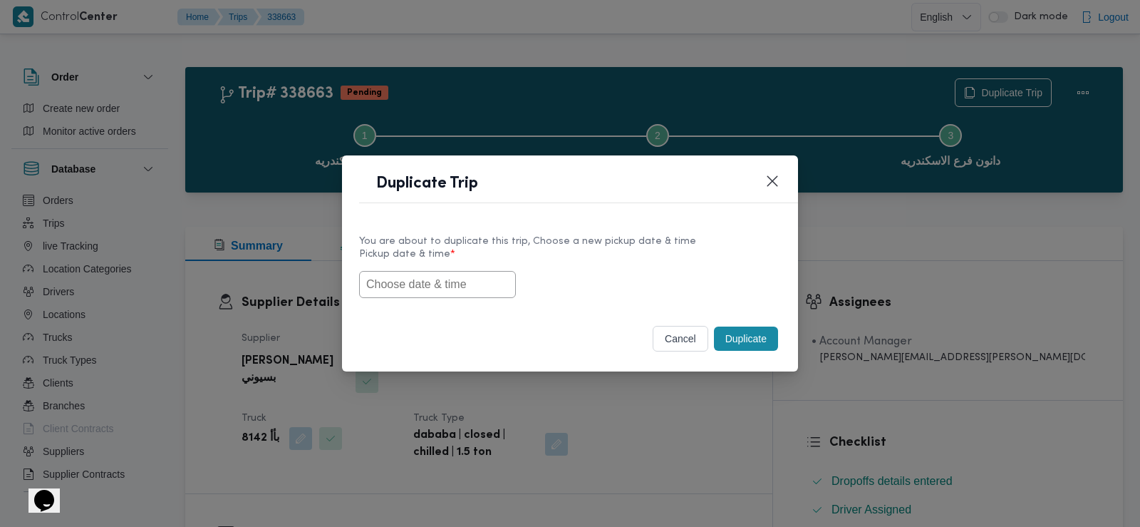
click at [449, 286] on input "text" at bounding box center [437, 284] width 157 height 27
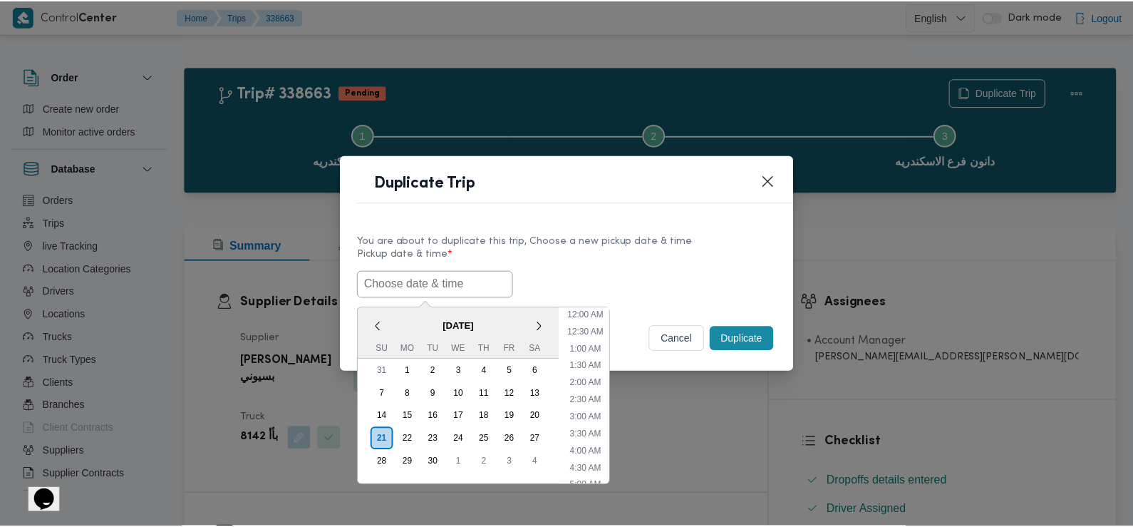
scroll to position [381, 0]
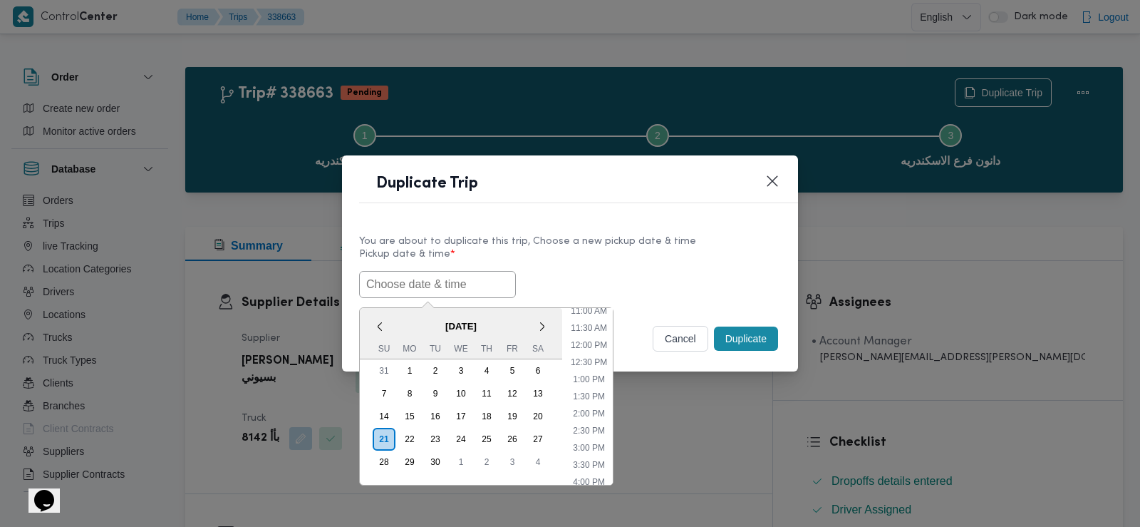
paste input "[DATE] 7:30AM"
type input "[DATE] 7:30AM"
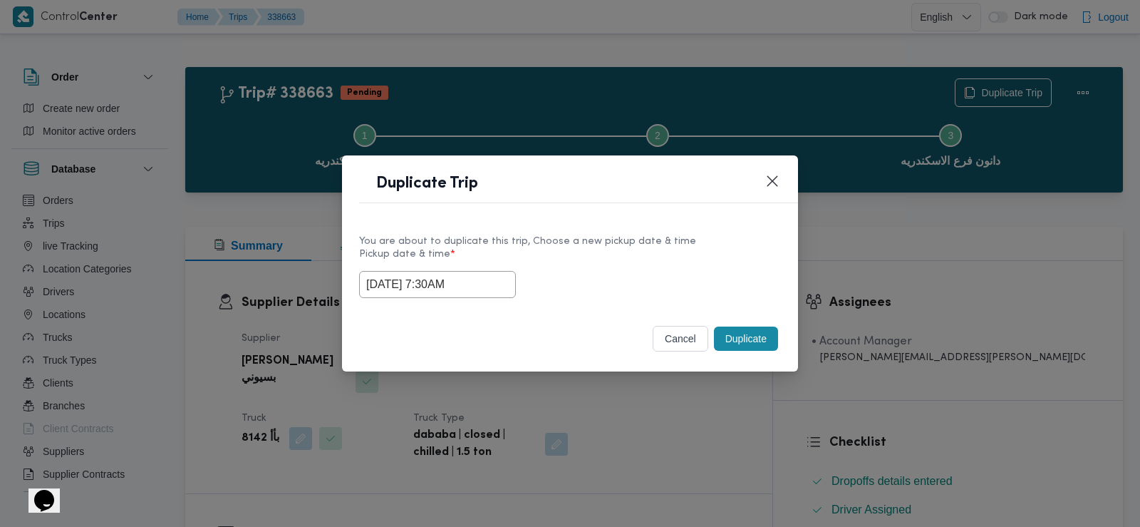
click at [571, 274] on div "[DATE] 7:30AM" at bounding box center [570, 284] width 422 height 27
click at [743, 341] on button "Duplicate" at bounding box center [746, 338] width 64 height 24
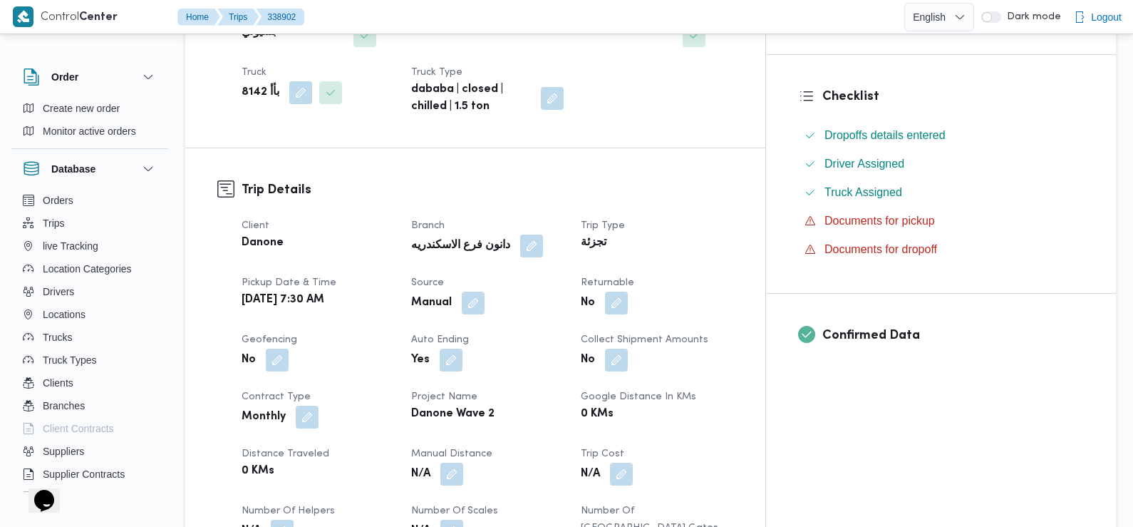
scroll to position [399, 0]
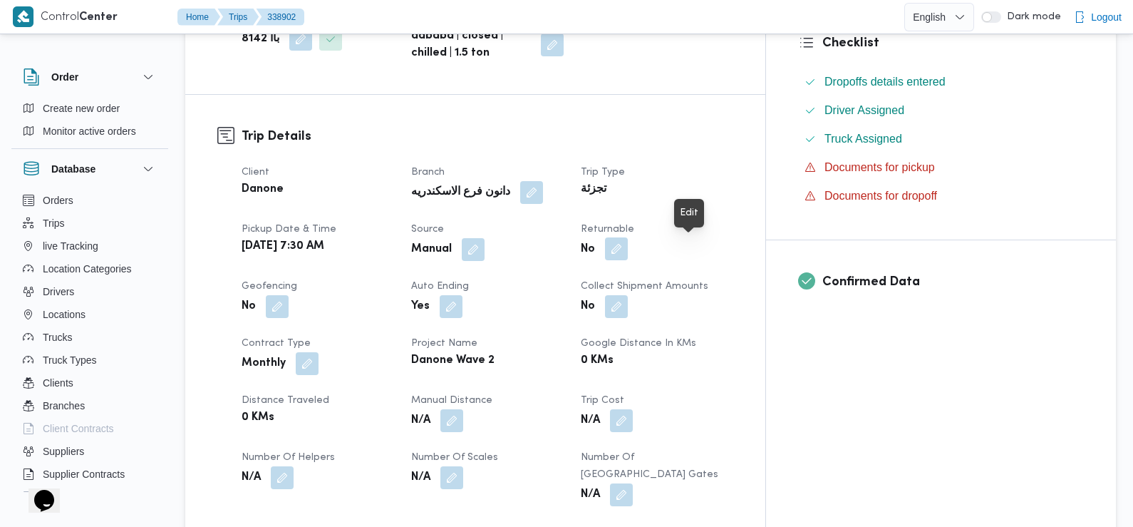
click at [628, 244] on button "button" at bounding box center [616, 248] width 23 height 23
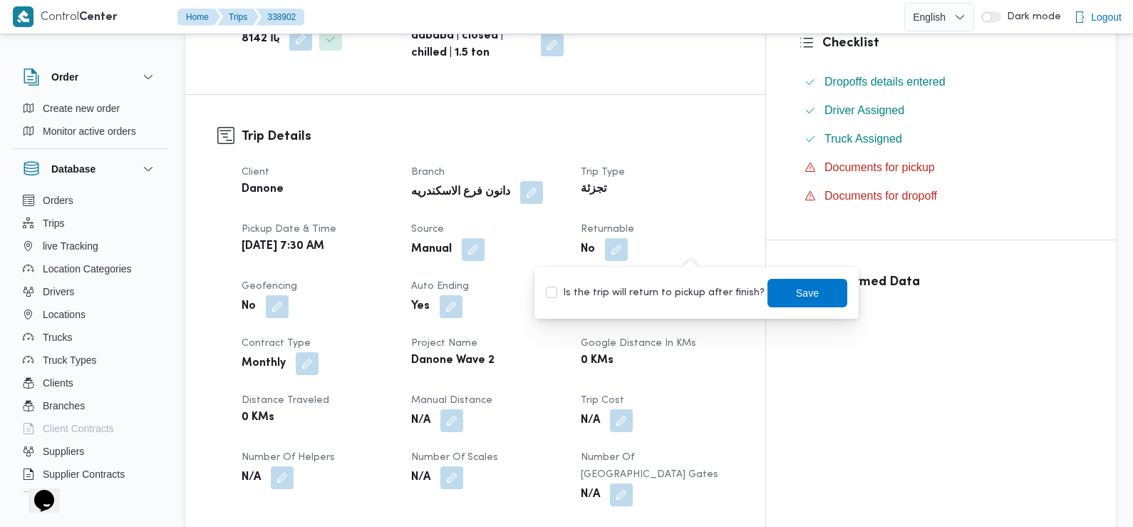
click at [664, 292] on label "Is the trip will return to pickup after finish?" at bounding box center [655, 292] width 219 height 17
checkbox input "true"
click at [796, 286] on span "Save" at bounding box center [807, 292] width 23 height 17
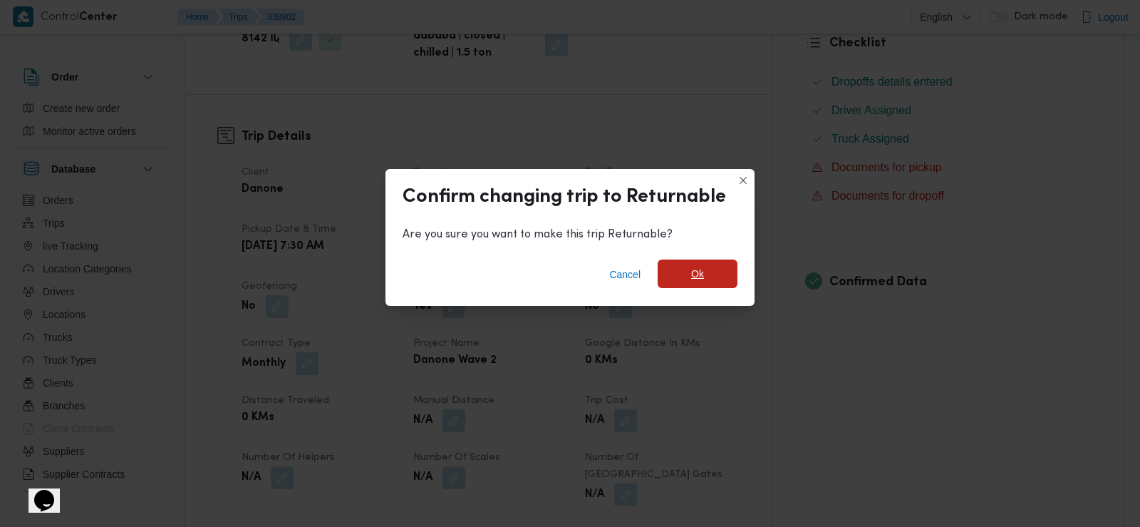
click at [709, 282] on span "Ok" at bounding box center [698, 273] width 80 height 29
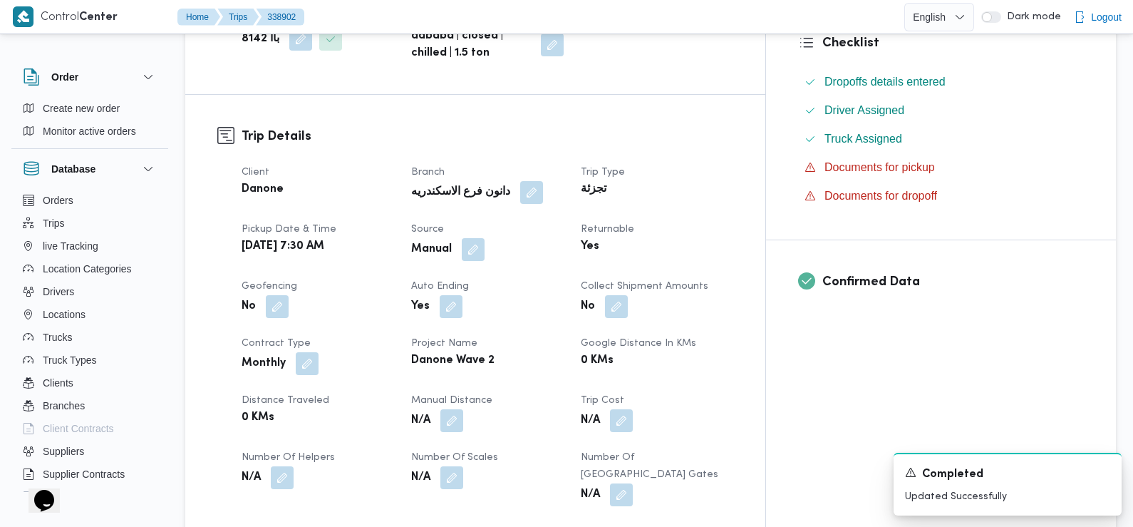
scroll to position [0, 0]
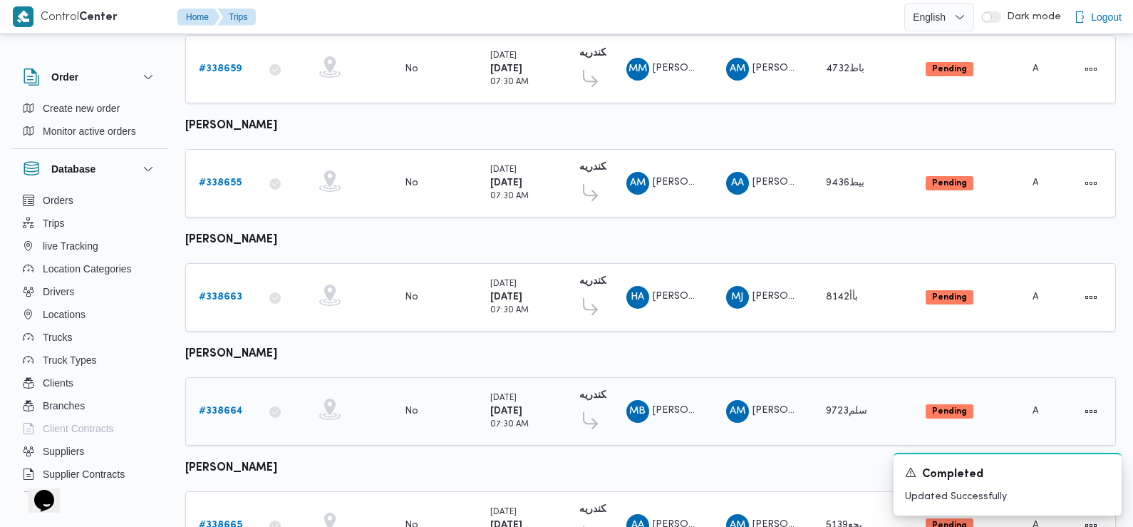
scroll to position [1251, 0]
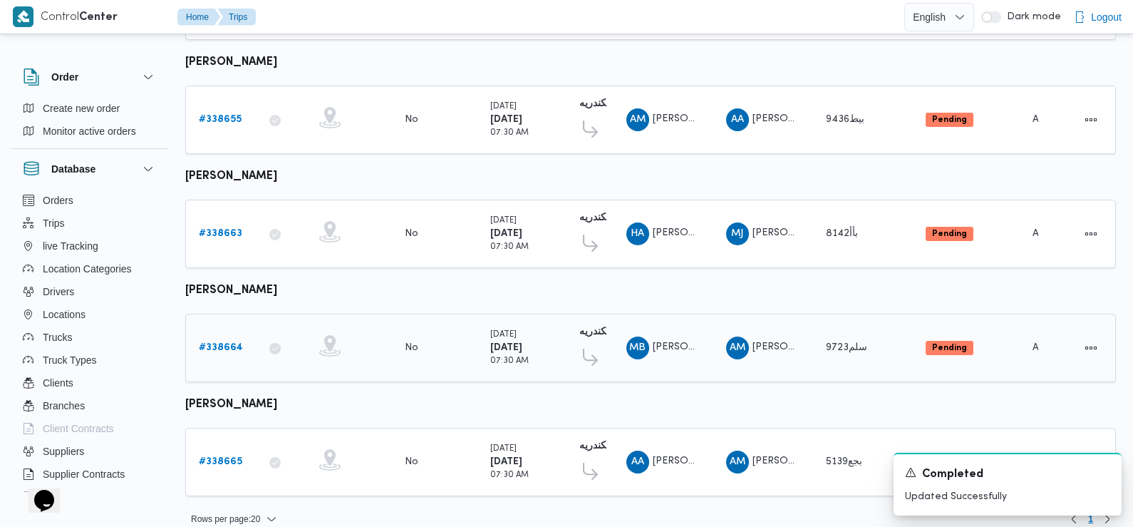
click at [217, 343] on b "# 338664" at bounding box center [221, 347] width 44 height 9
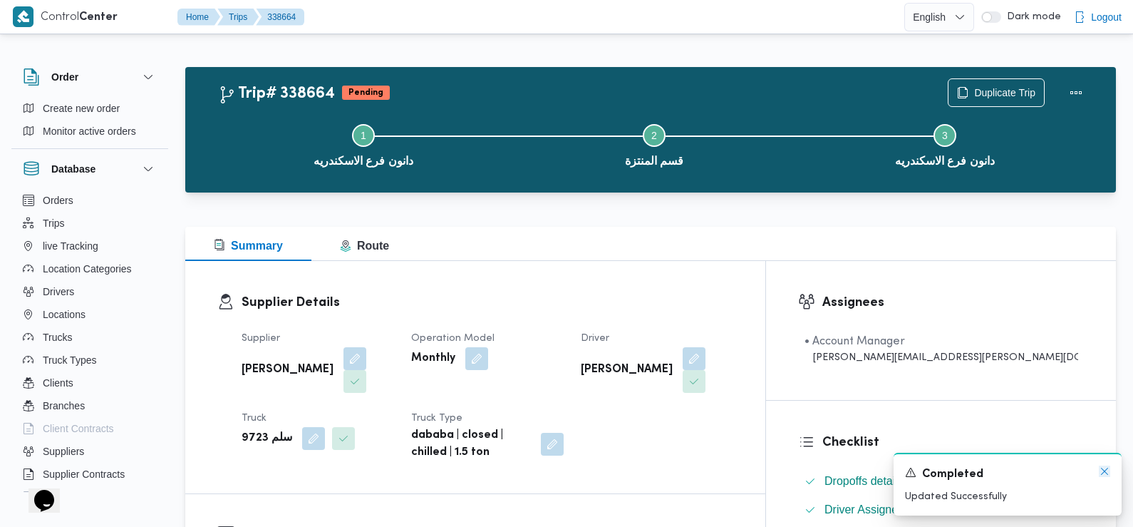
click at [1103, 473] on icon "Dismiss toast" at bounding box center [1104, 470] width 11 height 11
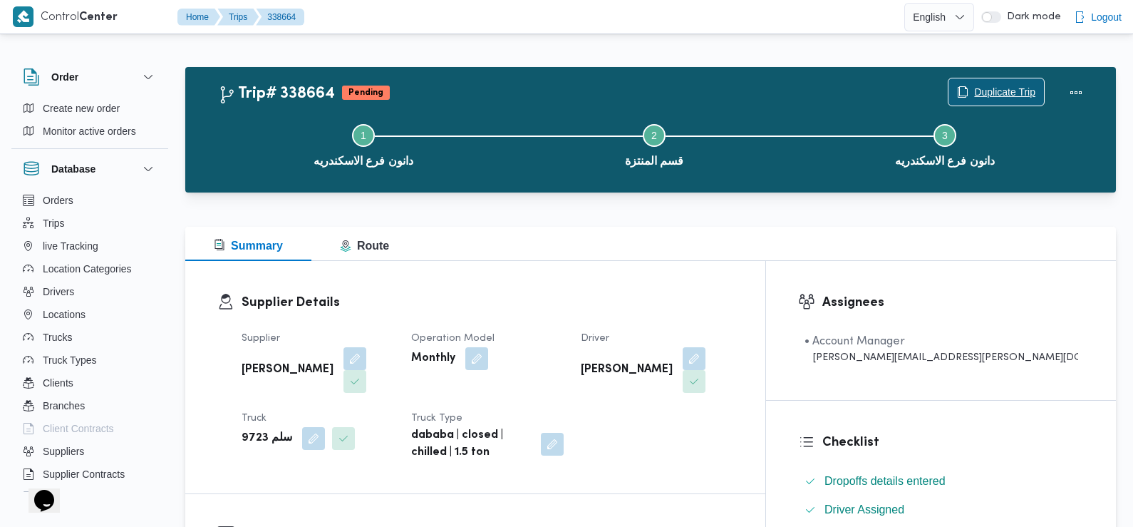
click at [980, 88] on span "Duplicate Trip" at bounding box center [1004, 91] width 61 height 17
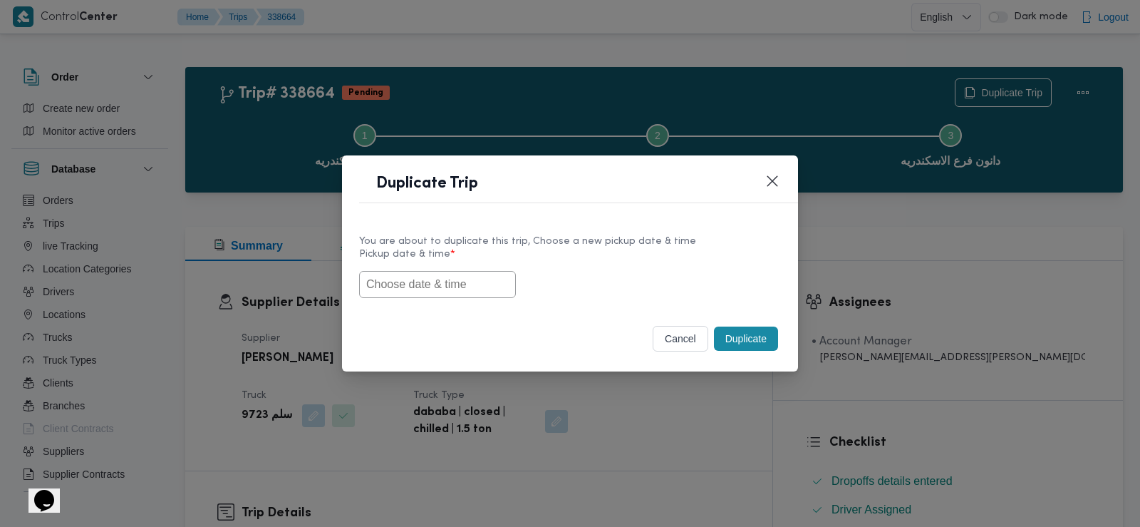
click at [458, 287] on input "text" at bounding box center [437, 284] width 157 height 27
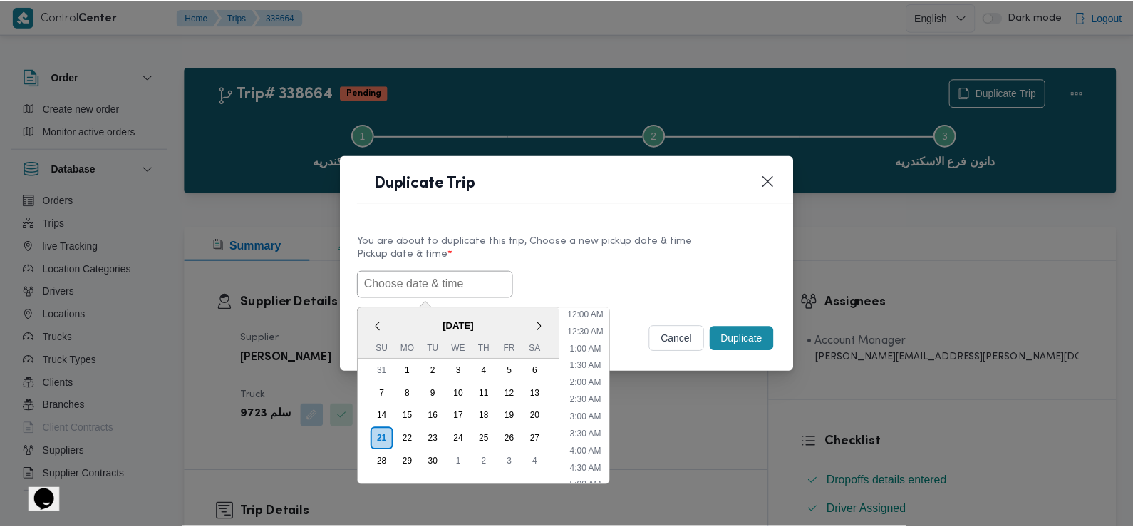
scroll to position [381, 0]
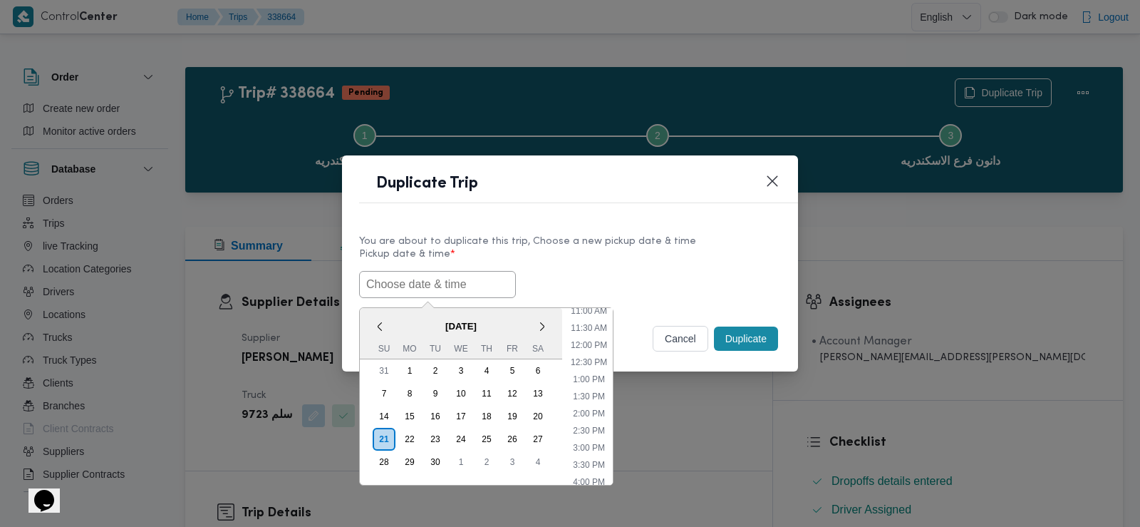
paste input "[DATE] 7:30AM"
type input "[DATE] 7:30AM"
click at [566, 268] on label "Pickup date & time *" at bounding box center [570, 260] width 422 height 22
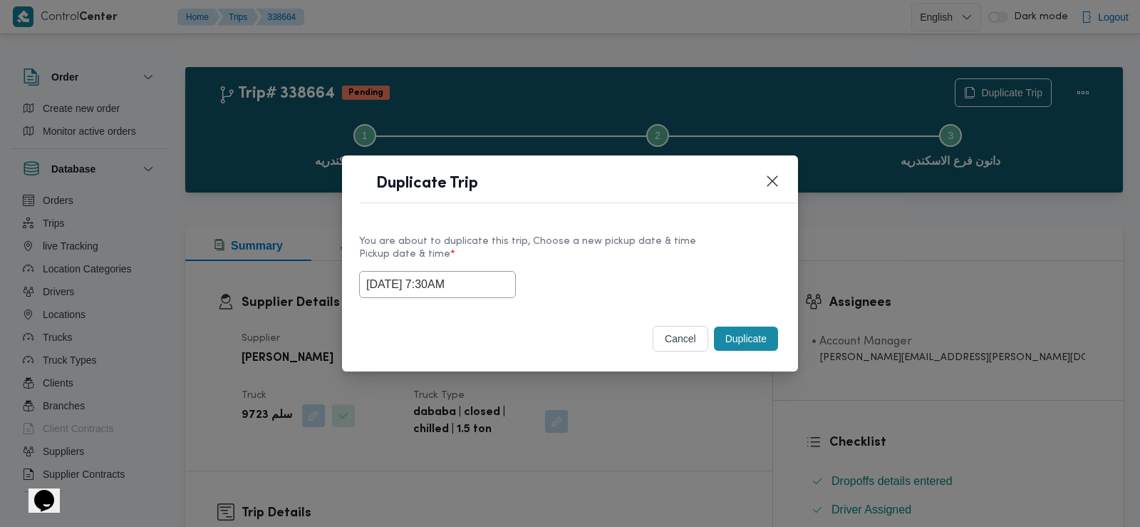
click at [740, 342] on button "Duplicate" at bounding box center [746, 338] width 64 height 24
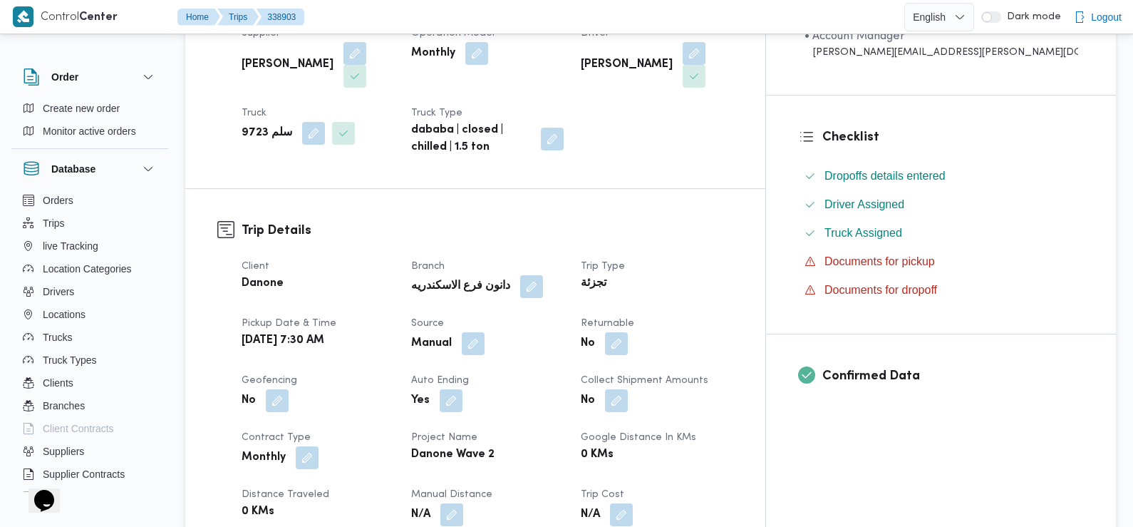
scroll to position [309, 0]
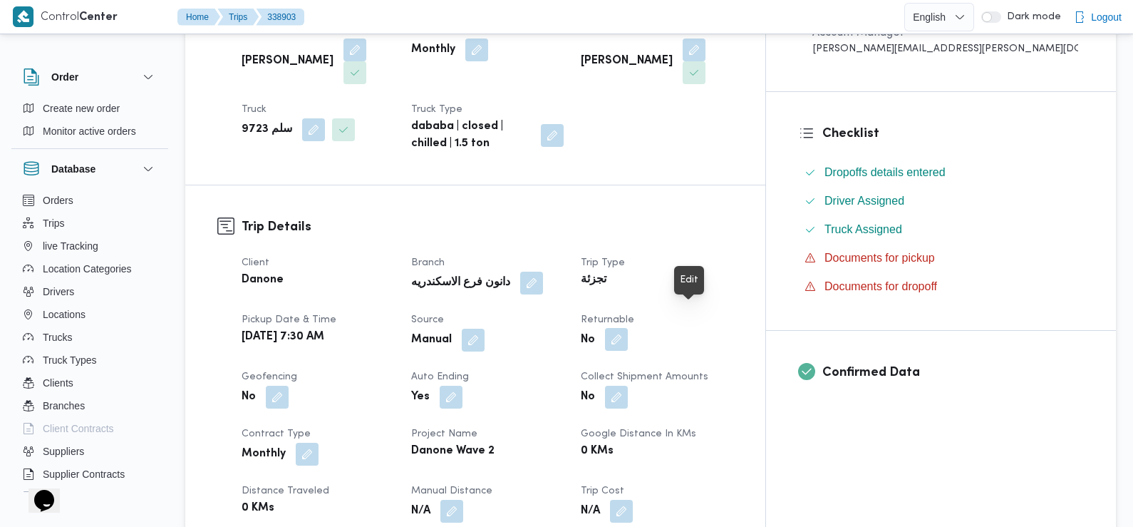
click at [628, 328] on button "button" at bounding box center [616, 339] width 23 height 23
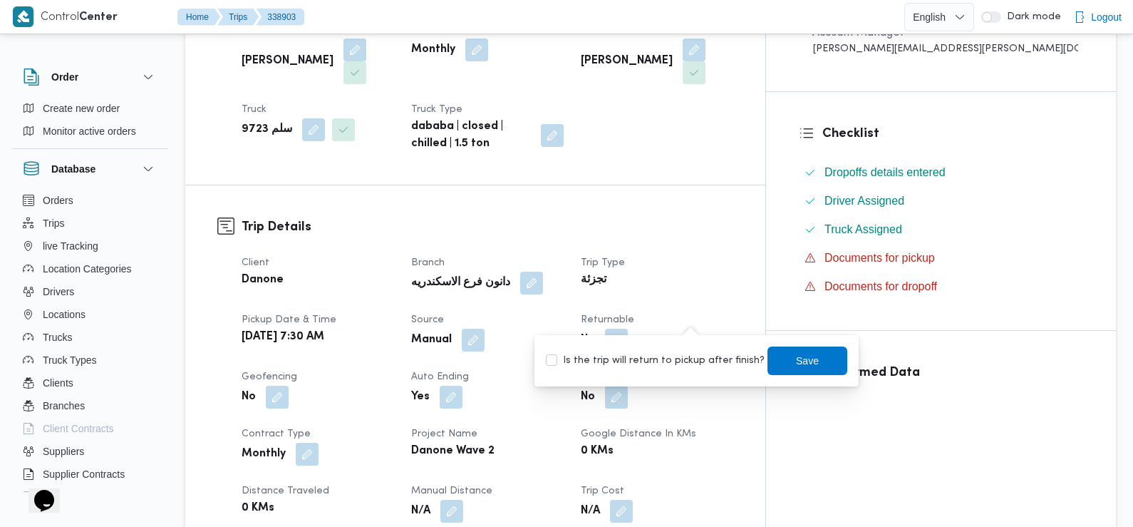
click at [684, 360] on label "Is the trip will return to pickup after finish?" at bounding box center [655, 360] width 219 height 17
checkbox input "true"
click at [776, 359] on span "Save" at bounding box center [808, 360] width 80 height 29
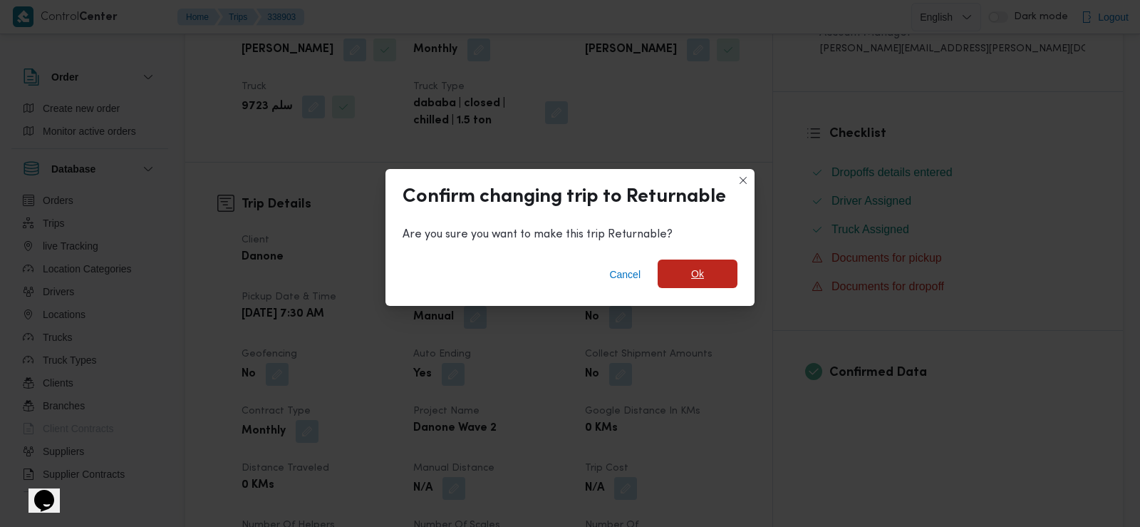
click at [706, 276] on span "Ok" at bounding box center [698, 273] width 80 height 29
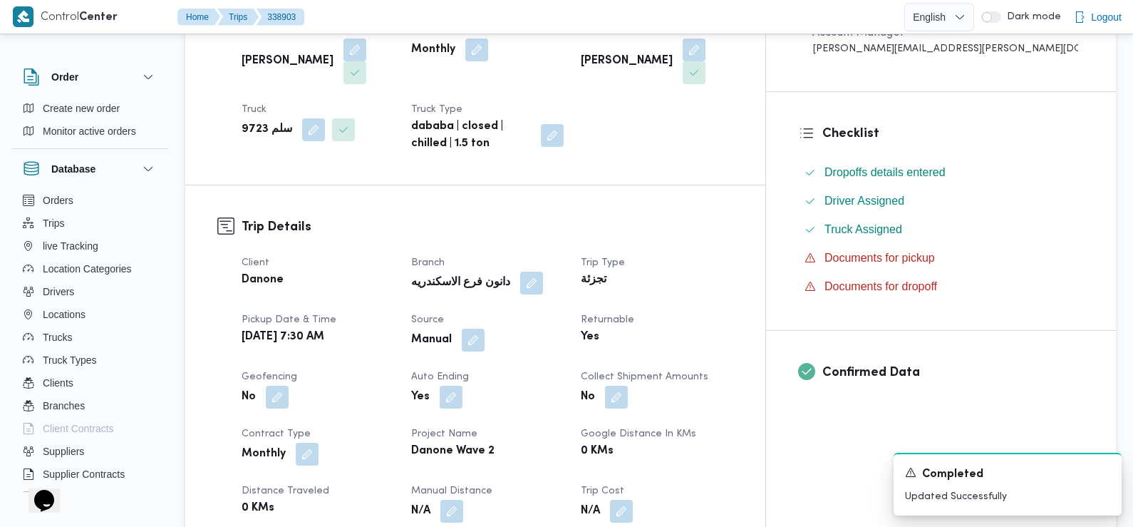
scroll to position [0, 0]
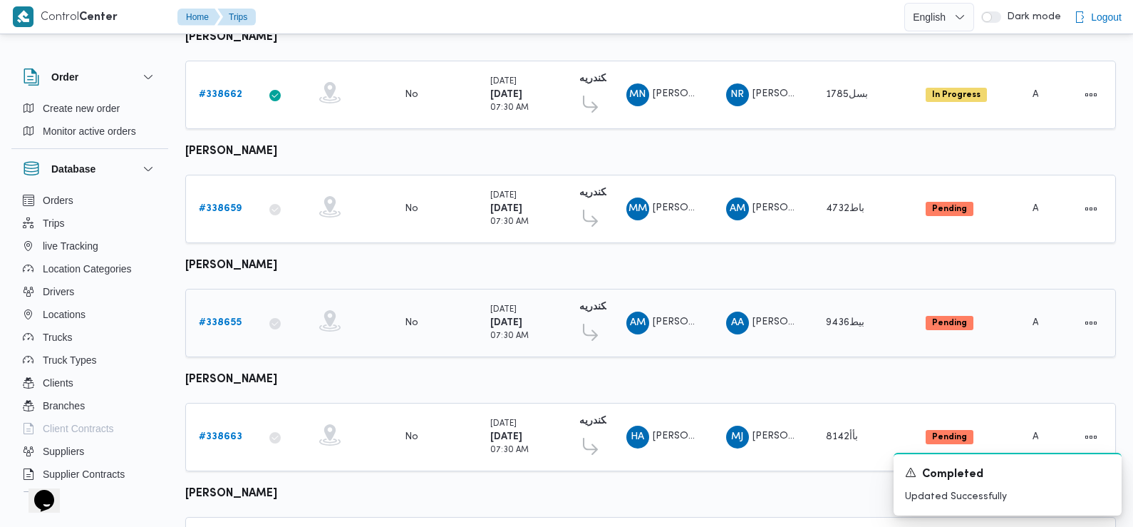
scroll to position [1251, 0]
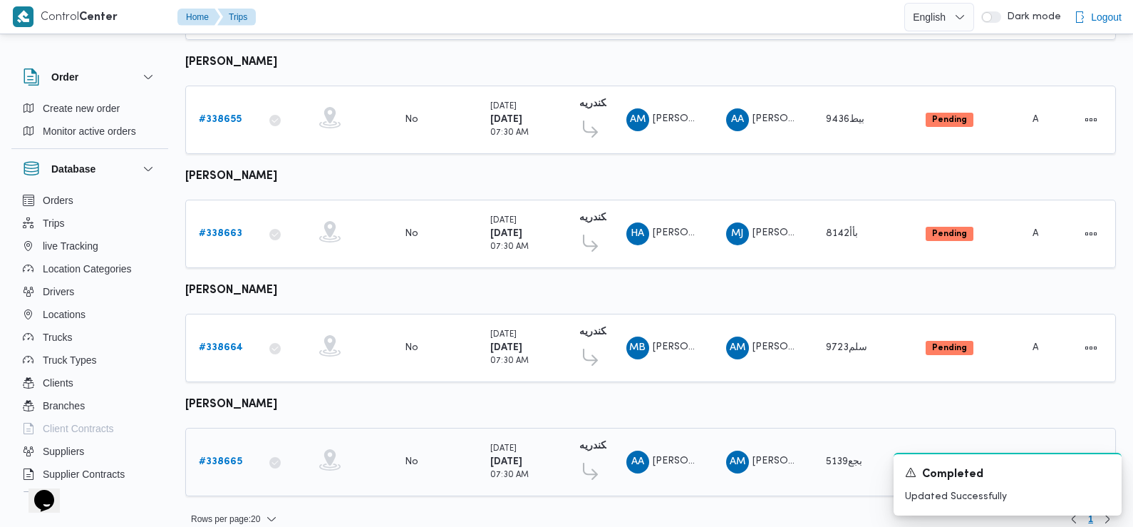
click at [222, 457] on b "# 338665" at bounding box center [220, 461] width 43 height 9
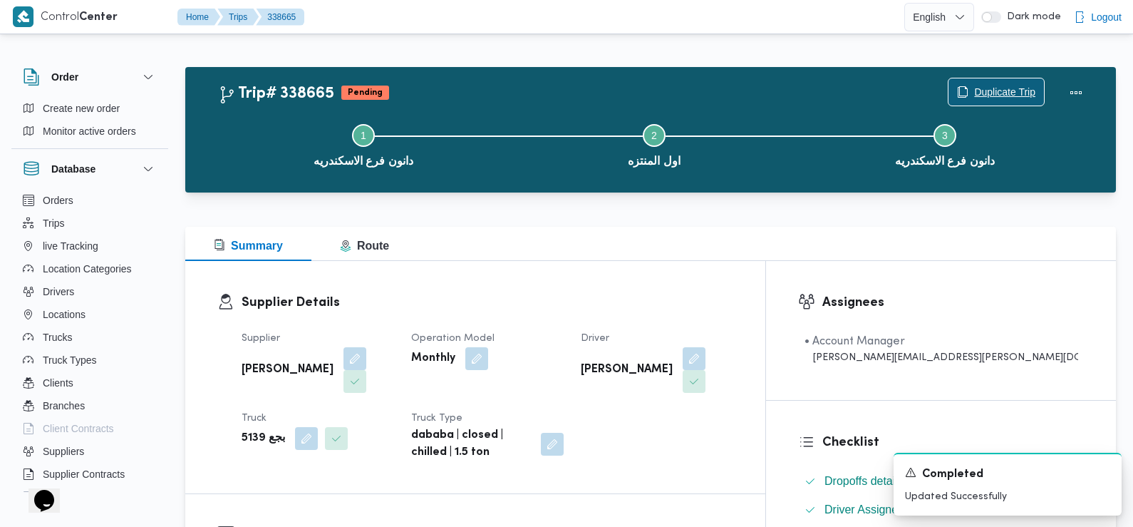
click at [999, 88] on span "Duplicate Trip" at bounding box center [1004, 91] width 61 height 17
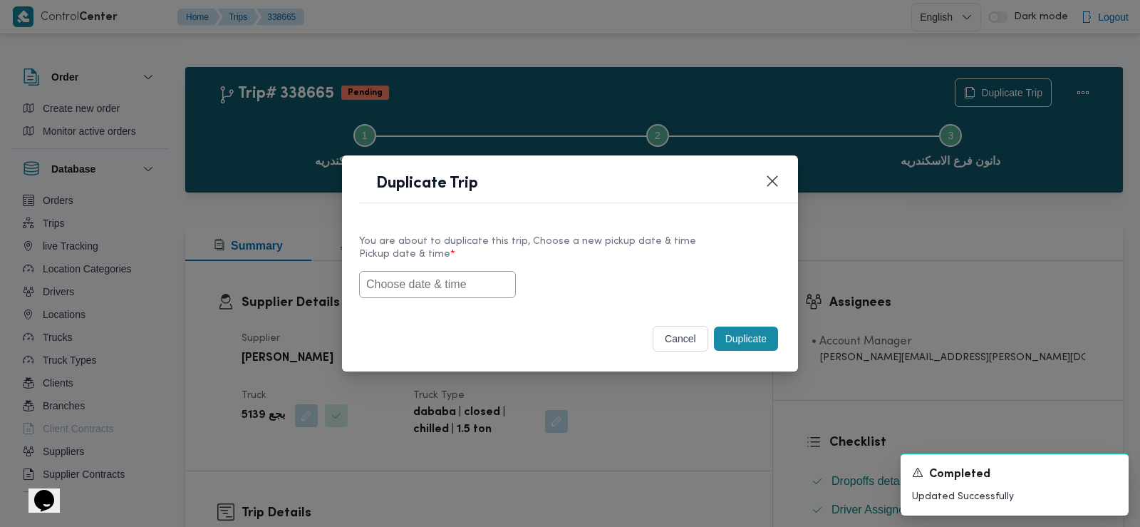
click at [459, 286] on input "text" at bounding box center [437, 284] width 157 height 27
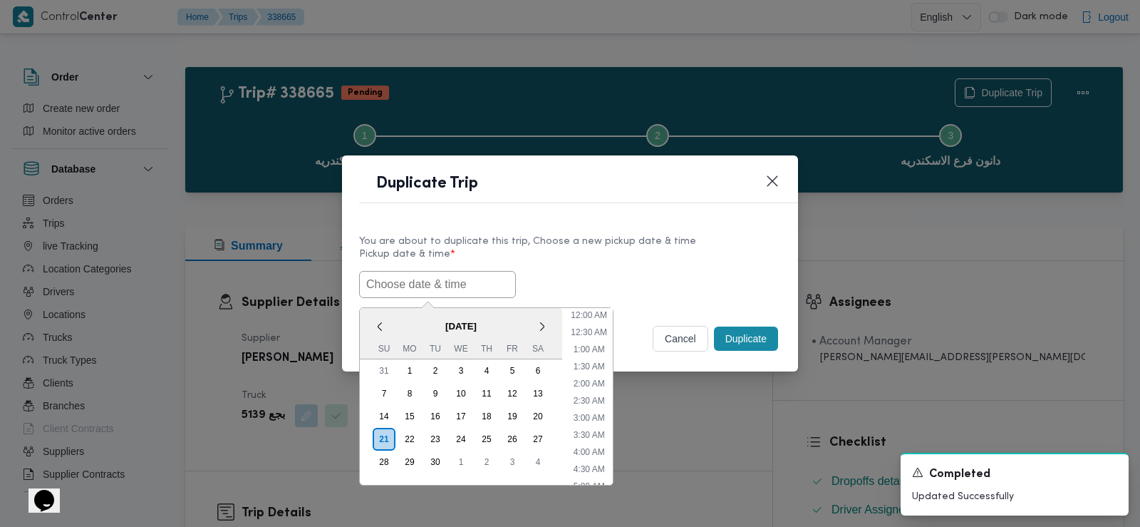
scroll to position [398, 0]
paste input "[DATE] 7:30AM"
type input "[DATE] 7:30AM"
click at [593, 284] on div "22/09/2025 7:30AM < September 2025 > Su Mo Tu We Th Fr Sa 31 1 2 3 4 5 6 7 8 9 …" at bounding box center [570, 284] width 422 height 27
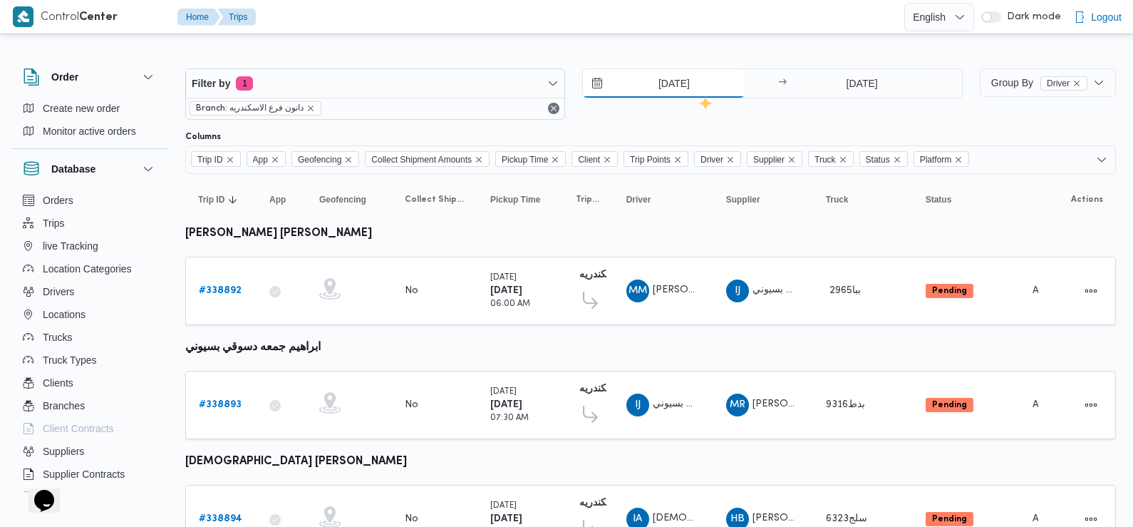
click at [673, 91] on input "[DATE]" at bounding box center [664, 83] width 162 height 29
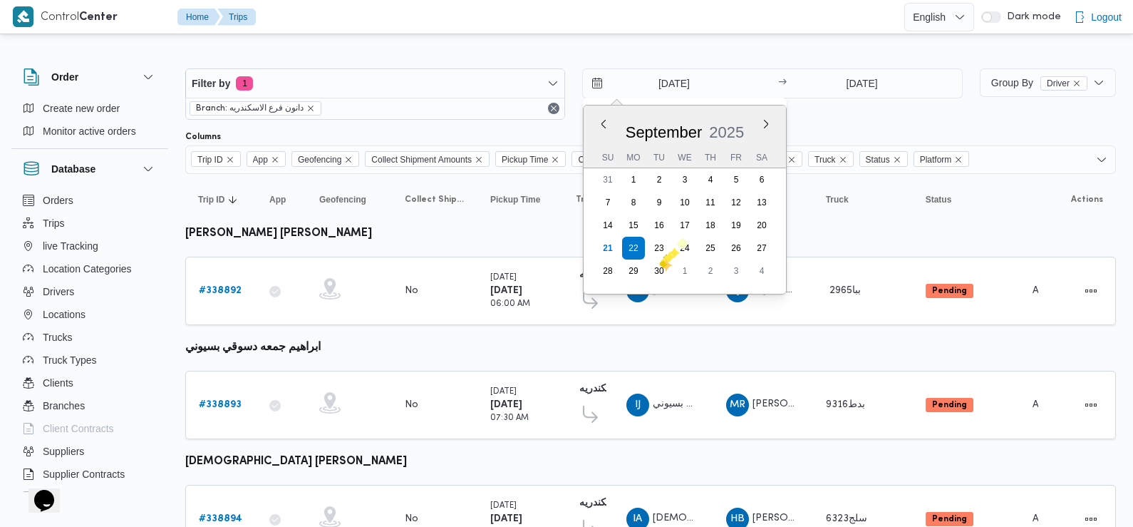
click at [862, 120] on div "Filter by 1 Branch: [PERSON_NAME] فرع الاسكندريه [DATE] Previous Month Next mon…" at bounding box center [574, 94] width 795 height 68
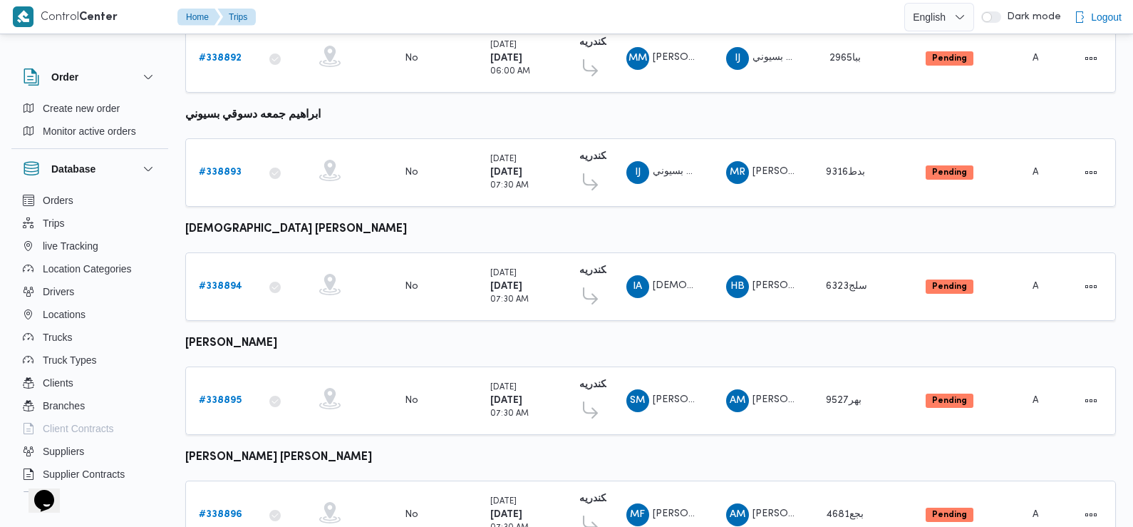
scroll to position [297, 0]
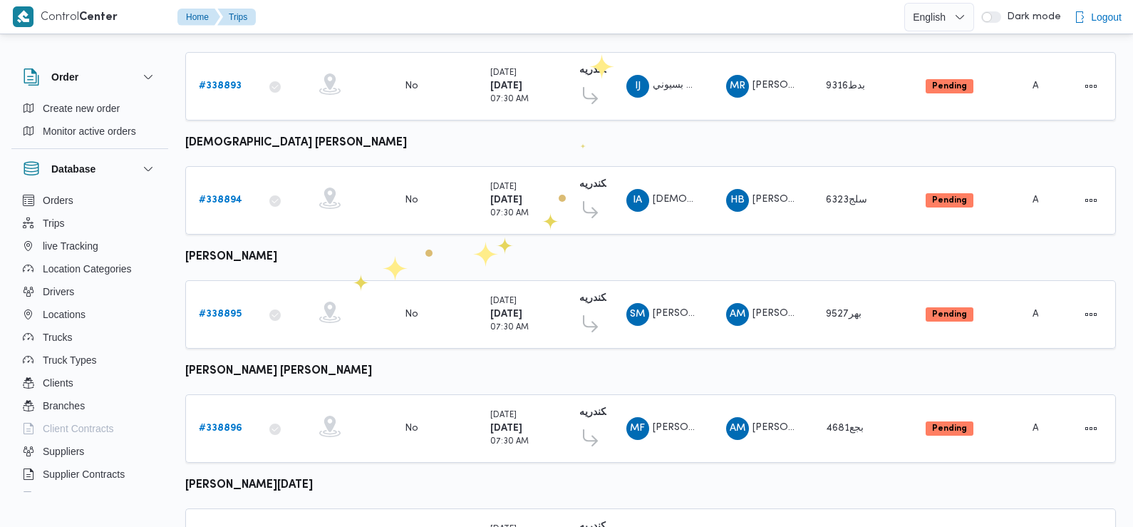
scroll to position [860, 0]
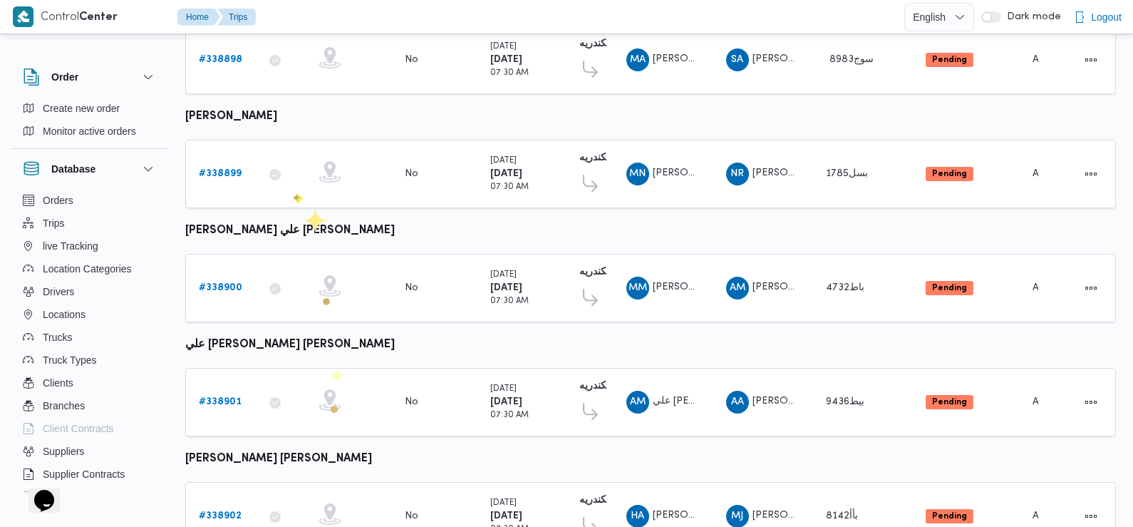
scroll to position [972, 0]
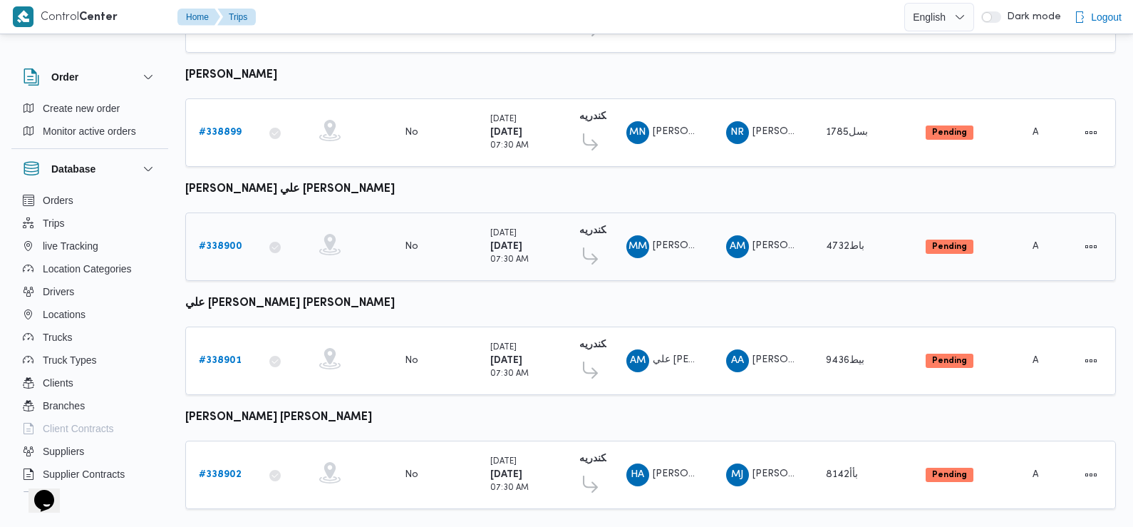
scroll to position [972, 0]
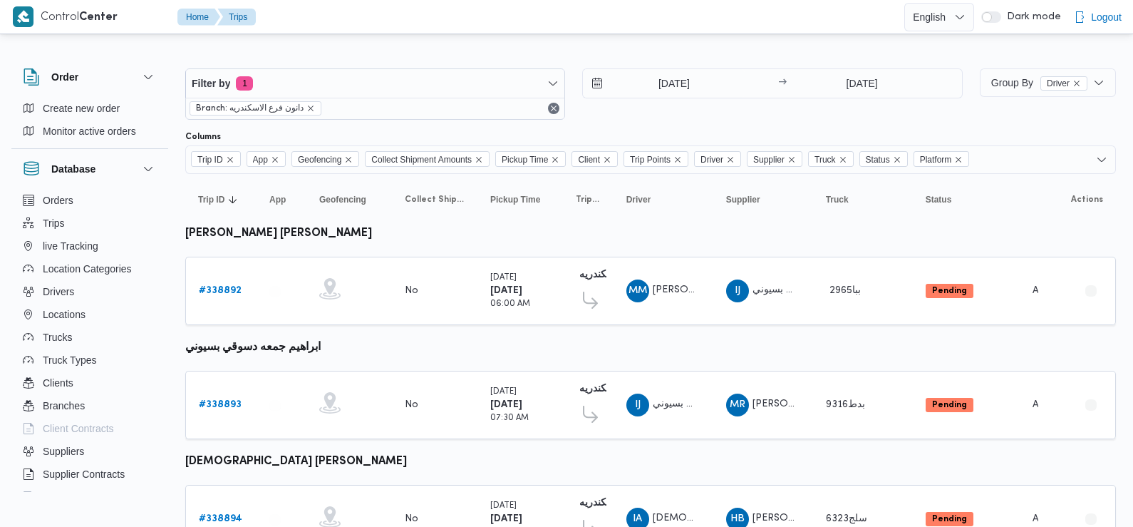
scroll to position [972, 0]
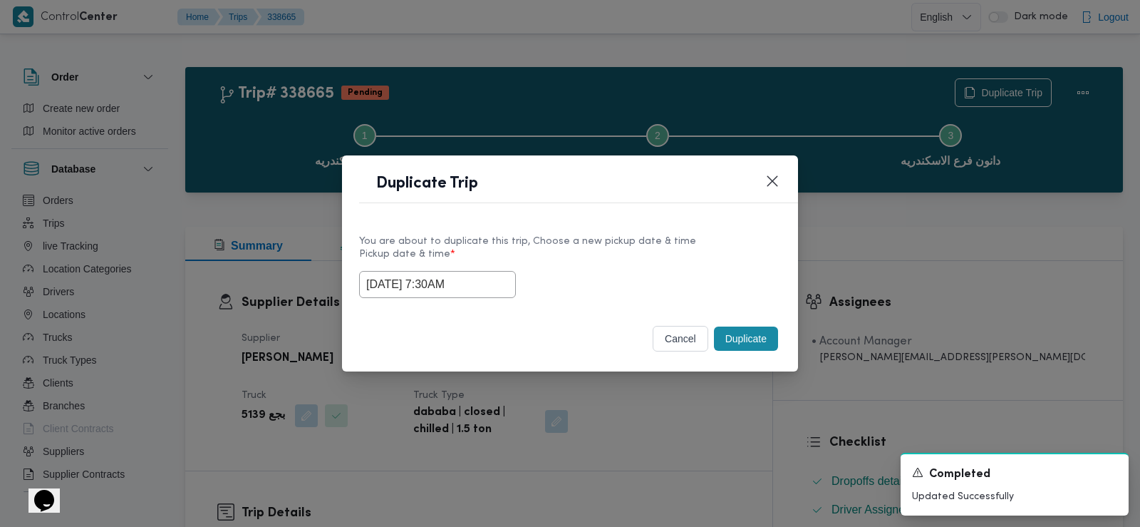
click at [758, 340] on button "Duplicate" at bounding box center [746, 338] width 64 height 24
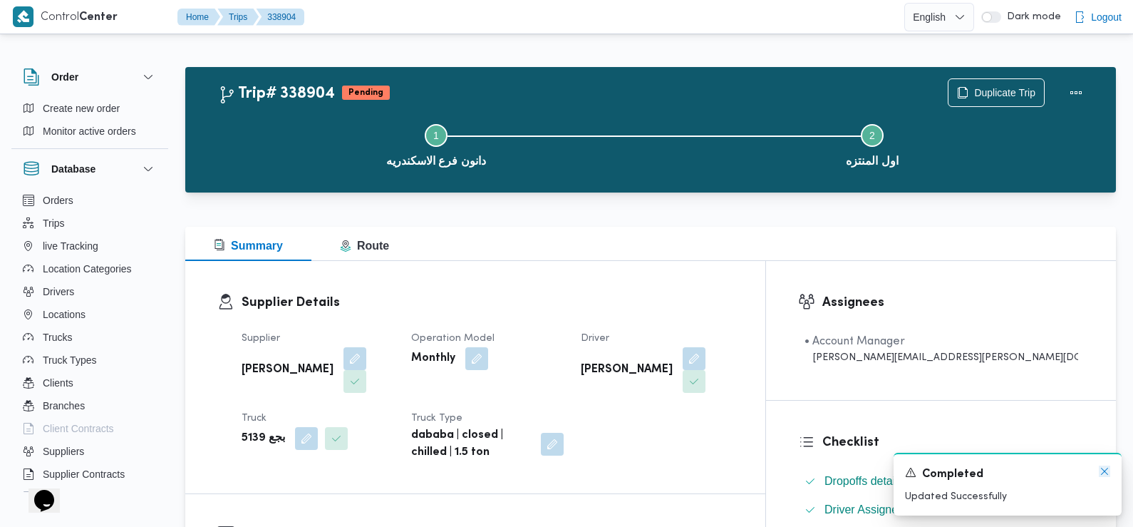
click at [1104, 470] on icon "Dismiss toast" at bounding box center [1104, 470] width 11 height 11
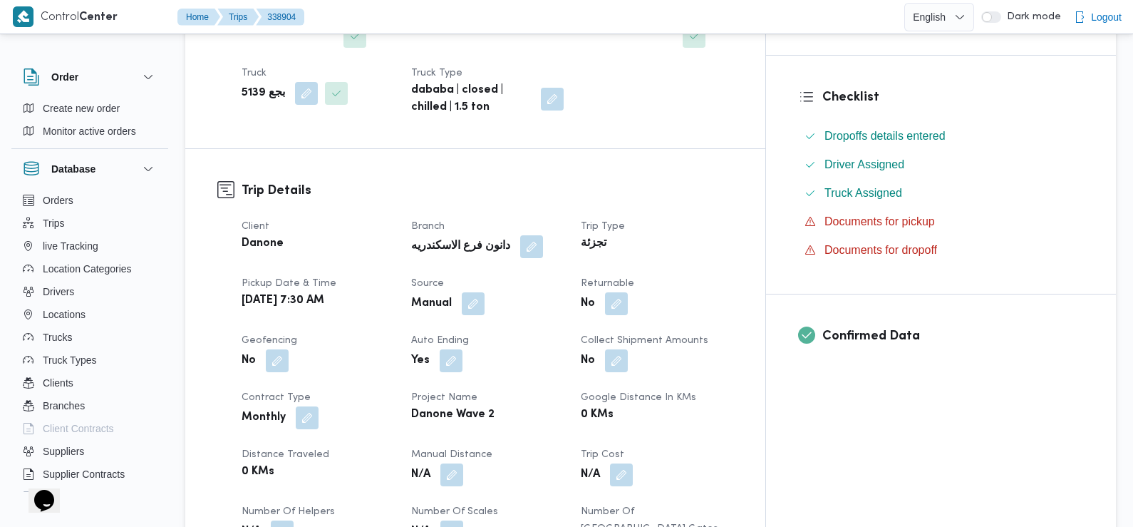
scroll to position [347, 0]
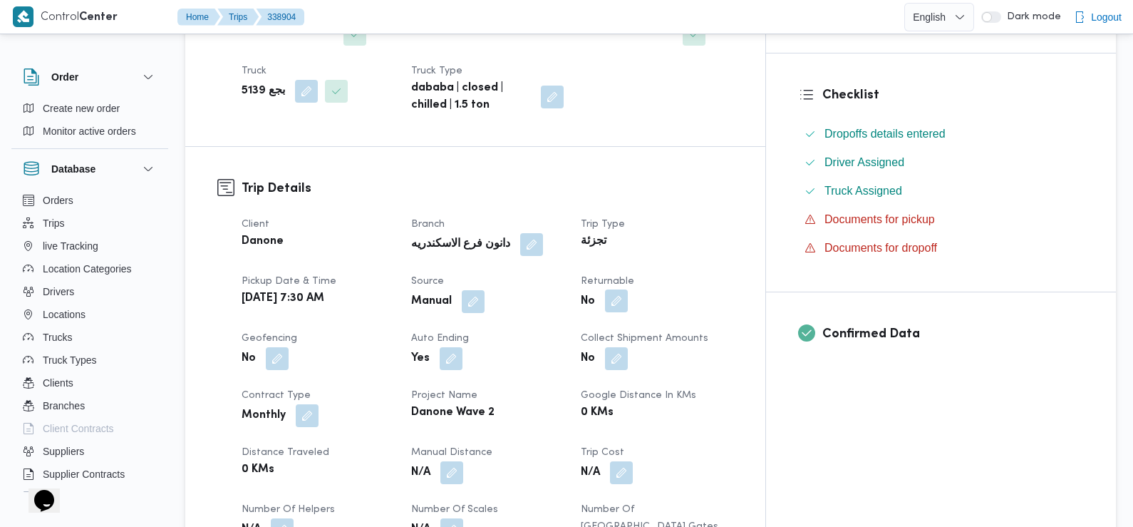
click at [628, 289] on button "button" at bounding box center [616, 300] width 23 height 23
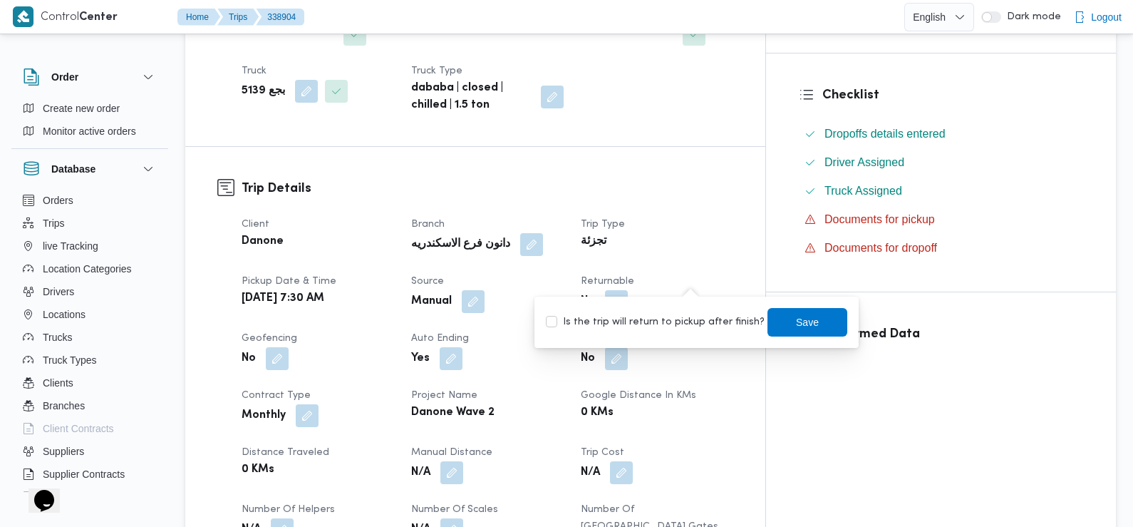
click at [682, 324] on label "Is the trip will return to pickup after finish?" at bounding box center [655, 322] width 219 height 17
checkbox input "true"
click at [781, 321] on span "Save" at bounding box center [808, 321] width 80 height 29
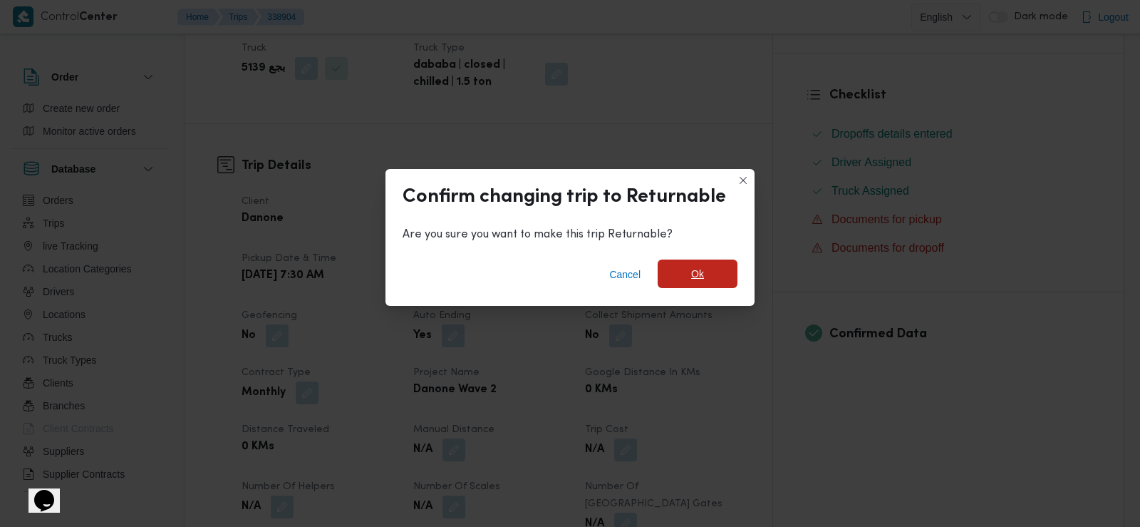
click at [680, 276] on span "Ok" at bounding box center [698, 273] width 80 height 29
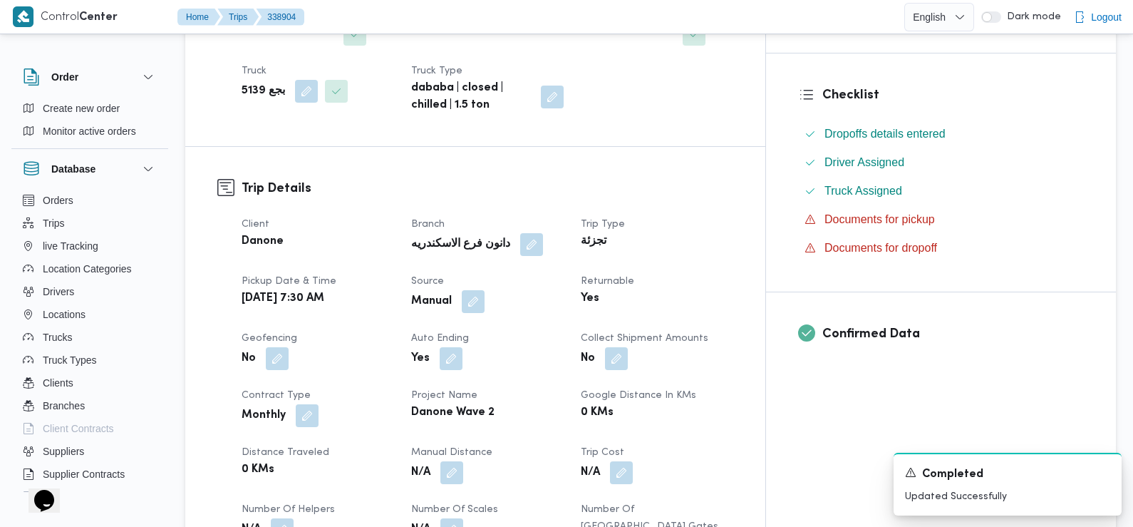
scroll to position [0, 0]
